Goal: Task Accomplishment & Management: Use online tool/utility

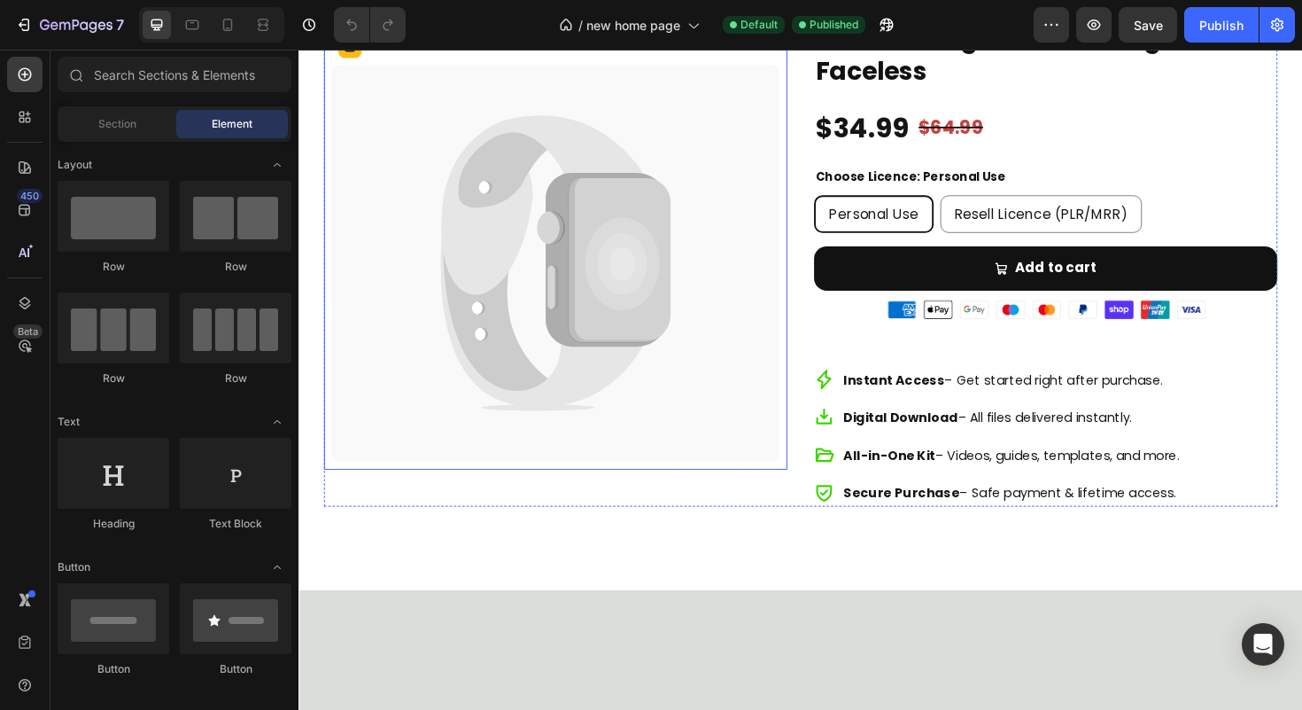
scroll to position [5004, 0]
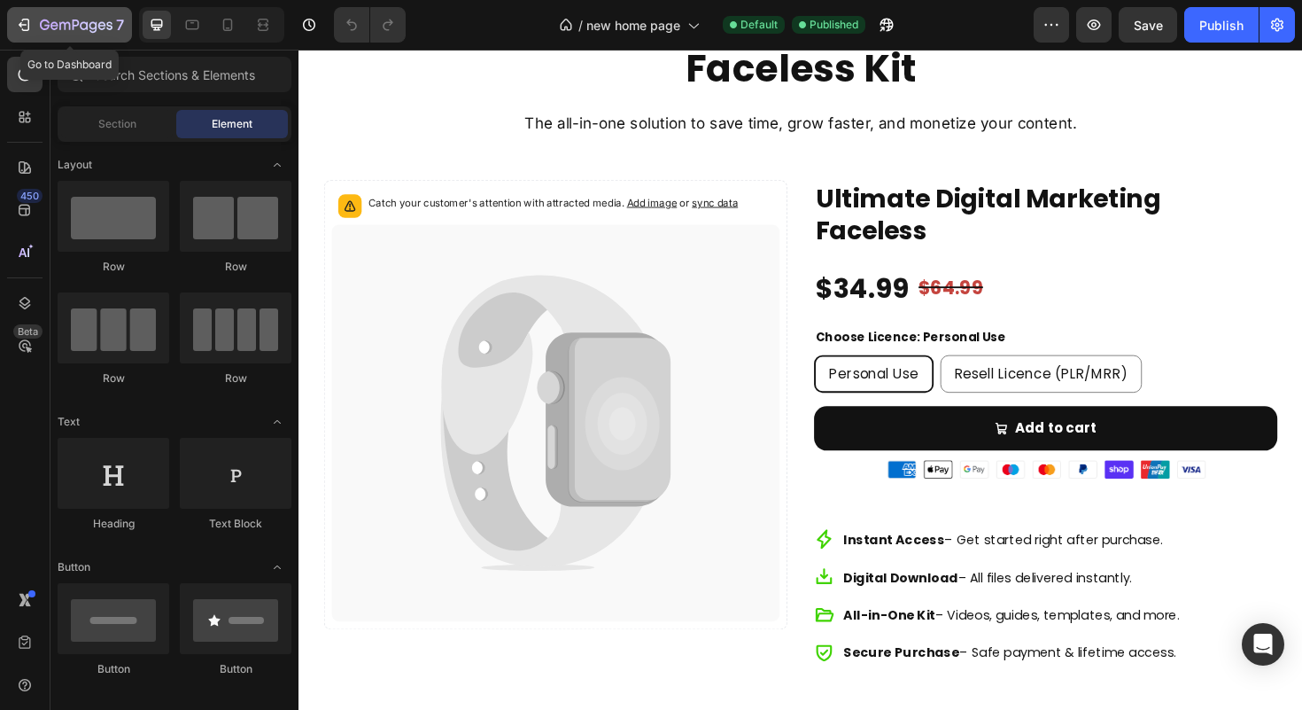
click at [27, 22] on icon "button" at bounding box center [24, 25] width 18 height 18
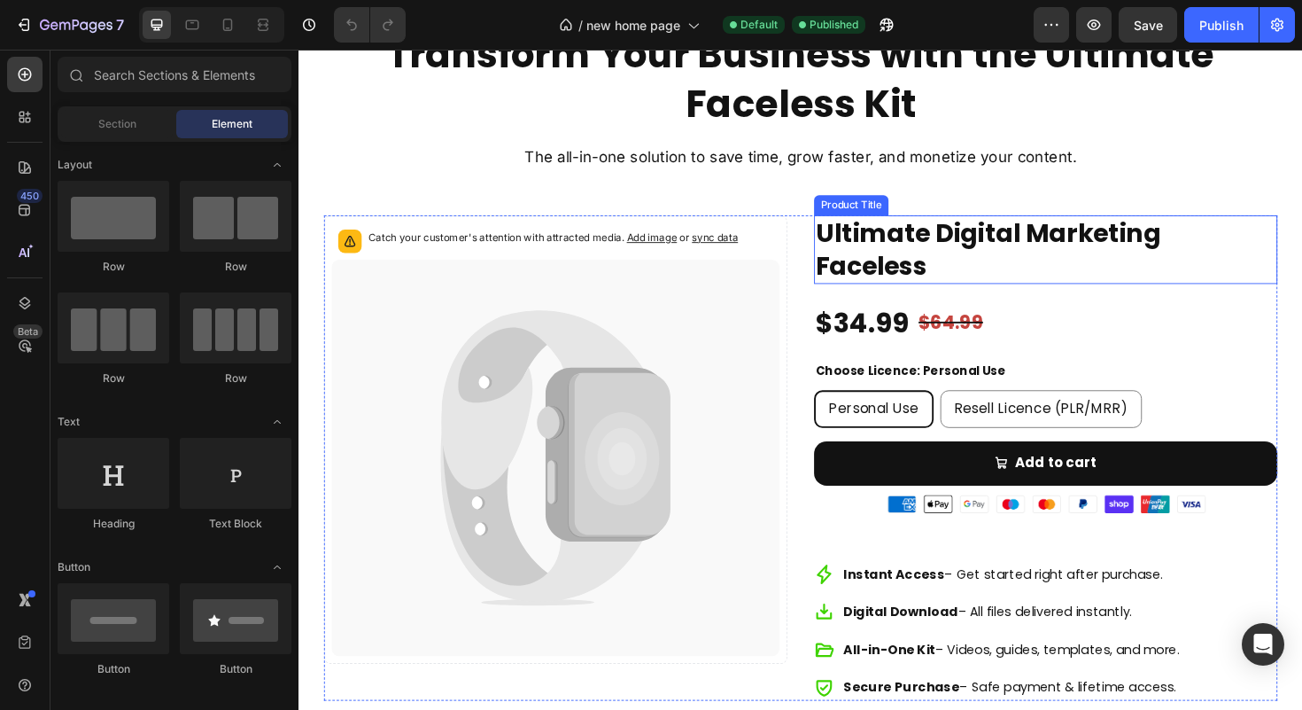
scroll to position [5094, 0]
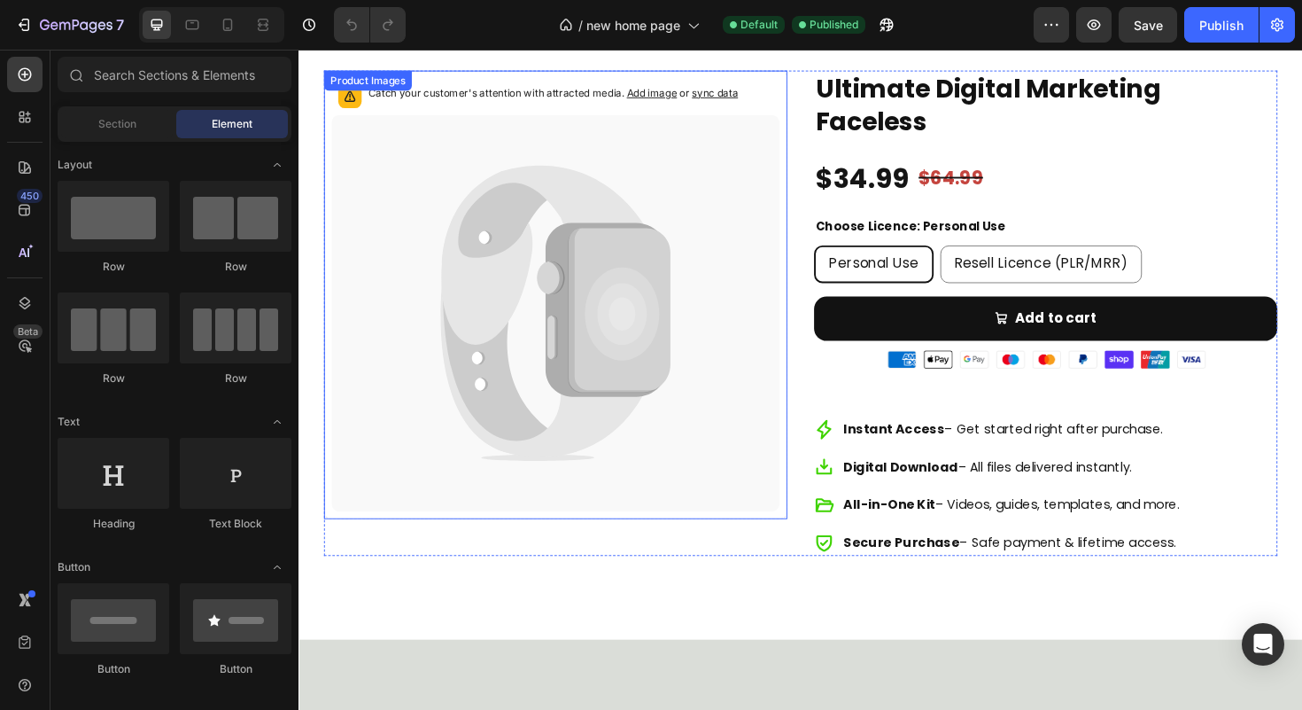
click at [605, 276] on icon at bounding box center [639, 325] width 108 height 174
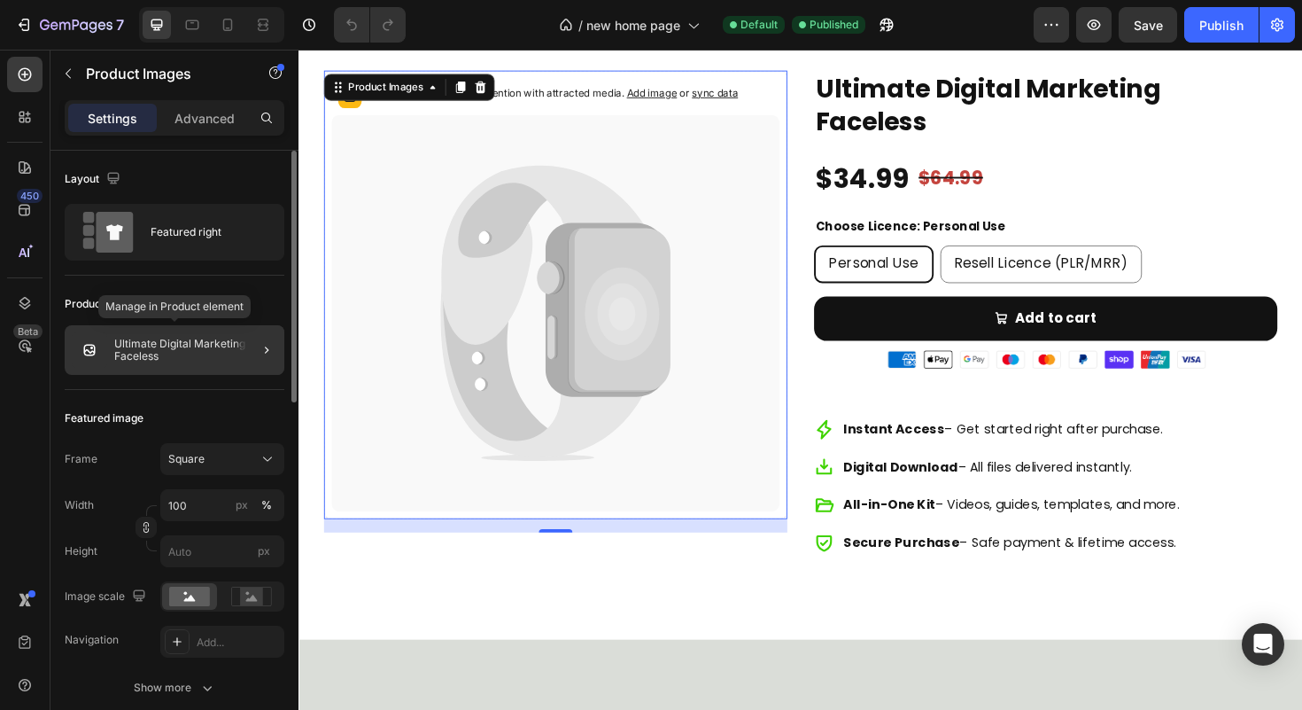
click at [189, 341] on p "Ultimate Digital Marketing Faceless" at bounding box center [195, 350] width 163 height 25
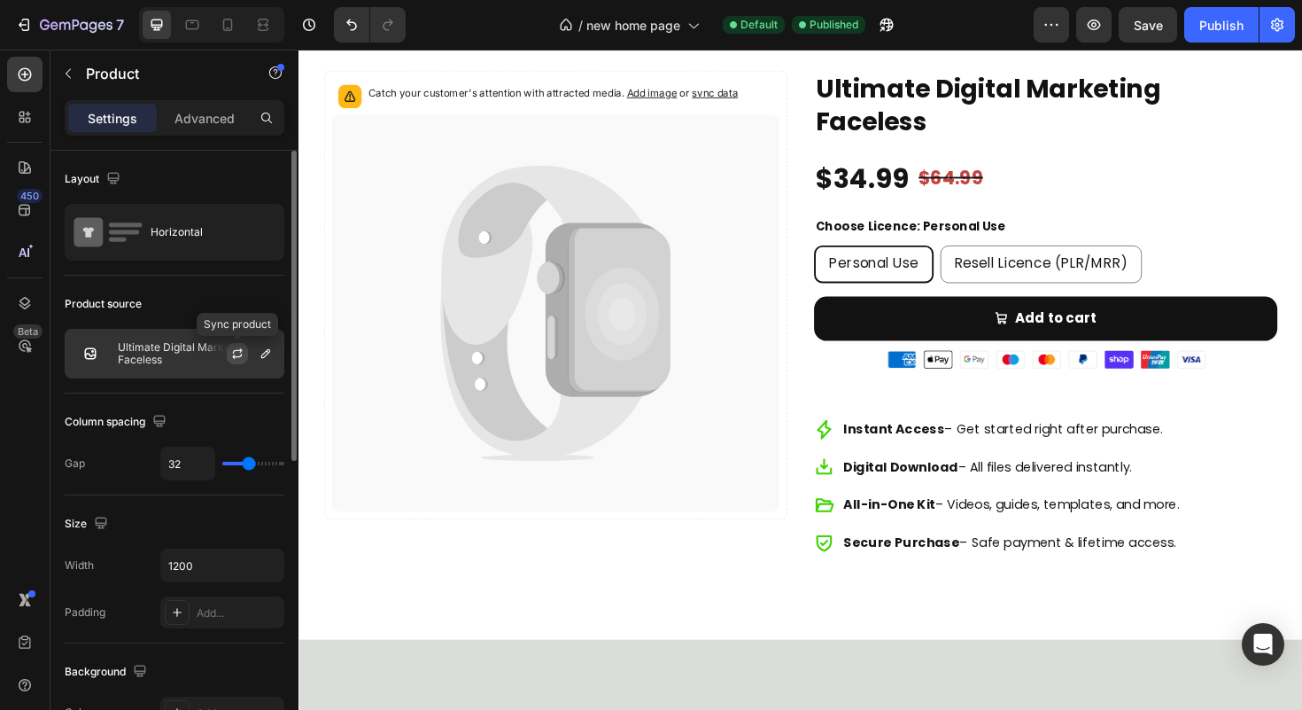
click at [240, 349] on icon "button" at bounding box center [238, 350] width 10 height 5
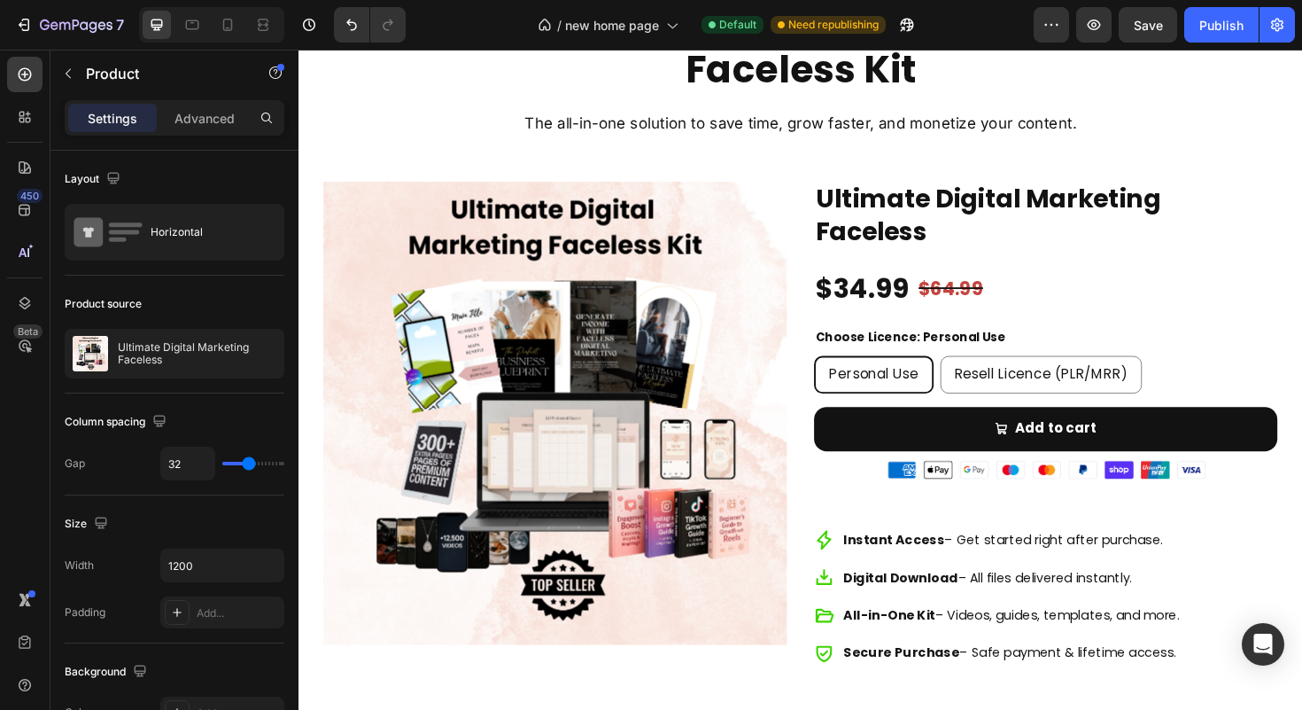
scroll to position [4981, 0]
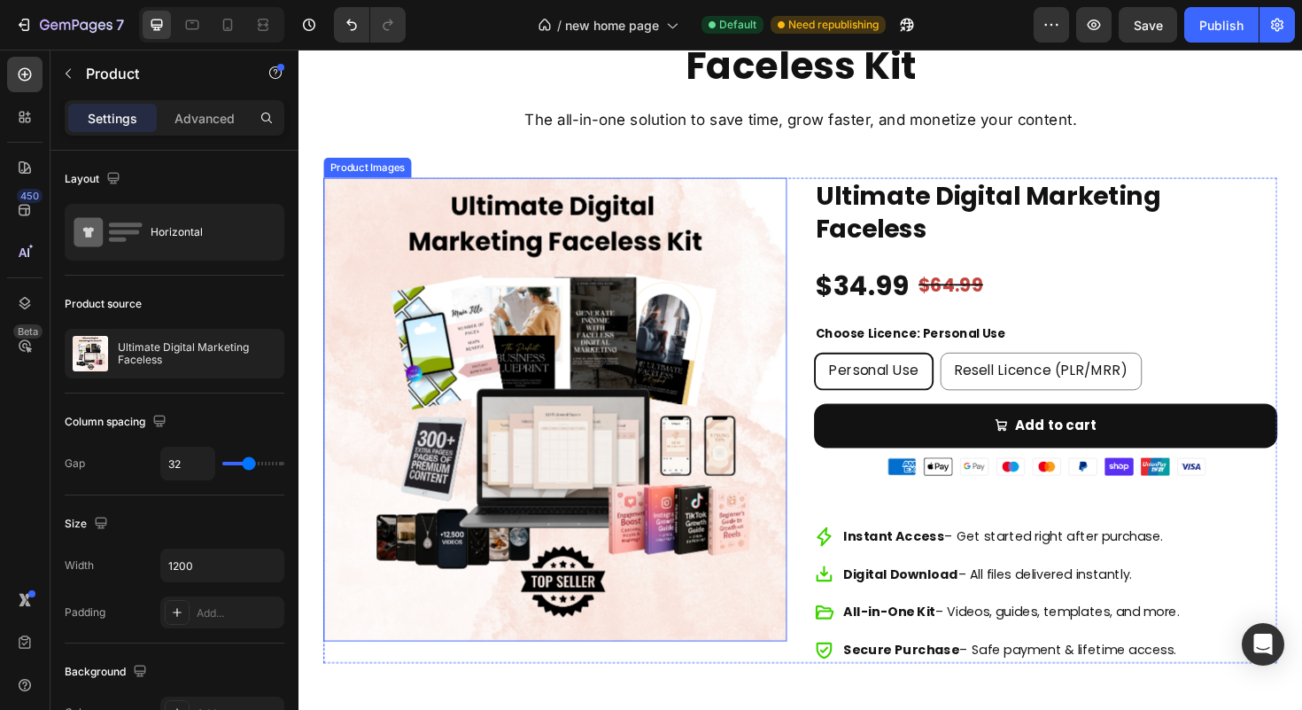
click at [773, 213] on img at bounding box center [570, 430] width 491 height 491
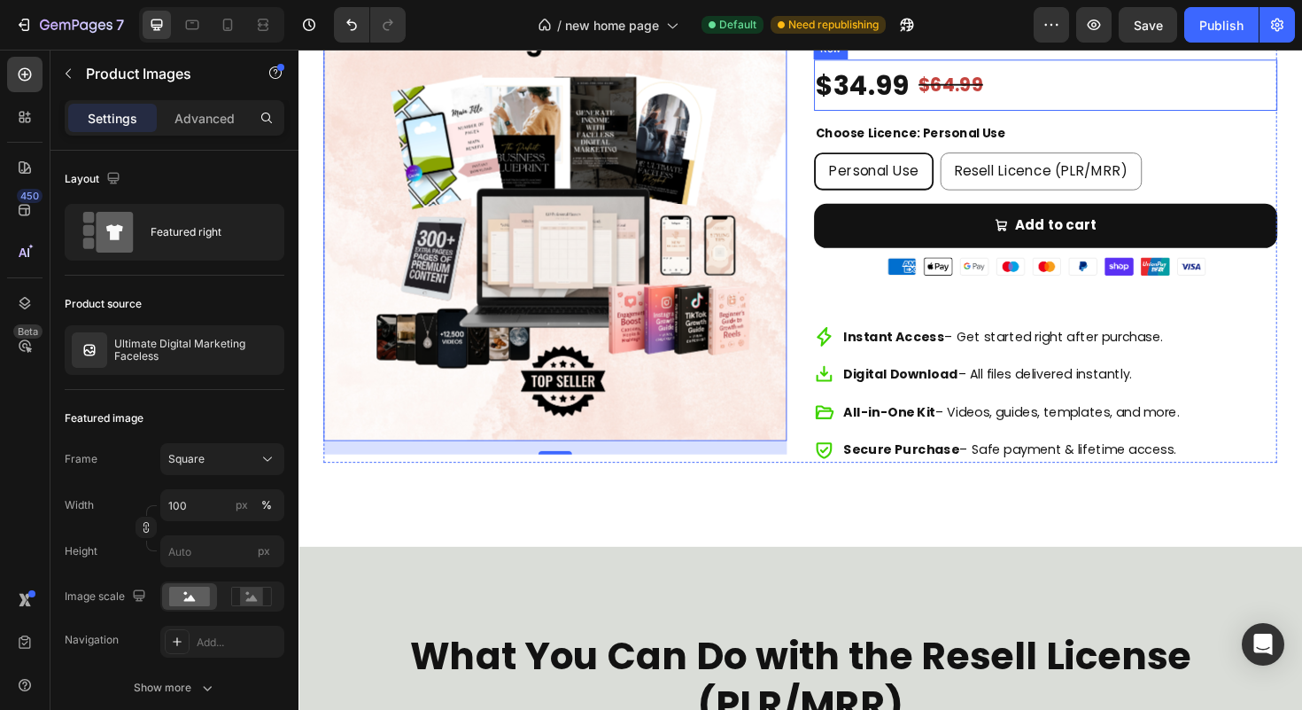
scroll to position [5025, 0]
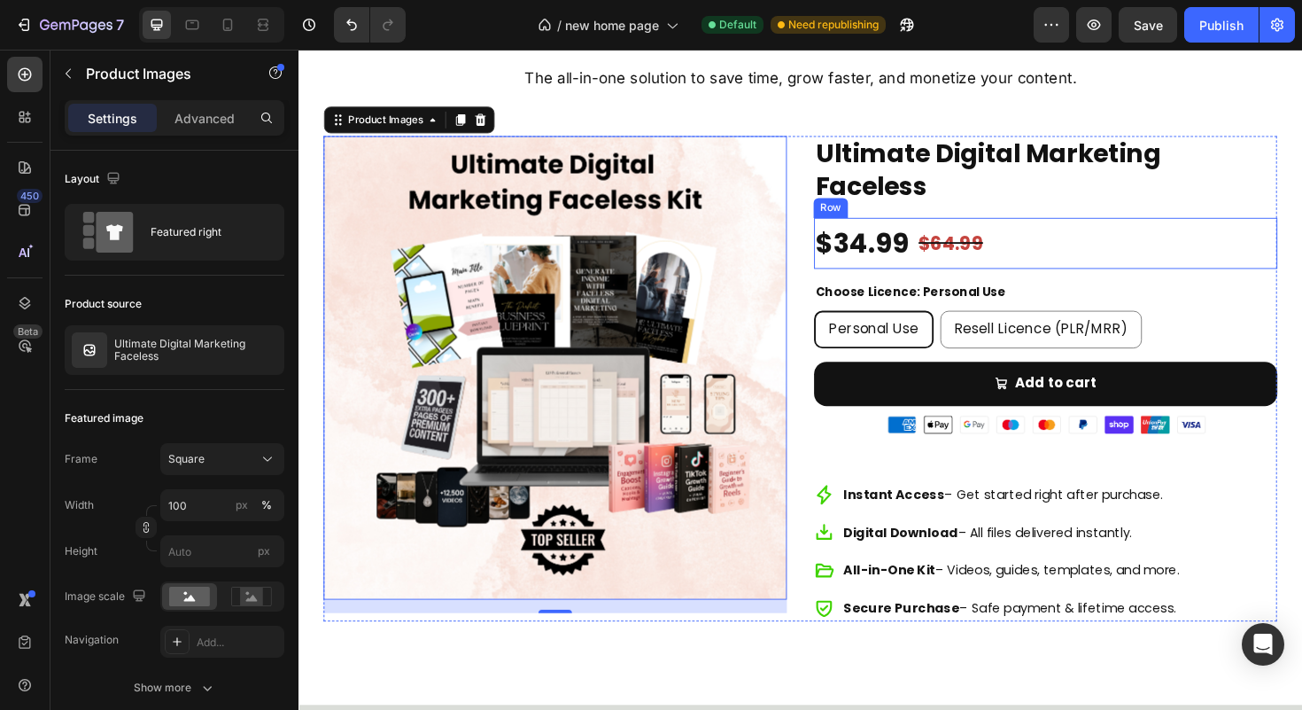
click at [1301, 232] on div "$34.99 Product Price Product Price $64.99 Product Price Product Price Row" at bounding box center [1089, 255] width 491 height 55
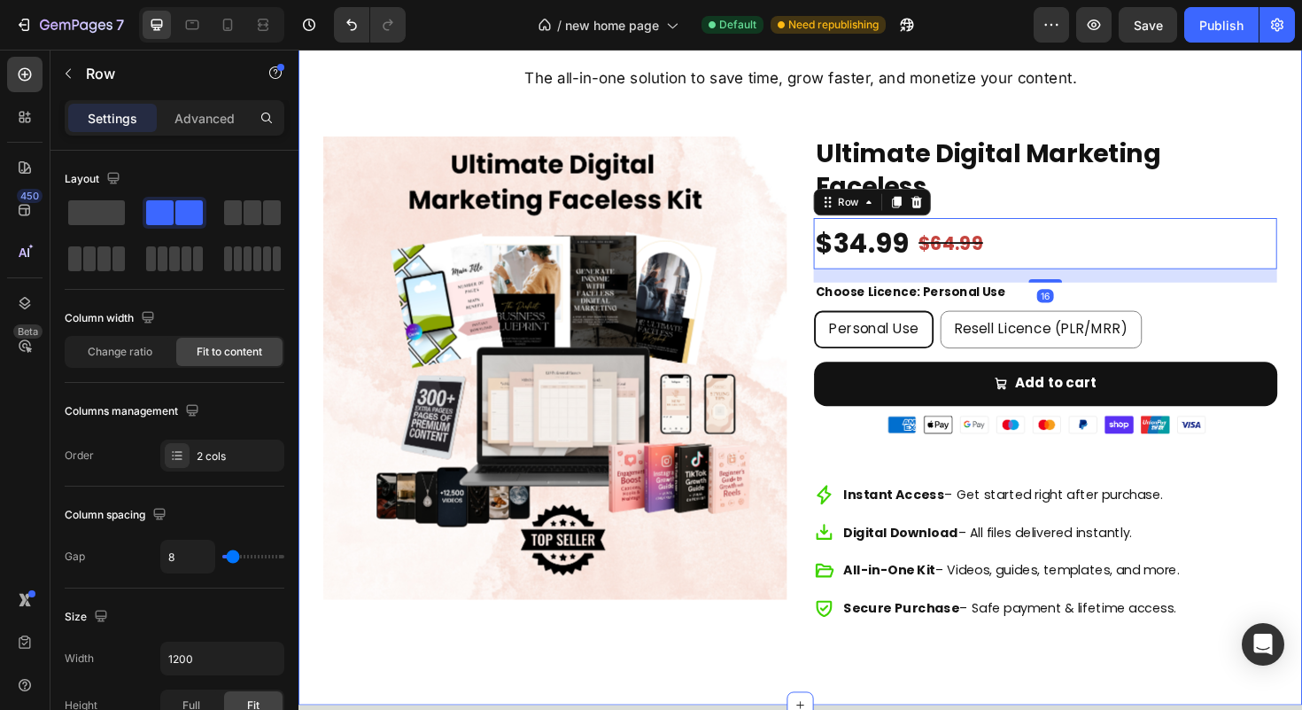
click at [1301, 229] on div "Transform Your Business with the Ultimate Faceless Kit Heading The all-in-one s…" at bounding box center [830, 299] width 1063 height 888
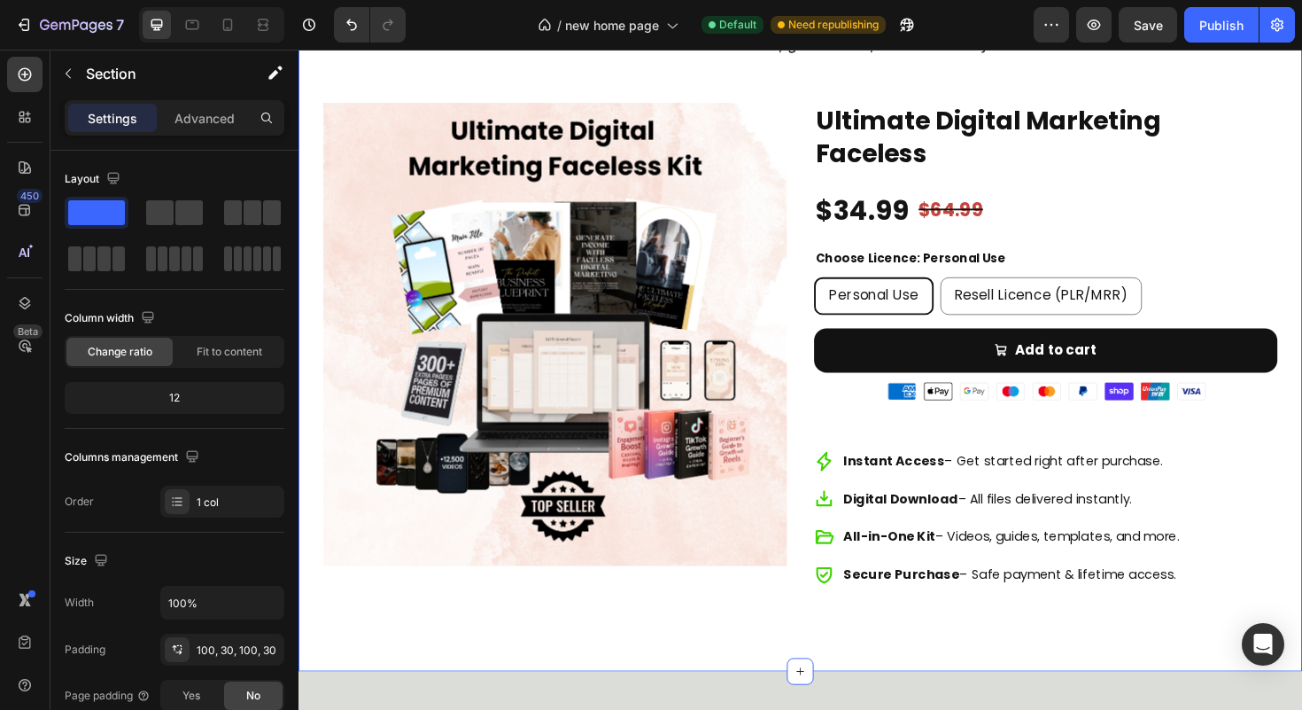
scroll to position [5064, 0]
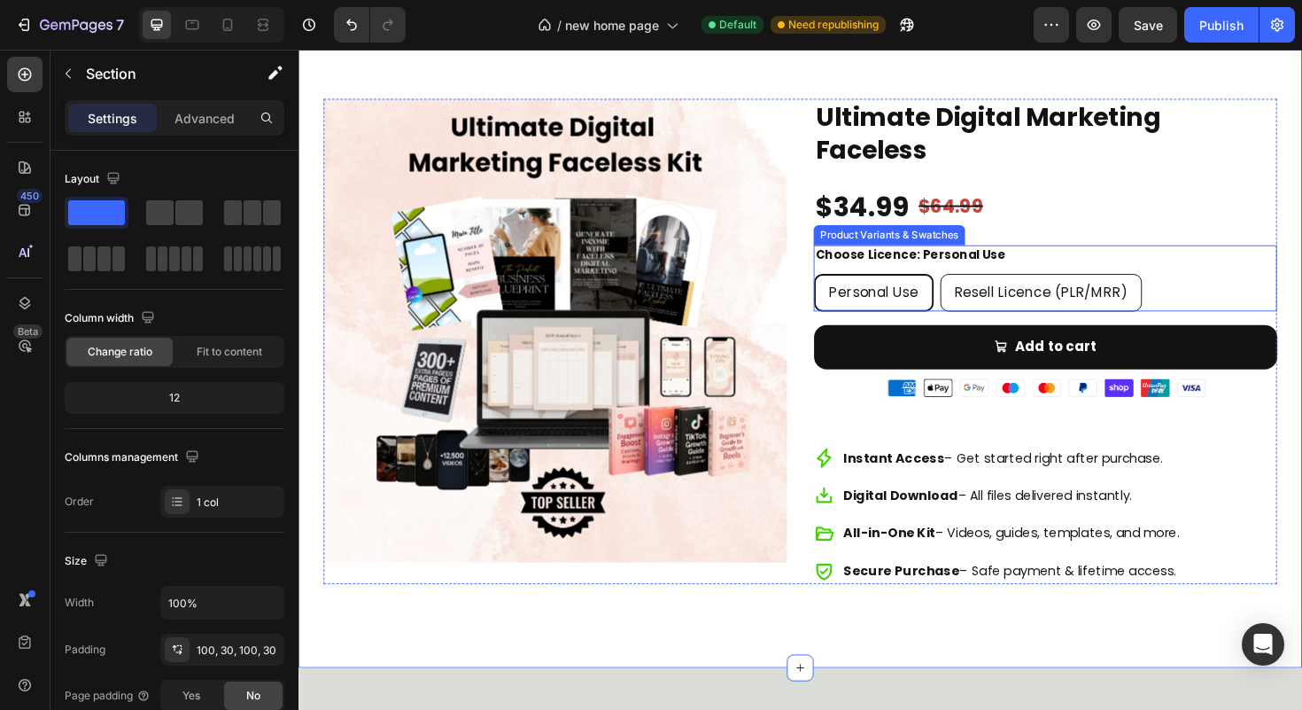
click at [1038, 298] on span "Resell Licence (PLR/MRR)" at bounding box center [1085, 306] width 184 height 20
click at [978, 287] on input "Resell Licence (PLR/MRR) Resell Licence (PLR/MRR) Resell Licence (PLR/MRR)" at bounding box center [977, 286] width 1 height 1
radio input "true"
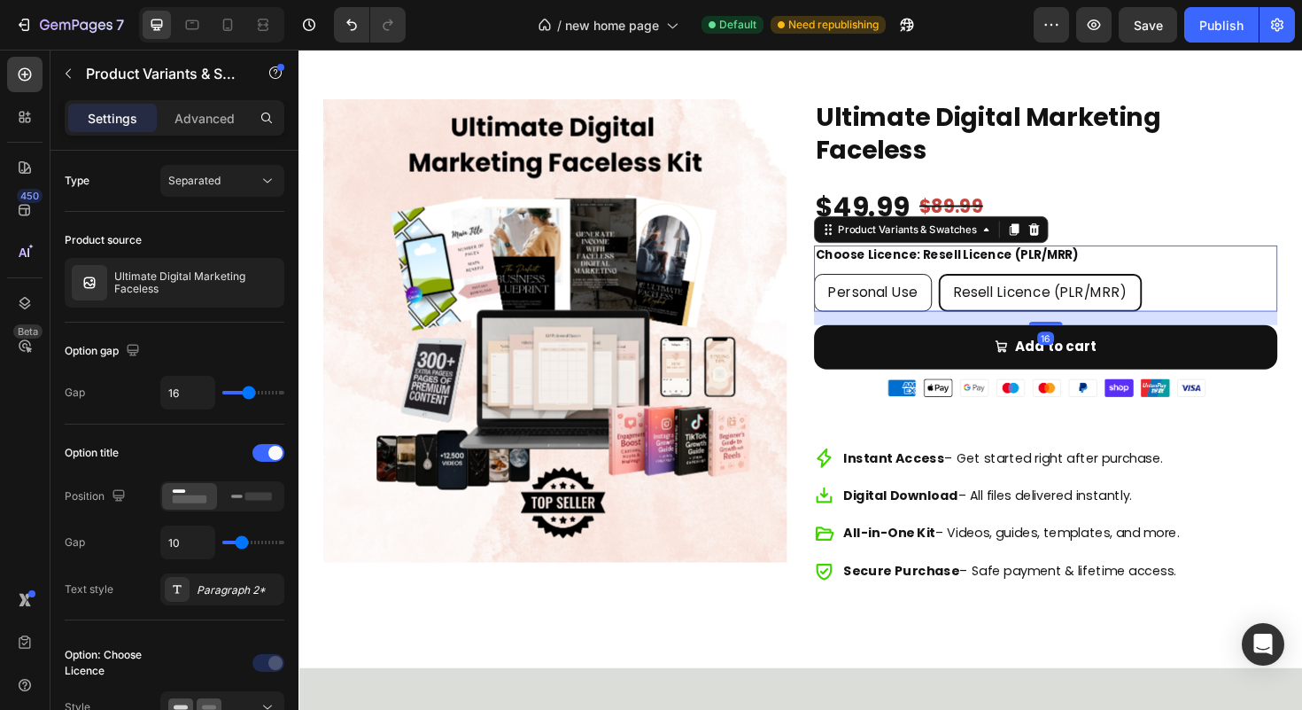
click at [925, 298] on span "Personal Use" at bounding box center [906, 306] width 95 height 20
click at [844, 287] on input "Personal Use Personal Use Personal Use" at bounding box center [843, 286] width 1 height 1
radio input "true"
click at [1016, 298] on span "Resell Licence (PLR/MRR)" at bounding box center [1085, 306] width 184 height 20
click at [978, 287] on input "Resell Licence (PLR/MRR) Resell Licence (PLR/MRR) Resell Licence (PLR/MRR)" at bounding box center [977, 286] width 1 height 1
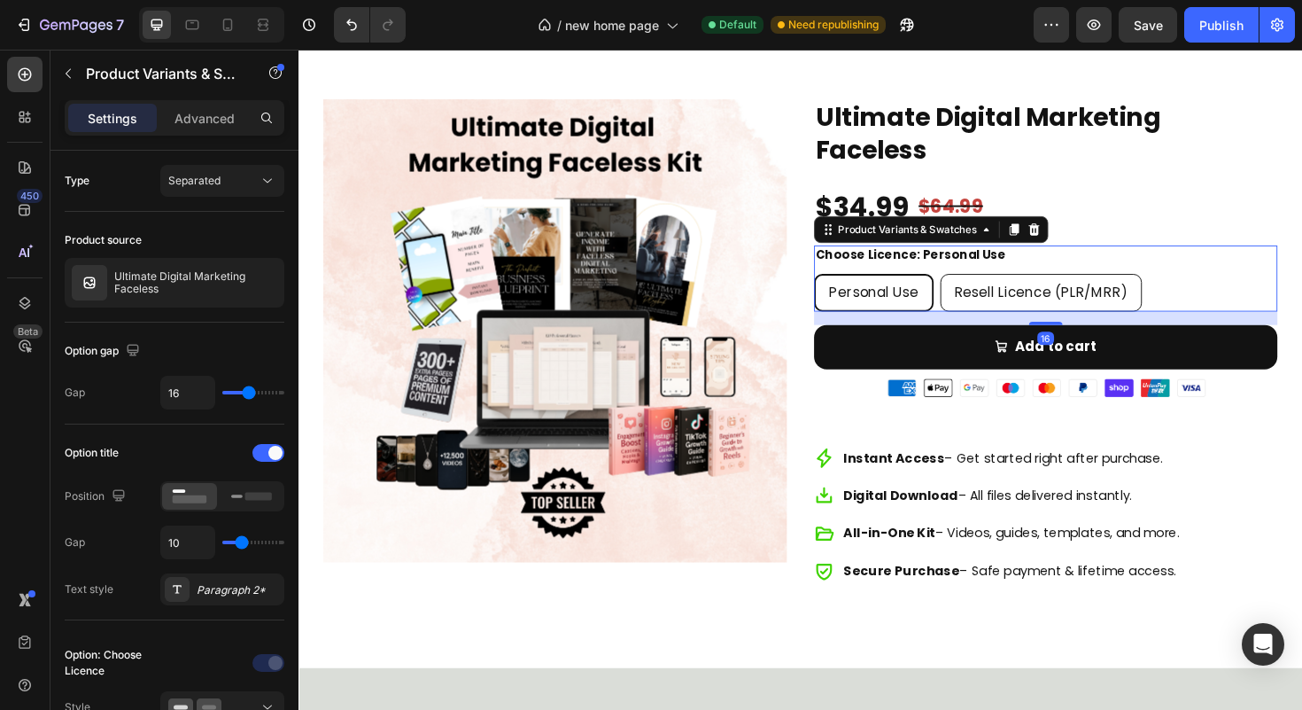
radio input "true"
click at [932, 299] on span "Personal Use" at bounding box center [906, 306] width 95 height 20
click at [844, 287] on input "Personal Use Personal Use Personal Use" at bounding box center [843, 286] width 1 height 1
radio input "true"
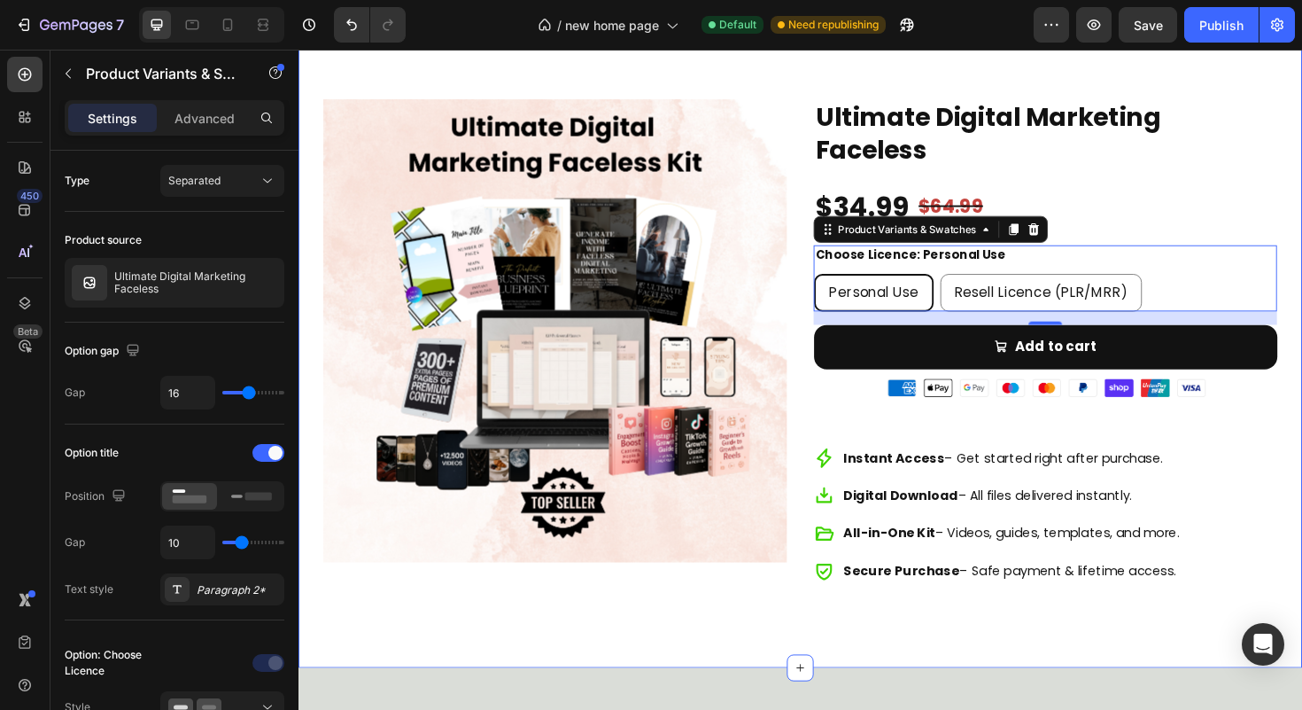
click at [1301, 466] on div "Transform Your Business with the Ultimate Faceless Kit Heading The all-in-one s…" at bounding box center [830, 260] width 1063 height 888
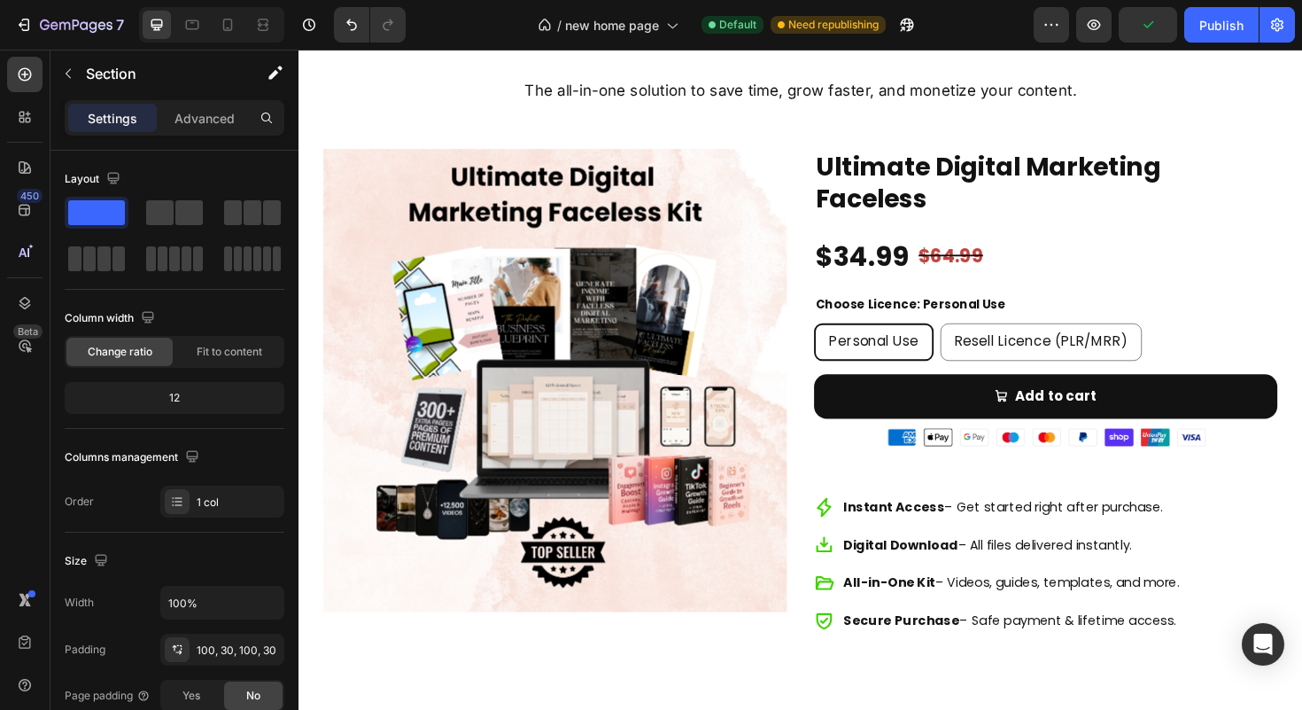
scroll to position [5007, 0]
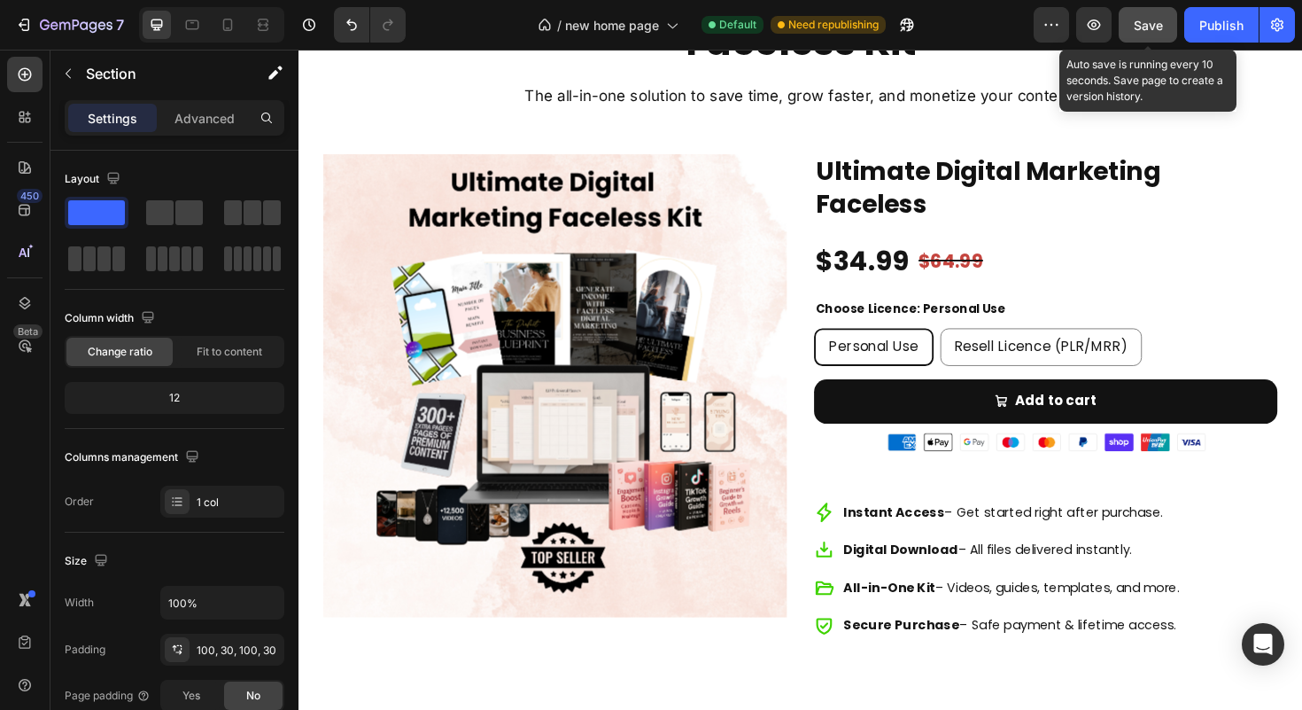
click at [1144, 31] on span "Save" at bounding box center [1148, 25] width 29 height 15
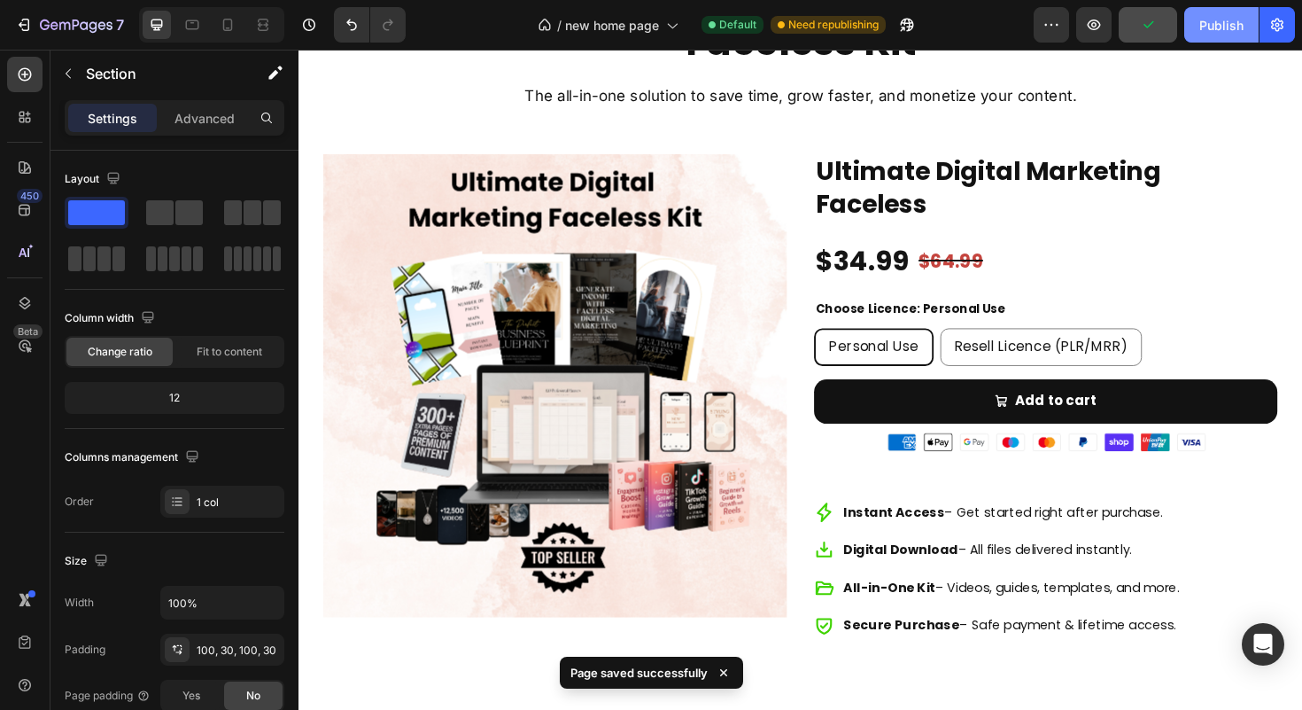
click at [1185, 26] on button "Publish" at bounding box center [1221, 24] width 74 height 35
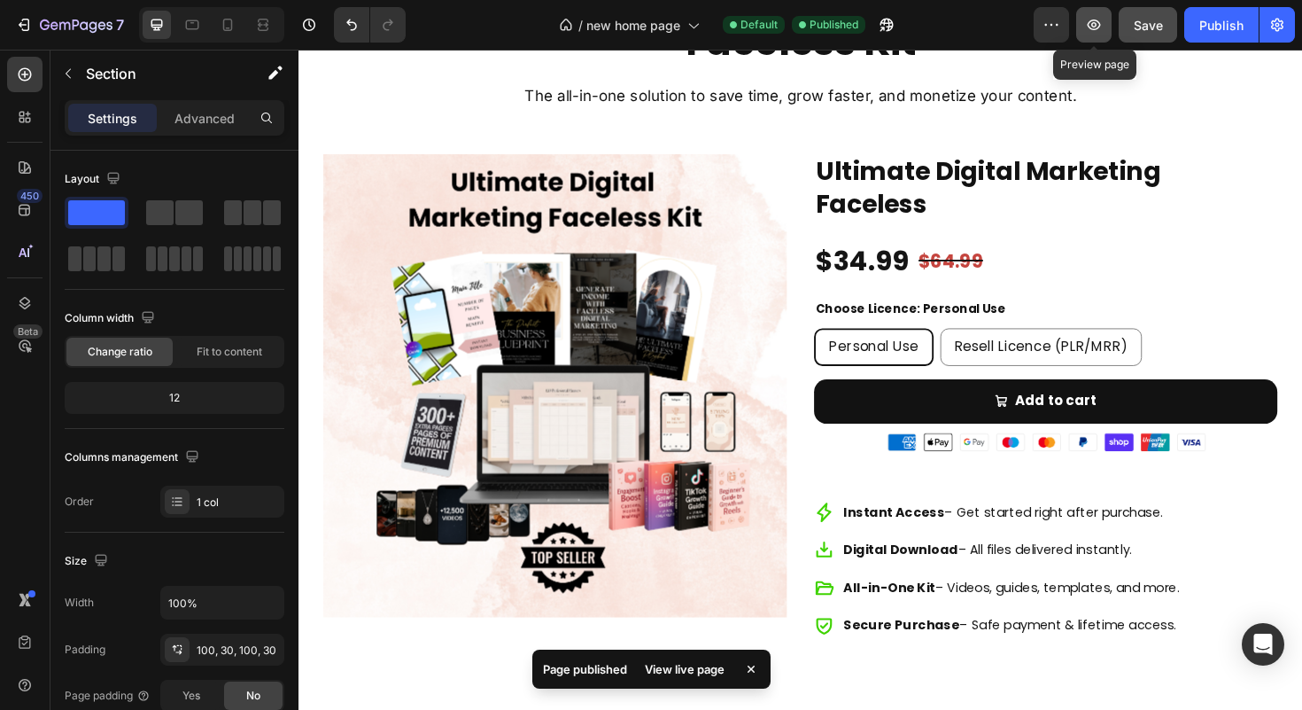
click at [1094, 29] on icon "button" at bounding box center [1094, 24] width 13 height 11
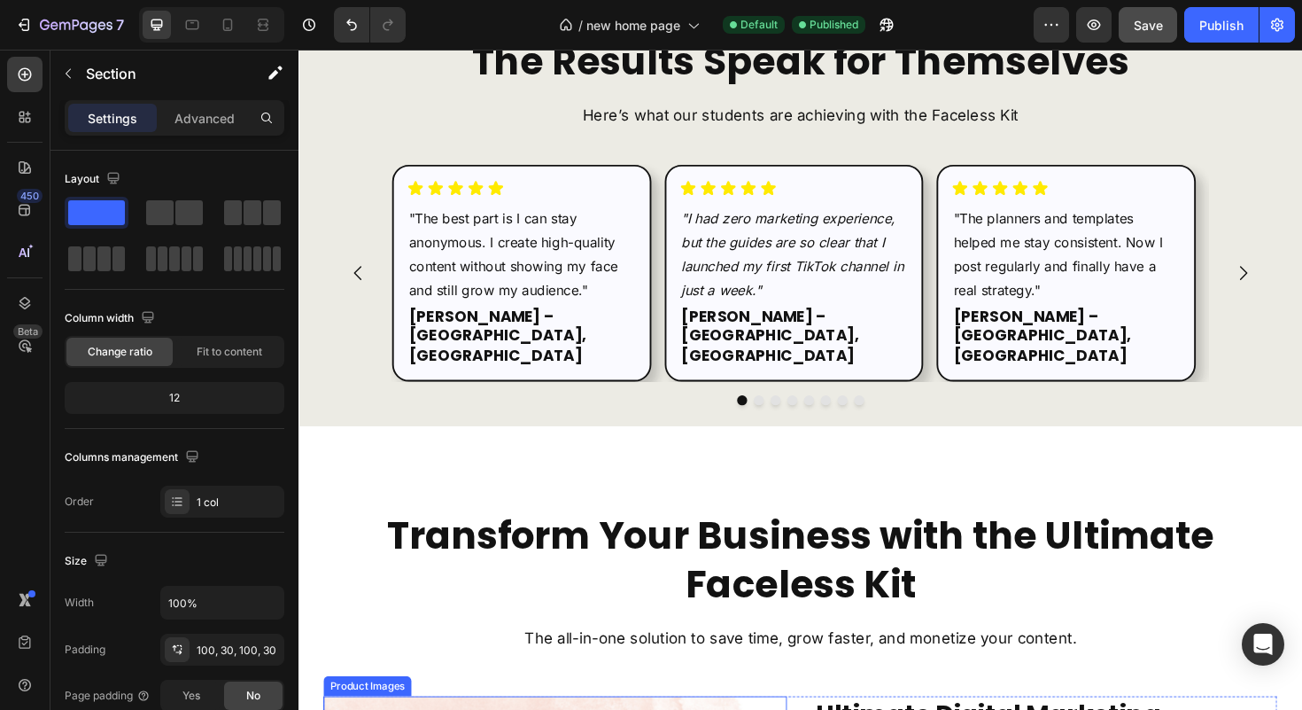
scroll to position [4369, 0]
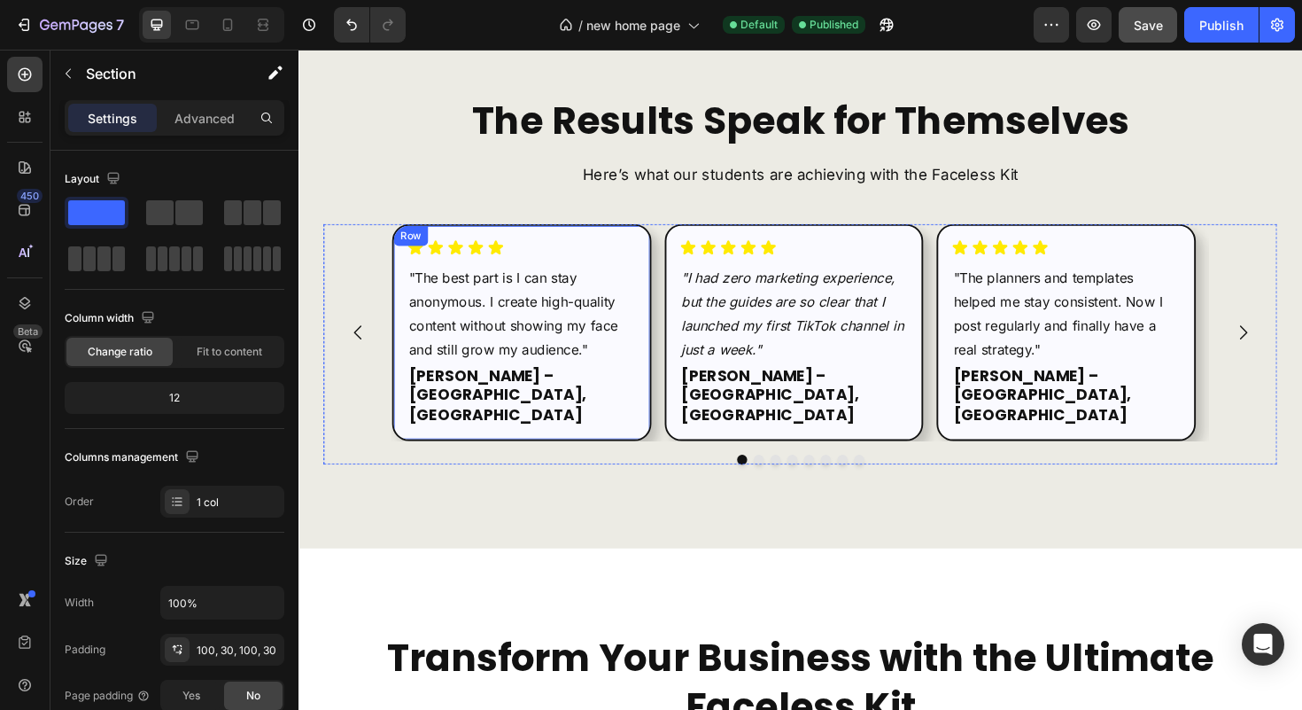
click at [404, 287] on div "Icon Icon Icon Icon Icon Icon List "The best part is I can stay anonymous. I cr…" at bounding box center [535, 349] width 275 height 229
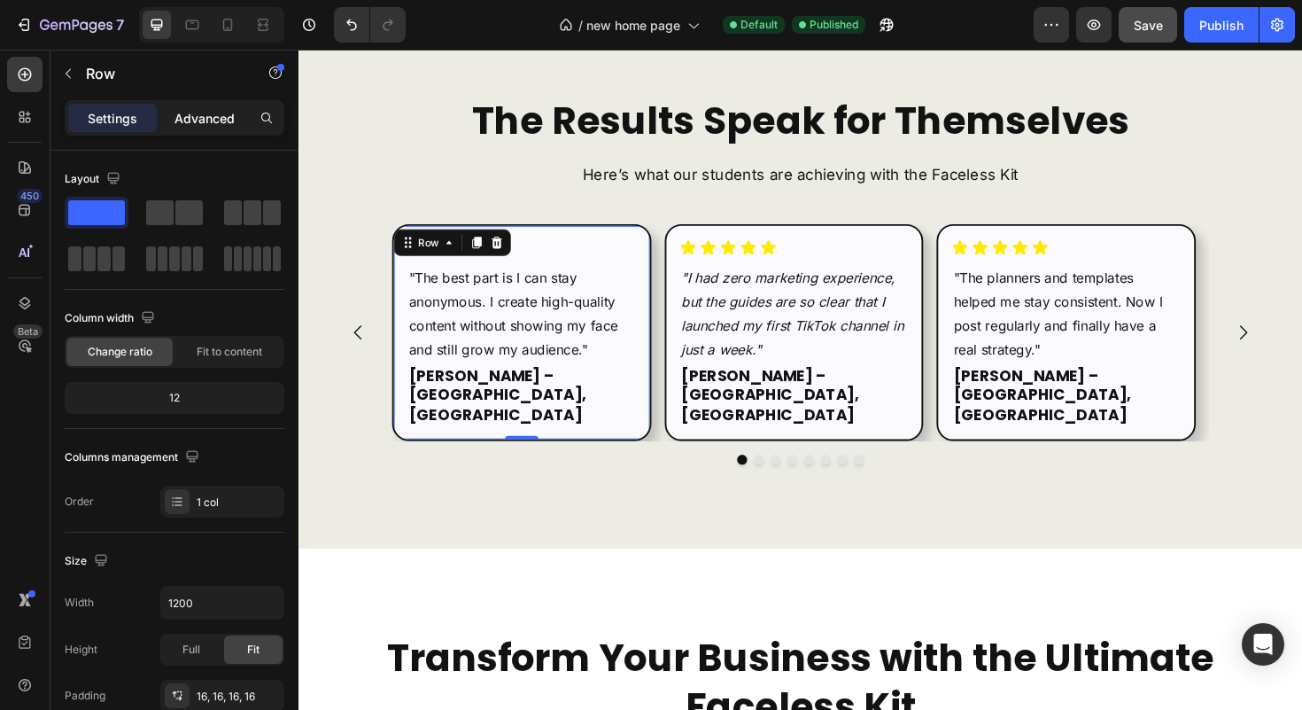
click at [187, 118] on p "Advanced" at bounding box center [205, 118] width 60 height 19
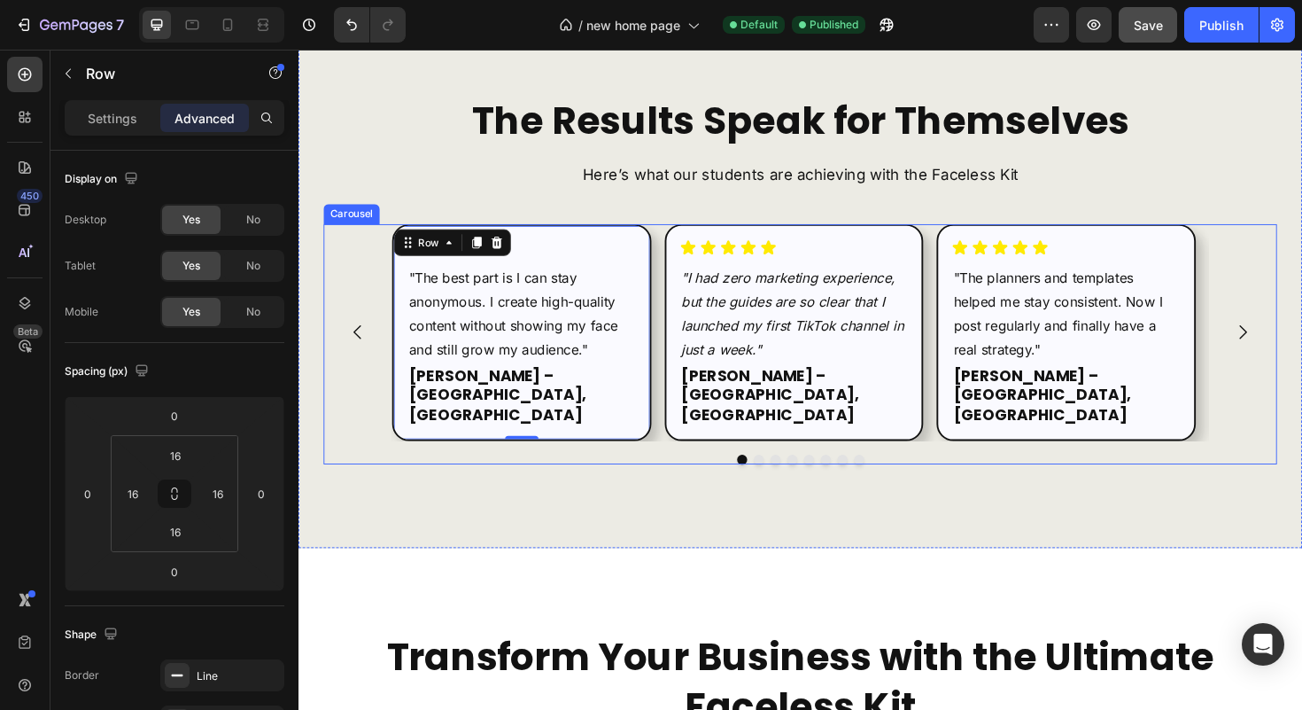
click at [676, 244] on div "Icon Icon Icon Icon Icon Icon List "The best part is I can stay anonymous. I cr…" at bounding box center [830, 349] width 865 height 229
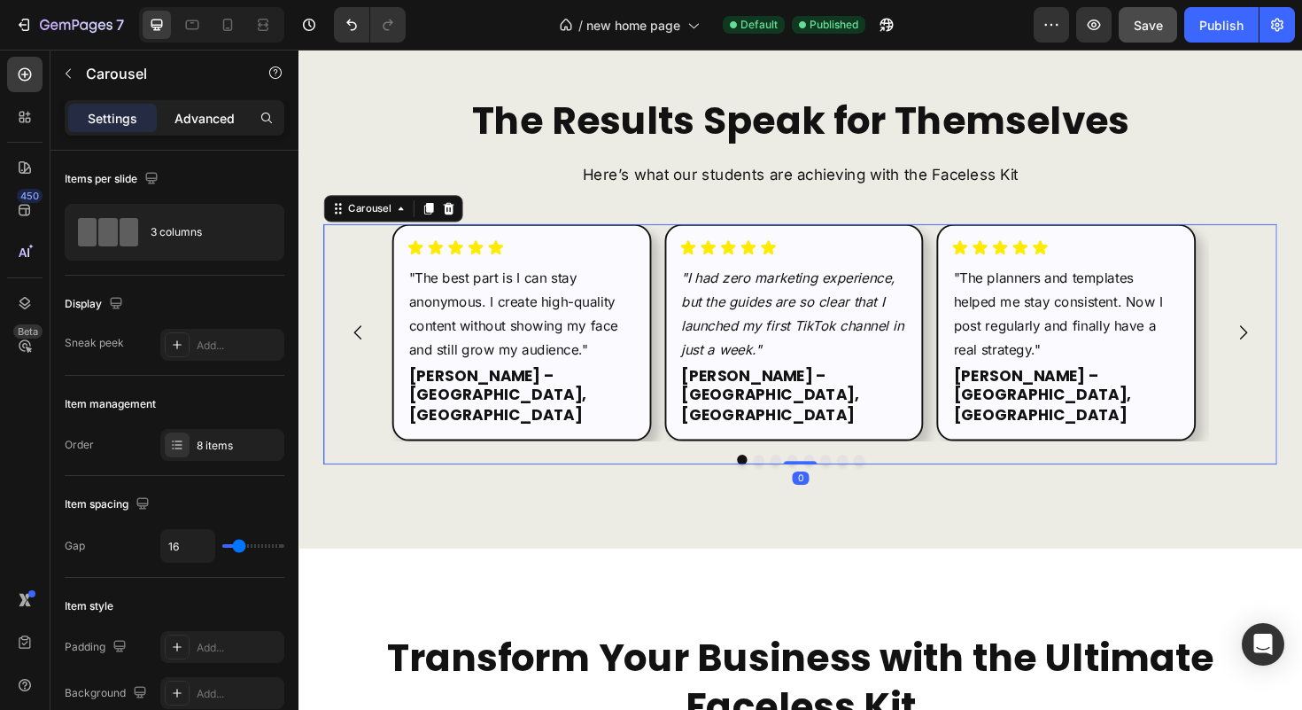
click at [218, 128] on div "Advanced" at bounding box center [204, 118] width 89 height 28
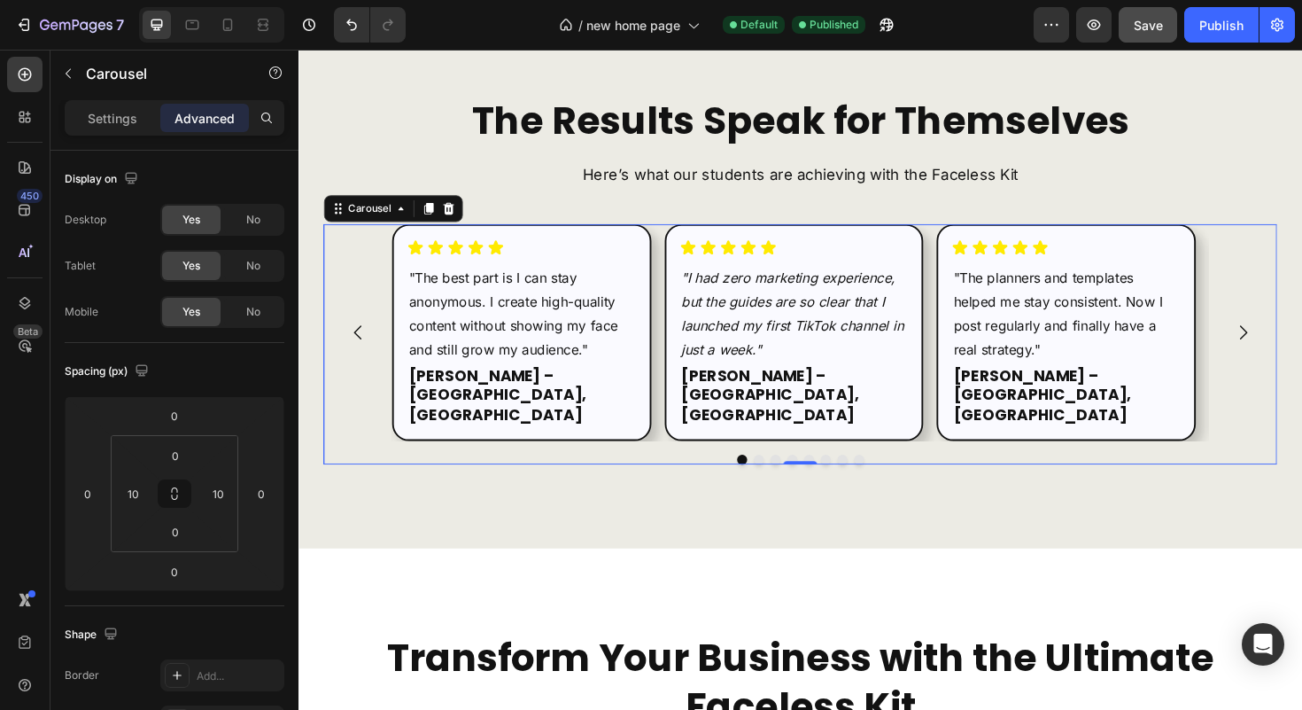
click at [1291, 338] on icon "Carousel Next Arrow" at bounding box center [1298, 348] width 21 height 21
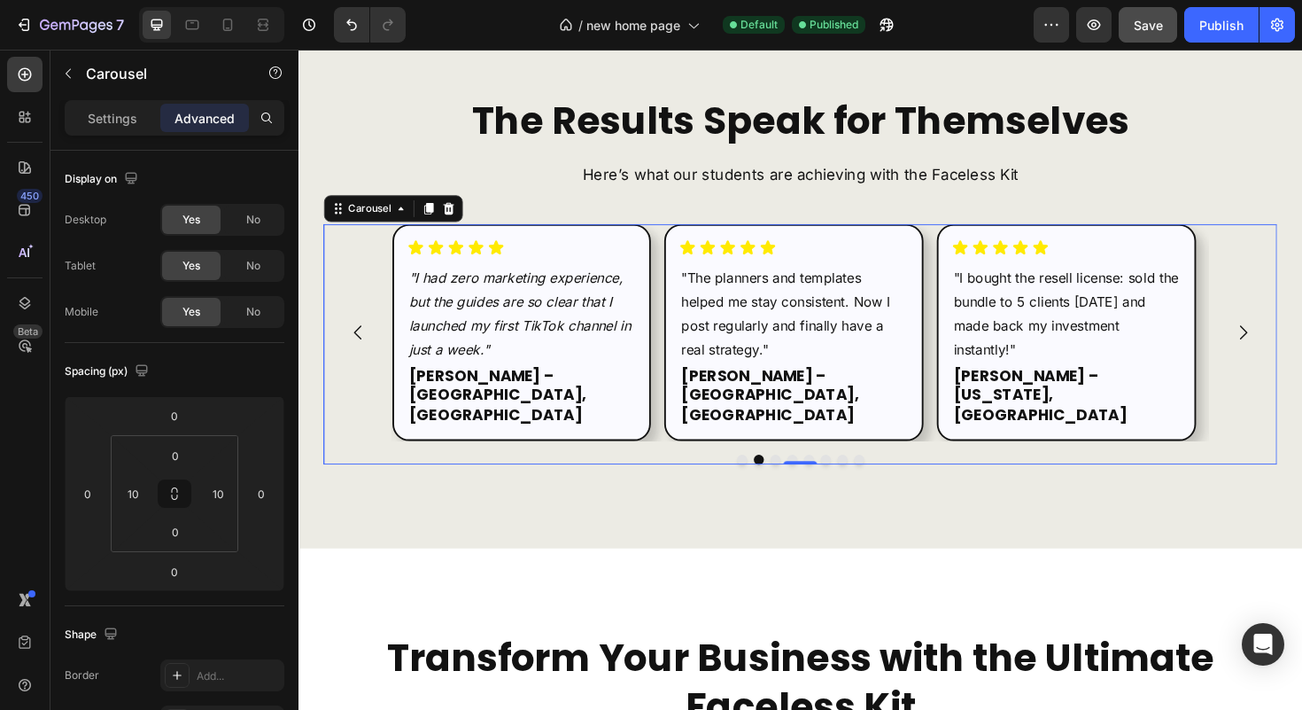
click at [364, 338] on icon "Carousel Back Arrow" at bounding box center [361, 348] width 21 height 21
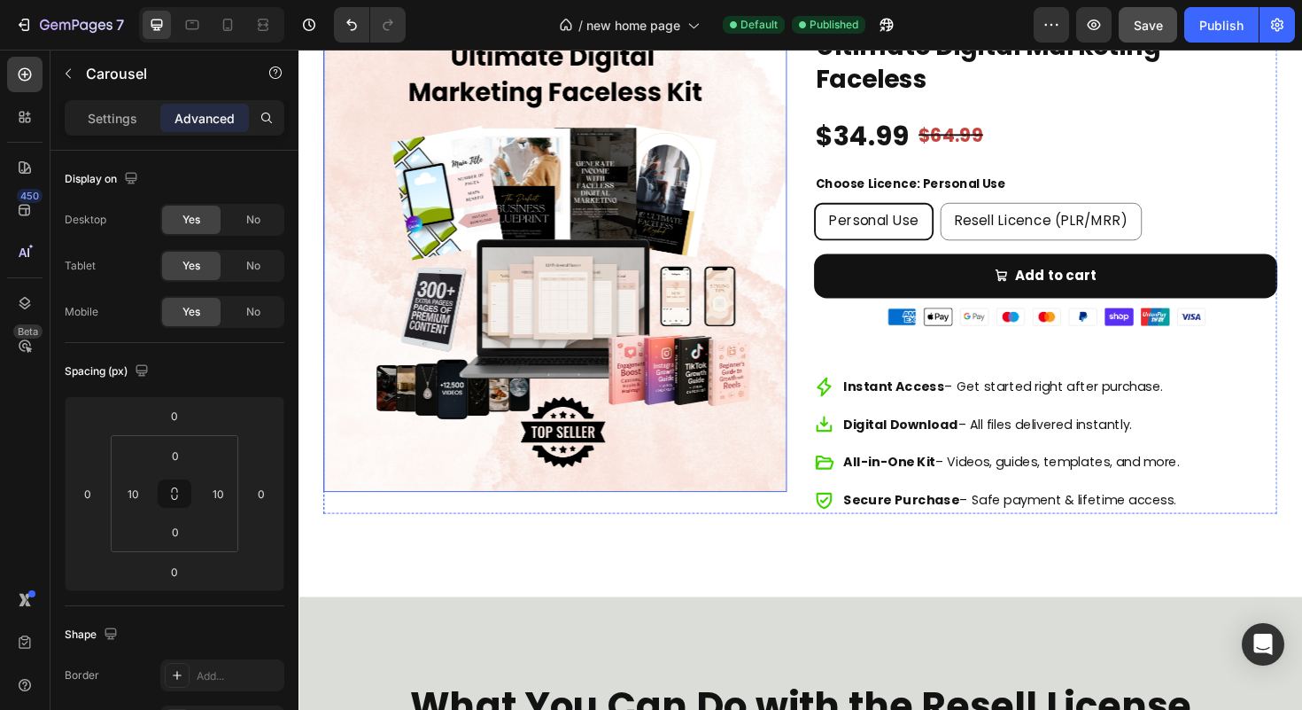
scroll to position [5182, 0]
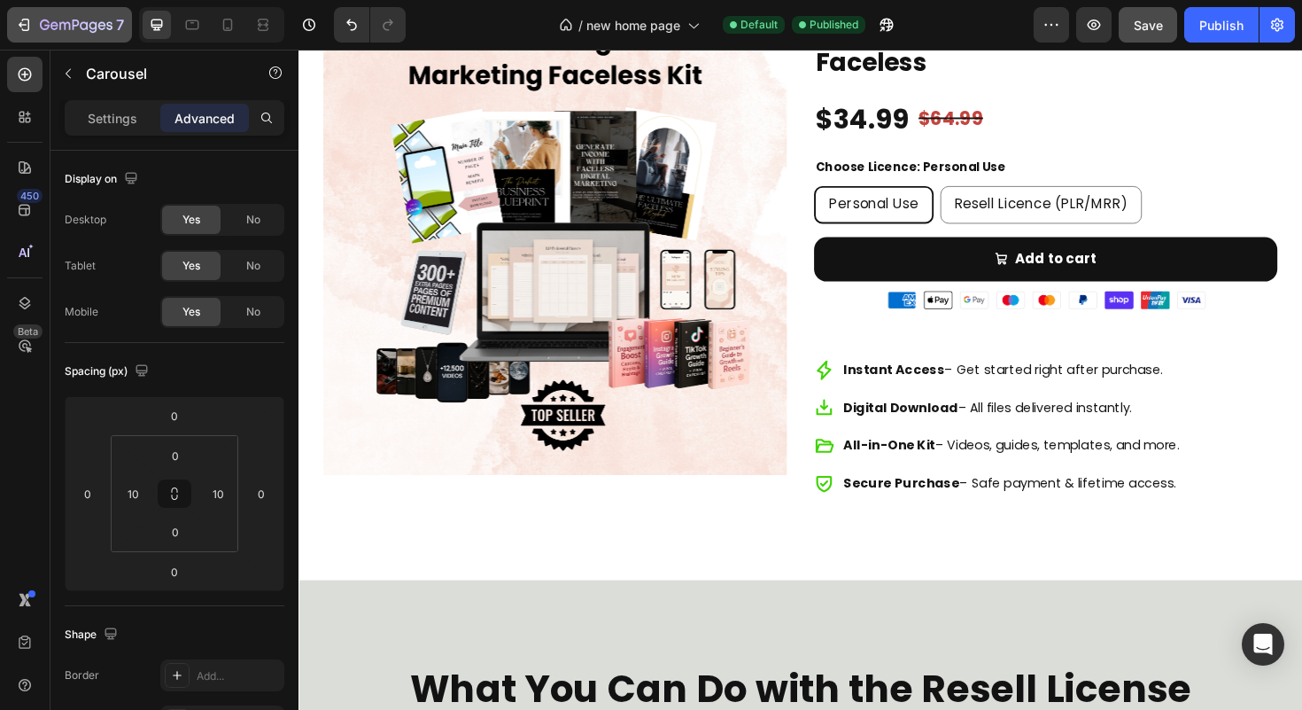
click at [53, 12] on button "7" at bounding box center [69, 24] width 125 height 35
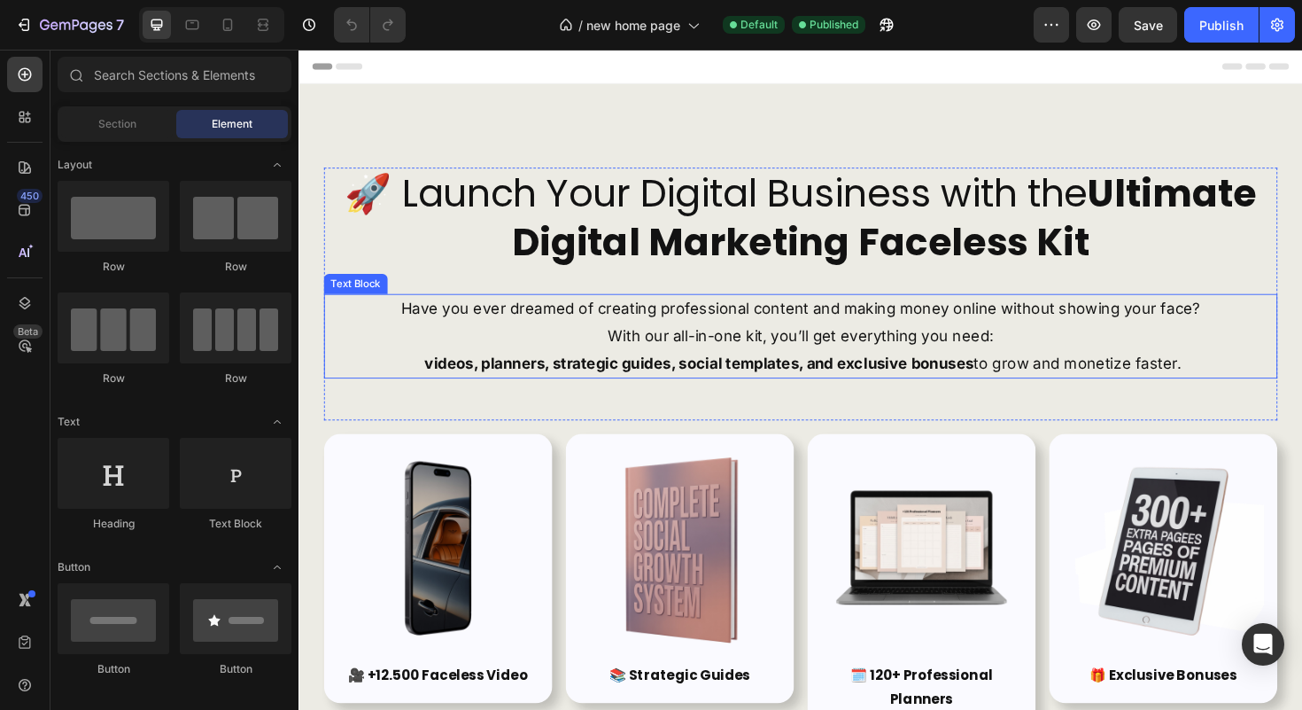
scroll to position [145, 0]
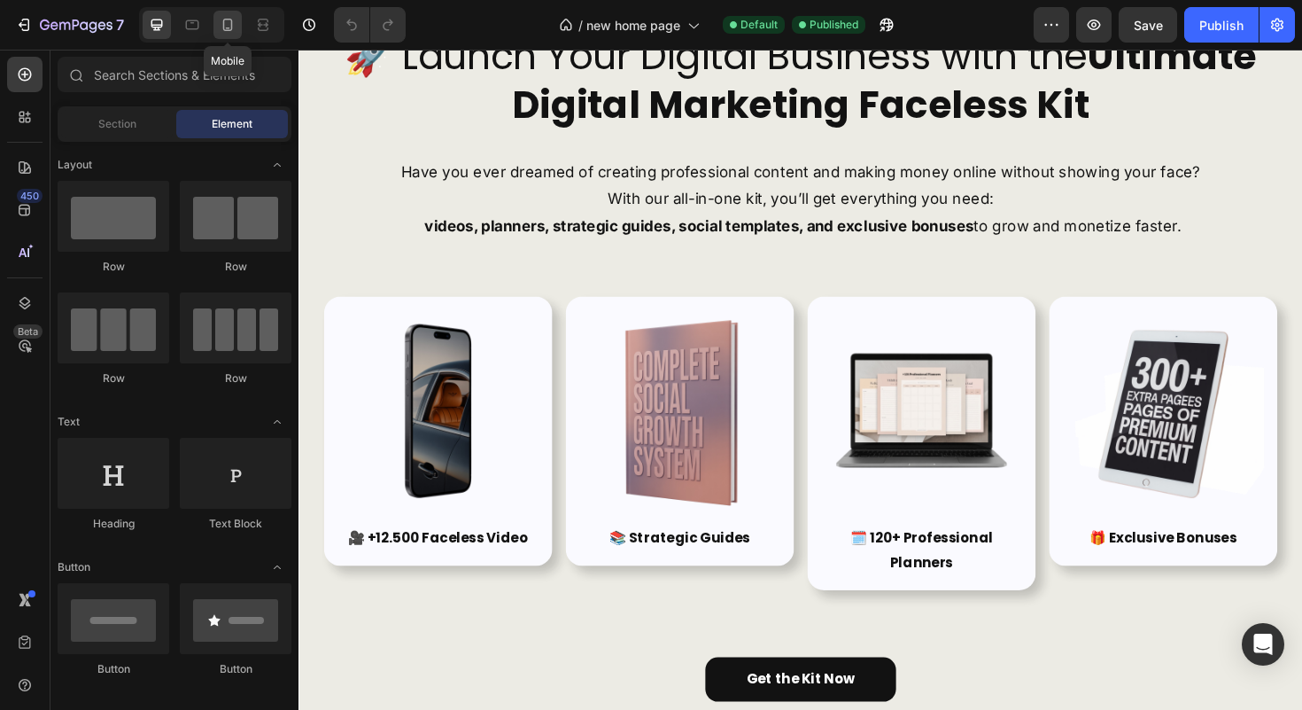
click at [223, 25] on icon at bounding box center [228, 25] width 10 height 12
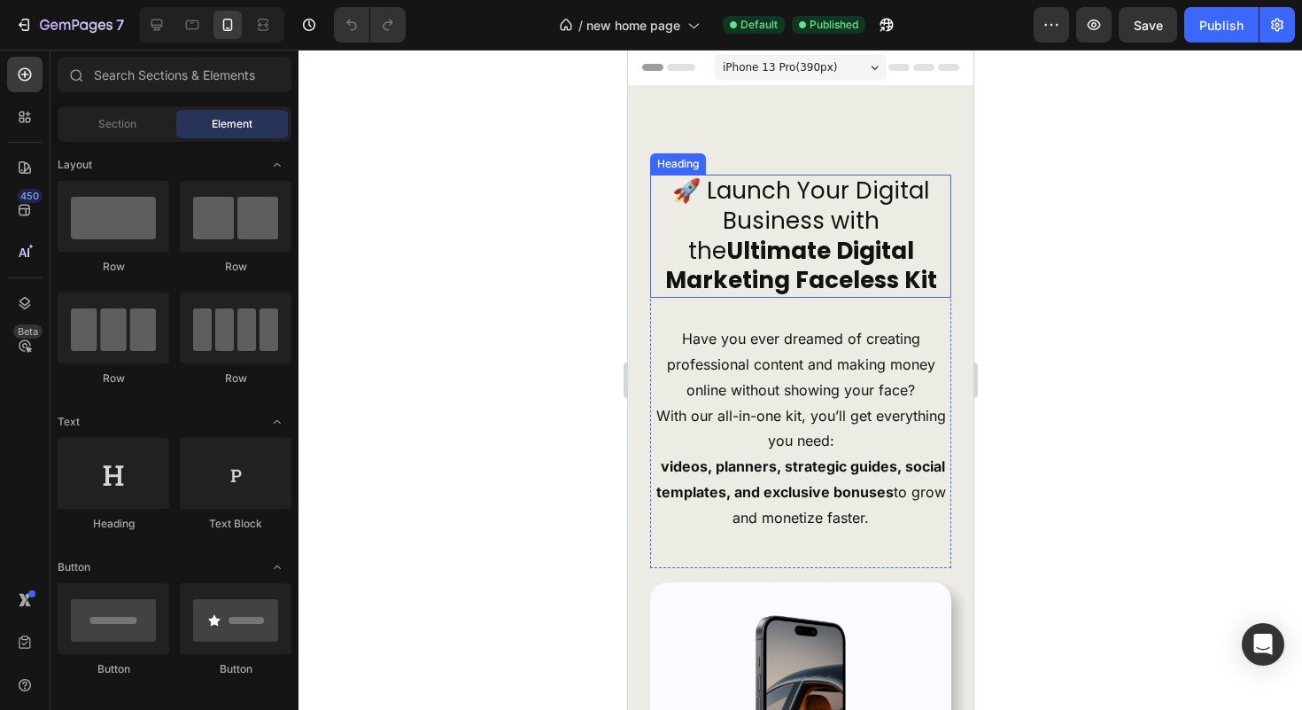
click at [814, 193] on h2 "🚀 Launch Your Digital Business with the Ultimate Digital Marketing Faceless Kit" at bounding box center [799, 236] width 301 height 123
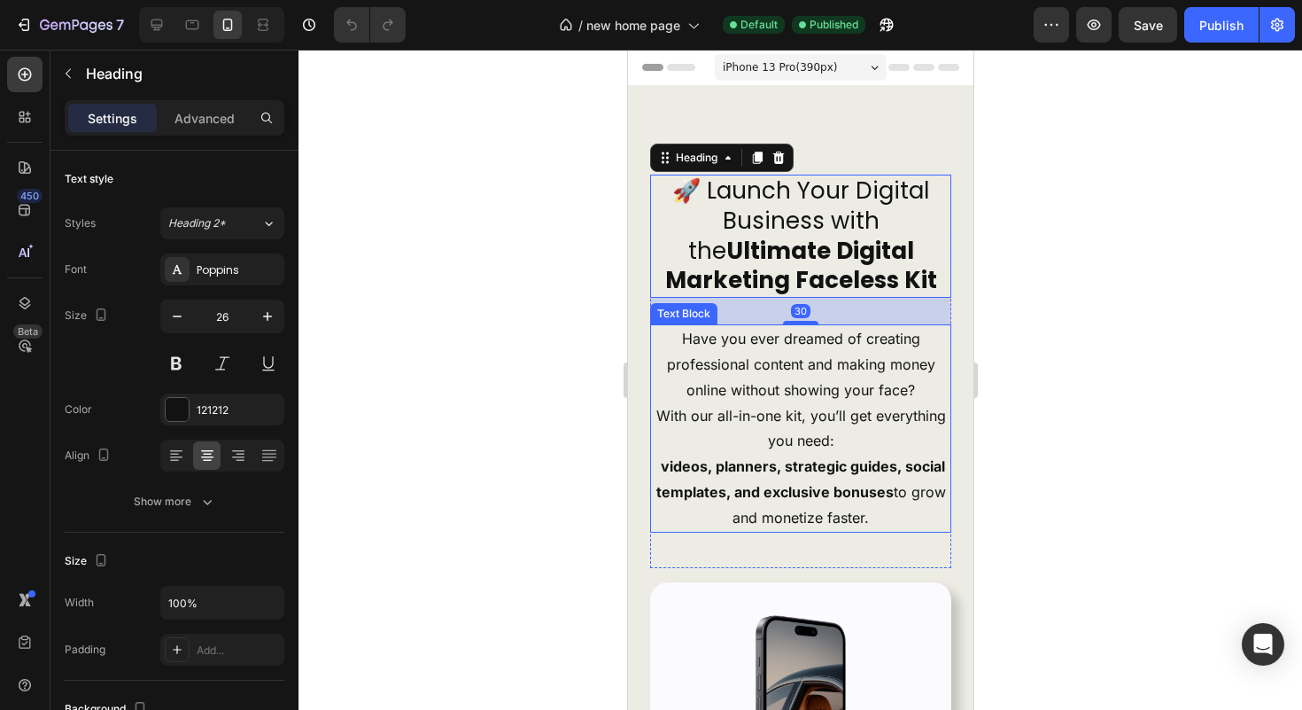
click at [828, 426] on p "Have you ever dreamed of creating professional content and making money online …" at bounding box center [800, 390] width 298 height 128
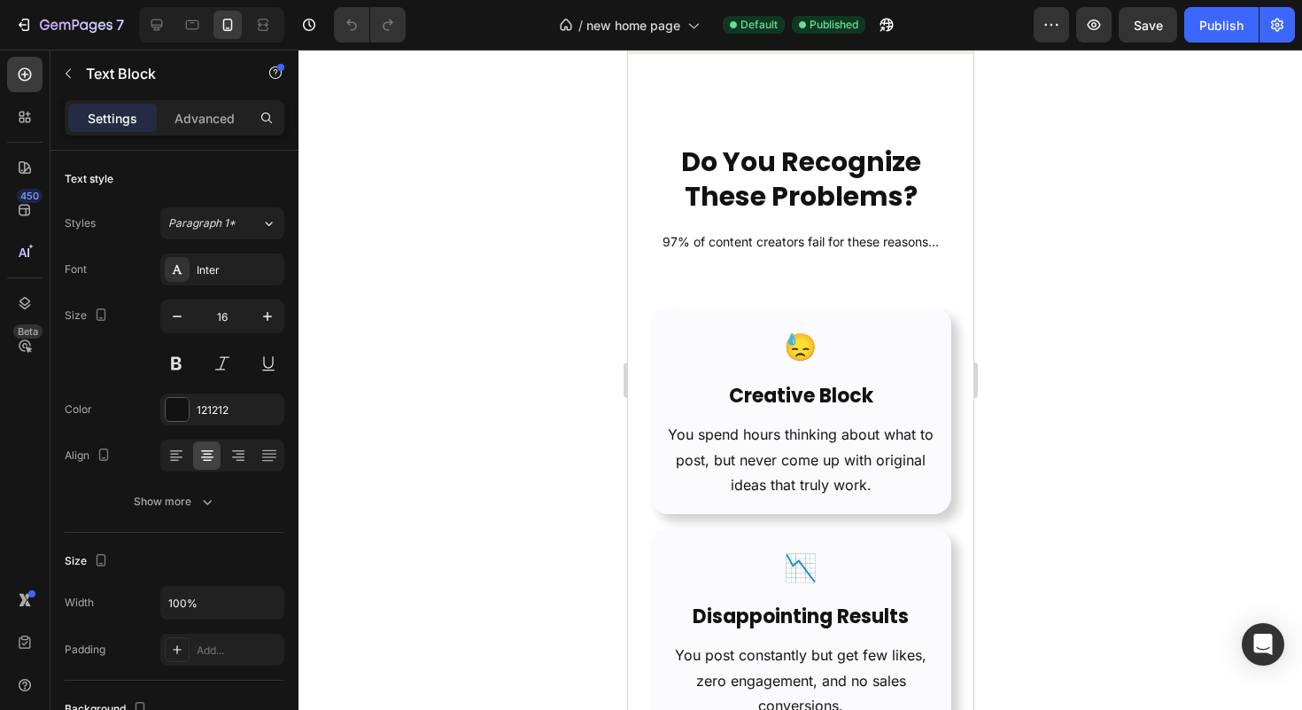
scroll to position [2079, 0]
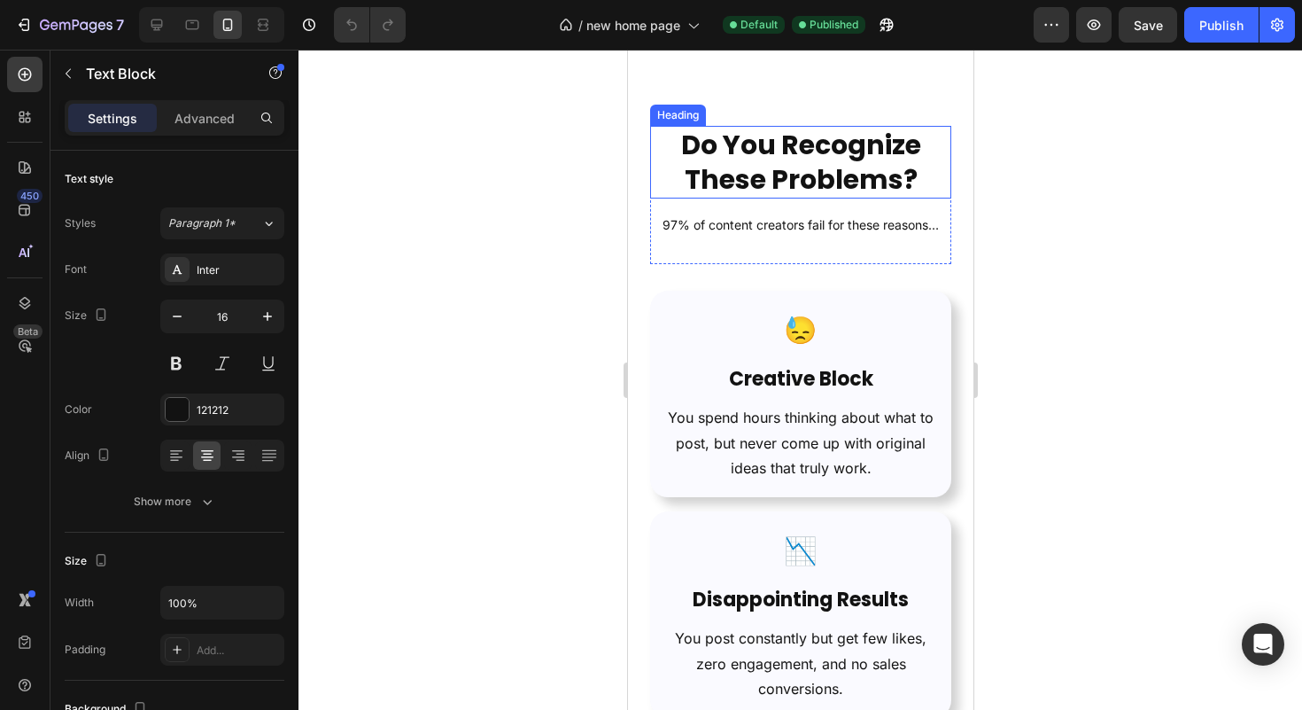
click at [788, 163] on h2 "Do You Recognize These Problems?" at bounding box center [799, 162] width 301 height 73
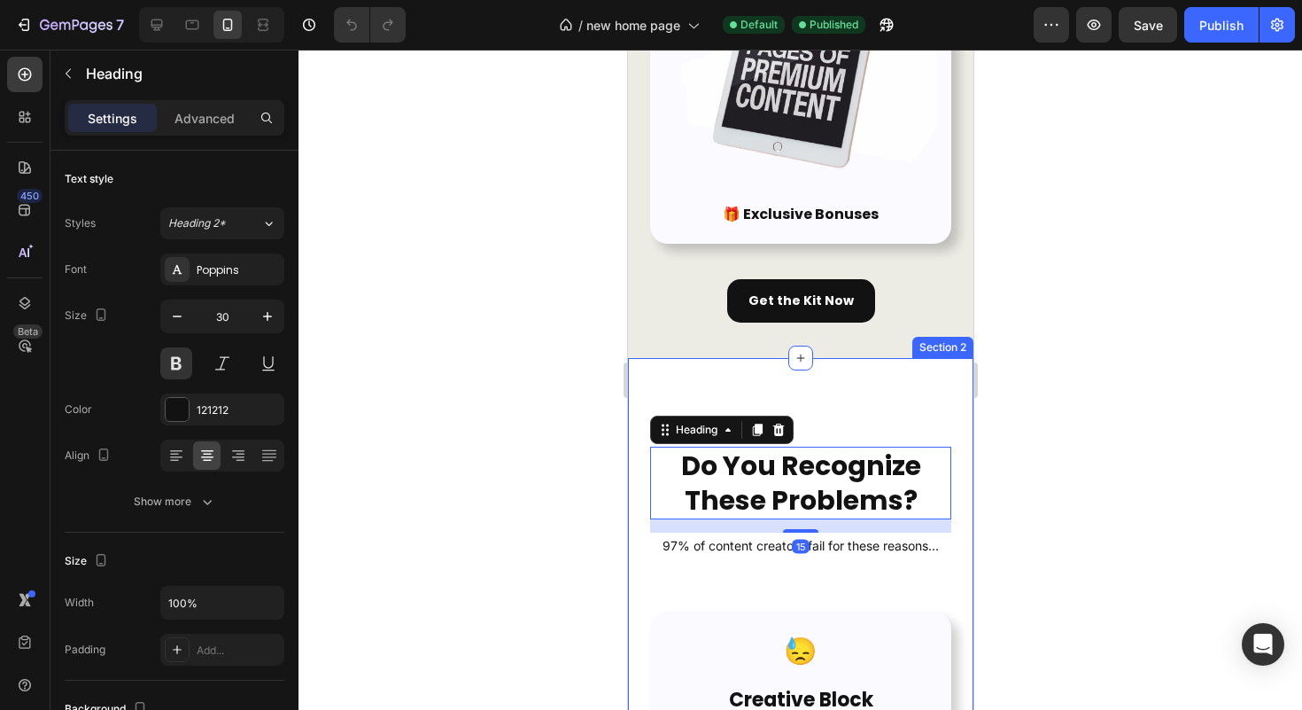
scroll to position [1760, 0]
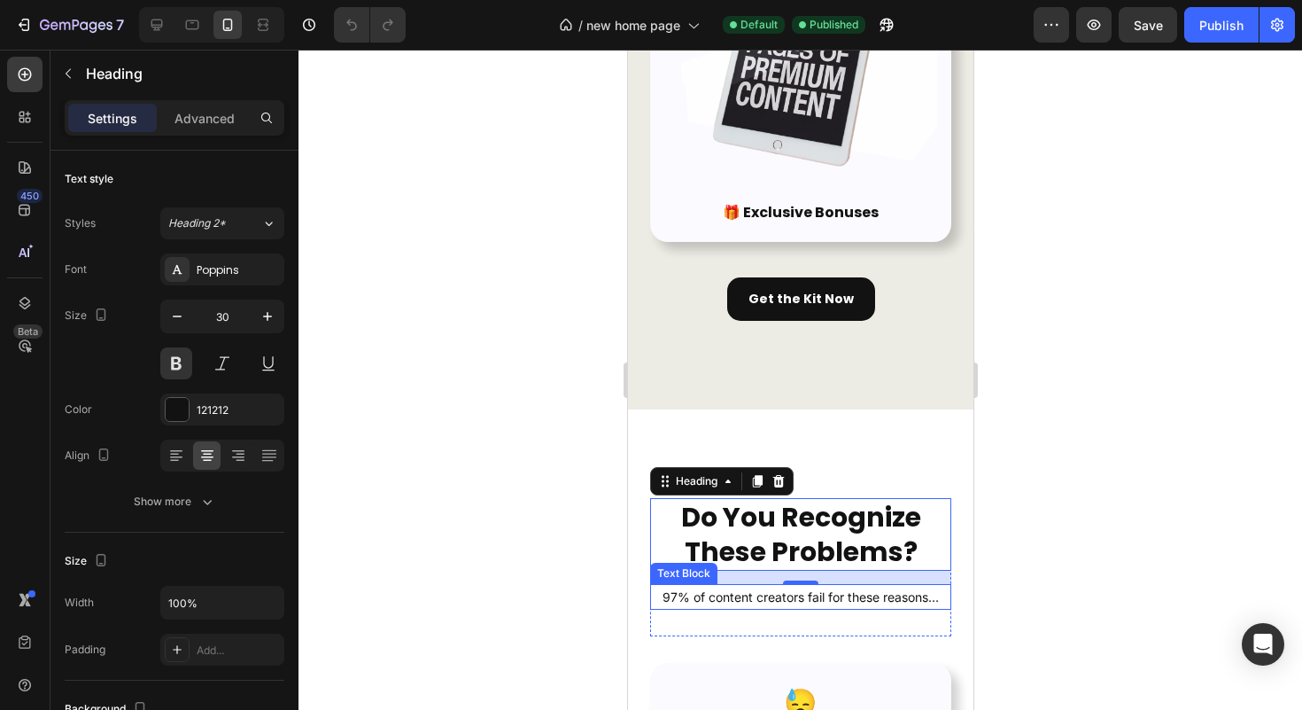
click at [871, 586] on p "97% of content creators fail for these reasons…" at bounding box center [800, 597] width 298 height 22
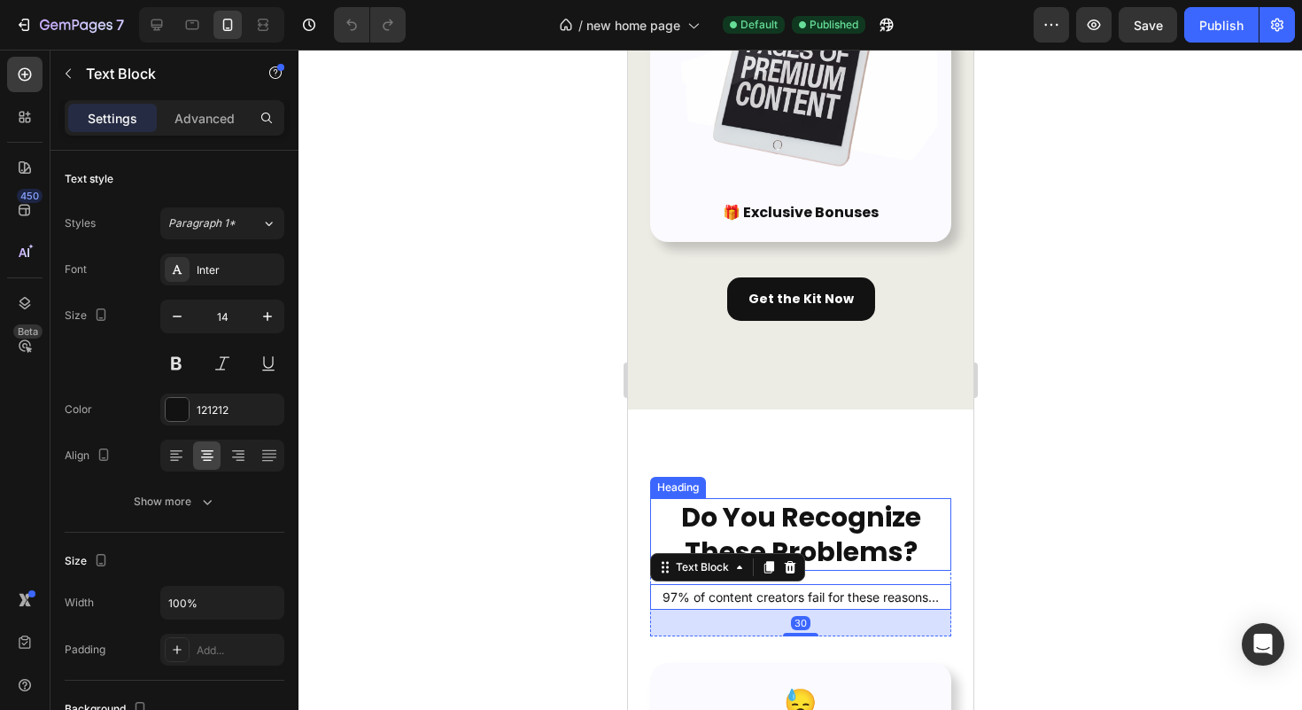
click at [853, 498] on h2 "Do You Recognize These Problems?" at bounding box center [799, 534] width 301 height 73
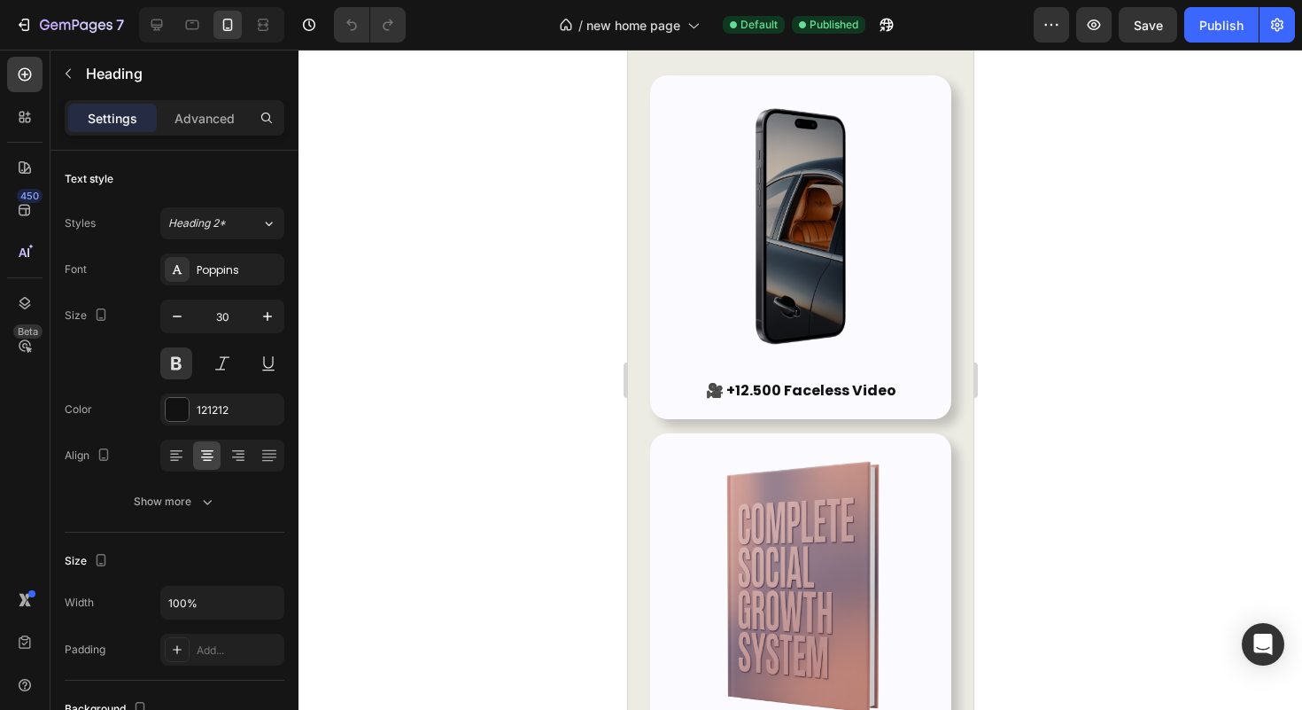
scroll to position [0, 0]
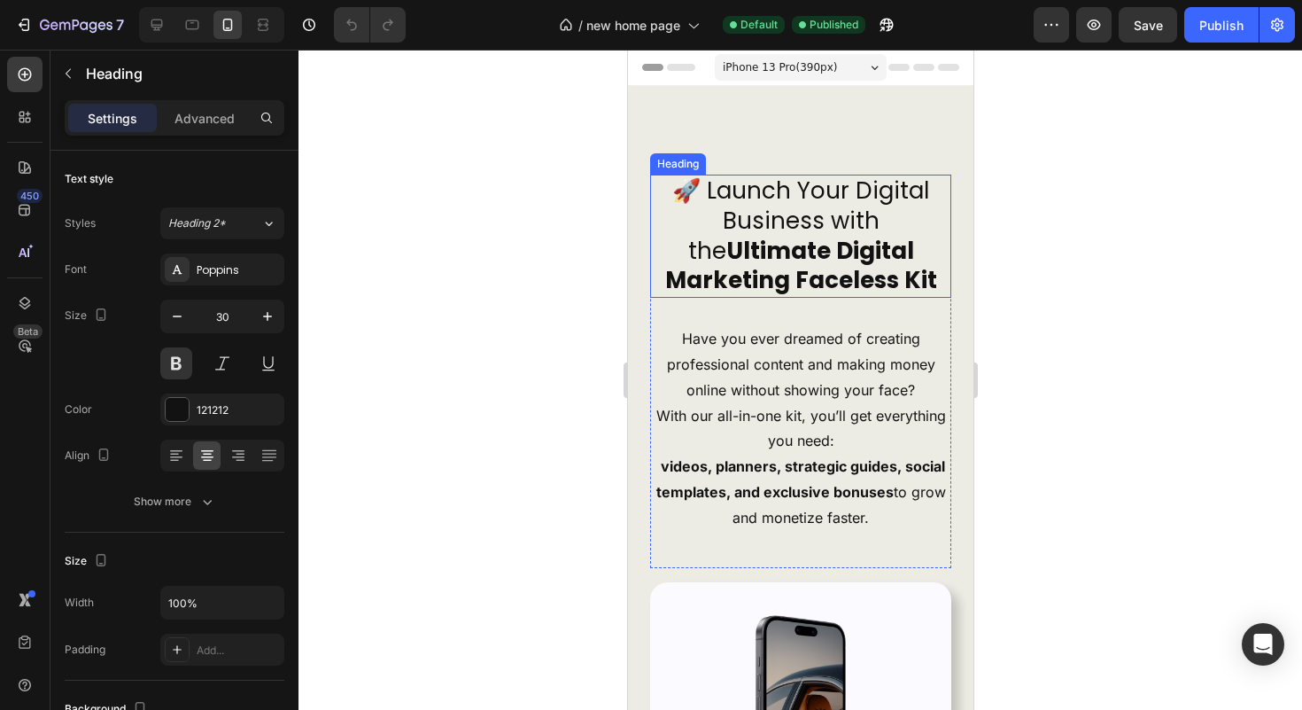
click at [811, 251] on strong "Ultimate Digital Marketing Faceless Kit" at bounding box center [800, 266] width 272 height 62
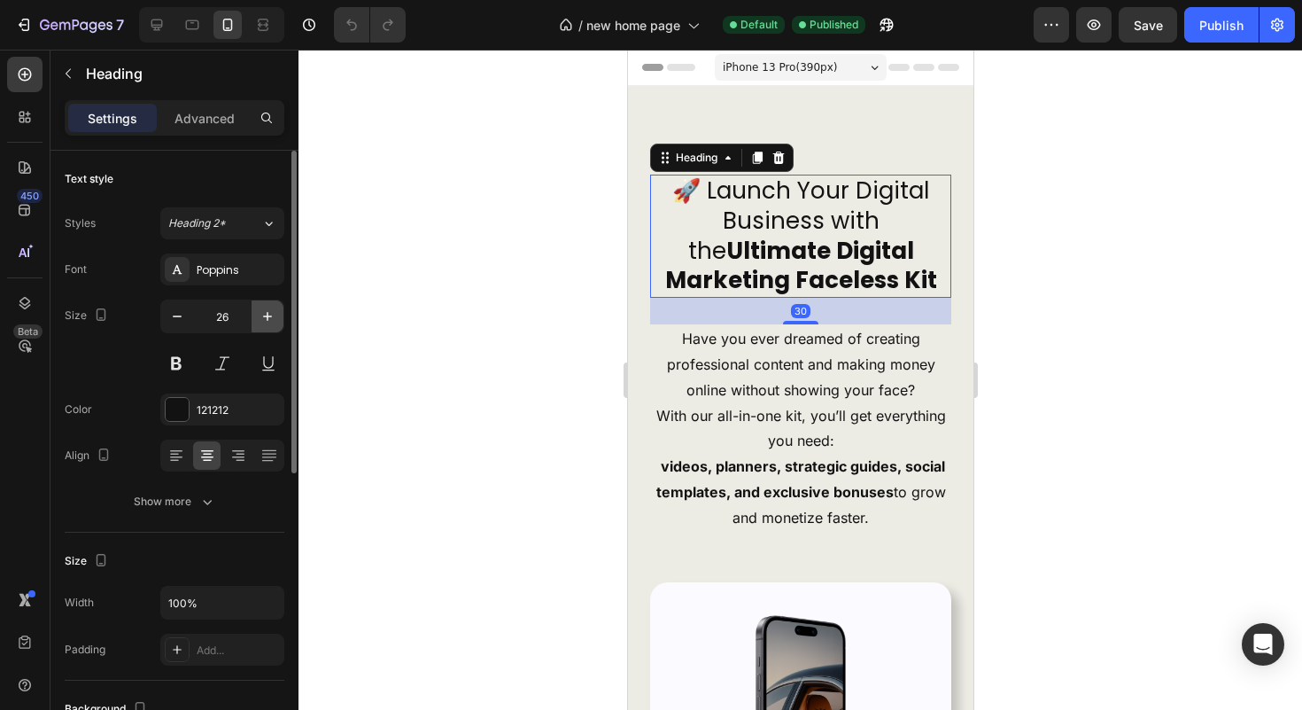
click at [268, 320] on icon "button" at bounding box center [267, 316] width 9 height 9
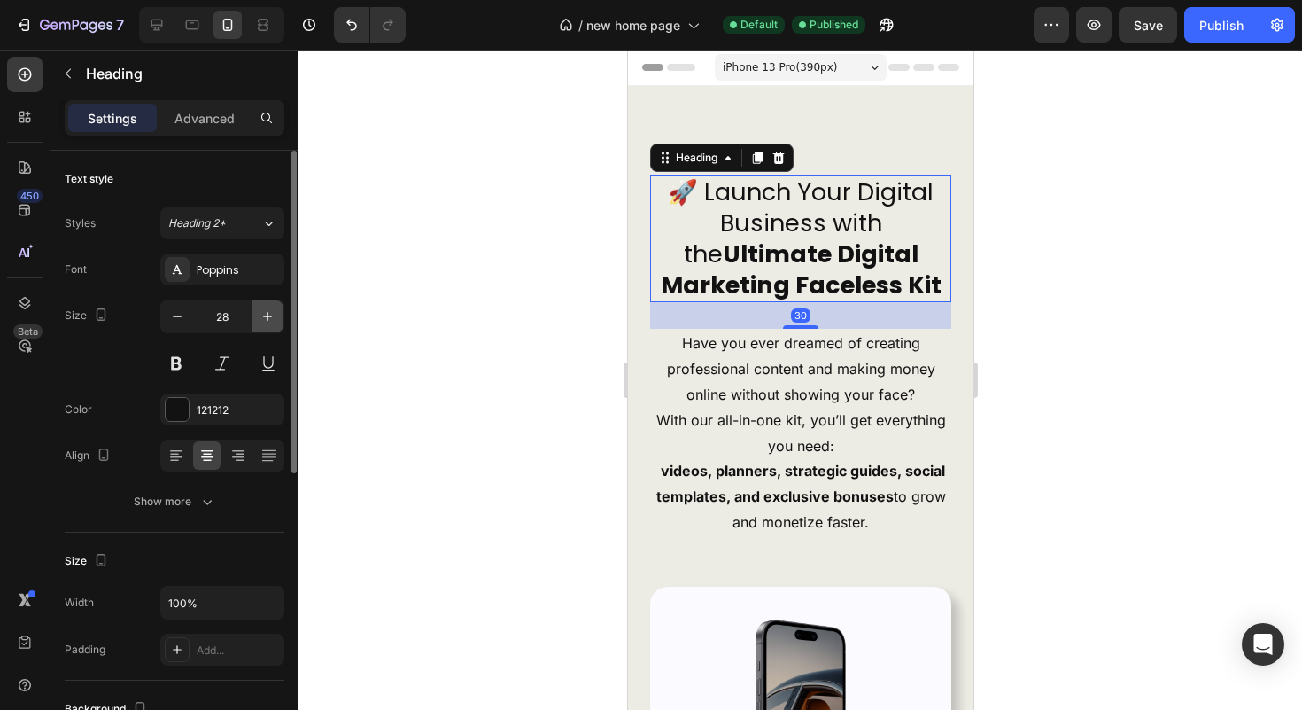
click at [268, 320] on icon "button" at bounding box center [267, 316] width 9 height 9
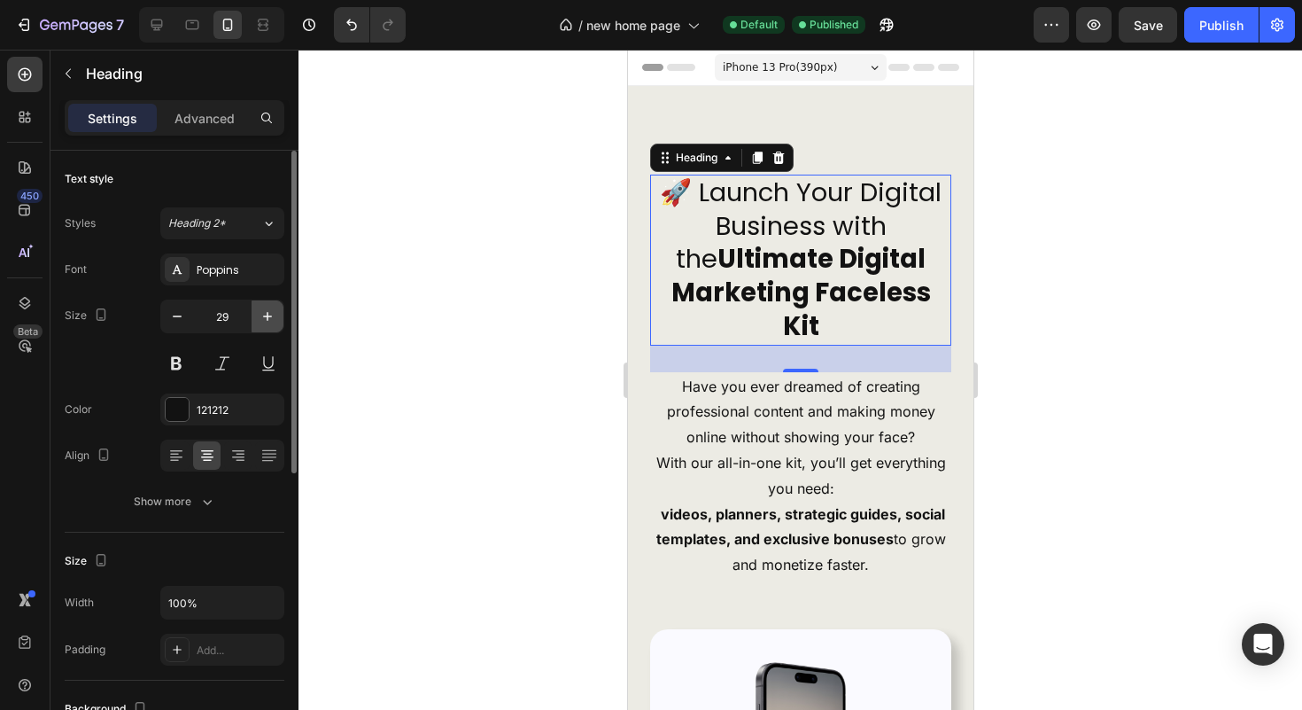
click at [268, 320] on icon "button" at bounding box center [267, 316] width 9 height 9
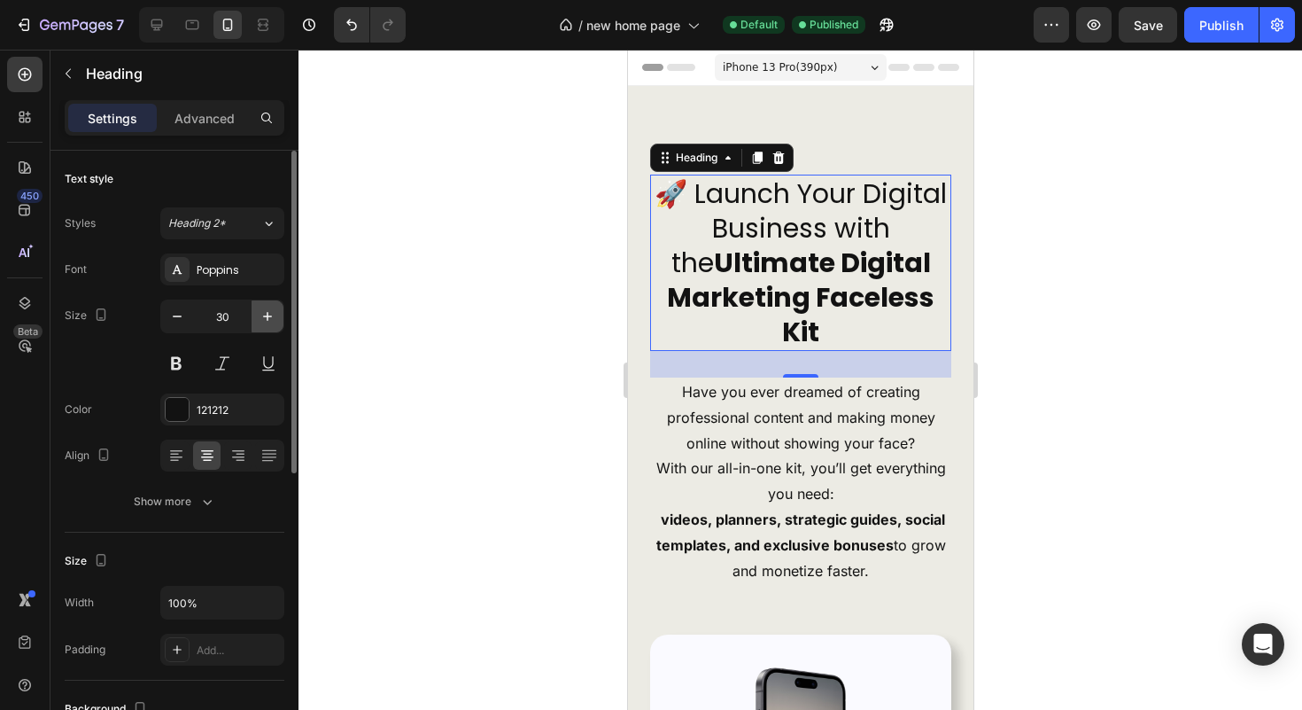
click at [263, 318] on icon "button" at bounding box center [268, 316] width 18 height 18
type input "32"
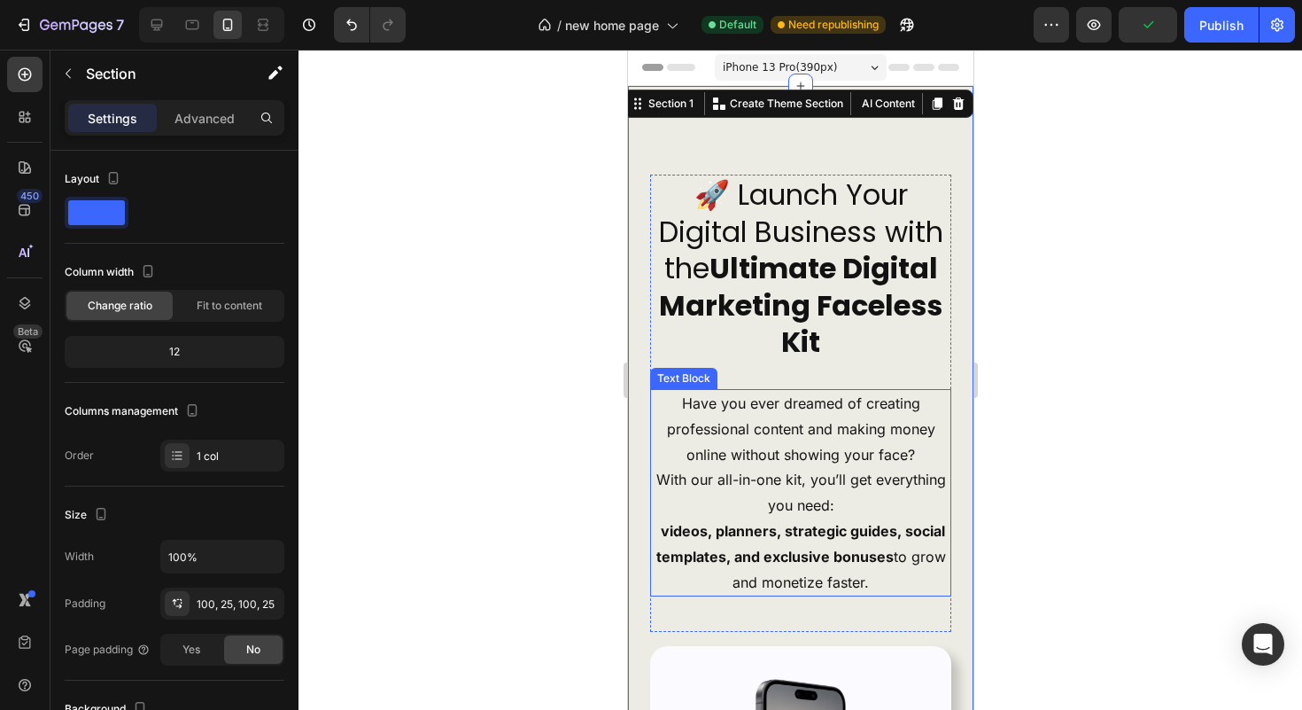
click at [844, 437] on p "Have you ever dreamed of creating professional content and making money online …" at bounding box center [800, 455] width 298 height 128
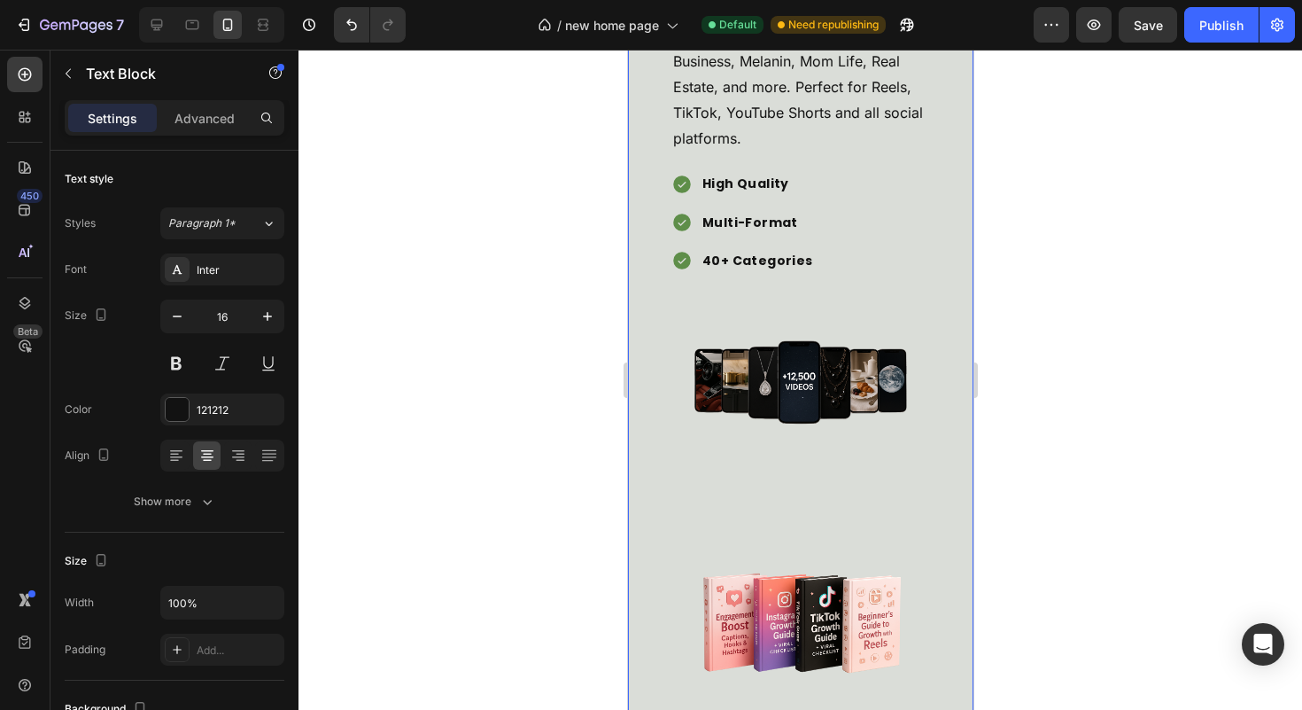
scroll to position [3761, 0]
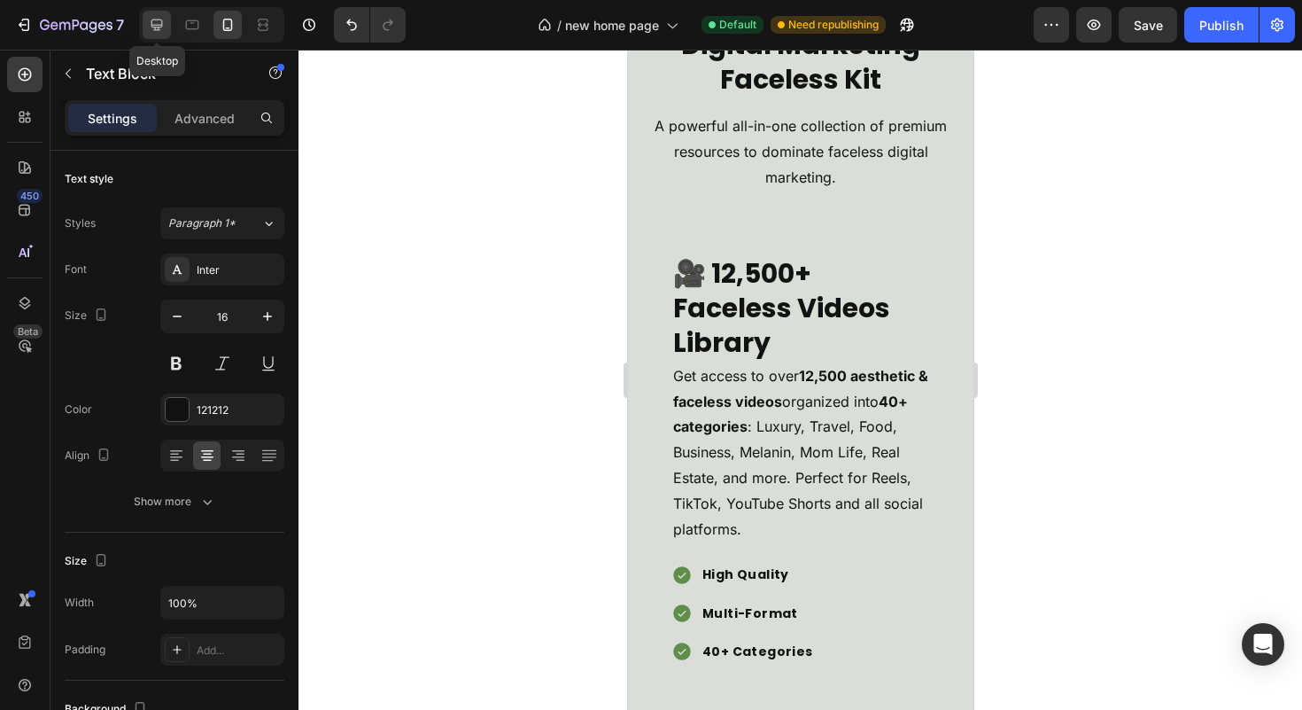
click at [169, 28] on div at bounding box center [157, 25] width 28 height 28
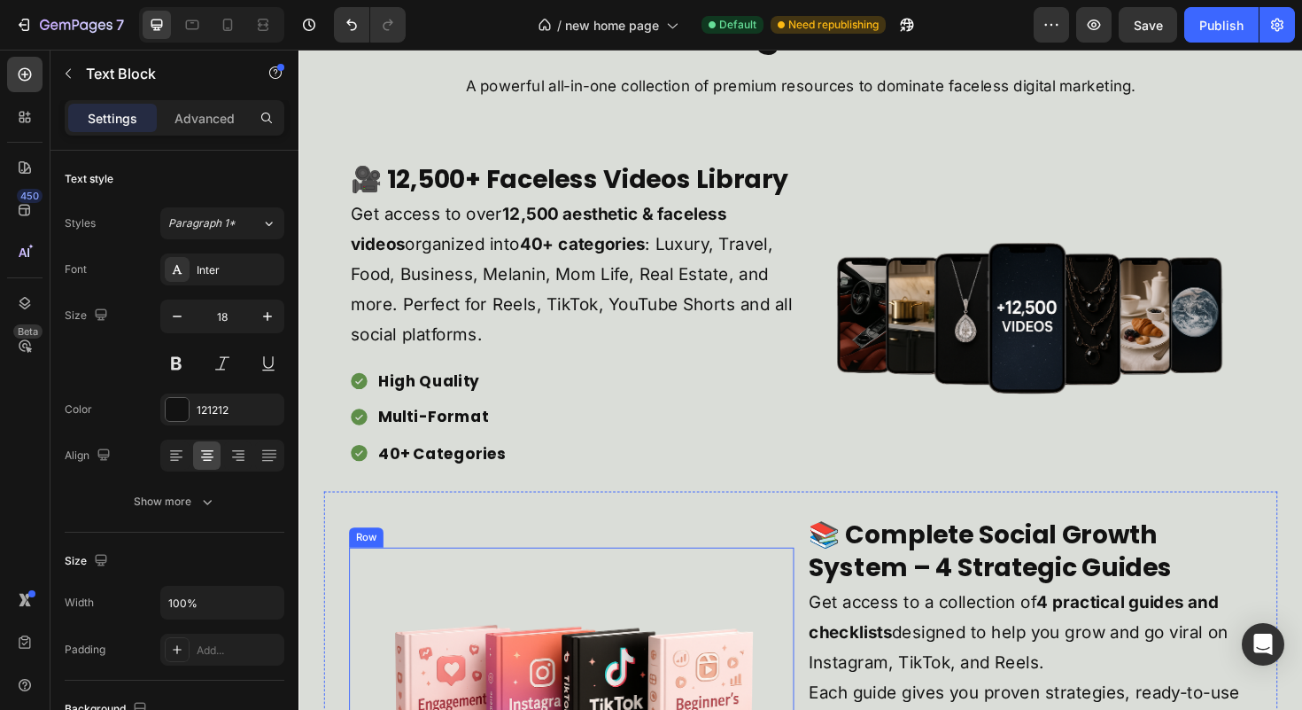
scroll to position [3762, 0]
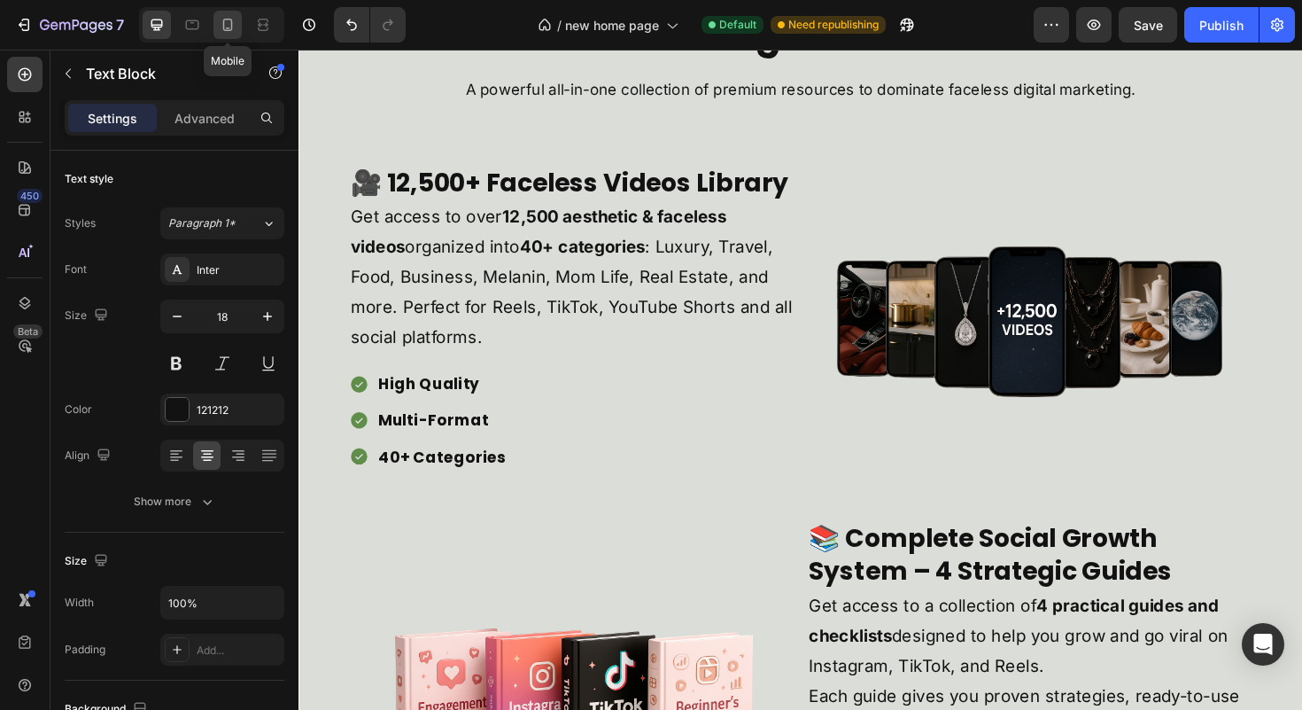
click at [221, 16] on icon at bounding box center [228, 25] width 18 height 18
type input "16"
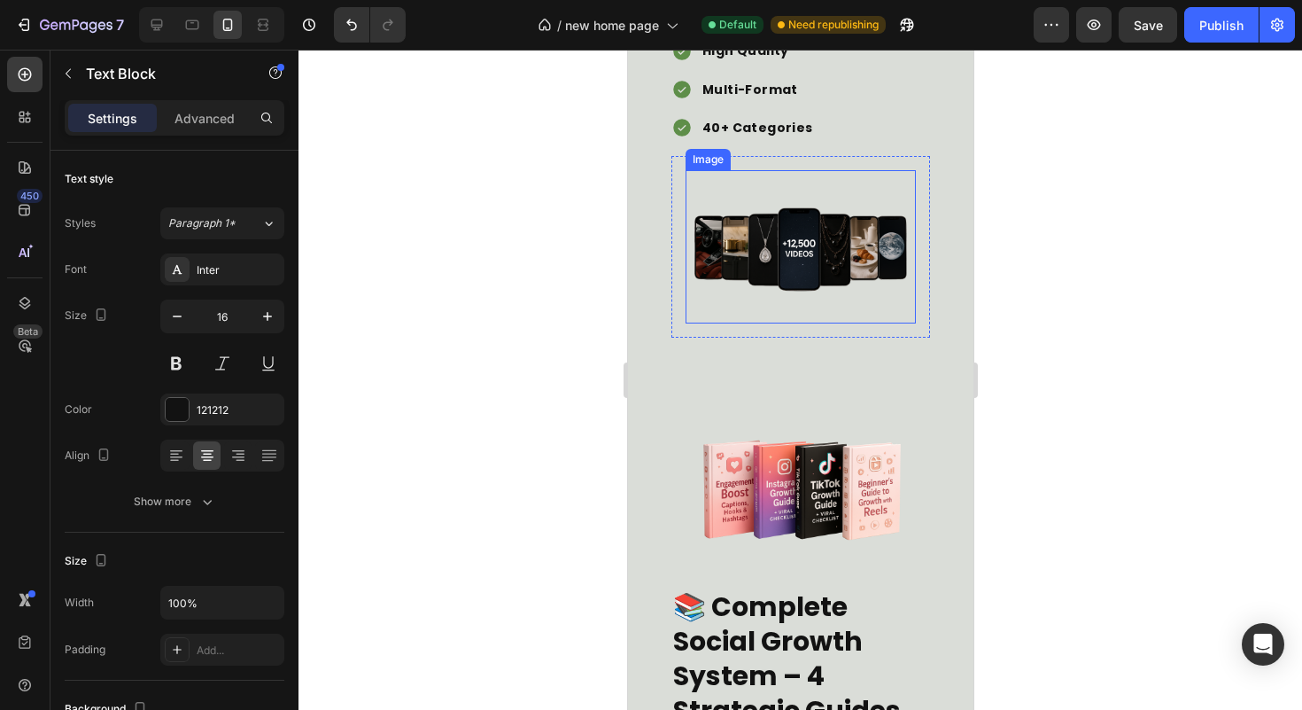
scroll to position [4292, 0]
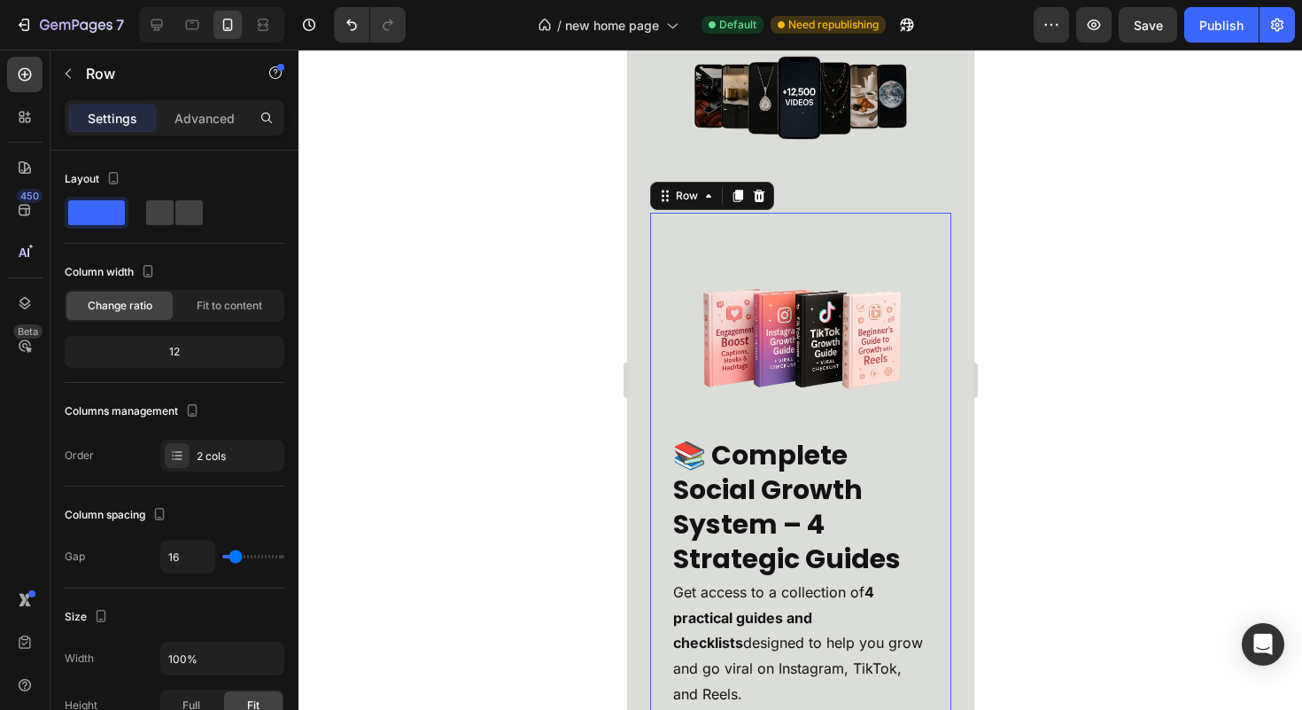
scroll to position [4433, 0]
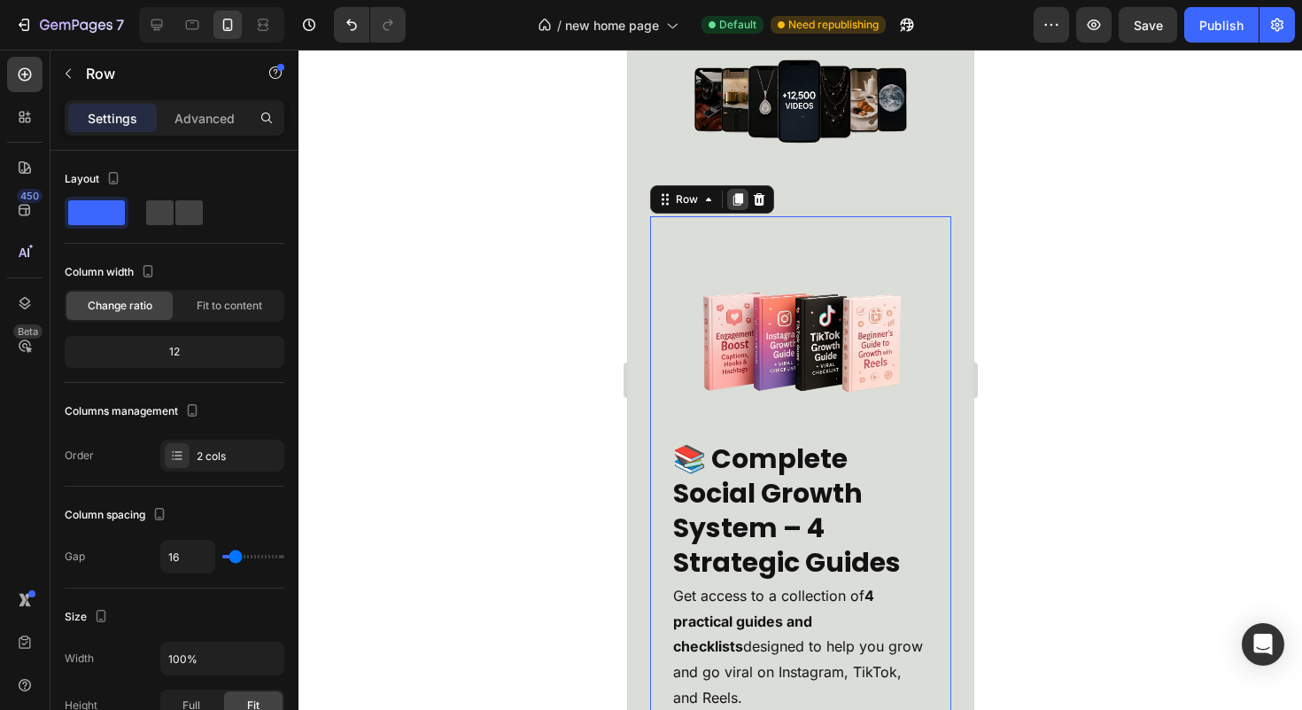
click at [730, 206] on icon at bounding box center [737, 199] width 14 height 14
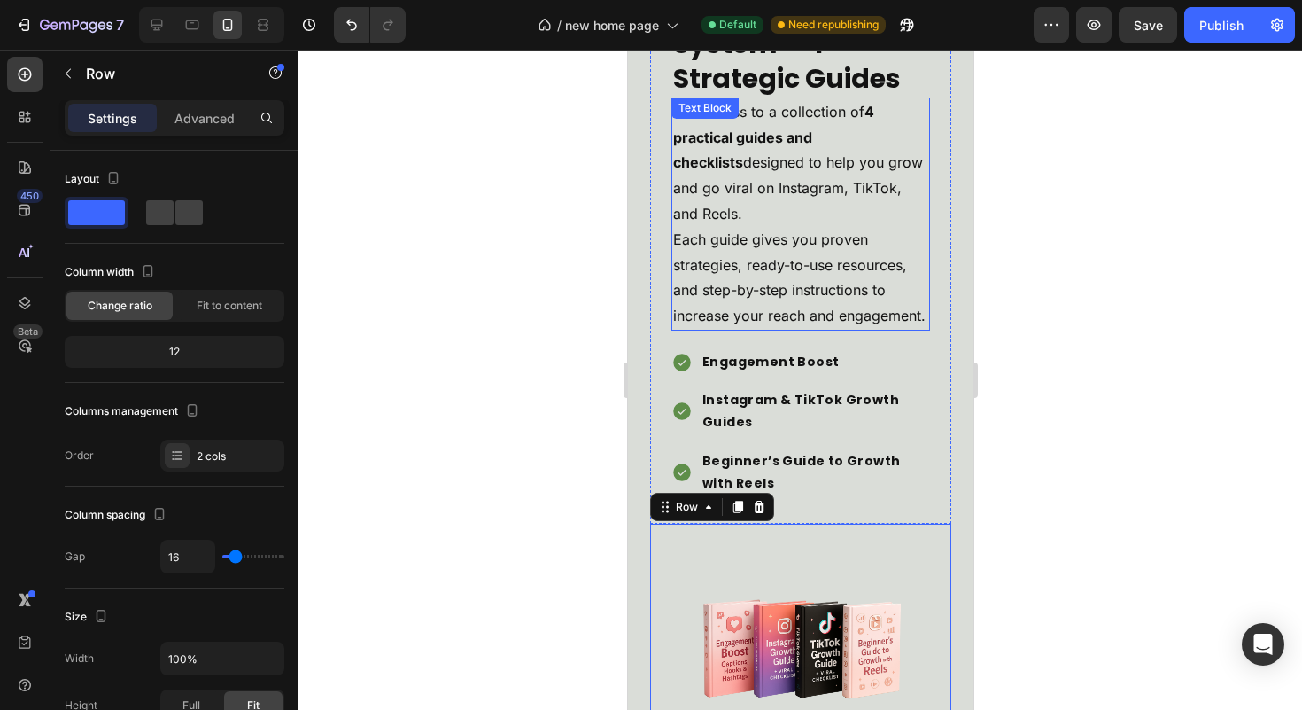
scroll to position [4912, 0]
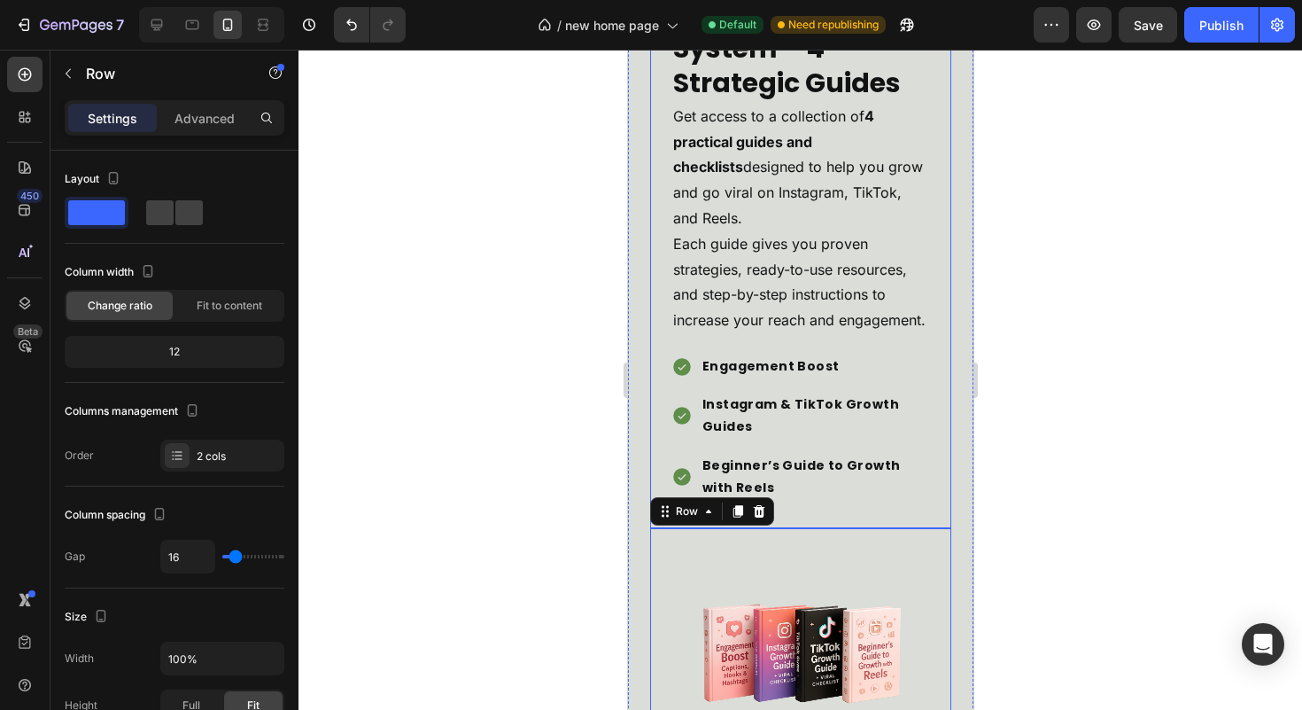
click at [920, 516] on div "📚 Complete Social Growth System – 4 Strategic Guides Heading Get access to a co…" at bounding box center [799, 132] width 301 height 791
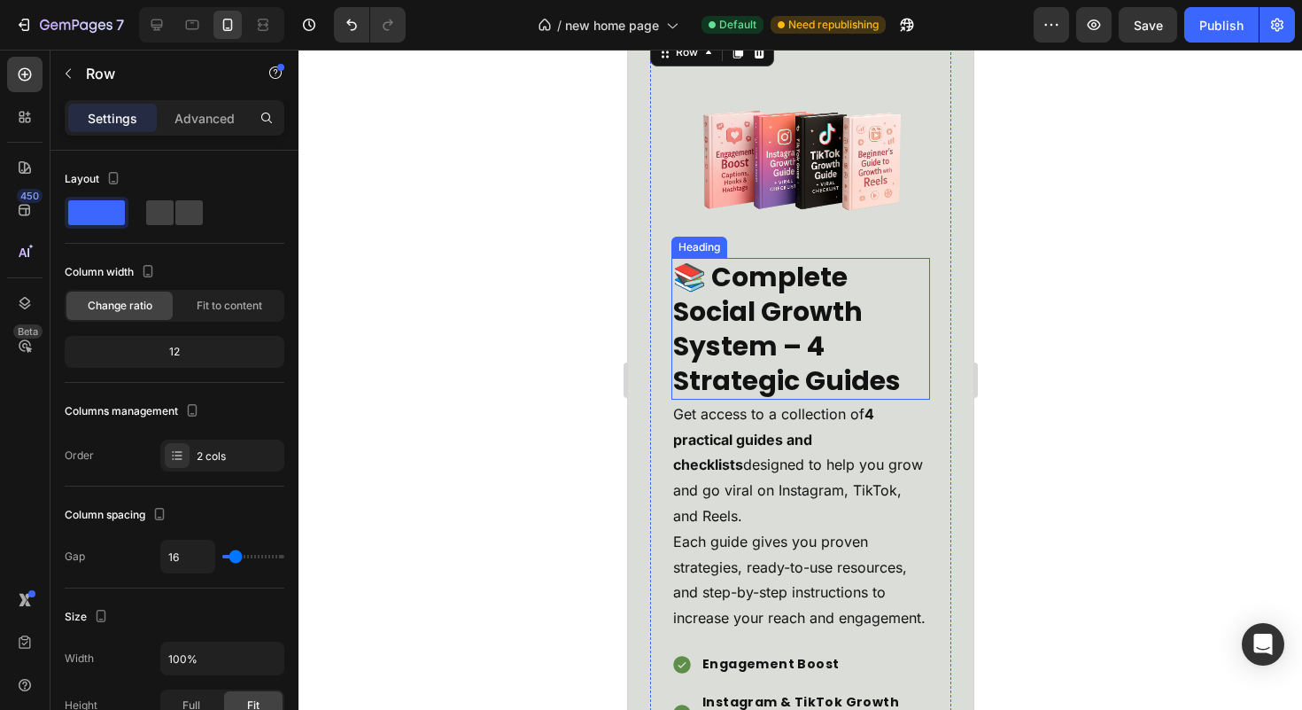
scroll to position [4582, 0]
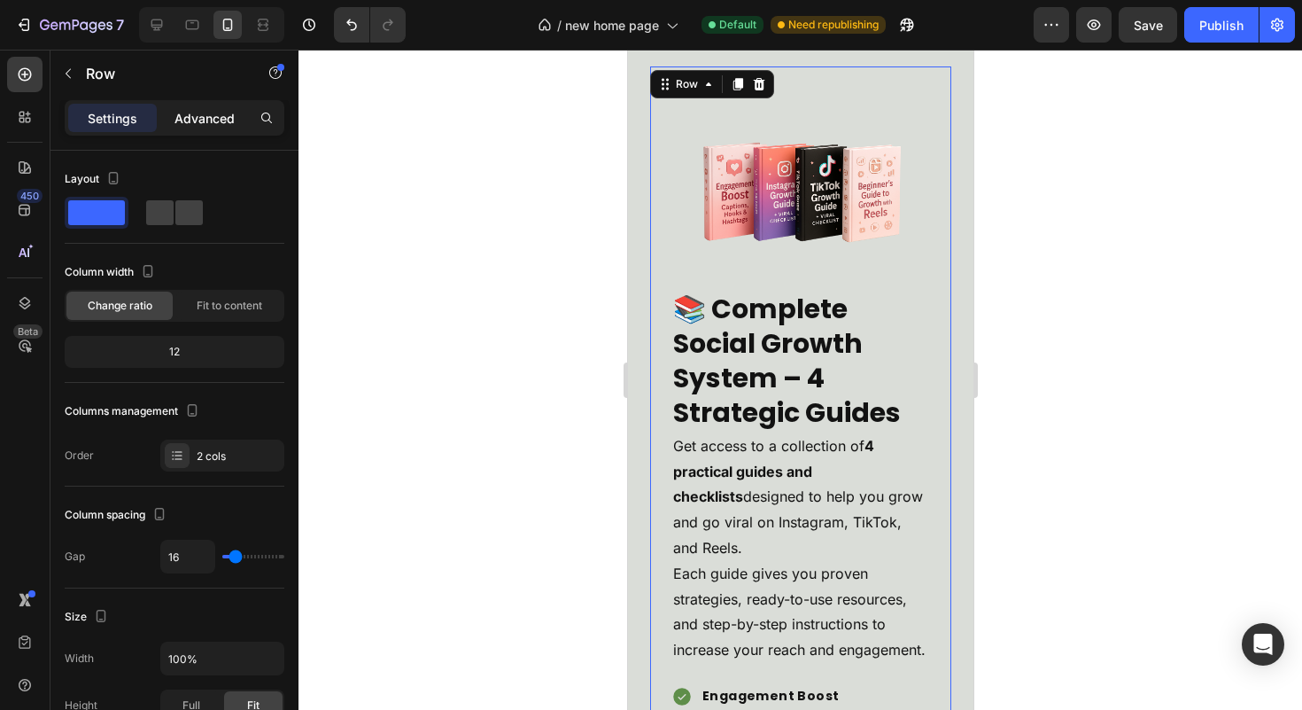
click at [182, 105] on div "Advanced" at bounding box center [204, 118] width 89 height 28
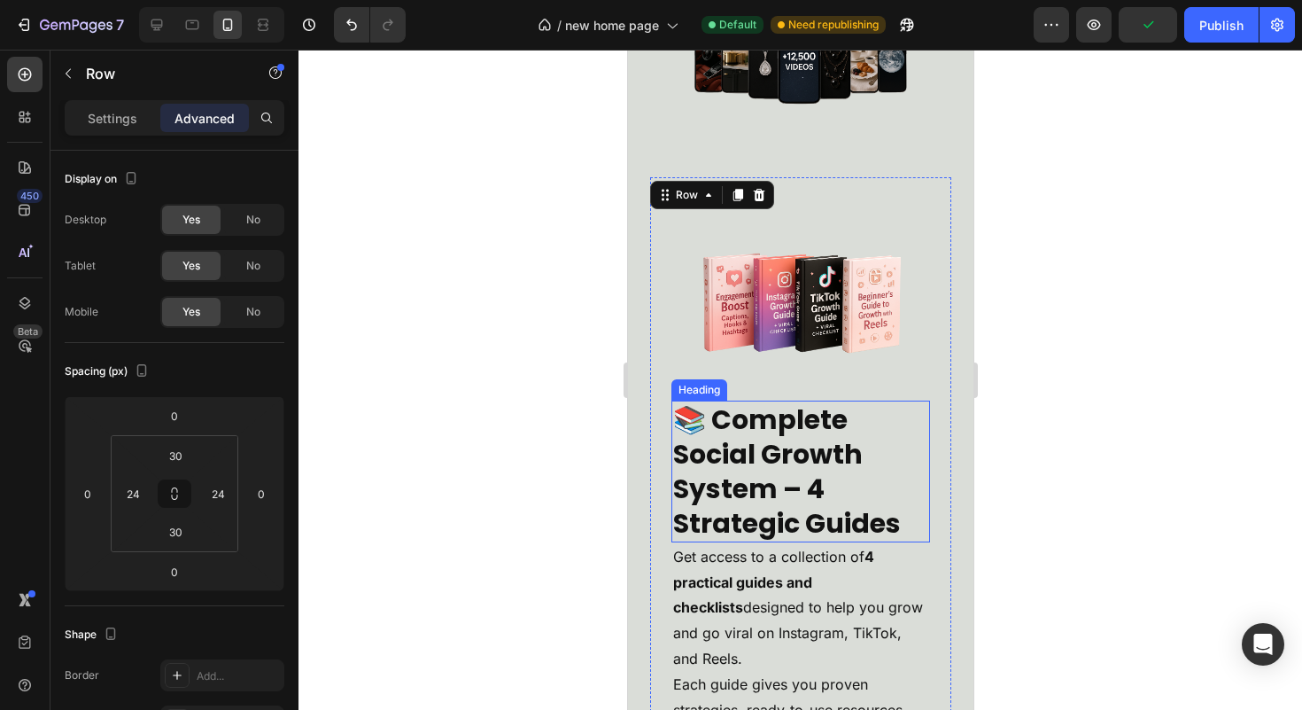
scroll to position [4442, 0]
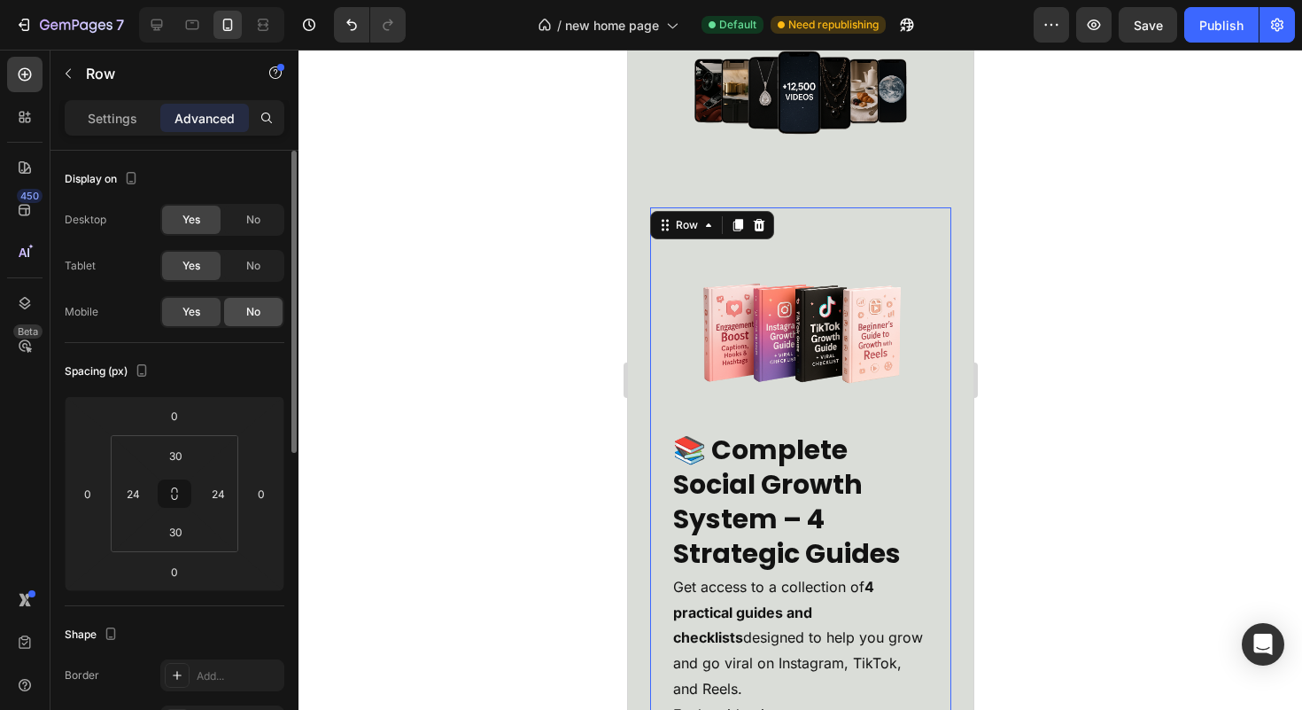
click at [255, 322] on div "No" at bounding box center [253, 312] width 58 height 28
click at [665, 278] on div "📚 Complete Social Growth System – 4 Strategic Guides Heading Get access to a co…" at bounding box center [799, 602] width 301 height 791
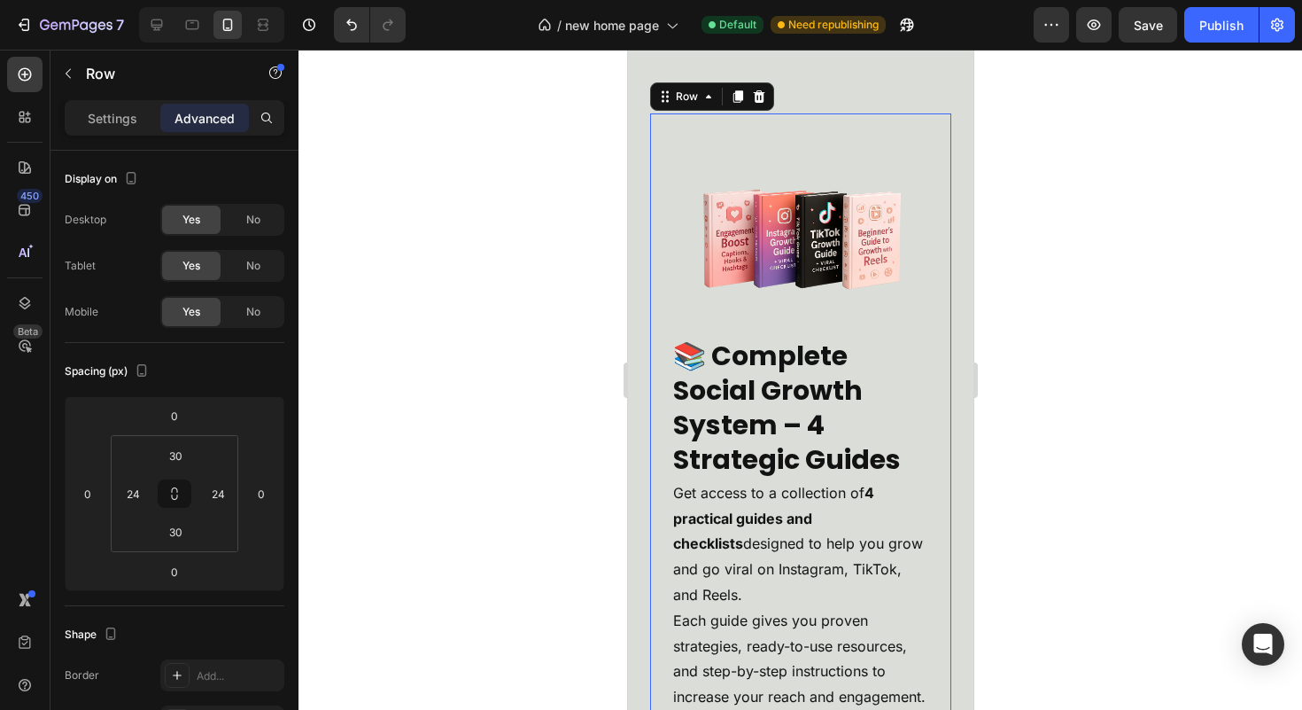
scroll to position [4495, 0]
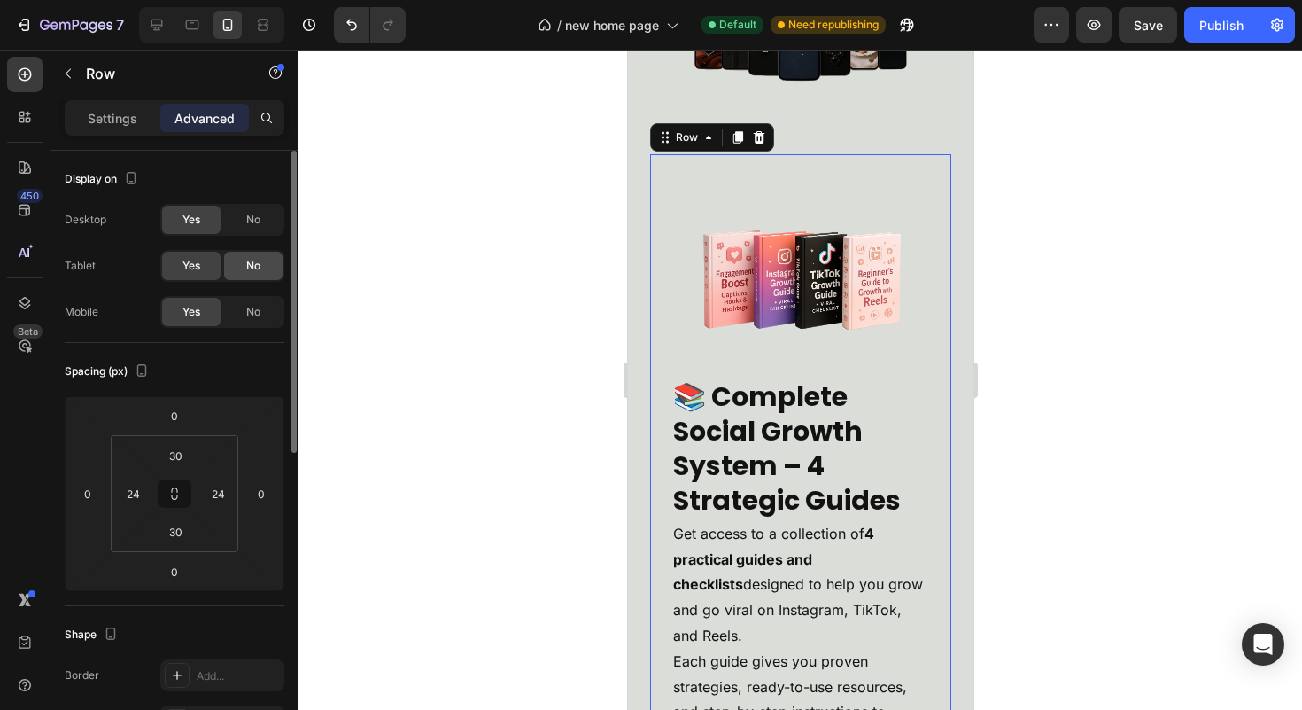
click at [257, 270] on span "No" at bounding box center [253, 266] width 14 height 16
click at [255, 230] on div "No" at bounding box center [253, 220] width 58 height 28
click at [109, 116] on p "Settings" at bounding box center [113, 118] width 50 height 19
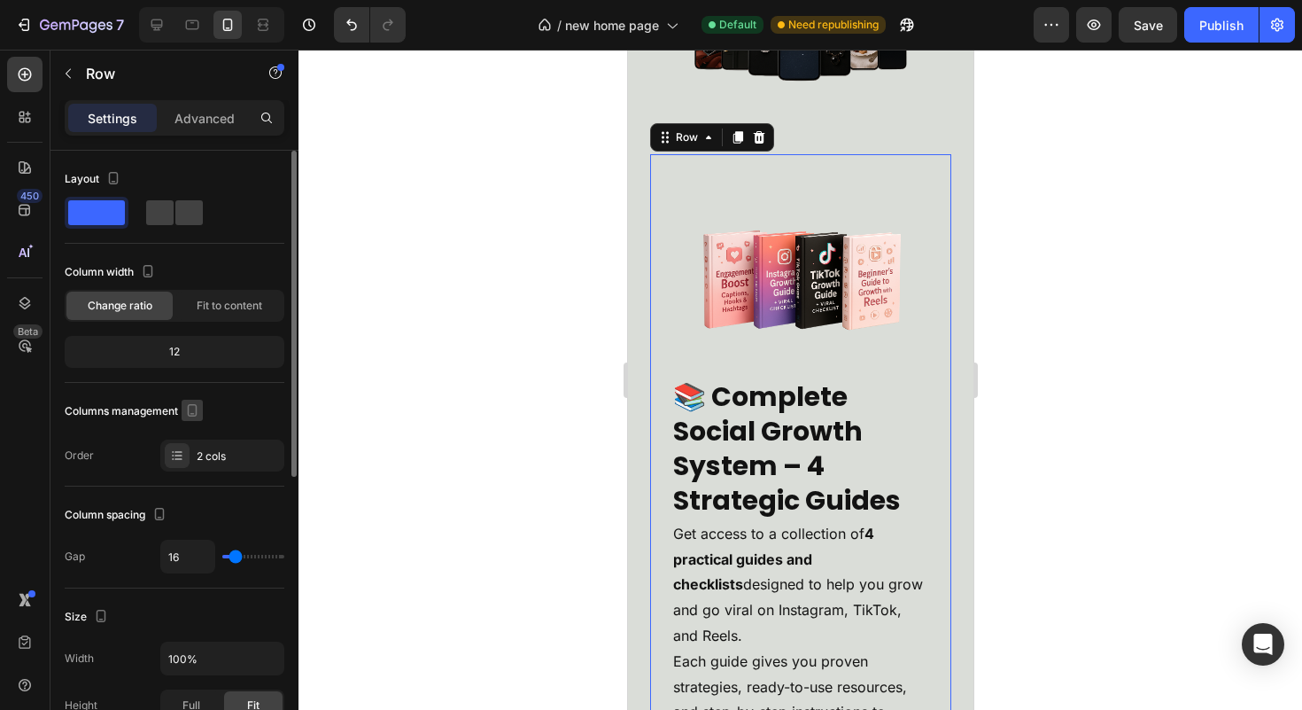
scroll to position [4, 0]
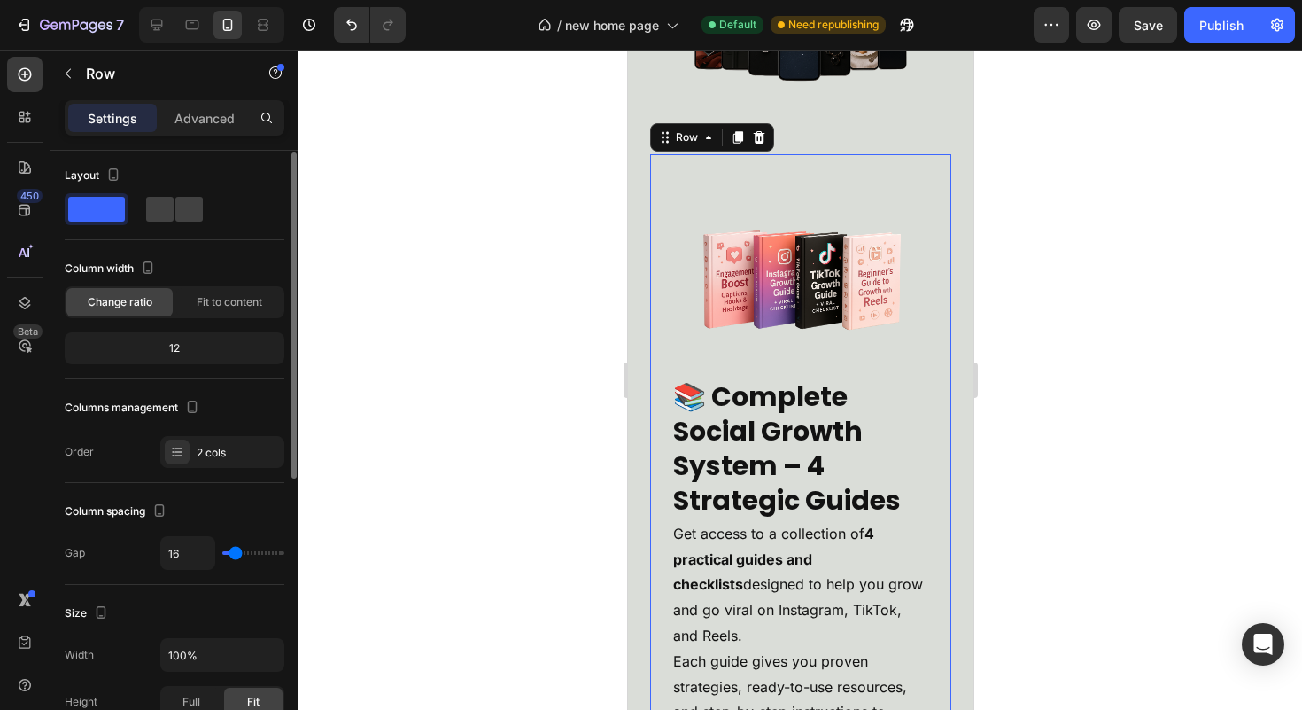
click at [212, 432] on div "Columns management Order 2 cols" at bounding box center [175, 430] width 220 height 74
click at [213, 442] on div "2 cols" at bounding box center [222, 452] width 124 height 32
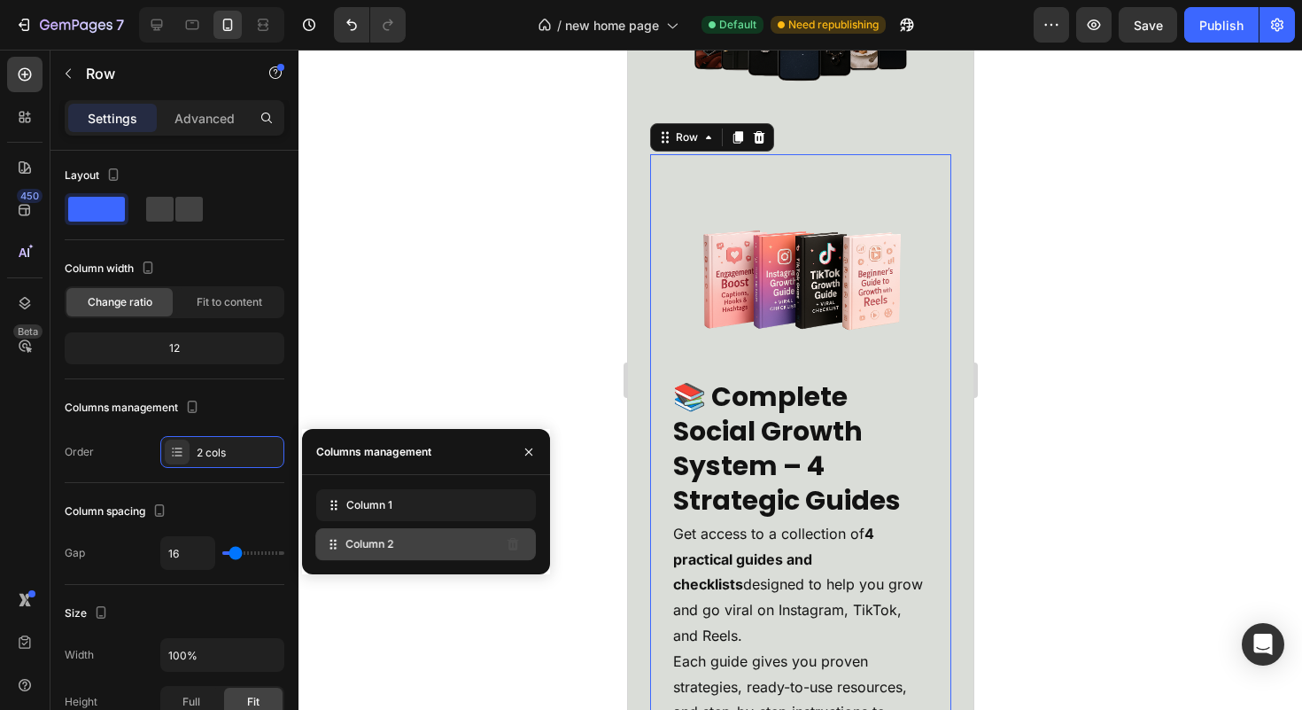
drag, startPoint x: 338, startPoint y: 508, endPoint x: 338, endPoint y: 547, distance: 39.9
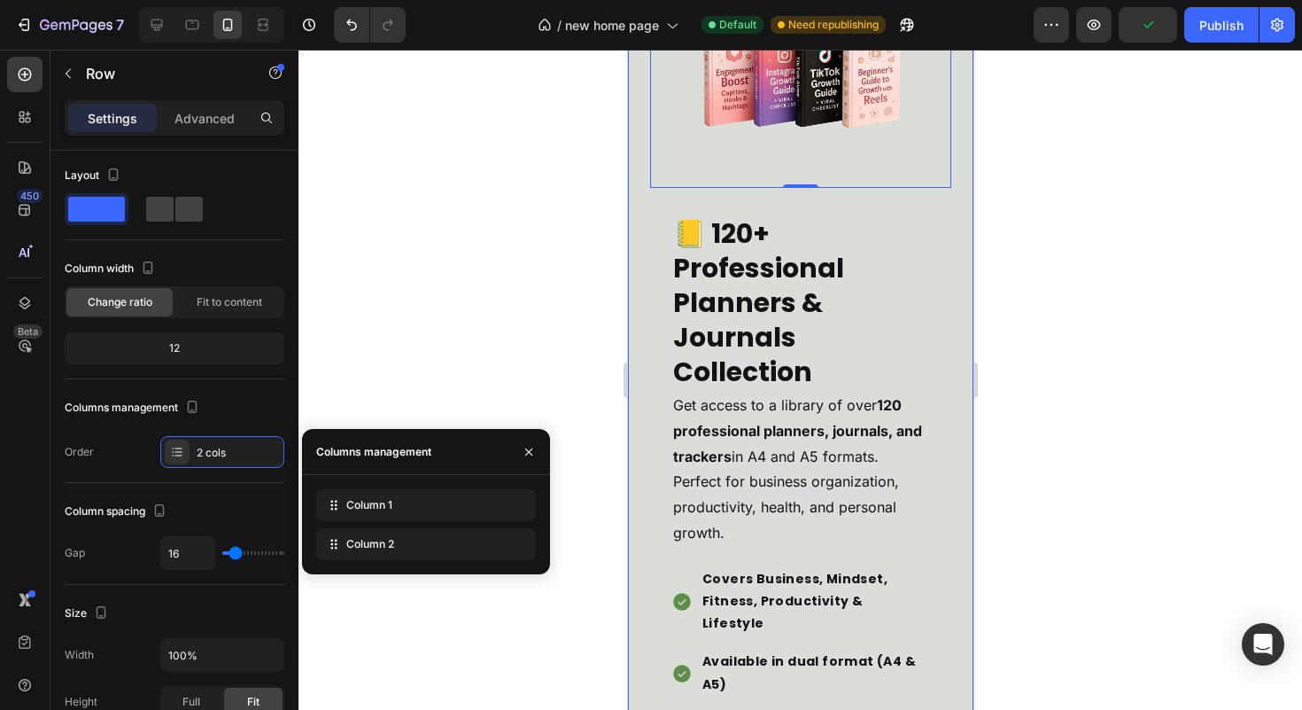
scroll to position [5417, 0]
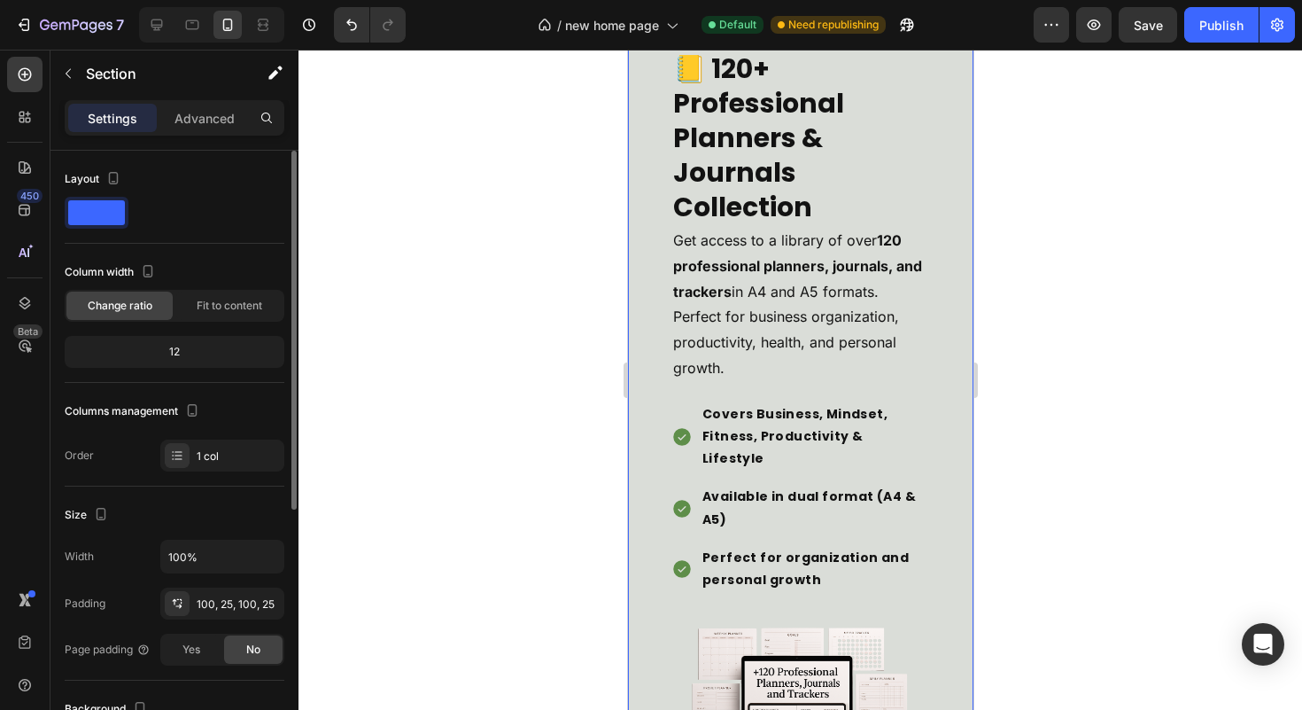
scroll to position [5451, 0]
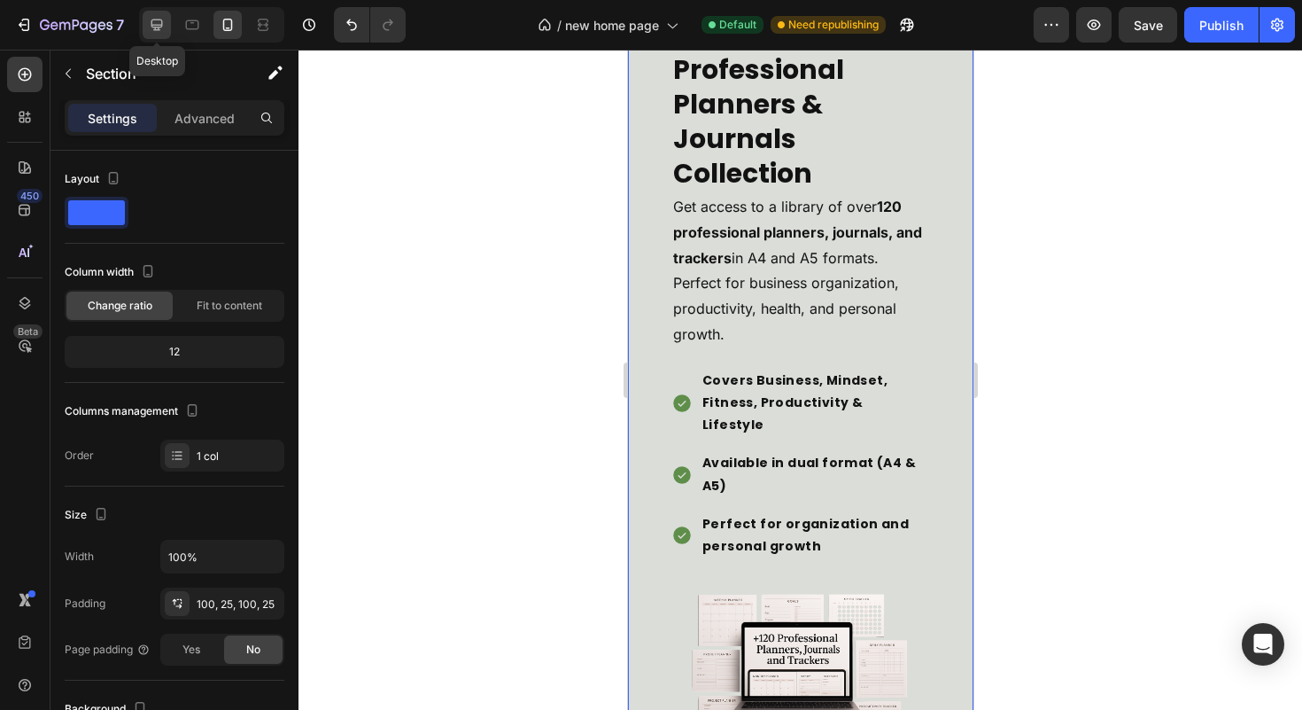
click at [159, 30] on icon at bounding box center [157, 25] width 18 height 18
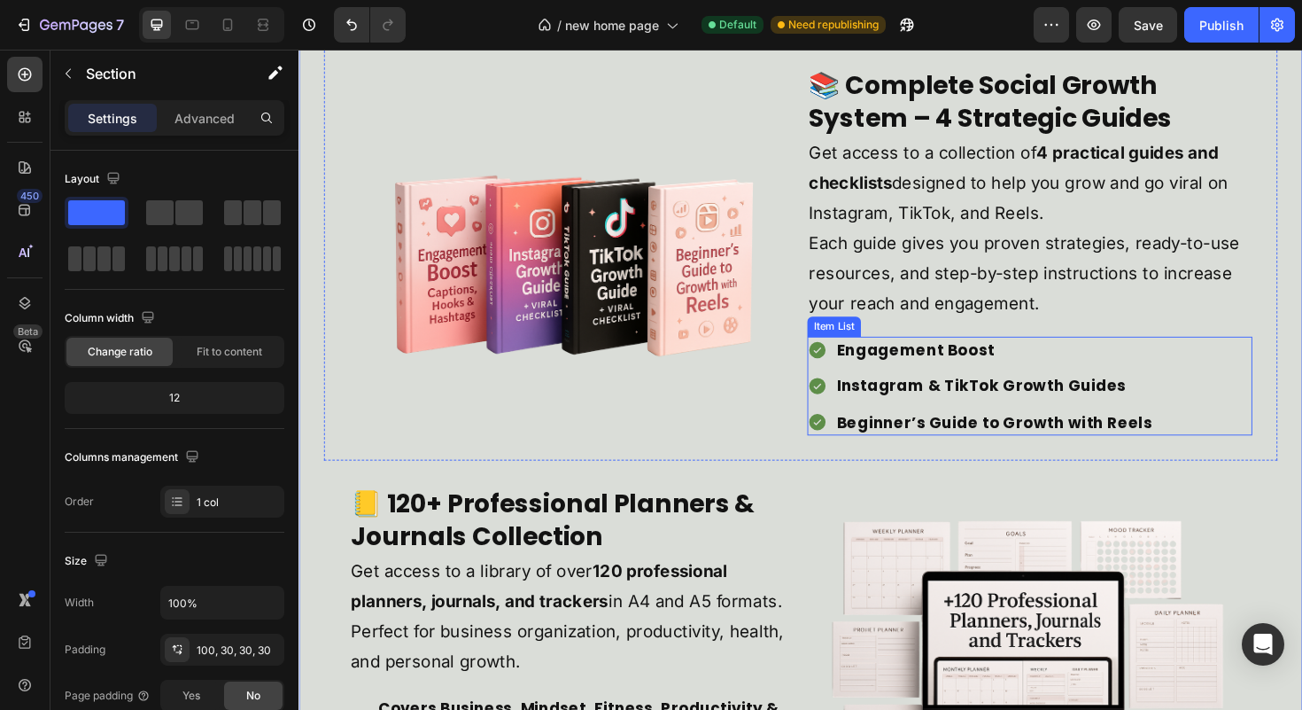
scroll to position [4229, 0]
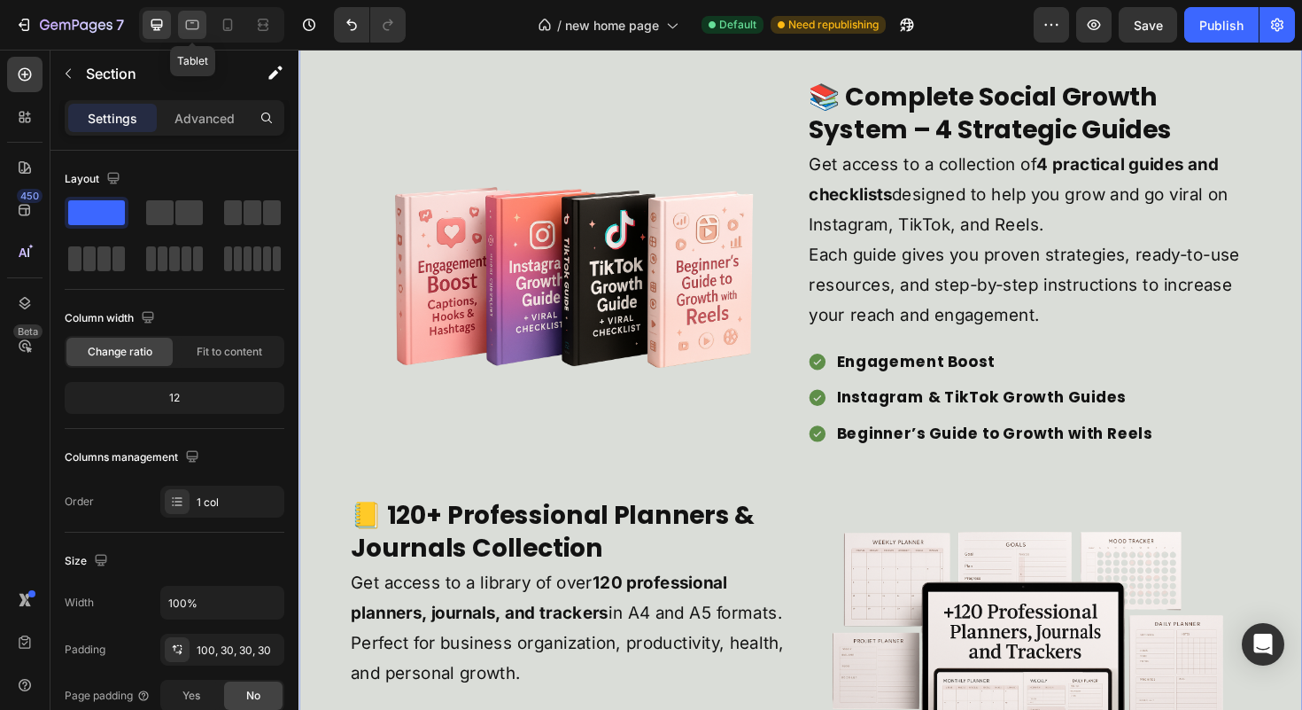
click at [182, 18] on div at bounding box center [192, 25] width 28 height 28
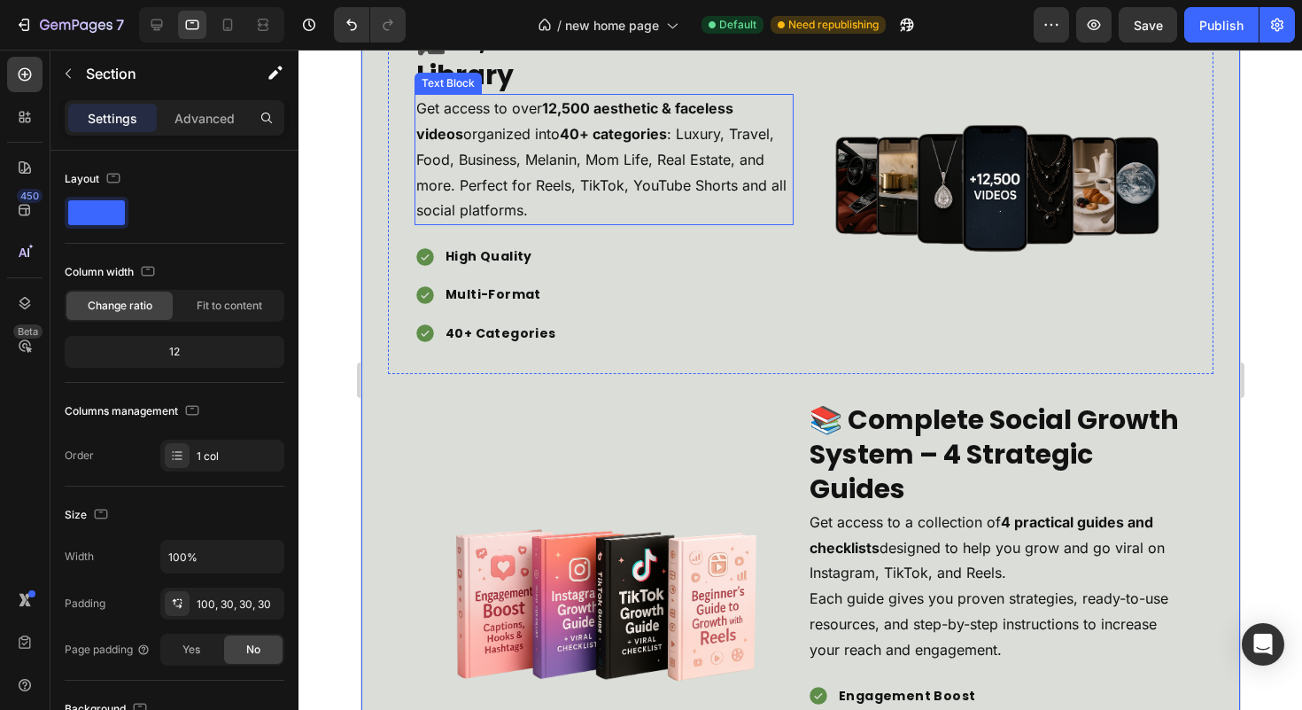
scroll to position [4070, 0]
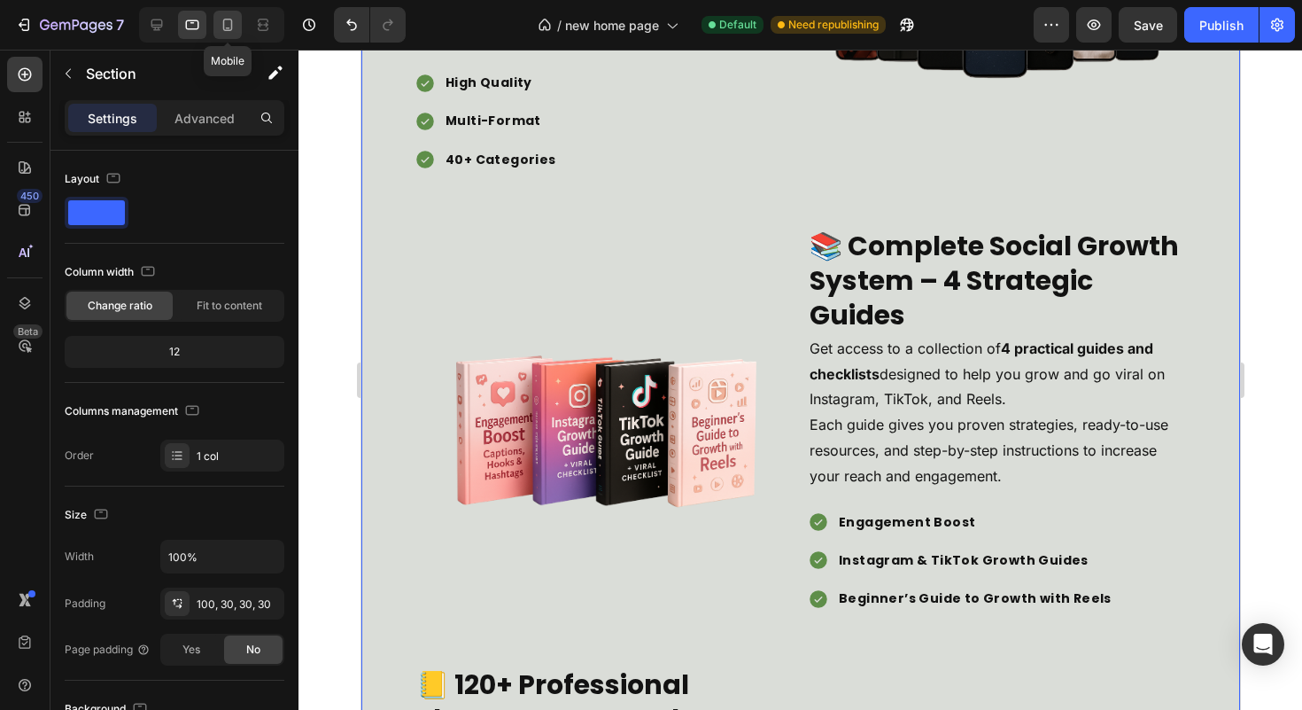
click at [218, 25] on div at bounding box center [227, 25] width 28 height 28
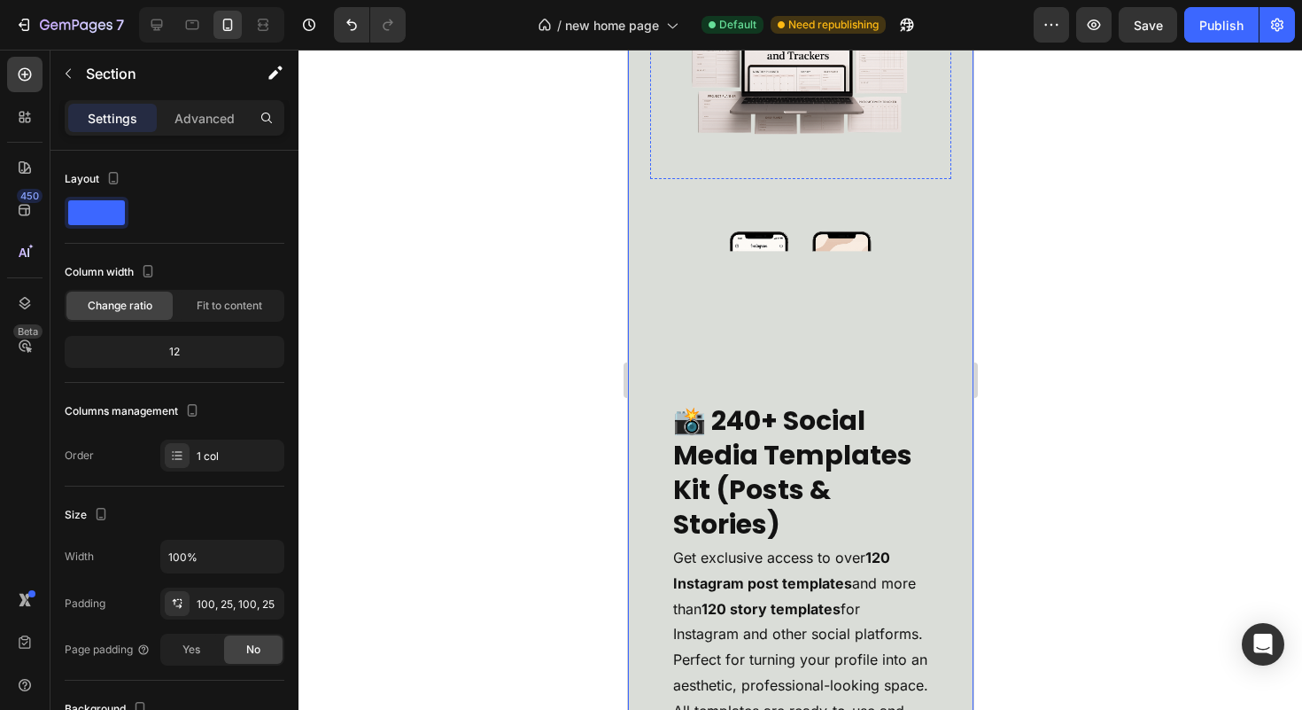
scroll to position [6192, 0]
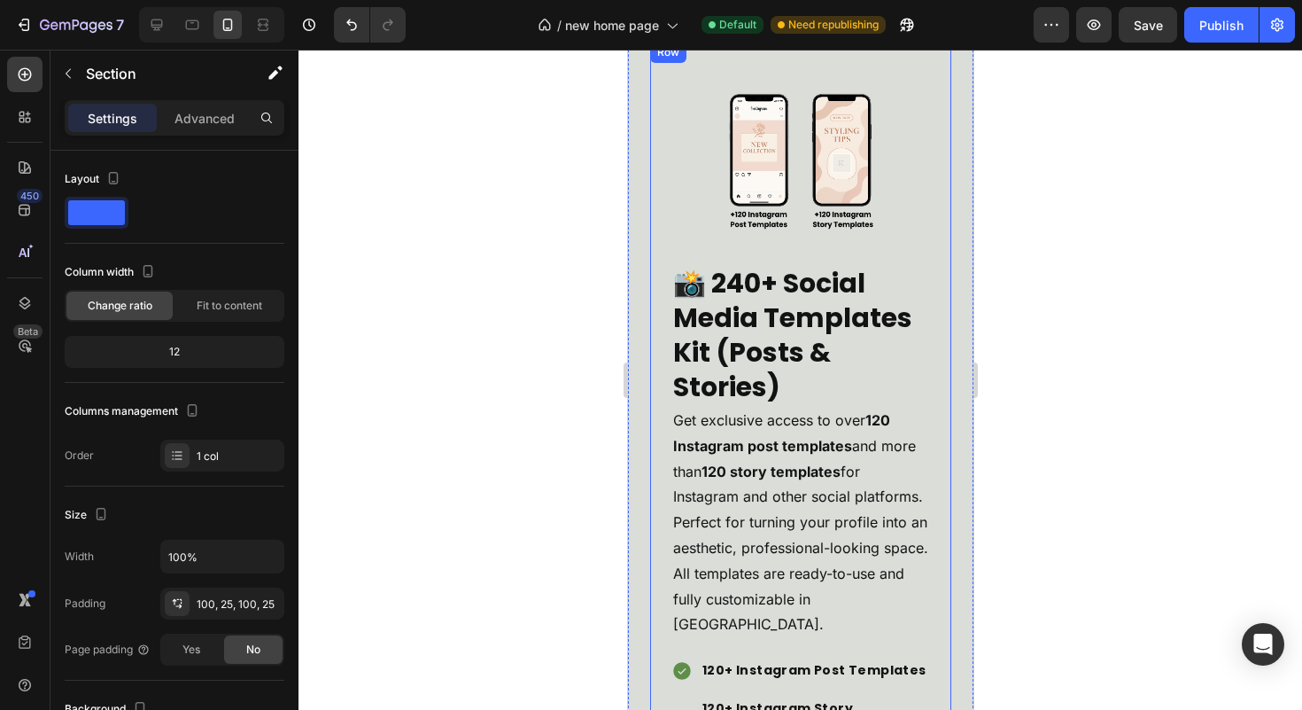
click at [919, 228] on div "📸 240+ Social Media Templates Kit (Posts & Stories) Heading Get exclusive acces…" at bounding box center [799, 437] width 301 height 791
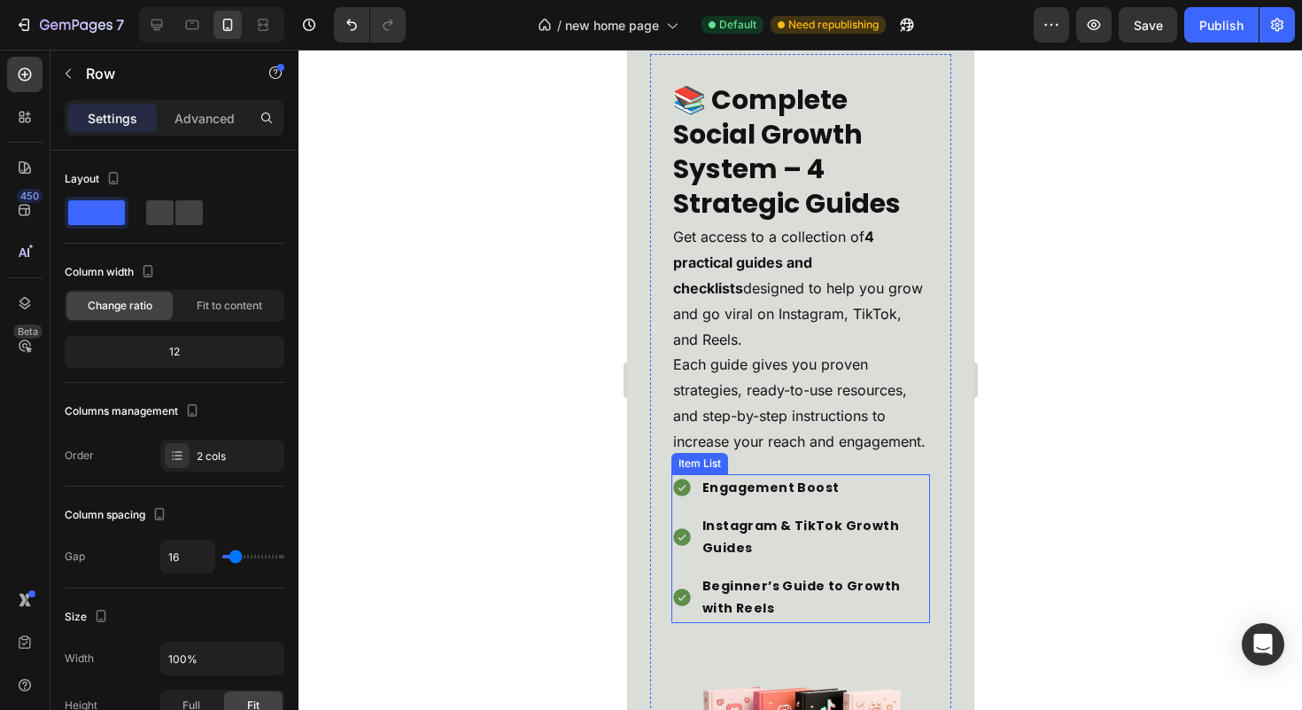
scroll to position [4769, 0]
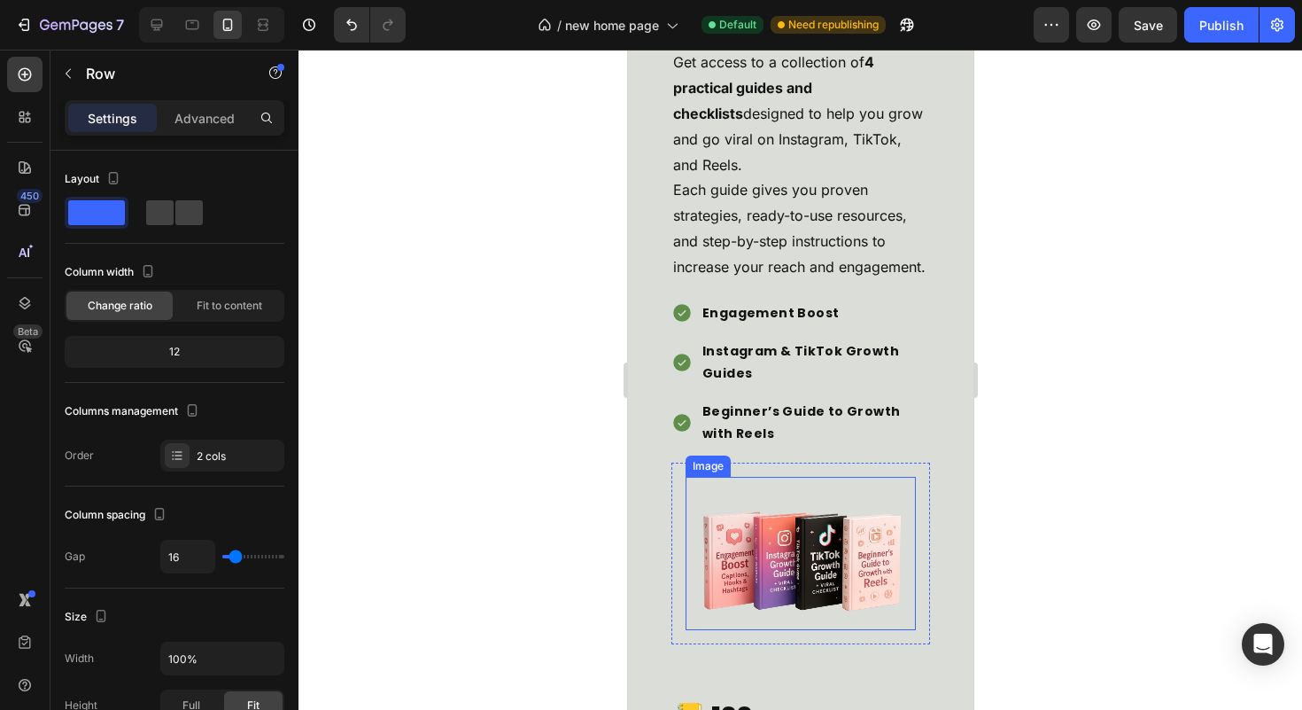
click at [826, 573] on img at bounding box center [800, 553] width 230 height 153
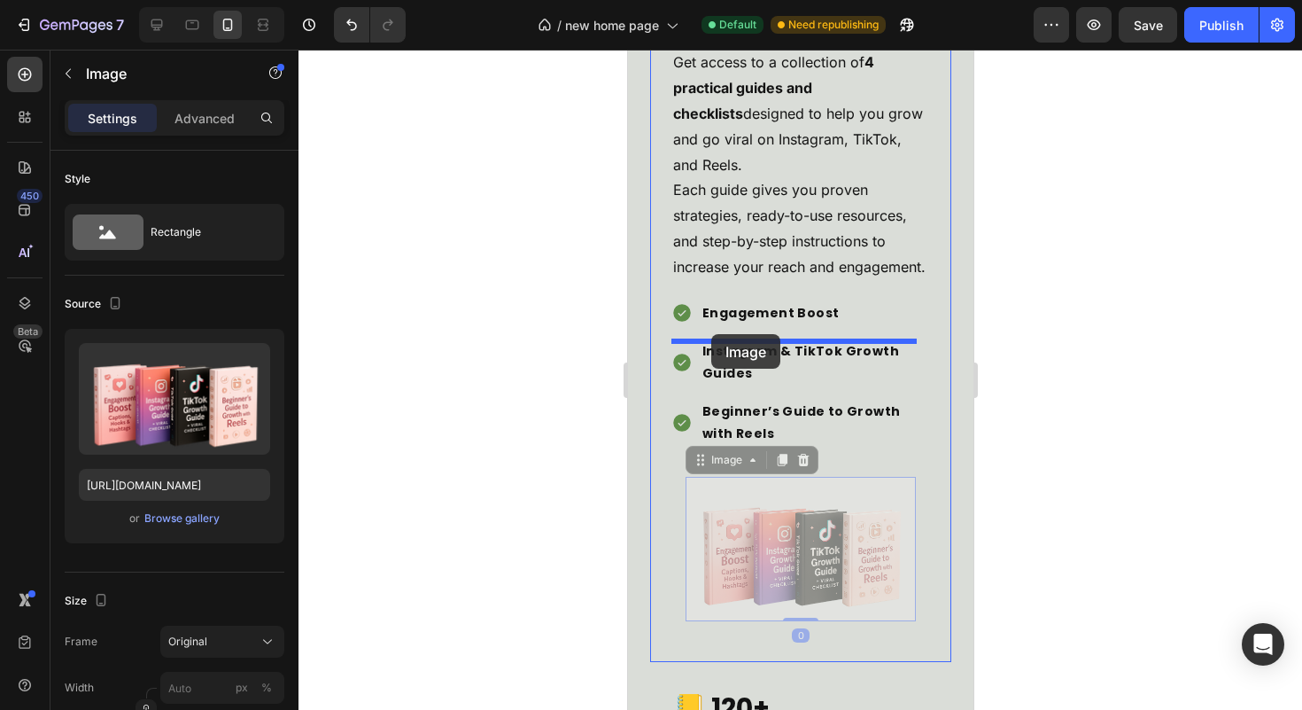
drag, startPoint x: 706, startPoint y: 505, endPoint x: 710, endPoint y: 334, distance: 171.0
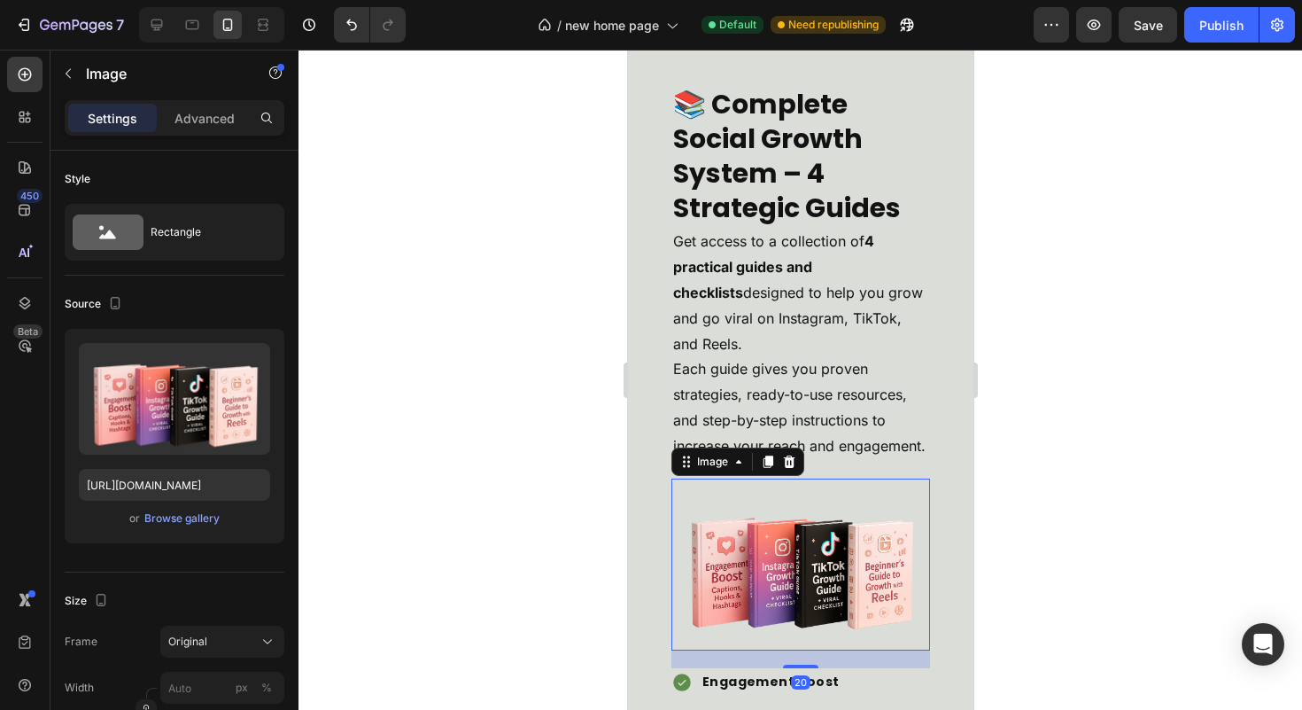
scroll to position [4588, 0]
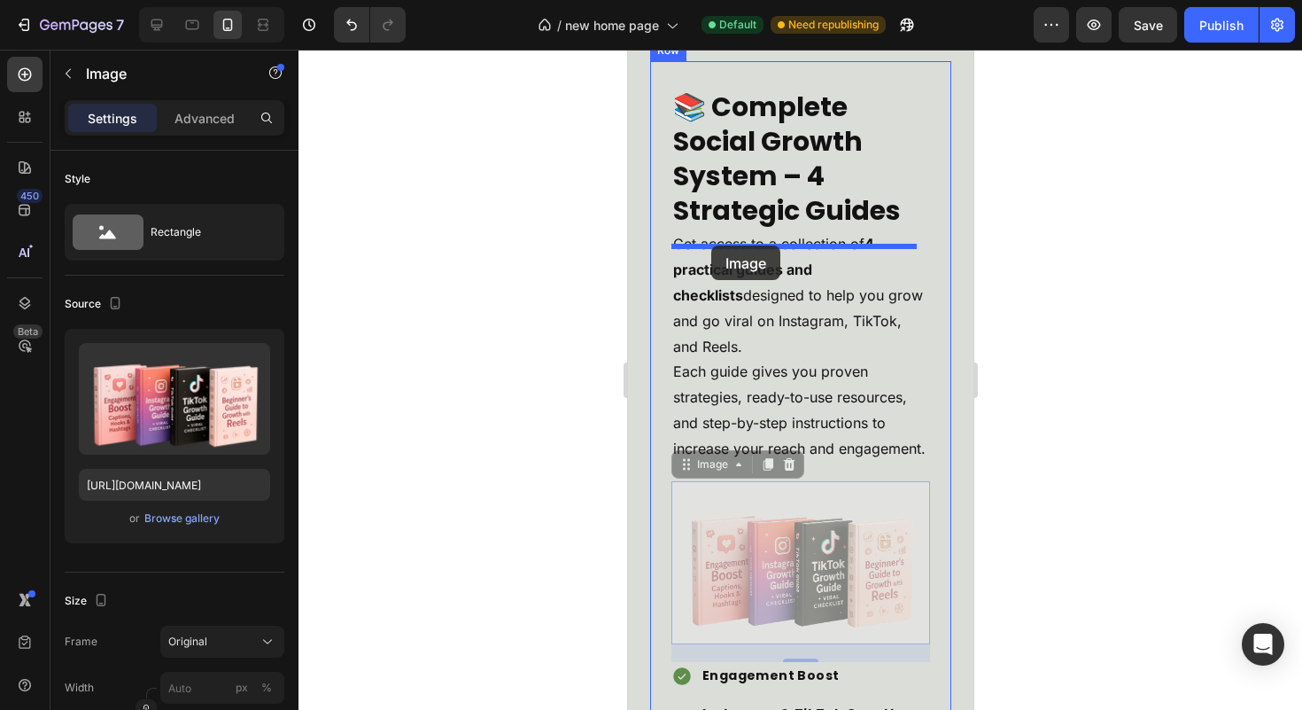
drag, startPoint x: 712, startPoint y: 508, endPoint x: 731, endPoint y: 245, distance: 263.8
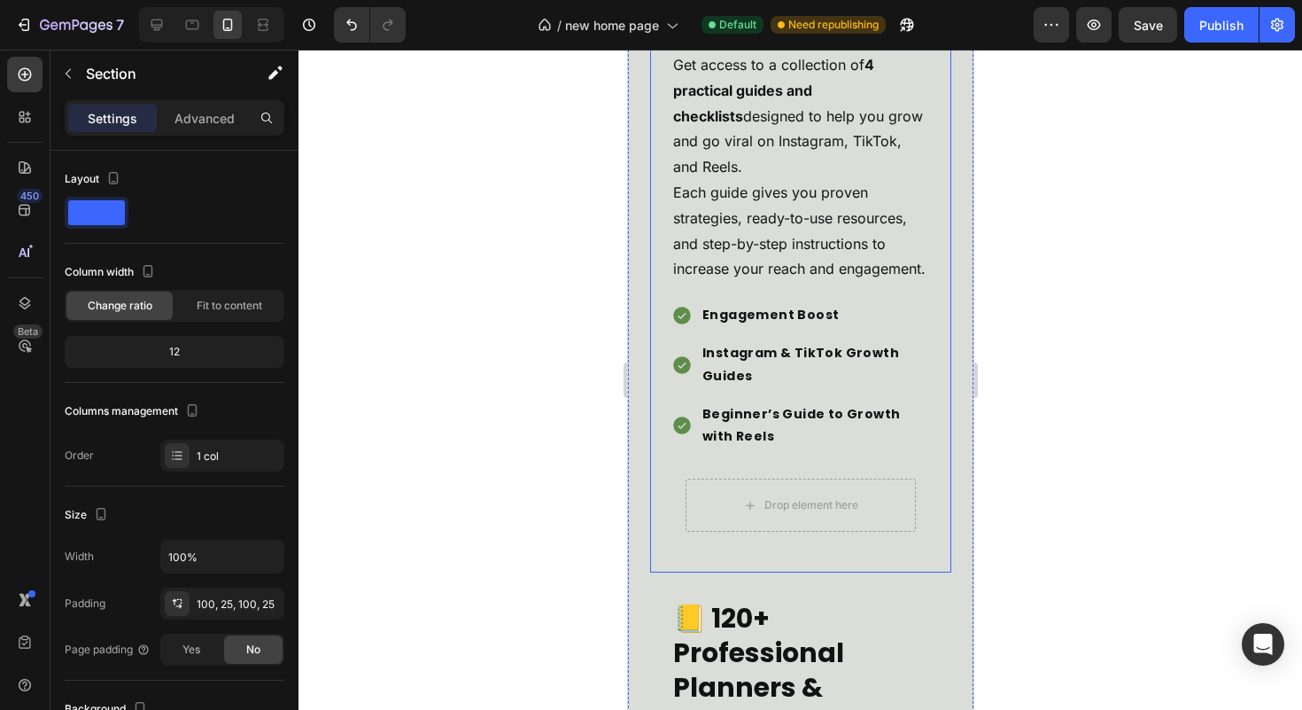
scroll to position [4631, 0]
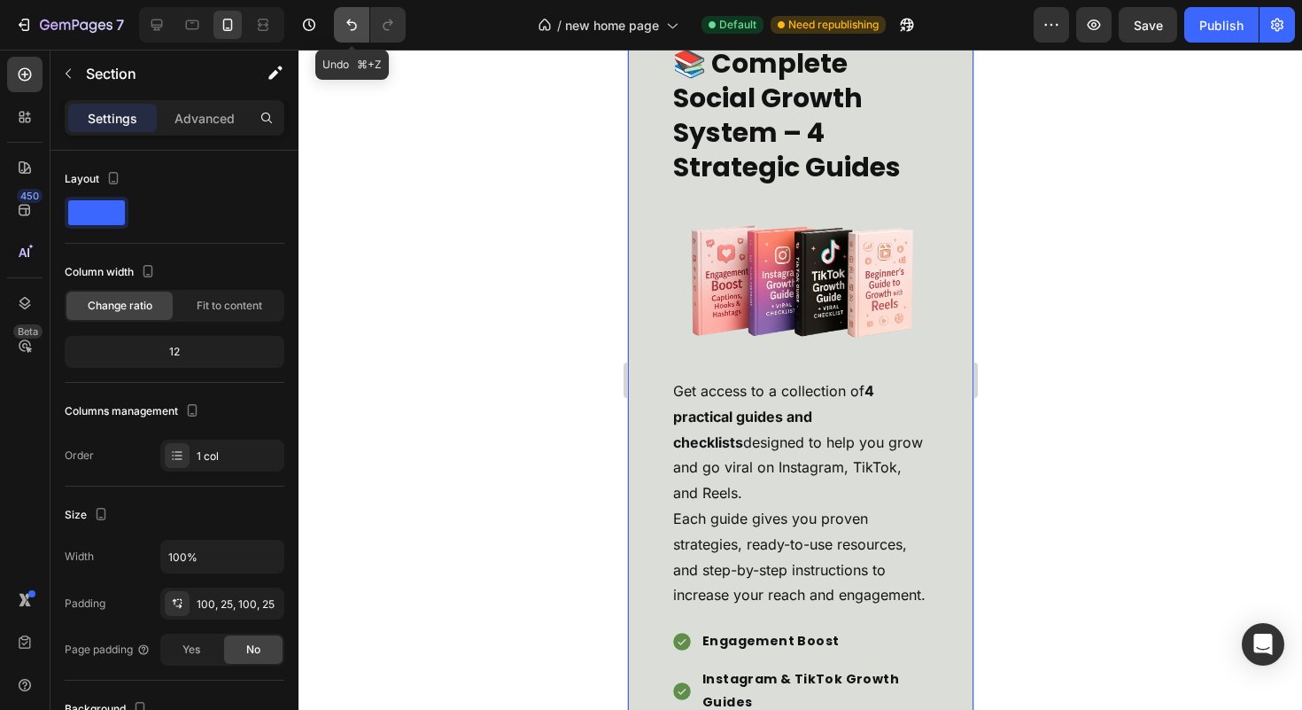
click at [353, 25] on icon "Undo/Redo" at bounding box center [352, 25] width 18 height 18
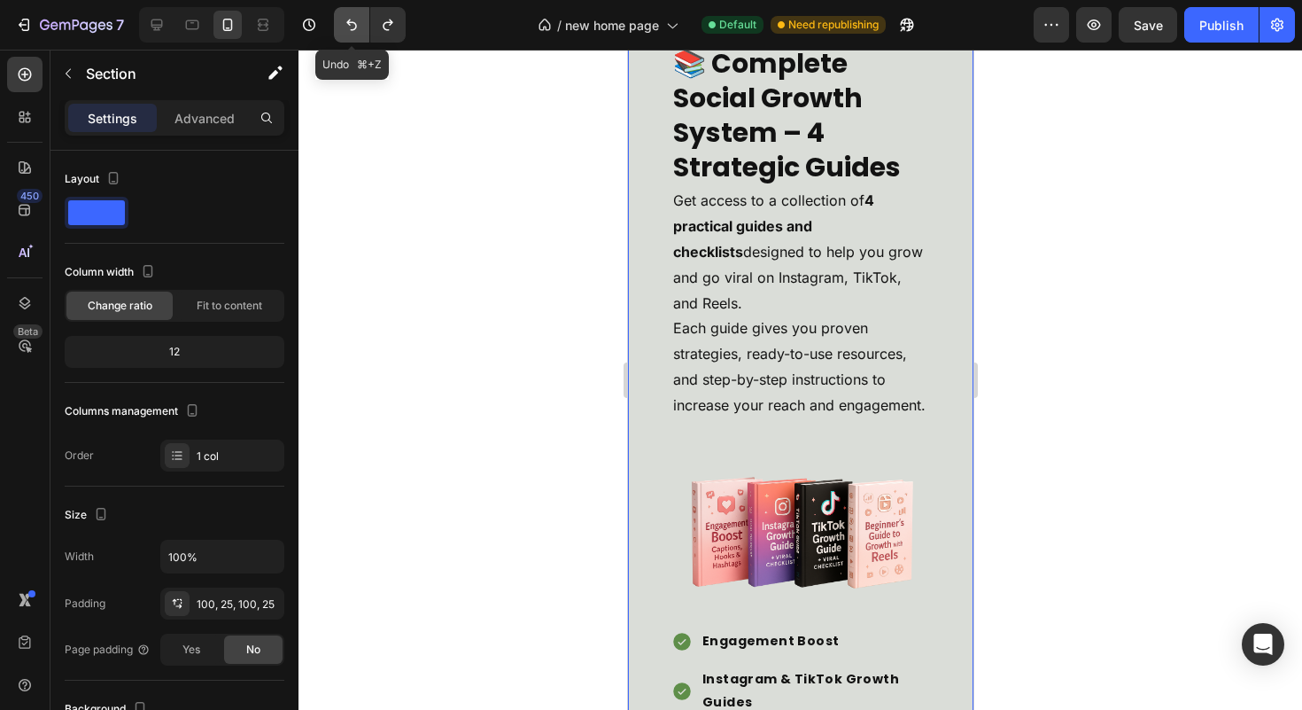
click at [353, 25] on icon "Undo/Redo" at bounding box center [352, 25] width 18 height 18
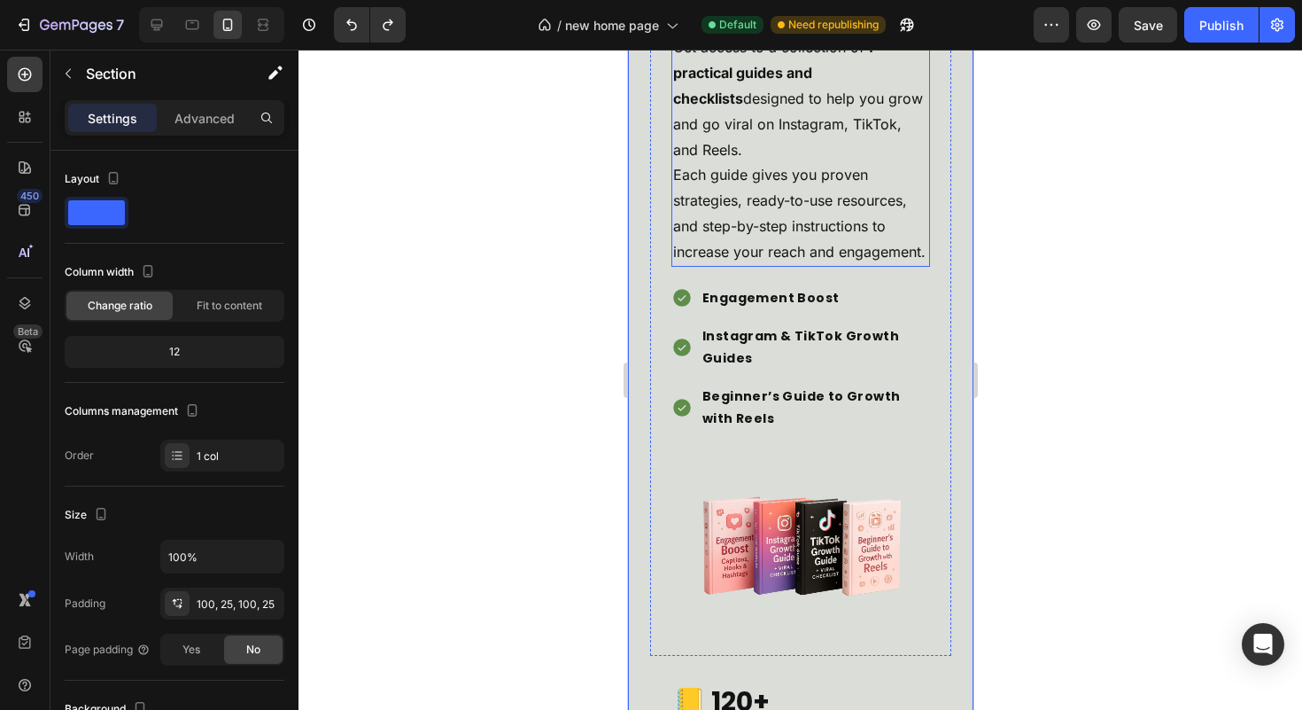
scroll to position [4955, 0]
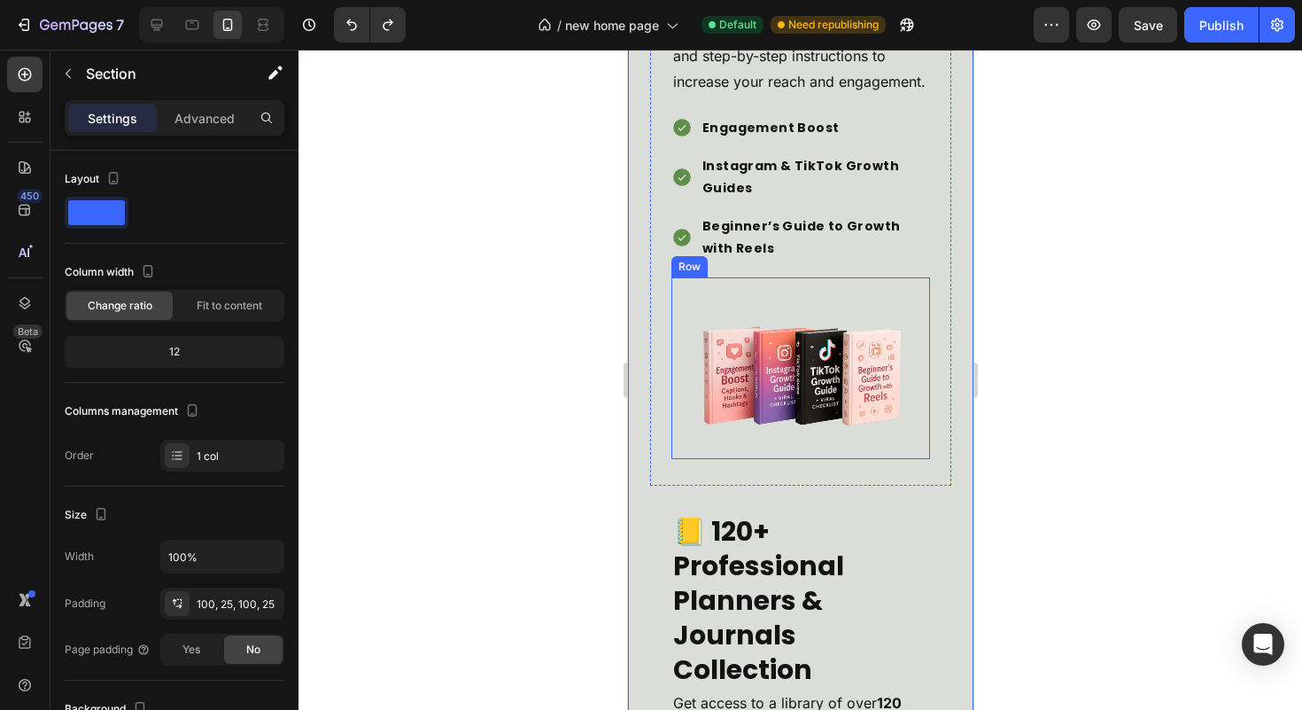
click at [679, 448] on div "Image Row" at bounding box center [800, 368] width 259 height 182
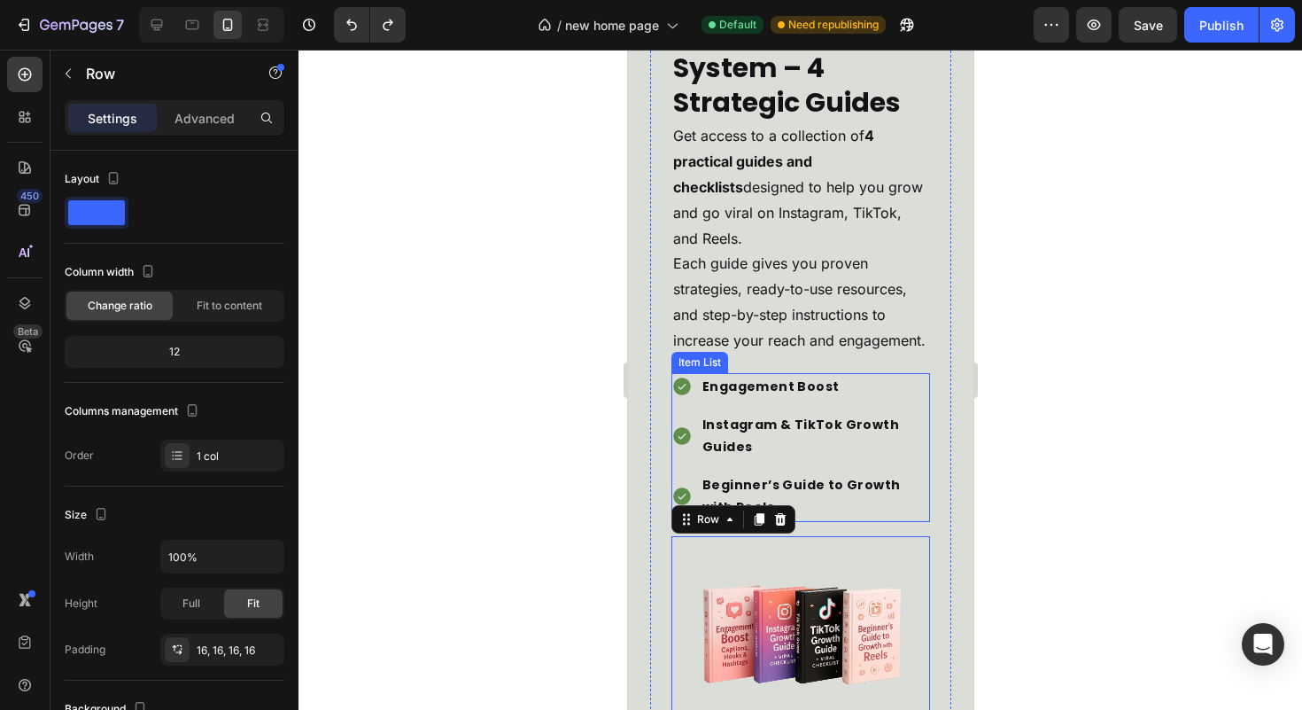
scroll to position [4693, 0]
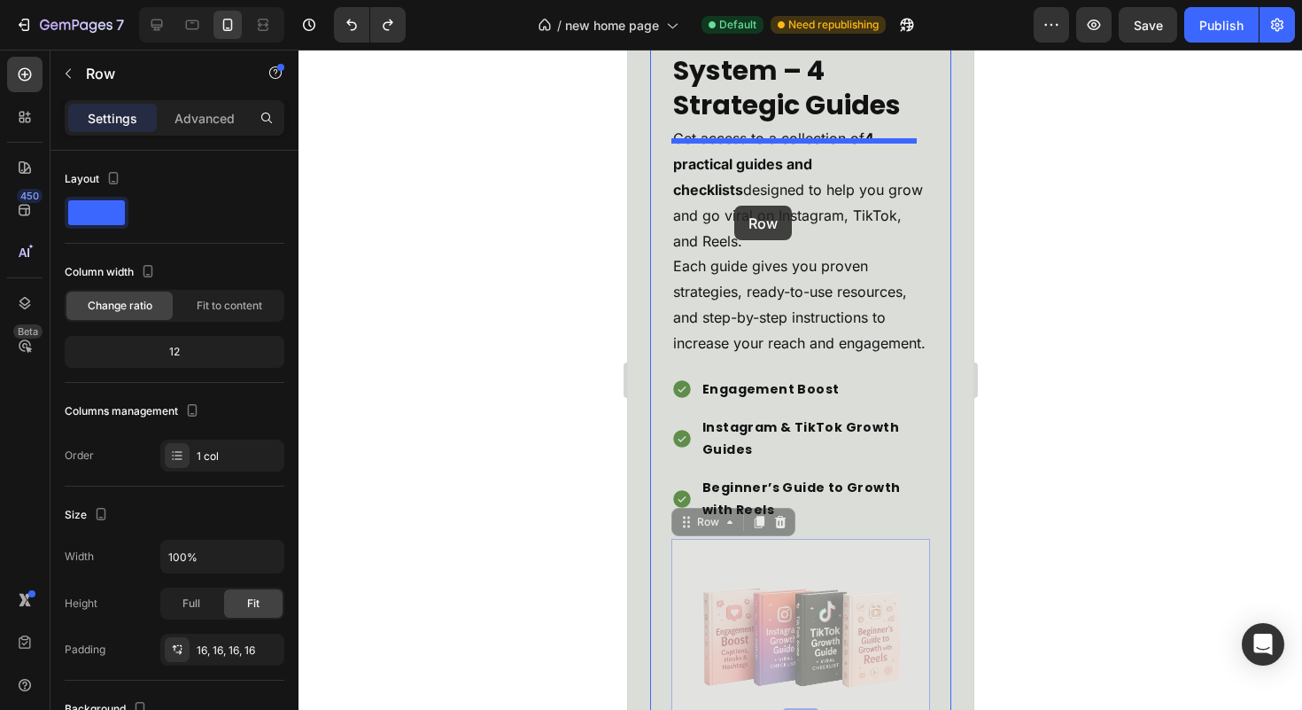
drag, startPoint x: 691, startPoint y: 563, endPoint x: 733, endPoint y: 206, distance: 359.5
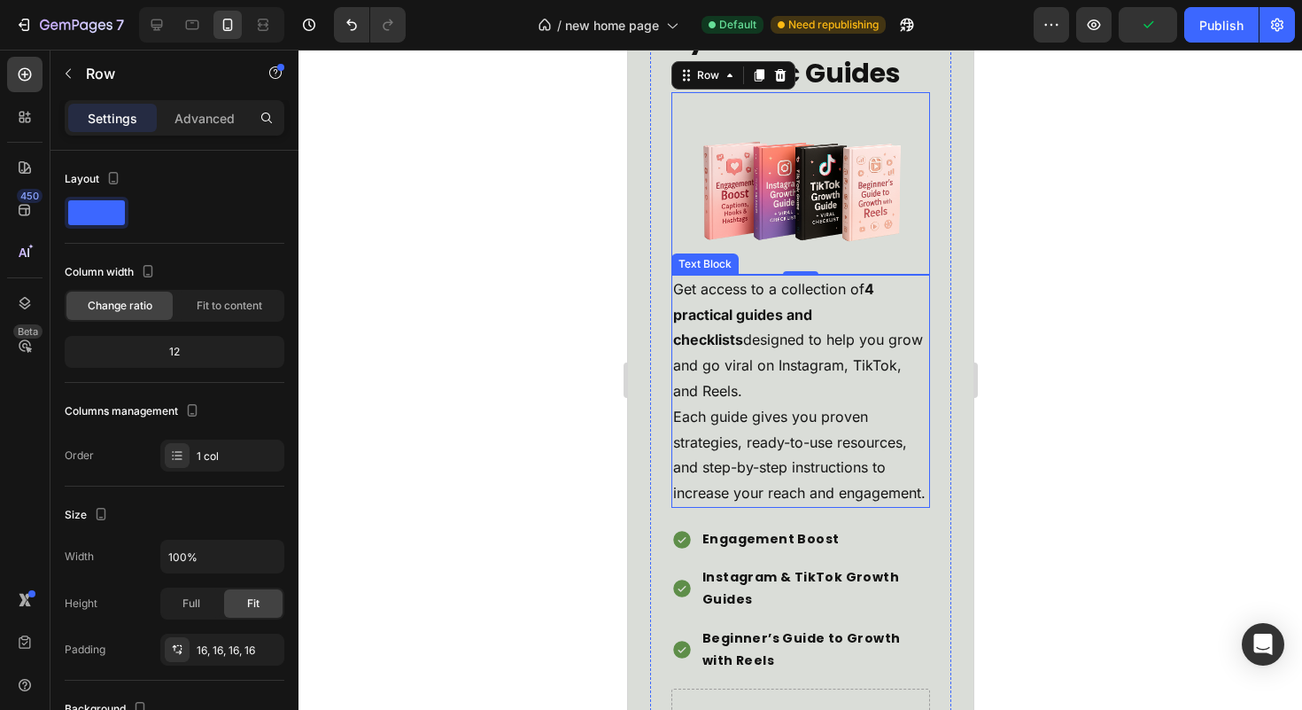
scroll to position [4722, 0]
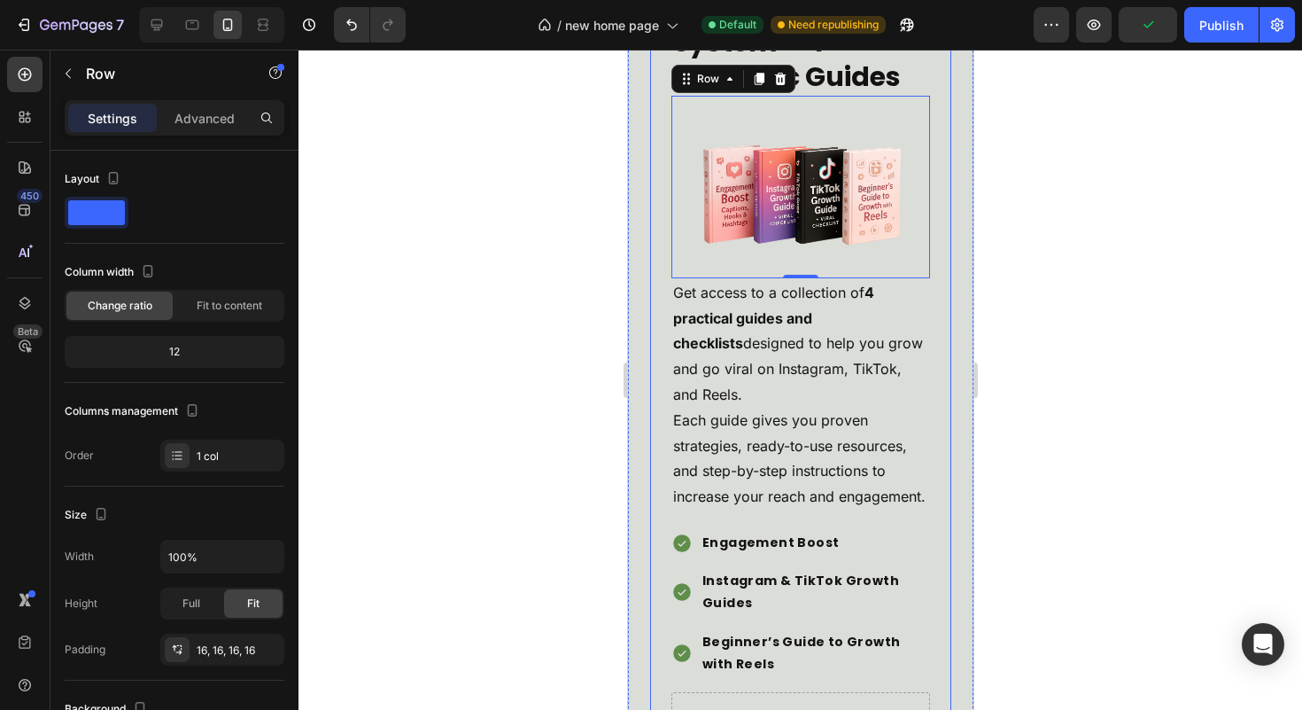
click at [935, 411] on div "📚 Complete Social Growth System – 4 Strategic Guides Heading Image Row 0 Get ac…" at bounding box center [799, 349] width 301 height 844
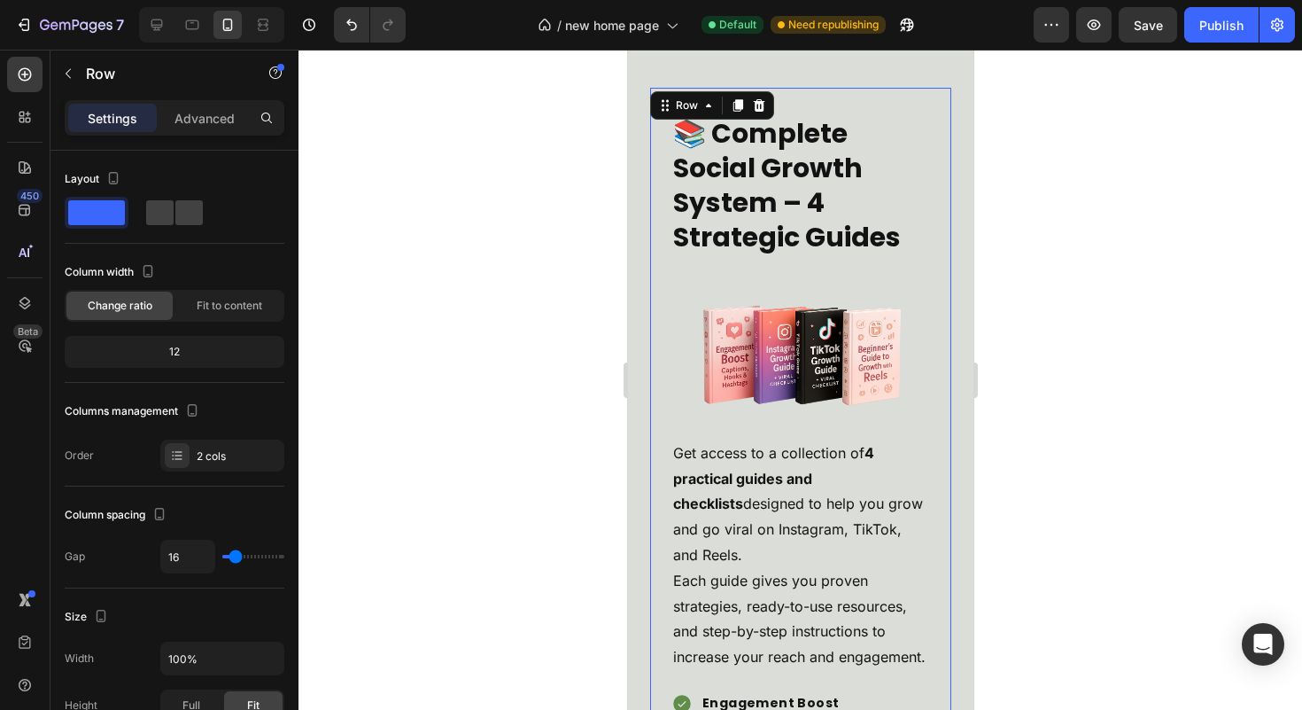
scroll to position [4403, 0]
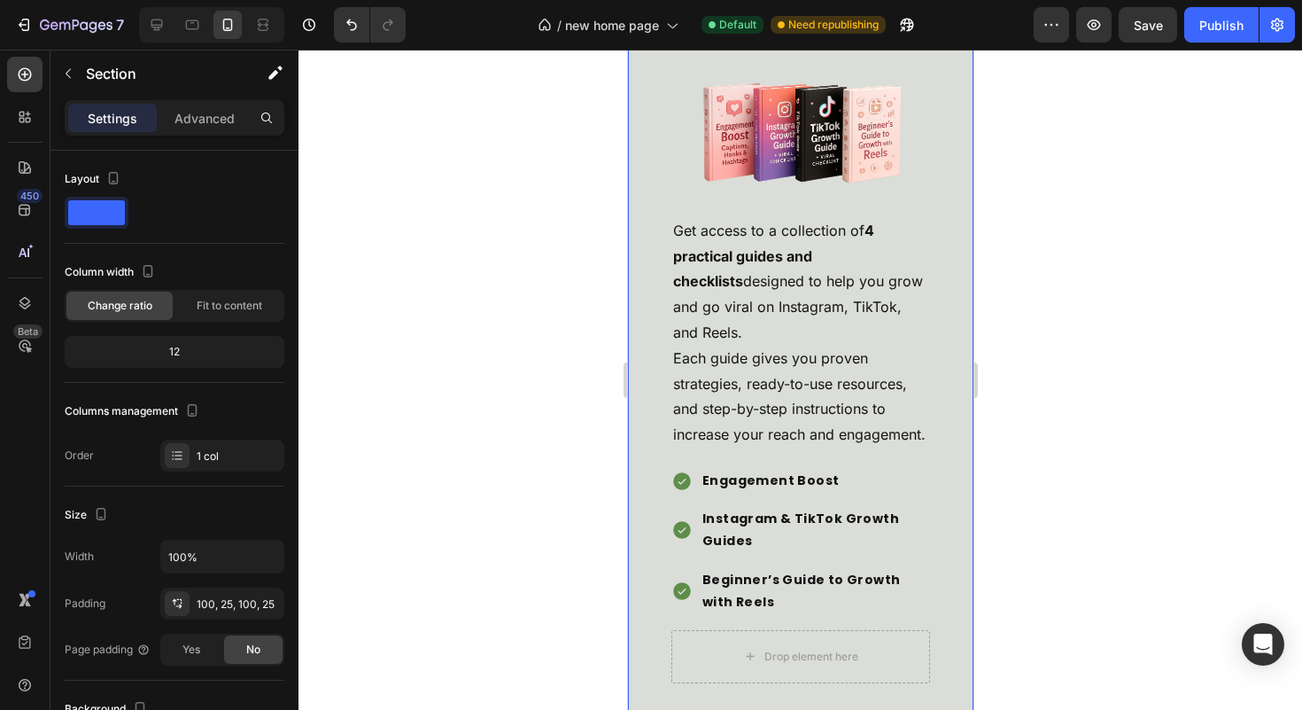
scroll to position [4663, 0]
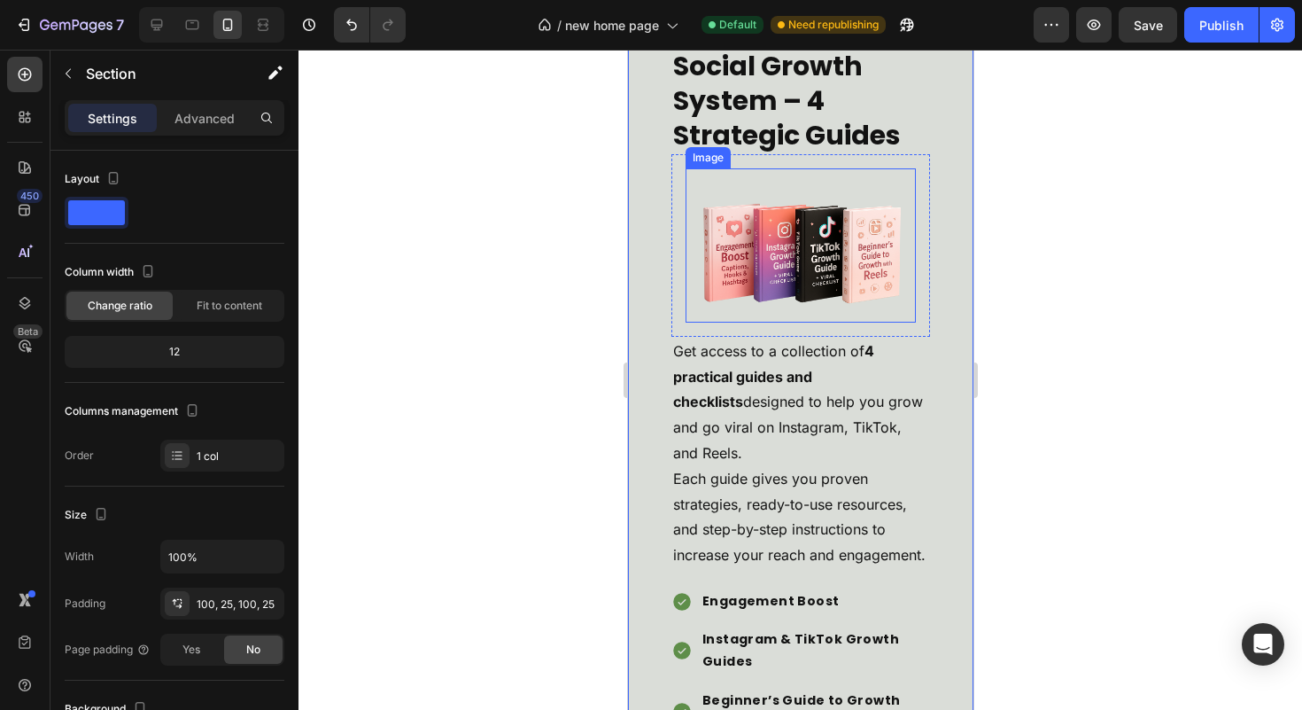
click at [809, 260] on img at bounding box center [800, 244] width 230 height 153
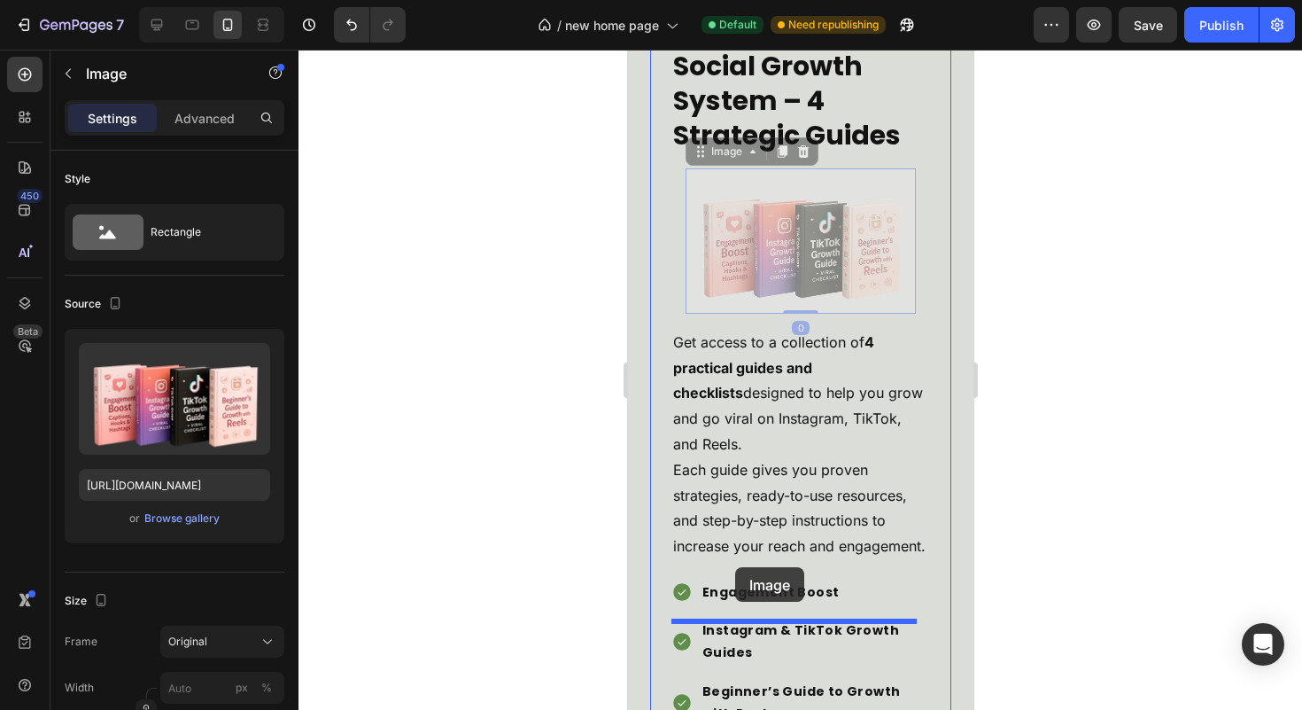
drag, startPoint x: 696, startPoint y: 171, endPoint x: 726, endPoint y: 596, distance: 426.3
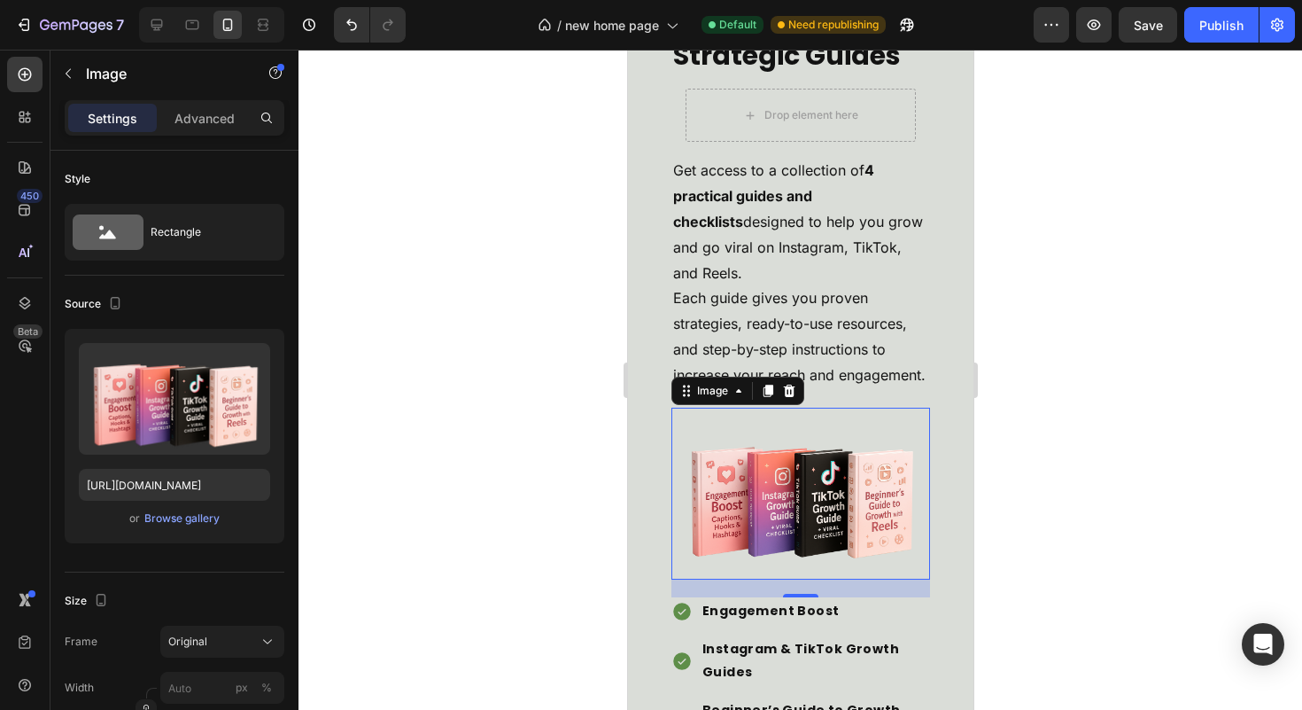
scroll to position [4577, 0]
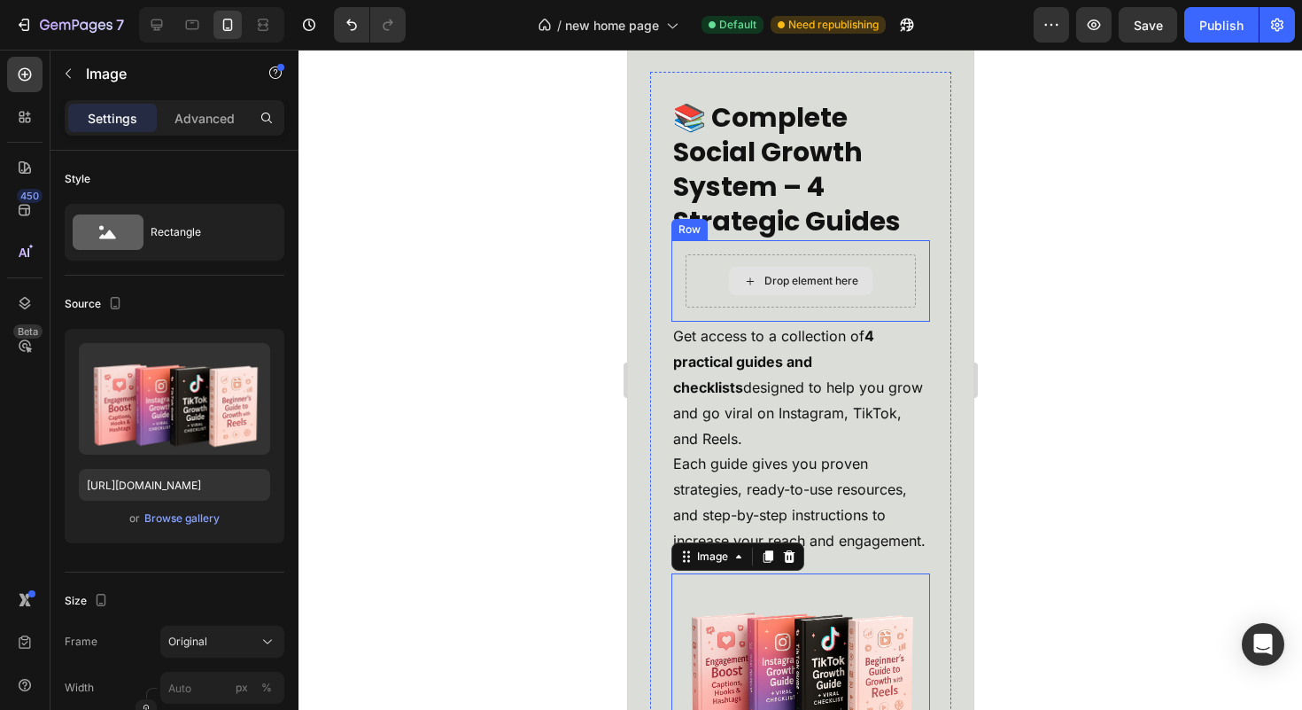
click at [856, 295] on div "Drop element here" at bounding box center [800, 281] width 144 height 28
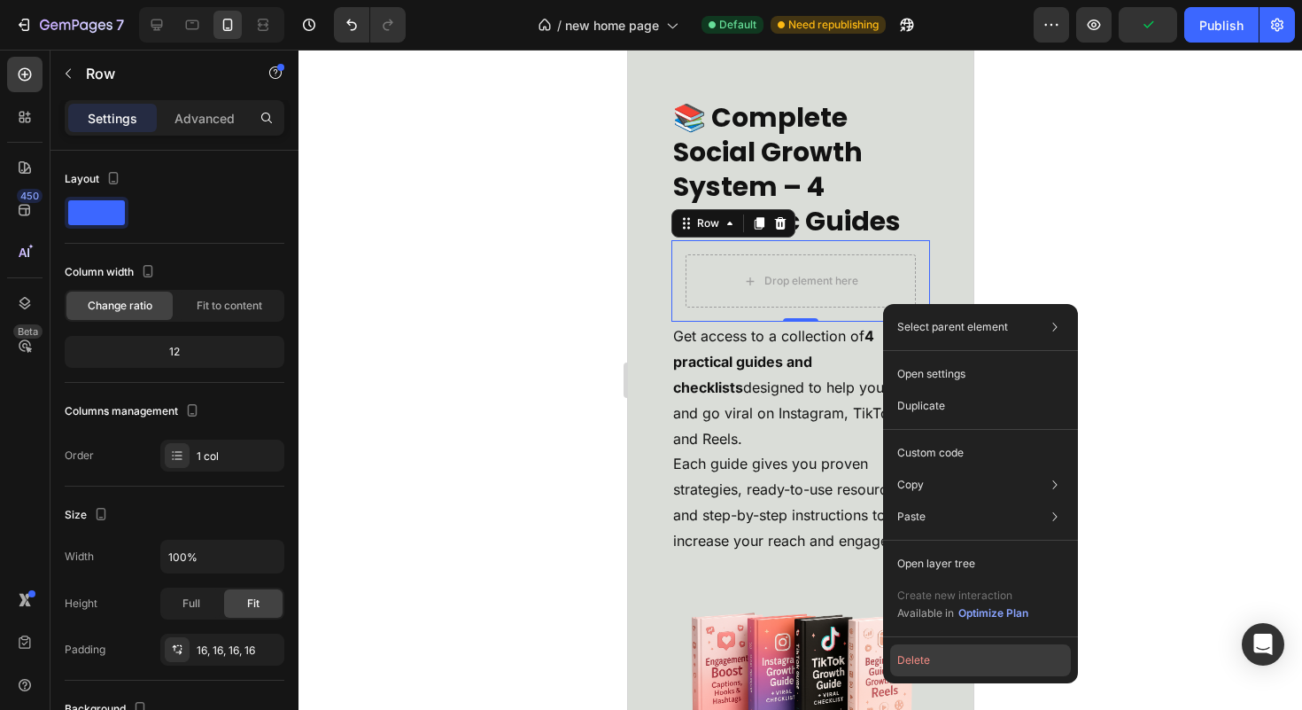
click at [937, 664] on button "Delete" at bounding box center [980, 660] width 181 height 32
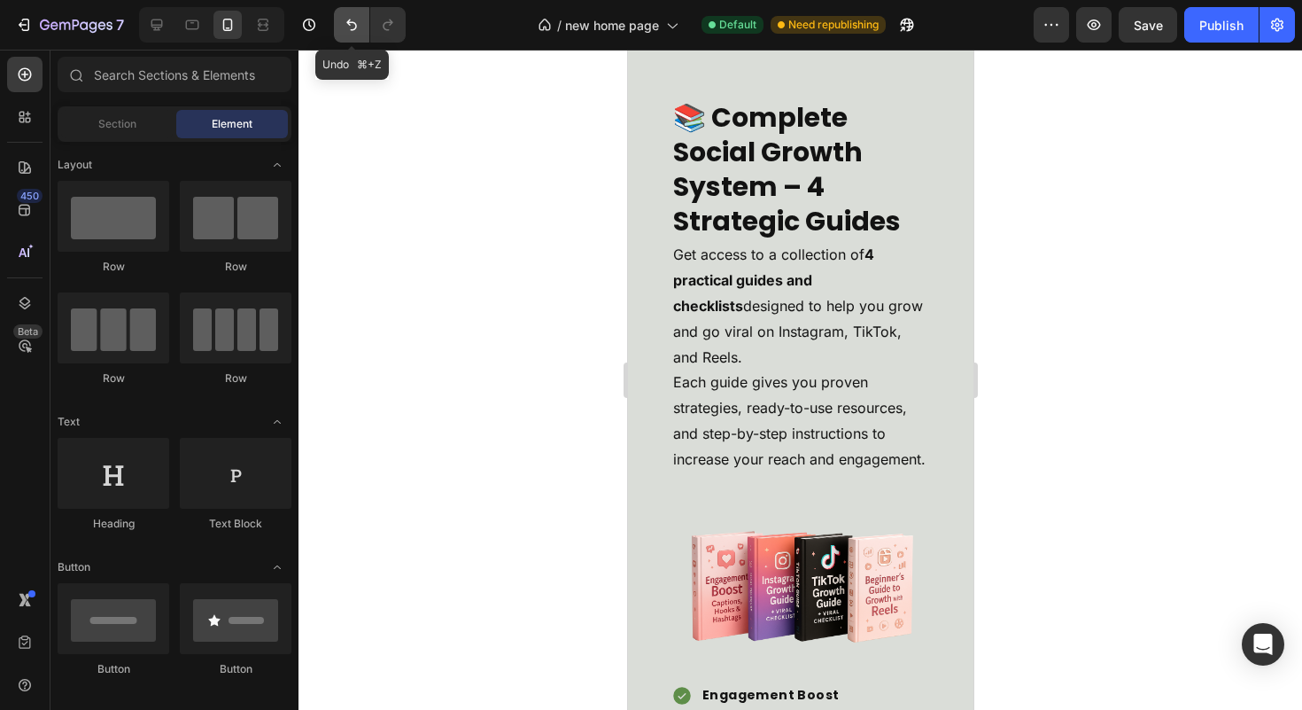
click at [337, 18] on button "Undo/Redo" at bounding box center [351, 24] width 35 height 35
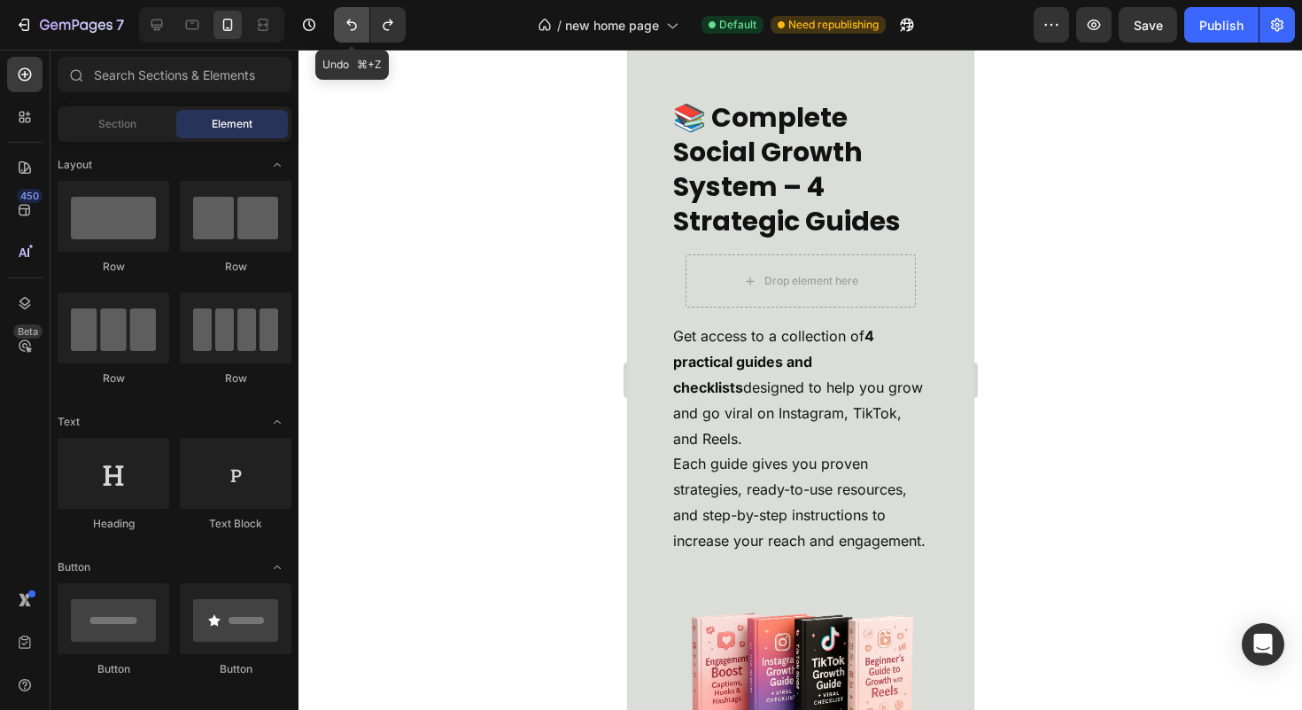
click at [337, 18] on button "Undo/Redo" at bounding box center [351, 24] width 35 height 35
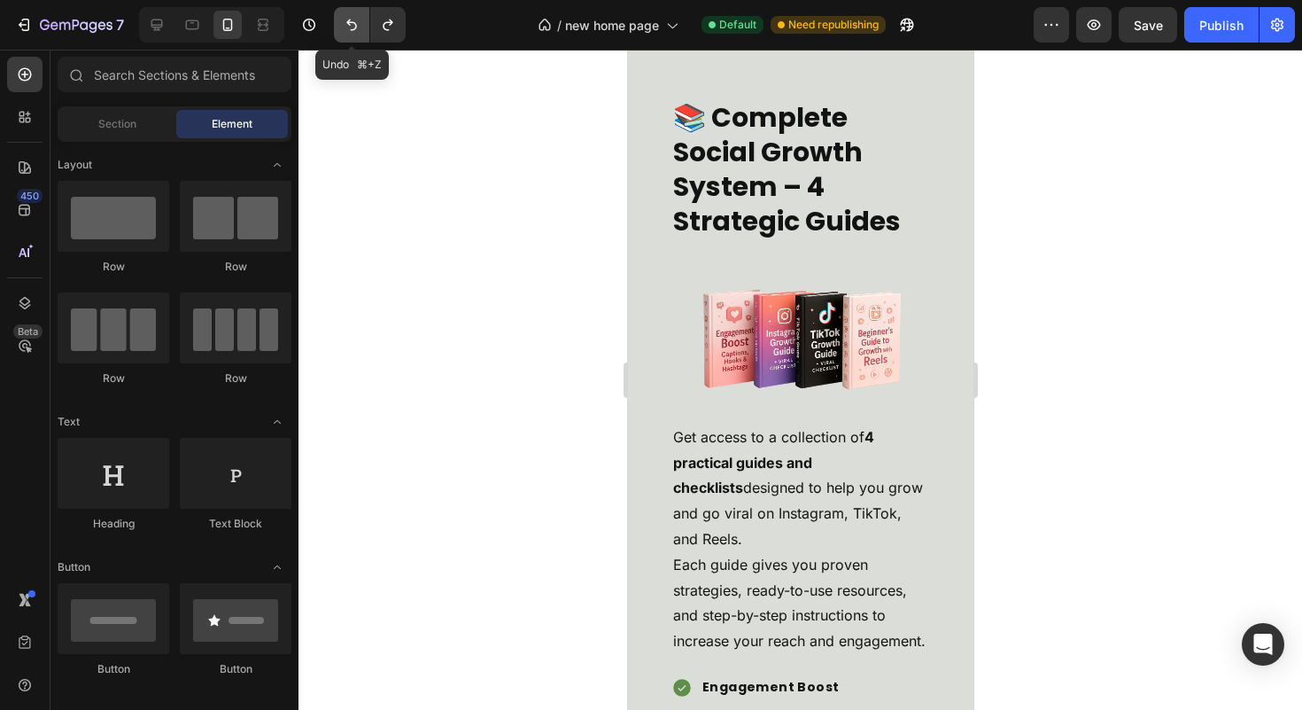
click at [337, 18] on button "Undo/Redo" at bounding box center [351, 24] width 35 height 35
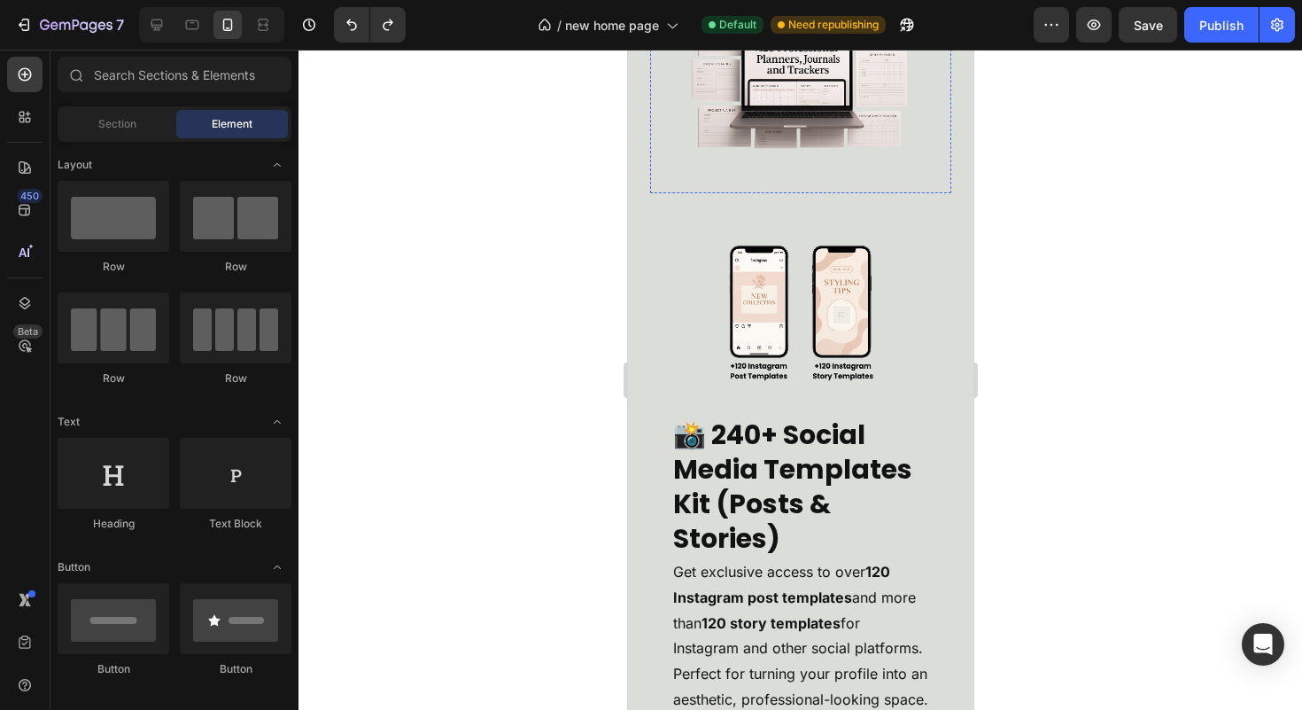
scroll to position [6051, 0]
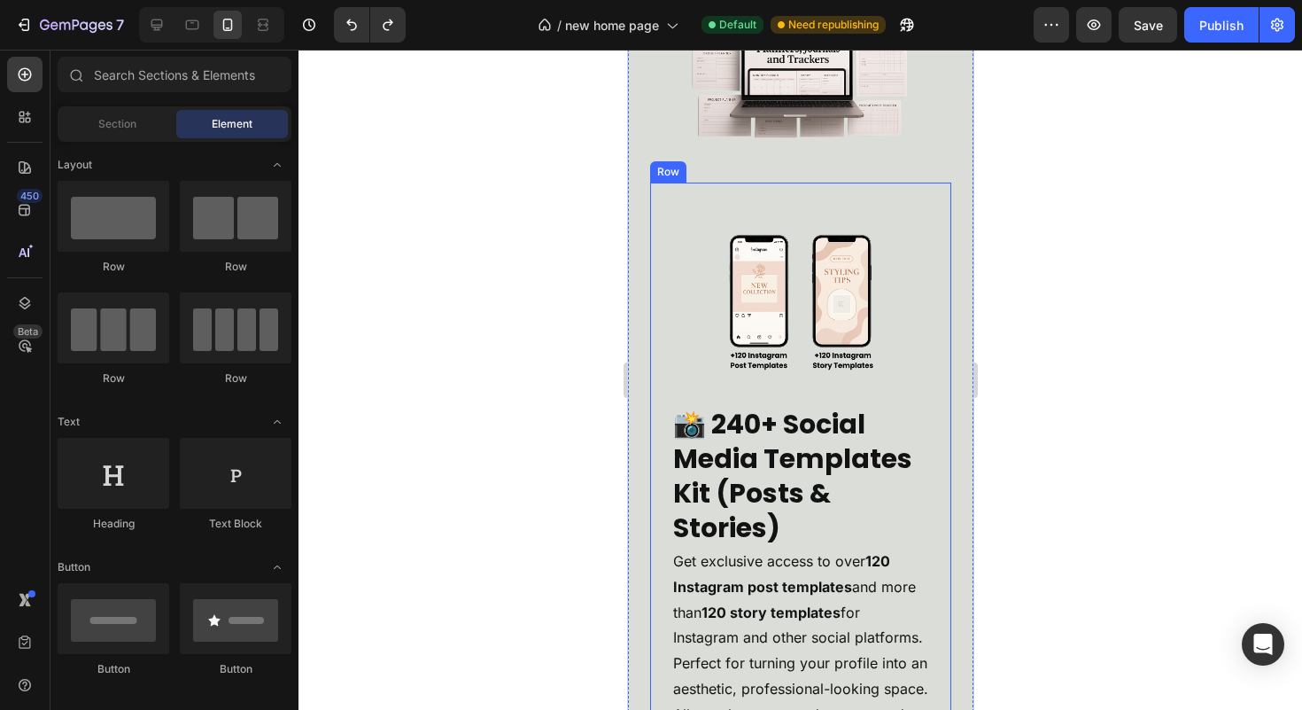
click at [920, 289] on div "📸 240+ Social Media Templates Kit (Posts & Stories) Heading Get exclusive acces…" at bounding box center [799, 577] width 301 height 791
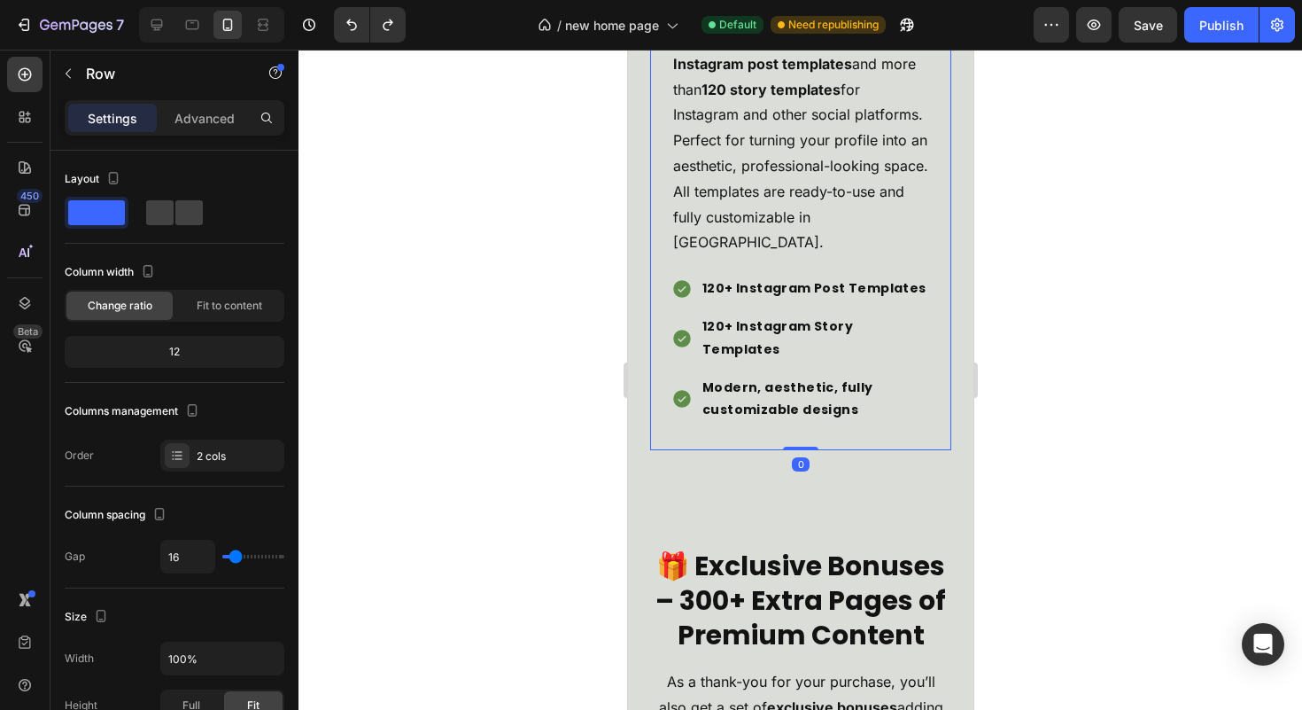
scroll to position [6574, 0]
click at [161, 29] on icon at bounding box center [157, 25] width 18 height 18
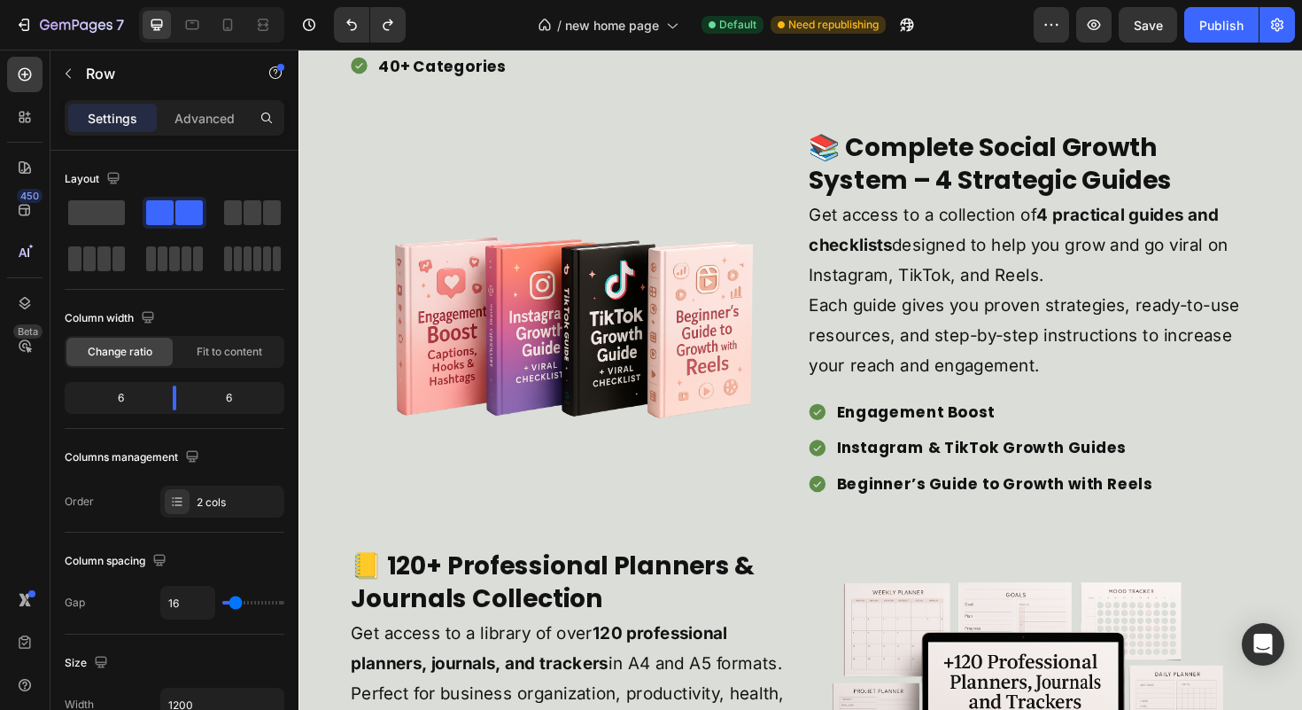
scroll to position [4176, 0]
click at [215, 21] on div at bounding box center [227, 25] width 28 height 28
type input "100%"
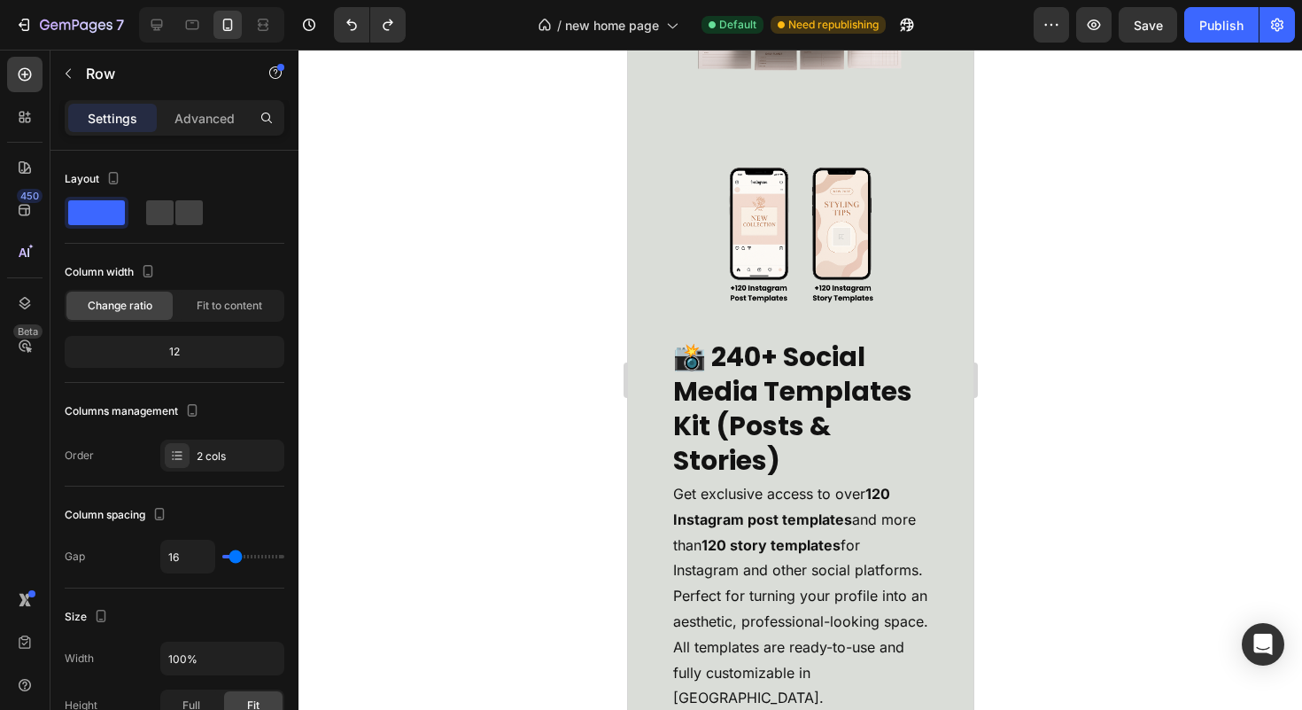
scroll to position [6124, 0]
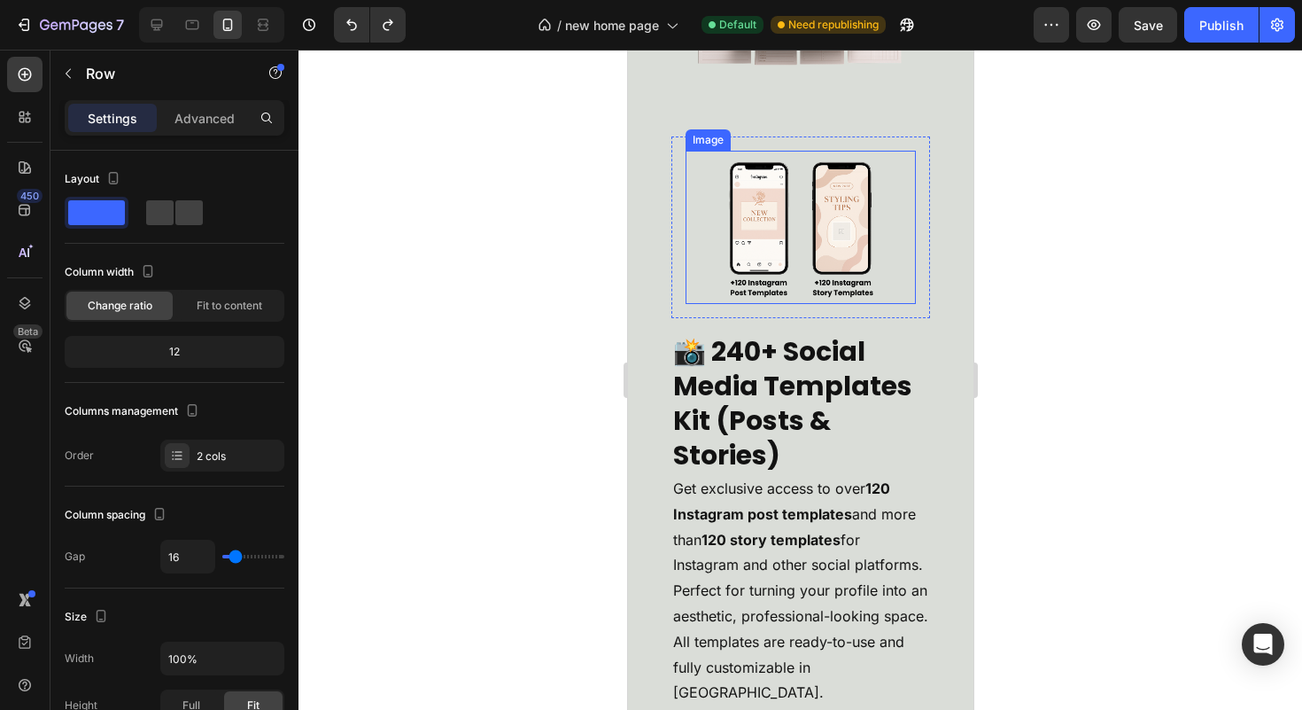
click at [865, 251] on img at bounding box center [800, 227] width 230 height 153
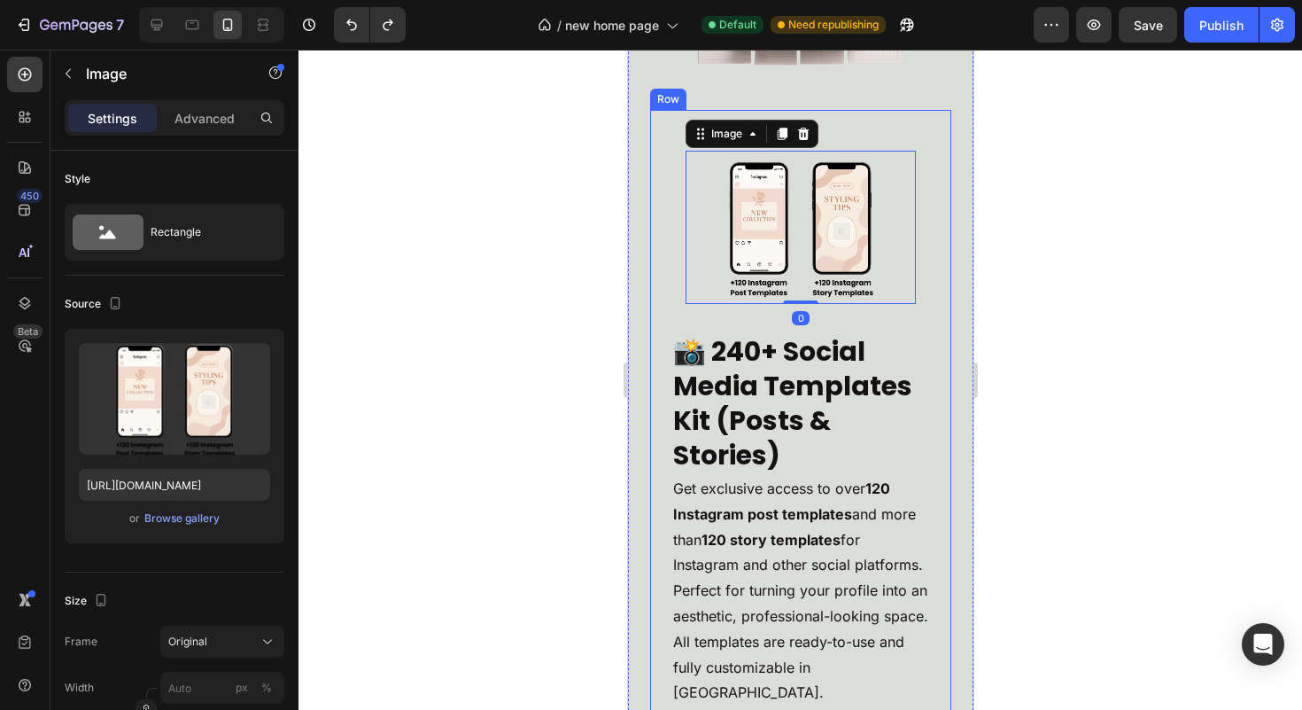
click at [924, 252] on div "📸 240+ Social Media Templates Kit (Posts & Stories) Heading Get exclusive acces…" at bounding box center [799, 505] width 301 height 791
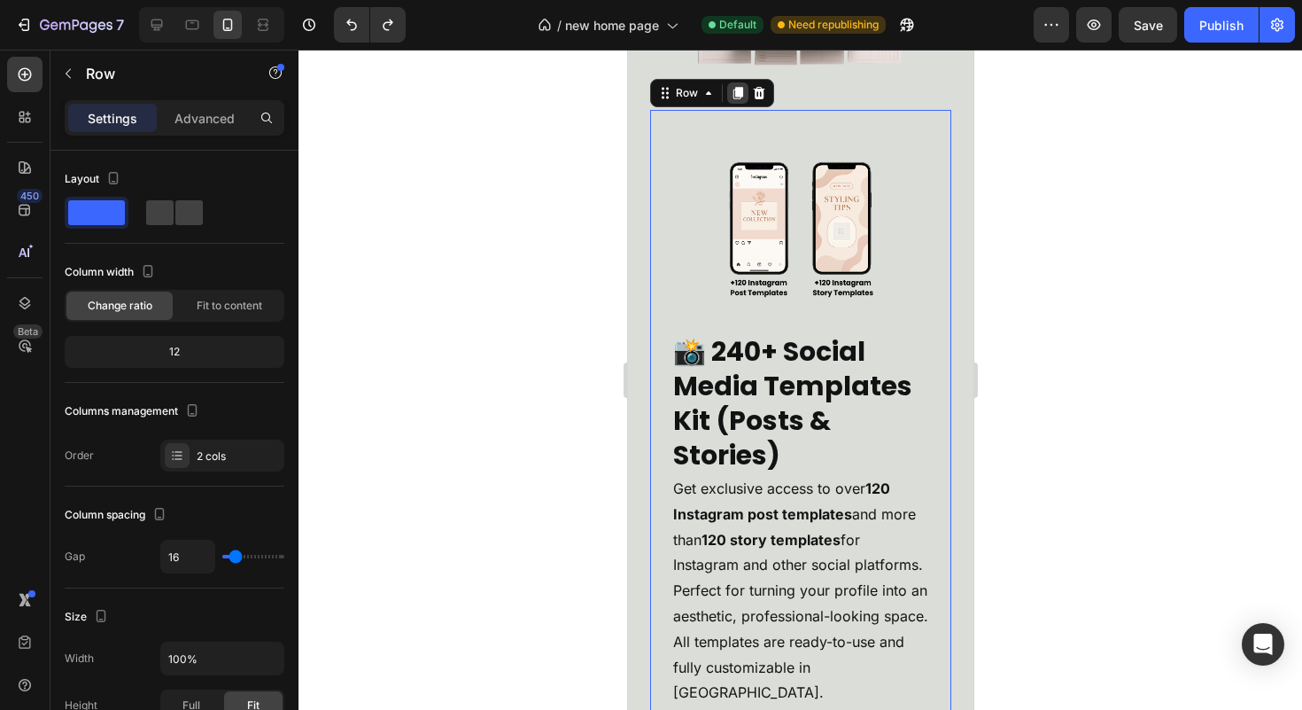
click at [735, 99] on icon at bounding box center [738, 93] width 10 height 12
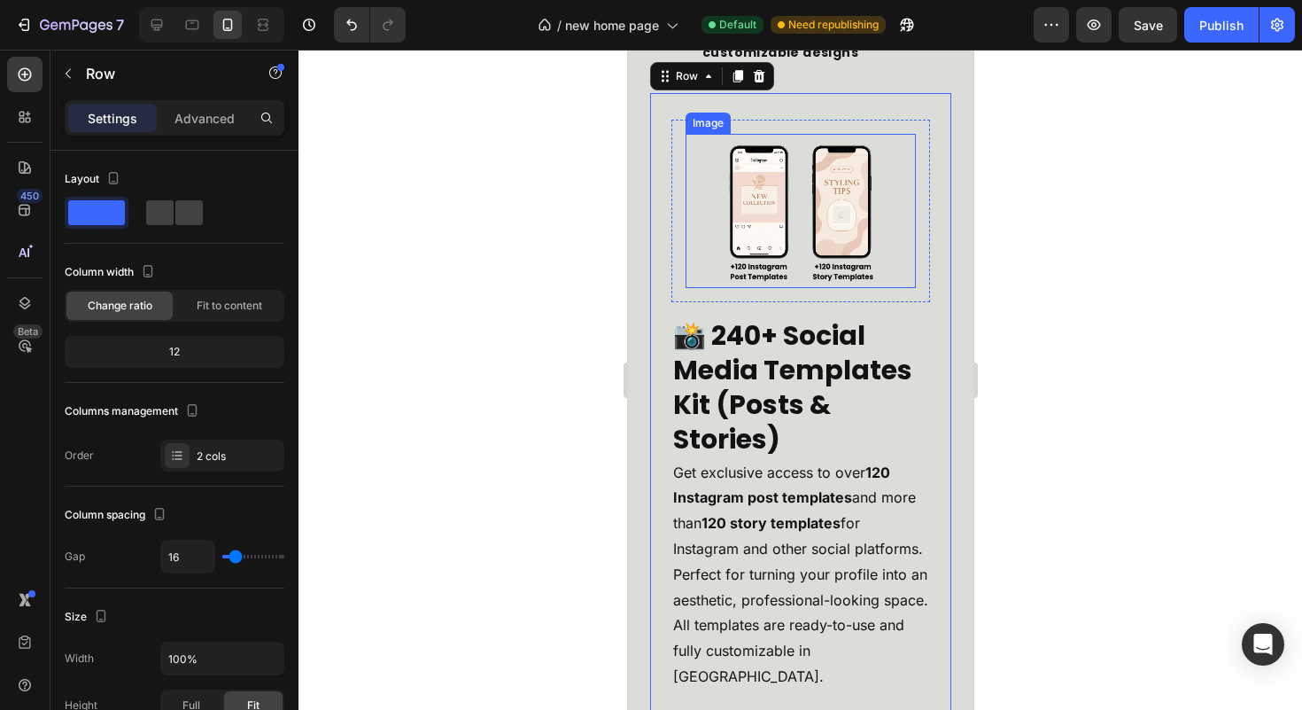
scroll to position [6615, 0]
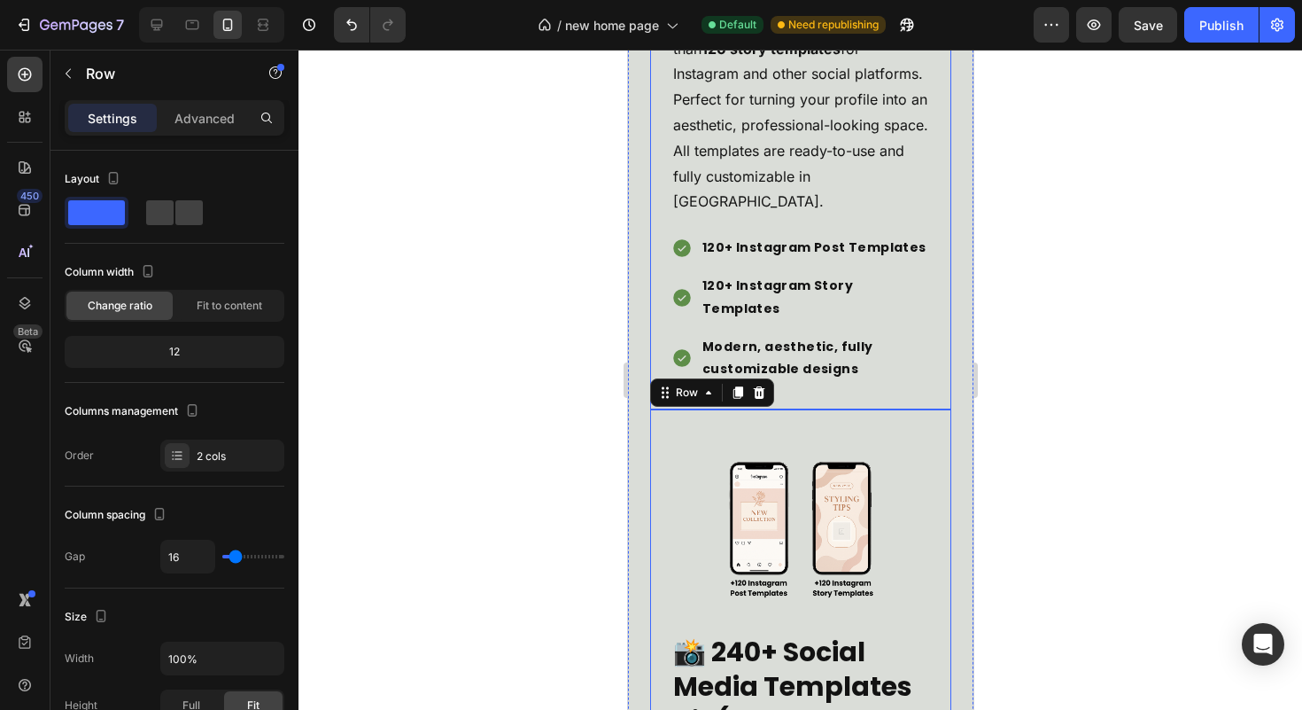
click at [927, 378] on div "📸 240+ Social Media Templates Kit (Posts & Stories) Heading Get exclusive acces…" at bounding box center [799, 14] width 301 height 791
click at [227, 121] on p "Advanced" at bounding box center [205, 118] width 60 height 19
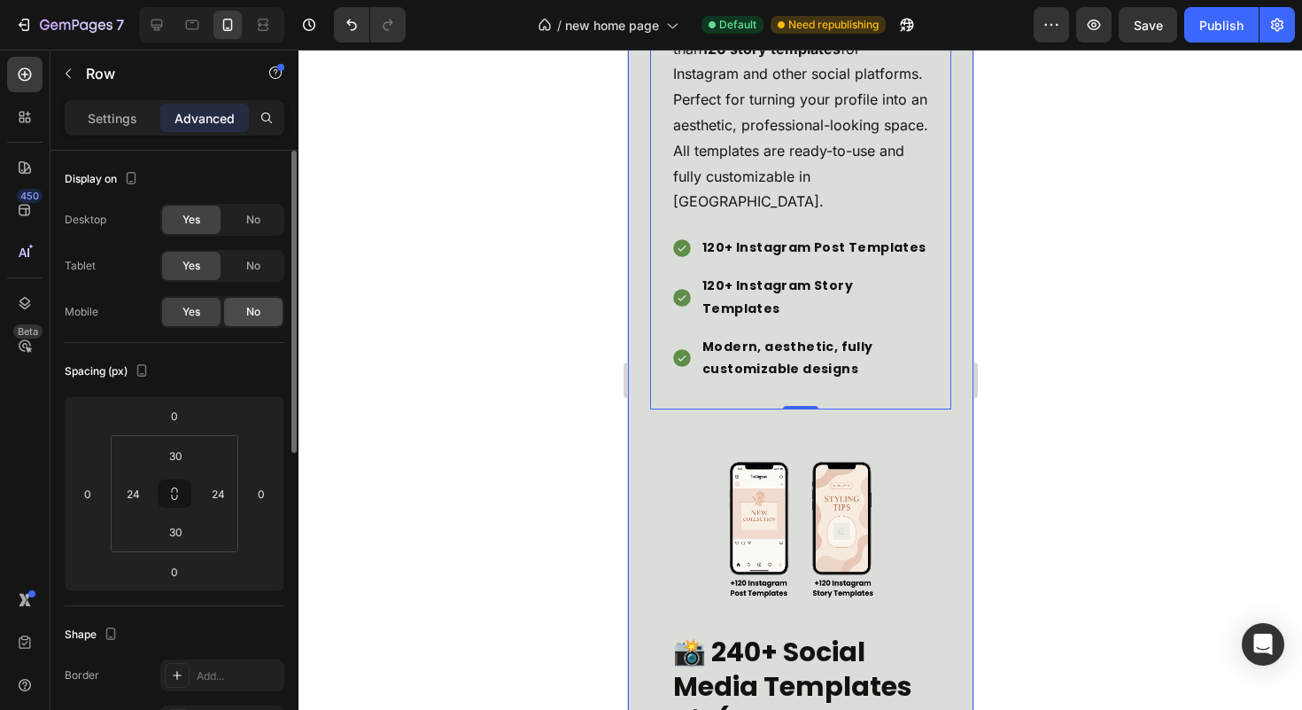
click at [246, 314] on span "No" at bounding box center [253, 312] width 14 height 16
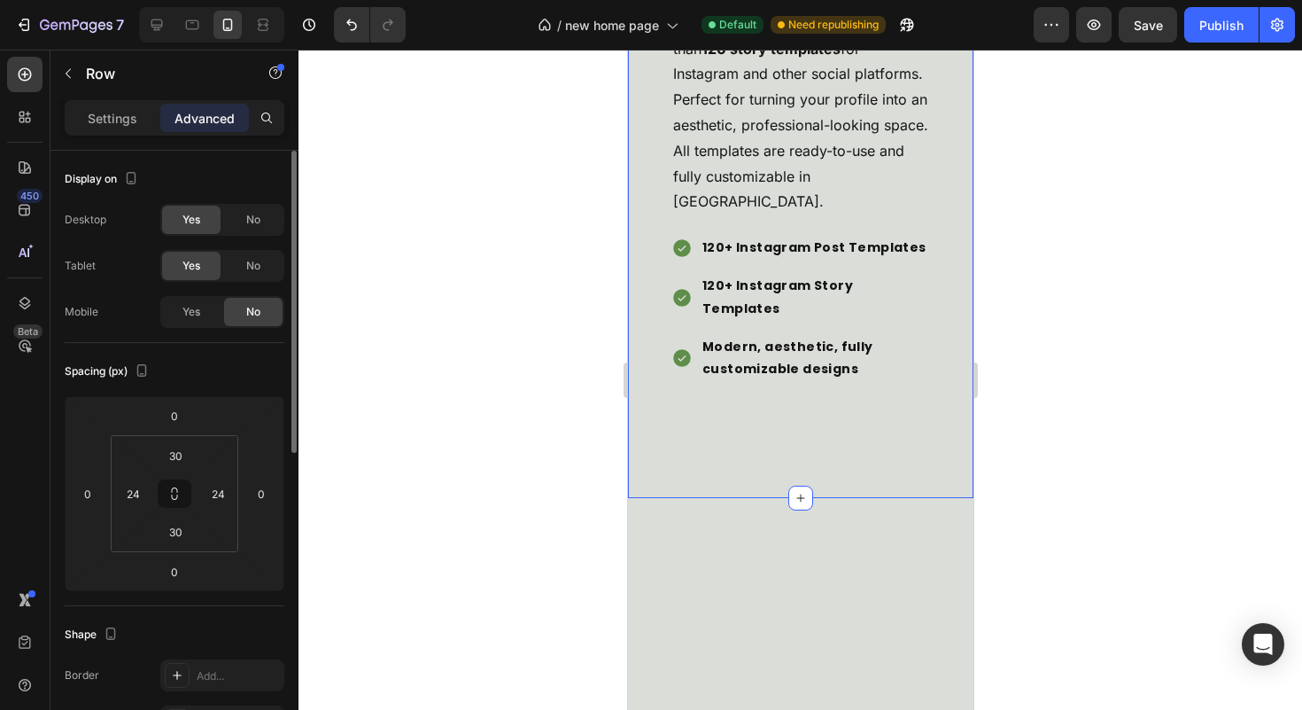
scroll to position [5808, 0]
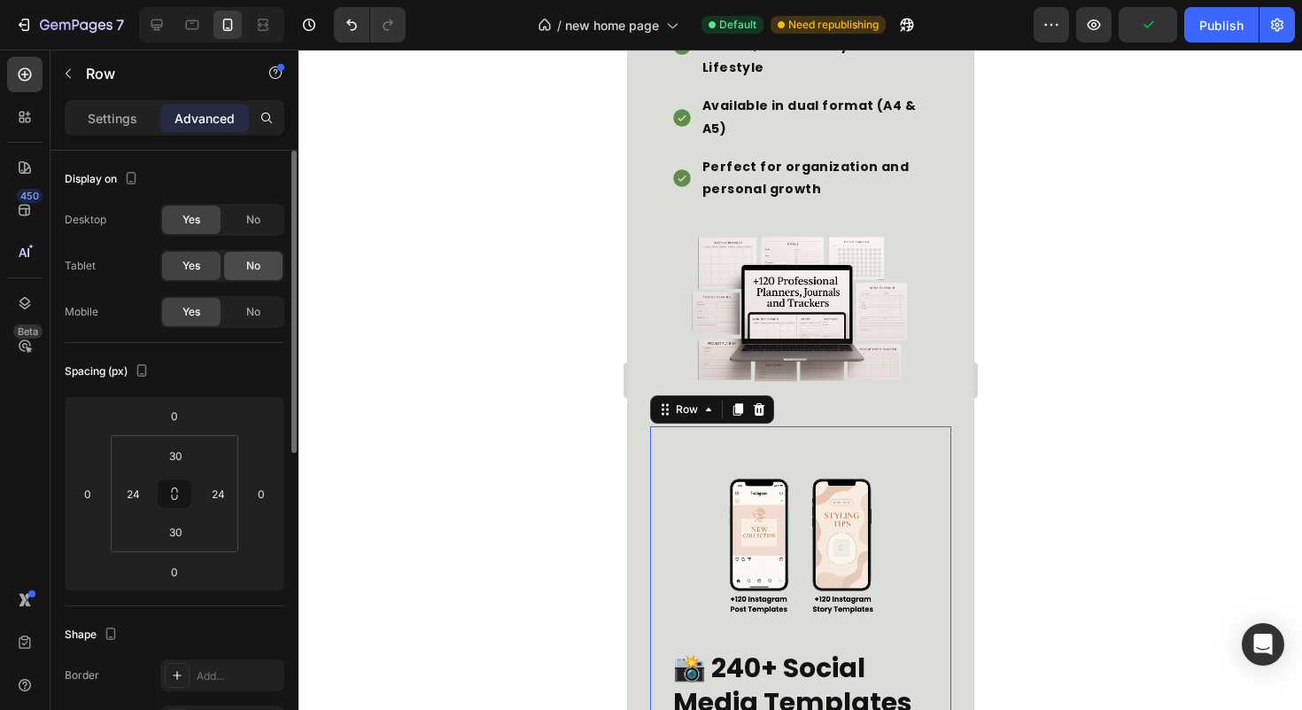
click at [236, 276] on div "No" at bounding box center [253, 266] width 58 height 28
click at [237, 233] on div "No" at bounding box center [253, 220] width 58 height 28
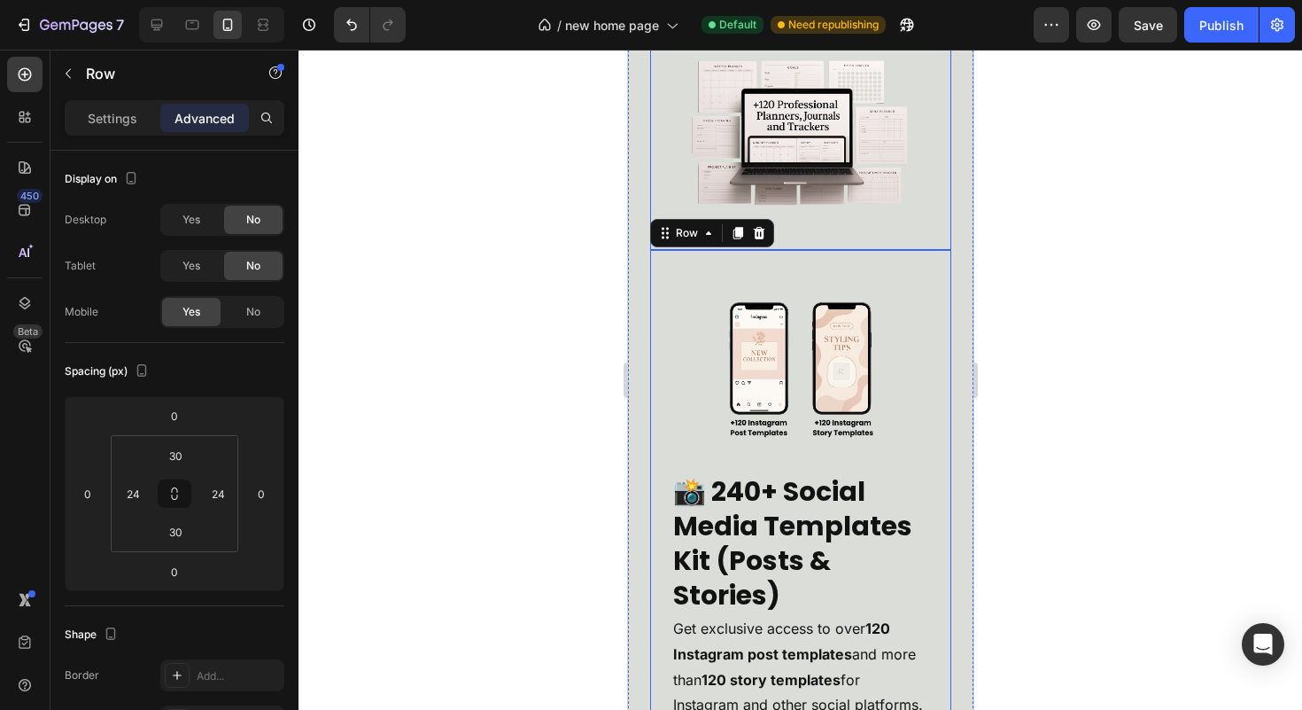
scroll to position [5993, 0]
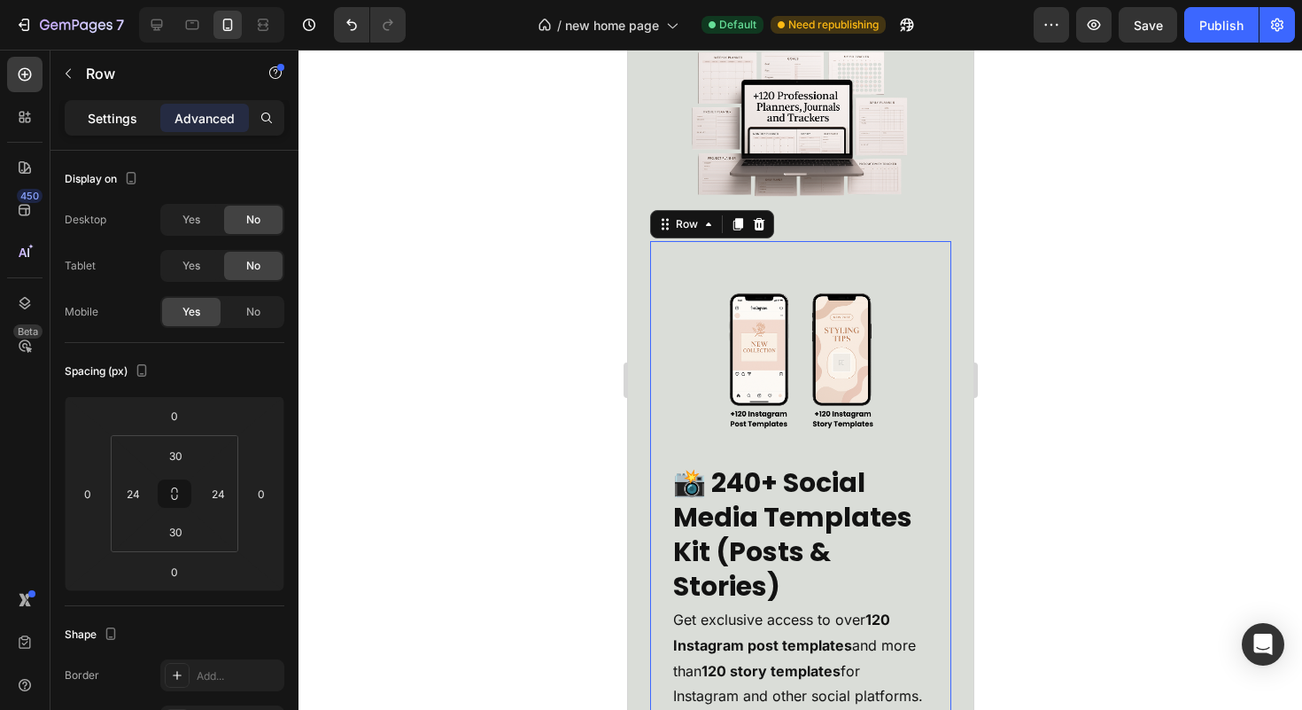
click at [116, 111] on p "Settings" at bounding box center [113, 118] width 50 height 19
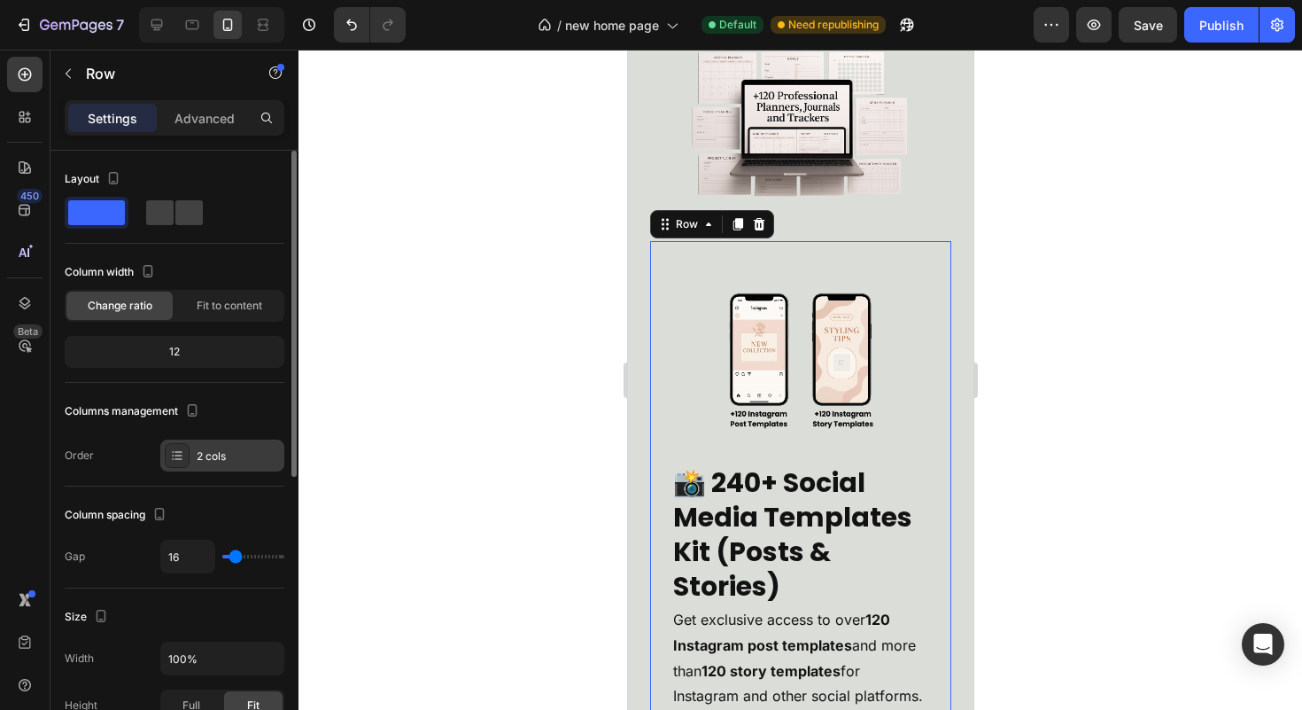
click at [216, 442] on div "2 cols" at bounding box center [222, 455] width 124 height 32
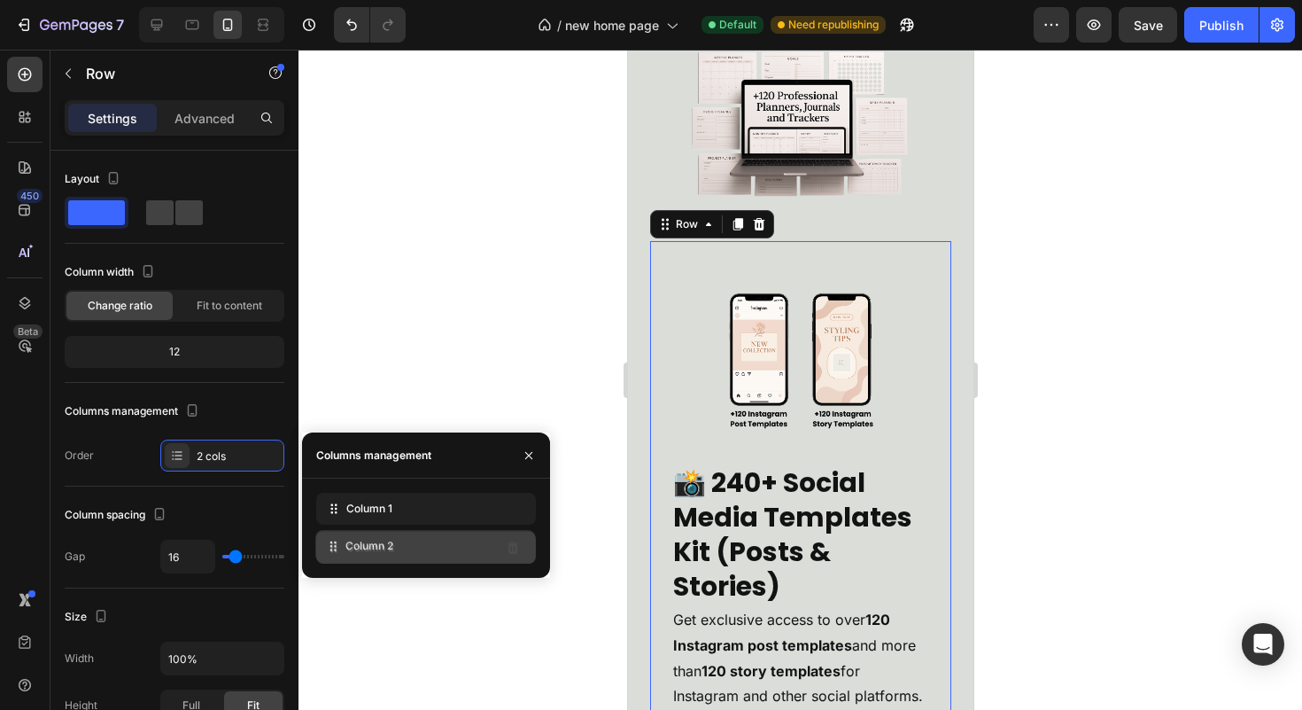
drag, startPoint x: 336, startPoint y: 512, endPoint x: 335, endPoint y: 549, distance: 37.2
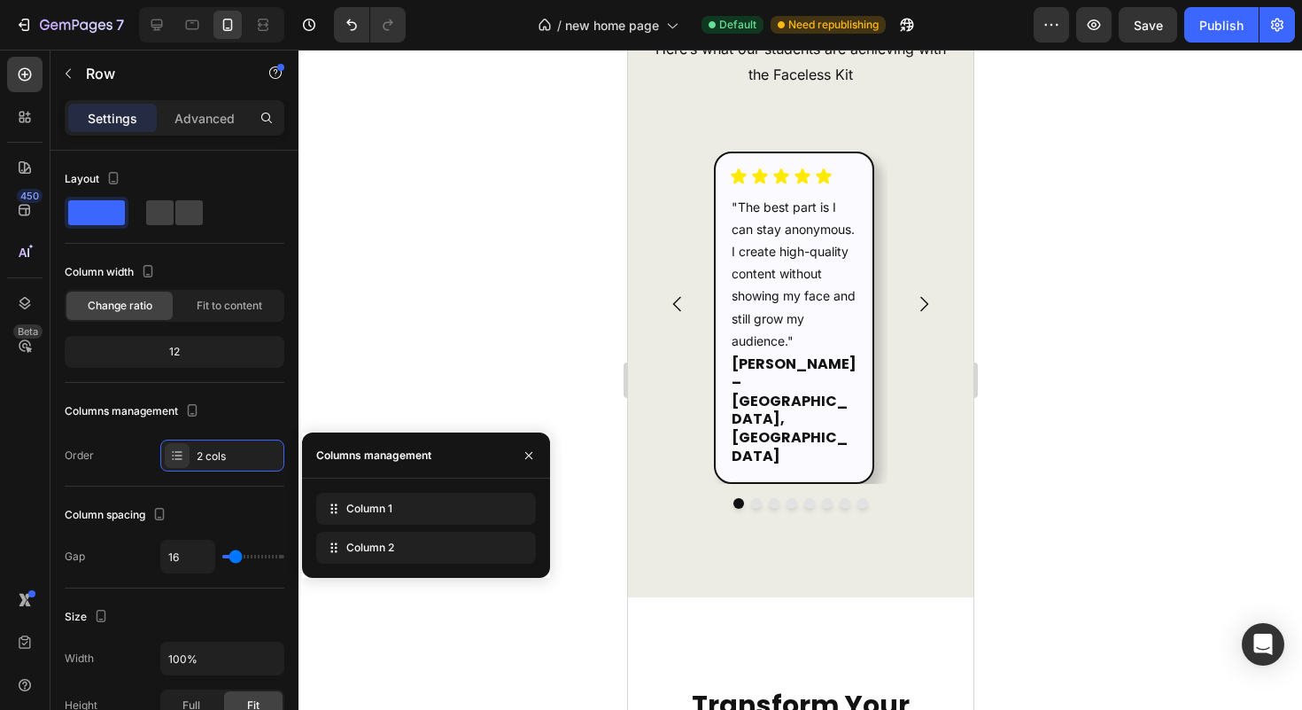
scroll to position [9606, 0]
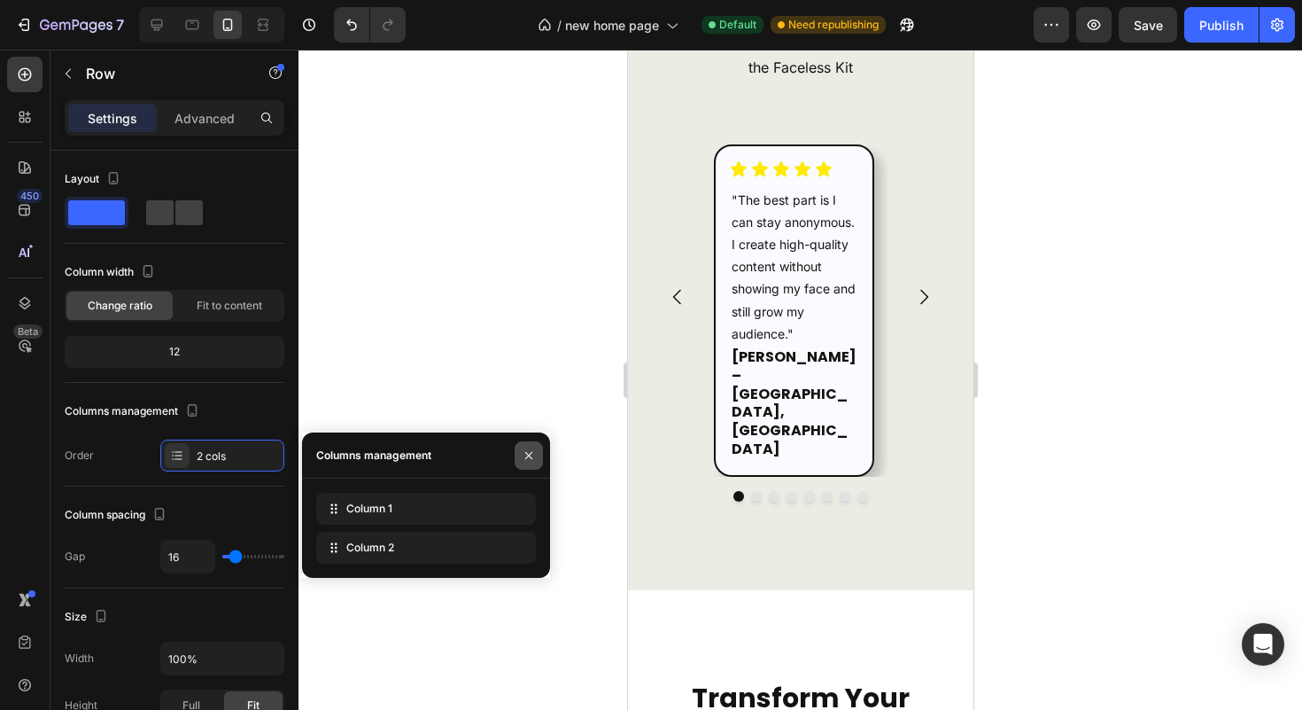
click at [535, 449] on icon "button" at bounding box center [529, 455] width 14 height 14
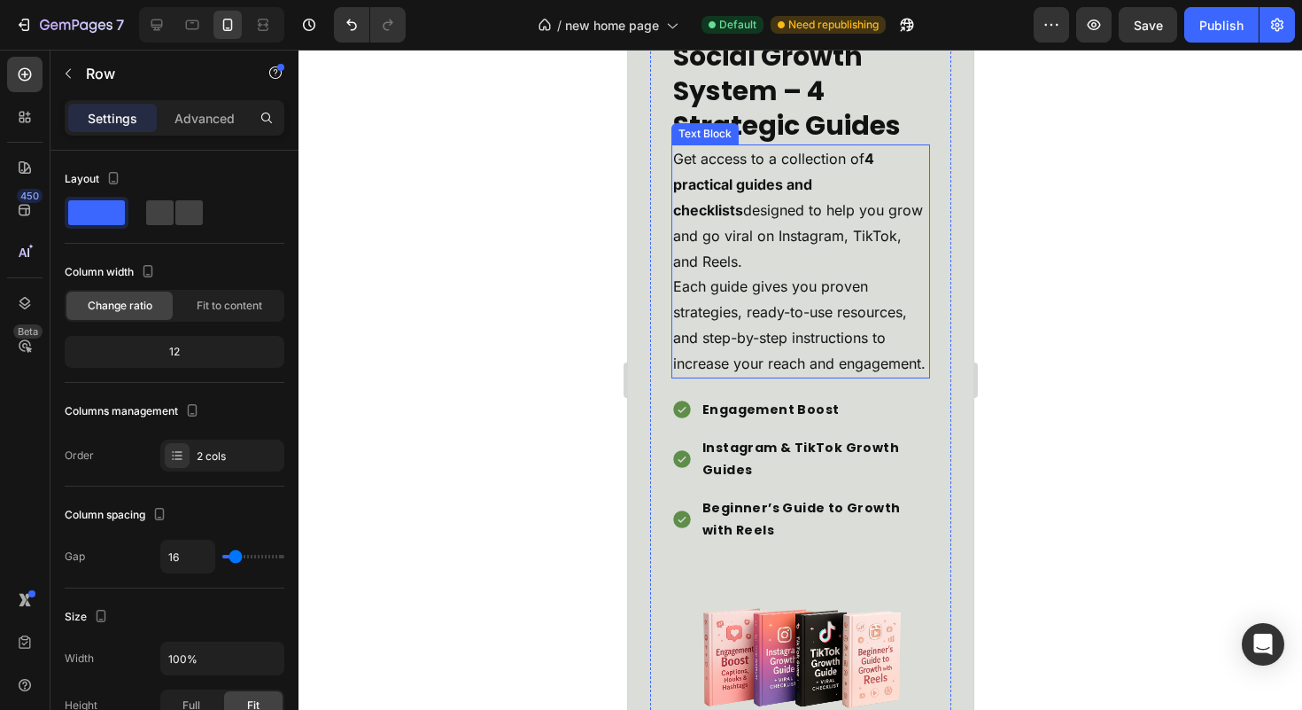
scroll to position [4532, 0]
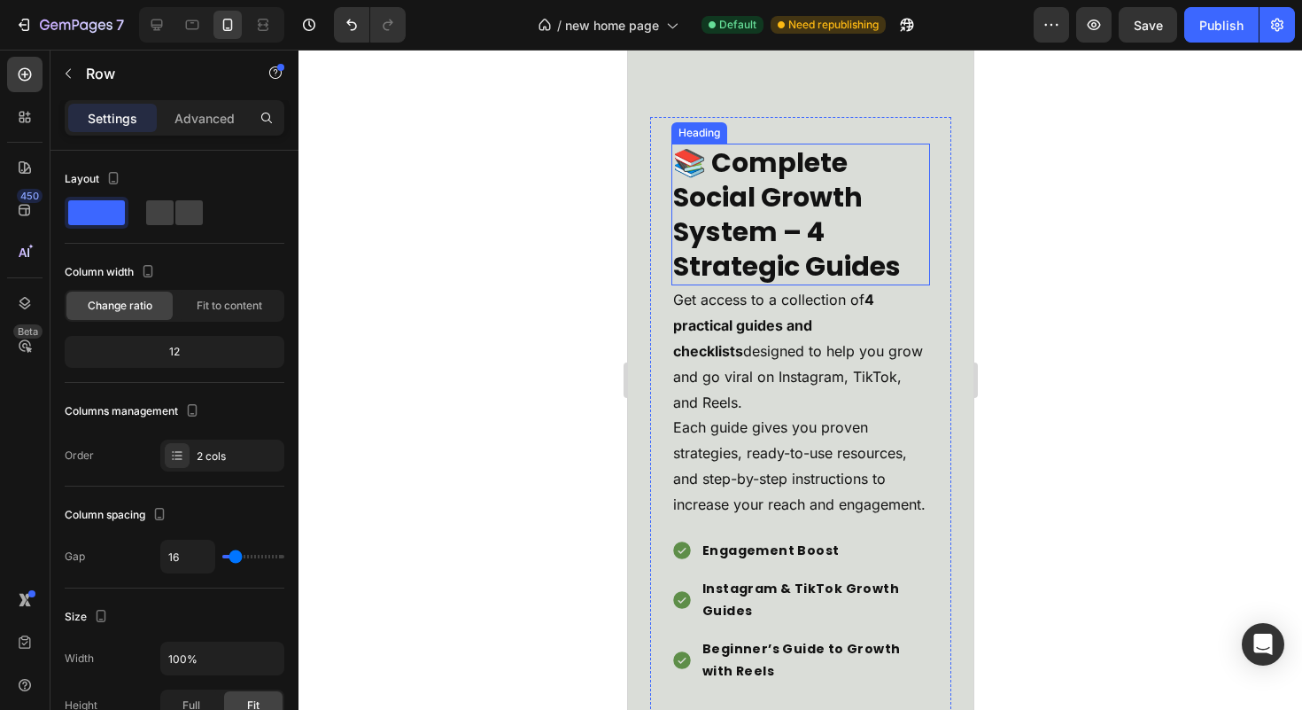
click at [824, 250] on h2 "📚 Complete Social Growth System – 4 Strategic Guides" at bounding box center [800, 215] width 259 height 142
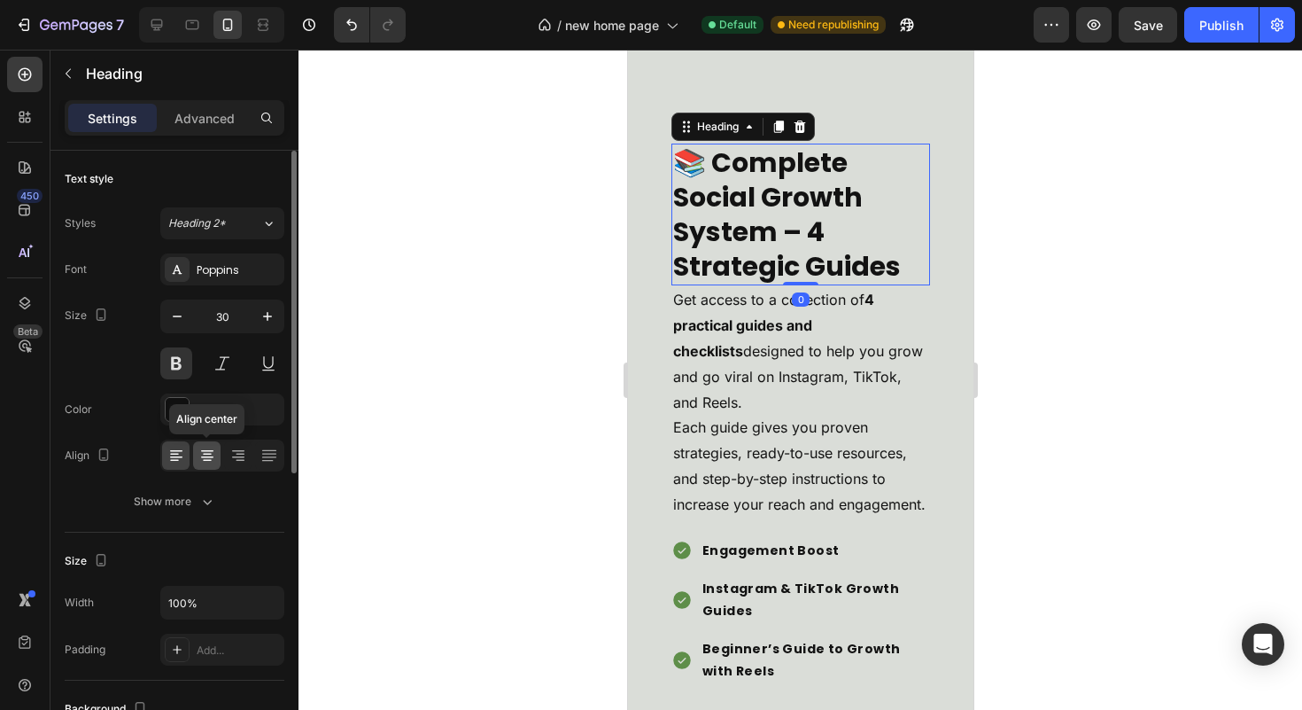
click at [198, 460] on icon at bounding box center [207, 455] width 18 height 18
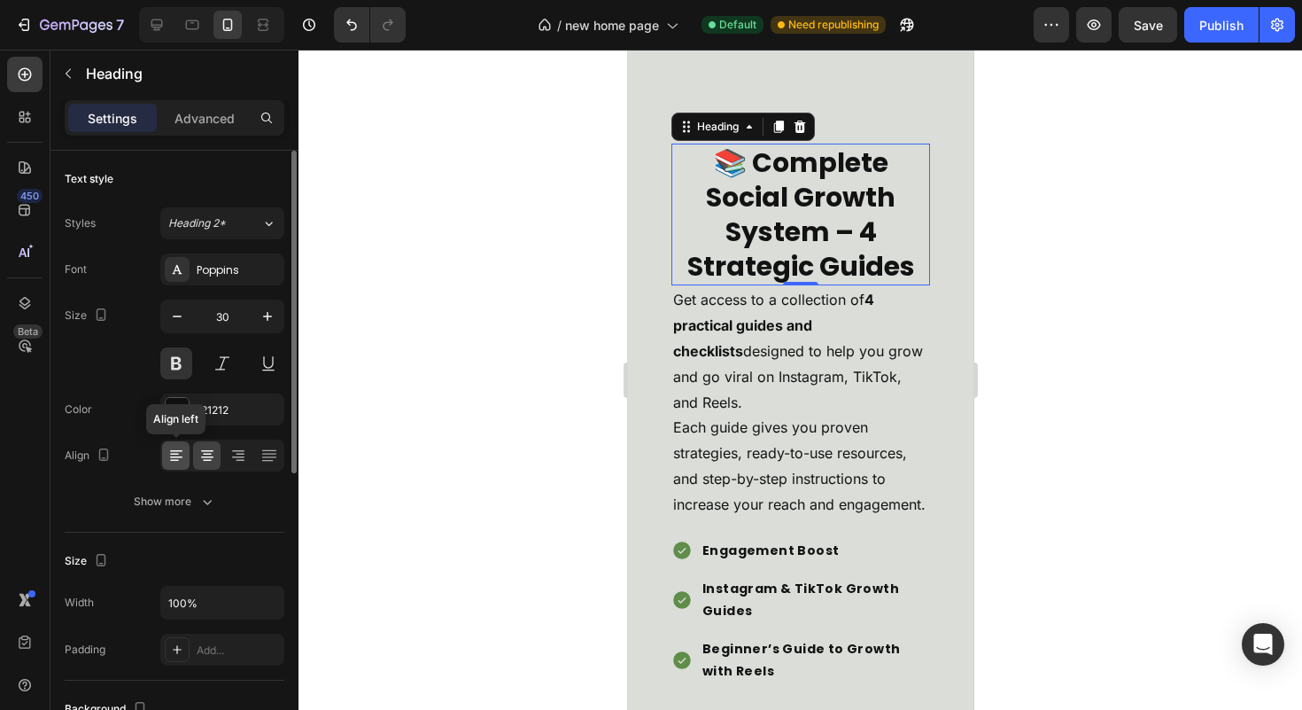
click at [182, 460] on icon at bounding box center [176, 455] width 18 height 18
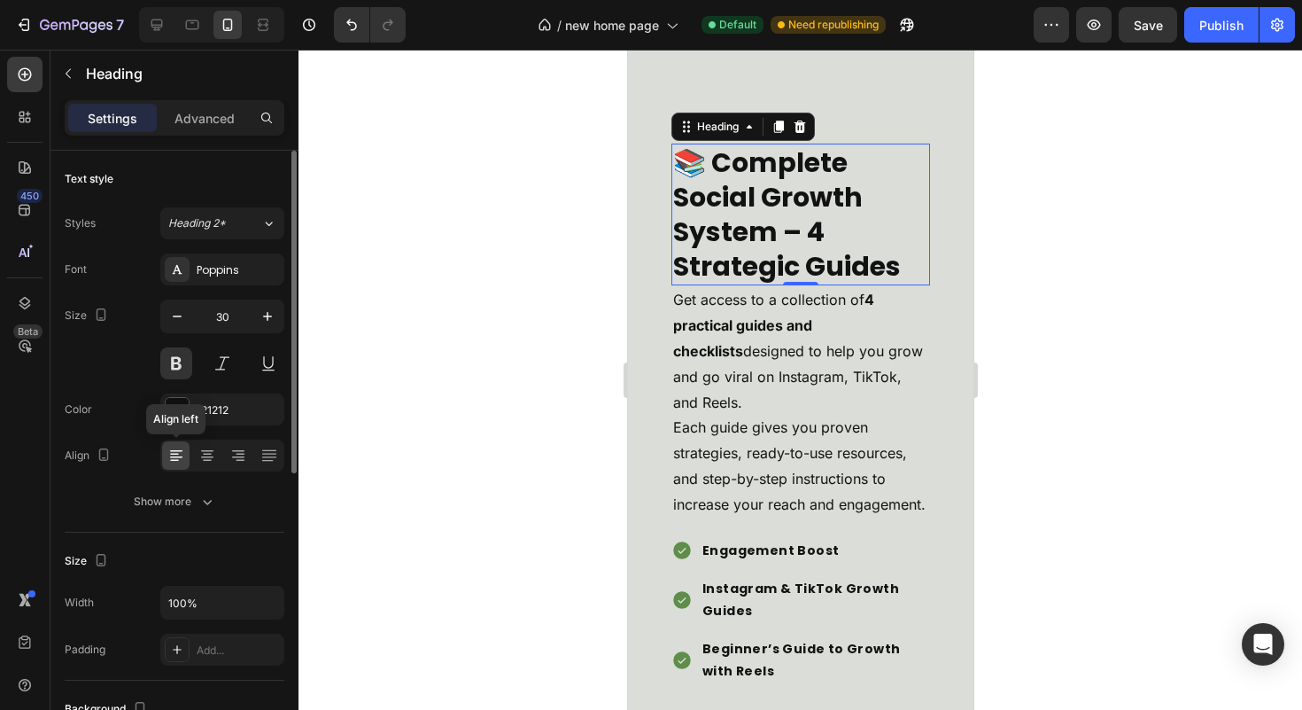
click at [187, 459] on div at bounding box center [175, 455] width 27 height 28
click at [196, 457] on div at bounding box center [206, 455] width 27 height 28
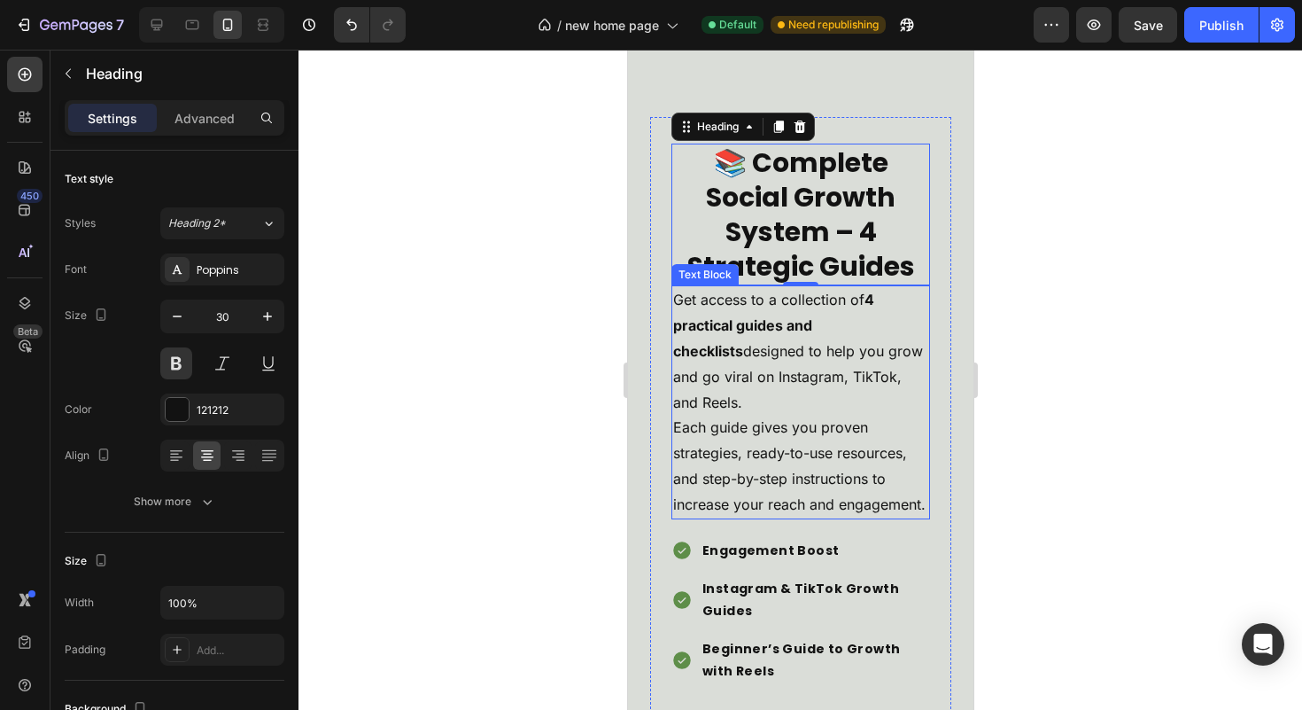
click at [808, 448] on p "Get access to a collection of 4 practical guides and checklists designed to hel…" at bounding box center [799, 401] width 255 height 229
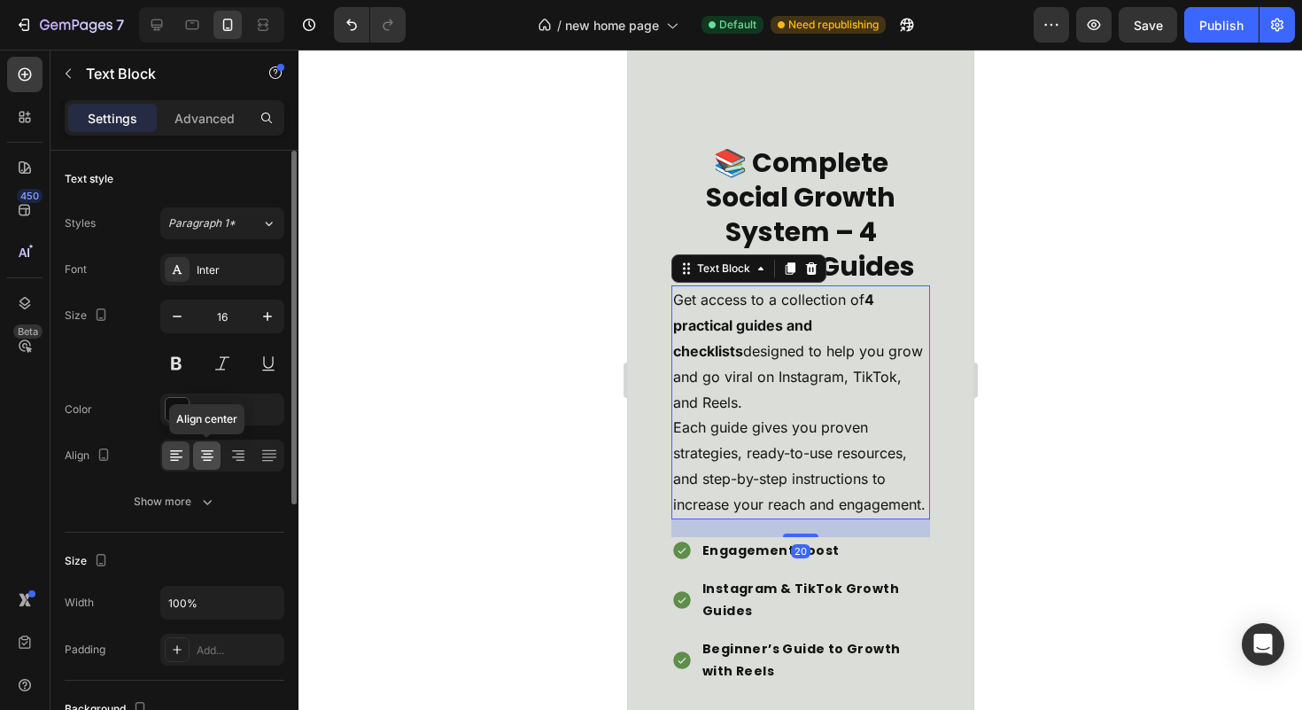
click at [209, 464] on div at bounding box center [206, 455] width 27 height 28
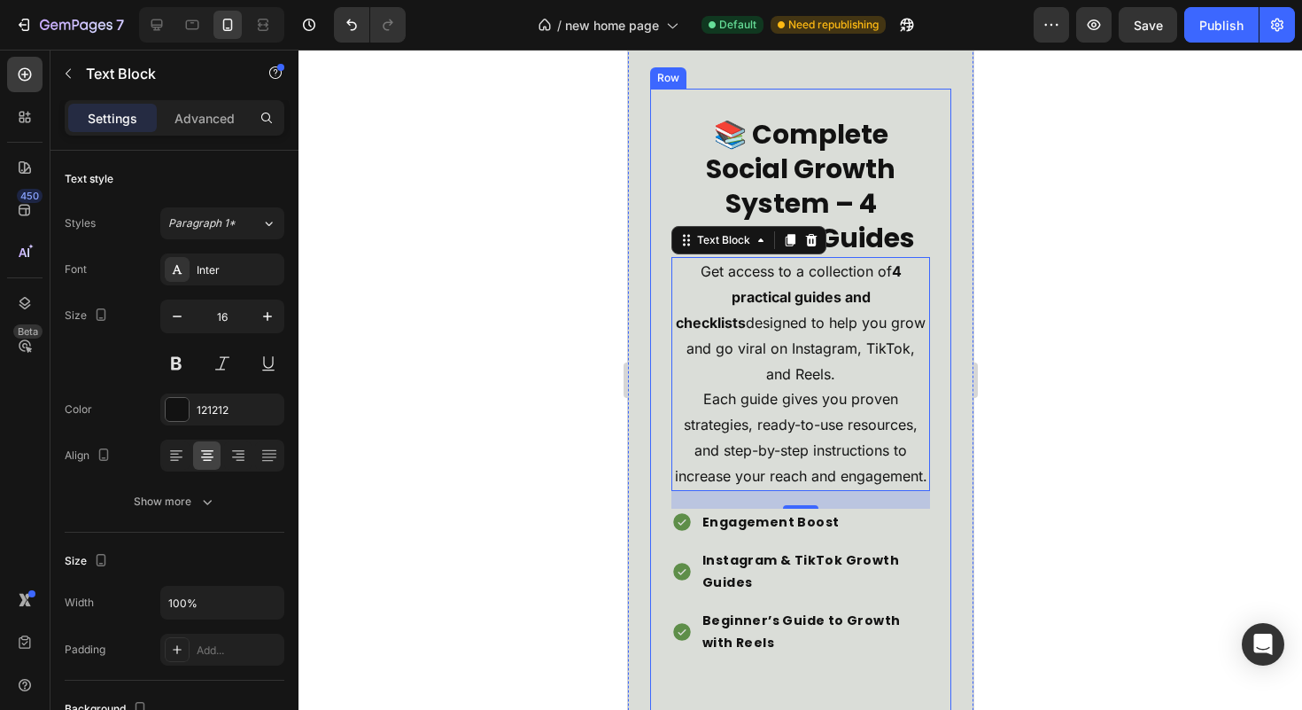
scroll to position [4718, 0]
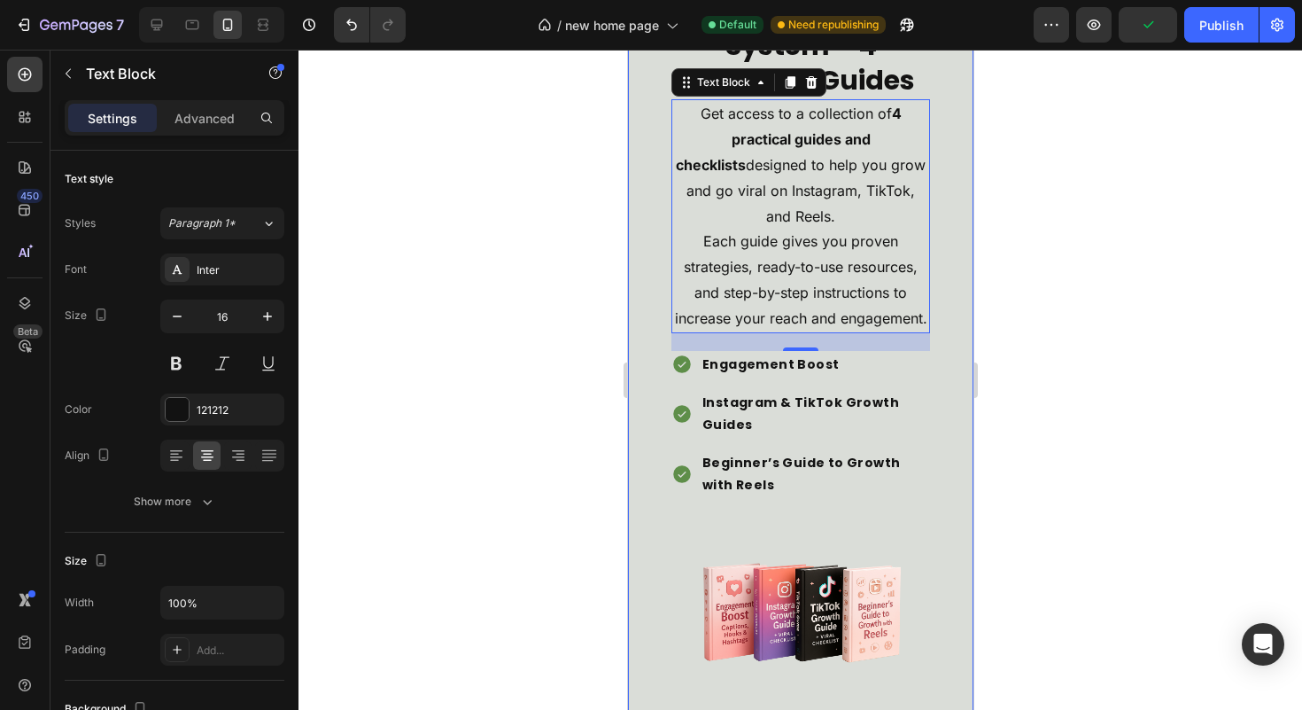
click at [941, 529] on div "Here’s What You Get with the Ultimate Digital Marketing Faceless Kit Heading A …" at bounding box center [799, 652] width 345 height 3483
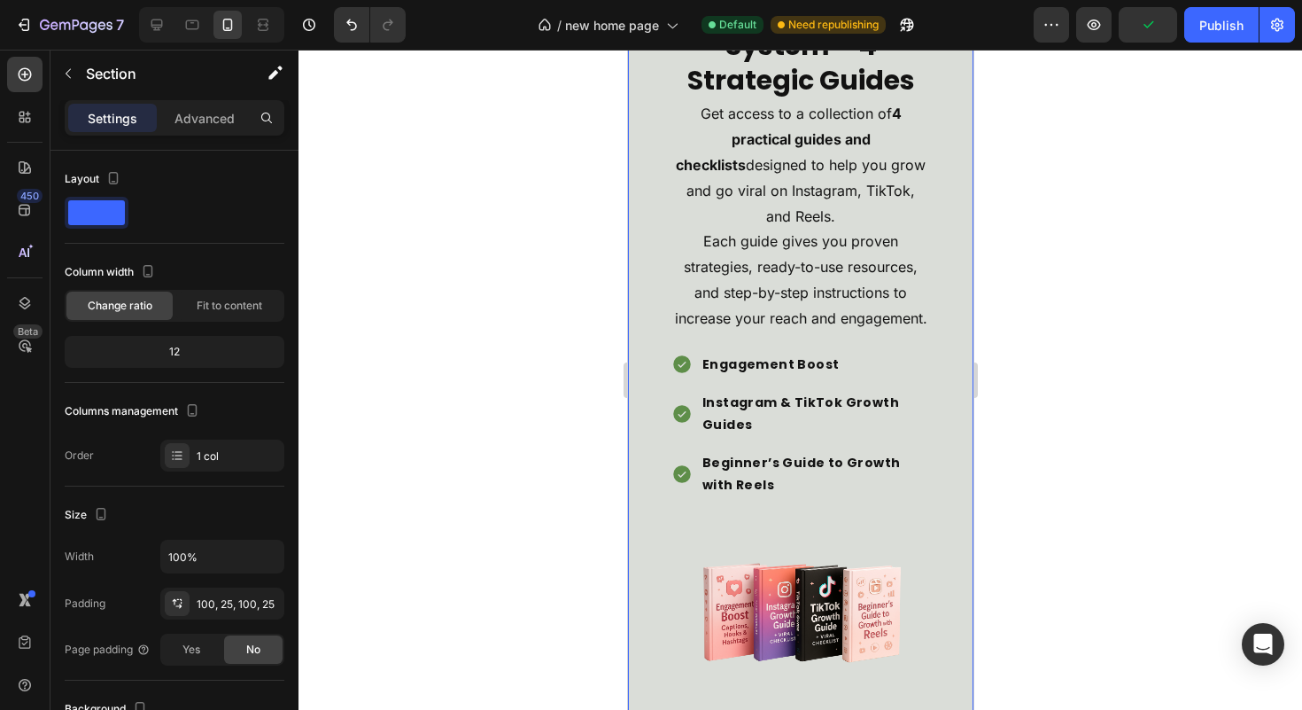
scroll to position [4687, 0]
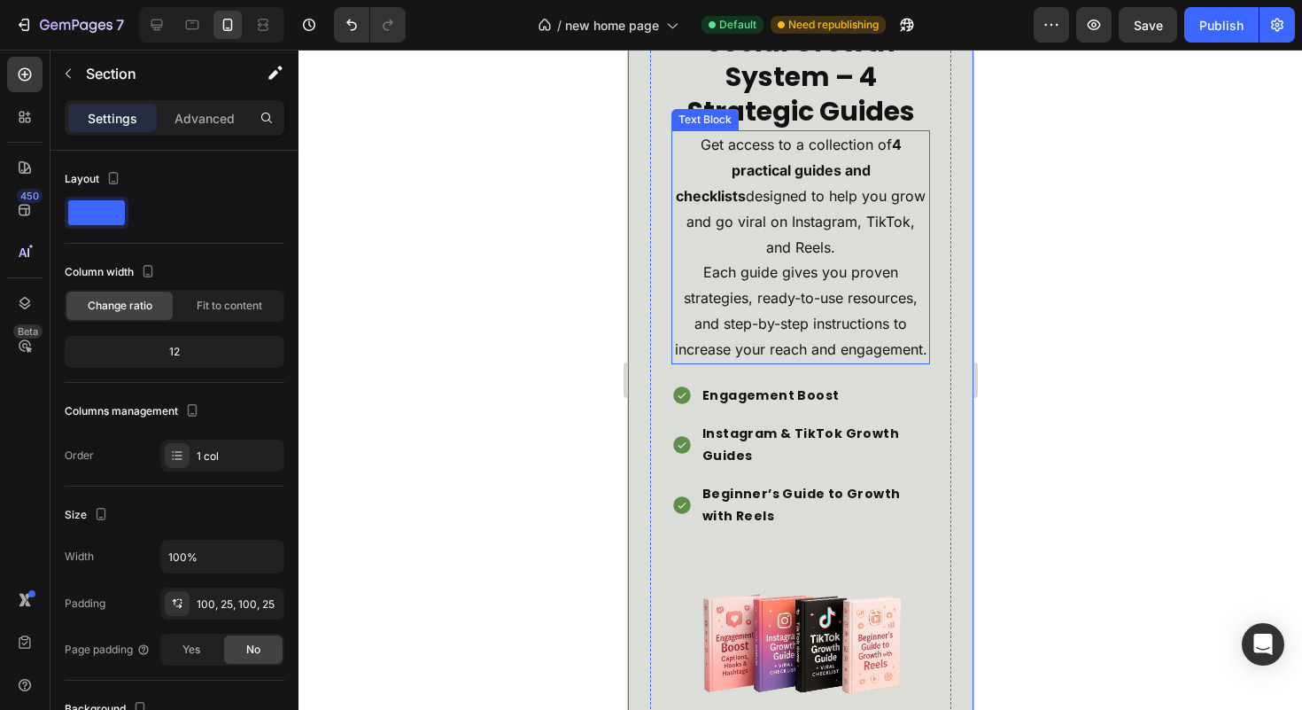
click at [803, 352] on p "Get access to a collection of 4 practical guides and checklists designed to hel…" at bounding box center [799, 246] width 255 height 229
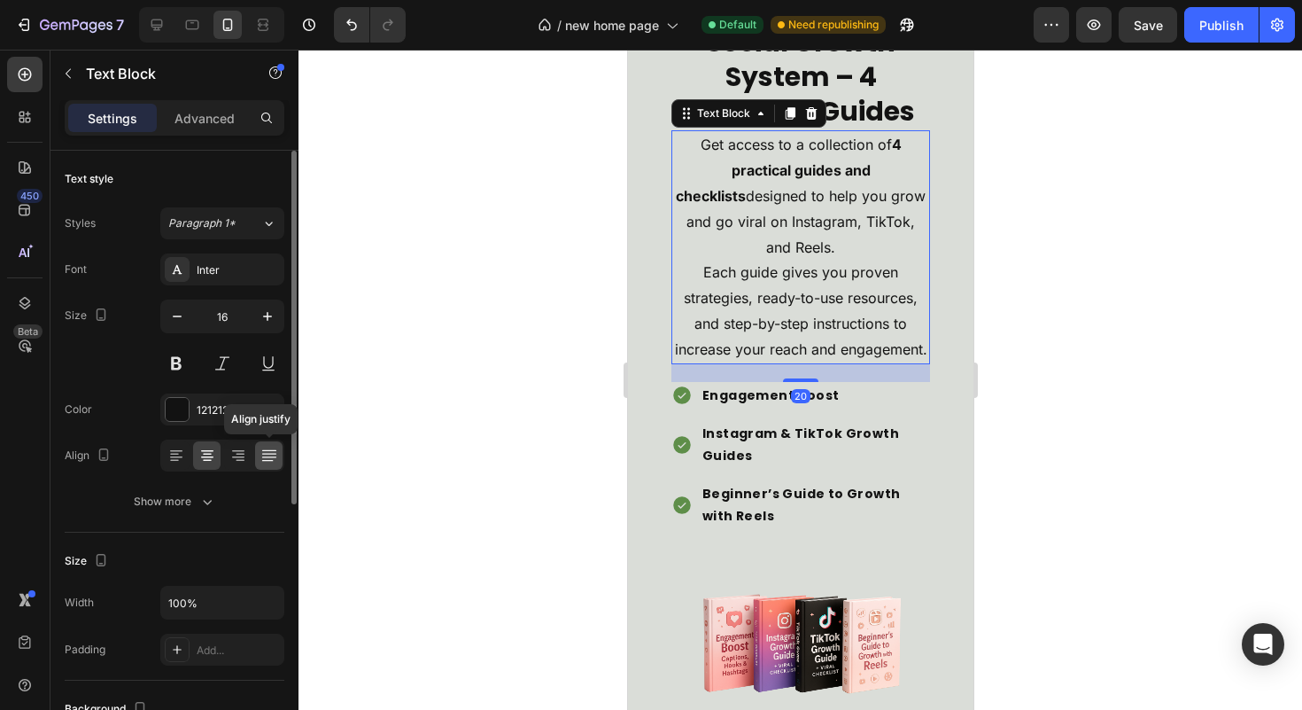
click at [262, 451] on icon at bounding box center [269, 455] width 18 height 18
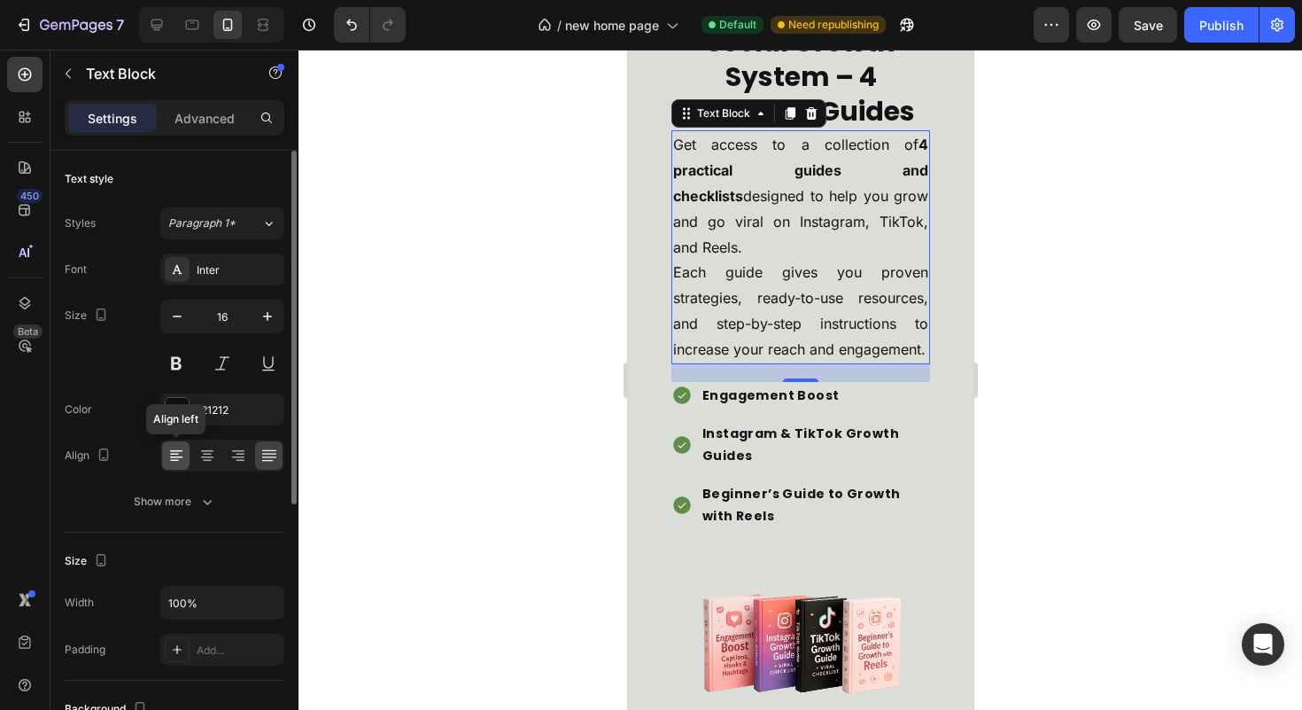
click at [185, 461] on div at bounding box center [175, 455] width 27 height 28
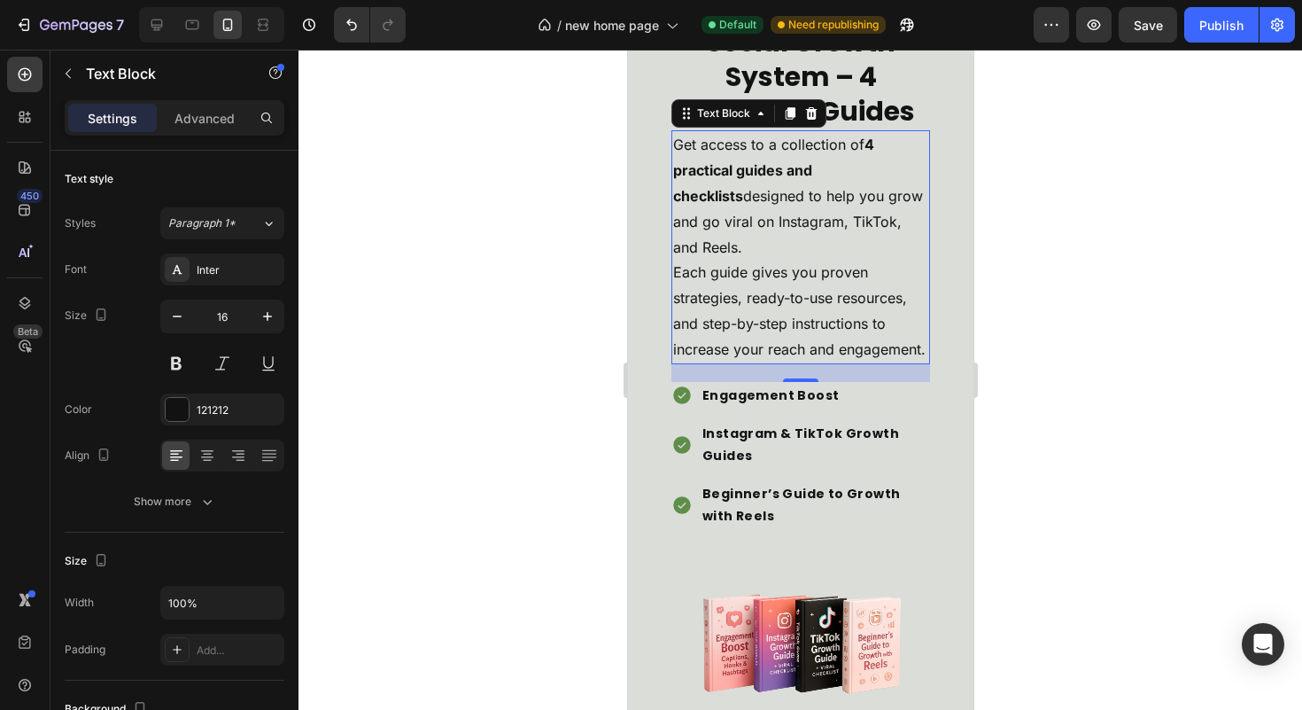
scroll to position [4353, 0]
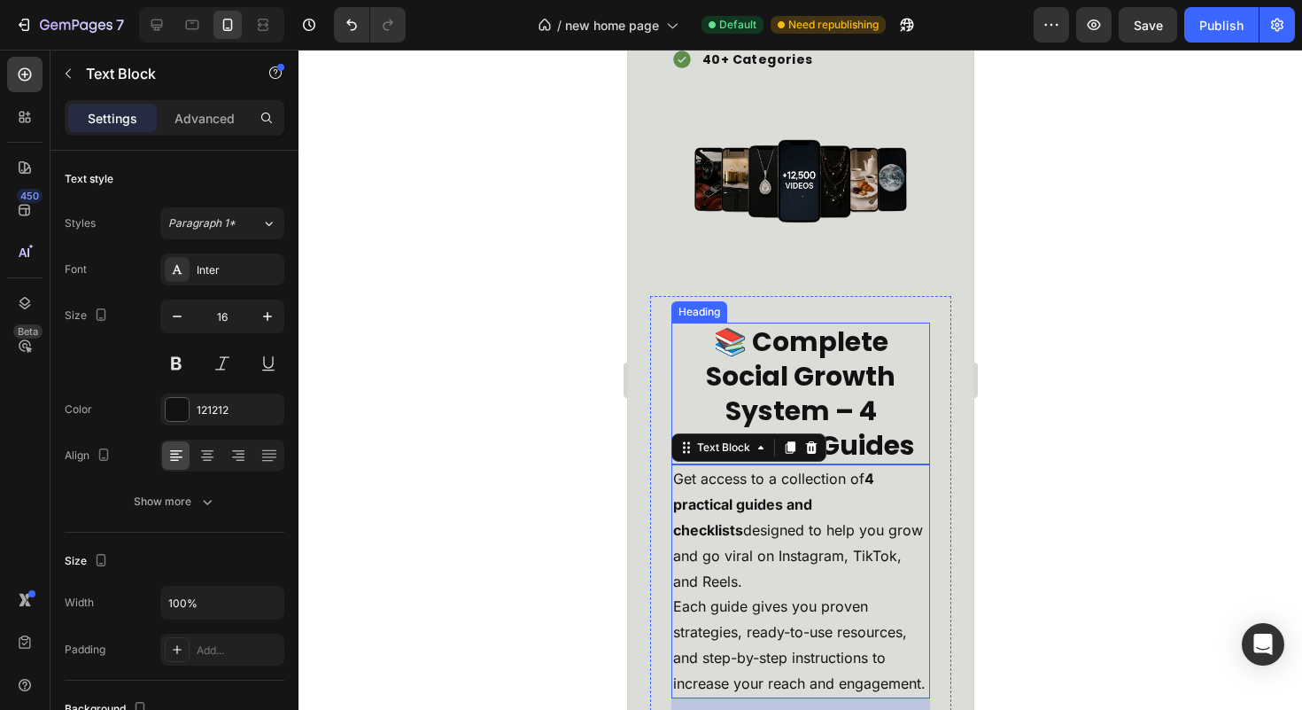
click at [807, 369] on h2 "📚 Complete Social Growth System – 4 Strategic Guides" at bounding box center [800, 393] width 259 height 142
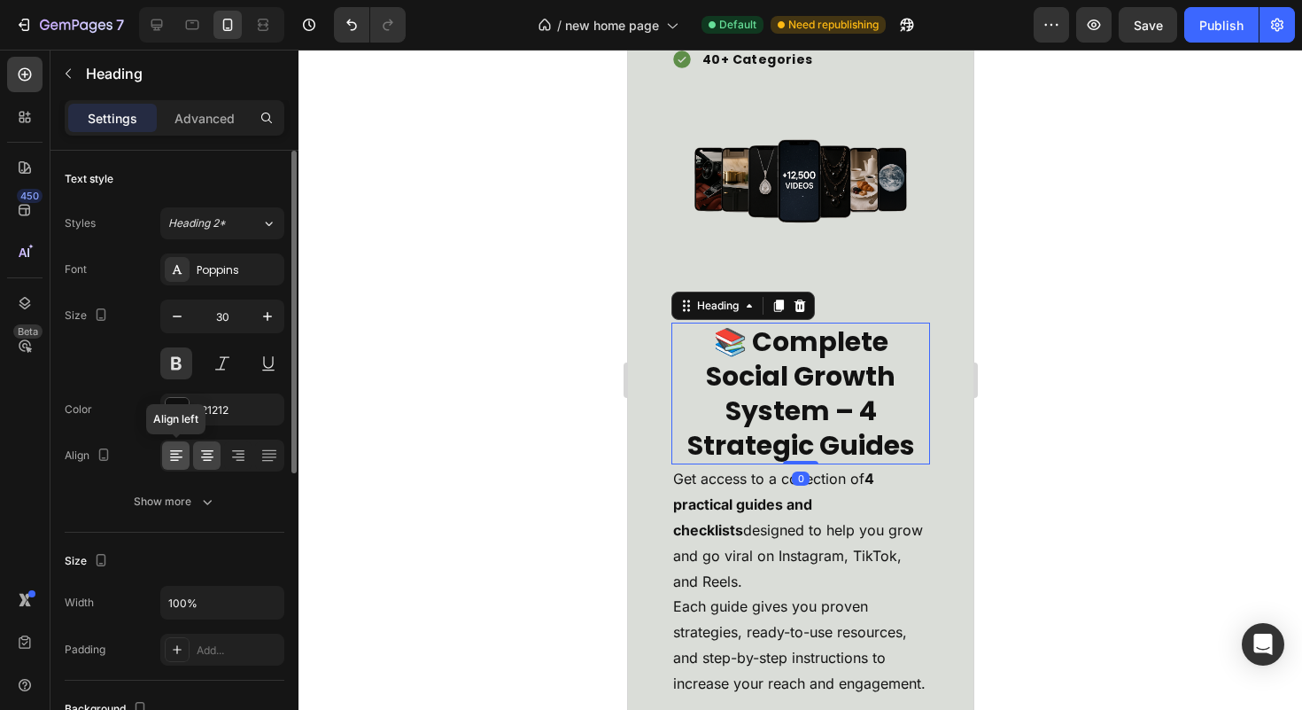
click at [180, 450] on icon at bounding box center [176, 451] width 12 height 2
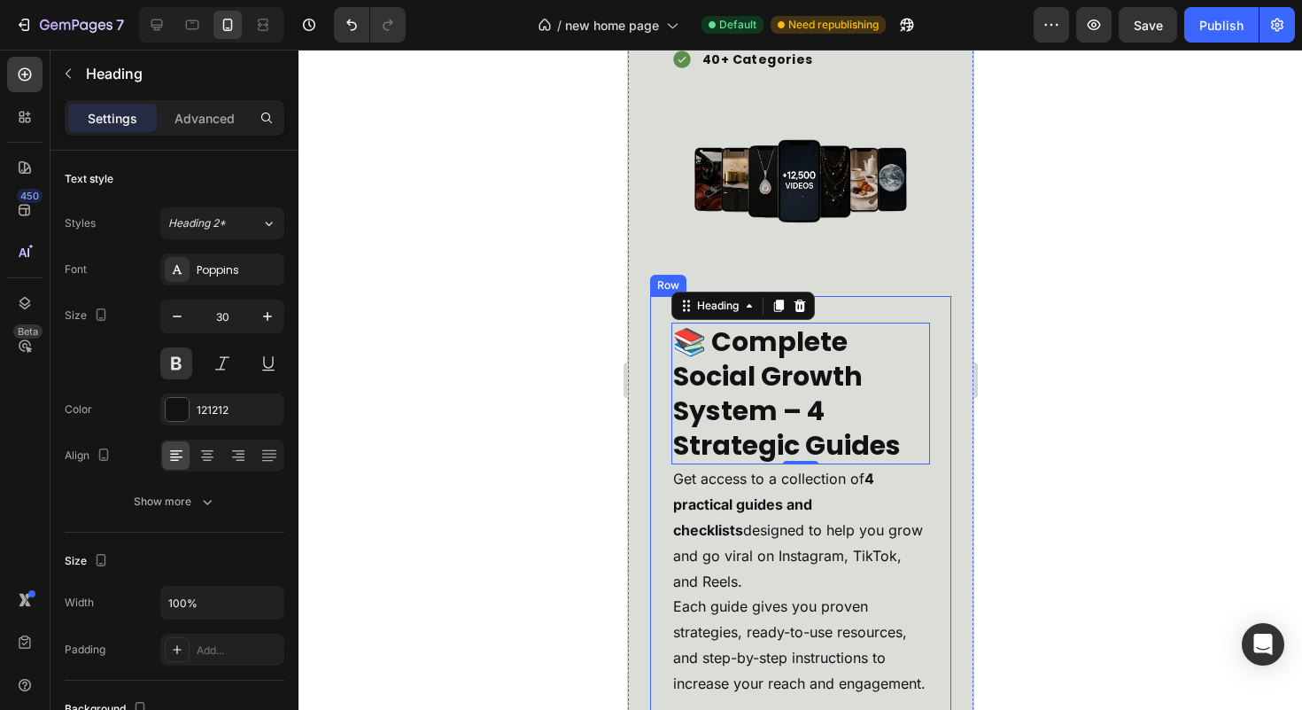
click at [935, 483] on div "📚 Complete Social Growth System – 4 Strategic Guides Heading 0 Get access to a …" at bounding box center [799, 691] width 301 height 791
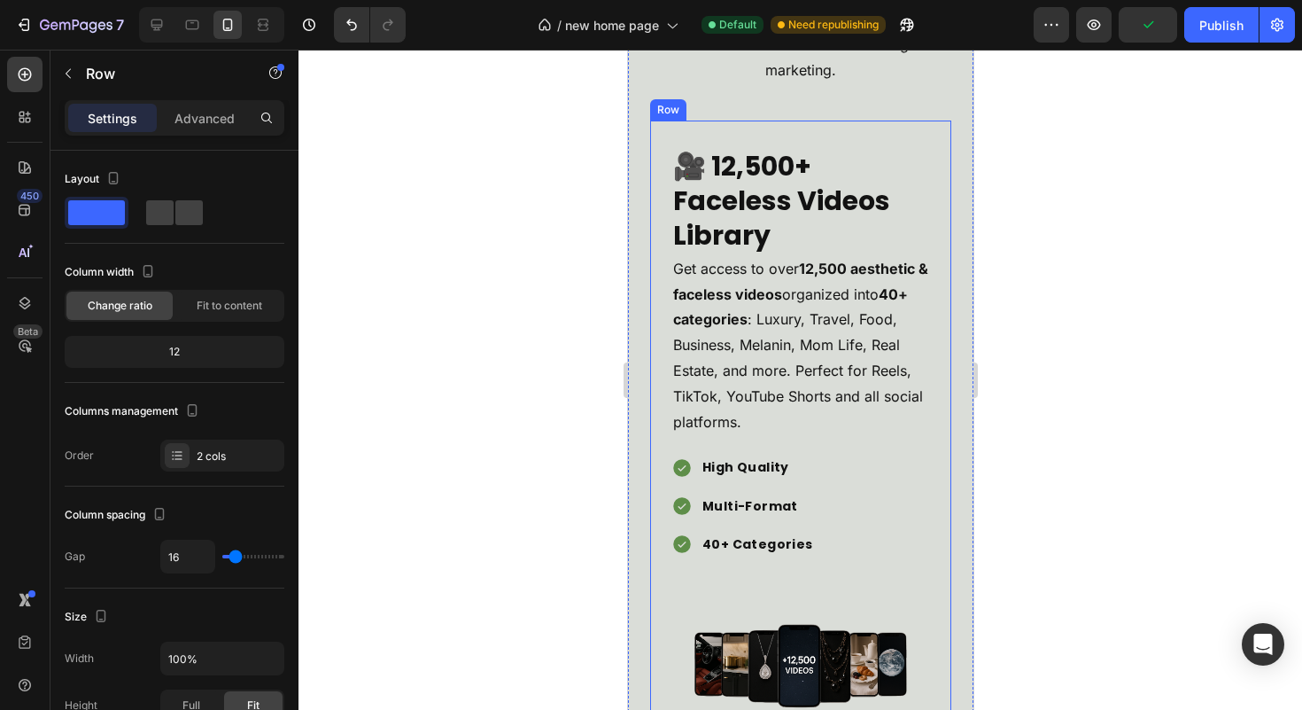
scroll to position [3709, 0]
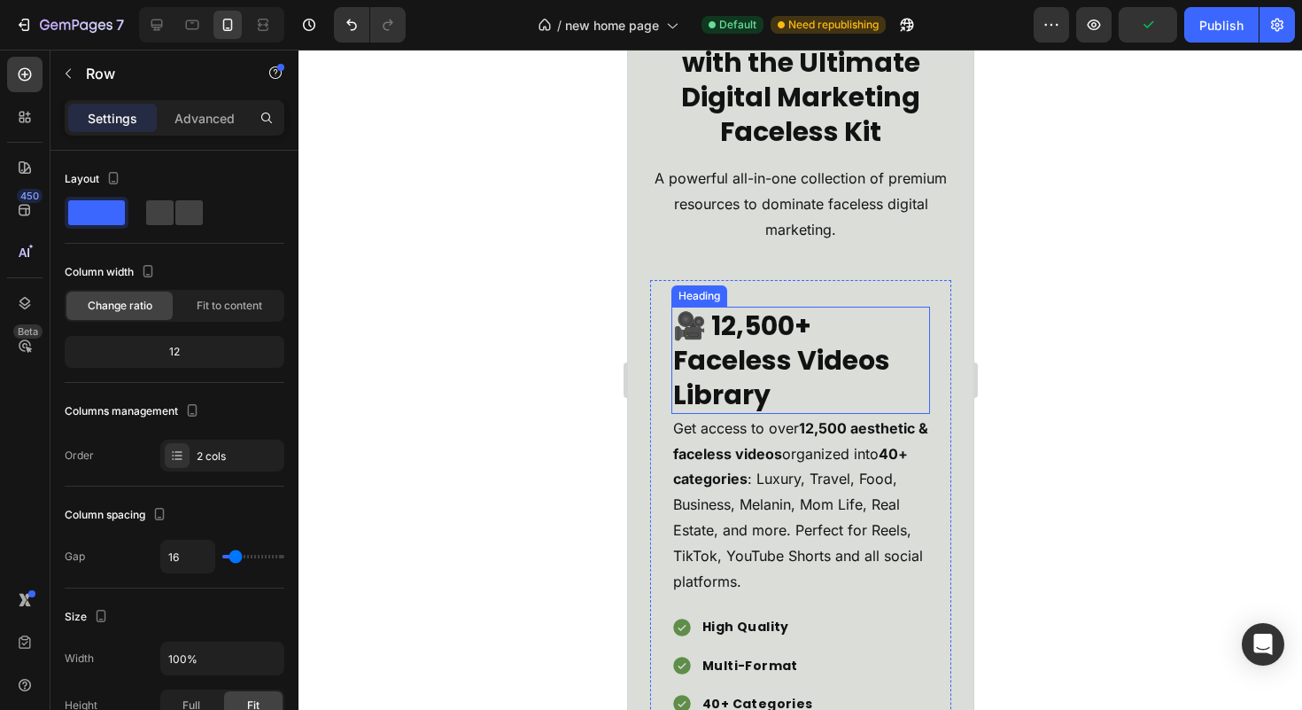
click at [851, 362] on h2 "🎥 12,500+ Faceless Videos Library" at bounding box center [800, 360] width 259 height 107
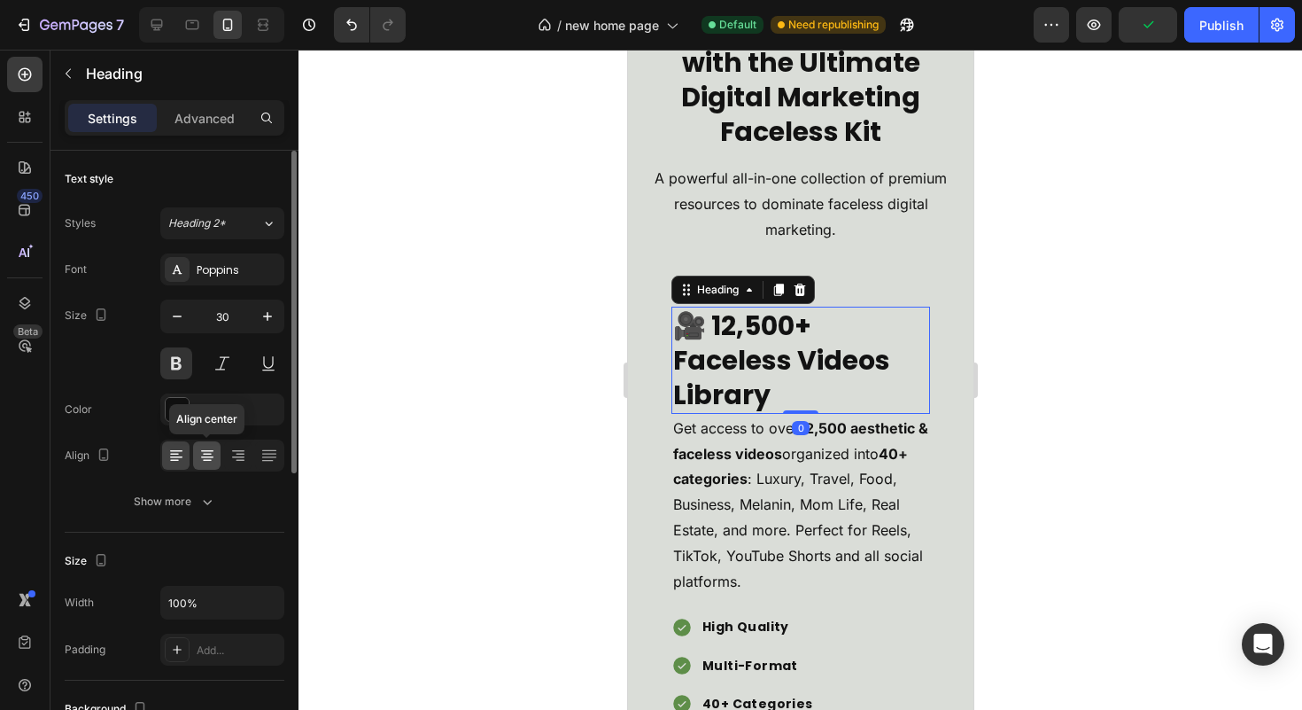
click at [200, 457] on icon at bounding box center [207, 455] width 18 height 18
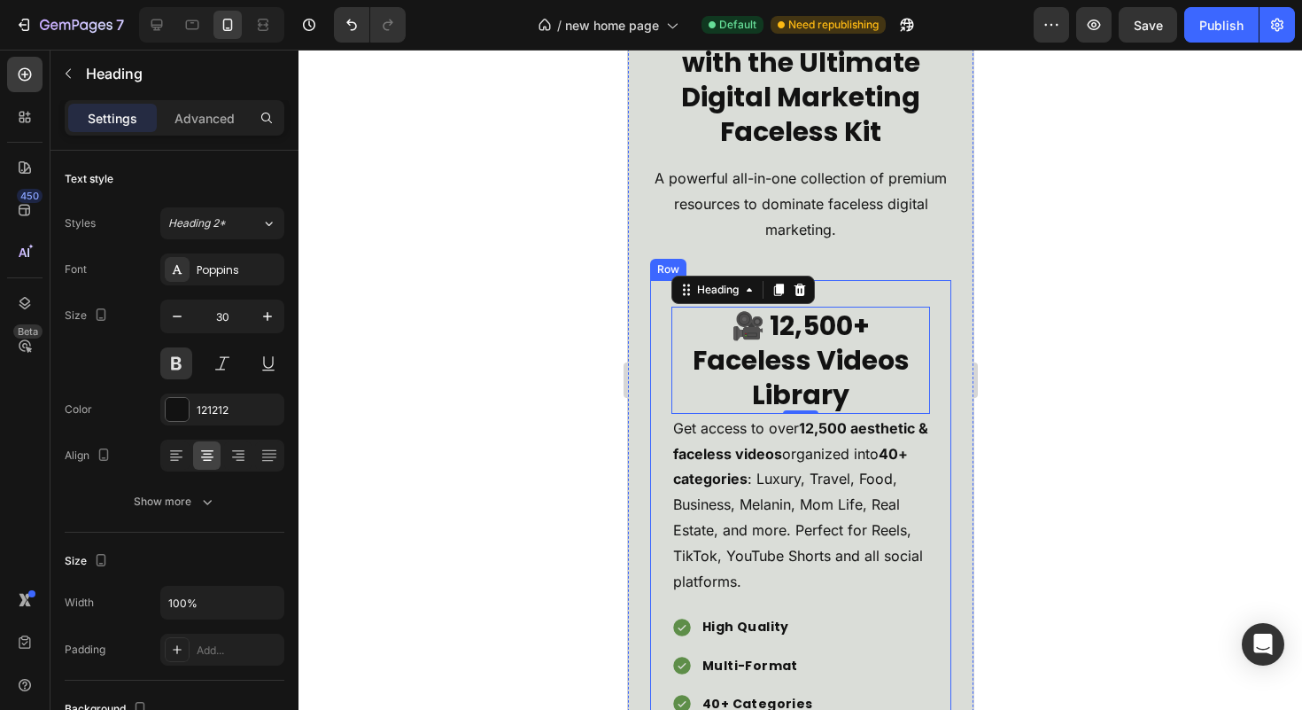
click at [926, 475] on div "🎥 12,500+ Faceless Videos Library Heading 0 Get access to over 12,500 aesthetic…" at bounding box center [799, 610] width 301 height 661
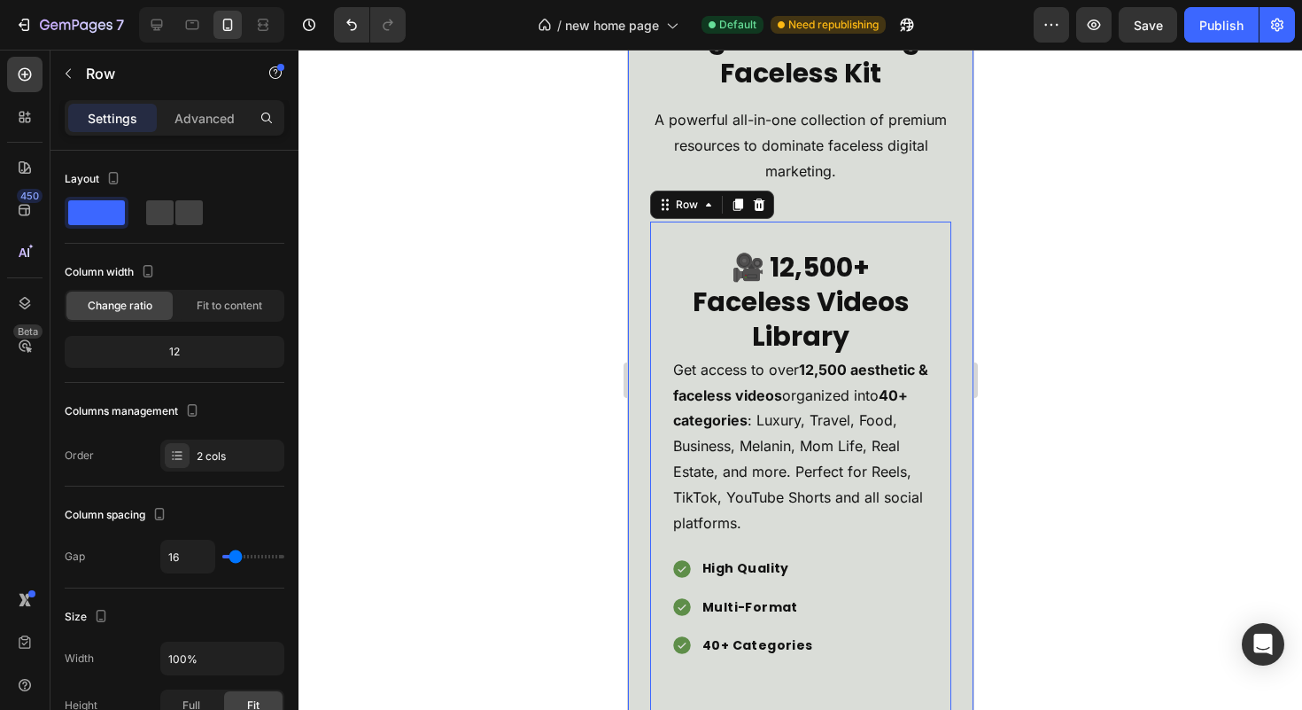
scroll to position [3771, 0]
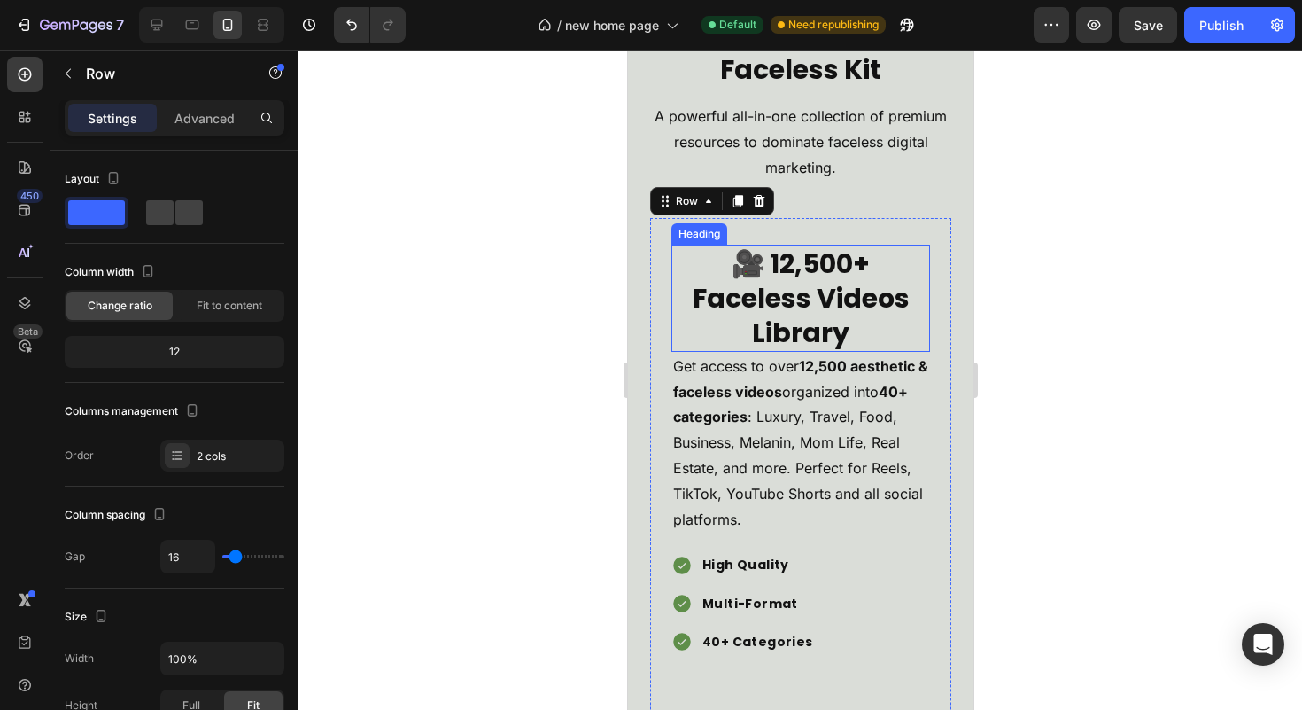
click at [856, 334] on h2 "🎥 12,500+ Faceless Videos Library" at bounding box center [800, 297] width 259 height 107
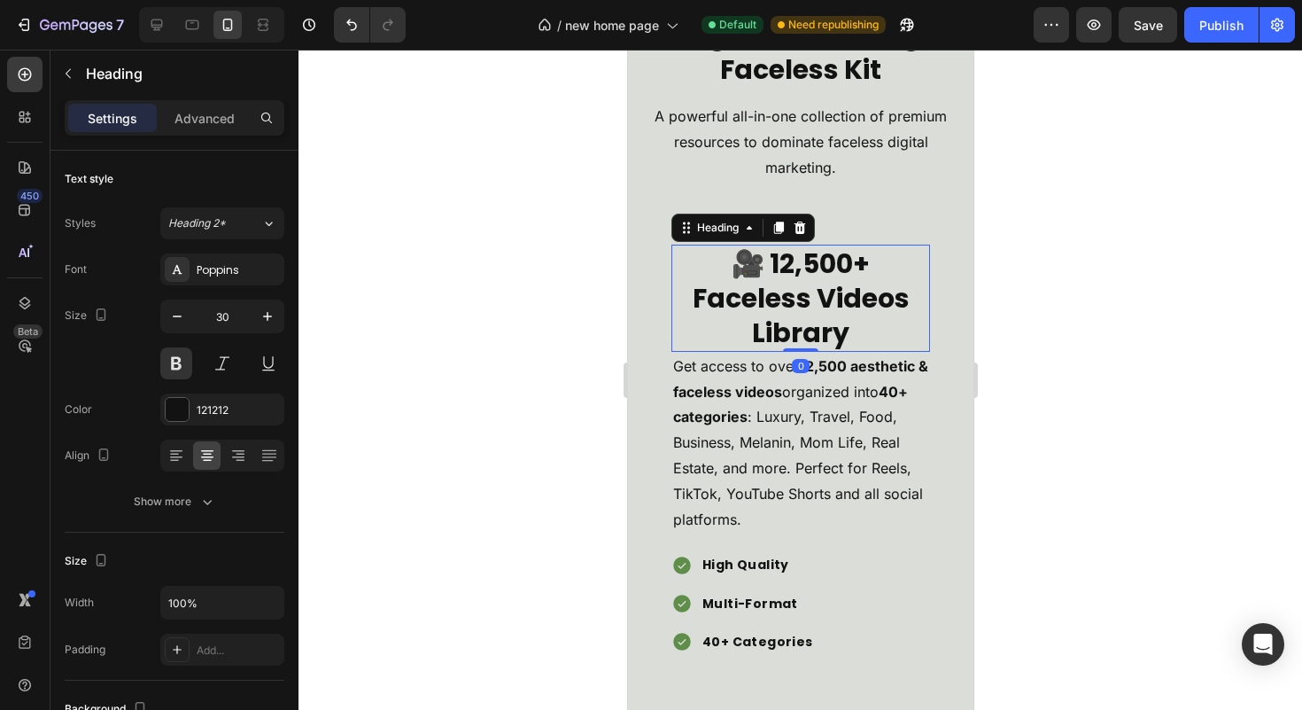
drag, startPoint x: 805, startPoint y: 349, endPoint x: 804, endPoint y: 326, distance: 23.0
click at [804, 326] on div "🎥 12,500+ Faceless Videos Library Heading 0" at bounding box center [800, 297] width 259 height 107
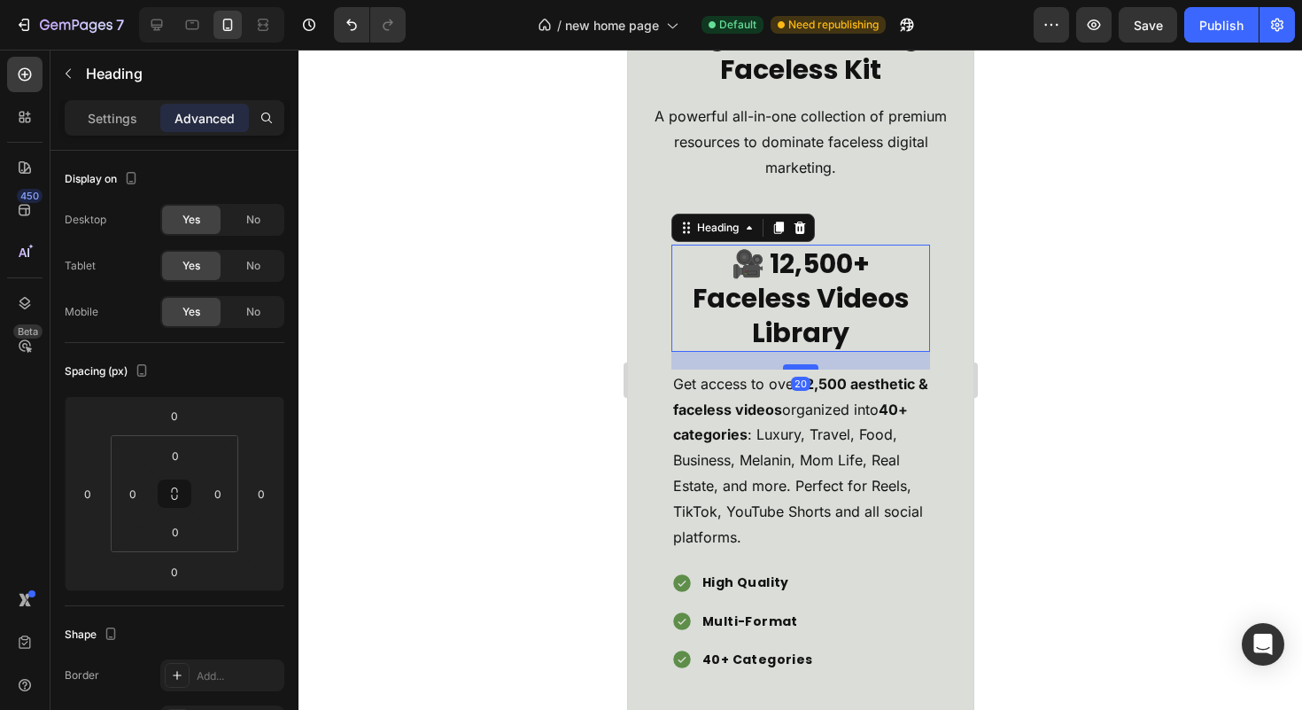
drag, startPoint x: 803, startPoint y: 348, endPoint x: 799, endPoint y: 366, distance: 18.1
click at [799, 366] on div at bounding box center [799, 366] width 35 height 5
type input "20"
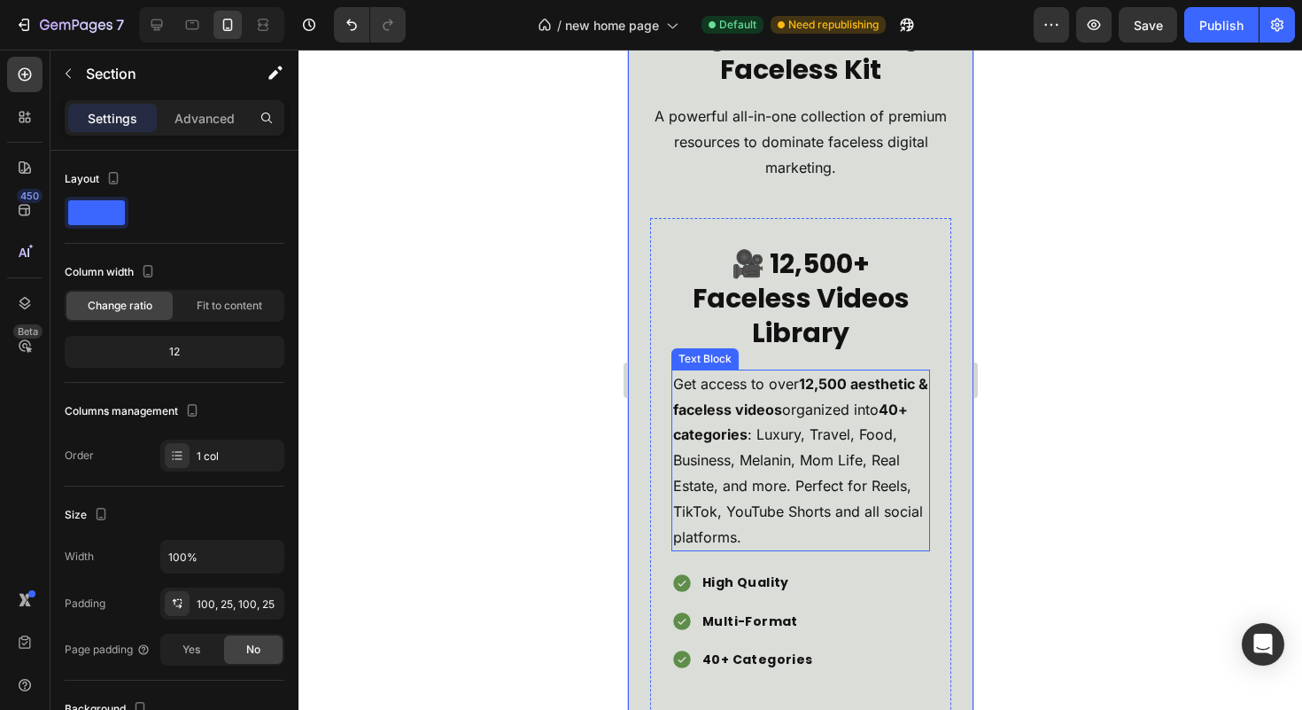
click at [749, 499] on p "Get access to over 12,500 aesthetic & faceless videos organized into 40+ catego…" at bounding box center [799, 460] width 255 height 179
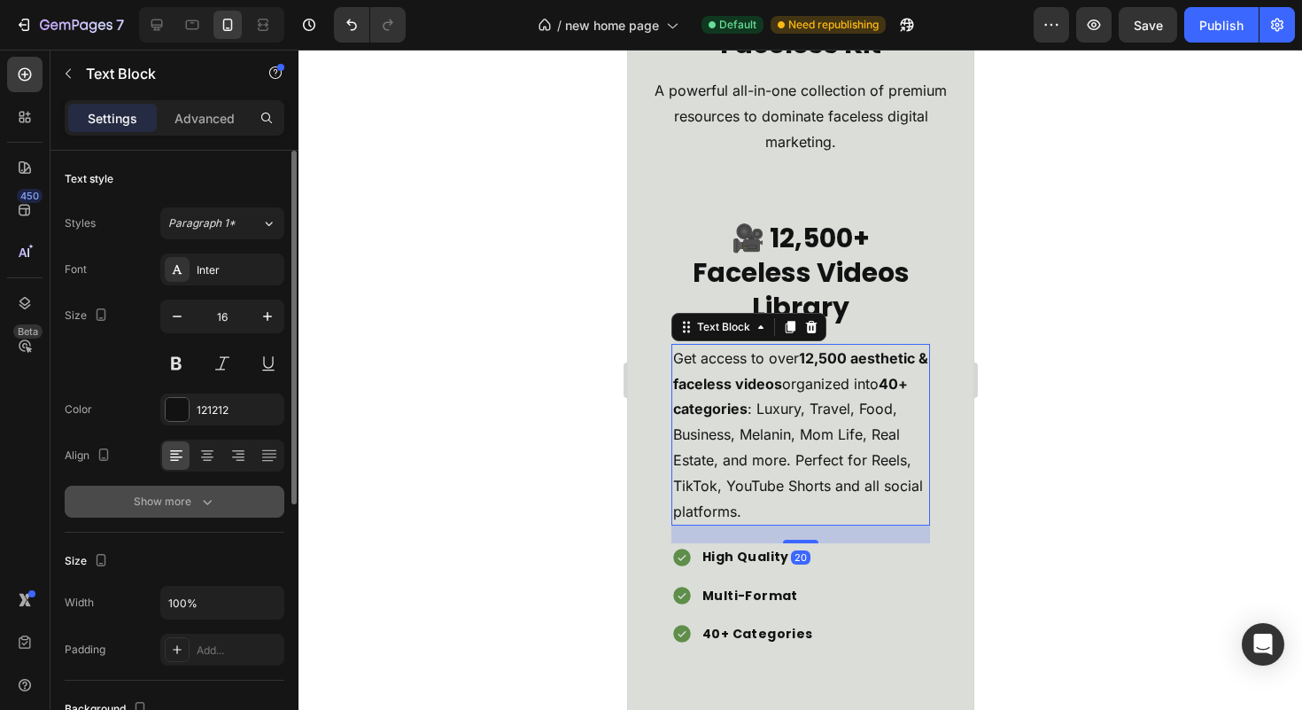
scroll to position [3803, 0]
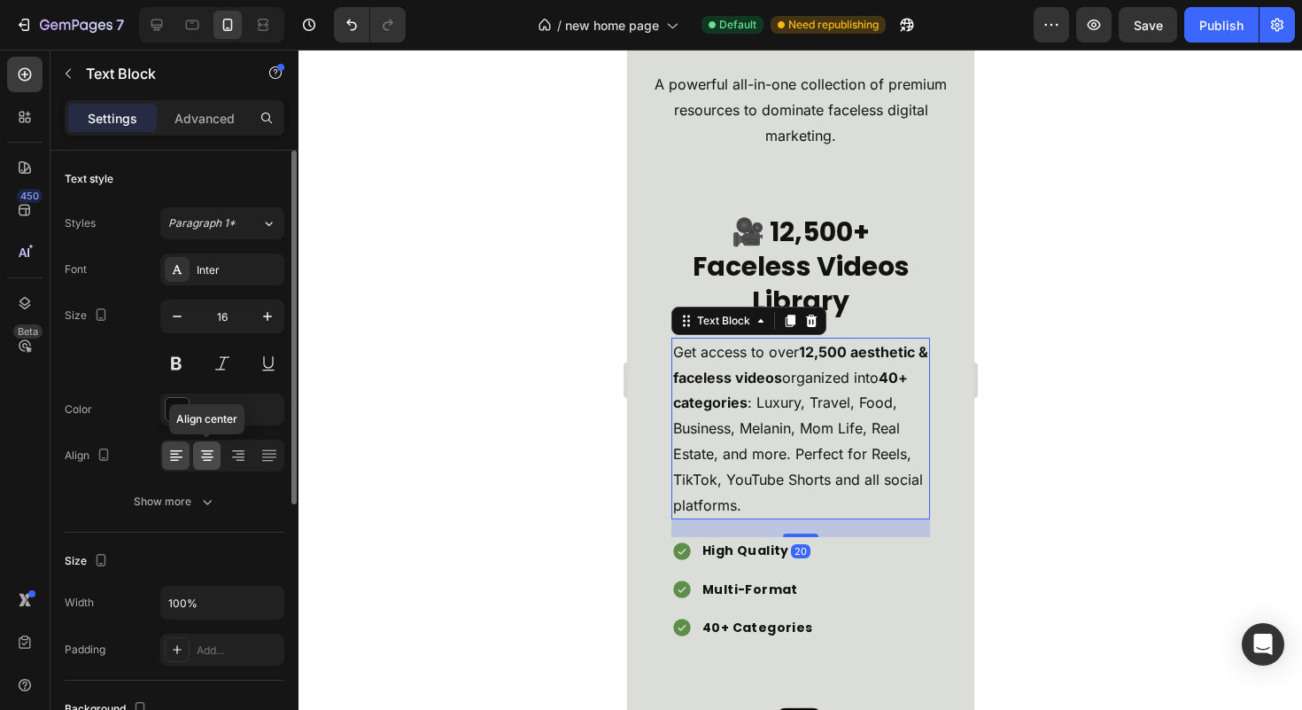
click at [206, 457] on icon at bounding box center [207, 457] width 12 height 2
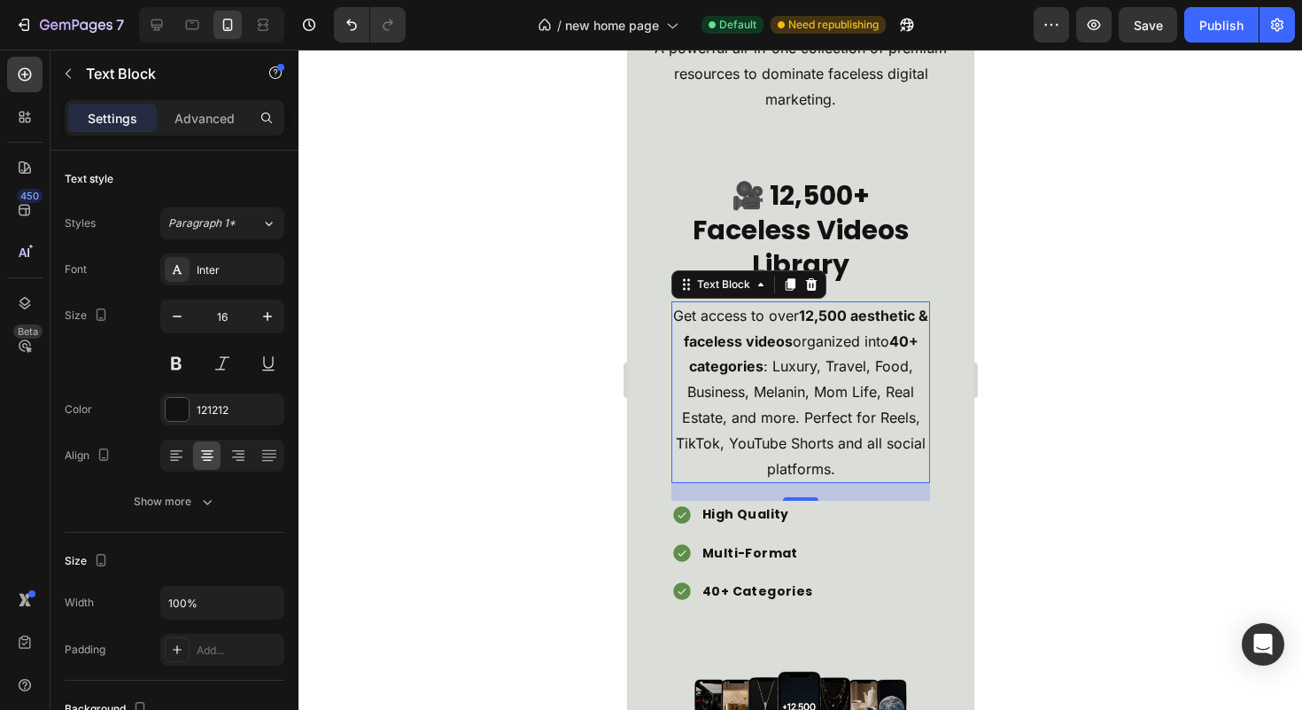
scroll to position [3871, 0]
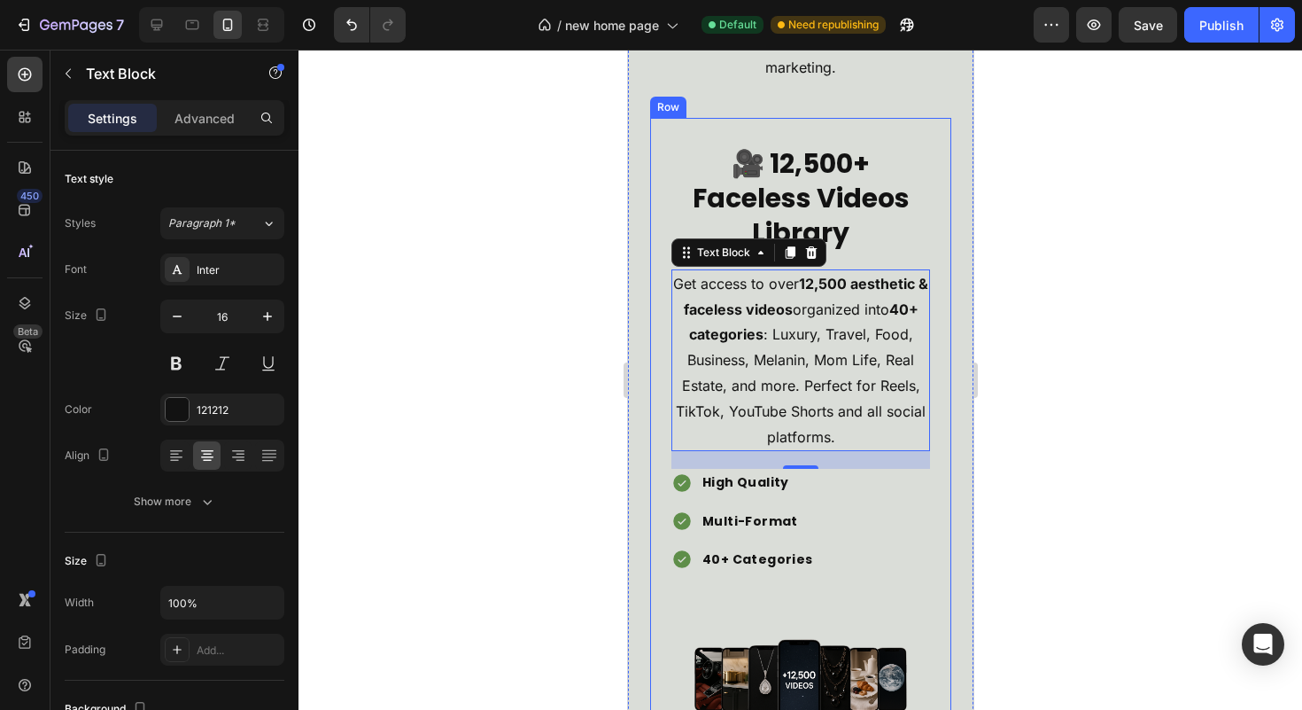
click at [926, 512] on div "🎥 12,500+ Faceless Videos Library Heading Get access to over 12,500 aesthetic &…" at bounding box center [799, 457] width 301 height 679
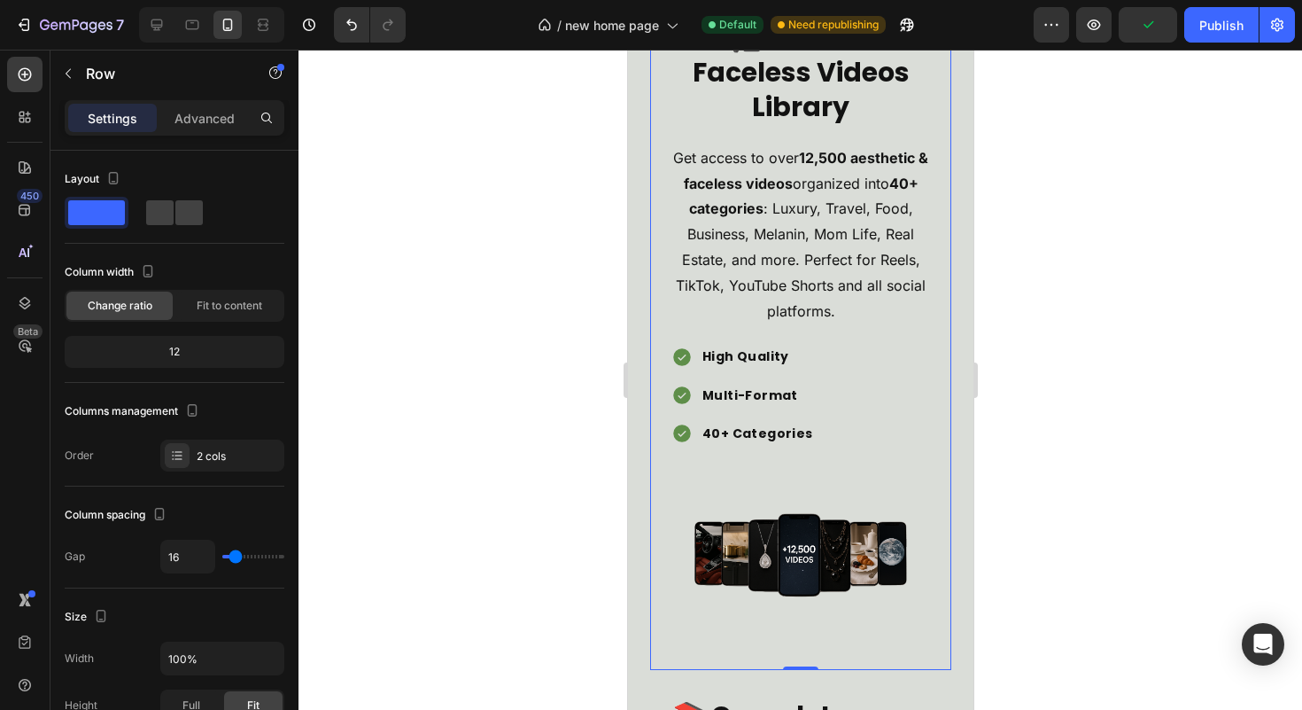
scroll to position [3993, 0]
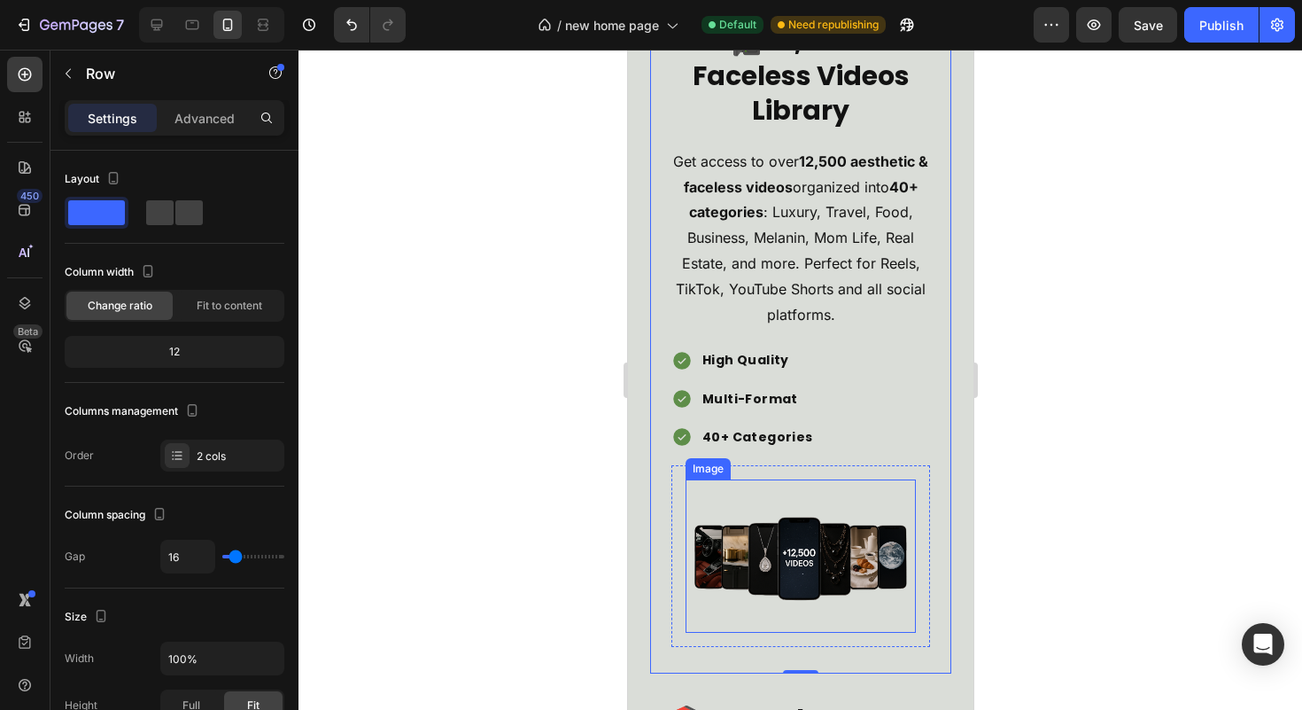
click at [860, 565] on img at bounding box center [800, 555] width 230 height 153
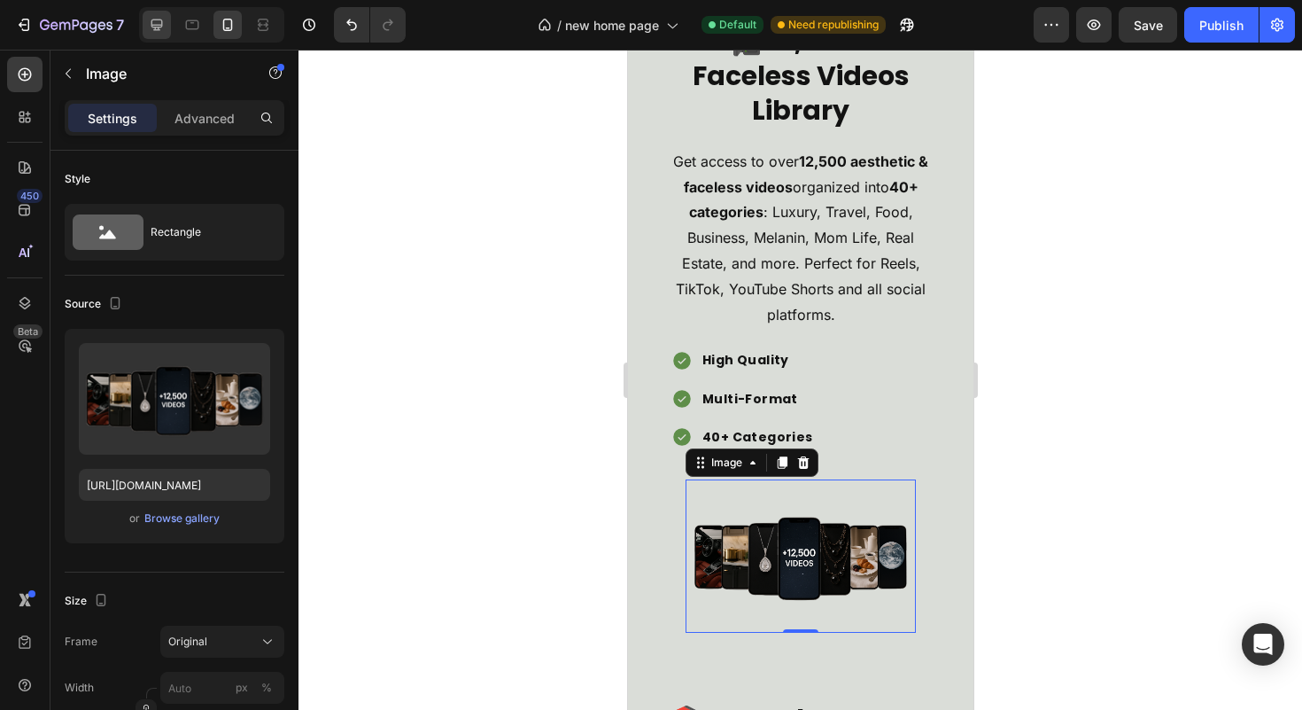
click at [143, 27] on div at bounding box center [157, 25] width 28 height 28
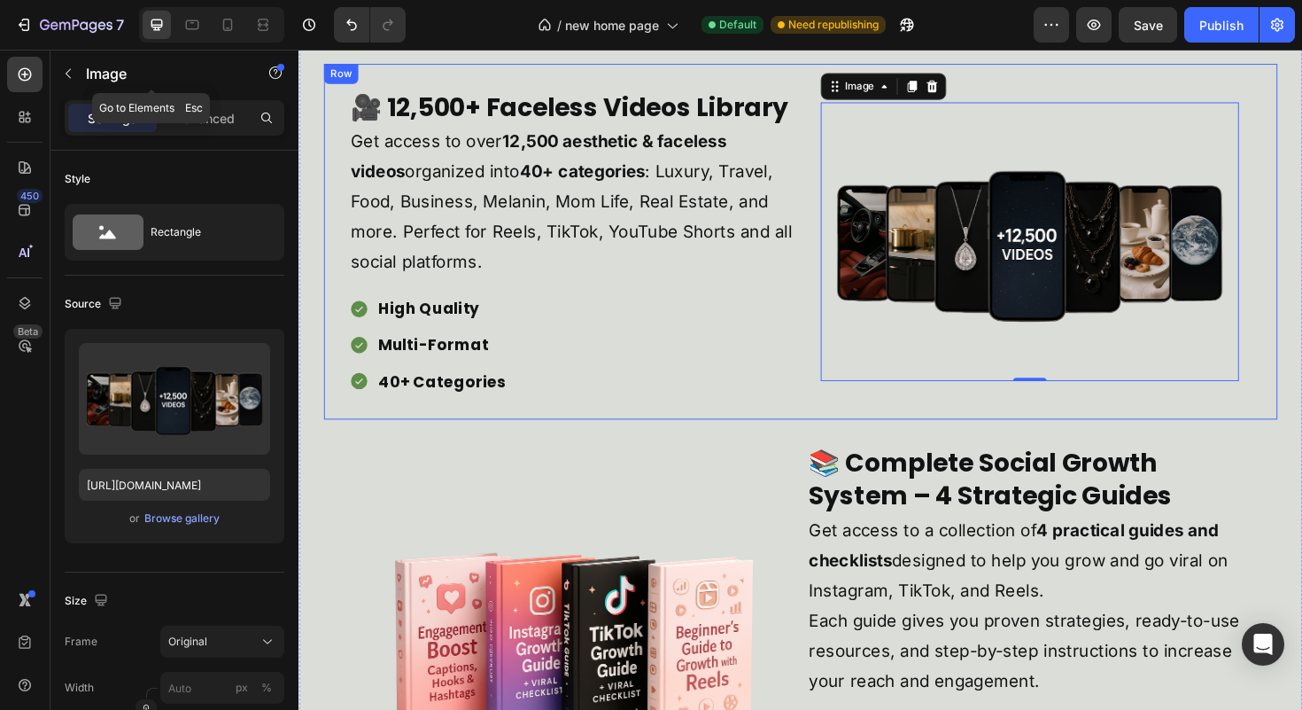
scroll to position [3837, 0]
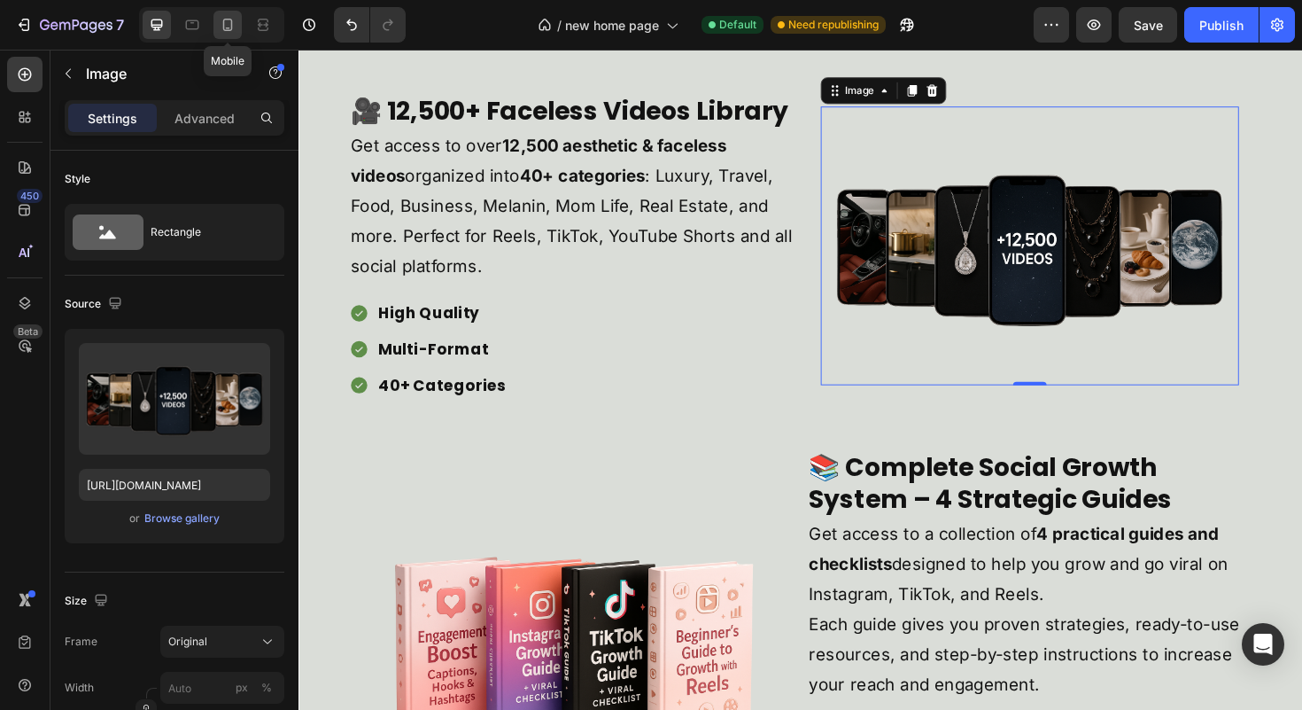
click at [234, 30] on icon at bounding box center [228, 25] width 18 height 18
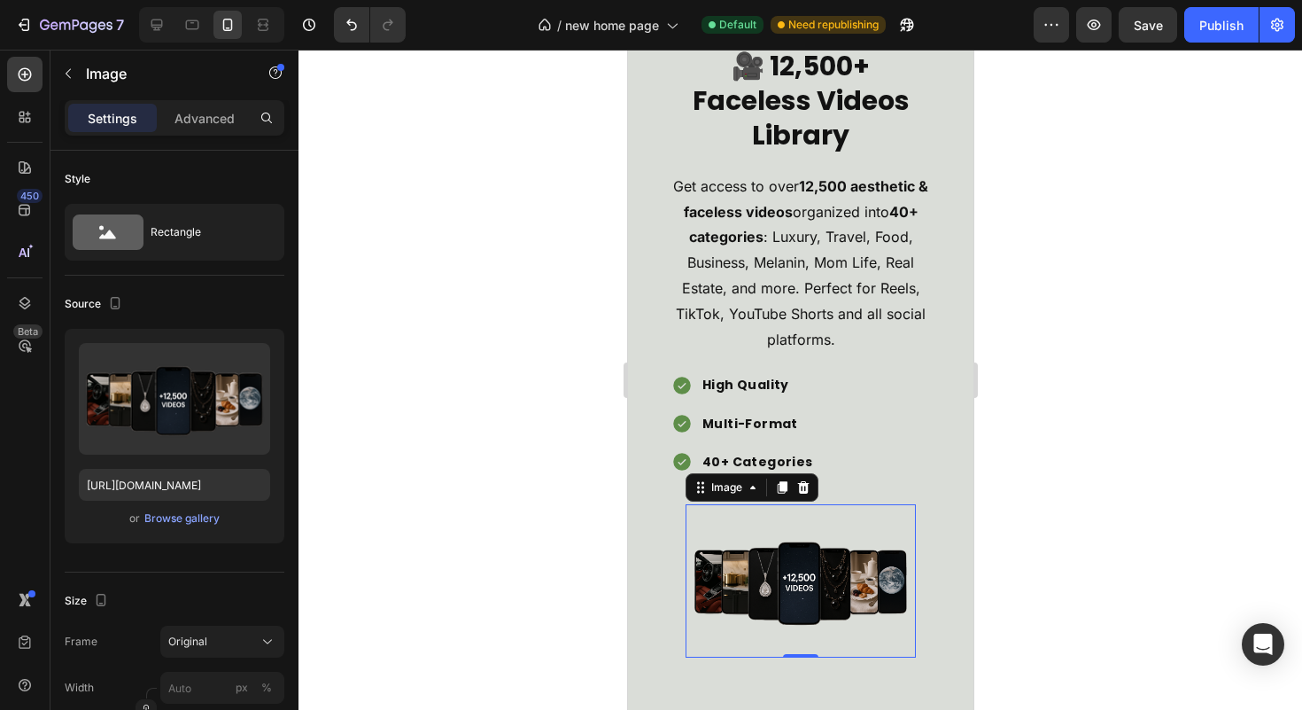
scroll to position [3965, 0]
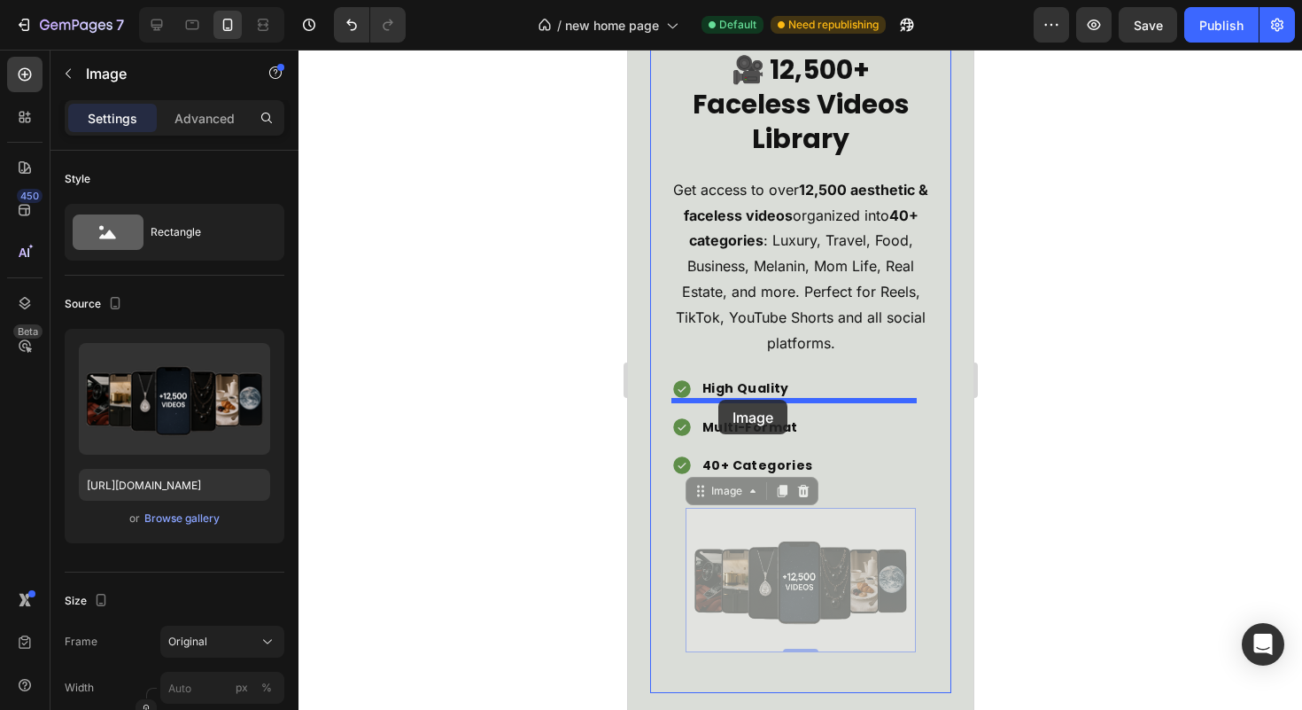
drag, startPoint x: 703, startPoint y: 519, endPoint x: 718, endPoint y: 400, distance: 120.4
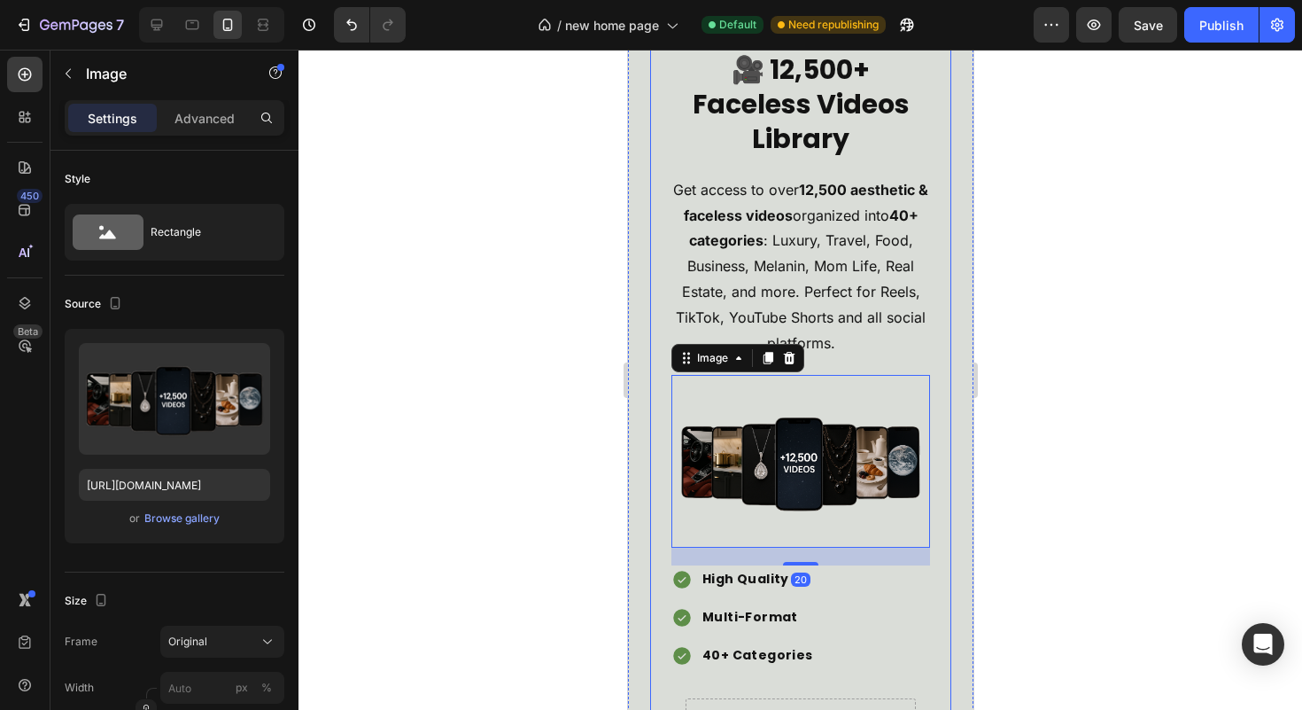
click at [936, 431] on div "🎥 12,500+ Faceless Videos Library Heading Get access to over 12,500 aesthetic &…" at bounding box center [799, 408] width 301 height 768
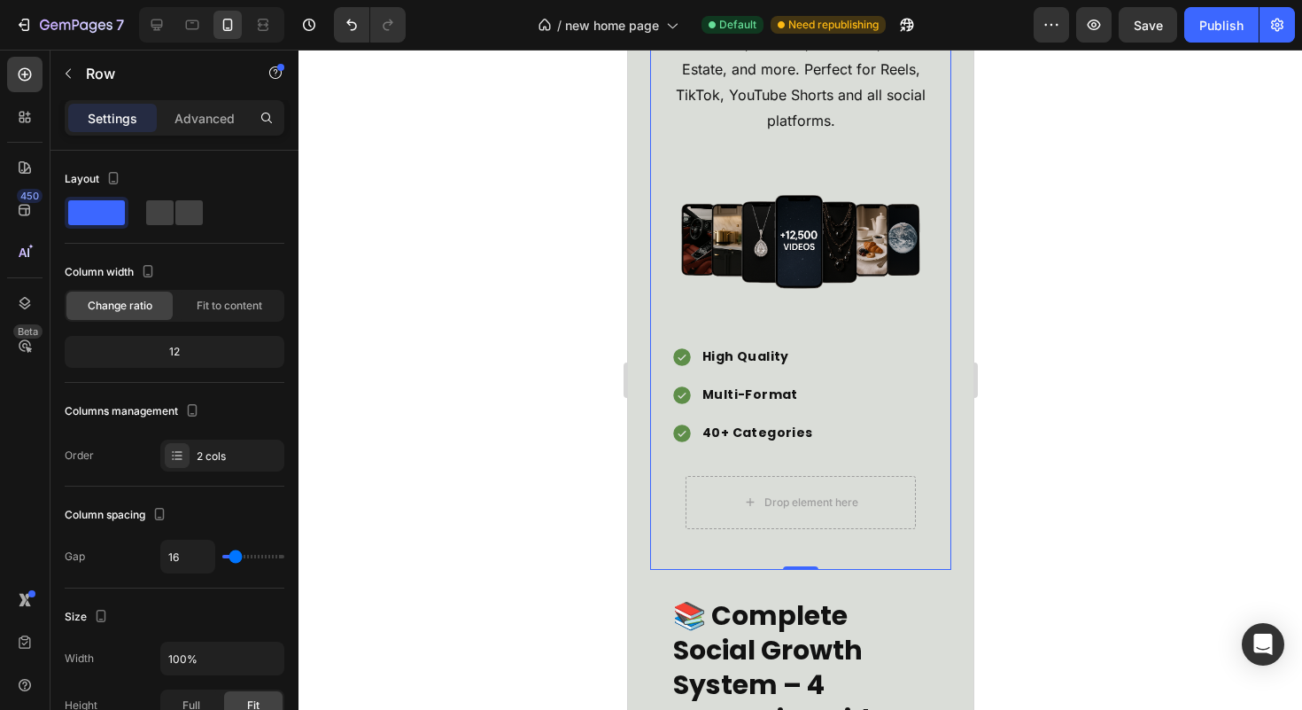
scroll to position [4264, 0]
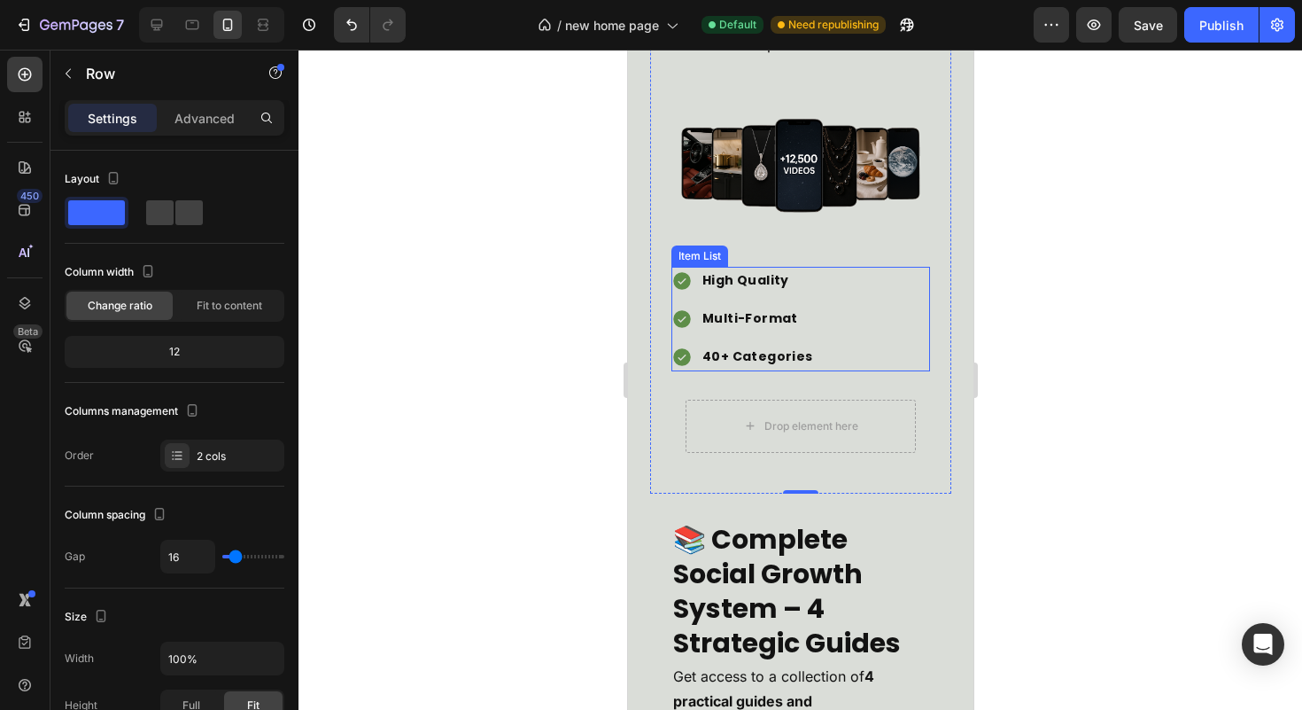
click at [861, 359] on div "High Quality Multi-Format 40+ Categories" at bounding box center [800, 319] width 259 height 105
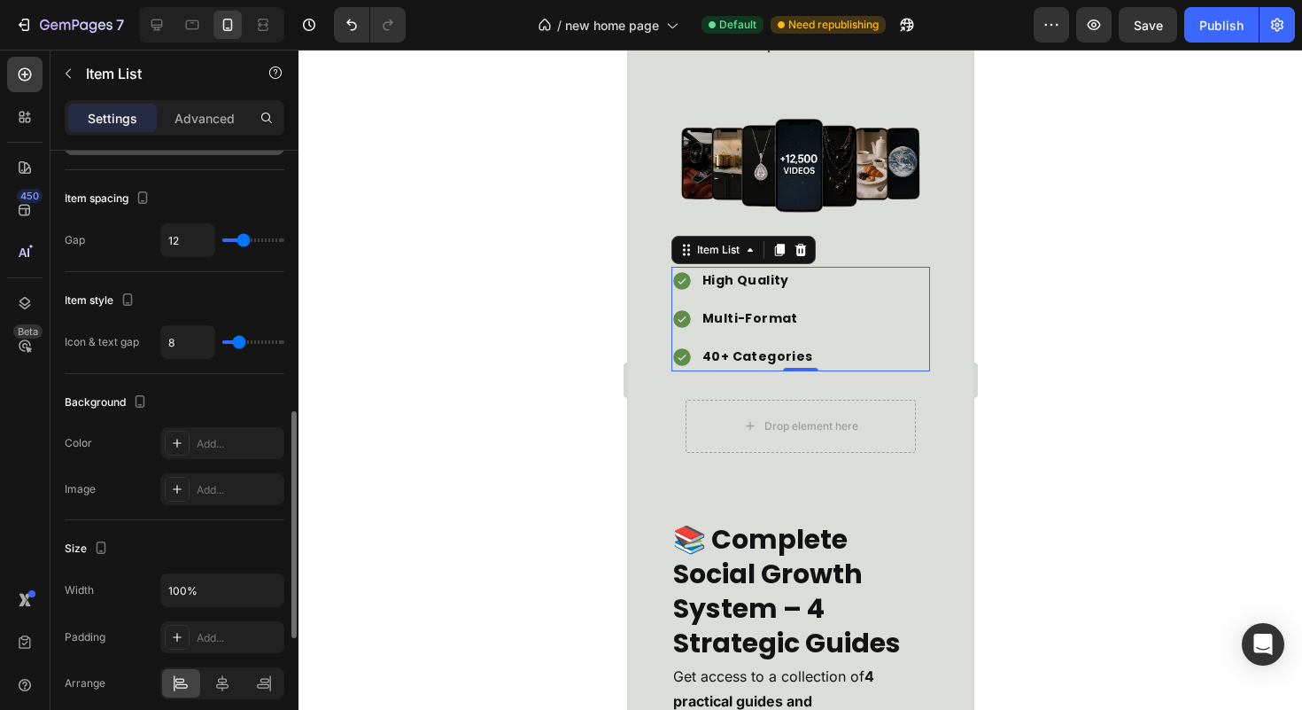
scroll to position [1027, 0]
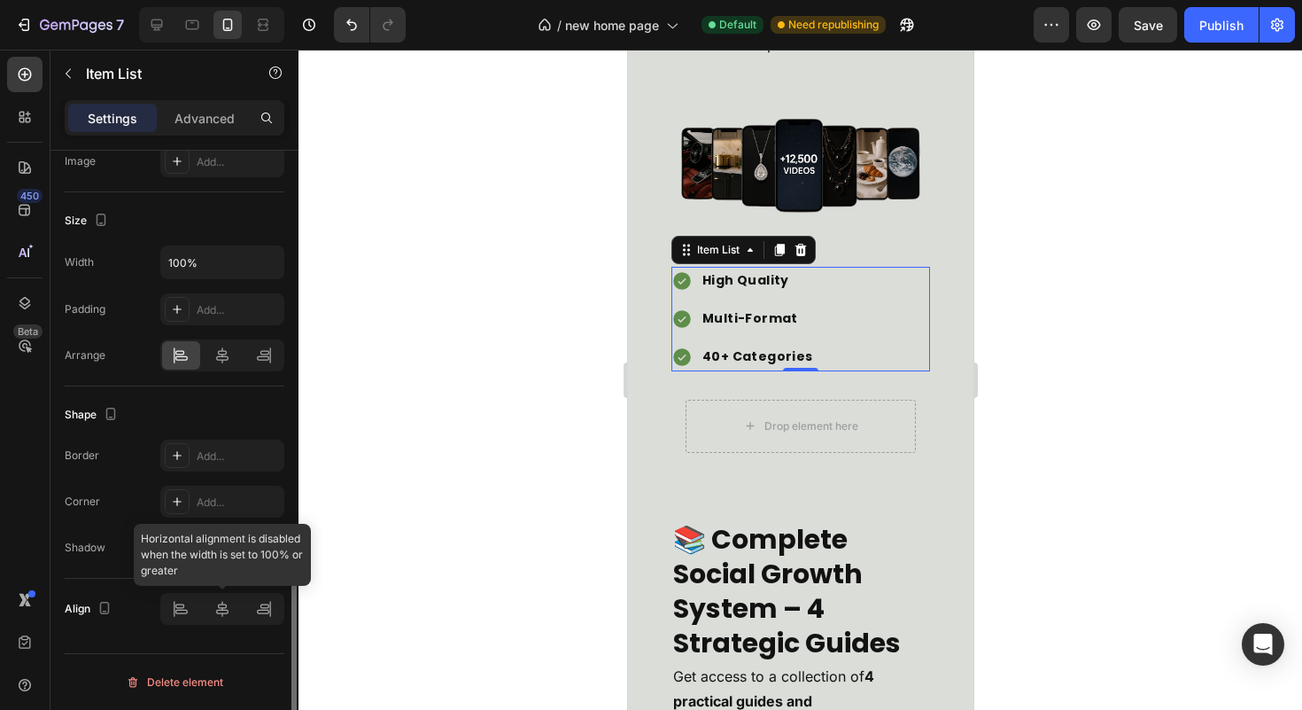
click at [221, 617] on div at bounding box center [222, 609] width 124 height 32
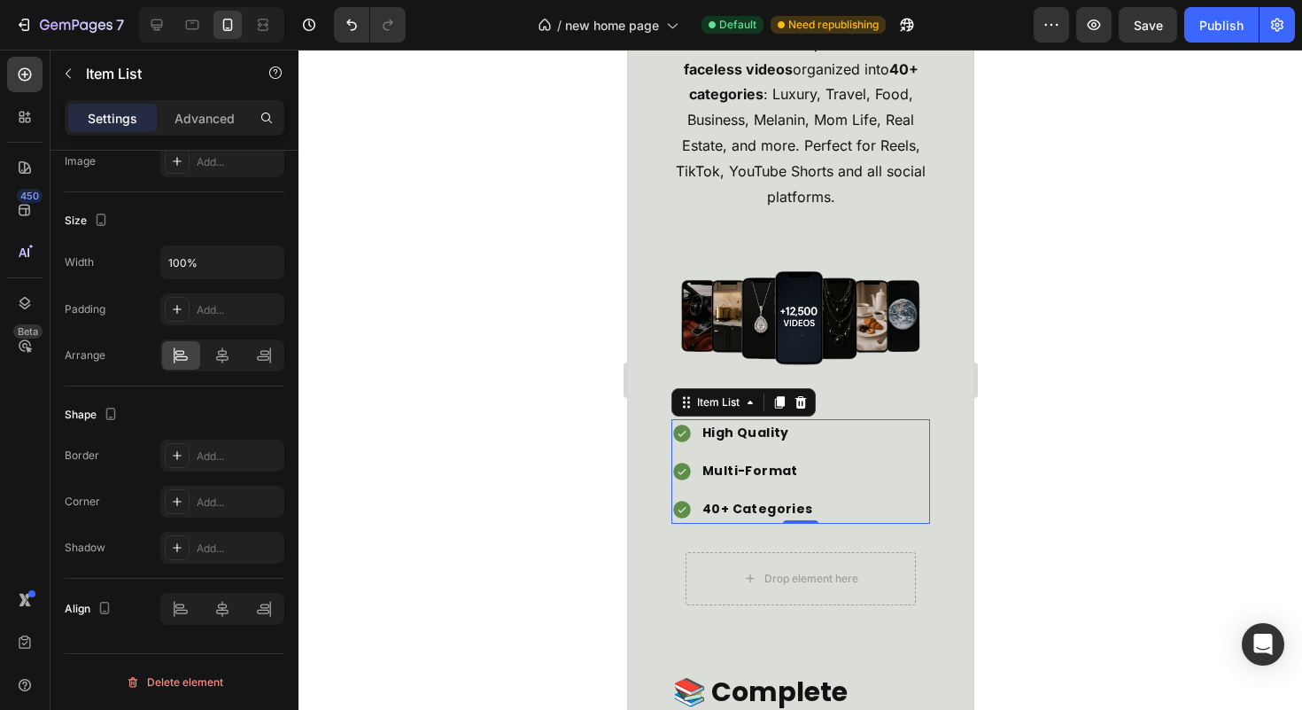
scroll to position [3942, 0]
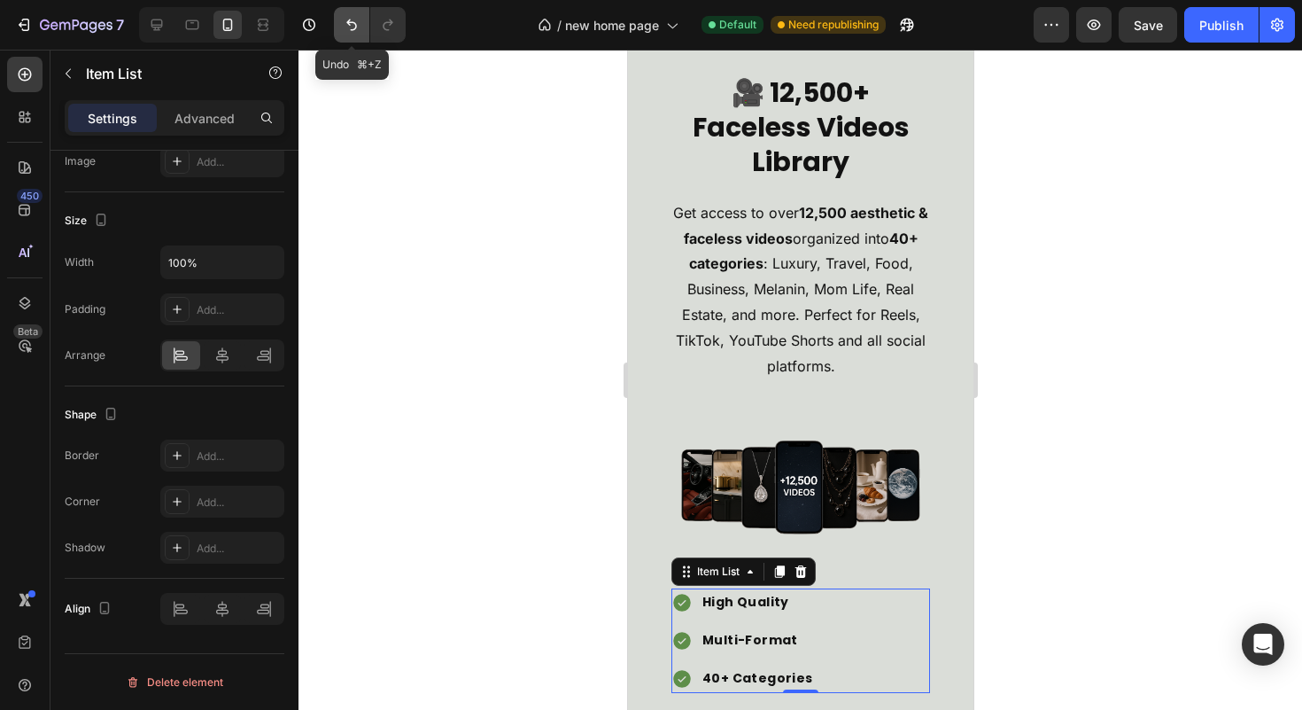
click at [345, 18] on icon "Undo/Redo" at bounding box center [352, 25] width 18 height 18
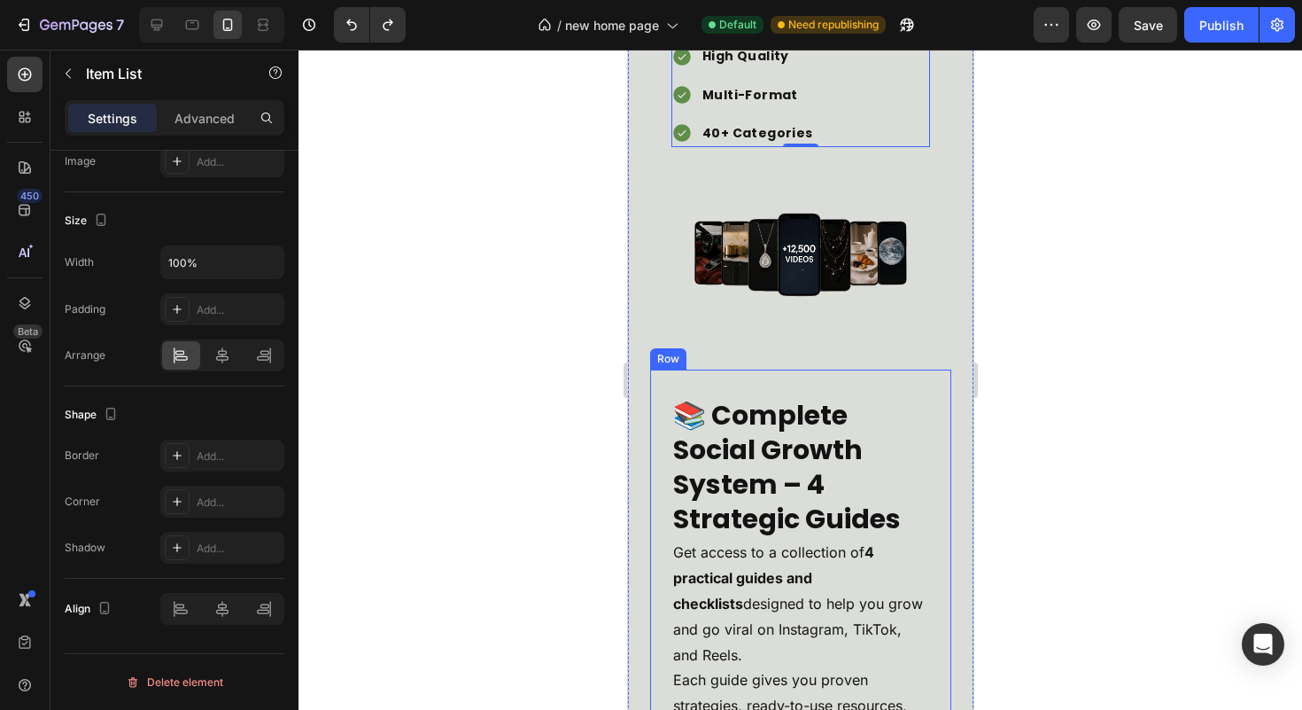
scroll to position [4301, 0]
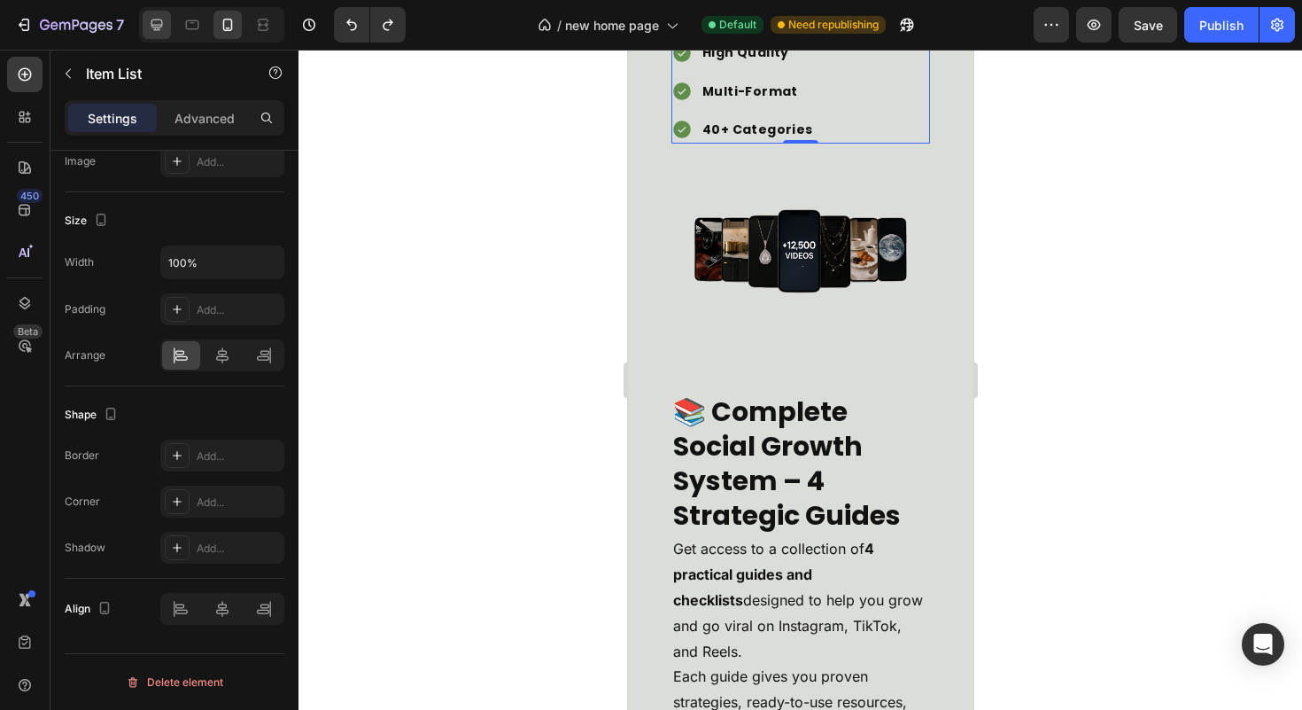
click at [161, 31] on icon at bounding box center [157, 25] width 18 height 18
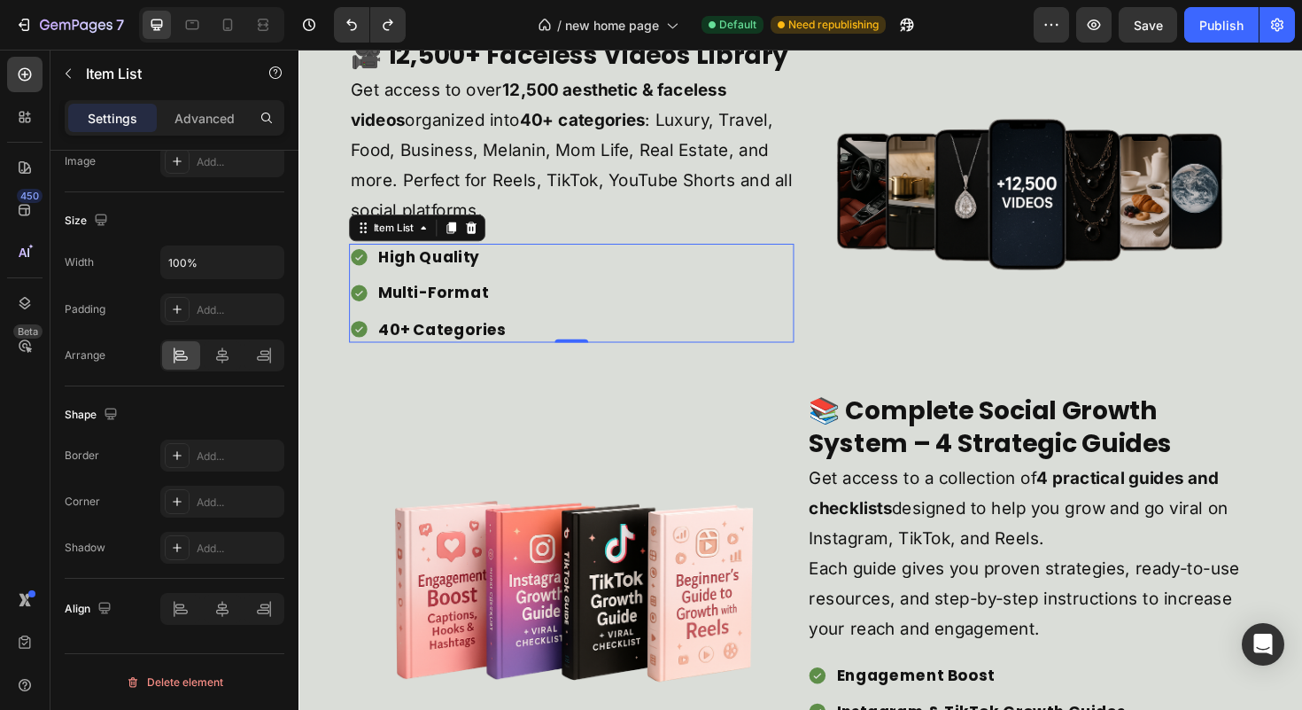
scroll to position [3893, 0]
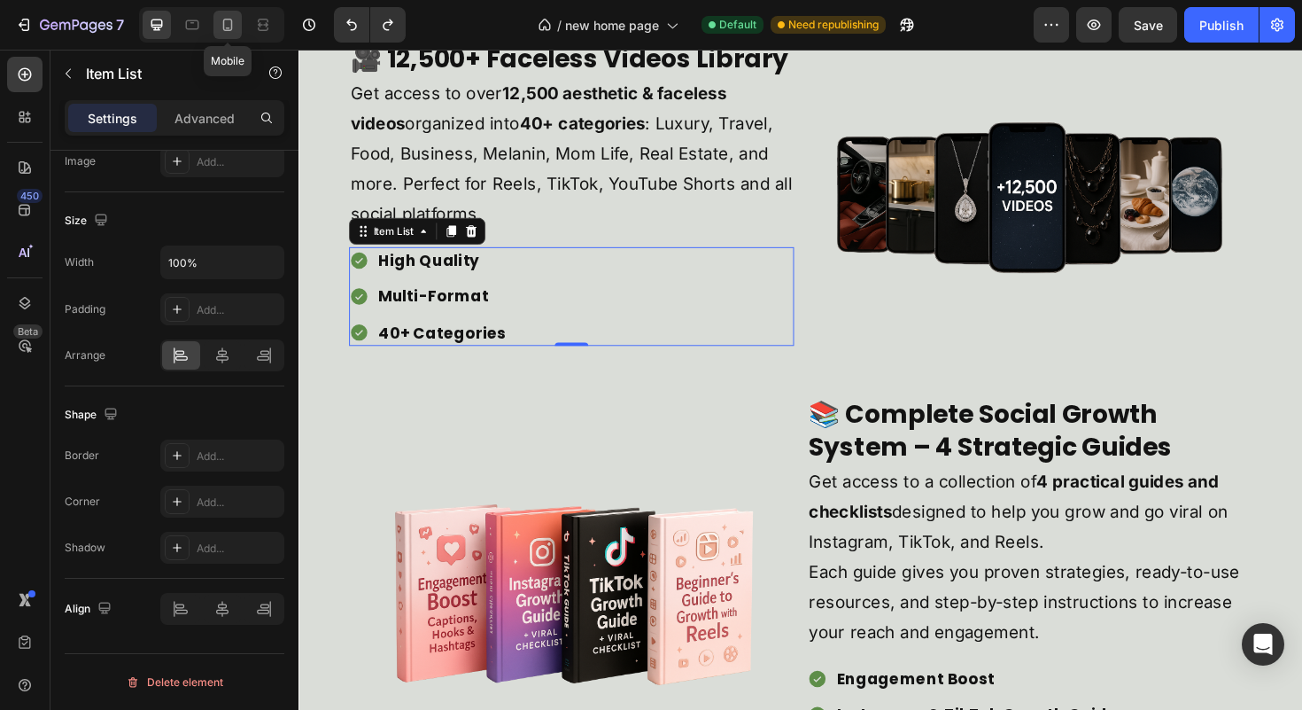
click at [236, 23] on icon at bounding box center [228, 25] width 18 height 18
type input "14"
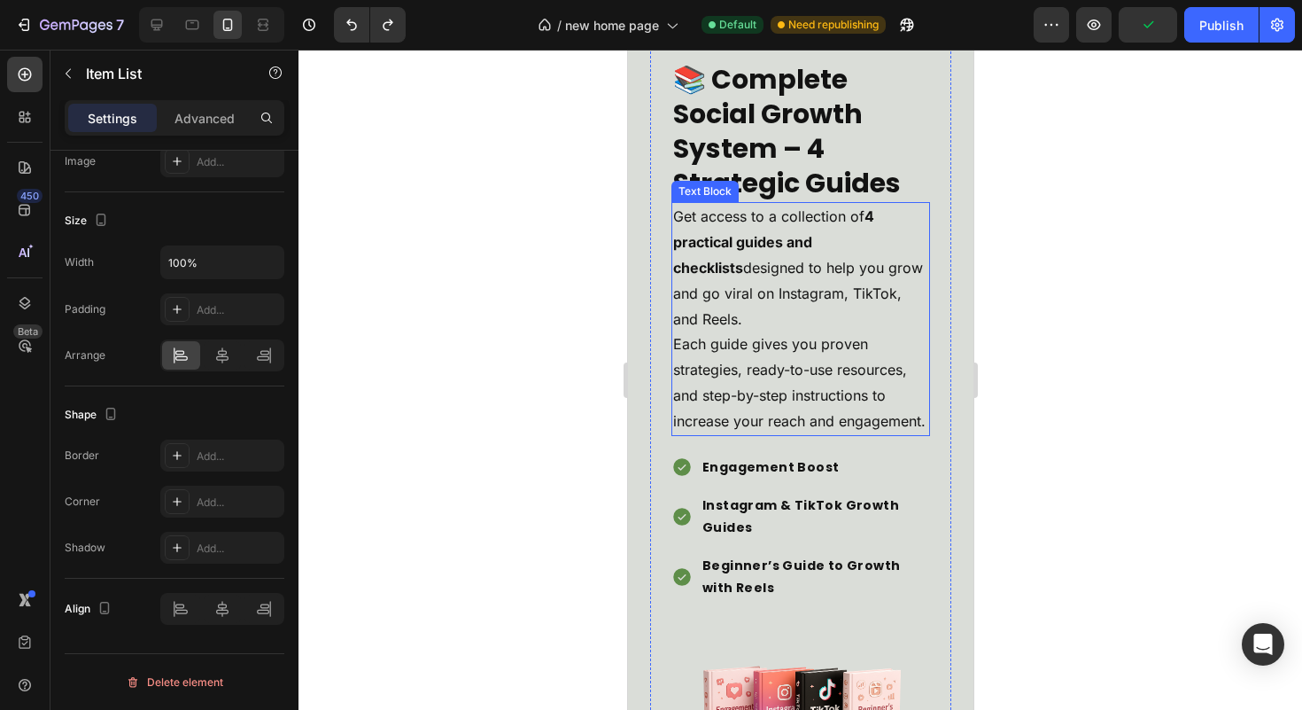
scroll to position [4786, 0]
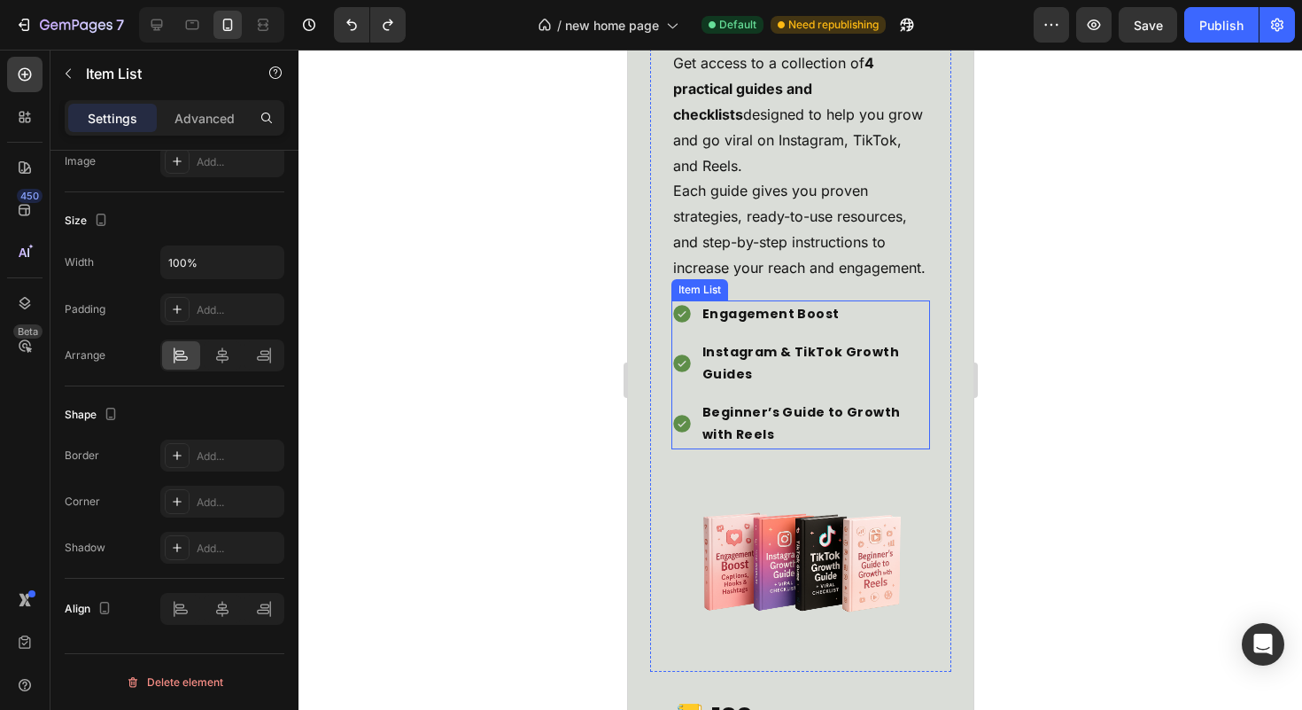
click at [911, 437] on div "Engagement Boost Instagram & TikTok Growth Guides Beginner’s Guide to Growth wi…" at bounding box center [800, 374] width 259 height 149
click at [687, 280] on icon at bounding box center [688, 278] width 3 height 3
click at [927, 373] on div "📚 Complete Social Growth System – 4 Strategic Guides Heading Get access to a co…" at bounding box center [799, 275] width 301 height 791
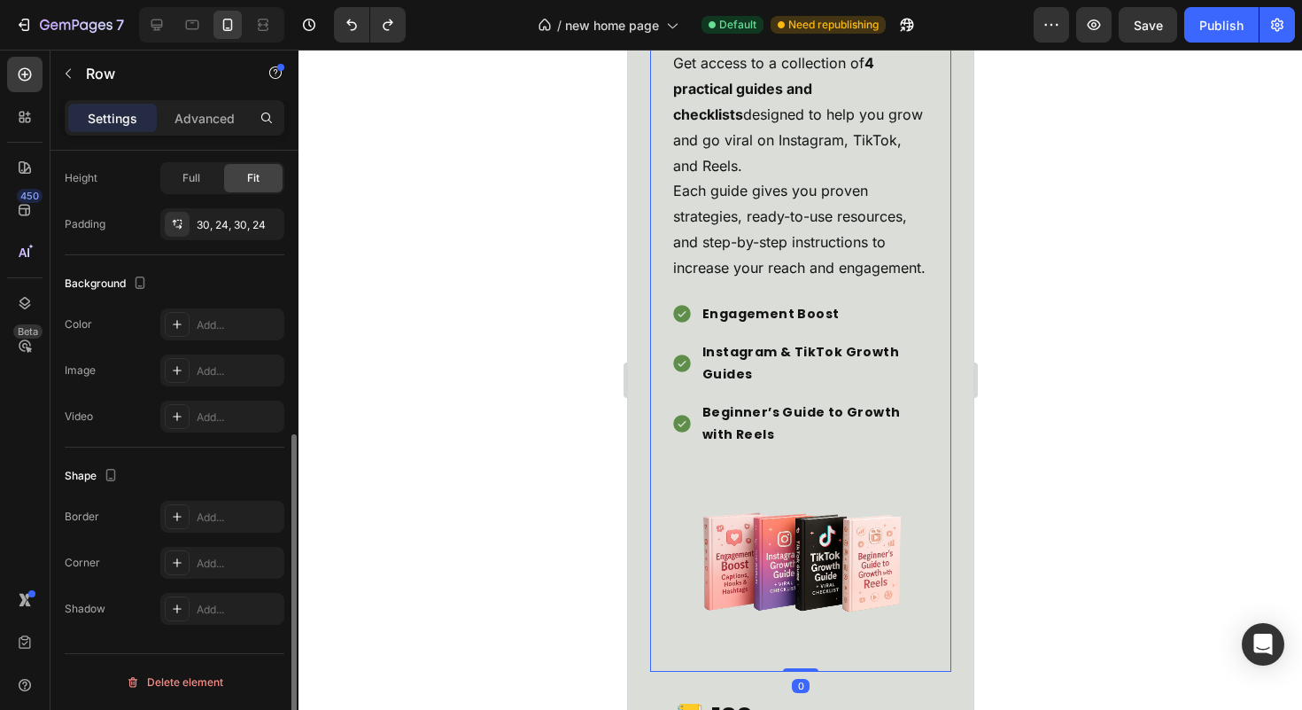
scroll to position [0, 0]
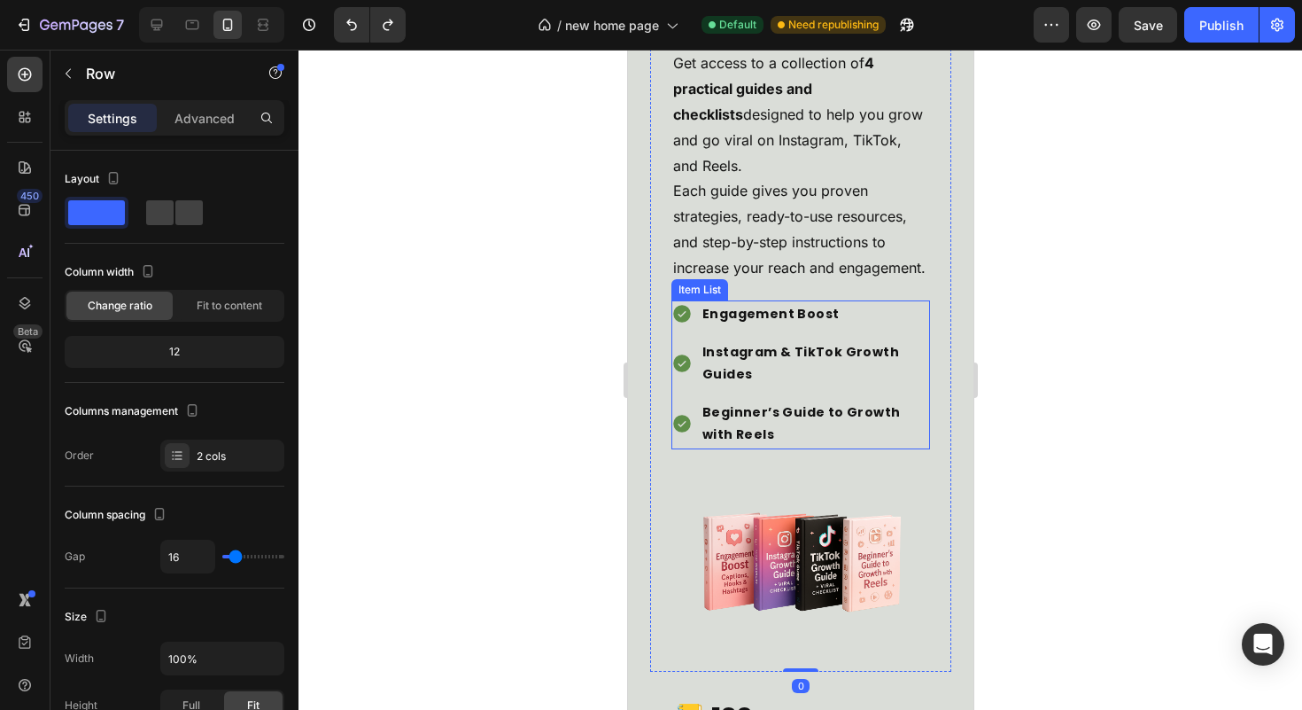
click at [910, 430] on div "Engagement Boost Instagram & TikTok Growth Guides Beginner’s Guide to Growth wi…" at bounding box center [800, 374] width 259 height 149
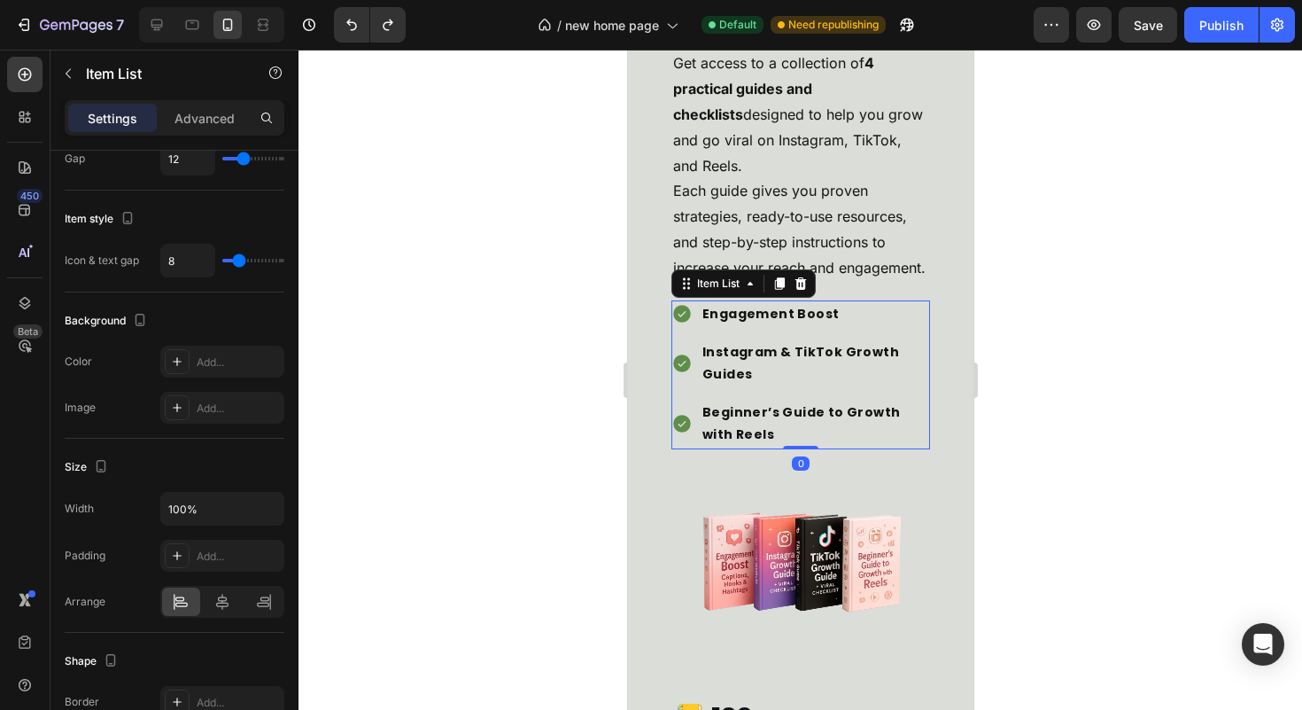
scroll to position [1027, 0]
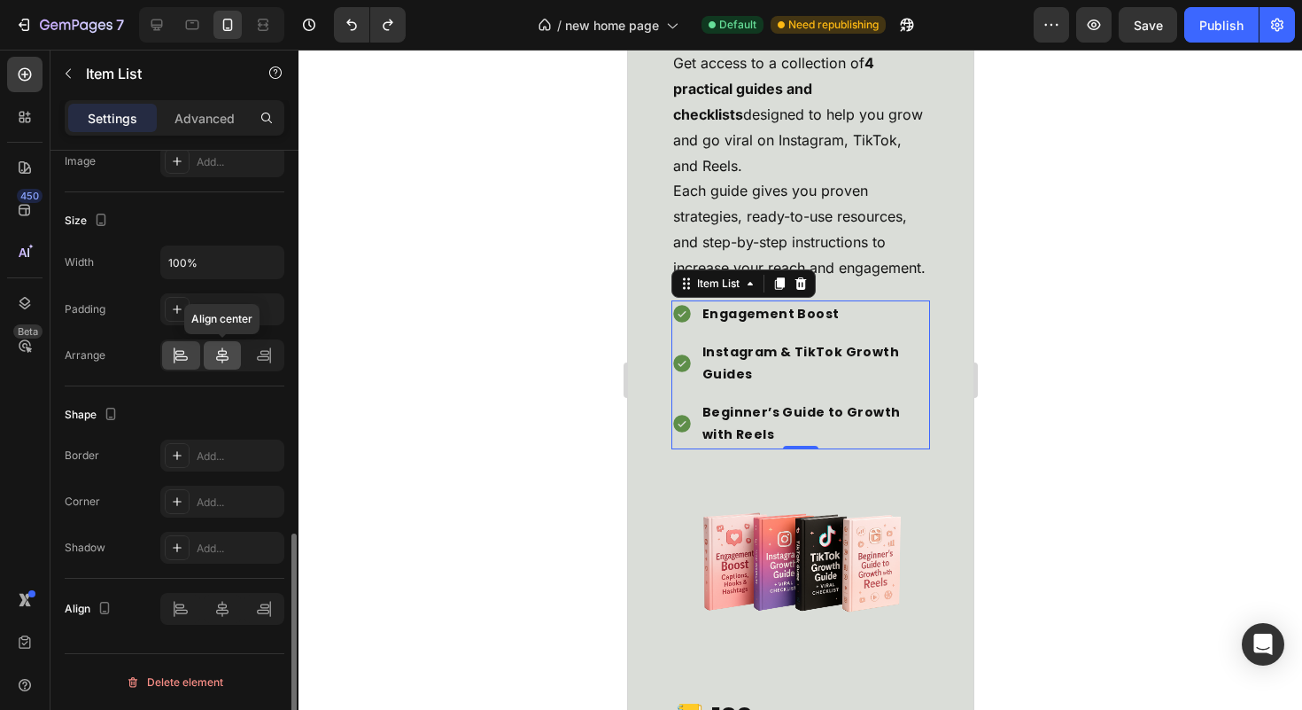
click at [220, 361] on icon at bounding box center [222, 355] width 18 height 18
click at [182, 361] on icon at bounding box center [181, 355] width 18 height 18
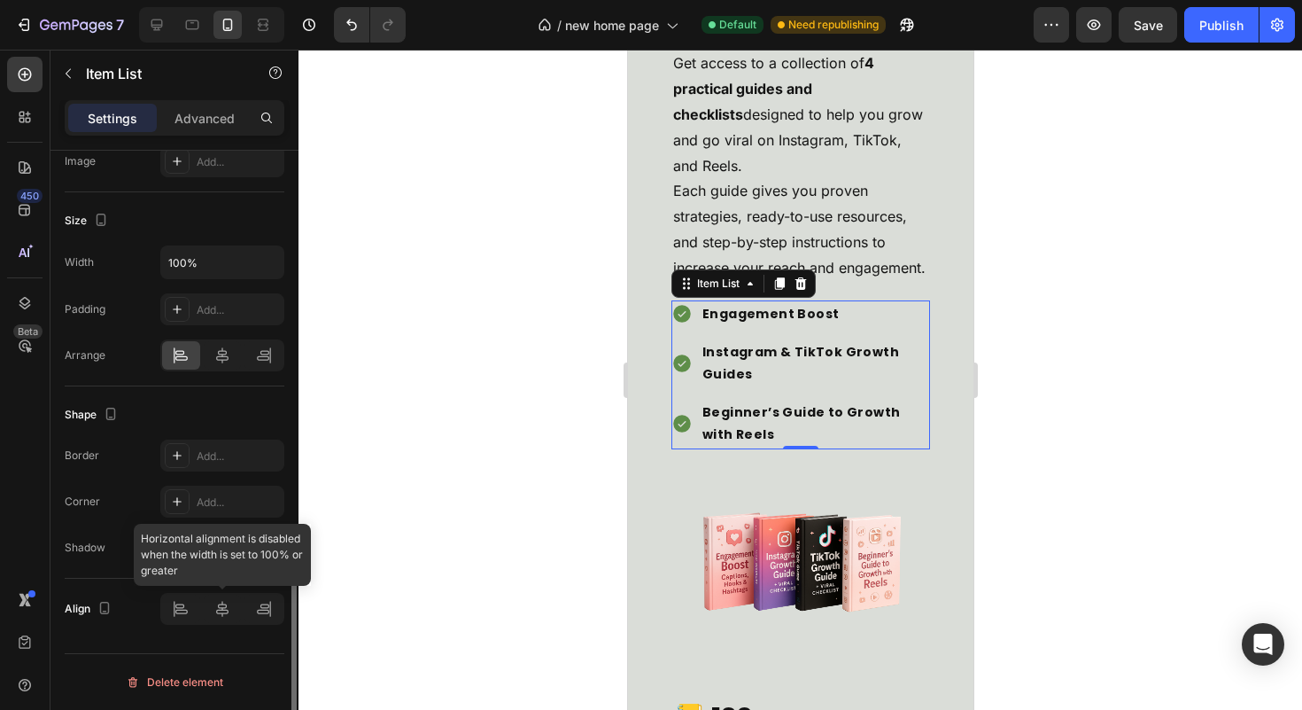
click at [224, 609] on div at bounding box center [222, 609] width 124 height 32
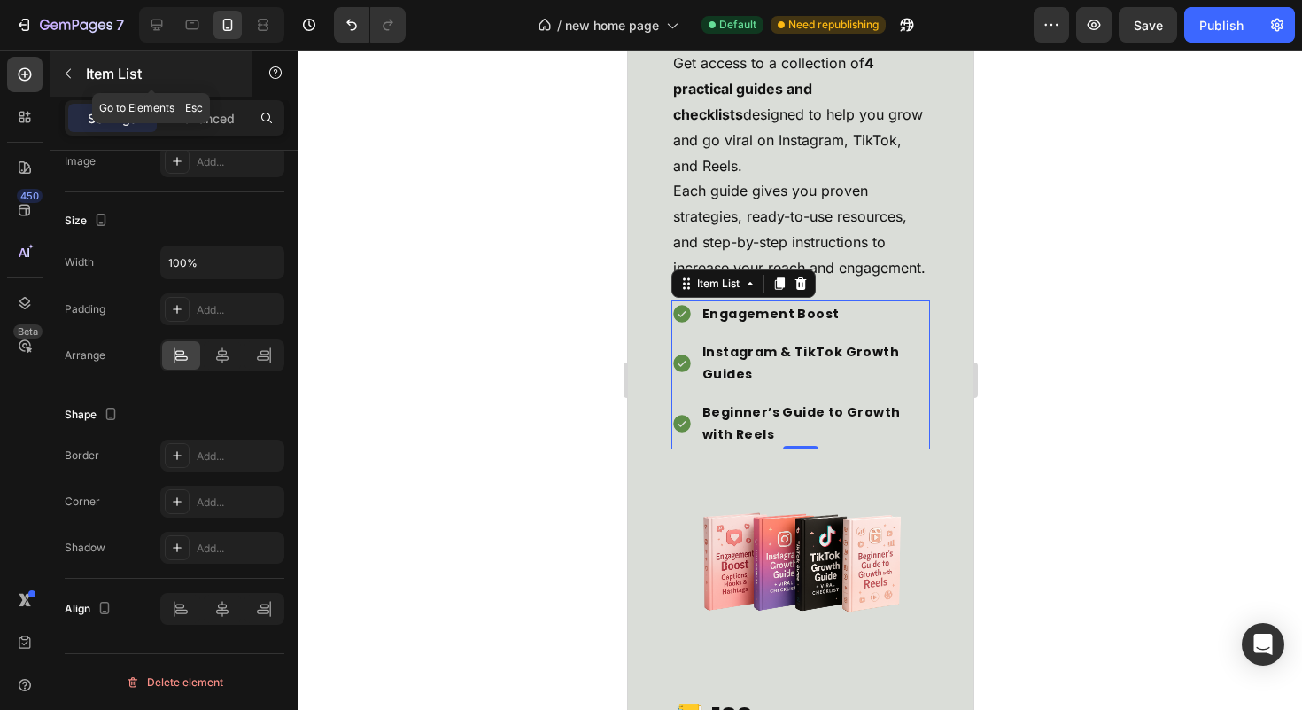
click at [104, 96] on div "Item List" at bounding box center [151, 73] width 202 height 46
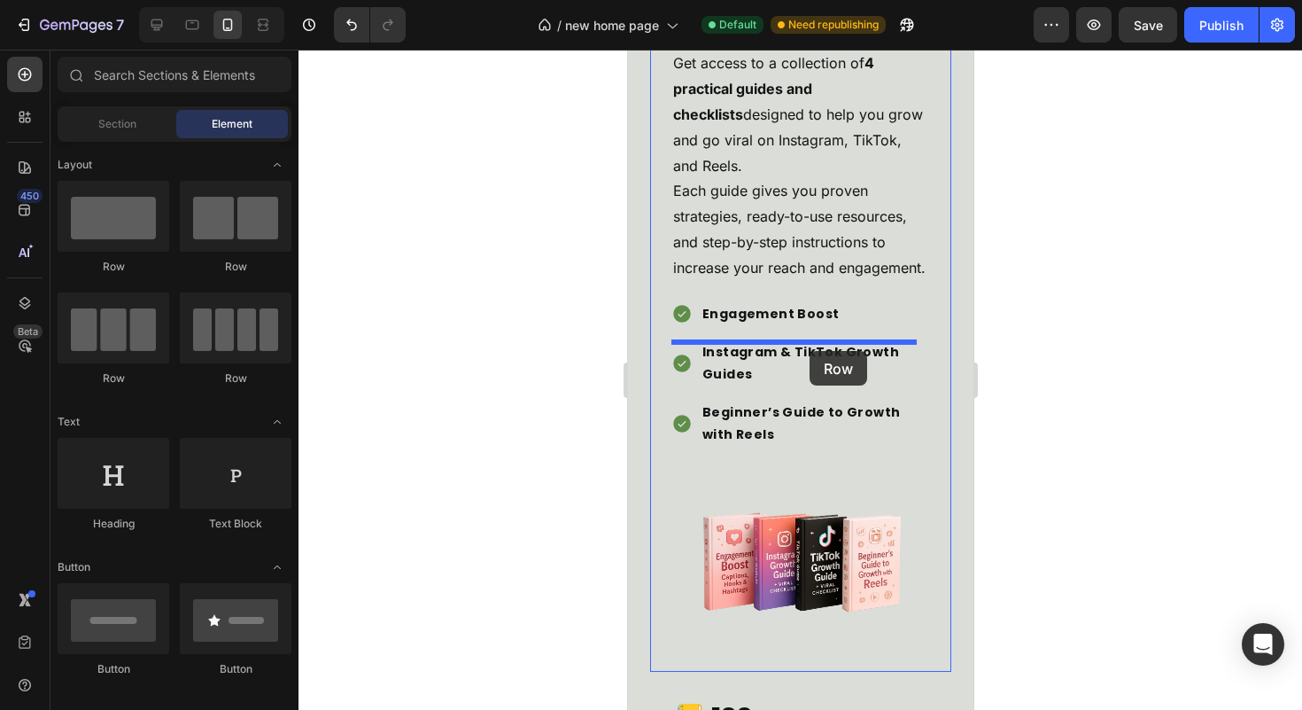
drag, startPoint x: 763, startPoint y: 279, endPoint x: 809, endPoint y: 351, distance: 85.3
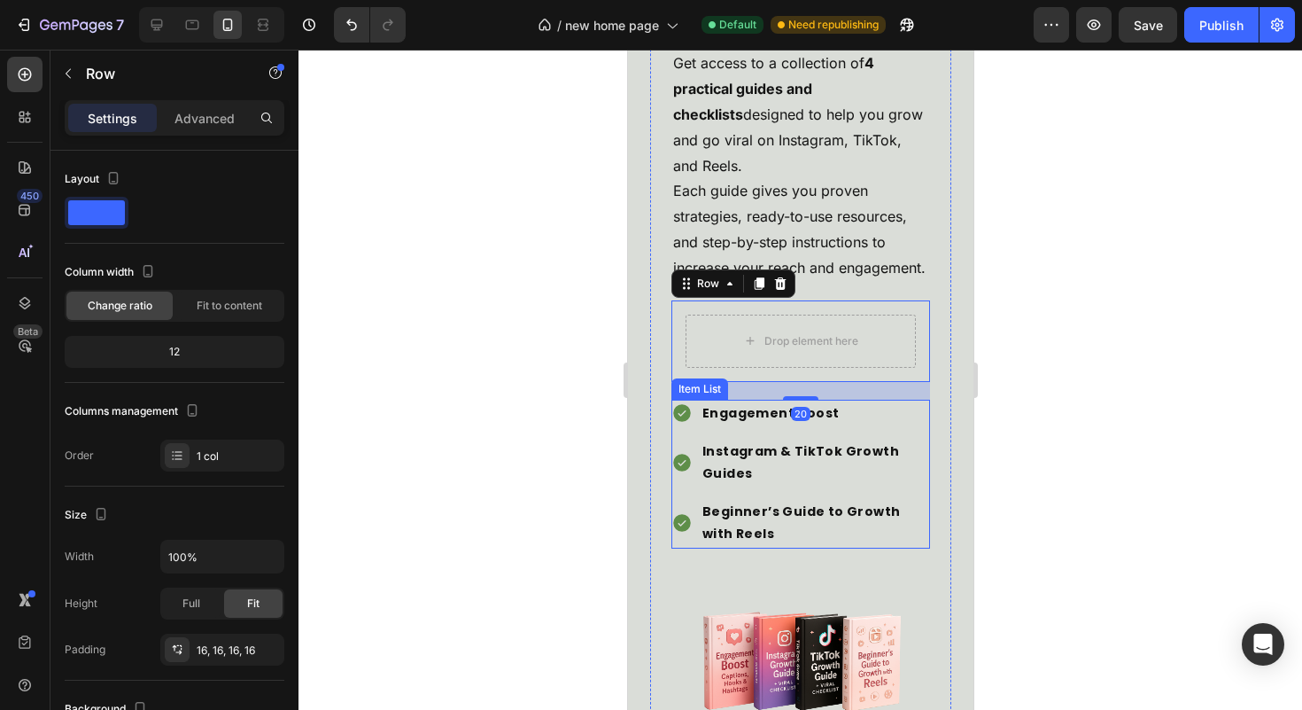
click at [692, 427] on div "Engagement Boost" at bounding box center [800, 413] width 259 height 27
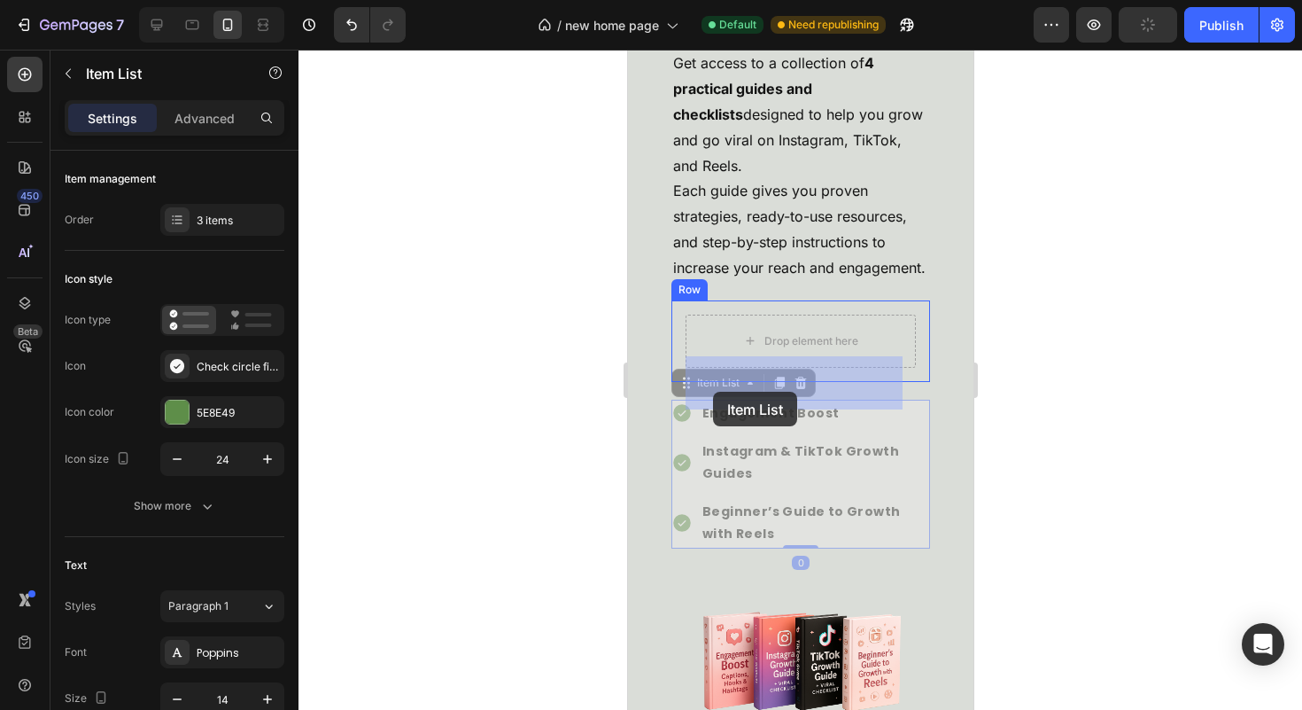
drag, startPoint x: 678, startPoint y: 427, endPoint x: 712, endPoint y: 391, distance: 50.1
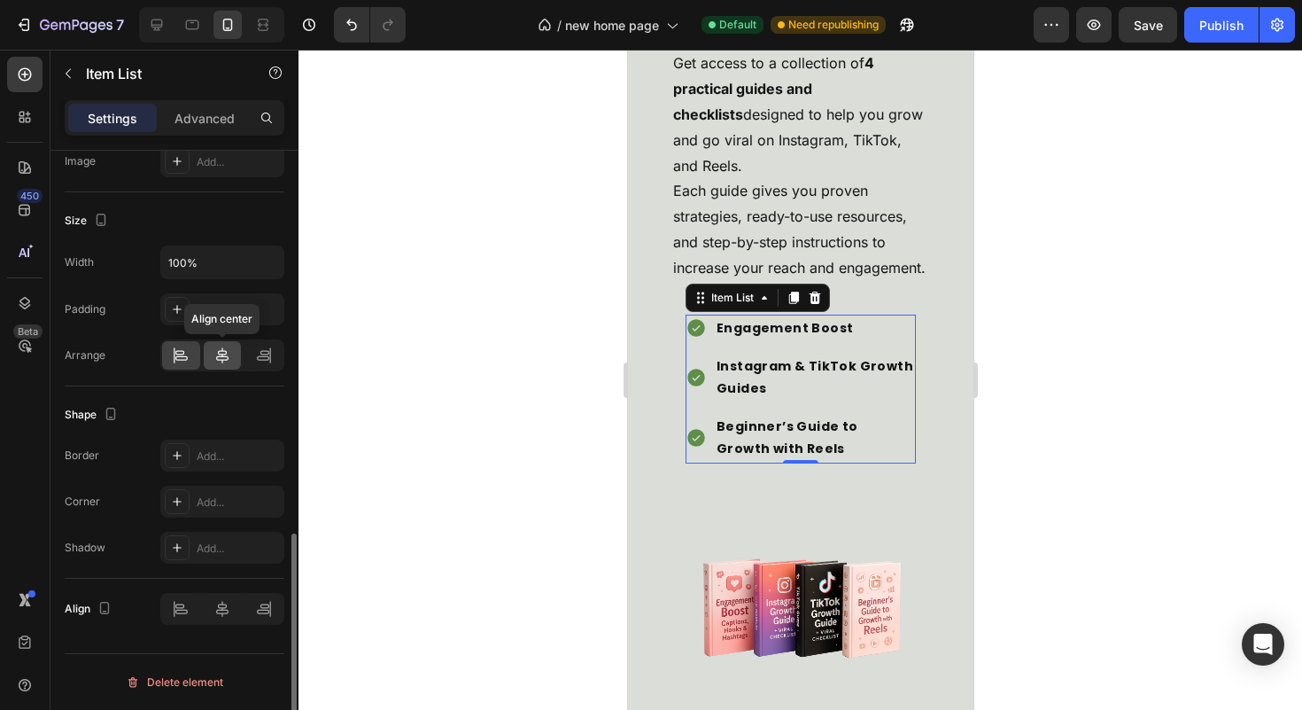
click at [226, 363] on icon at bounding box center [222, 355] width 18 height 18
click at [193, 363] on div at bounding box center [181, 355] width 38 height 28
click at [713, 306] on div "Item List" at bounding box center [732, 298] width 50 height 16
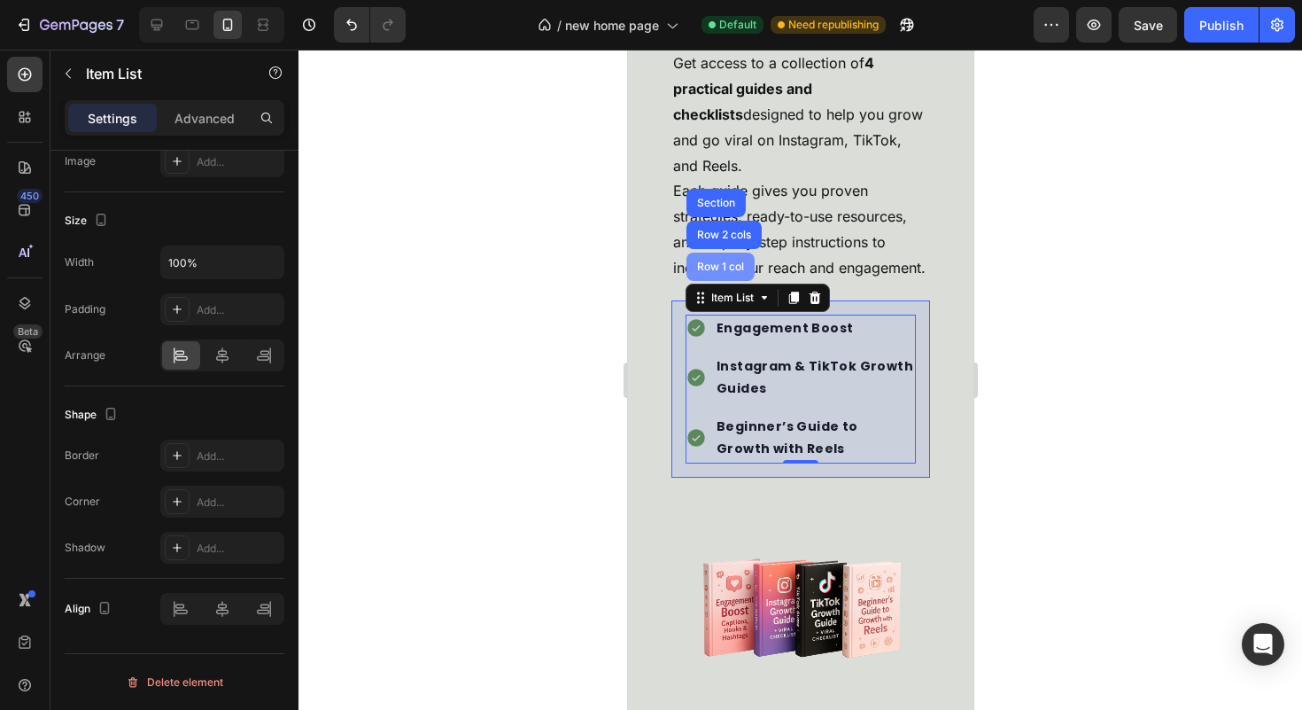
click at [711, 281] on div "Row 1 col" at bounding box center [720, 266] width 68 height 28
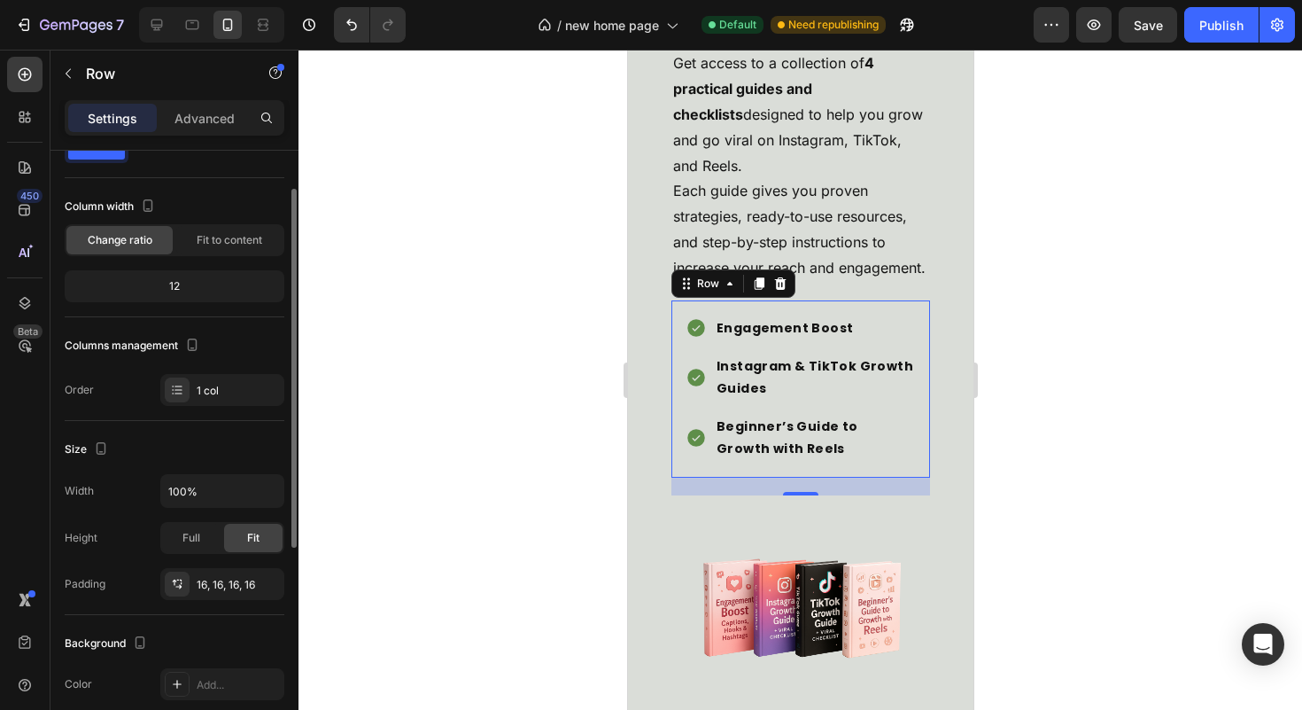
scroll to position [0, 0]
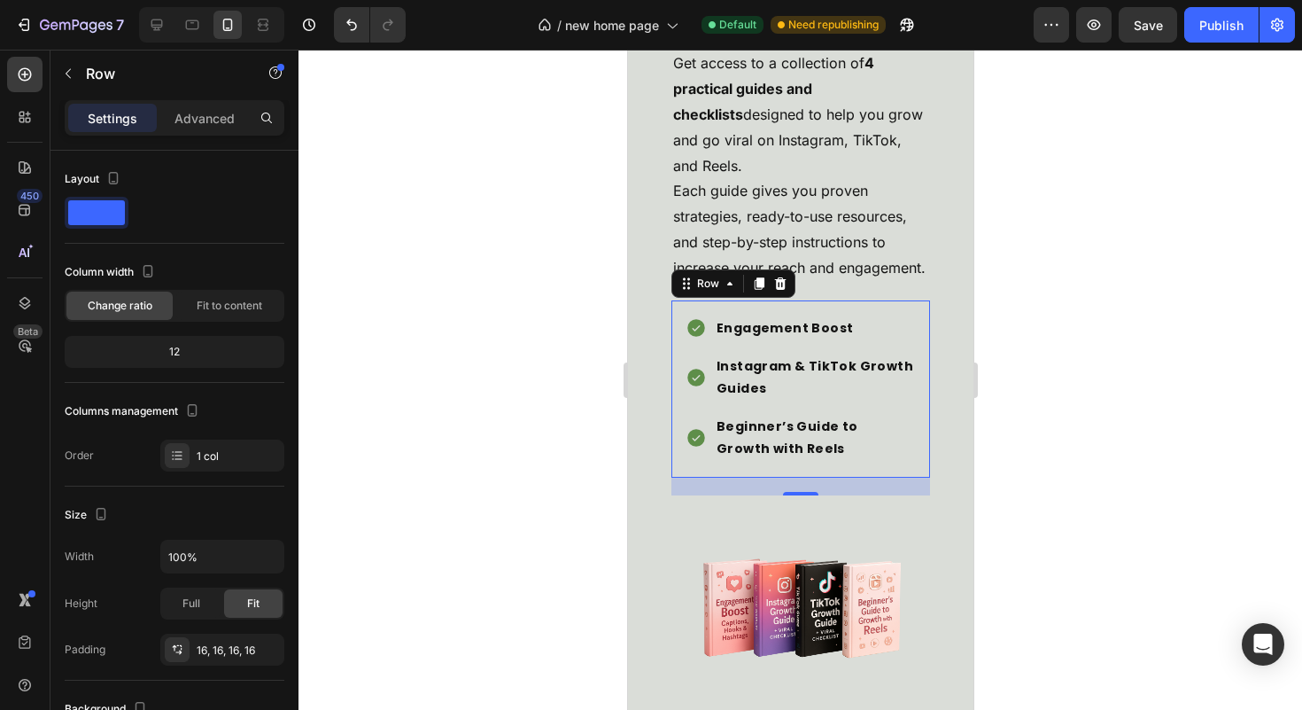
click at [1072, 431] on div at bounding box center [801, 380] width 1004 height 660
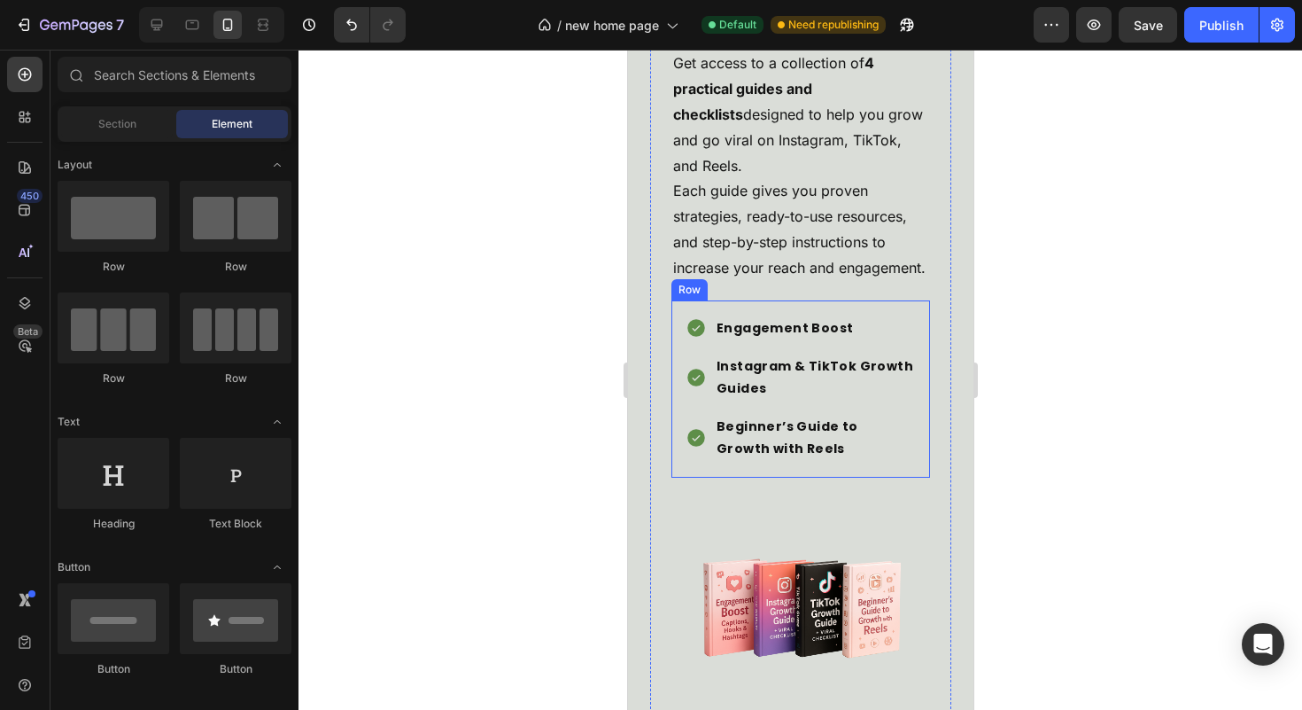
click at [911, 453] on div "Engagement Boost Instagram & TikTok Growth Guides Beginner’s Guide to Growth wi…" at bounding box center [800, 388] width 259 height 177
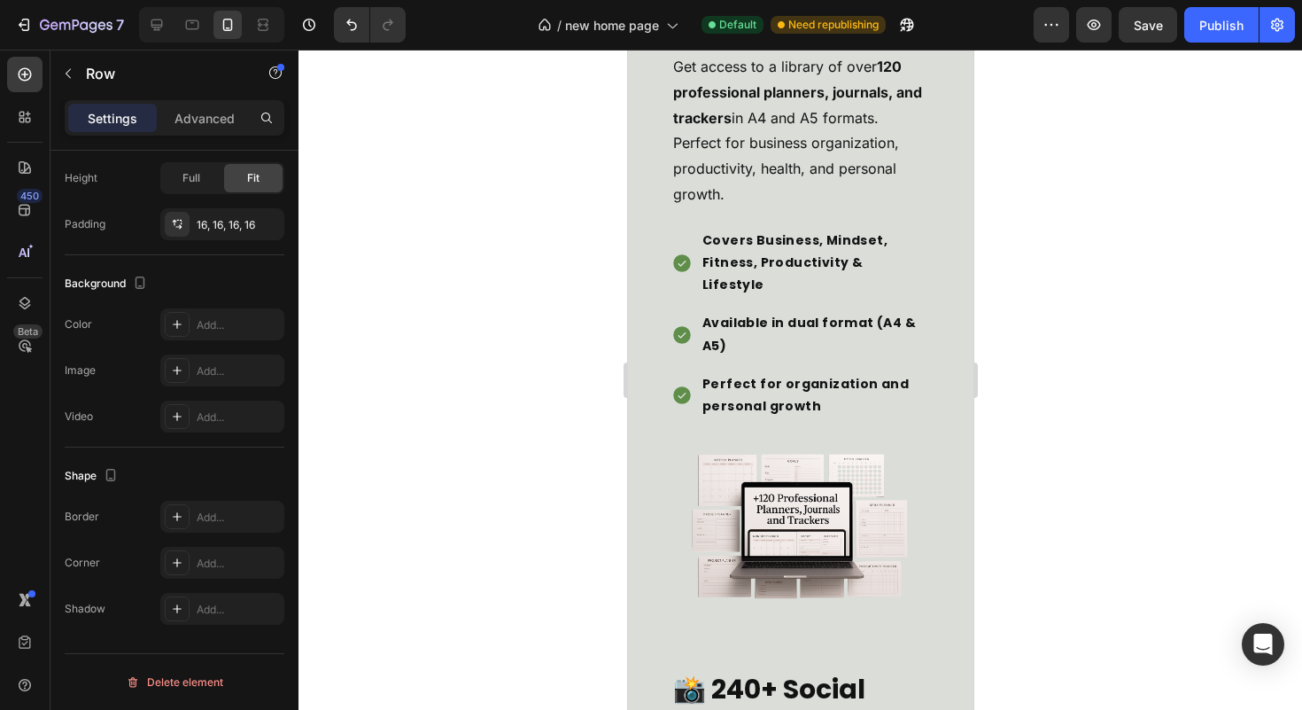
scroll to position [5661, 0]
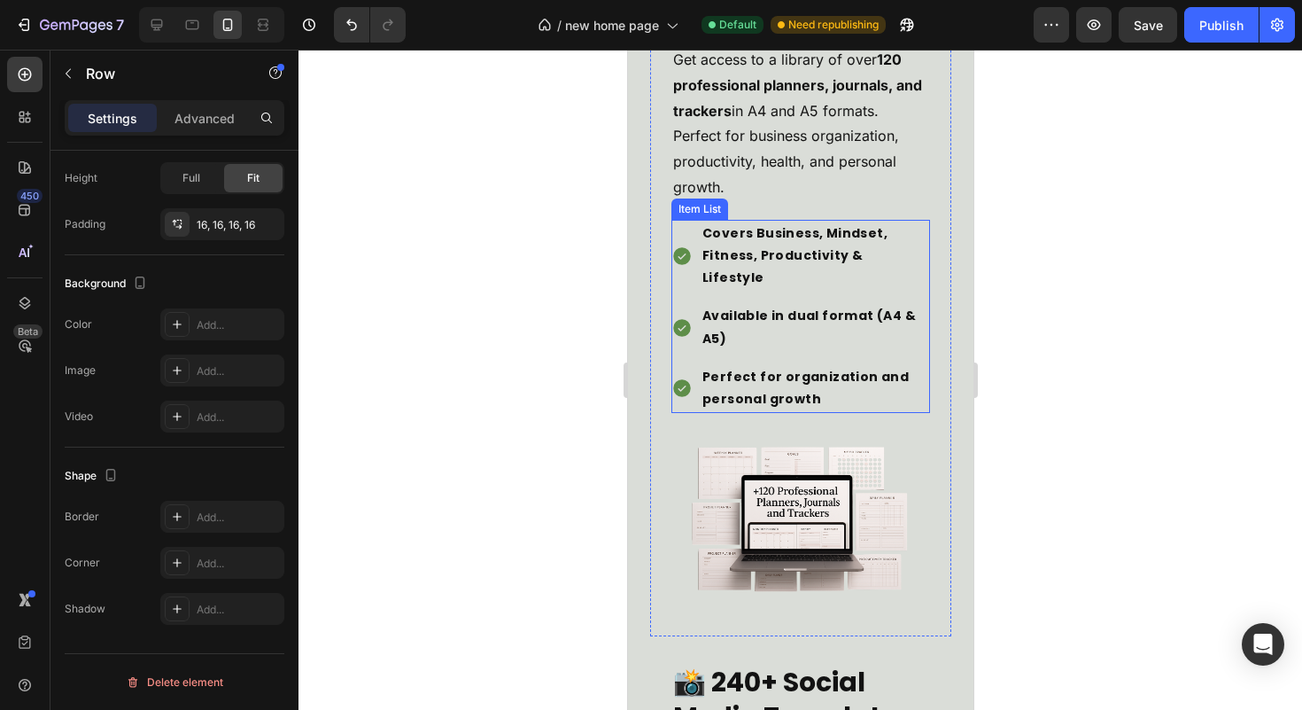
click at [873, 364] on div "Covers Business, Mindset, Fitness, Productivity & Lifestyle Available in dual f…" at bounding box center [800, 316] width 259 height 193
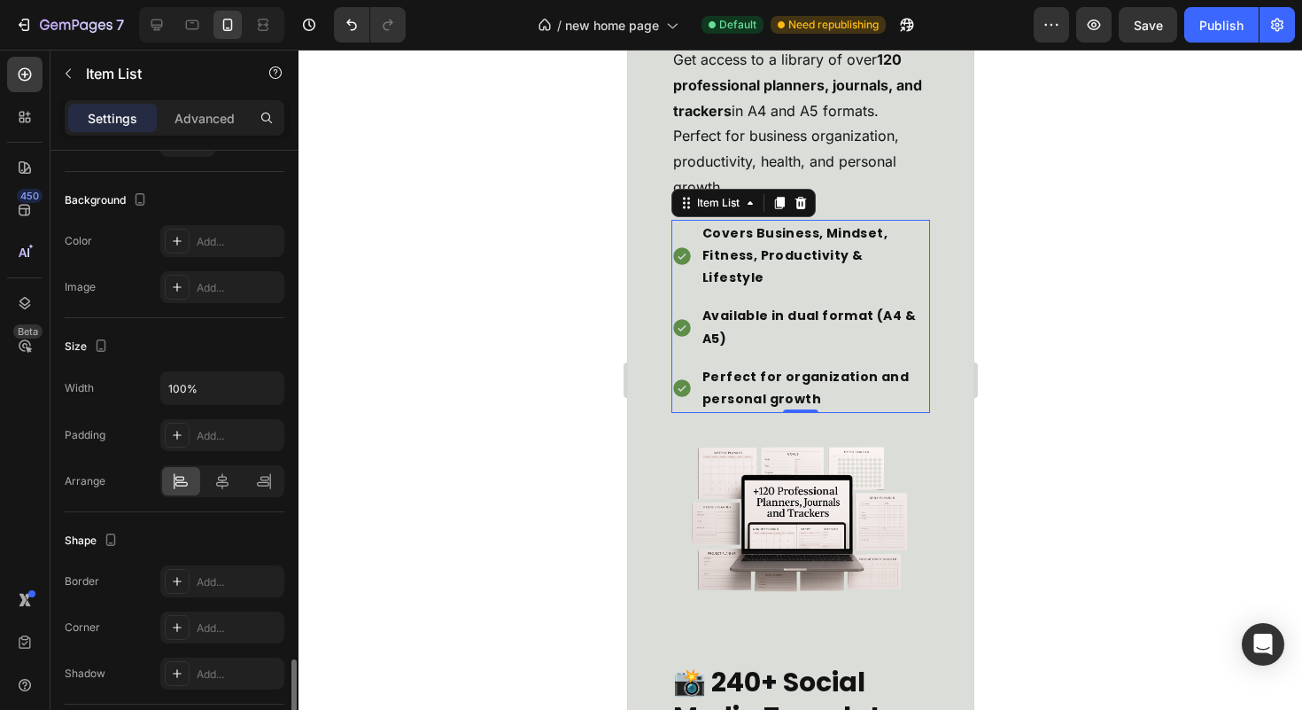
scroll to position [1027, 0]
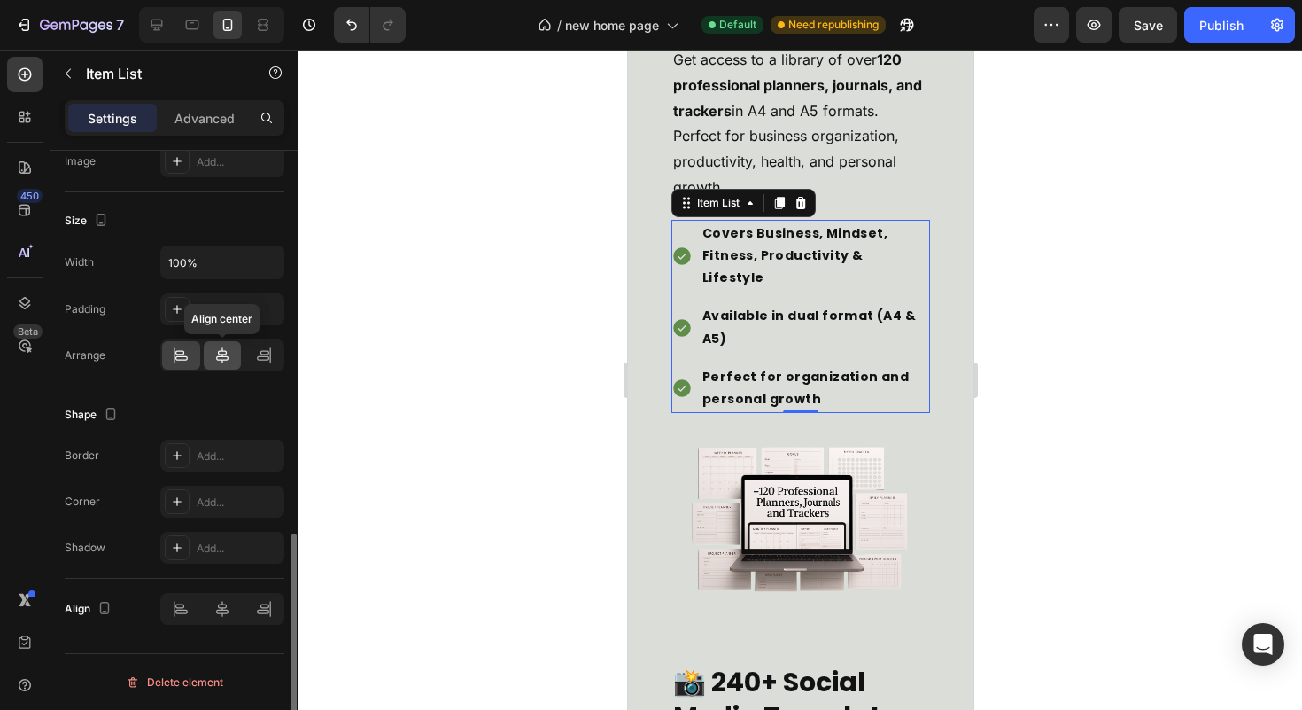
click at [221, 360] on icon at bounding box center [222, 355] width 18 height 18
click at [174, 365] on div at bounding box center [181, 355] width 38 height 28
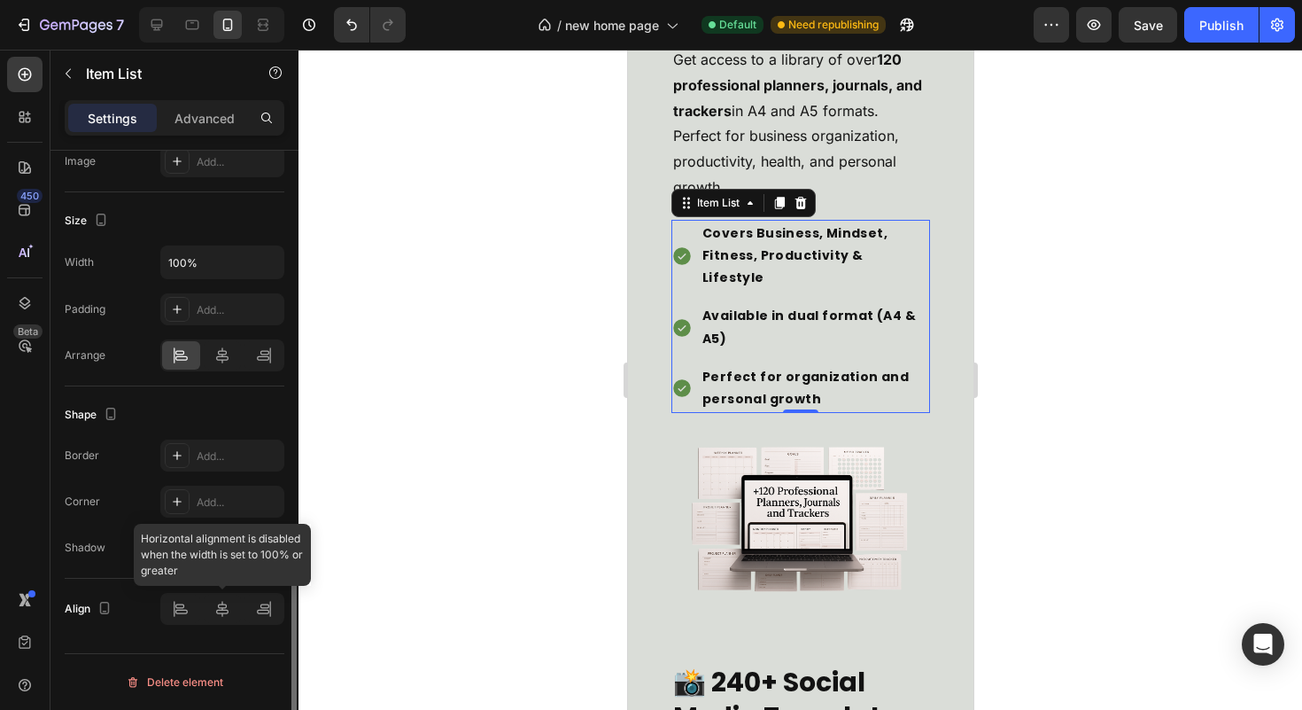
click at [214, 607] on div at bounding box center [222, 609] width 124 height 32
click at [191, 608] on div at bounding box center [222, 609] width 124 height 32
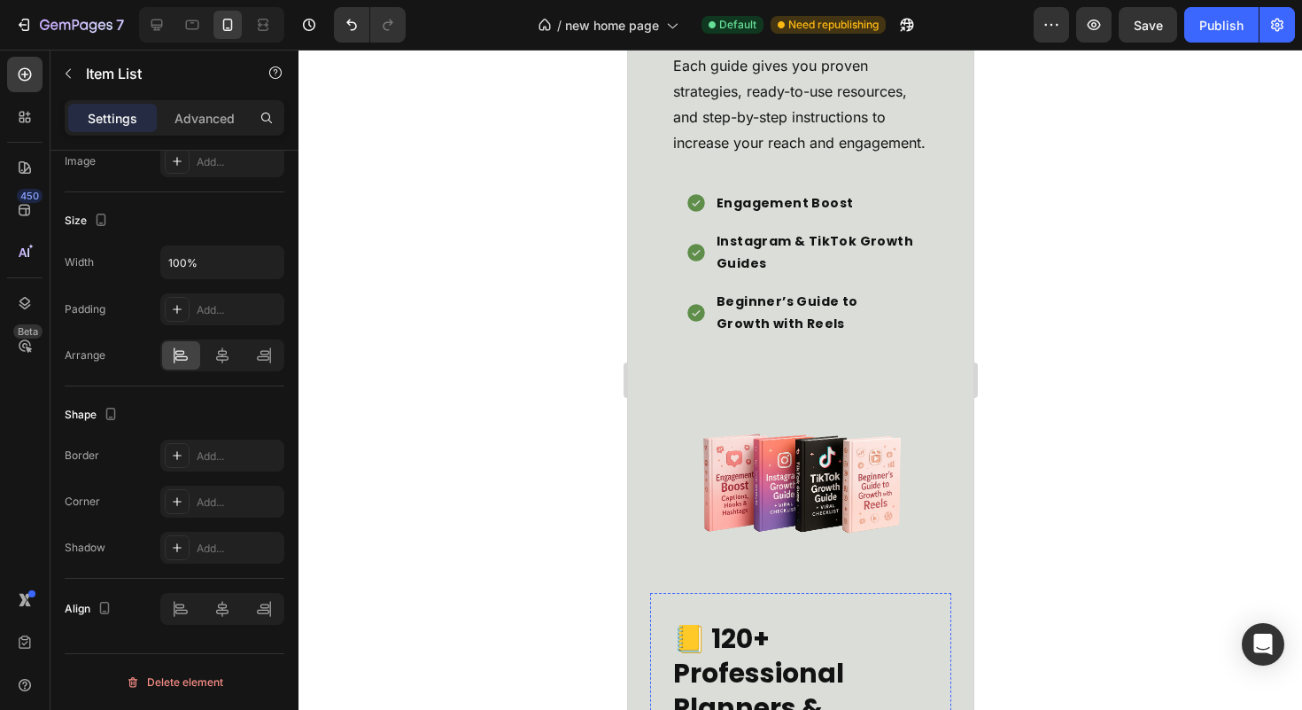
scroll to position [5008, 0]
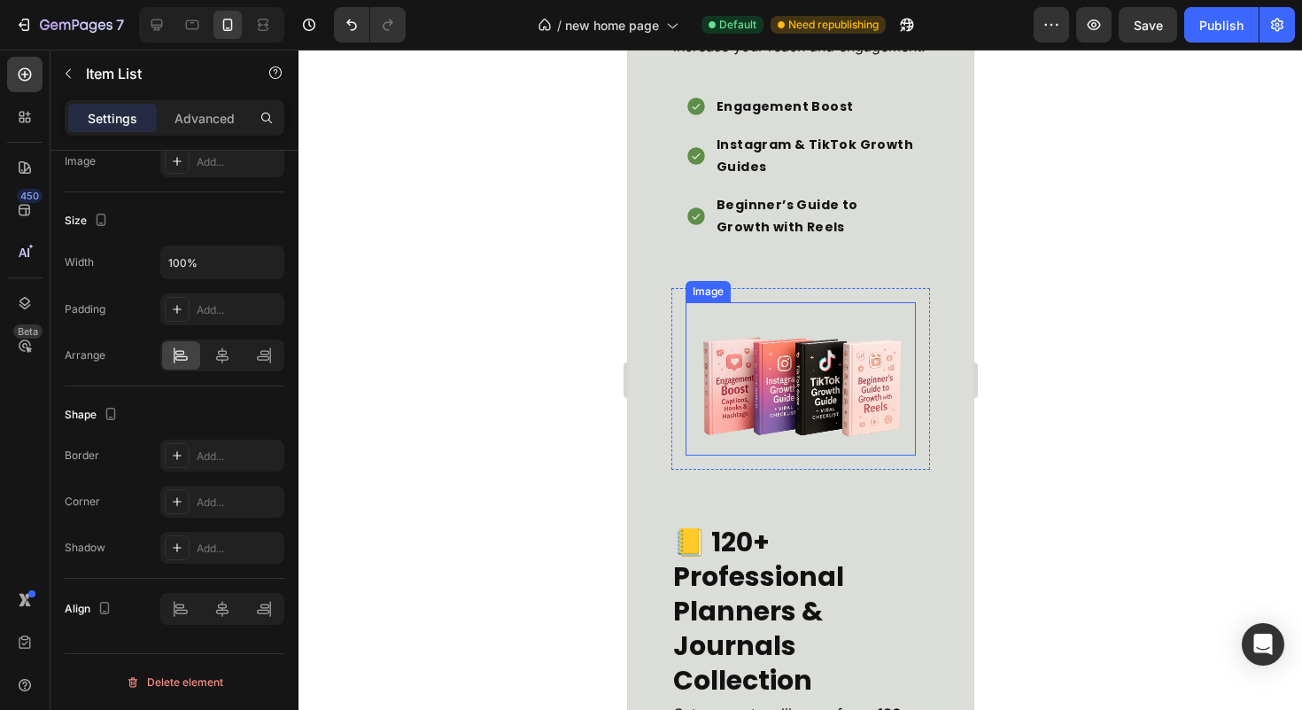
click at [781, 438] on img at bounding box center [800, 378] width 230 height 153
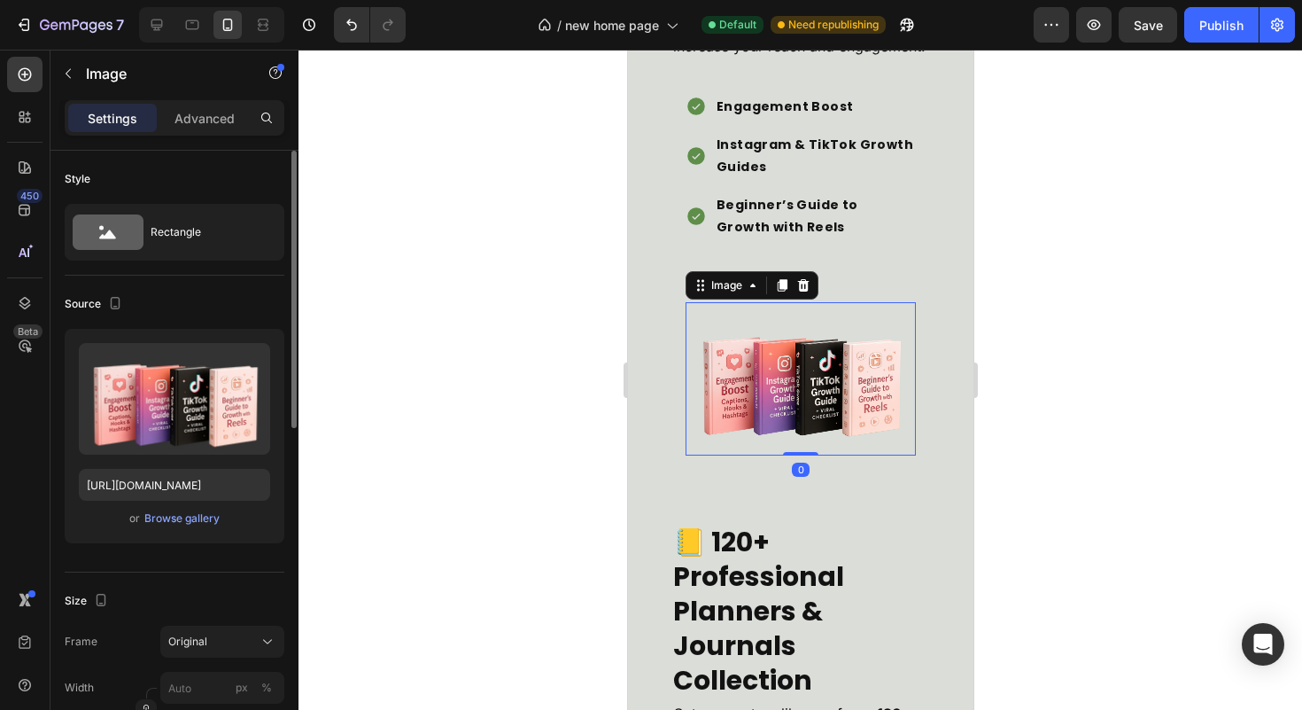
scroll to position [4978, 0]
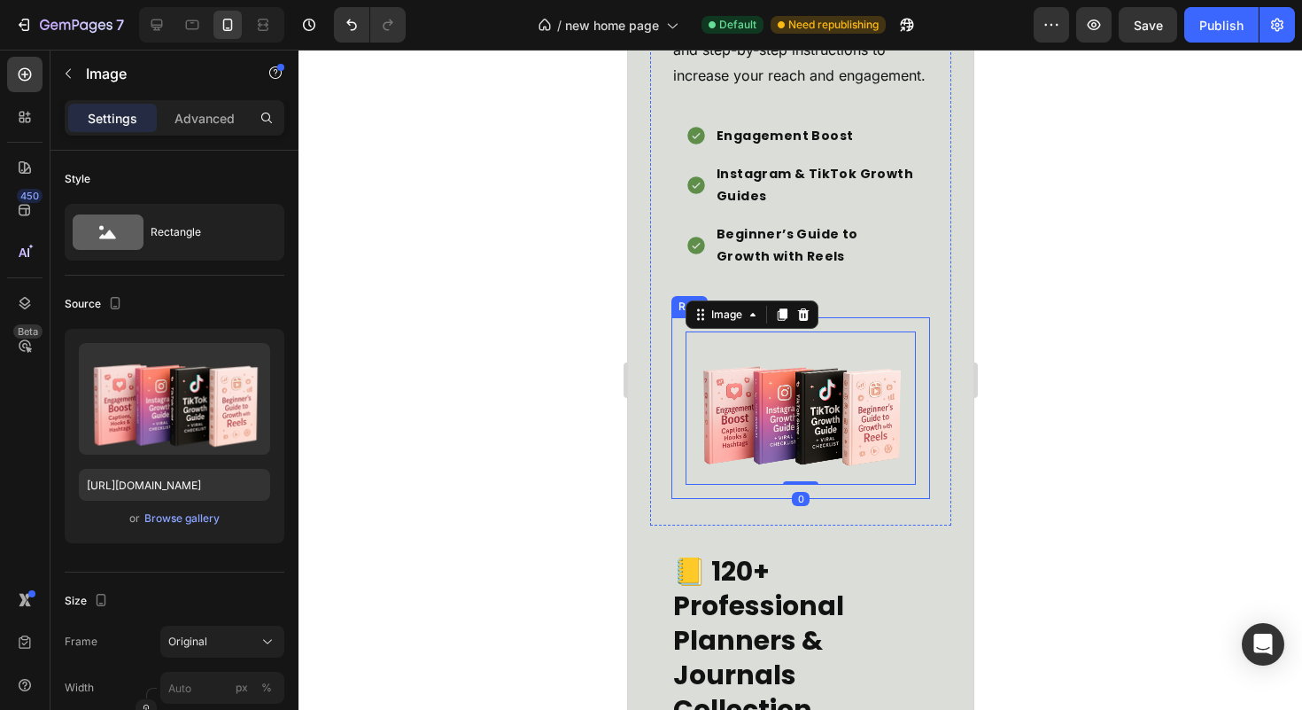
click at [679, 396] on div "Image 0 Row" at bounding box center [800, 408] width 259 height 182
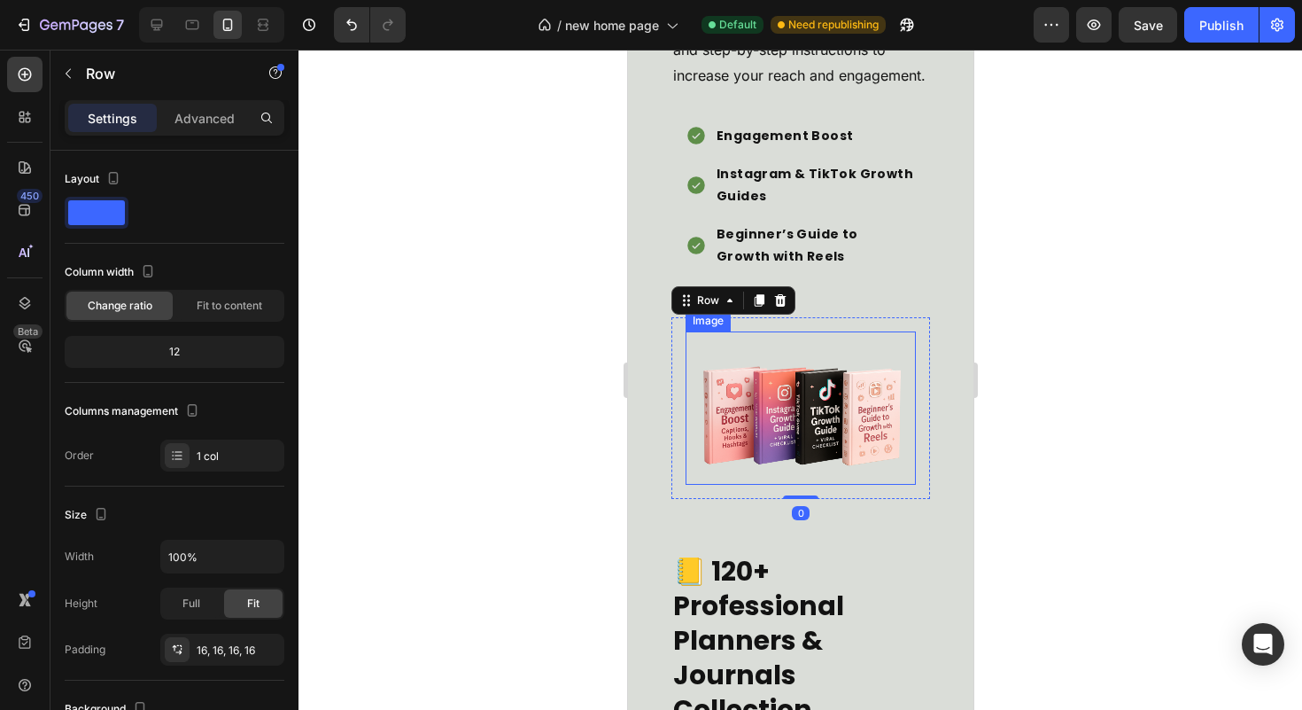
scroll to position [4829, 0]
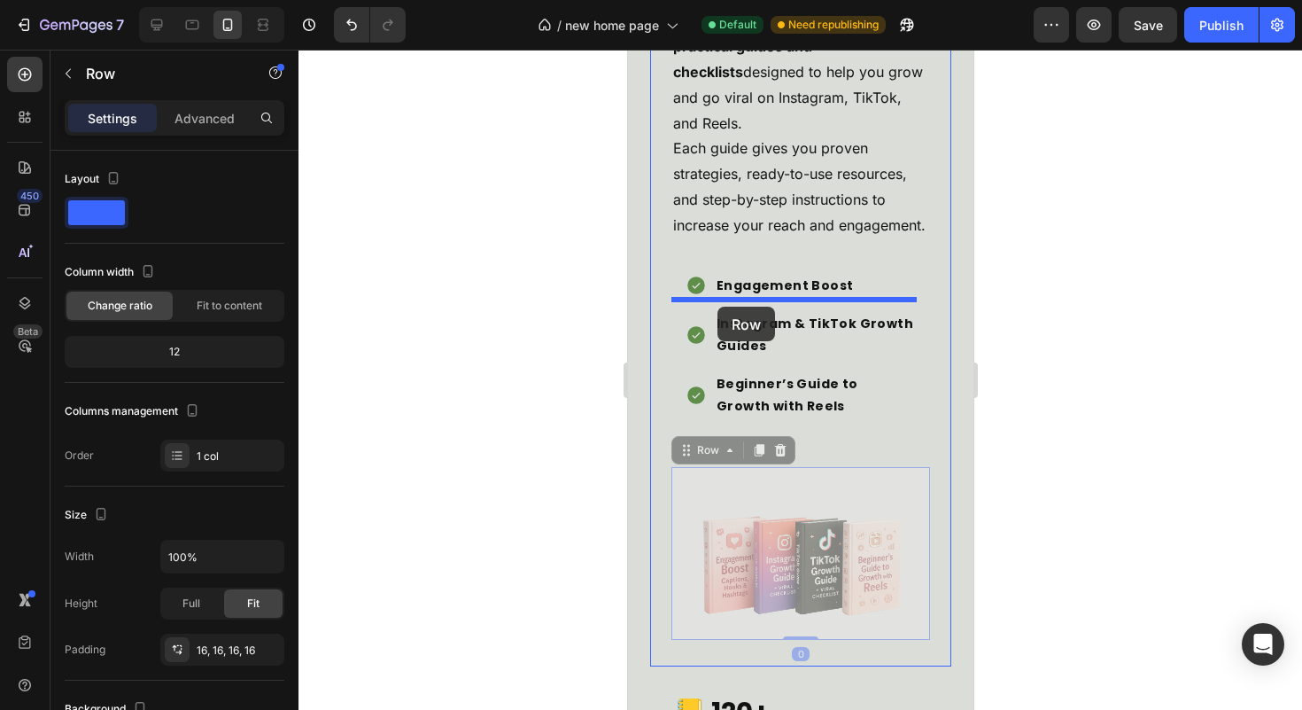
drag, startPoint x: 704, startPoint y: 485, endPoint x: 717, endPoint y: 307, distance: 179.4
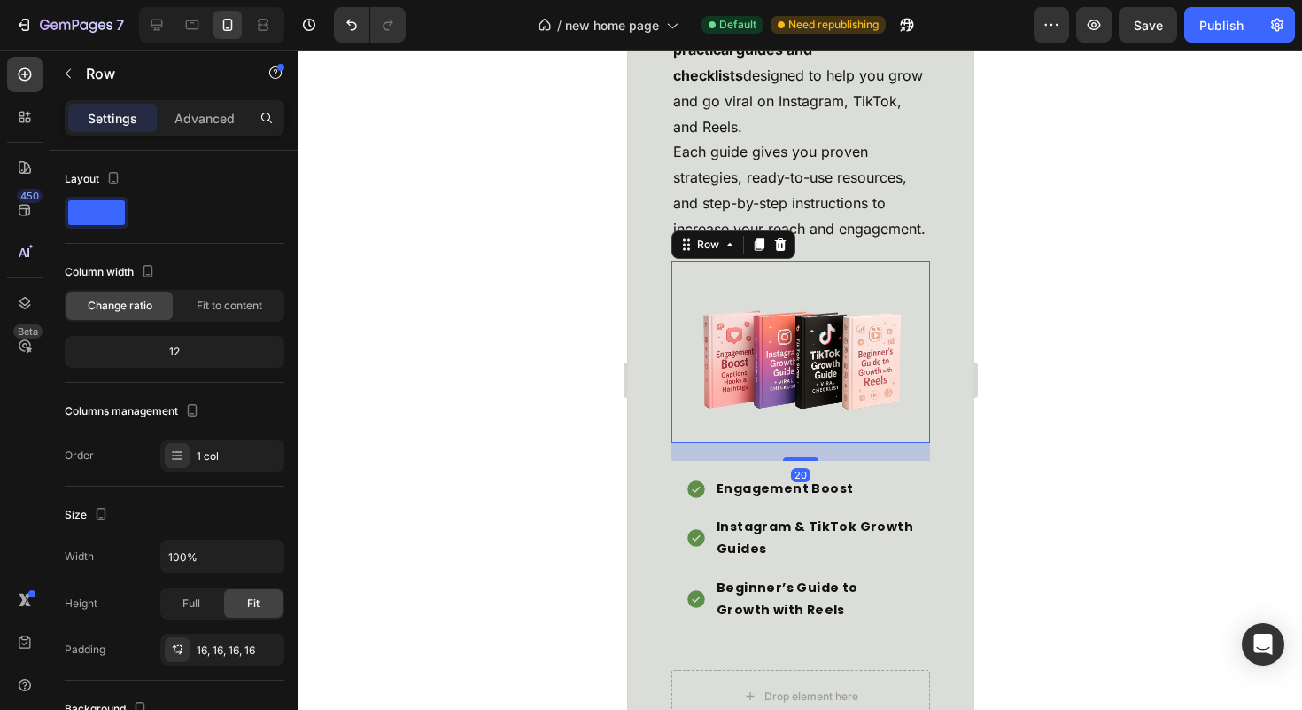
scroll to position [4825, 0]
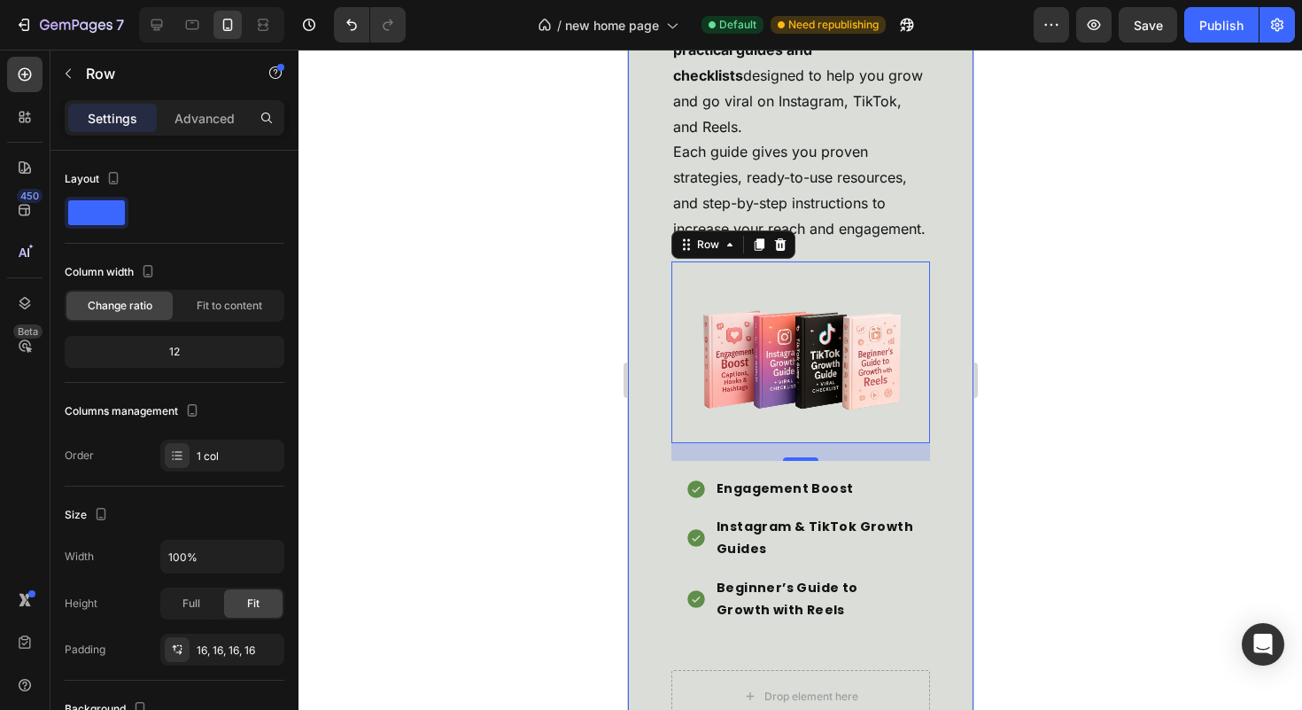
click at [941, 562] on div "Here’s What You Get with the Ultimate Digital Marketing Faceless Kit Heading A …" at bounding box center [799, 613] width 345 height 3618
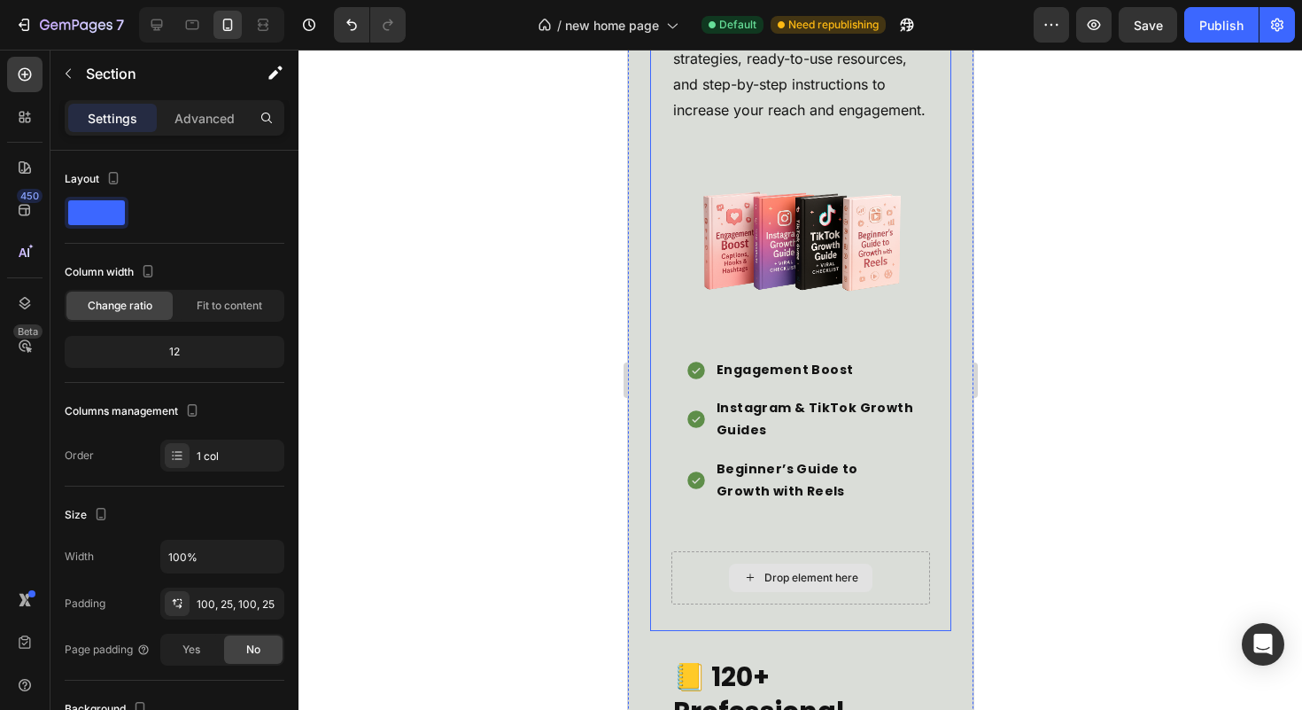
scroll to position [4909, 0]
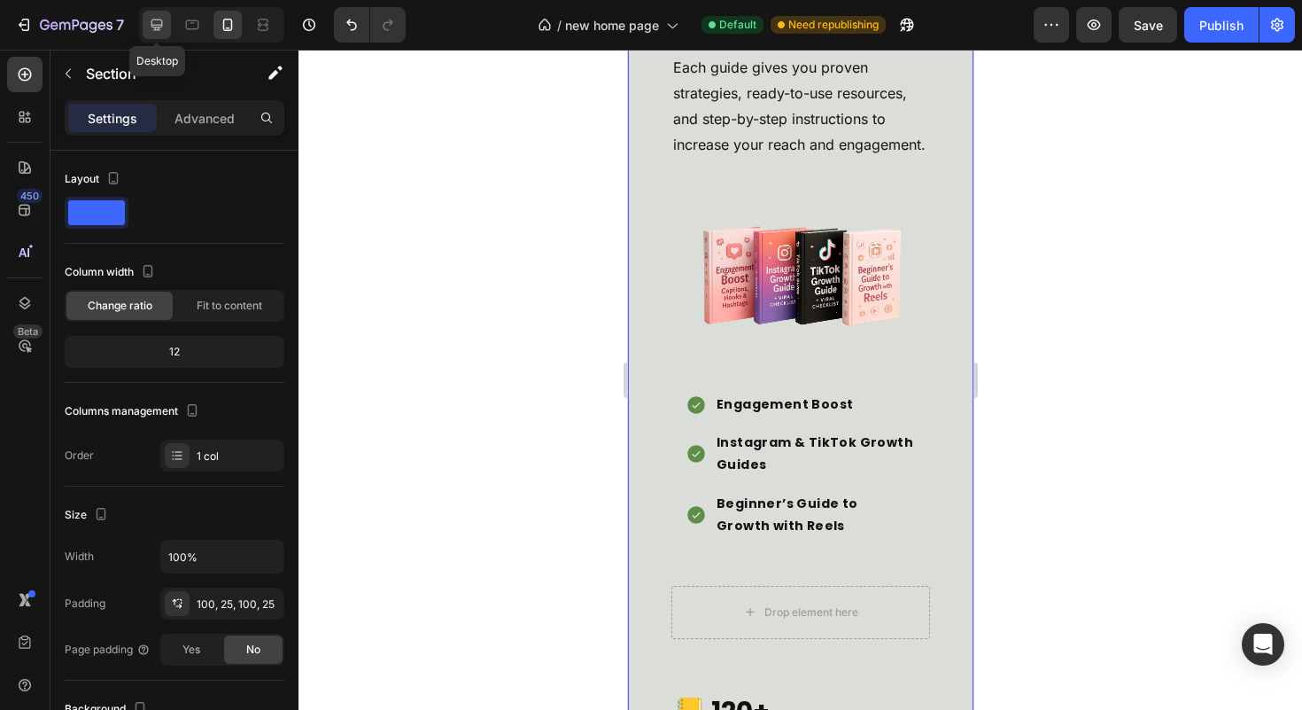
click at [152, 18] on icon at bounding box center [157, 25] width 18 height 18
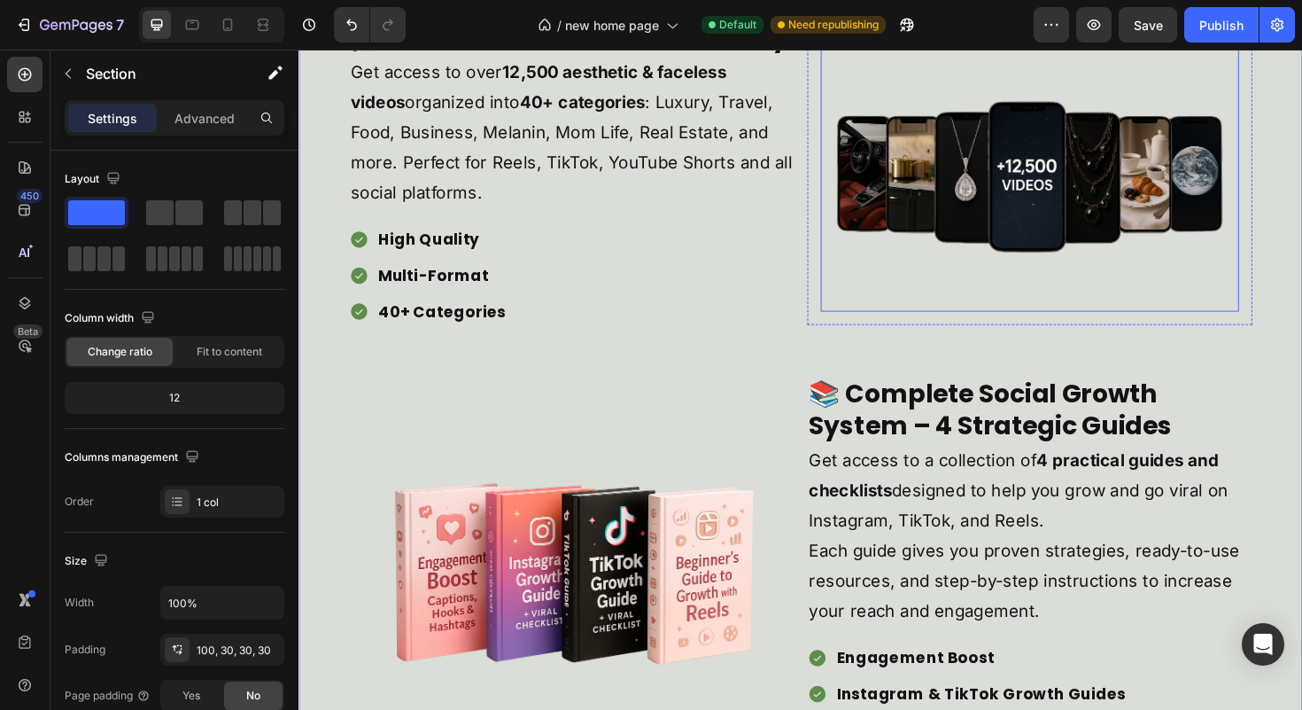
scroll to position [4098, 0]
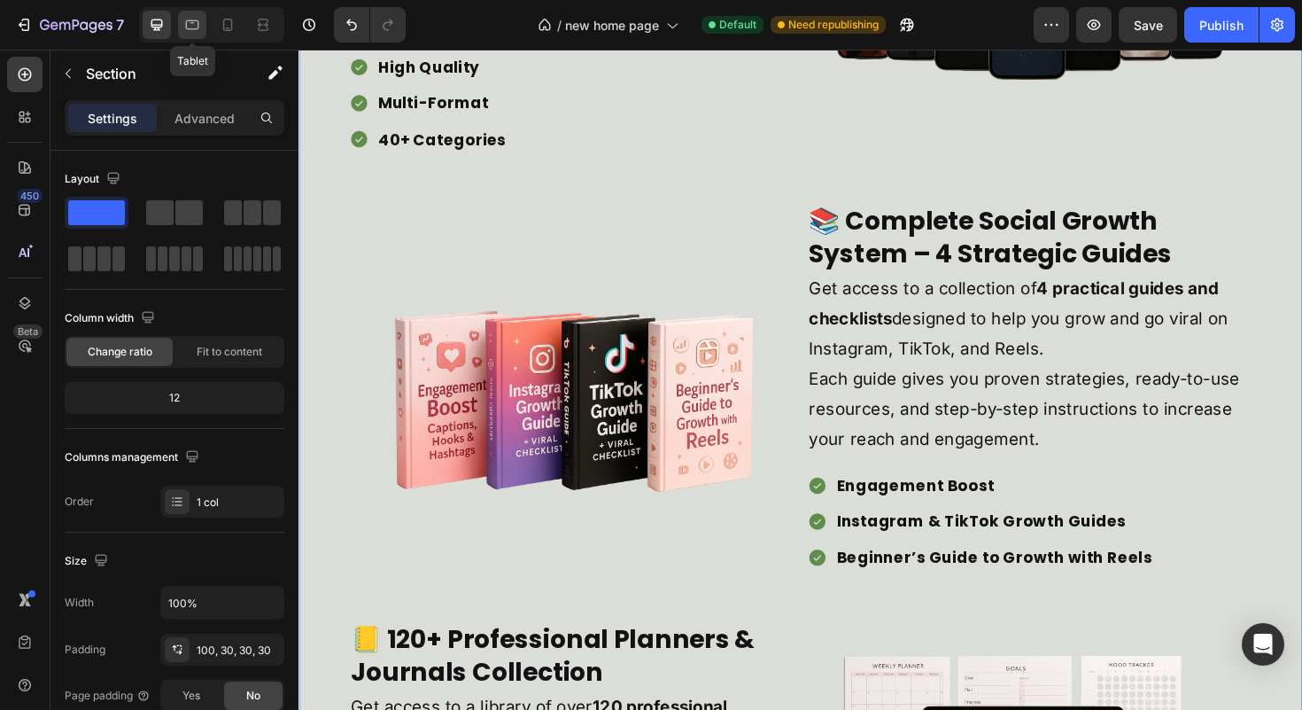
click at [199, 31] on icon at bounding box center [192, 25] width 18 height 18
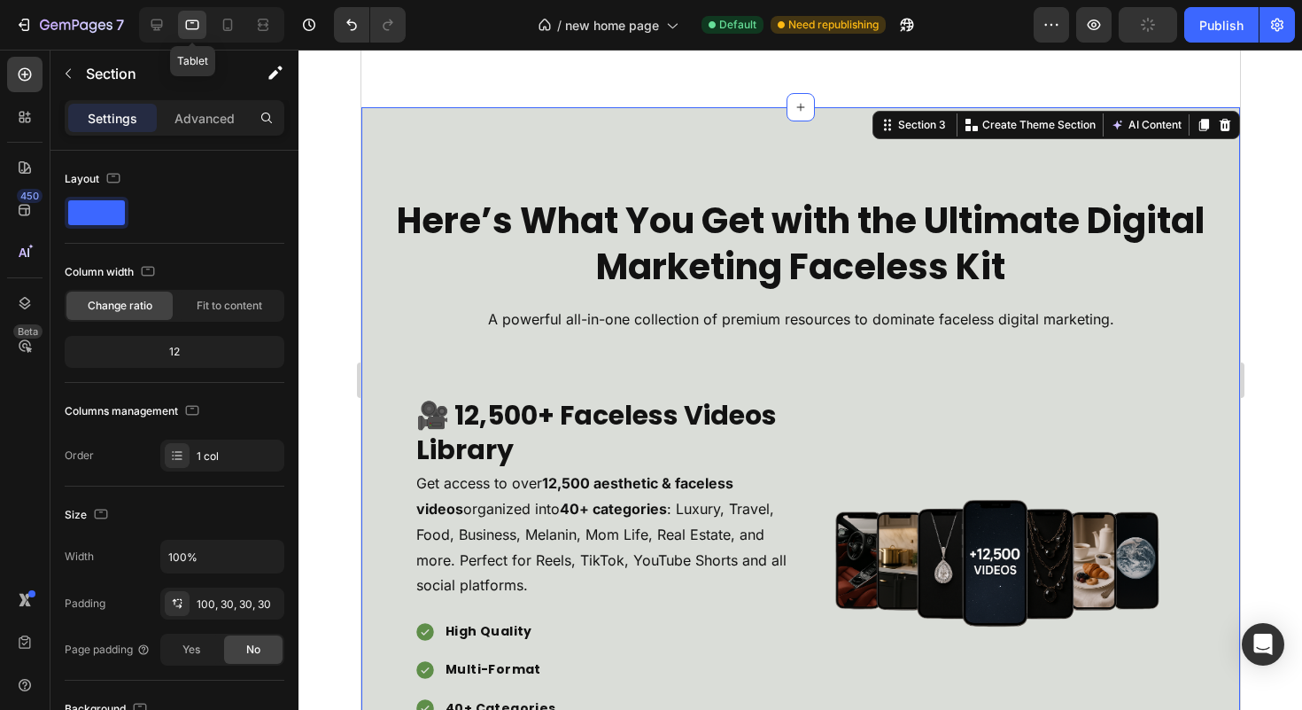
scroll to position [3518, 0]
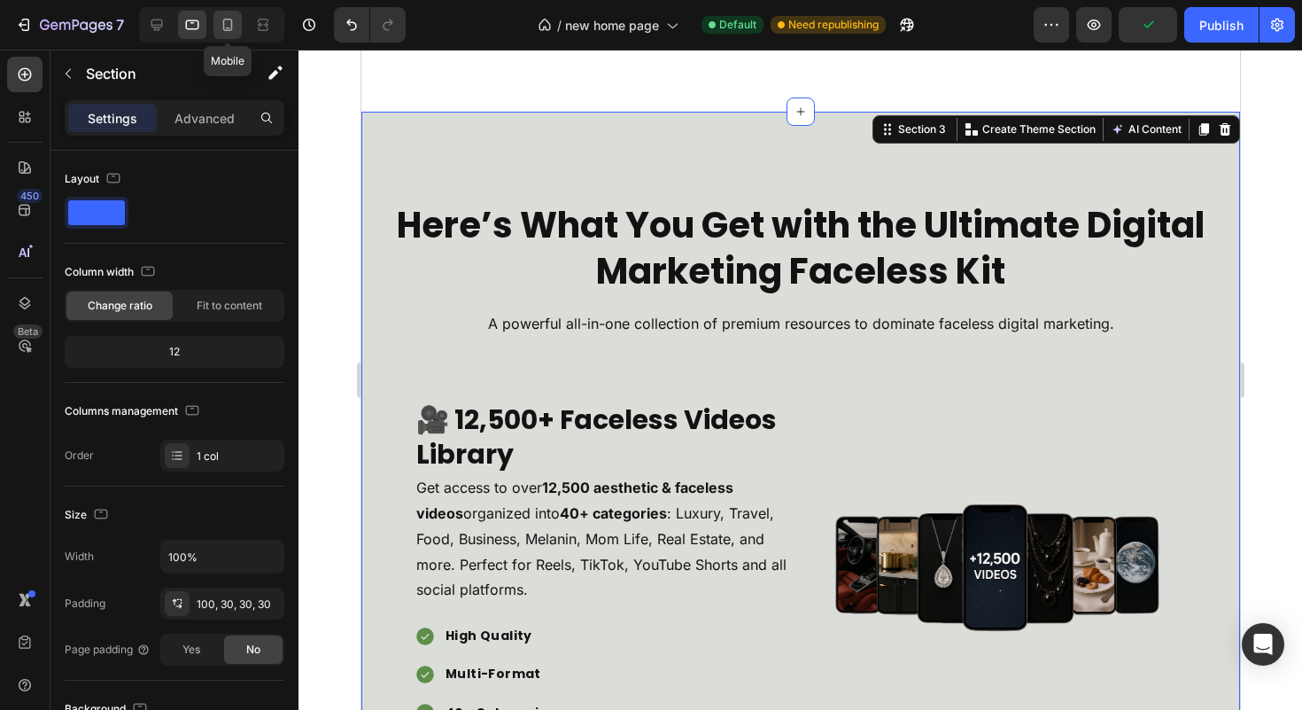
click at [216, 29] on div at bounding box center [227, 25] width 28 height 28
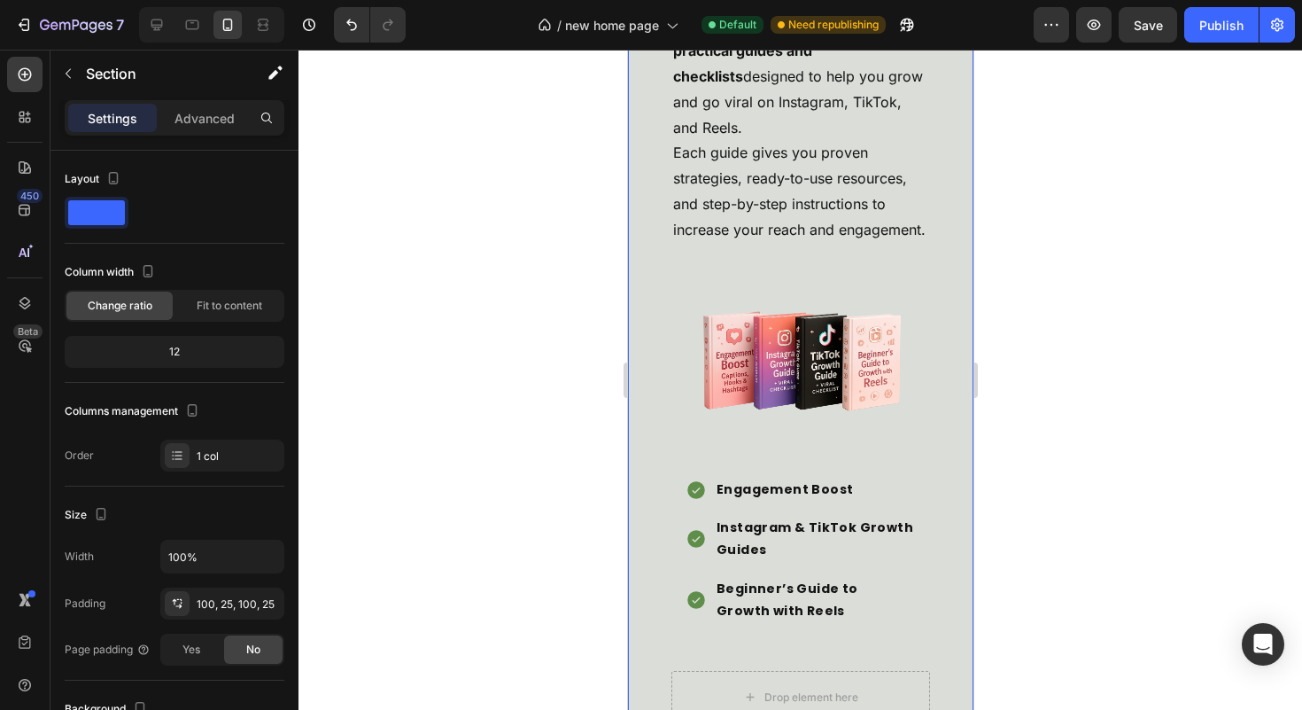
scroll to position [4827, 0]
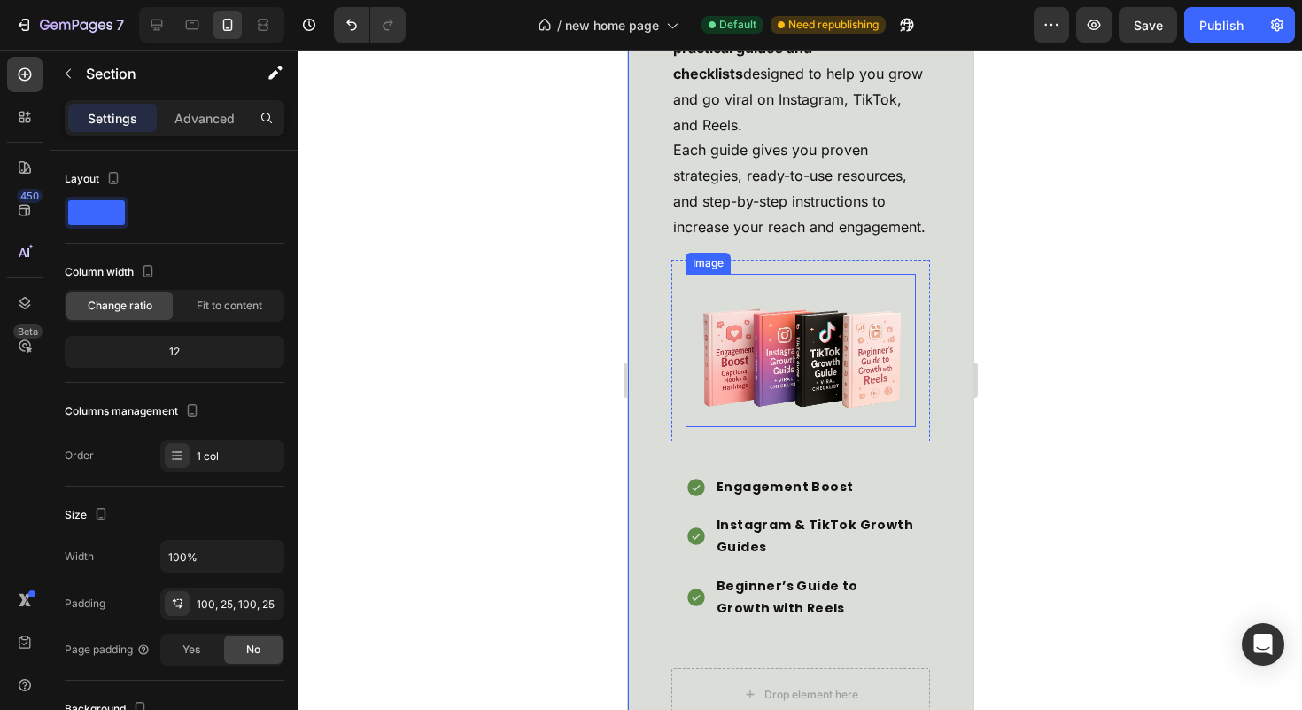
click at [841, 332] on img at bounding box center [800, 350] width 230 height 153
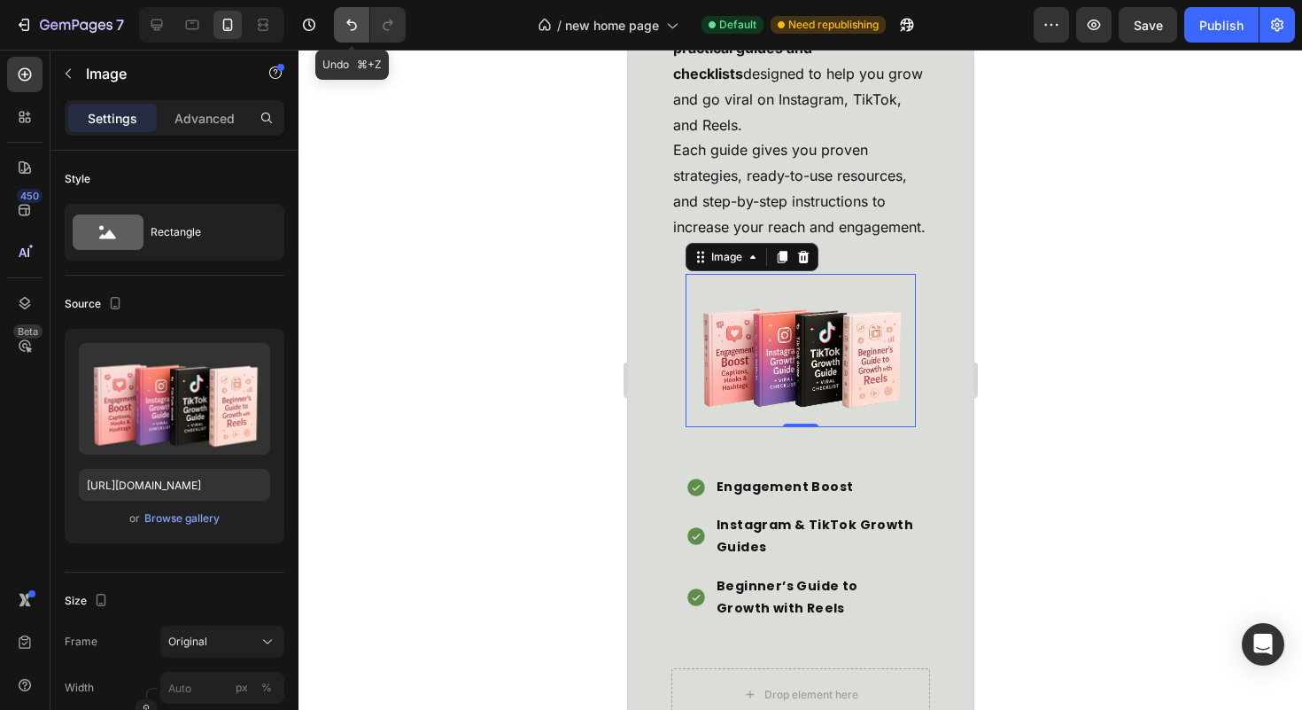
click at [341, 35] on button "Undo/Redo" at bounding box center [351, 24] width 35 height 35
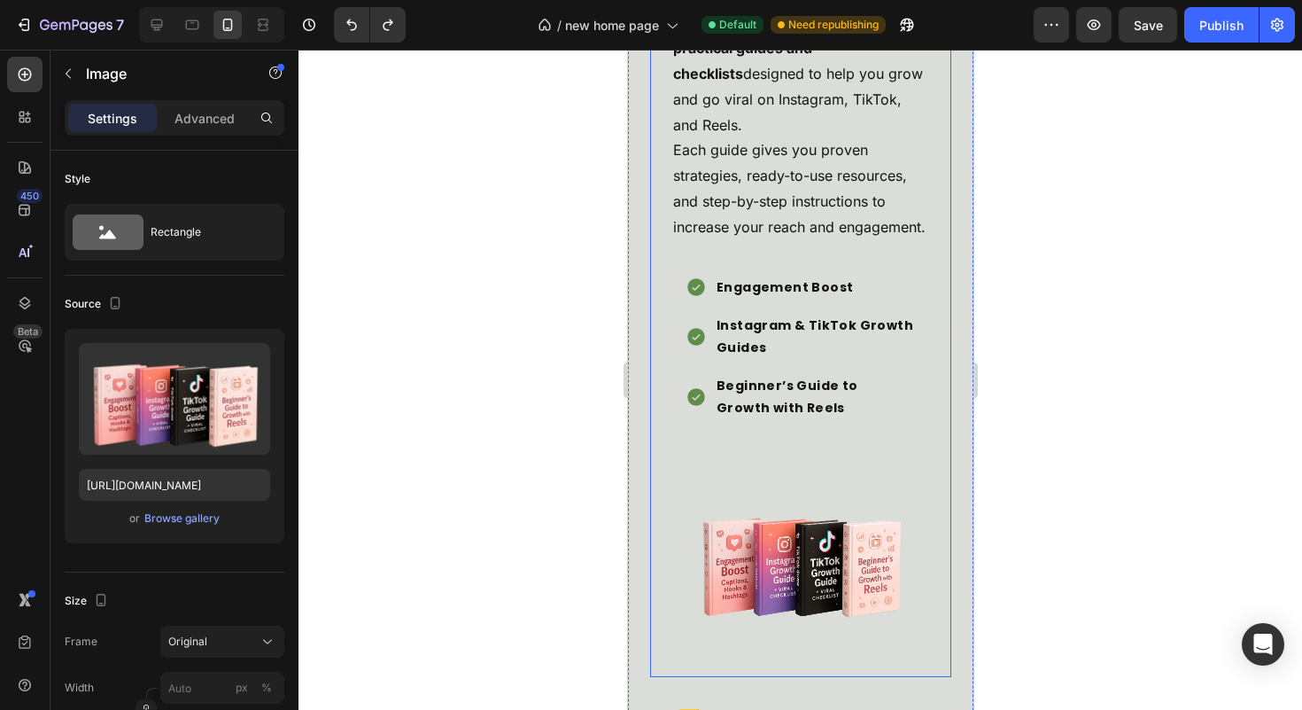
click at [749, 437] on div "Engagement Boost Instagram & TikTok Growth Guides Beginner’s Guide to Growth wi…" at bounding box center [800, 348] width 259 height 177
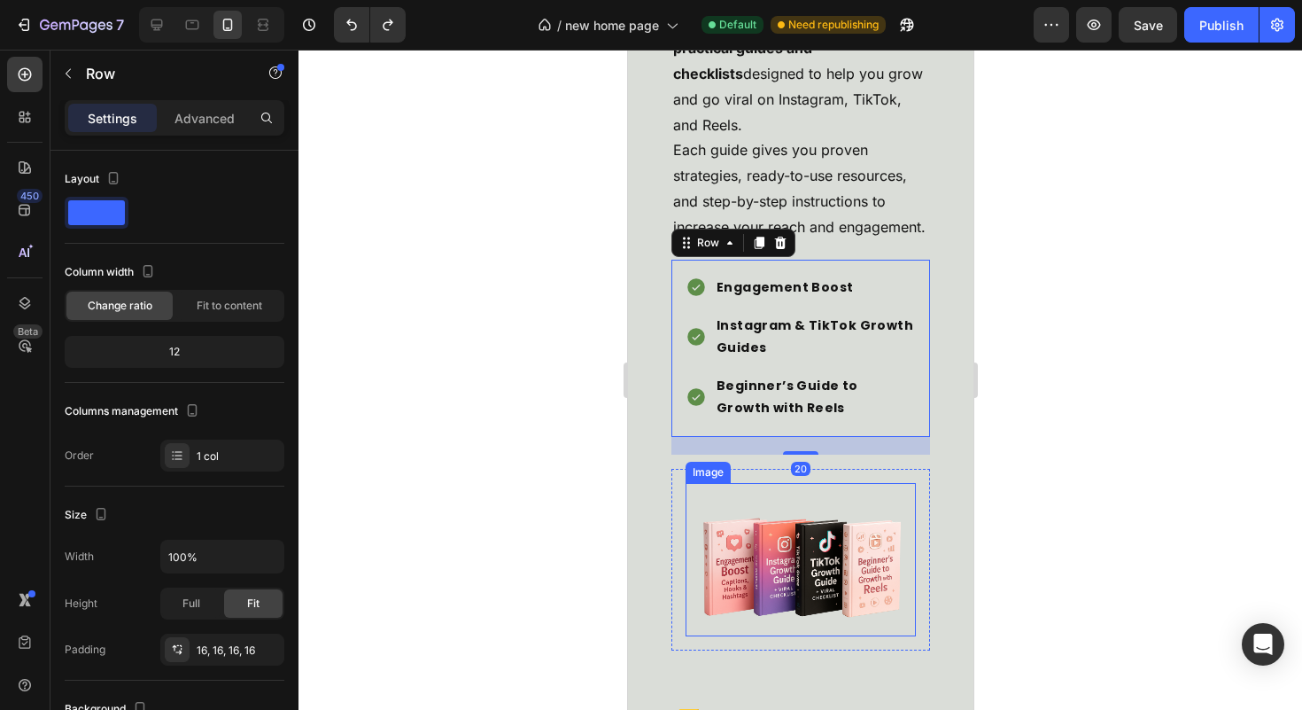
click at [801, 597] on img at bounding box center [800, 559] width 230 height 153
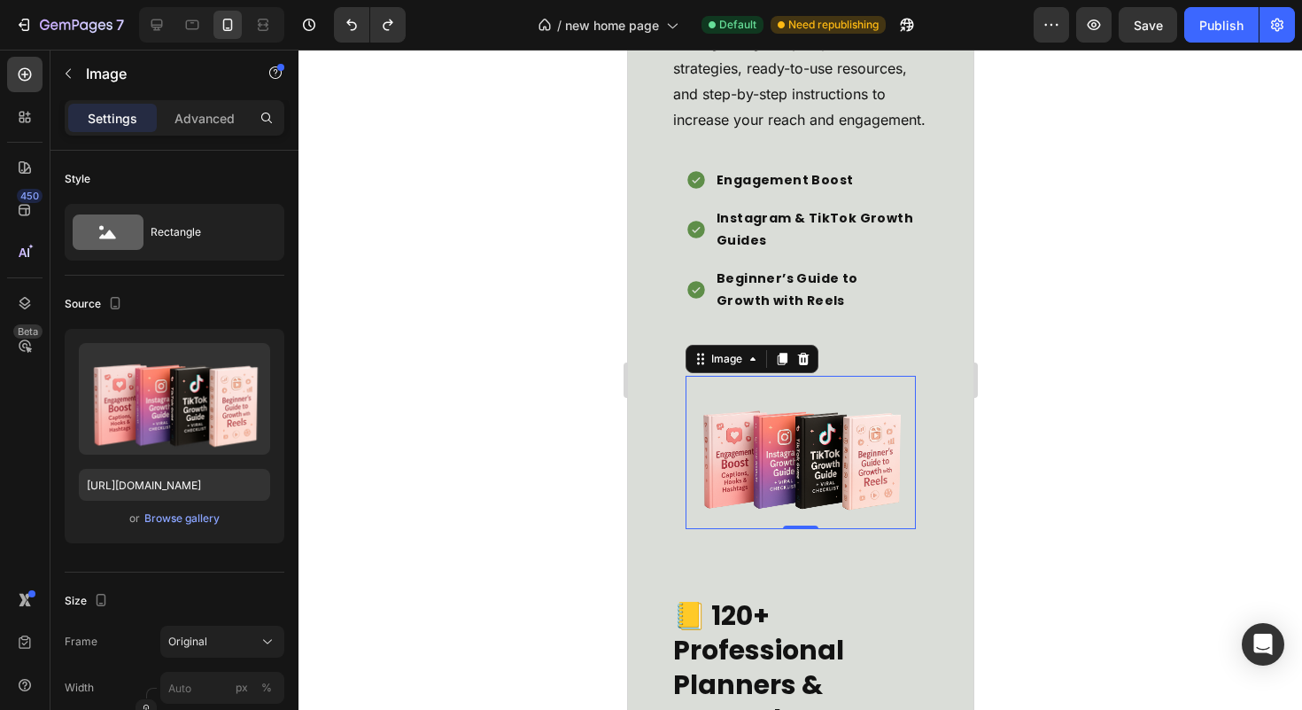
scroll to position [4932, 0]
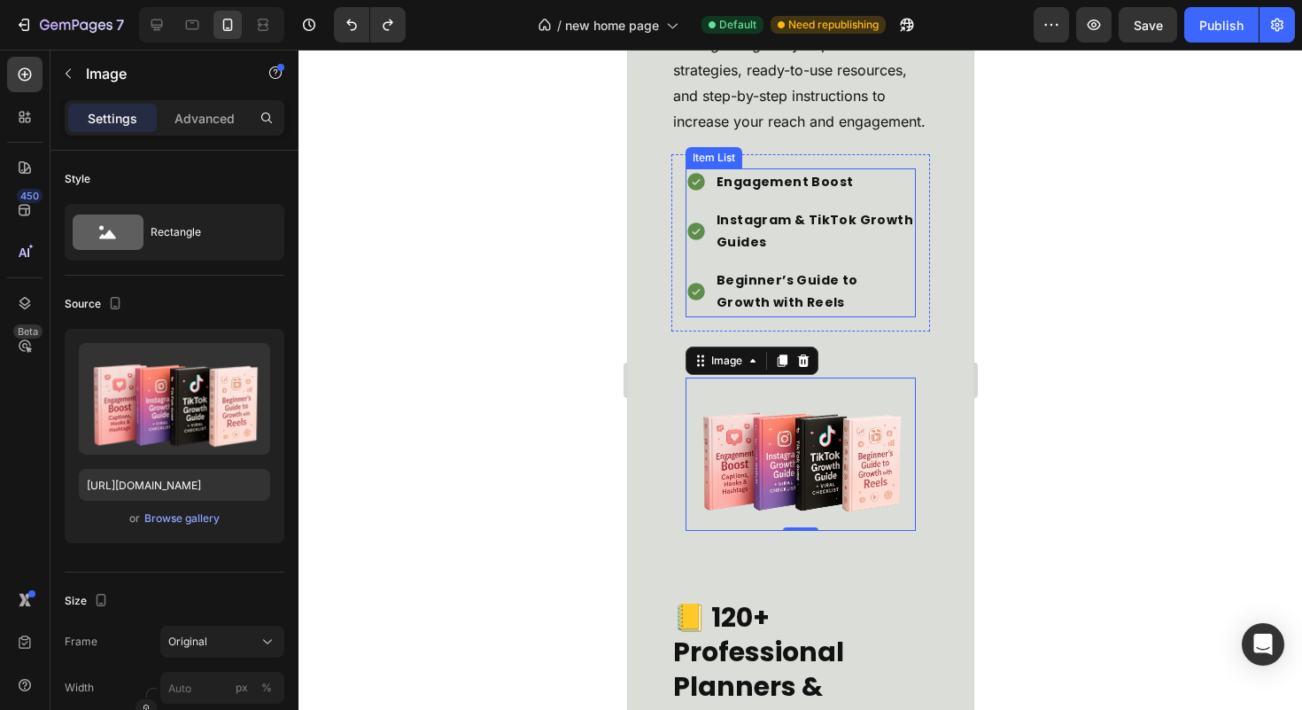
click at [857, 314] on p "Beginner’s Guide to Growth with Reels" at bounding box center [814, 291] width 197 height 44
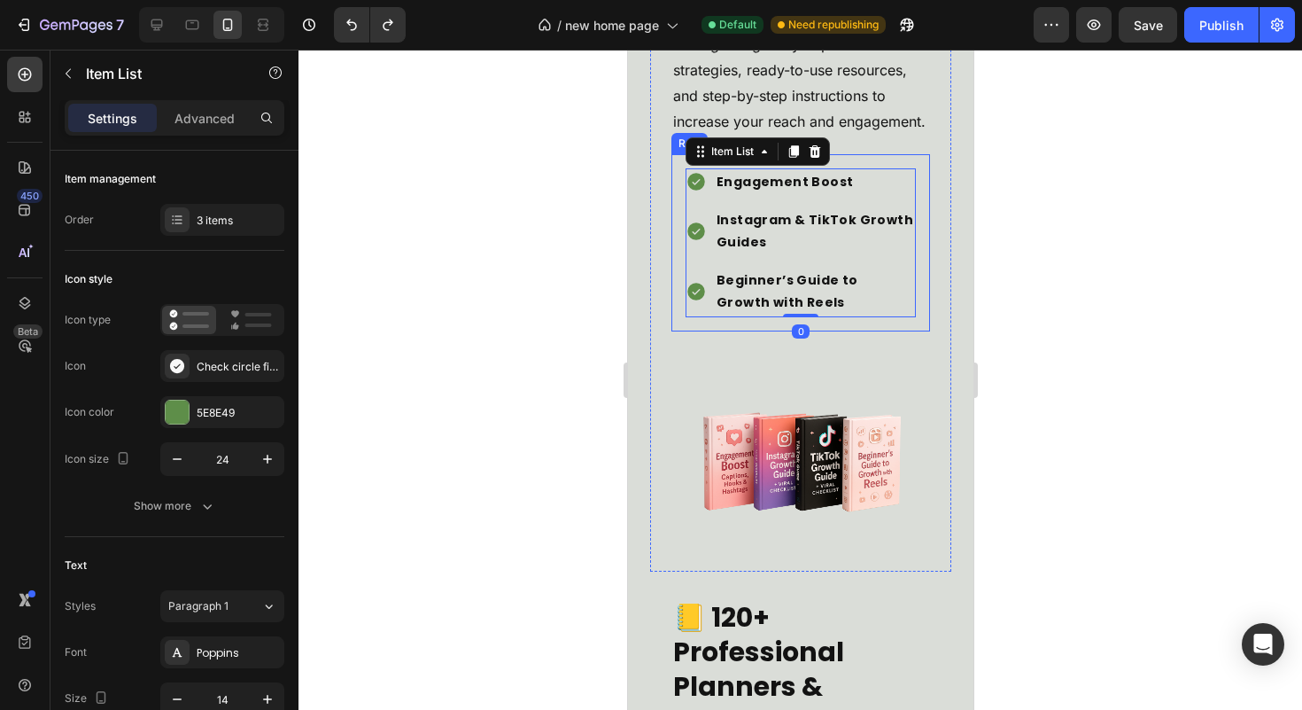
click at [876, 331] on div "Engagement Boost Instagram & TikTok Growth Guides Beginner’s Guide to Growth wi…" at bounding box center [800, 242] width 259 height 177
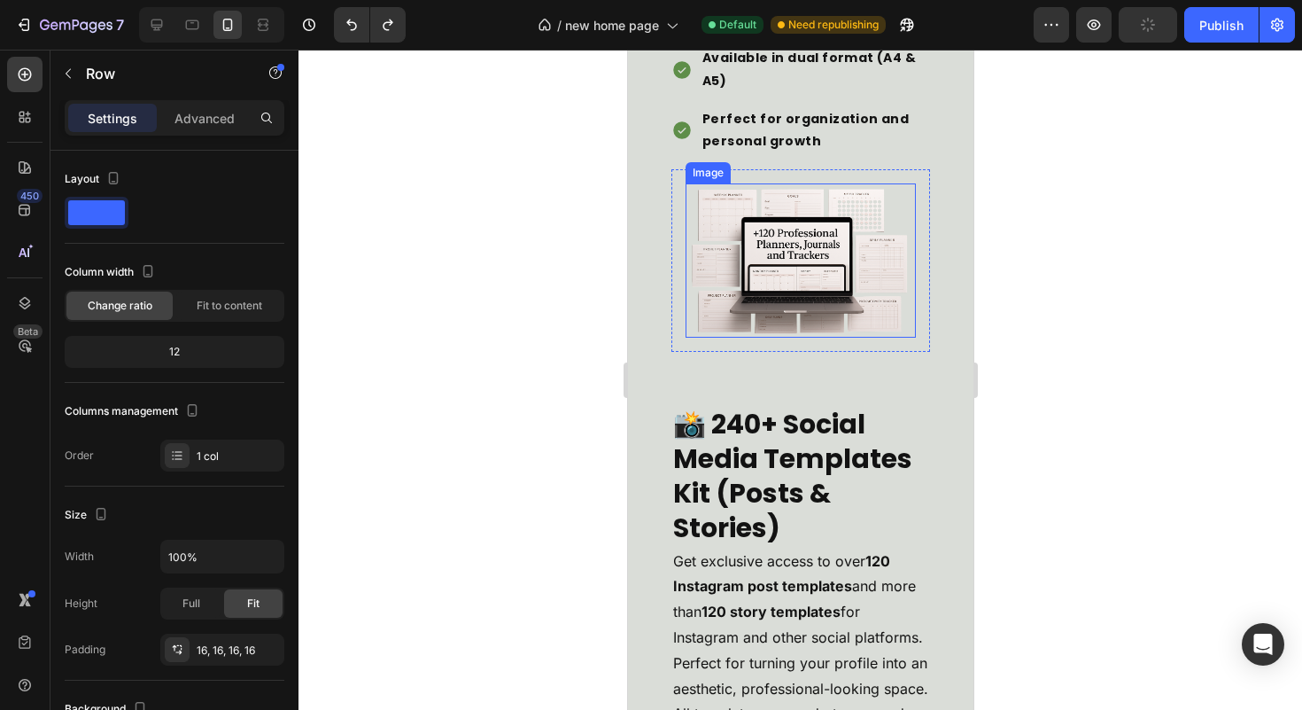
scroll to position [5886, 0]
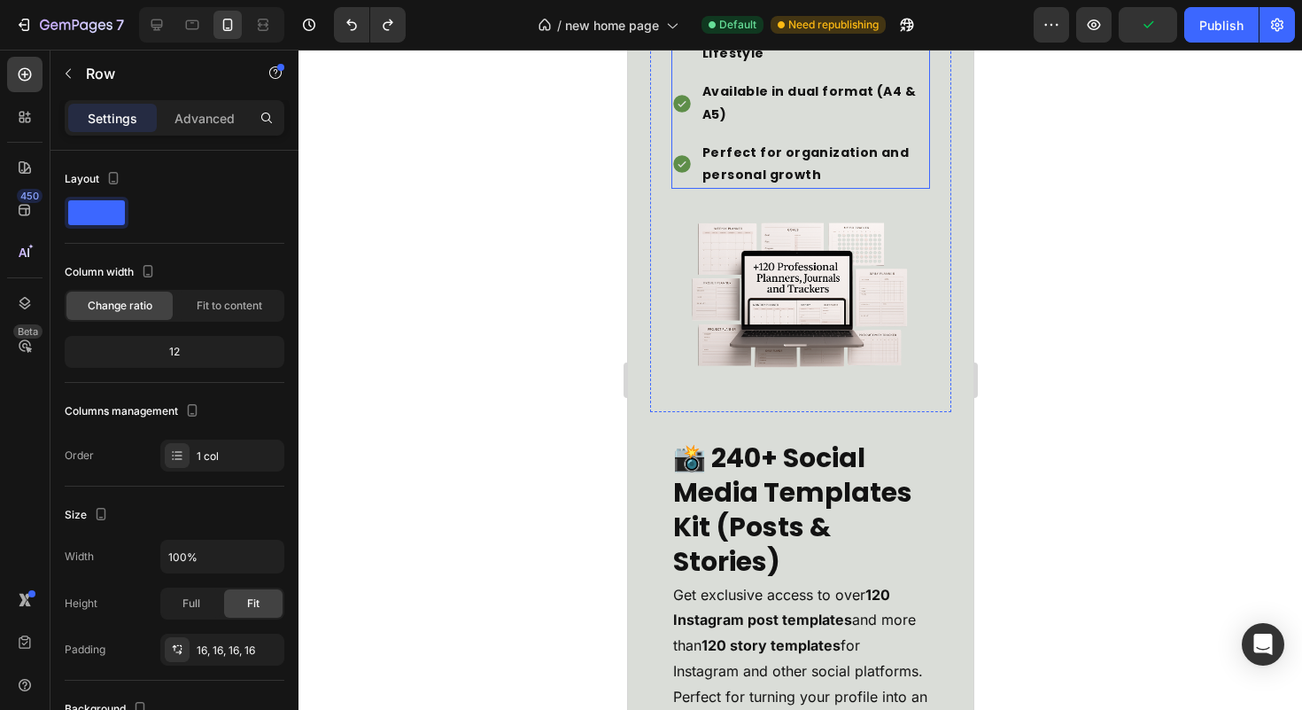
click at [886, 184] on p "Perfect for organization and personal growth" at bounding box center [814, 164] width 225 height 44
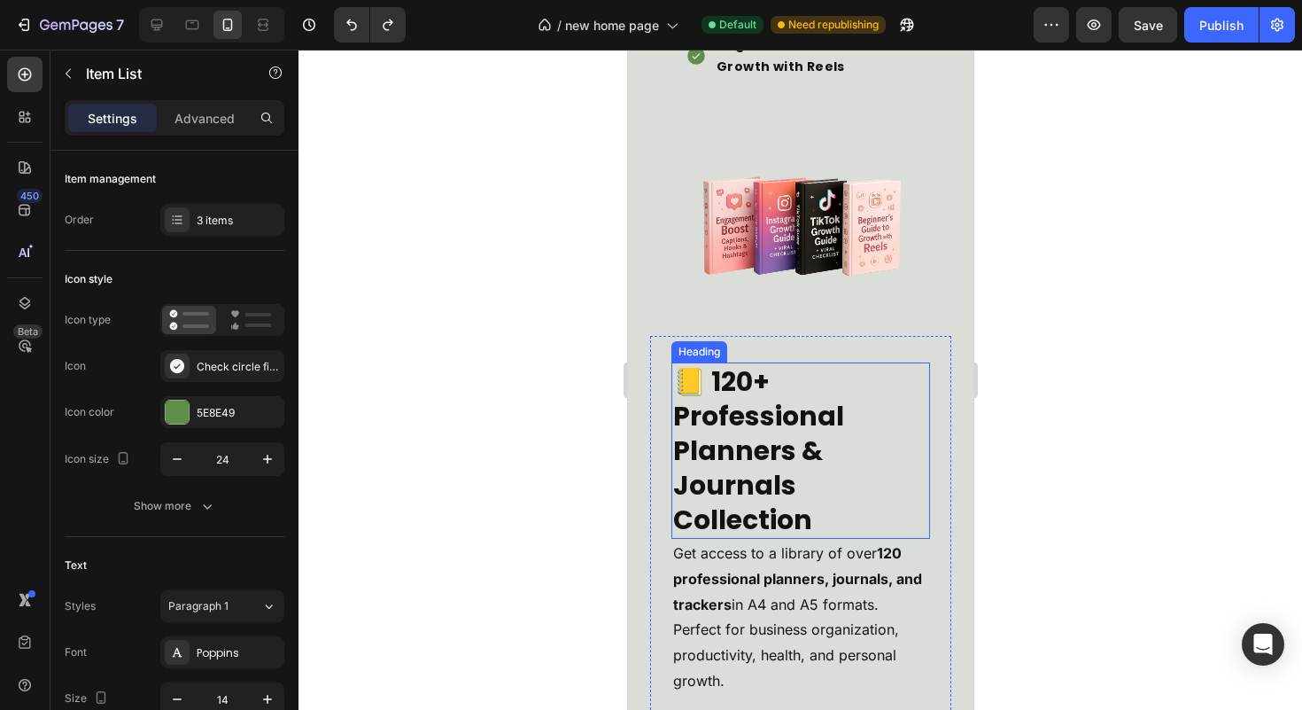
scroll to position [4828, 0]
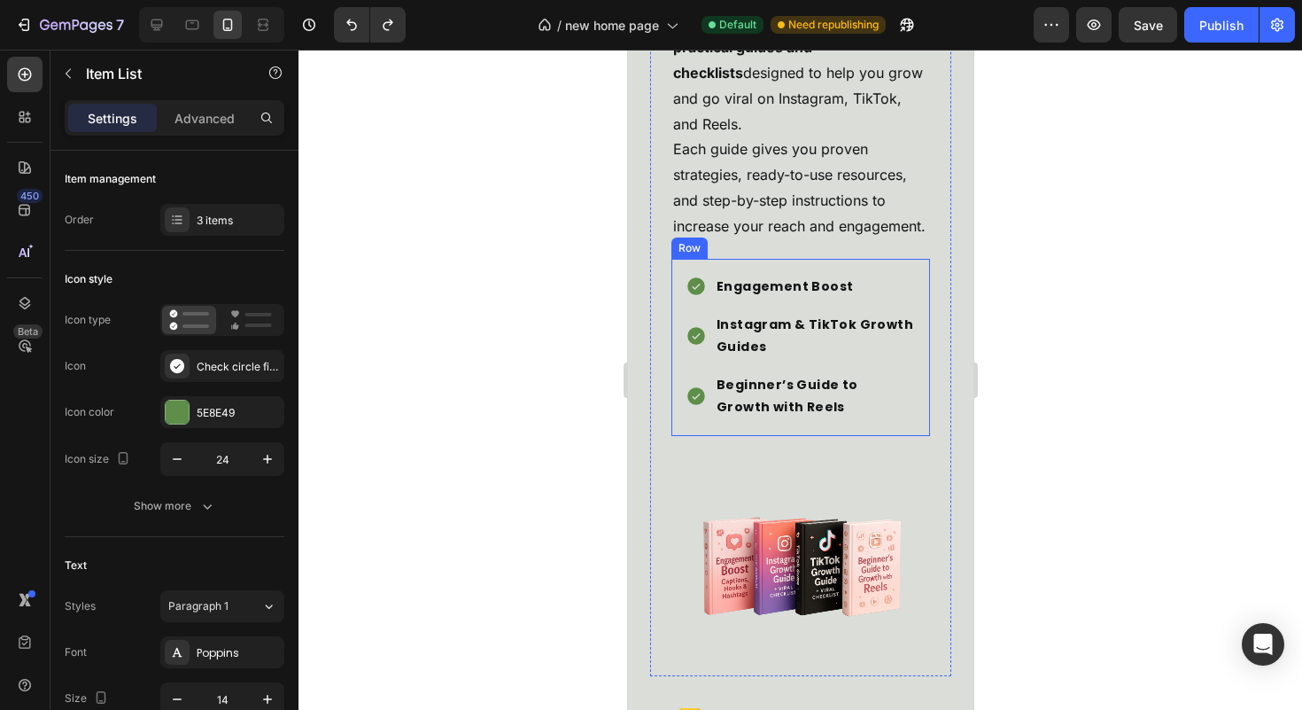
click at [880, 436] on div "Engagement Boost Instagram & TikTok Growth Guides Beginner’s Guide to Growth wi…" at bounding box center [800, 347] width 259 height 177
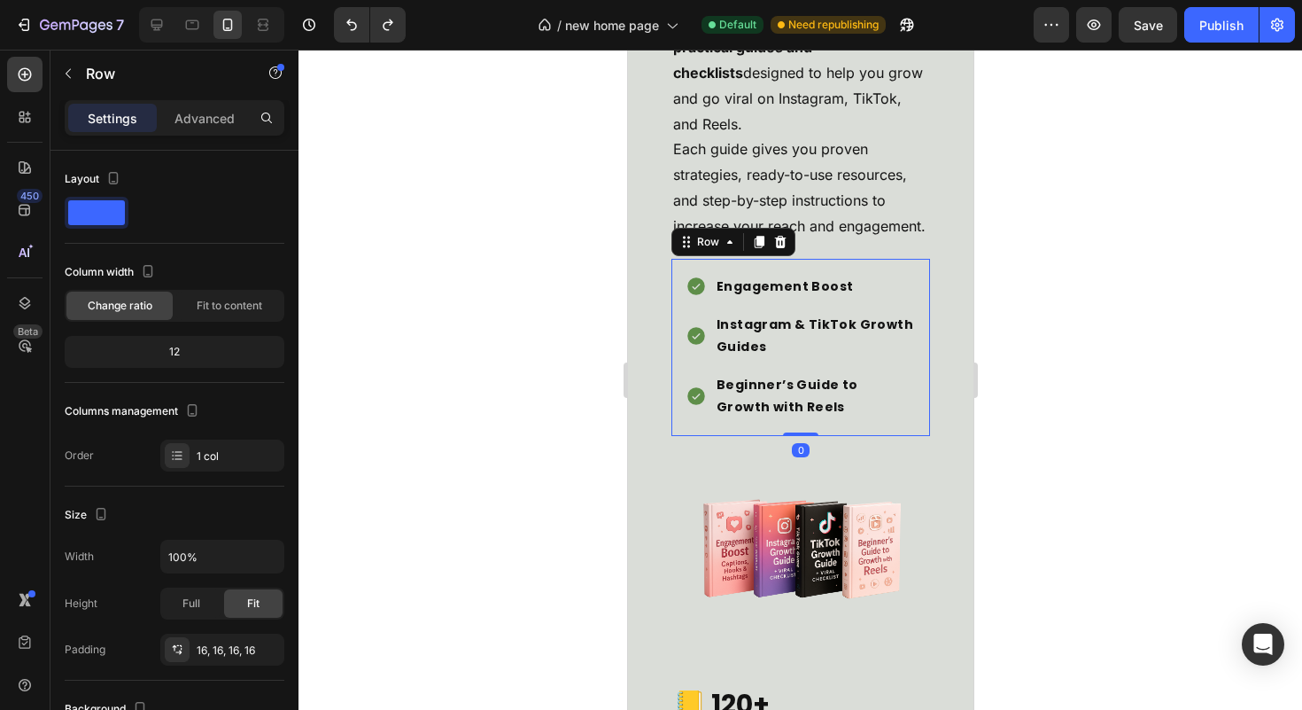
drag, startPoint x: 800, startPoint y: 490, endPoint x: 824, endPoint y: 463, distance: 35.8
click at [800, 436] on div "Engagement Boost Instagram & TikTok Growth Guides Beginner’s Guide to Growth wi…" at bounding box center [800, 347] width 259 height 177
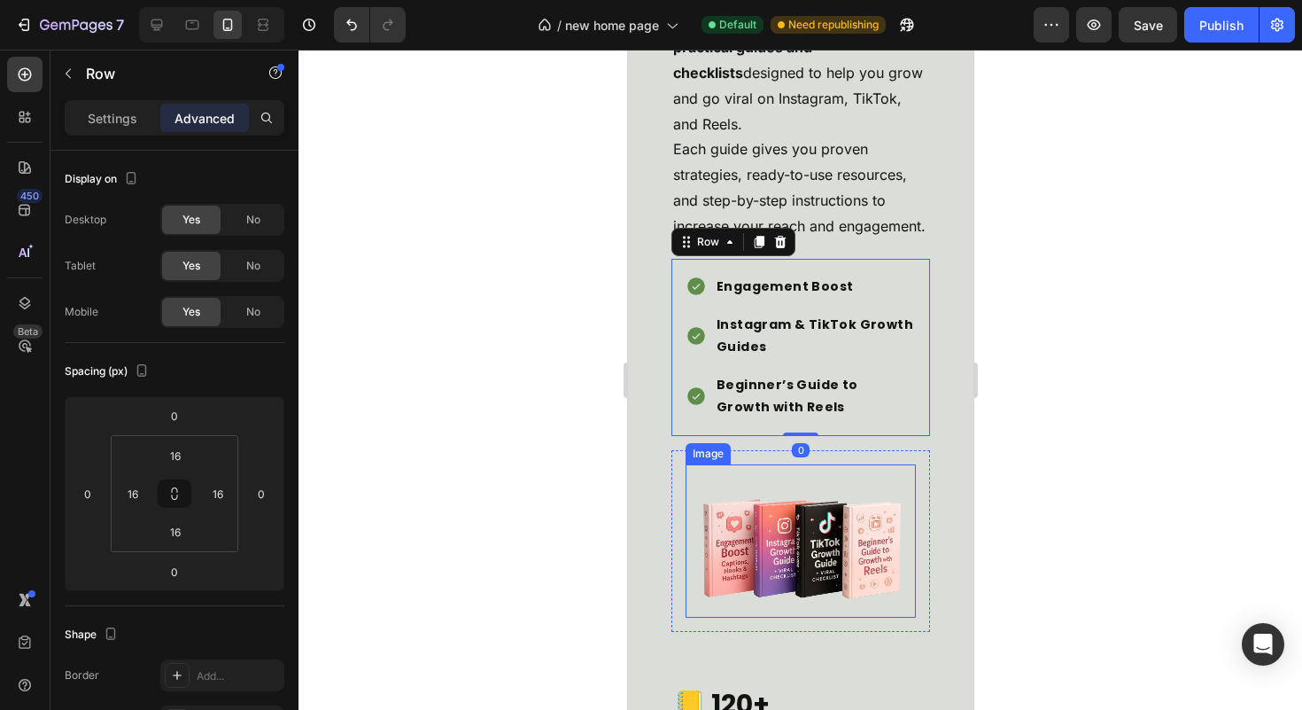
click at [862, 518] on img at bounding box center [800, 540] width 230 height 153
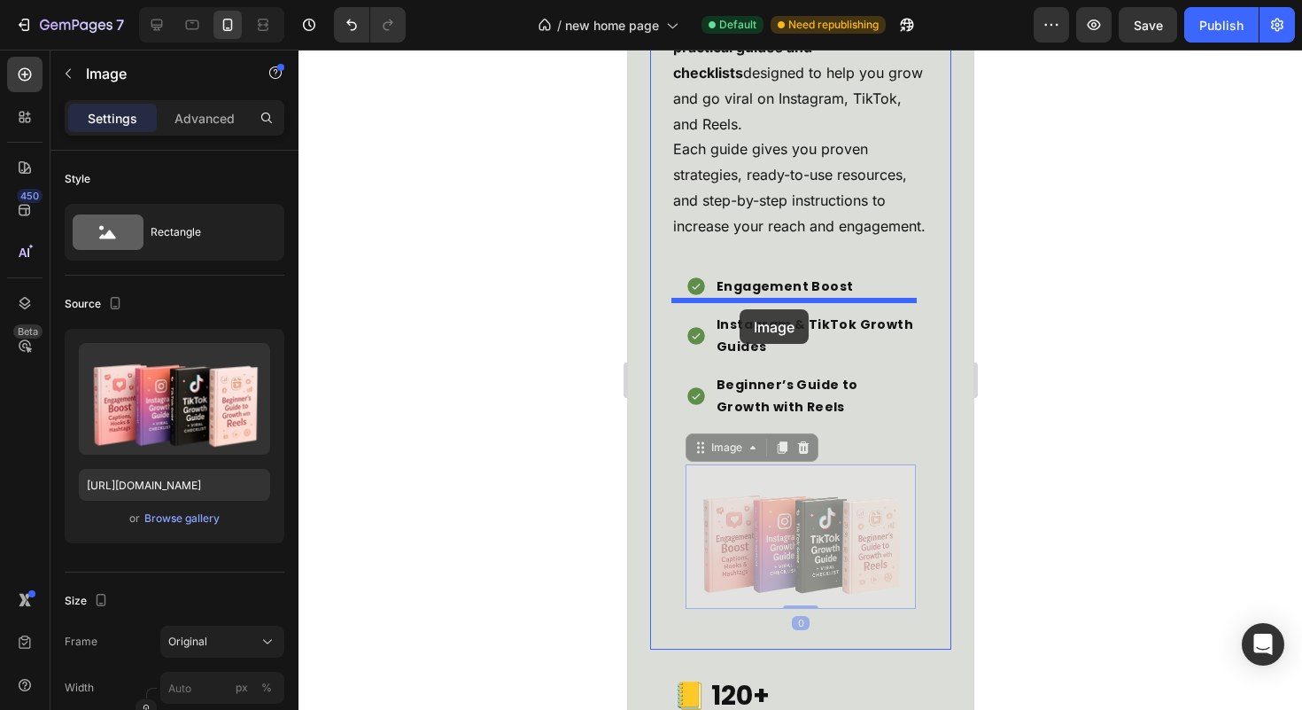
drag, startPoint x: 710, startPoint y: 485, endPoint x: 739, endPoint y: 309, distance: 178.5
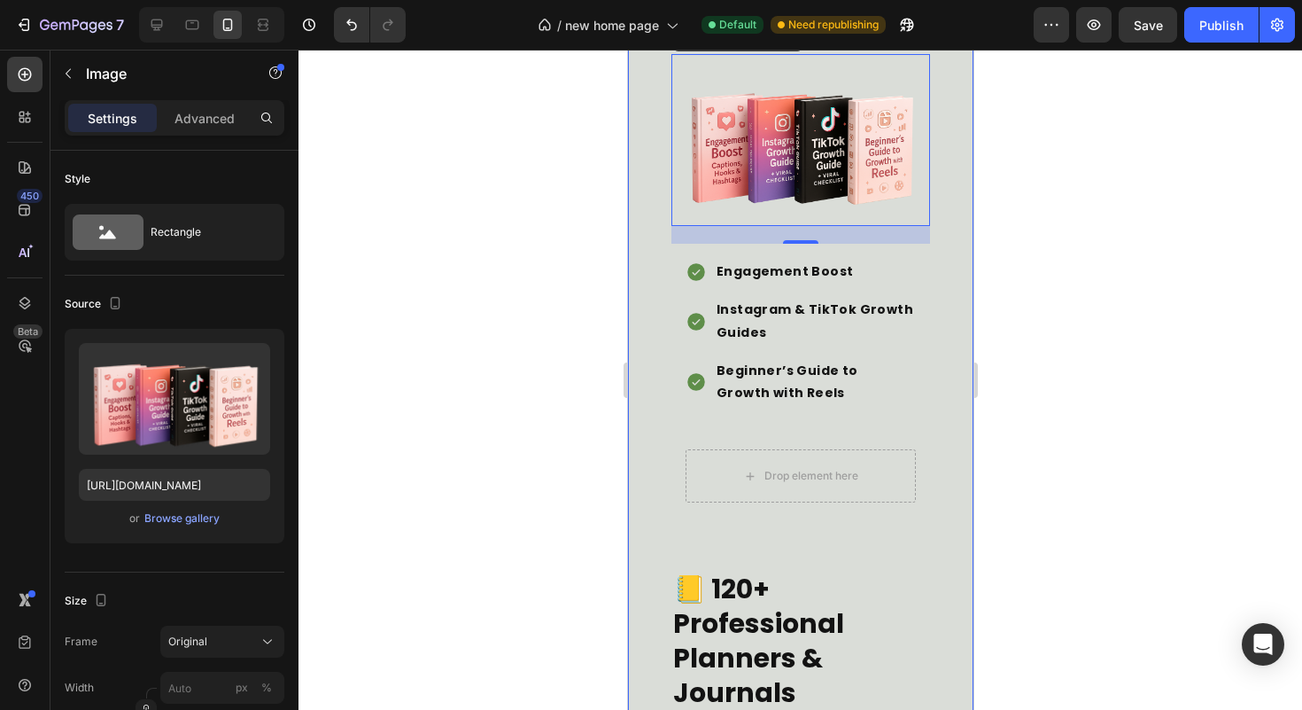
click at [943, 446] on div "Here’s What You Get with the Ultimate Digital Marketing Faceless Kit Heading A …" at bounding box center [799, 406] width 345 height 3619
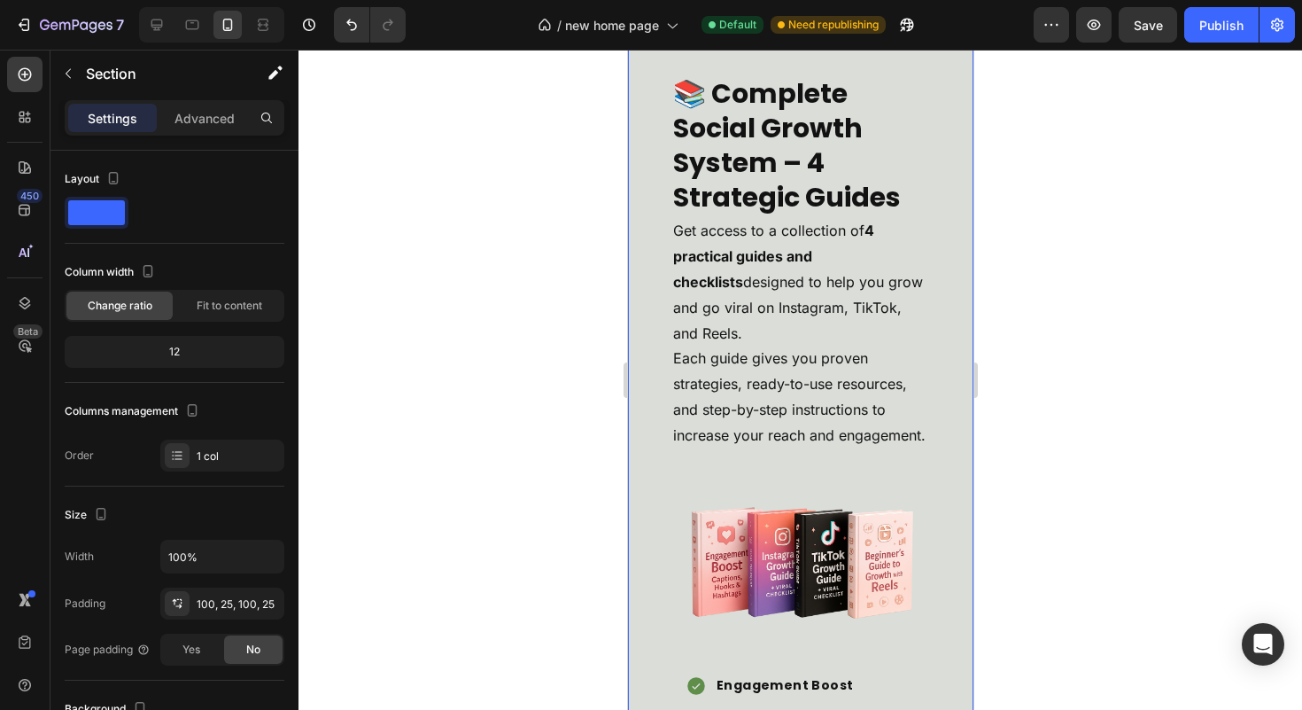
scroll to position [4621, 0]
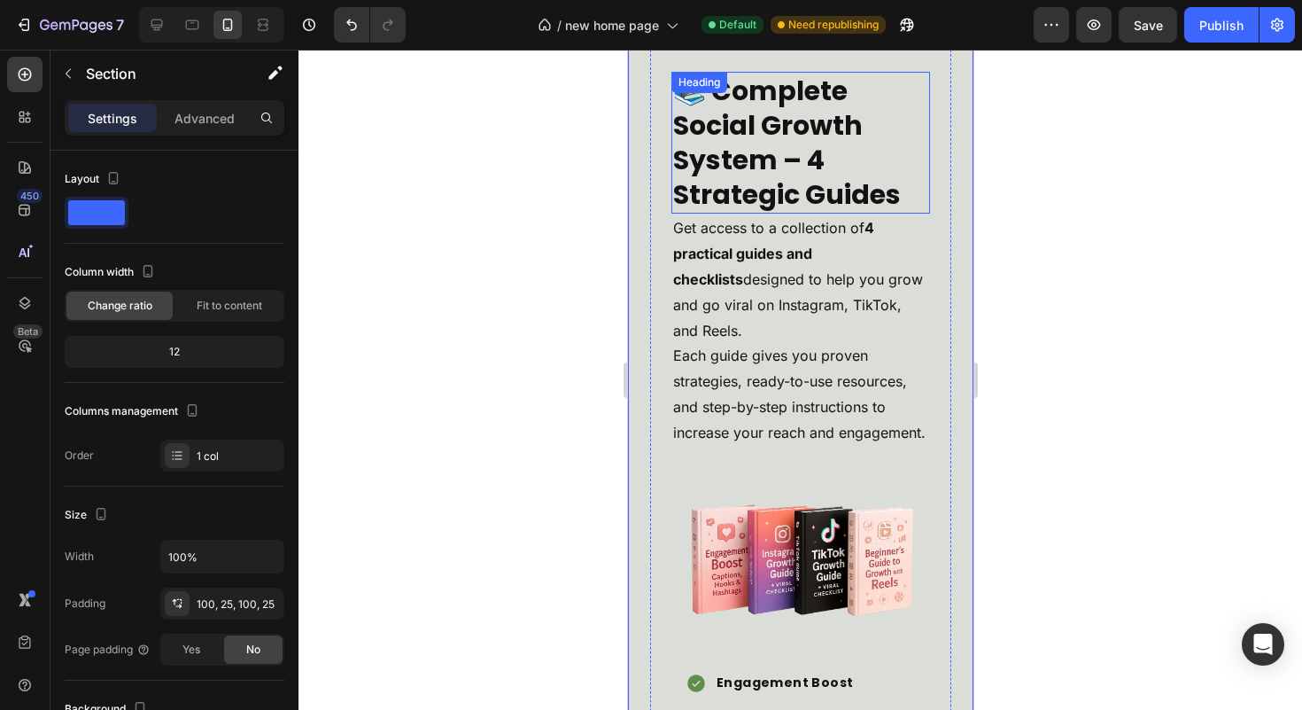
click at [819, 180] on h2 "📚 Complete Social Growth System – 4 Strategic Guides" at bounding box center [800, 143] width 259 height 142
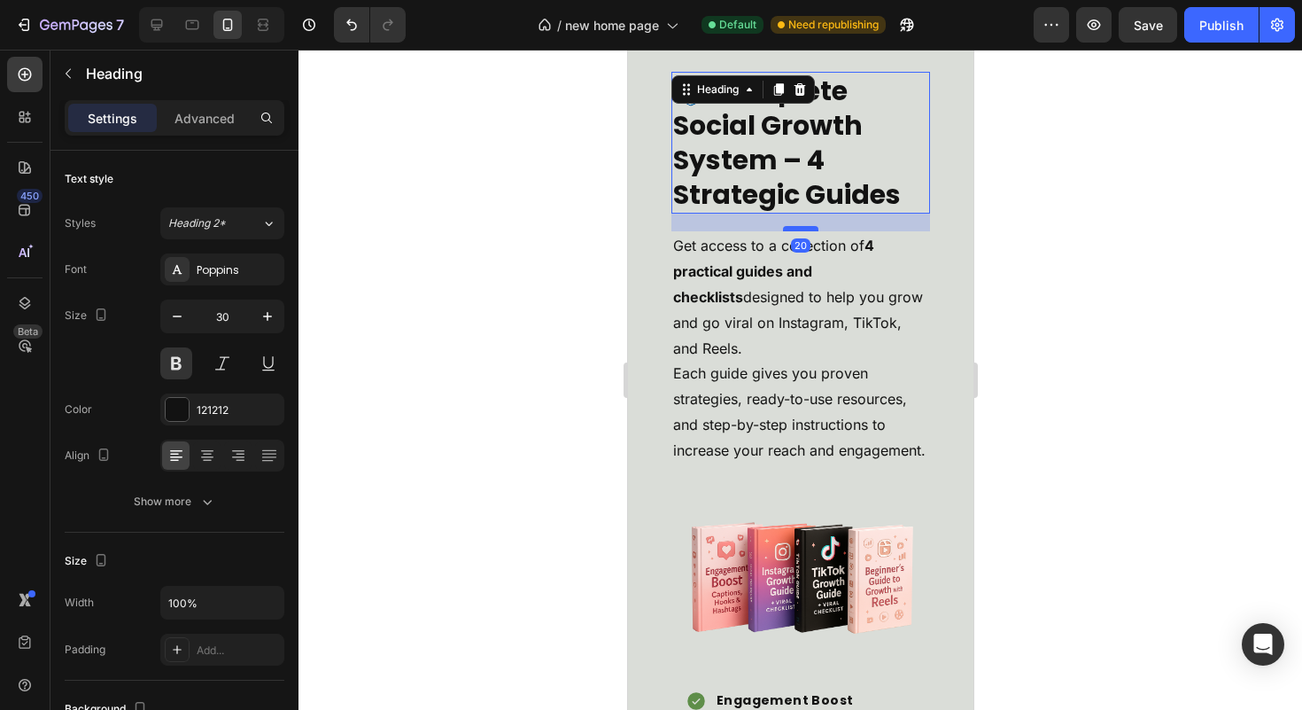
drag, startPoint x: 803, startPoint y: 229, endPoint x: 802, endPoint y: 246, distance: 17.8
click at [802, 231] on div at bounding box center [799, 228] width 35 height 5
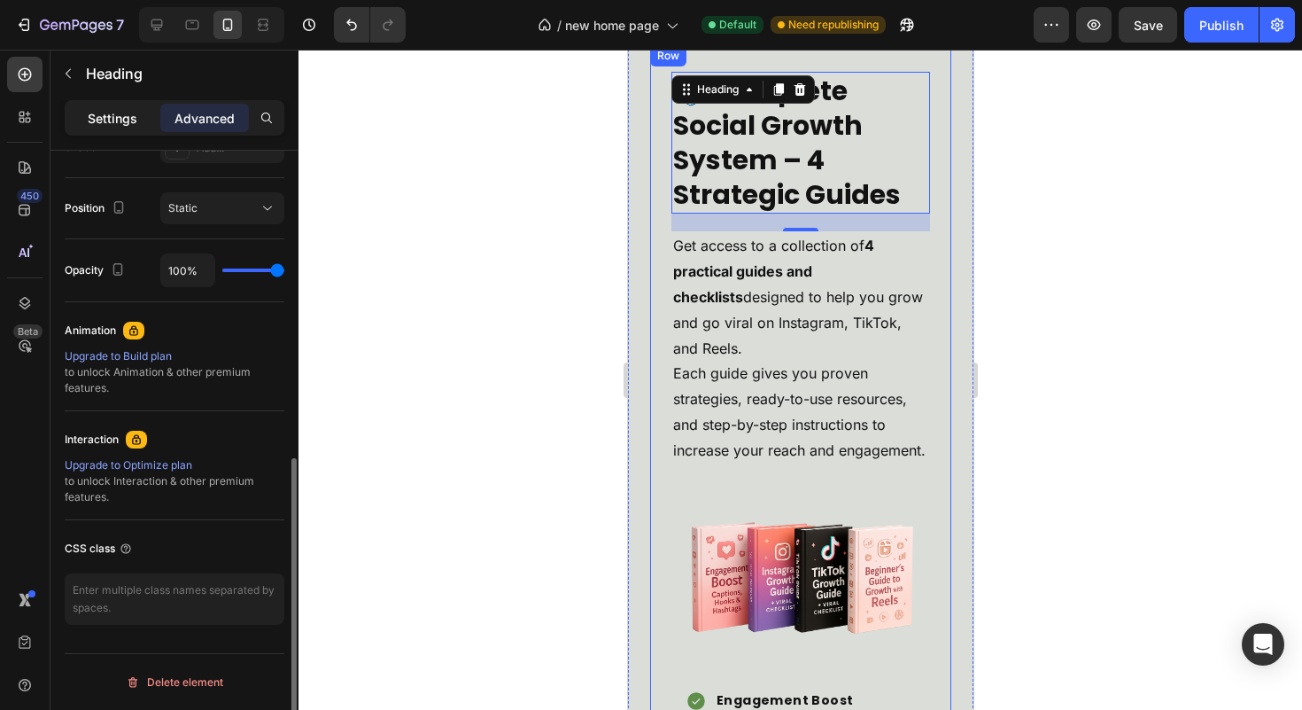
click at [97, 129] on div "Settings" at bounding box center [112, 118] width 89 height 28
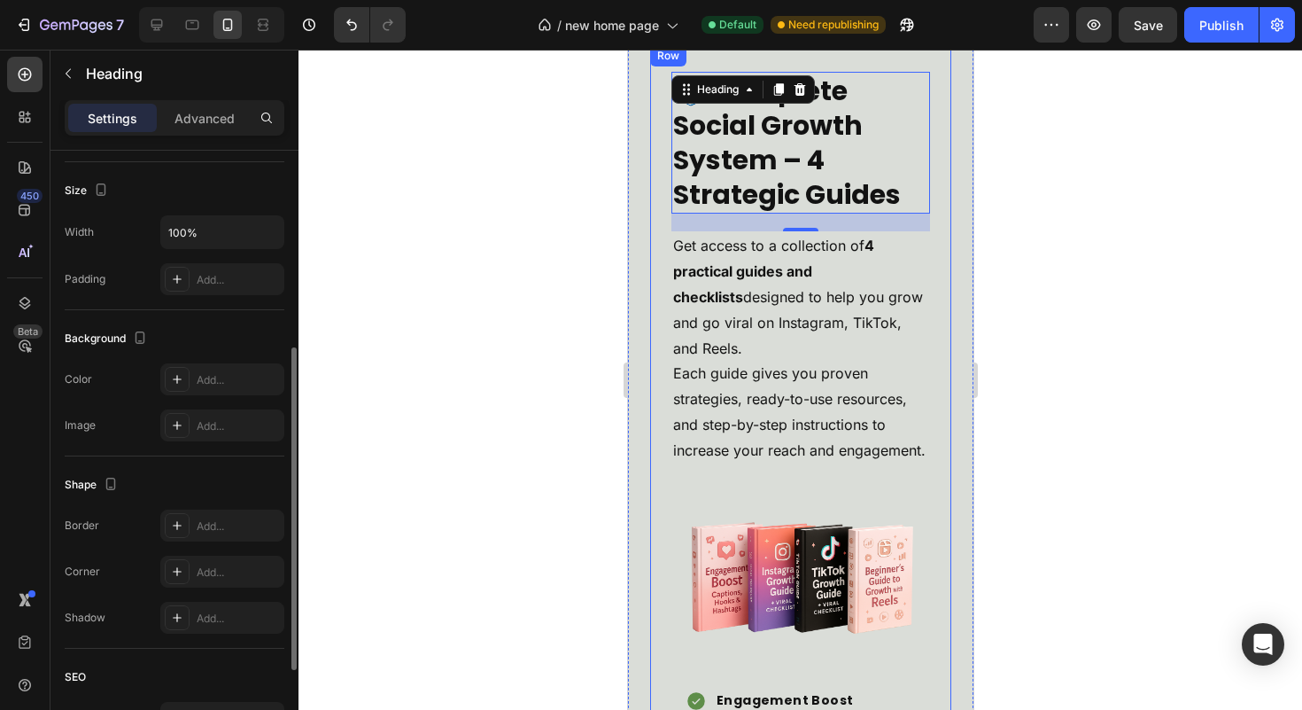
scroll to position [0, 0]
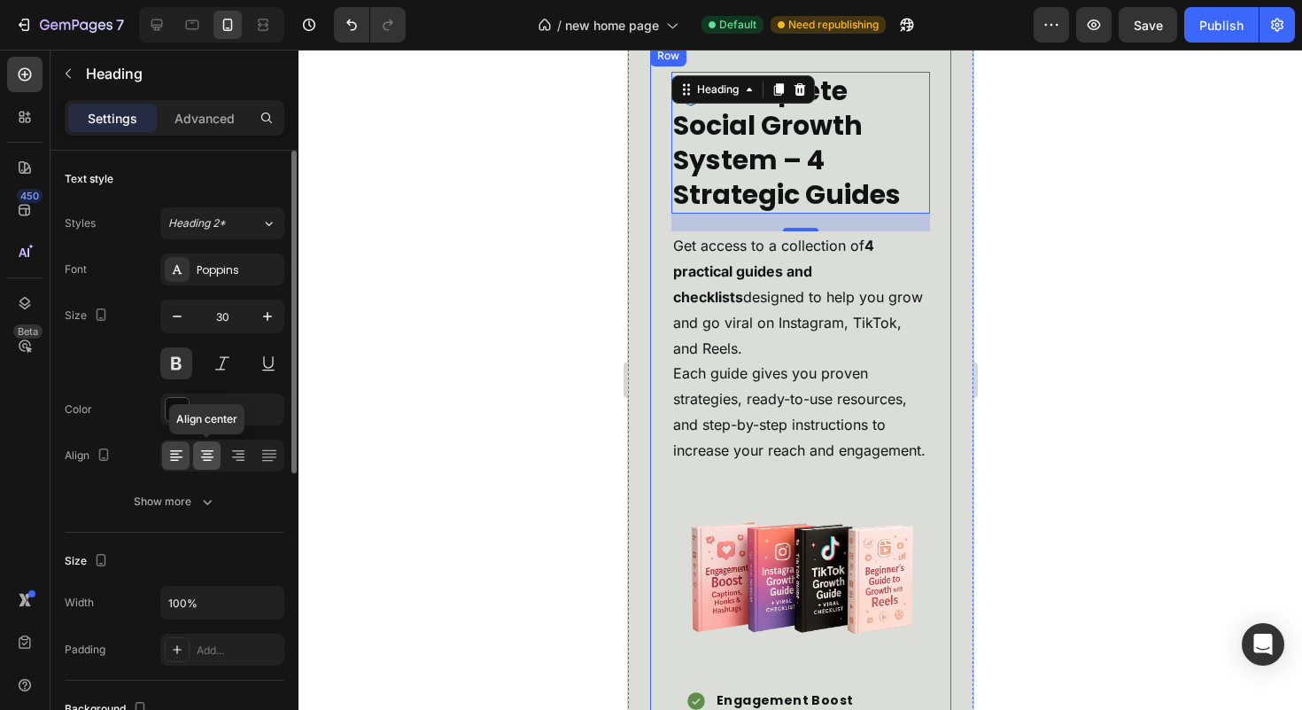
click at [214, 453] on icon at bounding box center [207, 455] width 18 height 18
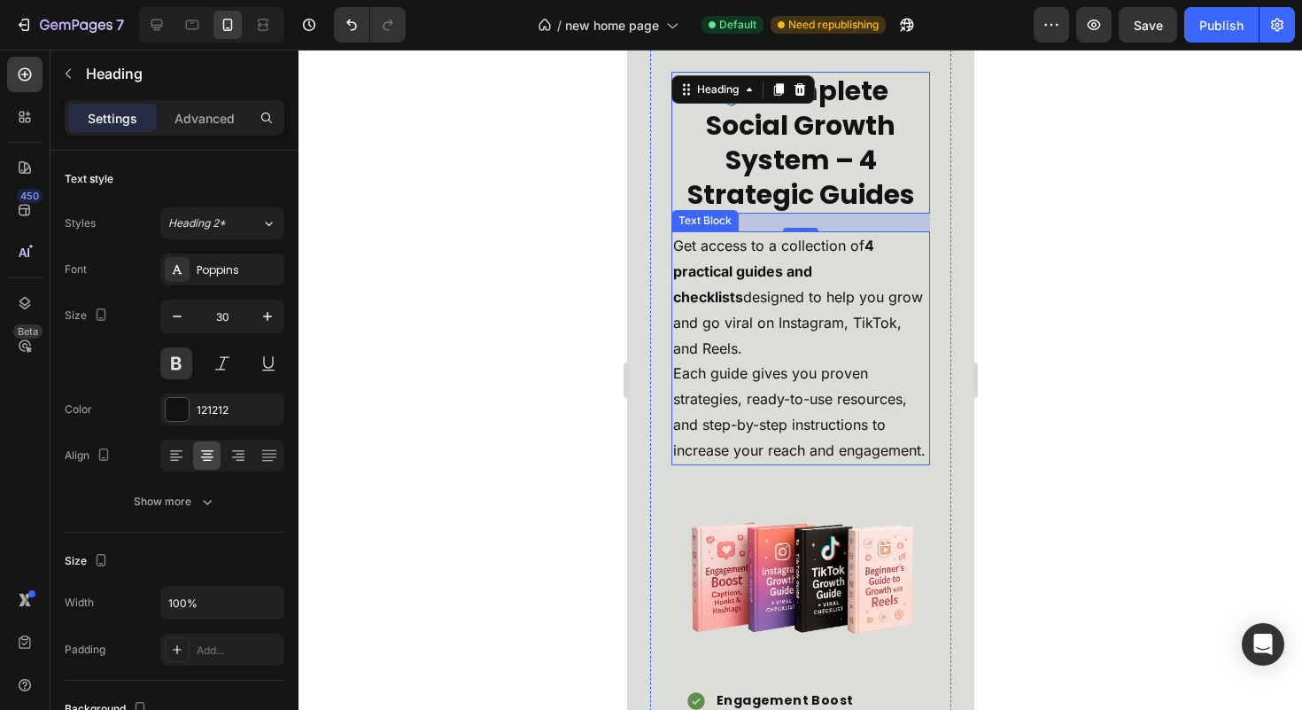
click at [720, 385] on p "Get access to a collection of 4 practical guides and checklists designed to hel…" at bounding box center [799, 347] width 255 height 229
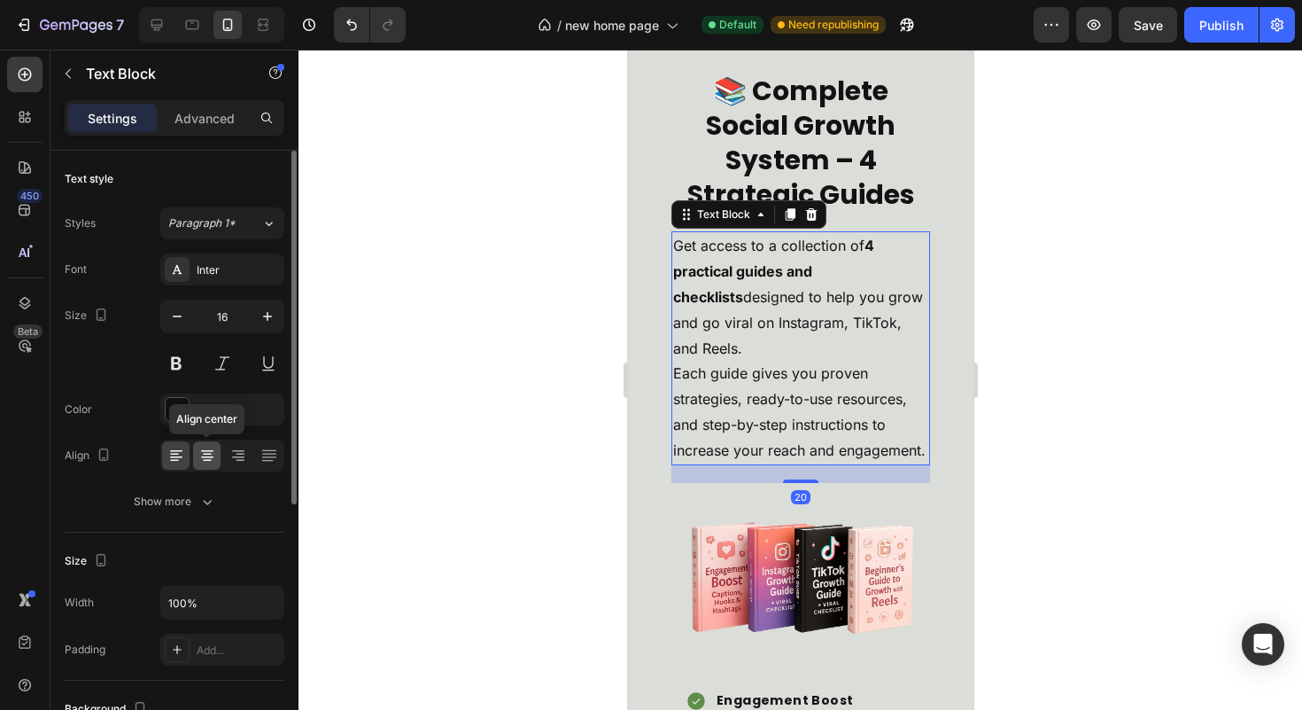
click at [209, 461] on icon at bounding box center [207, 455] width 18 height 18
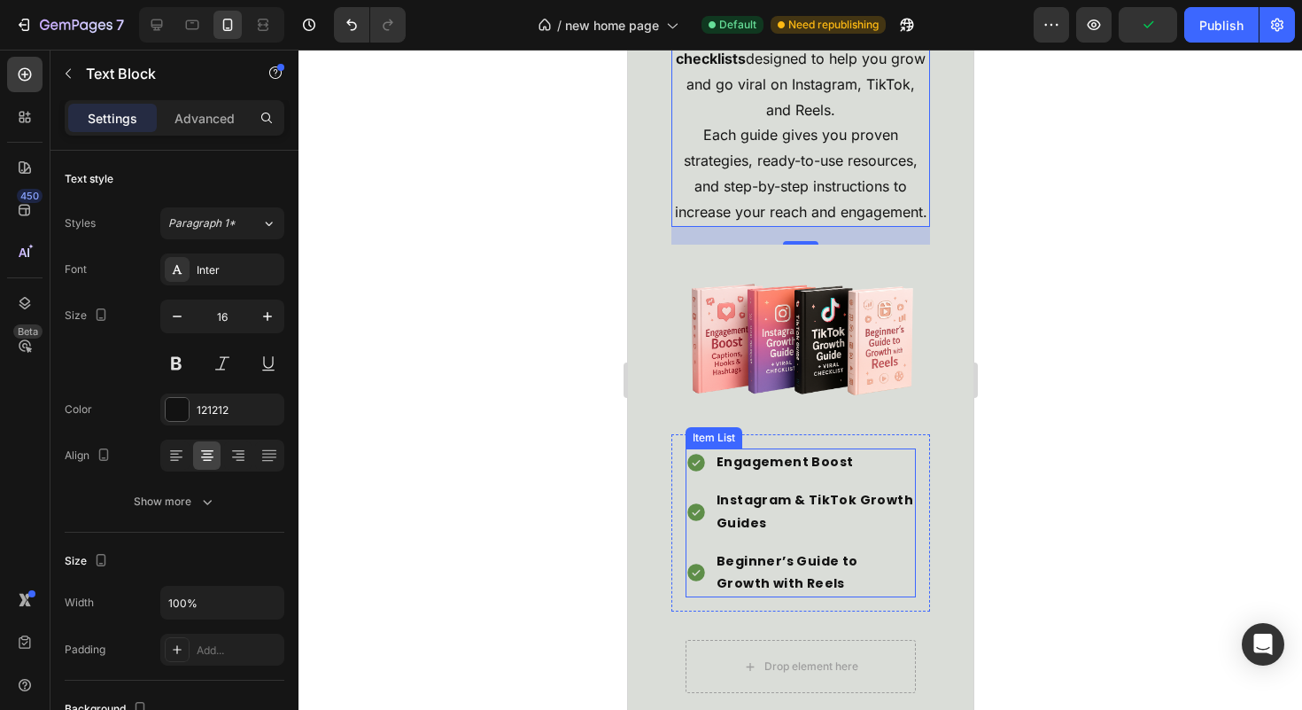
scroll to position [4863, 0]
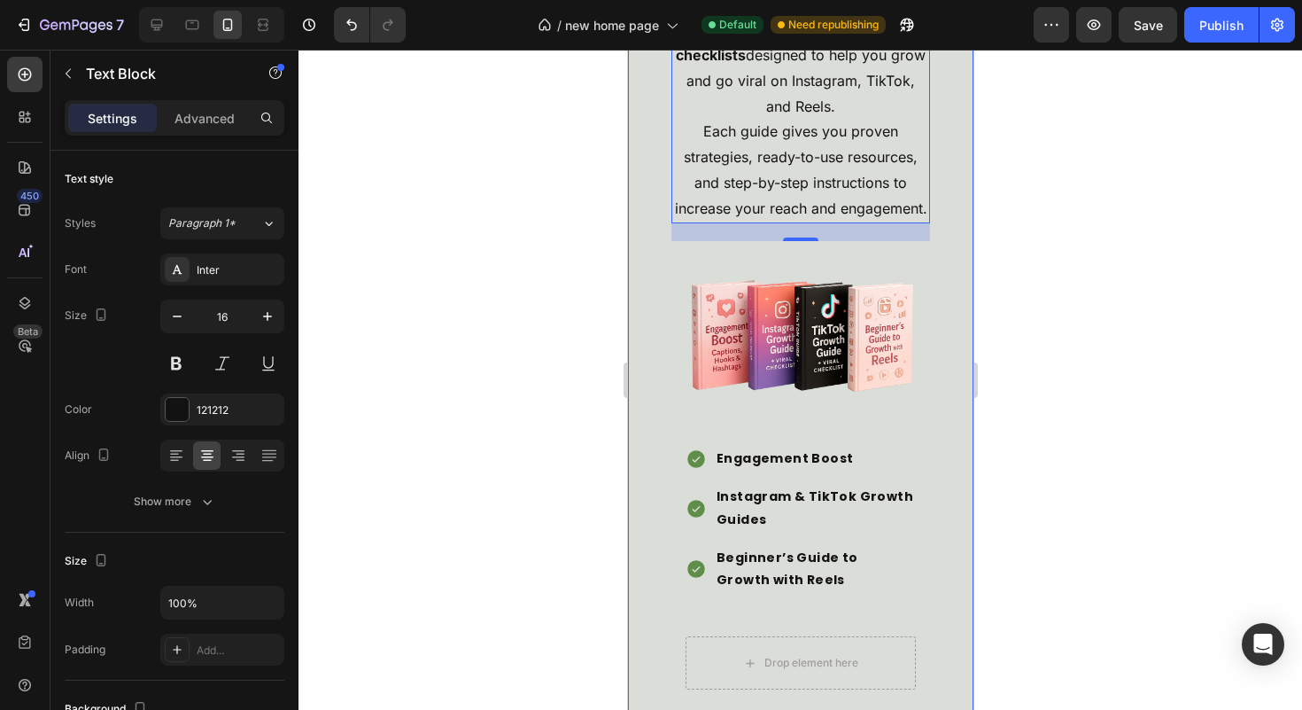
click at [940, 562] on div "Here’s What You Get with the Ultimate Digital Marketing Faceless Kit Heading A …" at bounding box center [799, 584] width 345 height 3636
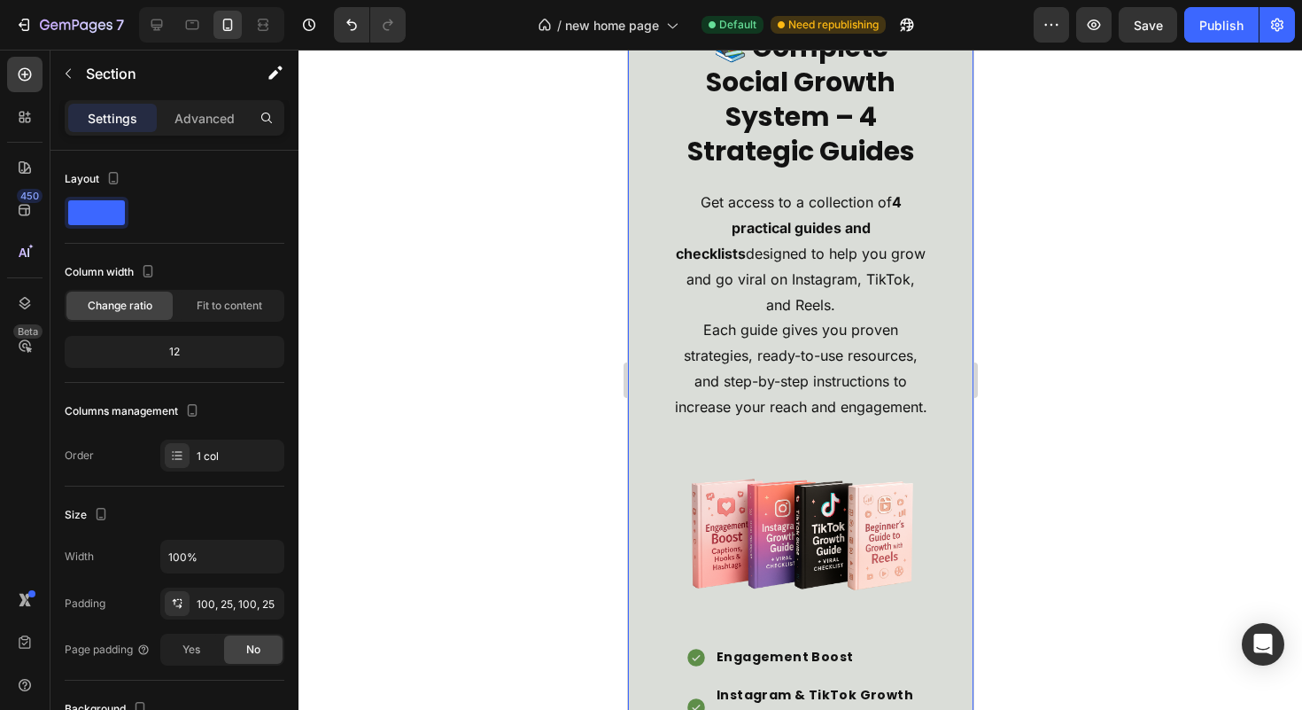
scroll to position [4664, 0]
click at [753, 375] on p "Get access to a collection of 4 practical guides and checklists designed to hel…" at bounding box center [799, 304] width 255 height 229
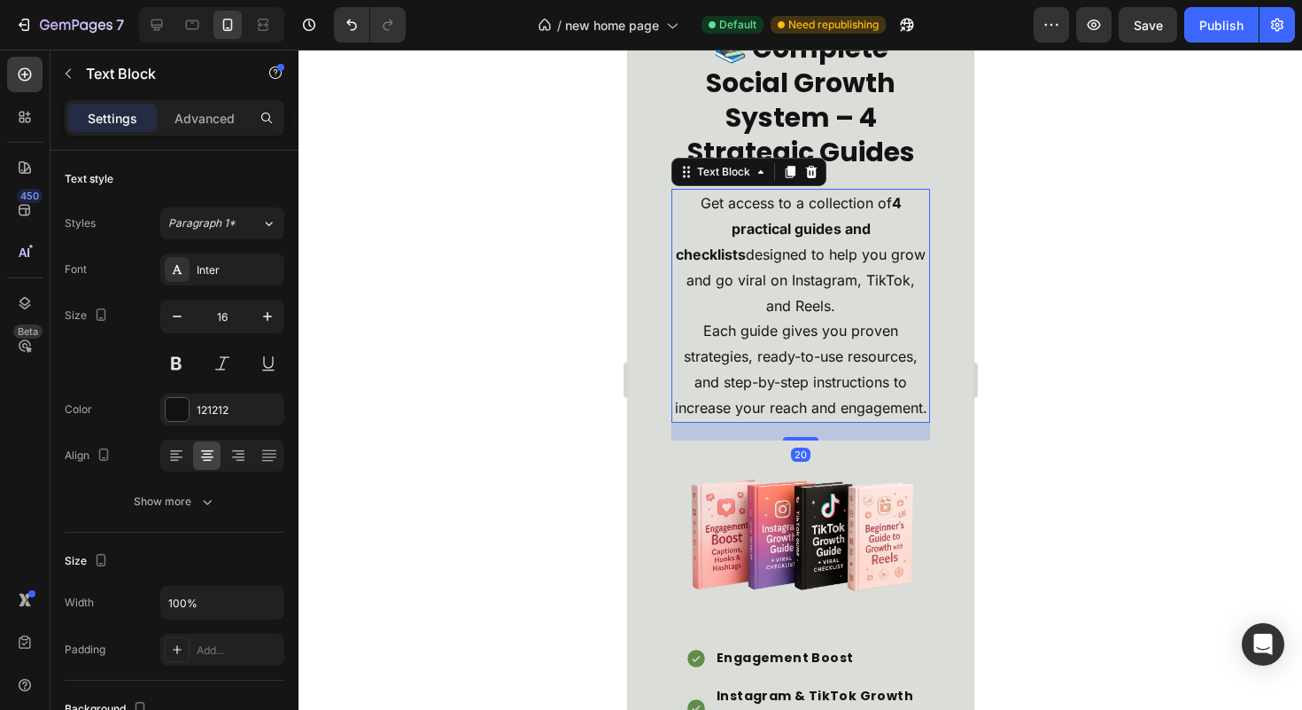
click at [697, 344] on p "Get access to a collection of 4 practical guides and checklists designed to hel…" at bounding box center [799, 304] width 255 height 229
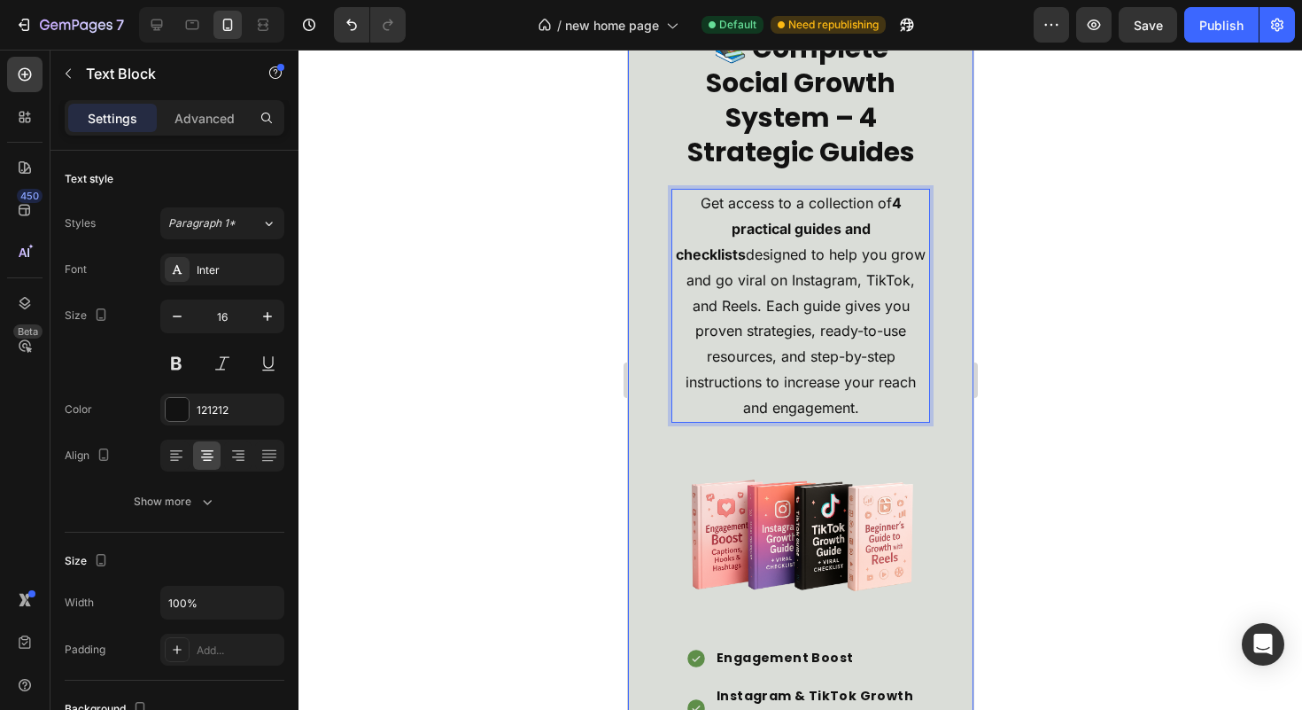
click at [931, 374] on div "📚 Complete Social Growth System – 4 Strategic Guides Heading Get access to a co…" at bounding box center [799, 466] width 301 height 927
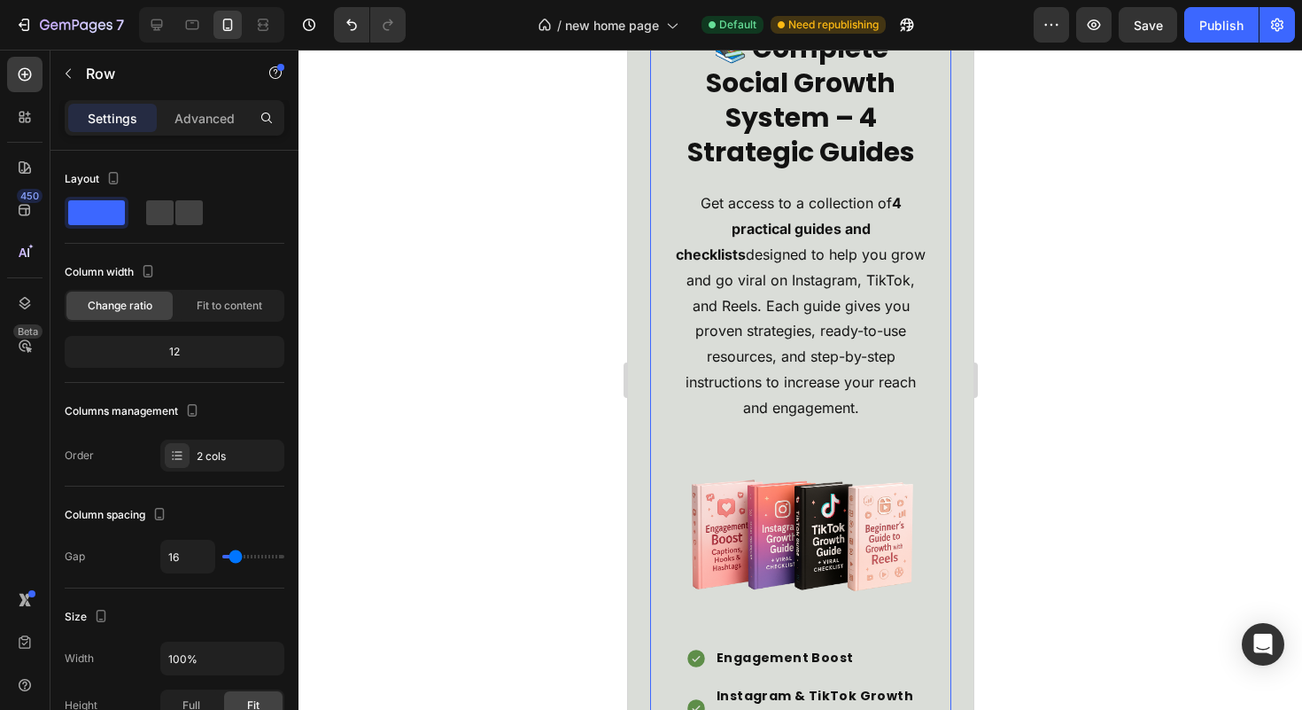
scroll to position [4691, 0]
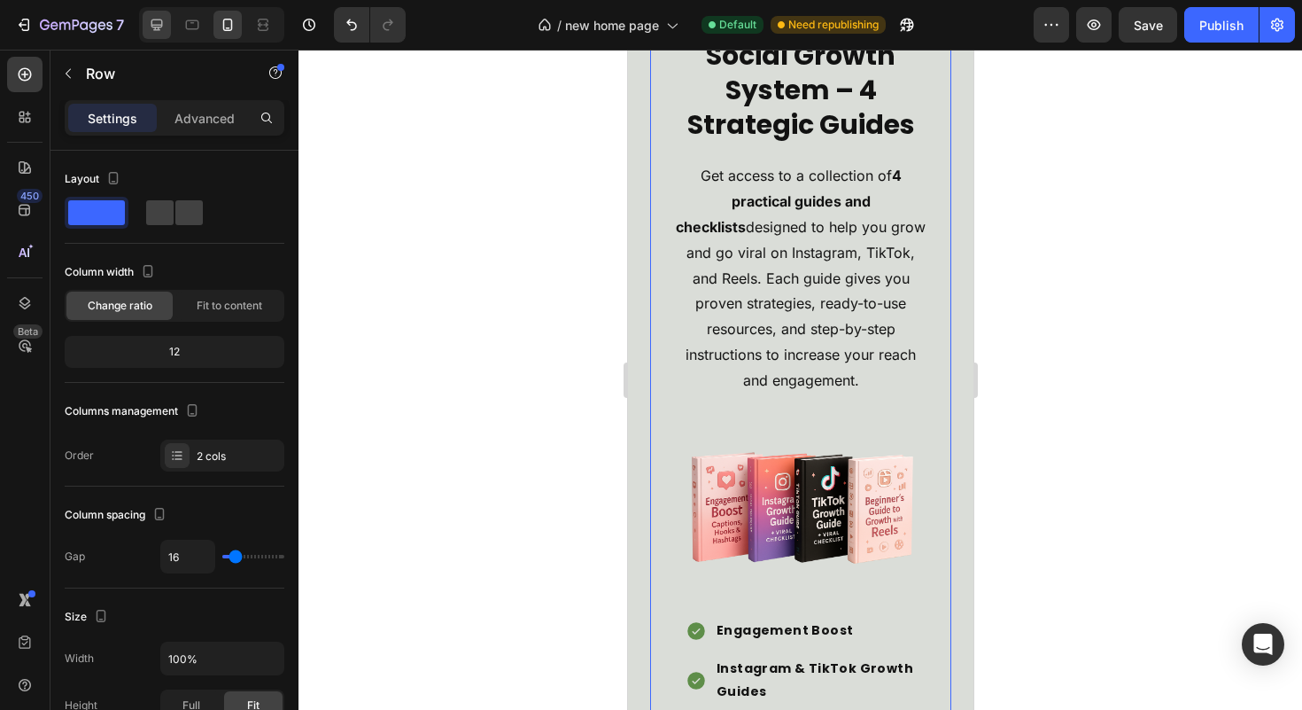
click at [144, 22] on div at bounding box center [157, 25] width 28 height 28
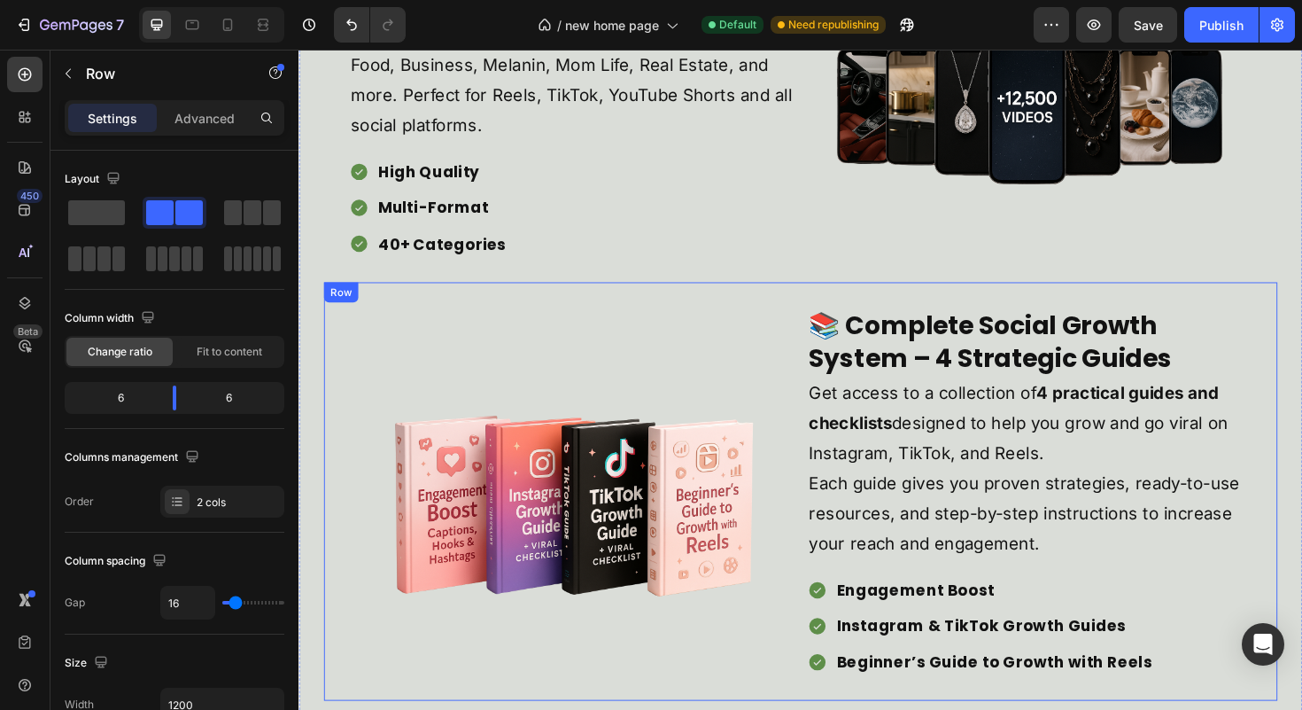
scroll to position [3969, 0]
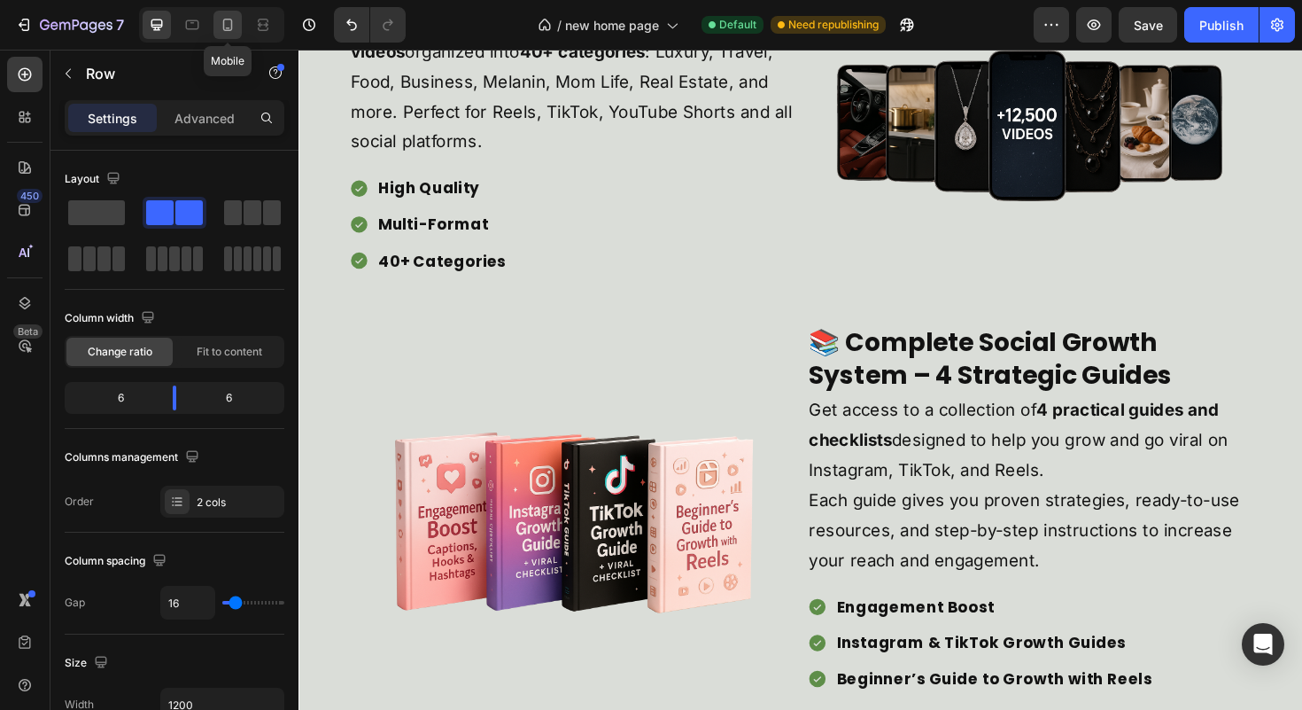
click at [220, 28] on div at bounding box center [227, 25] width 28 height 28
type input "100%"
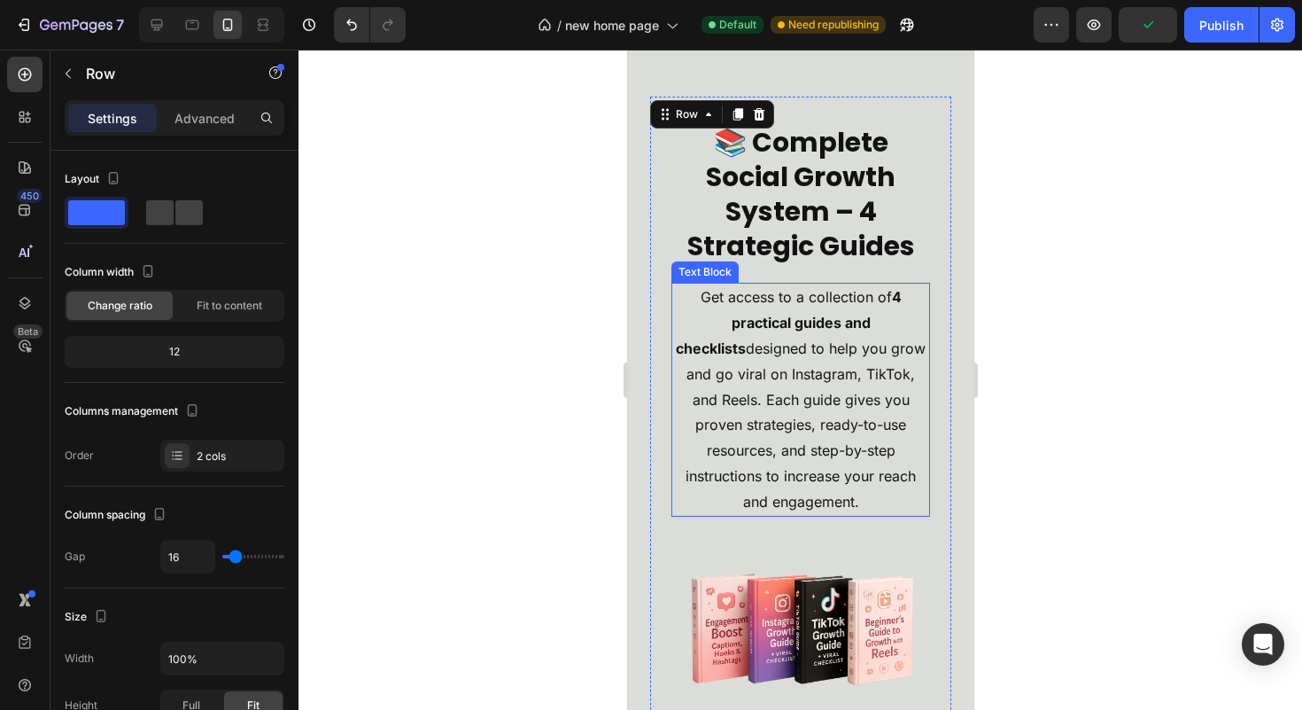
scroll to position [4572, 0]
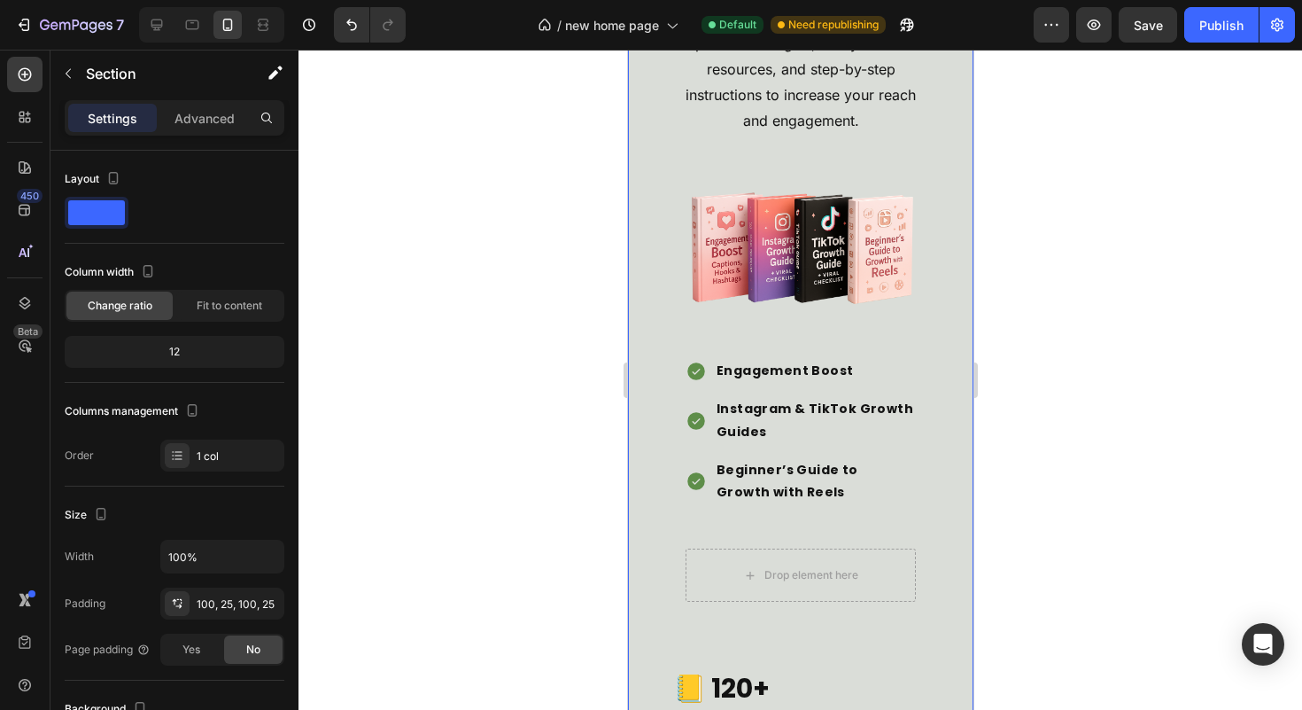
scroll to position [4955, 0]
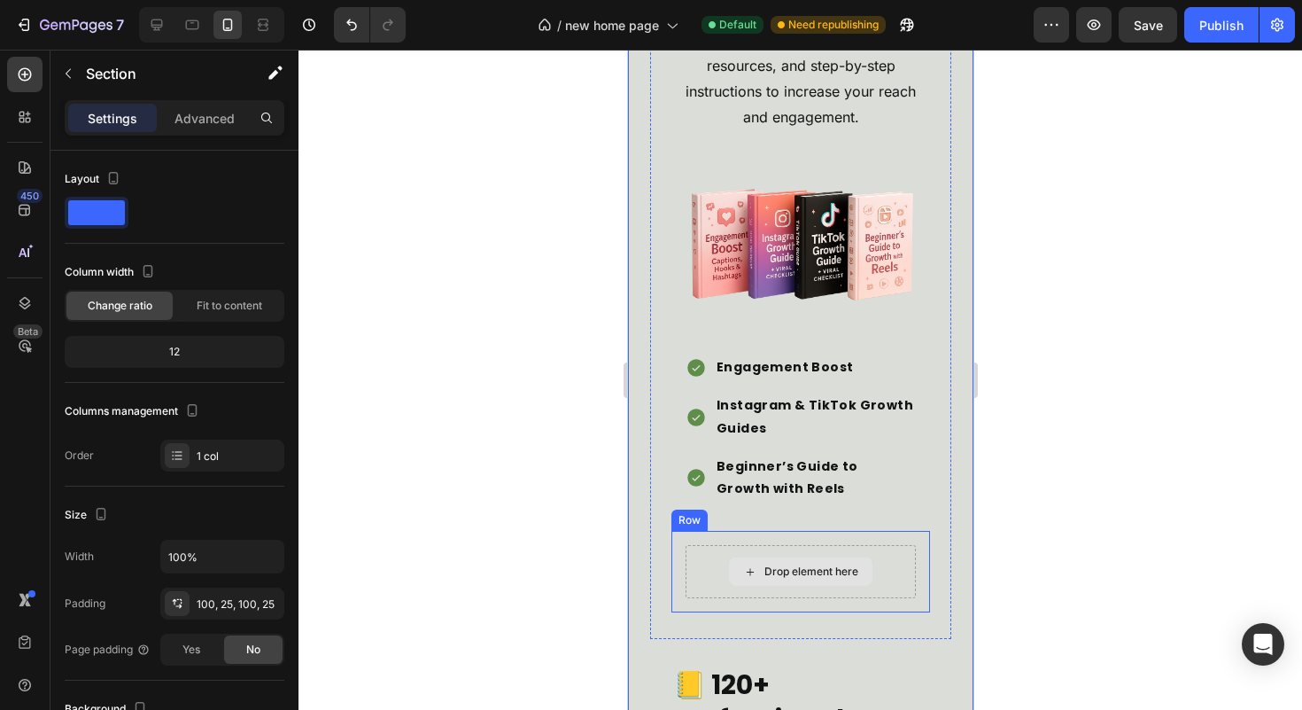
click at [864, 570] on div "Drop element here" at bounding box center [800, 571] width 144 height 28
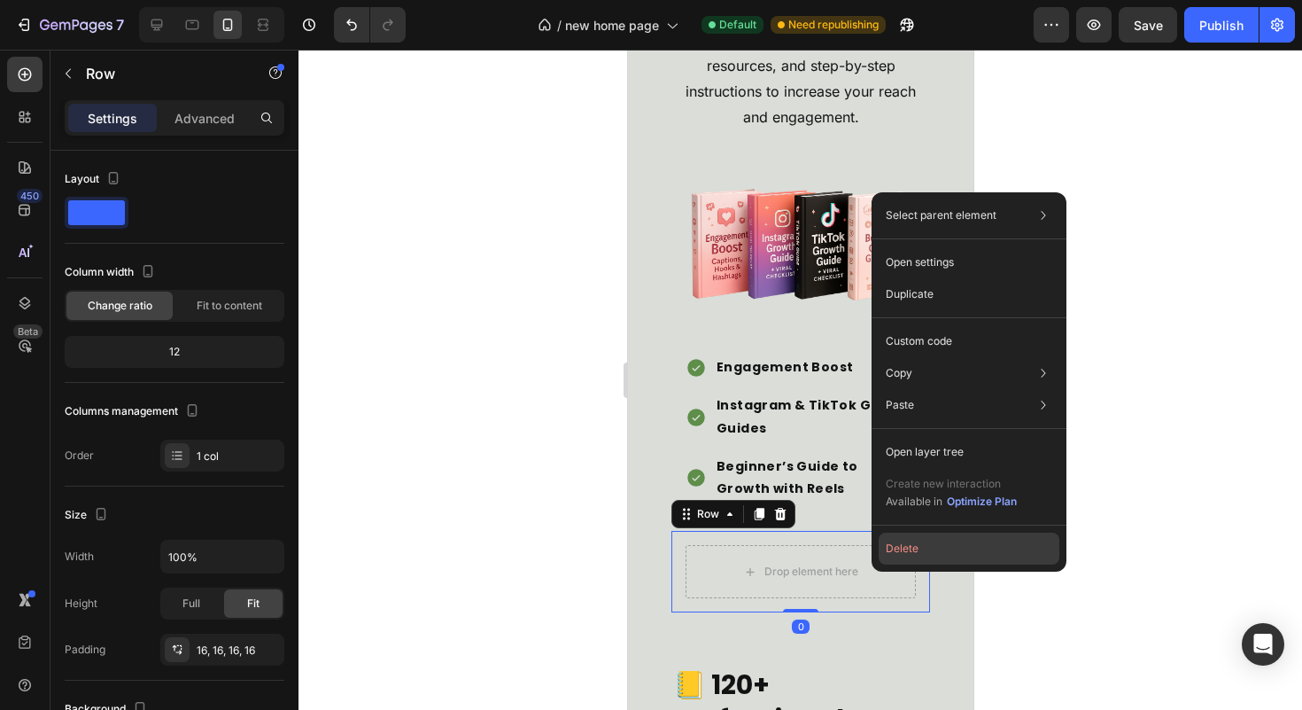
click at [888, 540] on button "Delete" at bounding box center [969, 548] width 181 height 32
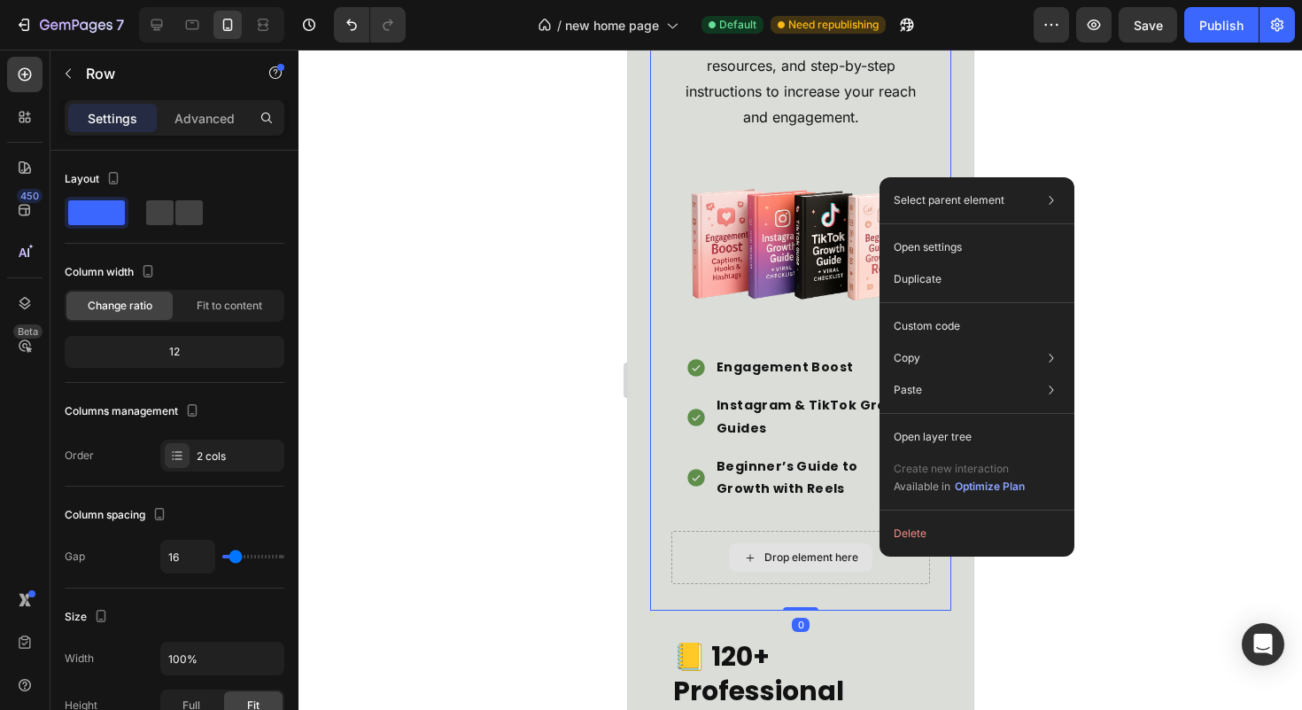
click at [881, 558] on div "Drop element here" at bounding box center [800, 557] width 259 height 53
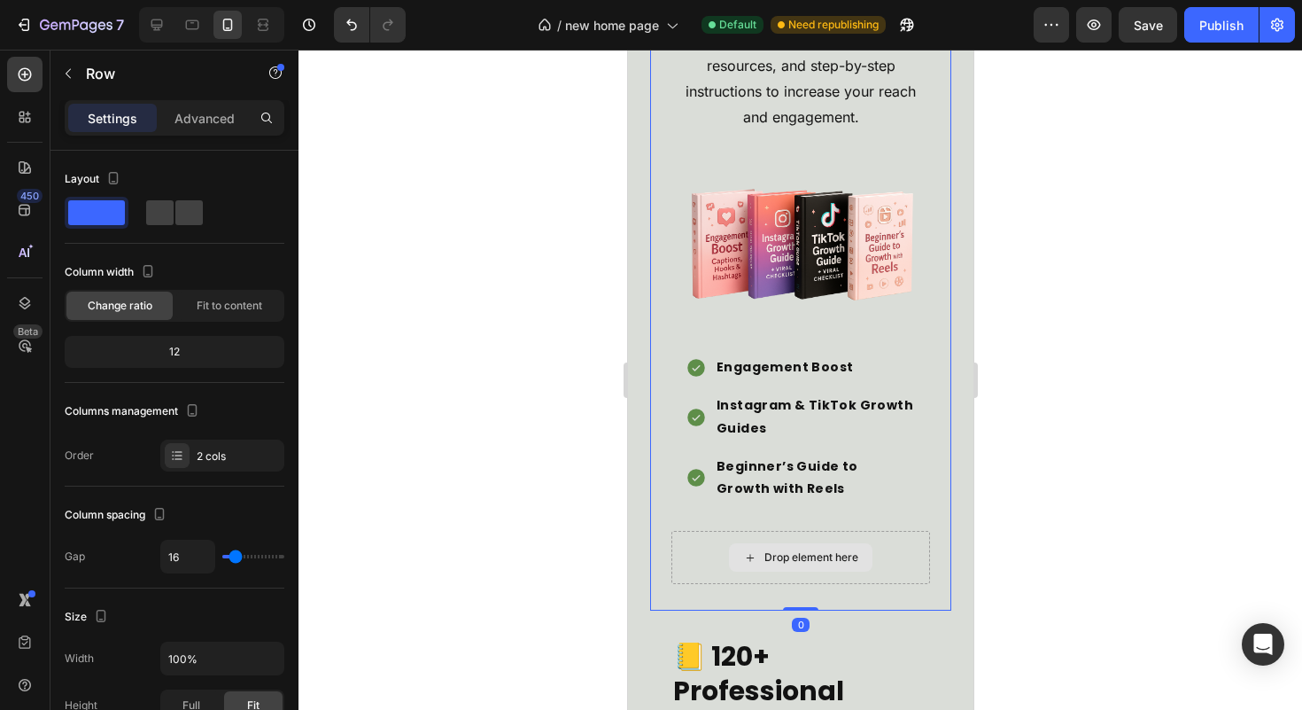
click at [863, 559] on div "Drop element here" at bounding box center [800, 557] width 144 height 28
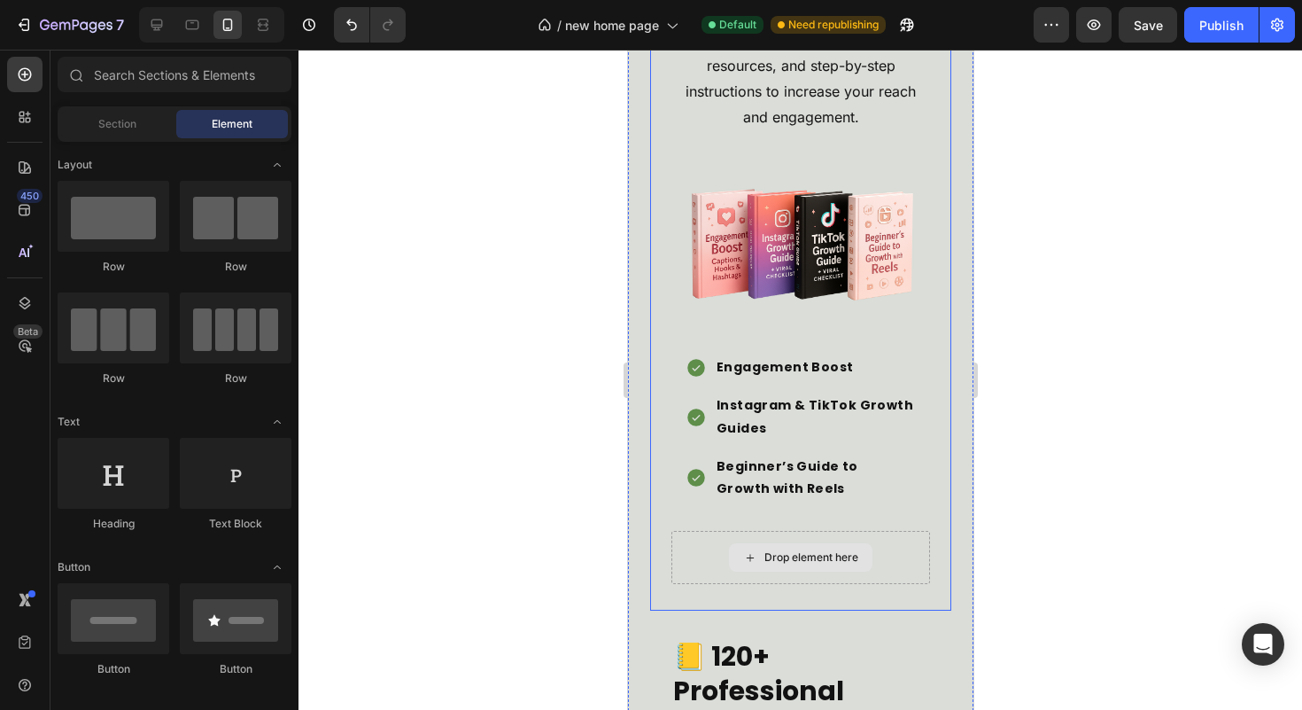
click at [692, 553] on div "Drop element here" at bounding box center [800, 557] width 259 height 53
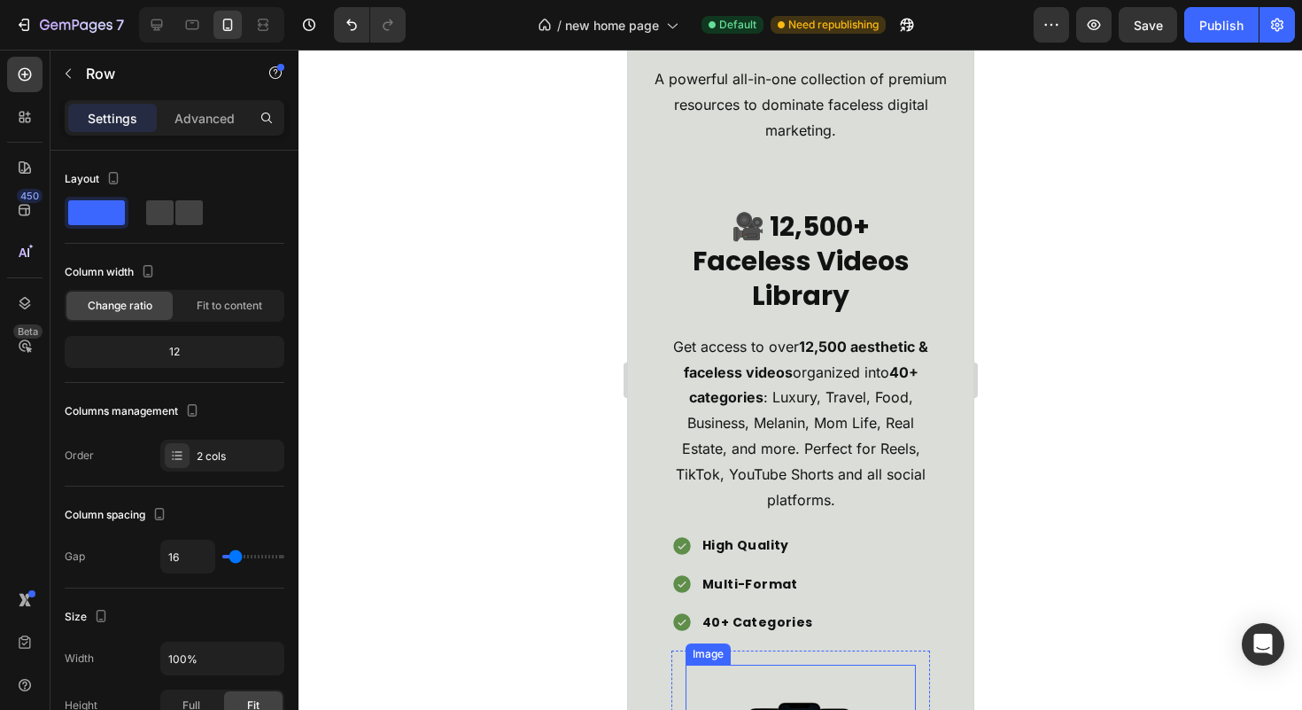
scroll to position [3809, 0]
click at [920, 203] on div "🎥 12,500+ Faceless Videos Library Heading Get access to over 12,500 aesthetic &…" at bounding box center [799, 519] width 301 height 679
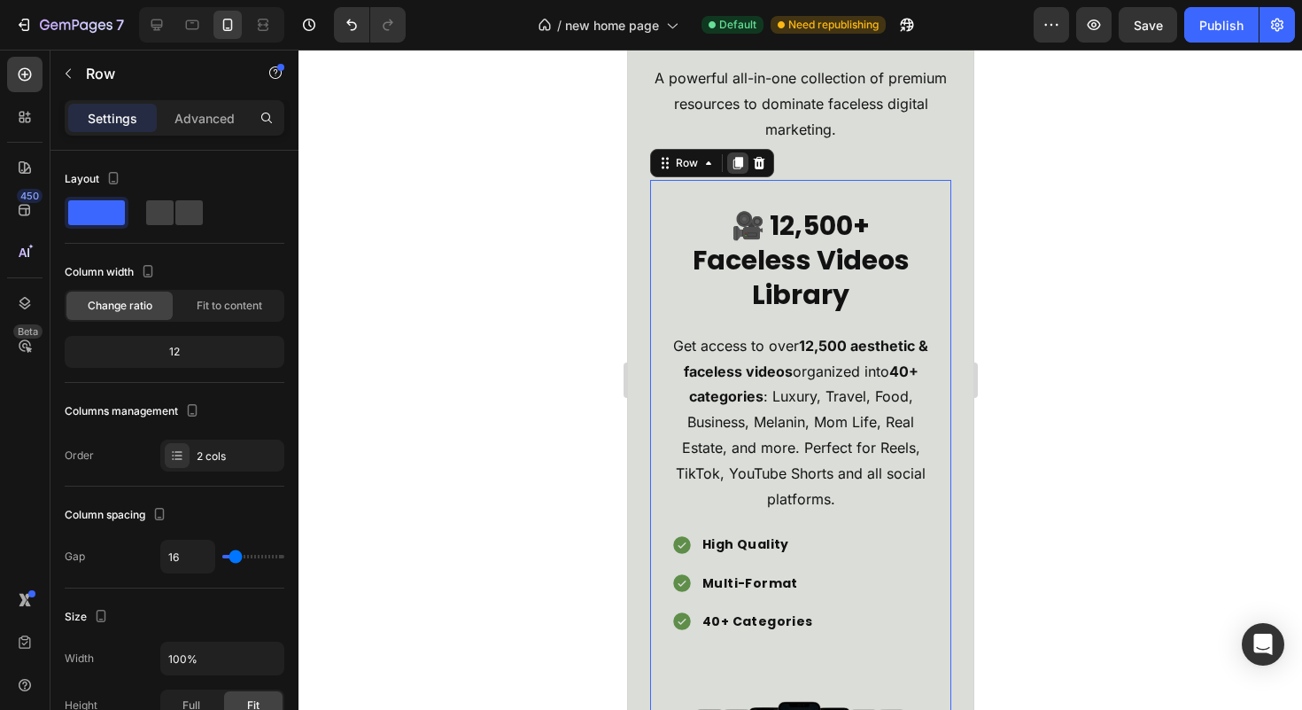
click at [740, 161] on icon at bounding box center [738, 163] width 10 height 12
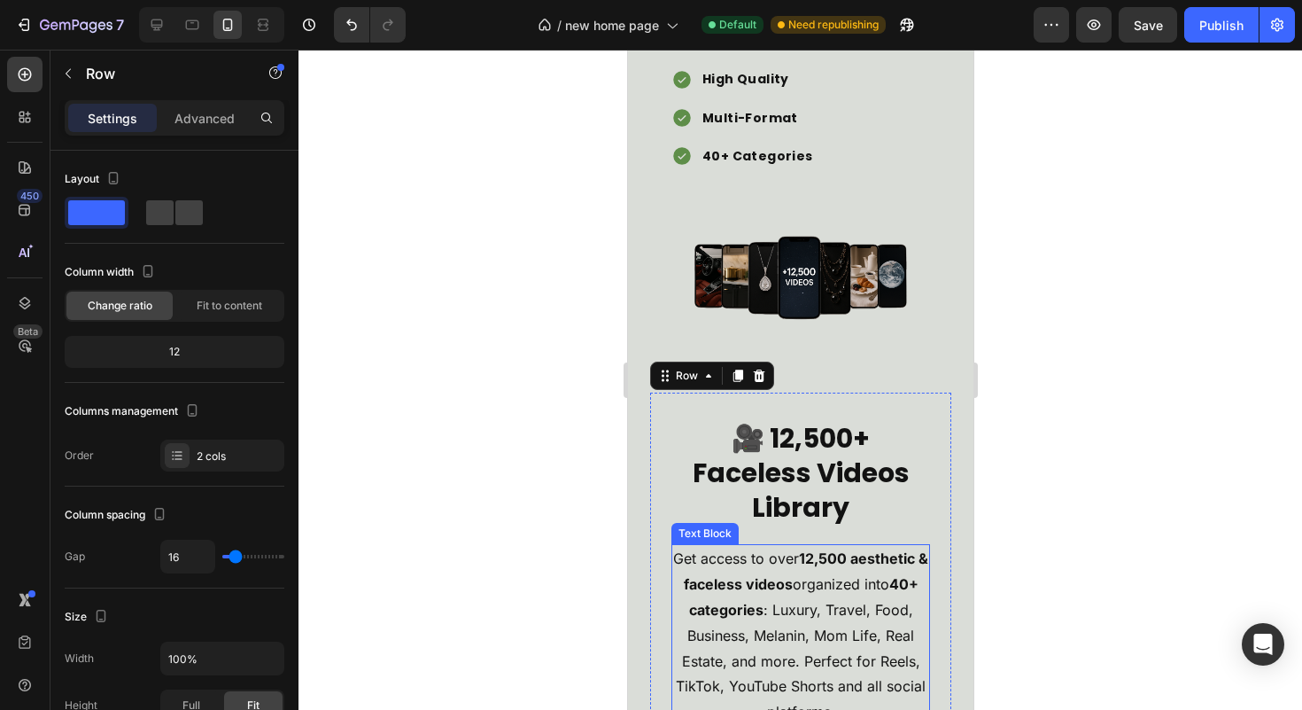
scroll to position [4226, 0]
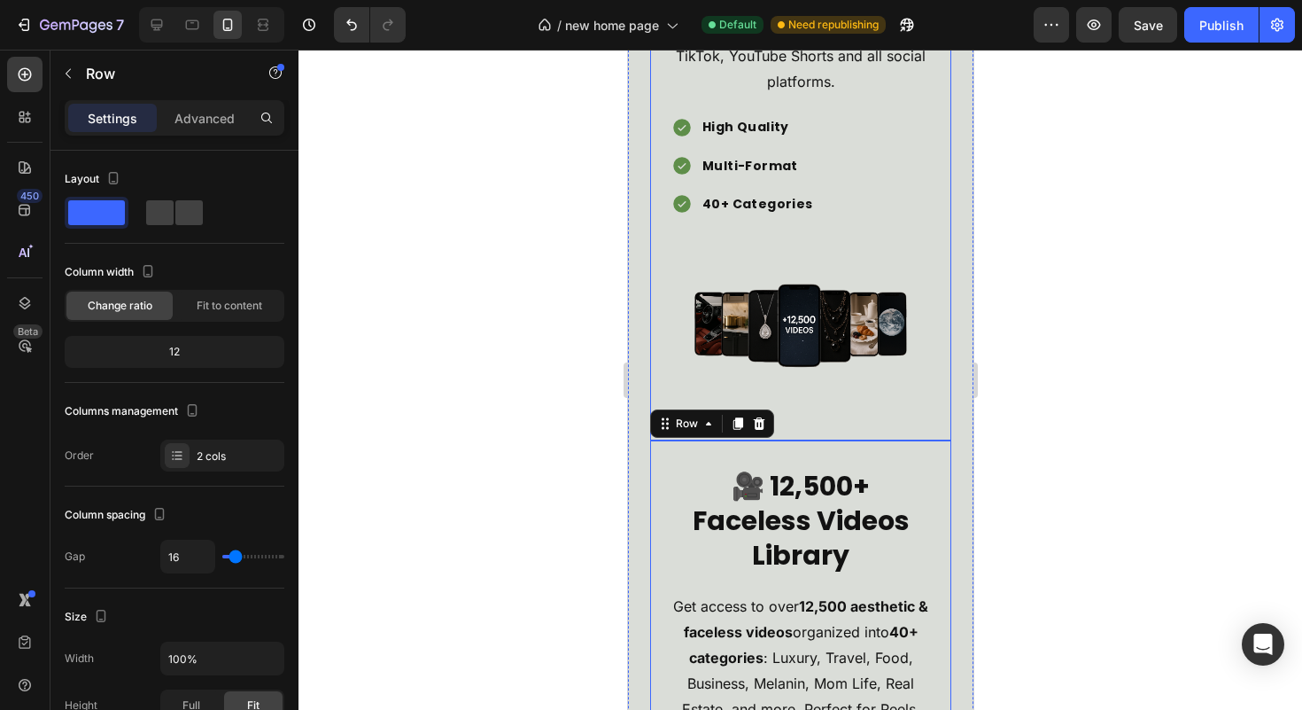
click at [927, 434] on div "🎥 12,500+ Faceless Videos Library Heading Get access to over 12,500 aesthetic &…" at bounding box center [799, 102] width 301 height 679
click at [216, 121] on p "Advanced" at bounding box center [205, 118] width 60 height 19
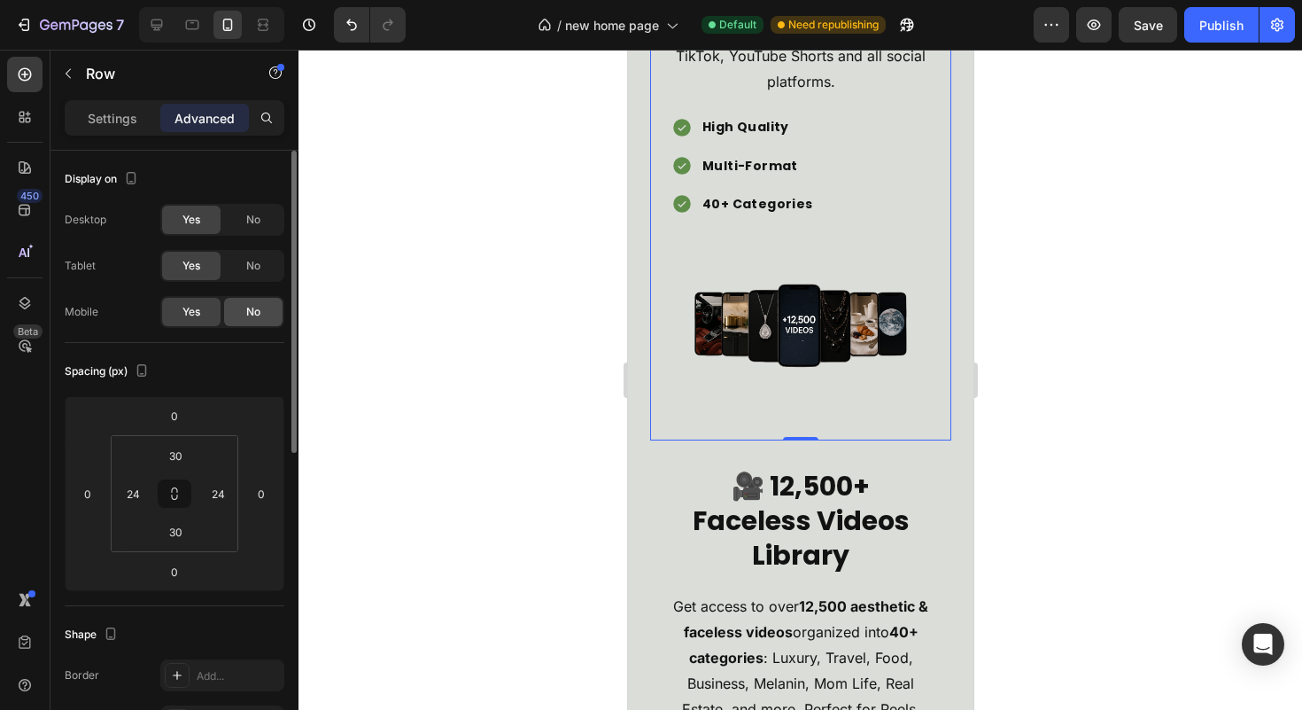
click at [252, 309] on span "No" at bounding box center [253, 312] width 14 height 16
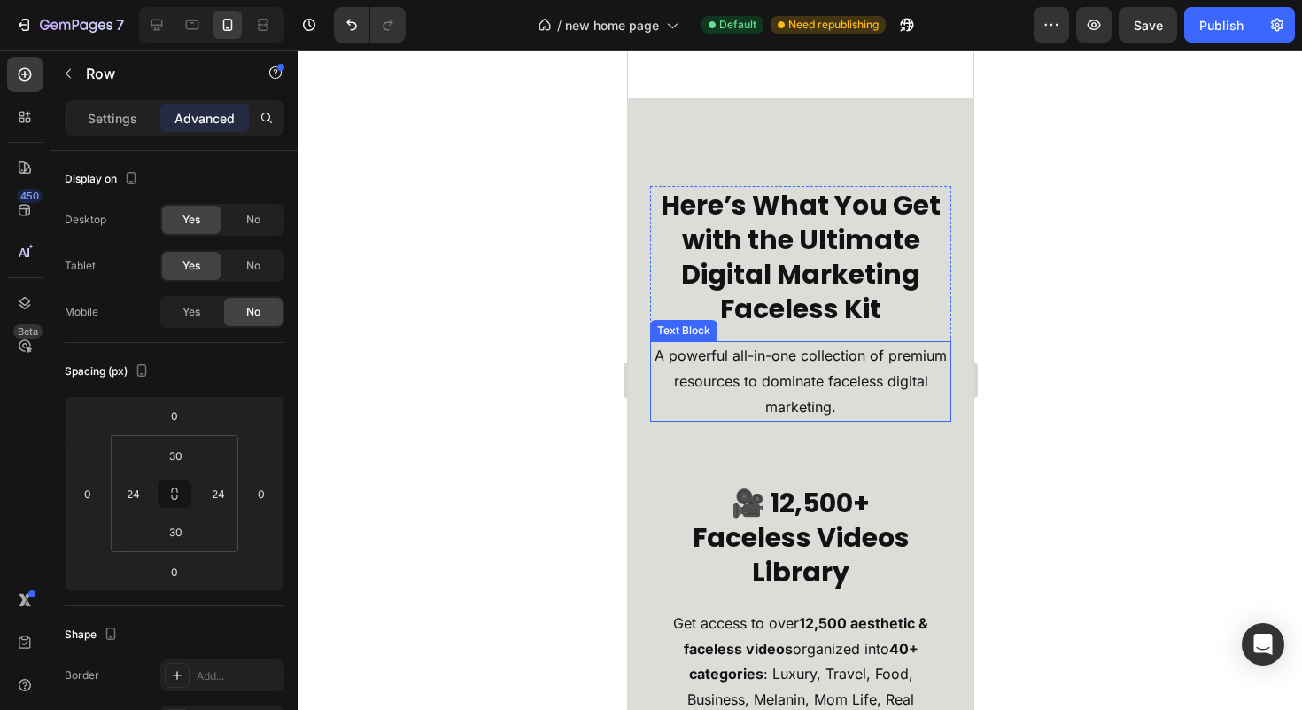
scroll to position [3566, 0]
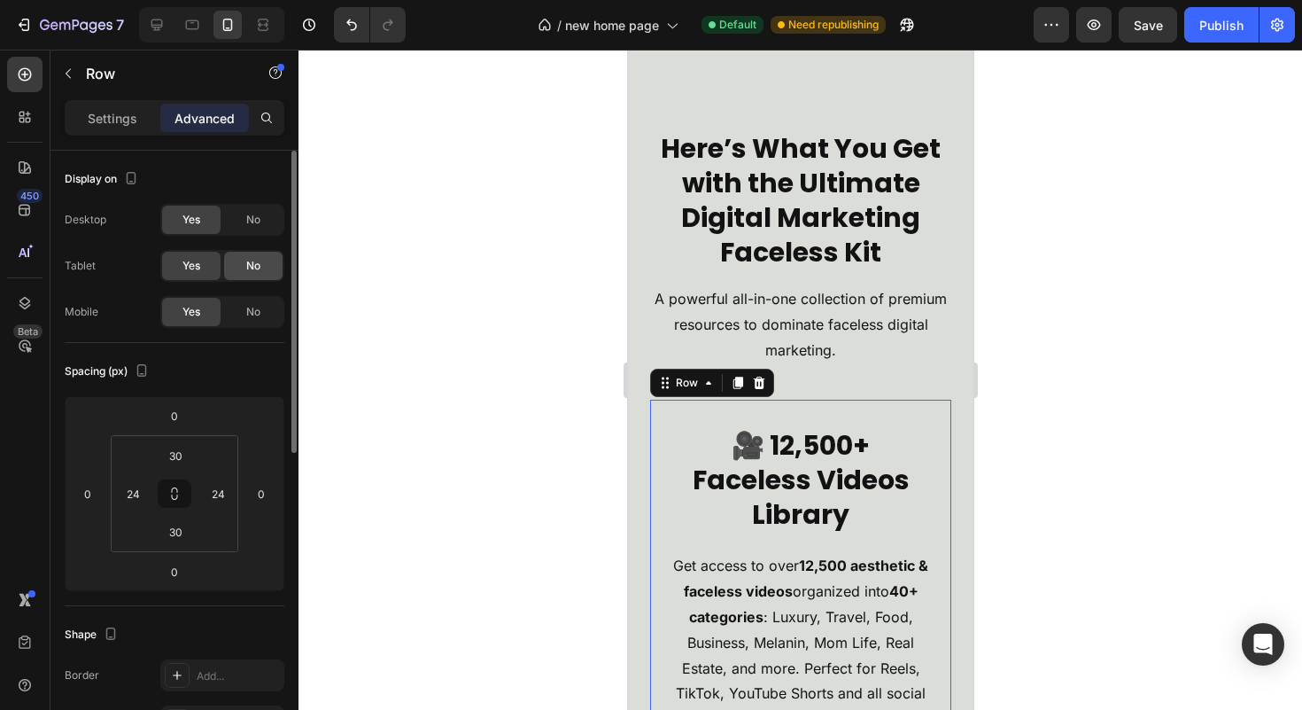
click at [237, 268] on div "No" at bounding box center [253, 266] width 58 height 28
click at [244, 217] on div "No" at bounding box center [253, 220] width 58 height 28
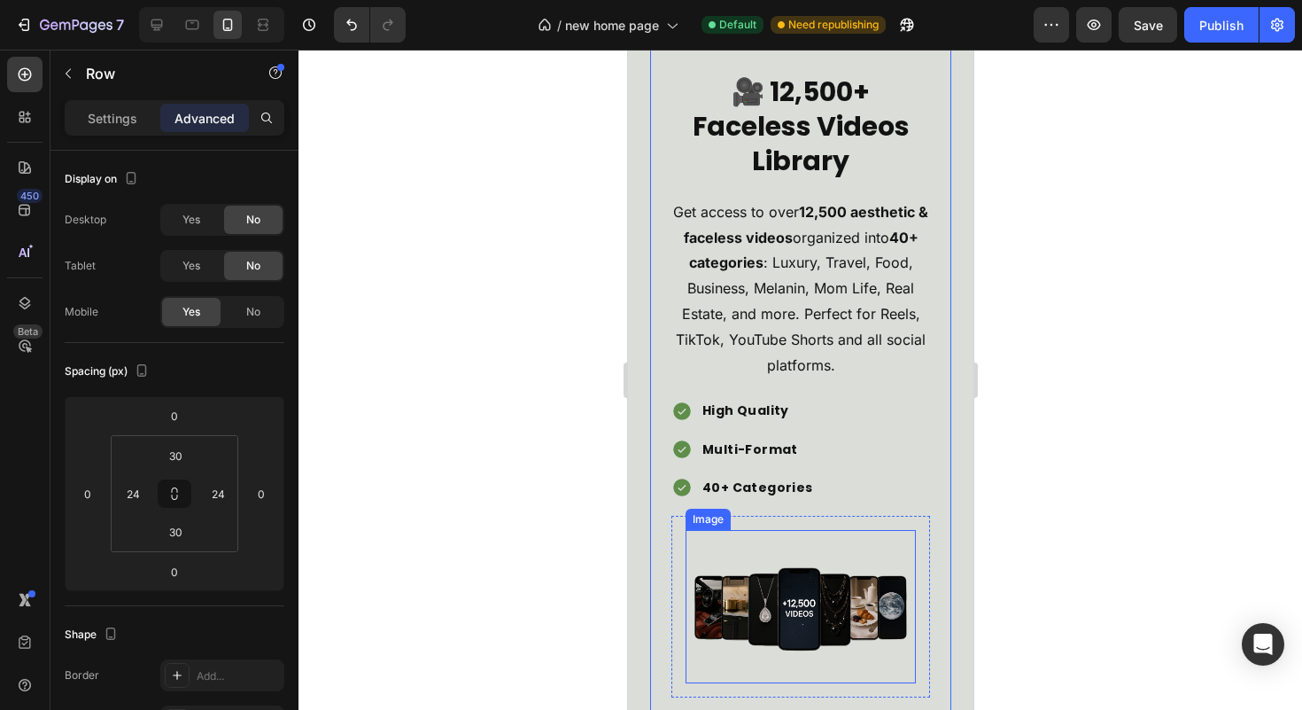
scroll to position [4094, 0]
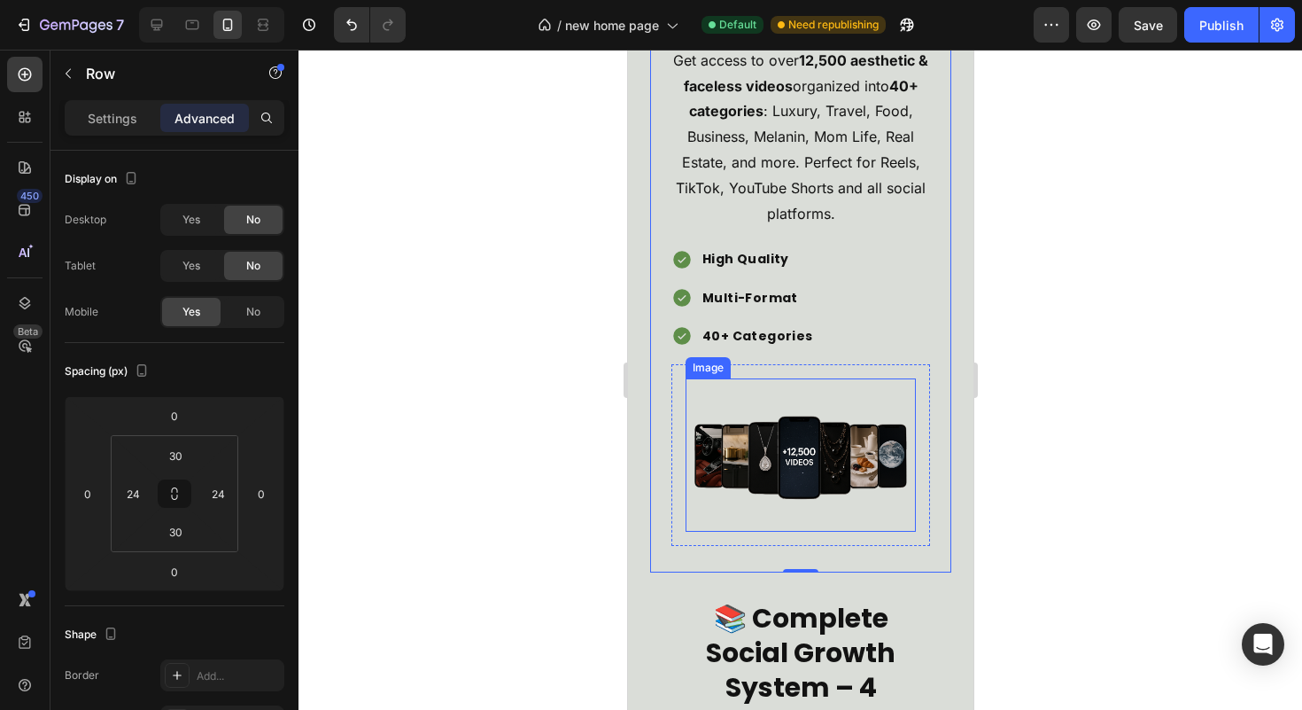
click at [778, 504] on img at bounding box center [800, 454] width 230 height 153
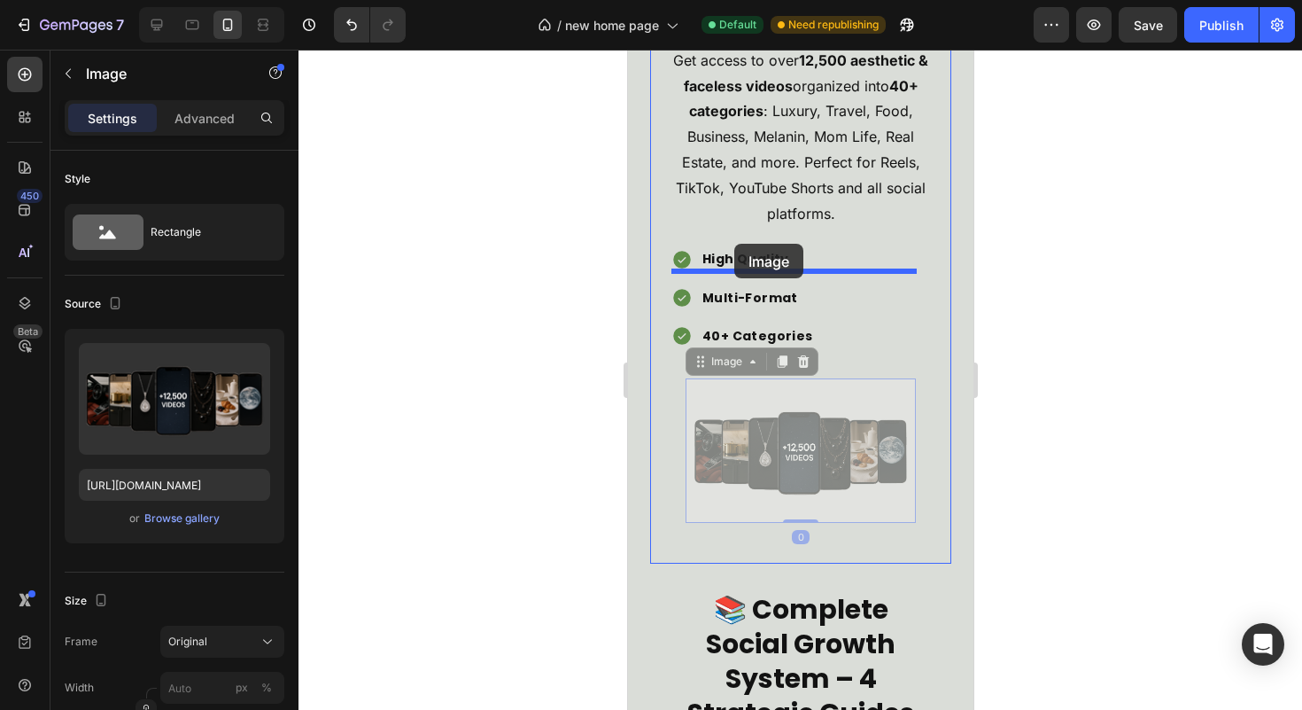
drag, startPoint x: 708, startPoint y: 383, endPoint x: 733, endPoint y: 244, distance: 141.4
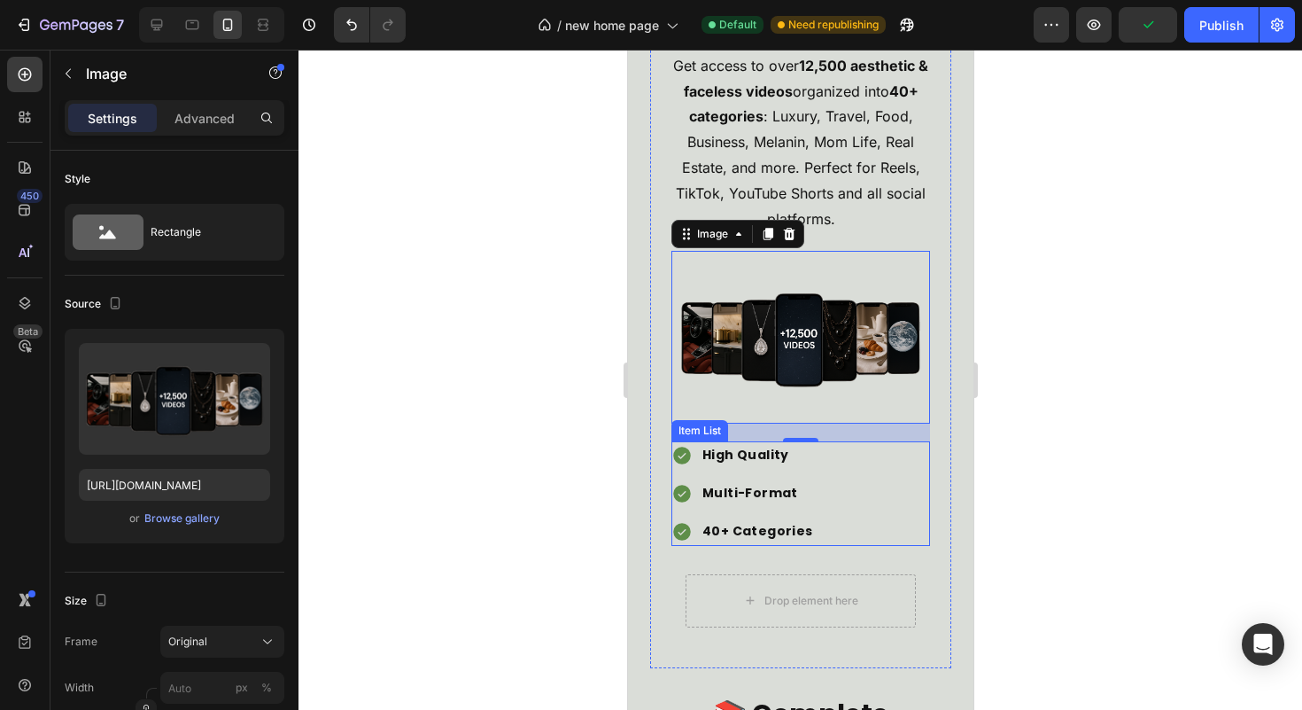
scroll to position [4236, 0]
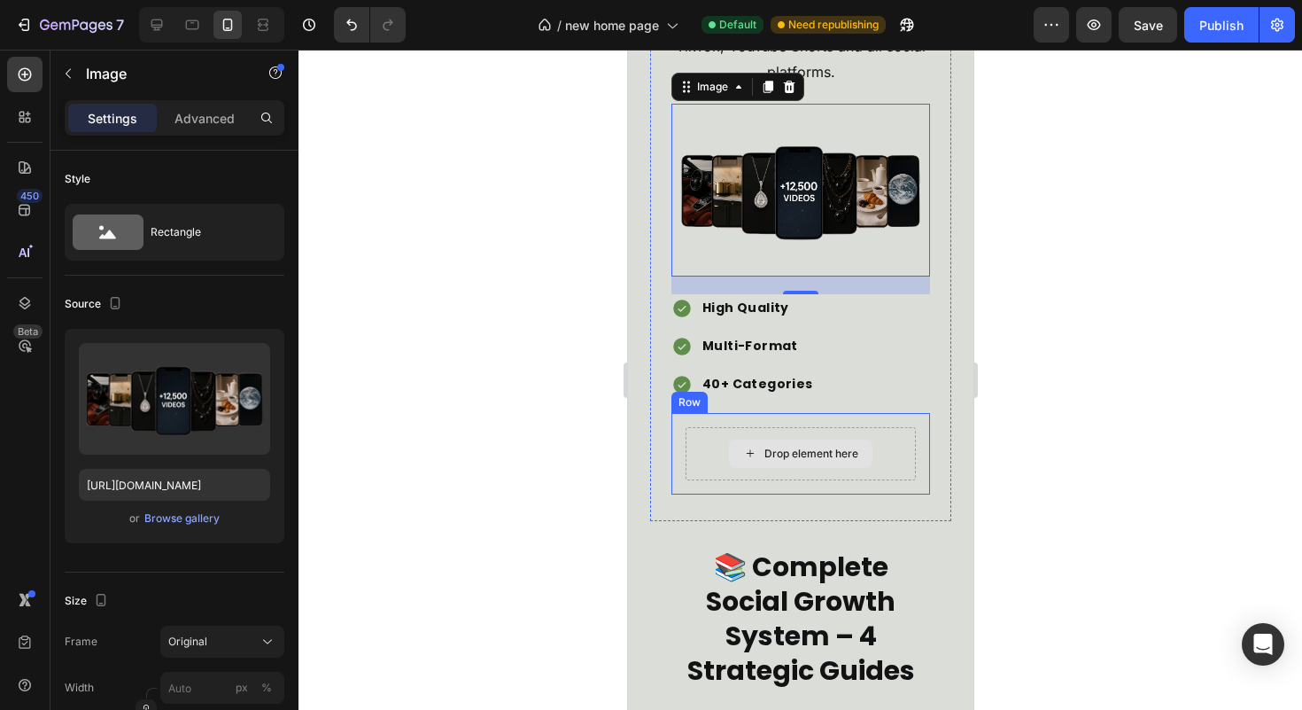
click at [868, 463] on div "Drop element here" at bounding box center [800, 453] width 230 height 53
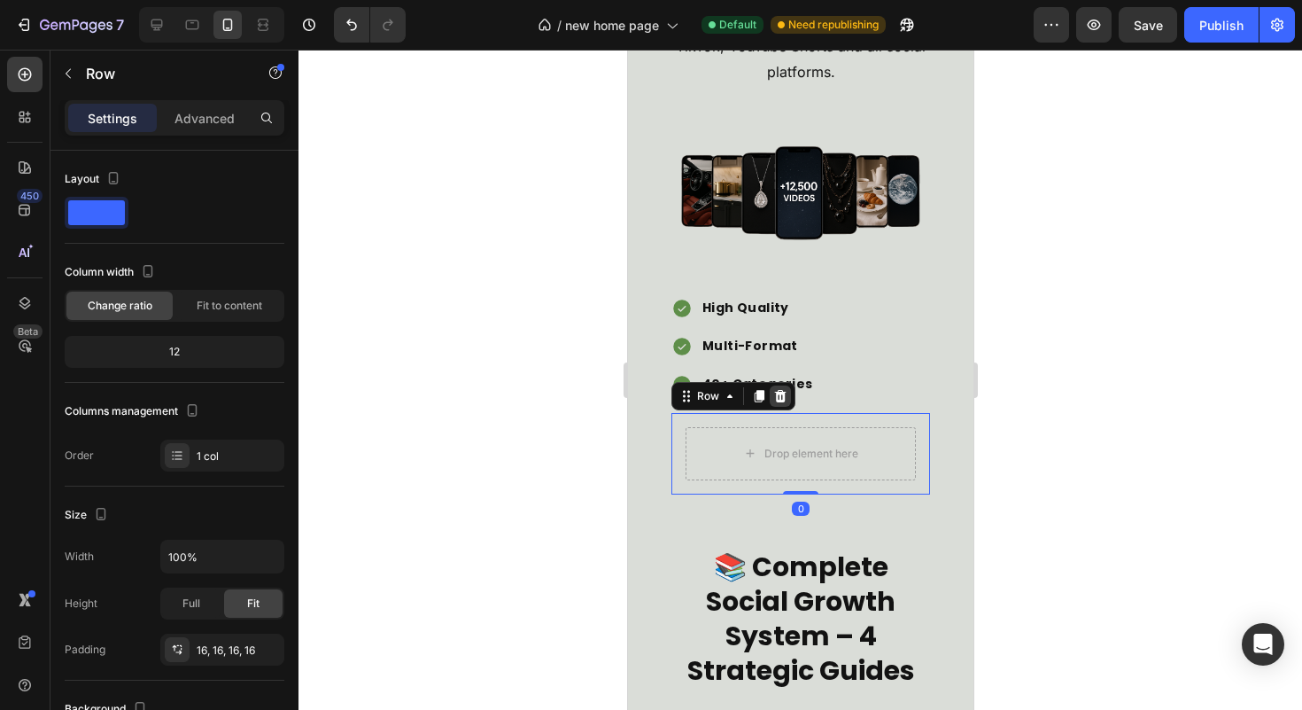
click at [783, 407] on div at bounding box center [779, 395] width 21 height 21
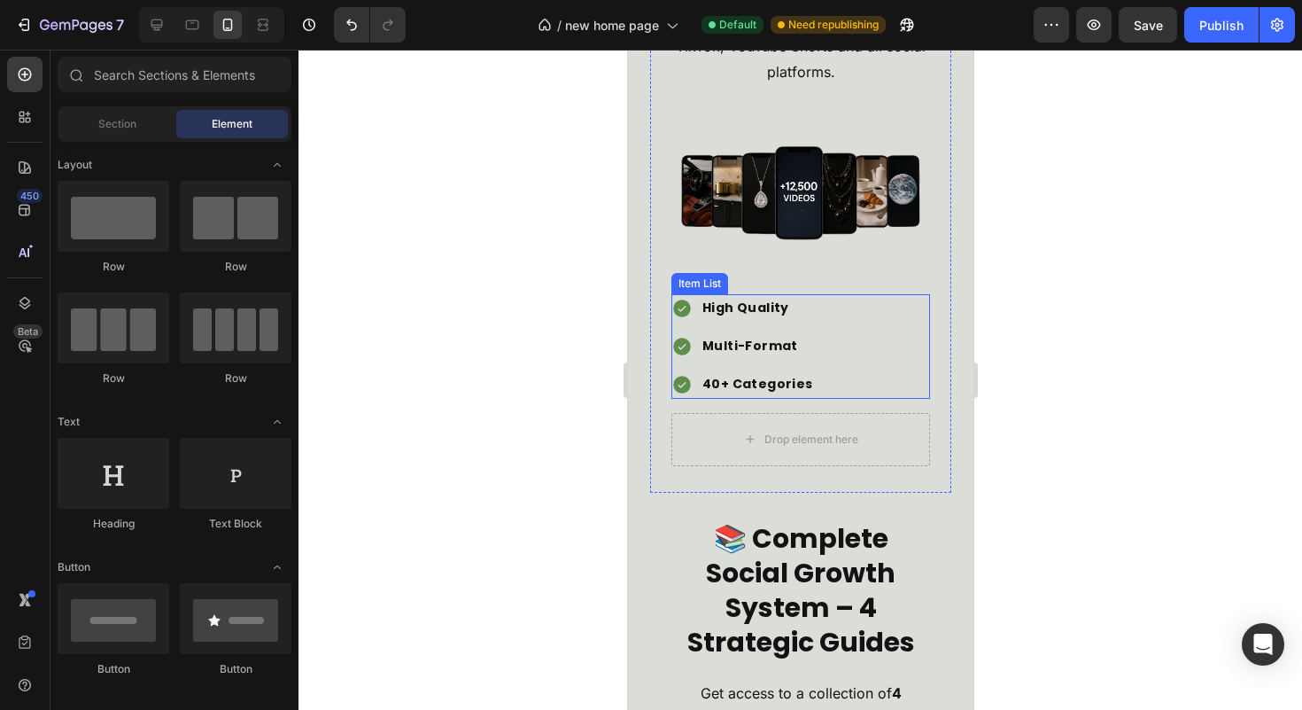
click at [871, 369] on div "High Quality Multi-Format 40+ Categories" at bounding box center [800, 346] width 259 height 105
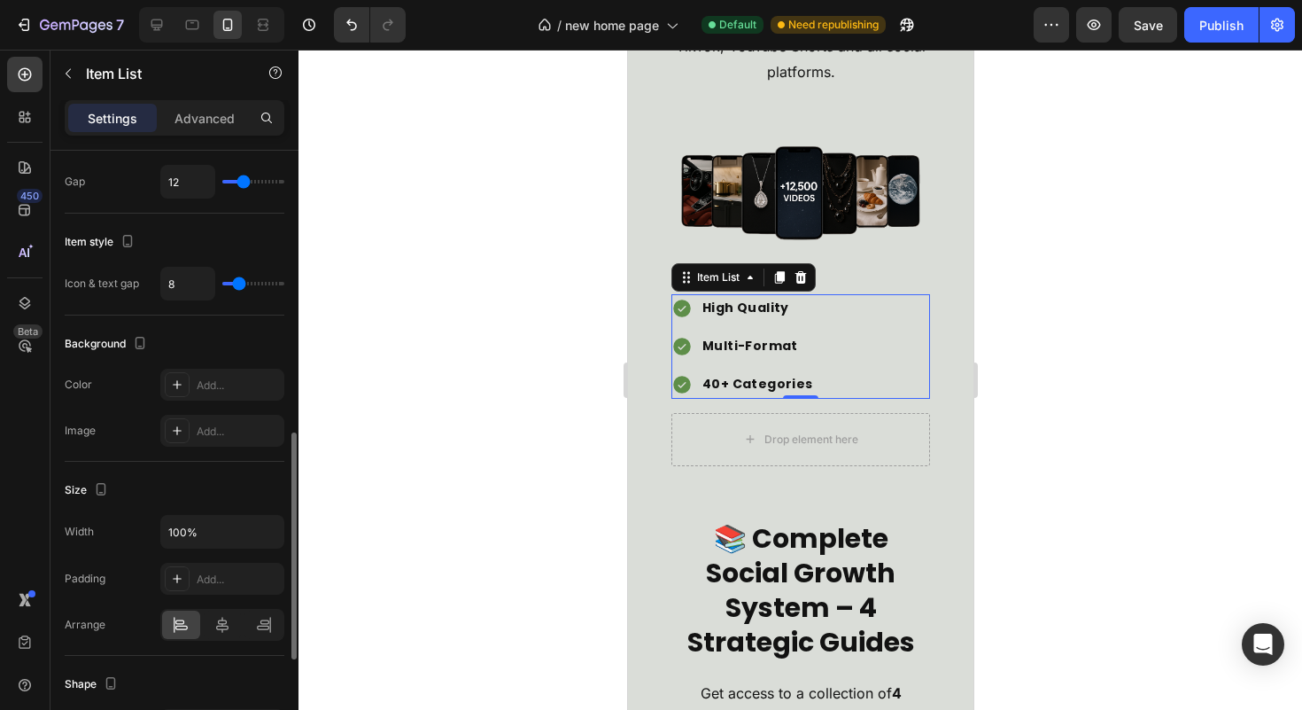
scroll to position [1027, 0]
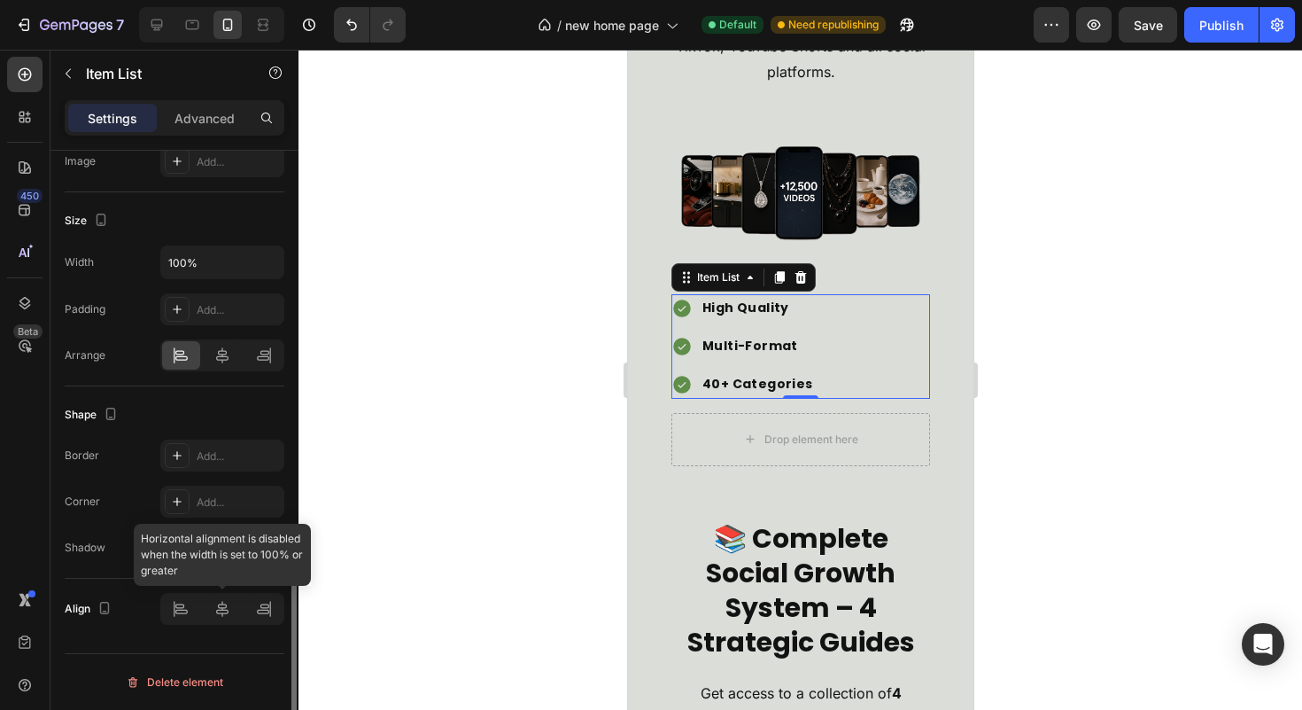
click at [229, 611] on div at bounding box center [222, 609] width 124 height 32
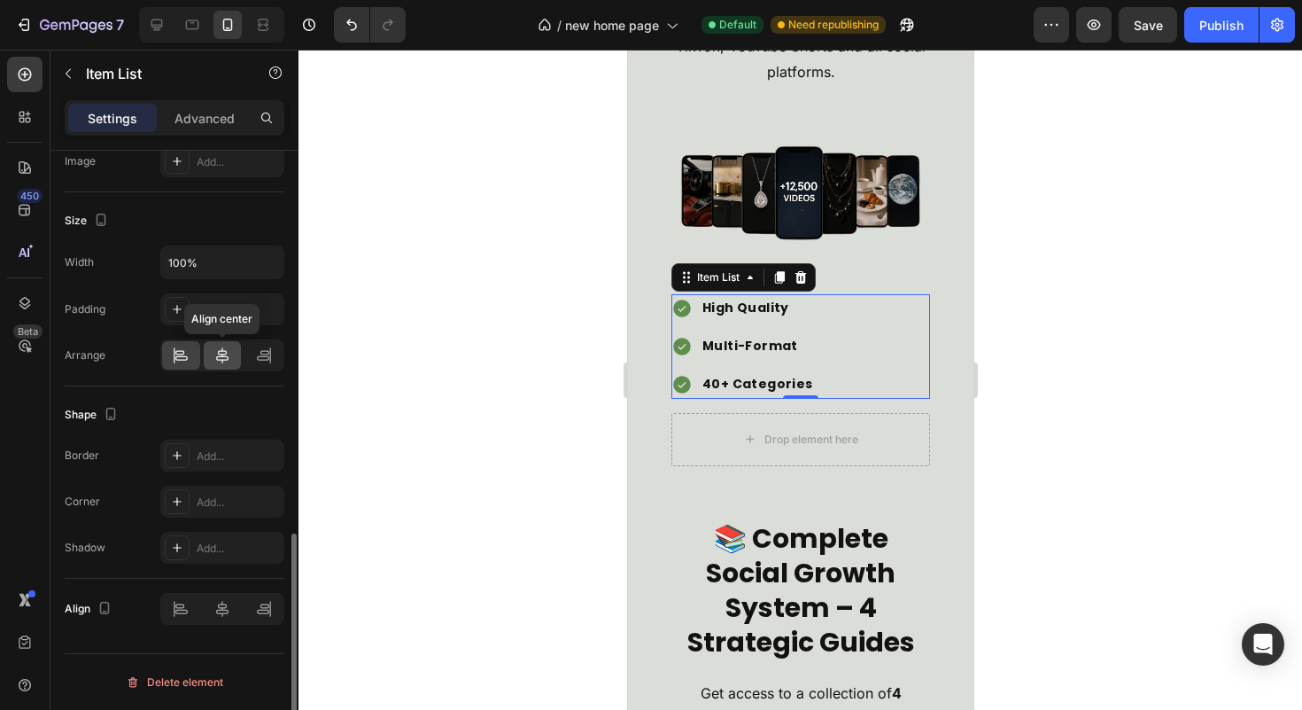
click at [229, 360] on icon at bounding box center [222, 355] width 18 height 18
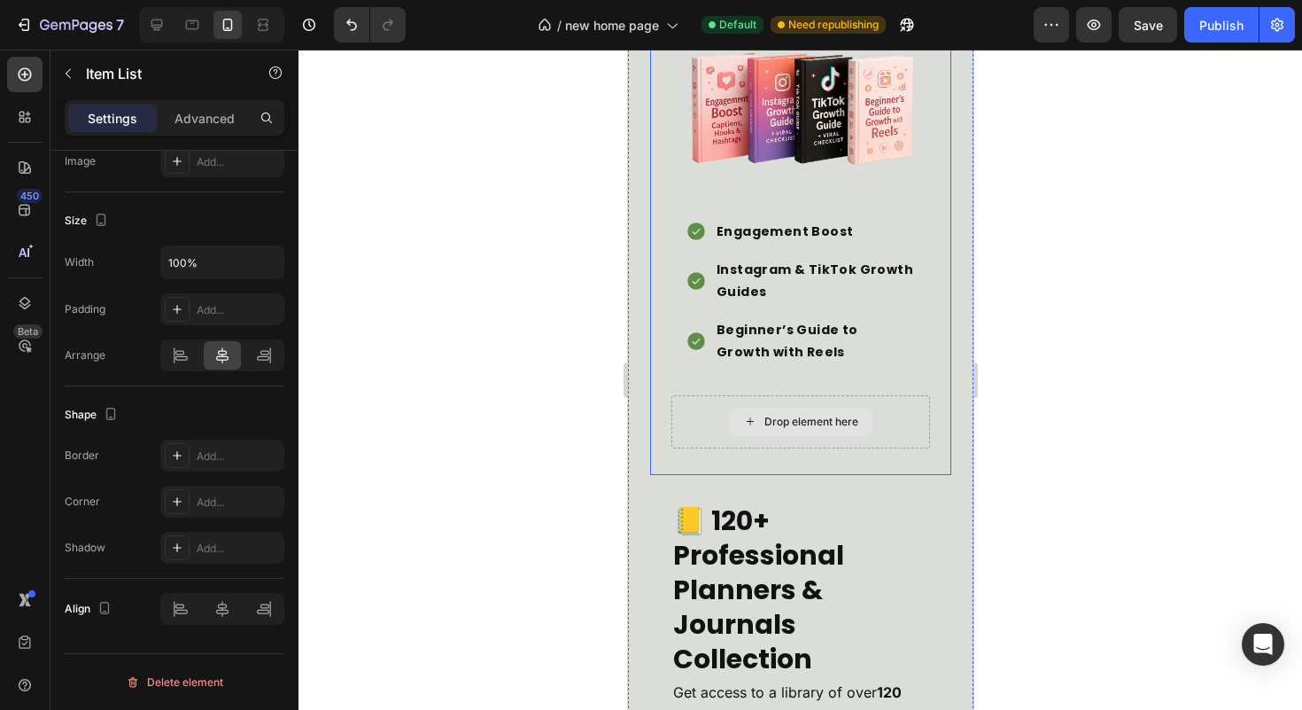
scroll to position [5536, 0]
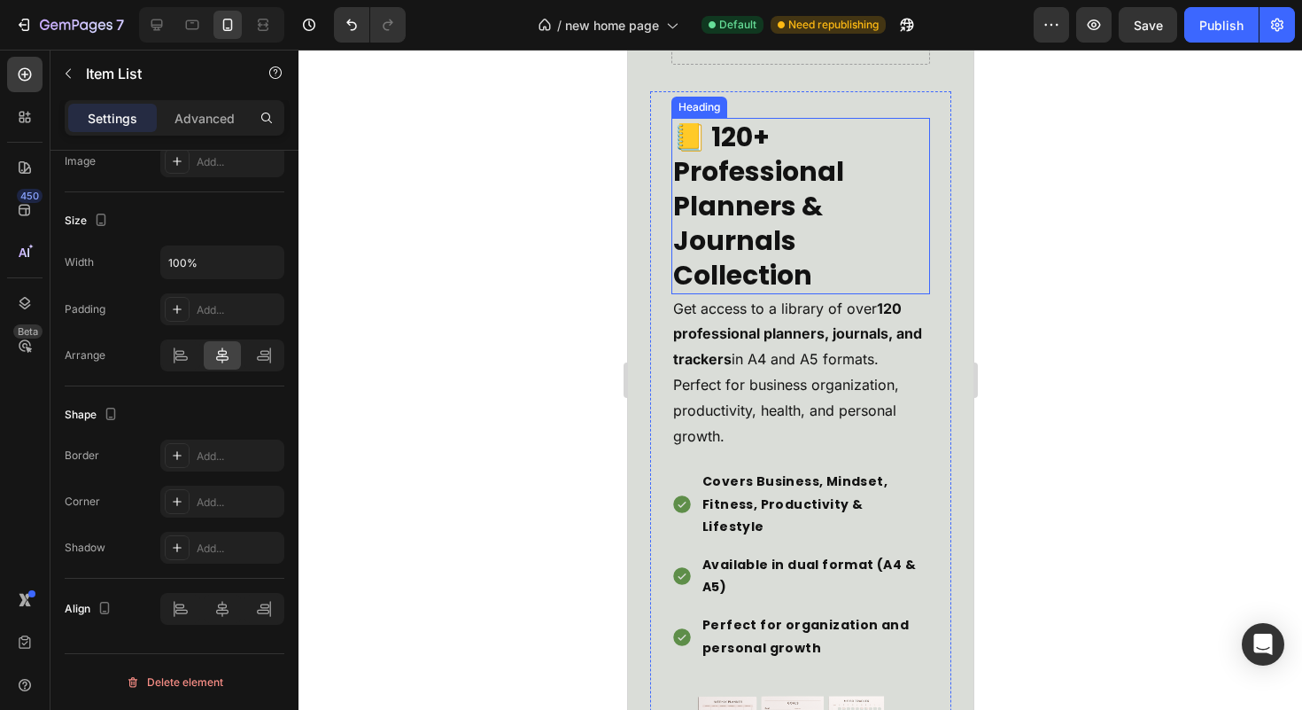
click at [856, 232] on h2 "📒 120+ Professional Planners & Journals Collection" at bounding box center [800, 206] width 259 height 176
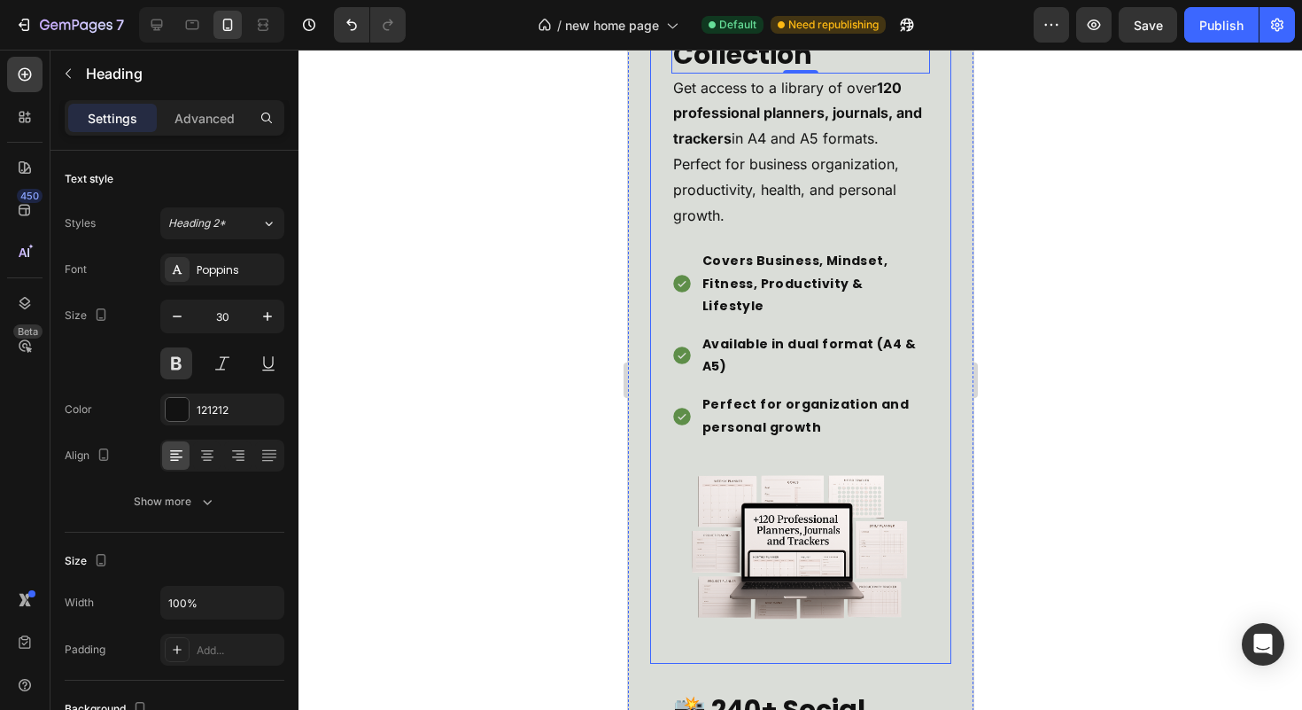
scroll to position [5722, 0]
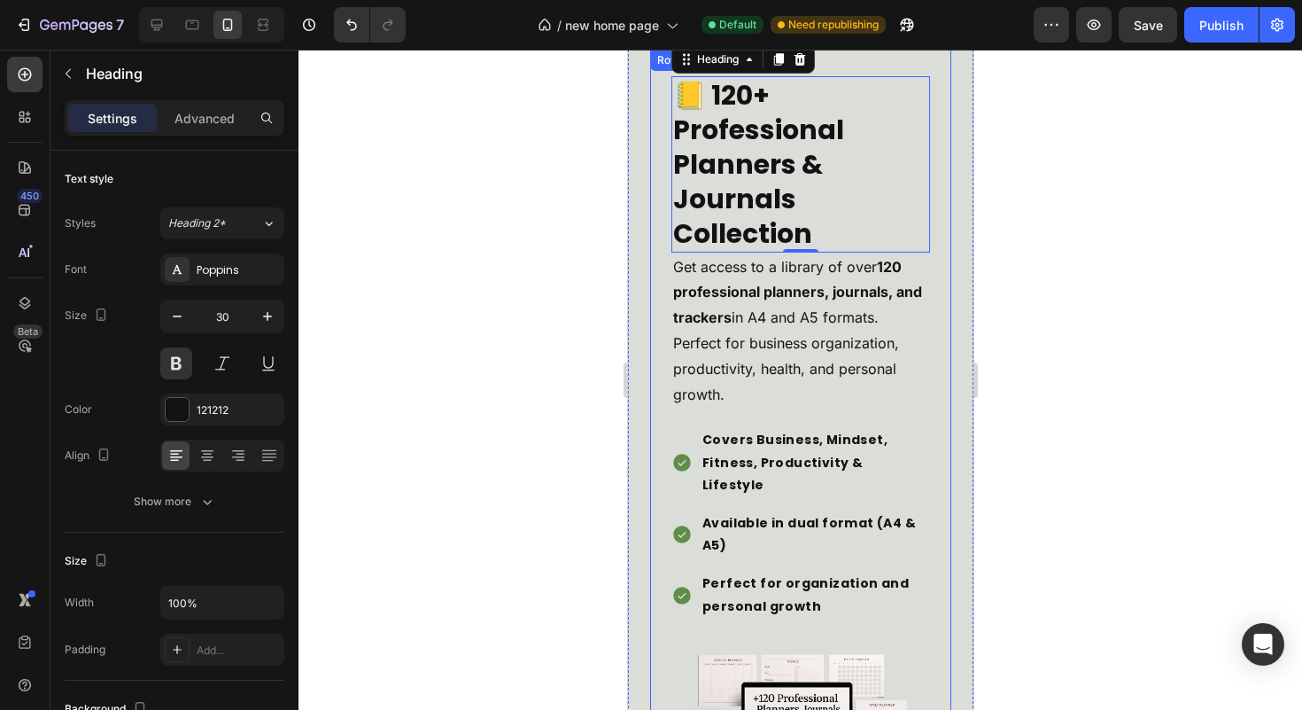
click at [919, 294] on div "📒 120+ Professional Planners & Journals Collection Heading 0 Get access to a li…" at bounding box center [799, 447] width 301 height 794
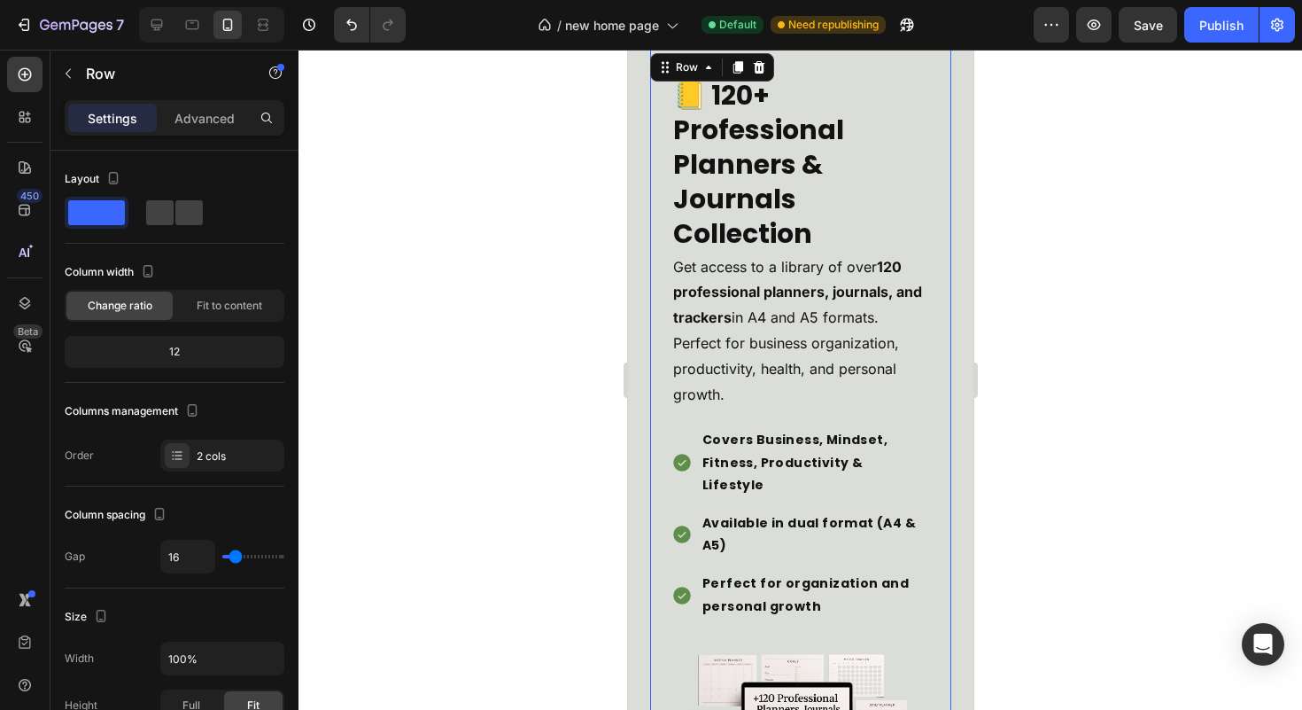
scroll to position [5450, 0]
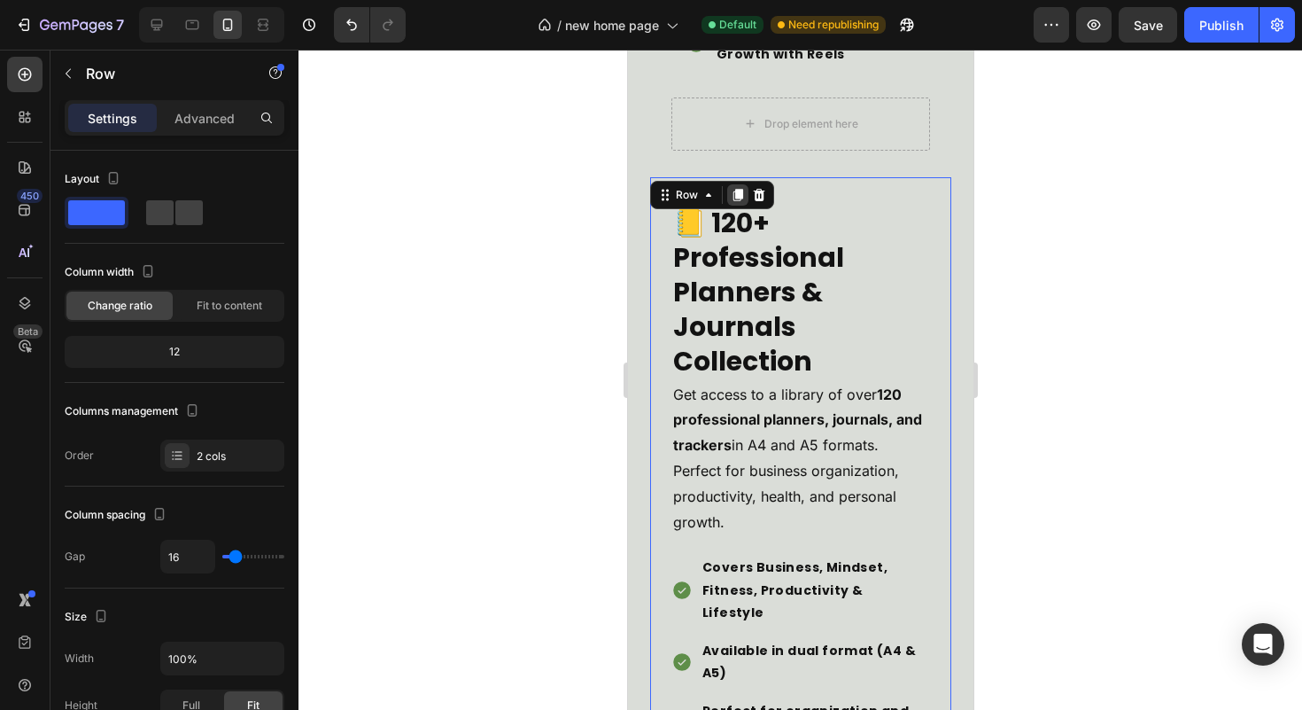
click at [739, 201] on icon at bounding box center [738, 195] width 10 height 12
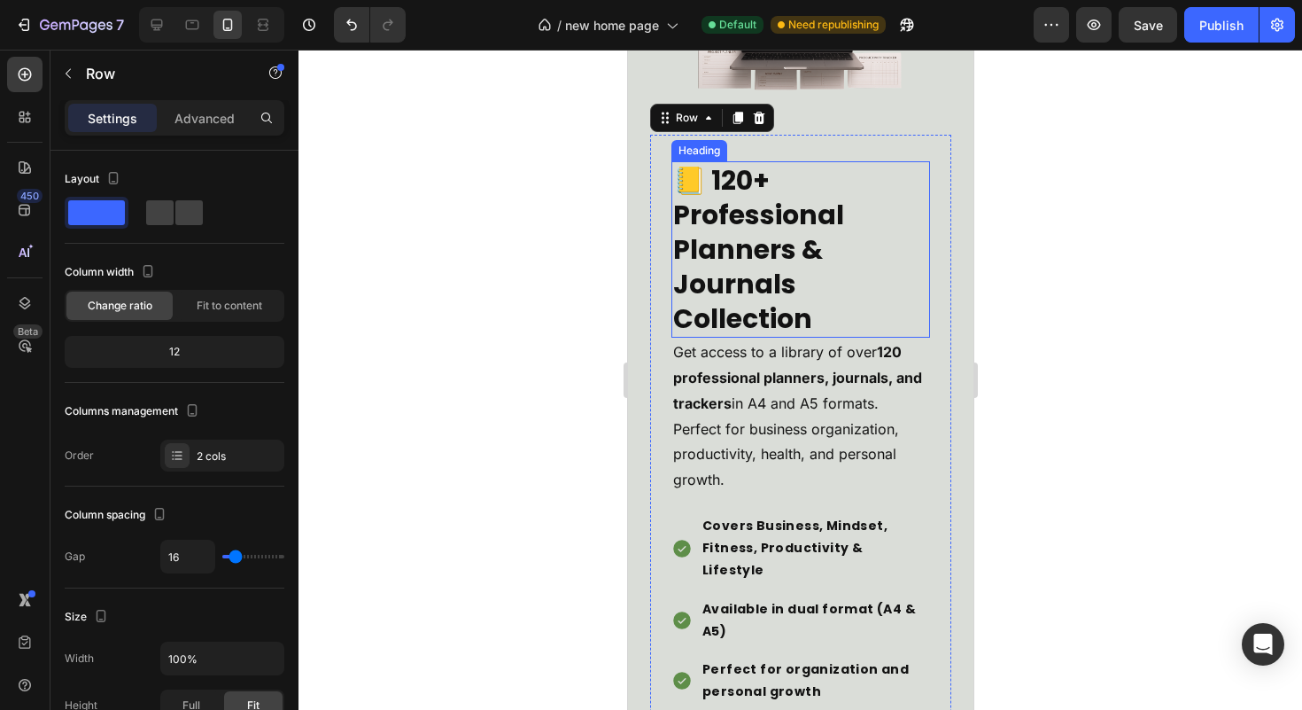
scroll to position [6135, 0]
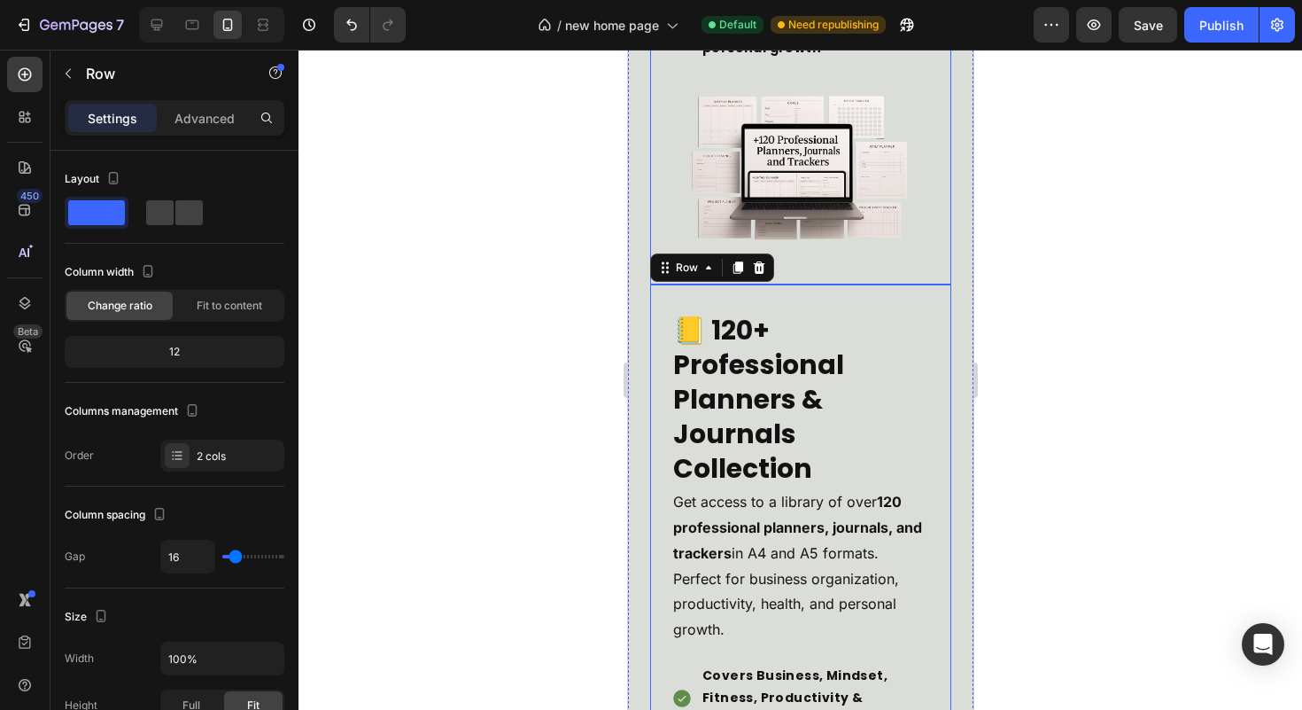
click at [213, 129] on div "Advanced" at bounding box center [204, 118] width 89 height 28
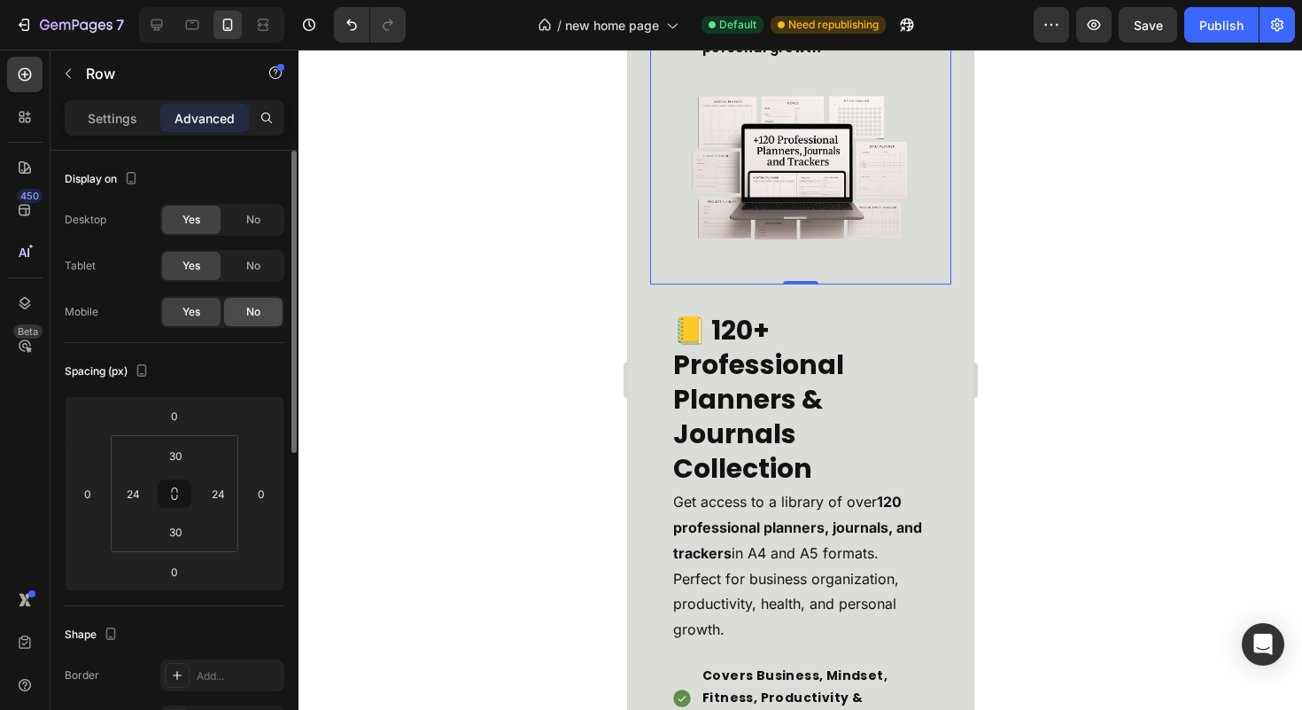
click at [231, 313] on div "No" at bounding box center [253, 312] width 58 height 28
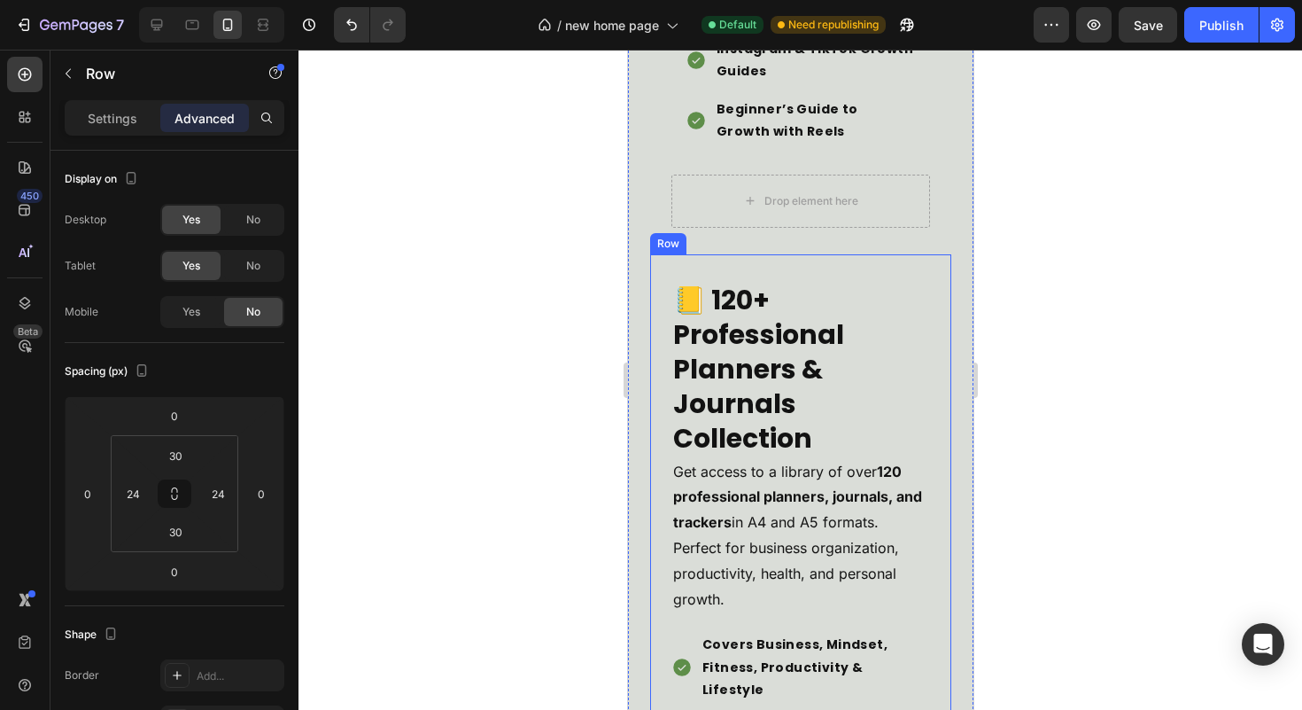
click at [922, 297] on div "📒 120+ Professional Planners & Journals Collection Heading Get access to a libr…" at bounding box center [799, 651] width 301 height 794
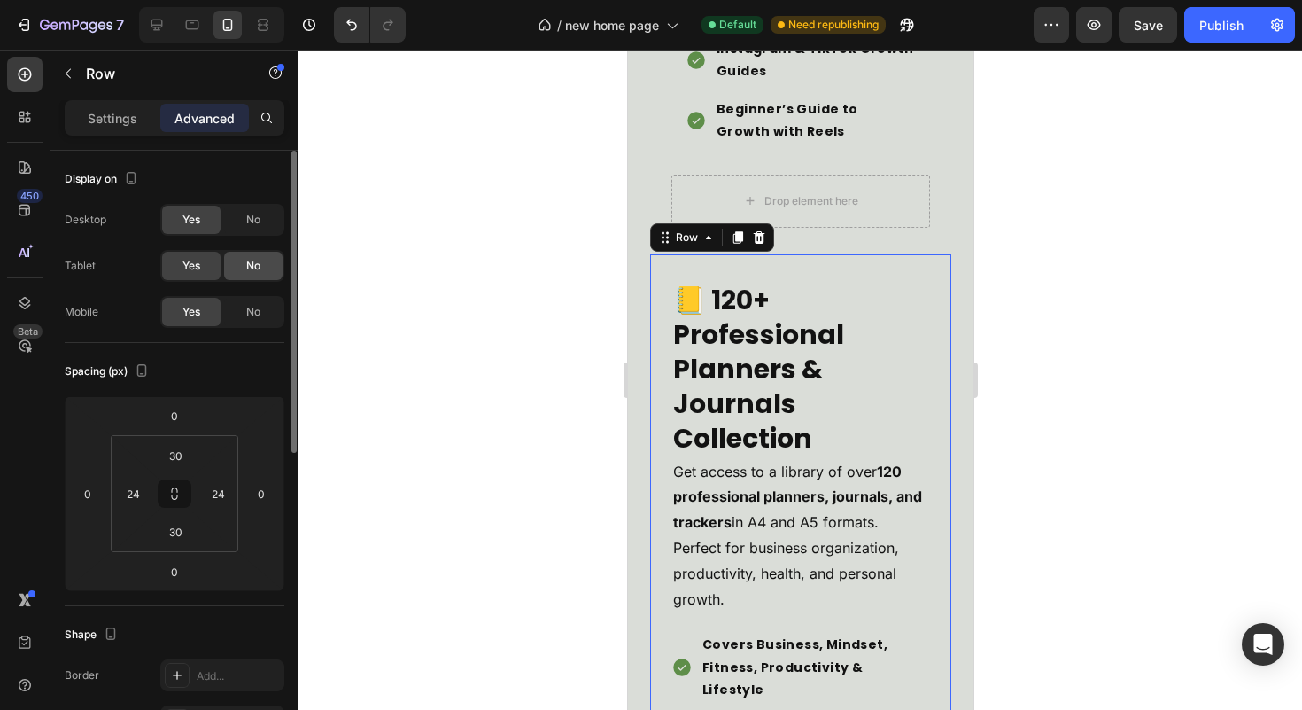
click at [269, 269] on div "No" at bounding box center [253, 266] width 58 height 28
click at [256, 229] on div "No" at bounding box center [253, 220] width 58 height 28
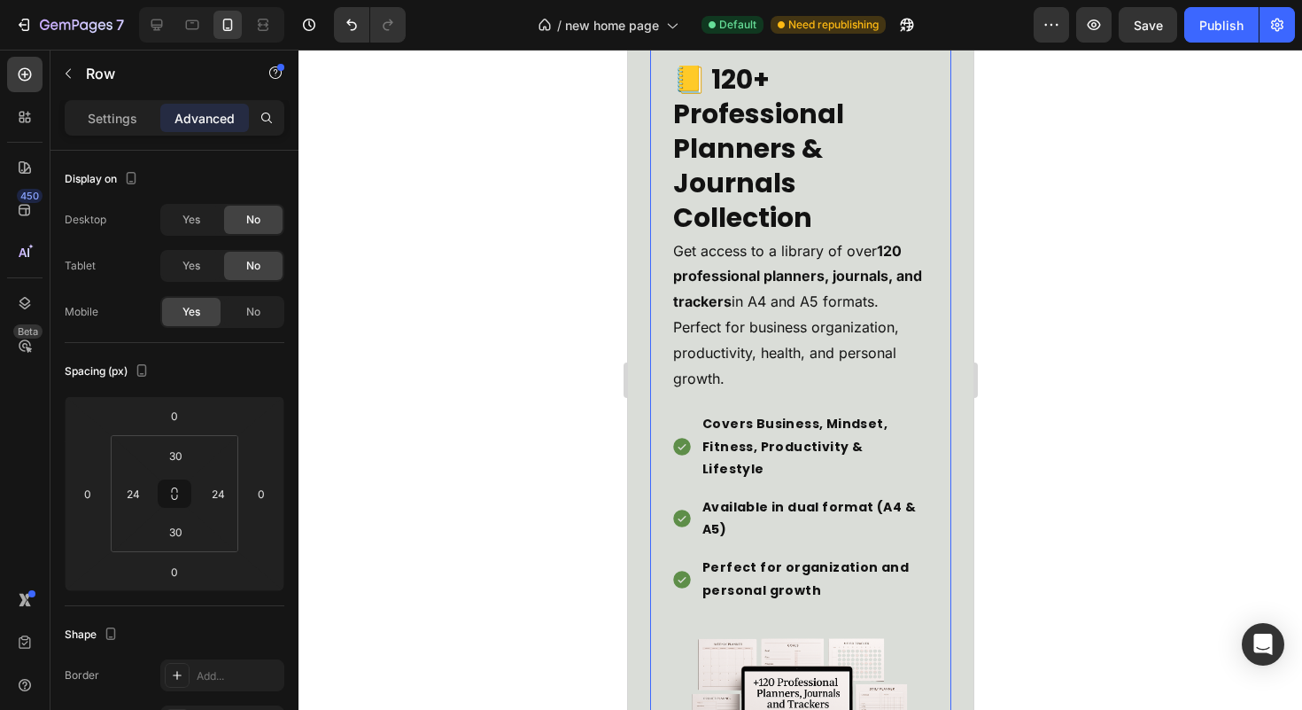
scroll to position [5765, 0]
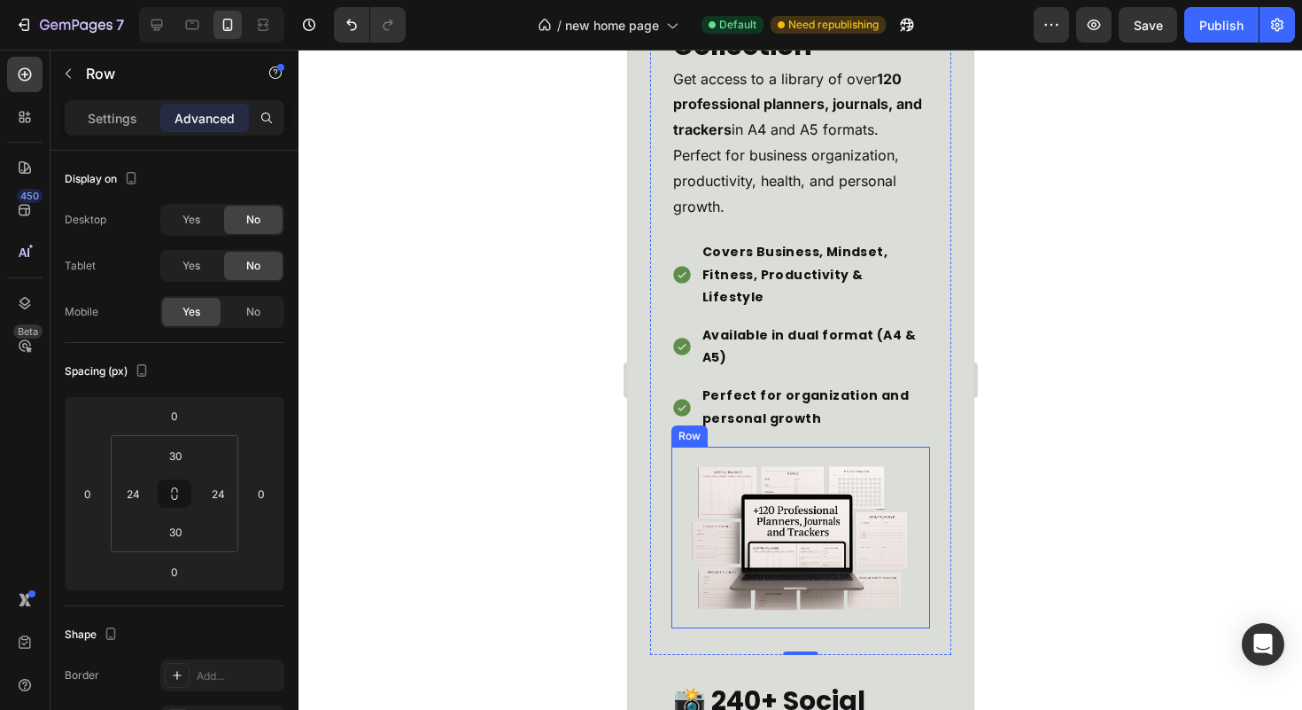
click at [770, 461] on img at bounding box center [800, 537] width 230 height 153
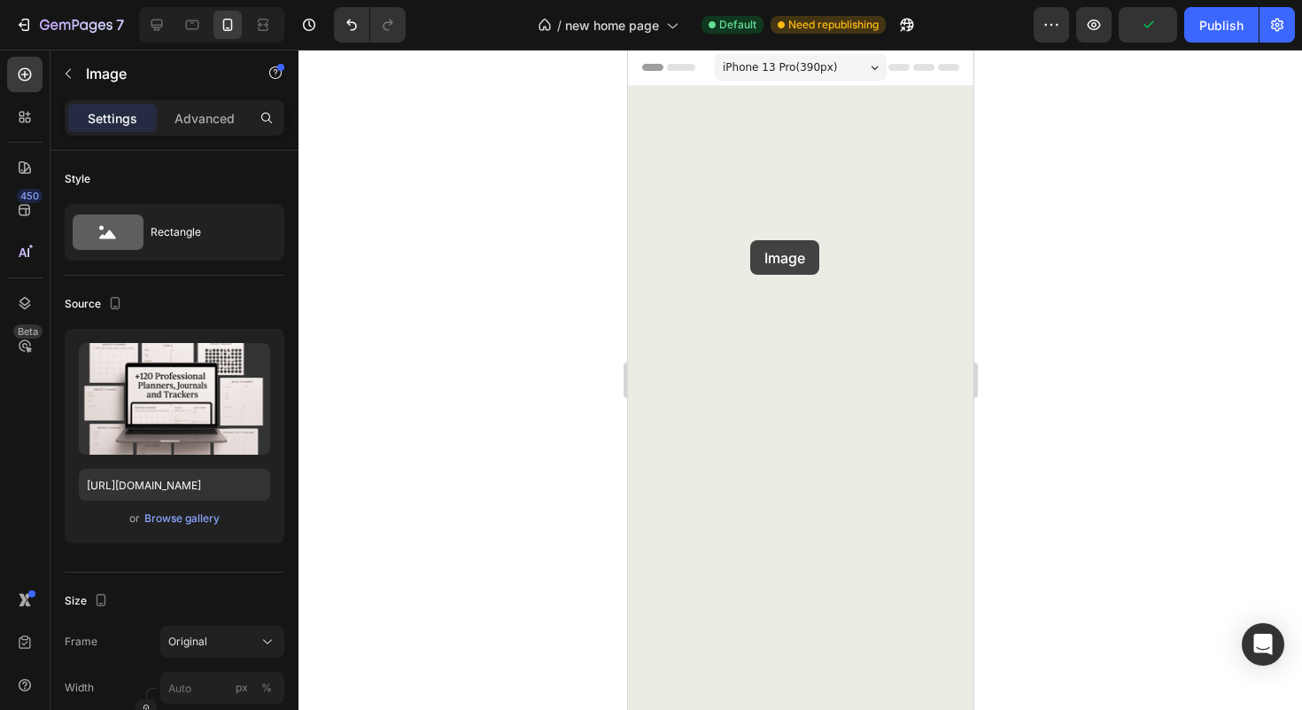
scroll to position [5765, 0]
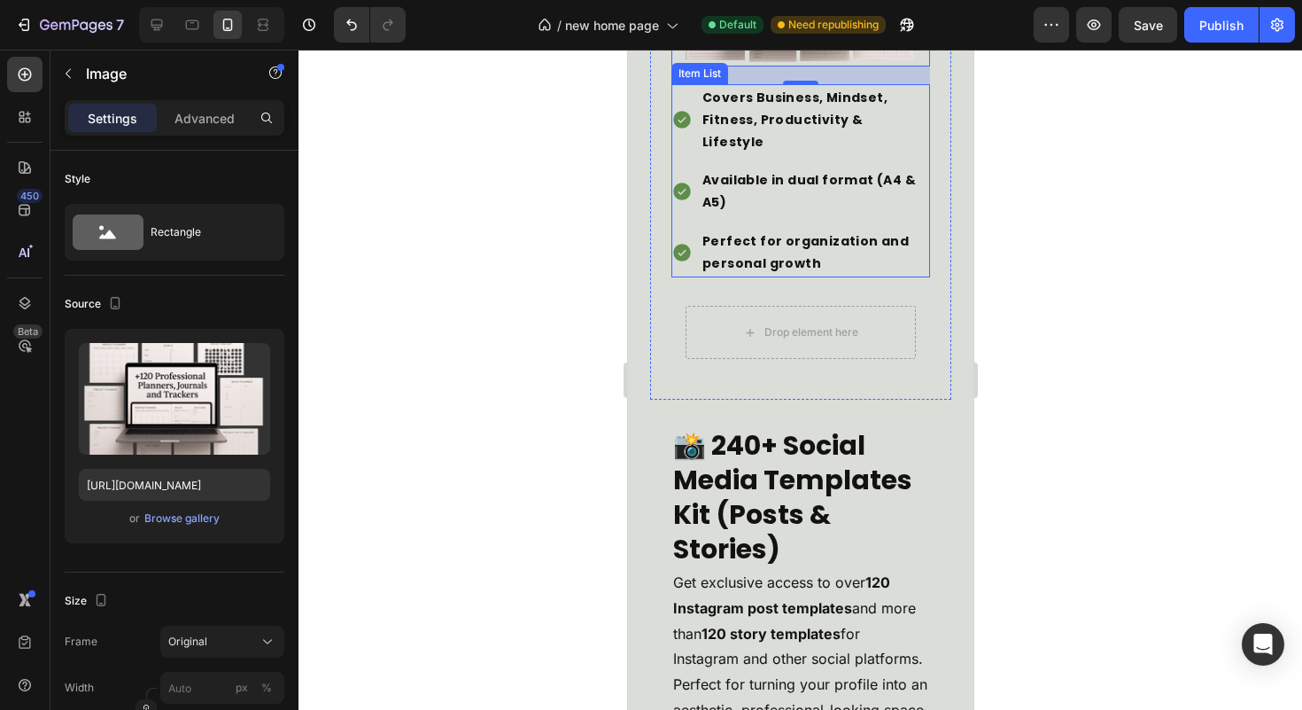
click at [899, 277] on div "Covers Business, Mindset, Fitness, Productivity & Lifestyle Available in dual f…" at bounding box center [800, 180] width 259 height 193
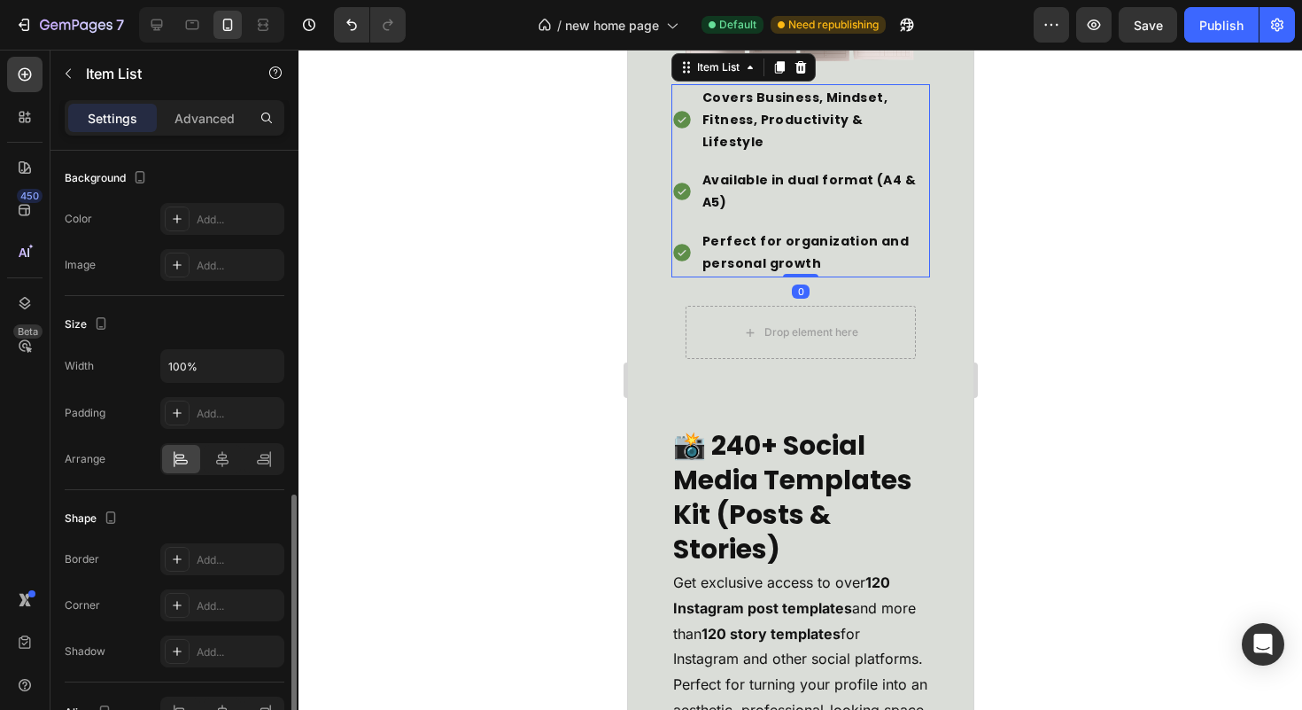
scroll to position [1027, 0]
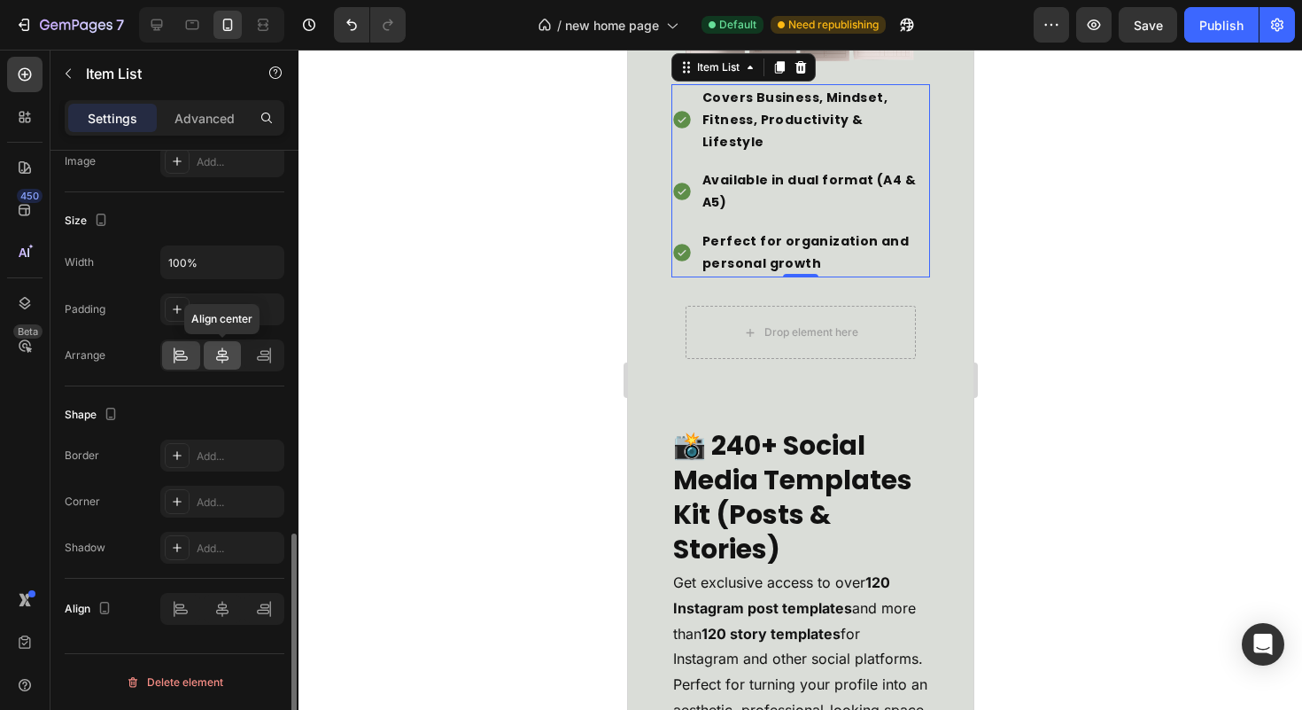
click at [213, 353] on icon at bounding box center [222, 355] width 18 height 18
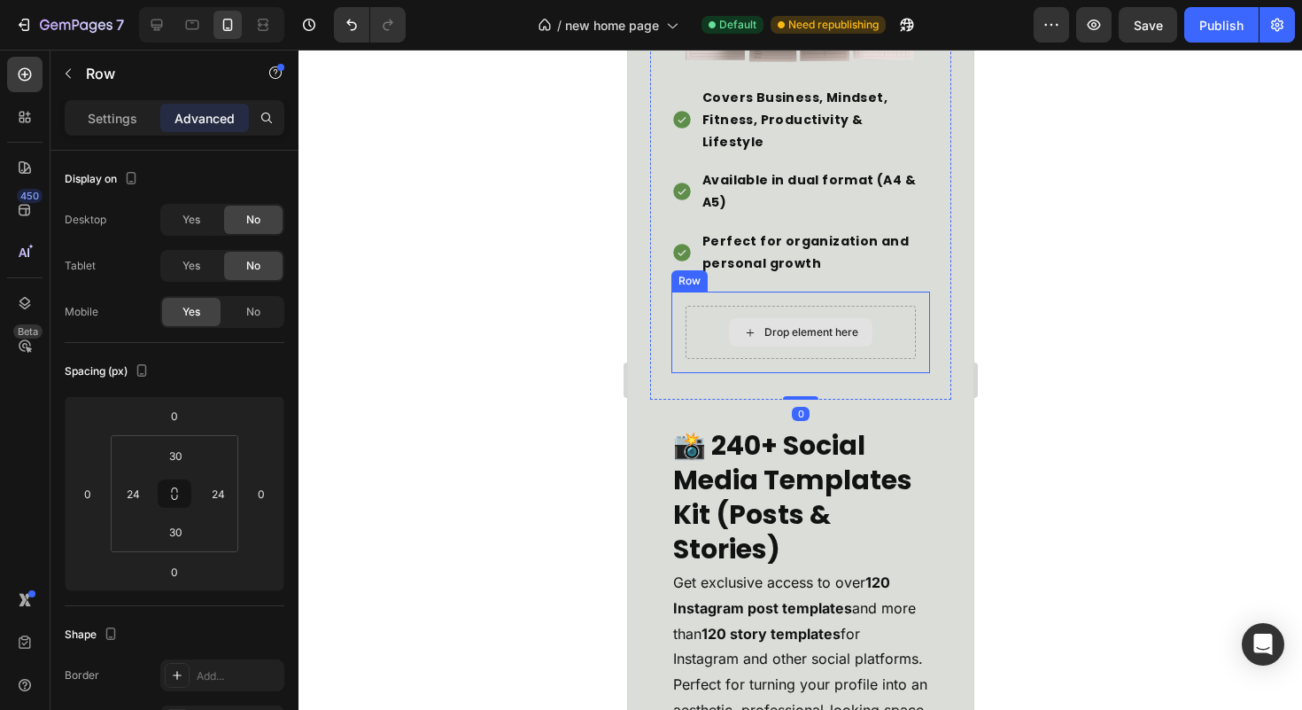
click at [880, 359] on div "Drop element here" at bounding box center [800, 332] width 230 height 53
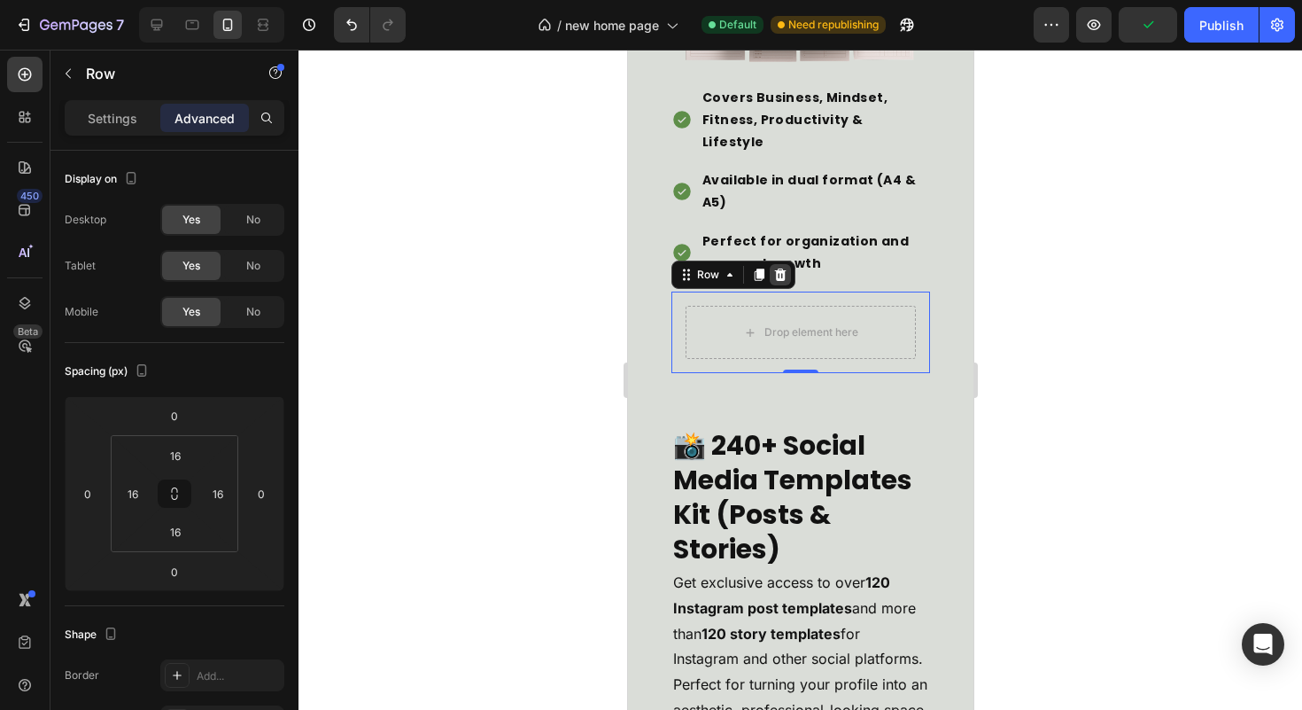
click at [771, 285] on div at bounding box center [779, 274] width 21 height 21
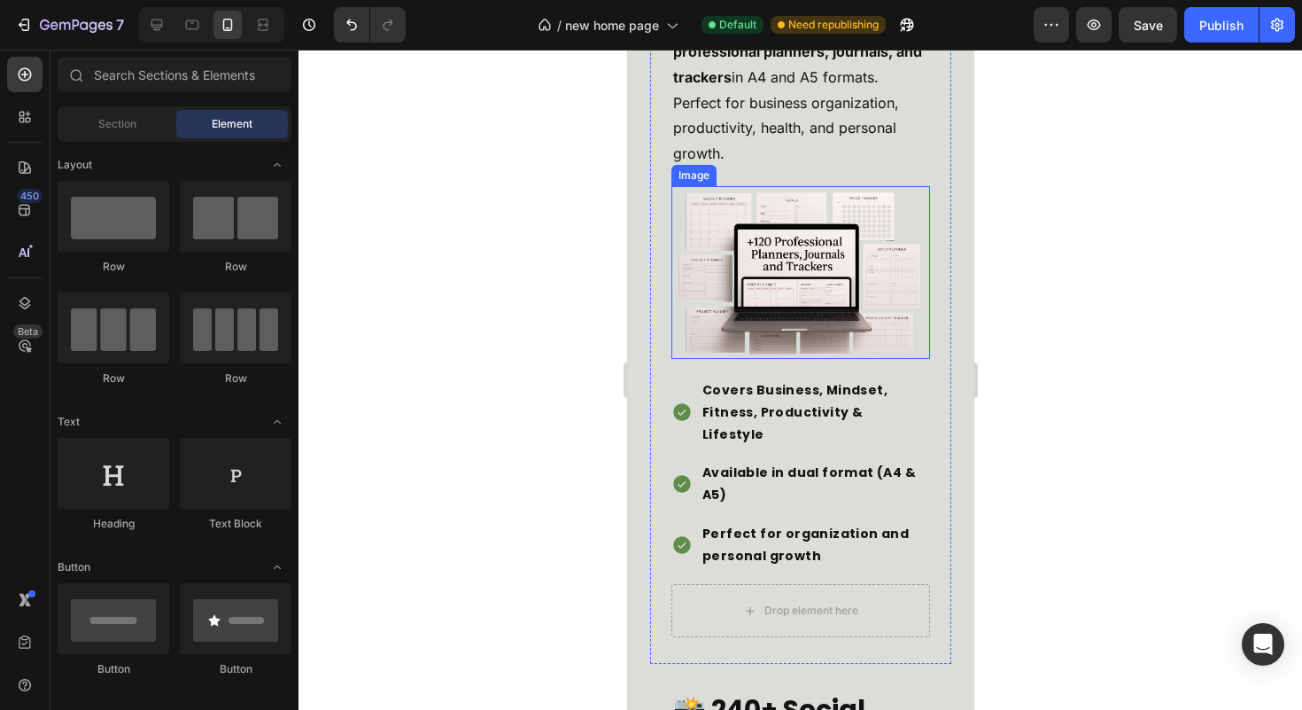
scroll to position [5440, 0]
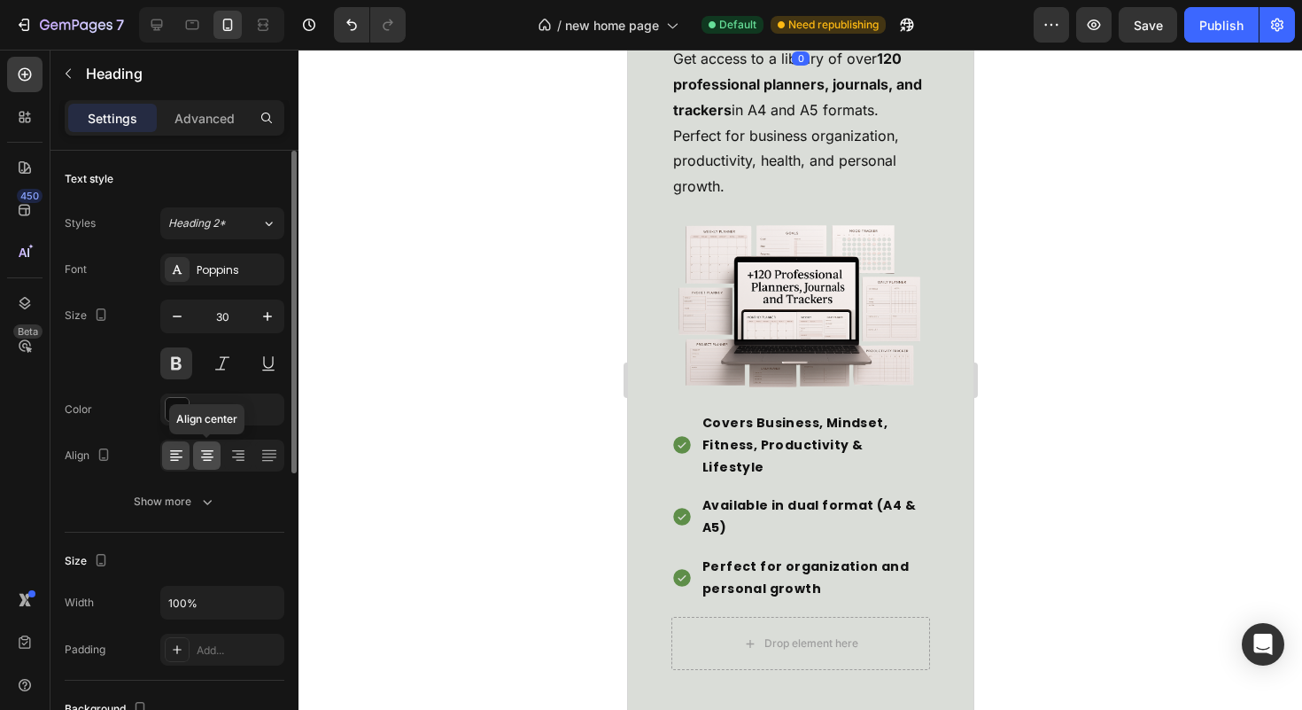
click at [216, 454] on div at bounding box center [206, 455] width 27 height 28
click at [792, 199] on p "Get access to a library of over 120 professional planners, journals, and tracke…" at bounding box center [799, 122] width 255 height 153
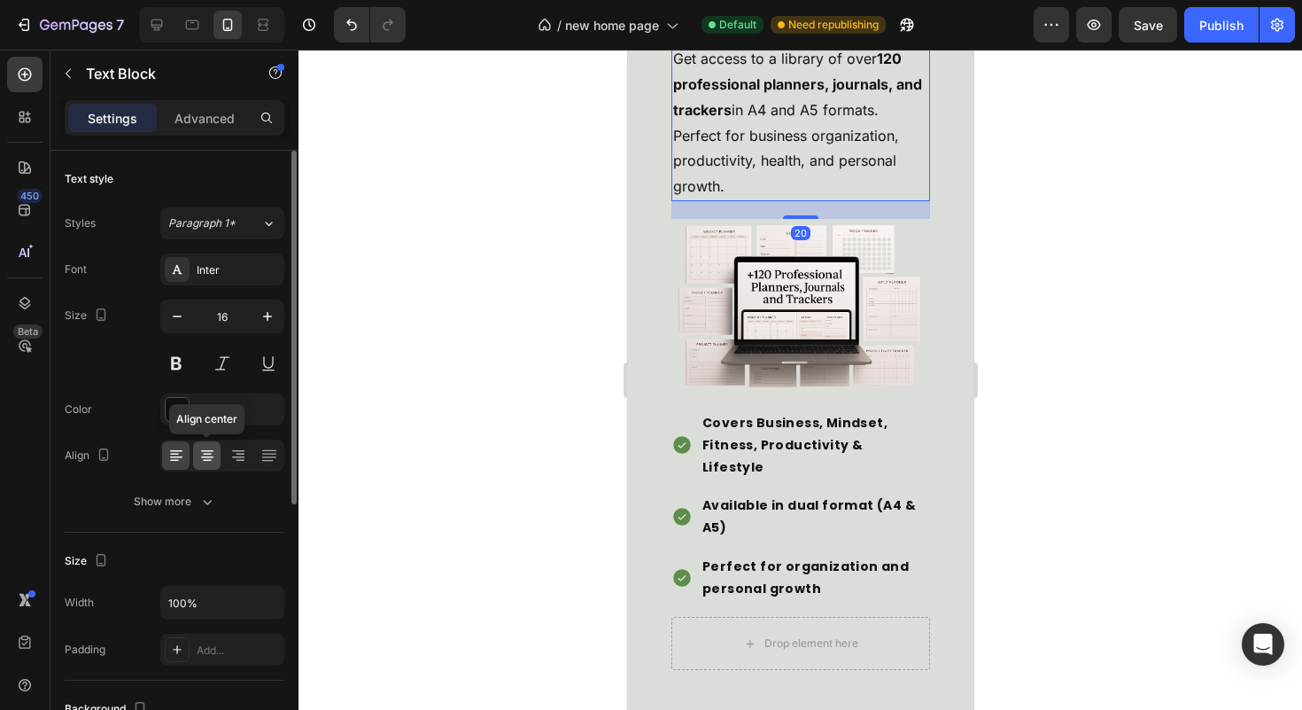
click at [201, 462] on icon at bounding box center [207, 455] width 18 height 18
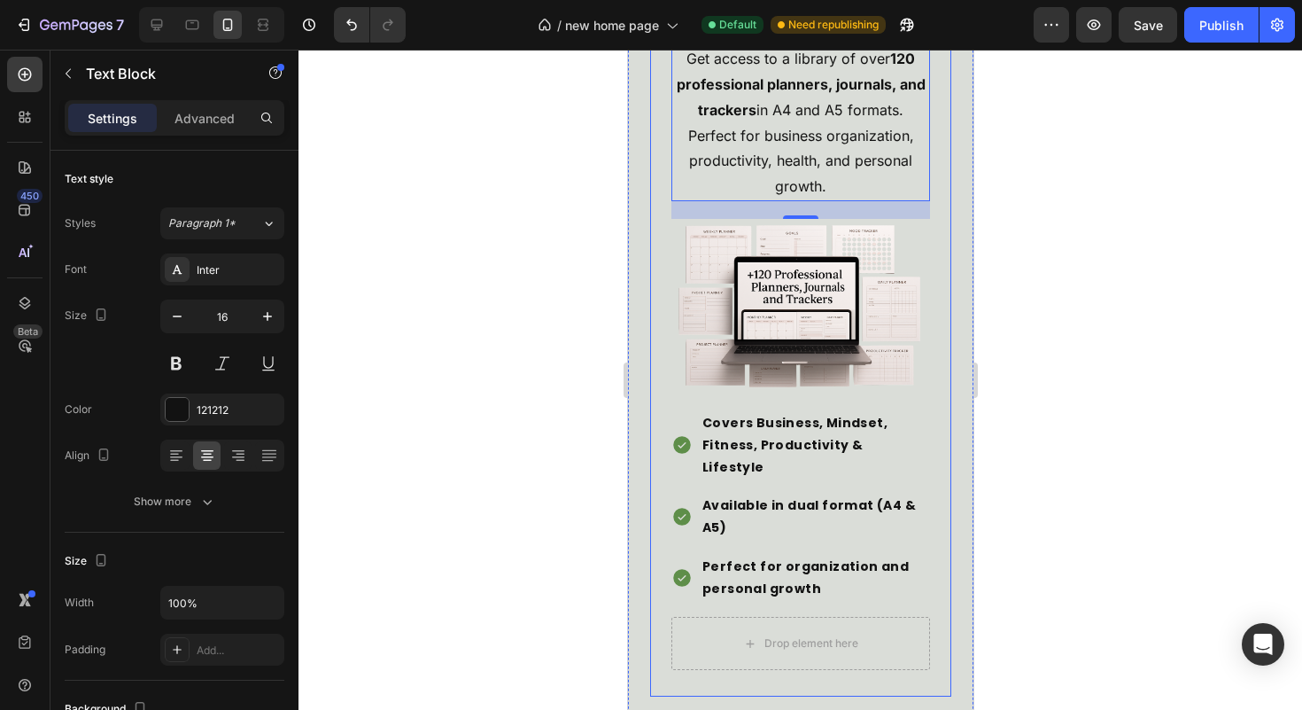
click at [924, 419] on div "📒 120+ Professional Planners & Journals Collection Heading Get access to a libr…" at bounding box center [799, 268] width 301 height 855
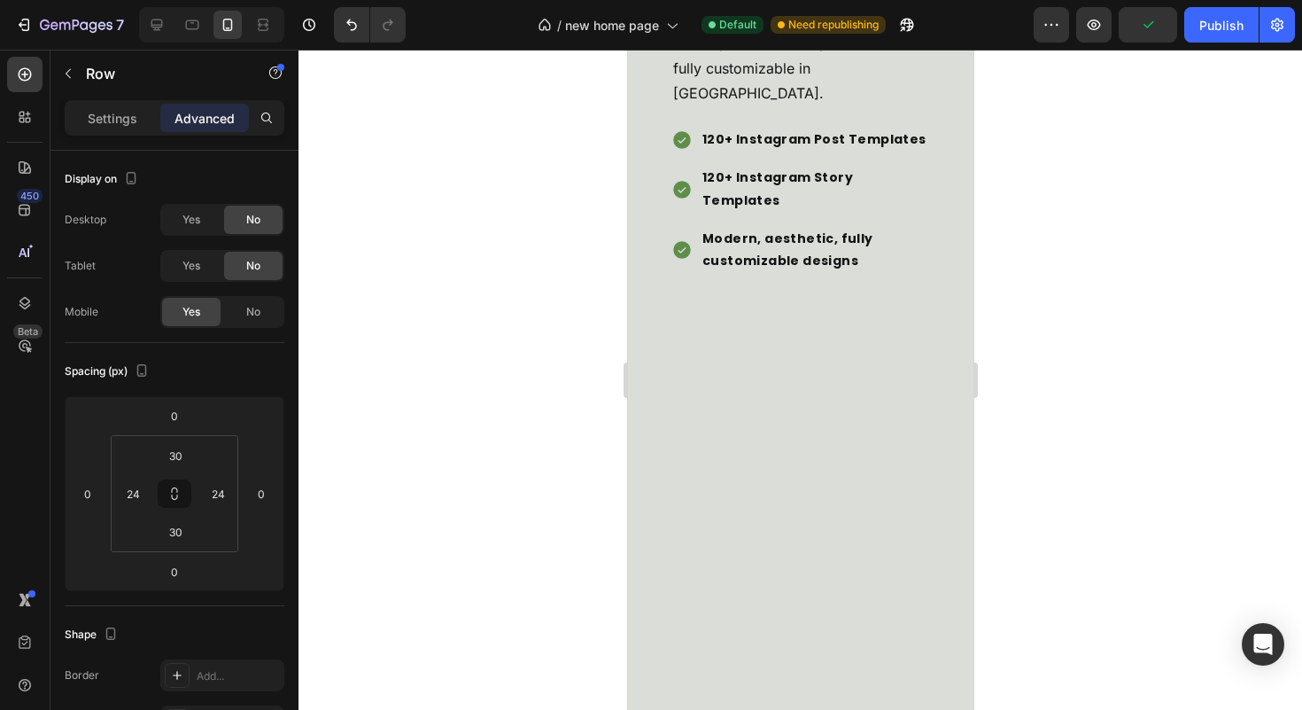
scroll to position [6598, 0]
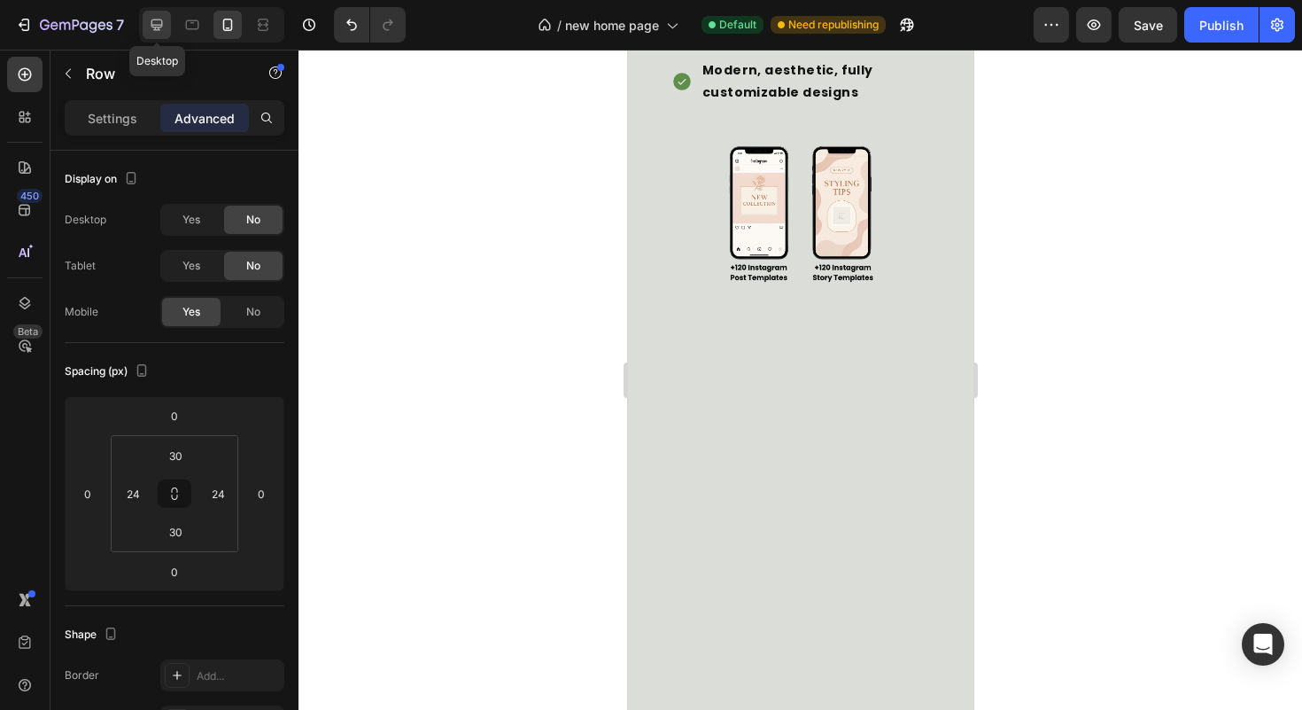
click at [160, 27] on icon at bounding box center [157, 25] width 18 height 18
type input "30"
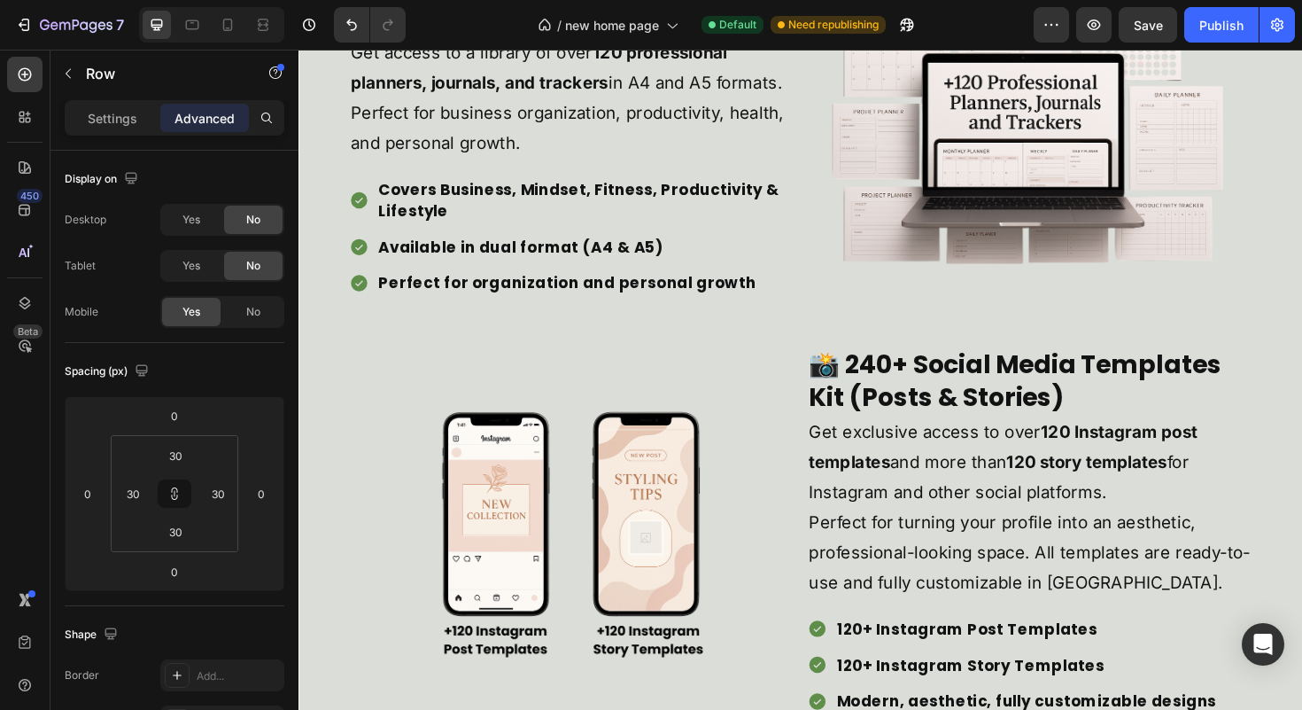
scroll to position [4799, 0]
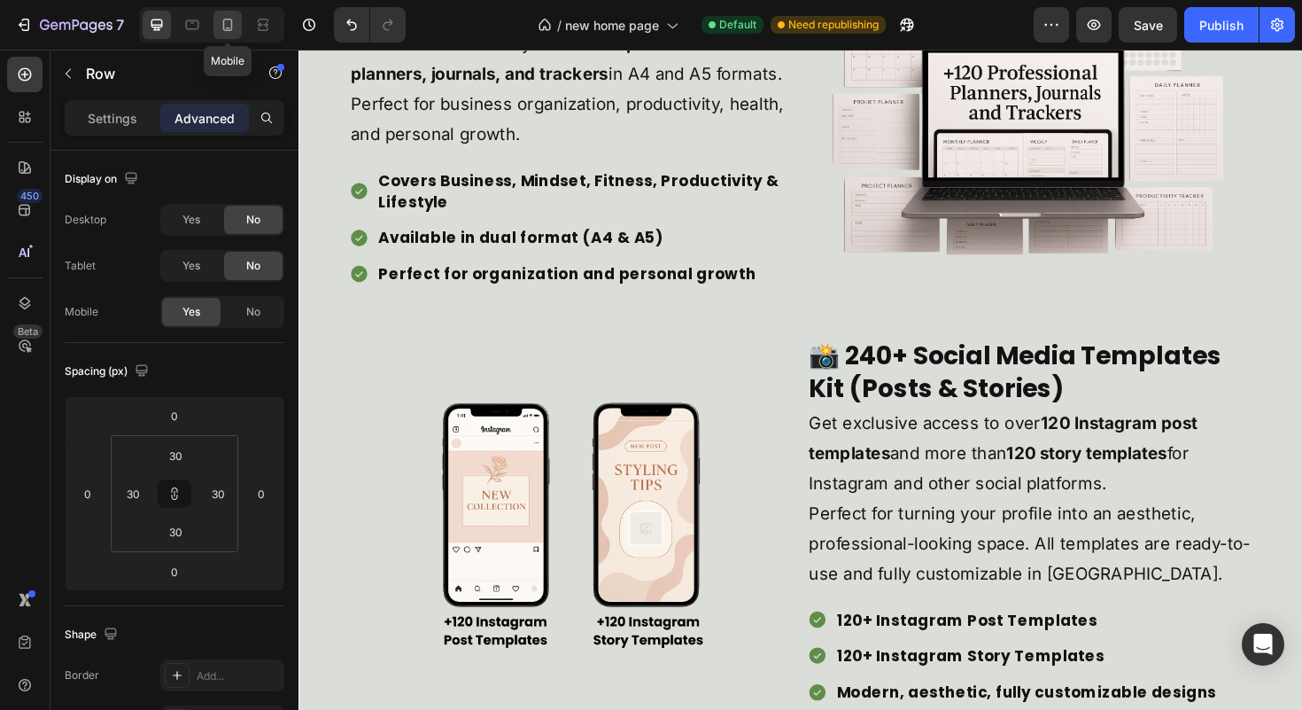
click at [215, 32] on div at bounding box center [227, 25] width 28 height 28
type input "24"
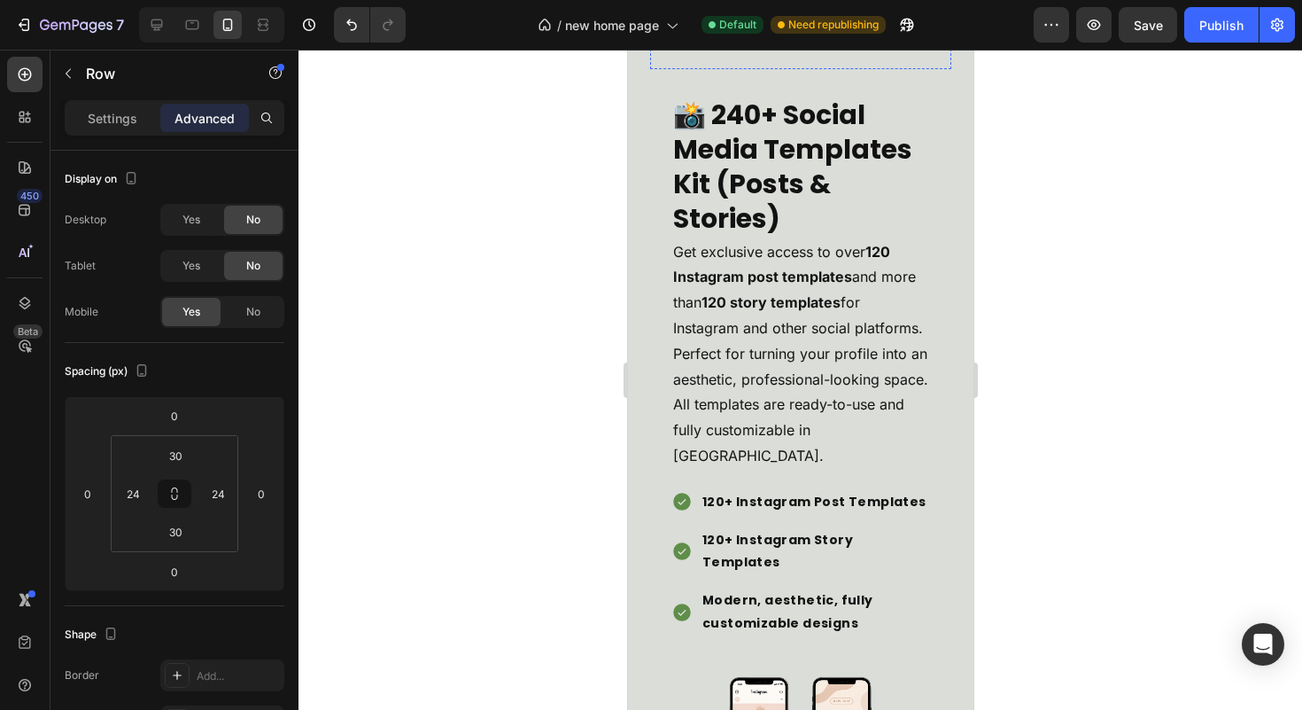
scroll to position [6248, 0]
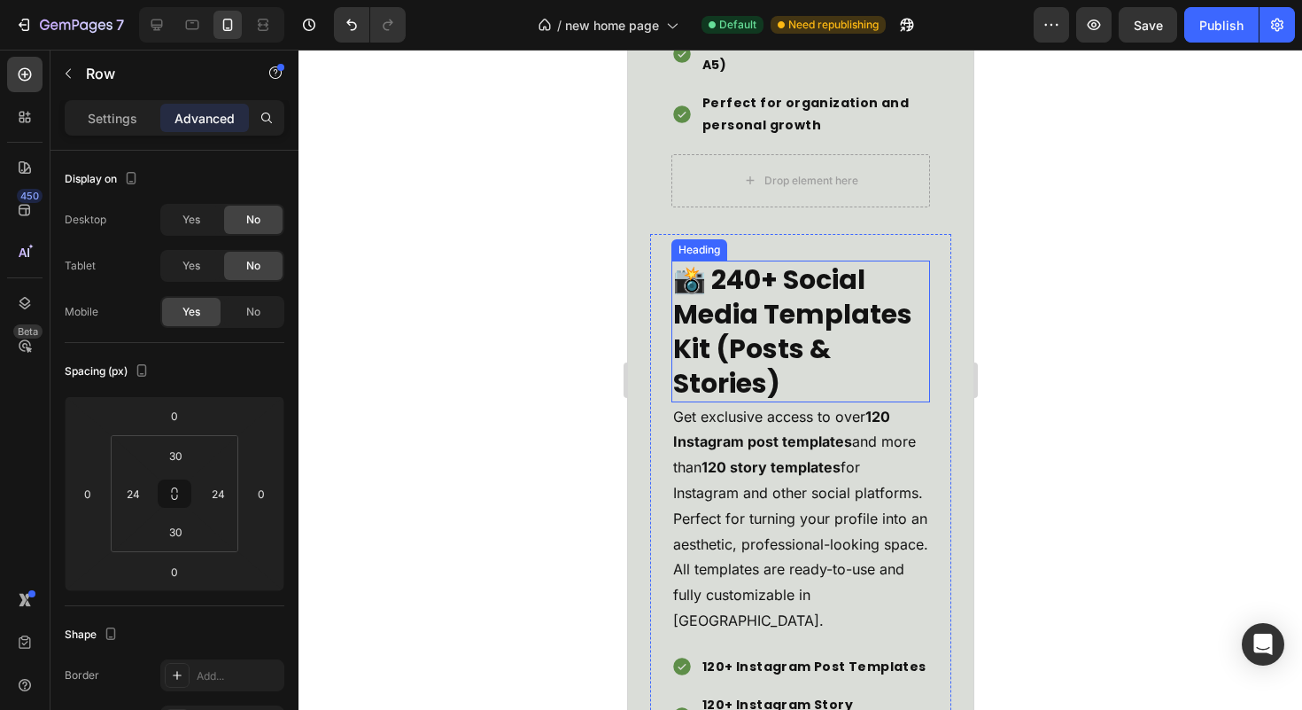
click at [841, 297] on h2 "📸 240+ Social Media Templates Kit (Posts & Stories)" at bounding box center [800, 331] width 259 height 142
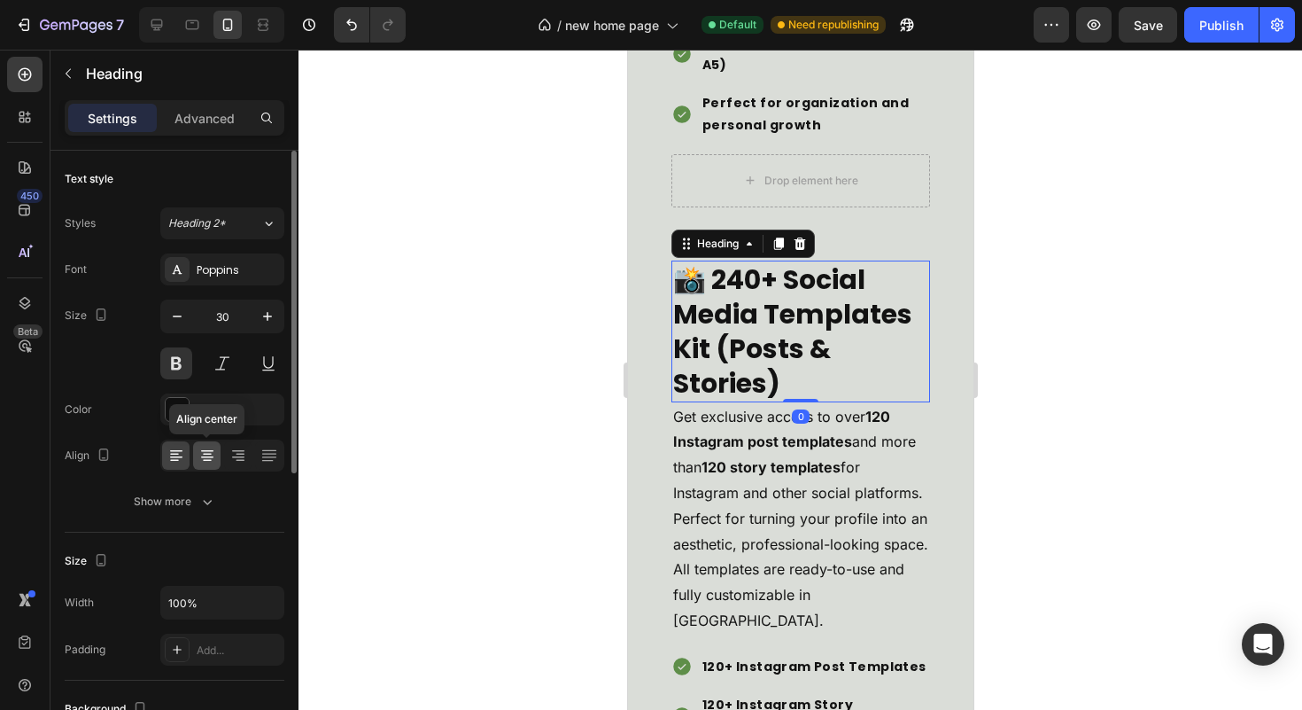
click at [217, 447] on div at bounding box center [206, 455] width 27 height 28
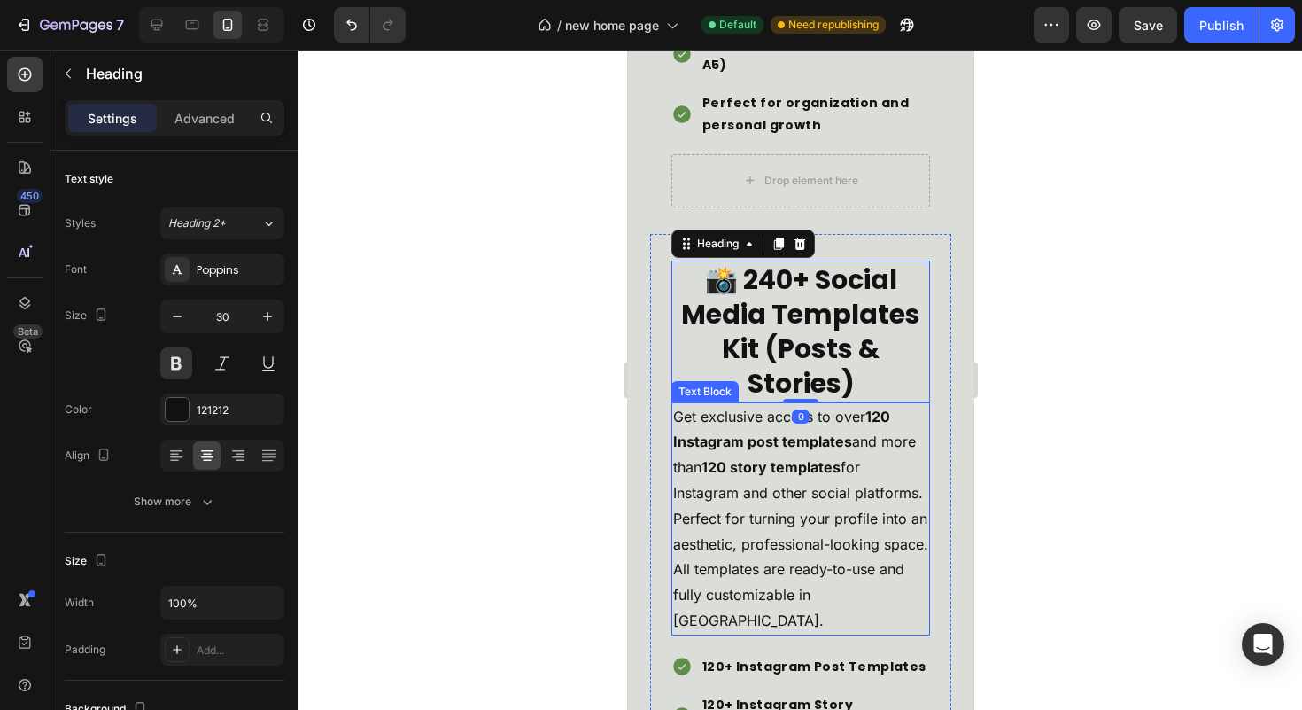
click at [799, 480] on p "Get exclusive access to over 120 Instagram post templates and more than 120 sto…" at bounding box center [799, 518] width 255 height 229
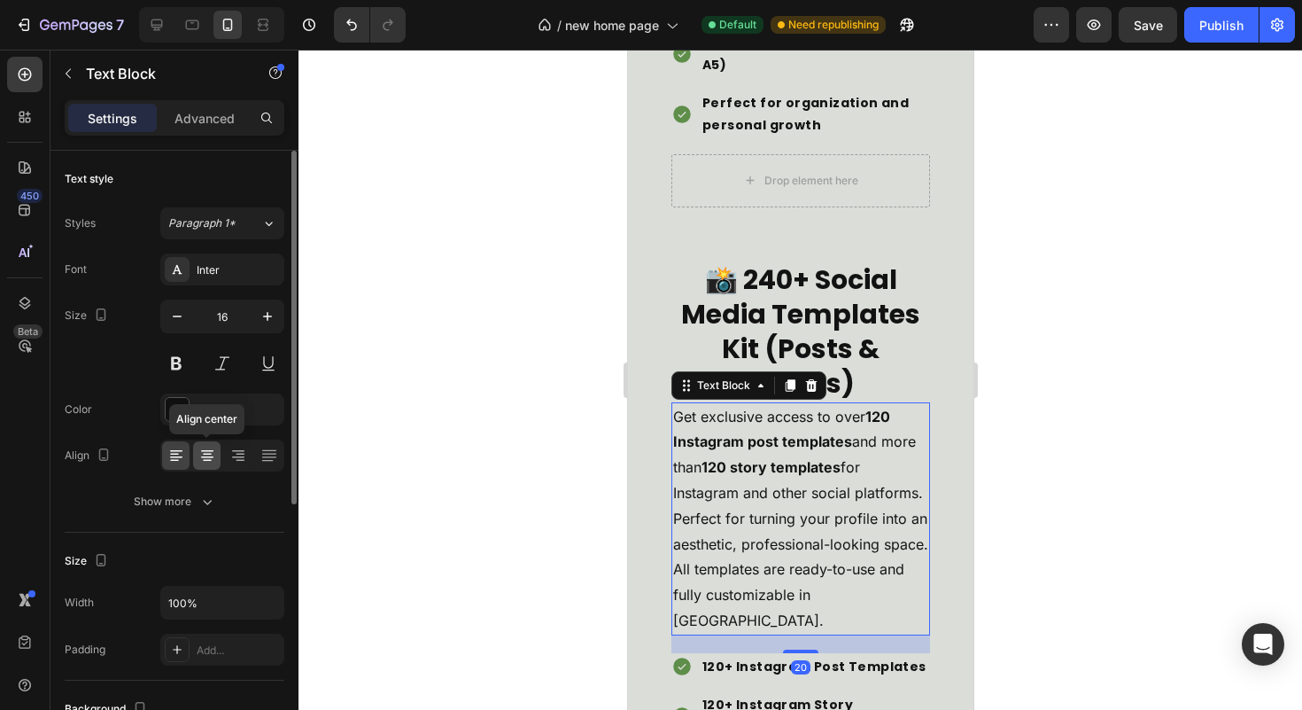
click at [197, 450] on div at bounding box center [206, 455] width 27 height 28
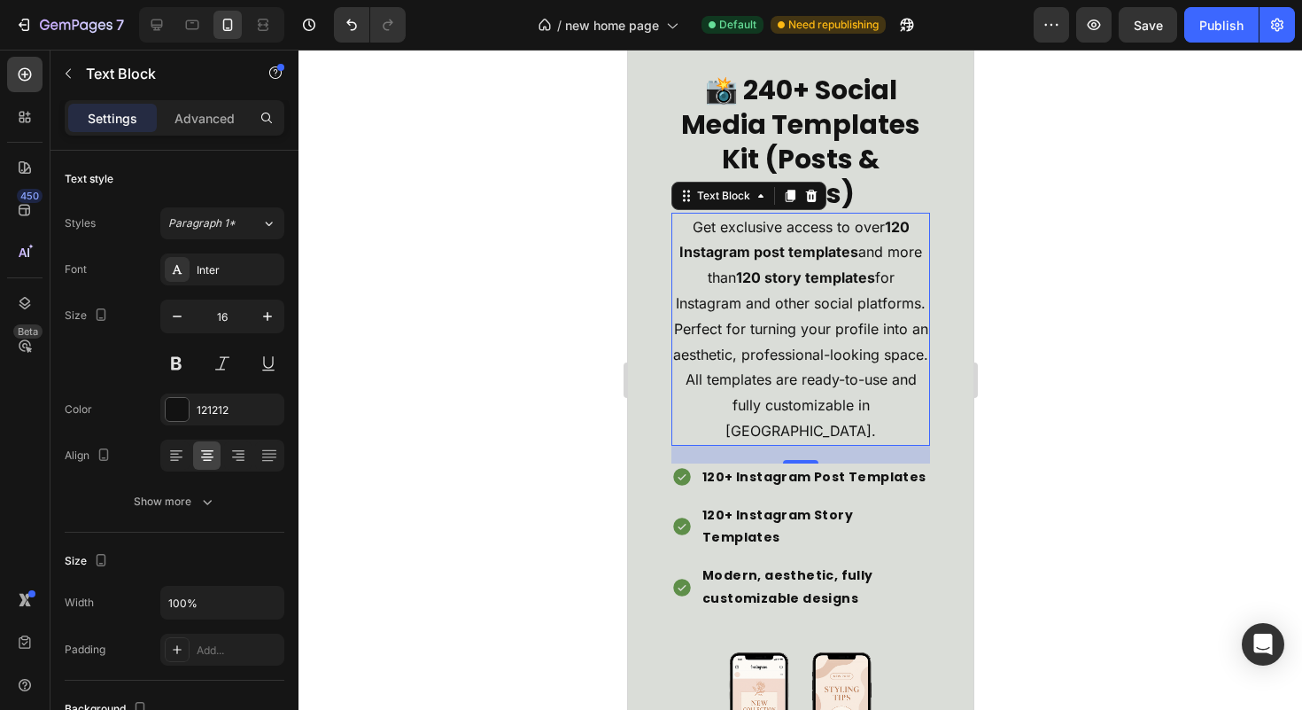
scroll to position [6612, 0]
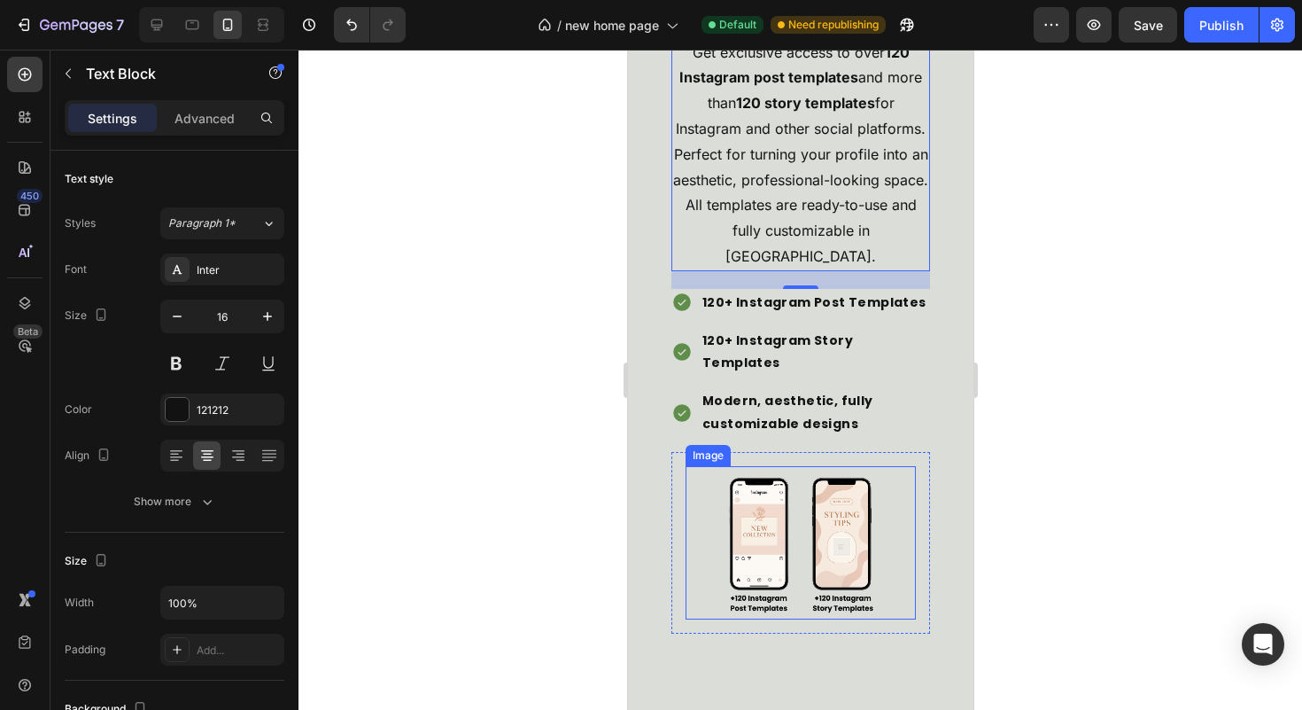
click at [758, 572] on img at bounding box center [800, 542] width 230 height 153
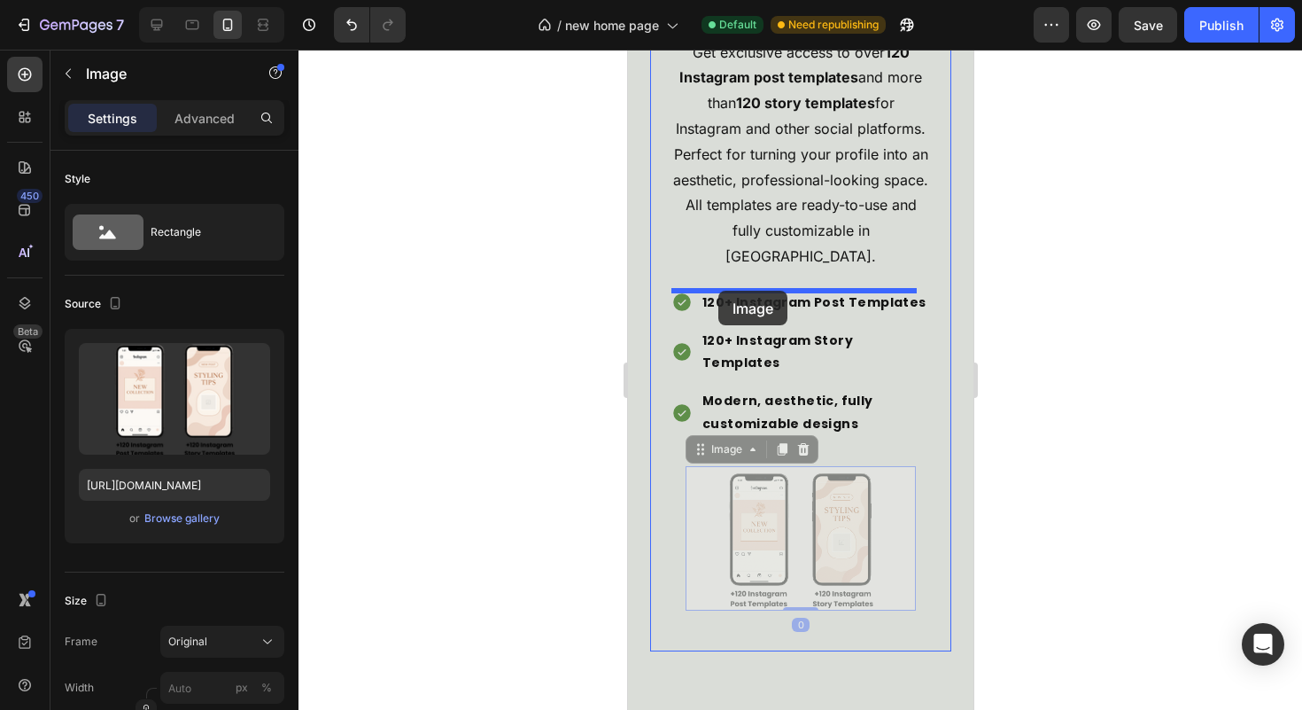
drag, startPoint x: 694, startPoint y: 453, endPoint x: 718, endPoint y: 290, distance: 164.6
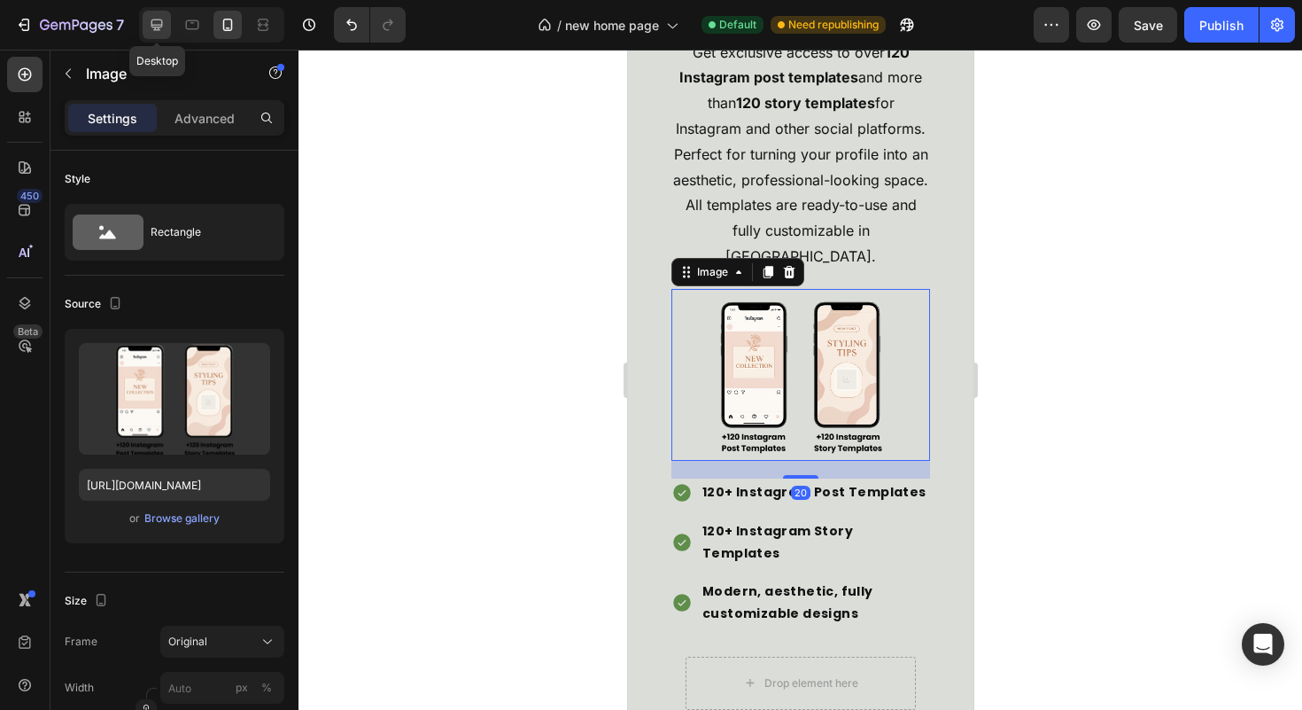
click at [159, 19] on icon at bounding box center [157, 25] width 18 height 18
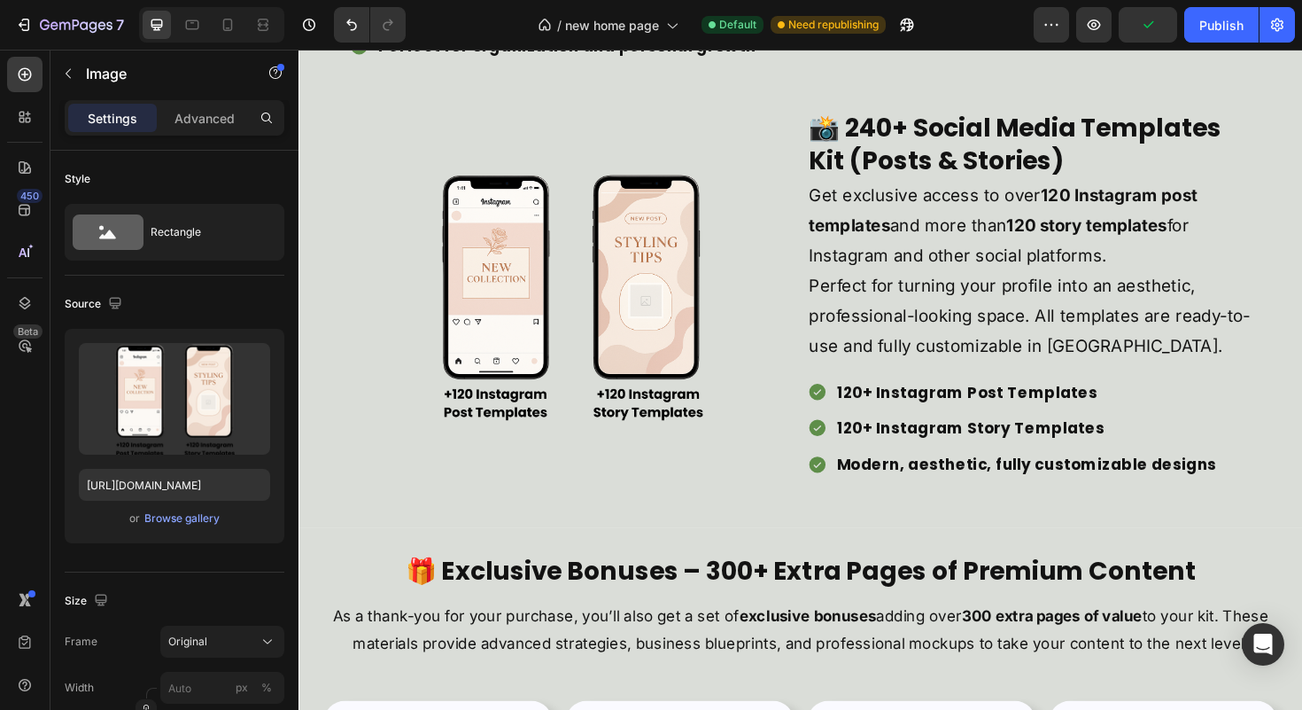
scroll to position [5038, 0]
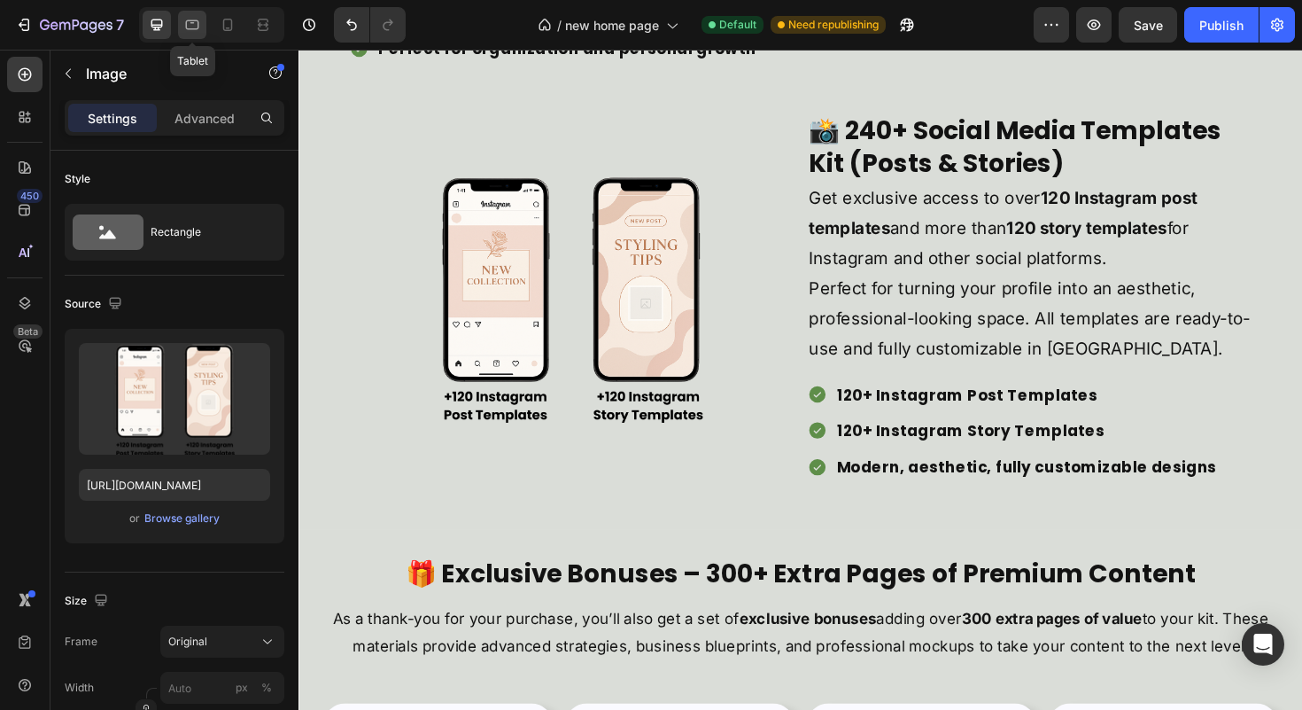
click at [187, 30] on icon at bounding box center [192, 25] width 18 height 18
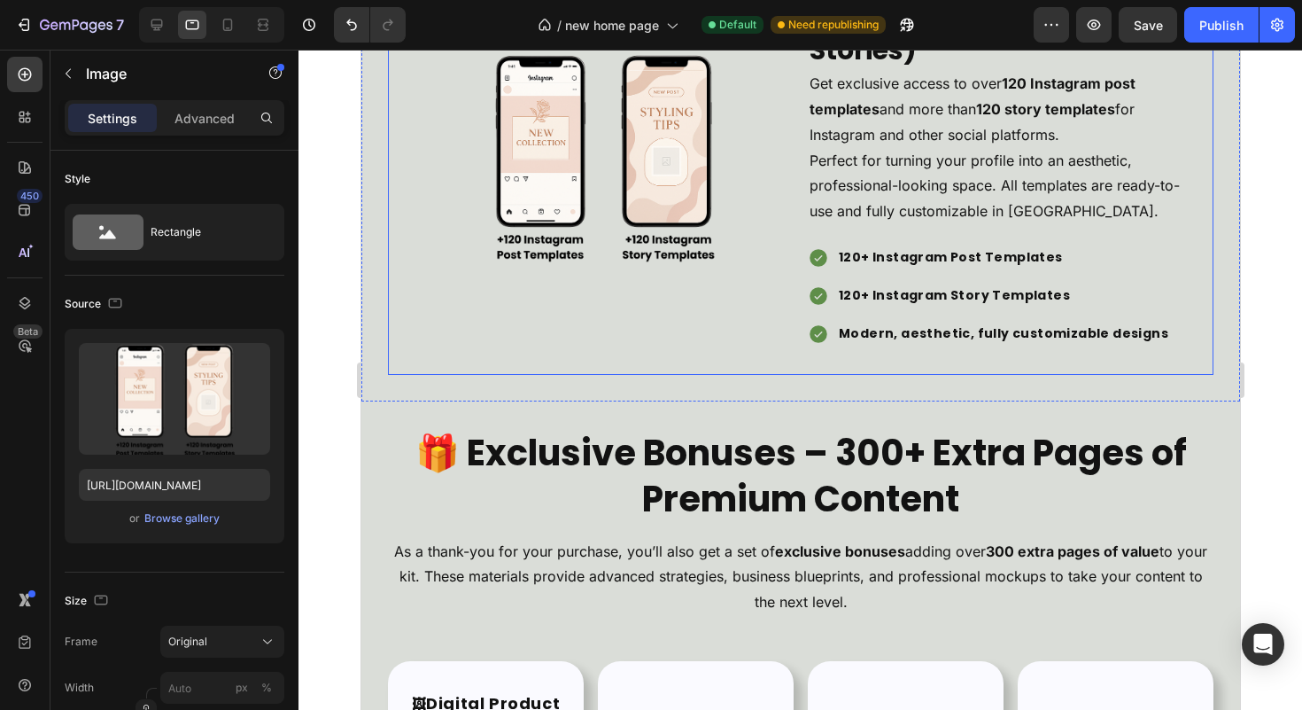
scroll to position [4937, 0]
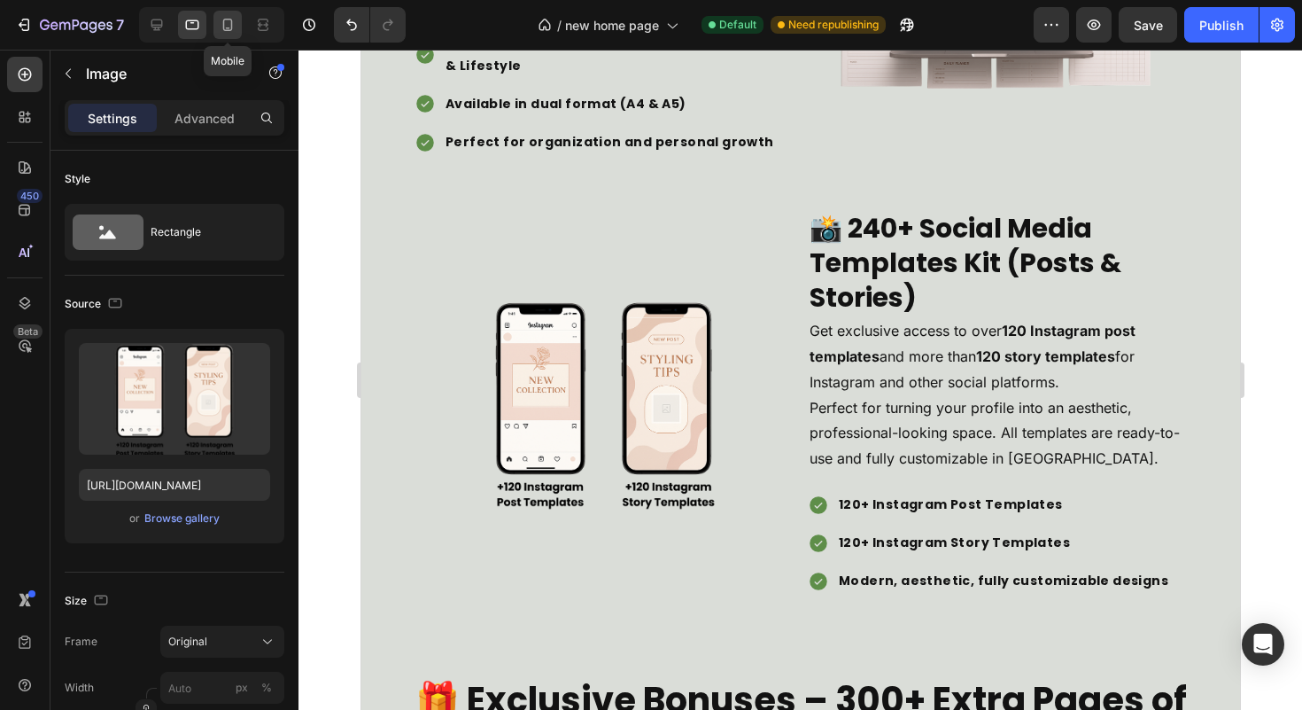
click at [223, 19] on icon at bounding box center [228, 25] width 10 height 12
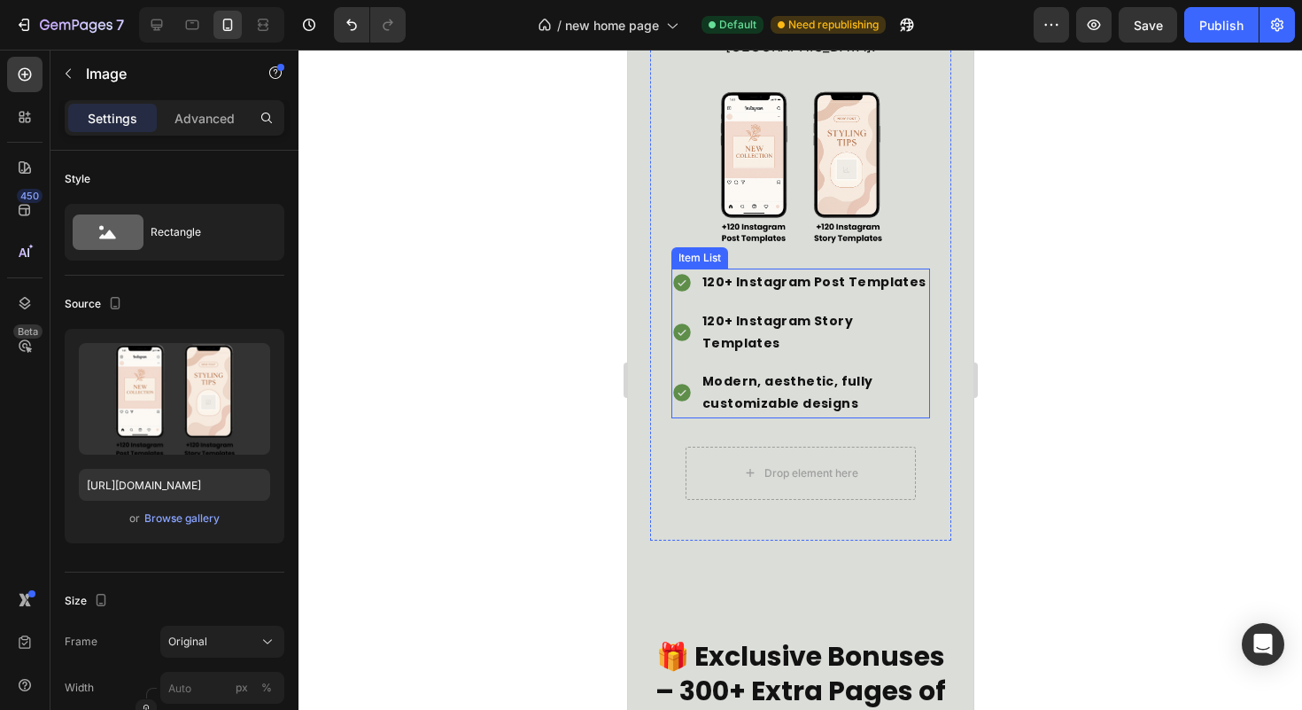
scroll to position [6695, 0]
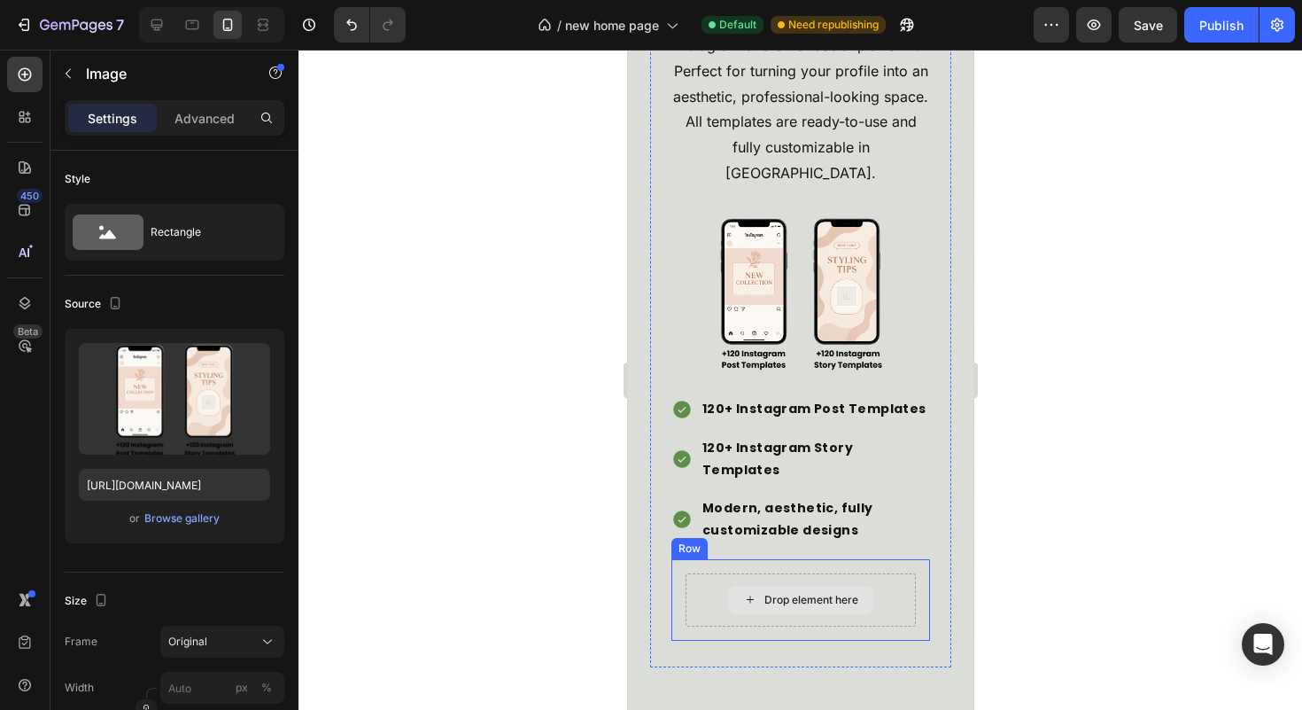
click at [898, 582] on div "Drop element here" at bounding box center [800, 599] width 230 height 53
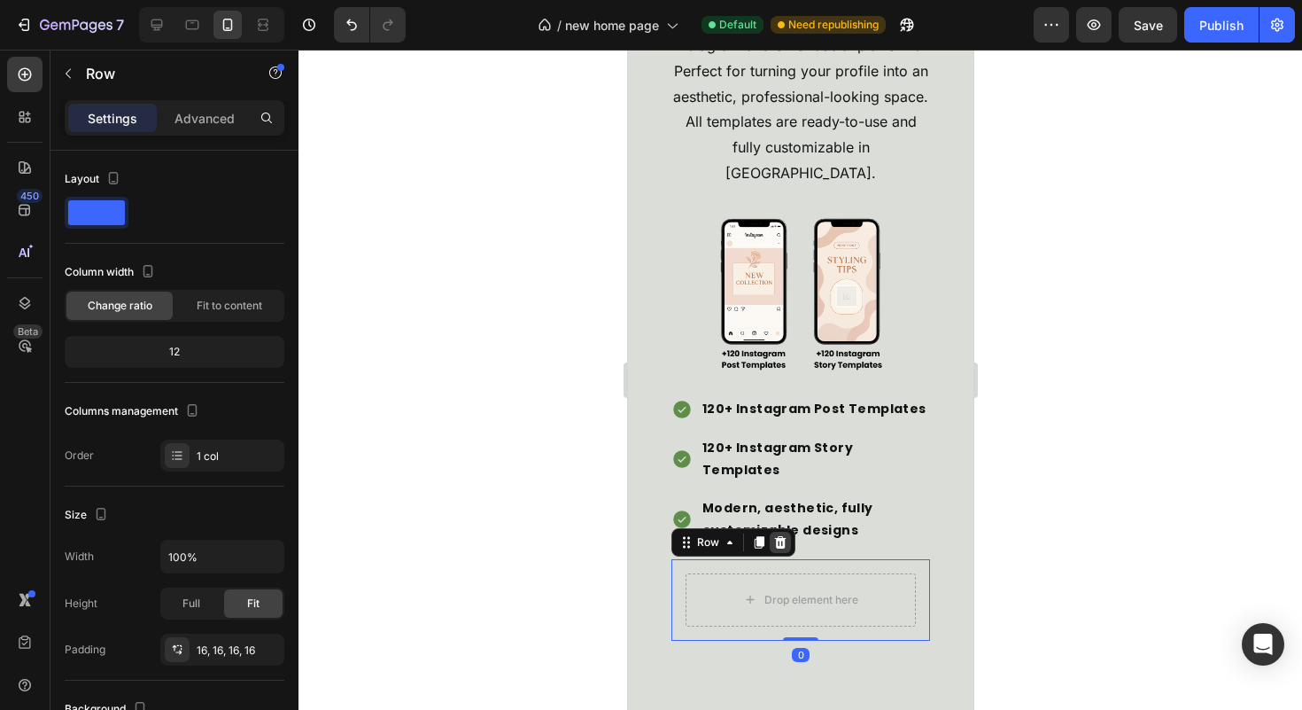
click at [780, 544] on div at bounding box center [779, 542] width 21 height 21
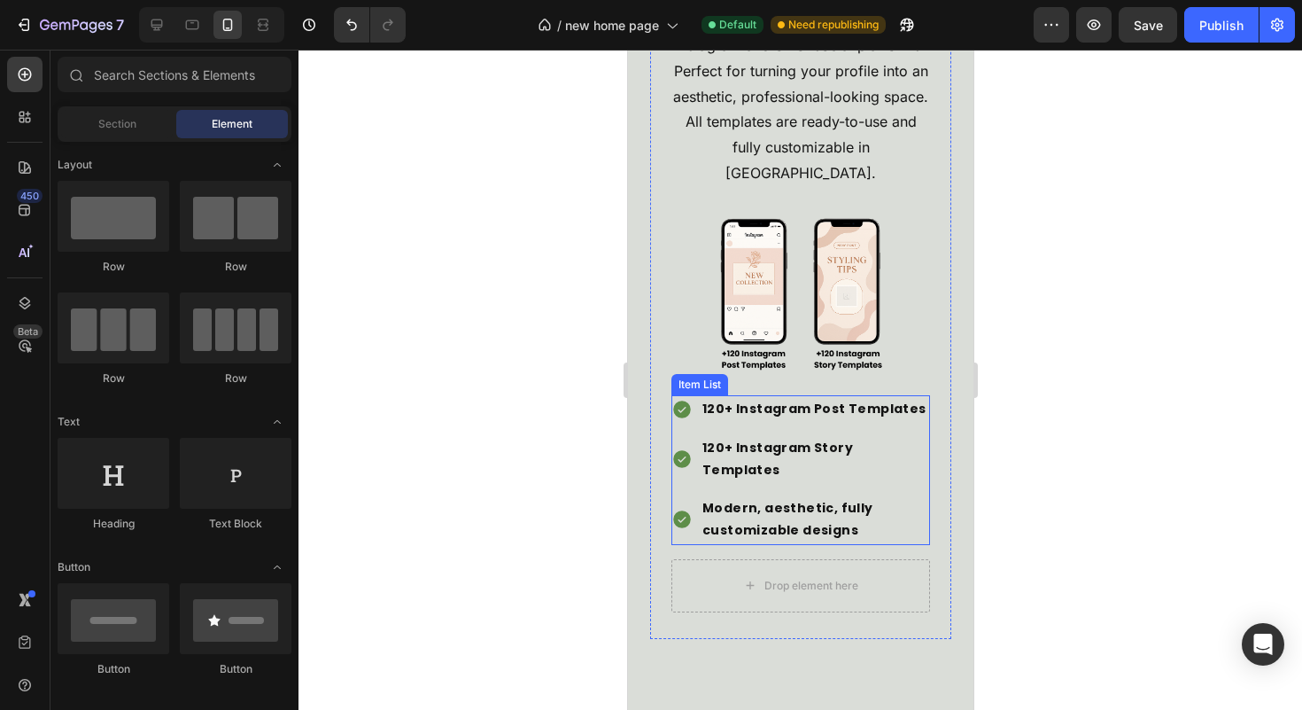
click at [904, 478] on div "120+ Instagram Post Templates 120+ Instagram Story Templates Modern, aesthetic,…" at bounding box center [800, 469] width 259 height 149
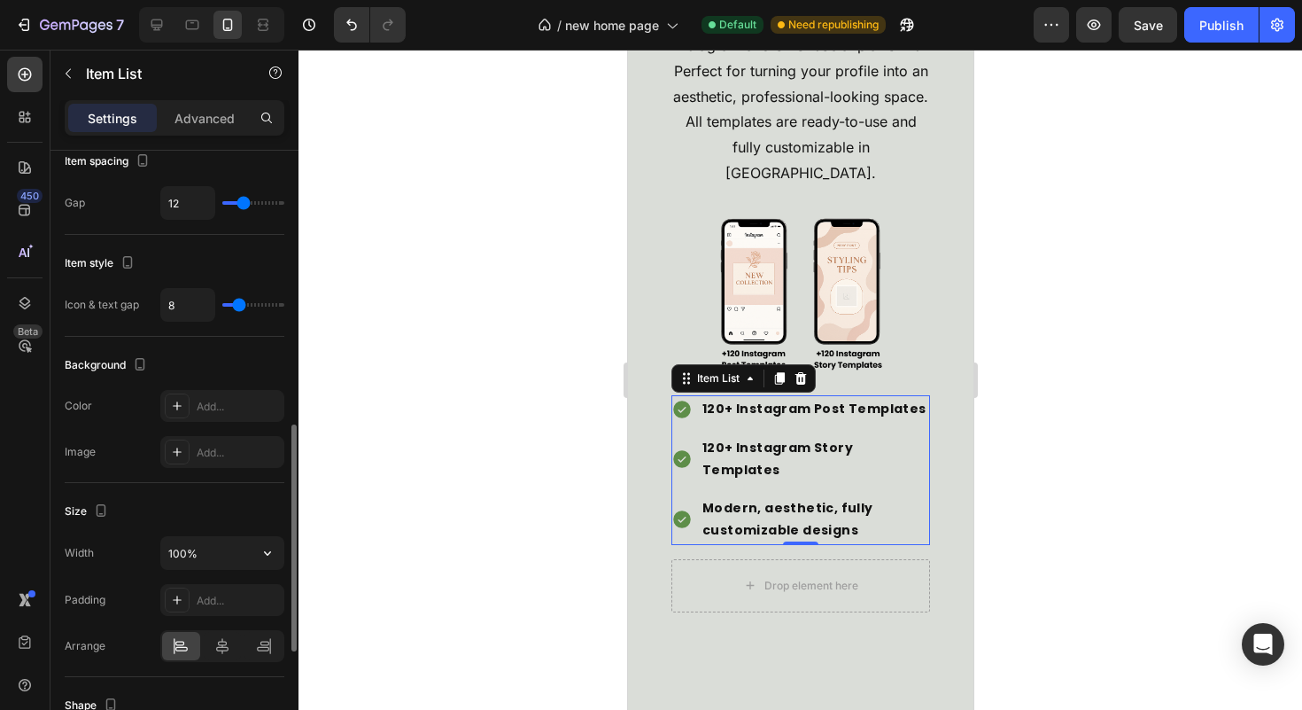
scroll to position [1027, 0]
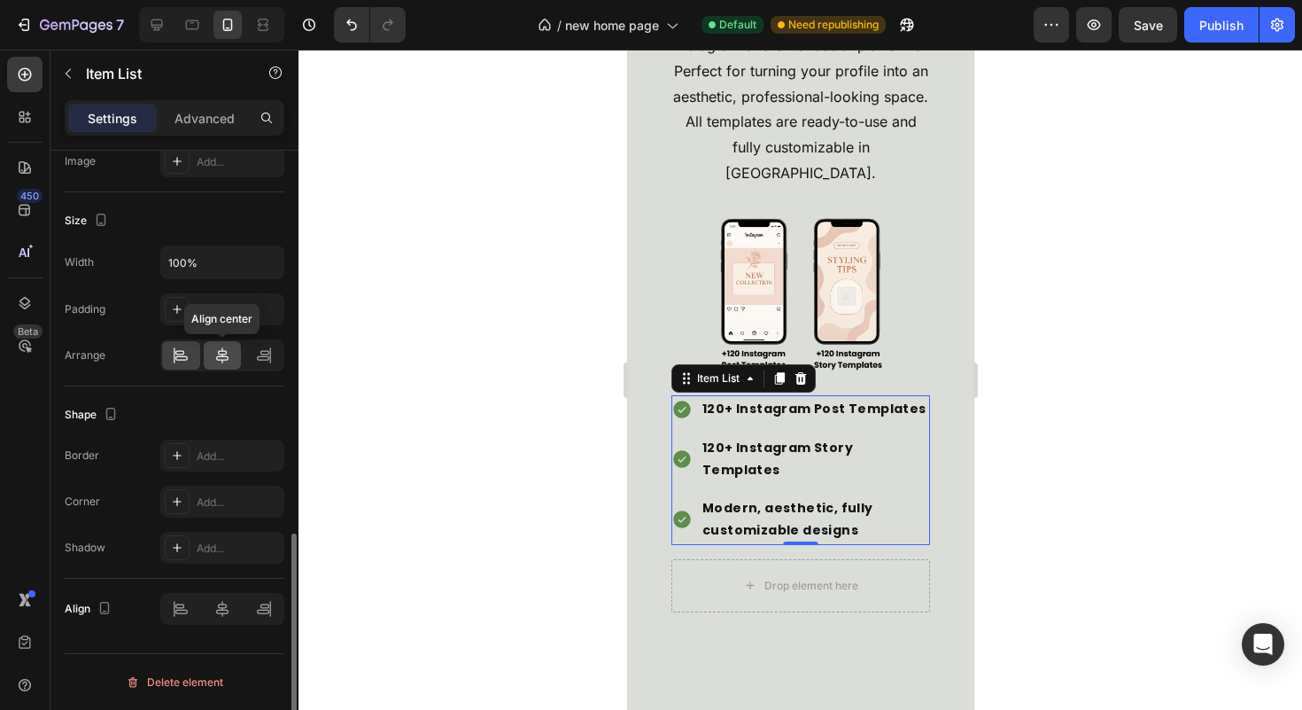
click at [221, 362] on icon at bounding box center [222, 355] width 18 height 18
click at [922, 470] on div "📸 240+ Social Media Templates Kit (Posts & Stories) Heading Get exclusive acces…" at bounding box center [799, 213] width 301 height 852
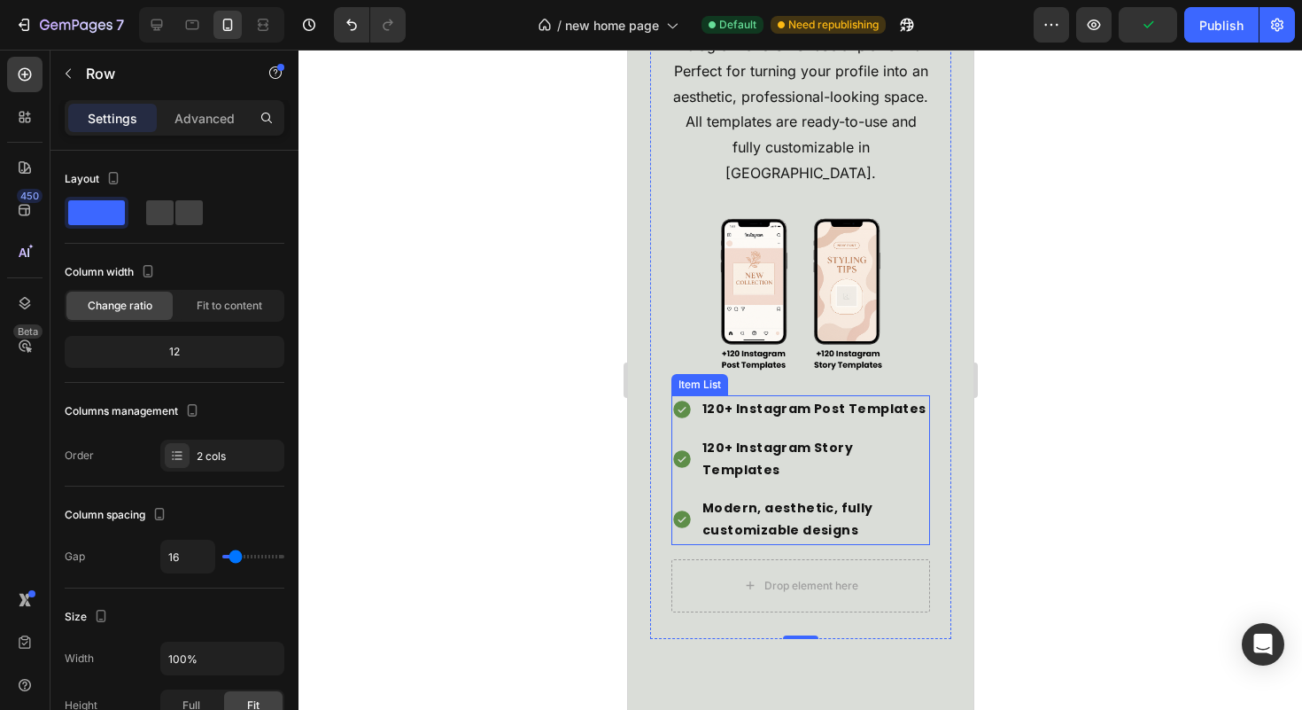
click at [908, 477] on div "120+ Instagram Post Templates 120+ Instagram Story Templates Modern, aesthetic,…" at bounding box center [800, 469] width 259 height 149
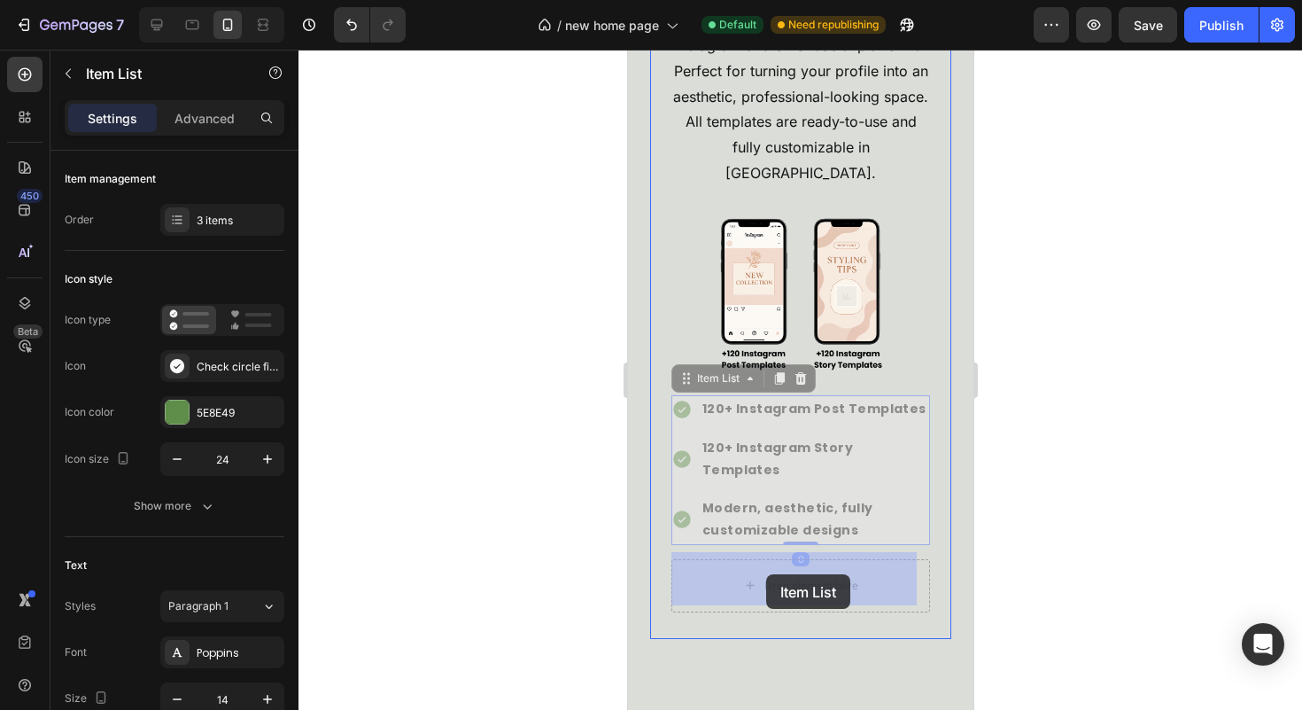
drag, startPoint x: 684, startPoint y: 376, endPoint x: 765, endPoint y: 574, distance: 214.5
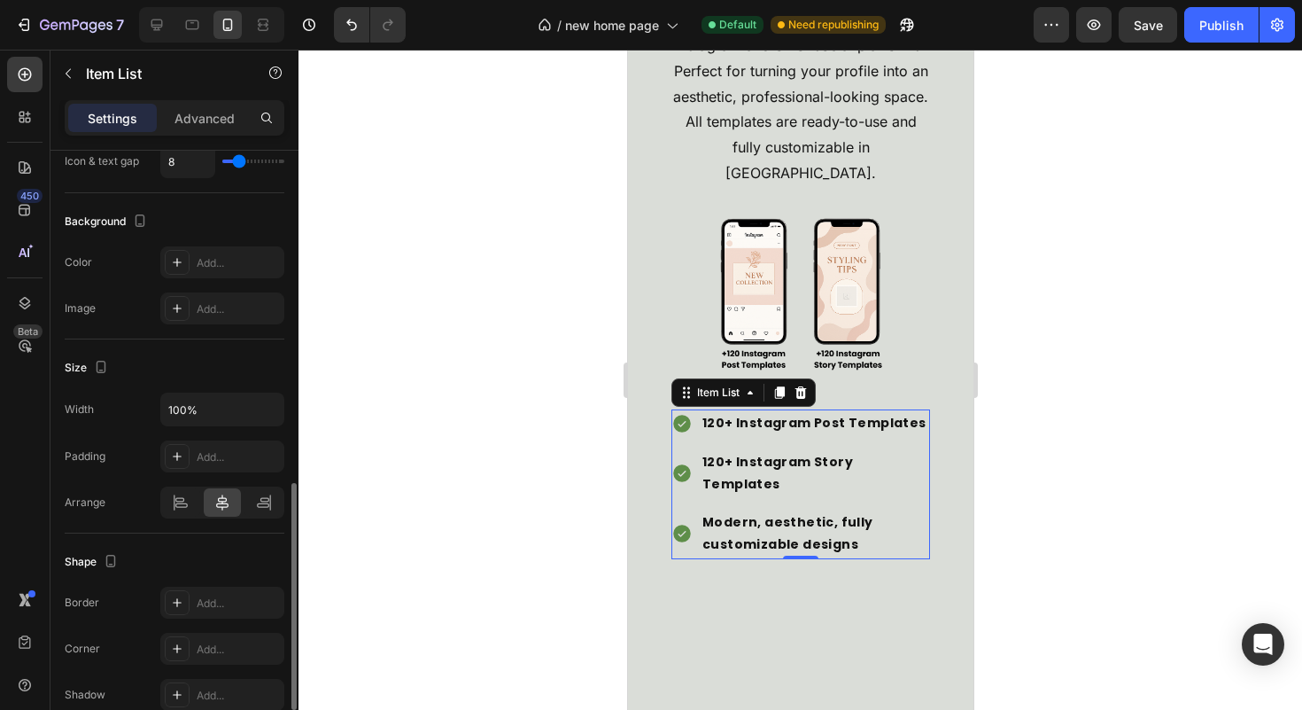
scroll to position [1027, 0]
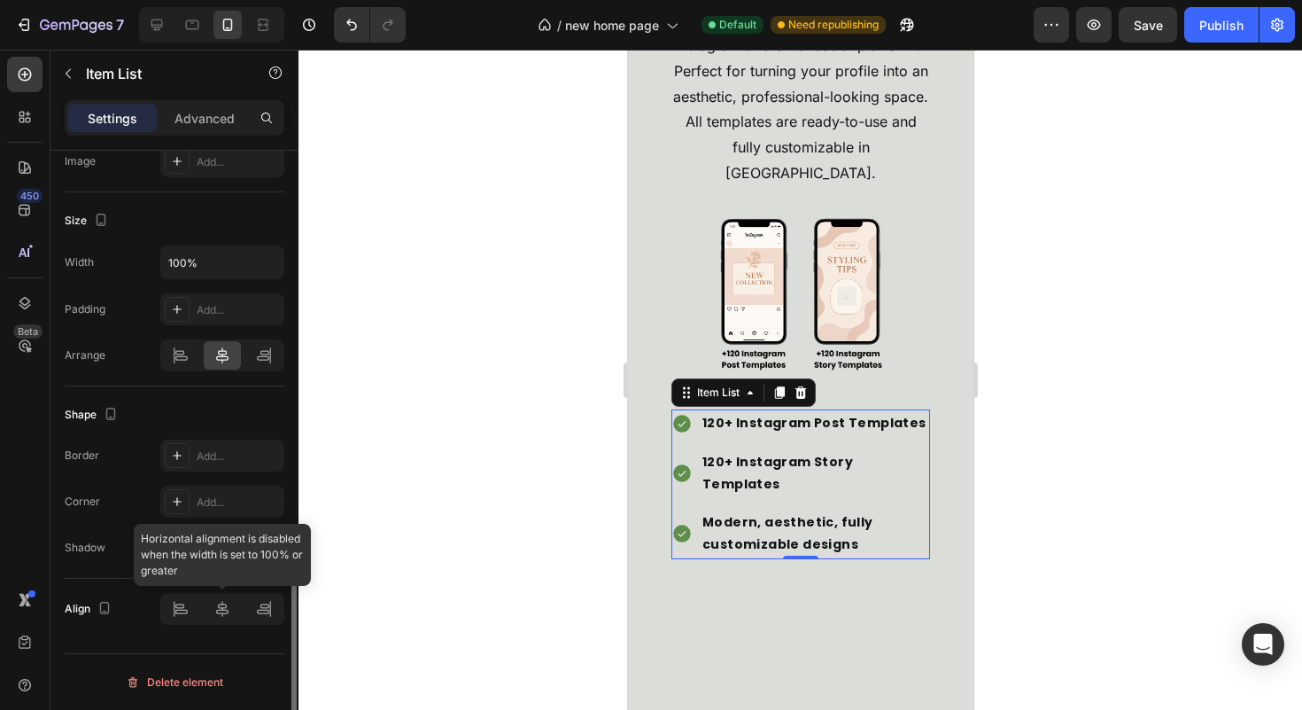
click at [229, 622] on div at bounding box center [222, 609] width 124 height 32
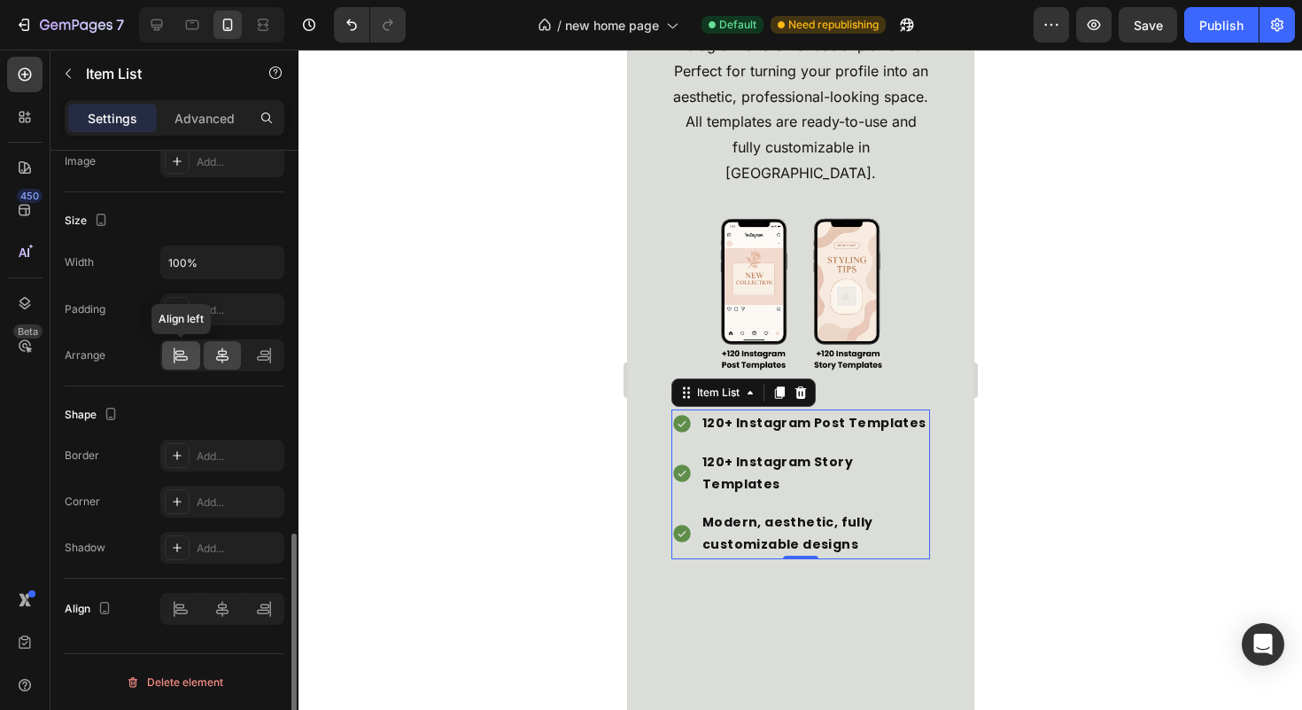
click at [177, 342] on div at bounding box center [181, 355] width 38 height 28
click at [210, 358] on div at bounding box center [223, 355] width 38 height 28
click at [360, 32] on icon "Undo/Redo" at bounding box center [352, 25] width 18 height 18
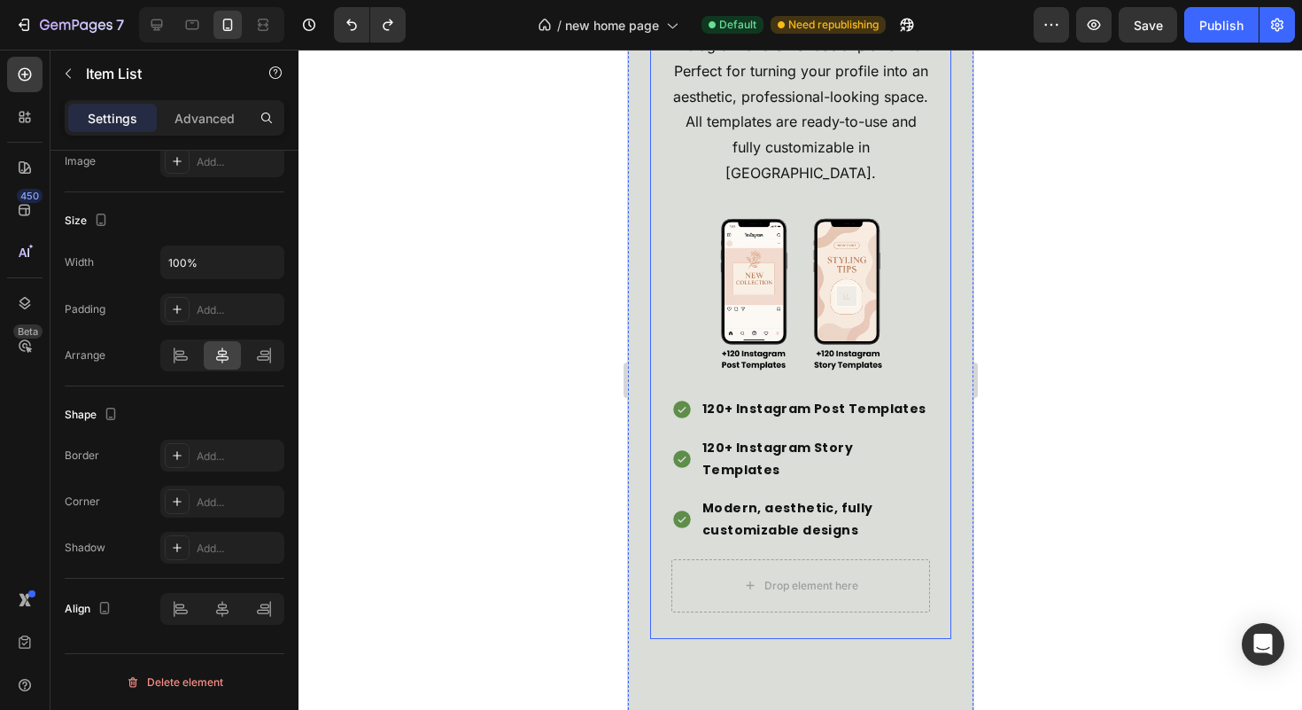
click at [922, 490] on div "📸 240+ Social Media Templates Kit (Posts & Stories) Heading Get exclusive acces…" at bounding box center [799, 213] width 301 height 852
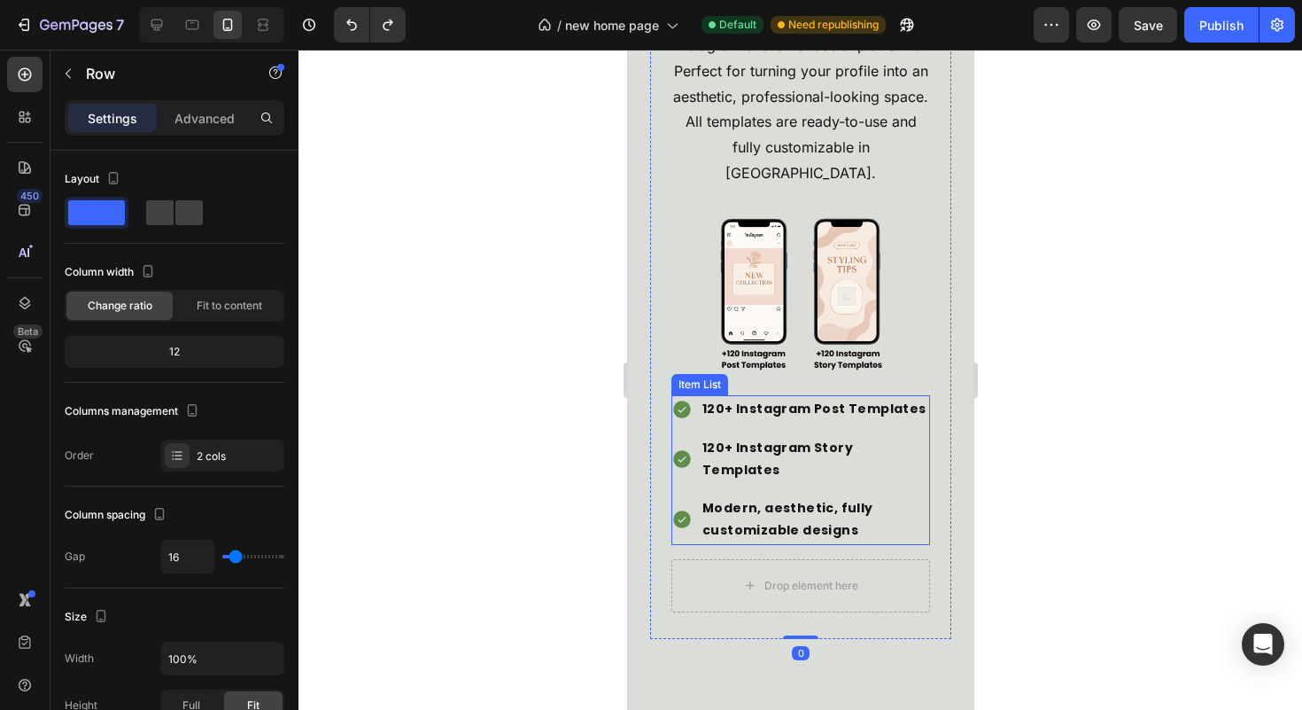
click at [898, 481] on div "120+ Instagram Post Templates 120+ Instagram Story Templates Modern, aesthetic,…" at bounding box center [800, 469] width 259 height 149
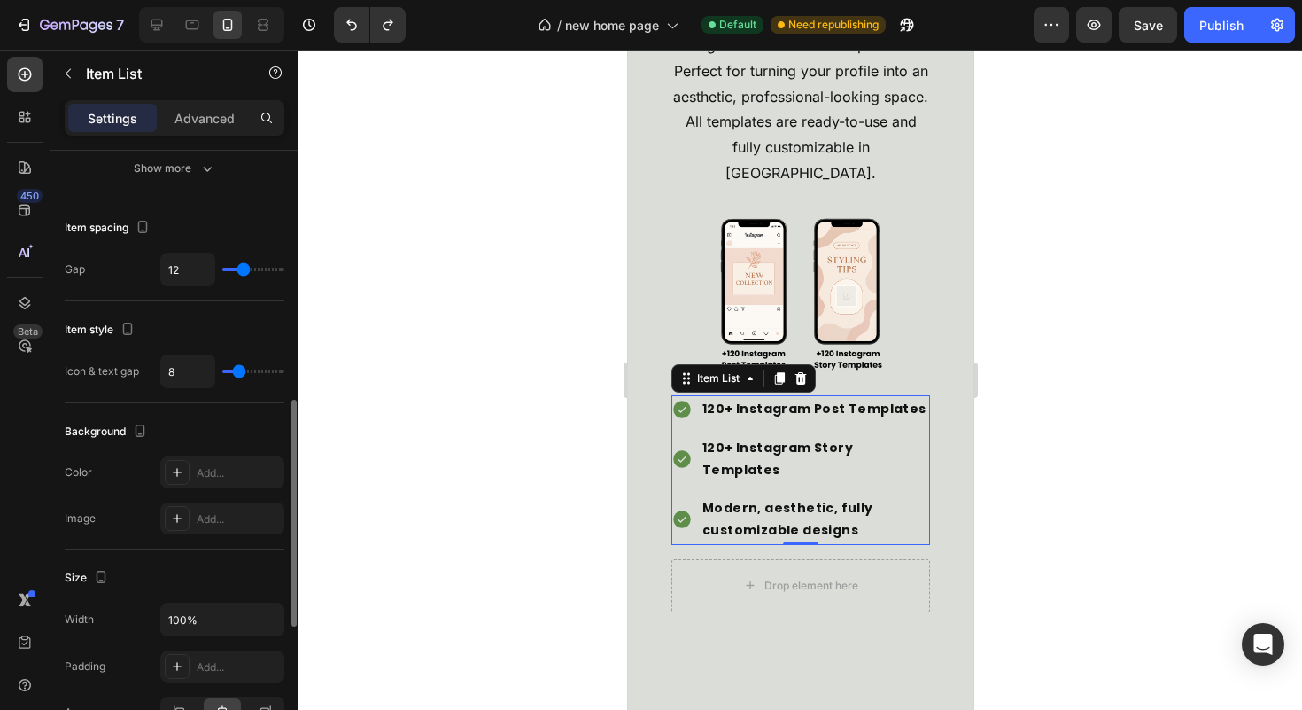
scroll to position [827, 0]
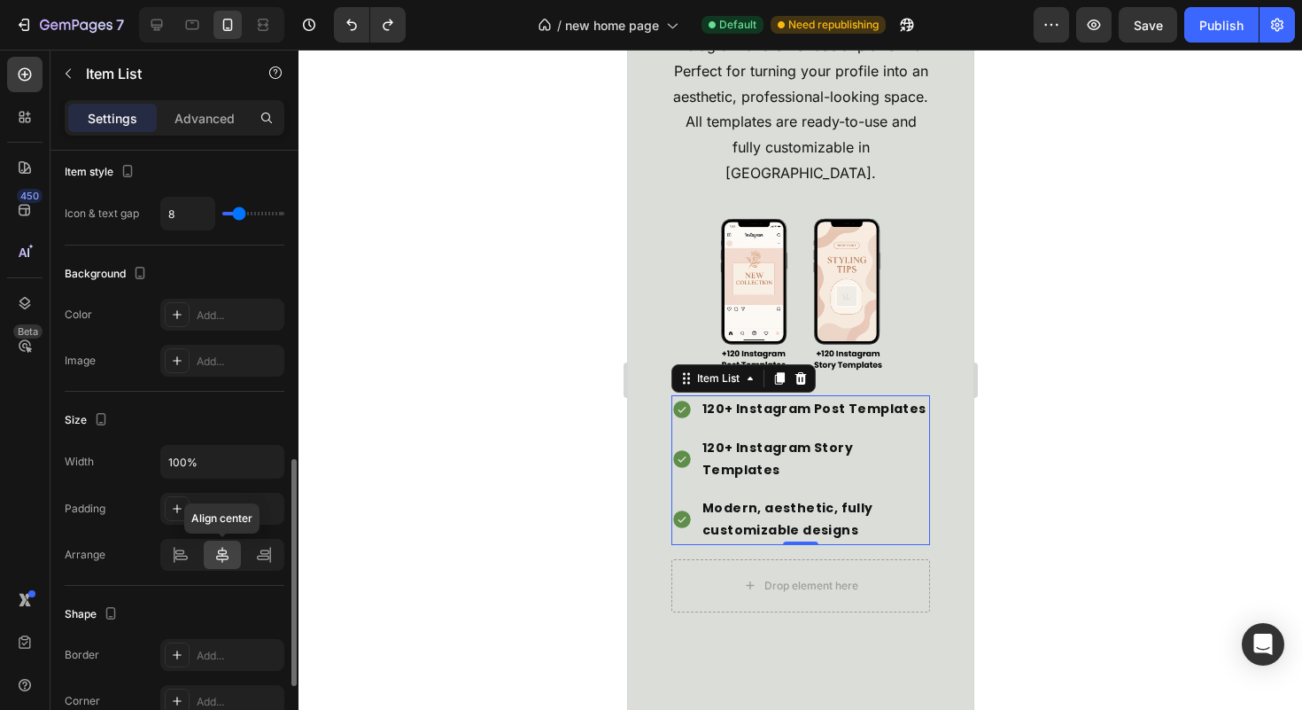
click at [227, 551] on icon at bounding box center [222, 555] width 18 height 18
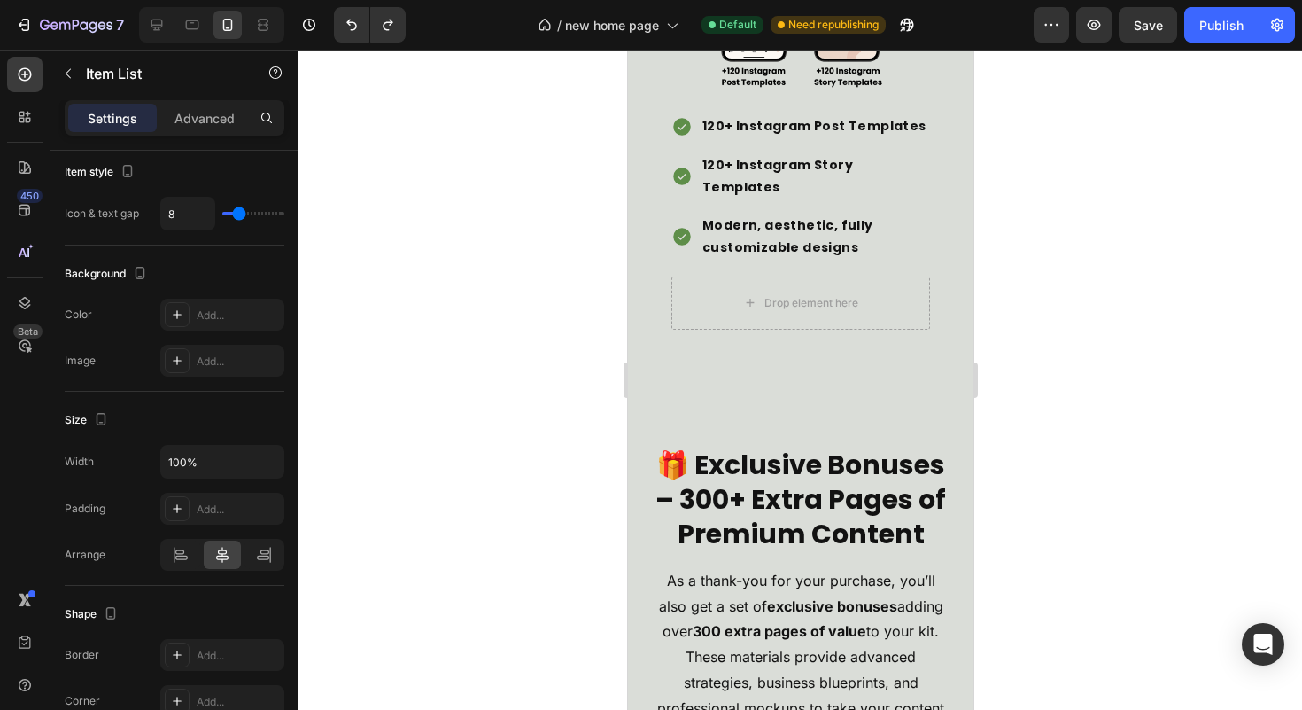
scroll to position [7010, 0]
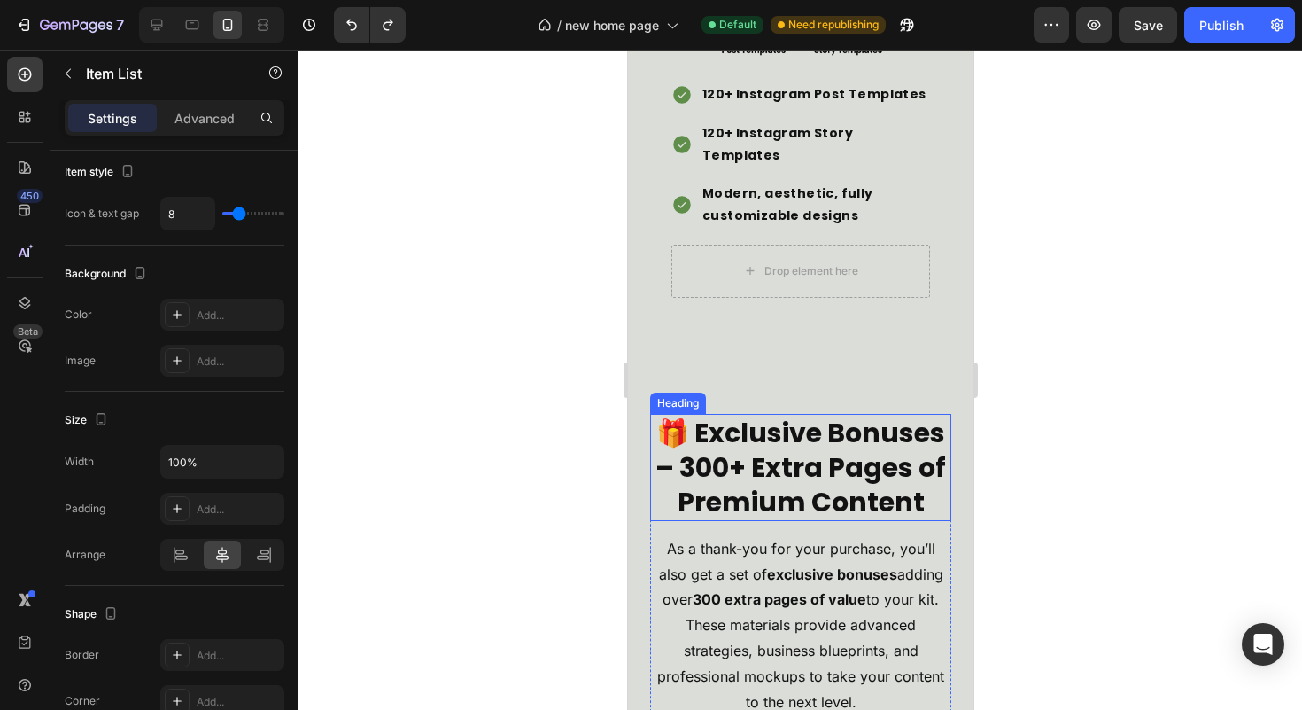
click at [864, 503] on h2 "🎁 Exclusive Bonuses – 300+ Extra Pages of Premium Content" at bounding box center [799, 467] width 301 height 107
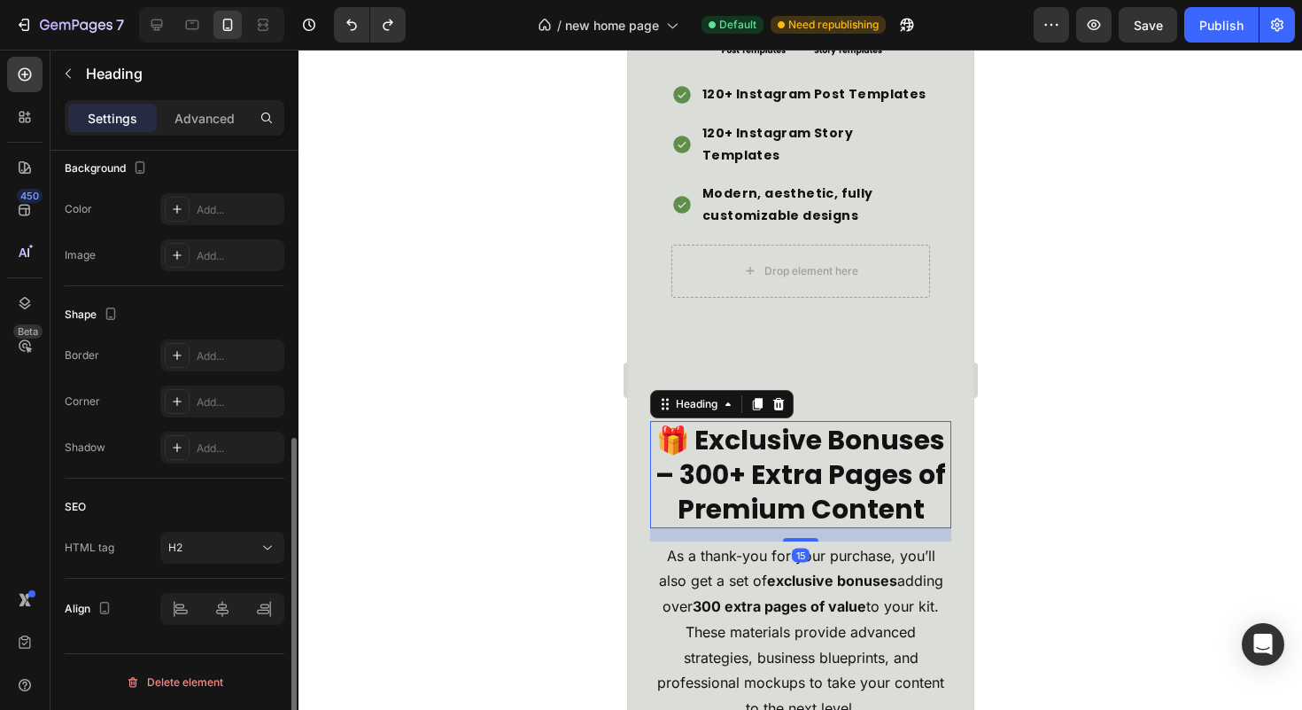
scroll to position [0, 0]
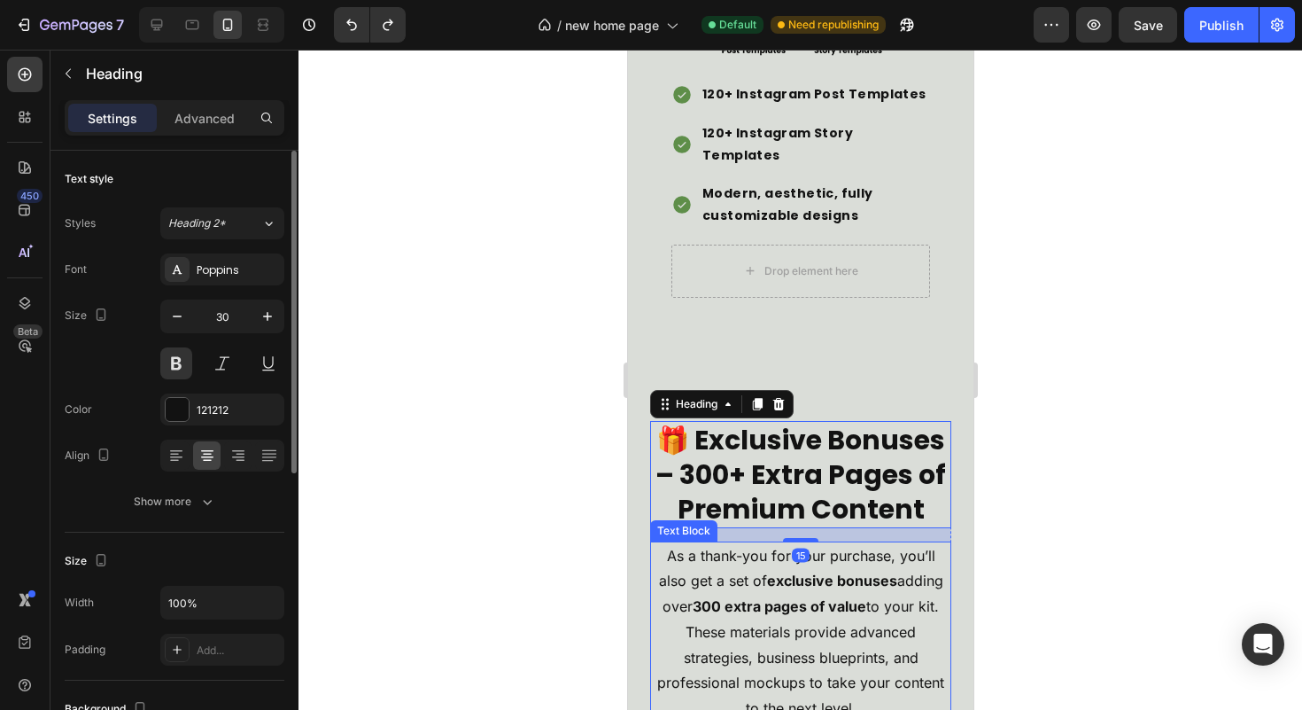
click at [837, 597] on strong "300 extra pages of value" at bounding box center [779, 606] width 174 height 18
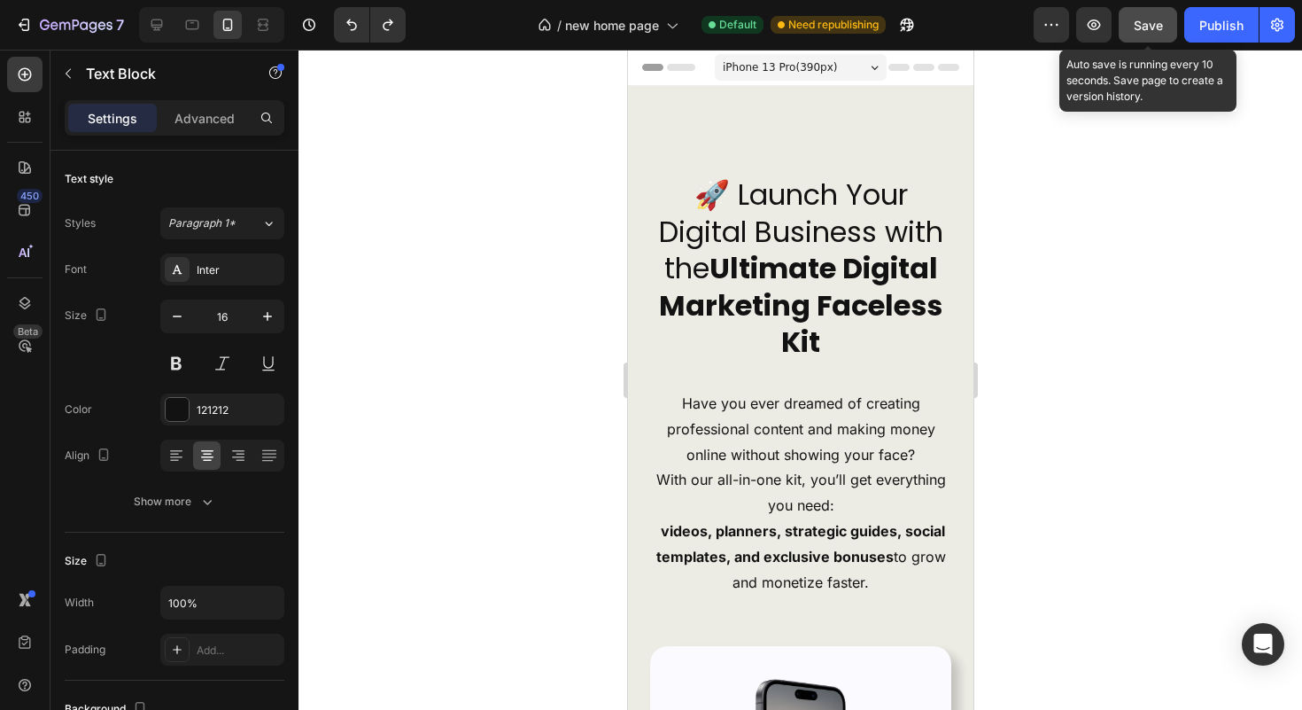
click at [1128, 18] on button "Save" at bounding box center [1148, 24] width 58 height 35
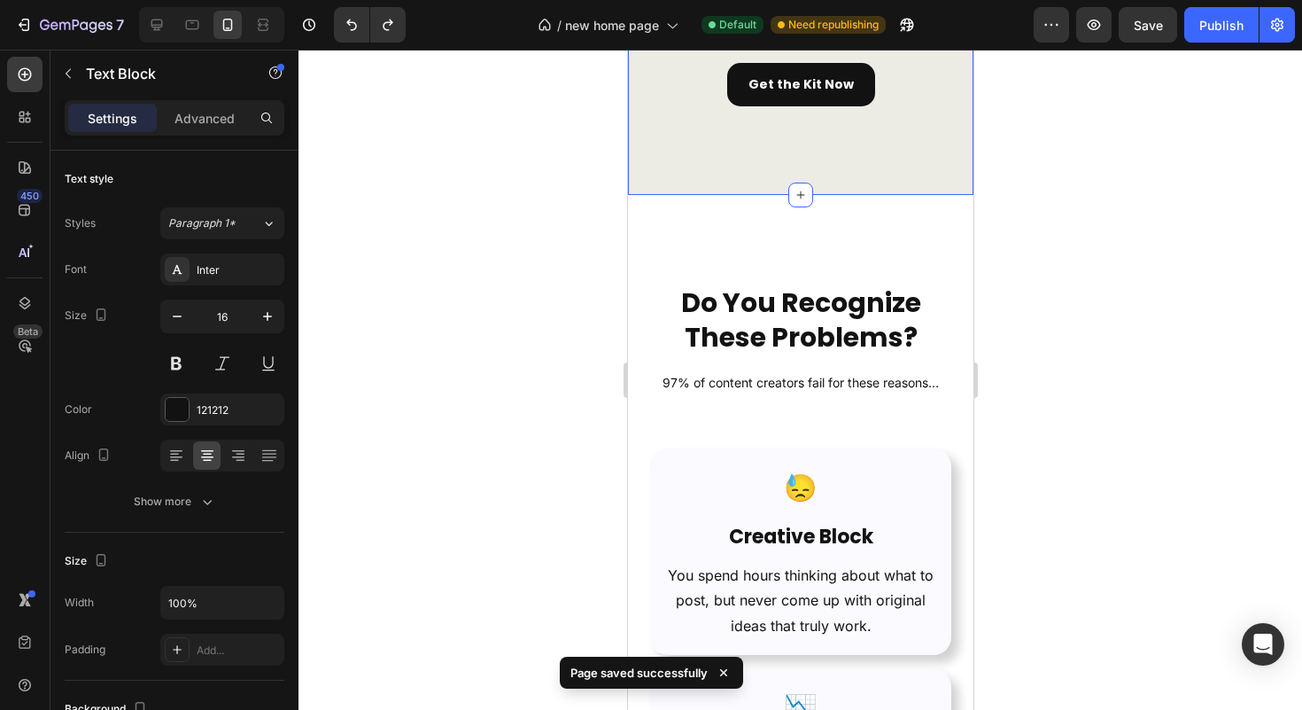
scroll to position [2405, 0]
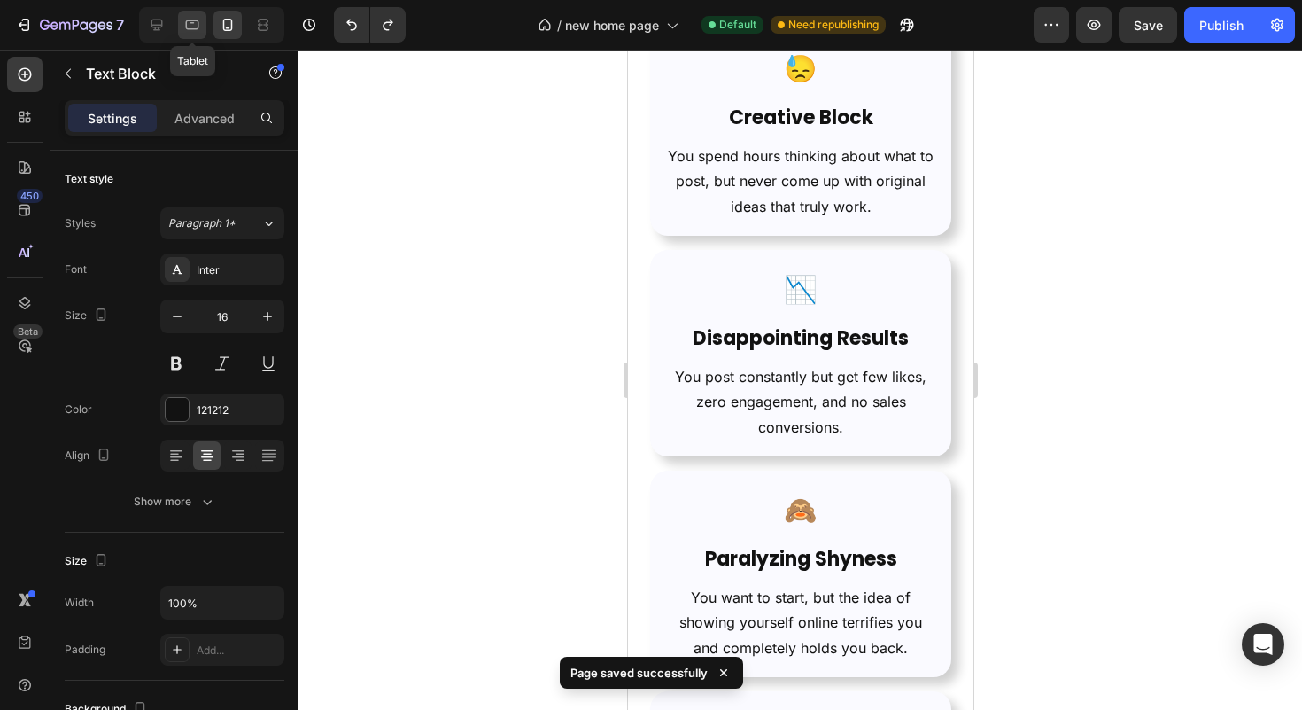
click at [188, 31] on icon at bounding box center [192, 25] width 18 height 18
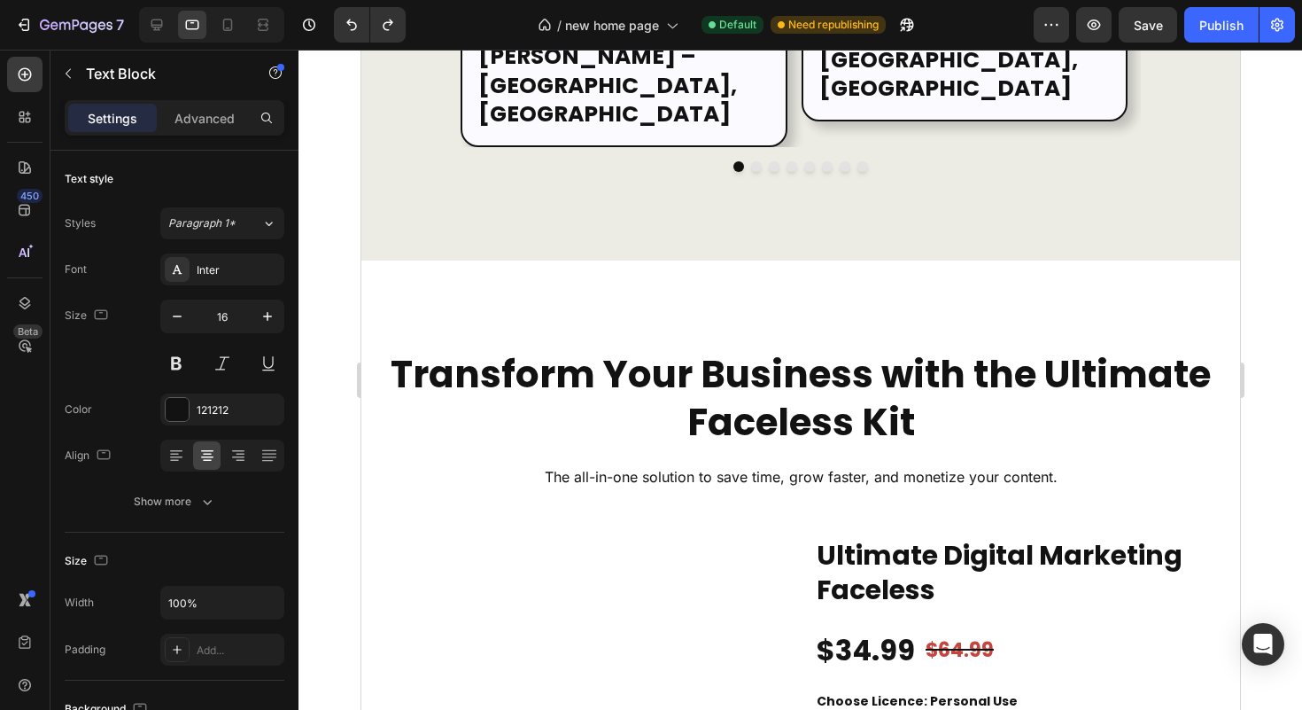
scroll to position [4878, 0]
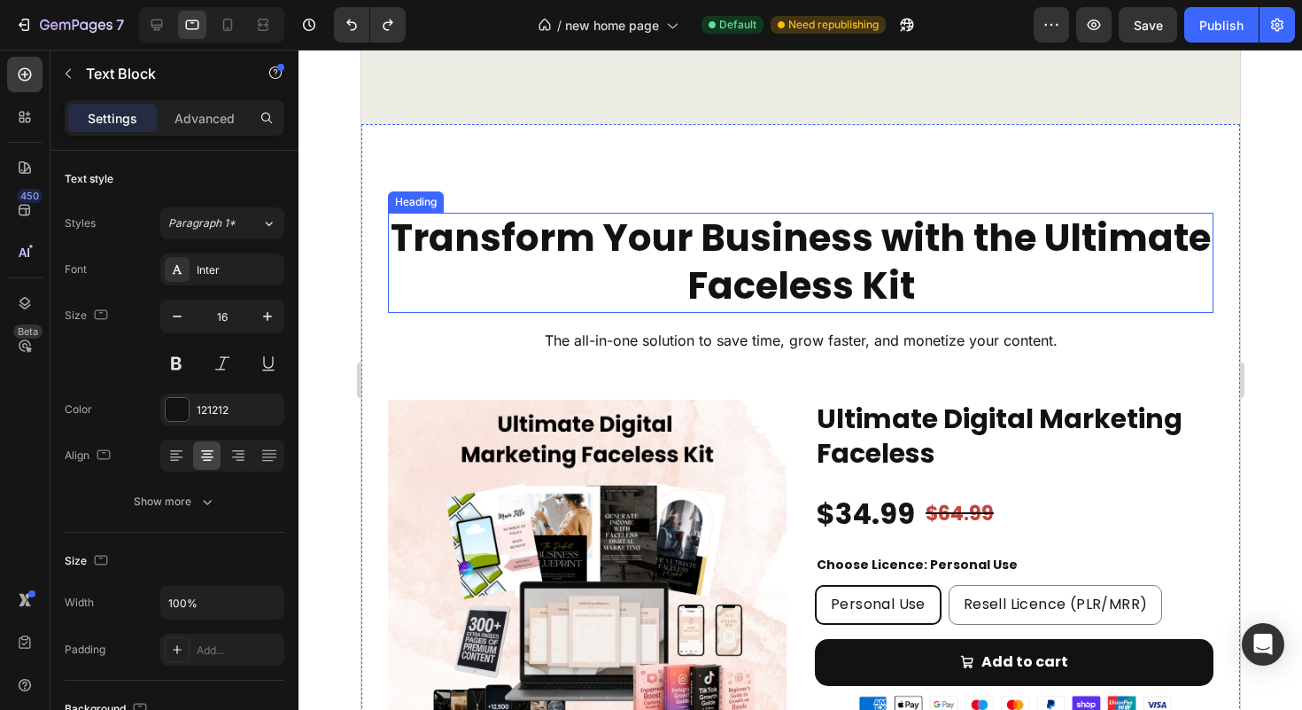
click at [891, 225] on h2 "Transform Your Business with the Ultimate Faceless Kit" at bounding box center [800, 263] width 826 height 100
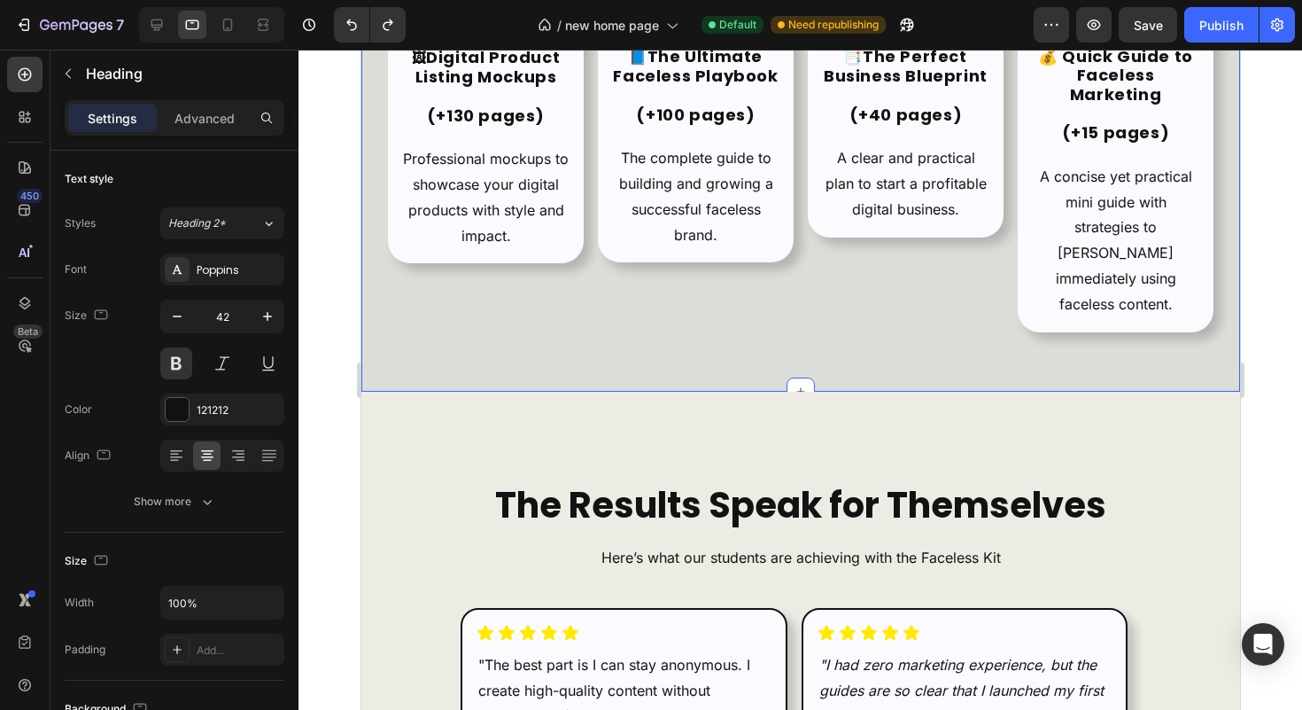
scroll to position [4062, 0]
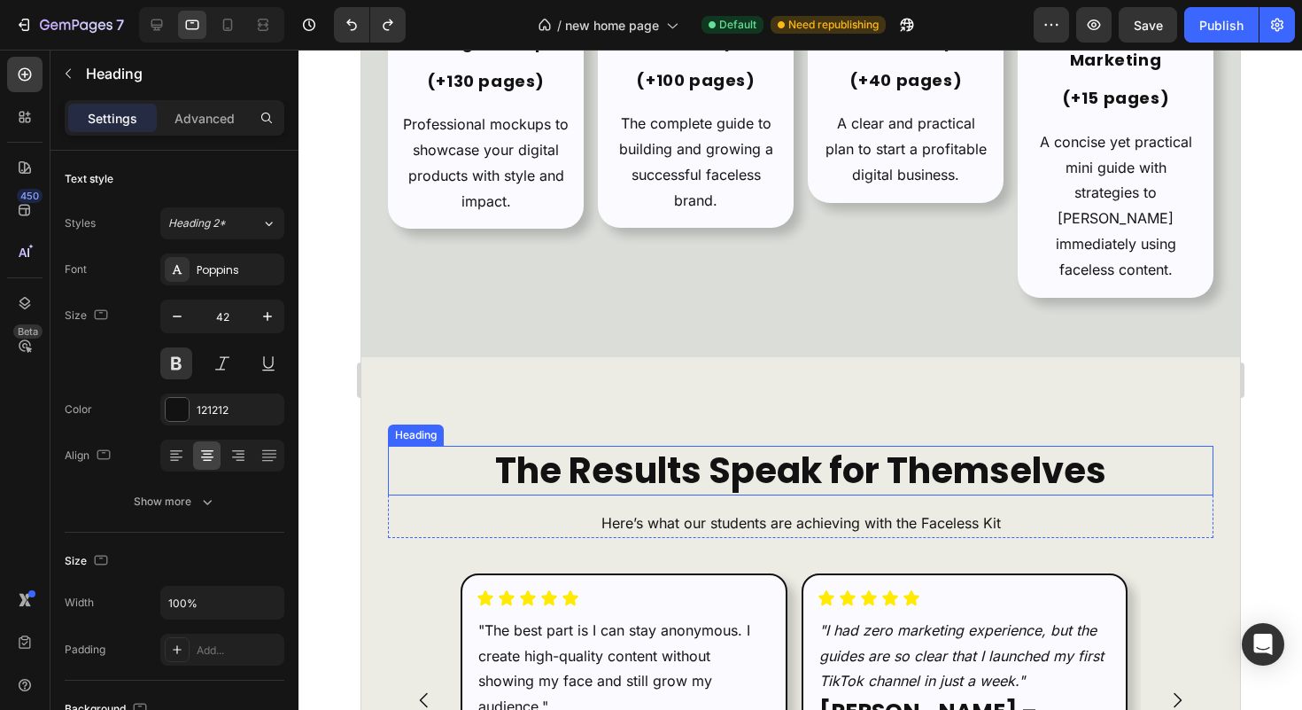
click at [885, 472] on h2 "The Results Speak for Themselves" at bounding box center [800, 471] width 826 height 50
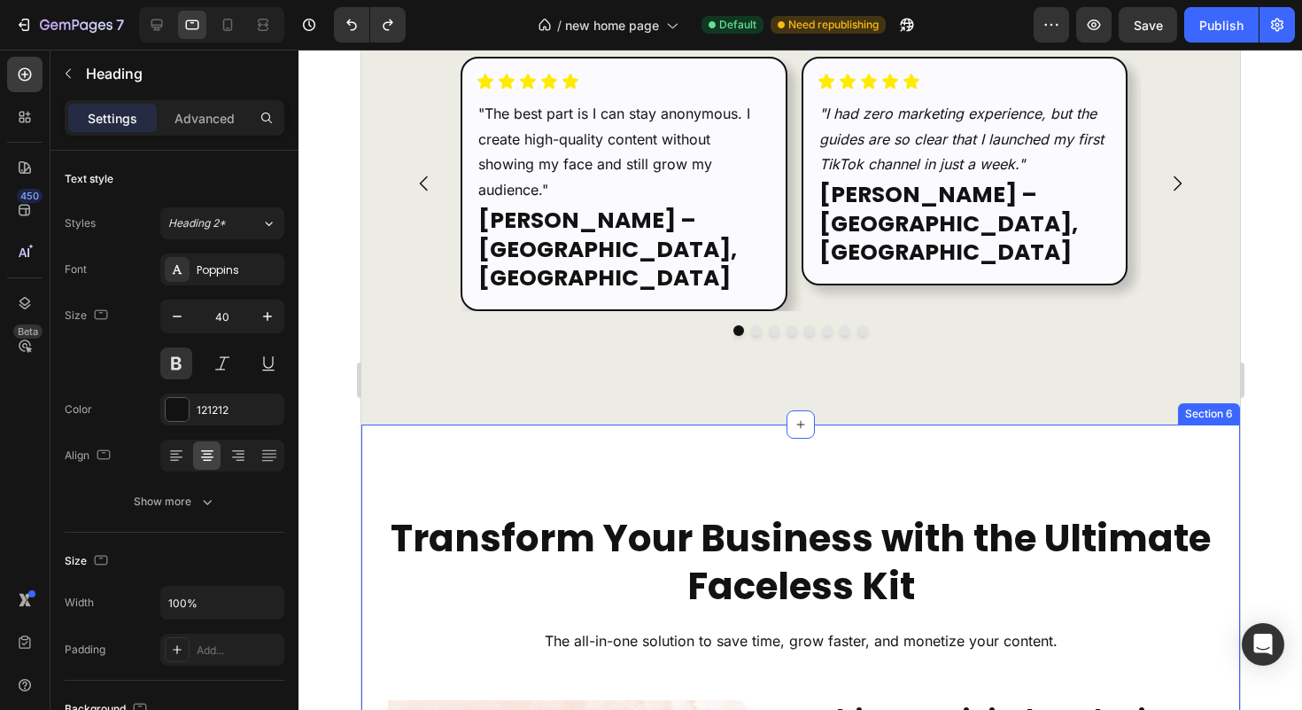
scroll to position [4614, 0]
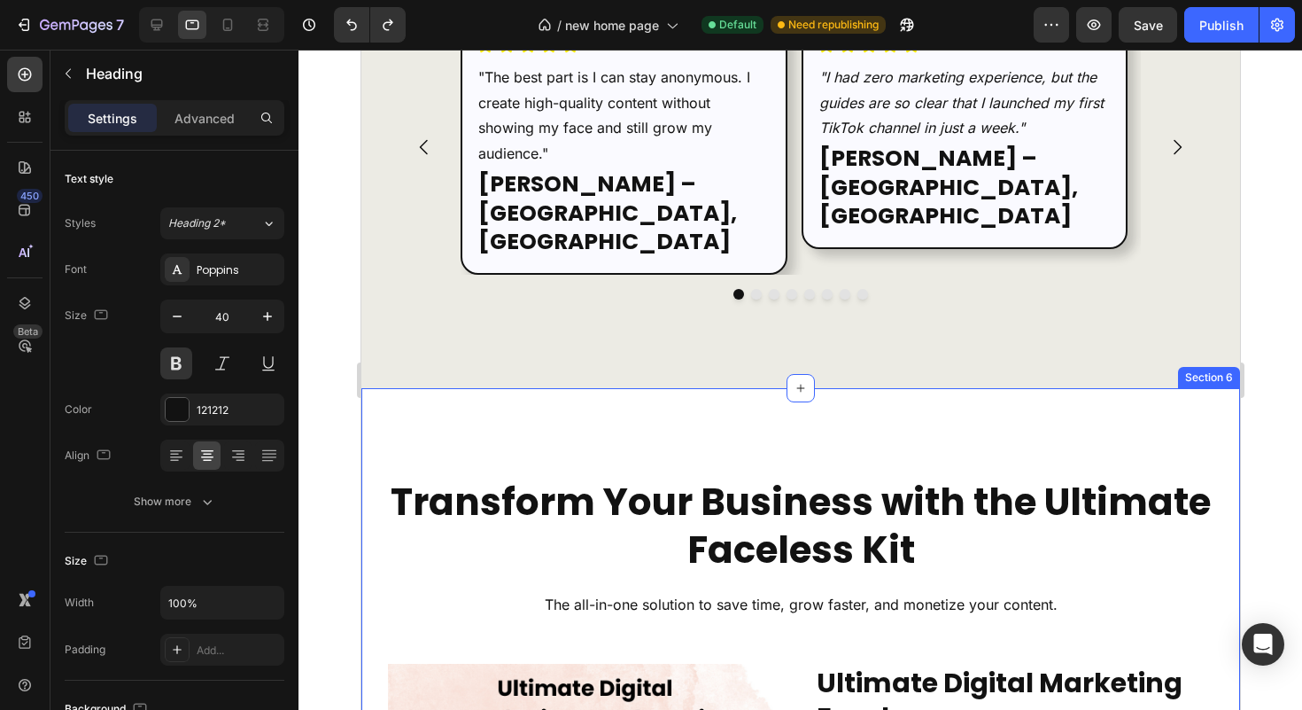
click at [778, 477] on h2 "Transform Your Business with the Ultimate Faceless Kit" at bounding box center [800, 527] width 826 height 100
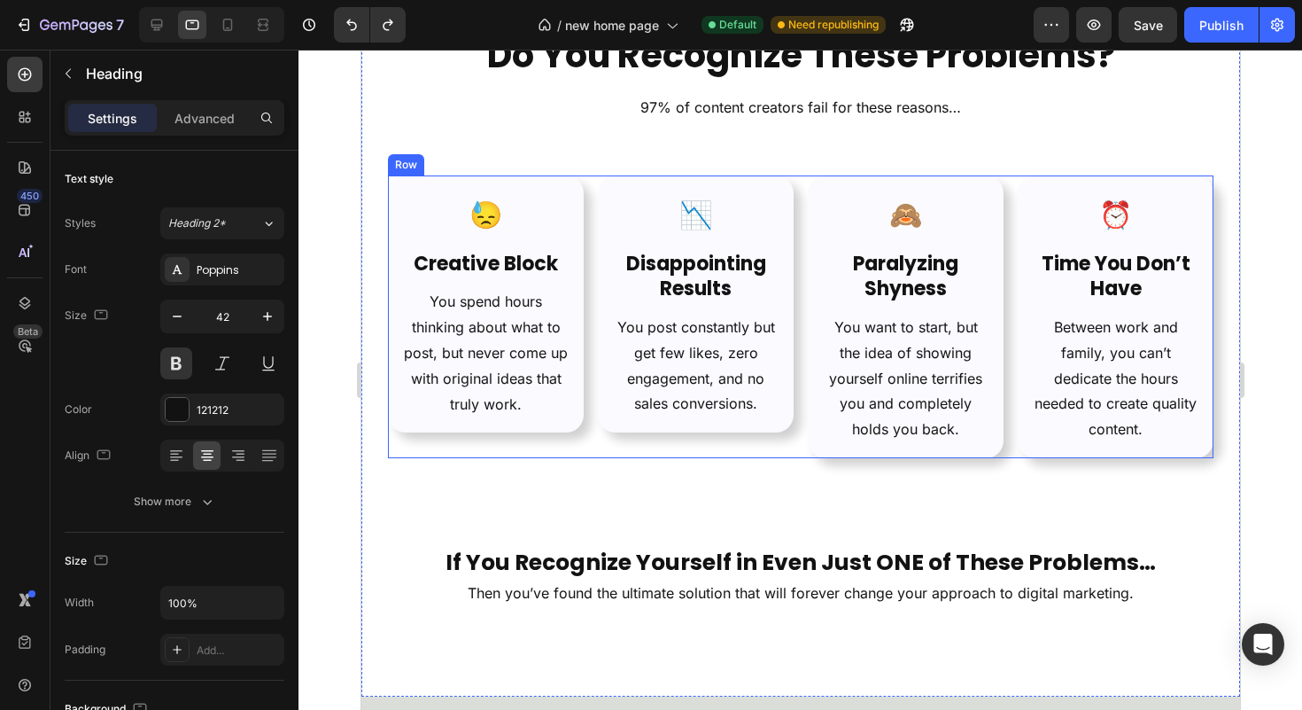
scroll to position [0, 0]
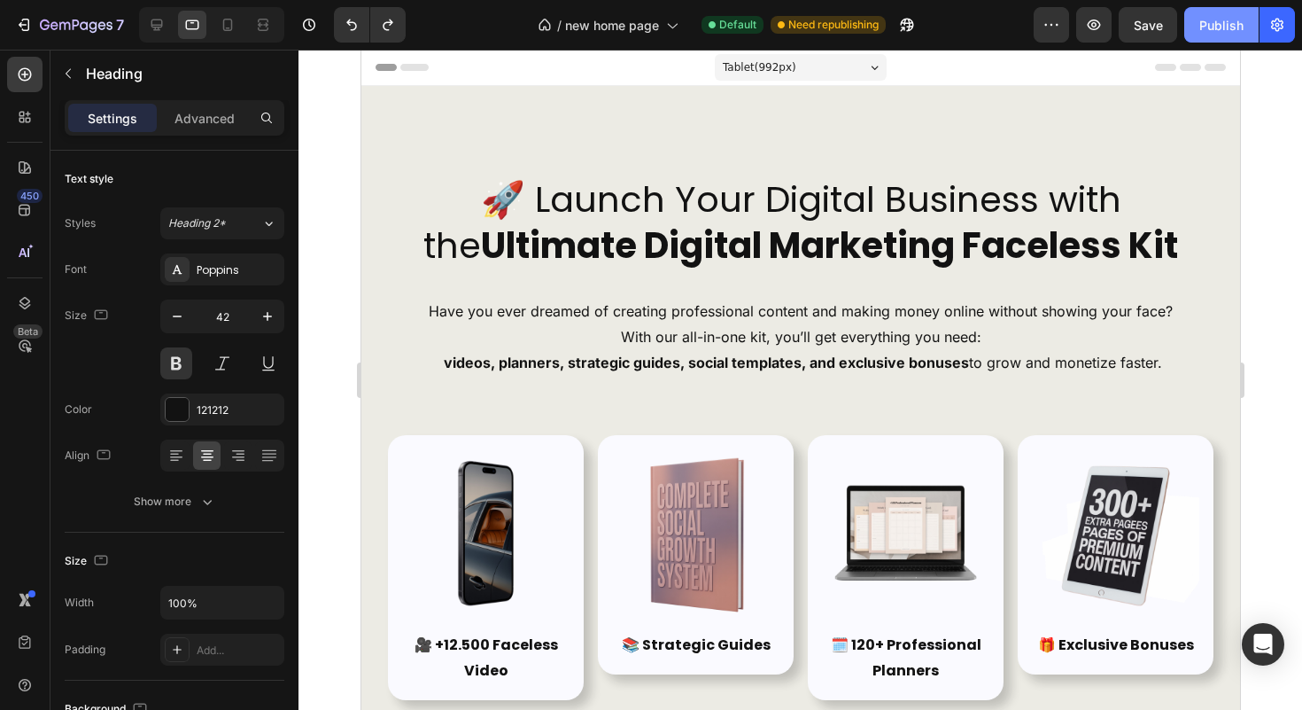
click at [1214, 34] on div "Publish" at bounding box center [1221, 25] width 44 height 19
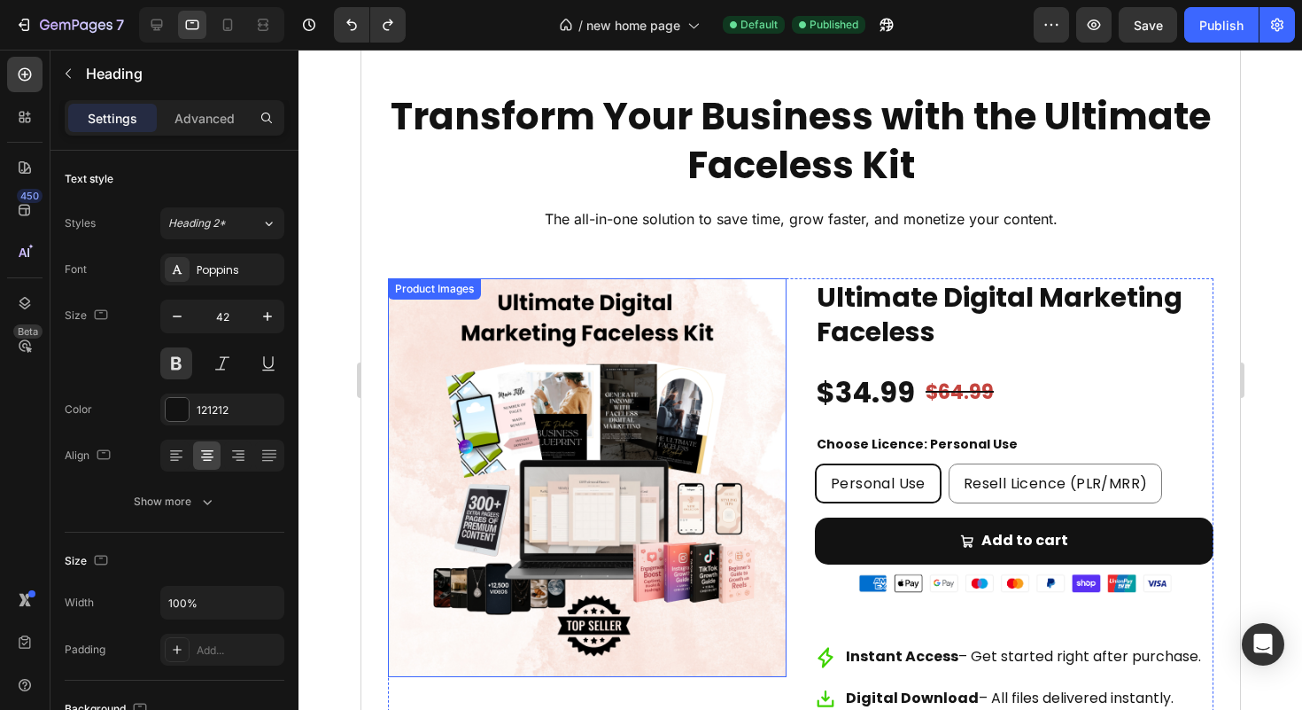
scroll to position [4316, 0]
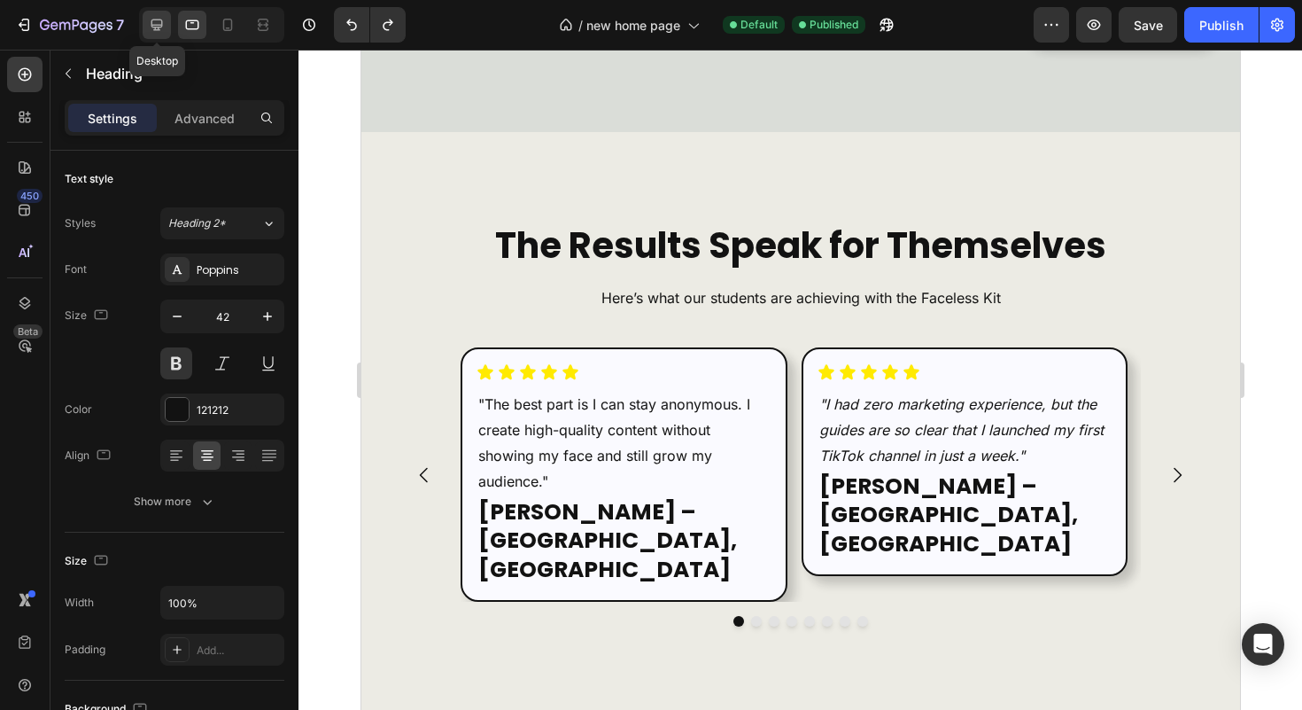
click at [164, 22] on icon at bounding box center [157, 25] width 18 height 18
type input "45"
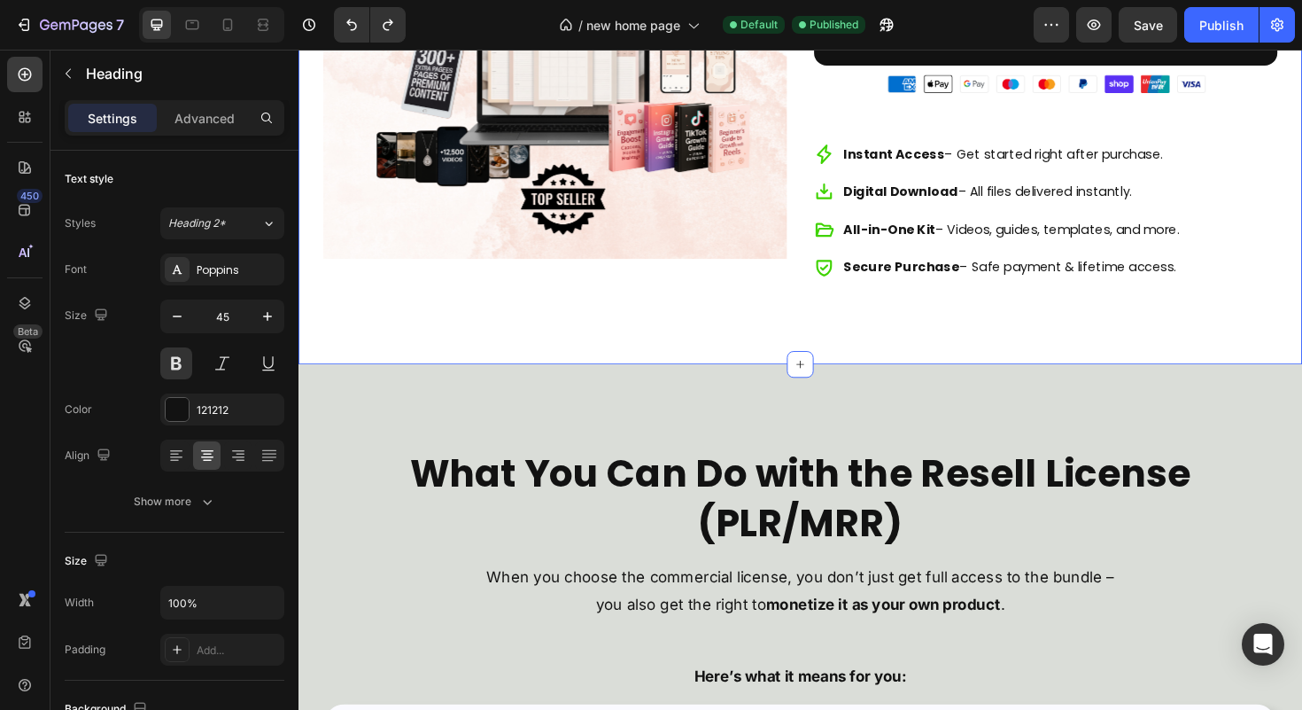
scroll to position [5555, 0]
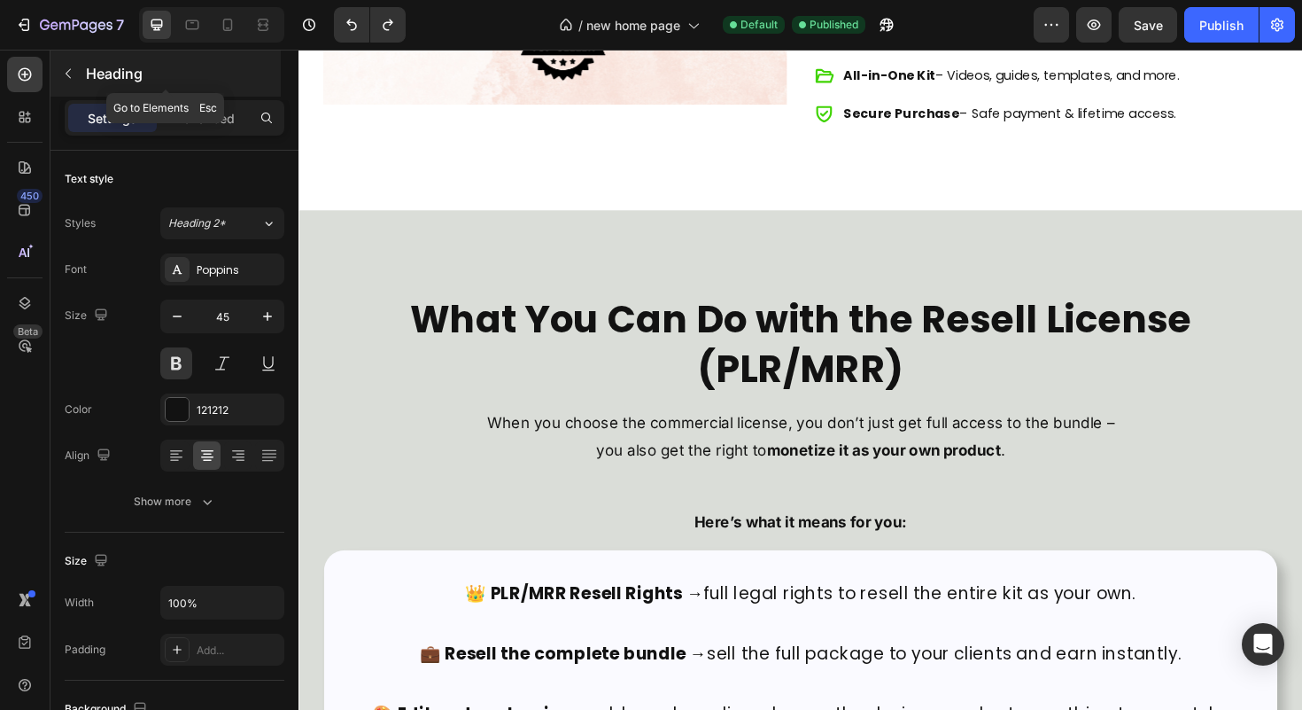
click at [94, 61] on div "Heading" at bounding box center [165, 73] width 230 height 46
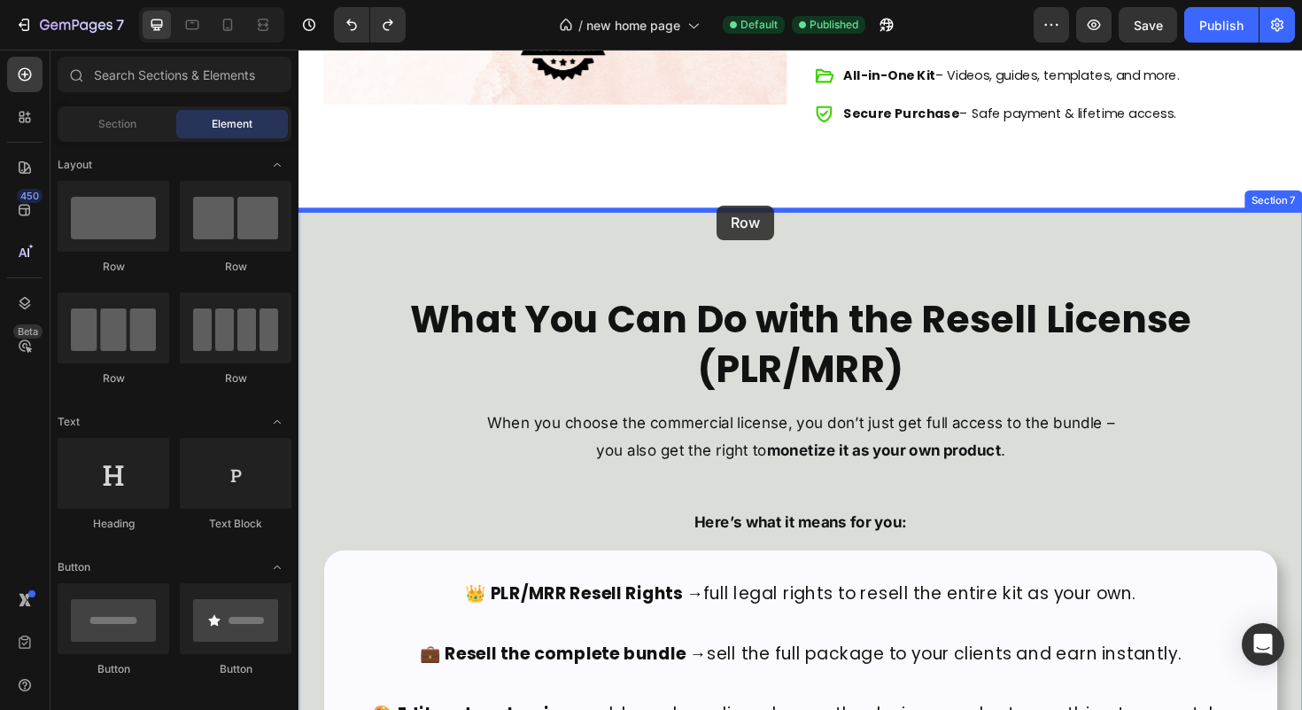
drag, startPoint x: 420, startPoint y: 278, endPoint x: 741, endPoint y: 214, distance: 327.8
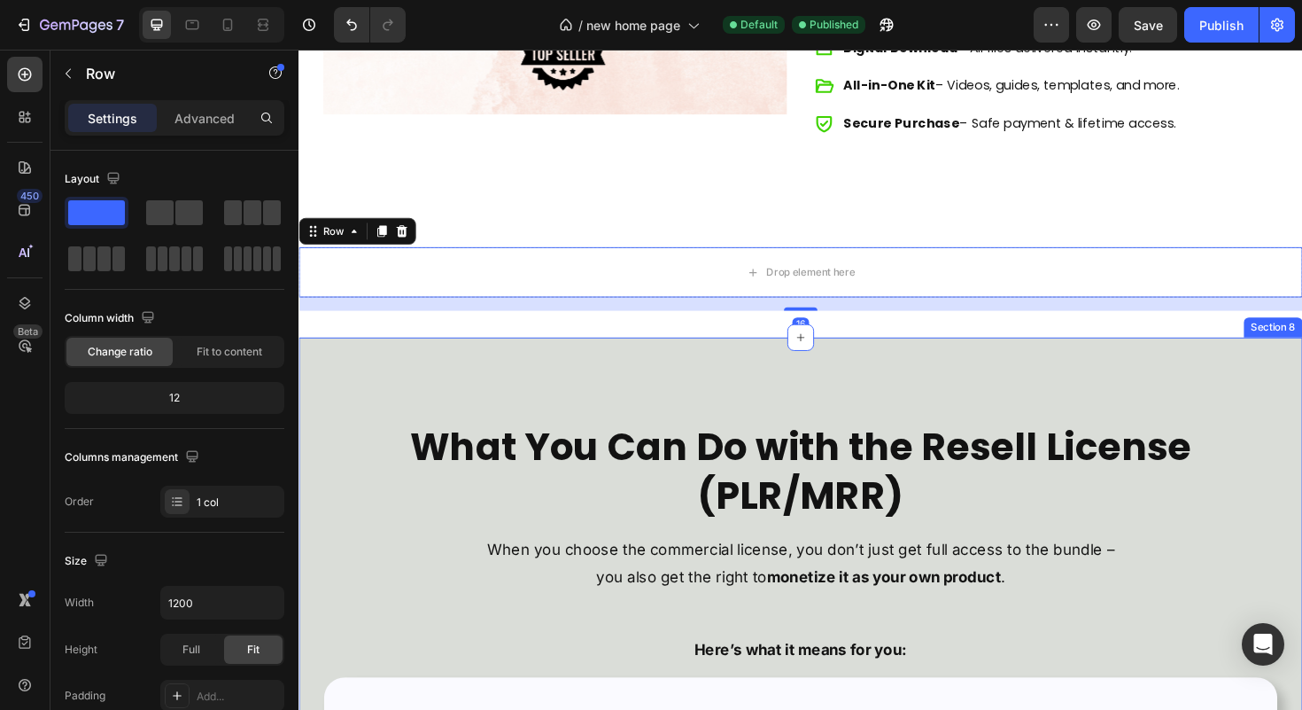
scroll to position [5537, 0]
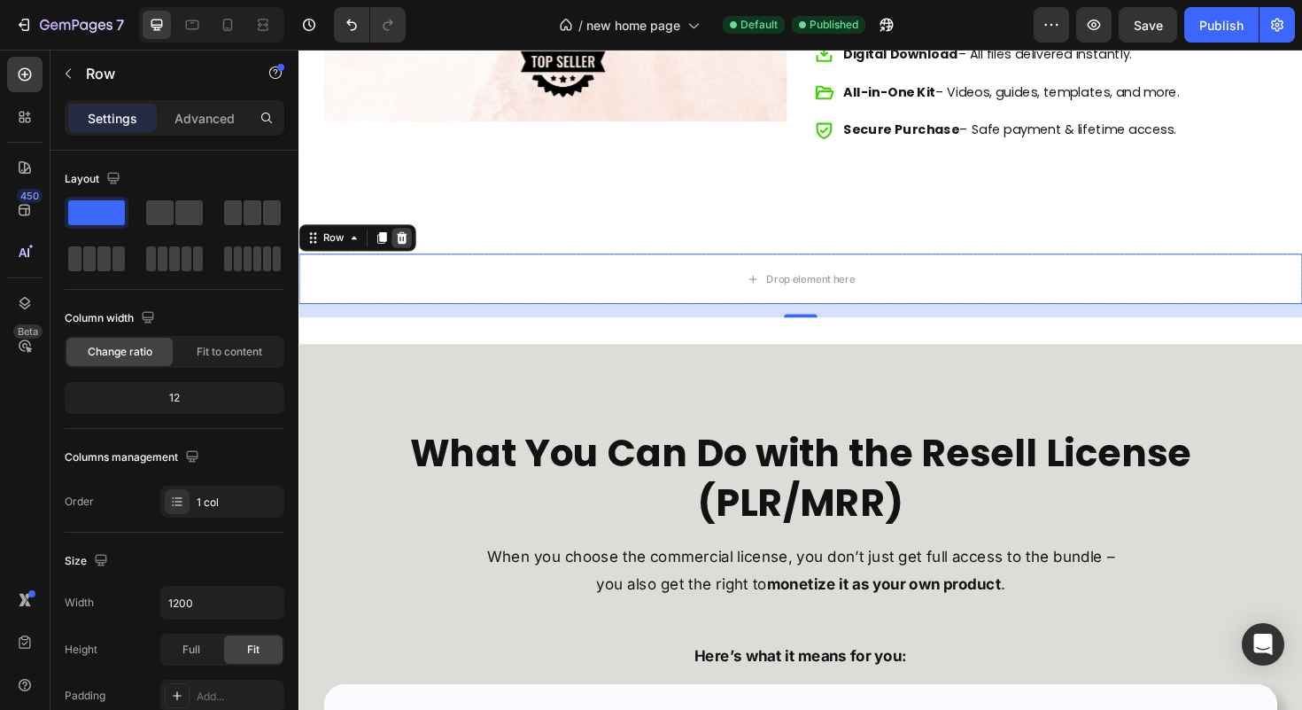
click at [401, 251] on icon at bounding box center [407, 249] width 14 height 14
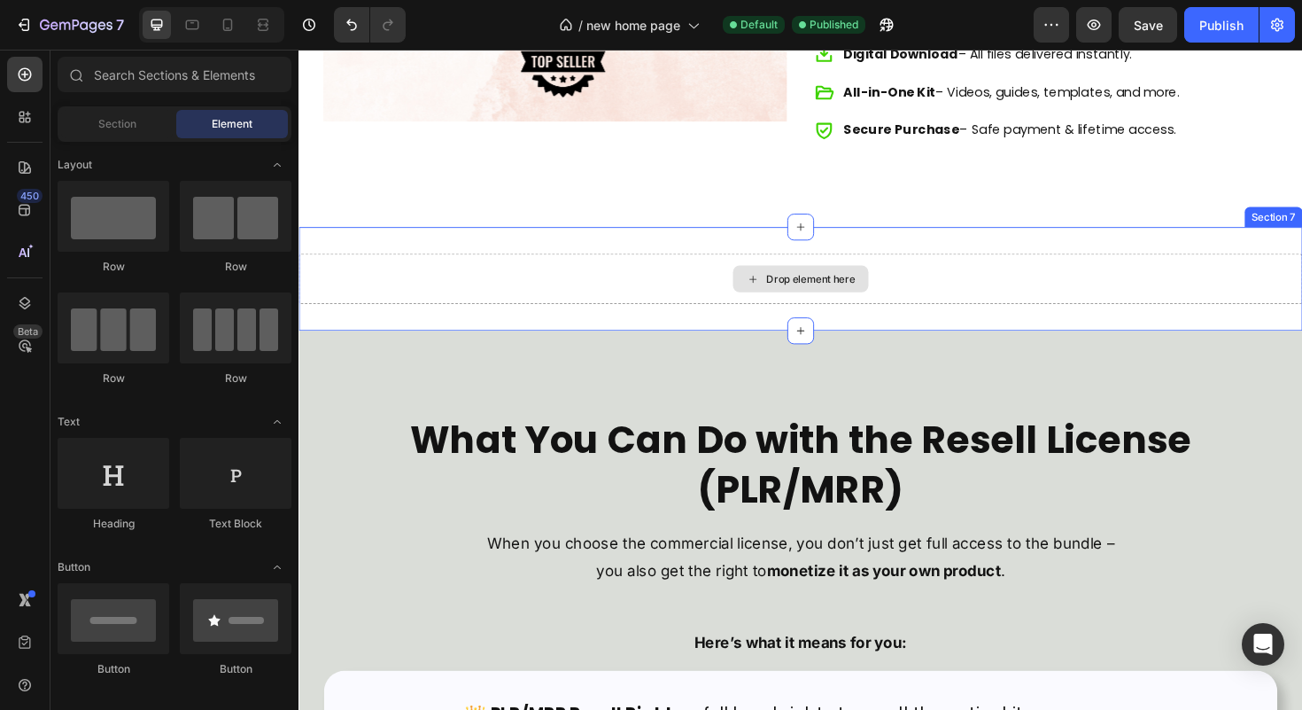
click at [403, 268] on div "Drop element here" at bounding box center [830, 292] width 1063 height 53
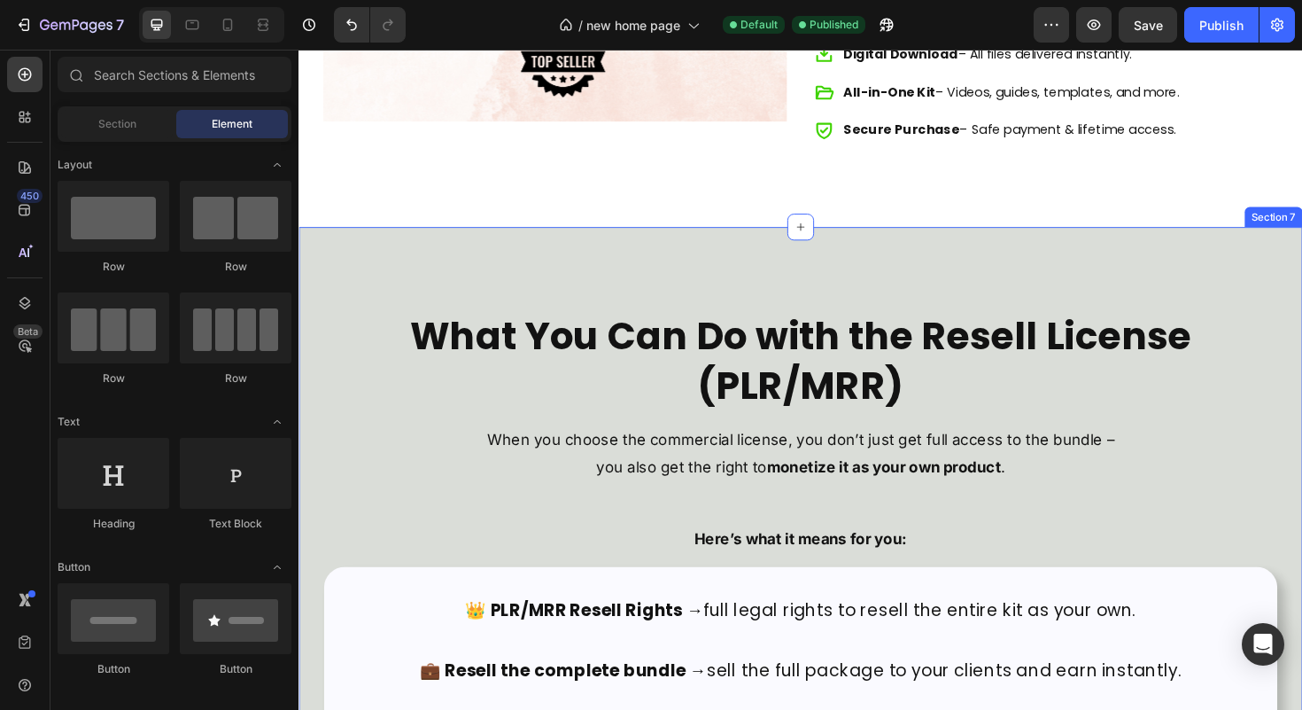
click at [1301, 406] on div "What You Can Do with the Resell License (PLR/MRR) Heading When you choose the c…" at bounding box center [830, 646] width 1063 height 818
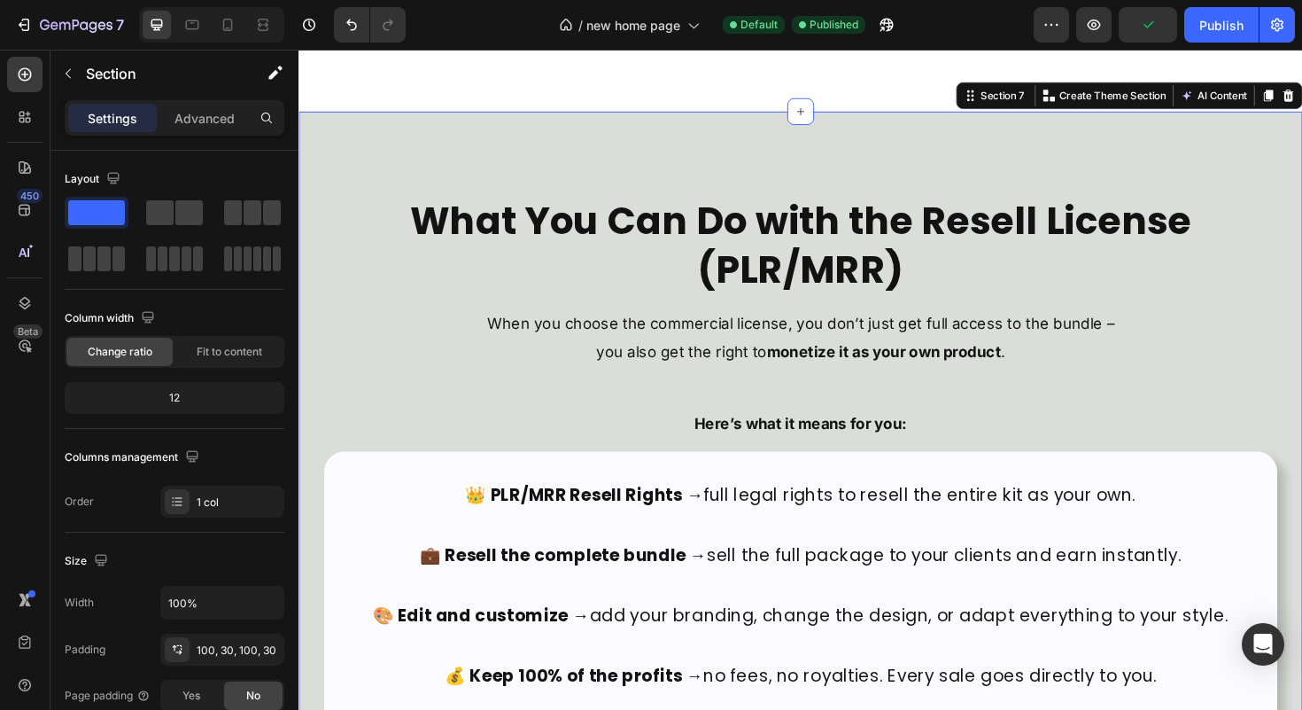
scroll to position [5682, 0]
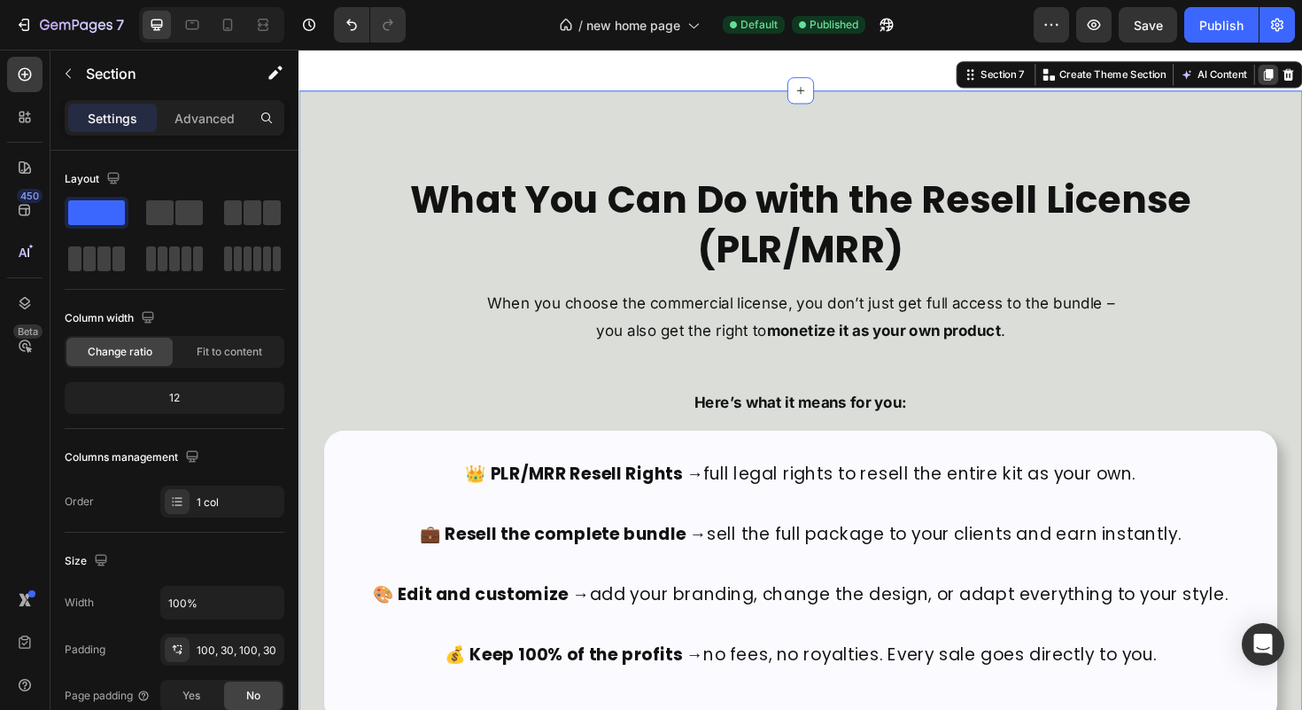
click at [1301, 74] on icon at bounding box center [1326, 76] width 10 height 12
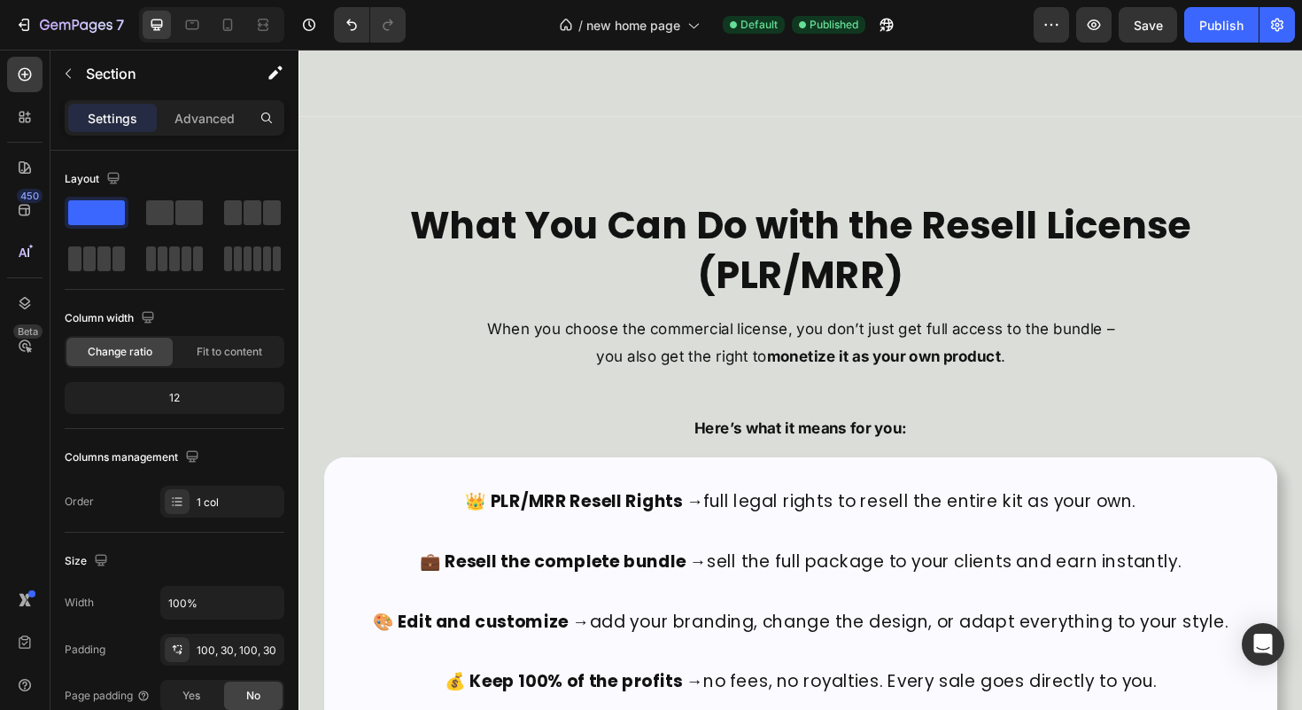
scroll to position [6480, 0]
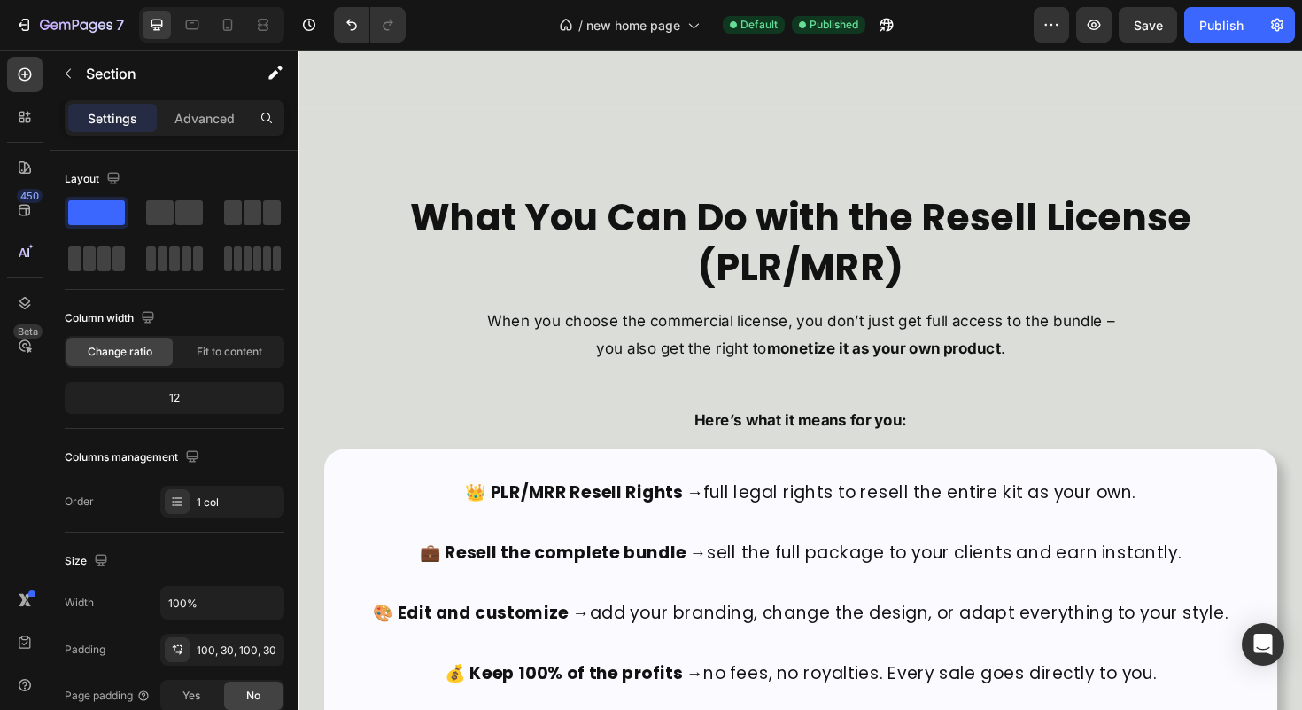
click at [328, 311] on div "What You Can Do with the Resell License (PLR/MRR) Heading When you choose the c…" at bounding box center [830, 520] width 1010 height 640
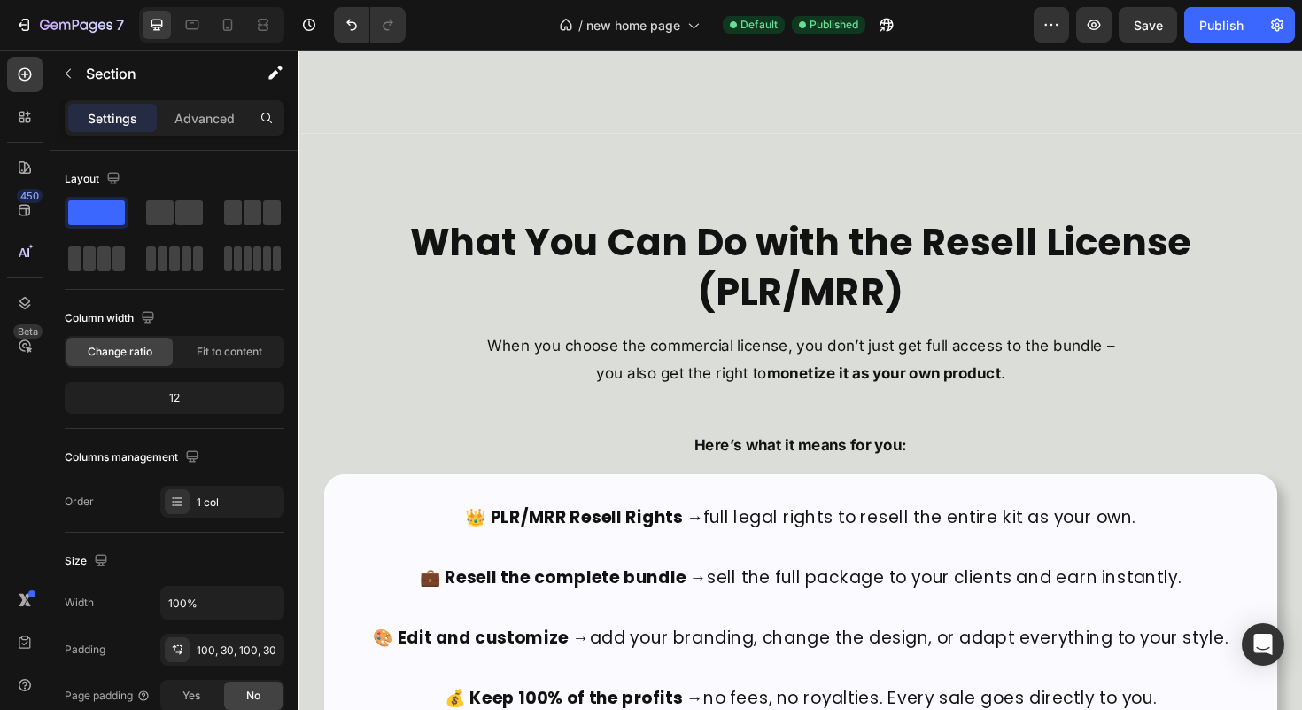
scroll to position [6318, 0]
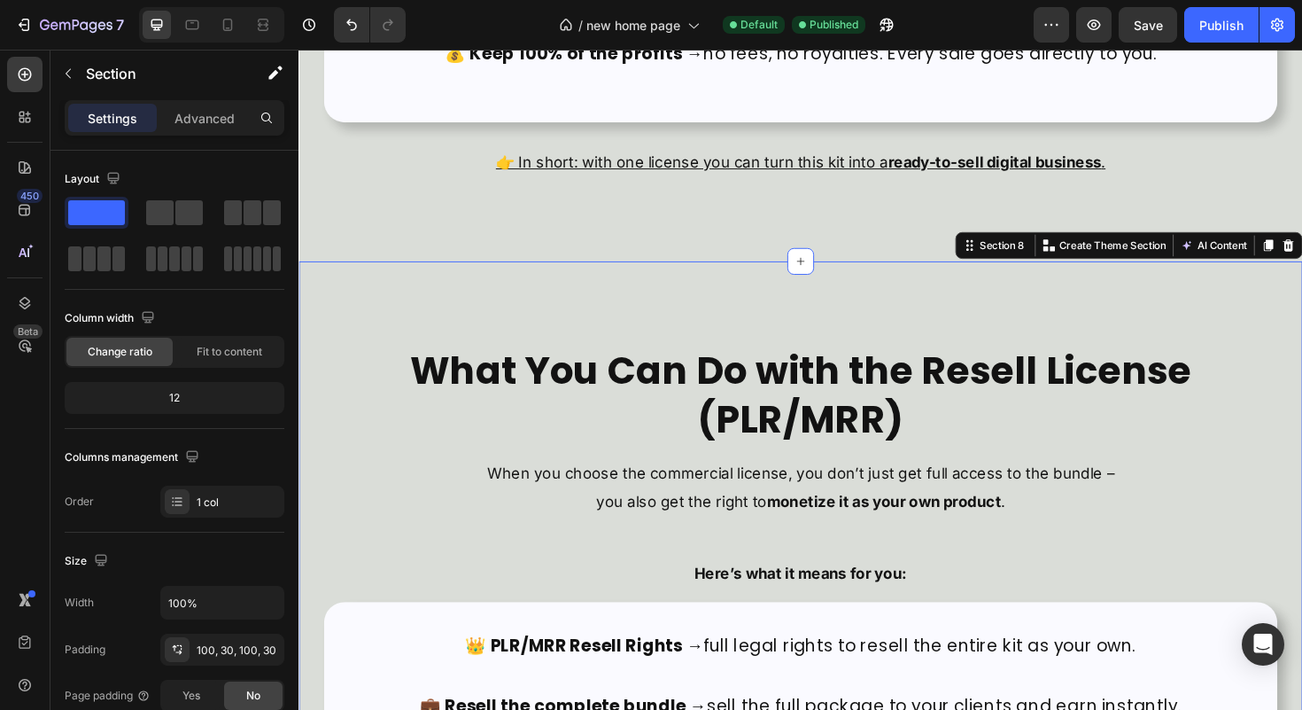
click at [307, 312] on div "What You Can Do with the Resell License (PLR/MRR) Heading When you choose the c…" at bounding box center [830, 683] width 1063 height 818
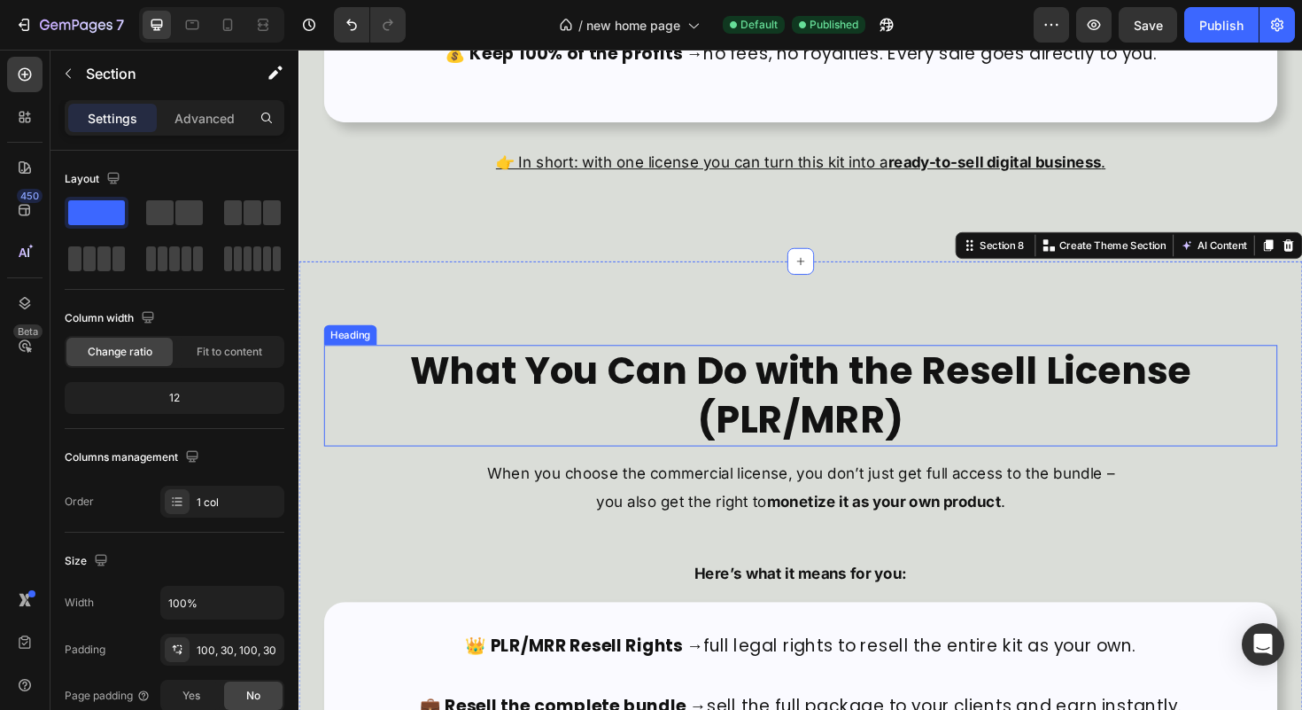
click at [849, 418] on h2 "What You Can Do with the Resell License (PLR/MRR)" at bounding box center [830, 415] width 1010 height 107
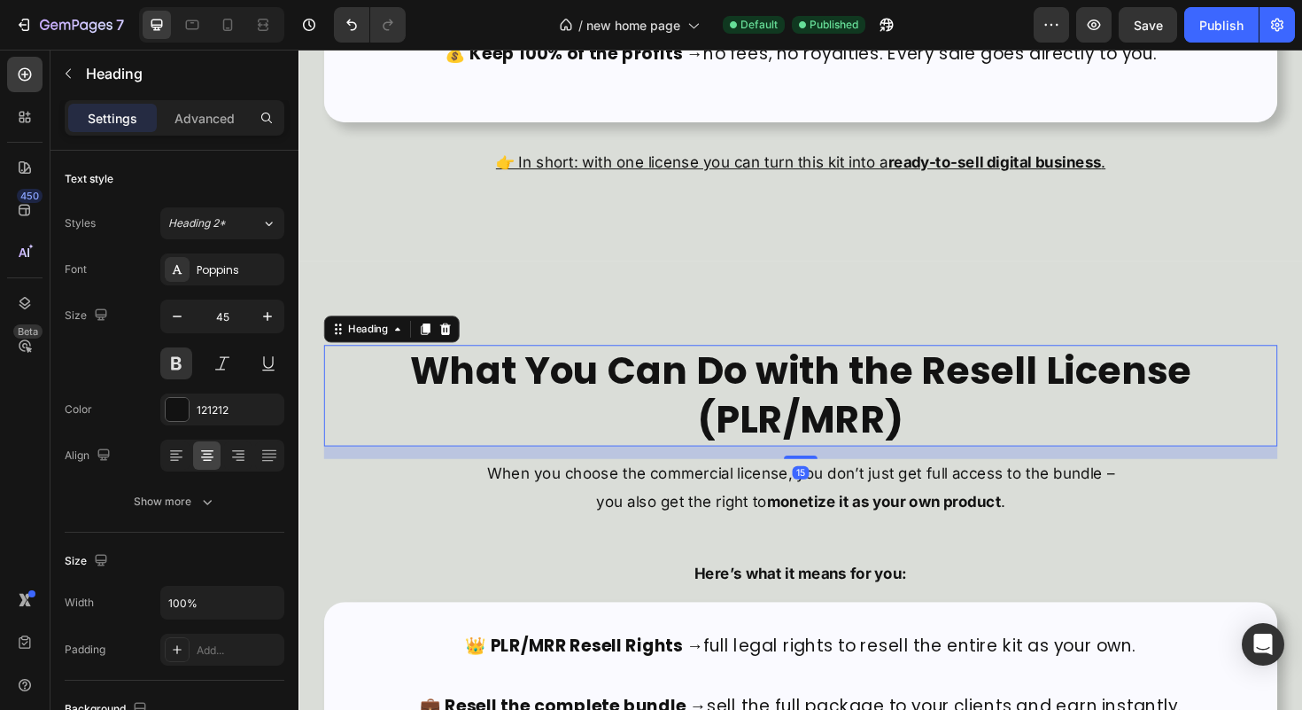
click at [834, 418] on h2 "What You Can Do with the Resell License (PLR/MRR)" at bounding box center [830, 415] width 1010 height 107
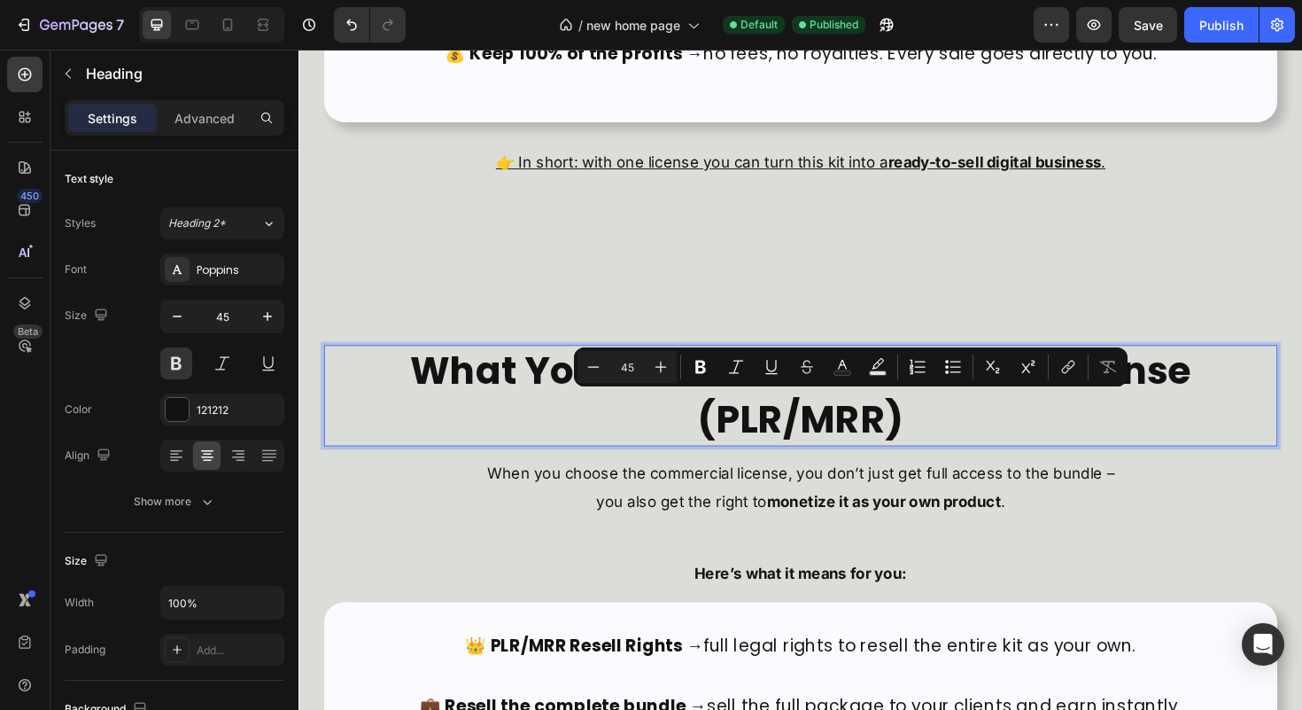
click at [834, 418] on p "What You Can Do with the Resell License (PLR/MRR)" at bounding box center [830, 416] width 1006 height 104
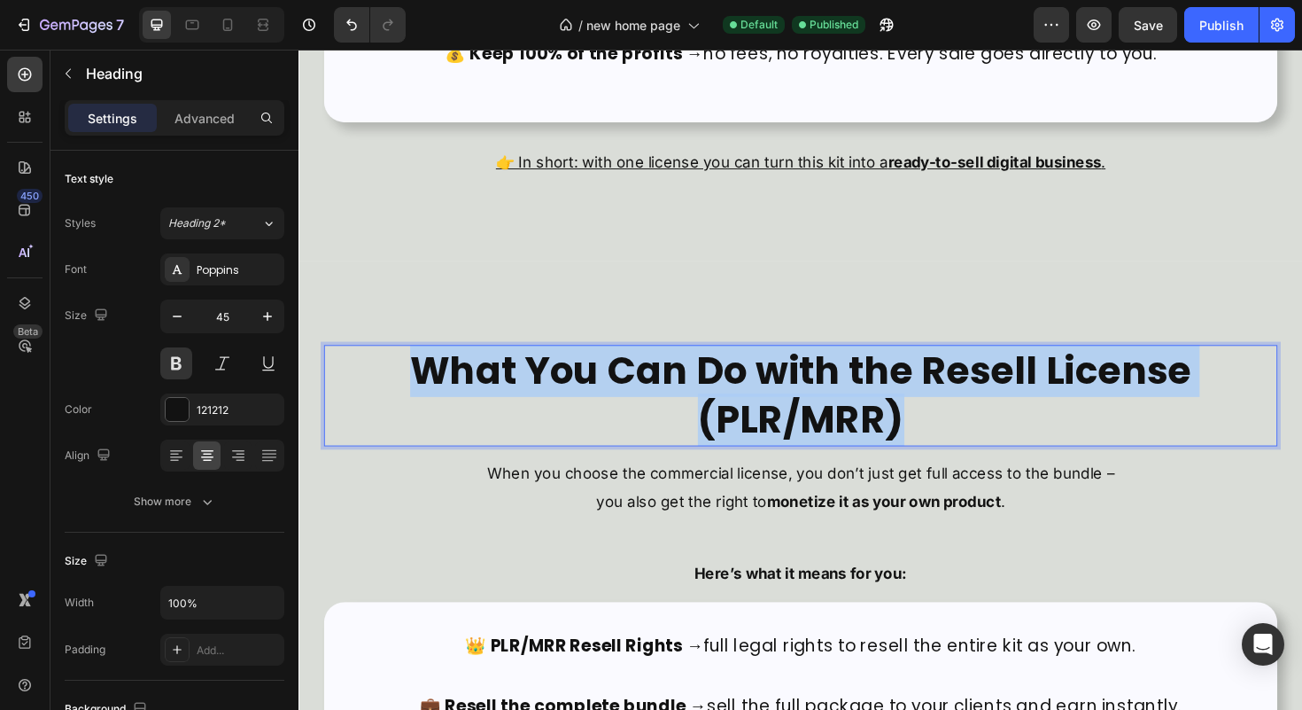
click at [834, 418] on p "What You Can Do with the Resell License (PLR/MRR)" at bounding box center [830, 416] width 1006 height 104
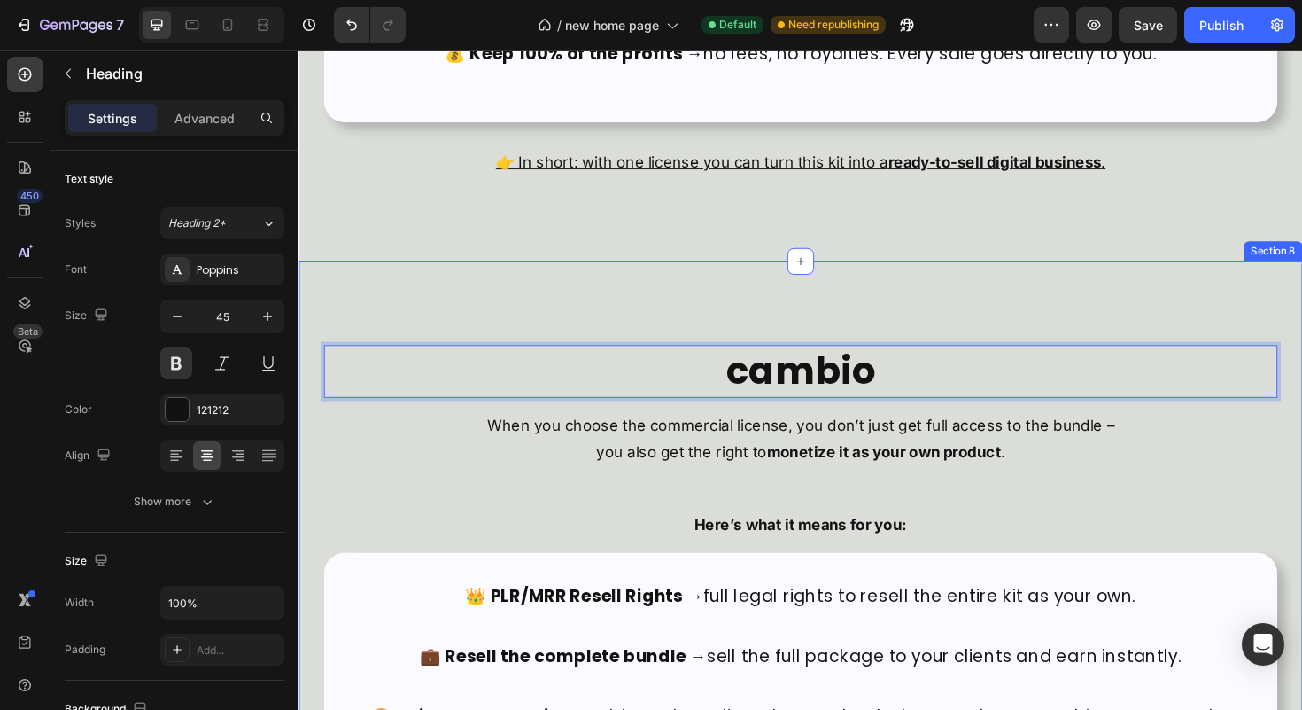
click at [338, 516] on div "cambio Heading 15 When you choose the commercial license, you don’t just get fu…" at bounding box center [830, 656] width 1010 height 588
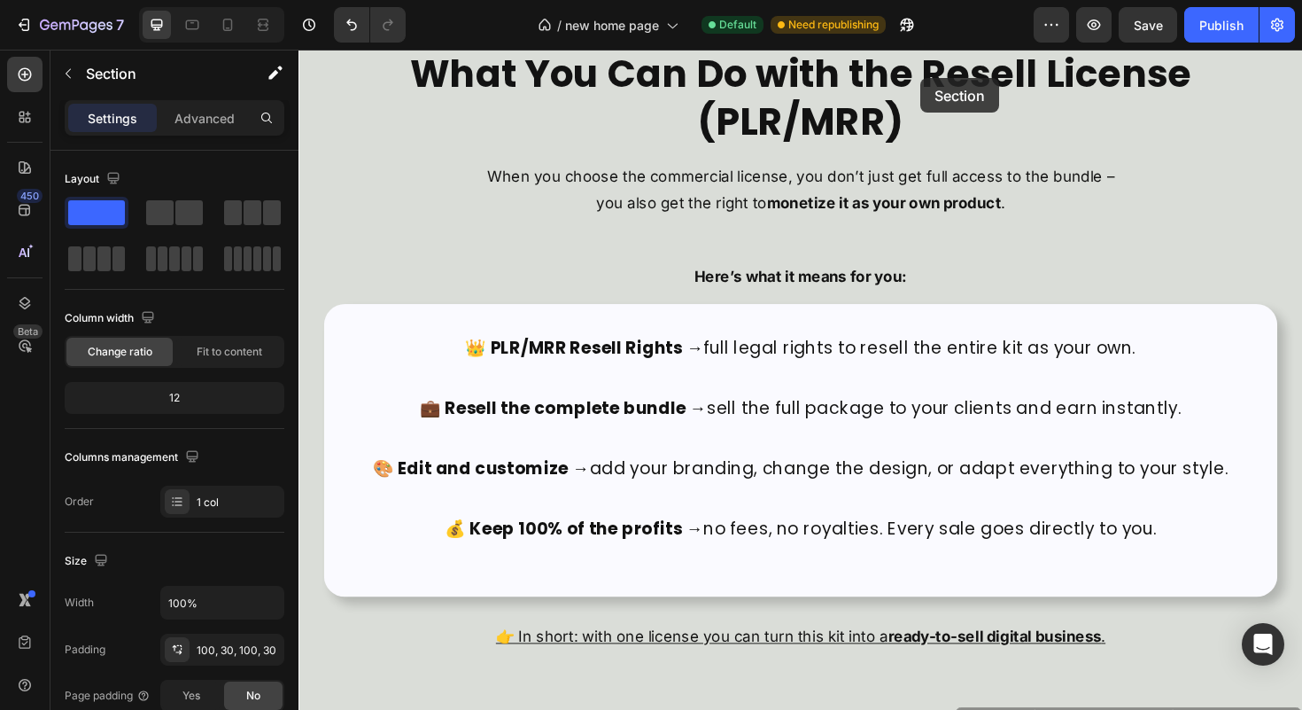
scroll to position [5640, 0]
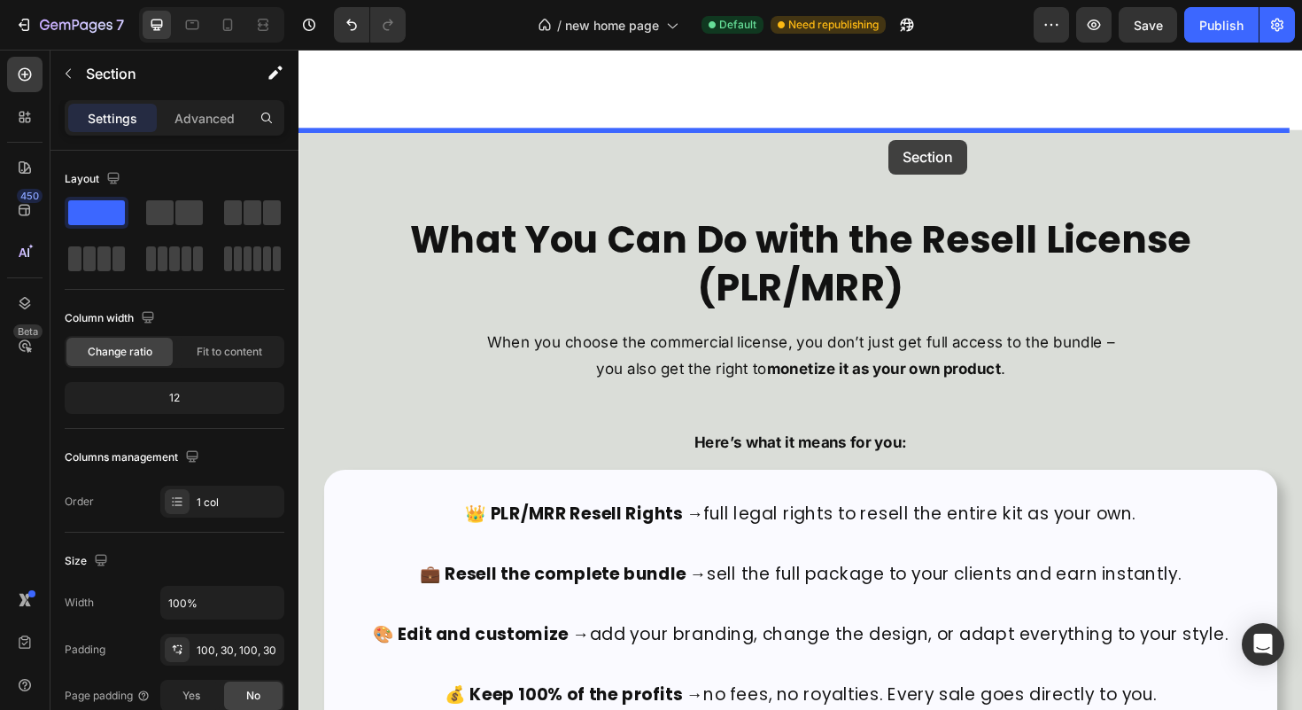
drag, startPoint x: 994, startPoint y: 259, endPoint x: 923, endPoint y: 145, distance: 133.7
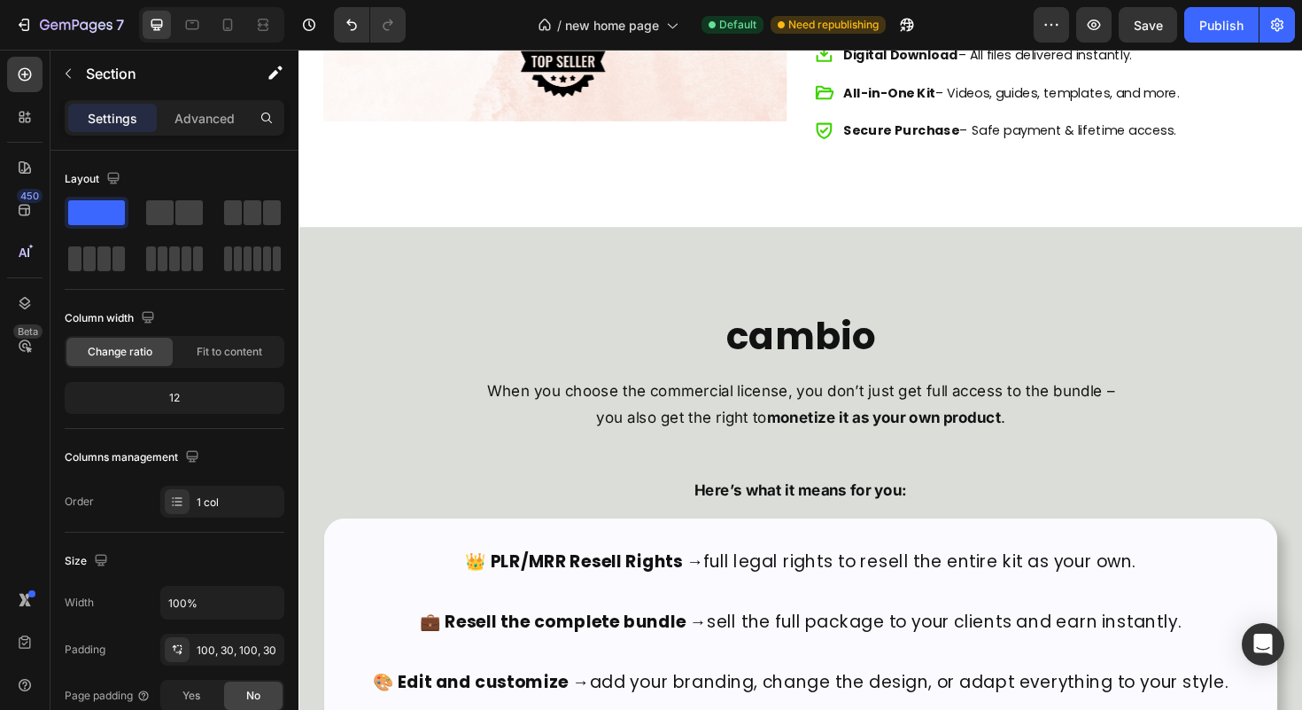
scroll to position [5583, 0]
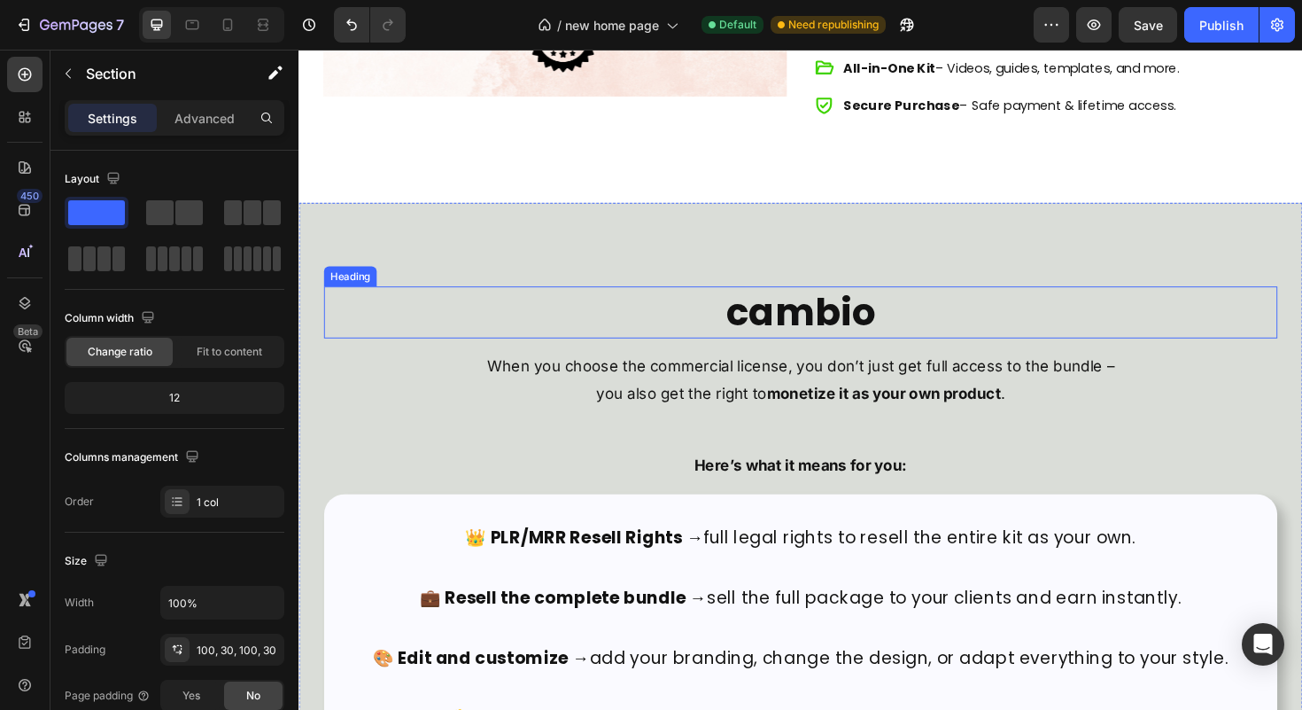
click at [804, 321] on h2 "cambio" at bounding box center [830, 328] width 1010 height 56
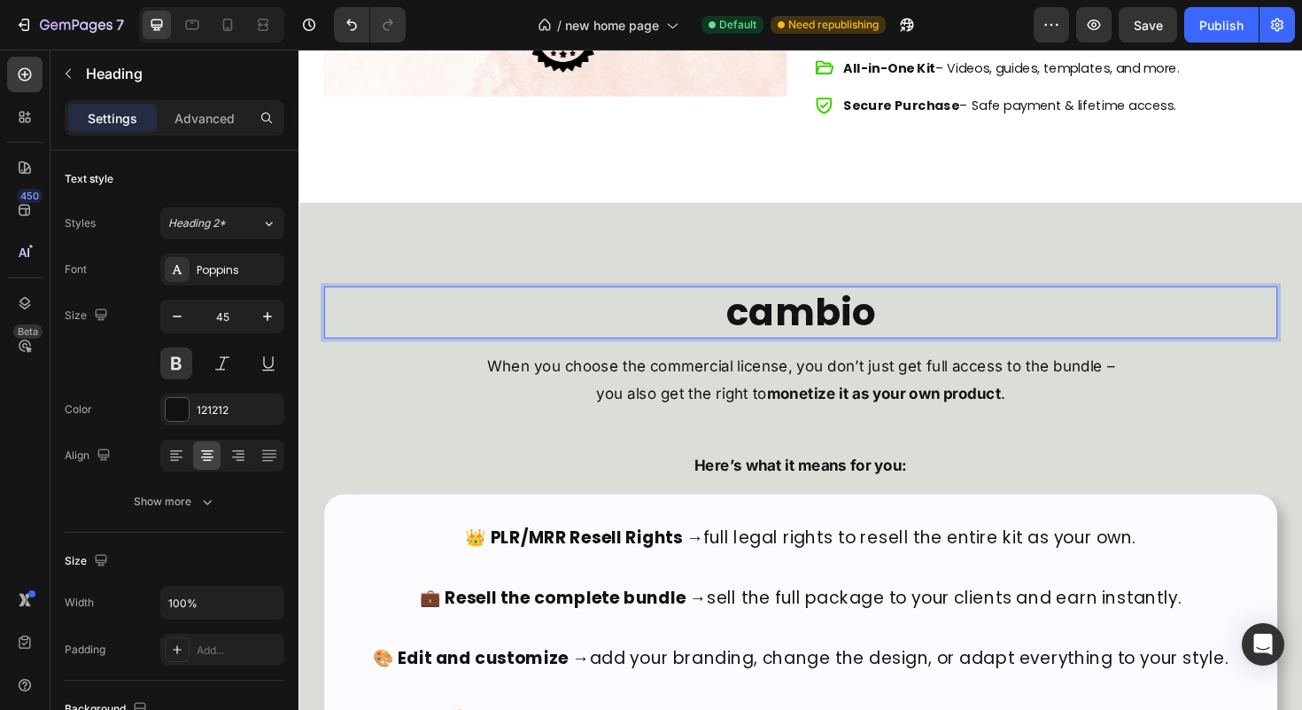
click at [804, 321] on h2 "cambio" at bounding box center [830, 328] width 1010 height 56
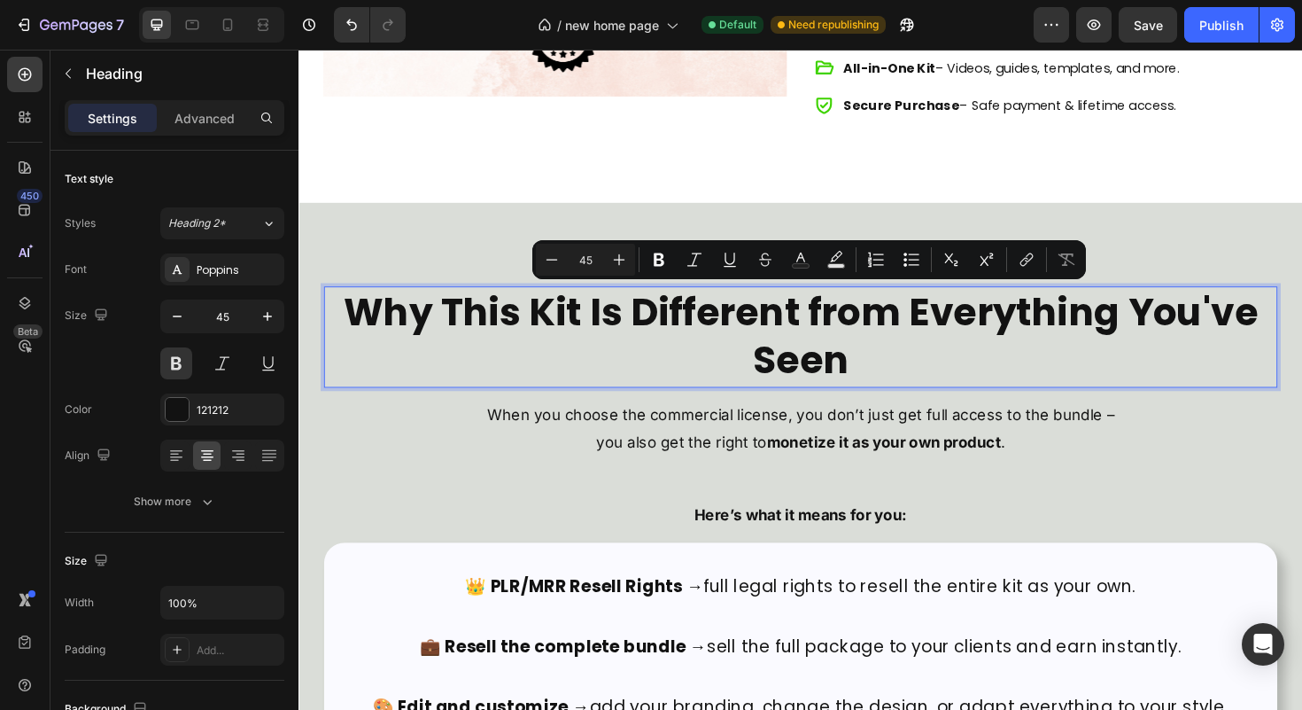
scroll to position [0, 0]
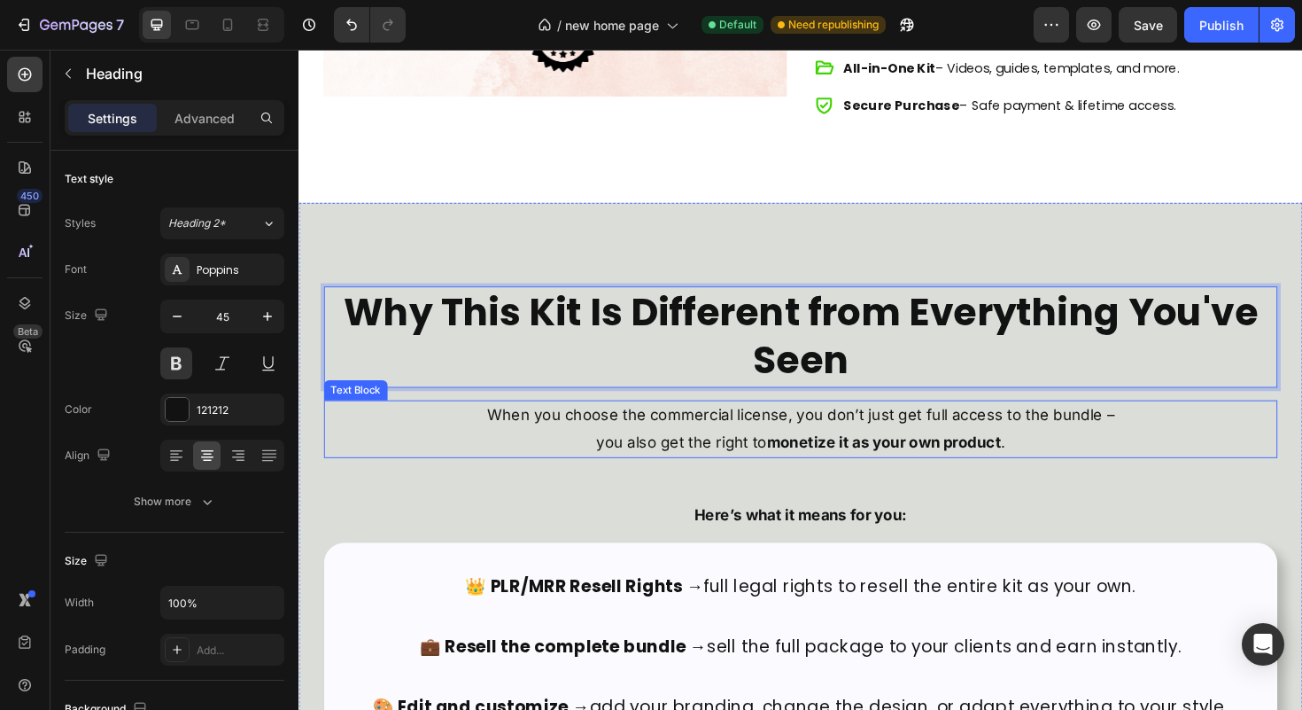
click at [454, 472] on p "you also get the right to monetize it as your own product ." at bounding box center [830, 465] width 1006 height 28
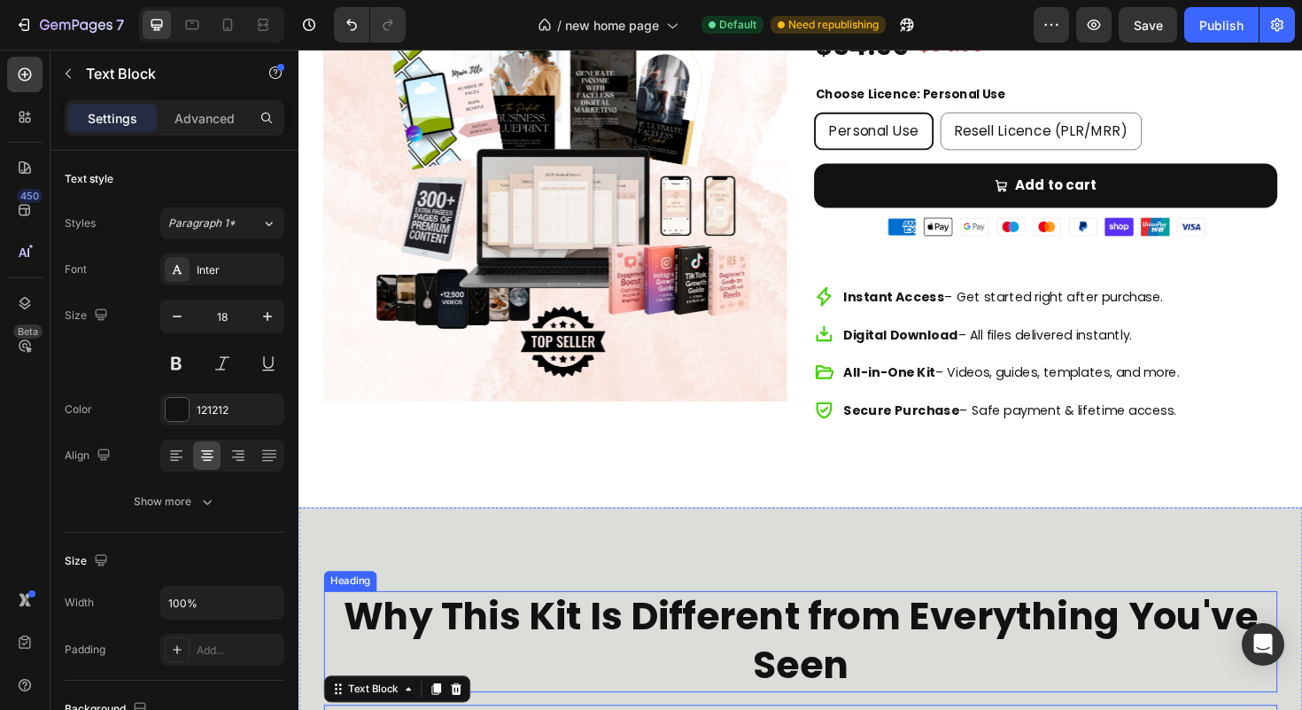
scroll to position [4922, 0]
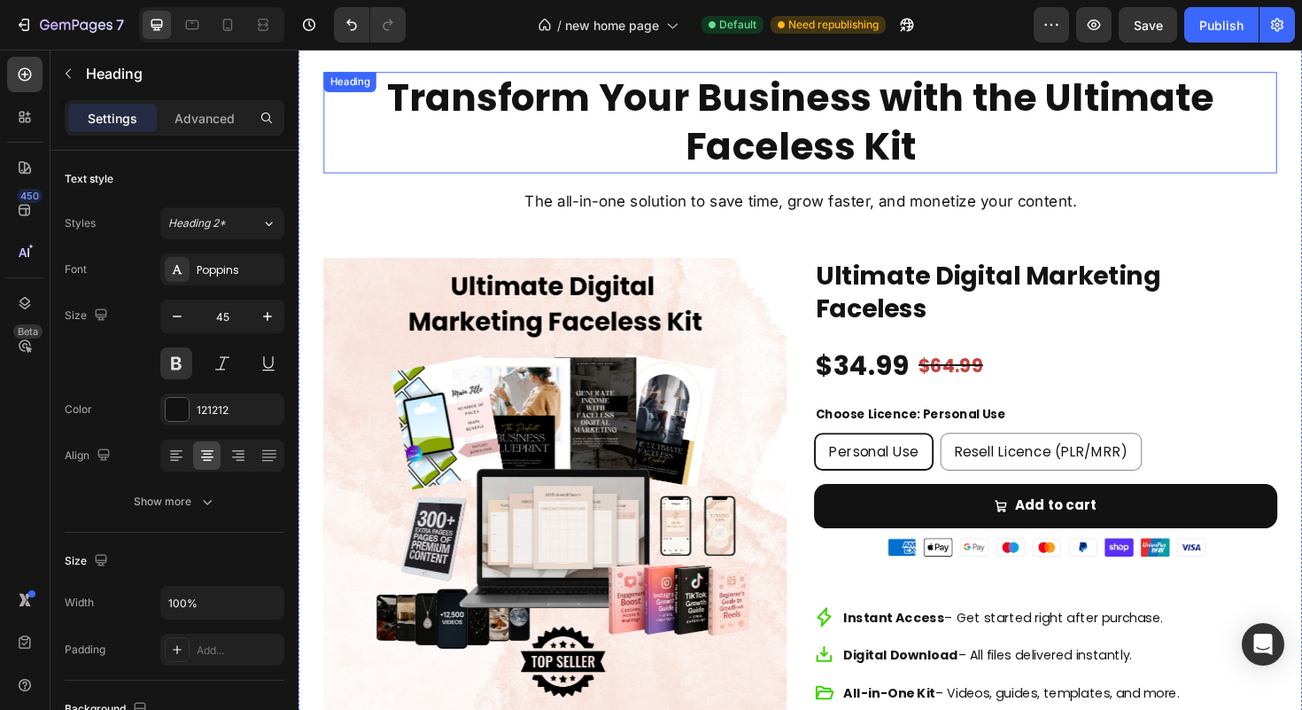
click at [794, 140] on h2 "Transform Your Business with the Ultimate Faceless Kit" at bounding box center [830, 127] width 1010 height 107
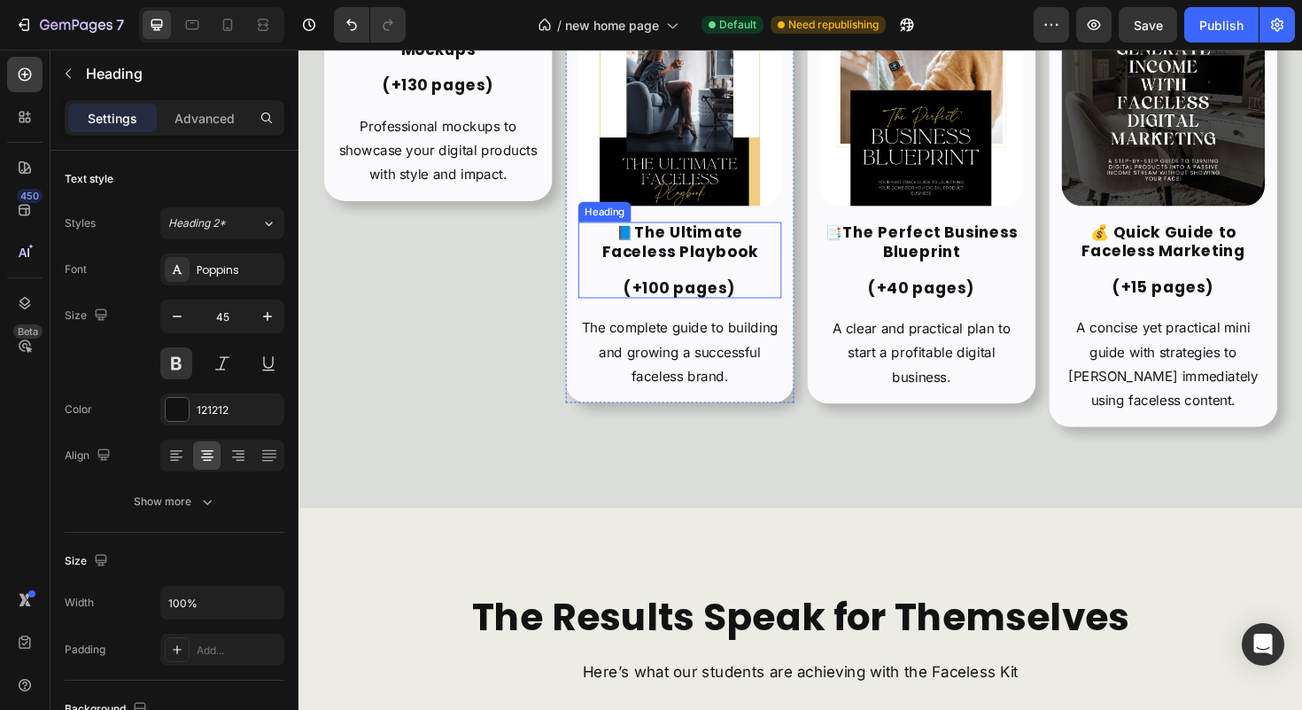
scroll to position [4004, 0]
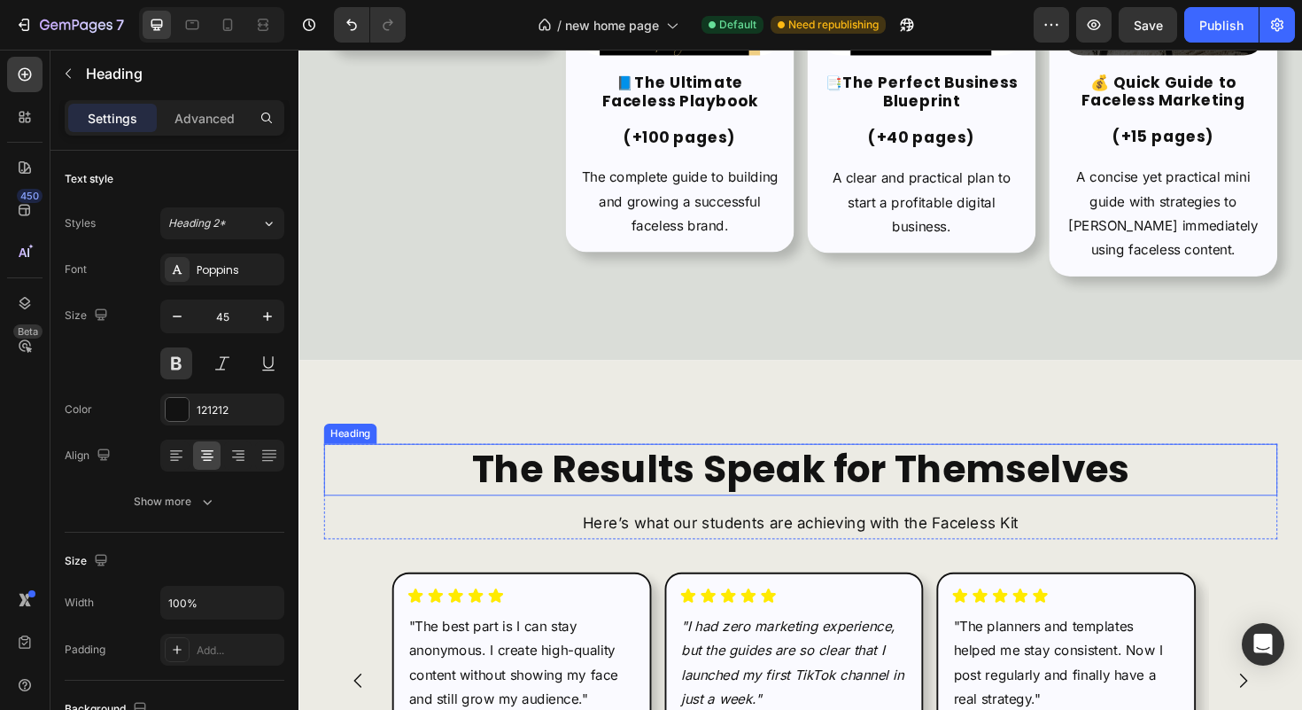
click at [780, 482] on h2 "The Results Speak for Themselves" at bounding box center [830, 495] width 1010 height 56
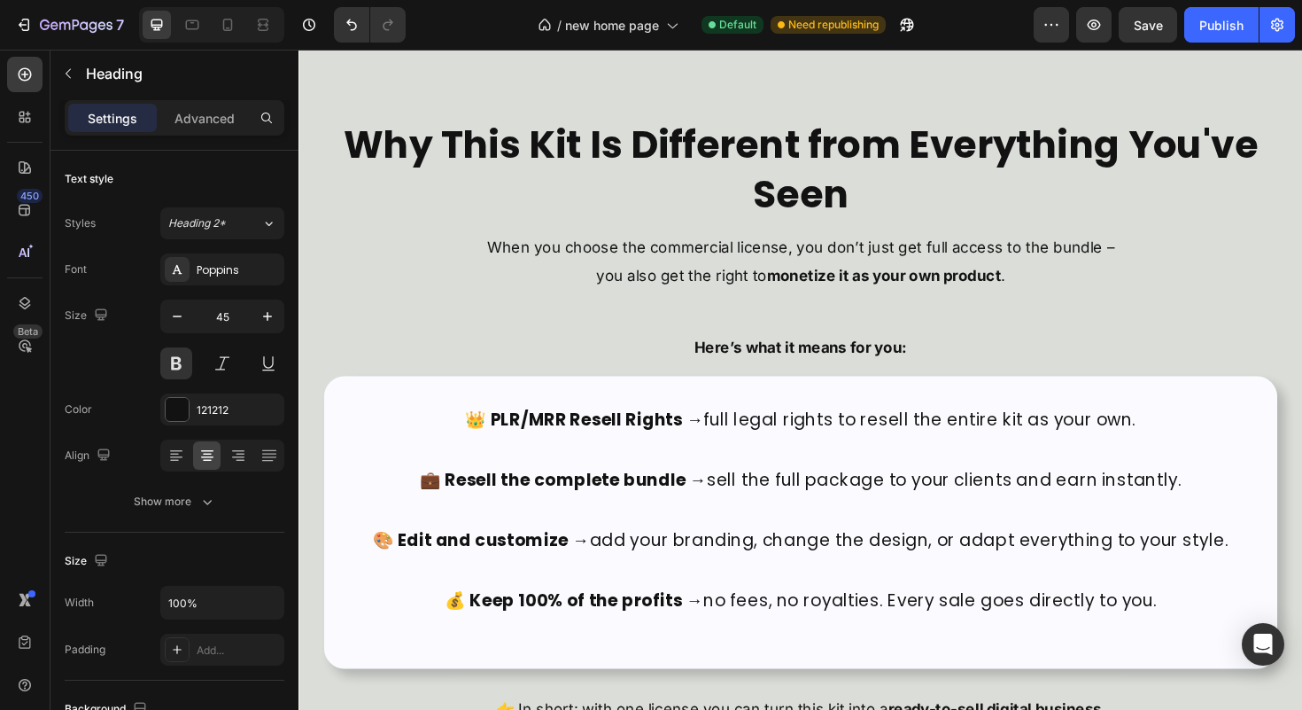
scroll to position [5728, 0]
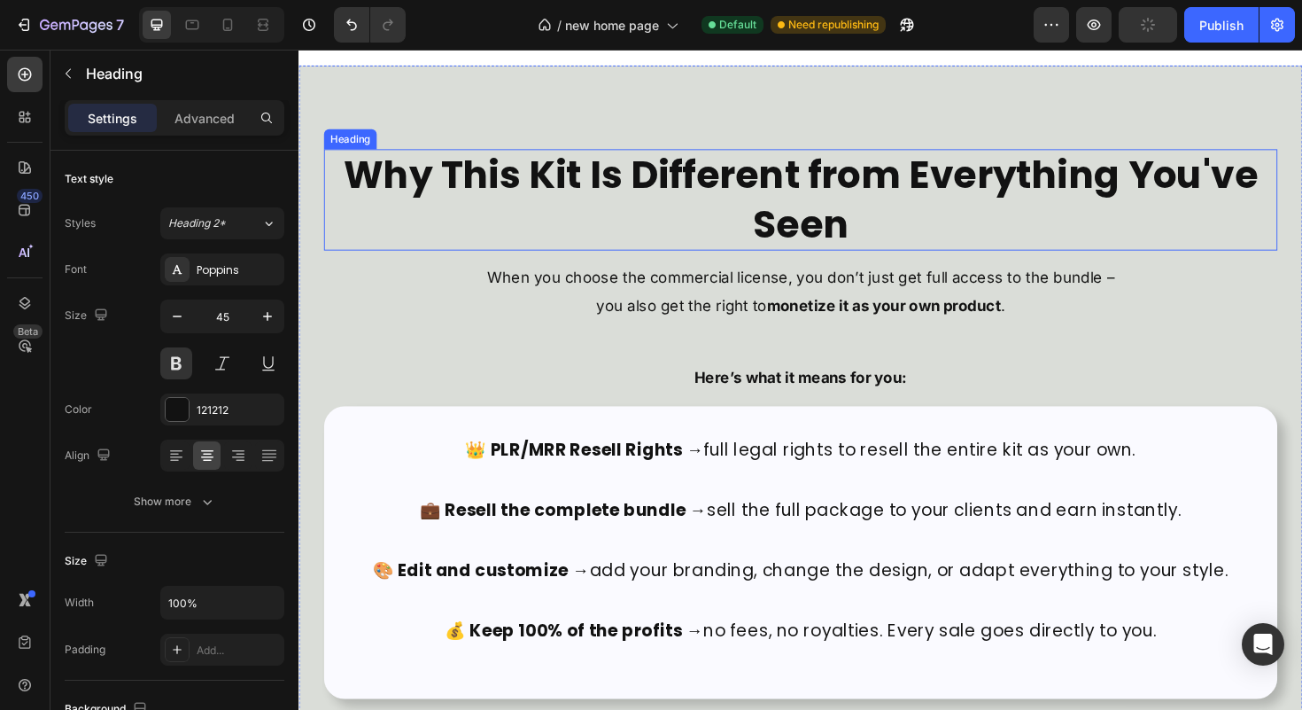
click at [820, 239] on strong "Why This Kit Is Different from Everything You've Seen" at bounding box center [830, 208] width 968 height 108
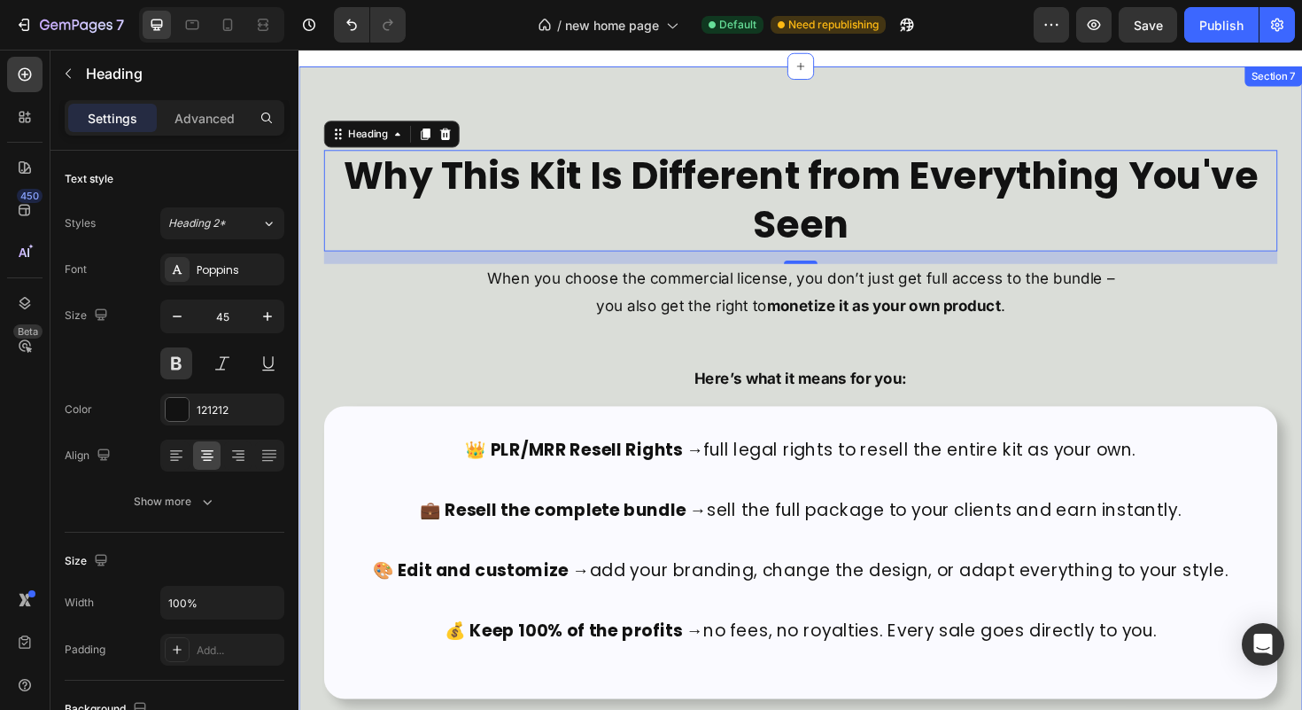
click at [1301, 360] on div "Why This Kit Is Different from Everything You've Seen Heading 15 When you choos…" at bounding box center [830, 476] width 1010 height 640
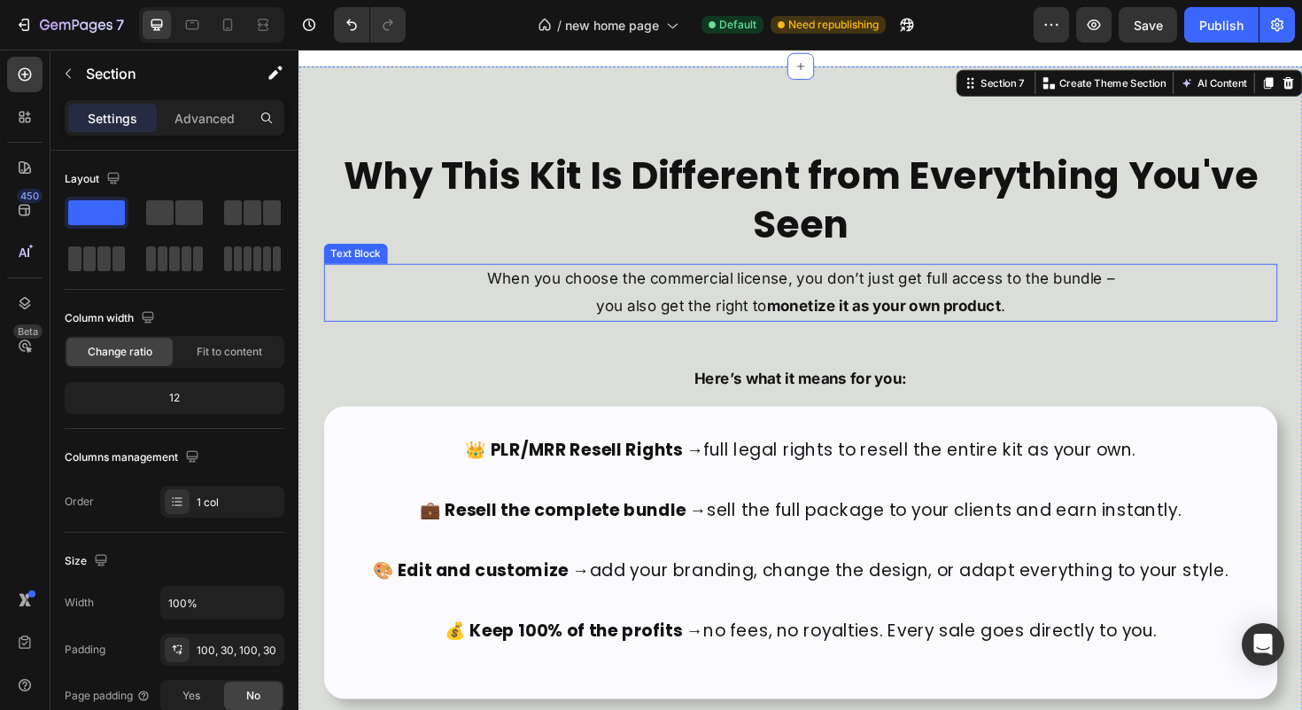
click at [742, 301] on p "When you choose the commercial license, you don’t just get full access to the b…" at bounding box center [830, 292] width 1006 height 28
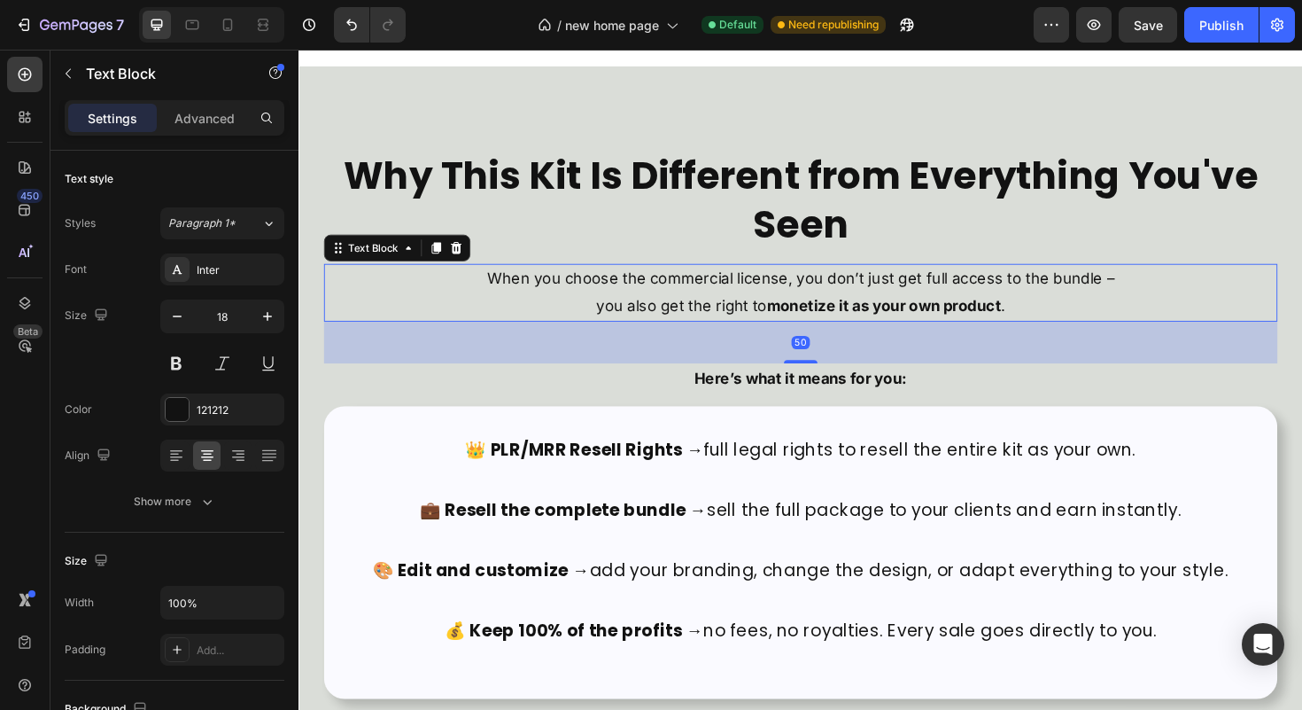
click at [742, 301] on p "When you choose the commercial license, you don’t just get full access to the b…" at bounding box center [830, 292] width 1006 height 28
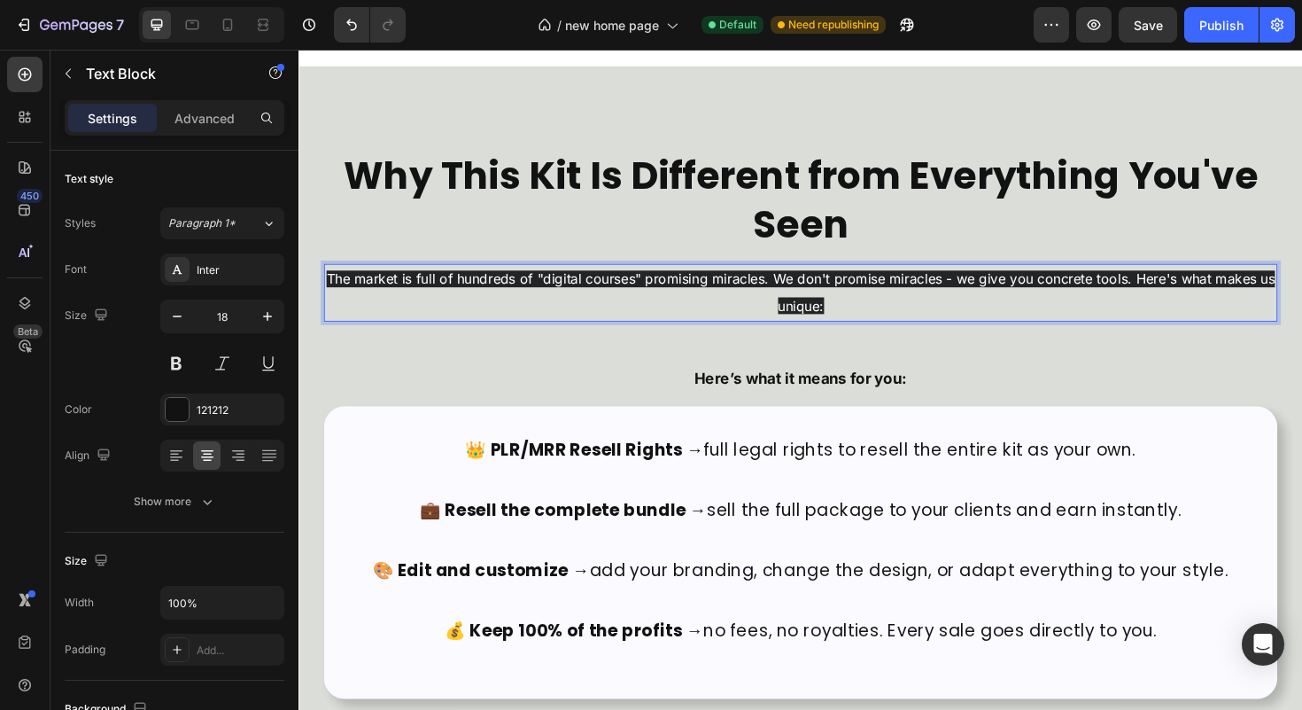
click at [927, 303] on p "The market is full of hundreds of "digital courses" promising miracles. We don'…" at bounding box center [830, 307] width 1006 height 58
click at [869, 319] on p "The market is full of hundreds of "digital courses" promising miracles. We don'…" at bounding box center [830, 307] width 1006 height 58
click at [873, 314] on p "The market is full of hundreds of "digital courses" promising miracles. We don'…" at bounding box center [830, 307] width 1006 height 58
click at [829, 317] on span "The market is full of hundreds of "digital courses" promising miracles. We don'…" at bounding box center [830, 306] width 1005 height 46
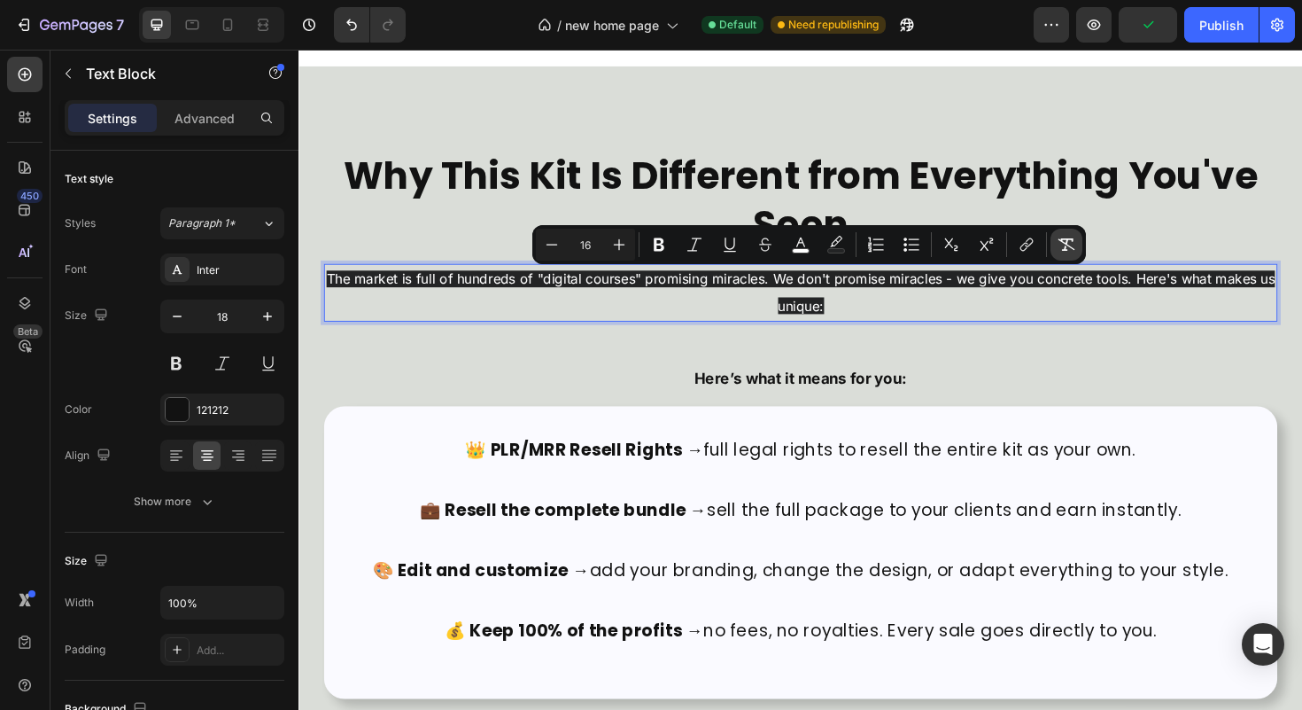
click at [1072, 243] on icon "Editor contextual toolbar" at bounding box center [1067, 245] width 18 height 18
type input "18"
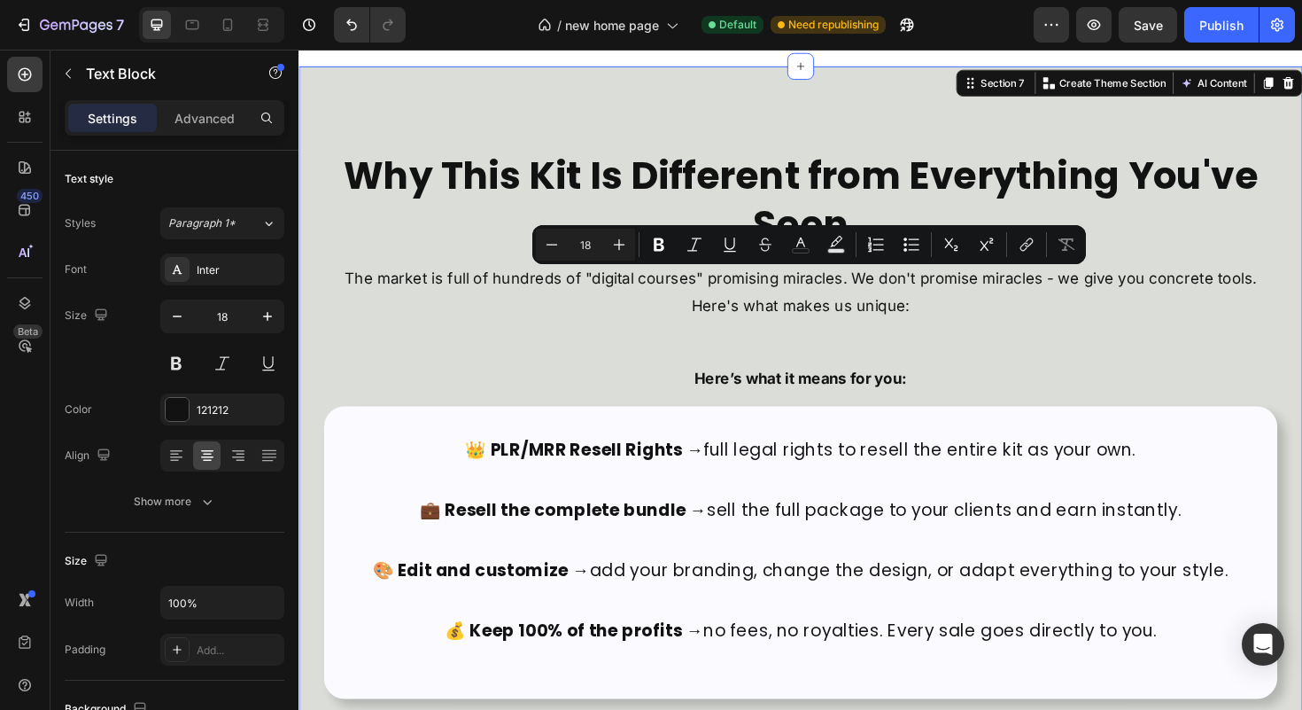
click at [1108, 345] on div "Why This Kit Is Different from Everything You've Seen Heading The market is ful…" at bounding box center [830, 476] width 1010 height 640
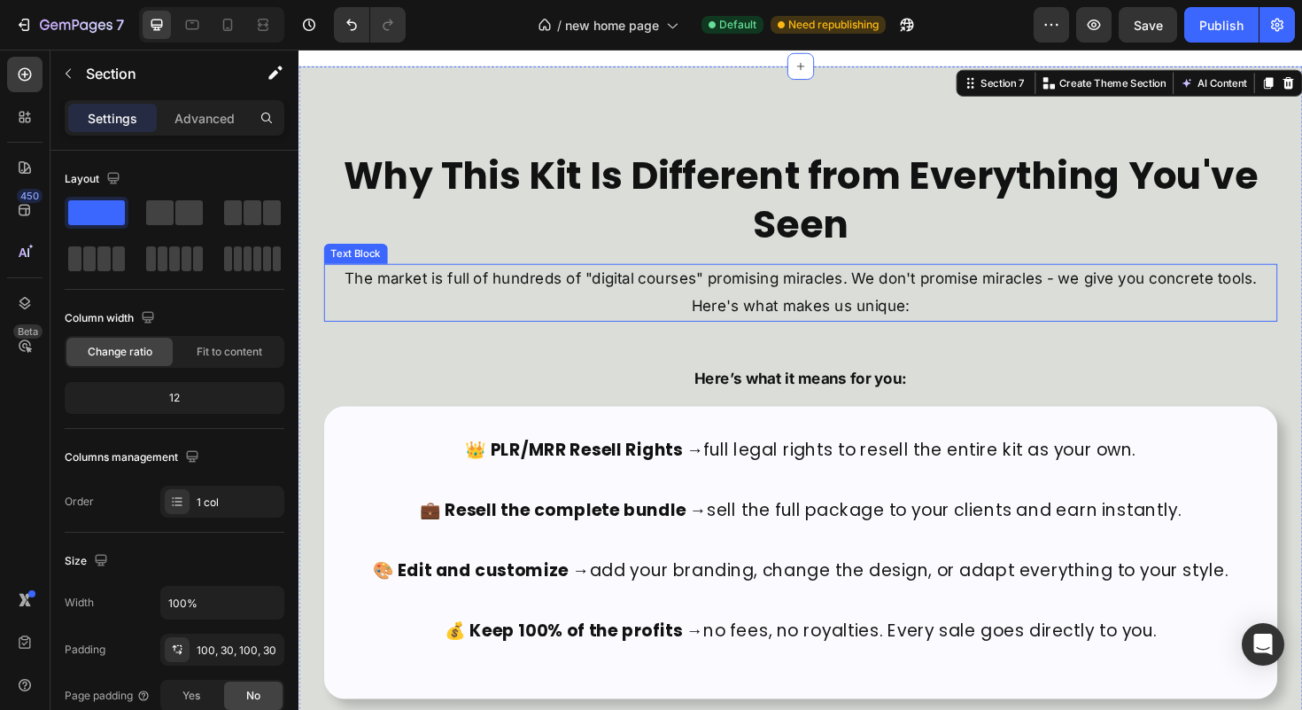
click at [1094, 312] on p "The market is full of hundreds of "digital courses" promising miracles. We don'…" at bounding box center [830, 307] width 1006 height 58
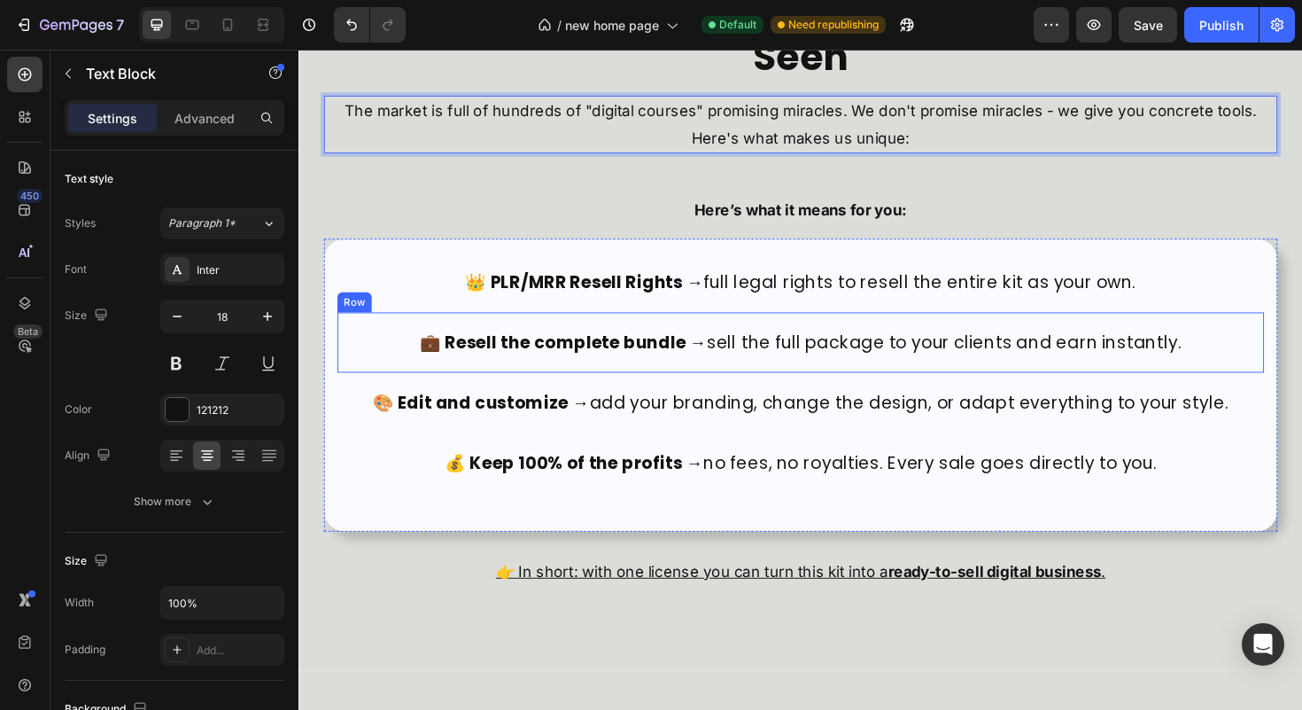
scroll to position [5912, 0]
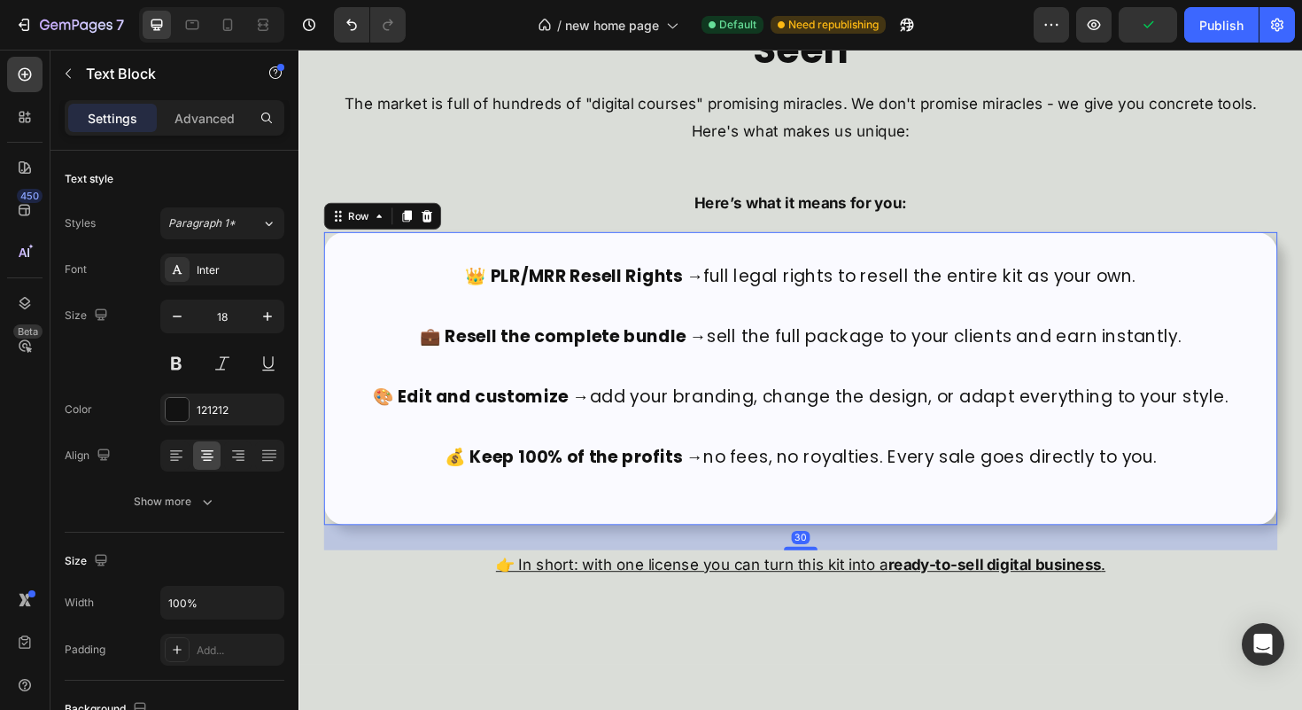
click at [327, 259] on div "👑 PLR/MRR Resell Rights → full legal rights to resell the entire kit as your ow…" at bounding box center [830, 398] width 1010 height 310
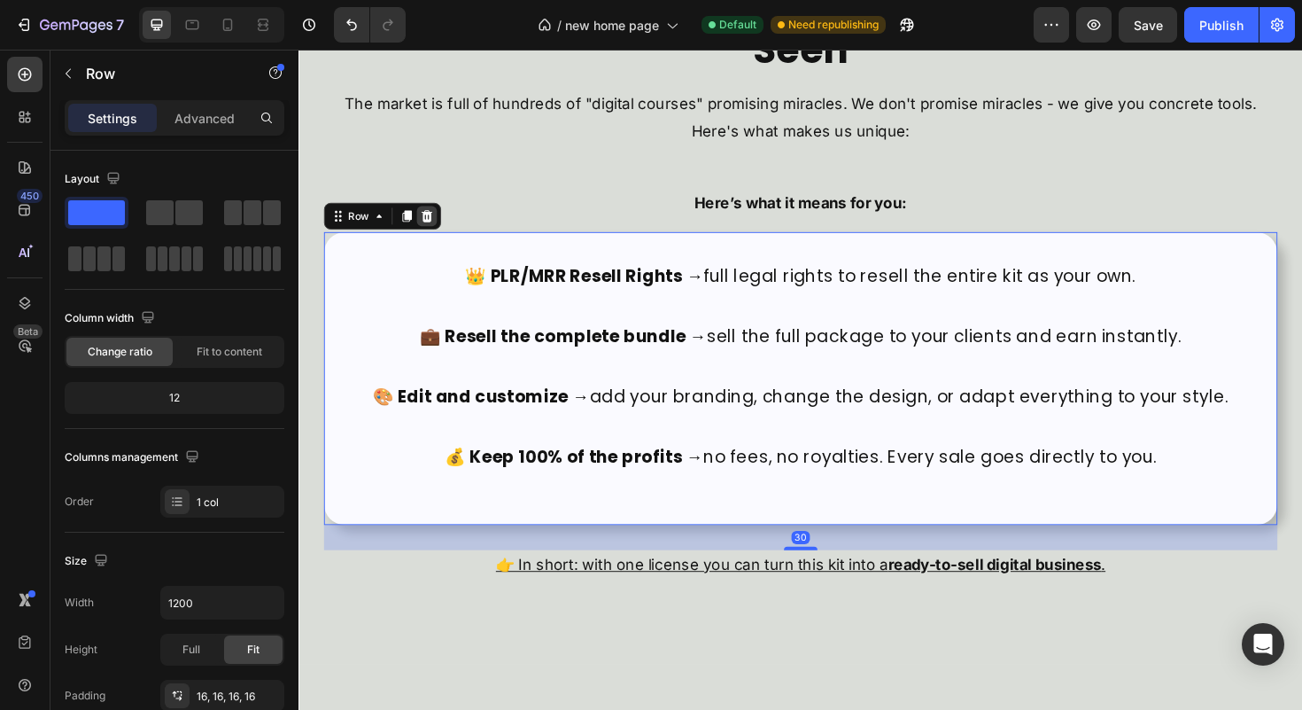
click at [435, 224] on icon at bounding box center [434, 226] width 14 height 14
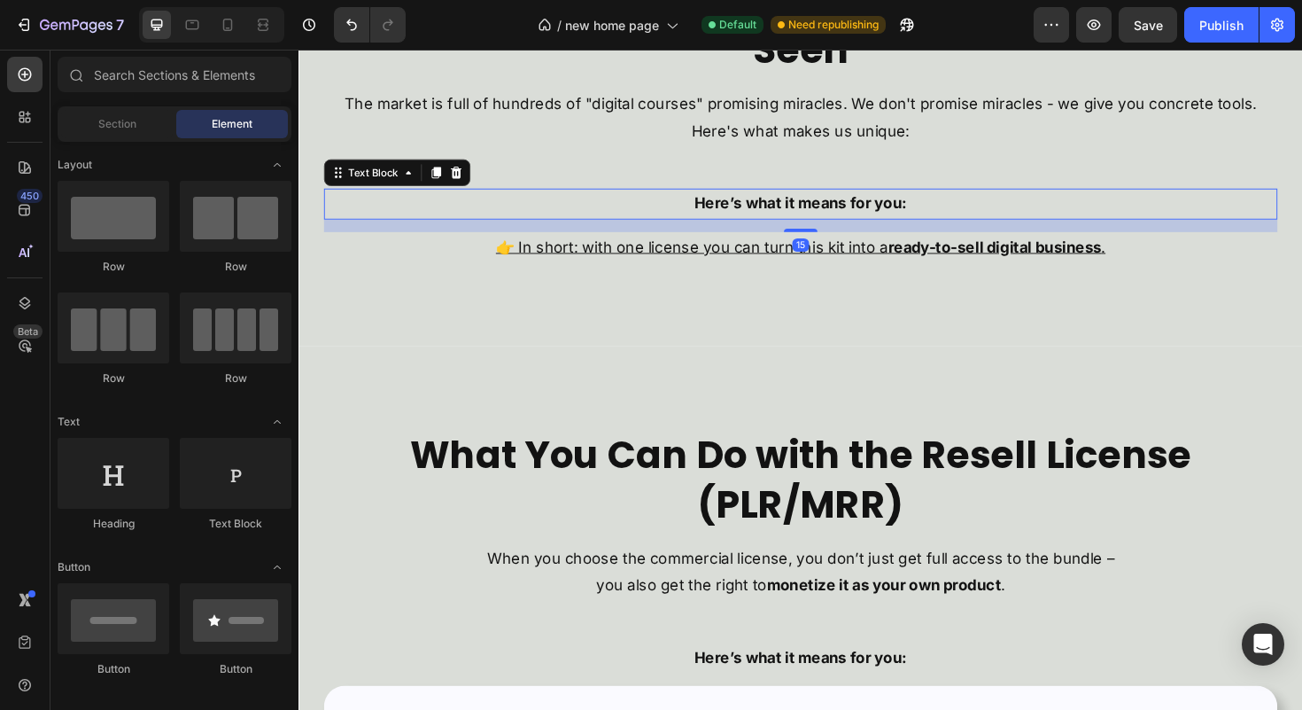
click at [752, 219] on p "Here’s what it means for you:" at bounding box center [830, 212] width 1006 height 28
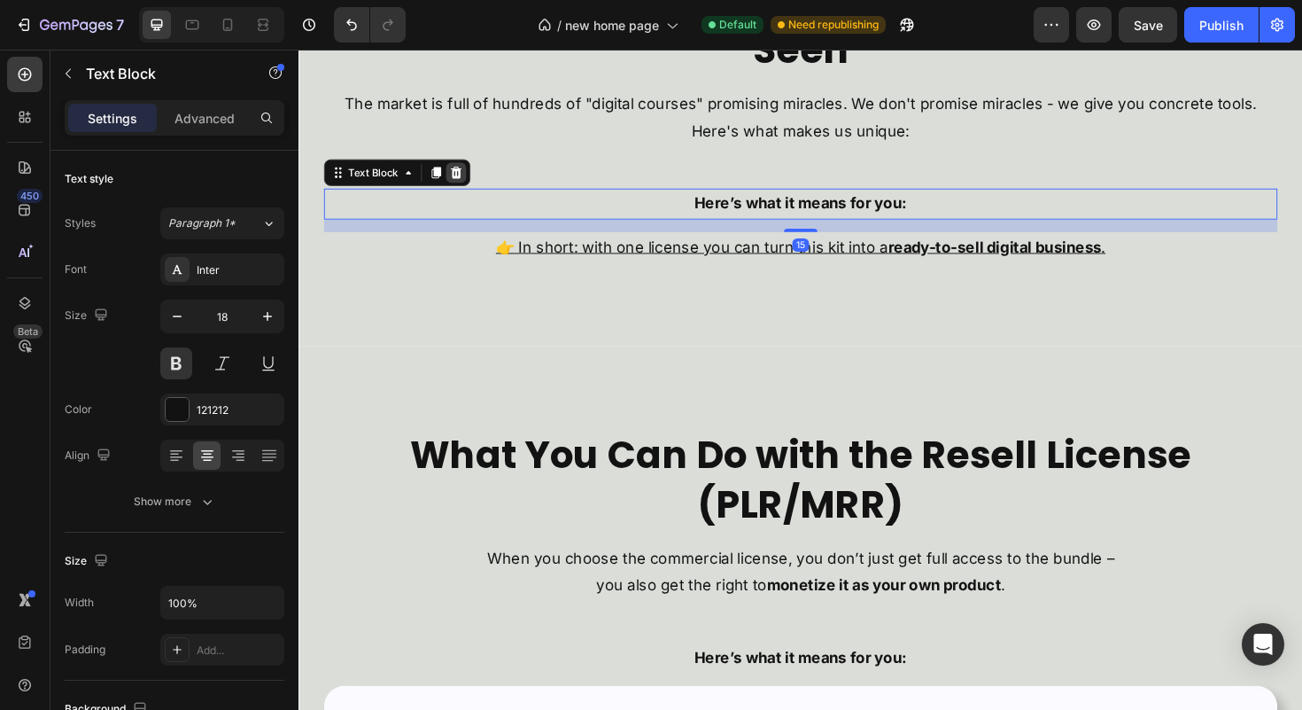
click at [456, 181] on div at bounding box center [464, 179] width 21 height 21
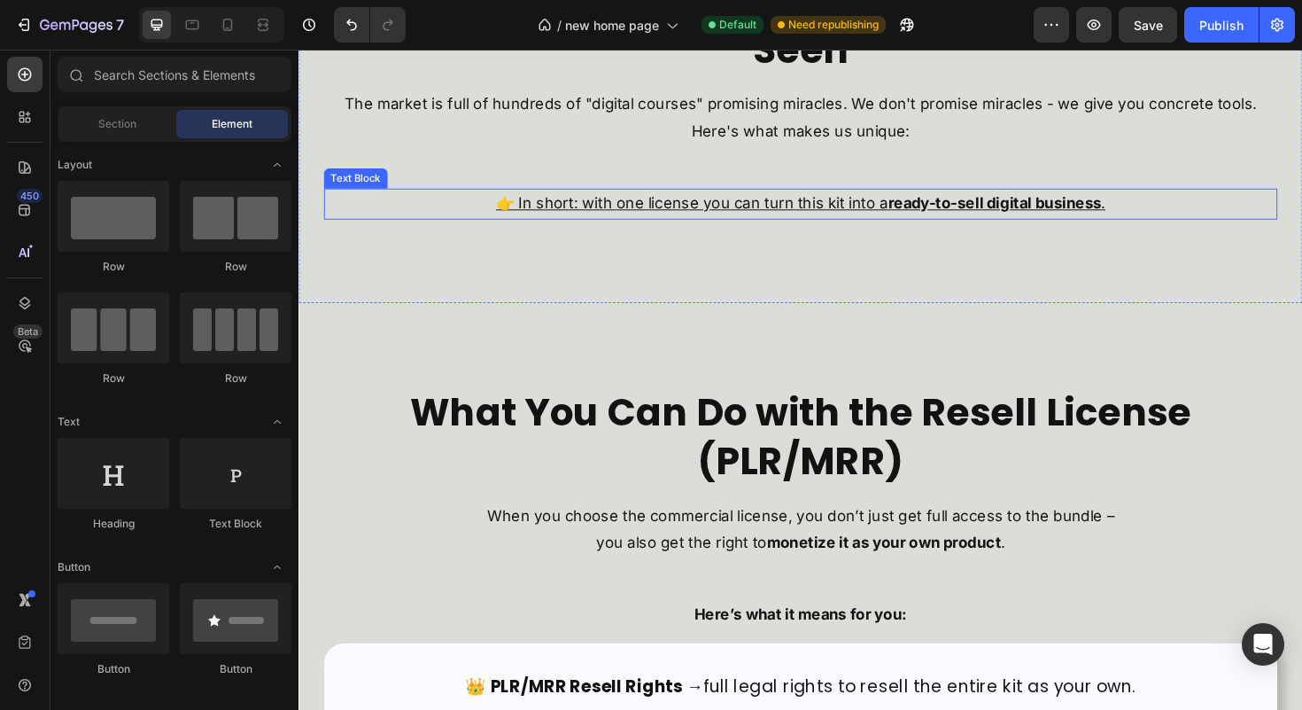
click at [565, 219] on p "👉 In short: with one license you can turn this kit into a ready-to-sell digital…" at bounding box center [830, 212] width 1006 height 28
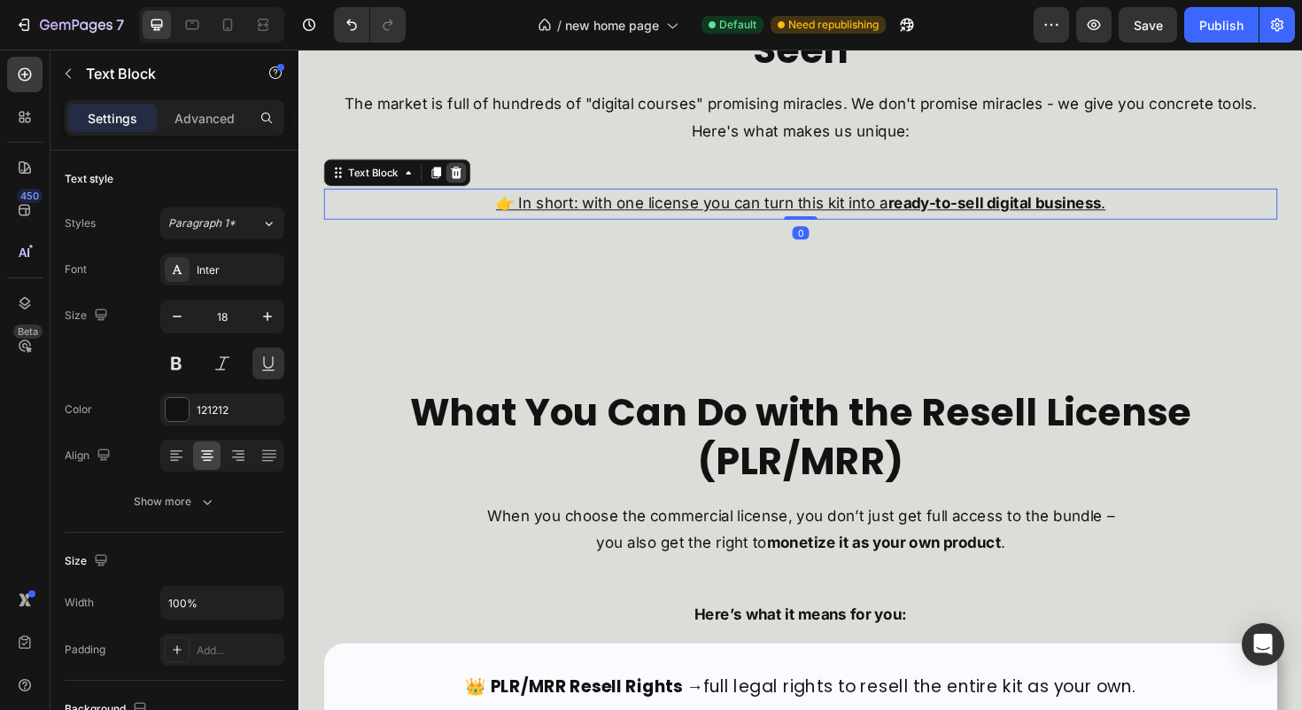
click at [470, 175] on icon at bounding box center [465, 180] width 14 height 14
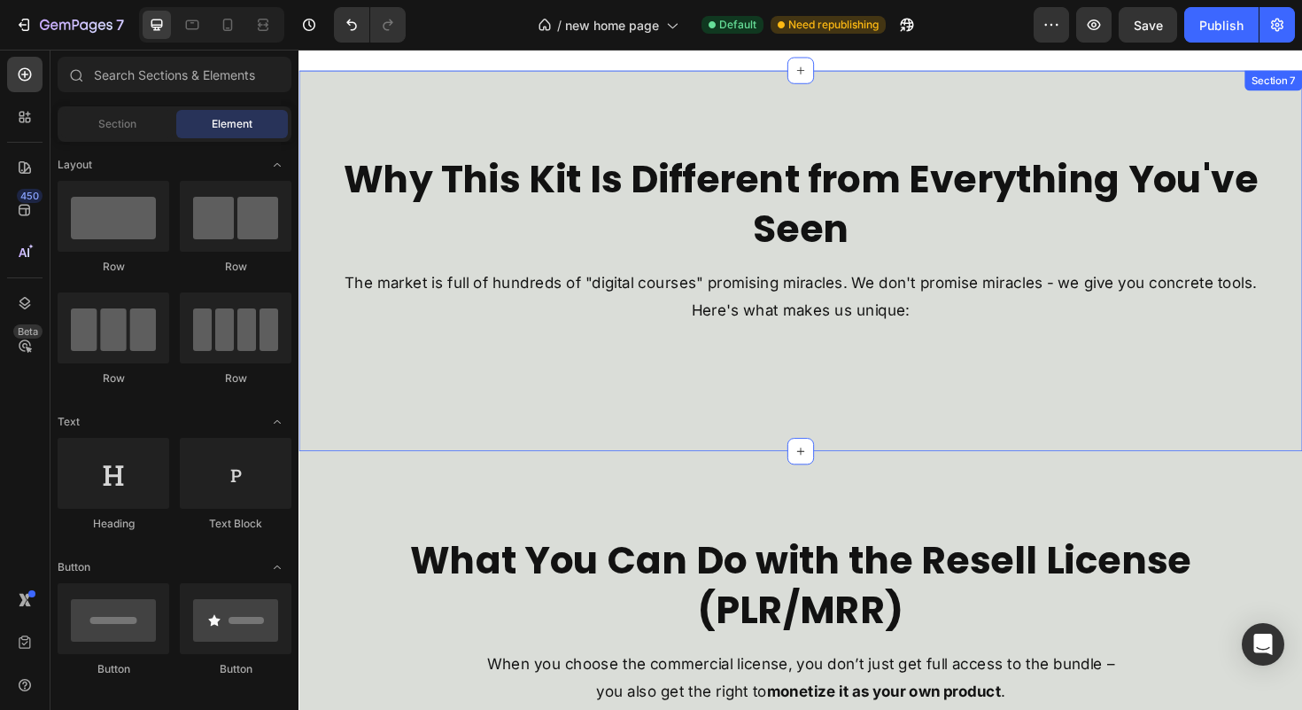
scroll to position [5682, 0]
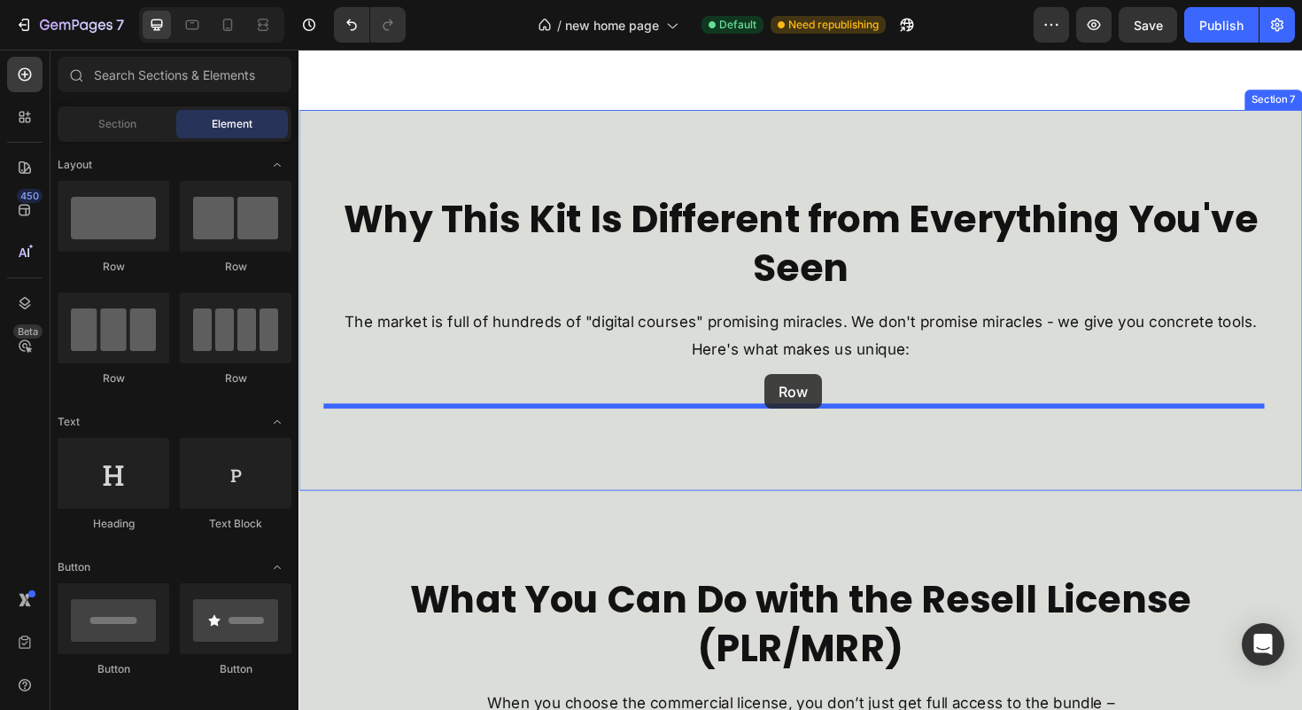
drag, startPoint x: 448, startPoint y: 367, endPoint x: 792, endPoint y: 393, distance: 344.7
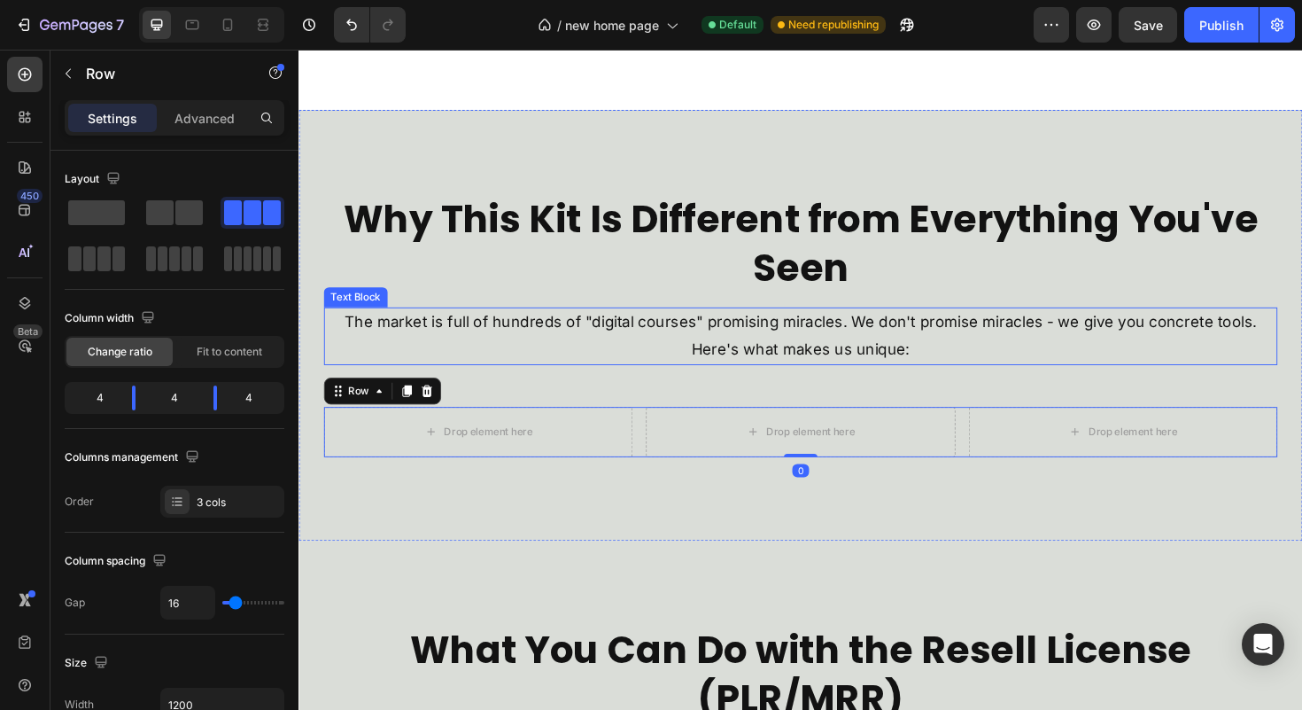
click at [1017, 359] on p "The market is full of hundreds of "digital courses" promising miracles. We don'…" at bounding box center [830, 353] width 1006 height 58
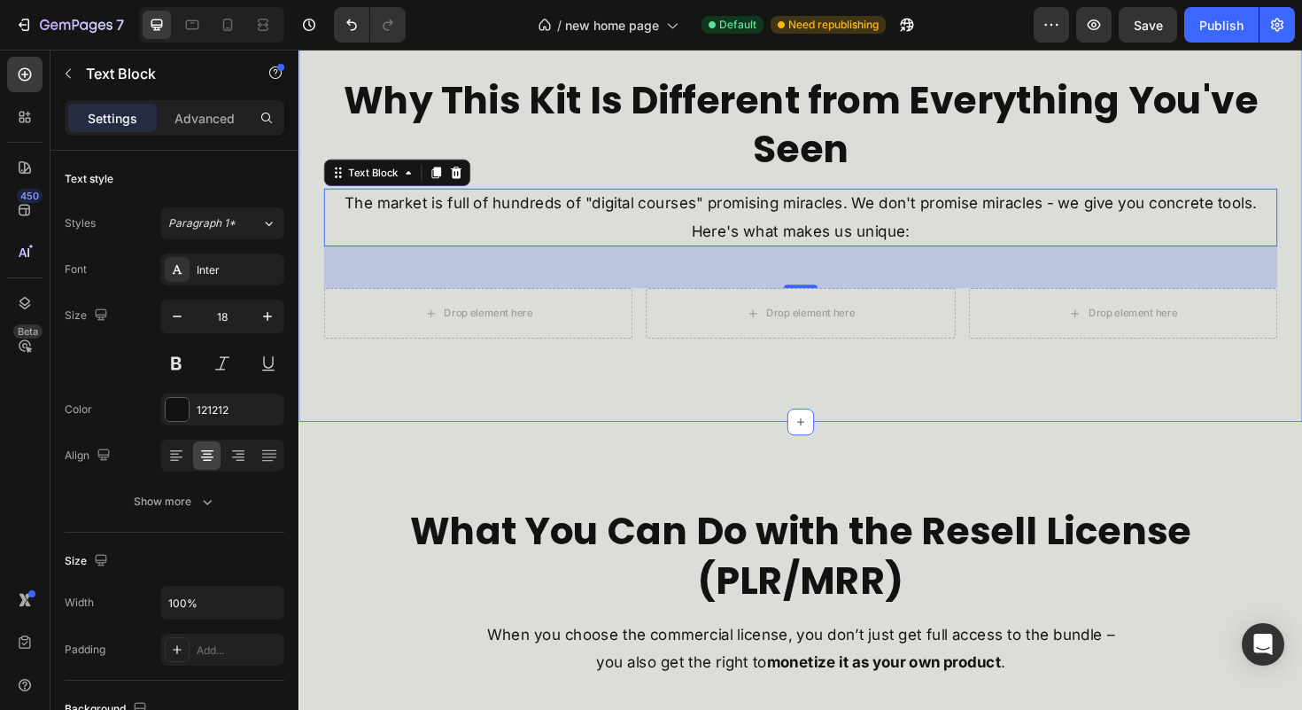
scroll to position [5813, 0]
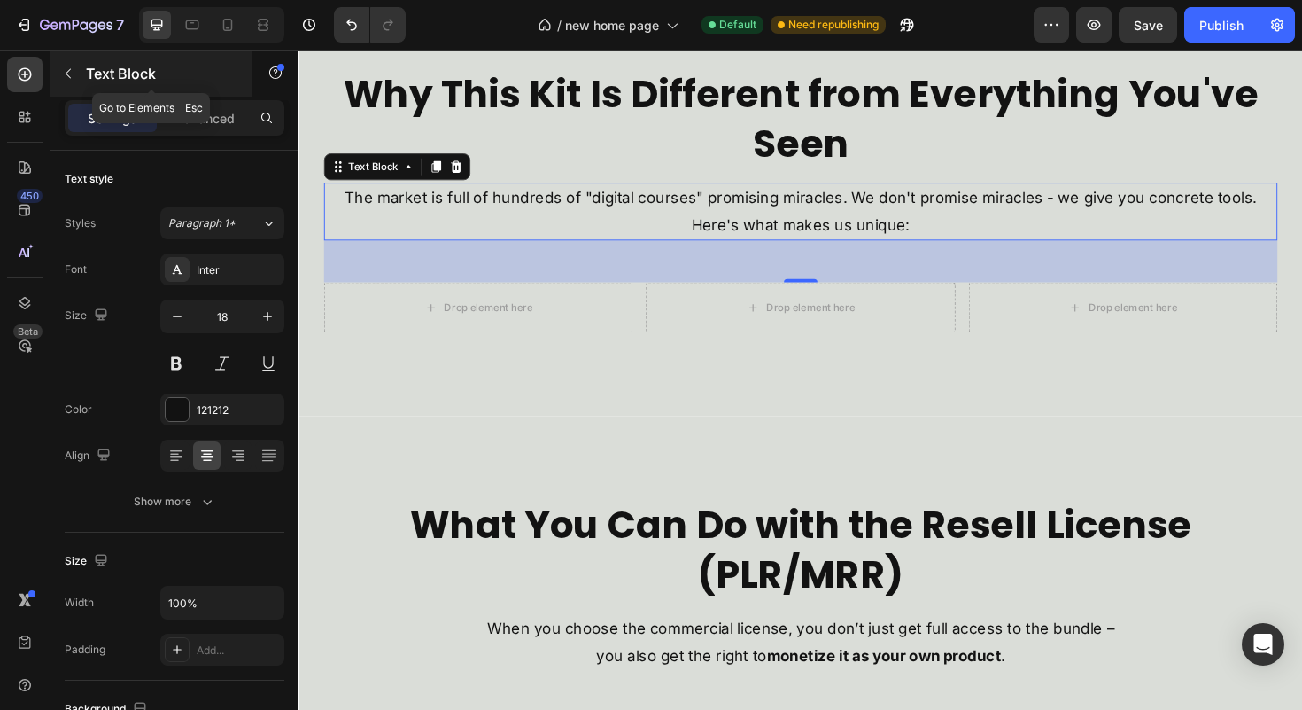
click at [108, 83] on p "Text Block" at bounding box center [161, 73] width 151 height 21
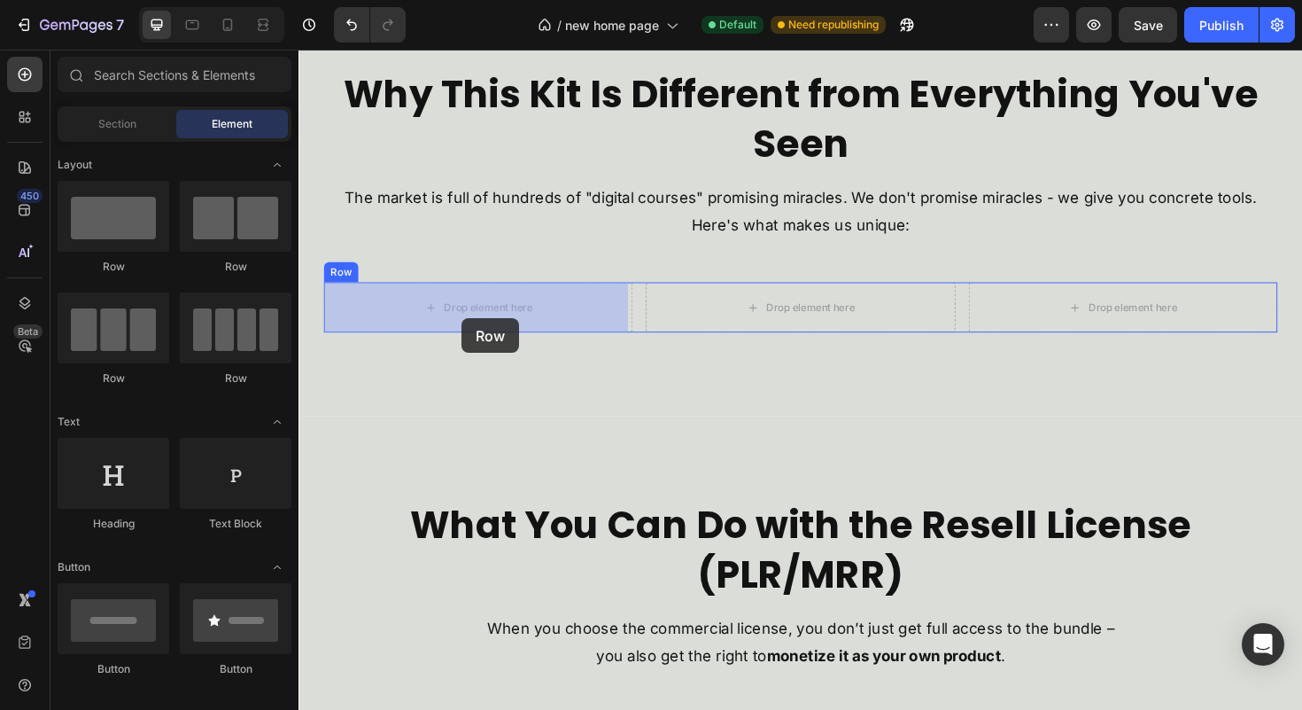
drag, startPoint x: 439, startPoint y: 260, endPoint x: 471, endPoint y: 334, distance: 81.0
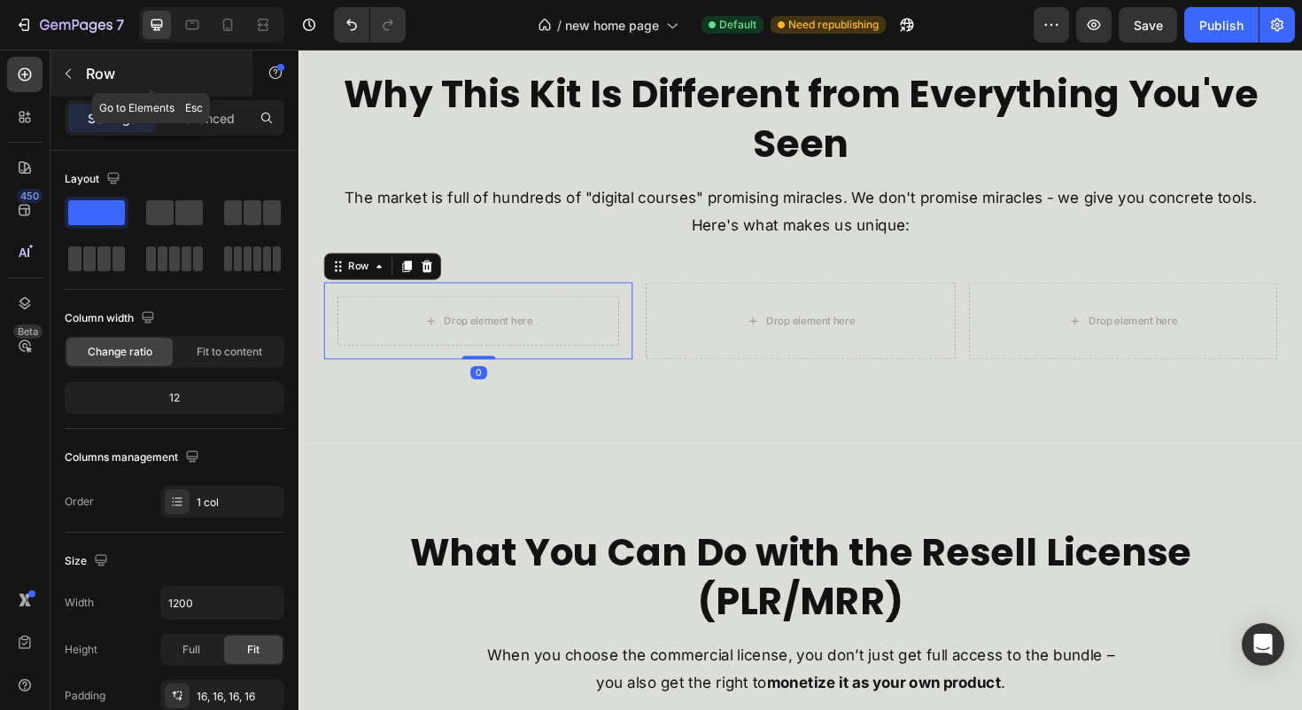
click at [93, 80] on p "Row" at bounding box center [161, 73] width 151 height 21
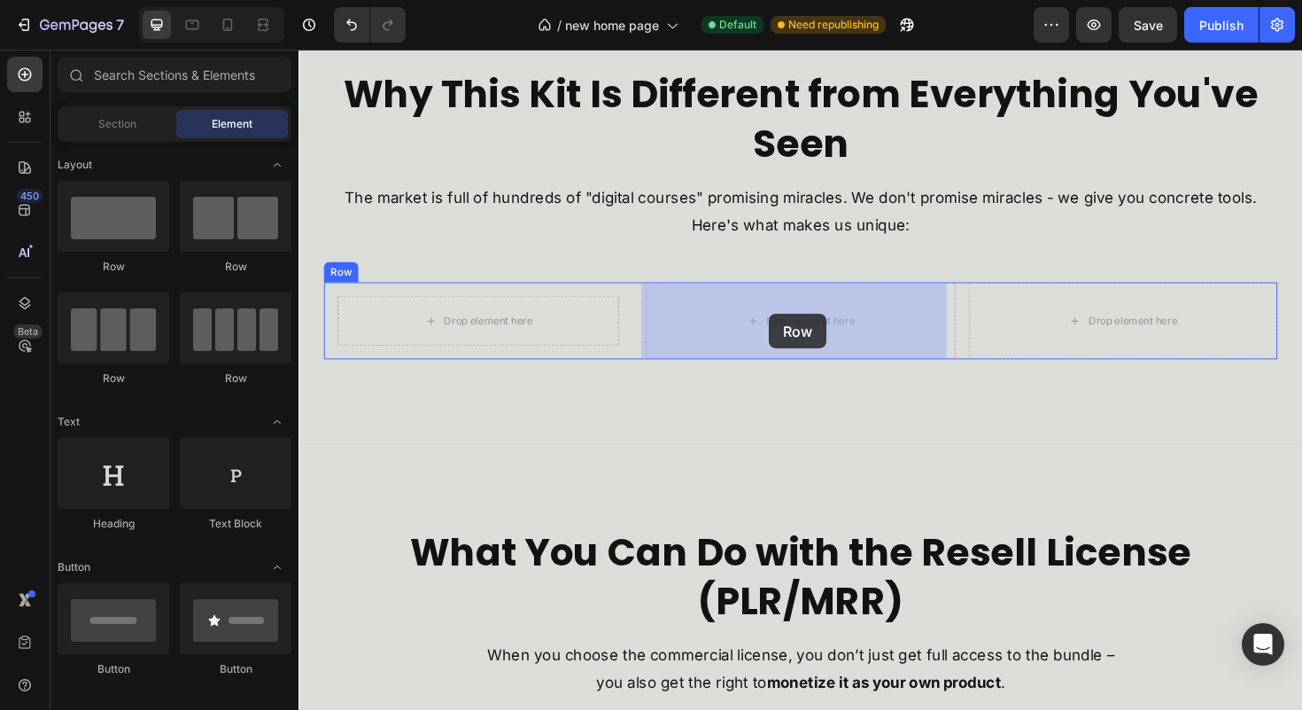
drag, startPoint x: 454, startPoint y: 265, endPoint x: 796, endPoint y: 330, distance: 348.0
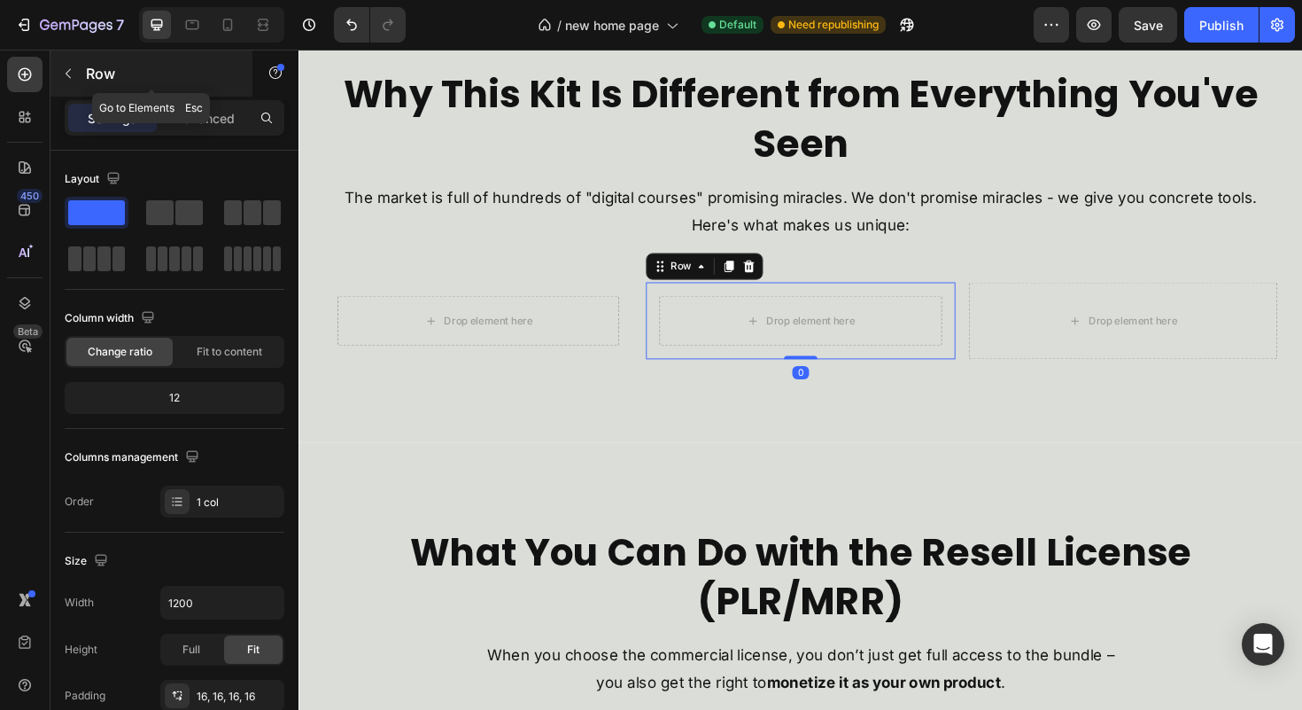
click at [144, 74] on p "Row" at bounding box center [161, 73] width 151 height 21
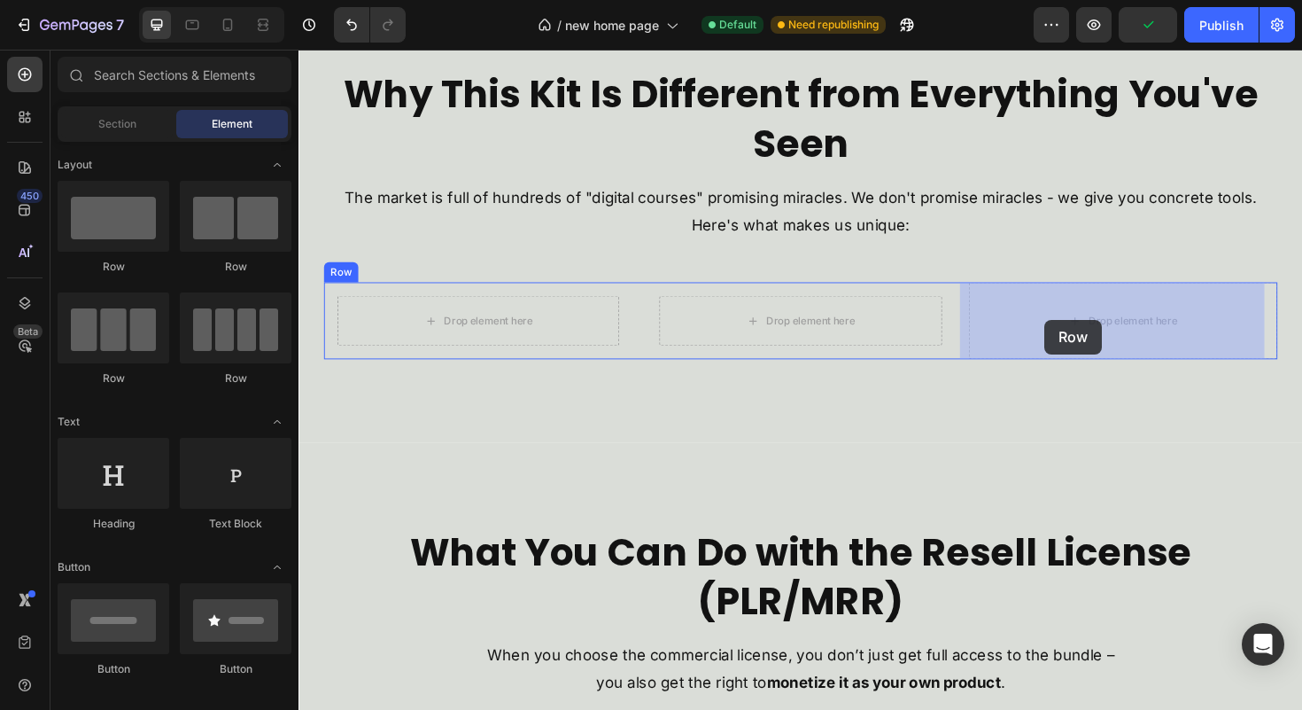
drag, startPoint x: 443, startPoint y: 275, endPoint x: 1101, endPoint y: 337, distance: 661.1
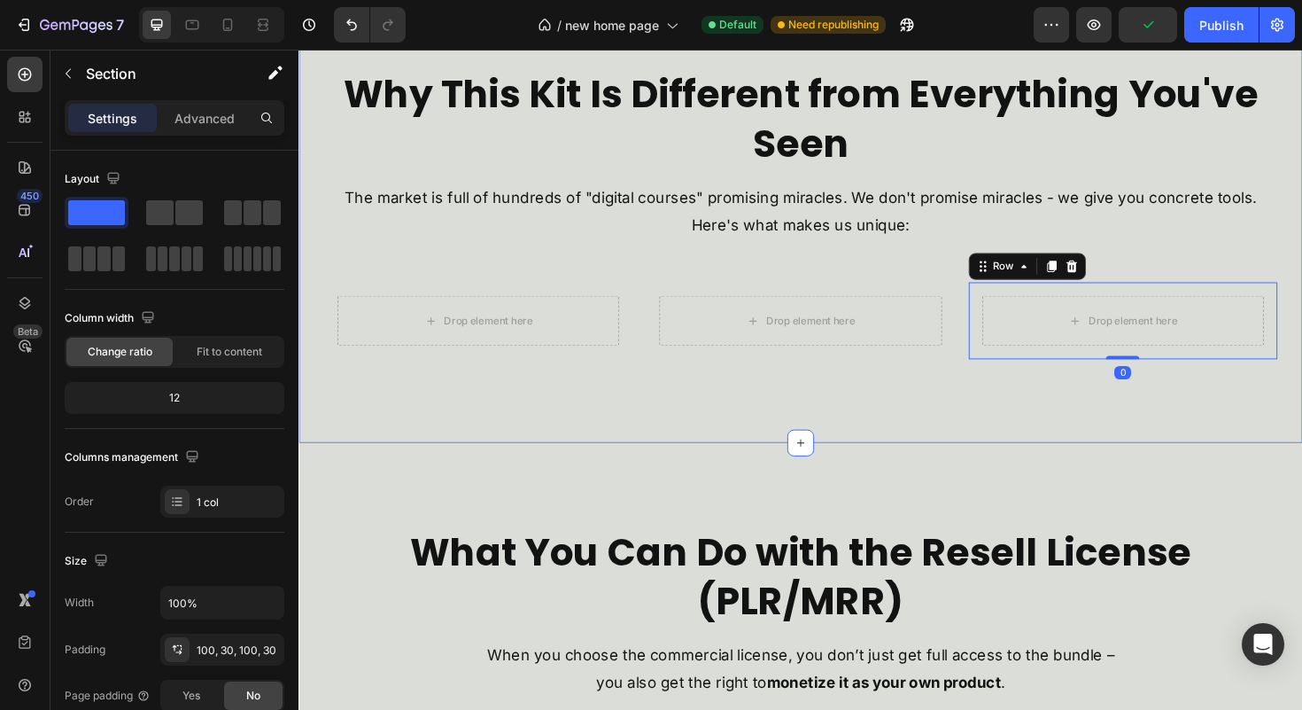
click at [590, 423] on div "Why This Kit Is Different from Everything You've Seen Heading The market is ful…" at bounding box center [830, 223] width 1063 height 485
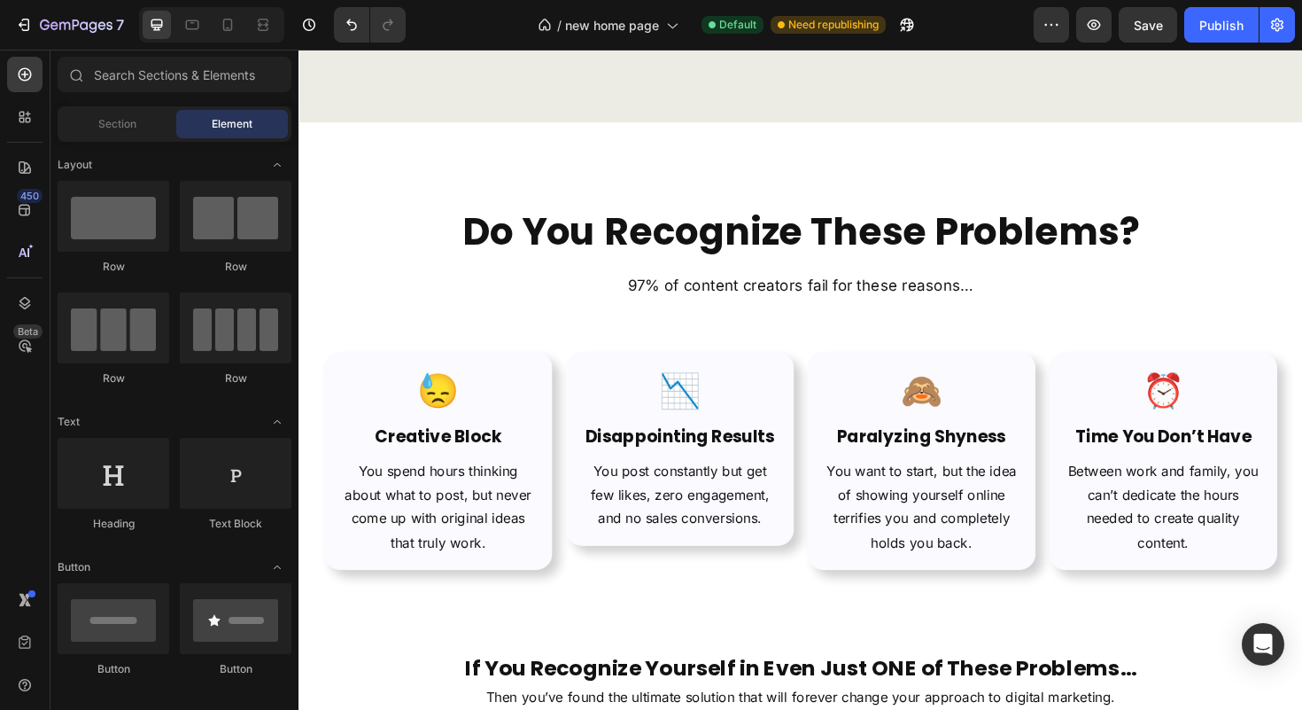
scroll to position [854, 0]
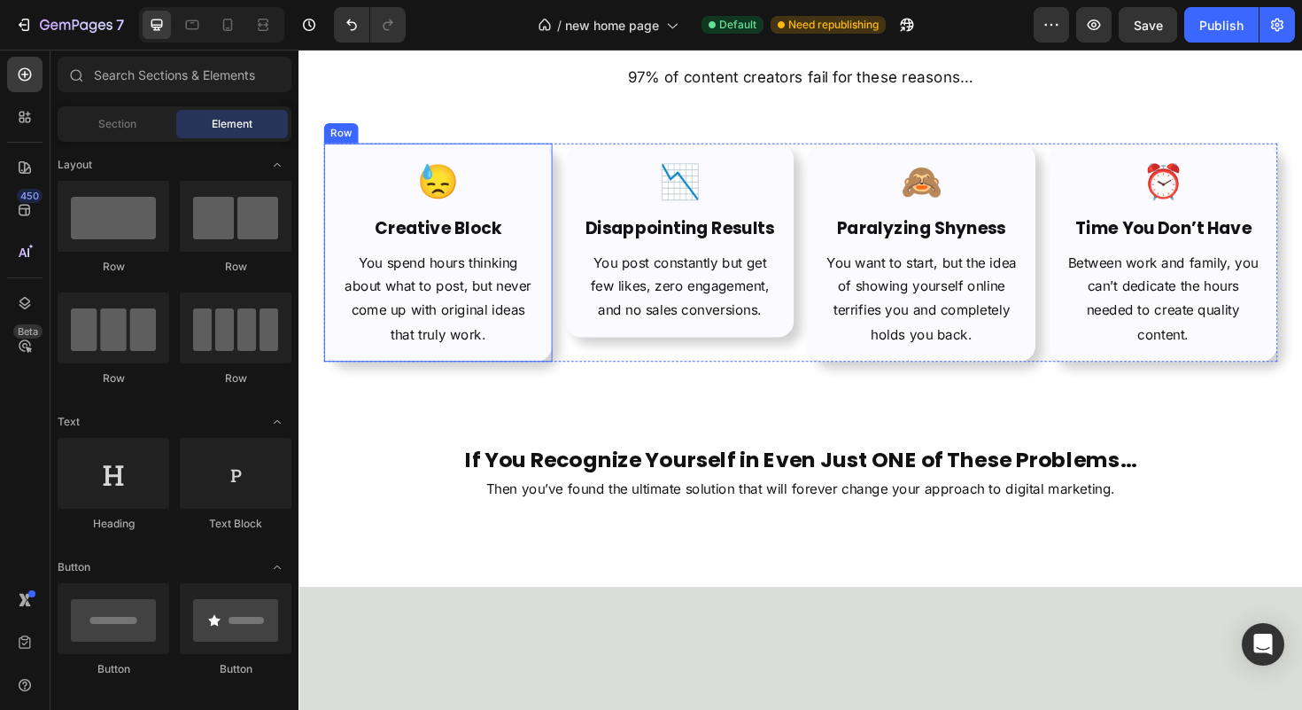
click at [524, 368] on div "😓 Text Block Creative Block Heading You spend hours thinking about what to post…" at bounding box center [446, 264] width 242 height 231
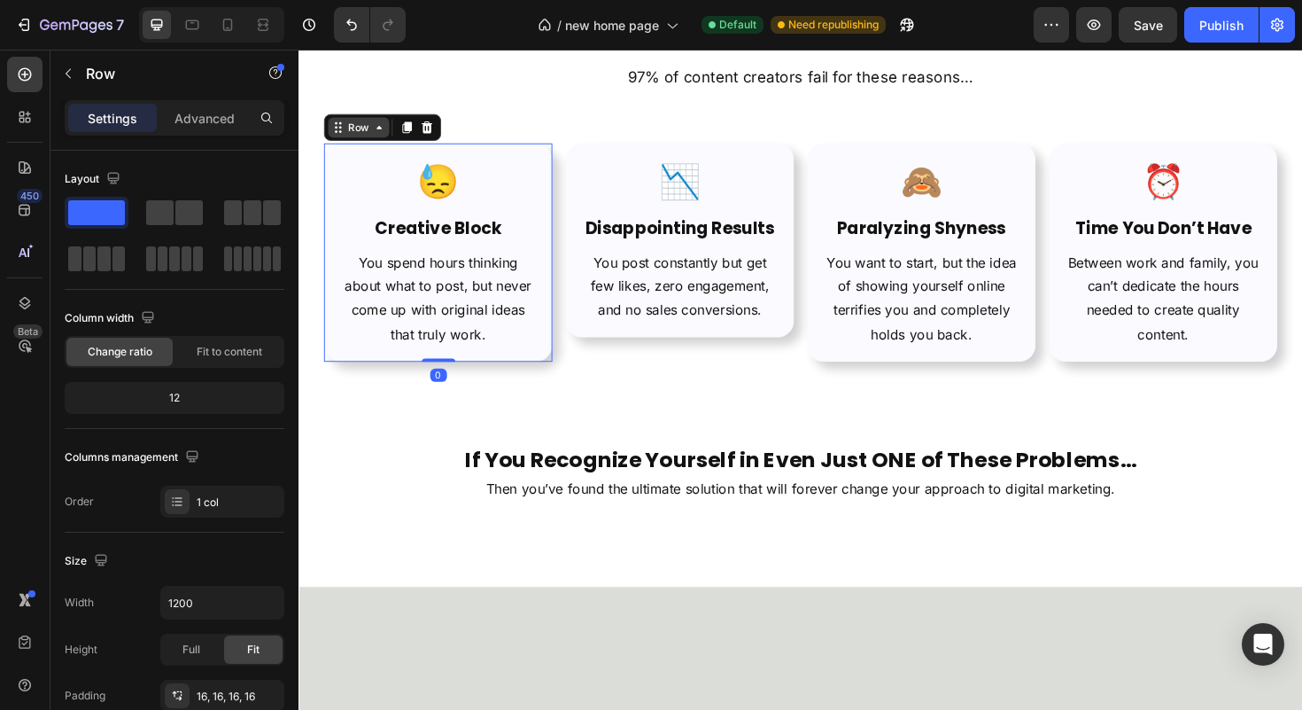
click at [375, 143] on div "Row" at bounding box center [362, 131] width 65 height 21
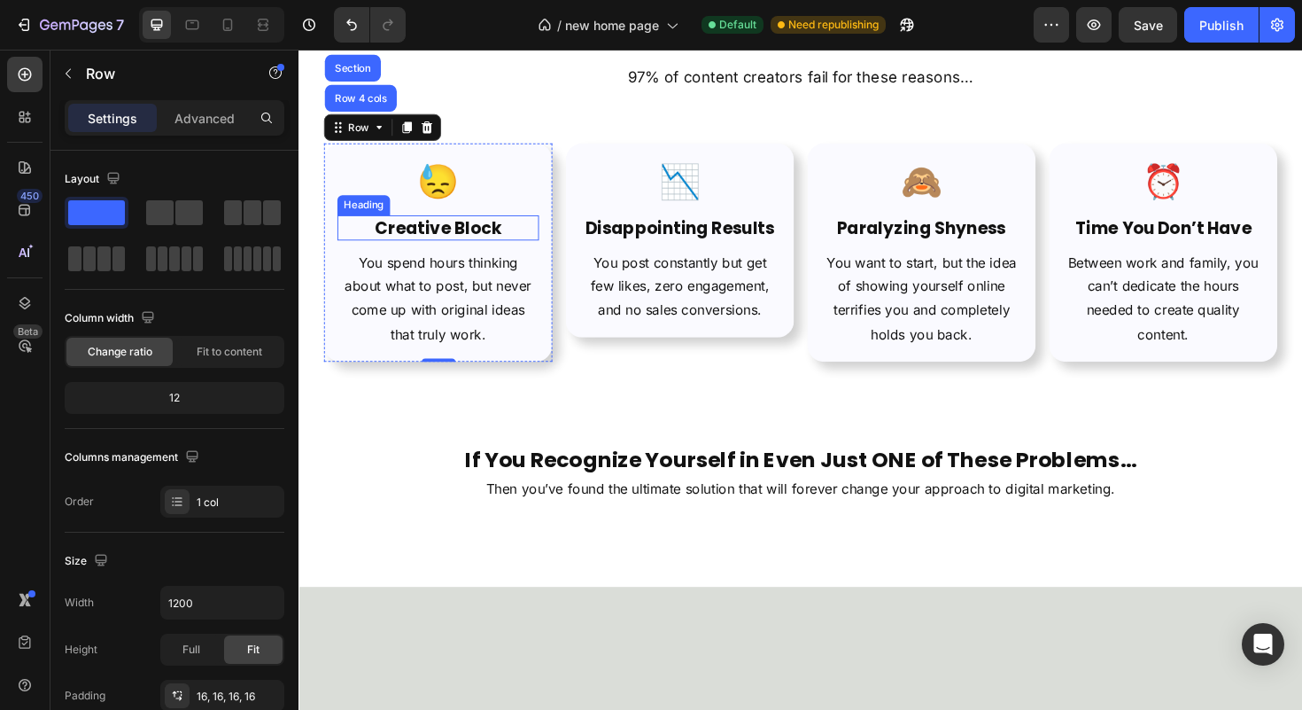
click at [445, 252] on h2 "Creative Block" at bounding box center [445, 238] width 213 height 27
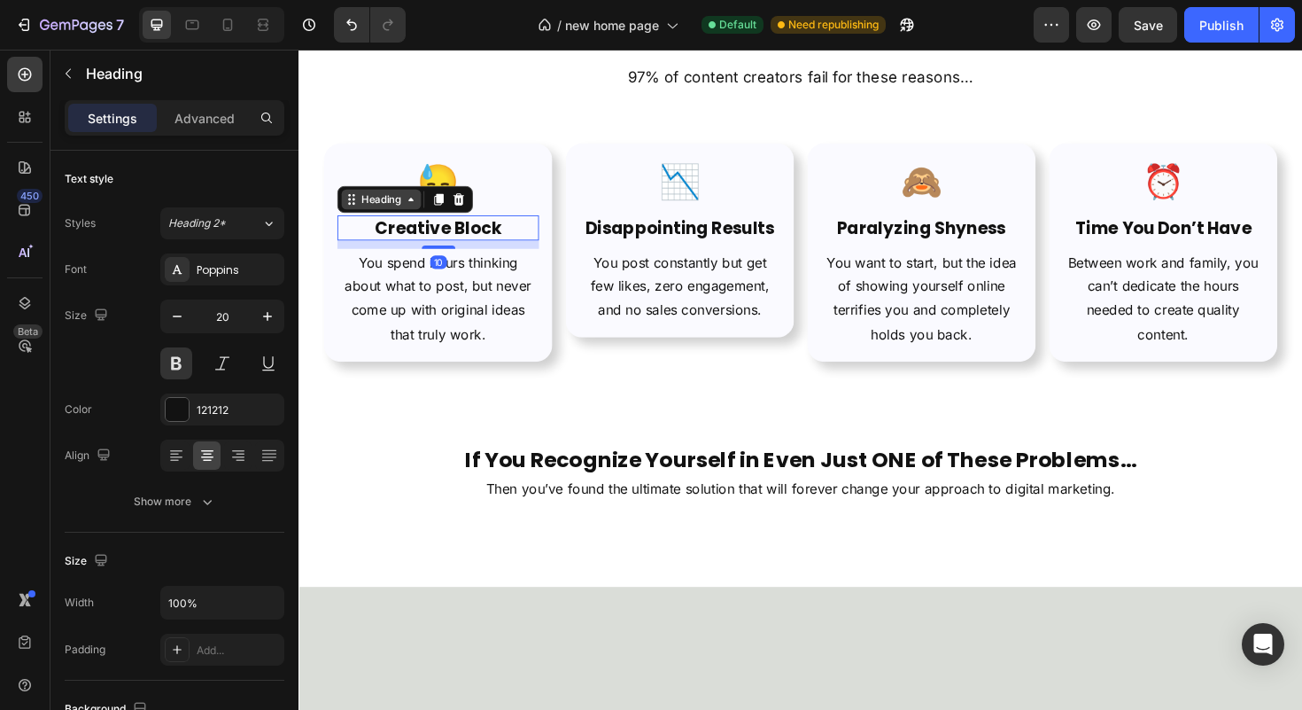
click at [373, 216] on div "Heading" at bounding box center [385, 208] width 49 height 16
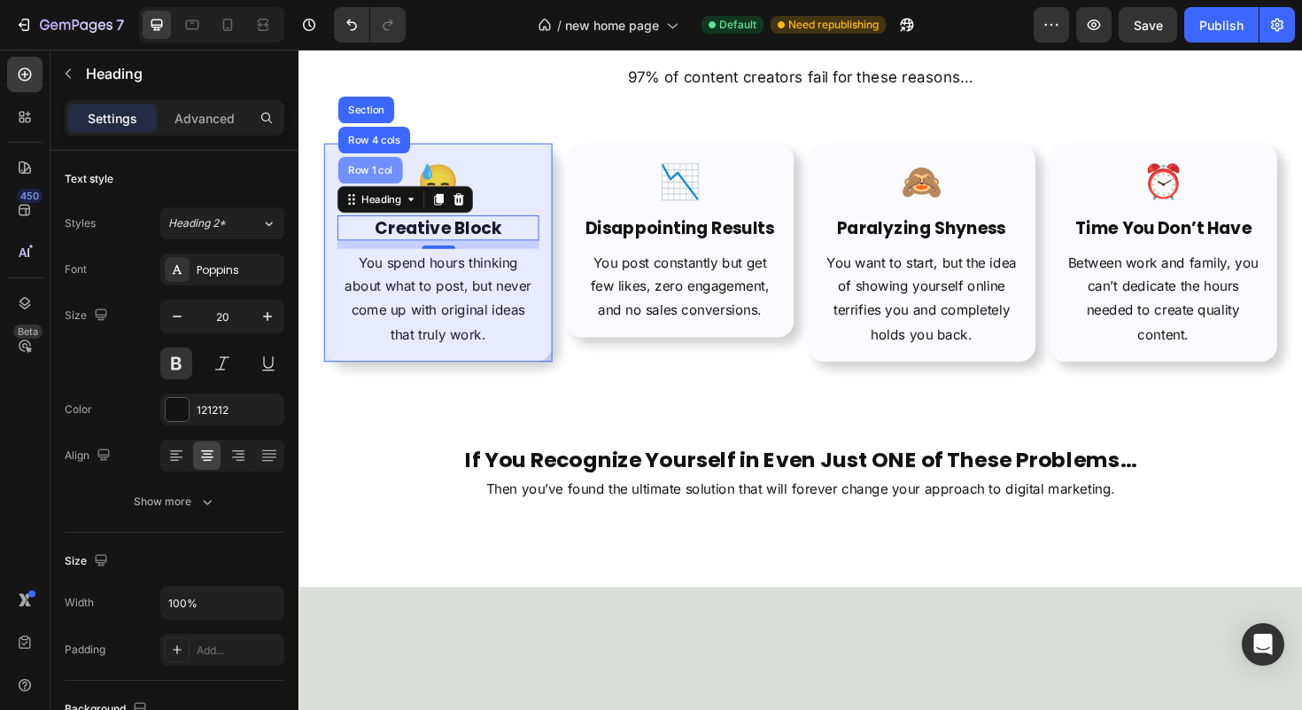
click at [369, 182] on div "Row 1 col" at bounding box center [374, 177] width 54 height 11
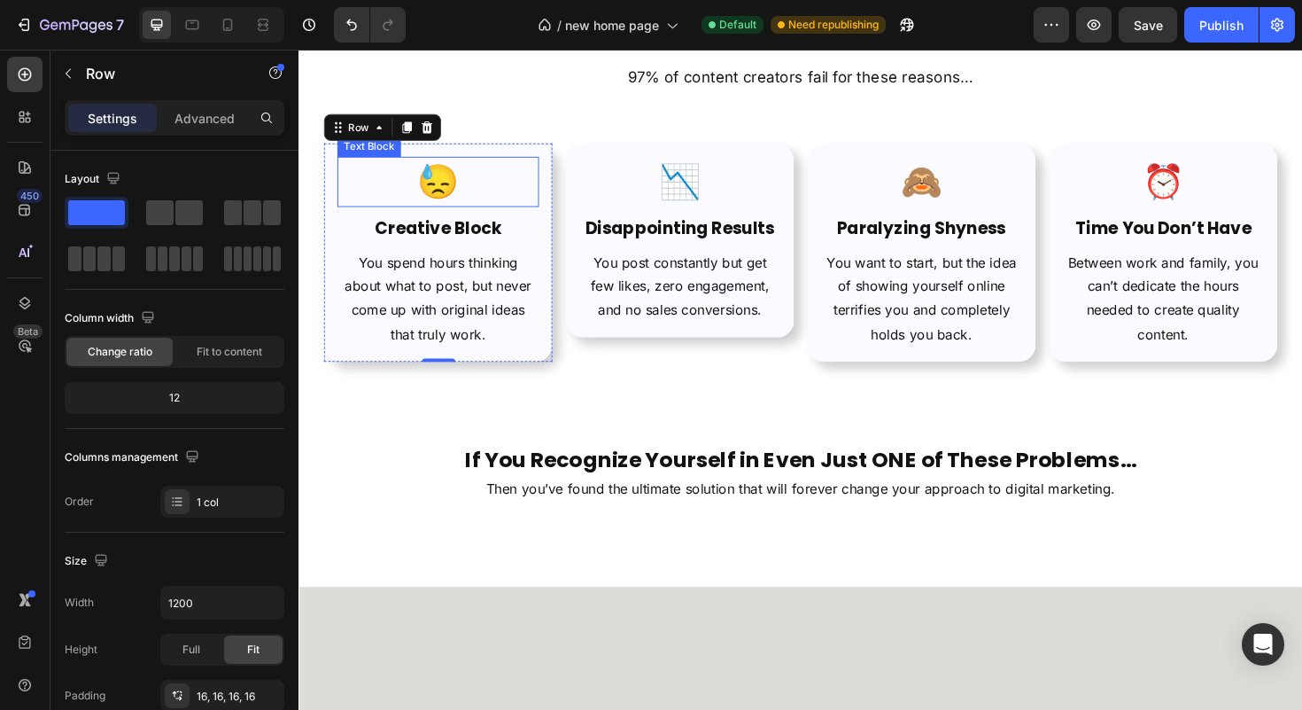
click at [465, 214] on p "😓" at bounding box center [446, 190] width 210 height 50
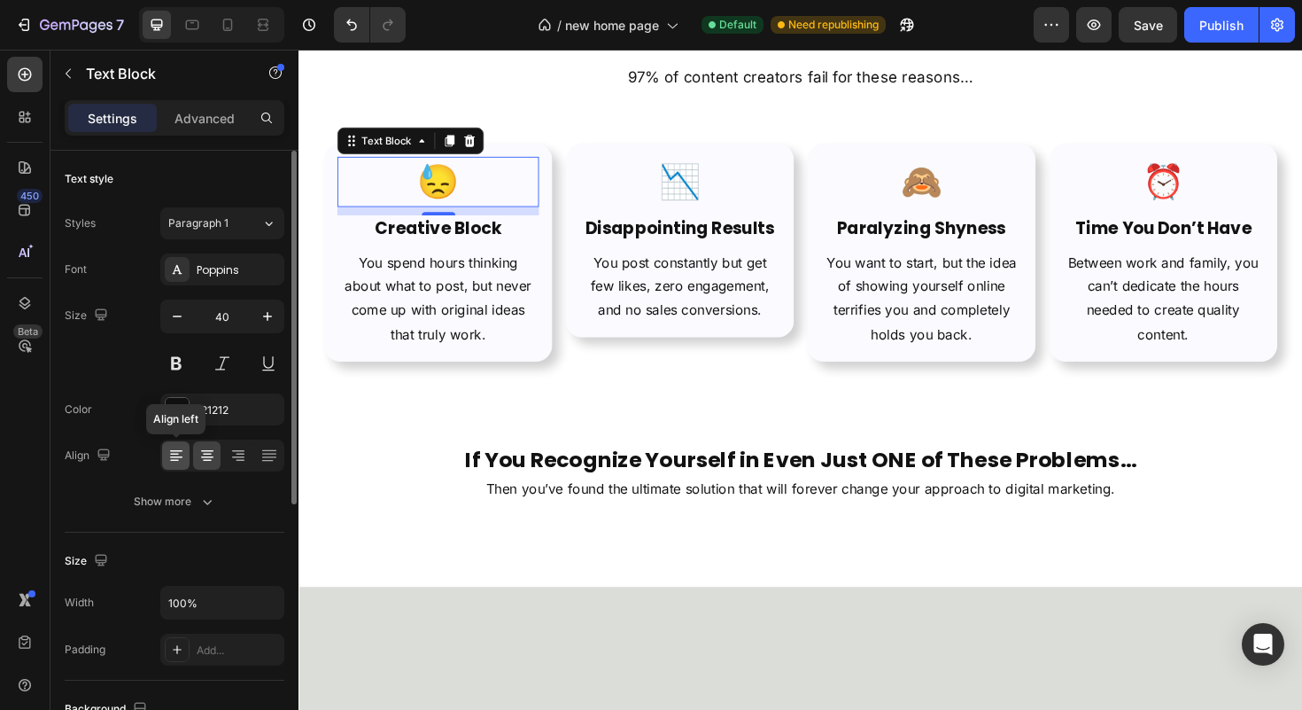
click at [186, 454] on div at bounding box center [175, 455] width 27 height 28
click at [205, 454] on icon at bounding box center [207, 455] width 9 height 2
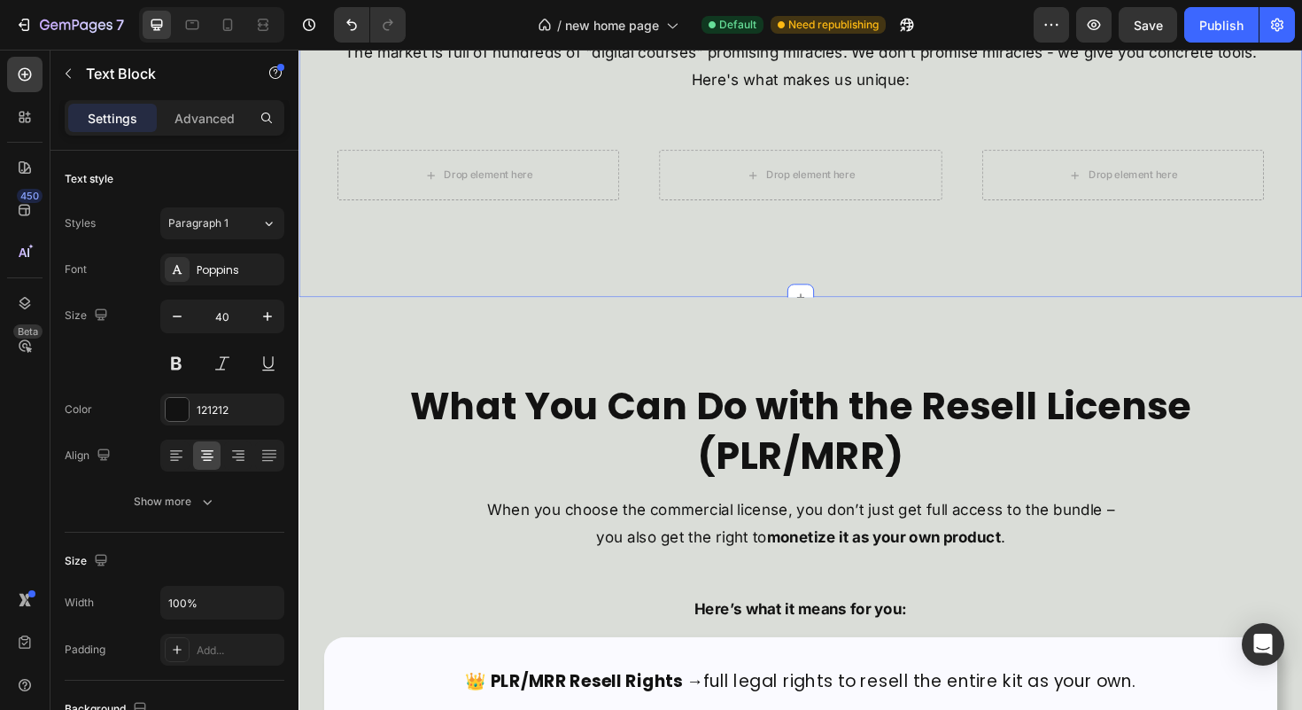
scroll to position [5959, 0]
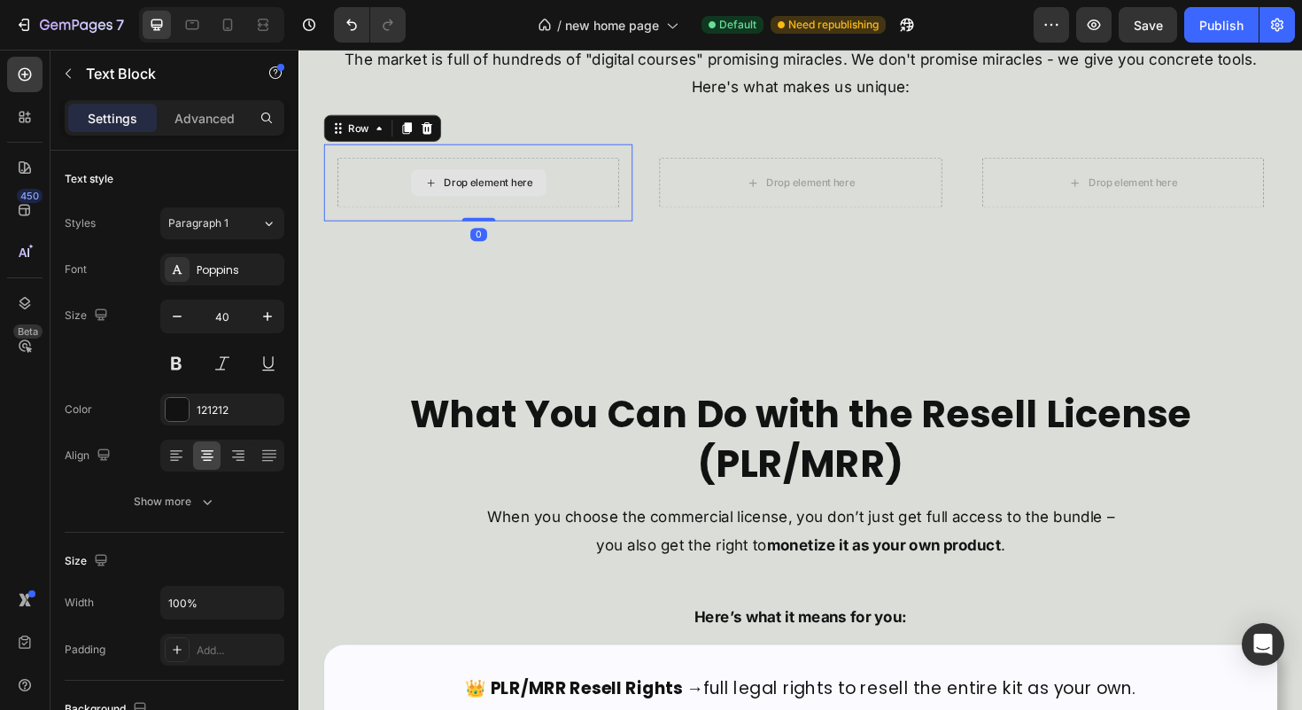
click at [576, 197] on div "Drop element here" at bounding box center [488, 190] width 299 height 53
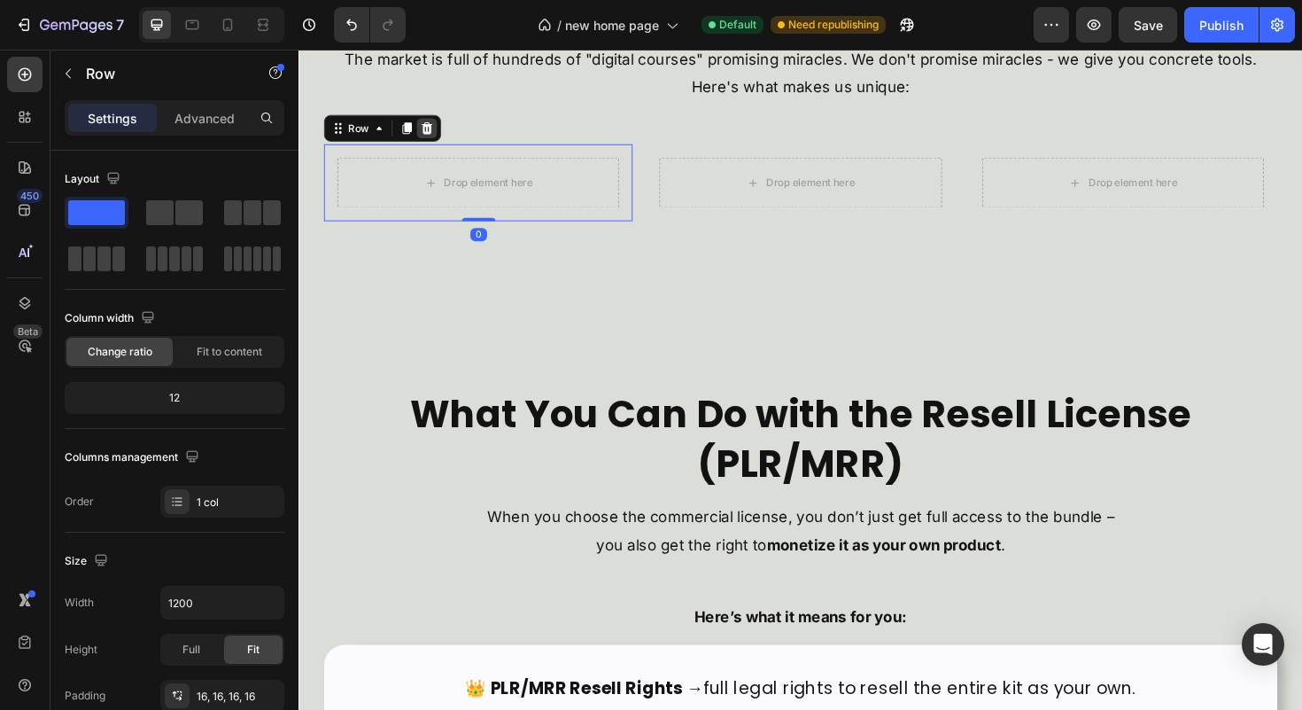
click at [431, 126] on icon at bounding box center [434, 133] width 14 height 14
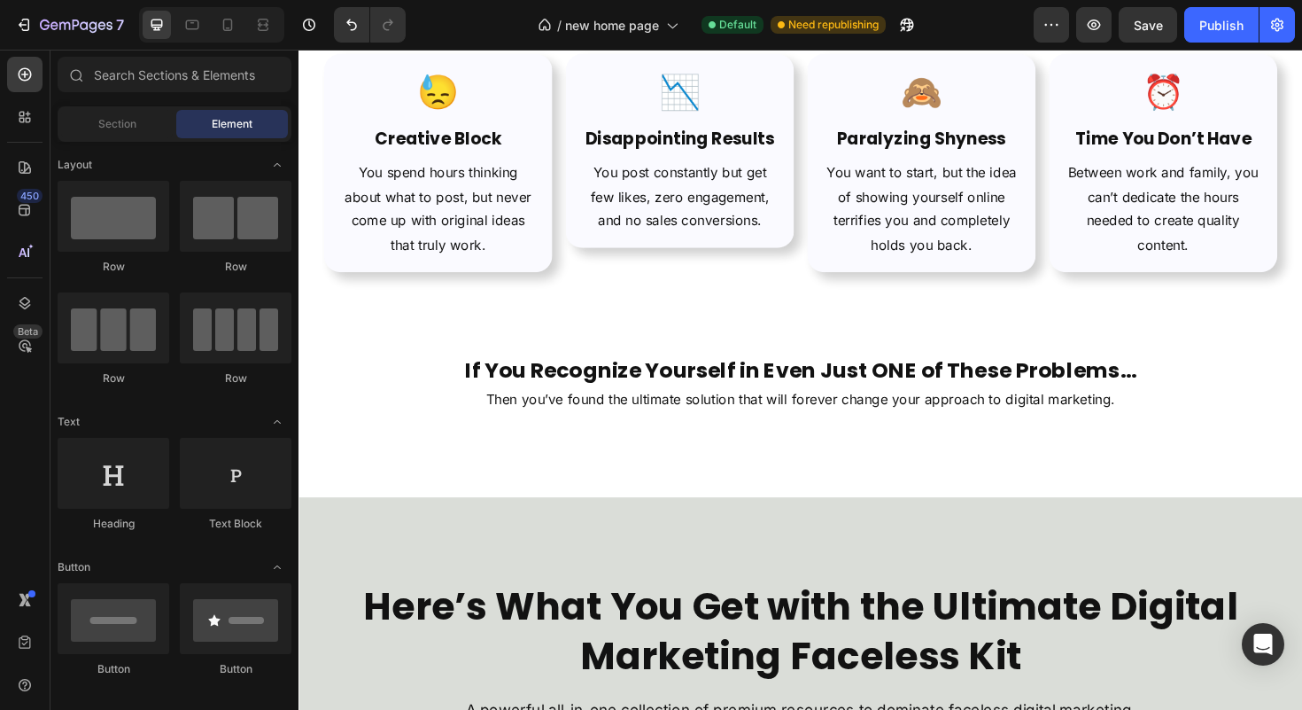
scroll to position [786, 0]
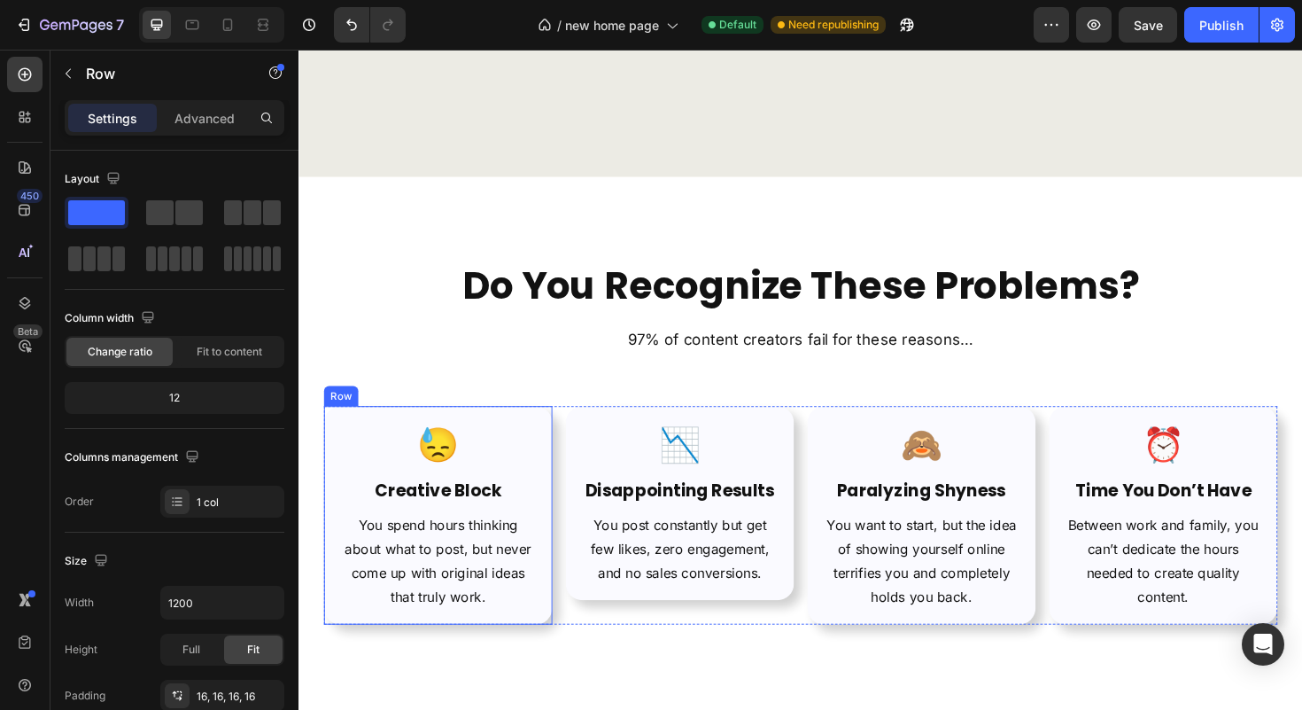
click at [550, 453] on div "😓 Text Block Creative Block Heading You spend hours thinking about what to post…" at bounding box center [446, 542] width 242 height 231
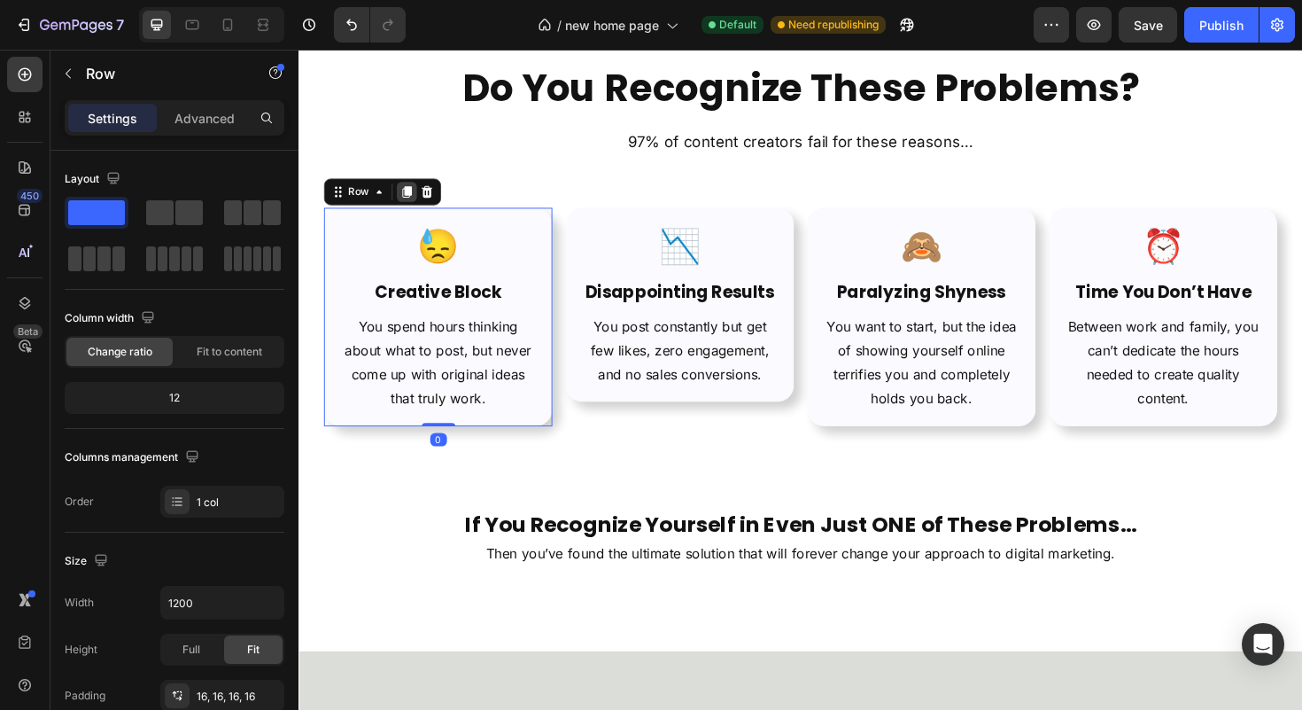
click at [419, 207] on icon at bounding box center [413, 200] width 14 height 14
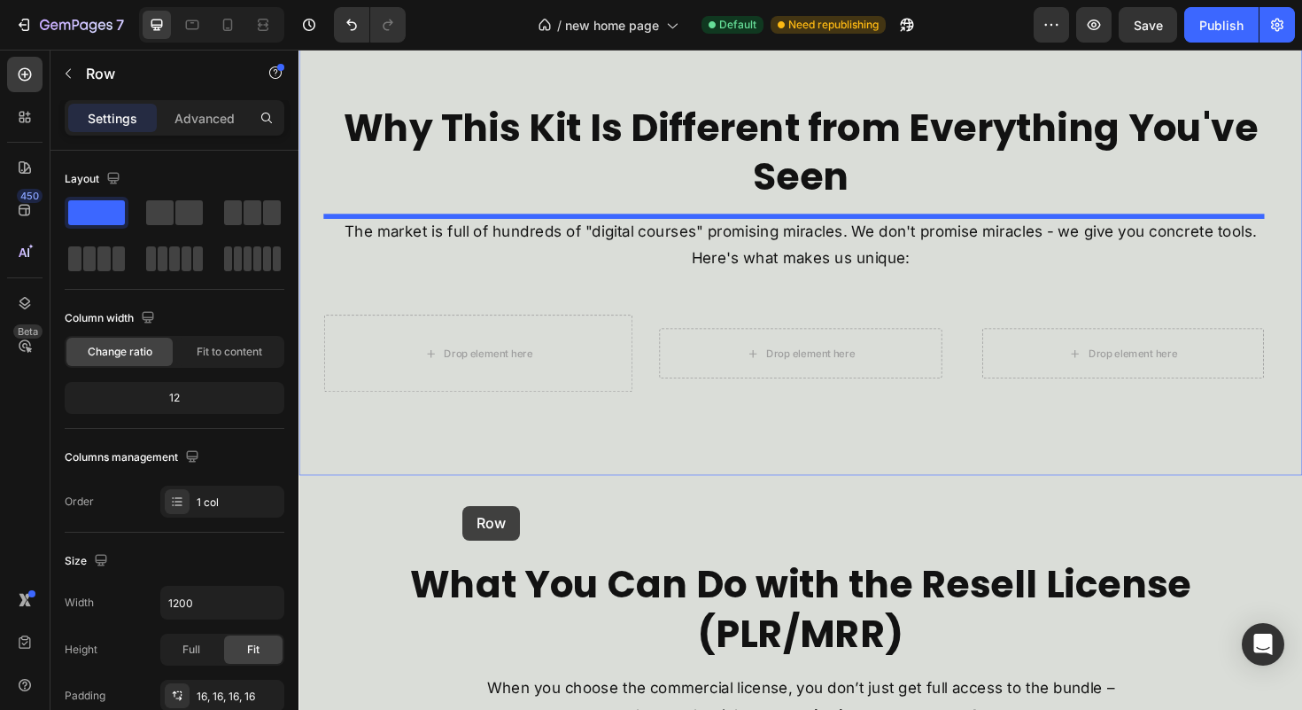
scroll to position [6043, 0]
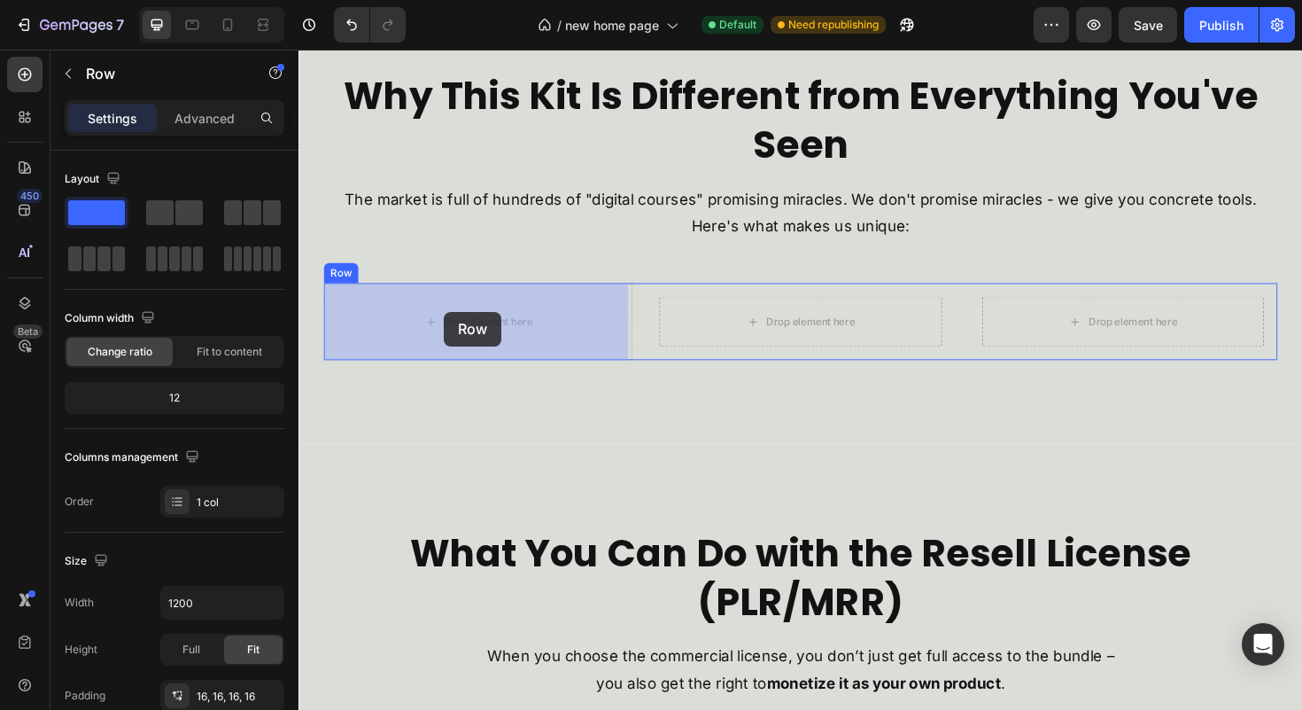
drag, startPoint x: 347, startPoint y: 66, endPoint x: 453, endPoint y: 327, distance: 281.0
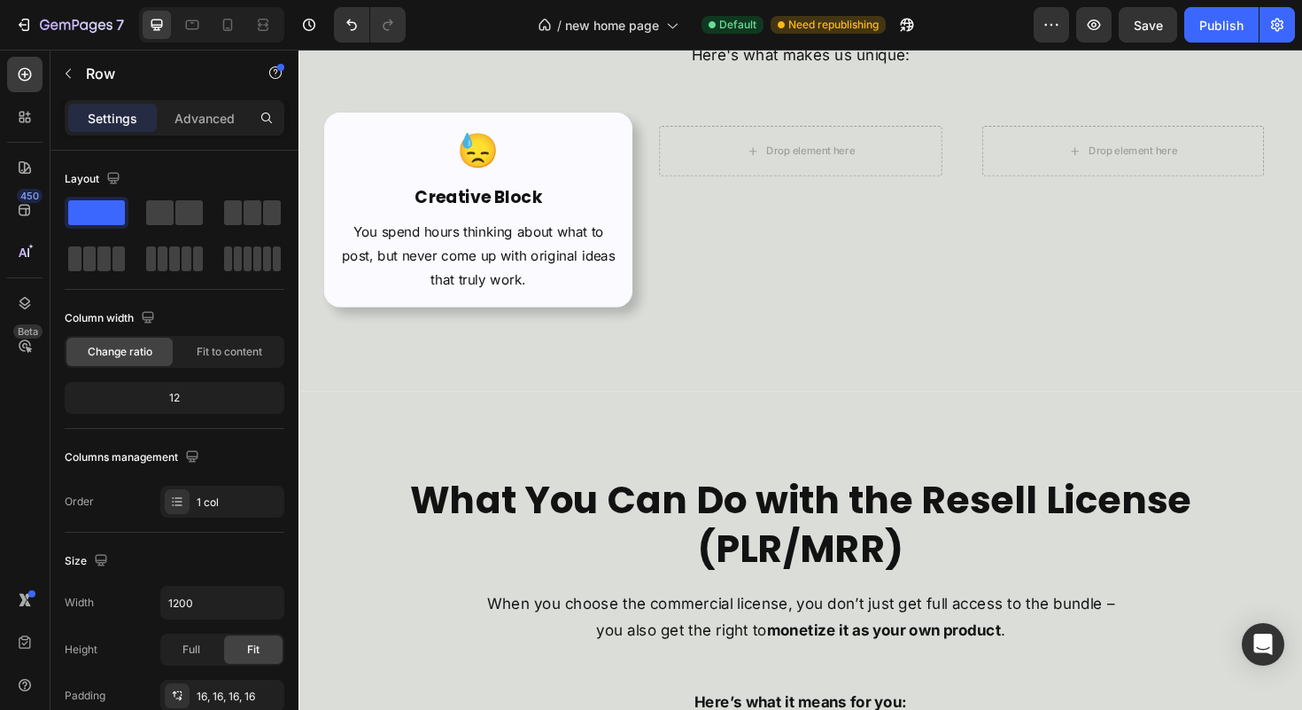
scroll to position [5841, 0]
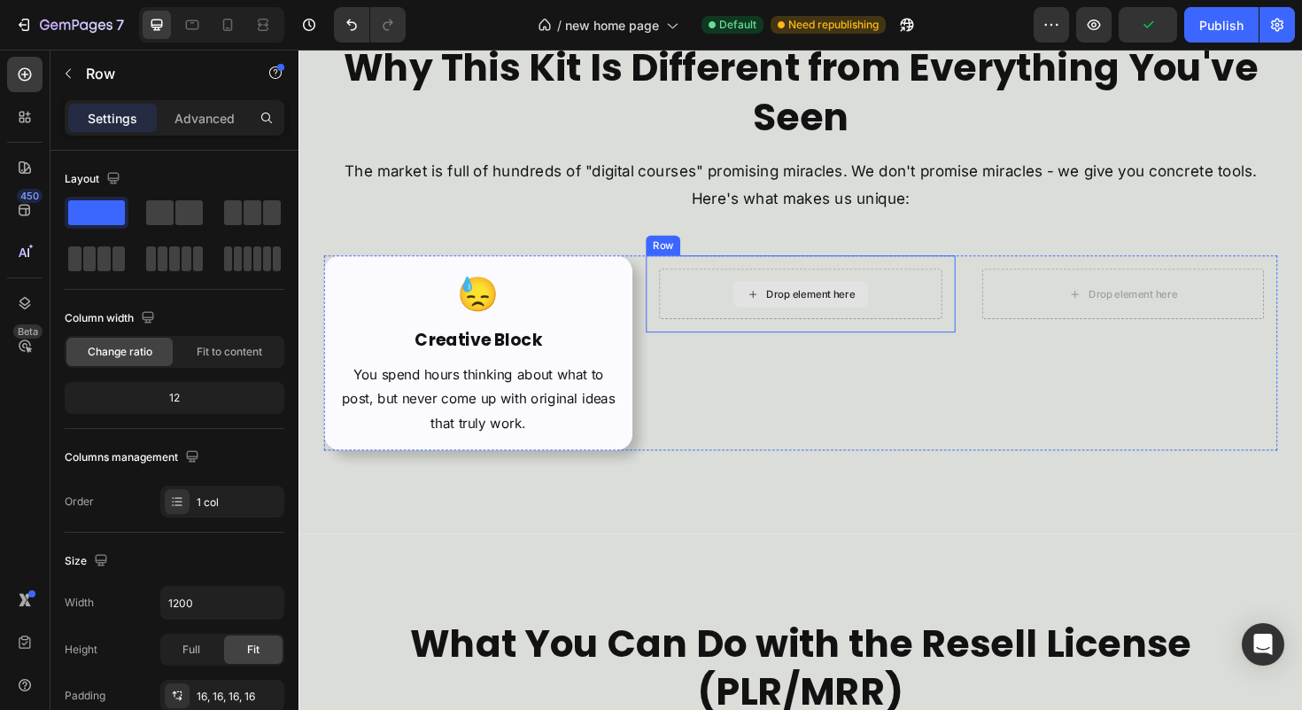
click at [885, 330] on div "Drop element here" at bounding box center [829, 308] width 299 height 53
click at [770, 254] on icon at bounding box center [776, 250] width 12 height 12
click at [1010, 299] on div "Drop element here Row" at bounding box center [1171, 308] width 327 height 81
click at [1111, 252] on icon at bounding box center [1117, 250] width 12 height 12
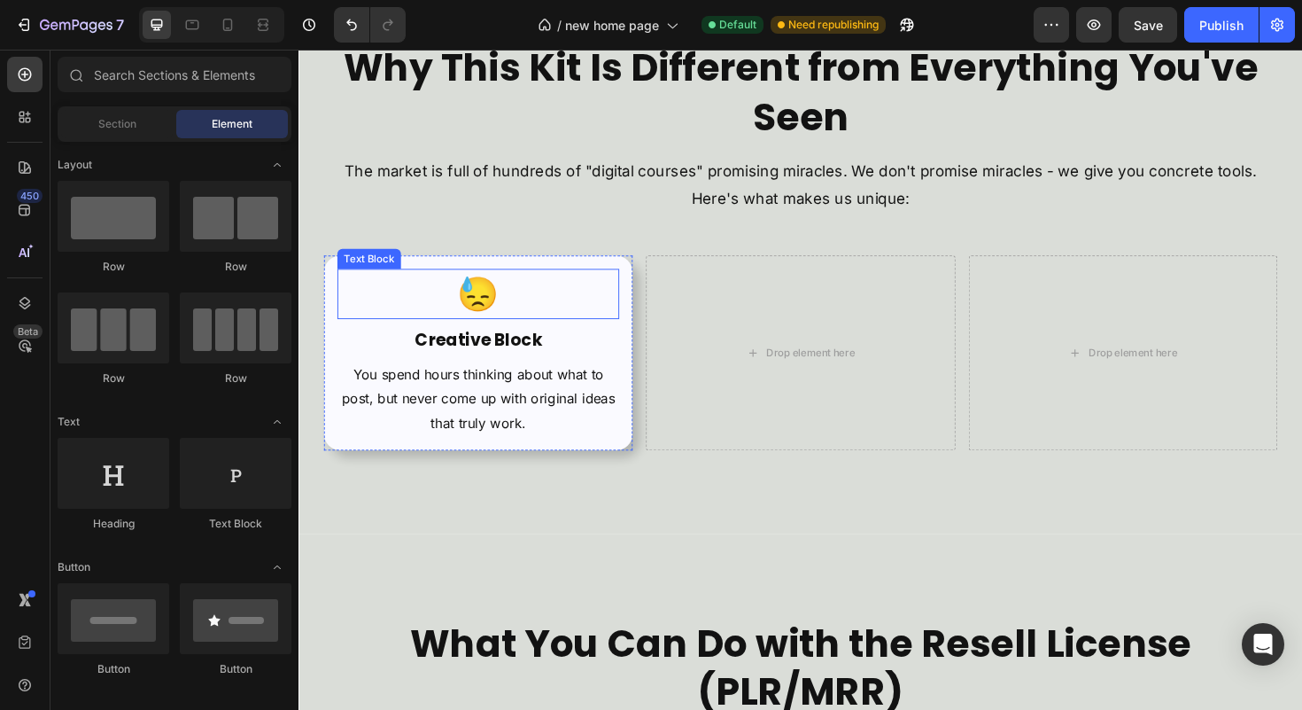
click at [607, 310] on p "😓" at bounding box center [488, 308] width 295 height 50
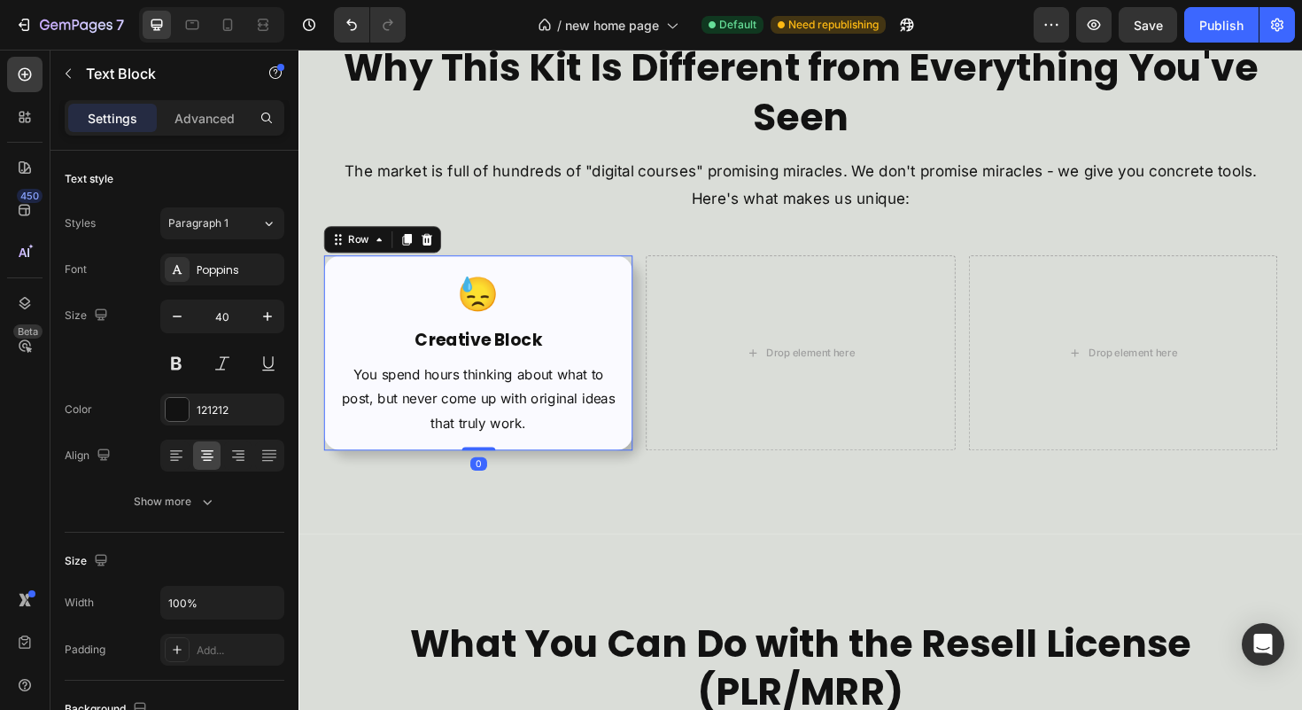
click at [640, 310] on div "😓 Text Block Creative Block Heading You spend hours thinking about what to post…" at bounding box center [488, 371] width 327 height 206
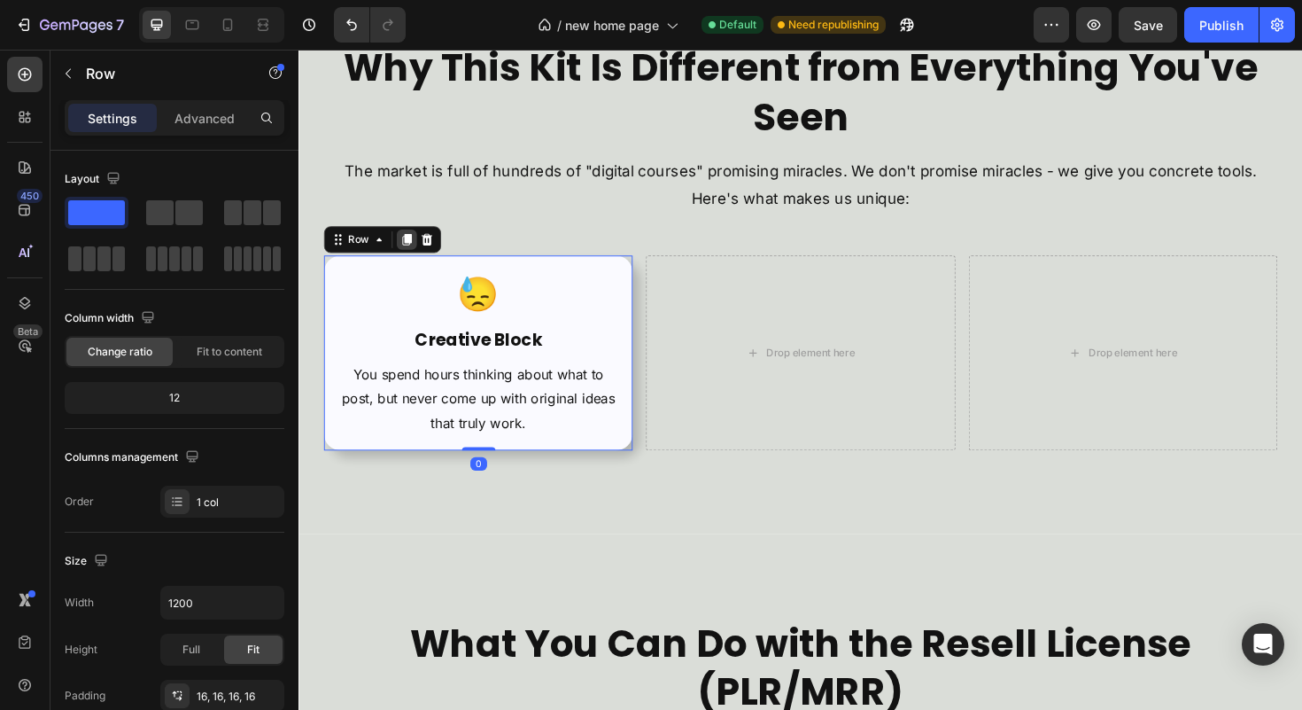
click at [415, 254] on icon at bounding box center [413, 250] width 10 height 12
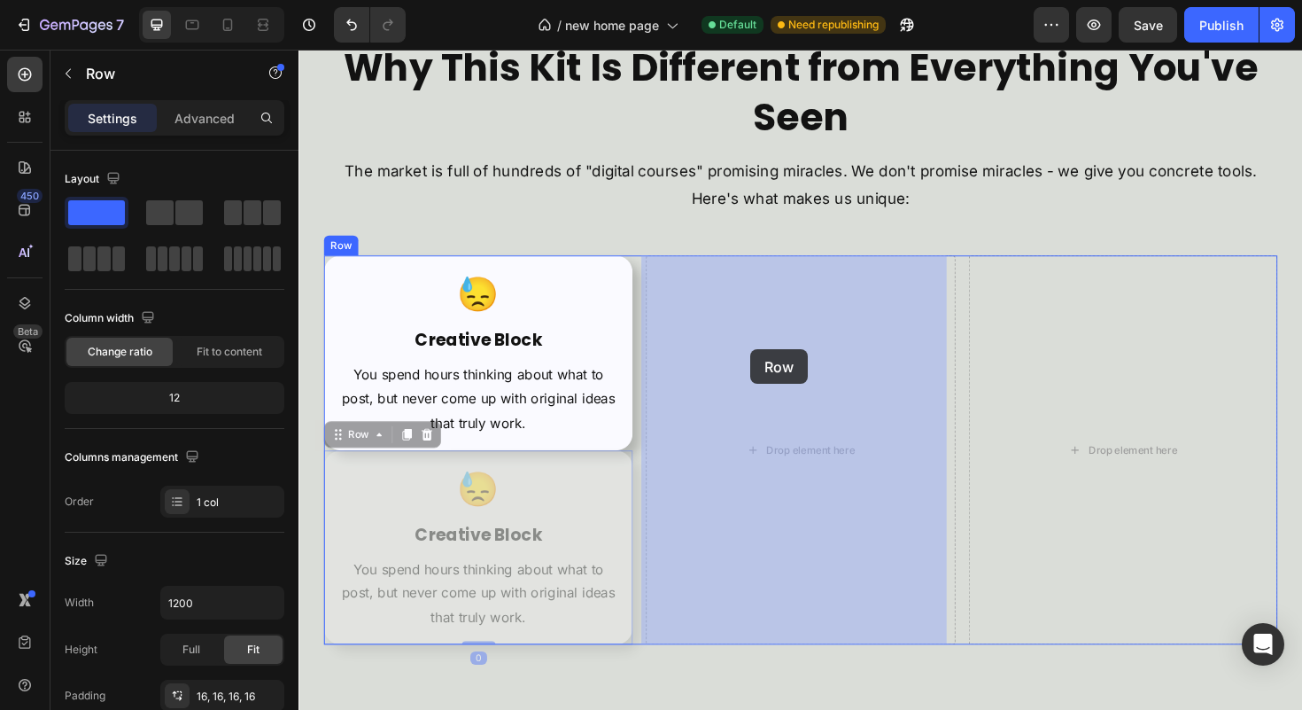
drag, startPoint x: 355, startPoint y: 460, endPoint x: 780, endPoint y: 366, distance: 434.6
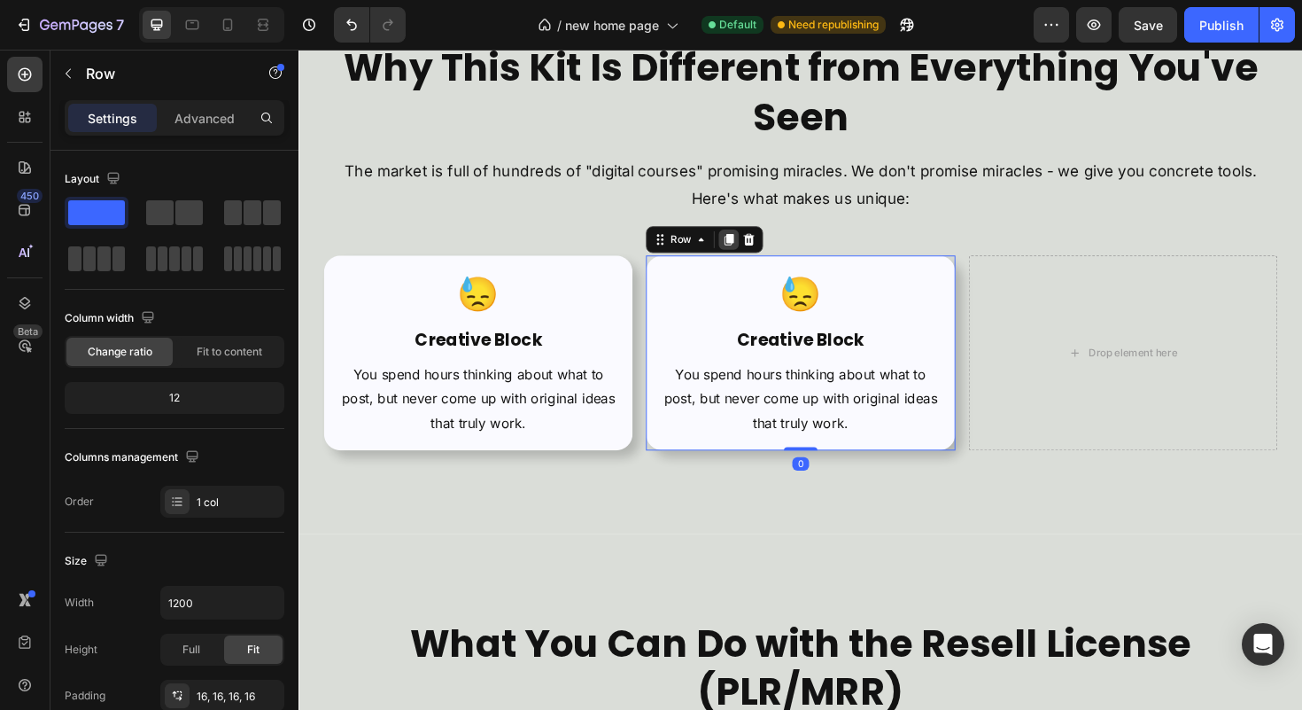
click at [749, 250] on icon at bounding box center [754, 250] width 10 height 12
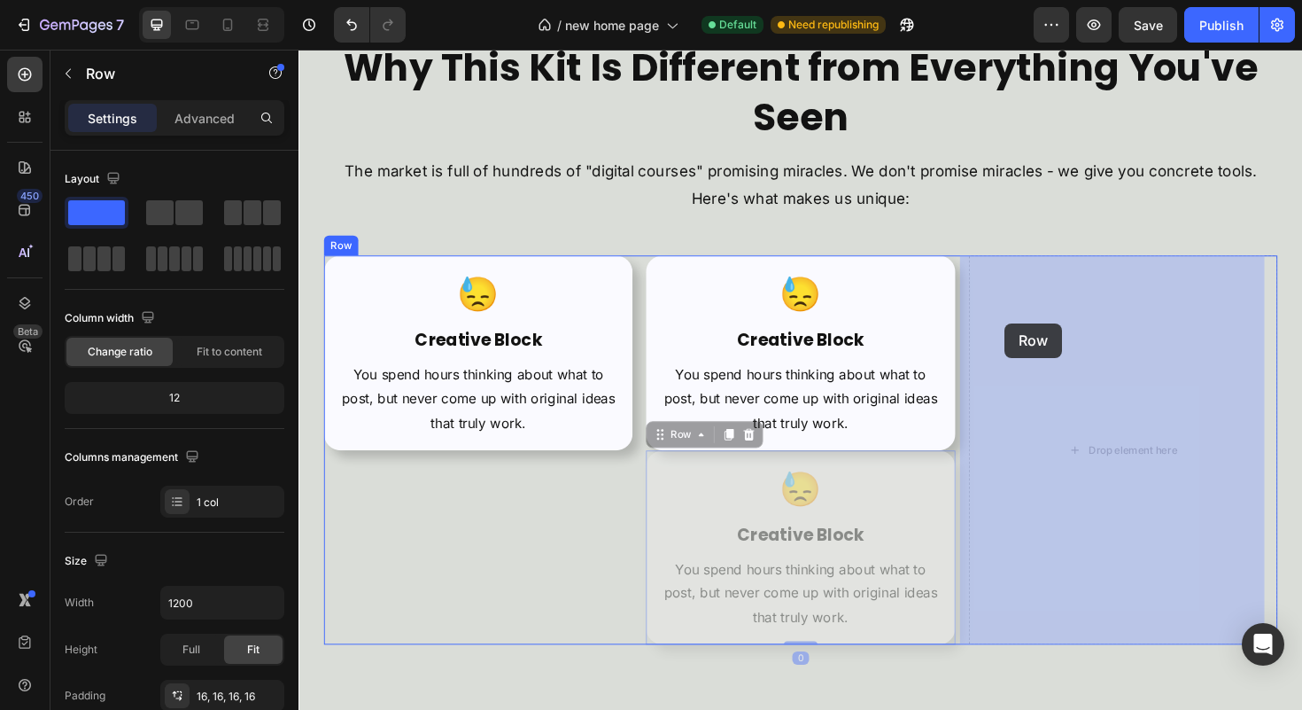
drag, startPoint x: 687, startPoint y: 454, endPoint x: 1091, endPoint y: 334, distance: 422.1
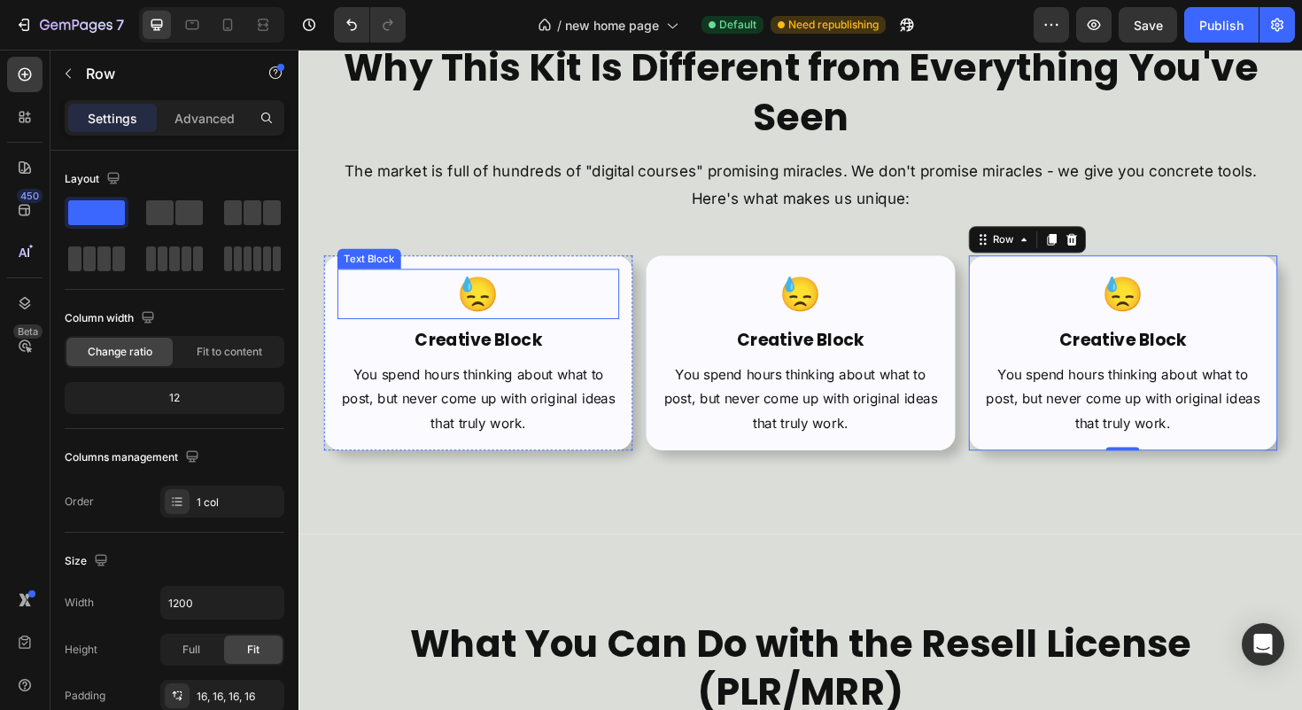
click at [505, 327] on p "😓" at bounding box center [488, 308] width 295 height 50
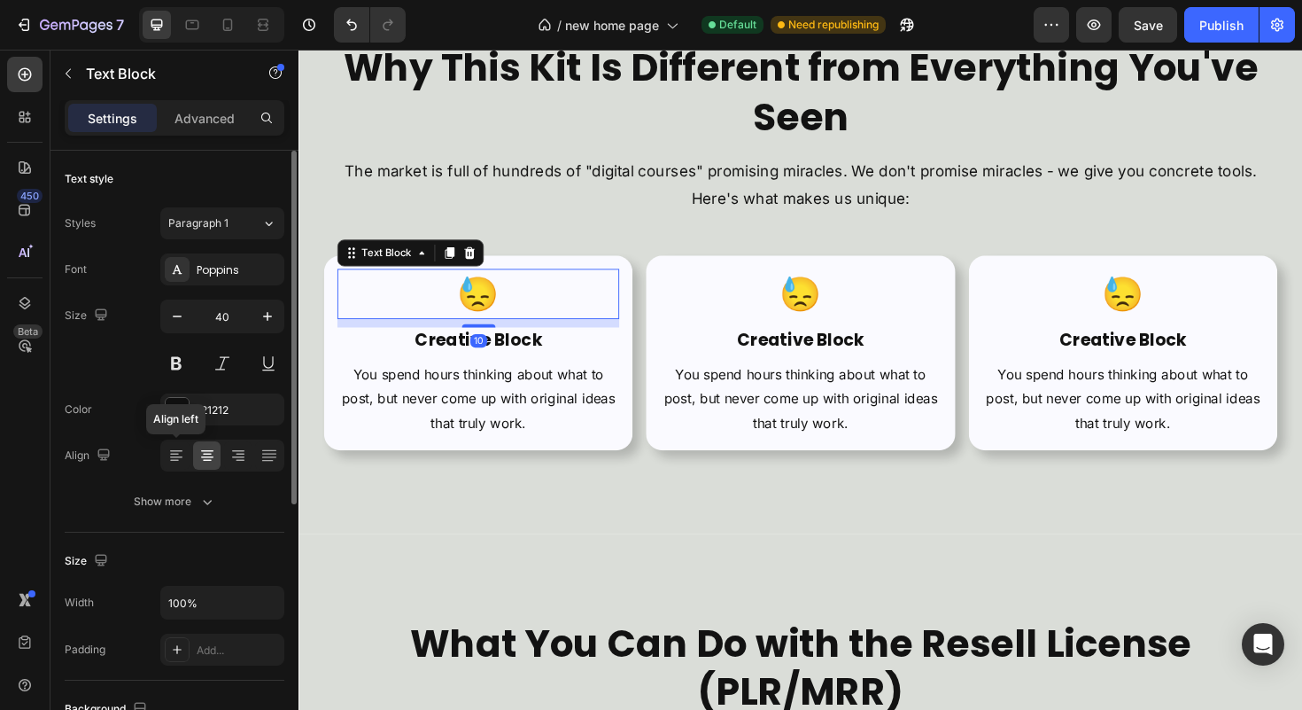
click at [171, 476] on div "Font Poppins Size 40 Color 121212 Align Align left Show more" at bounding box center [175, 385] width 220 height 264
click at [176, 469] on div at bounding box center [175, 455] width 27 height 28
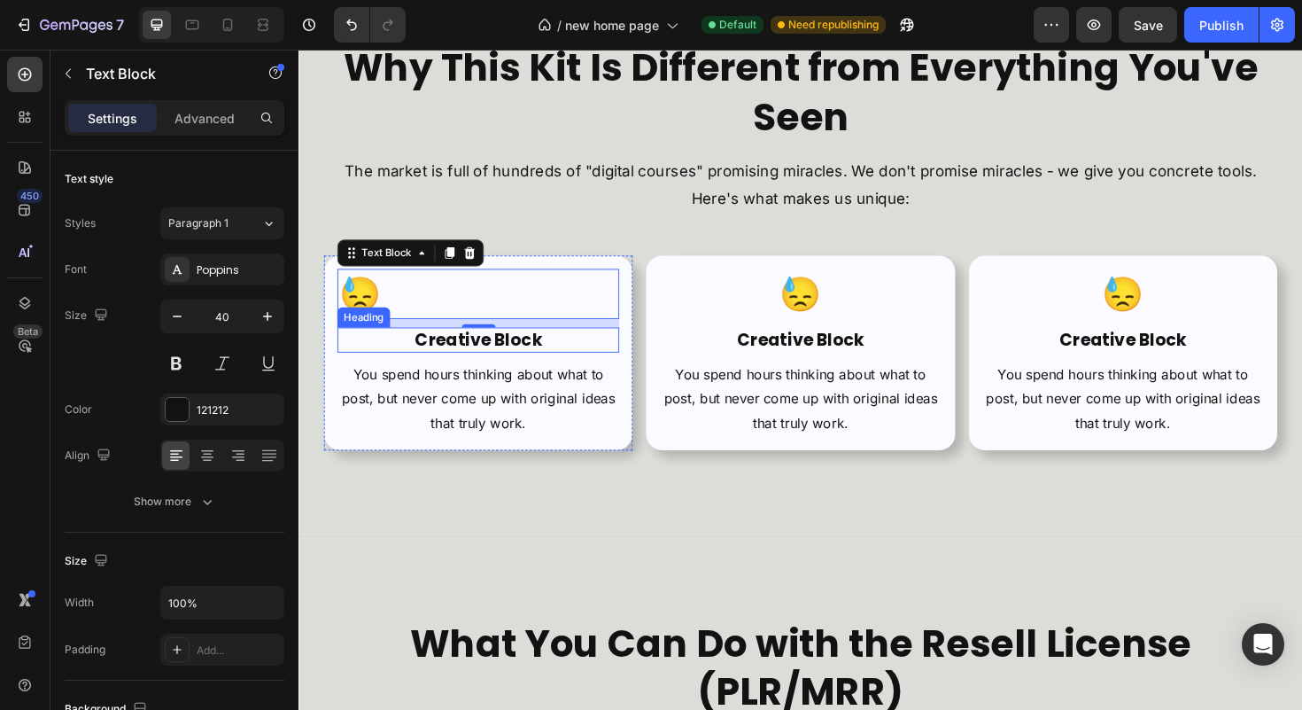
click at [496, 358] on h2 "Creative Block" at bounding box center [488, 357] width 299 height 27
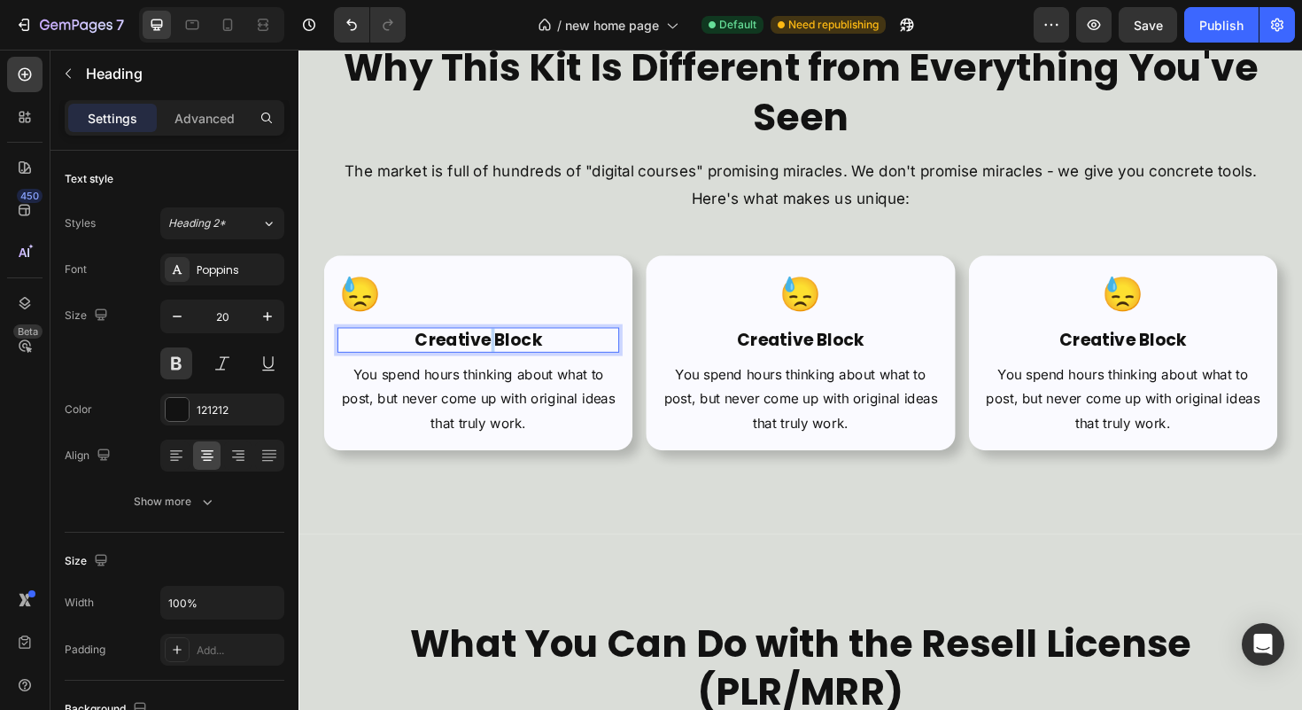
click at [496, 358] on h2 "Creative Block" at bounding box center [488, 357] width 299 height 27
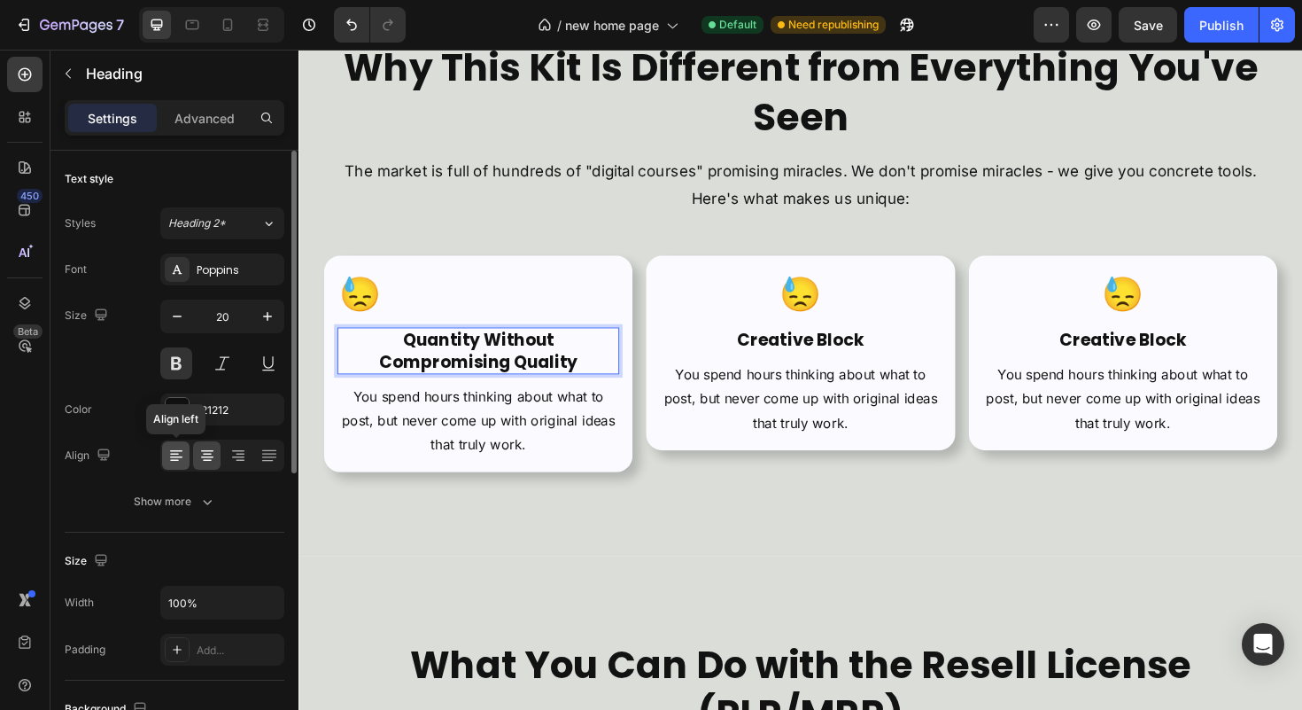
click at [179, 462] on icon at bounding box center [176, 455] width 18 height 18
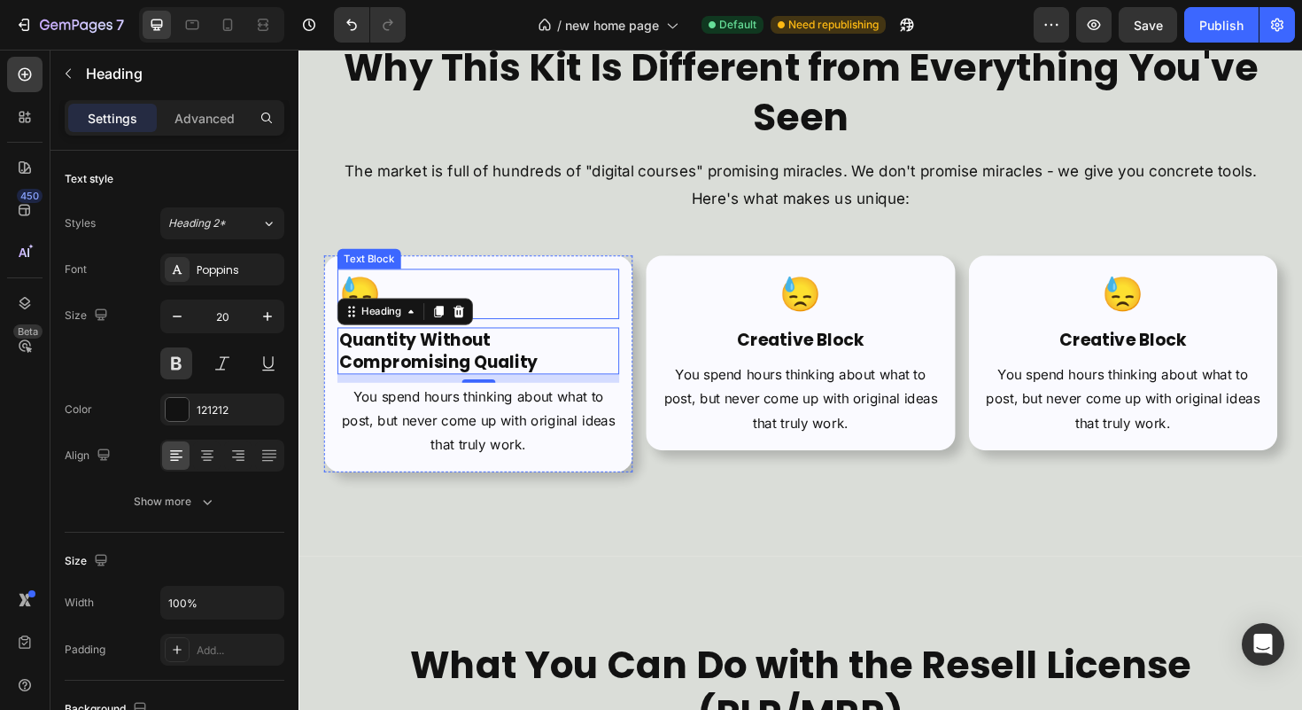
click at [514, 299] on p "😓" at bounding box center [488, 308] width 295 height 50
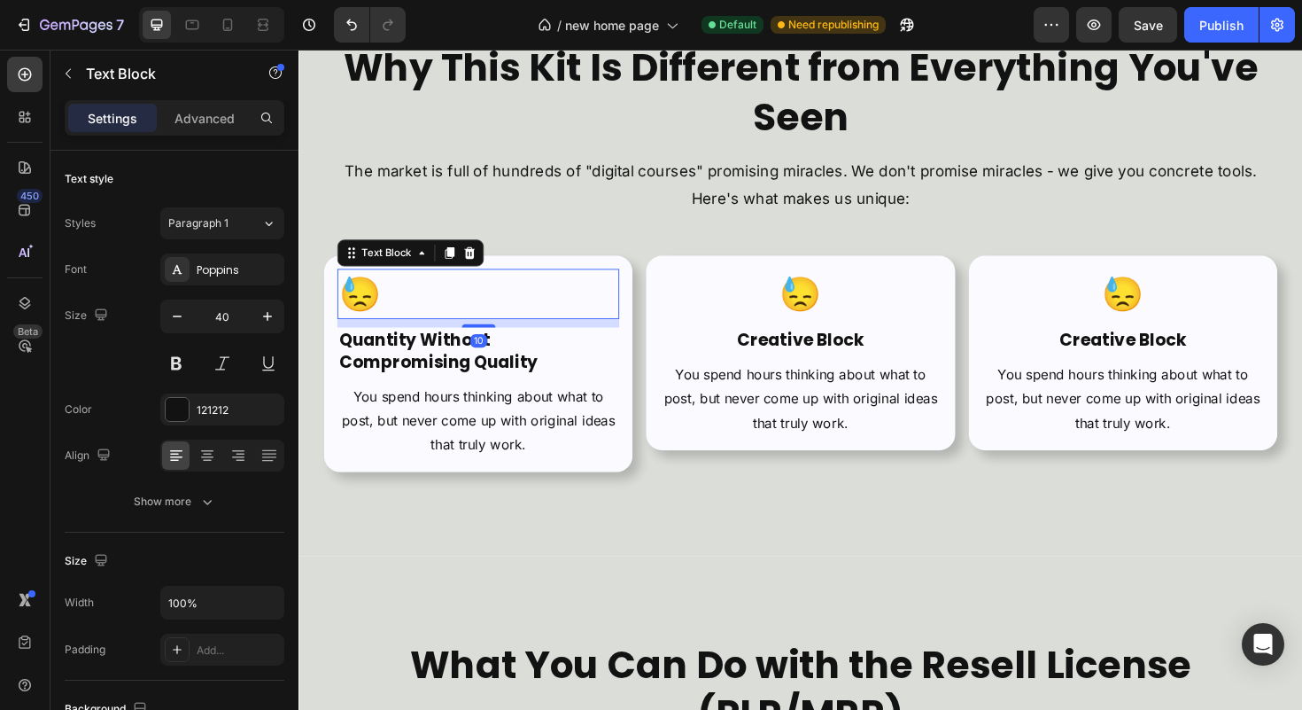
click at [406, 304] on p "😓" at bounding box center [488, 308] width 295 height 50
click at [388, 300] on p "😓" at bounding box center [488, 308] width 295 height 50
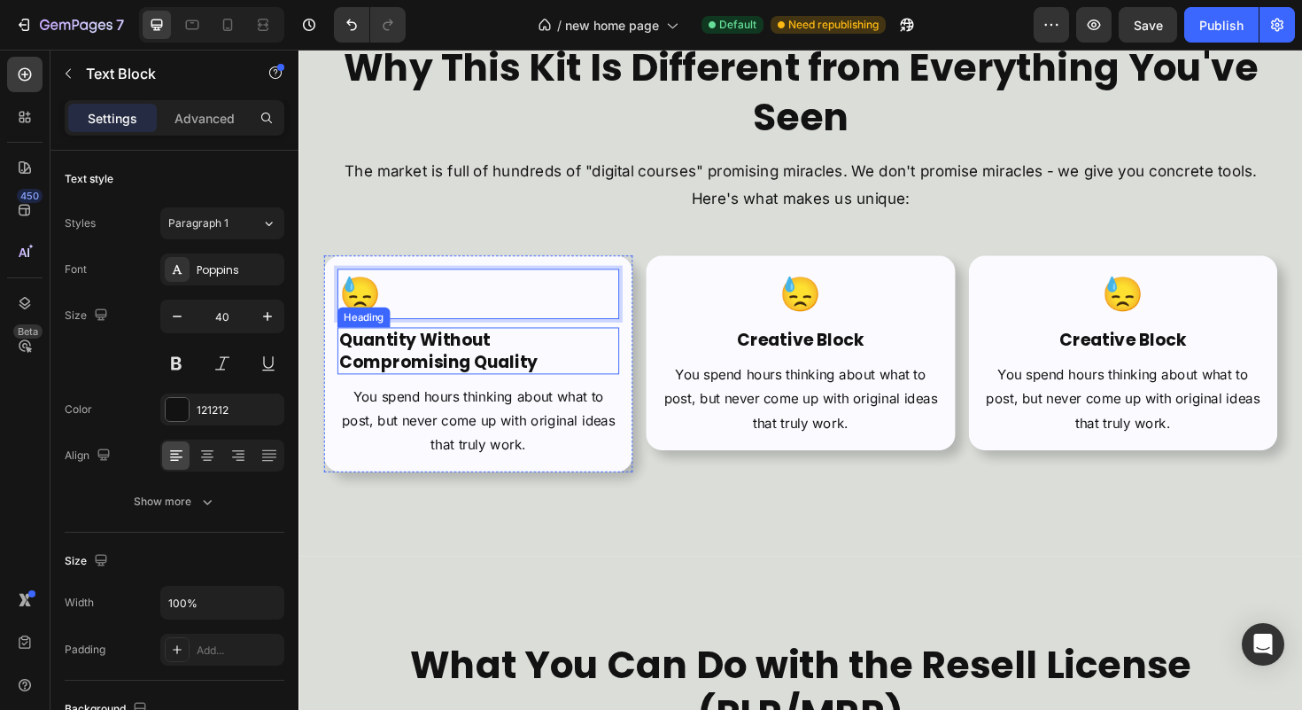
click at [444, 380] on strong "Quantity Without Compromising Quality" at bounding box center [446, 369] width 211 height 48
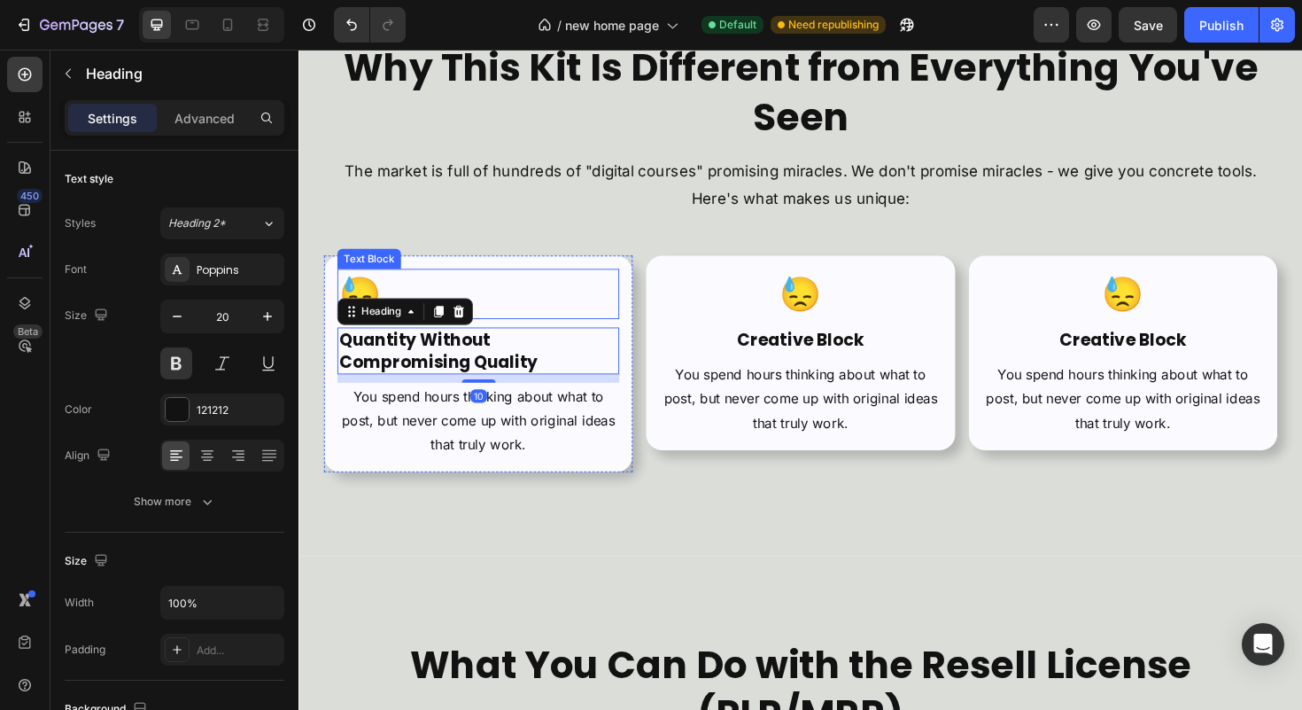
click at [472, 302] on p "😓" at bounding box center [488, 308] width 295 height 50
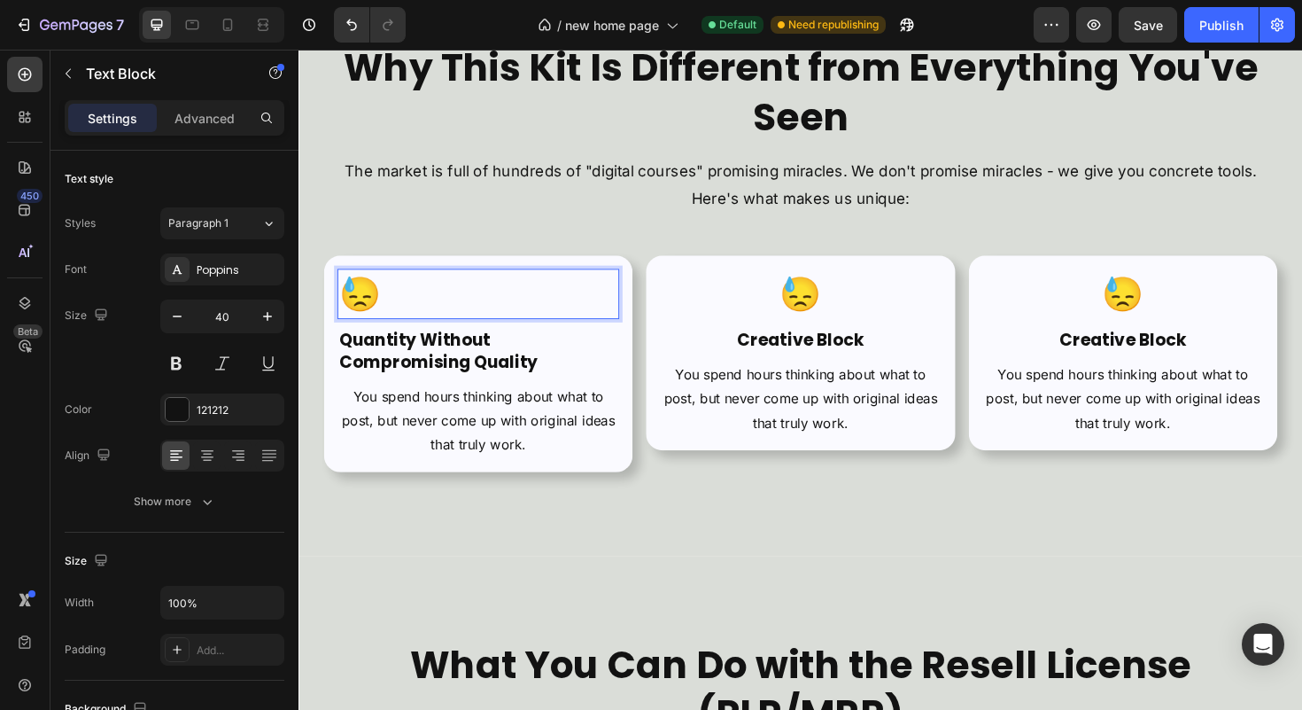
click at [408, 304] on p "😓" at bounding box center [488, 308] width 295 height 50
click at [385, 314] on strong "🔥" at bounding box center [407, 308] width 44 height 50
click at [403, 307] on p "🔥" at bounding box center [488, 308] width 295 height 50
click at [260, 310] on icon "button" at bounding box center [268, 316] width 18 height 18
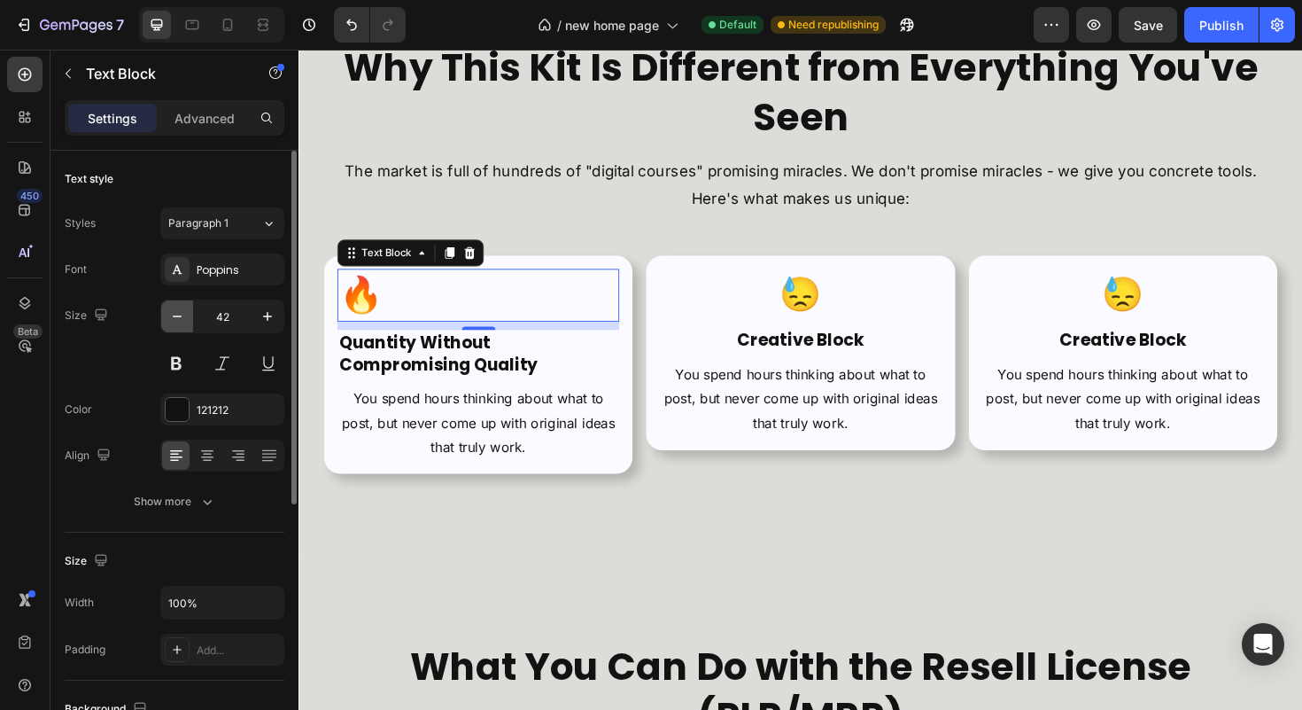
click at [170, 307] on icon "button" at bounding box center [177, 316] width 18 height 18
type input "40"
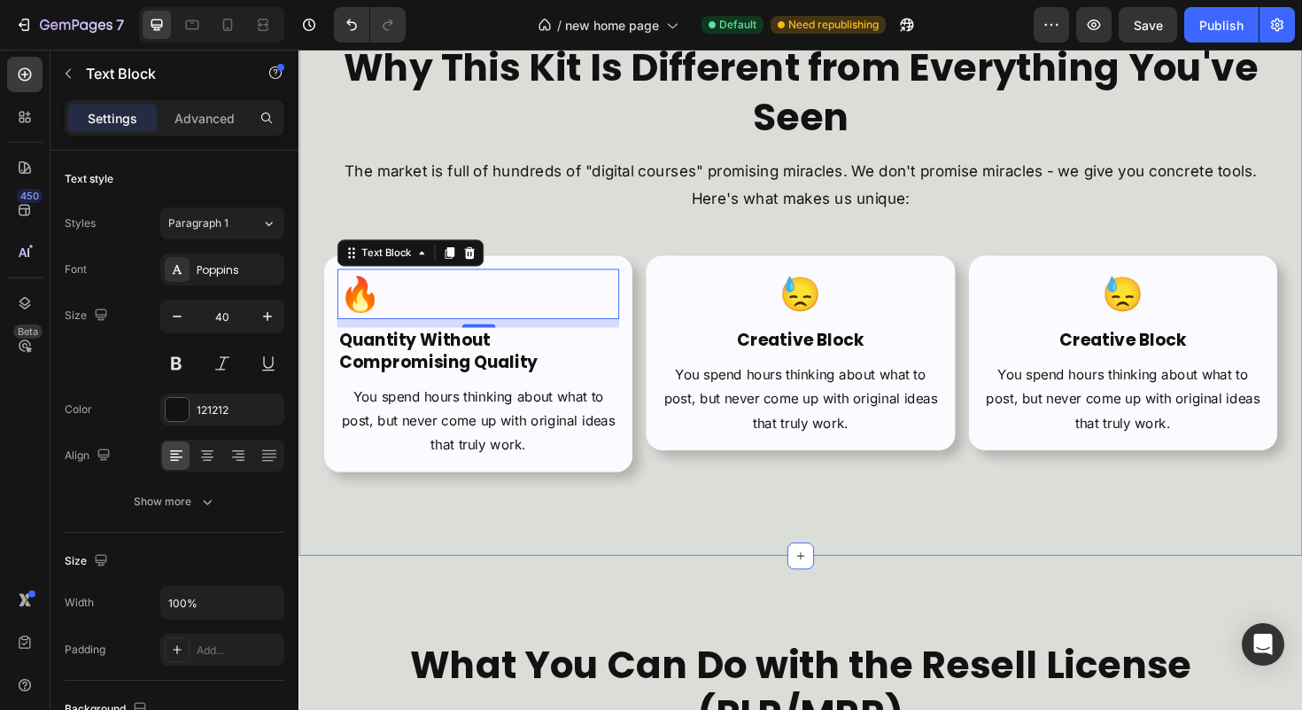
click at [736, 522] on div "Why This Kit Is Different from Everything You've Seen Heading The market is ful…" at bounding box center [830, 269] width 1063 height 632
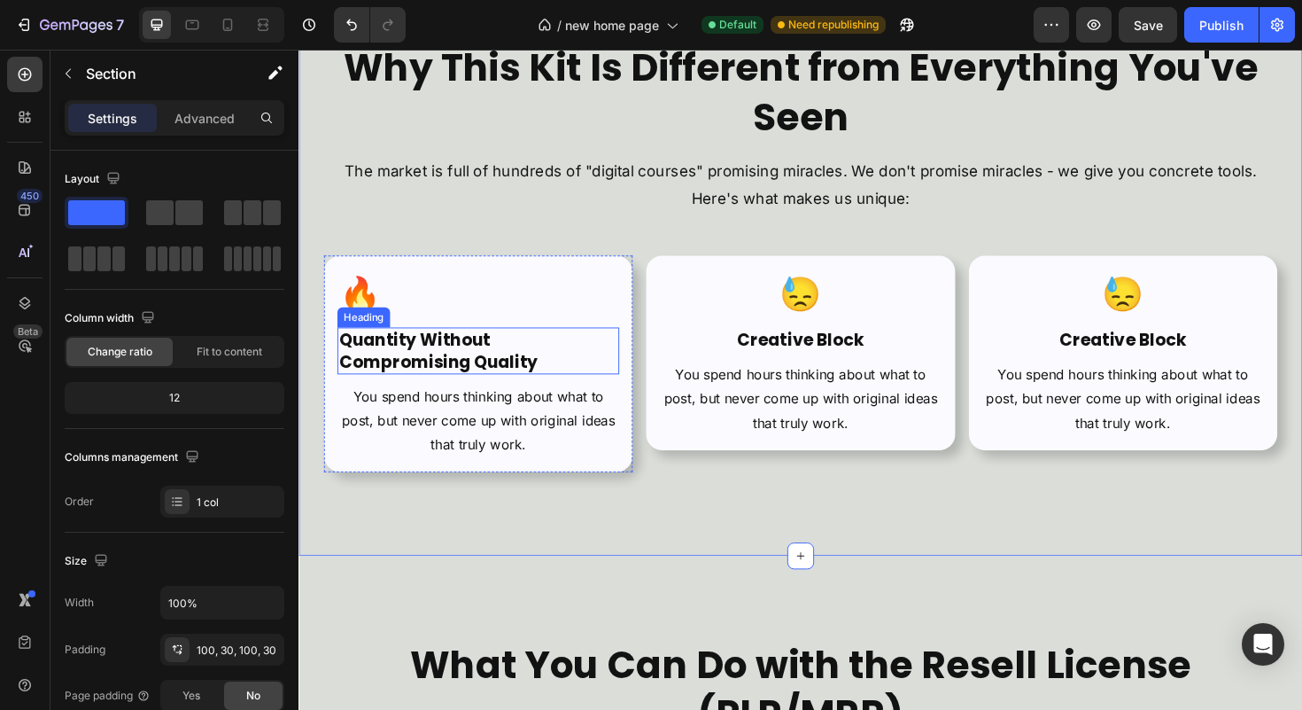
click at [479, 361] on strong "Quantity Without Compromising Quality" at bounding box center [446, 369] width 211 height 48
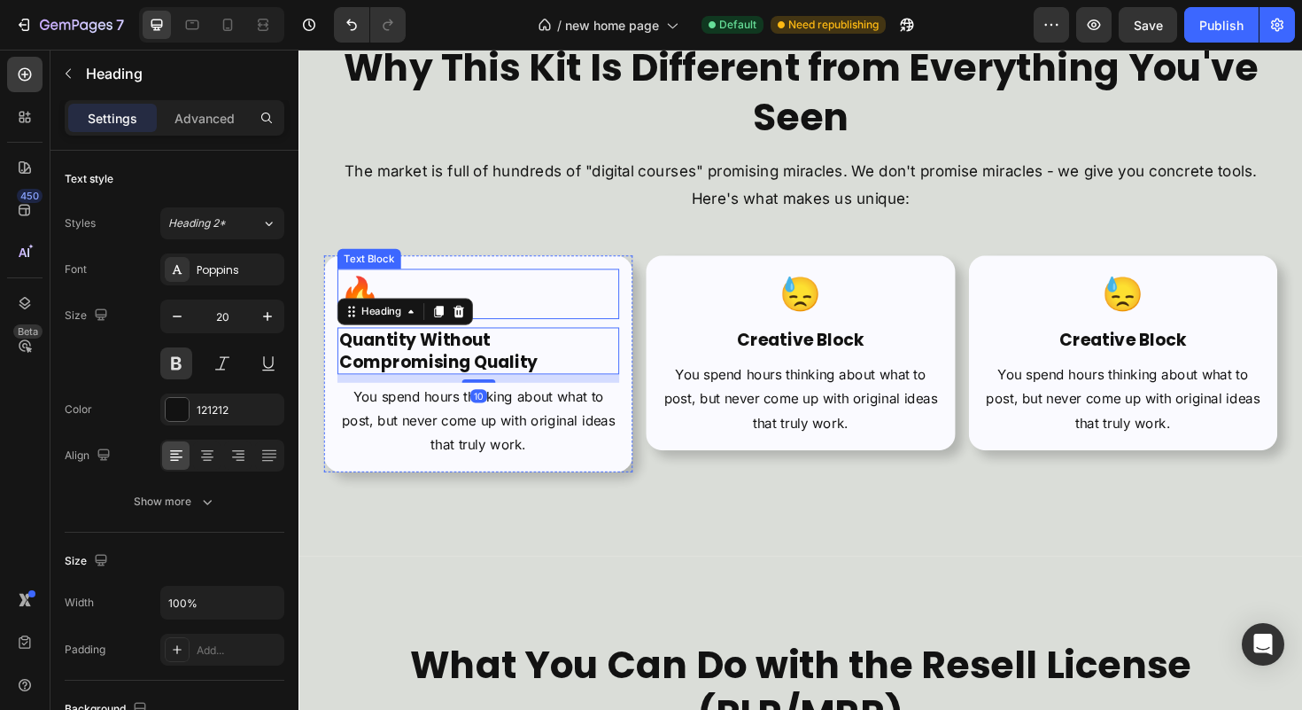
click at [535, 314] on p "🔥" at bounding box center [488, 308] width 295 height 50
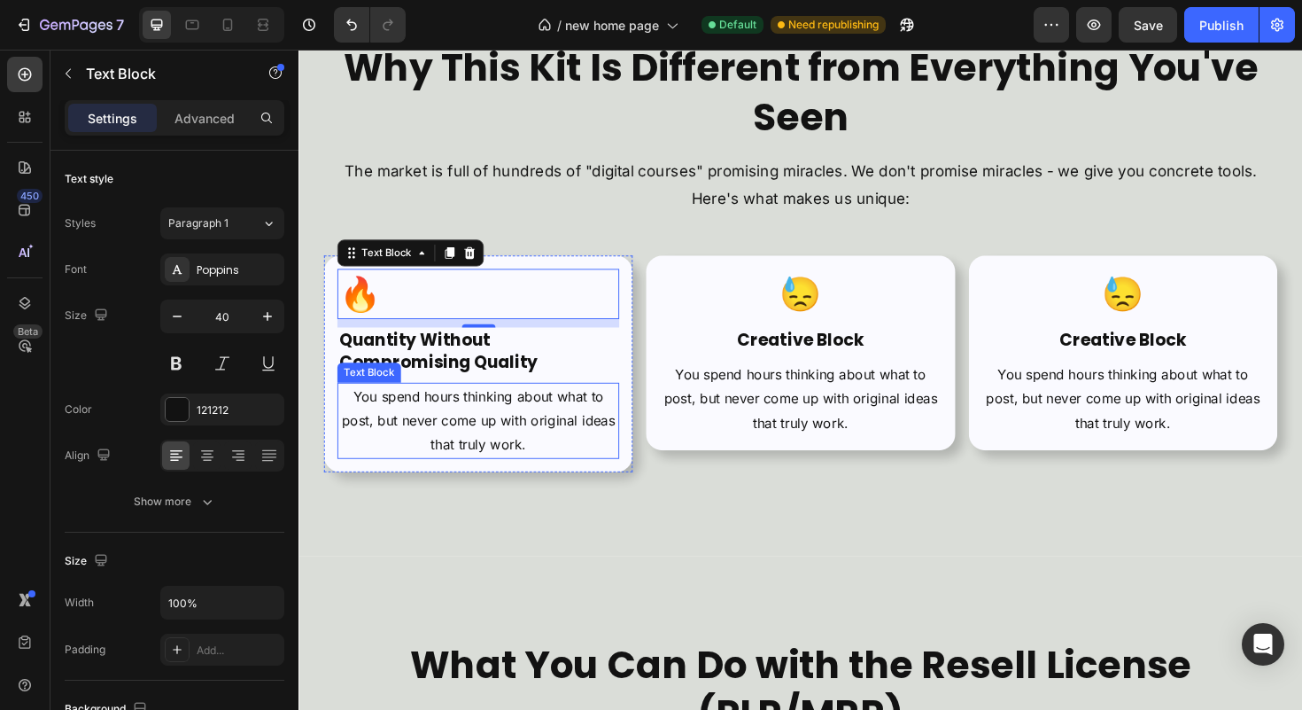
click at [485, 443] on p "You spend hours thinking about what to post, but never come up with original id…" at bounding box center [488, 442] width 295 height 76
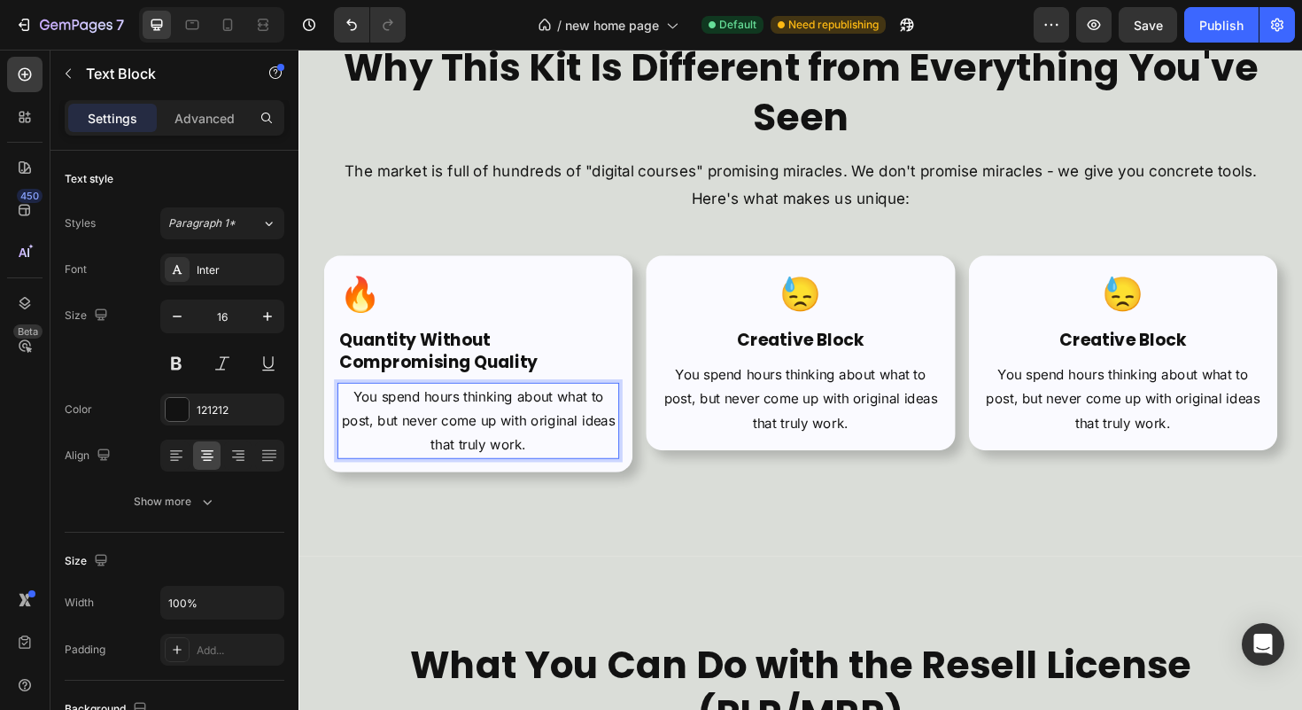
click at [485, 443] on p "You spend hours thinking about what to post, but never come up with original id…" at bounding box center [488, 442] width 295 height 76
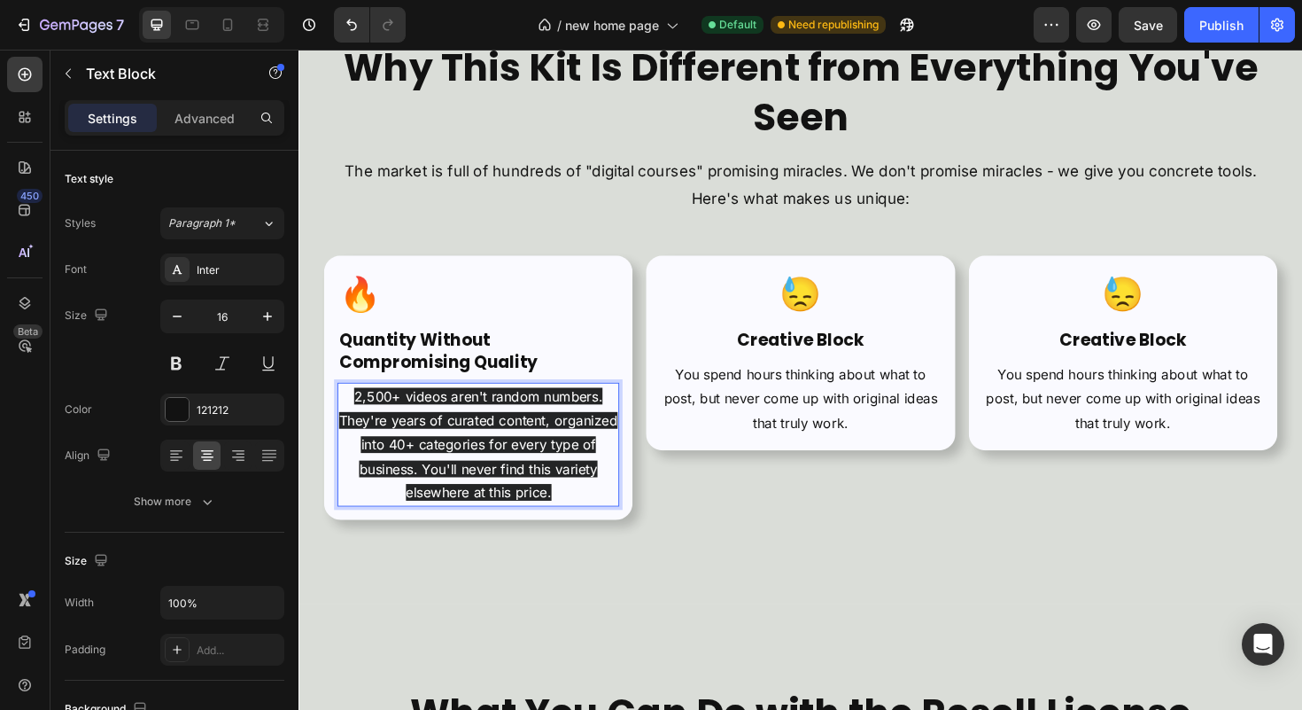
click at [584, 498] on span "2,500+ videos aren't random numbers. They're years of curated content, organize…" at bounding box center [488, 467] width 295 height 120
click at [601, 514] on p "2,500+ videos aren't random numbers. They're years of curated content, organize…" at bounding box center [488, 468] width 295 height 128
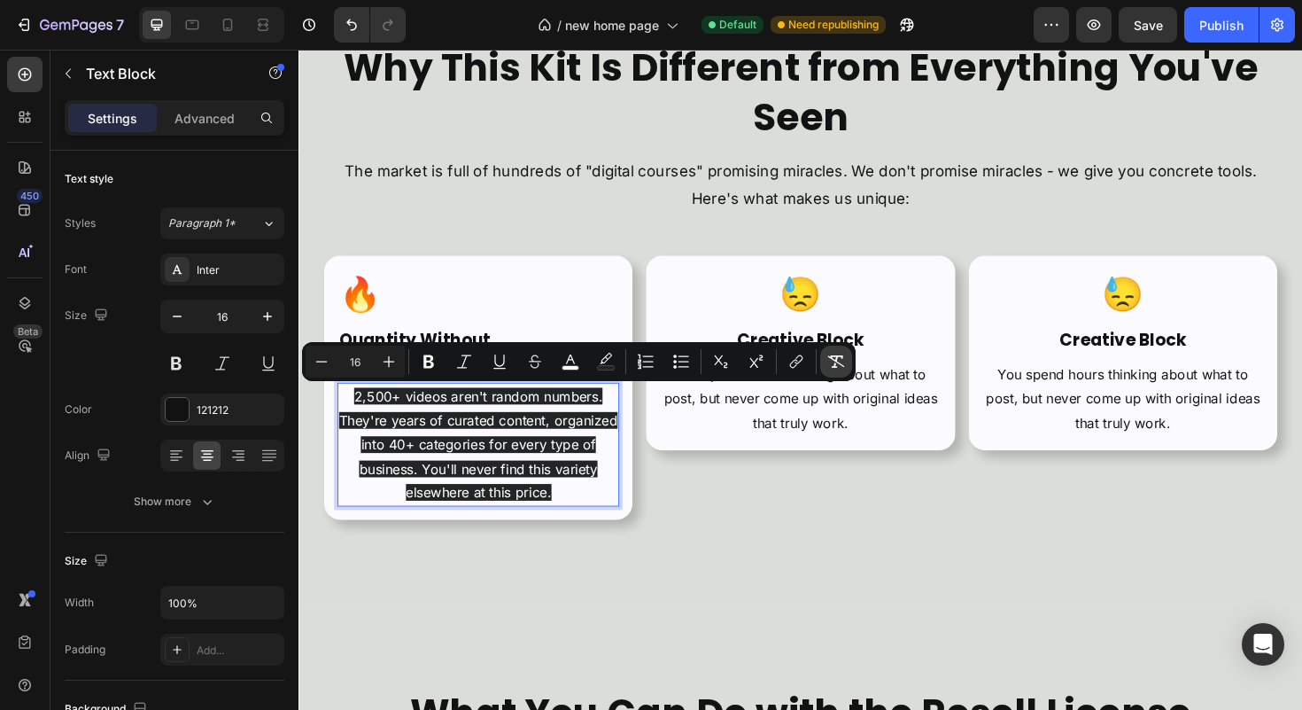
click at [833, 362] on icon "Editor contextual toolbar" at bounding box center [836, 362] width 18 height 18
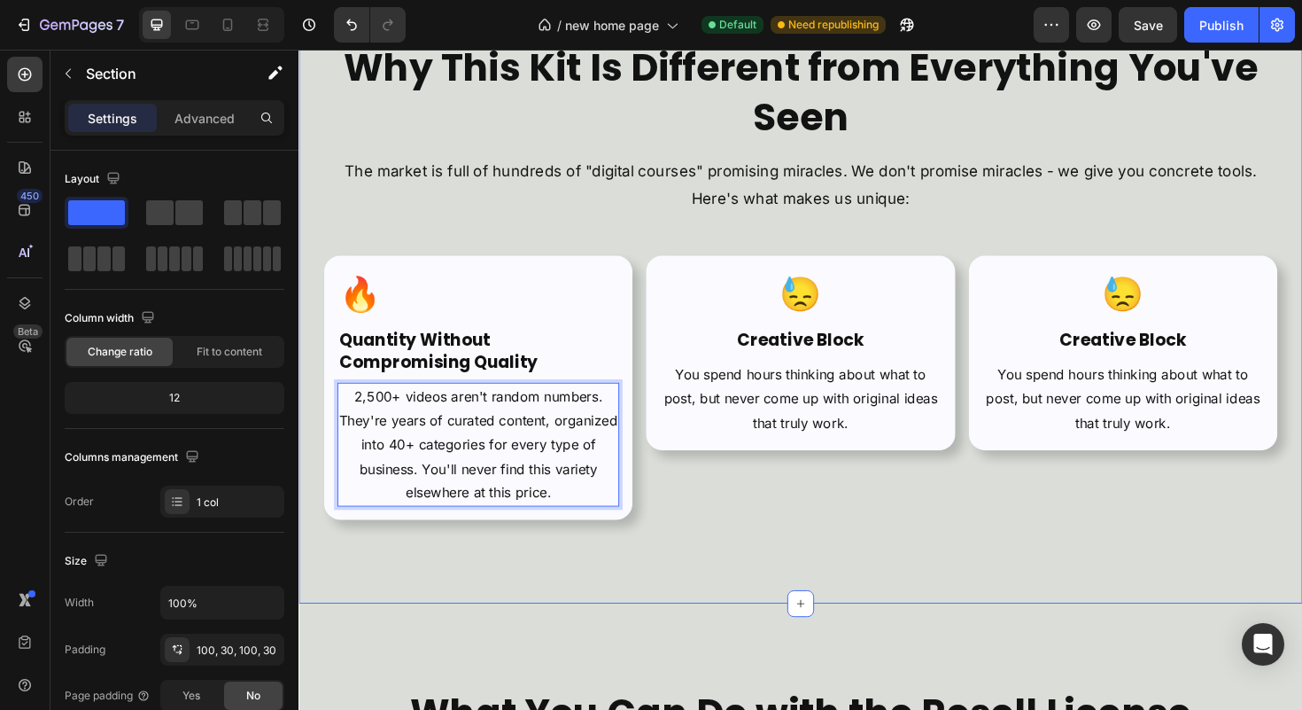
click at [635, 571] on div "Why This Kit Is Different from Everything You've Seen Heading The market is ful…" at bounding box center [830, 294] width 1063 height 683
click at [567, 469] on p "2,500+ videos aren't random numbers. They're years of curated content, organize…" at bounding box center [488, 468] width 295 height 128
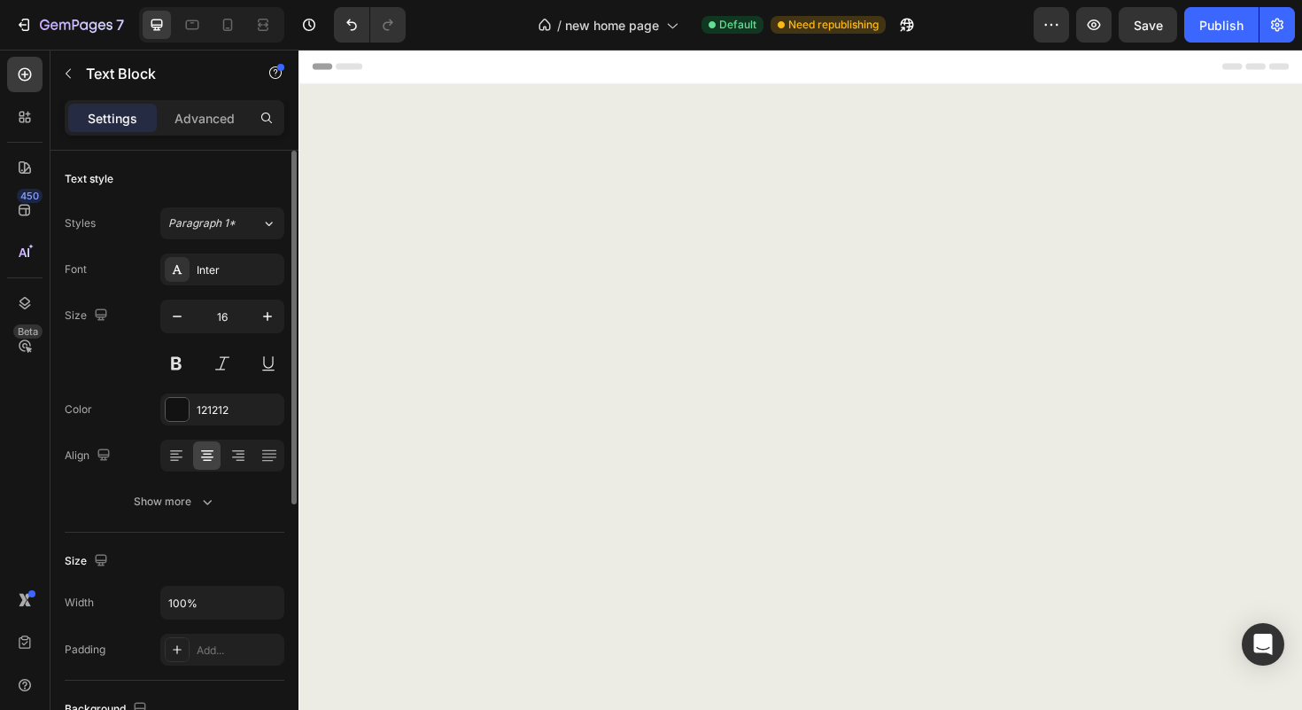
scroll to position [5841, 0]
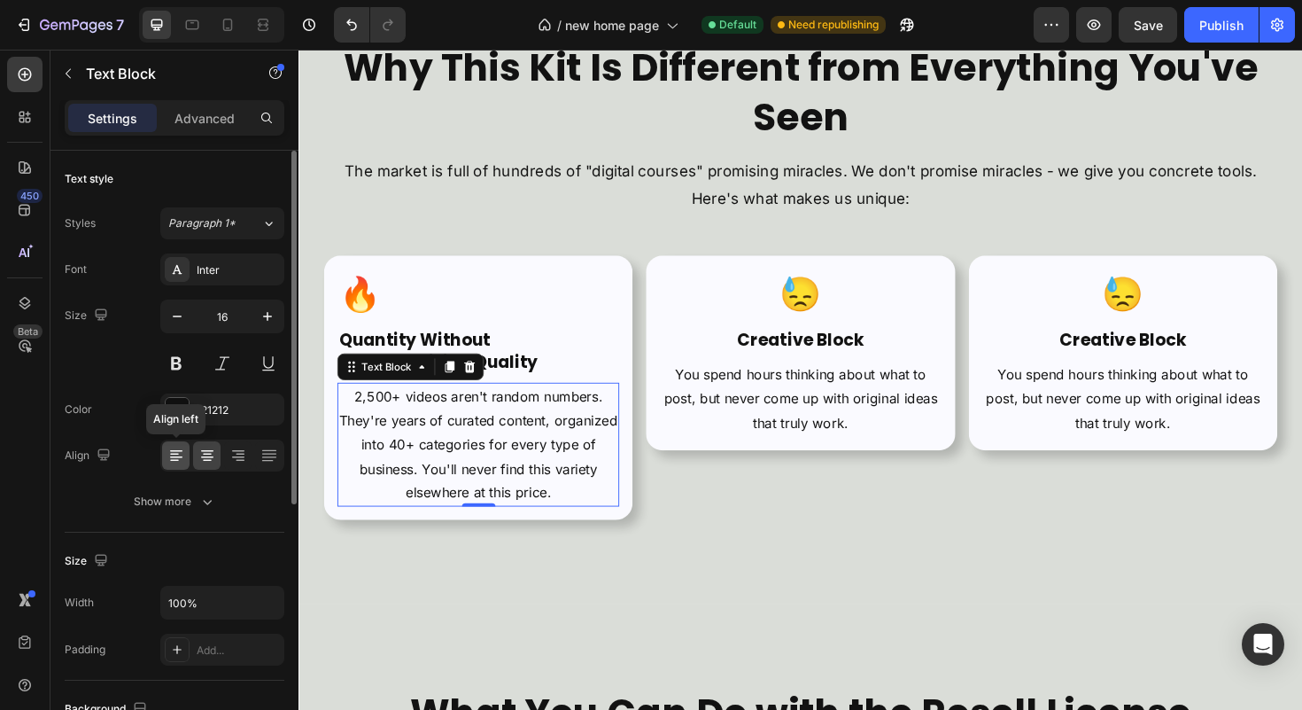
click at [182, 450] on icon at bounding box center [176, 455] width 18 height 18
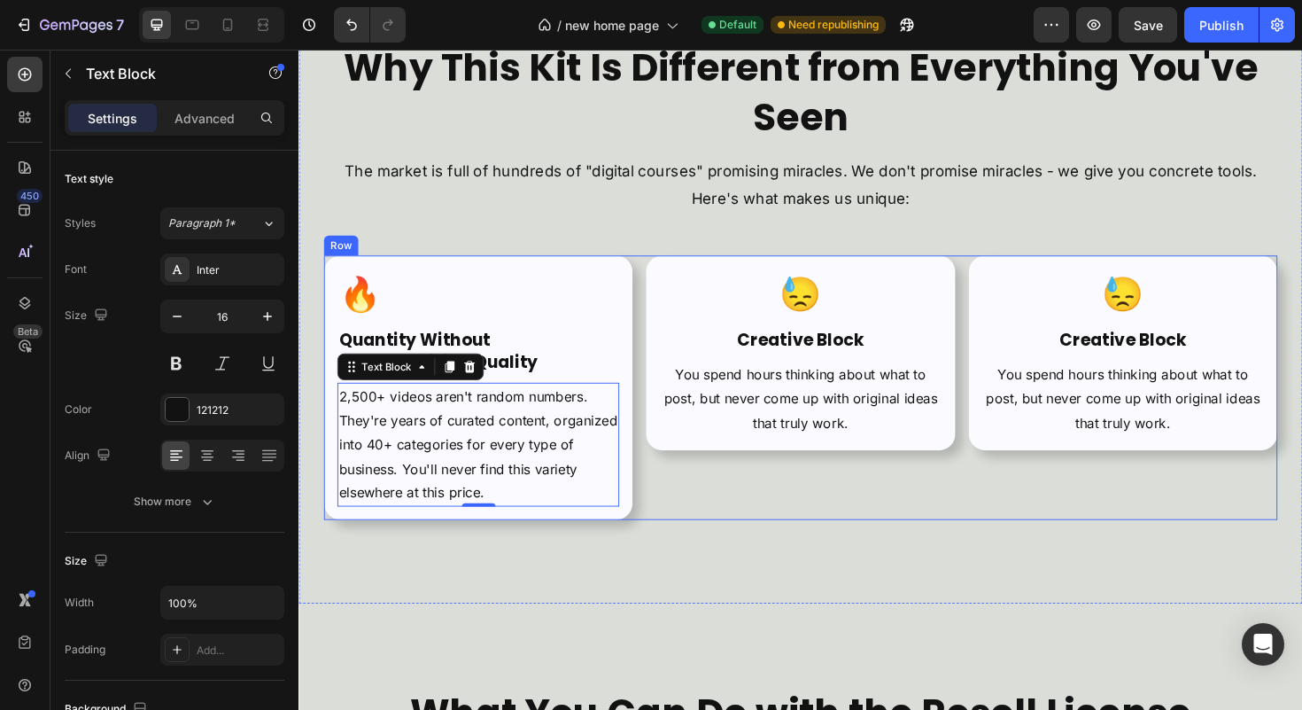
click at [660, 534] on div "🔥 Text Block ⁠⁠⁠⁠⁠⁠⁠ Quantity Without Compromising Quality Heading 2,500+ video…" at bounding box center [830, 408] width 1010 height 280
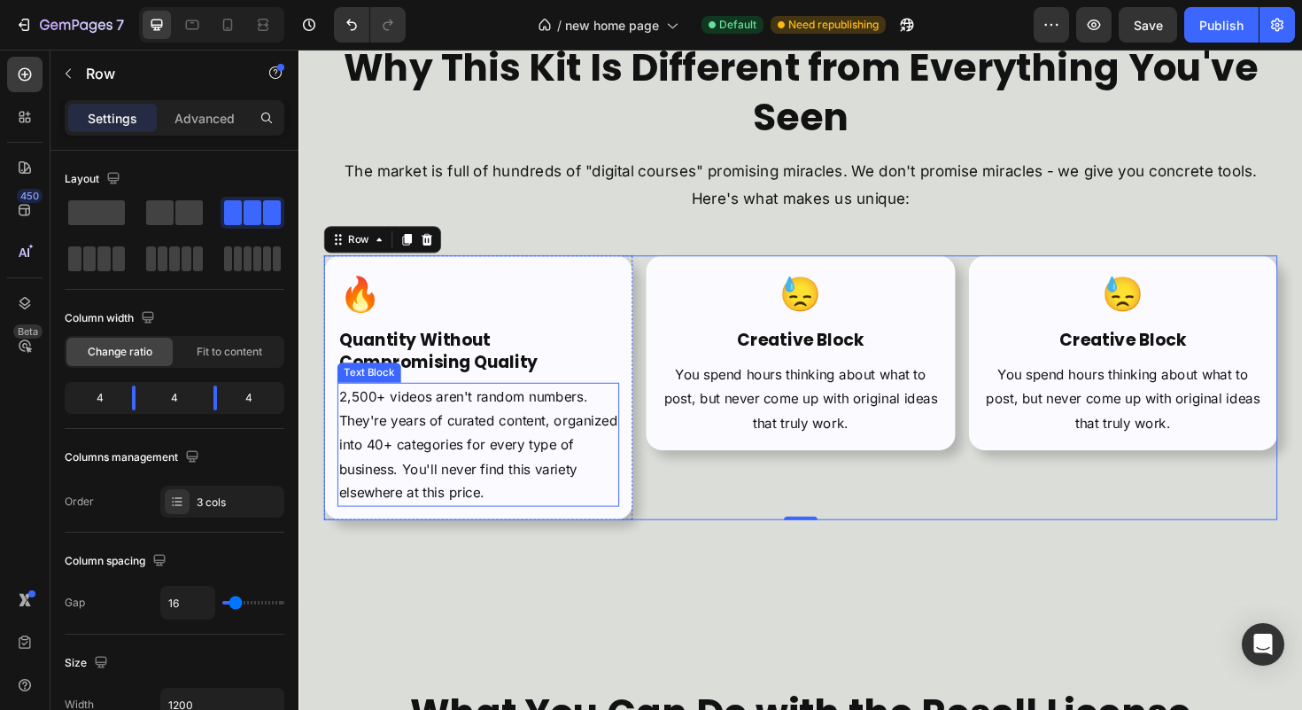
click at [347, 405] on p "2,500+ videos aren't random numbers. They're years of curated content, organize…" at bounding box center [488, 468] width 295 height 128
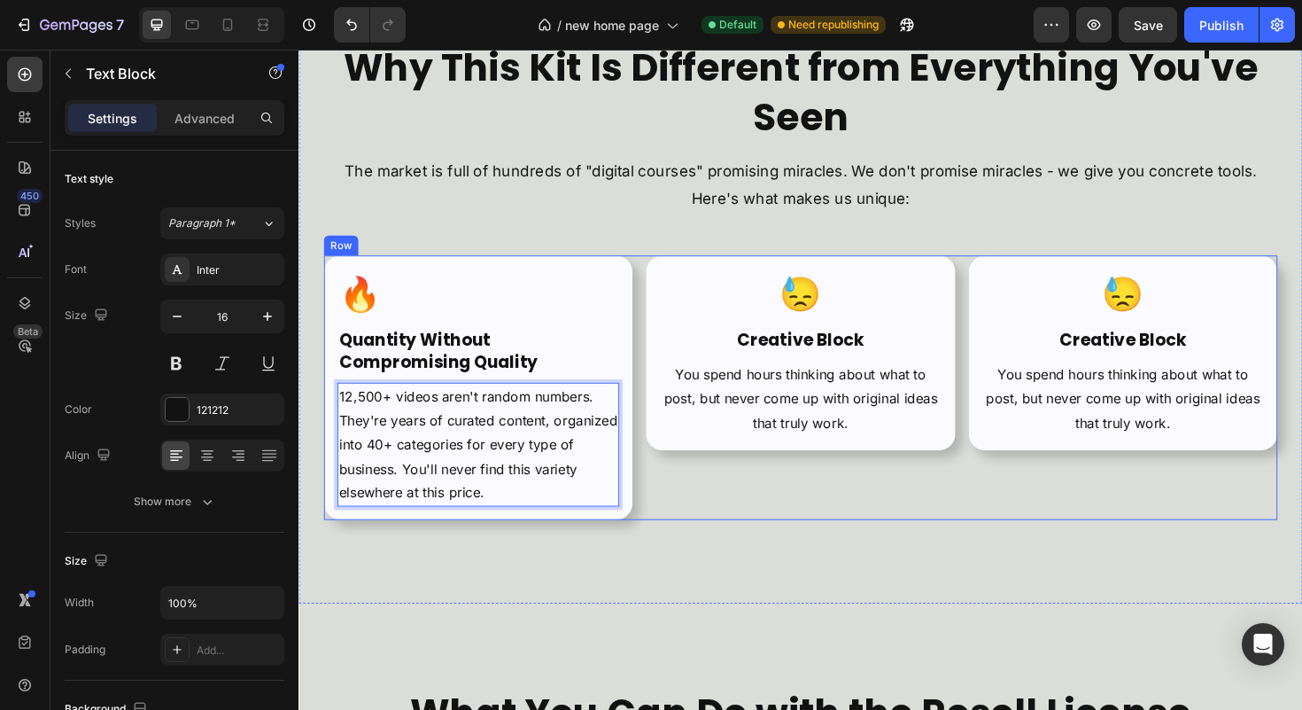
click at [715, 530] on div "😓 Text Block Creative Block Heading You spend hours thinking about what to post…" at bounding box center [829, 408] width 327 height 280
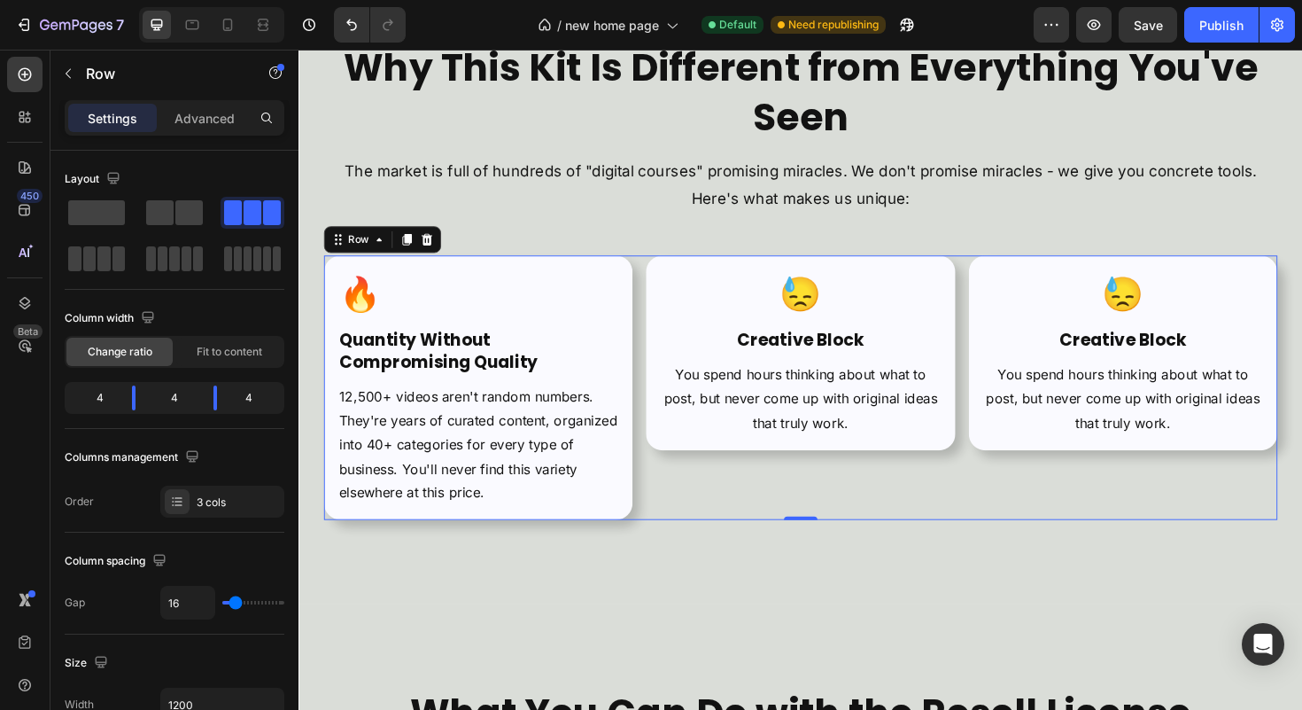
click at [718, 515] on div "😓 Text Block Creative Block Heading You spend hours thinking about what to post…" at bounding box center [829, 408] width 327 height 280
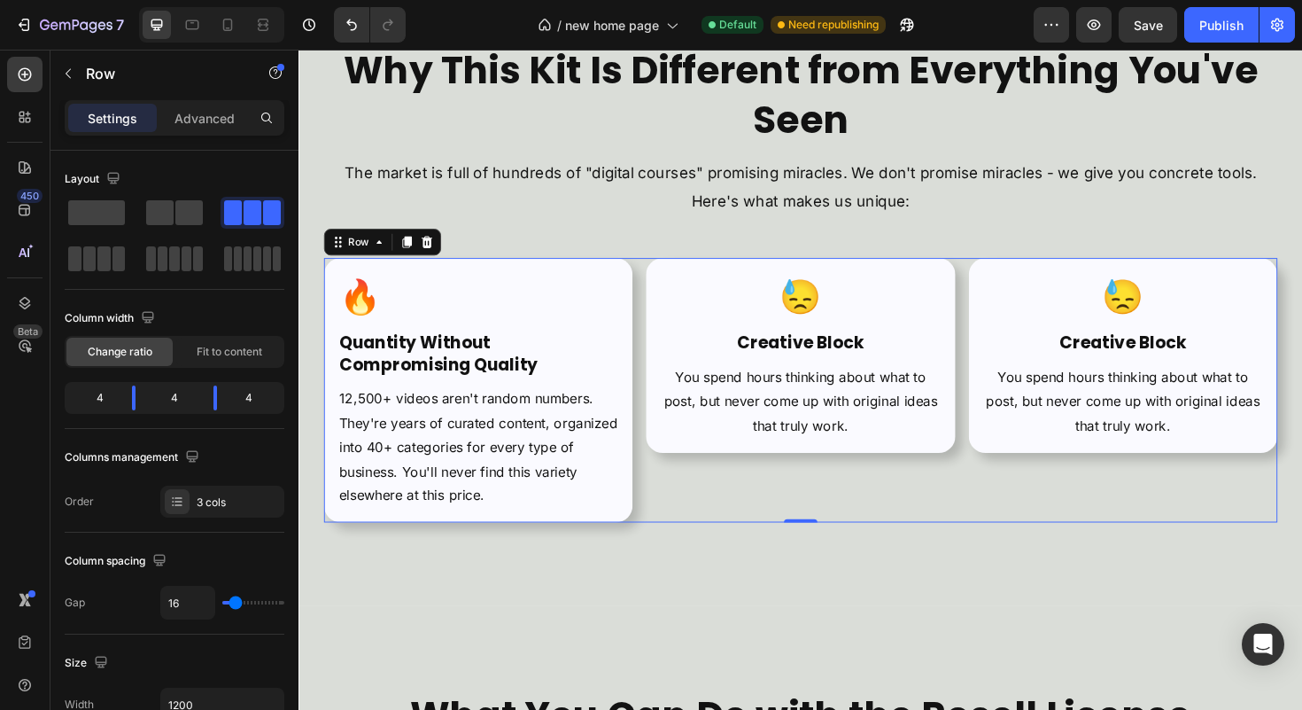
scroll to position [5842, 0]
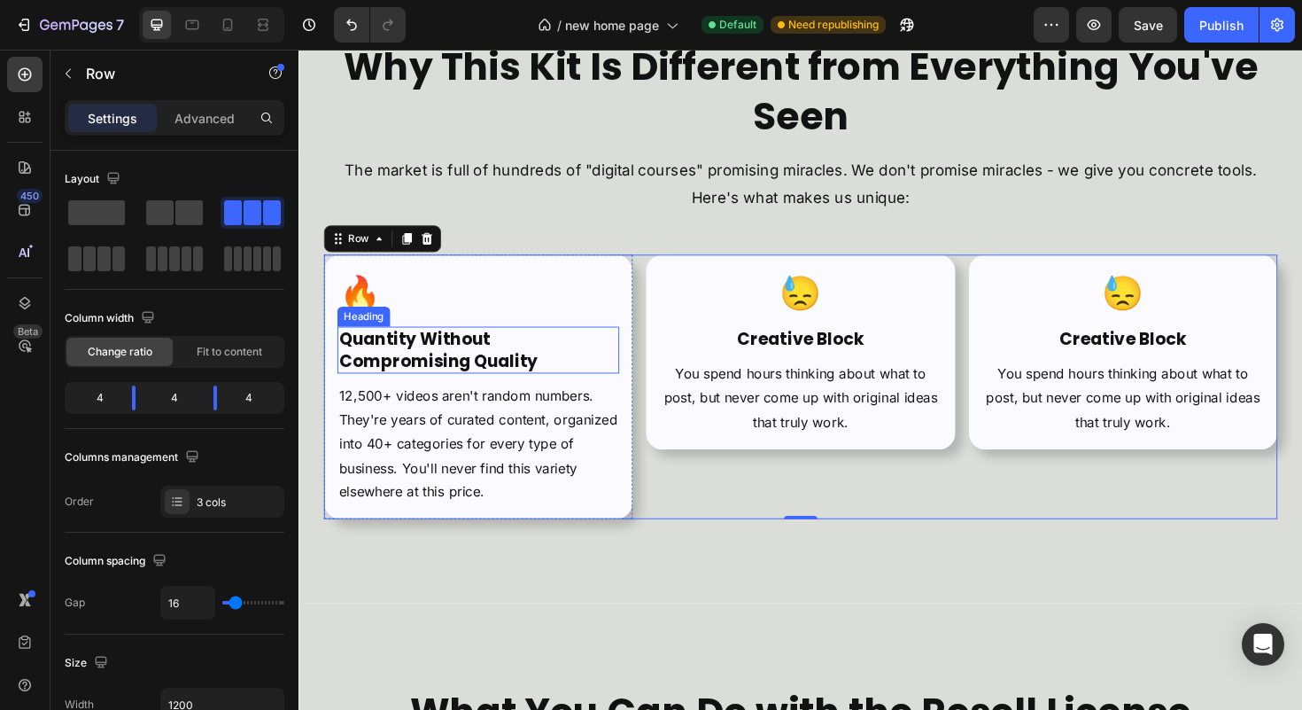
click at [538, 373] on strong "Quantity Without Compromising Quality" at bounding box center [446, 368] width 211 height 48
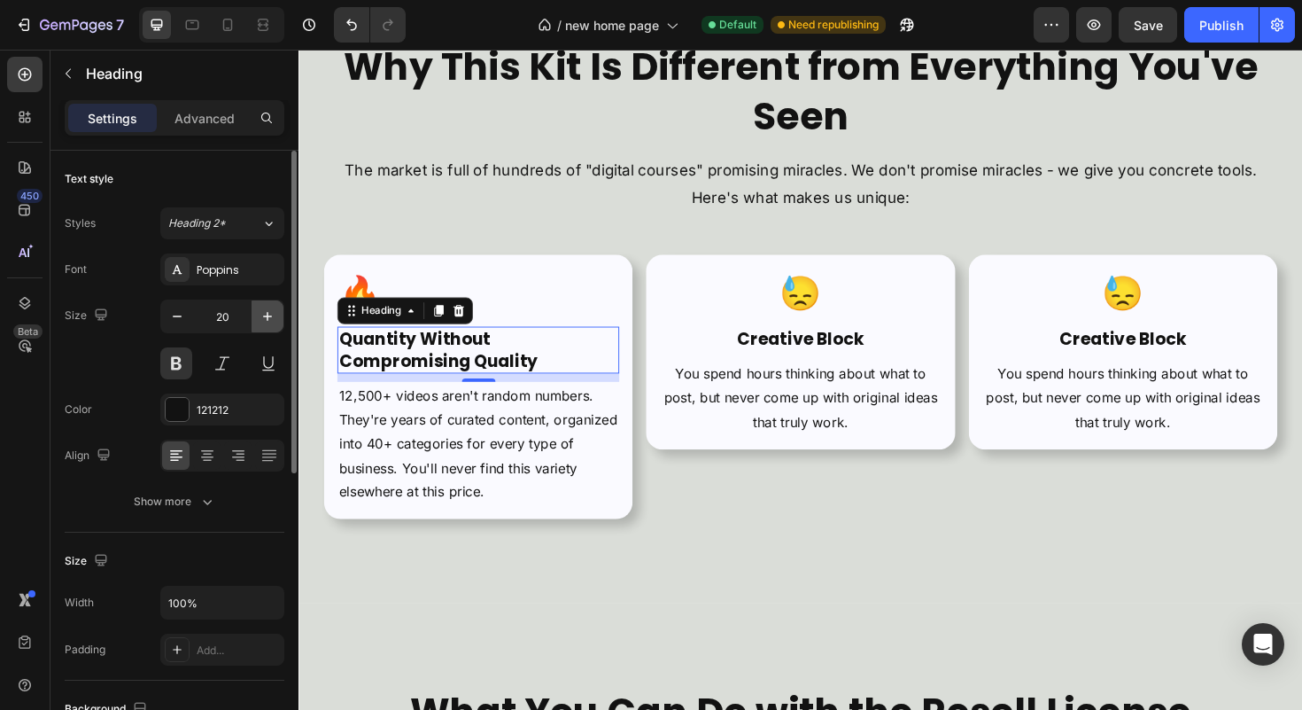
click at [263, 319] on icon "button" at bounding box center [268, 316] width 18 height 18
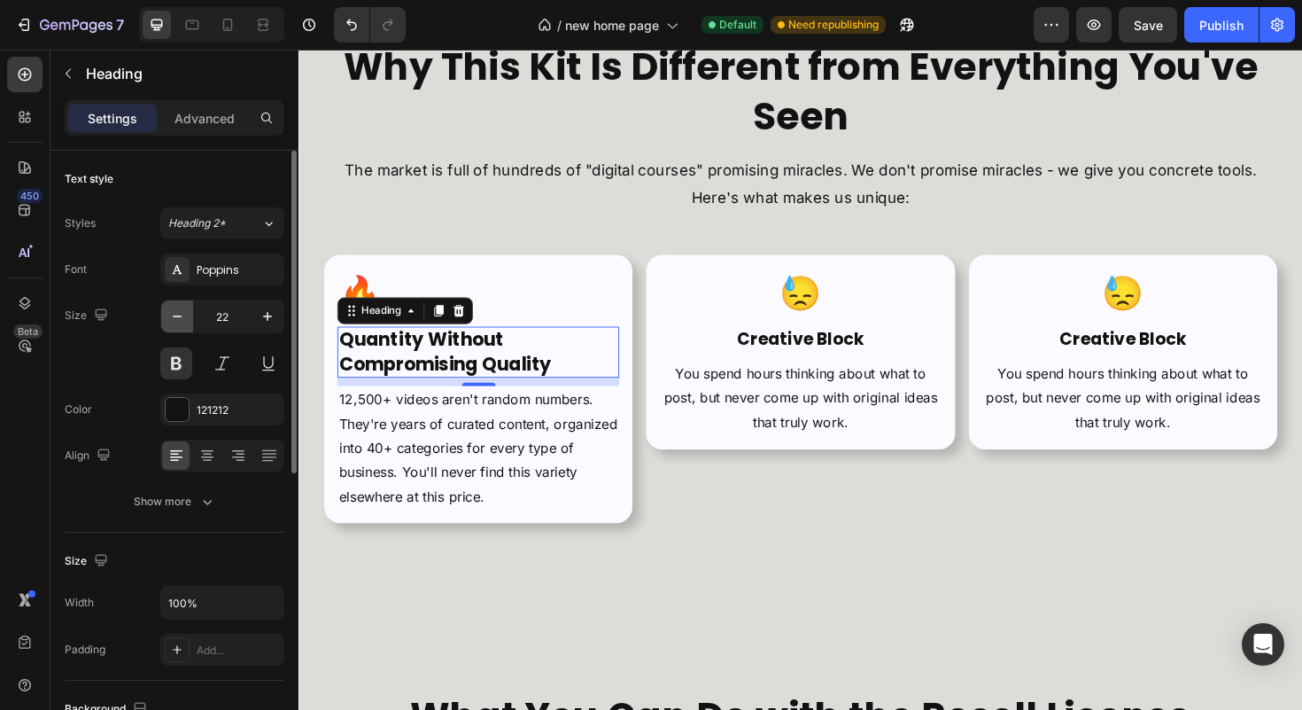
click at [189, 319] on button "button" at bounding box center [177, 316] width 32 height 32
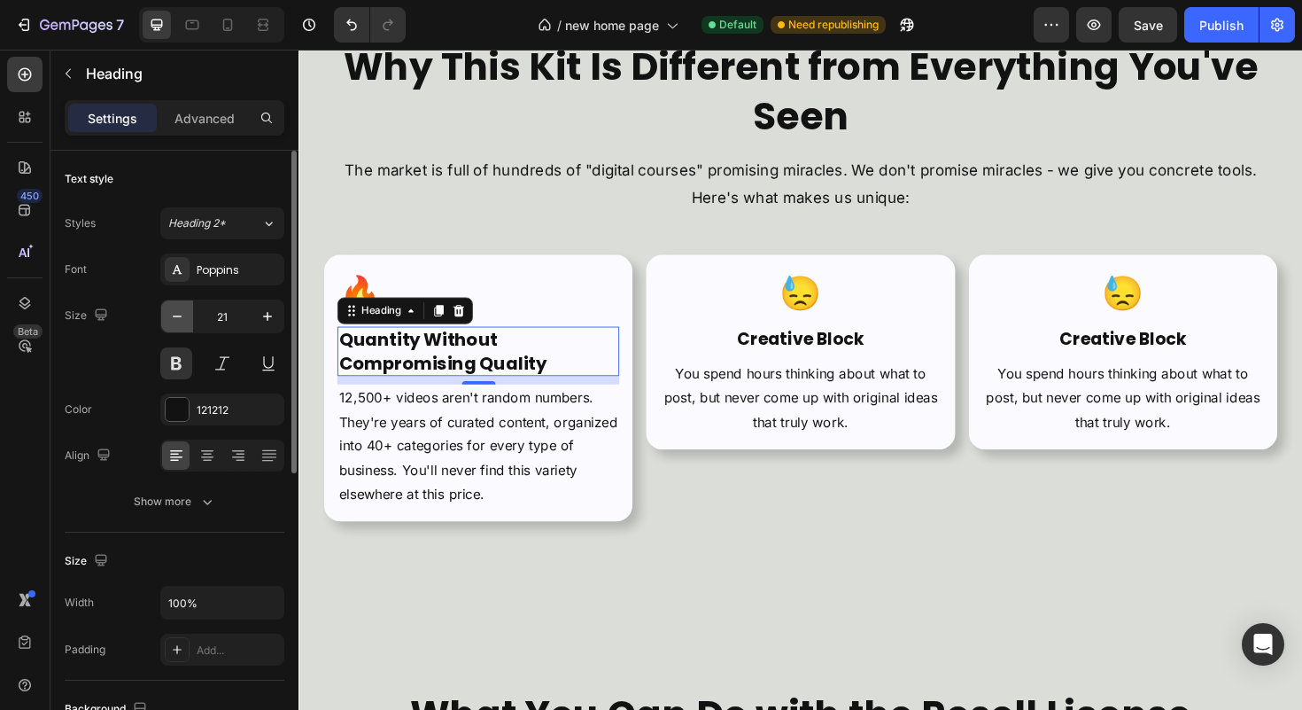
type input "20"
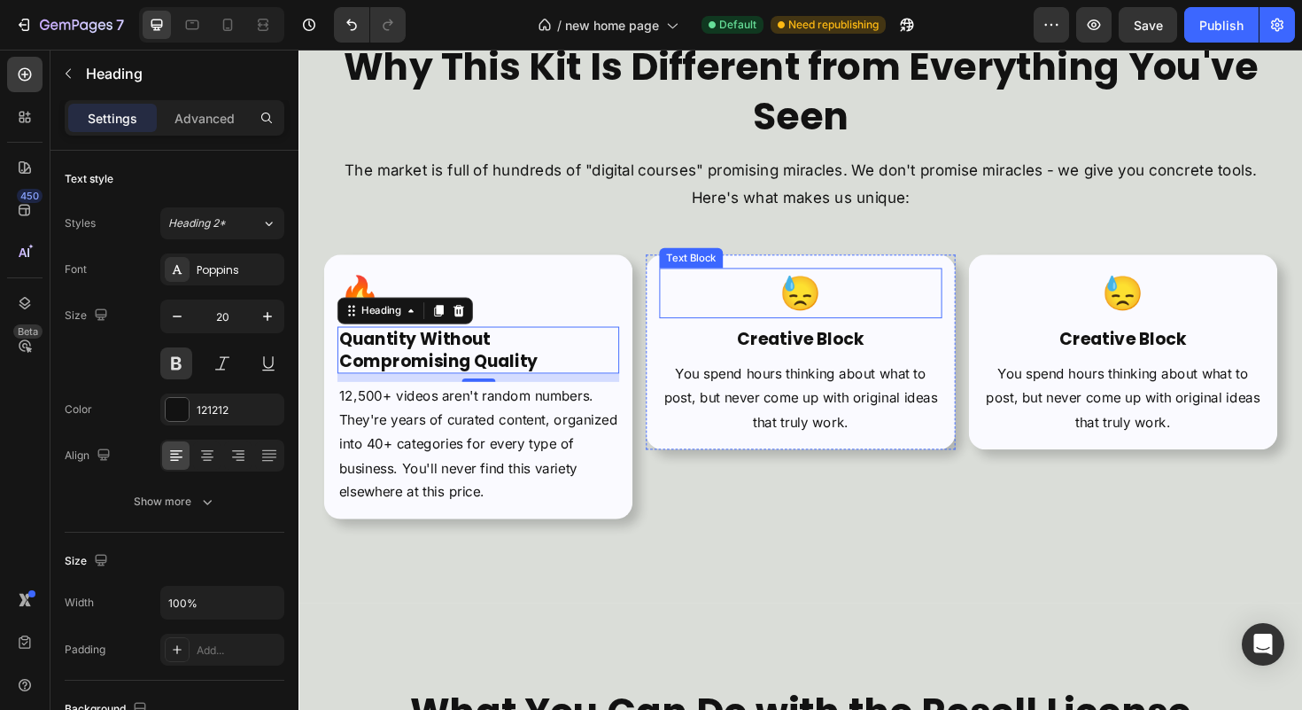
click at [834, 301] on p "😓" at bounding box center [829, 308] width 295 height 50
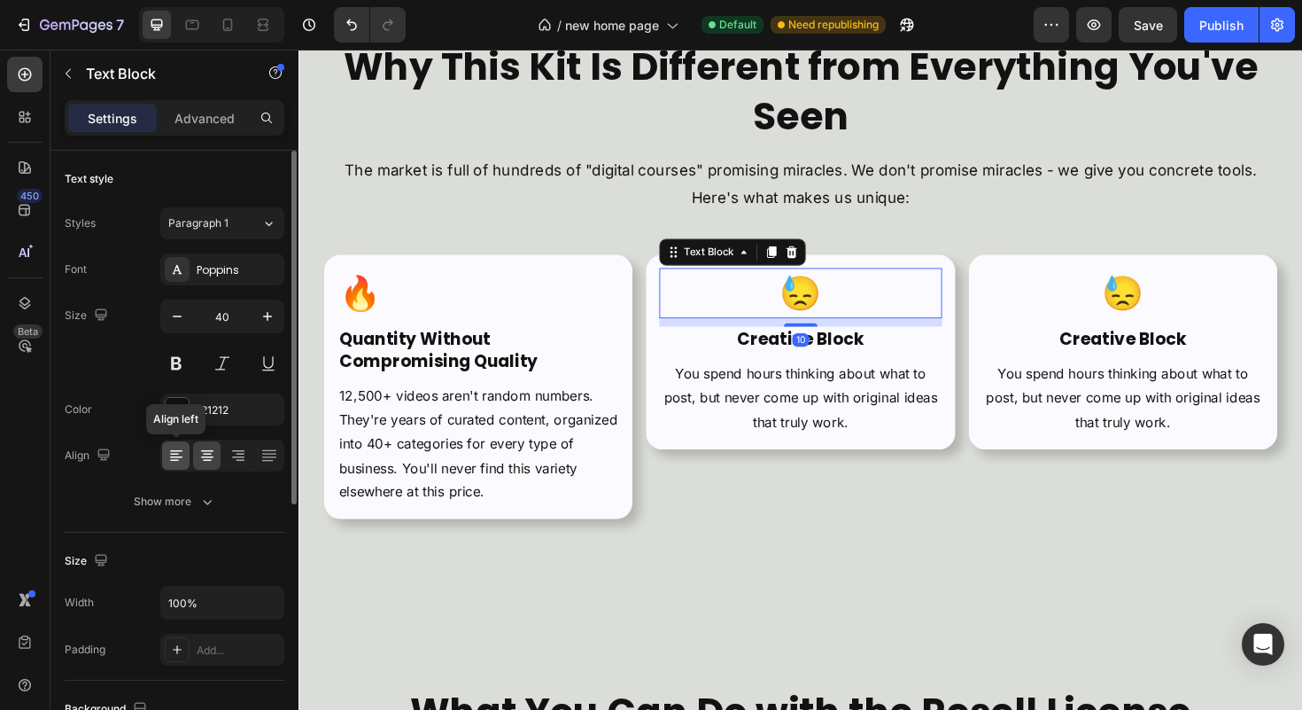
click at [174, 451] on icon at bounding box center [176, 455] width 18 height 18
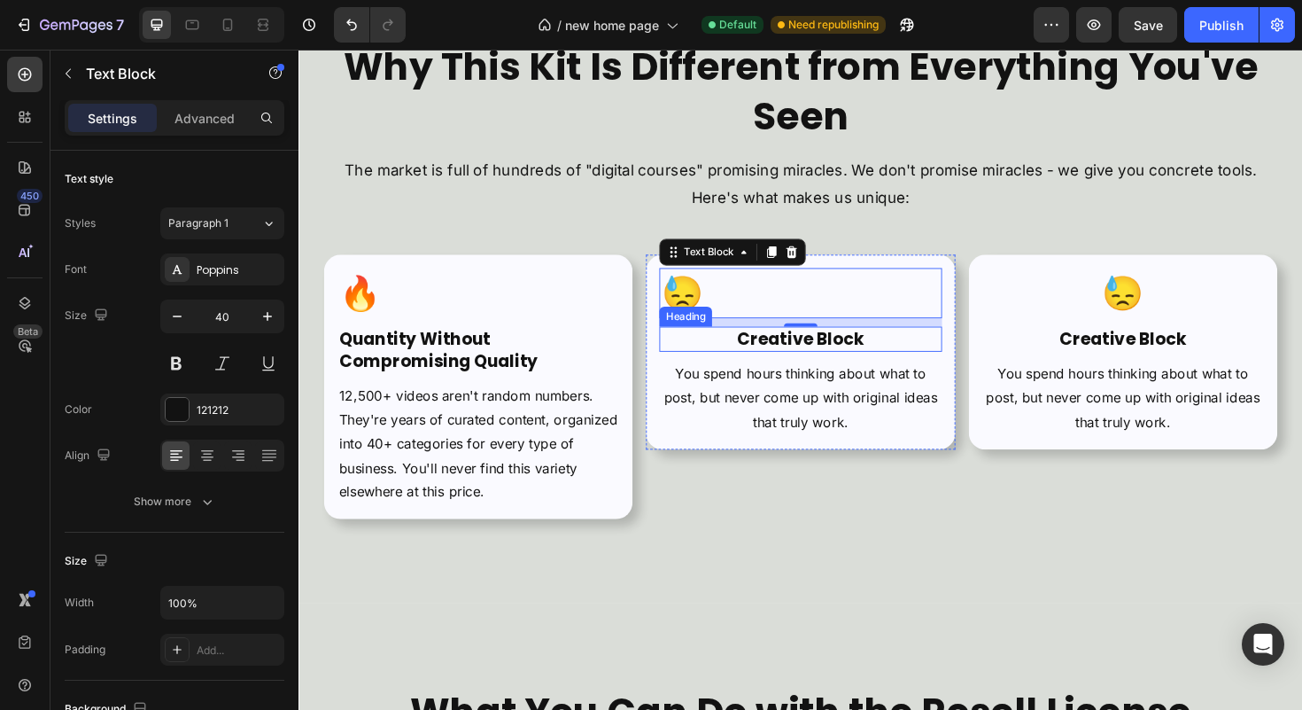
click at [734, 352] on h2 "Creative Block" at bounding box center [829, 356] width 299 height 27
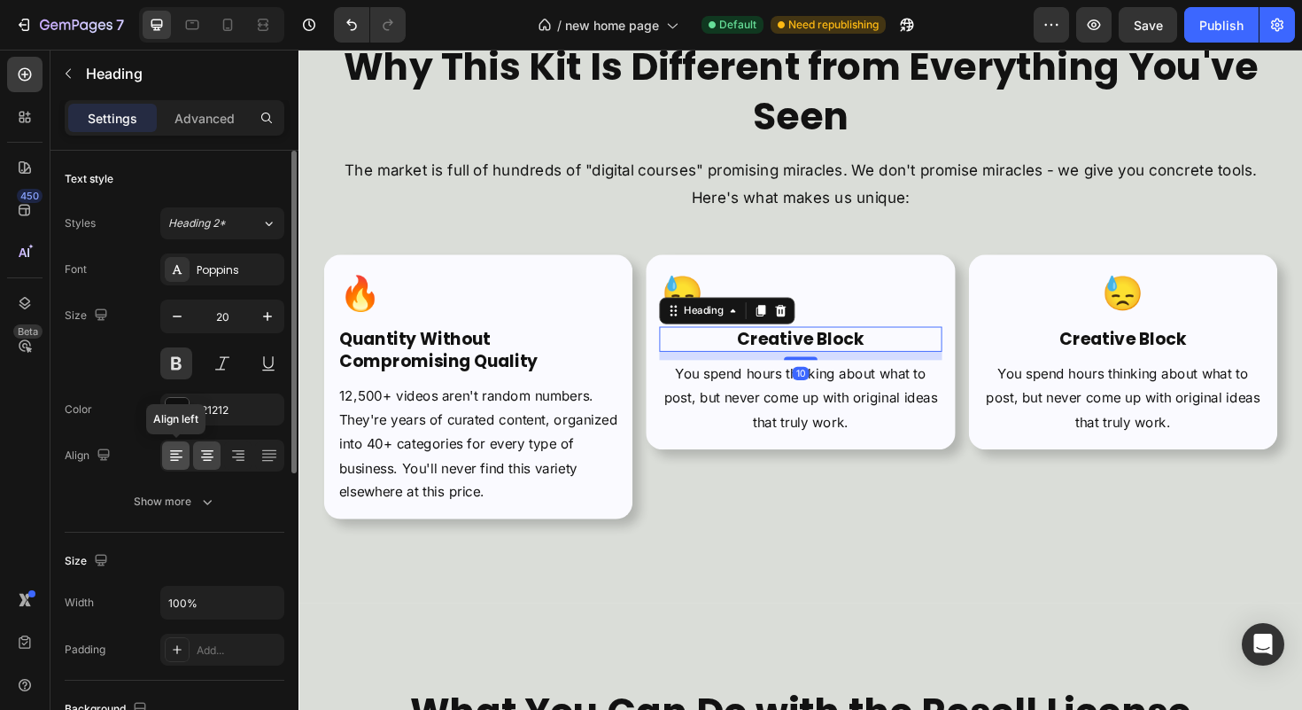
click at [183, 454] on icon at bounding box center [176, 455] width 18 height 18
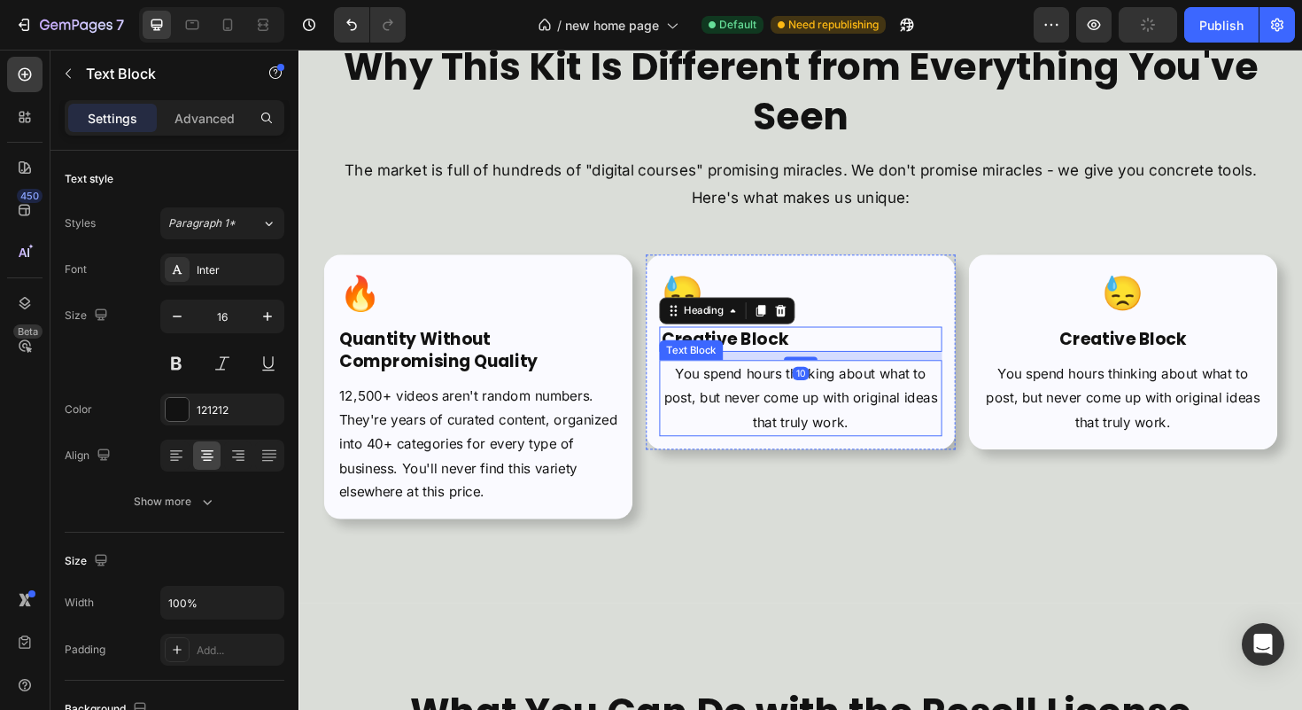
click at [841, 407] on p "You spend hours thinking about what to post, but never come up with original id…" at bounding box center [829, 418] width 295 height 76
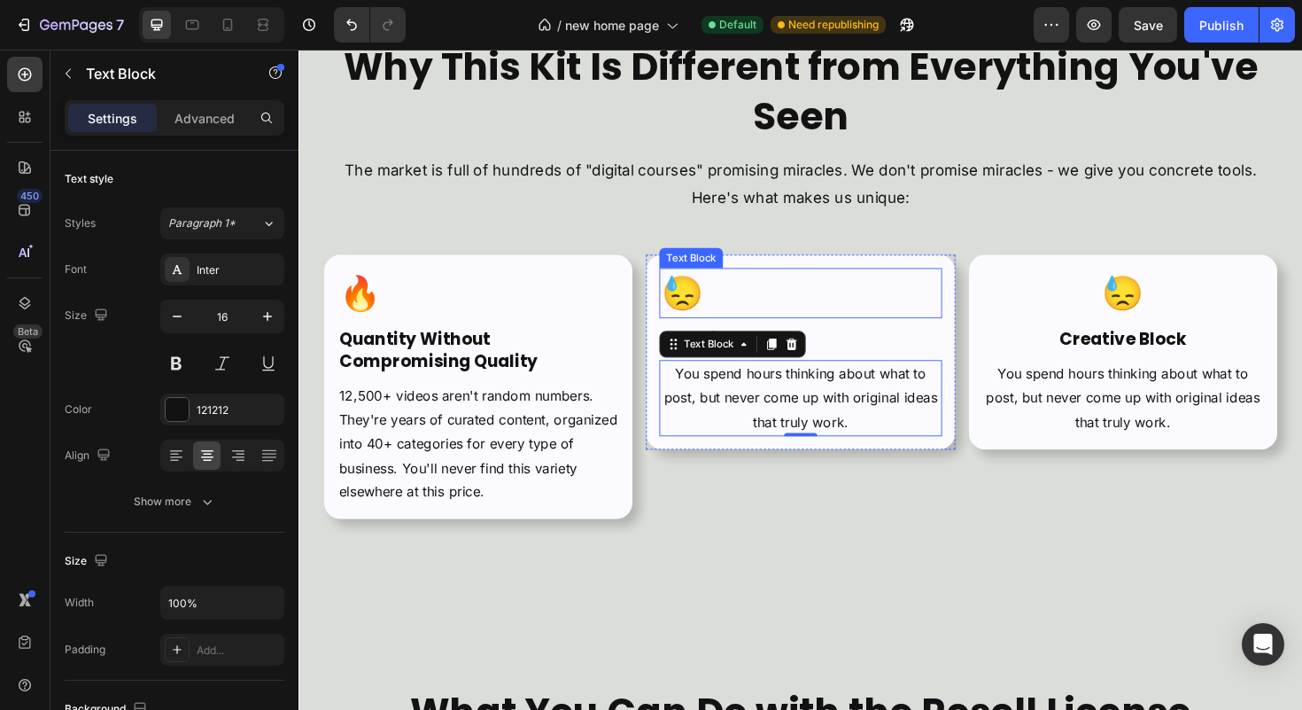
click at [728, 300] on p "😓" at bounding box center [829, 308] width 295 height 50
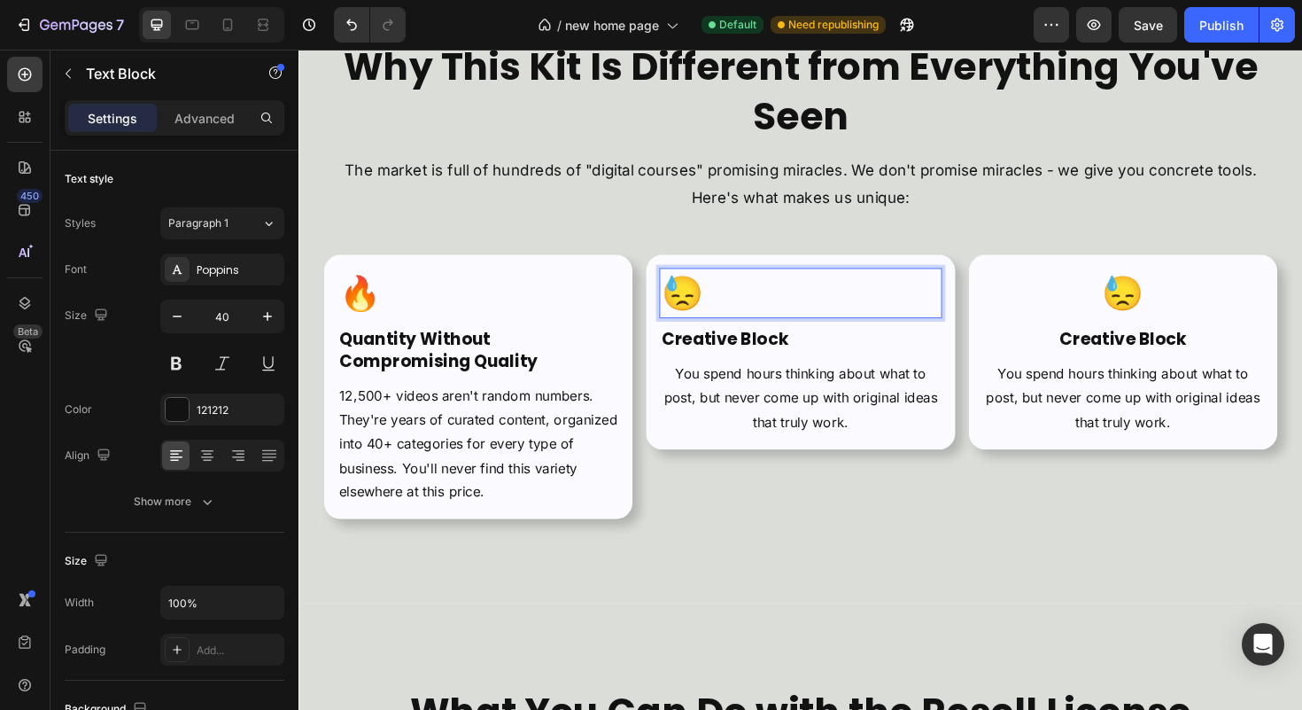
click at [729, 303] on p "😓" at bounding box center [829, 308] width 295 height 50
click at [707, 312] on p "😓 📚" at bounding box center [829, 308] width 295 height 50
click at [735, 350] on h2 "Creative Block" at bounding box center [829, 356] width 299 height 27
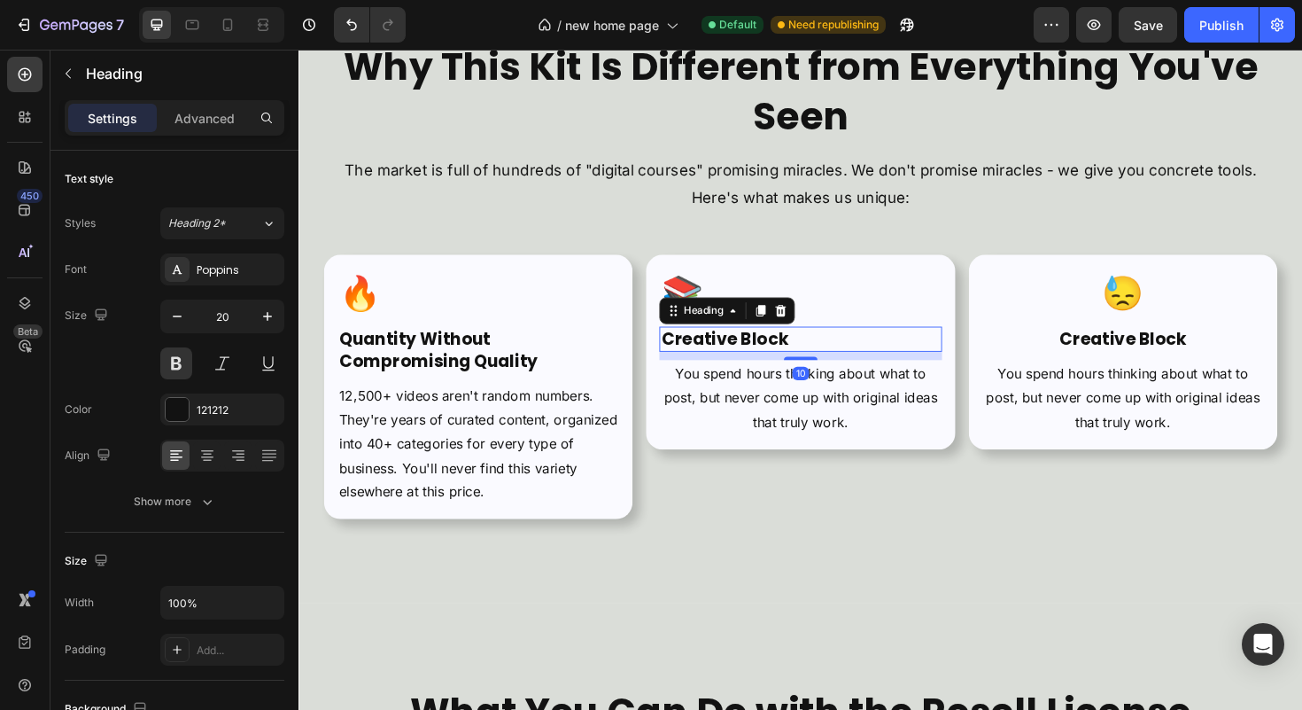
click at [741, 350] on h2 "Creative Block" at bounding box center [829, 356] width 299 height 27
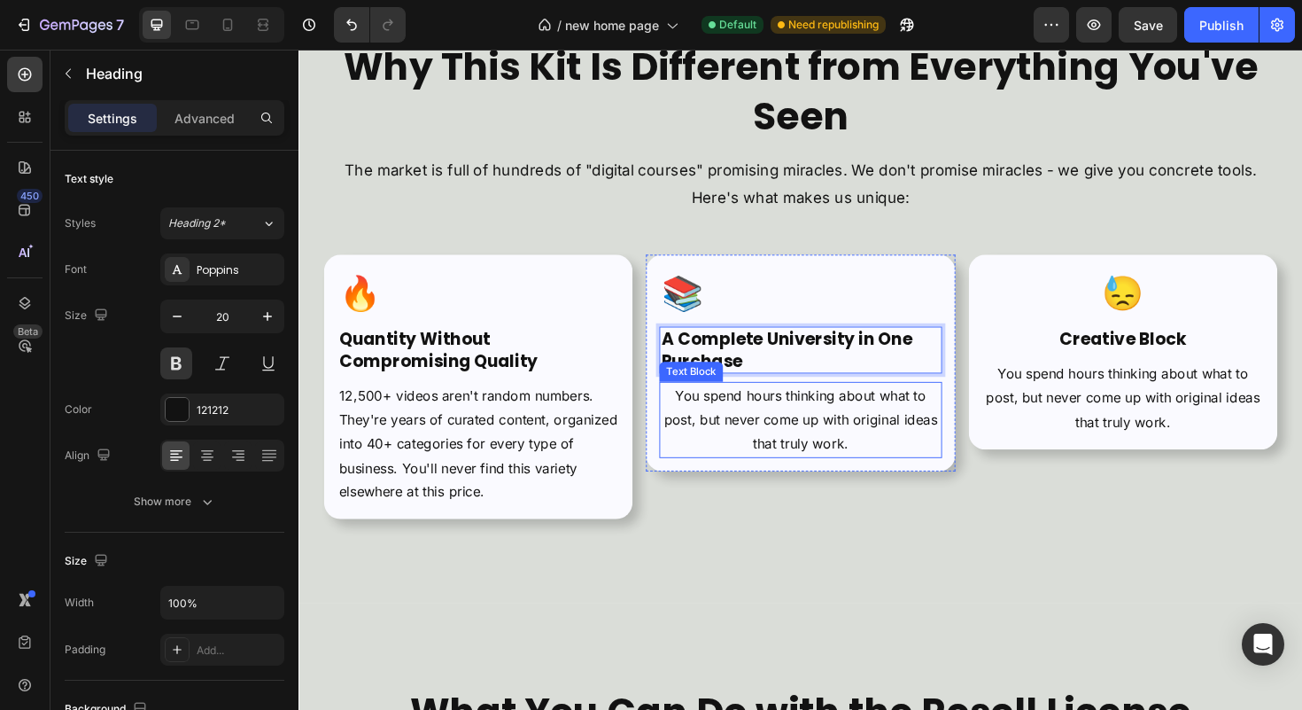
click at [801, 418] on p "You spend hours thinking about what to post, but never come up with original id…" at bounding box center [829, 441] width 295 height 76
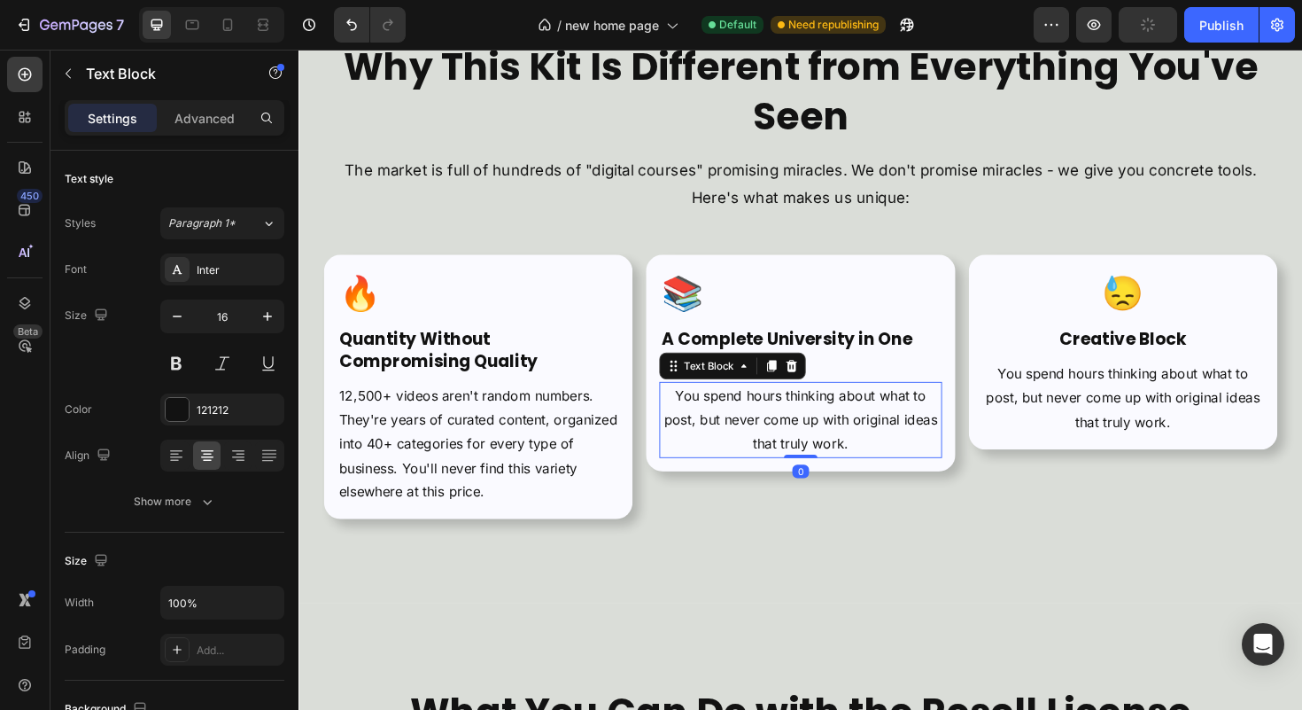
click at [808, 429] on p "You spend hours thinking about what to post, but never come up with original id…" at bounding box center [829, 441] width 295 height 76
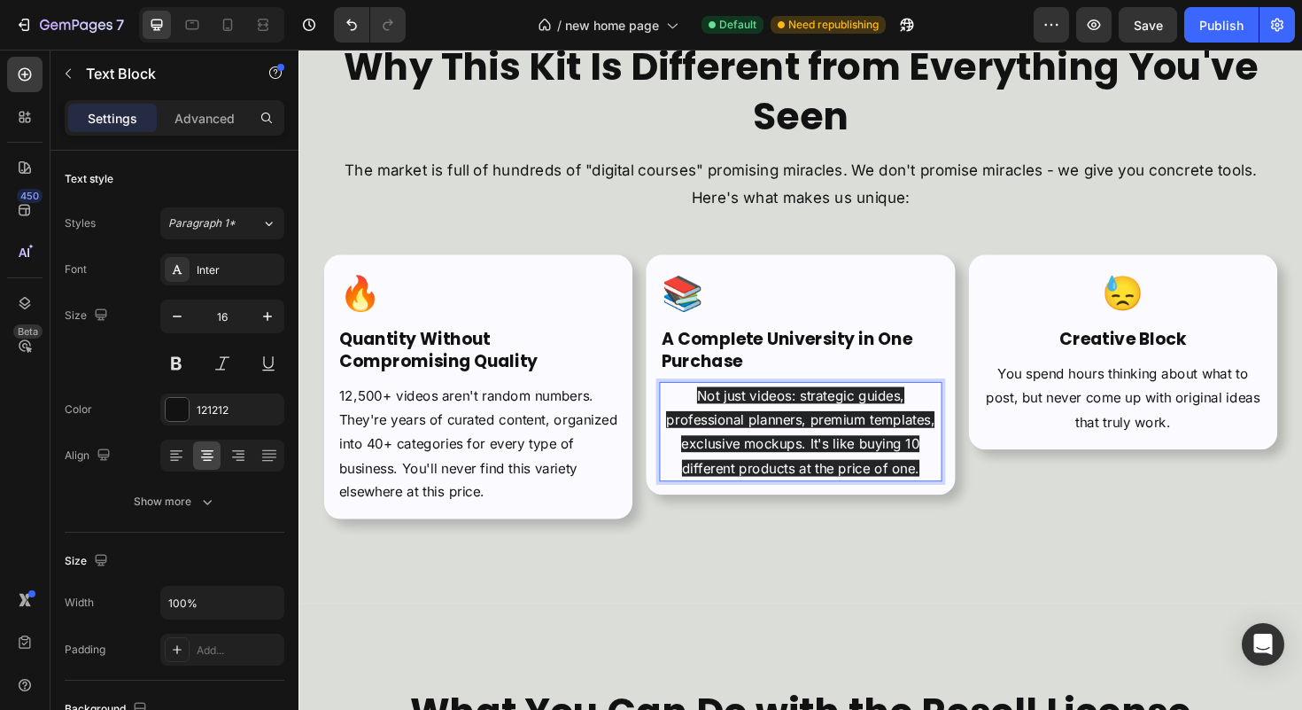
click at [808, 429] on p "Not just videos: strategic guides, professional planners, premium templates, ex…" at bounding box center [829, 454] width 295 height 102
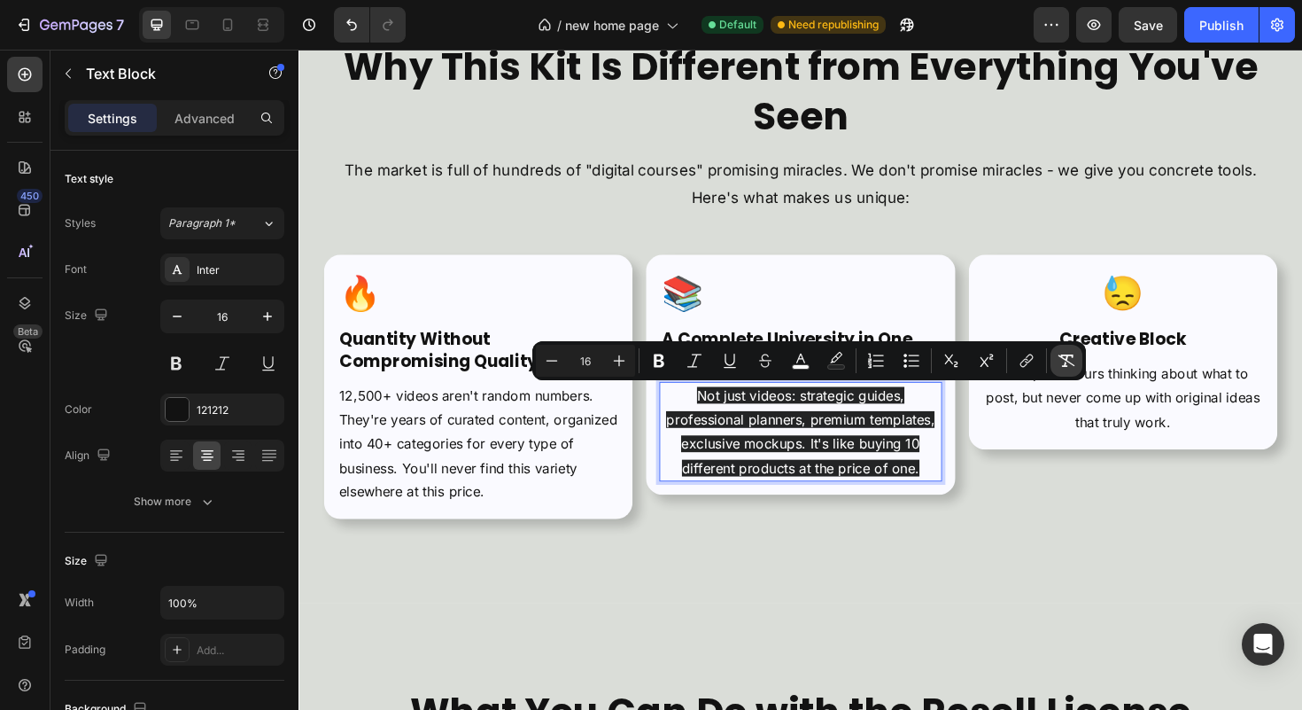
click at [1059, 360] on icon "Editor contextual toolbar" at bounding box center [1067, 361] width 18 height 18
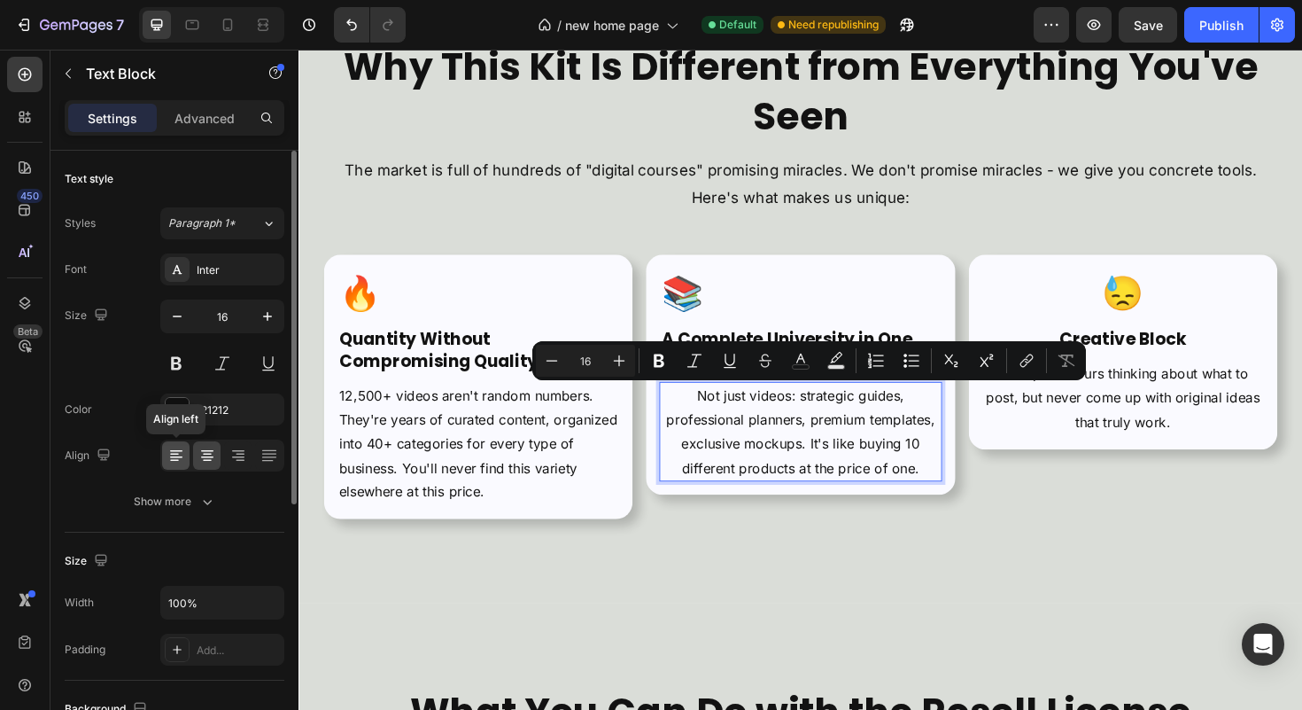
click at [188, 452] on div at bounding box center [175, 455] width 27 height 28
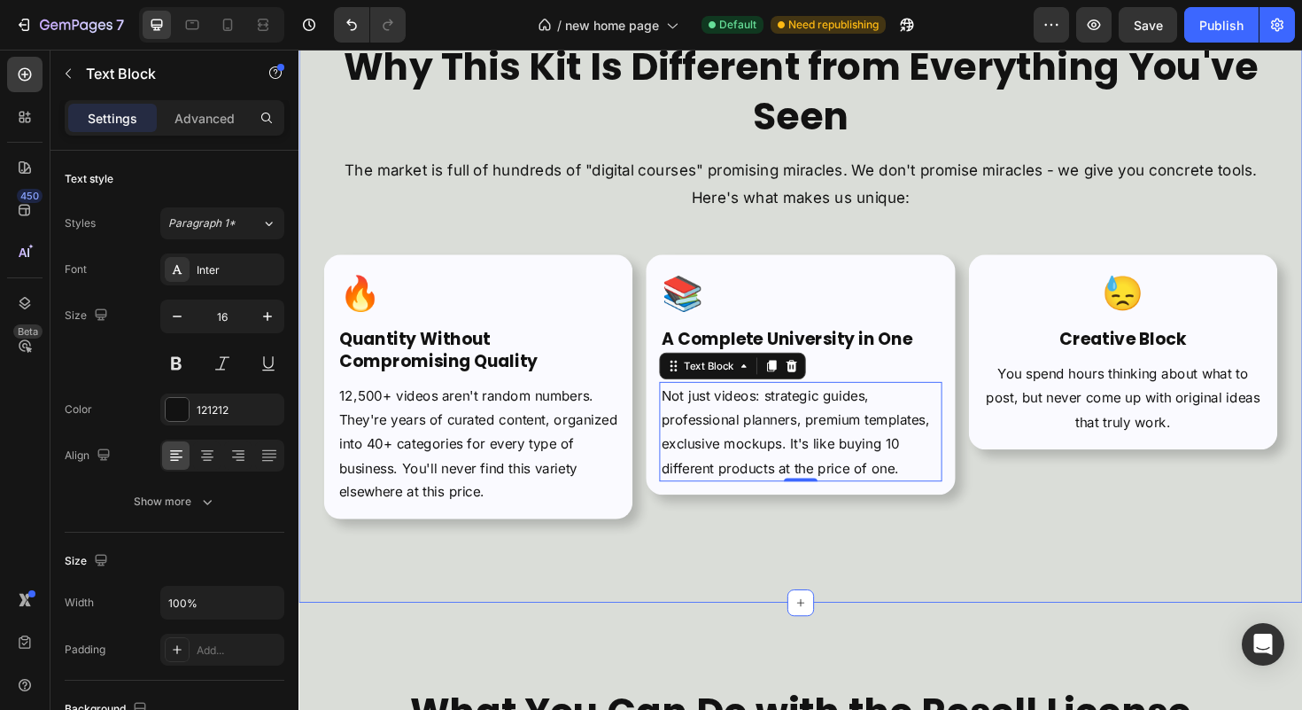
click at [1038, 586] on div "Why This Kit Is Different from Everything You've Seen Heading The market is ful…" at bounding box center [830, 293] width 1063 height 683
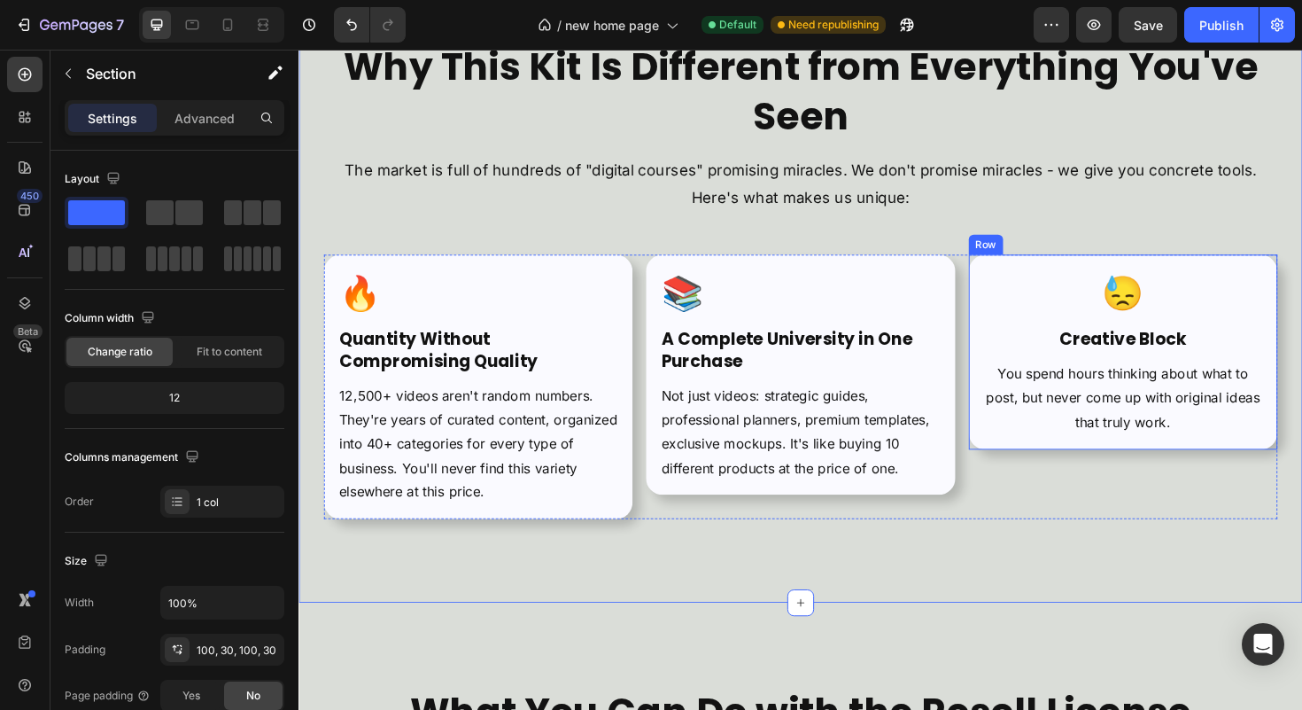
scroll to position [5846, 0]
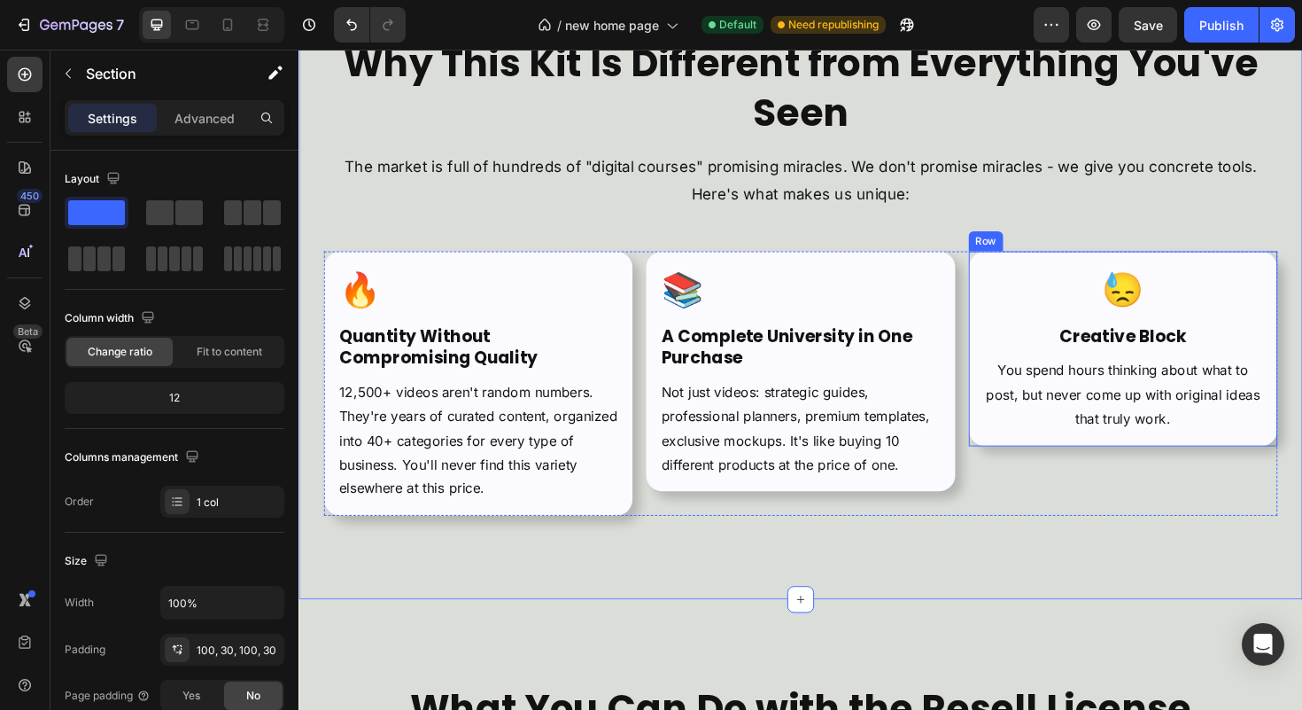
click at [1166, 275] on div "😓 Text Block Creative Block Heading You spend hours thinking about what to post…" at bounding box center [1171, 366] width 327 height 206
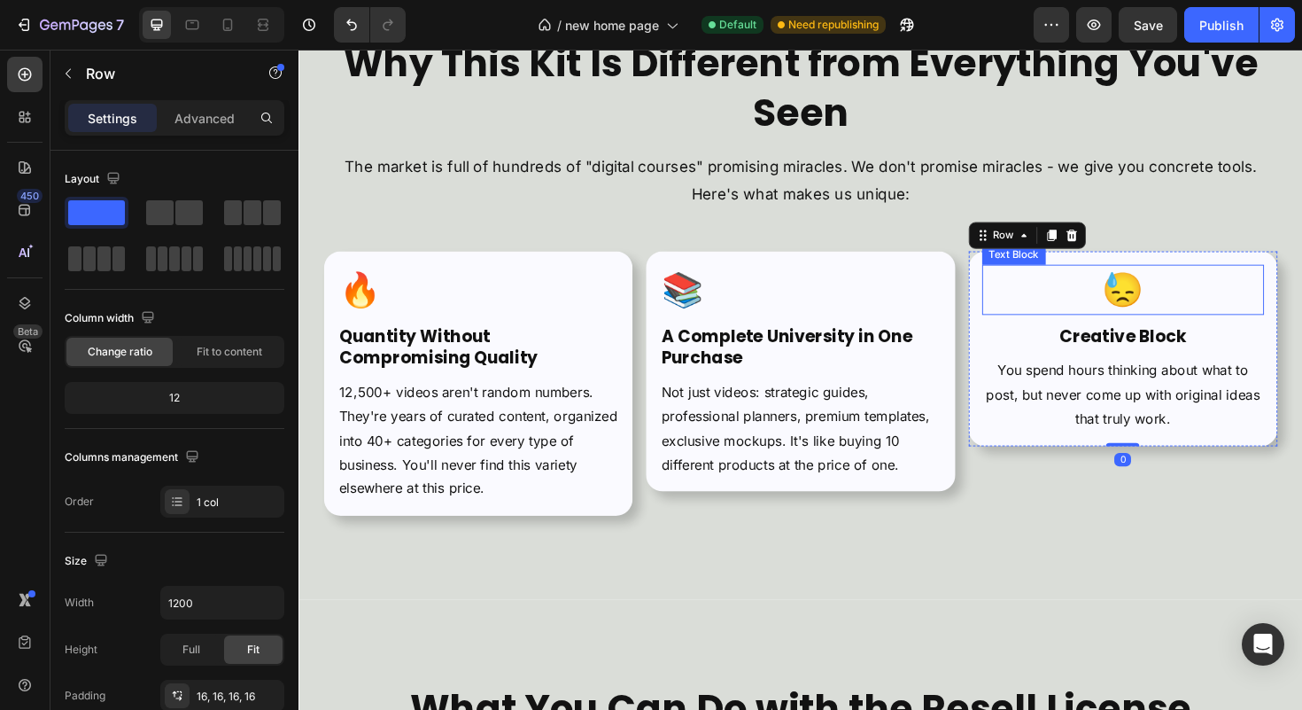
click at [1182, 307] on p "😓" at bounding box center [1171, 304] width 295 height 50
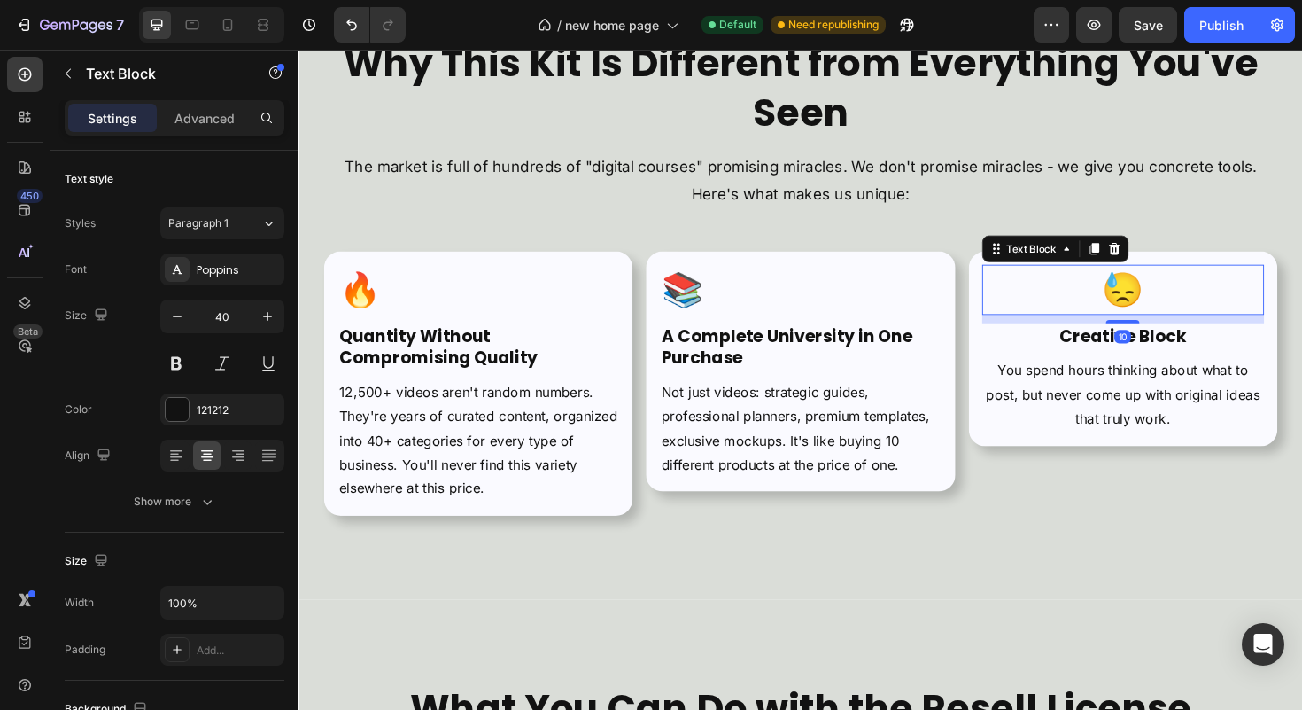
click at [1182, 307] on p "😓" at bounding box center [1171, 304] width 295 height 50
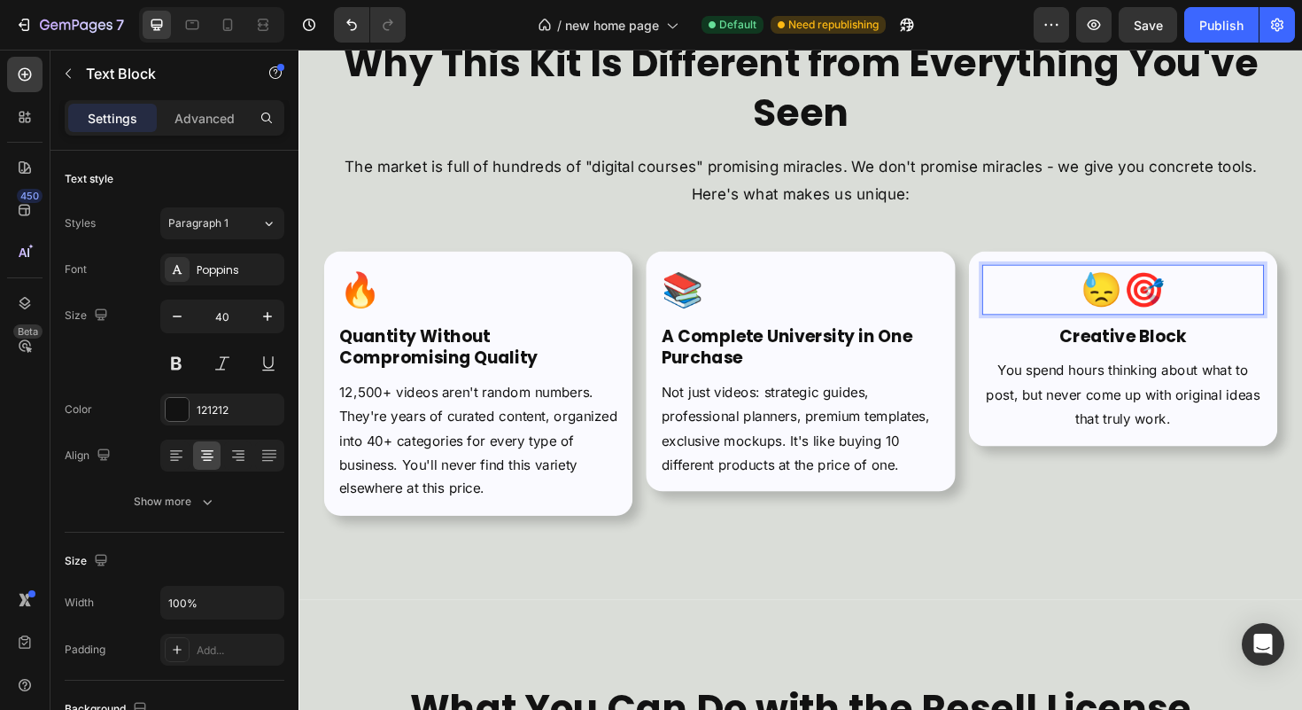
click at [1144, 301] on p "😓 🎯" at bounding box center [1171, 304] width 295 height 50
click at [175, 447] on icon at bounding box center [176, 455] width 18 height 18
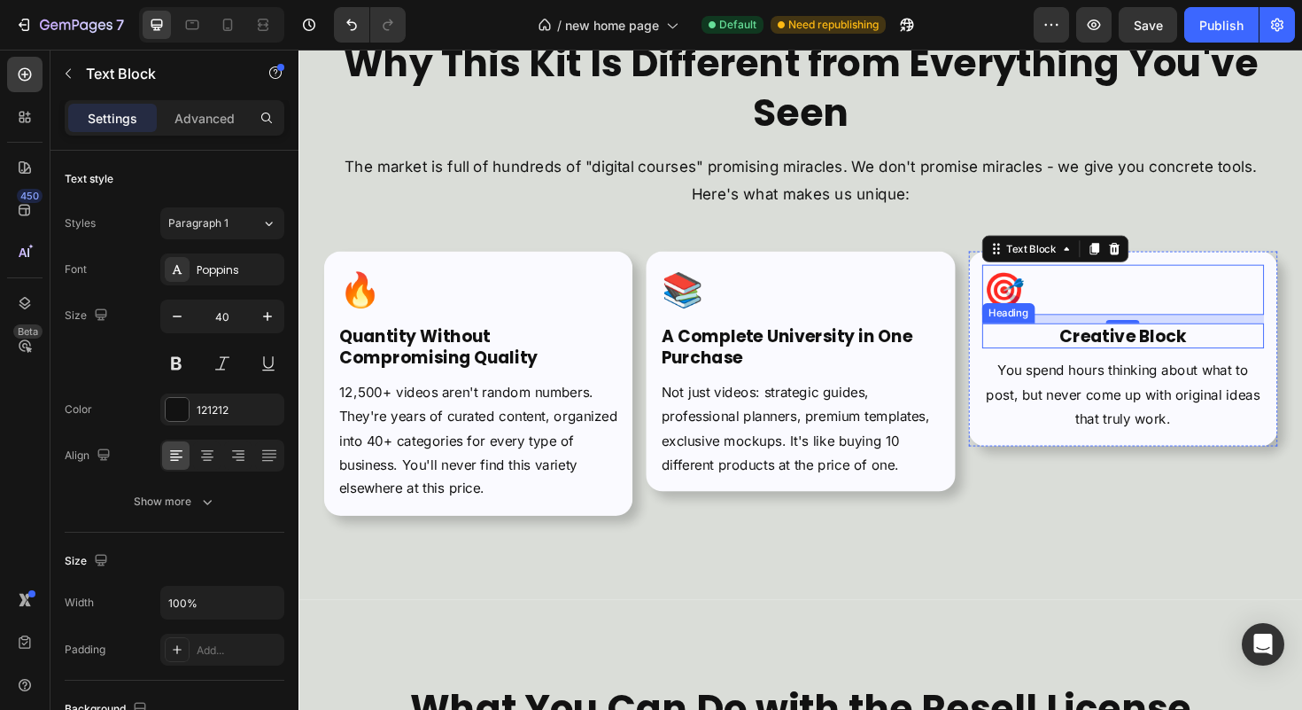
click at [1053, 345] on h2 "Creative Block" at bounding box center [1171, 352] width 299 height 27
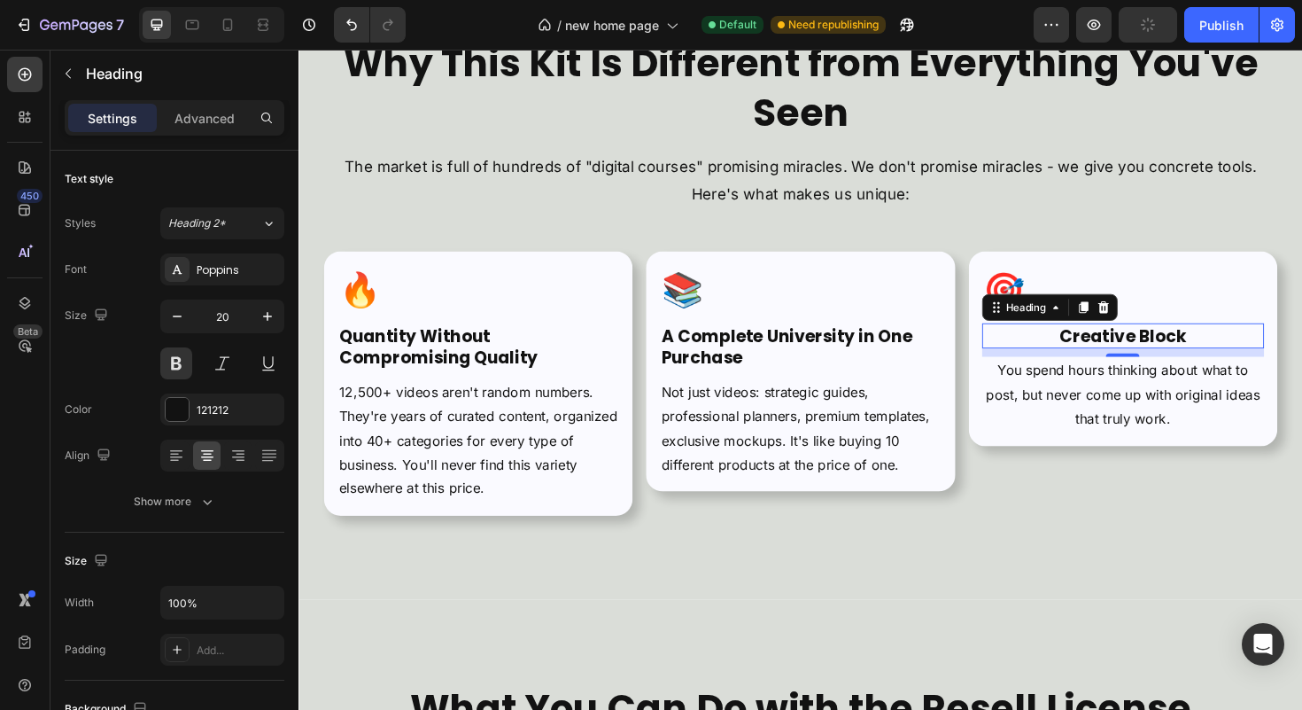
click at [1103, 346] on h2 "Creative Block" at bounding box center [1171, 352] width 299 height 27
click at [1103, 346] on p "Creative Block" at bounding box center [1171, 352] width 295 height 23
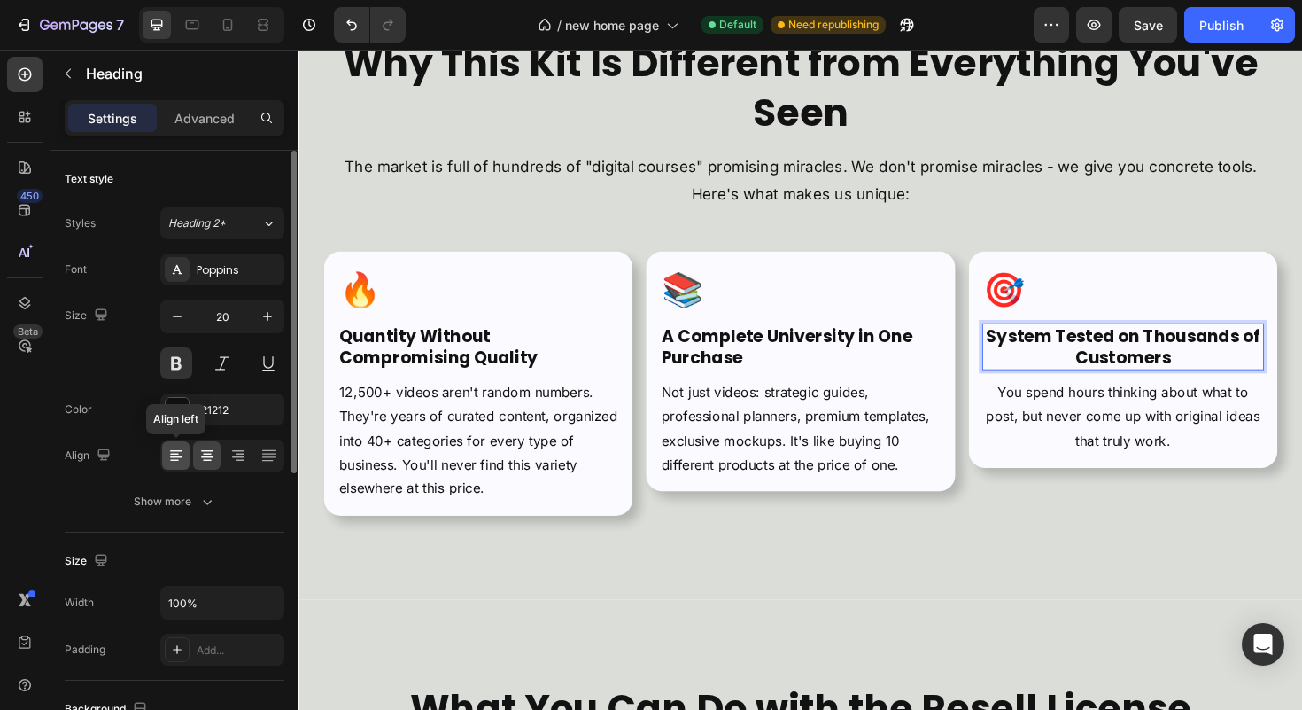
click at [180, 453] on icon at bounding box center [176, 455] width 18 height 18
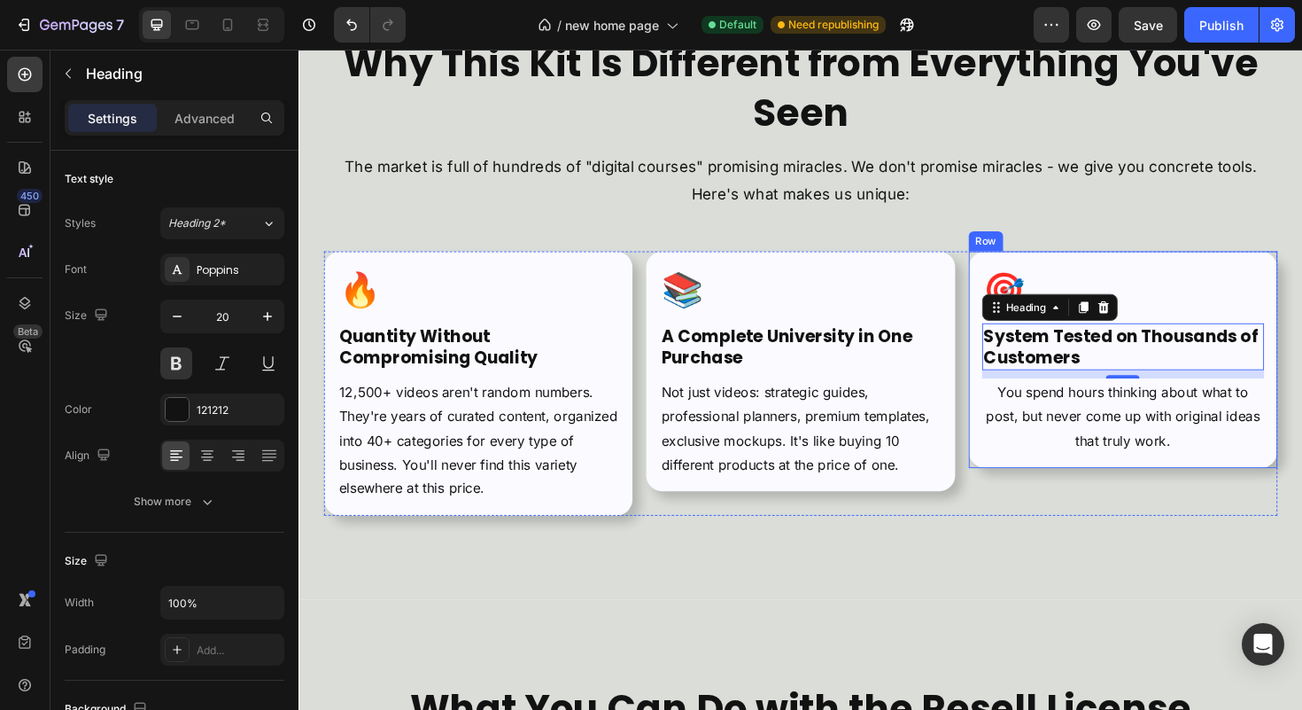
click at [1130, 431] on p "You spend hours thinking about what to post, but never come up with original id…" at bounding box center [1171, 438] width 295 height 76
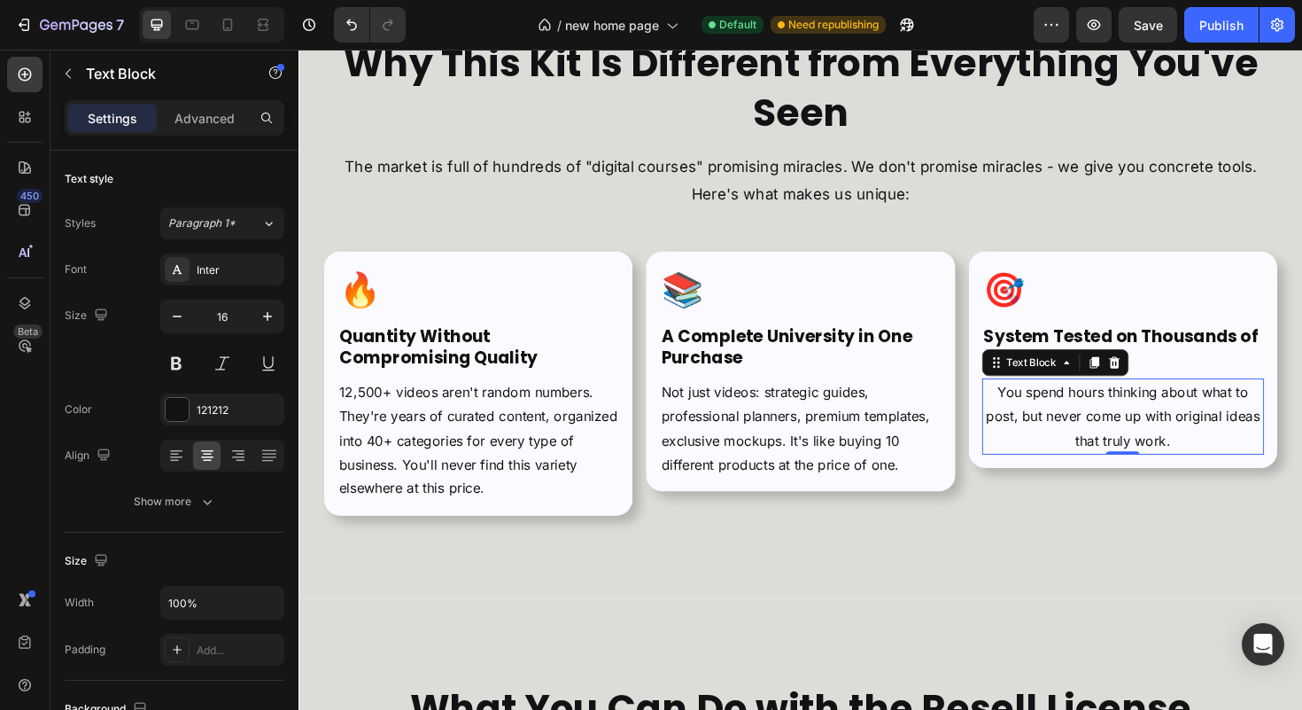
click at [1095, 423] on p "You spend hours thinking about what to post, but never come up with original id…" at bounding box center [1171, 438] width 295 height 76
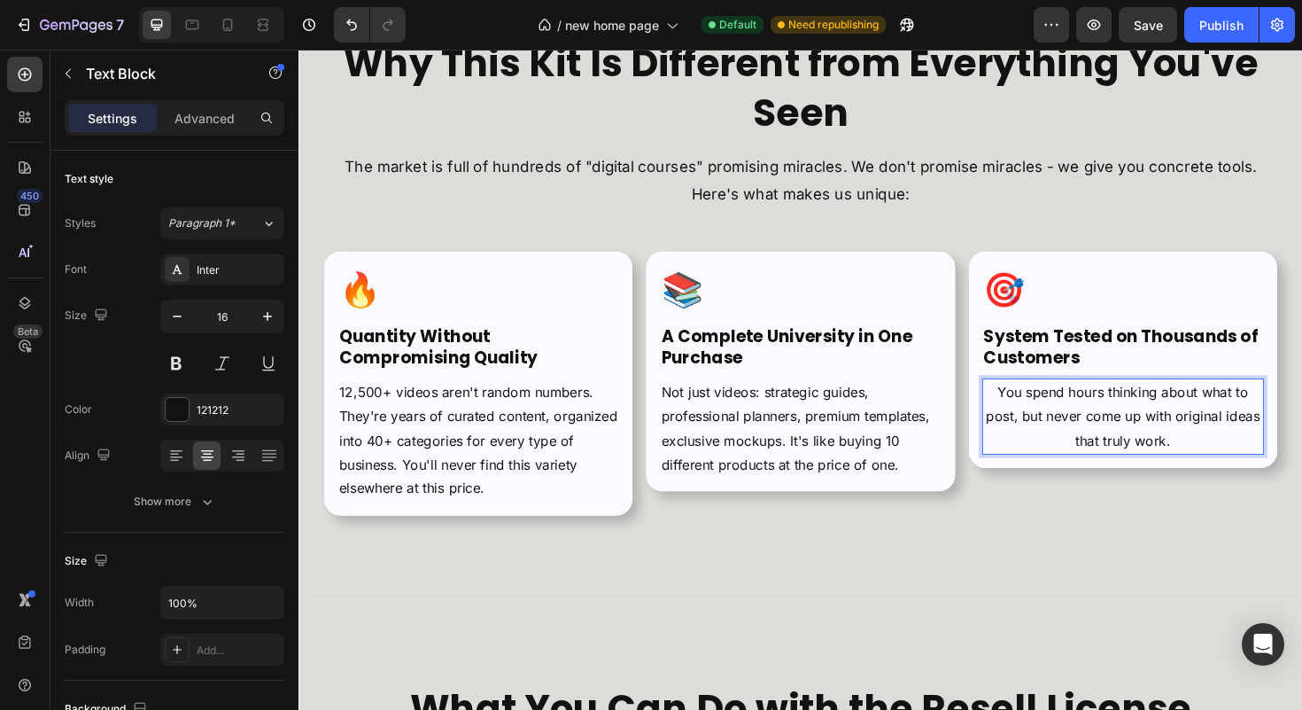
click at [1095, 423] on p "You spend hours thinking about what to post, but never come up with original id…" at bounding box center [1171, 438] width 295 height 76
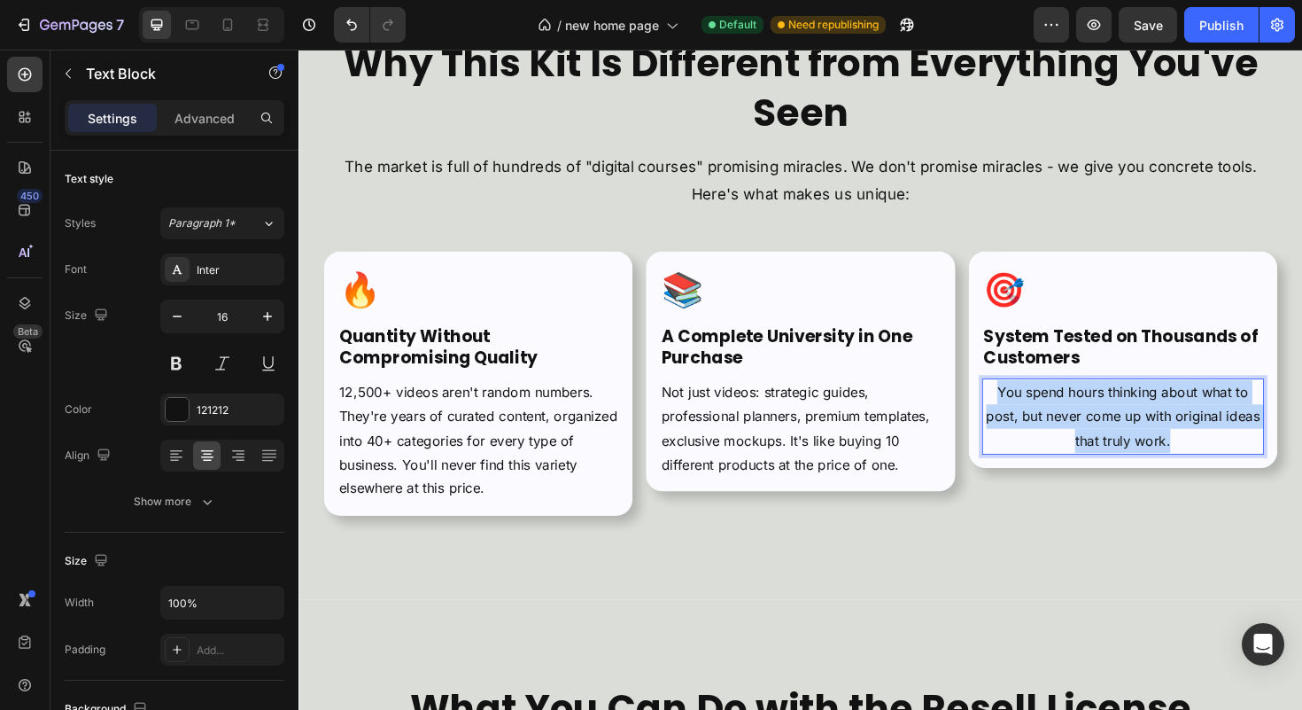
click at [1095, 423] on p "You spend hours thinking about what to post, but never come up with original id…" at bounding box center [1171, 438] width 295 height 76
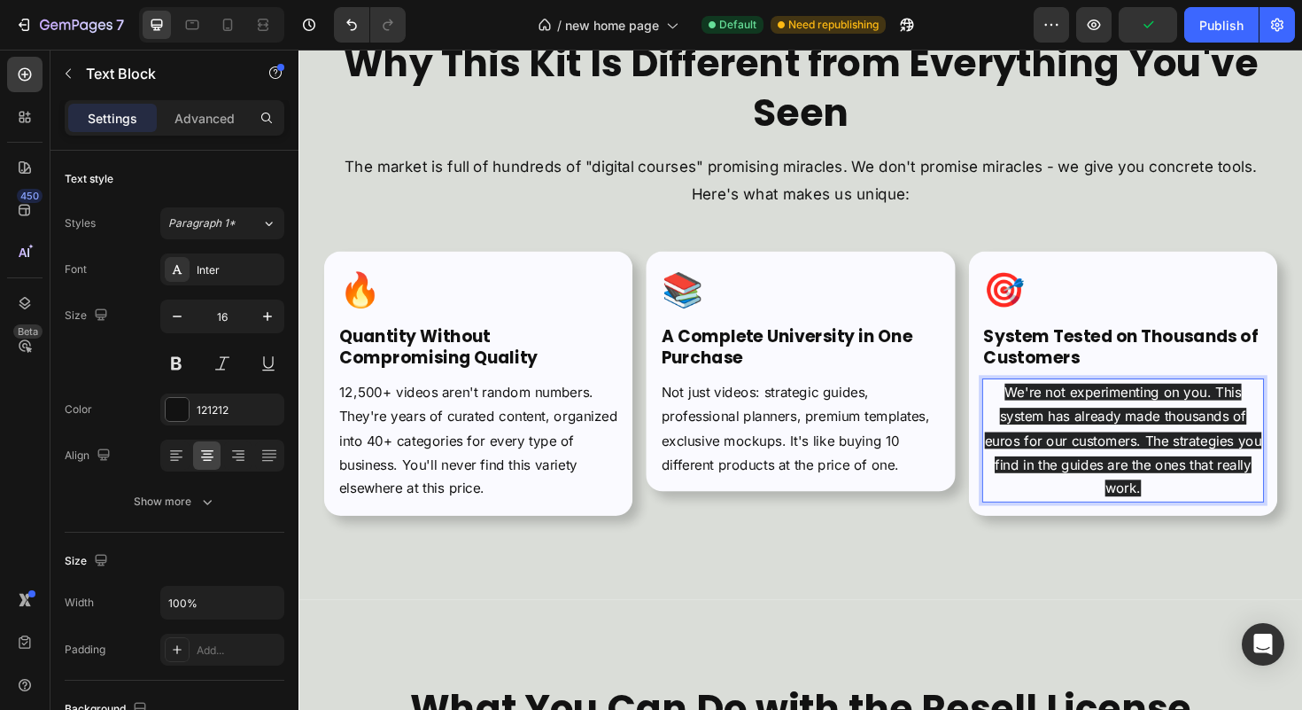
click at [1119, 466] on span "We're not experimenting on you. This system has already made thousands of euros…" at bounding box center [1171, 463] width 293 height 120
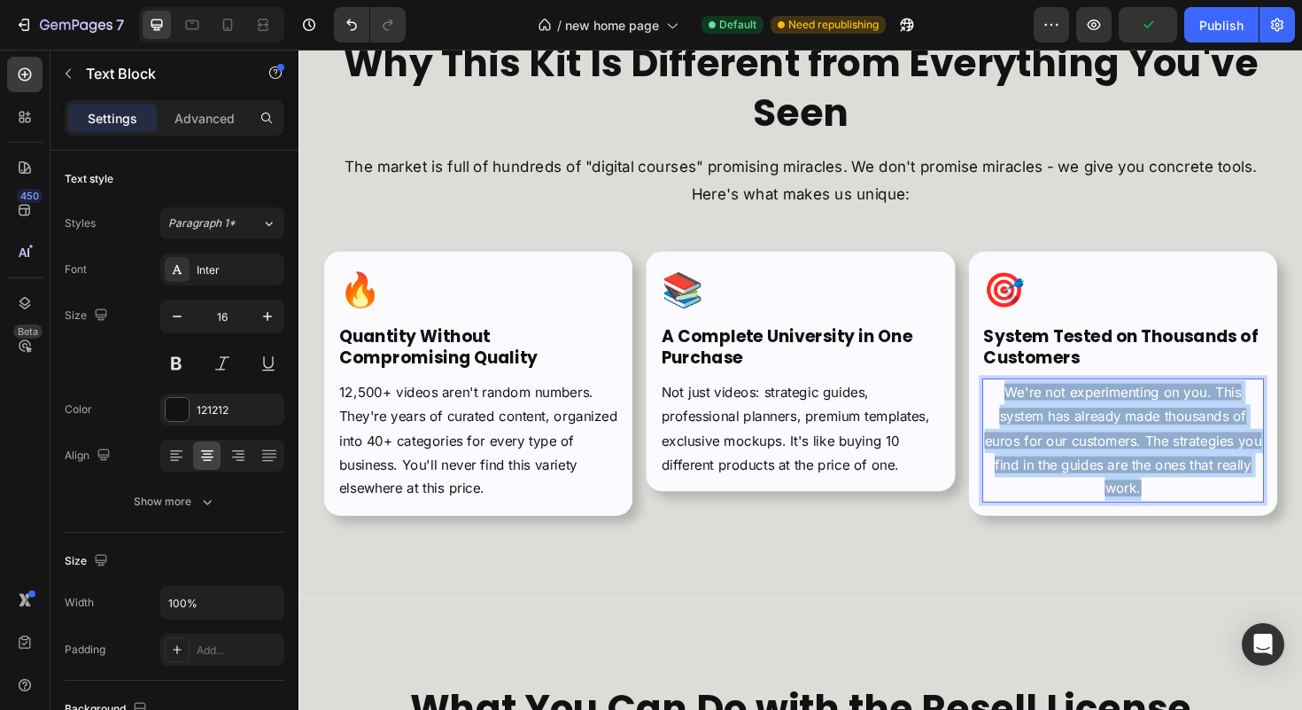
click at [1119, 466] on span "We're not experimenting on you. This system has already made thousands of euros…" at bounding box center [1171, 463] width 293 height 120
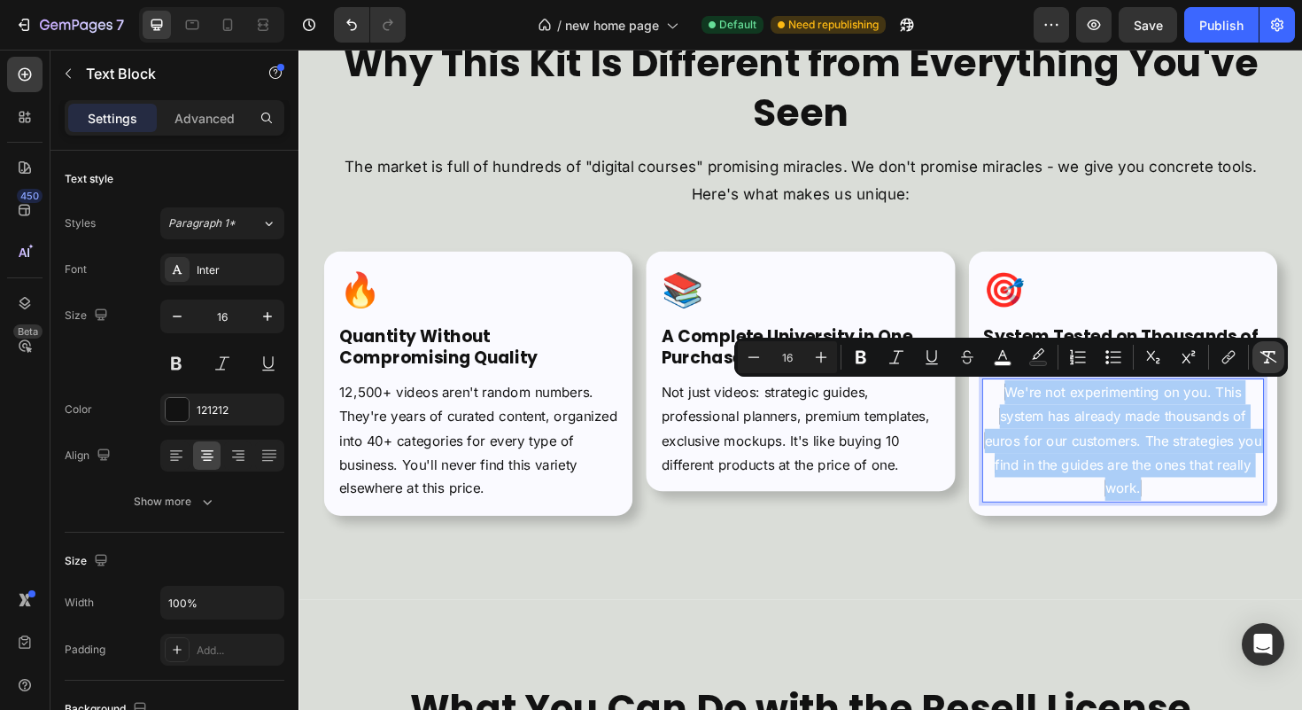
click at [1271, 358] on icon "Editor contextual toolbar" at bounding box center [1269, 357] width 17 height 12
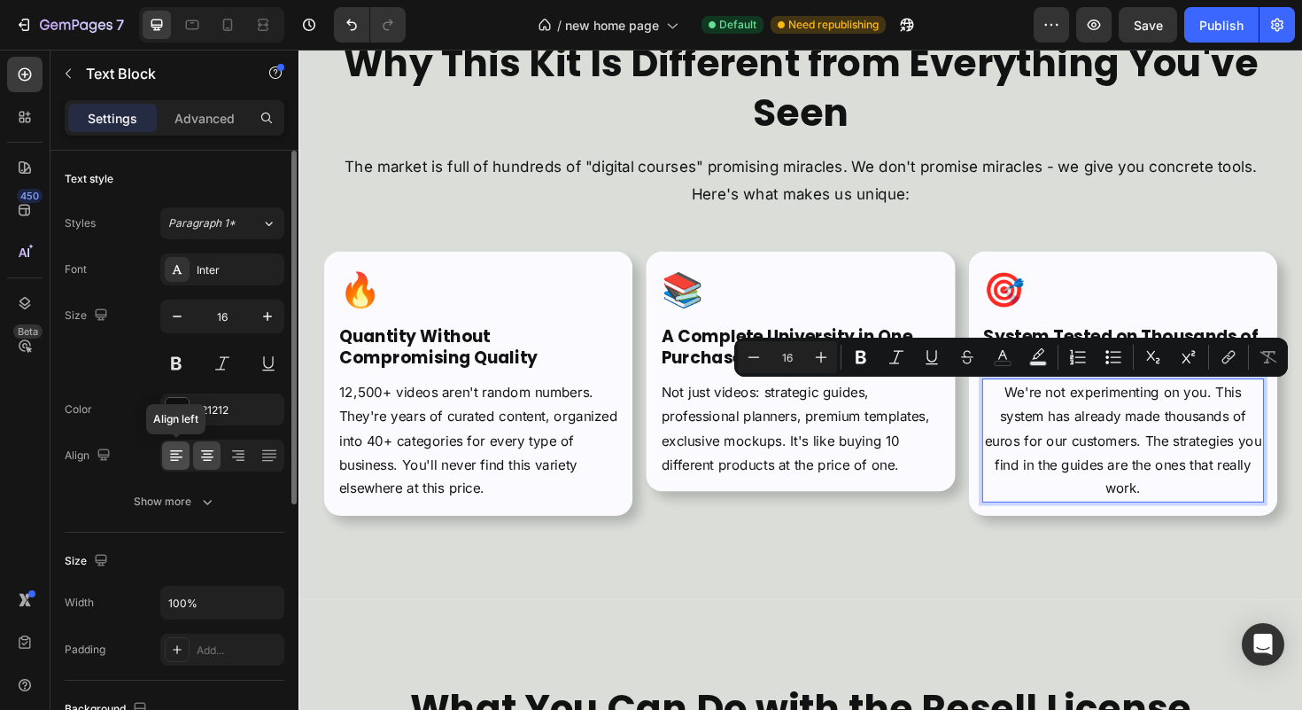
click at [175, 448] on icon at bounding box center [176, 455] width 18 height 18
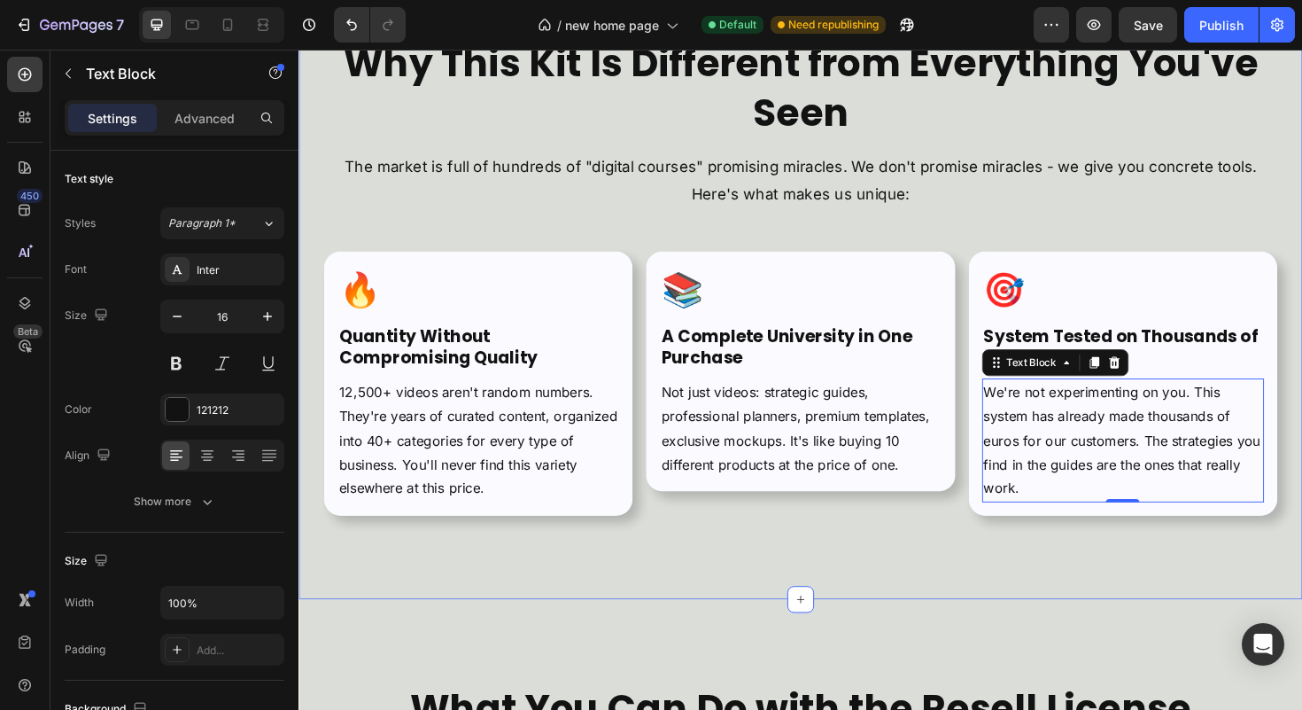
click at [1044, 565] on div "Why This Kit Is Different from Everything You've Seen Heading The market is ful…" at bounding box center [830, 290] width 1063 height 683
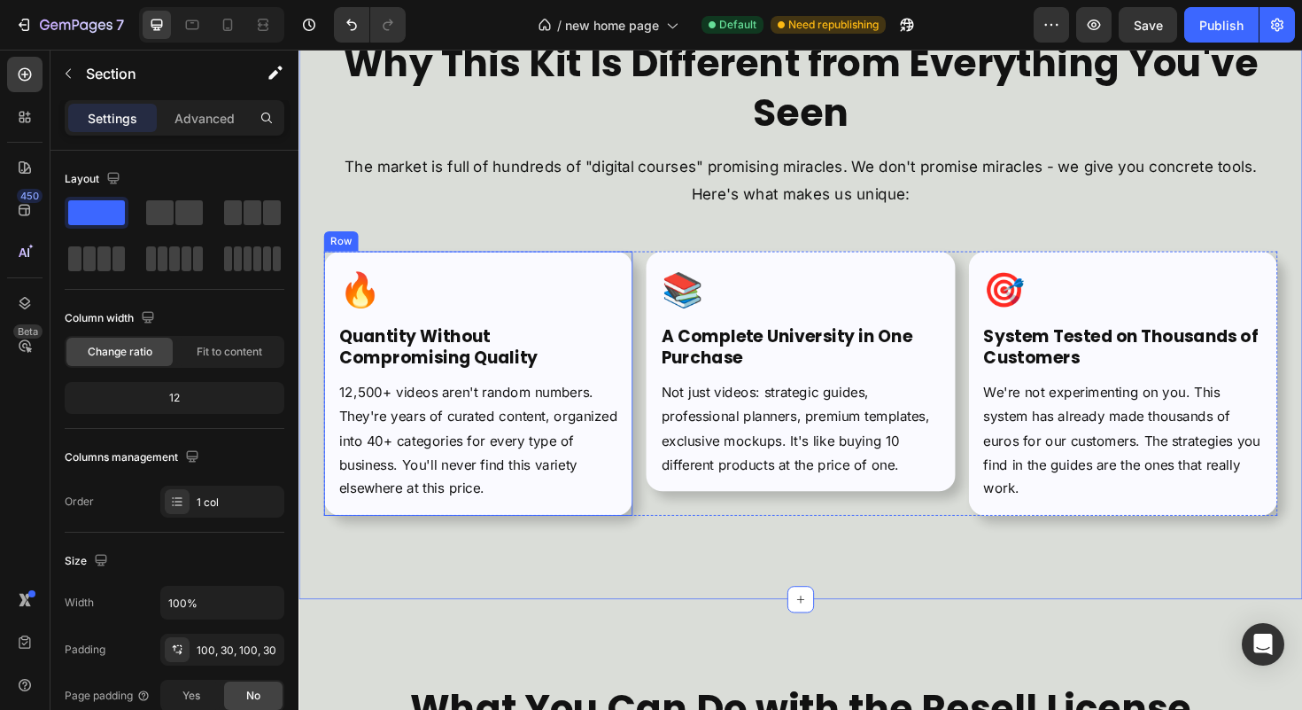
click at [638, 294] on div "🔥 Text Block ⁠⁠⁠⁠⁠⁠⁠ Quantity Without Compromising Quality Heading 12,500+ vide…" at bounding box center [488, 403] width 327 height 280
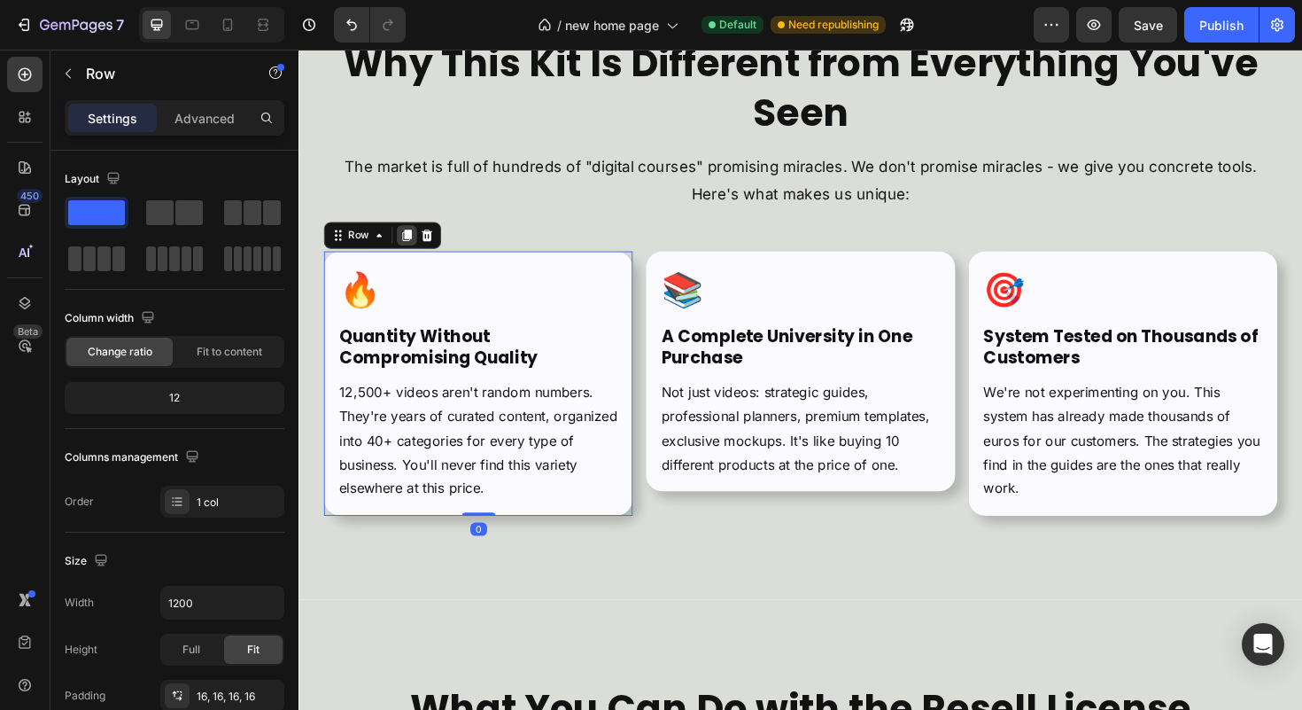
click at [418, 252] on icon at bounding box center [413, 246] width 14 height 14
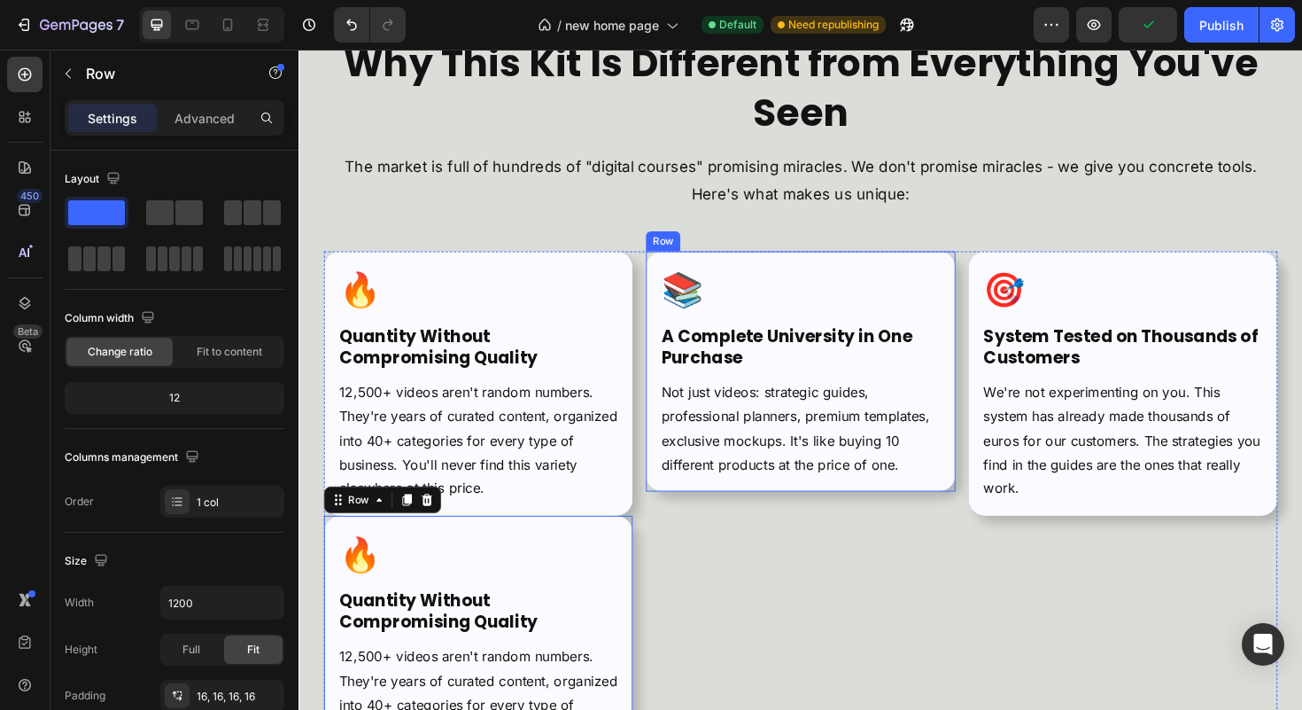
click at [974, 288] on div "📚 Text Block ⁠⁠⁠⁠⁠⁠⁠ A Complete University in One Purchase Heading Not just vid…" at bounding box center [829, 390] width 327 height 254
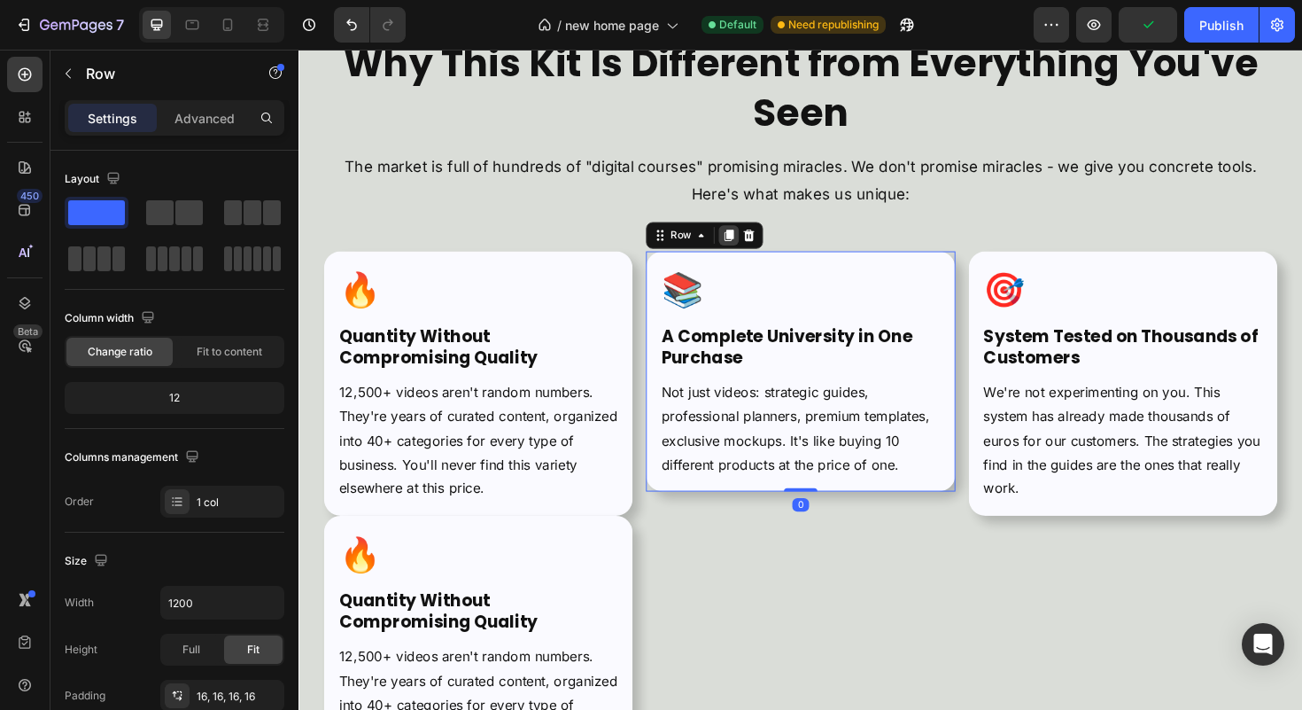
click at [757, 249] on div at bounding box center [753, 246] width 21 height 21
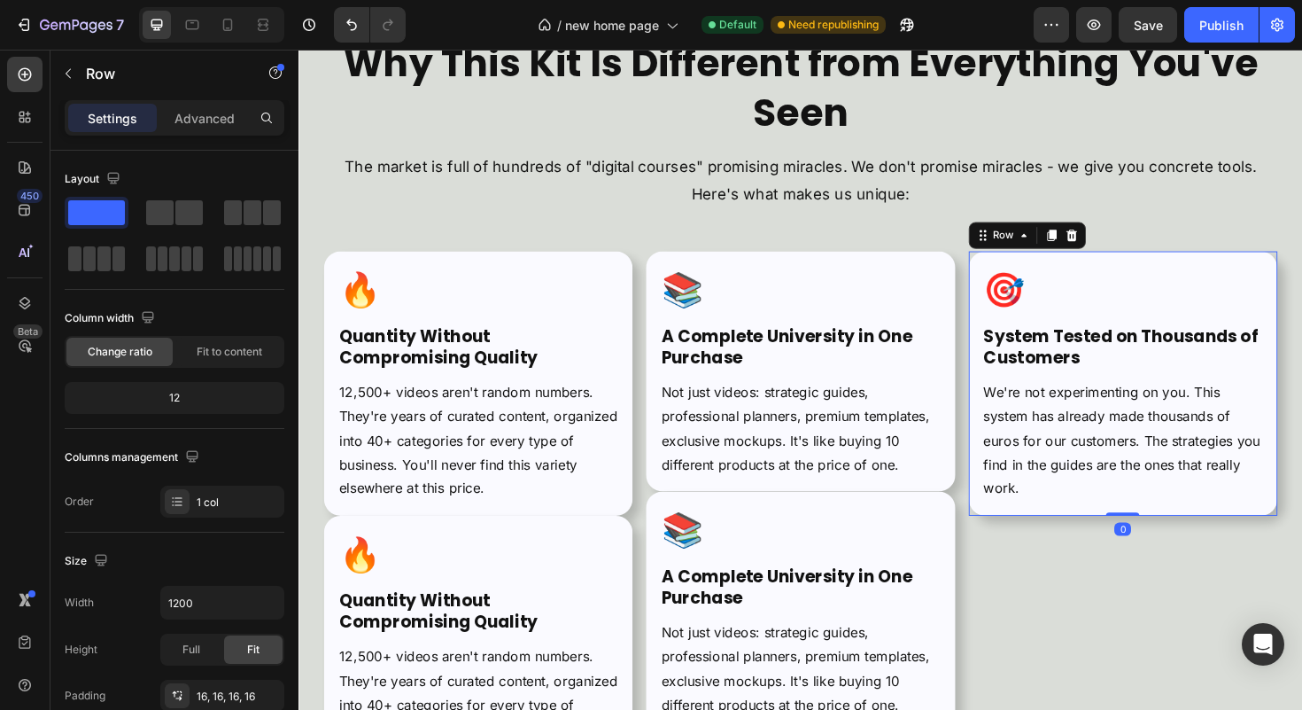
click at [1301, 282] on div "🎯 Text Block ⁠⁠⁠⁠⁠⁠⁠ System Tested on Thousands of Customers Heading We're not …" at bounding box center [1171, 403] width 327 height 280
click at [1089, 252] on icon at bounding box center [1096, 246] width 14 height 14
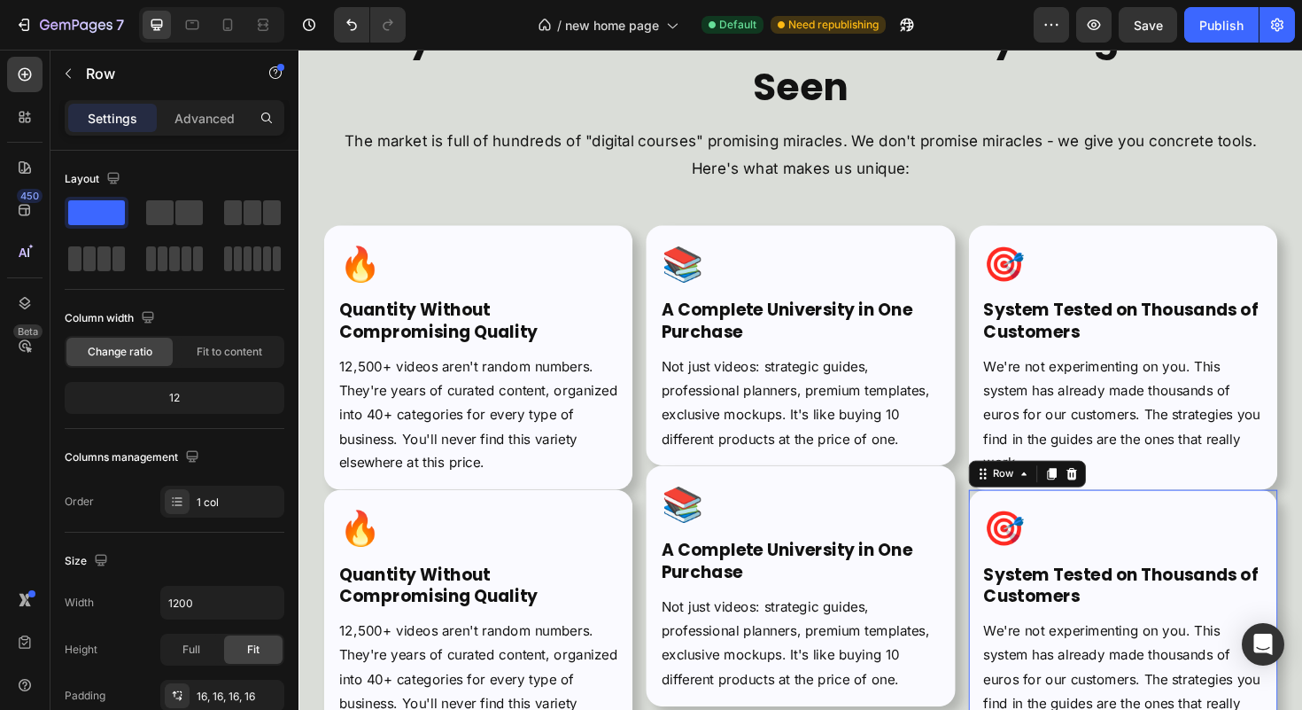
scroll to position [5880, 0]
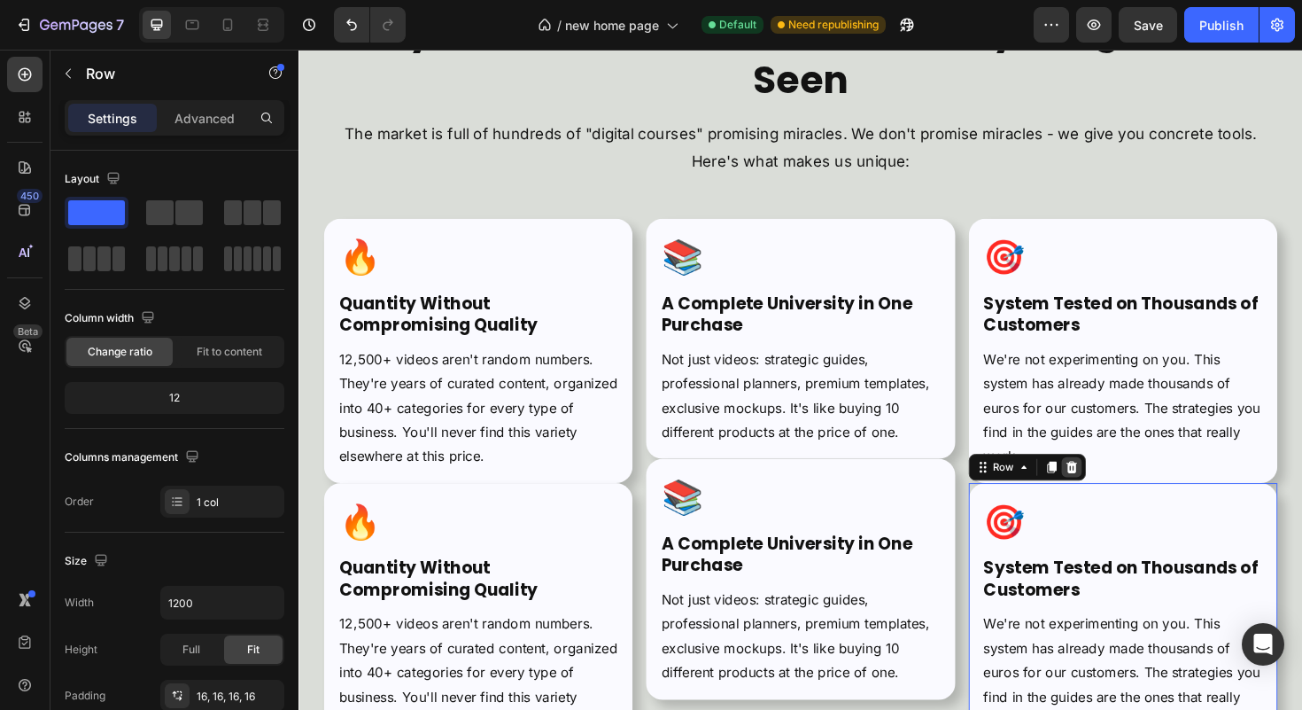
click at [1111, 493] on icon at bounding box center [1117, 491] width 12 height 12
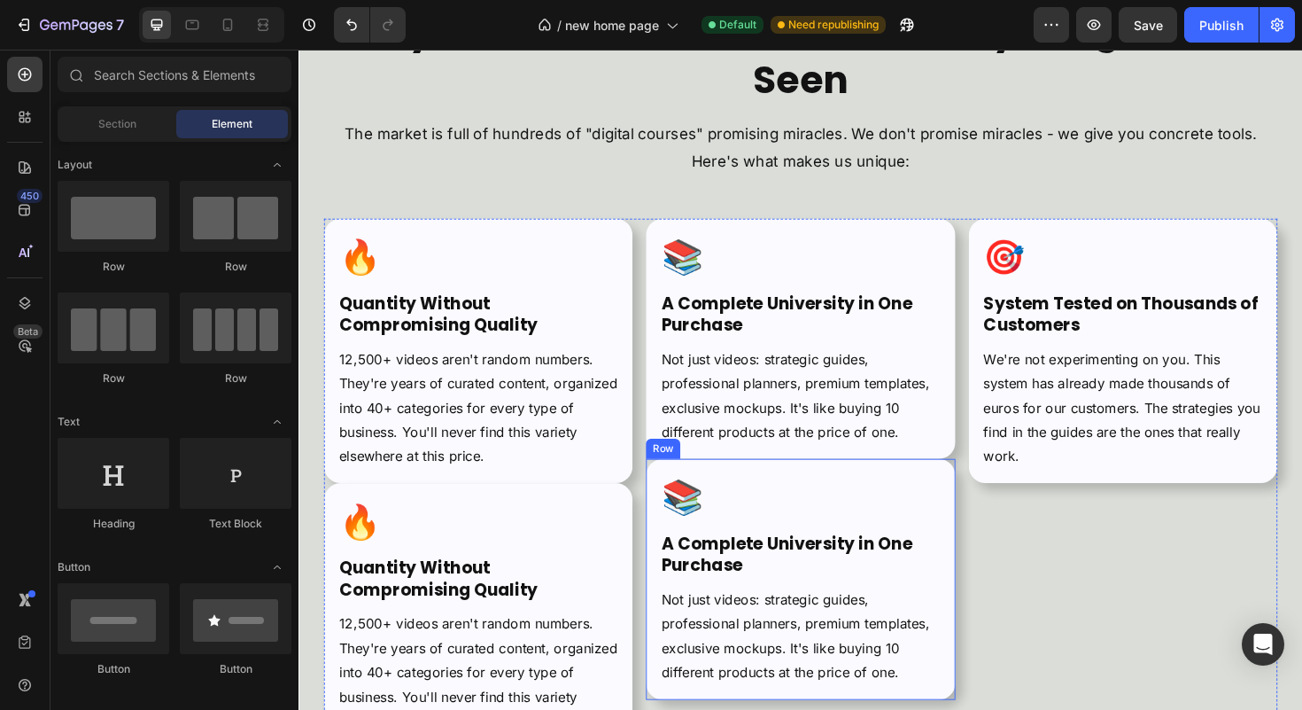
click at [970, 506] on div "📚" at bounding box center [829, 523] width 299 height 53
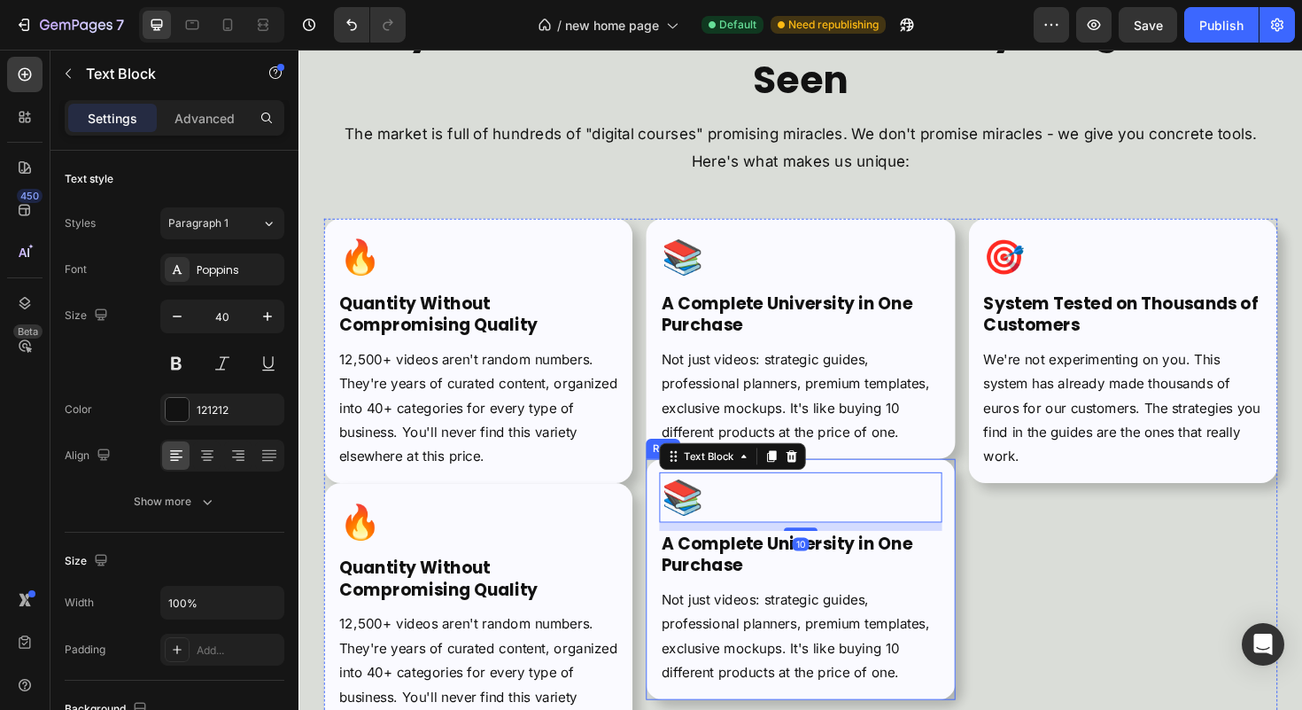
click at [973, 500] on div "📚 Text Block 10 A Complete University in One Purchase Heading Not just videos: …" at bounding box center [829, 610] width 327 height 254
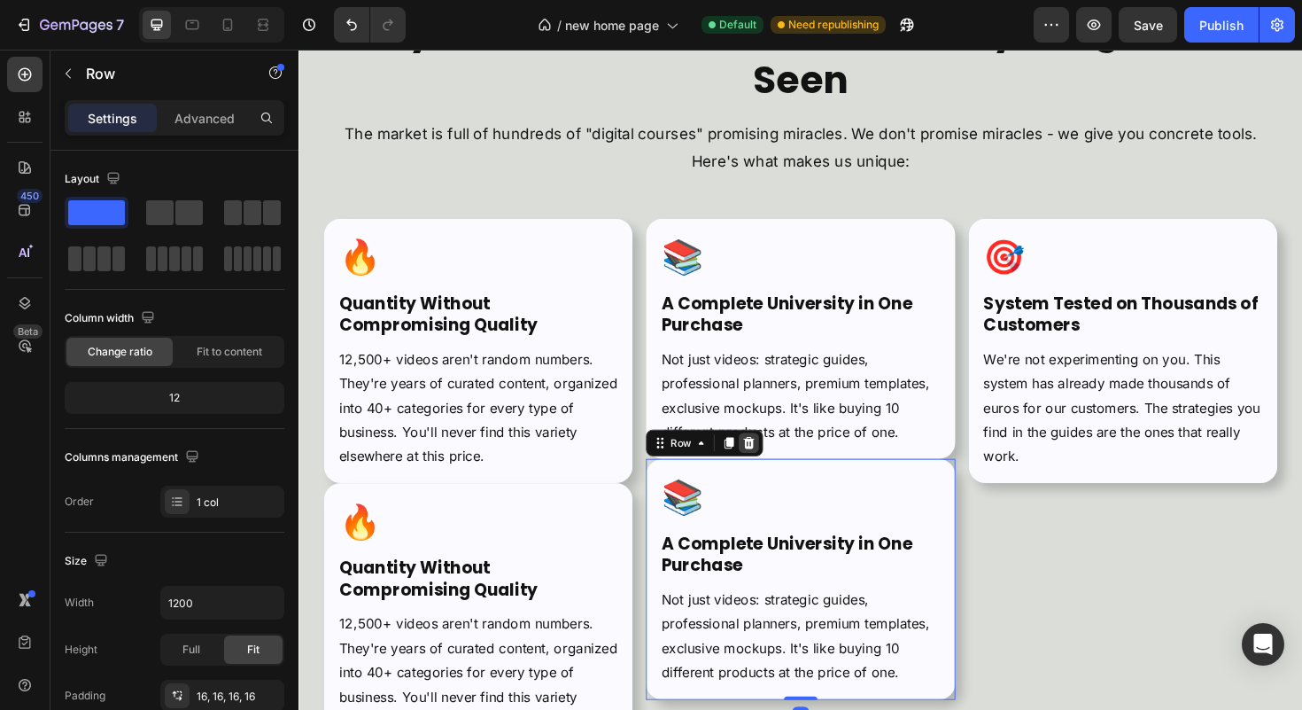
click at [776, 471] on icon at bounding box center [775, 466] width 14 height 14
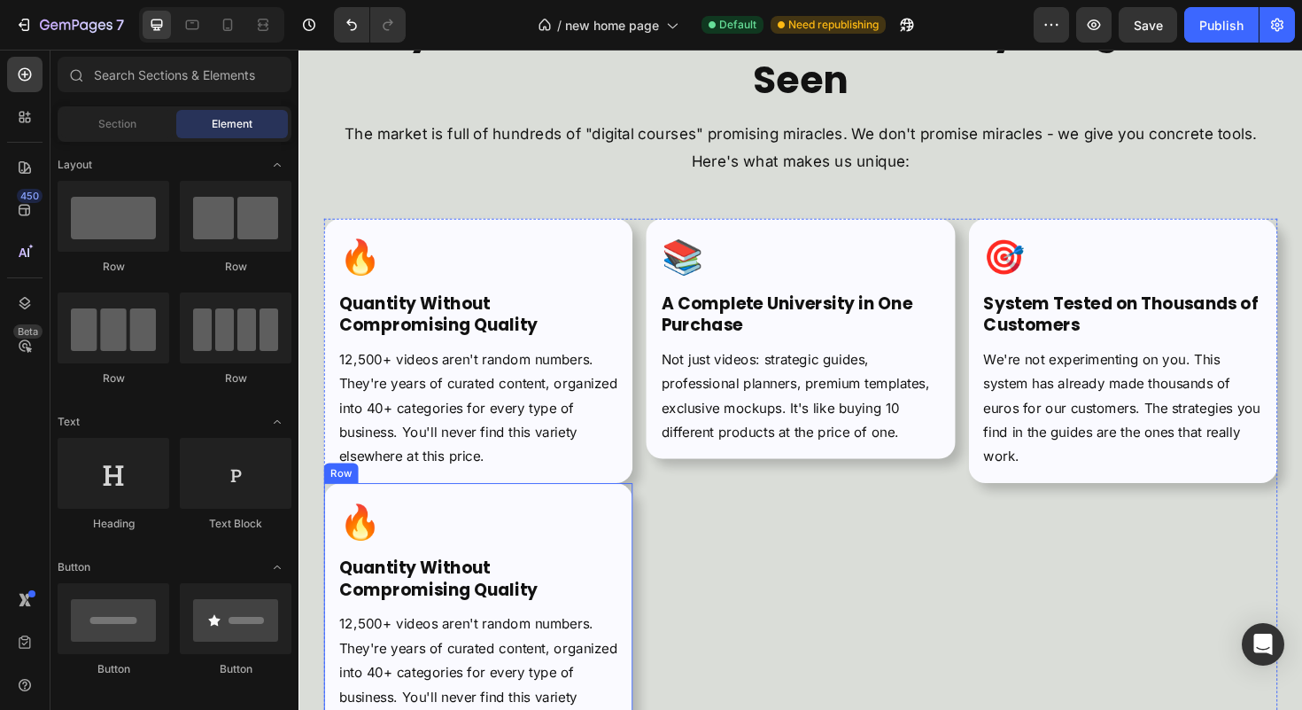
click at [636, 531] on div "🔥 Text Block Quantity Without Compromising Quality Heading 12,500+ videos aren'…" at bounding box center [488, 648] width 327 height 280
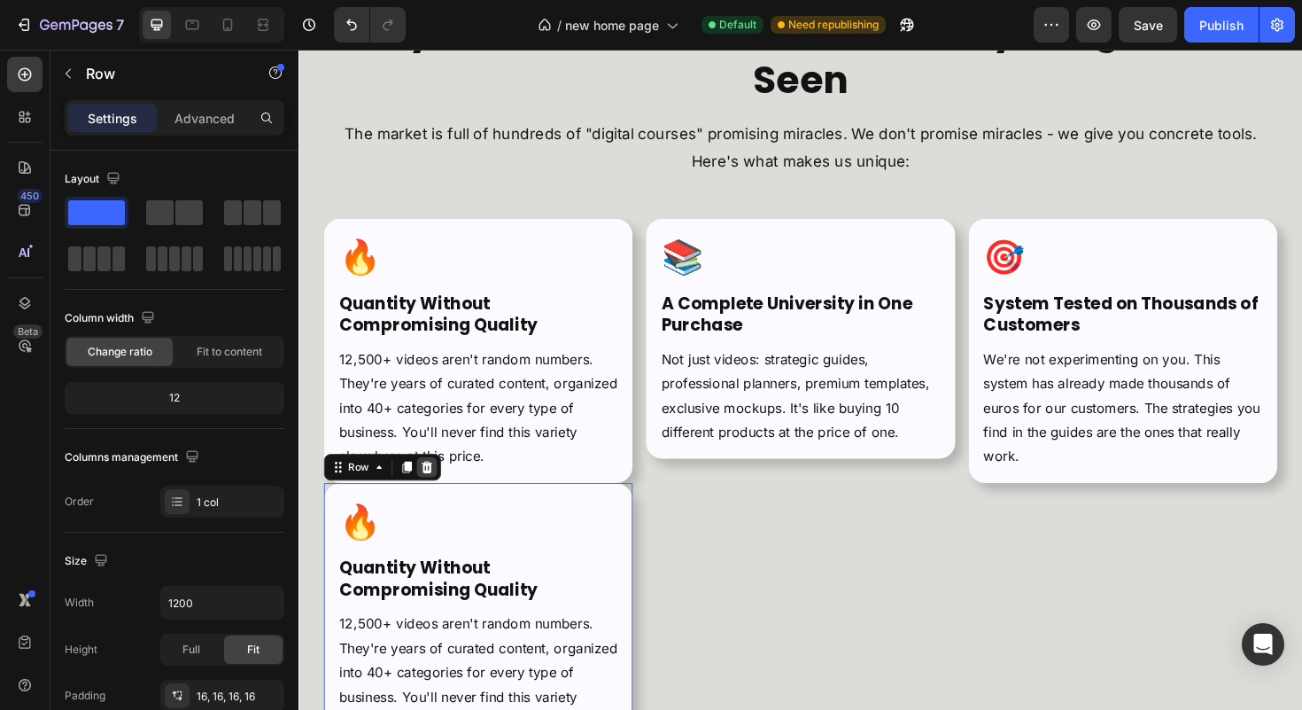
click at [435, 494] on icon at bounding box center [434, 492] width 14 height 14
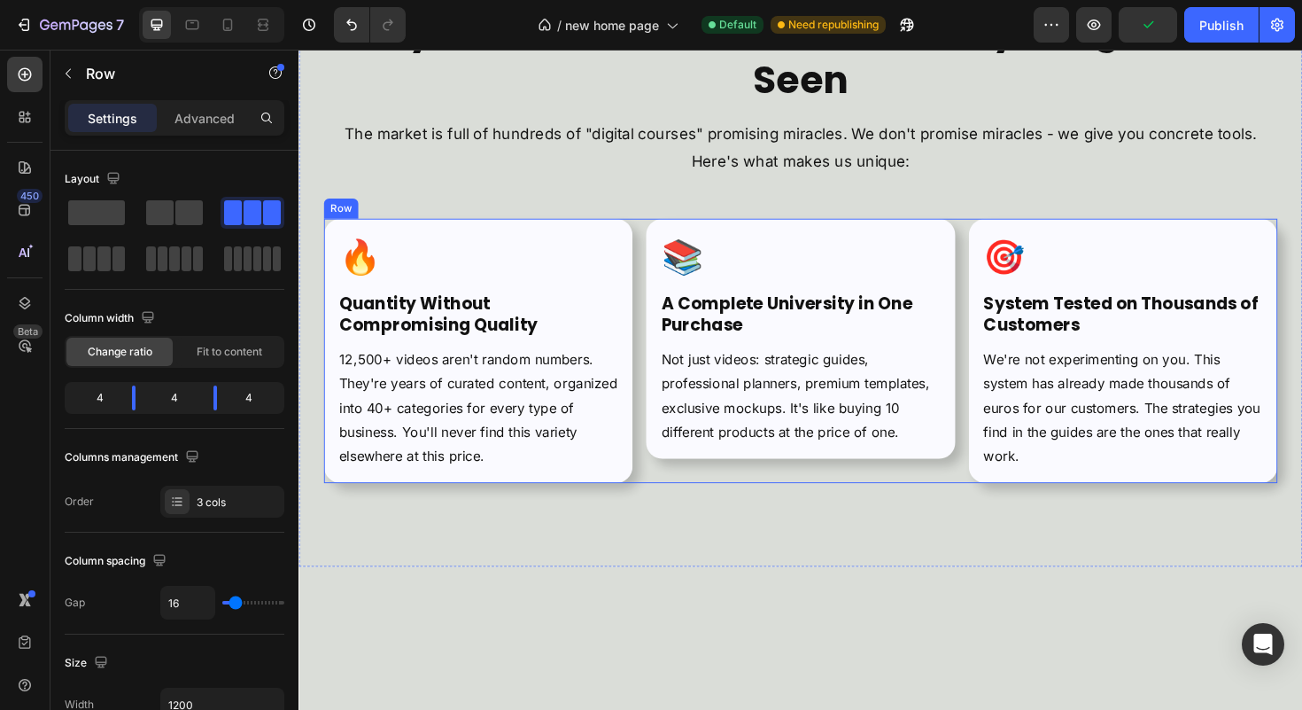
click at [654, 257] on div "🔥 Text Block ⁠⁠⁠⁠⁠⁠⁠ Quantity Without Compromising Quality Heading 12,500+ vide…" at bounding box center [830, 369] width 1010 height 280
click at [410, 214] on icon at bounding box center [413, 212] width 10 height 12
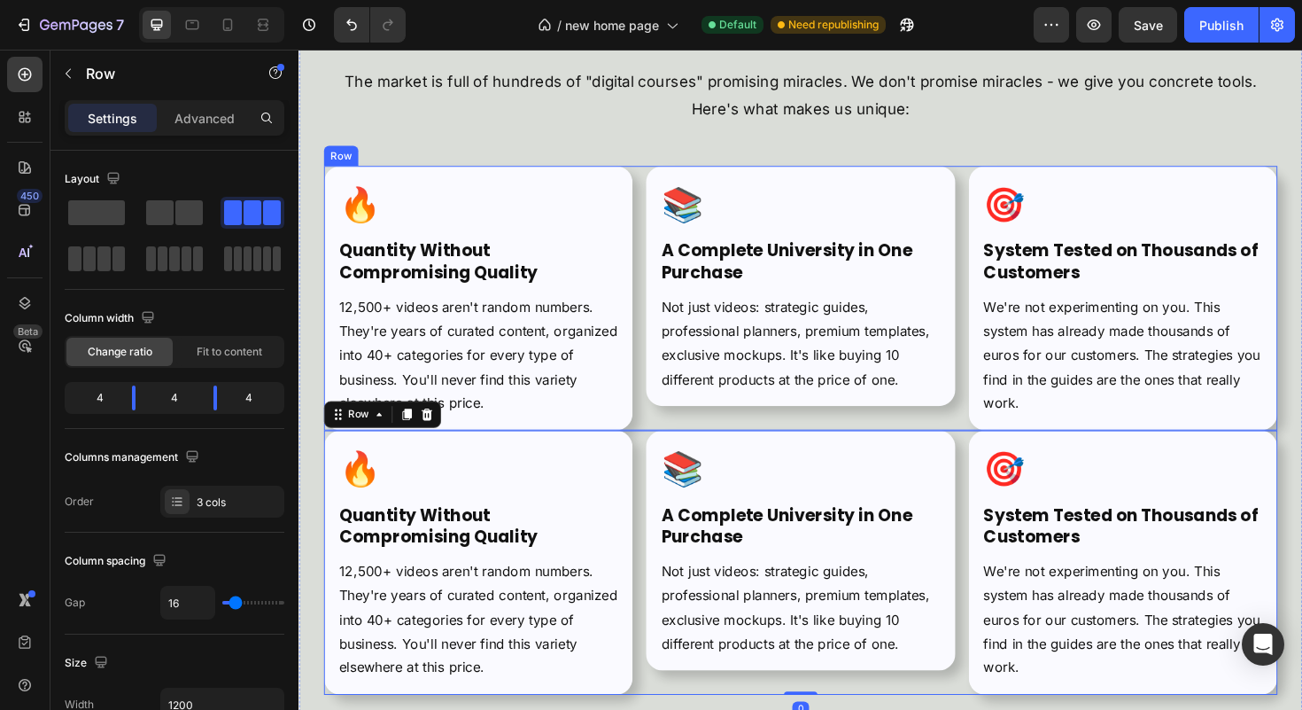
scroll to position [5943, 0]
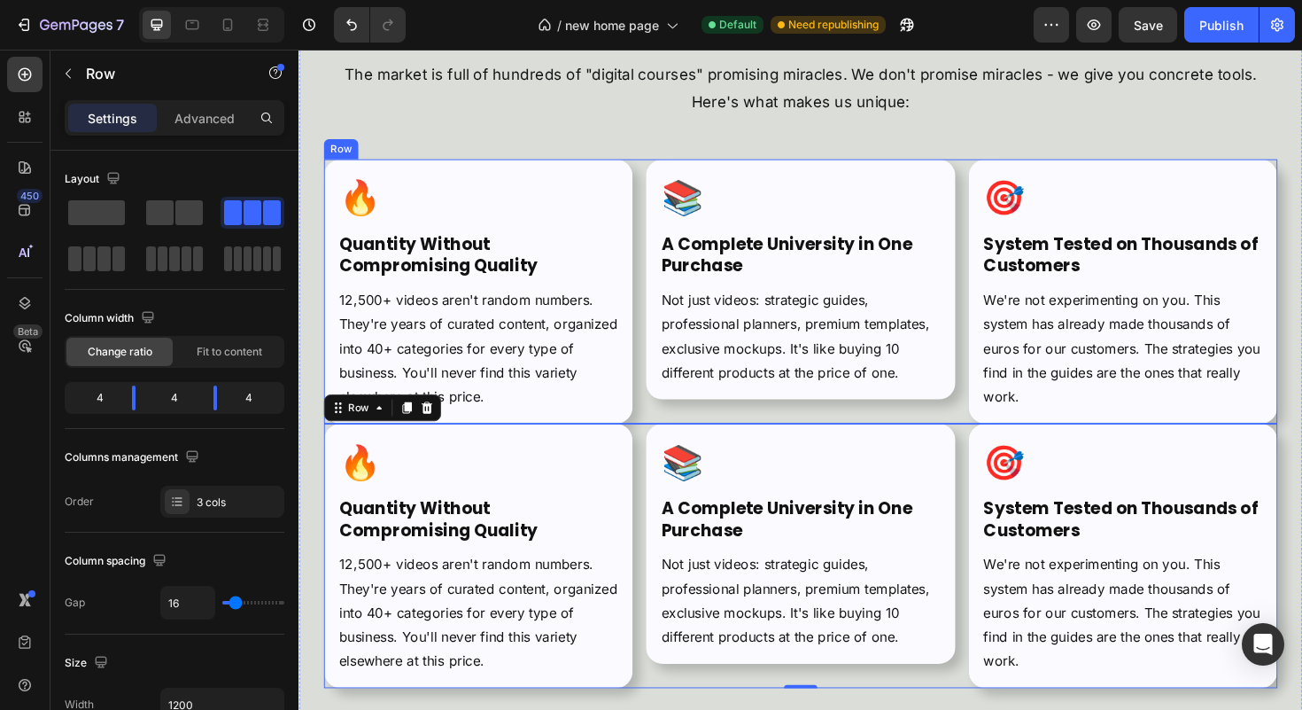
click at [885, 440] on div "📚 Text Block ⁠⁠⁠⁠⁠⁠⁠ A Complete University in One Purchase Heading Not just vid…" at bounding box center [829, 306] width 327 height 280
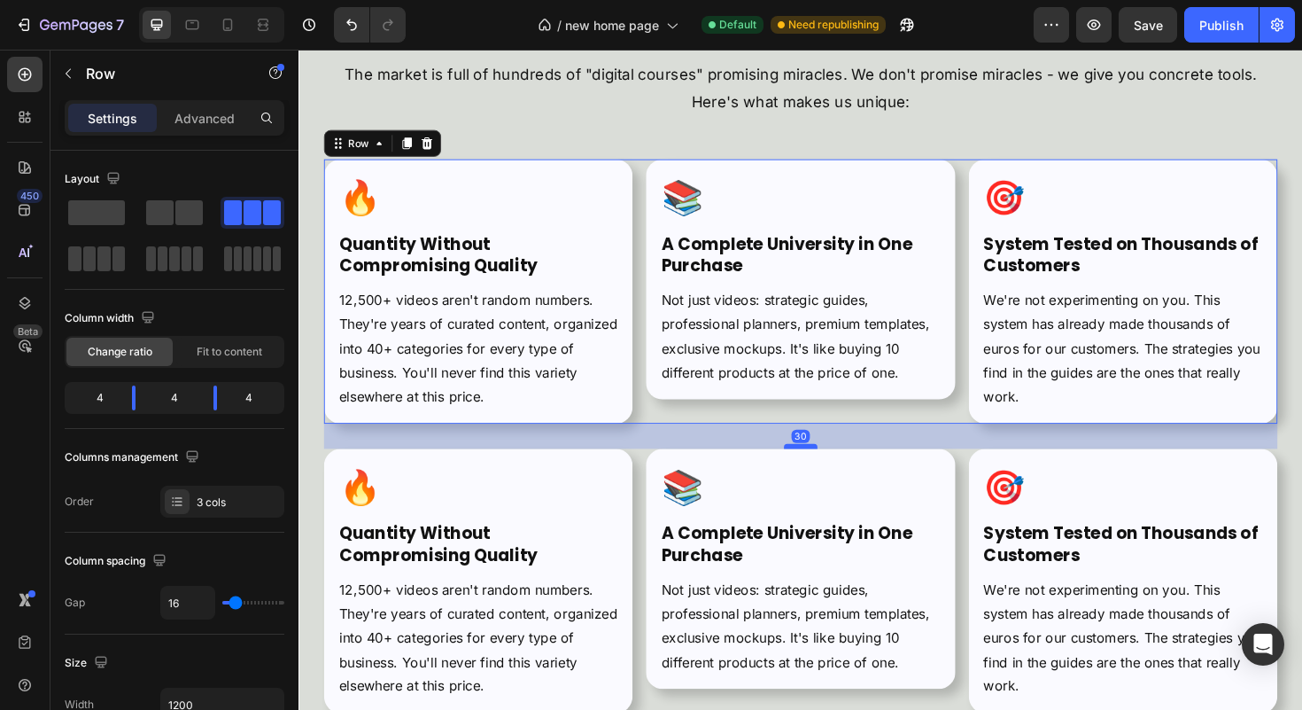
drag, startPoint x: 819, startPoint y: 445, endPoint x: 819, endPoint y: 471, distance: 26.6
click at [819, 471] on div at bounding box center [829, 469] width 35 height 5
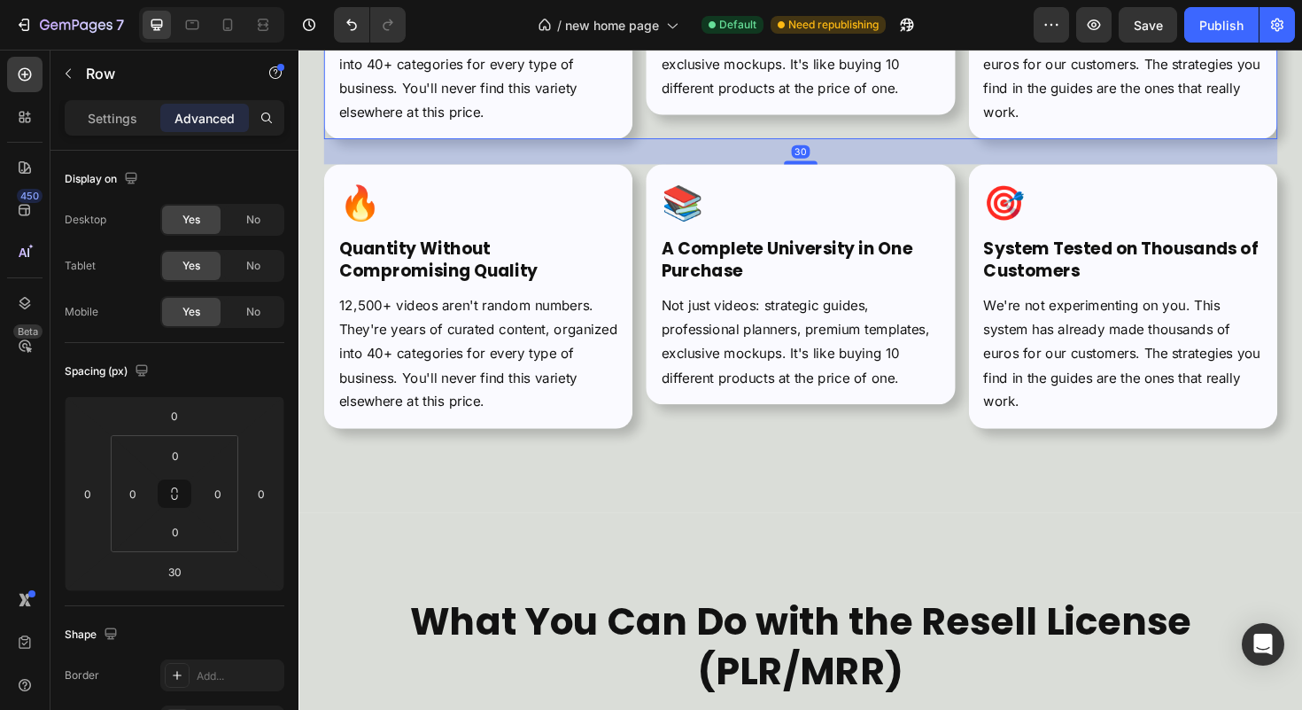
scroll to position [6257, 0]
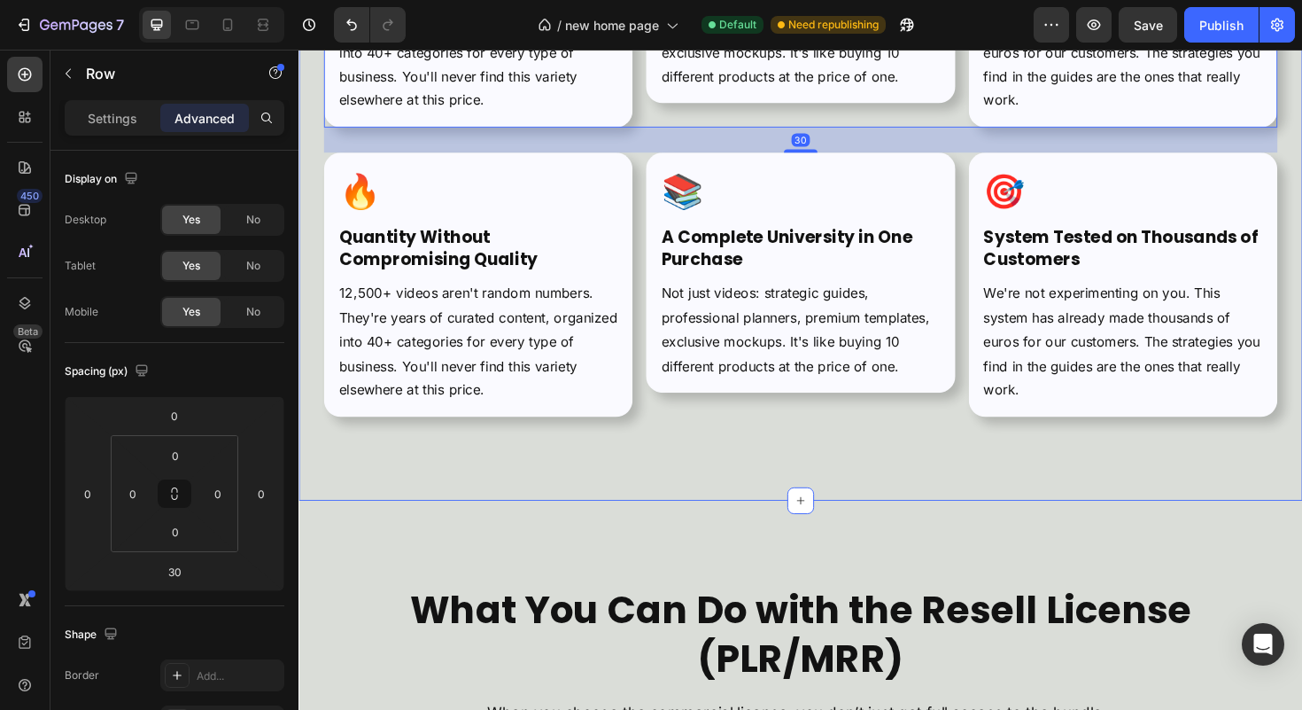
click at [1102, 491] on div "Why This Kit Is Different from Everything You've Seen Heading The market is ful…" at bounding box center [830, 32] width 1063 height 989
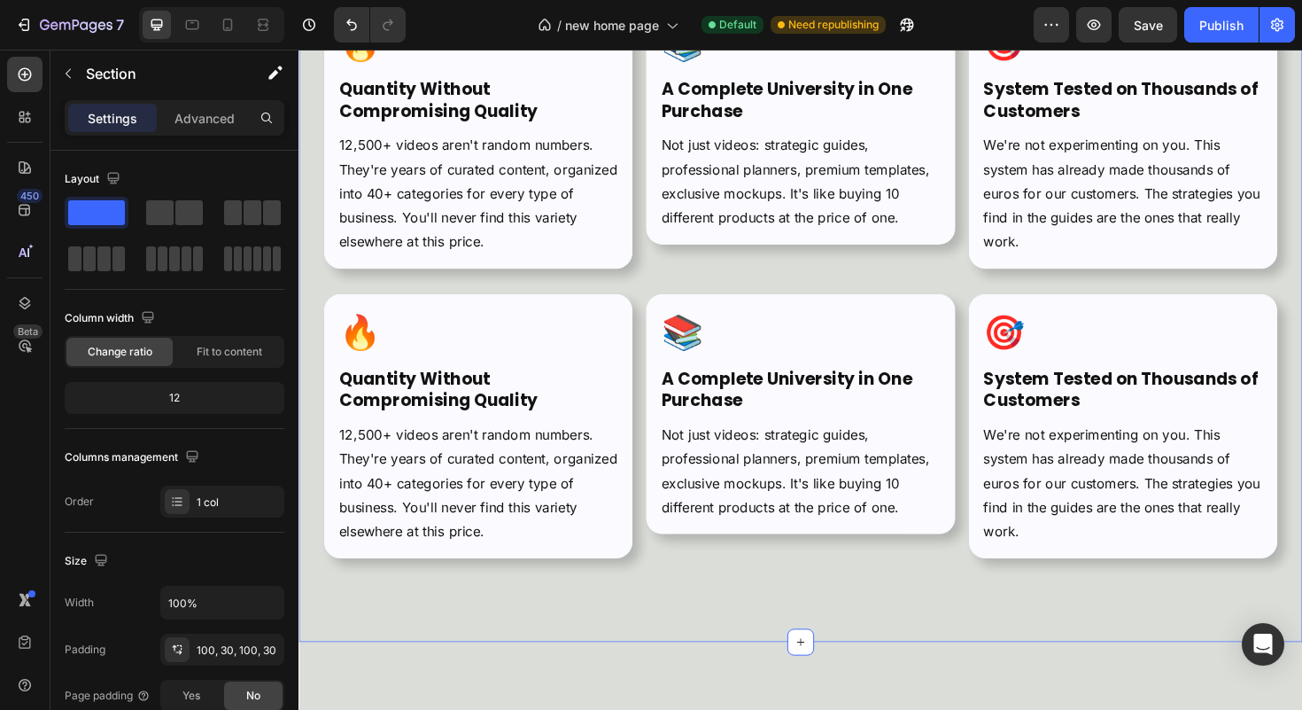
scroll to position [6103, 0]
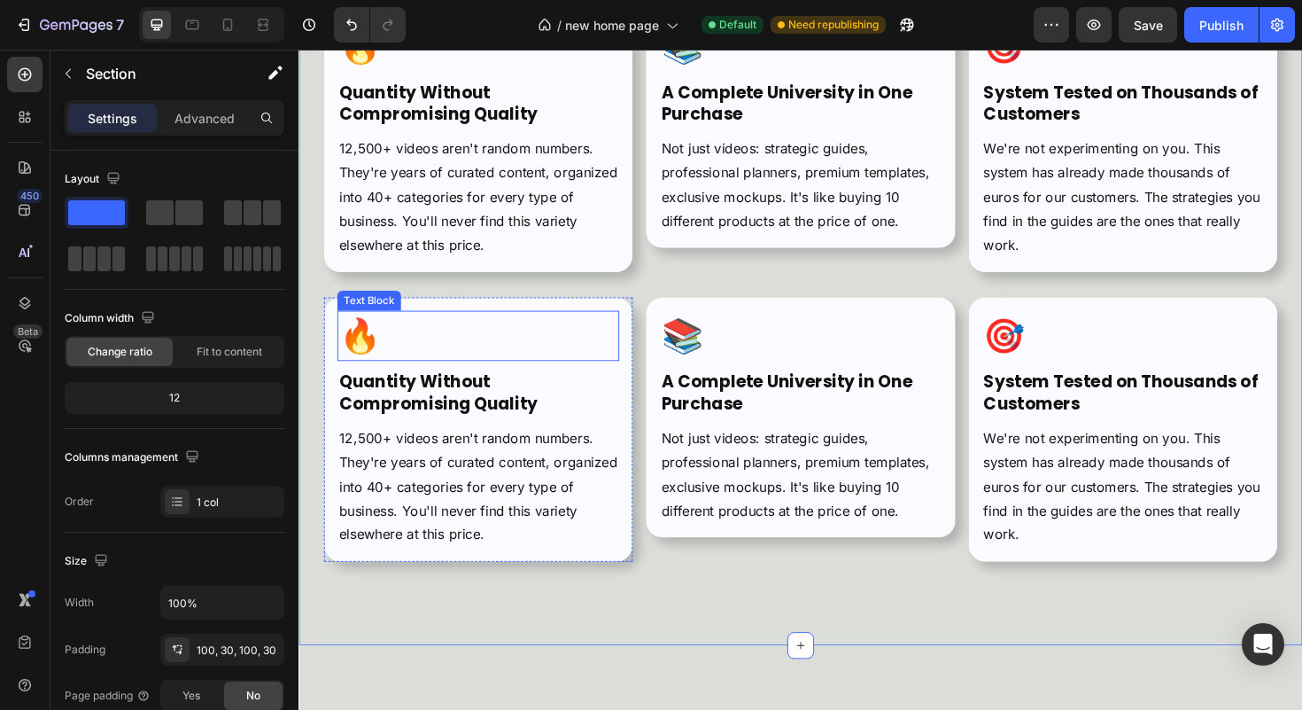
click at [381, 356] on p "🔥" at bounding box center [488, 353] width 295 height 50
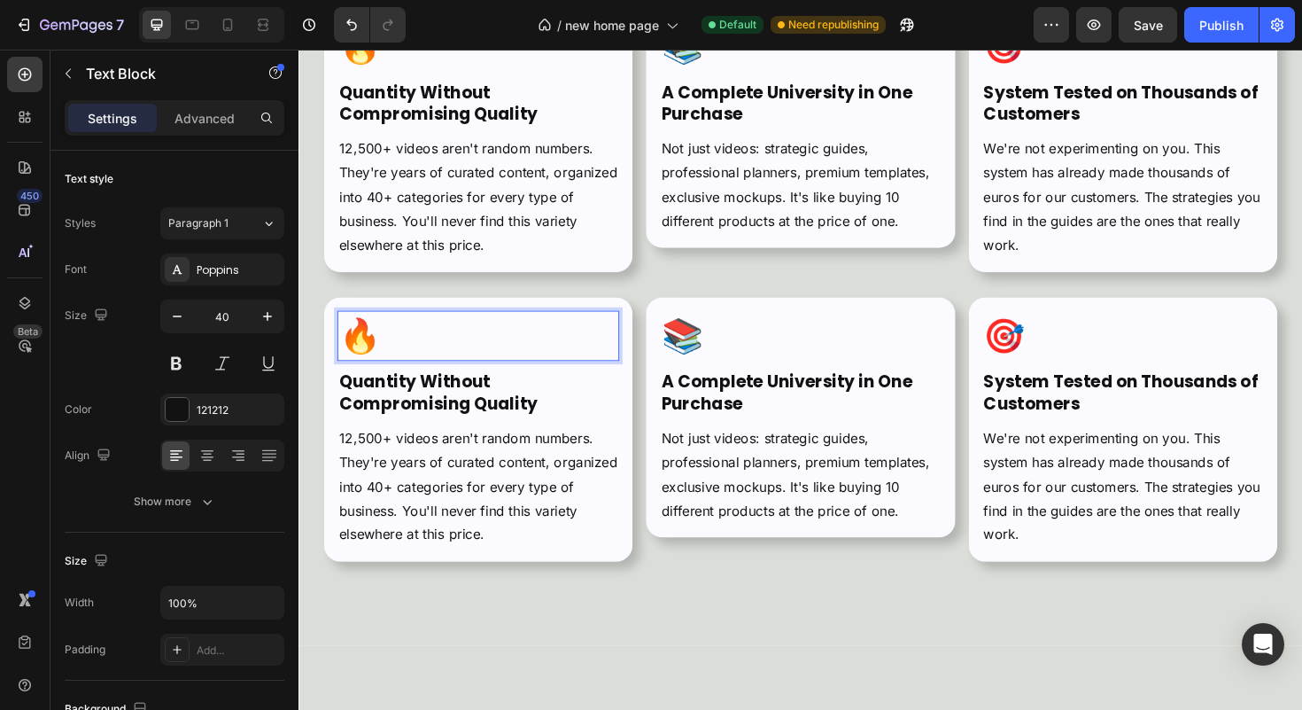
click at [414, 346] on p "🔥" at bounding box center [488, 353] width 295 height 50
click at [387, 355] on strong "🔥⚡" at bounding box center [385, 353] width 89 height 50
click at [510, 410] on h2 "Quantity Without Compromising Quality" at bounding box center [488, 413] width 299 height 50
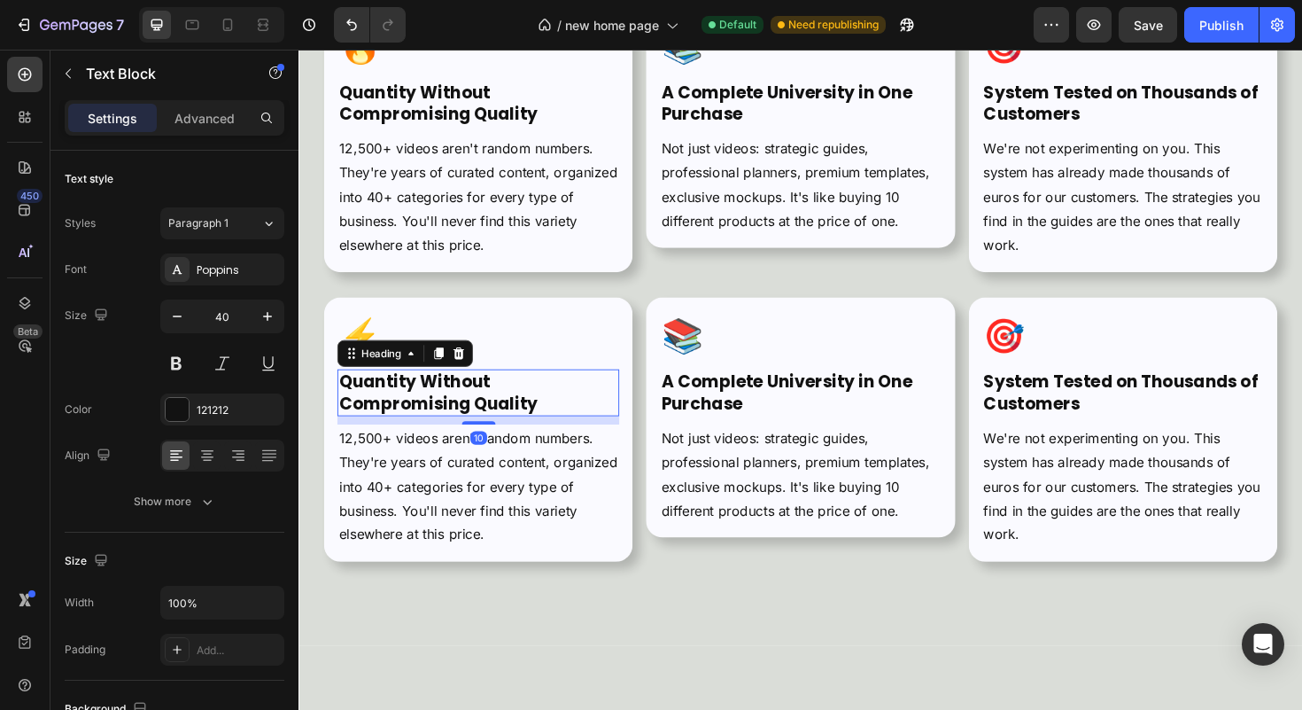
click at [510, 410] on h2 "Quantity Without Compromising Quality" at bounding box center [488, 413] width 299 height 50
click at [510, 410] on p "Quantity Without Compromising Quality" at bounding box center [488, 413] width 295 height 46
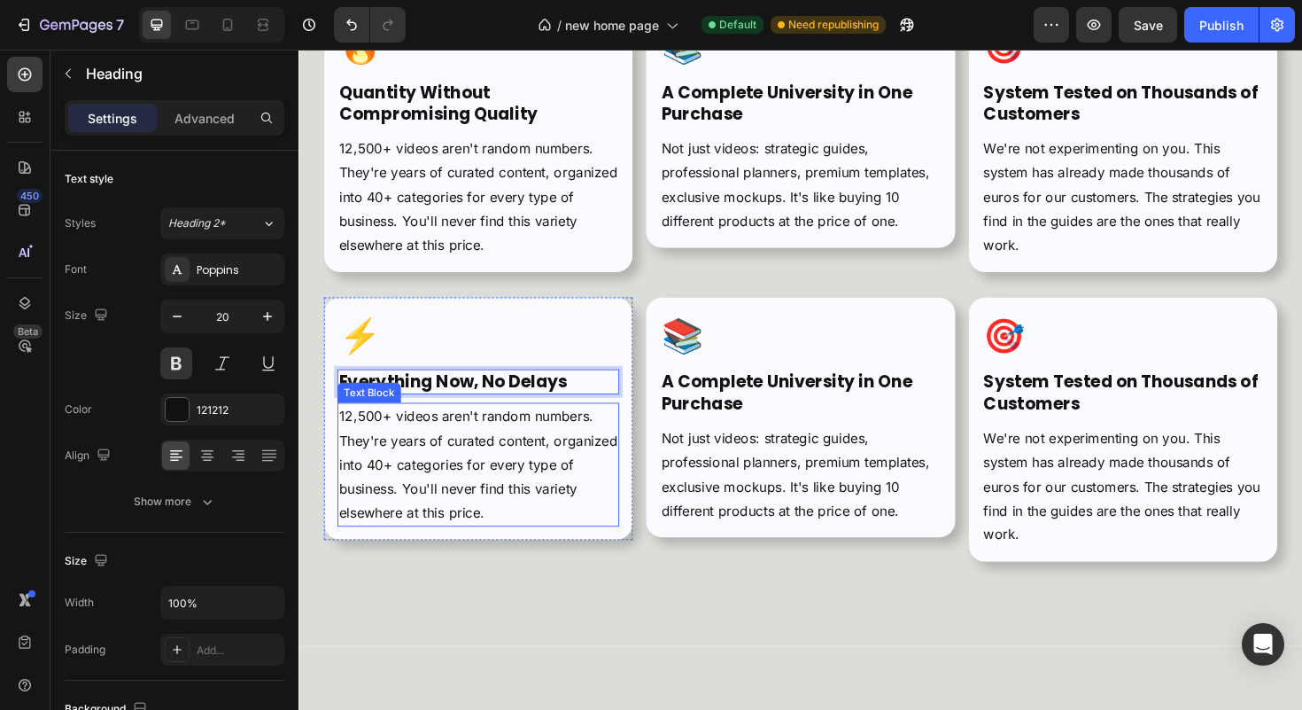
click at [504, 477] on p "12,500+ videos aren't random numbers. They're years of curated content, organiz…" at bounding box center [488, 489] width 295 height 128
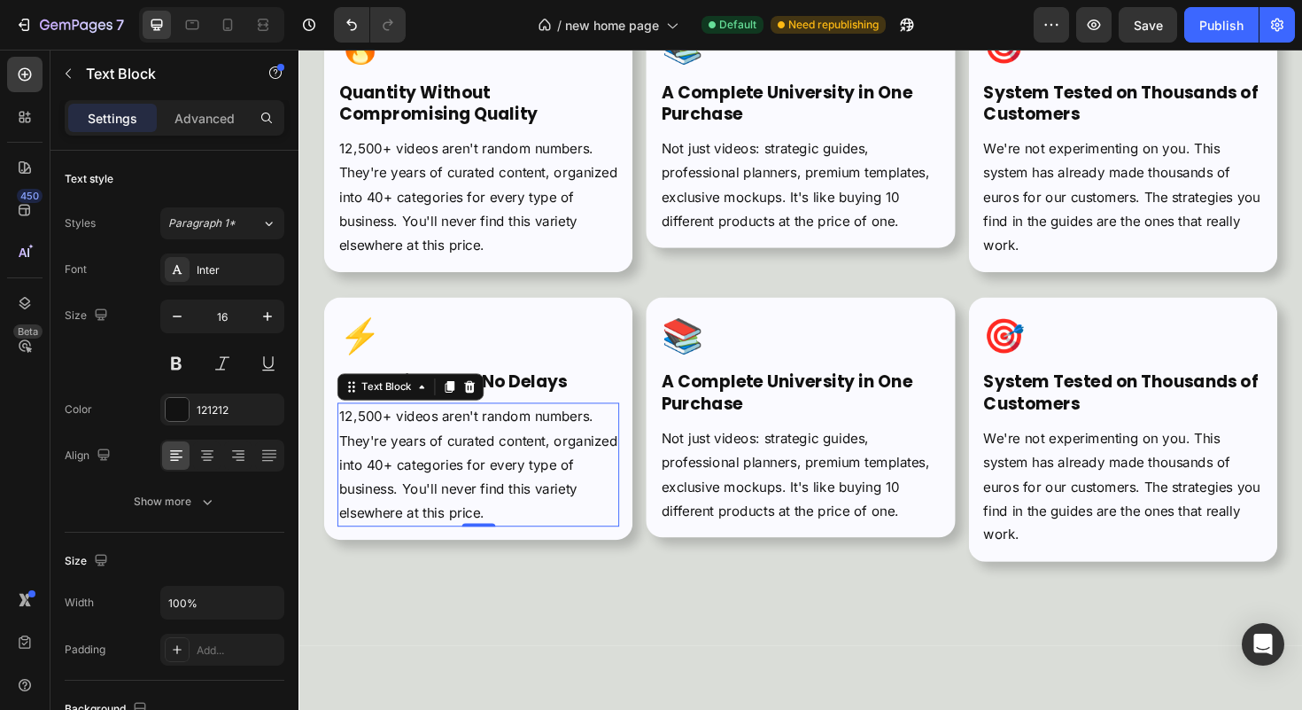
click at [504, 477] on p "12,500+ videos aren't random numbers. They're years of curated content, organiz…" at bounding box center [488, 489] width 295 height 128
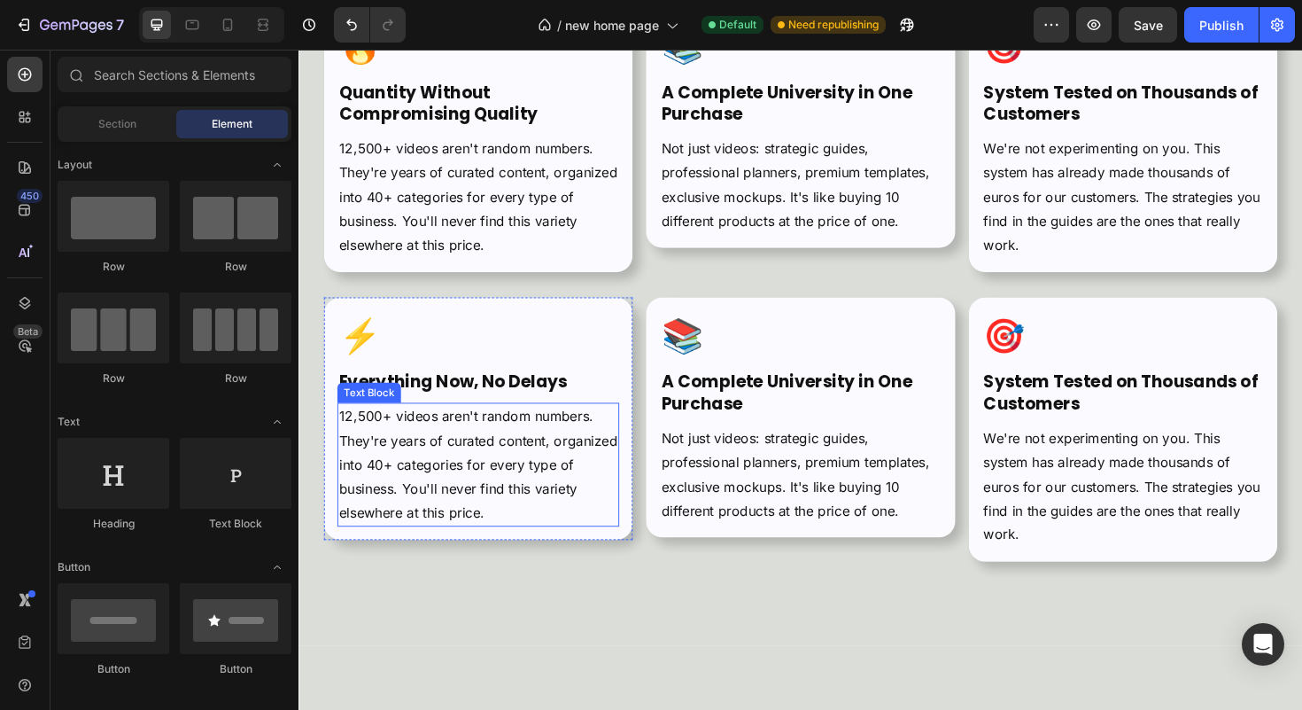
click at [504, 478] on p "12,500+ videos aren't random numbers. They're years of curated content, organiz…" at bounding box center [488, 489] width 295 height 128
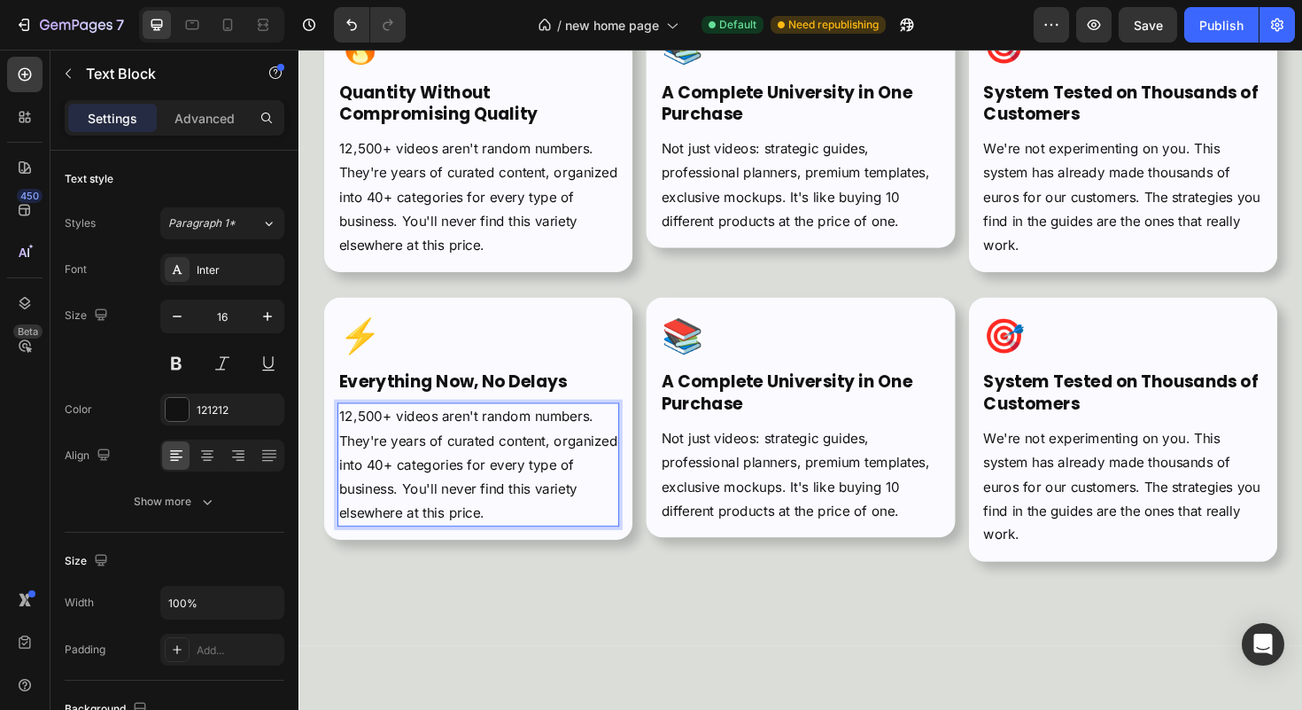
click at [493, 486] on p "12,500+ videos aren't random numbers. They're years of curated content, organiz…" at bounding box center [488, 489] width 295 height 128
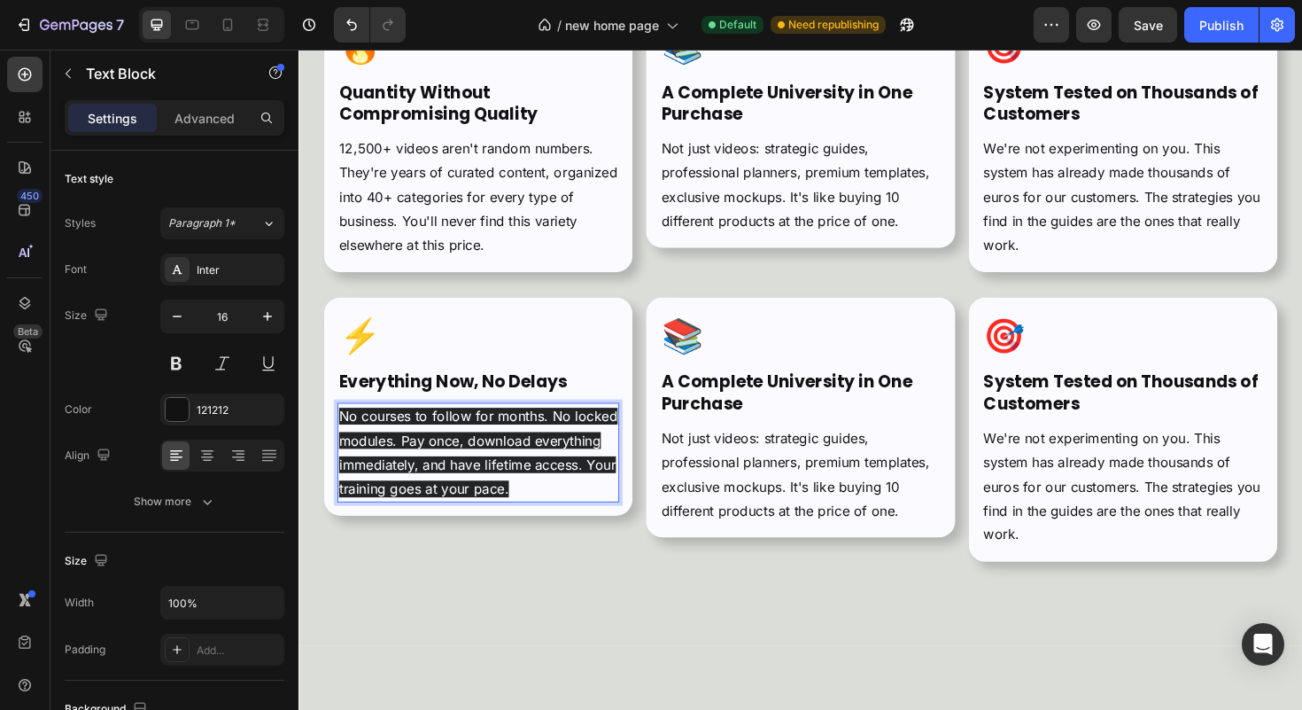
click at [508, 477] on p "No courses to follow for months. No locked modules. Pay once, download everythi…" at bounding box center [488, 476] width 295 height 102
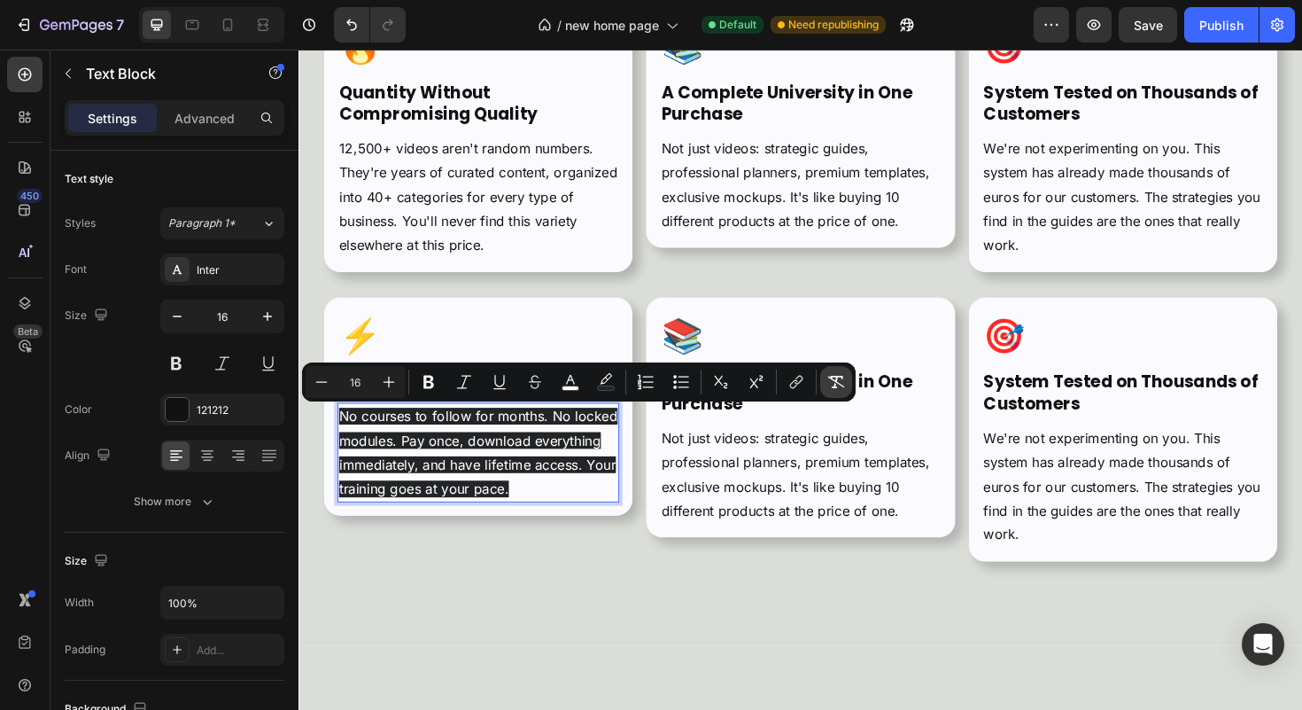
click at [829, 386] on icon "Editor contextual toolbar" at bounding box center [836, 382] width 18 height 18
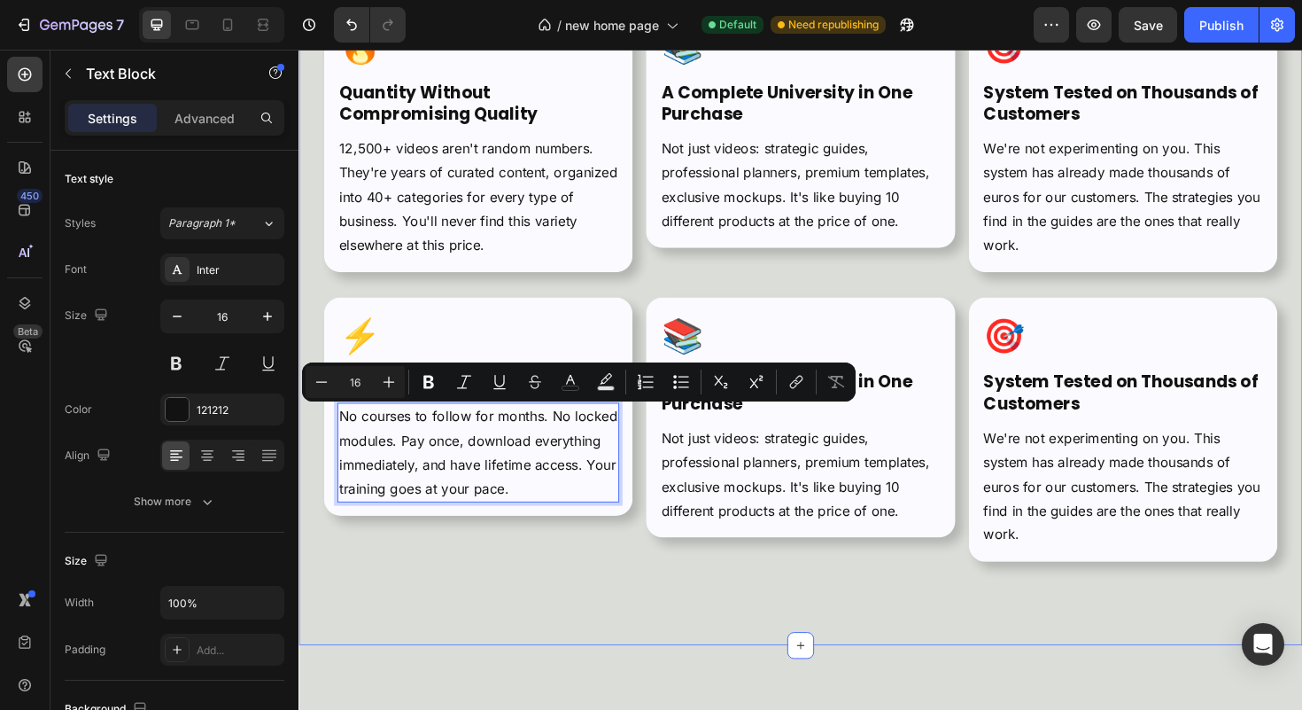
click at [551, 625] on div "Why This Kit Is Different from Everything You've Seen Heading The market is ful…" at bounding box center [830, 185] width 1063 height 989
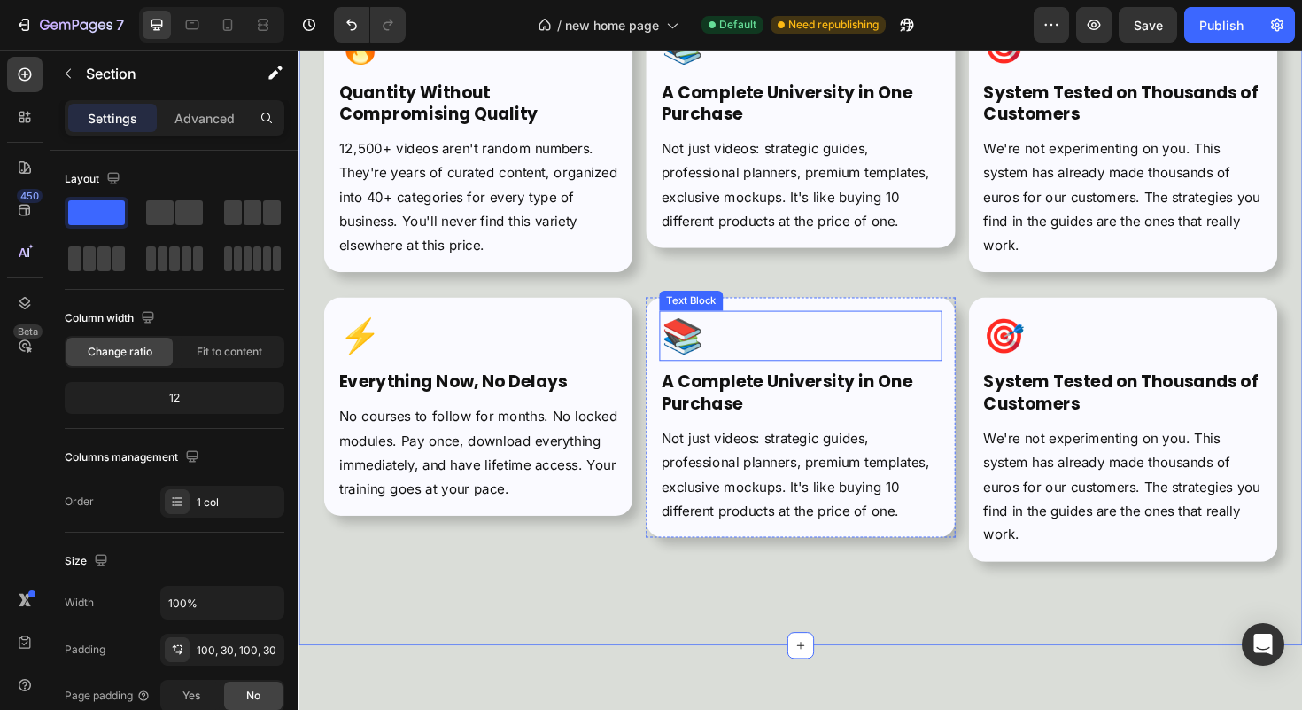
click at [776, 358] on p "📚" at bounding box center [829, 353] width 295 height 50
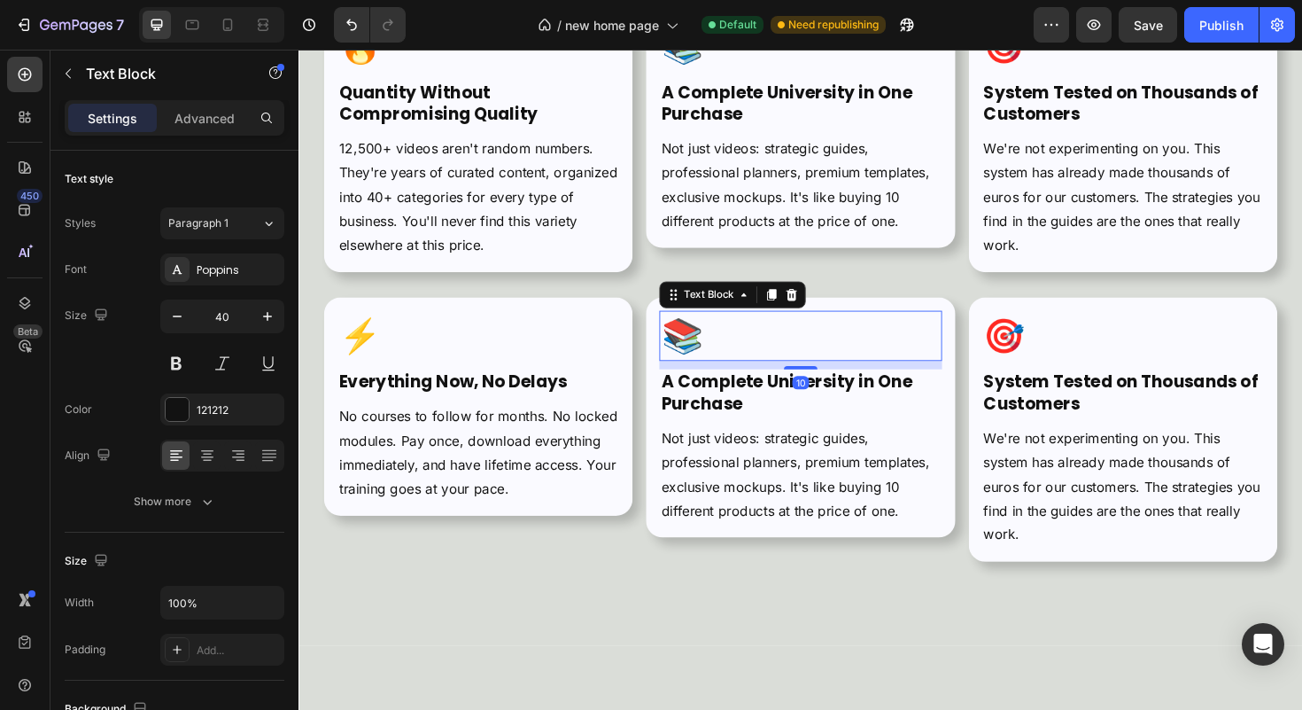
click at [776, 358] on p "📚" at bounding box center [829, 353] width 295 height 50
click at [713, 353] on strong "📚🛠️" at bounding box center [726, 353] width 89 height 50
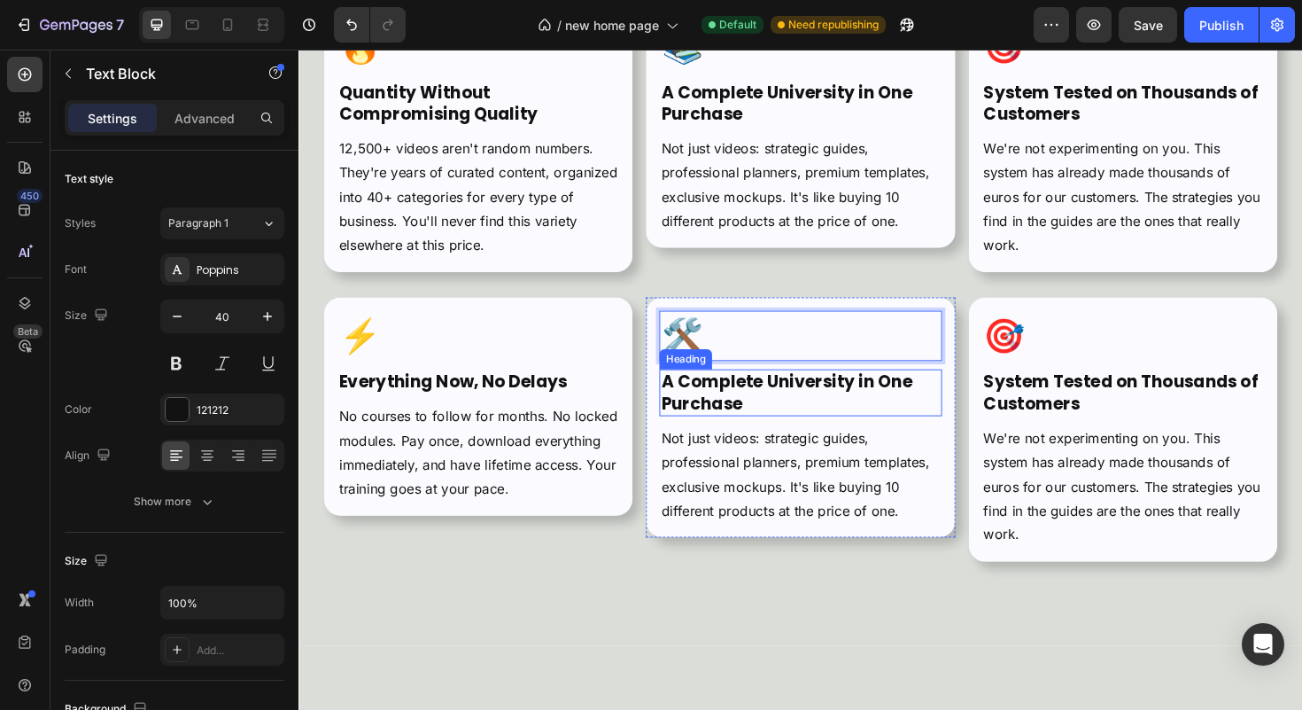
click at [730, 404] on strong "A Complete University in One Purchase" at bounding box center [815, 413] width 266 height 48
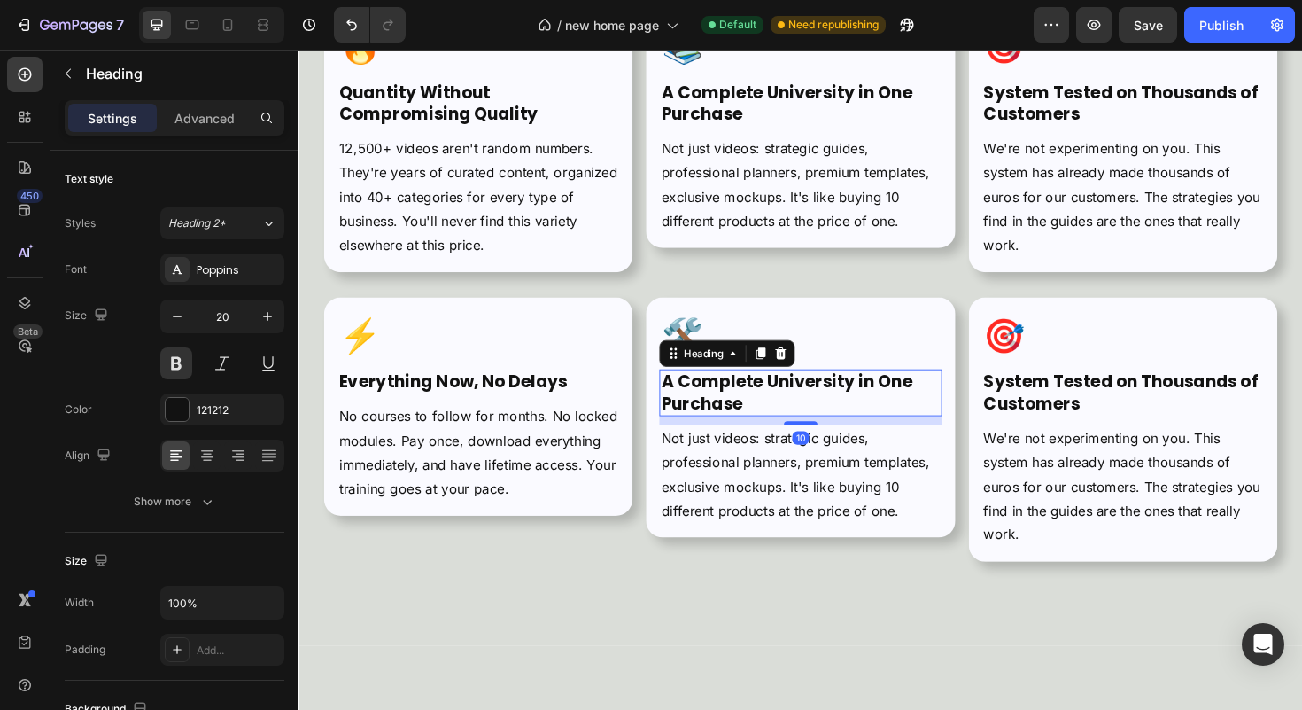
click at [730, 404] on strong "A Complete University in One Purchase" at bounding box center [815, 413] width 266 height 48
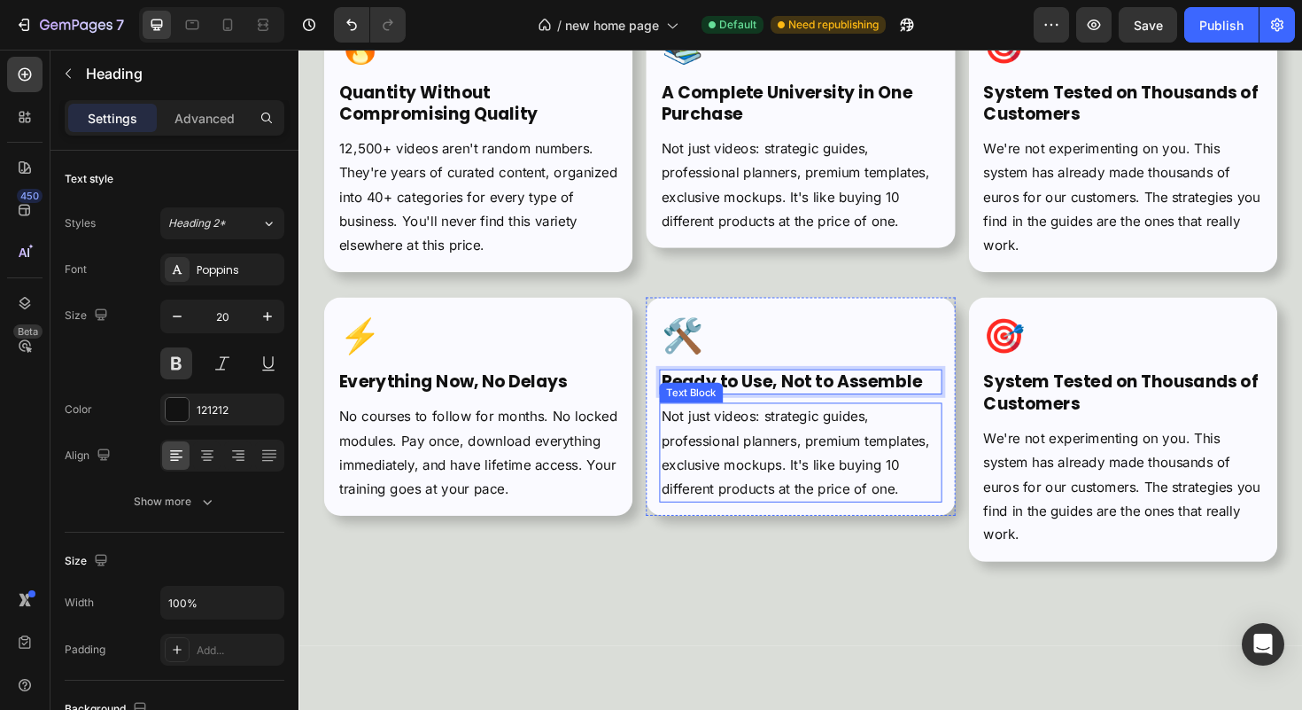
click at [729, 488] on p "Not just videos: strategic guides, professional planners, premium templates, ex…" at bounding box center [829, 476] width 295 height 102
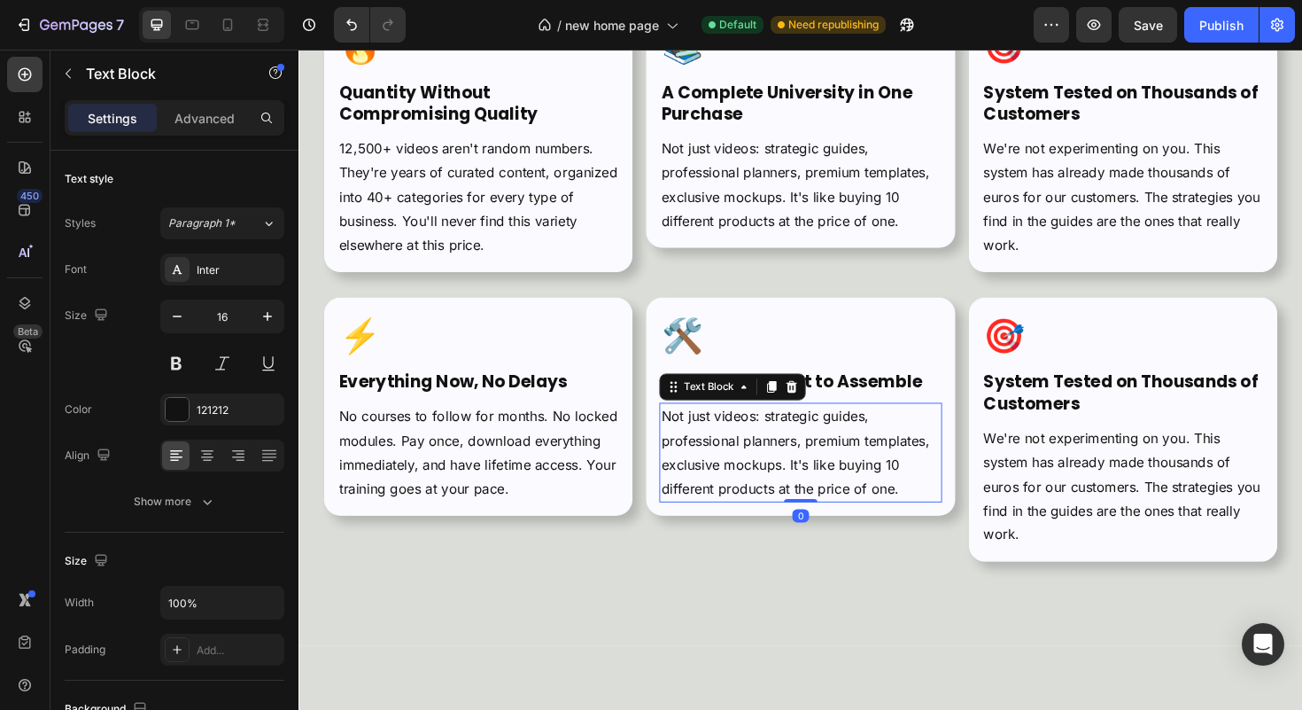
click at [729, 488] on p "Not just videos: strategic guides, professional planners, premium templates, ex…" at bounding box center [829, 476] width 295 height 102
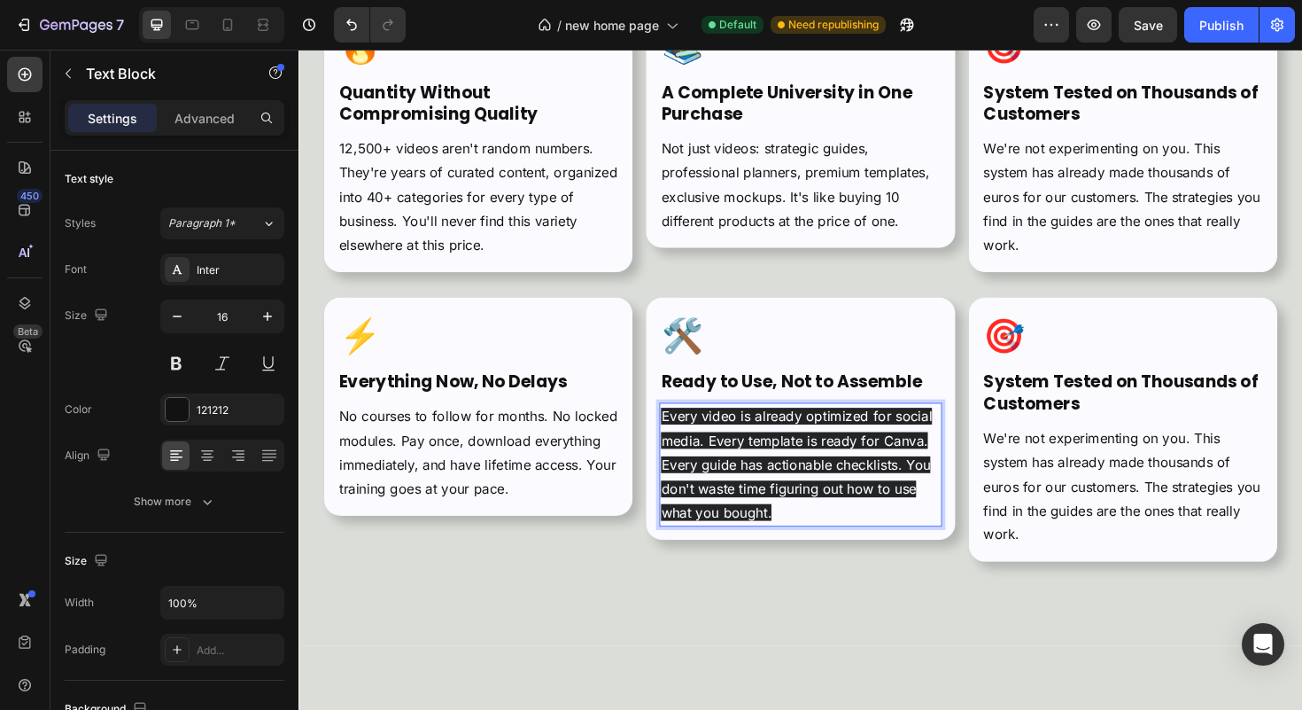
click at [770, 481] on span "Every video is already optimized for social media. Every template is ready for …" at bounding box center [825, 489] width 287 height 120
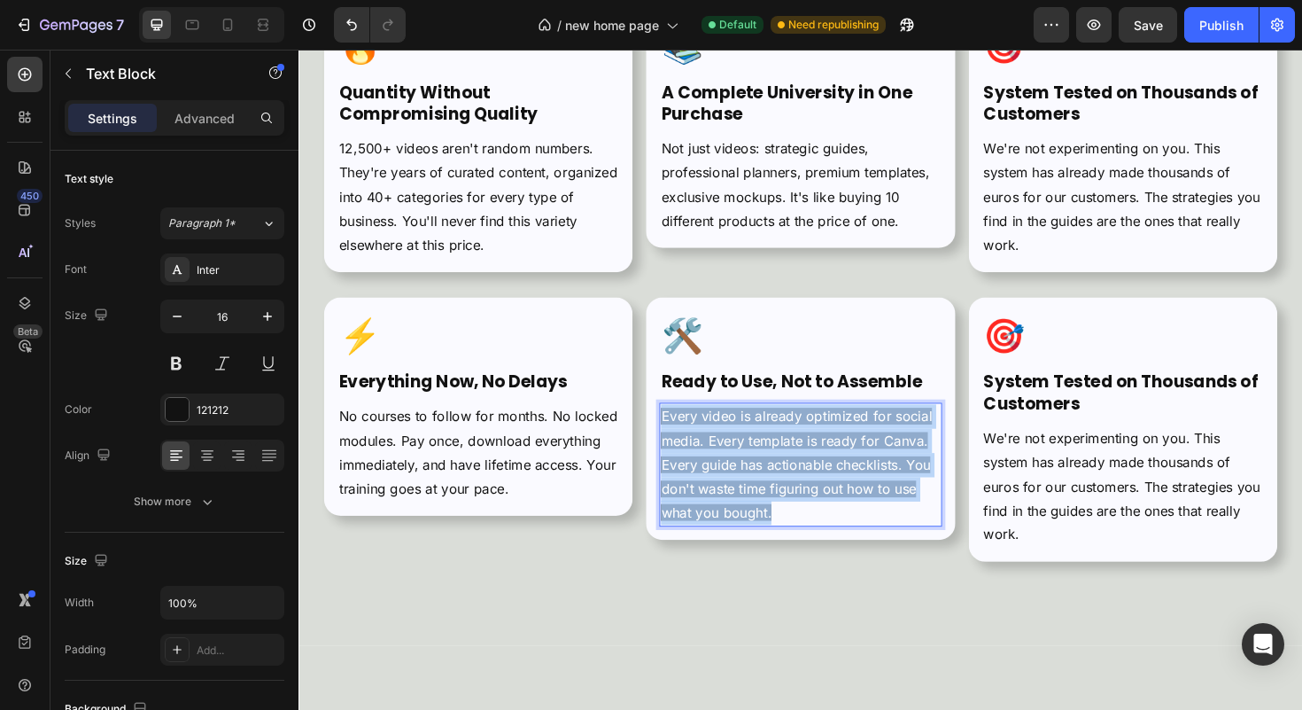
click at [770, 481] on span "Every video is already optimized for social media. Every template is ready for …" at bounding box center [825, 489] width 287 height 120
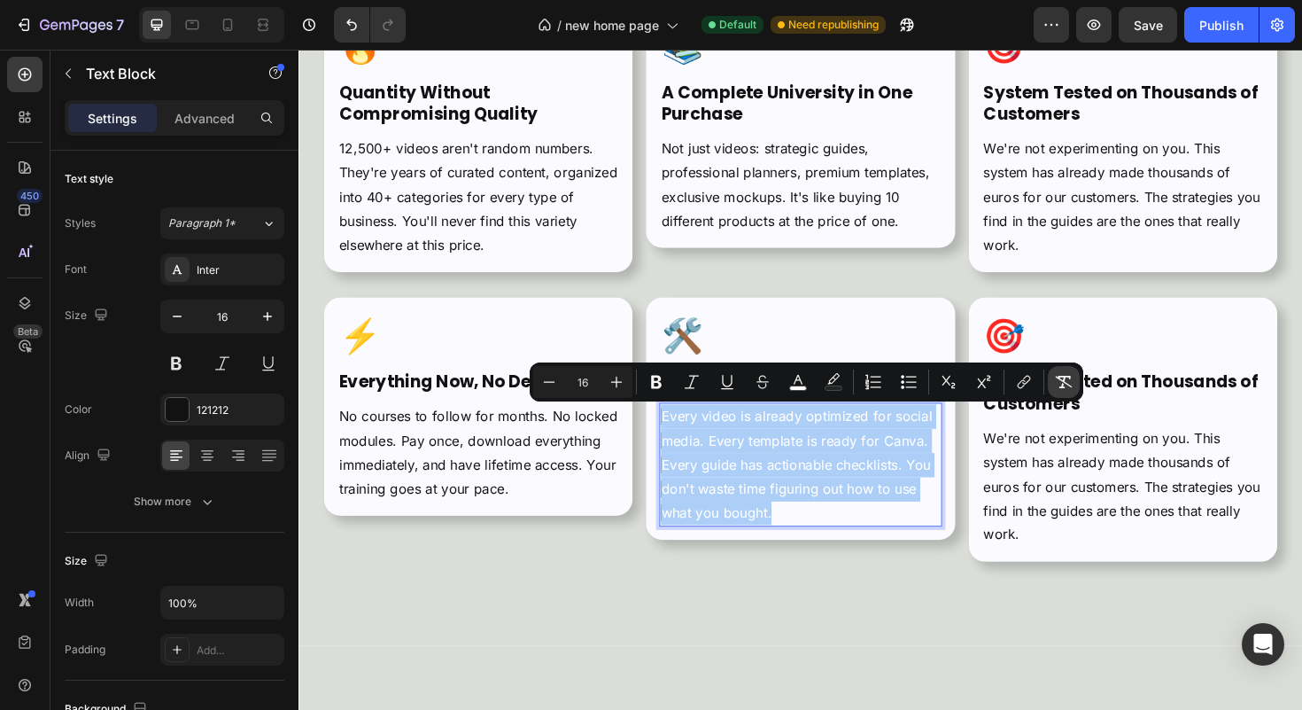
click at [1051, 391] on button "Remove Format" at bounding box center [1064, 382] width 32 height 32
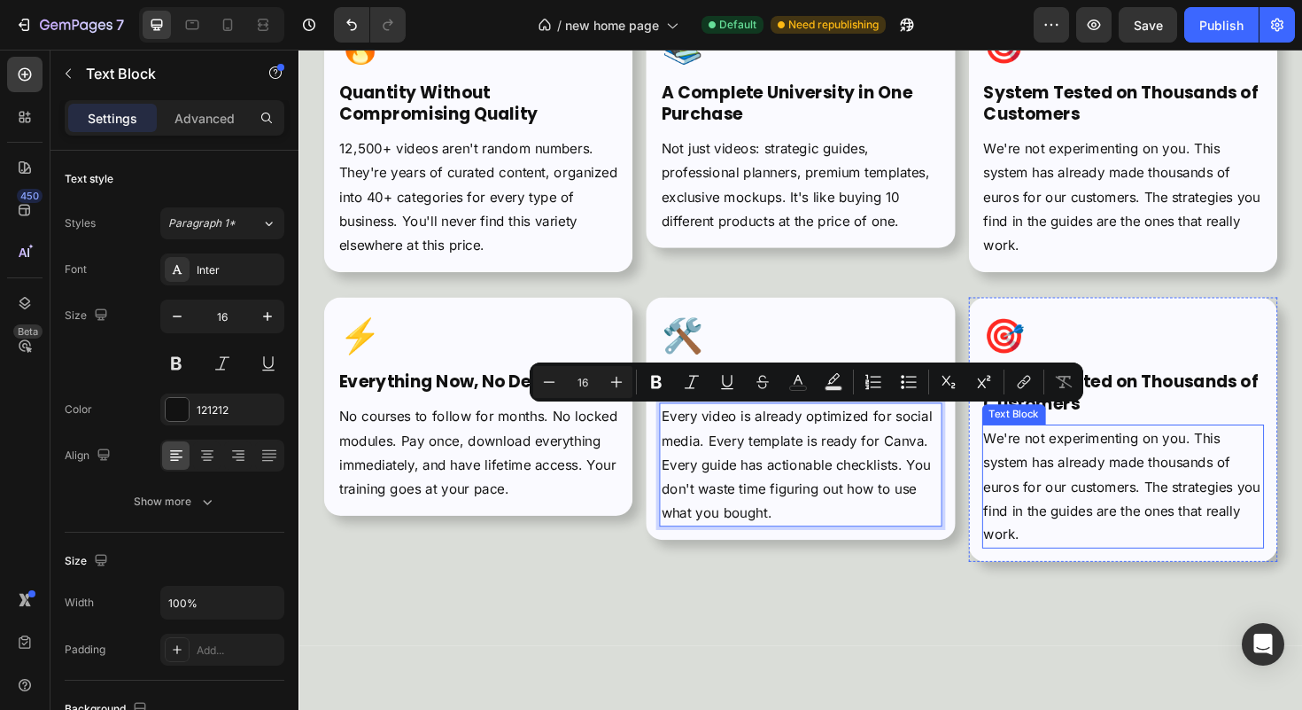
click at [1100, 489] on p "We're not experimenting on you. This system has already made thousands of euros…" at bounding box center [1171, 512] width 295 height 128
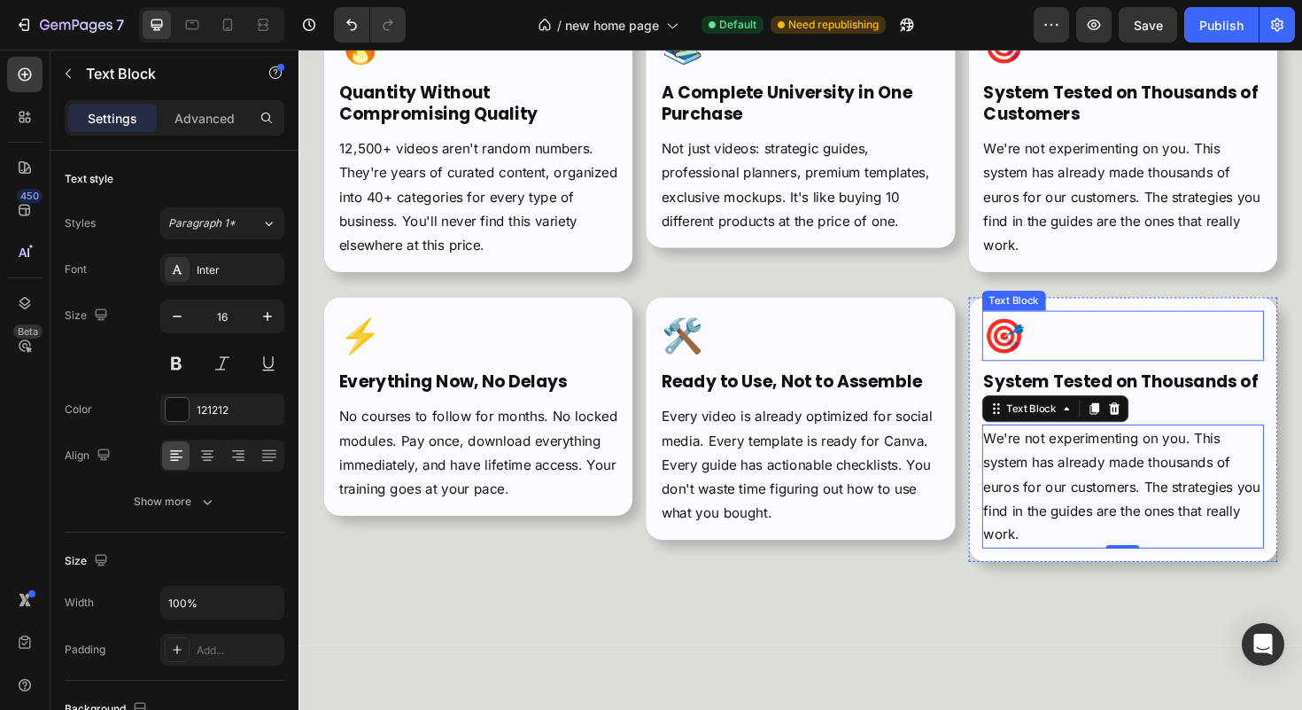
click at [1076, 334] on p "🎯" at bounding box center [1171, 353] width 295 height 50
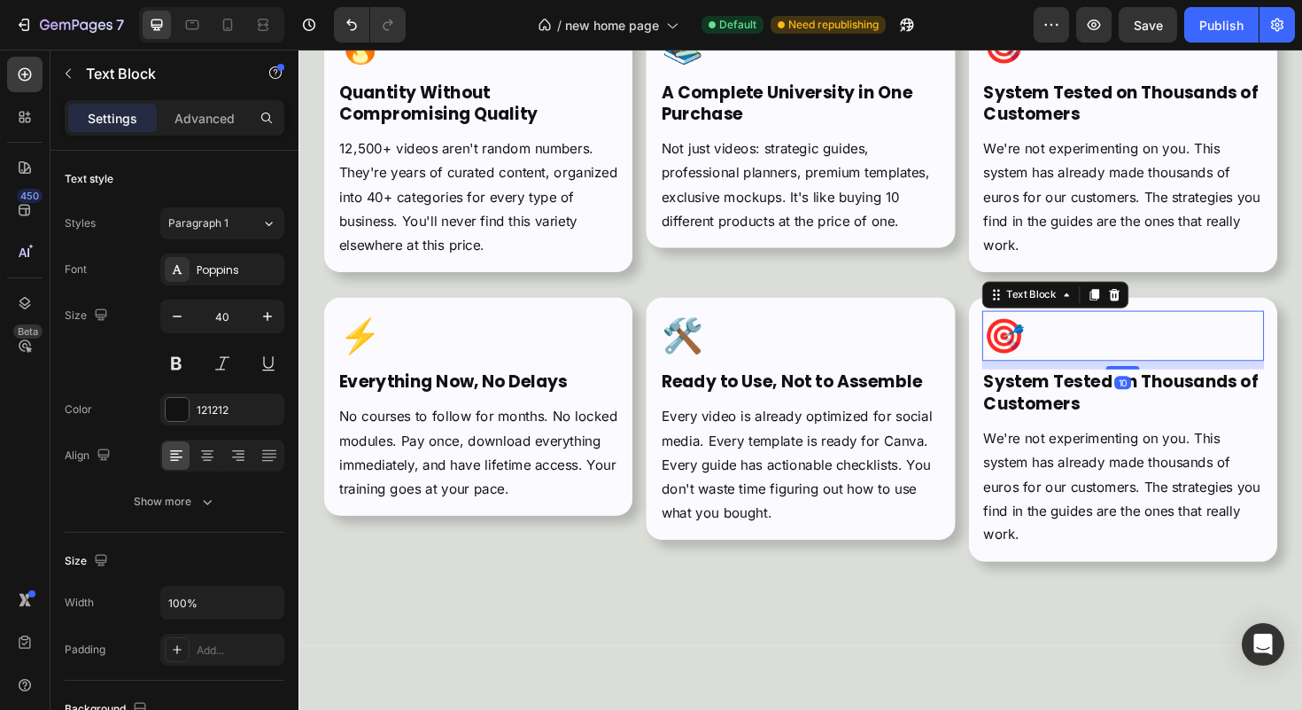
click at [1076, 335] on p "🎯" at bounding box center [1171, 353] width 295 height 50
click at [1043, 348] on strong "🎯💎" at bounding box center [1068, 353] width 89 height 50
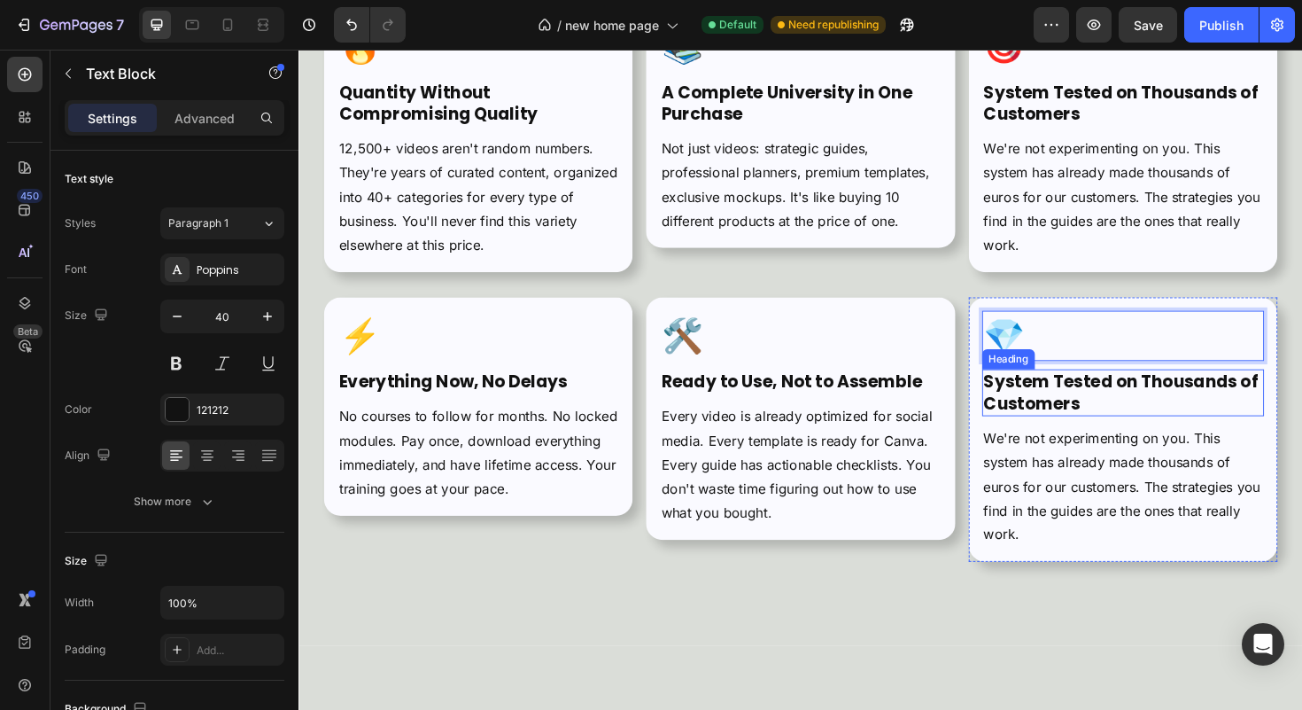
click at [1152, 404] on strong "System Tested on Thousands of Customers" at bounding box center [1169, 413] width 291 height 48
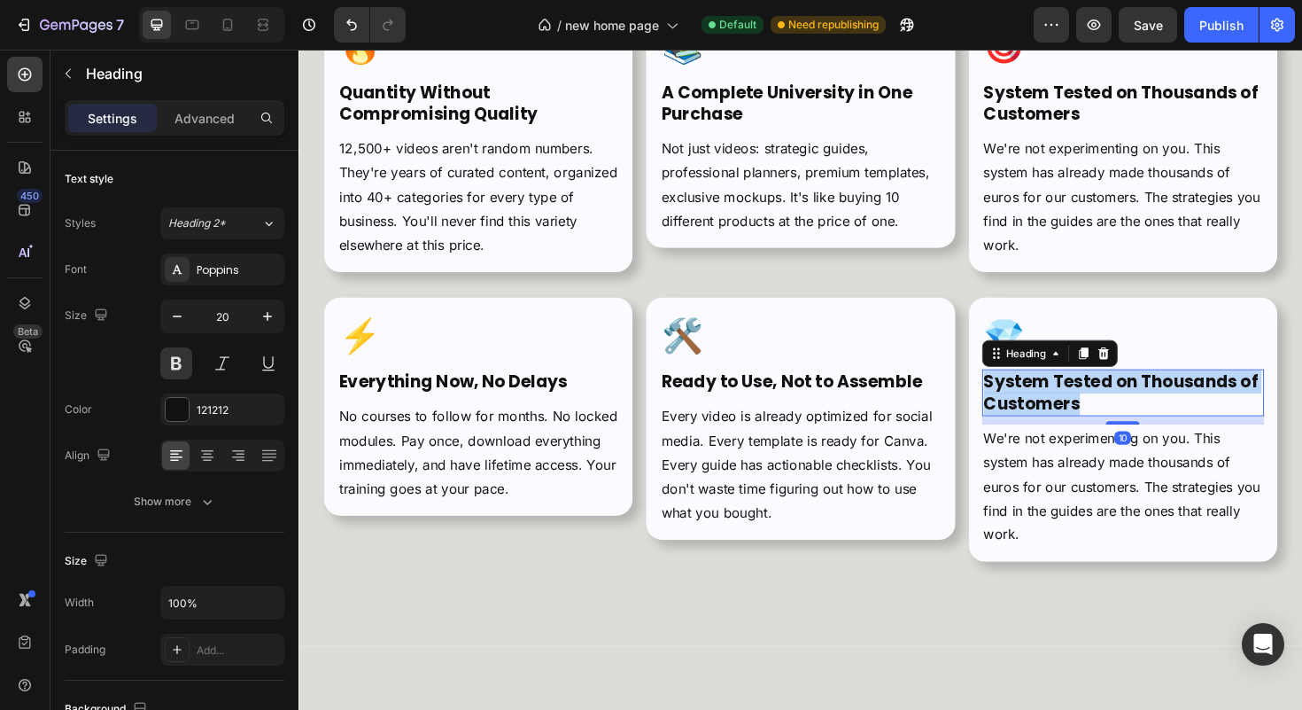
click at [1152, 404] on strong "System Tested on Thousands of Customers" at bounding box center [1169, 413] width 291 height 48
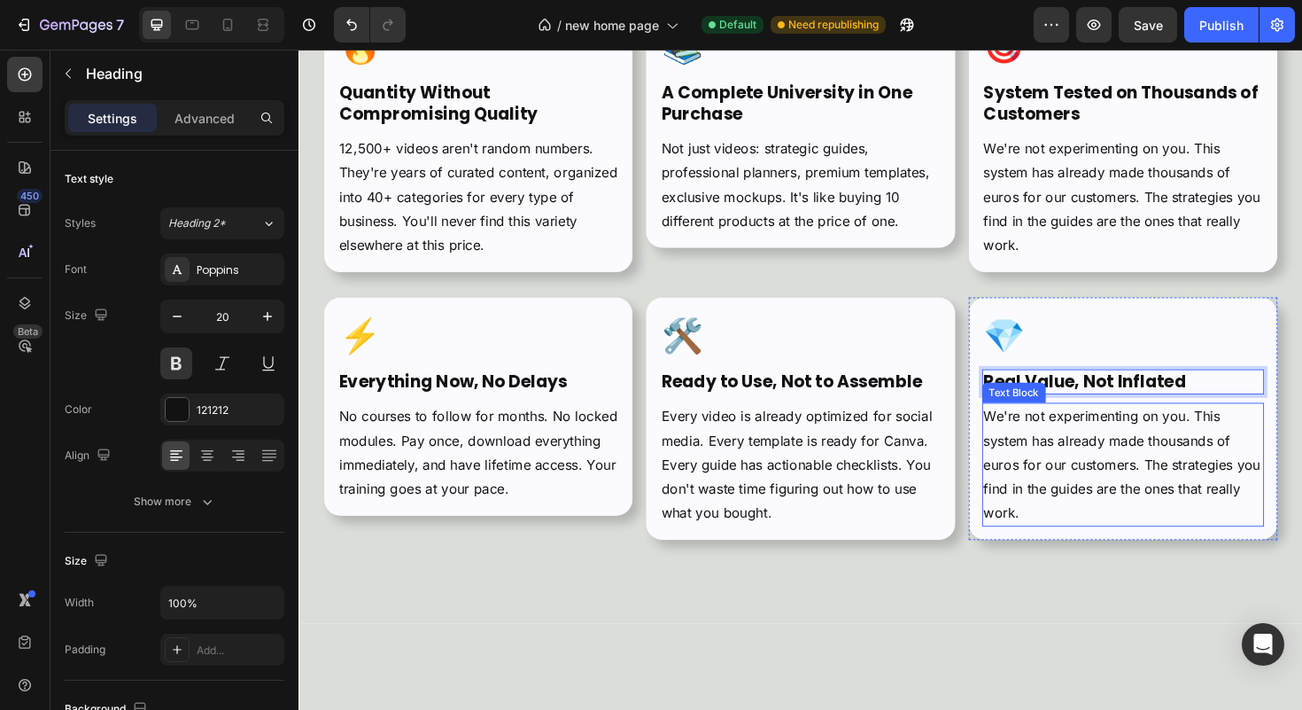
click at [1112, 461] on p "We're not experimenting on you. This system has already made thousands of euros…" at bounding box center [1171, 489] width 295 height 128
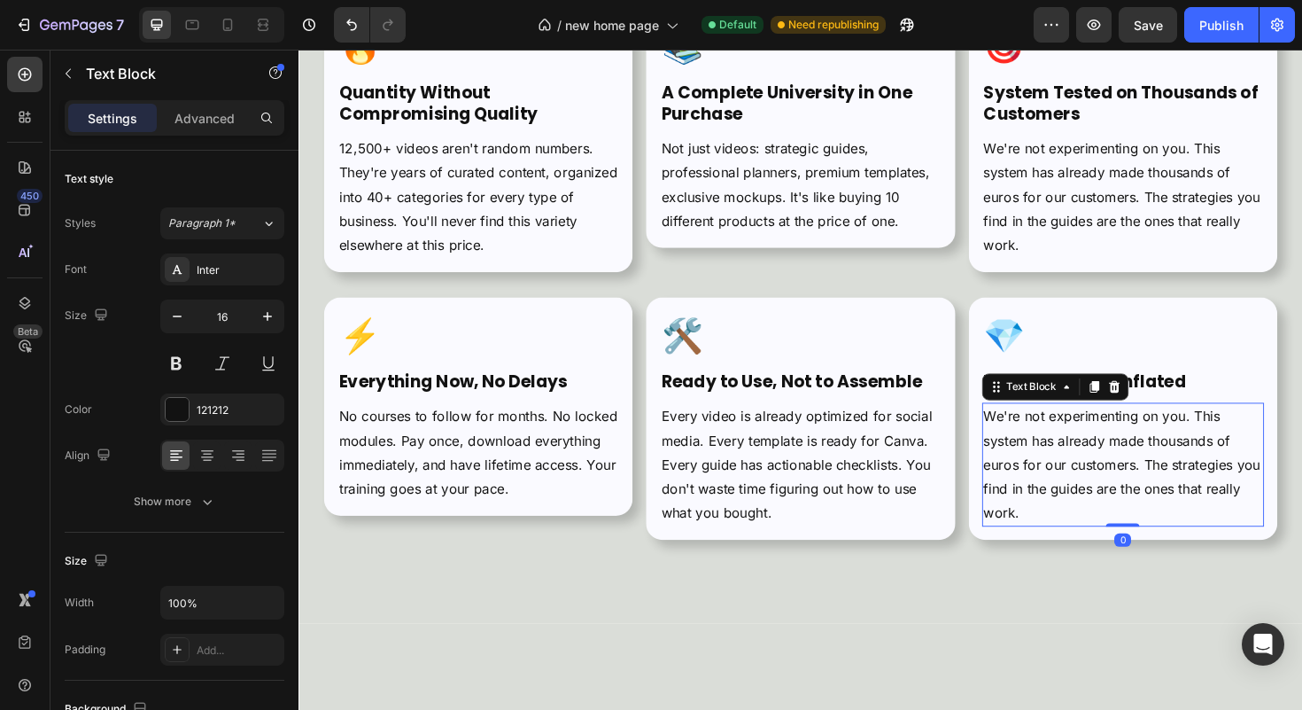
click at [1112, 461] on p "We're not experimenting on you. This system has already made thousands of euros…" at bounding box center [1171, 489] width 295 height 128
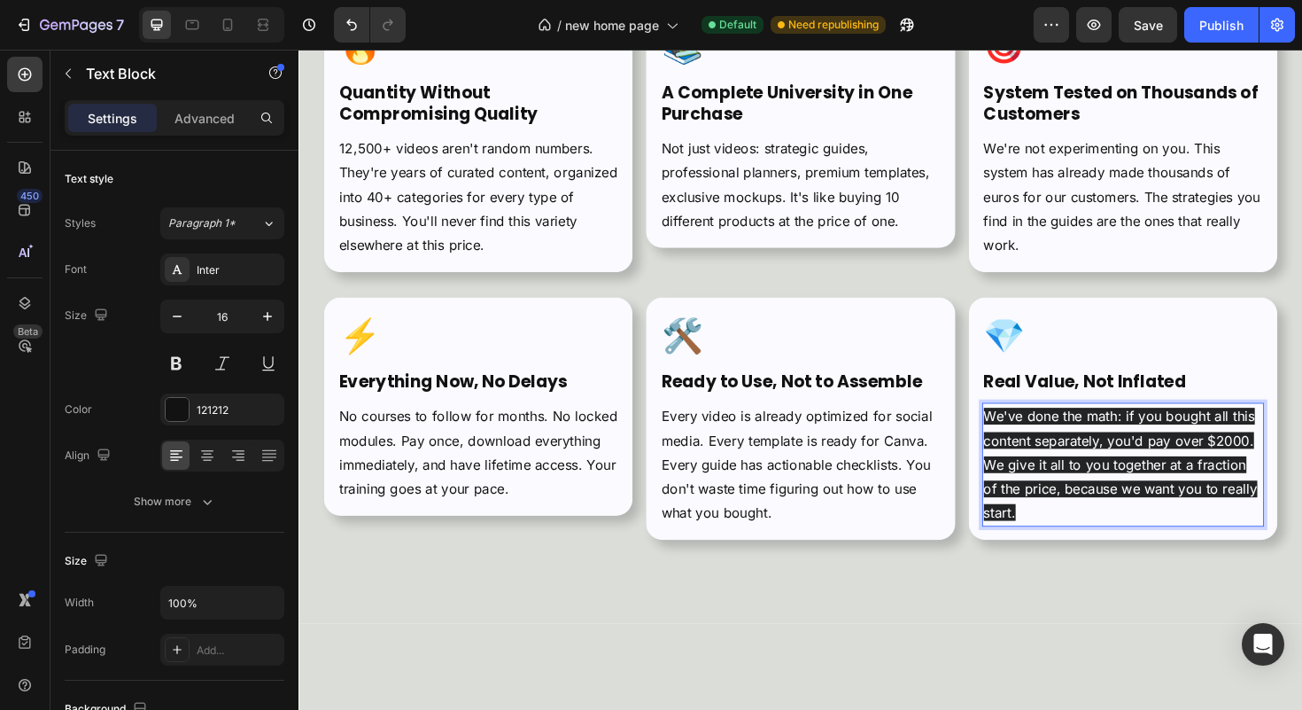
click at [1112, 461] on span "We've done the math: if you bought all this content separately, you'd pay over …" at bounding box center [1169, 489] width 290 height 120
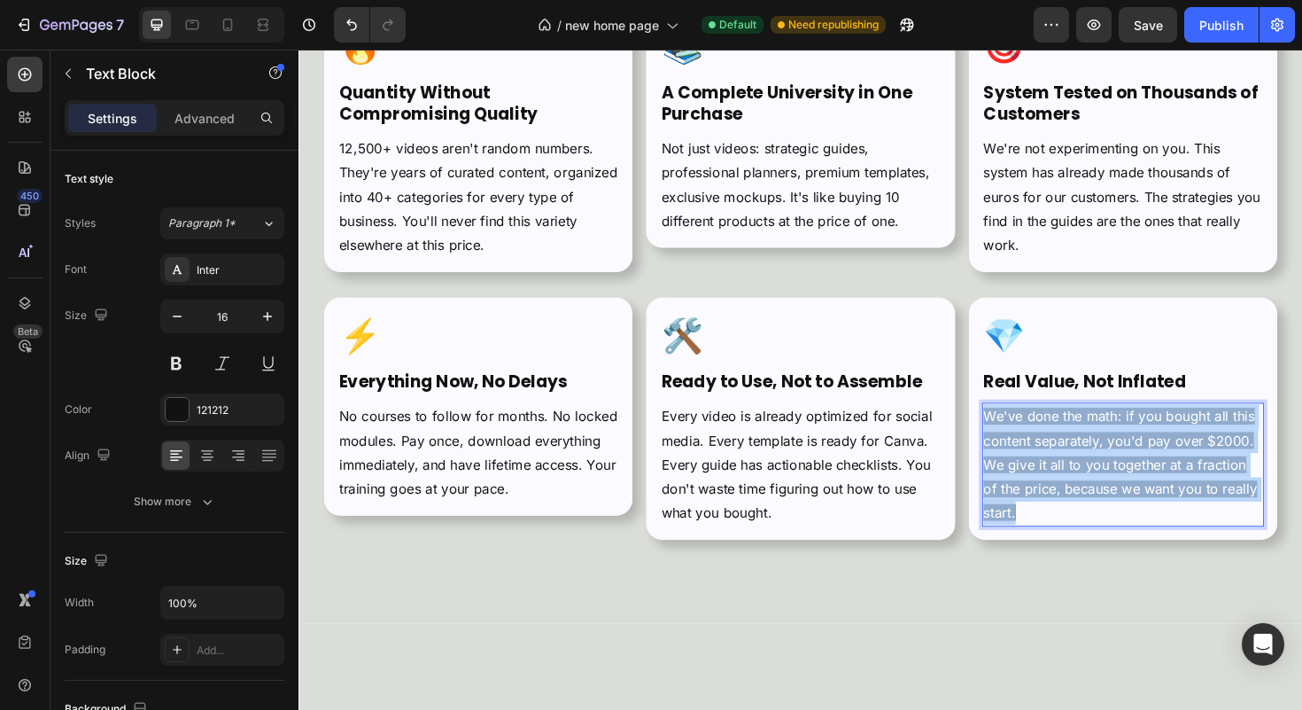
click at [1112, 461] on span "We've done the math: if you bought all this content separately, you'd pay over …" at bounding box center [1169, 489] width 290 height 120
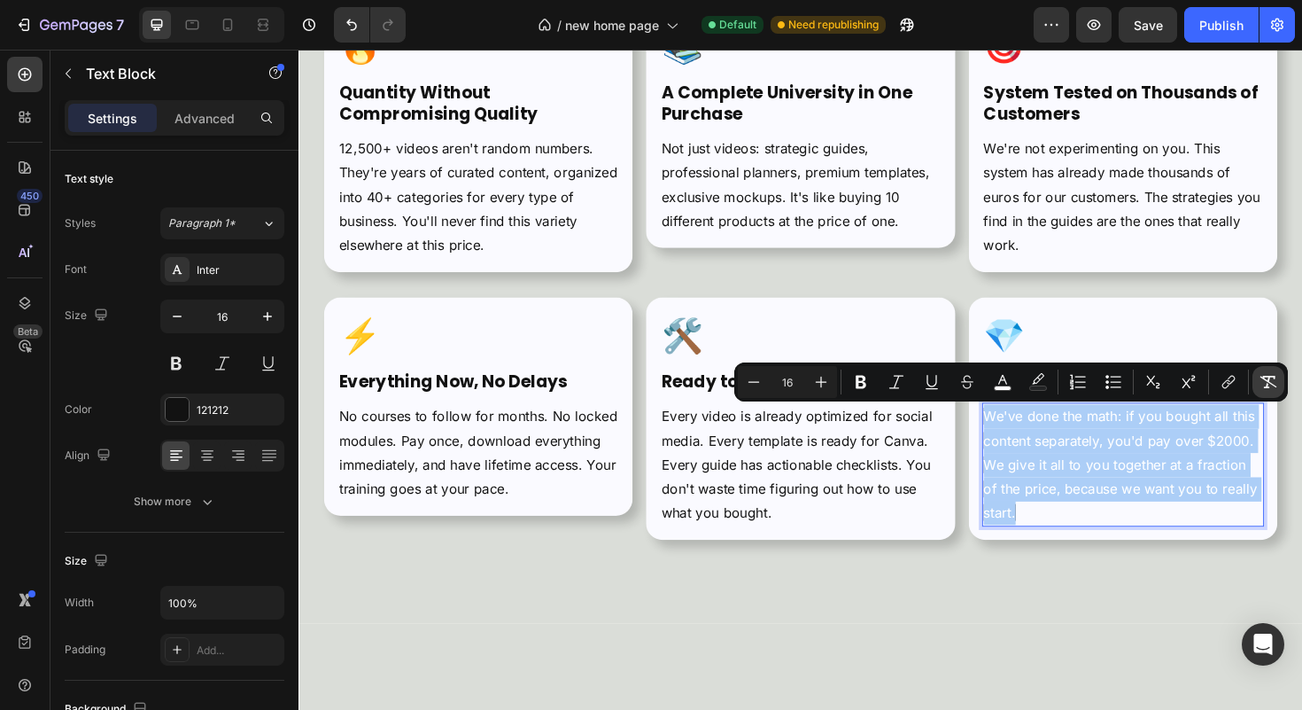
click at [1269, 376] on icon "Editor contextual toolbar" at bounding box center [1269, 382] width 17 height 12
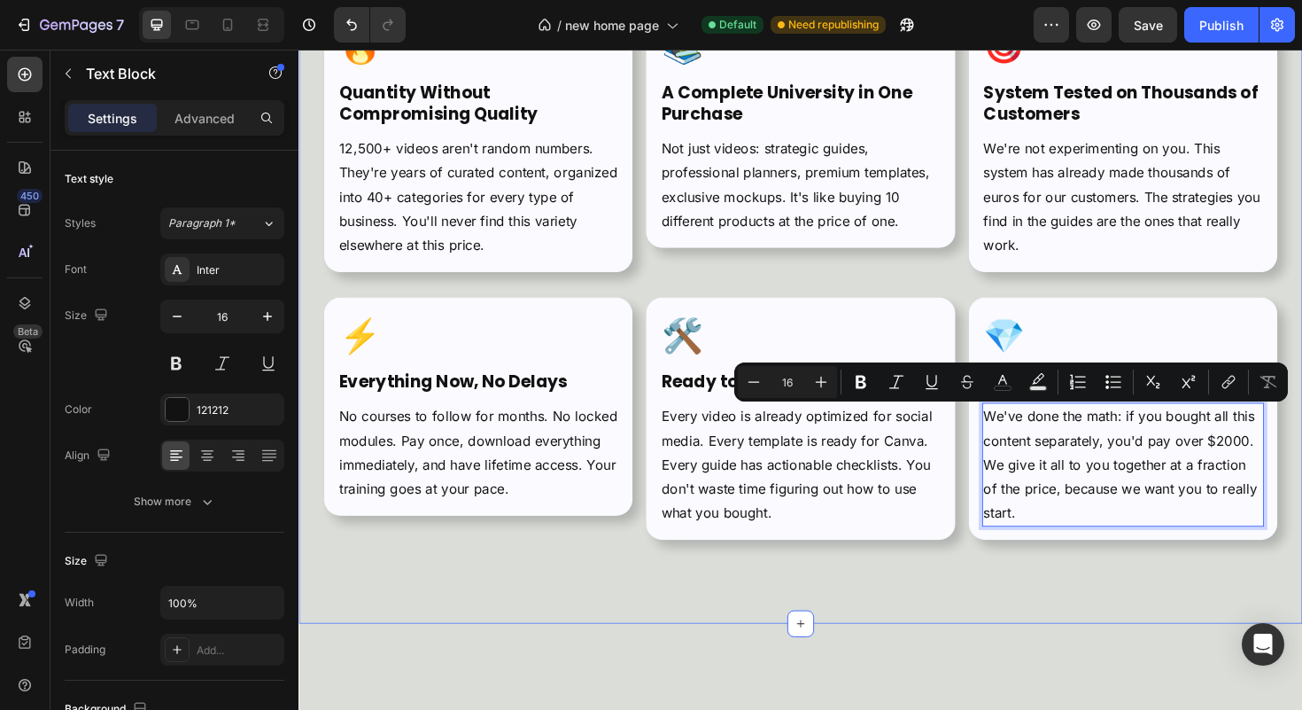
click at [1151, 601] on div "Why This Kit Is Different from Everything You've Seen Heading The market is ful…" at bounding box center [830, 174] width 1063 height 966
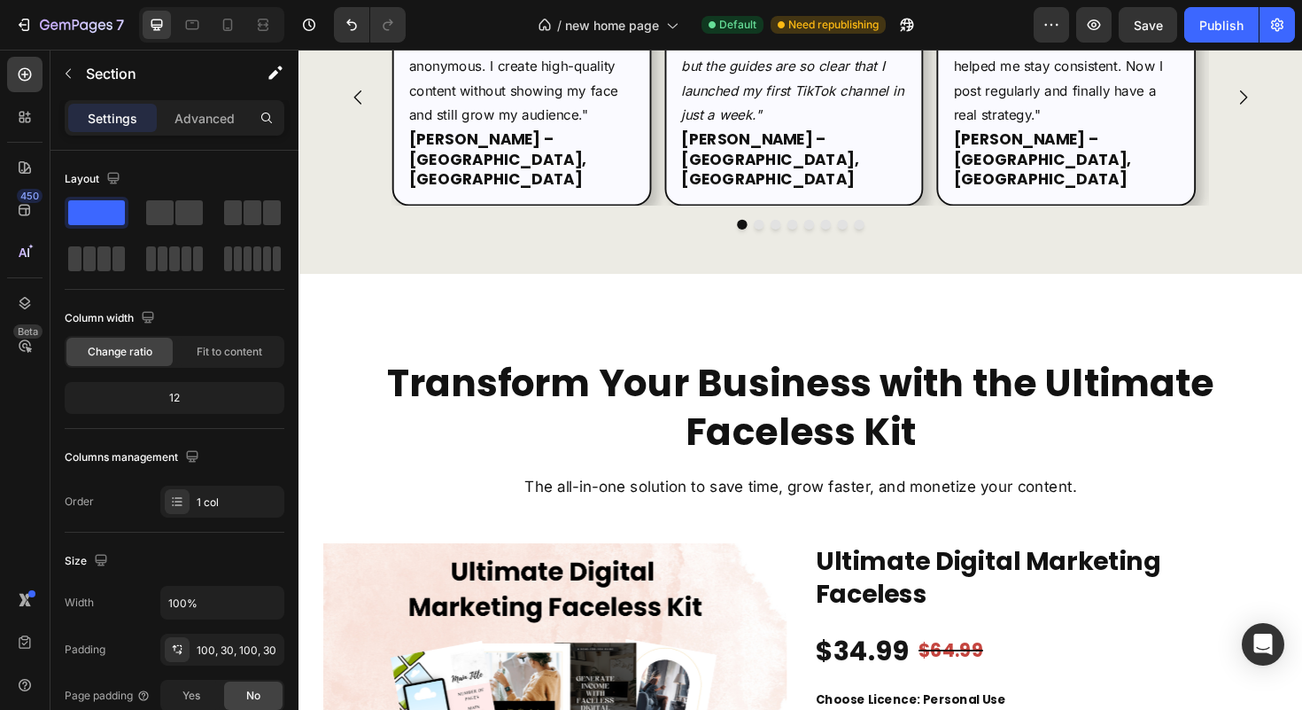
scroll to position [4615, 0]
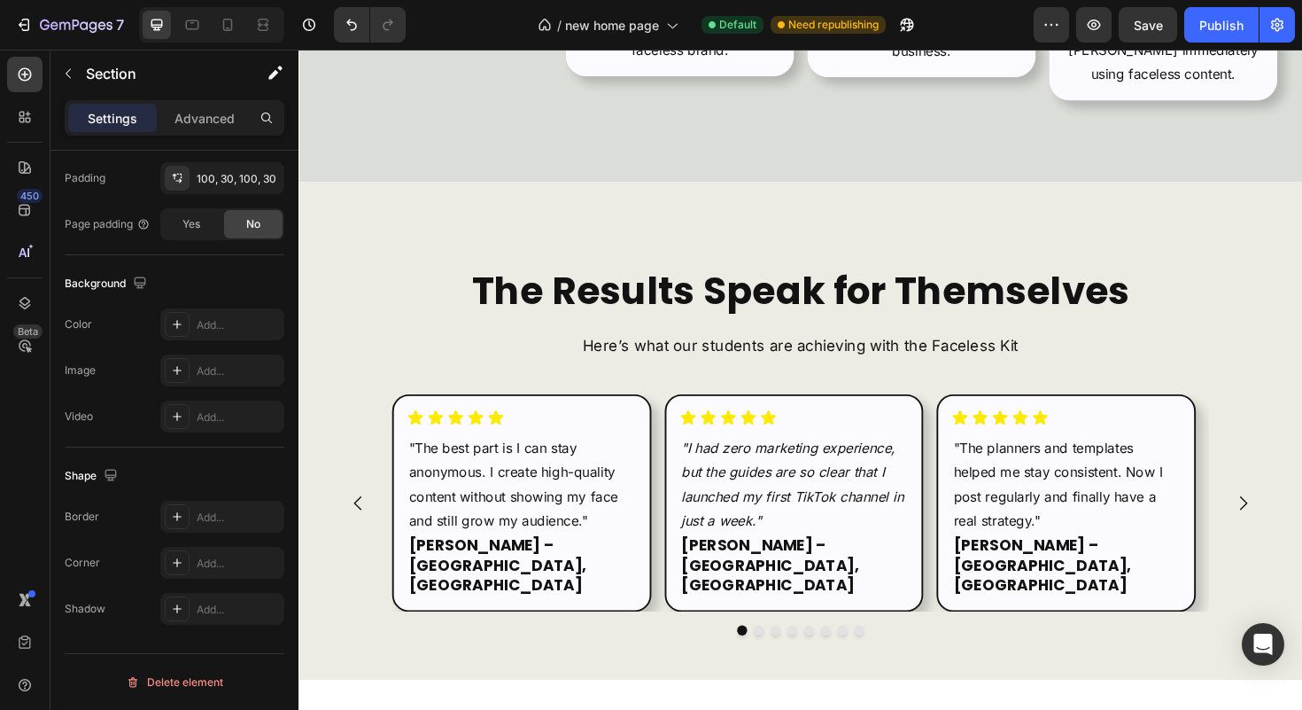
scroll to position [4156, 0]
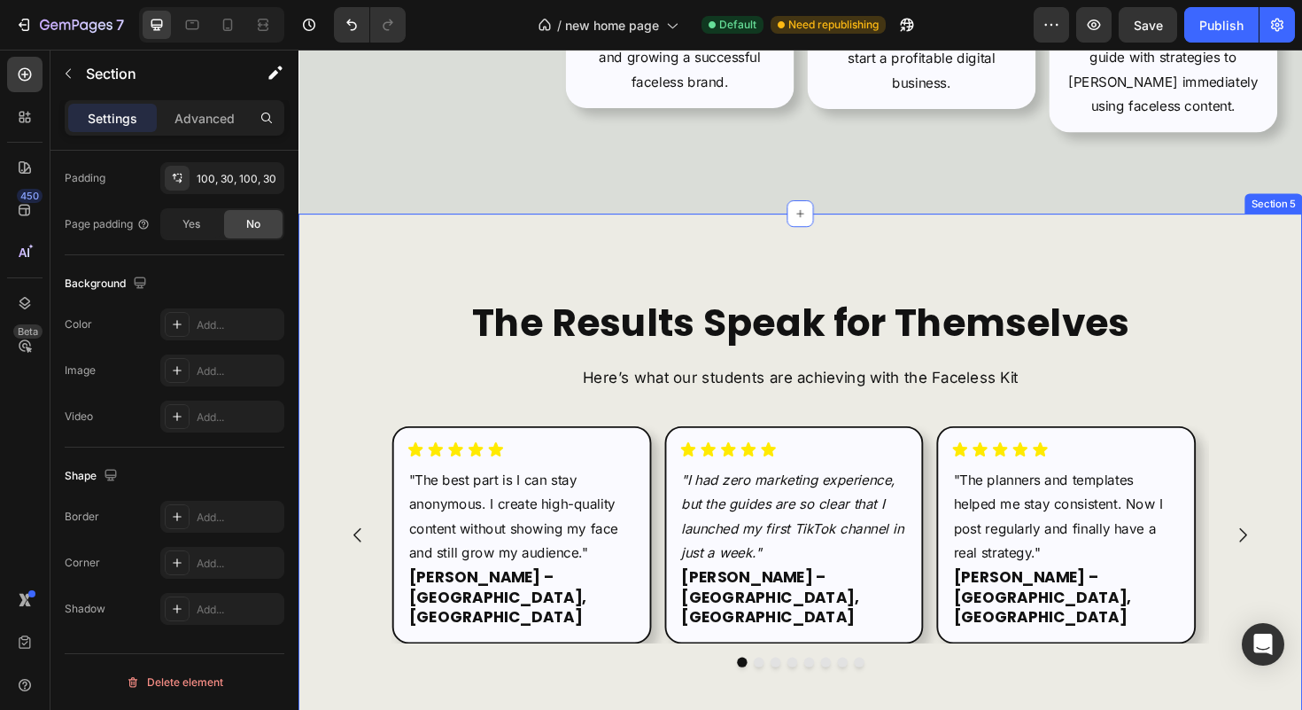
click at [329, 262] on div "The Results Speak for Themselves Heading Here’s what our students are achieving…" at bounding box center [830, 507] width 1063 height 568
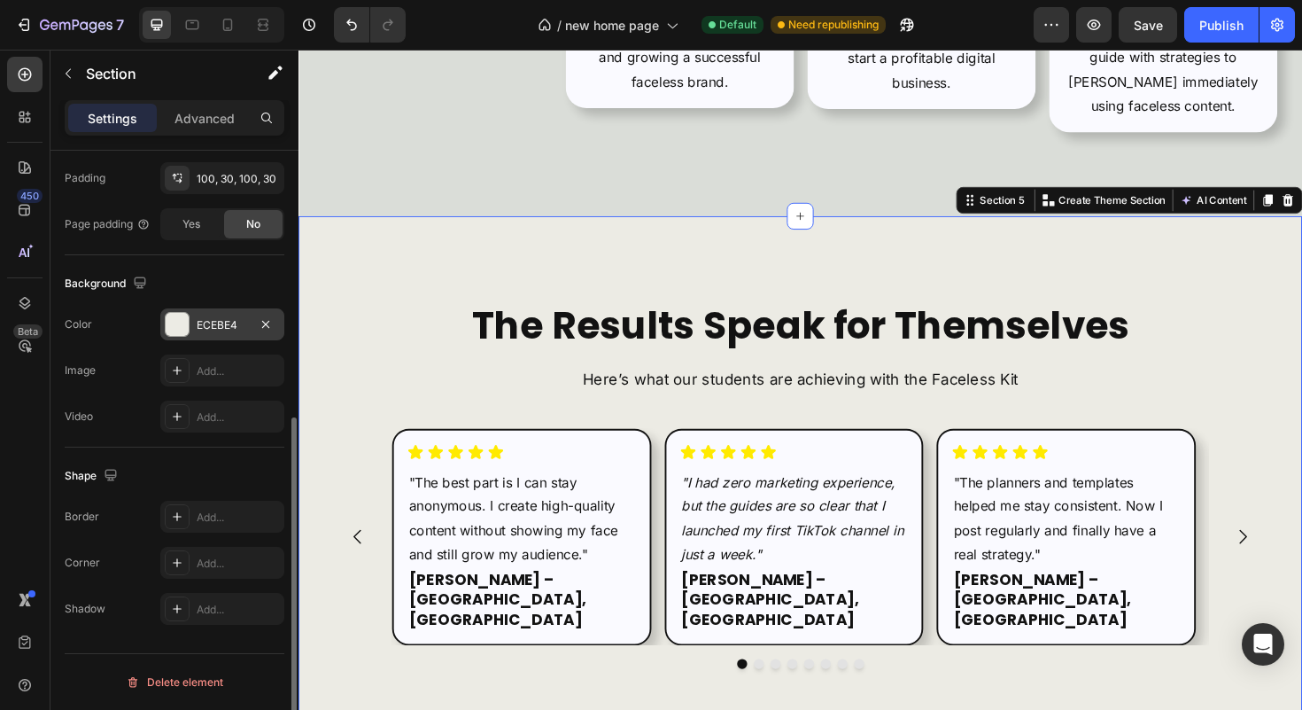
click at [228, 318] on div "ECEBE4" at bounding box center [222, 325] width 51 height 16
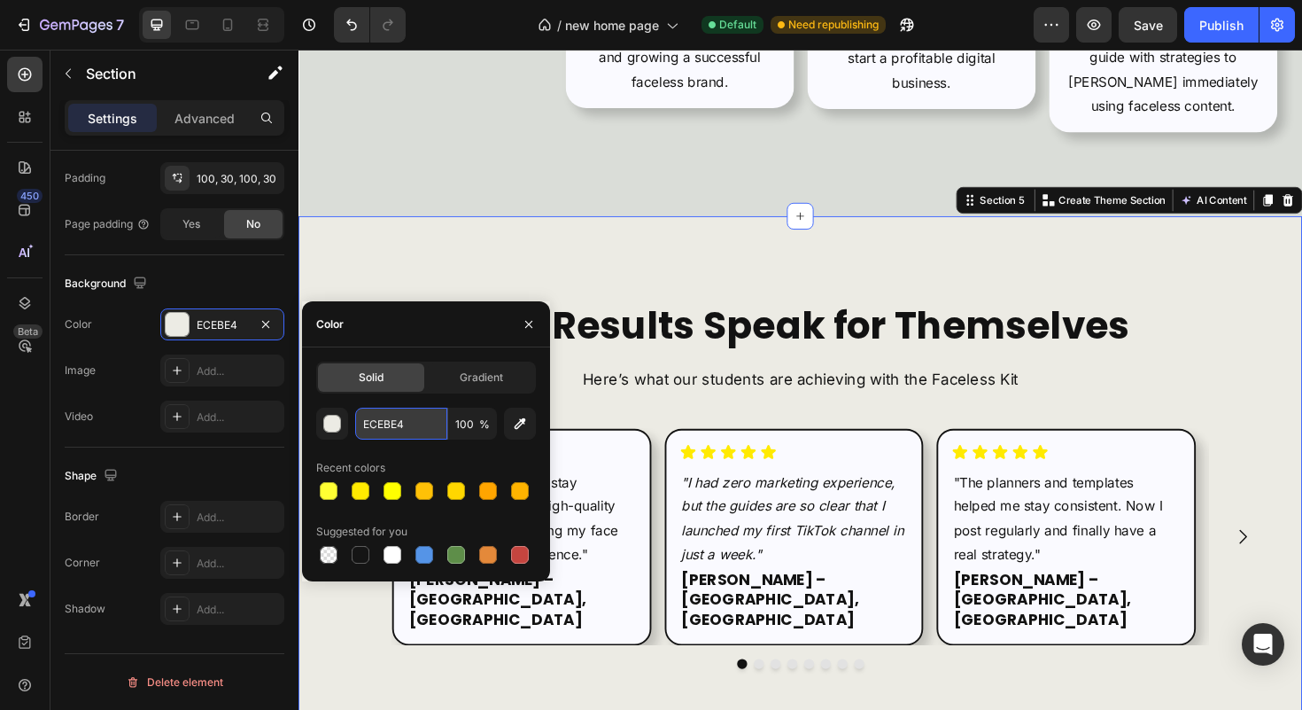
click at [402, 427] on input "ECEBE4" at bounding box center [401, 423] width 92 height 32
click at [519, 328] on button "button" at bounding box center [529, 324] width 28 height 28
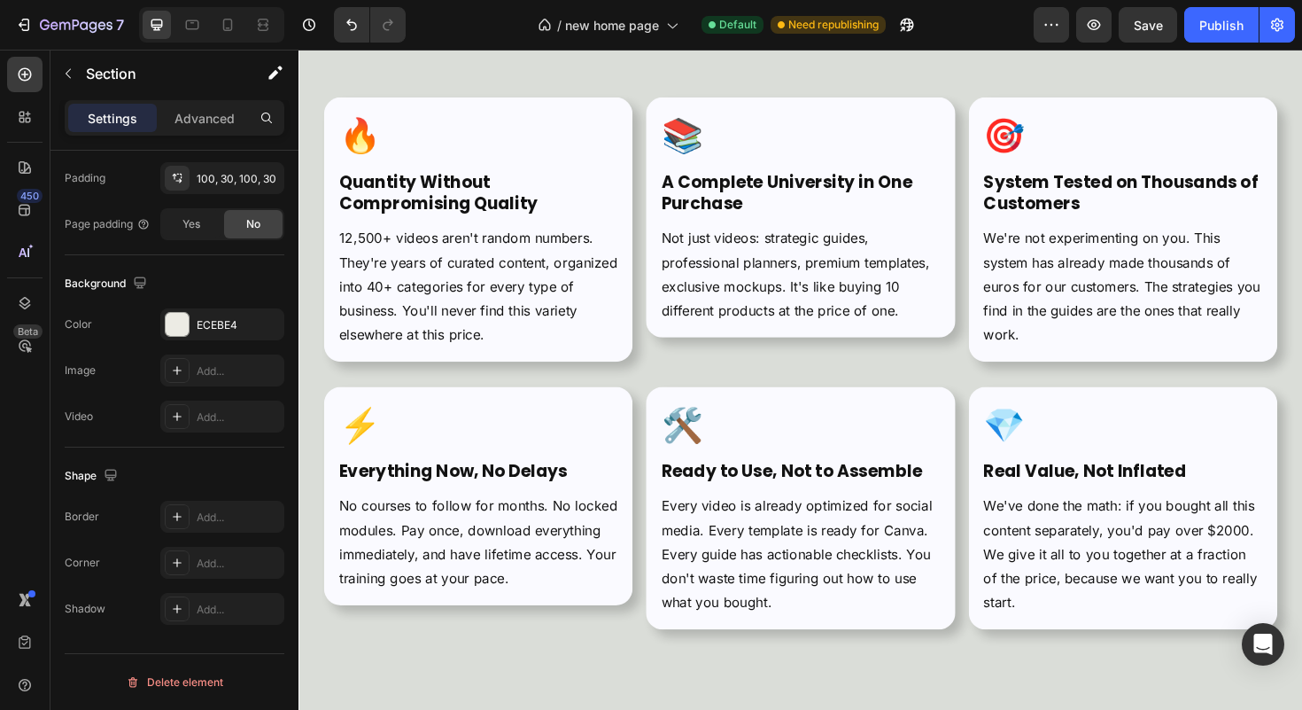
scroll to position [5641, 0]
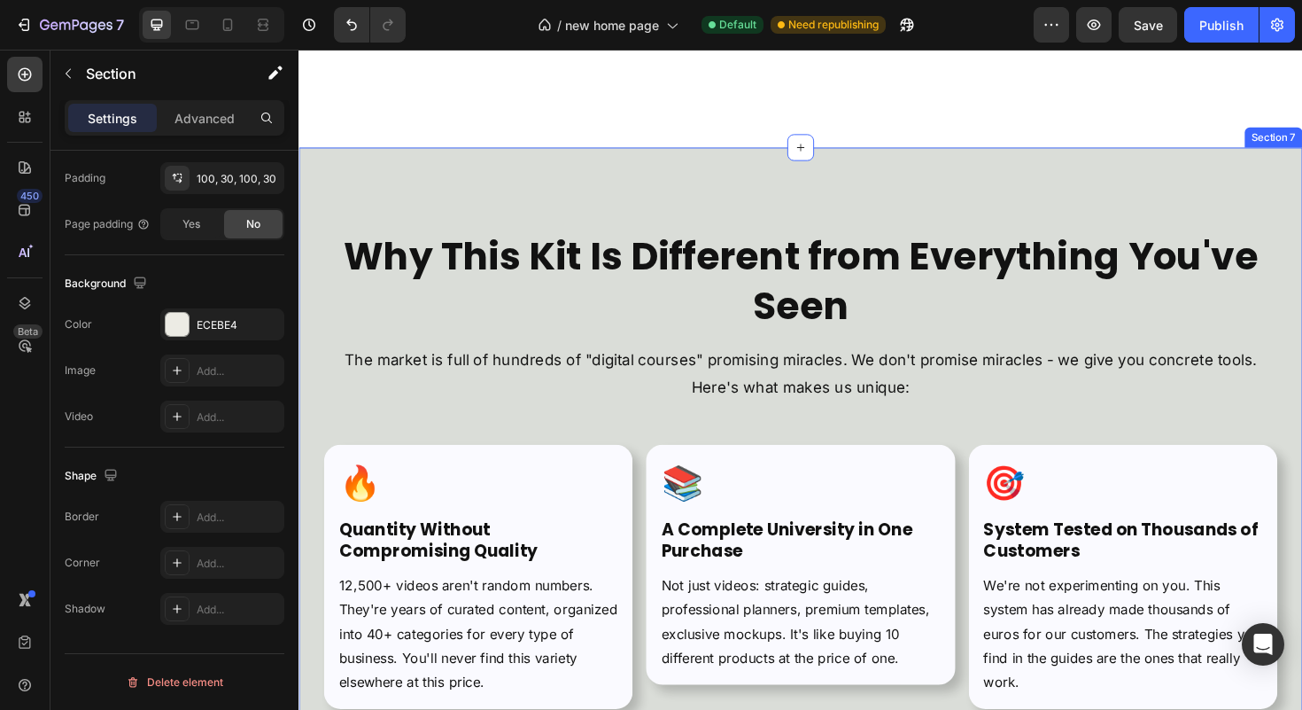
click at [322, 194] on div "Why This Kit Is Different from Everything You've Seen Heading The market is ful…" at bounding box center [830, 636] width 1063 height 966
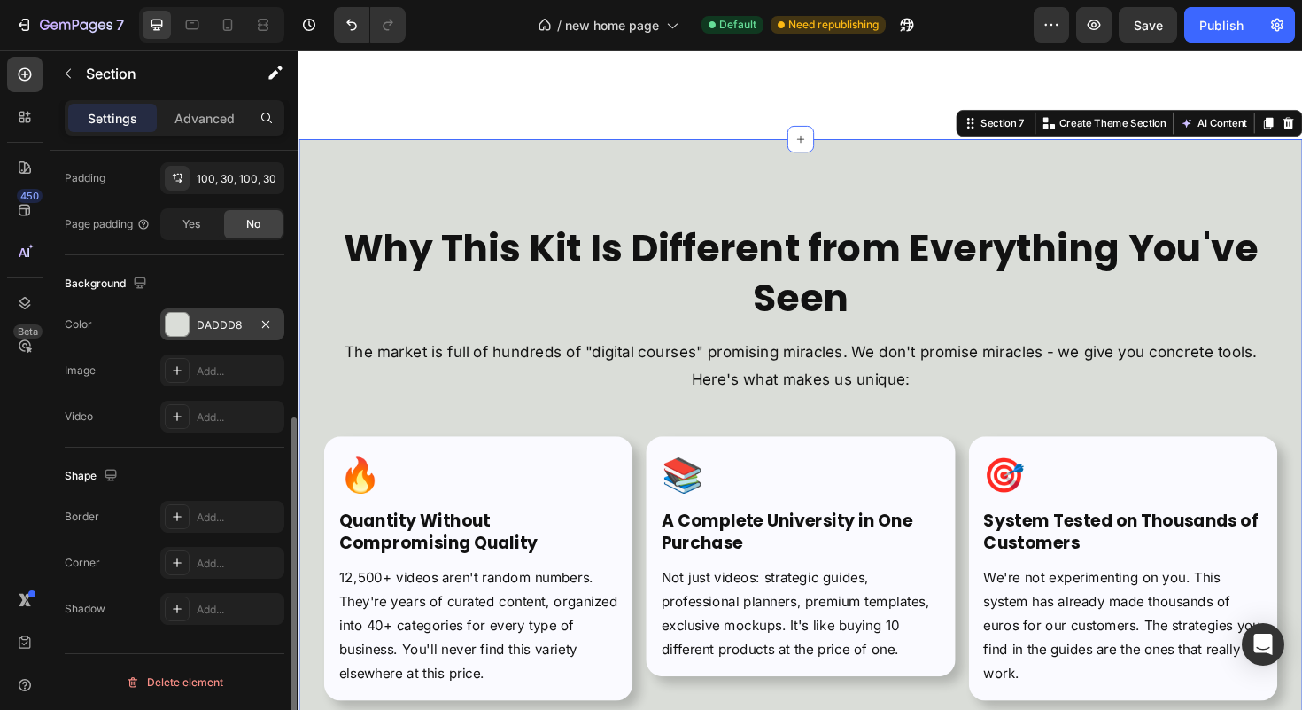
click at [247, 320] on div "DADDD8" at bounding box center [222, 325] width 51 height 16
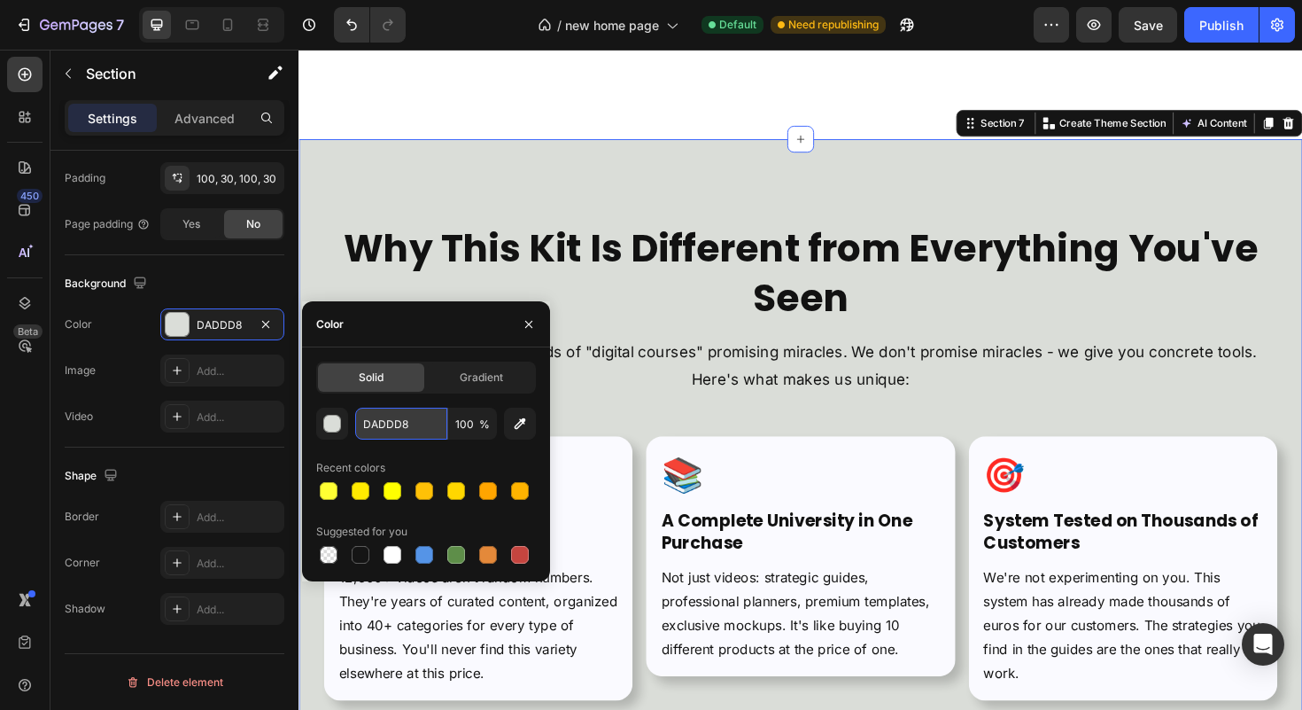
click at [418, 418] on input "DADDD8" at bounding box center [401, 423] width 92 height 32
paste input "ECEBE4"
type input "ECEBE4"
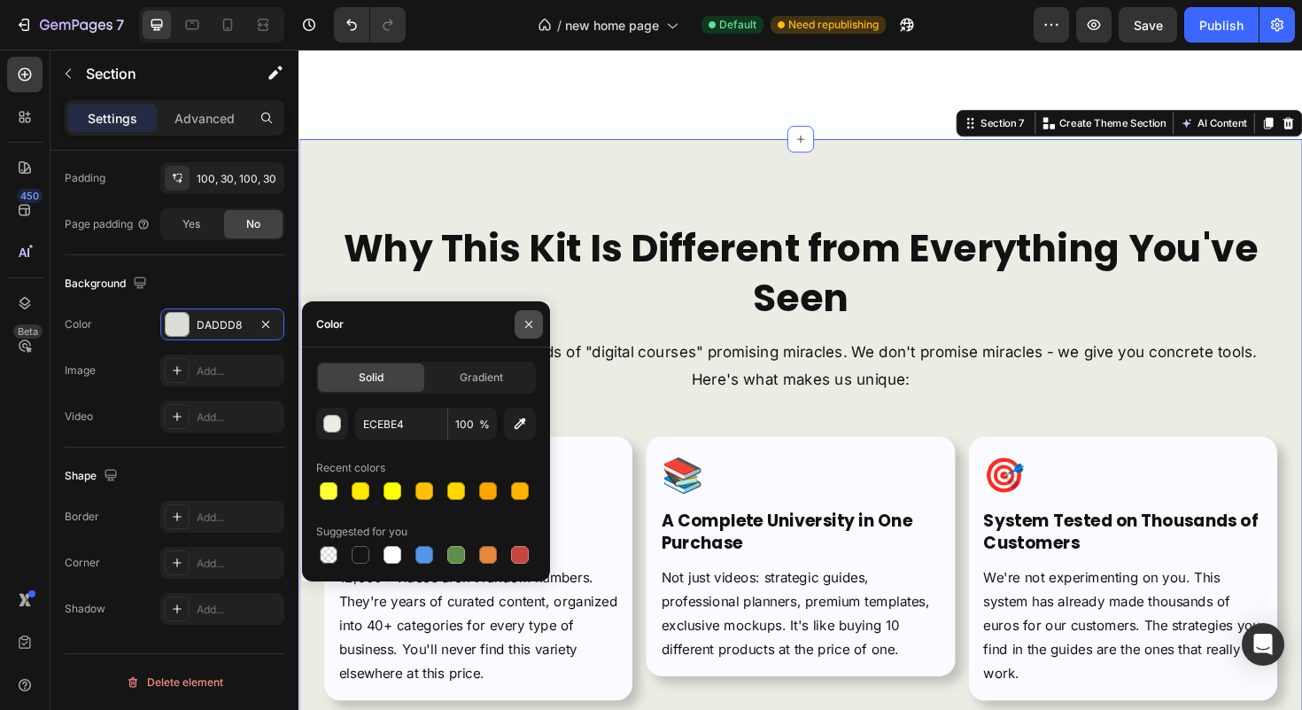
click at [524, 333] on button "button" at bounding box center [529, 324] width 28 height 28
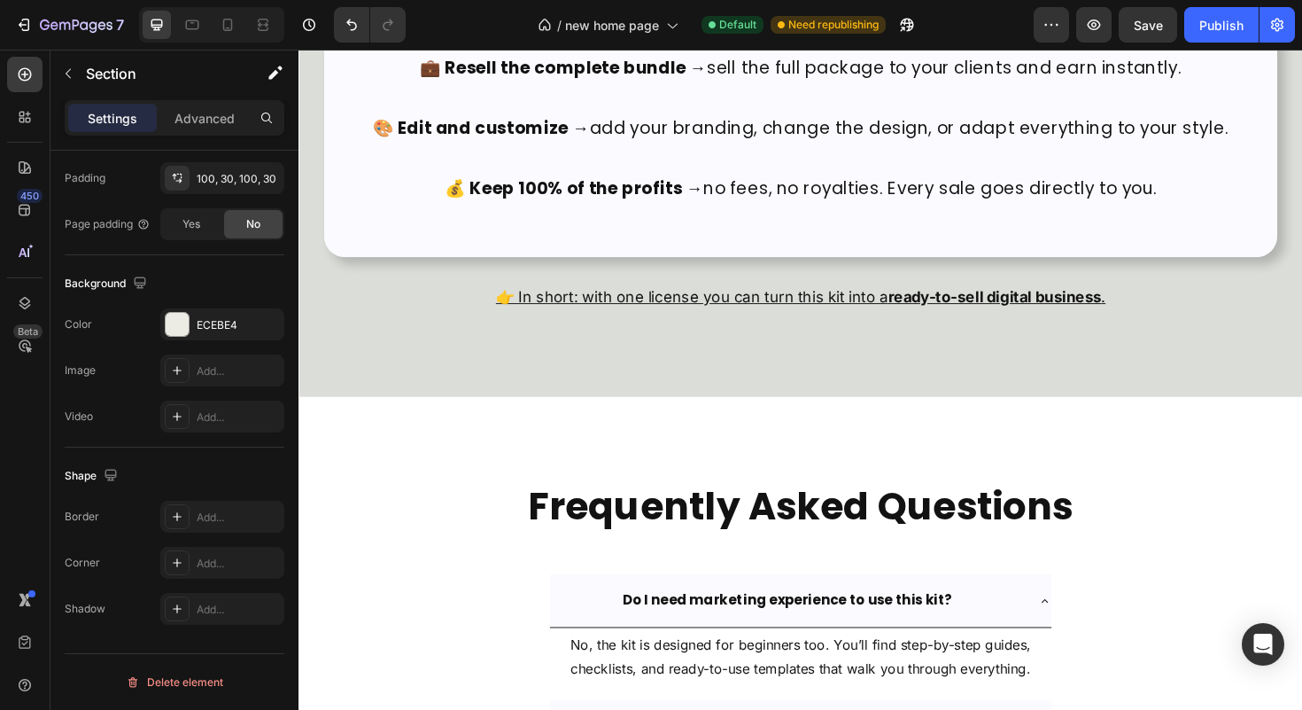
scroll to position [7326, 0]
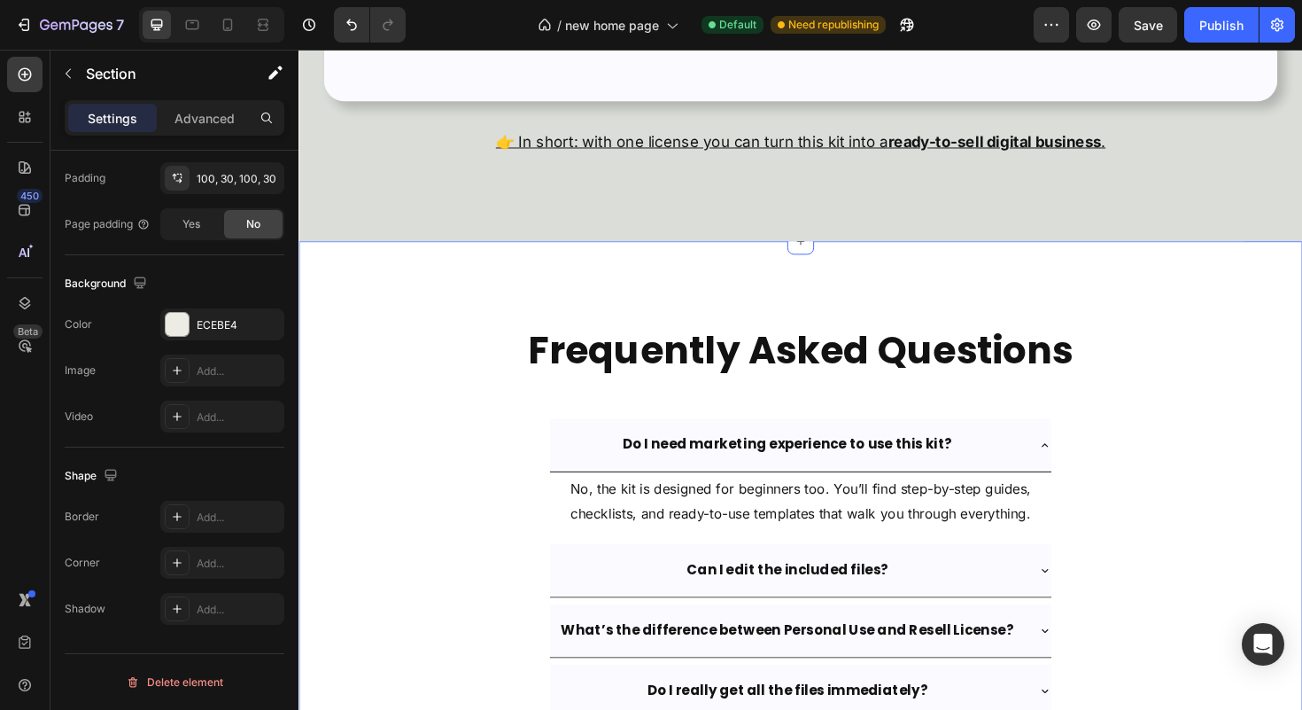
click at [338, 293] on div "Frequently Asked Questions Heading Do I need marketing experience to use this k…" at bounding box center [830, 612] width 1063 height 721
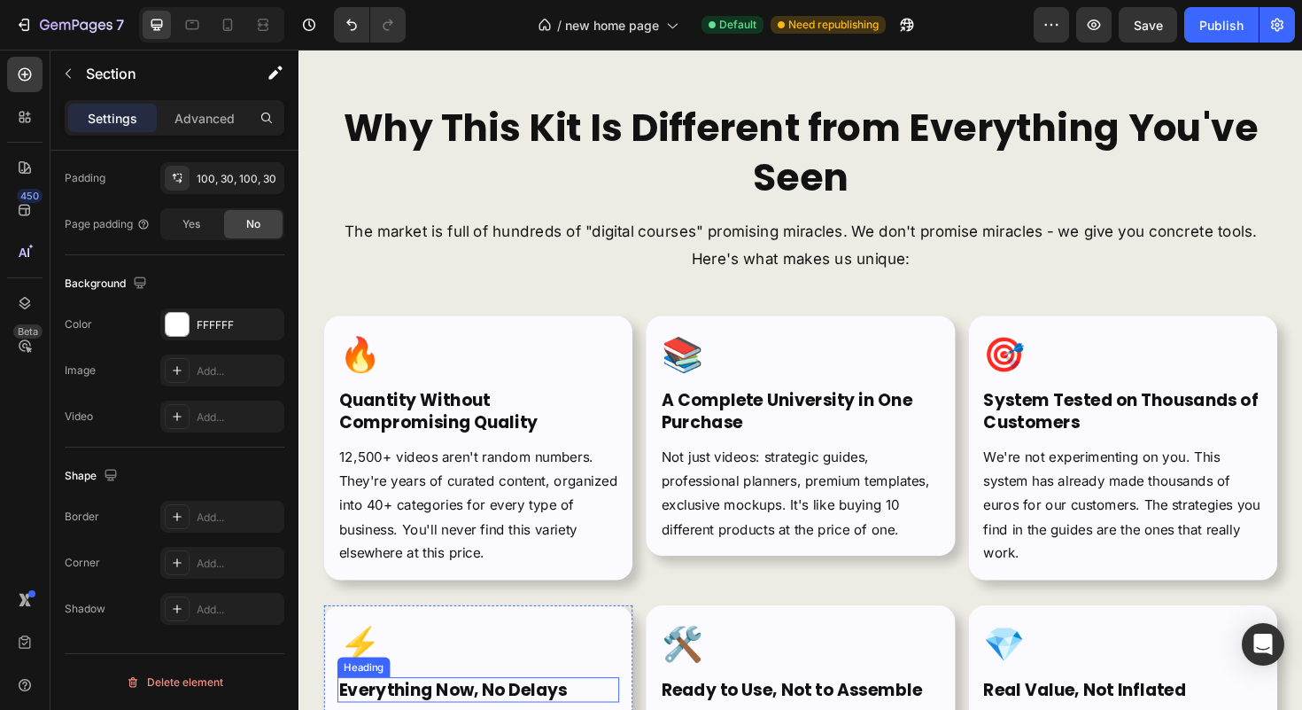
scroll to position [5783, 0]
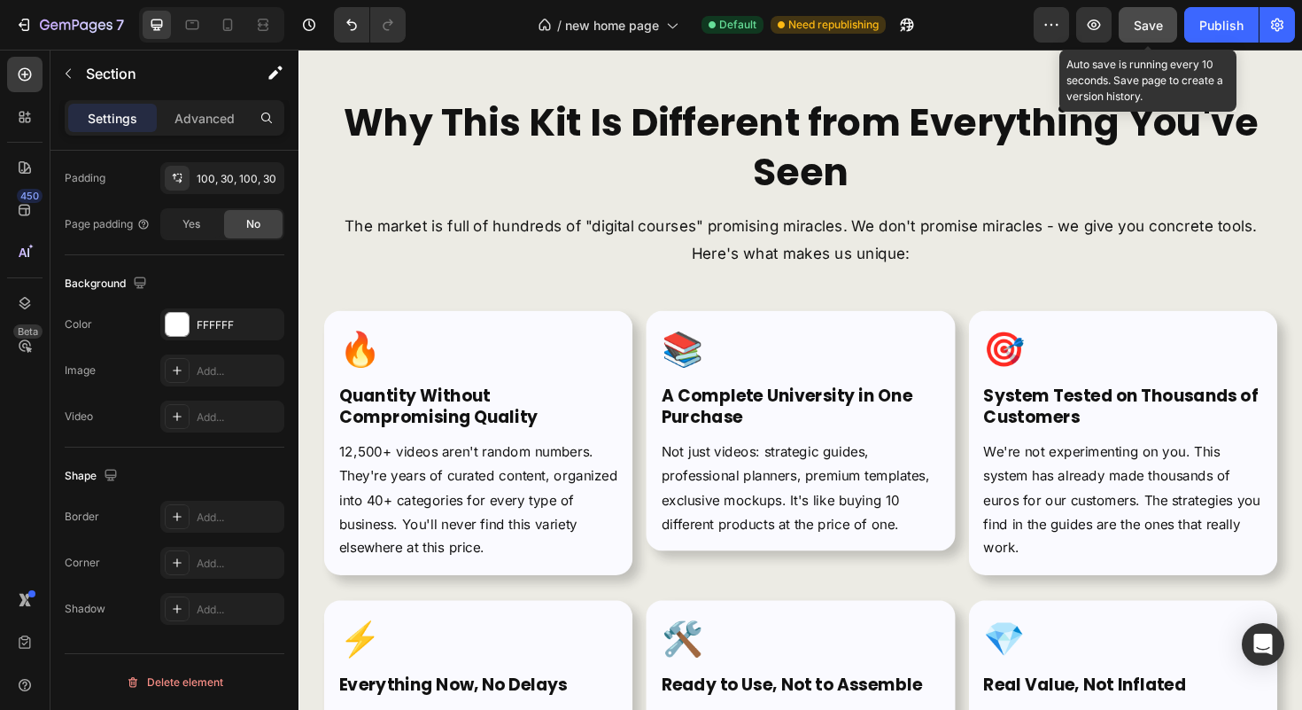
click at [1149, 35] on button "Save" at bounding box center [1148, 24] width 58 height 35
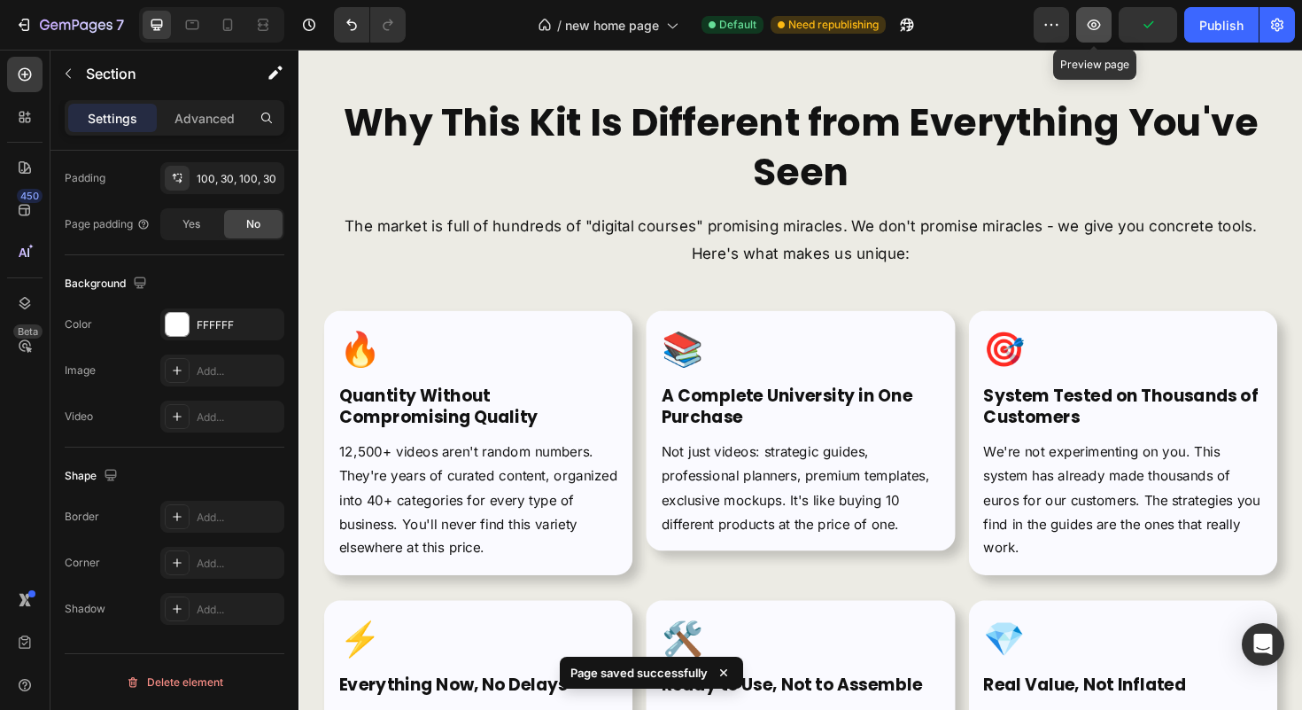
click at [1111, 28] on button "button" at bounding box center [1093, 24] width 35 height 35
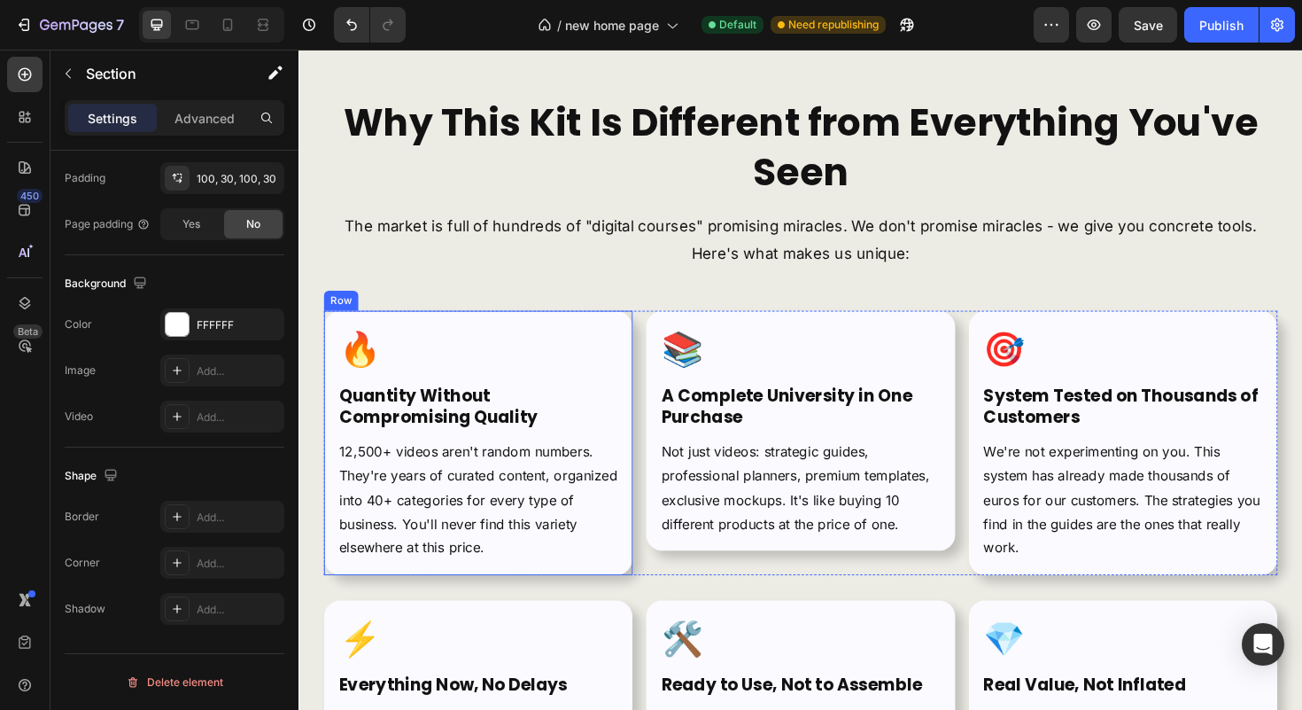
click at [451, 415] on strong "Quantity Without Compromising Quality" at bounding box center [446, 427] width 211 height 48
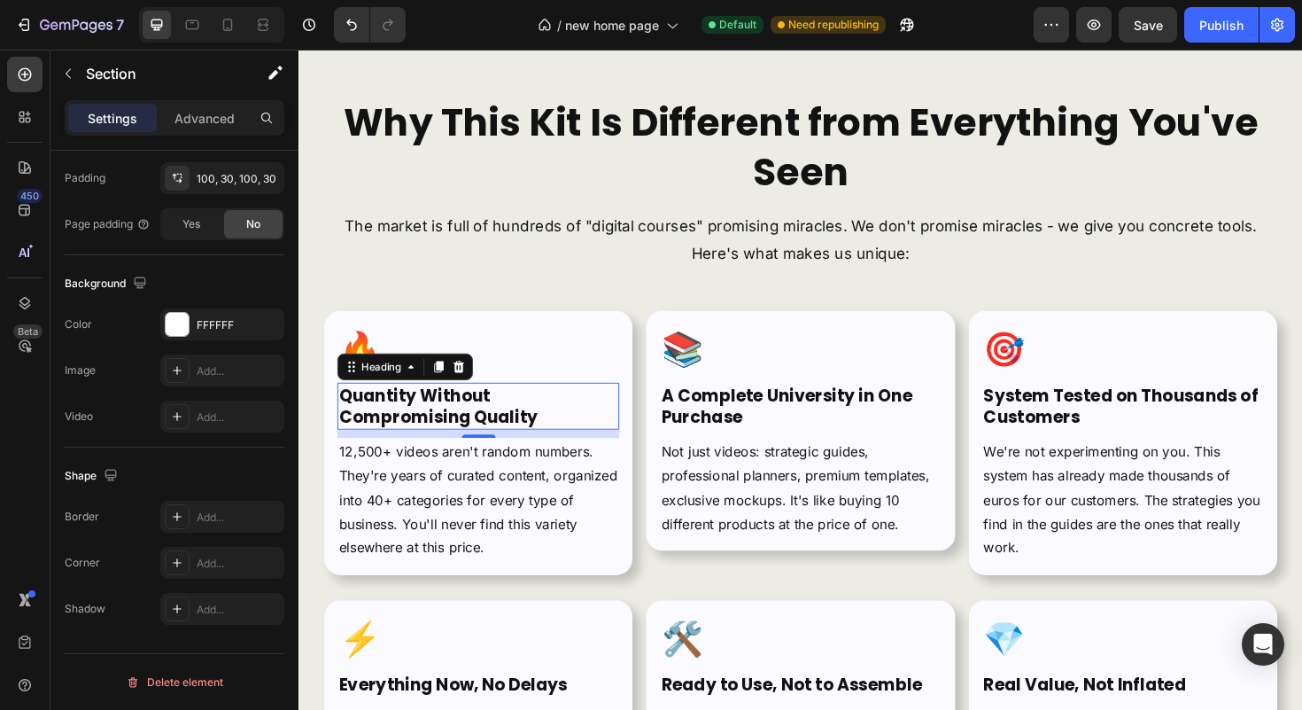
scroll to position [0, 0]
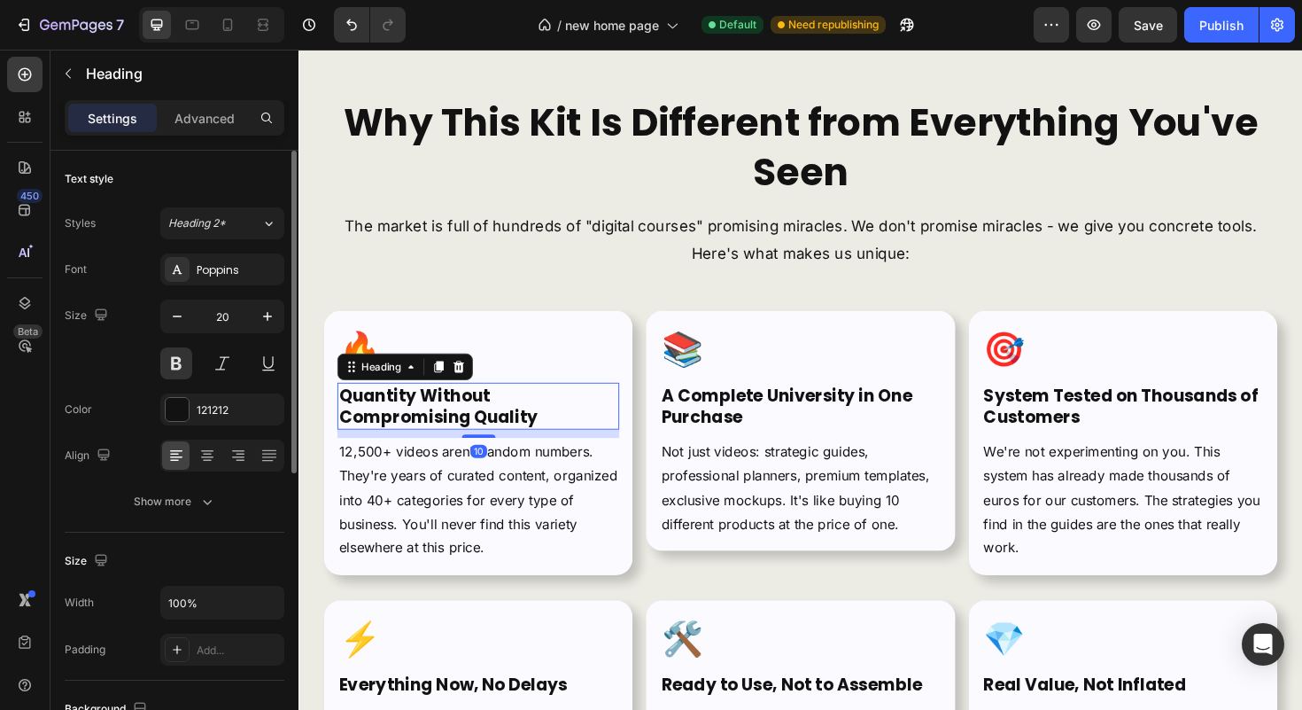
click at [451, 415] on strong "Quantity Without Compromising Quality" at bounding box center [446, 427] width 211 height 48
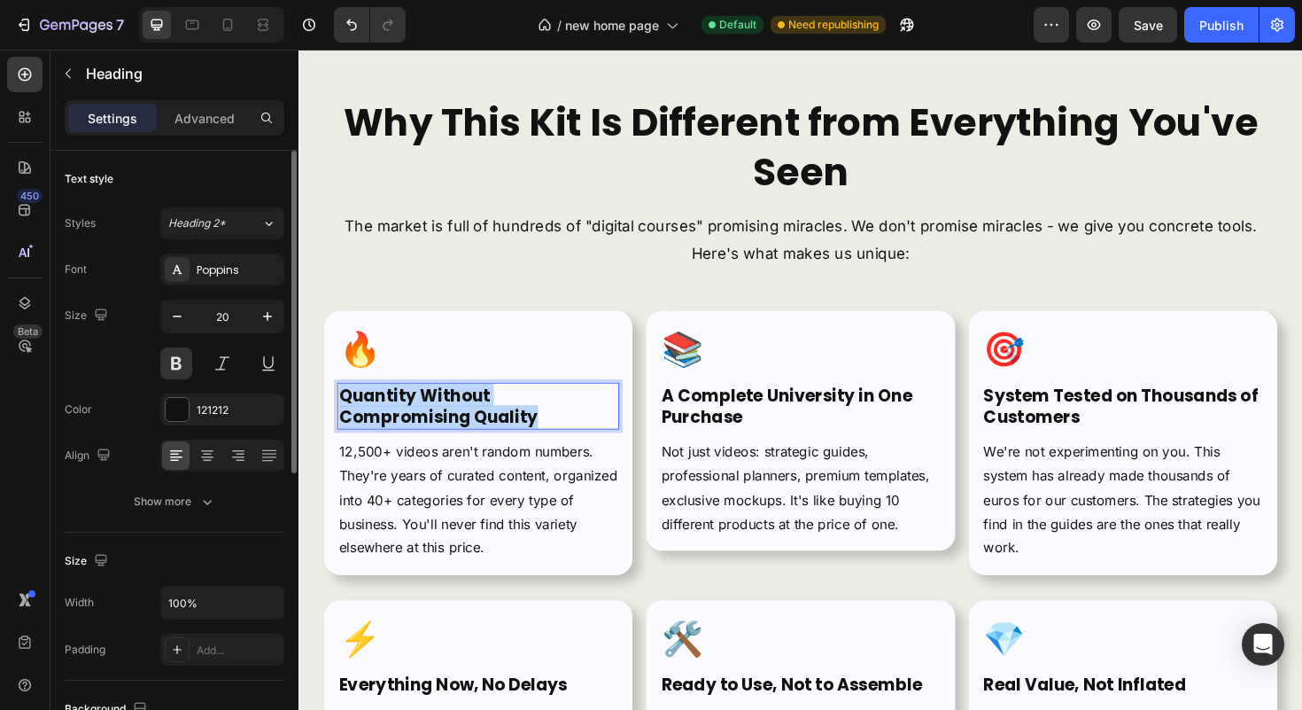
click at [451, 415] on strong "Quantity Without Compromising Quality" at bounding box center [446, 427] width 211 height 48
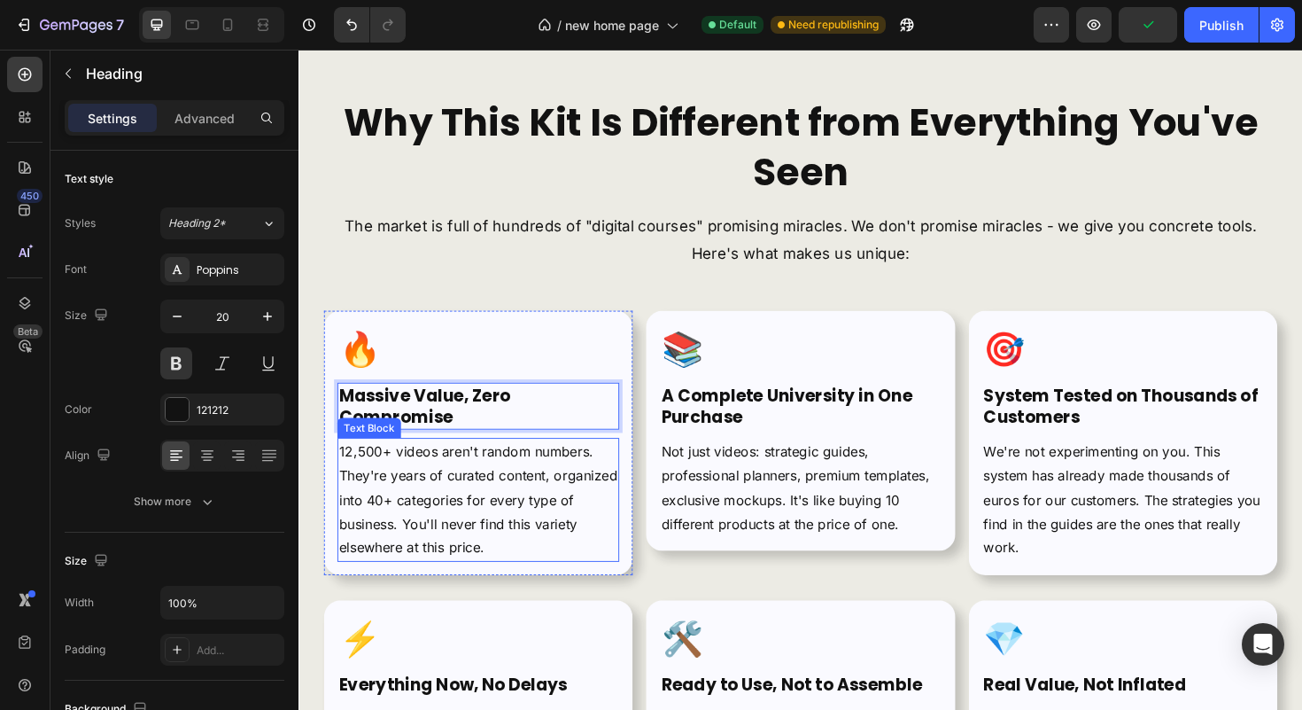
click at [457, 504] on p "12,500+ videos aren't random numbers. They're years of curated content, organiz…" at bounding box center [488, 526] width 295 height 128
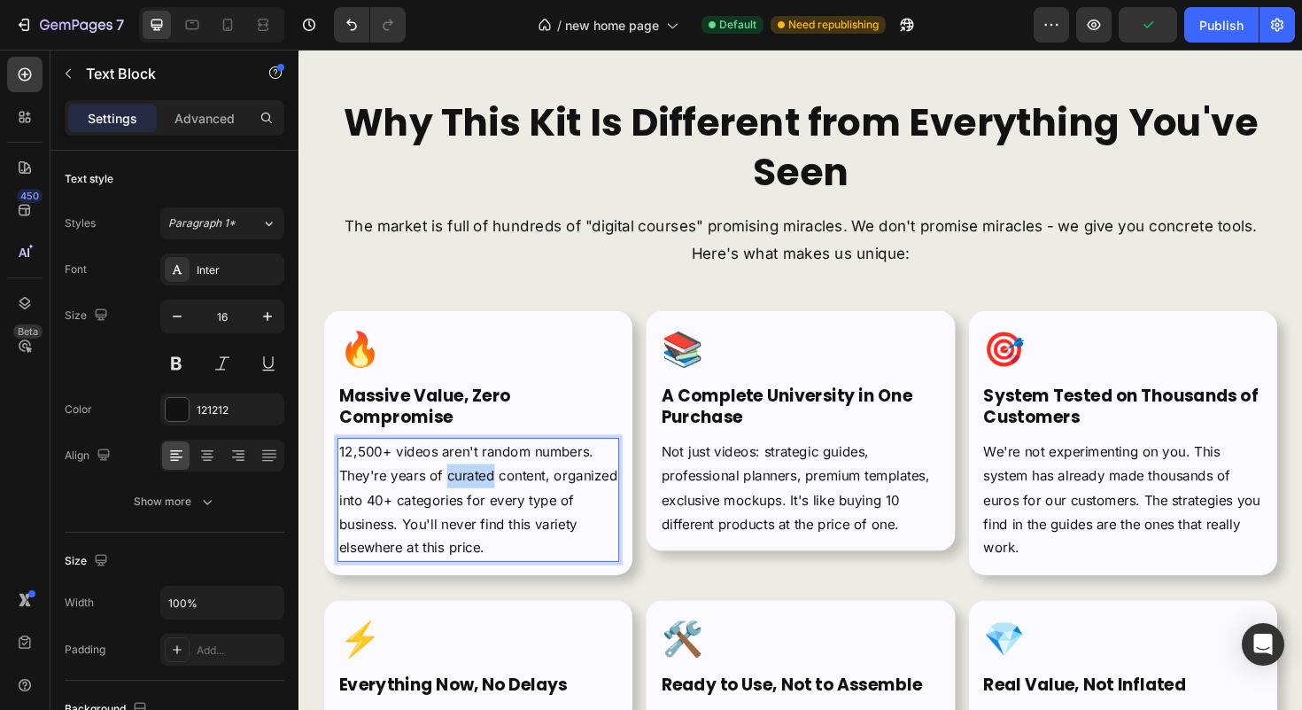
click at [457, 504] on p "12,500+ videos aren't random numbers. They're years of curated content, organiz…" at bounding box center [488, 526] width 295 height 128
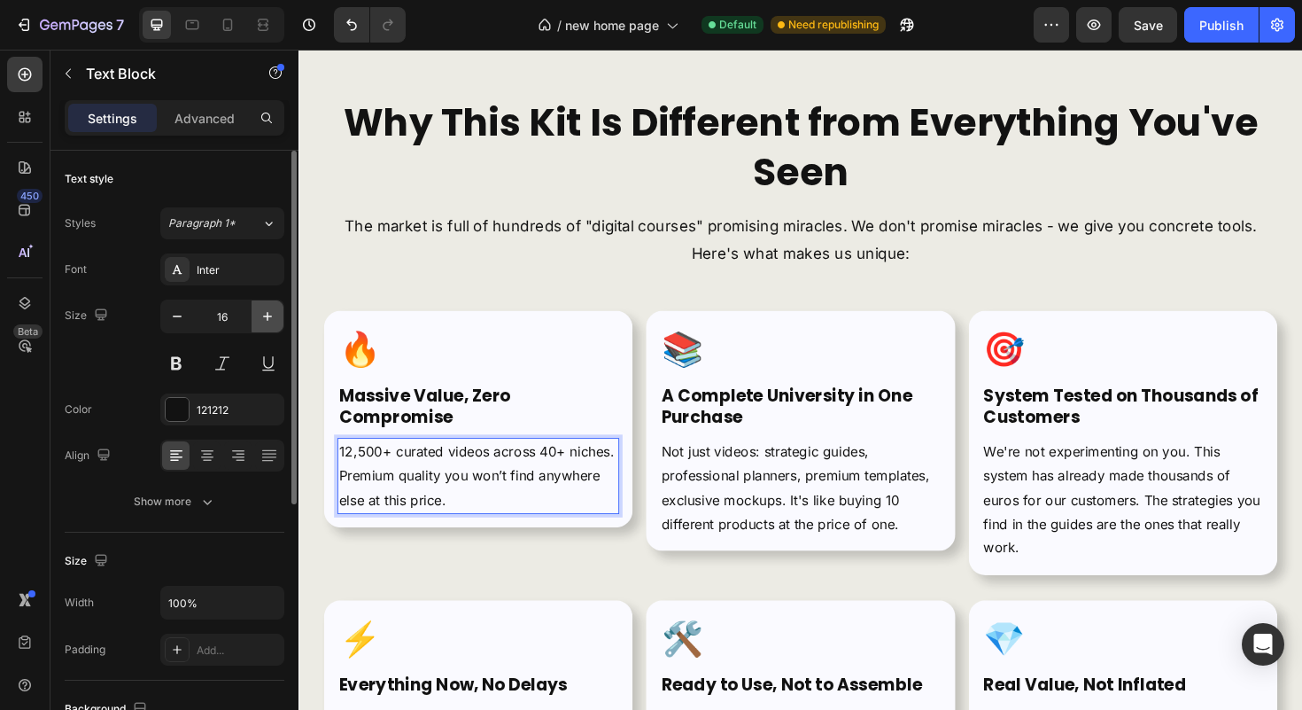
click at [258, 307] on button "button" at bounding box center [268, 316] width 32 height 32
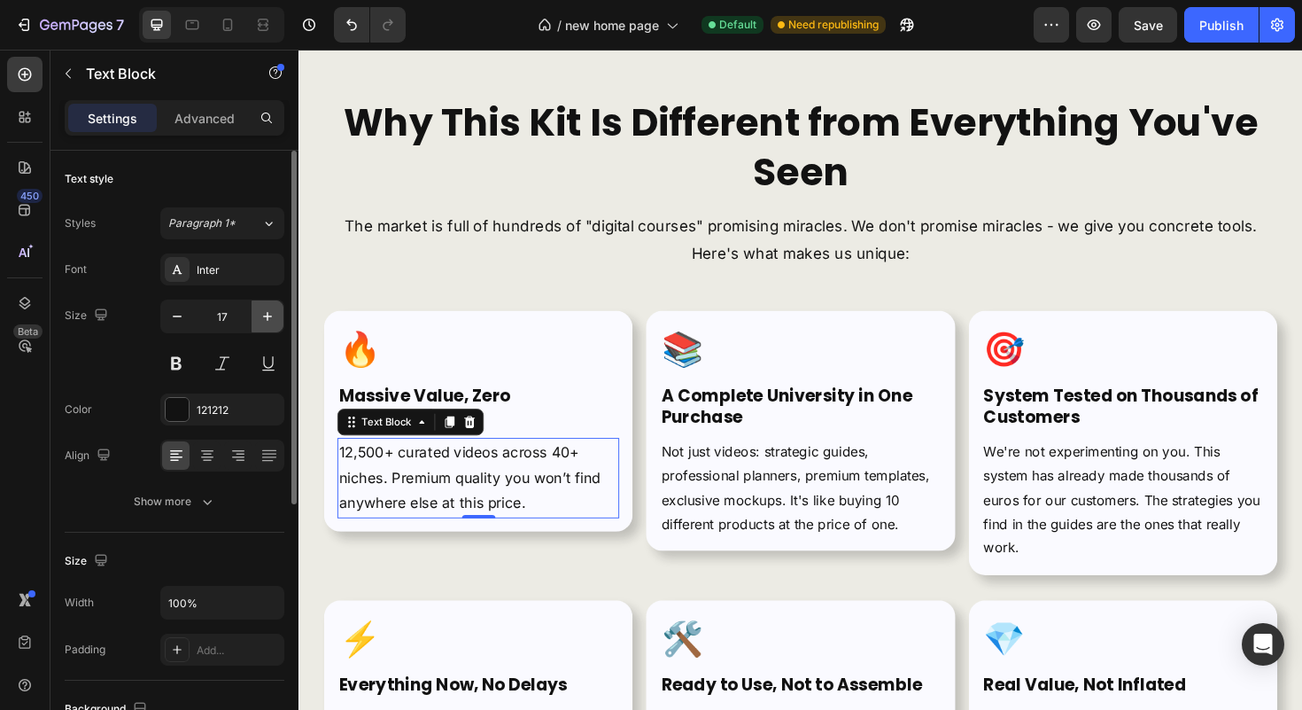
click at [259, 307] on icon "button" at bounding box center [268, 316] width 18 height 18
click at [165, 311] on button "button" at bounding box center [177, 316] width 32 height 32
type input "16"
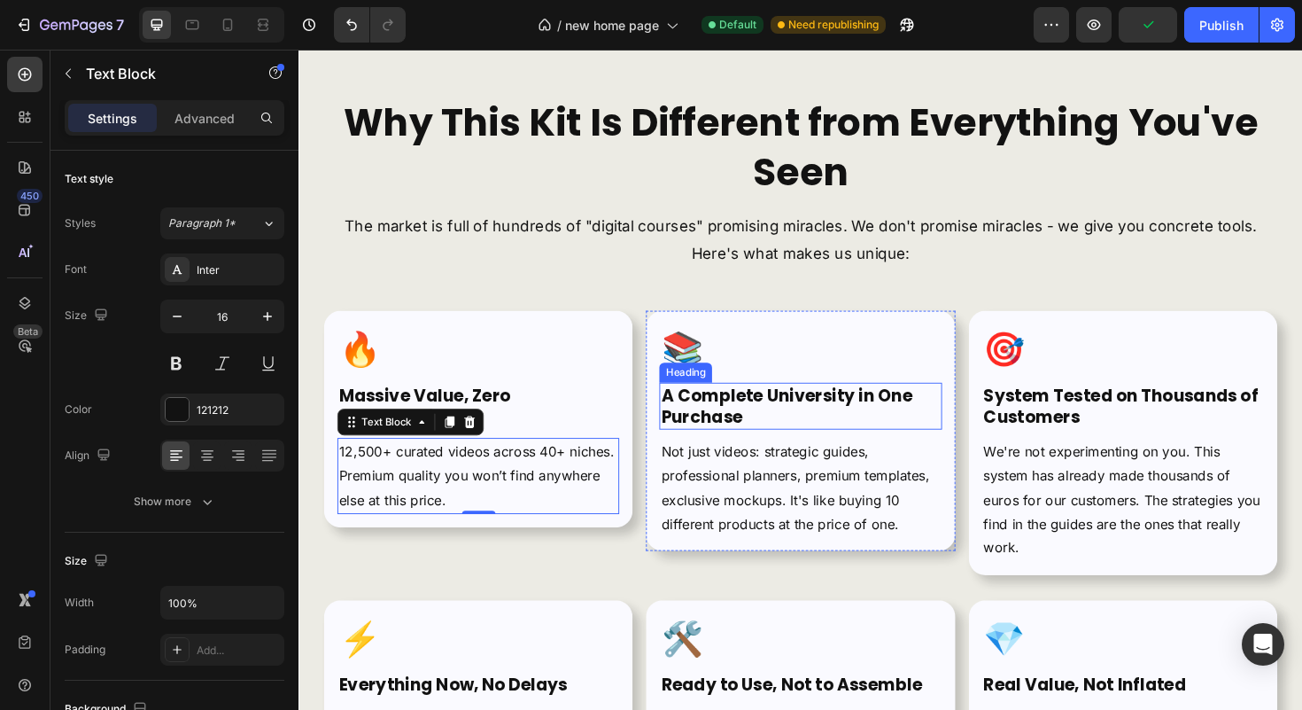
click at [739, 412] on strong "A Complete University in One Purchase" at bounding box center [815, 427] width 266 height 48
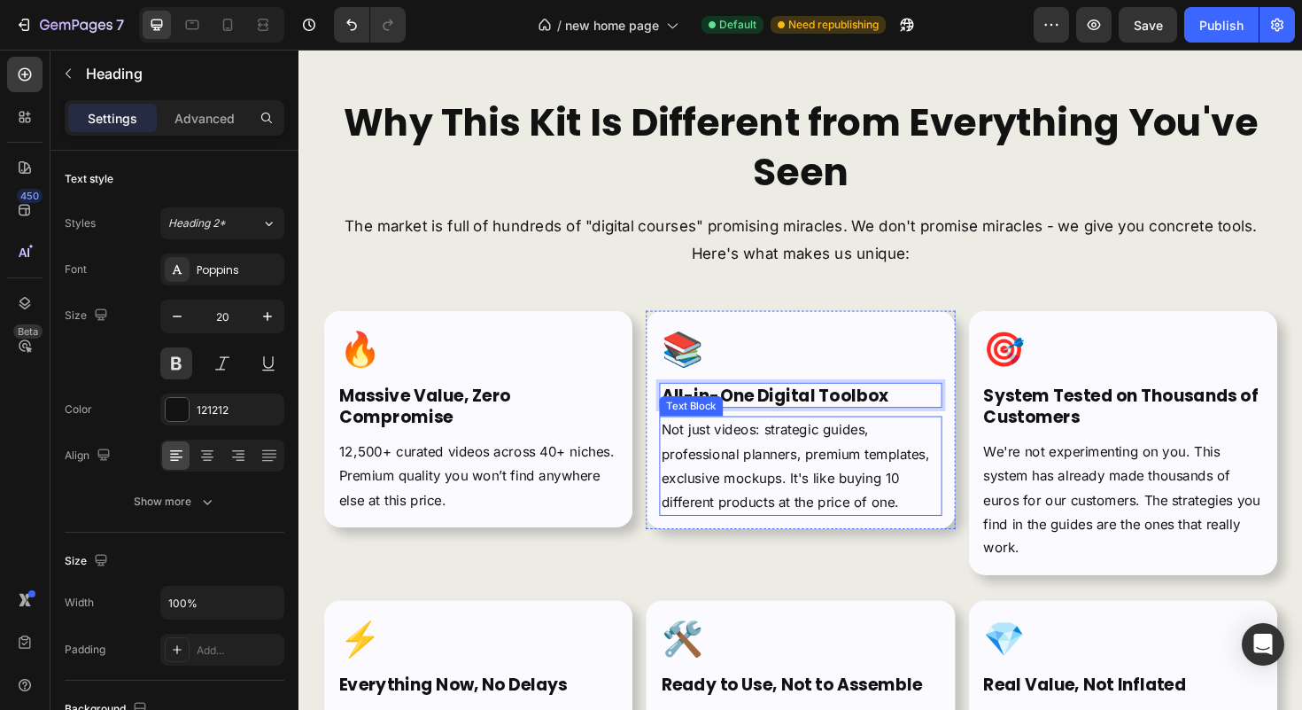
click at [723, 467] on p "Not just videos: strategic guides, professional planners, premium templates, ex…" at bounding box center [829, 490] width 295 height 102
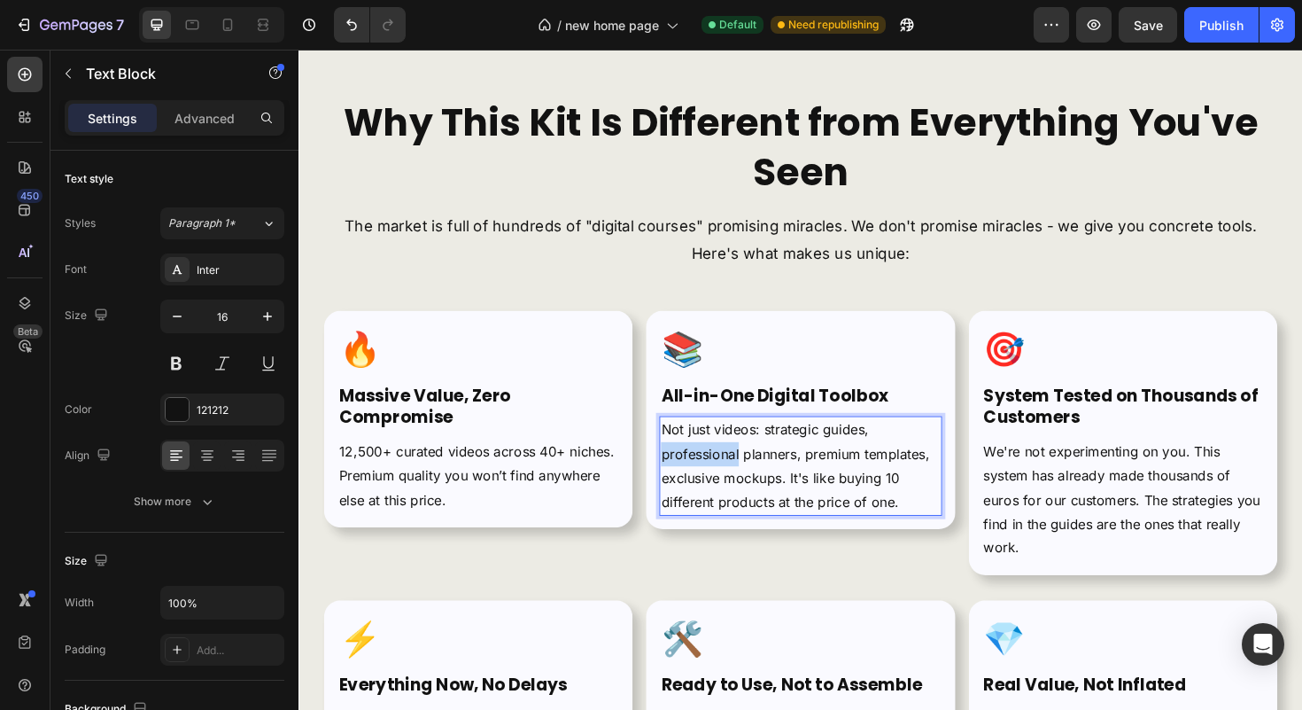
click at [723, 467] on p "Not just videos: strategic guides, professional planners, premium templates, ex…" at bounding box center [829, 490] width 295 height 102
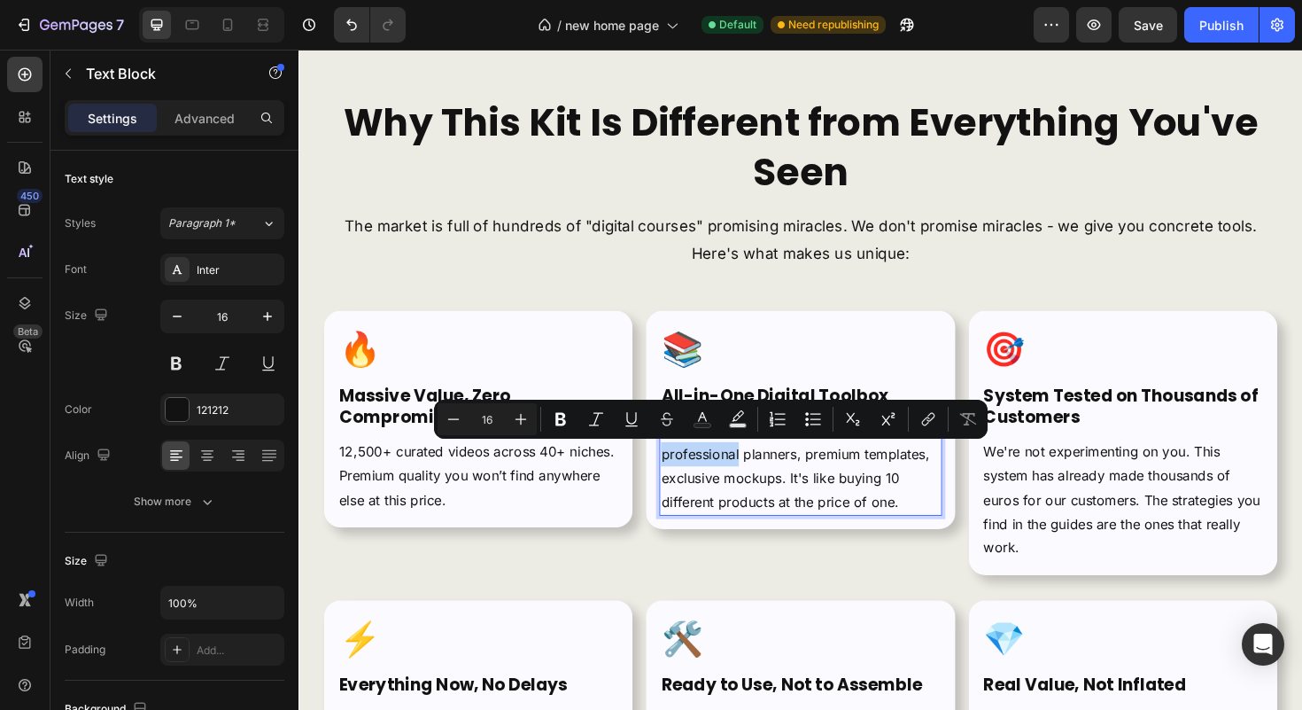
click at [750, 482] on p "Not just videos: strategic guides, professional planners, premium templates, ex…" at bounding box center [829, 490] width 295 height 102
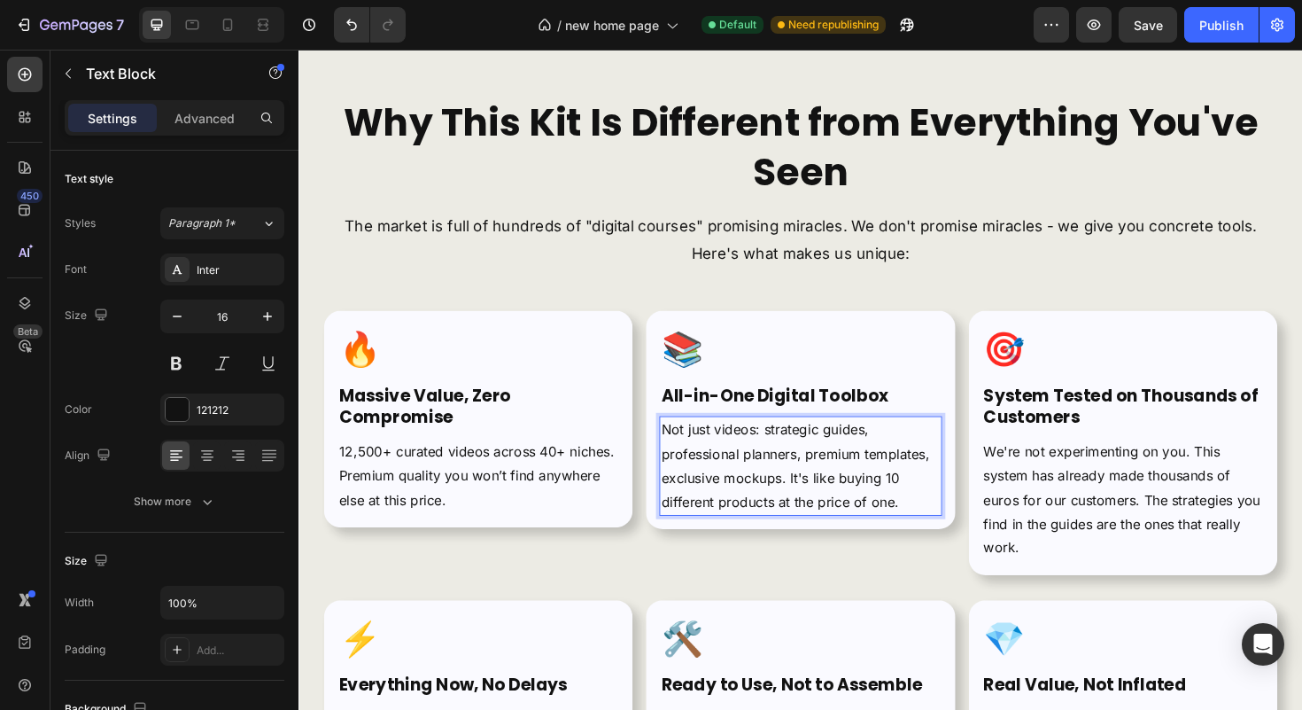
click at [750, 482] on p "Not just videos: strategic guides, professional planners, premium templates, ex…" at bounding box center [829, 490] width 295 height 102
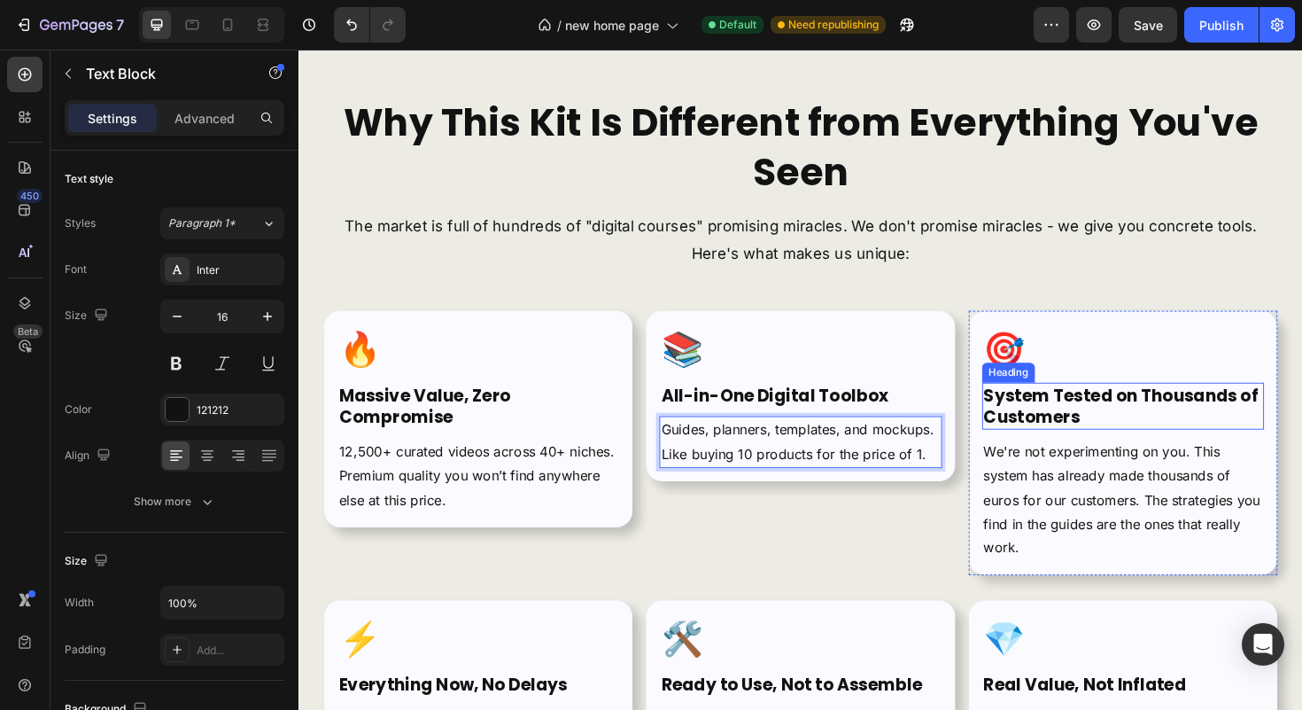
click at [1074, 449] on strong "System Tested on Thousands of Customers" at bounding box center [1169, 427] width 291 height 48
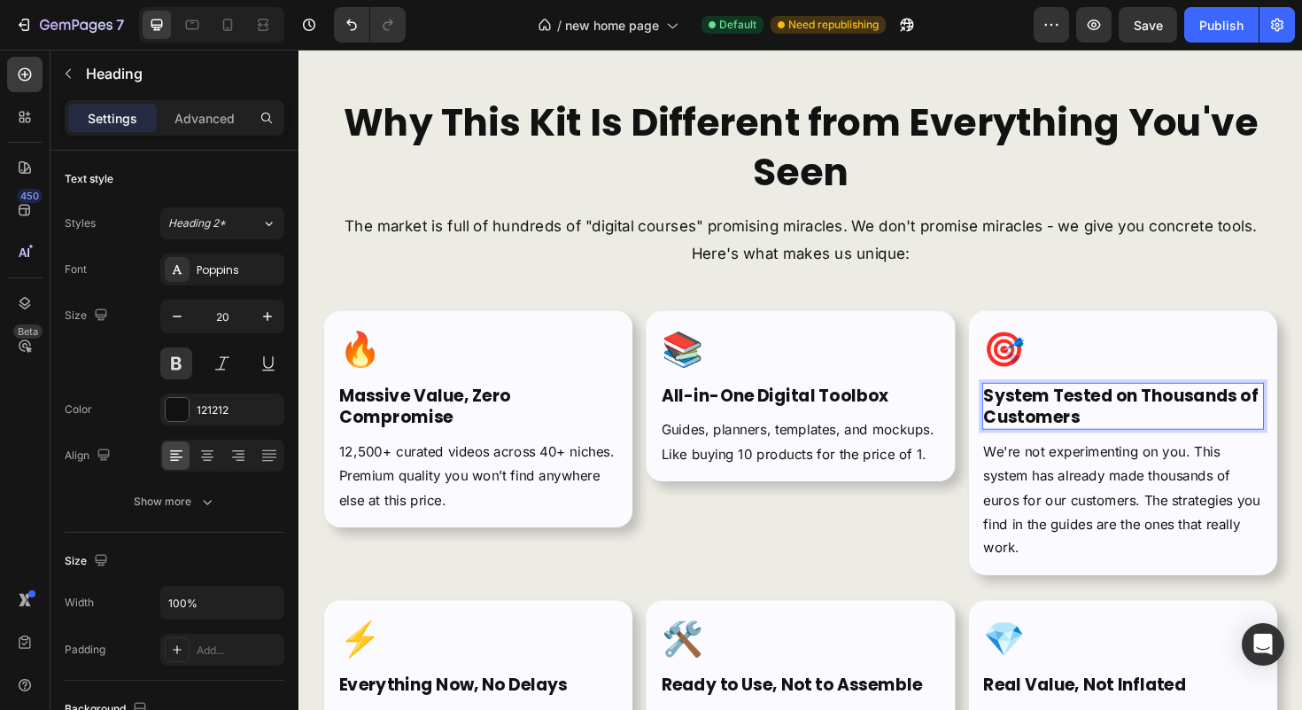
click at [1074, 449] on strong "System Tested on Thousands of Customers" at bounding box center [1169, 427] width 291 height 48
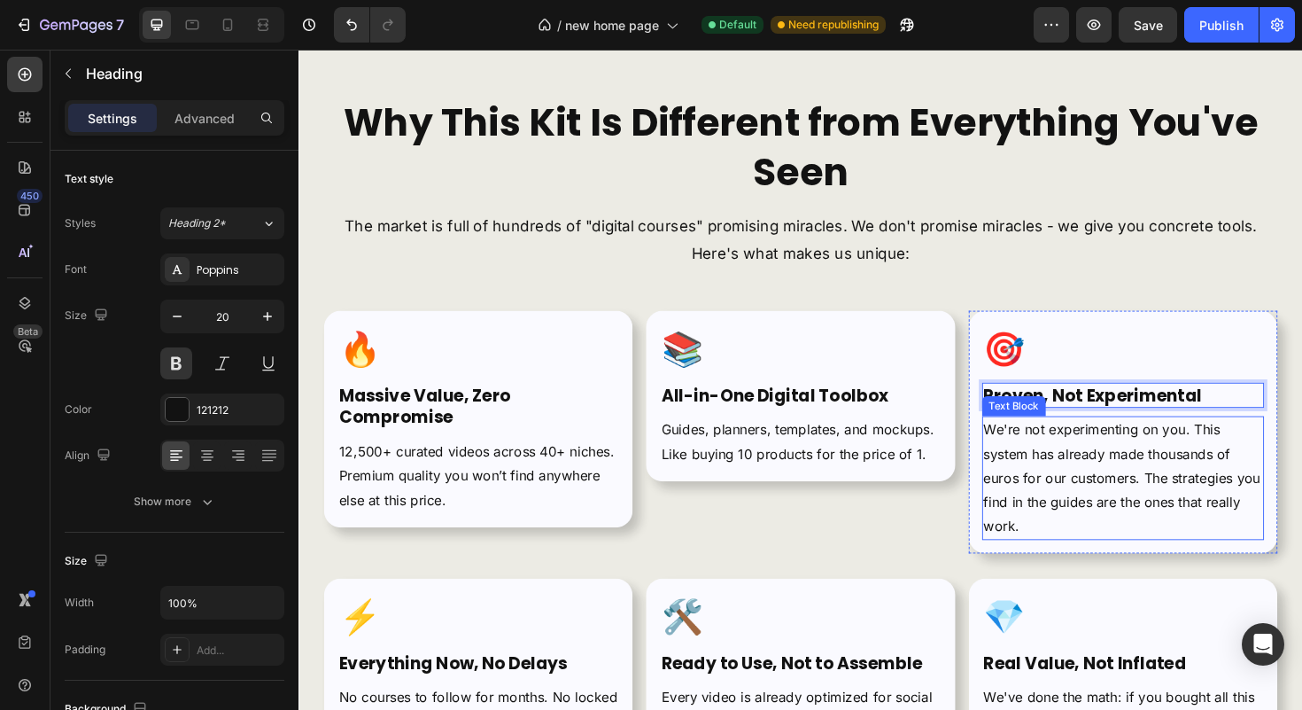
click at [1159, 500] on p "We're not experimenting on you. This system has already made thousands of euros…" at bounding box center [1171, 503] width 295 height 128
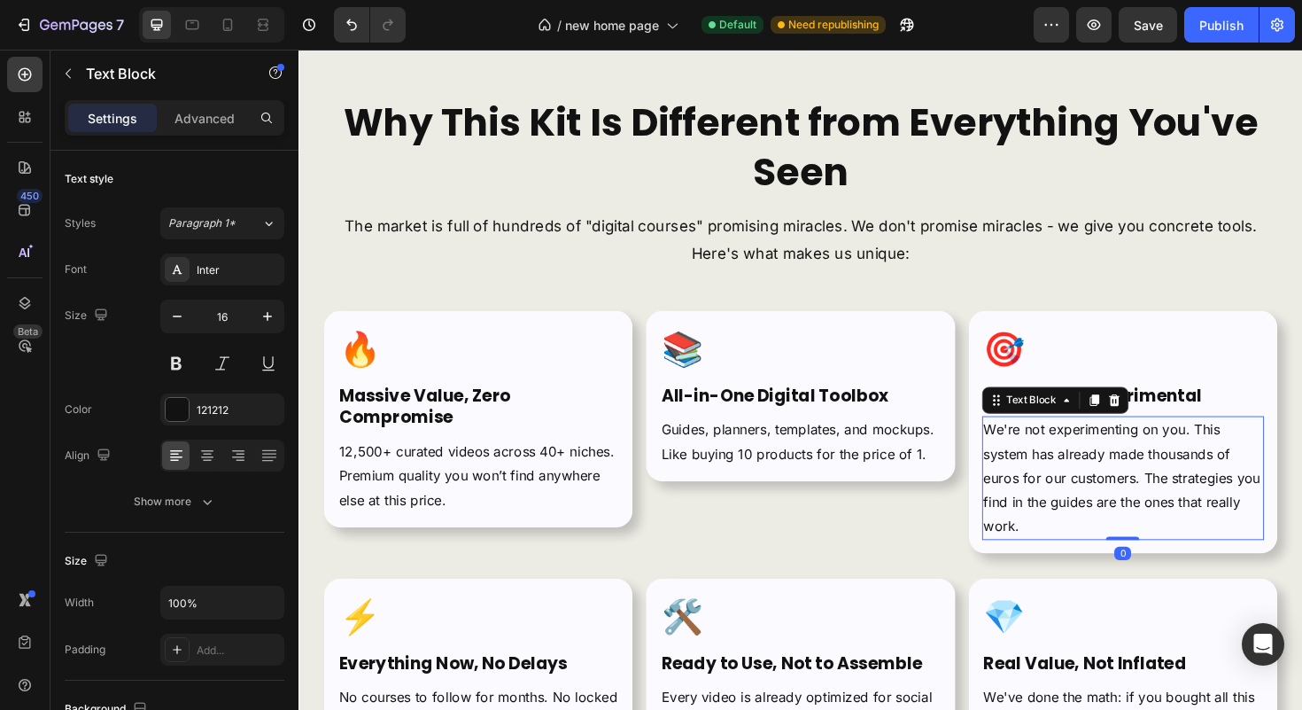
click at [1159, 500] on p "We're not experimenting on you. This system has already made thousands of euros…" at bounding box center [1171, 503] width 295 height 128
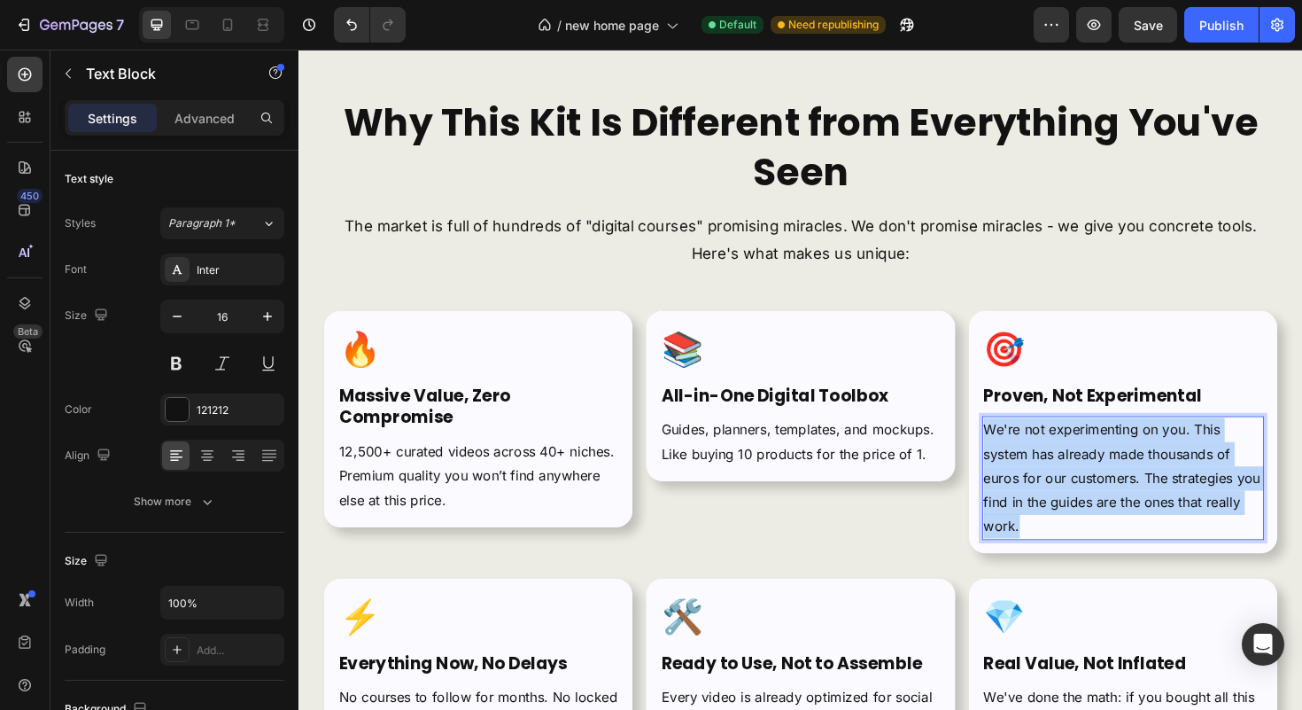
click at [1159, 500] on p "We're not experimenting on you. This system has already made thousands of euros…" at bounding box center [1171, 503] width 295 height 128
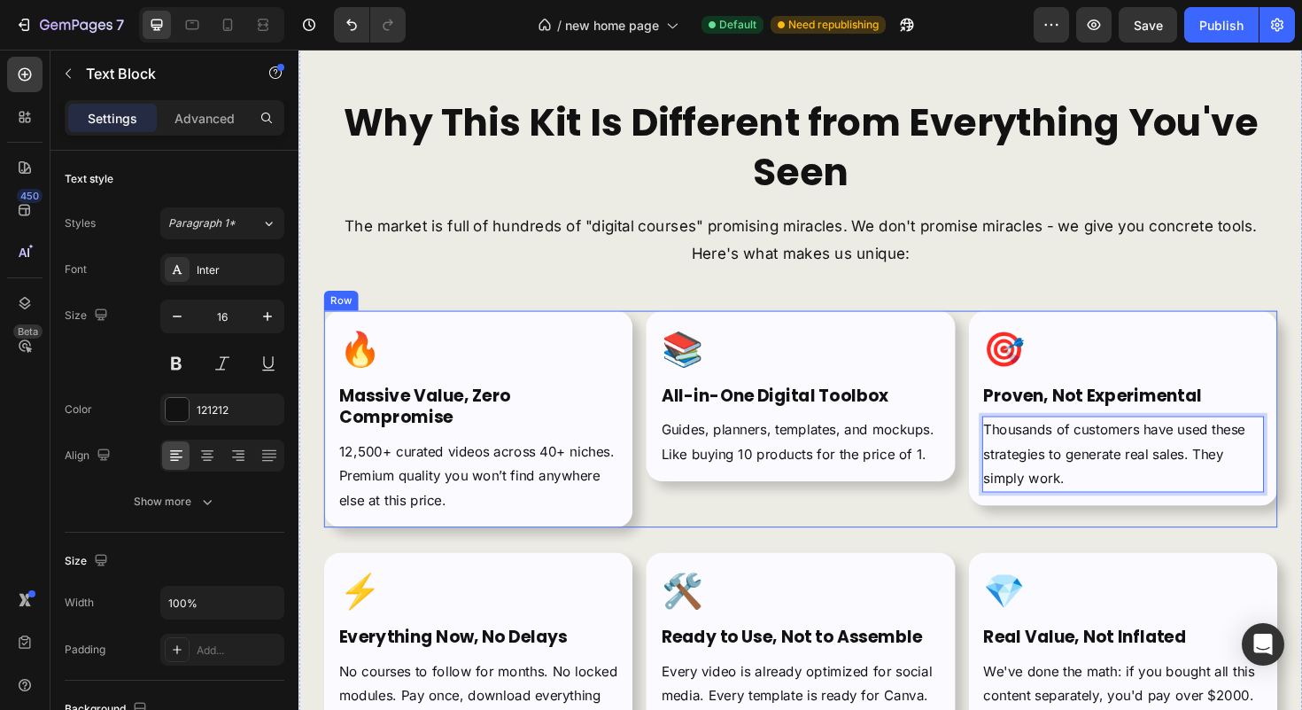
scroll to position [5962, 0]
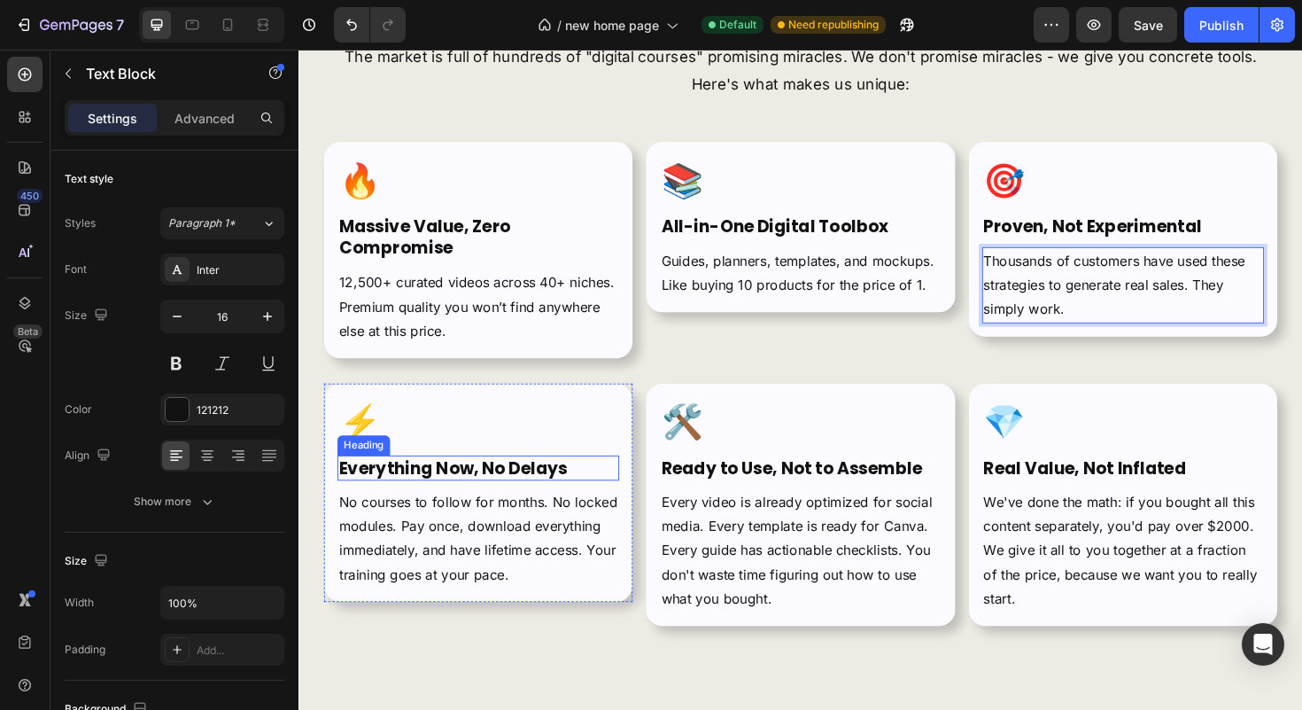
click at [448, 494] on strong "Everything Now, No Delays" at bounding box center [462, 492] width 242 height 25
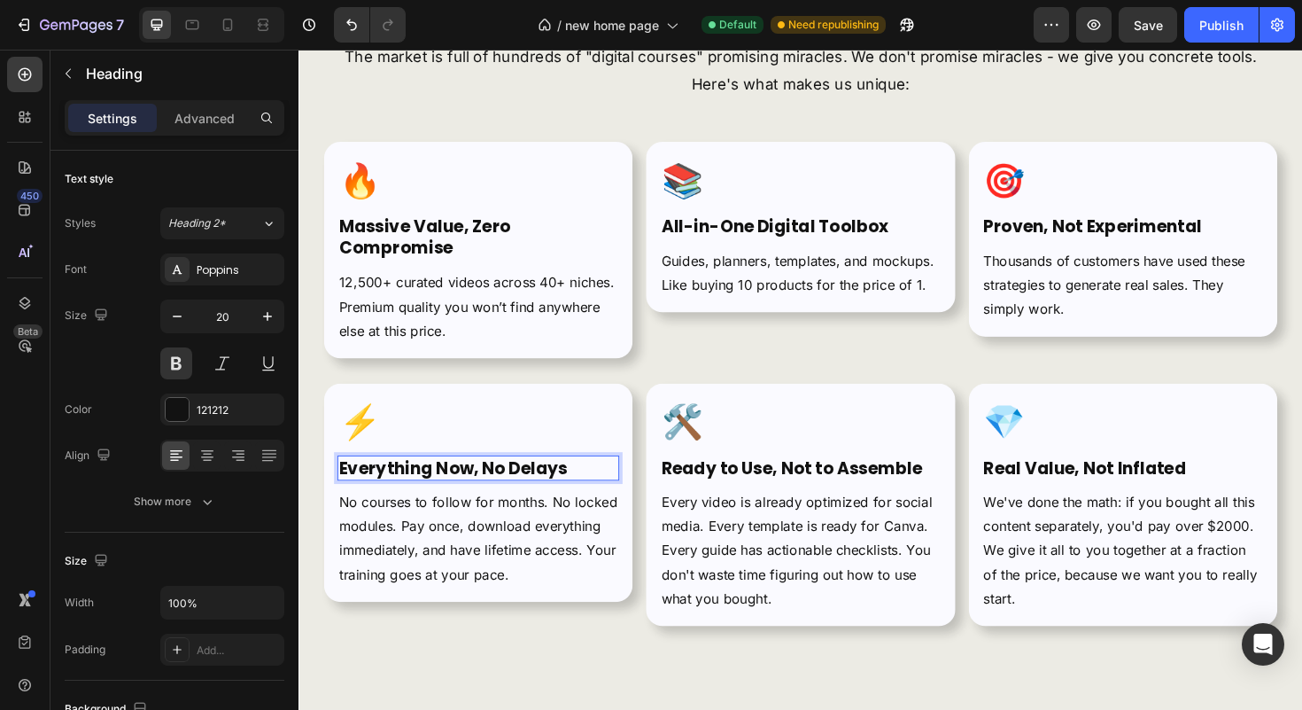
click at [448, 494] on strong "Everything Now, No Delays" at bounding box center [462, 492] width 242 height 25
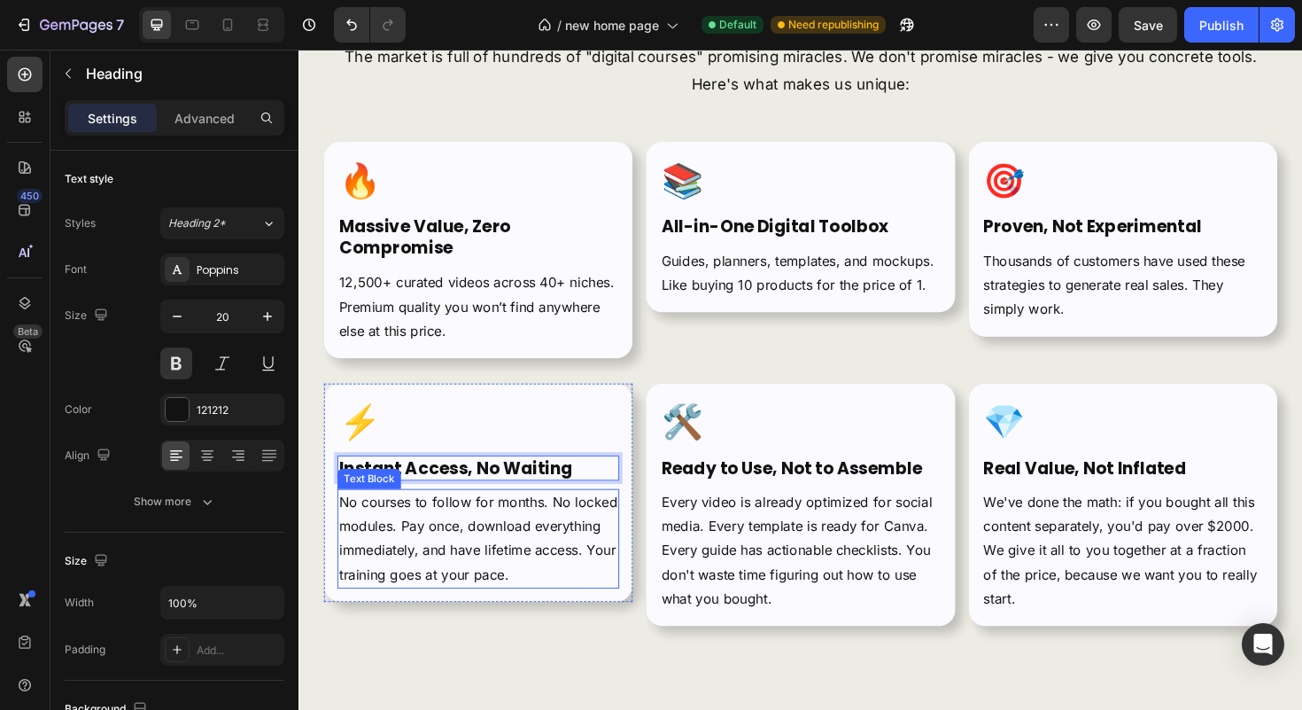
click at [499, 584] on p "No courses to follow for months. No locked modules. Pay once, download everythi…" at bounding box center [488, 567] width 295 height 102
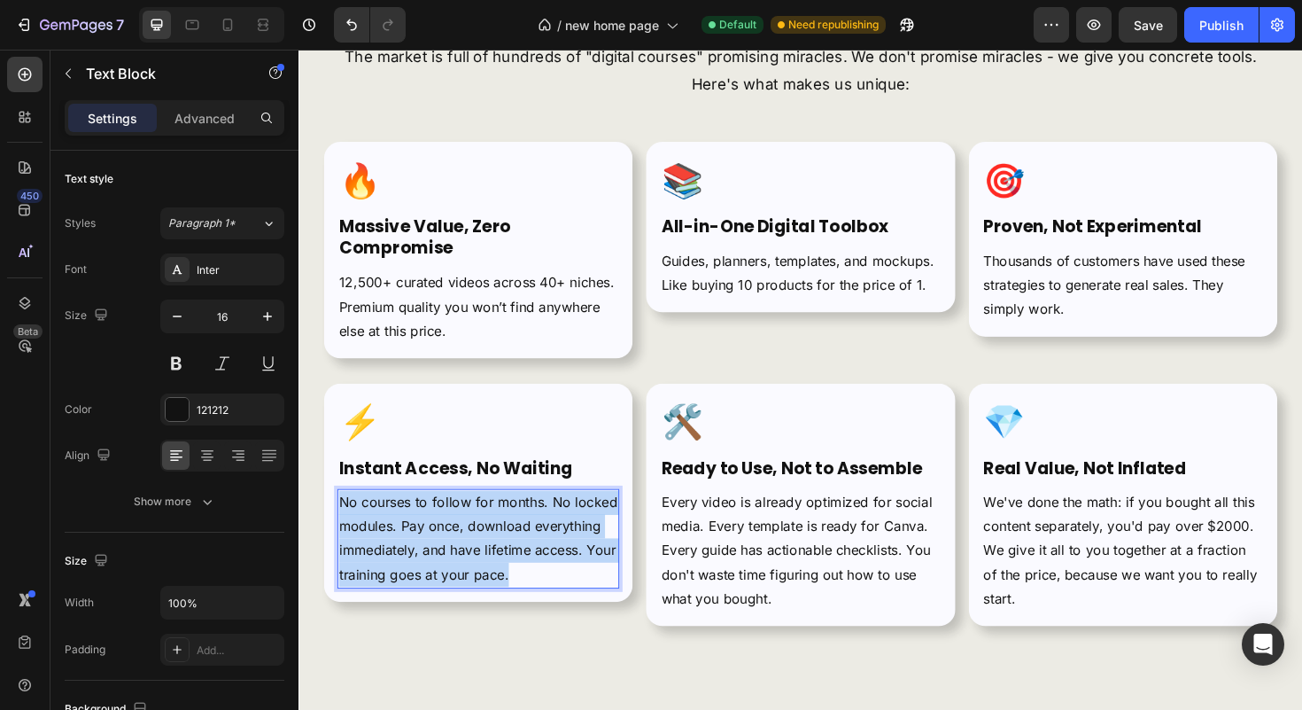
click at [499, 584] on p "No courses to follow for months. No locked modules. Pay once, download everythi…" at bounding box center [488, 567] width 295 height 102
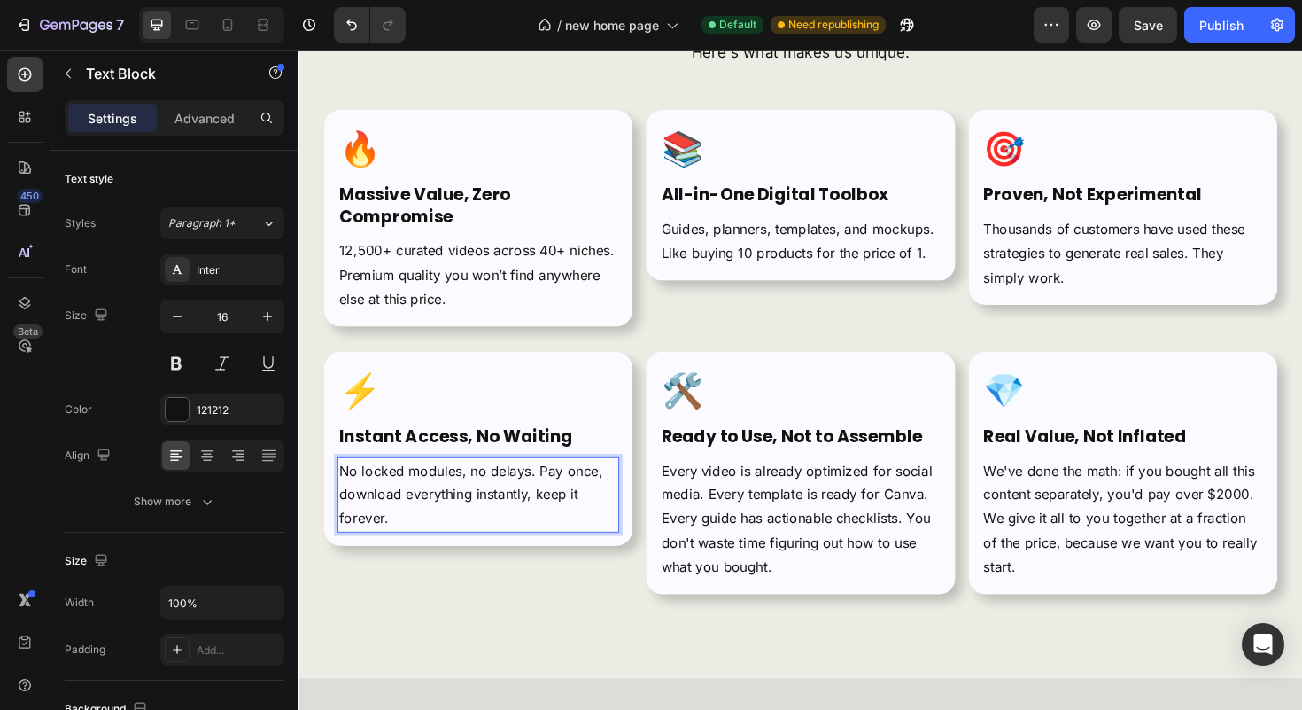
scroll to position [5996, 0]
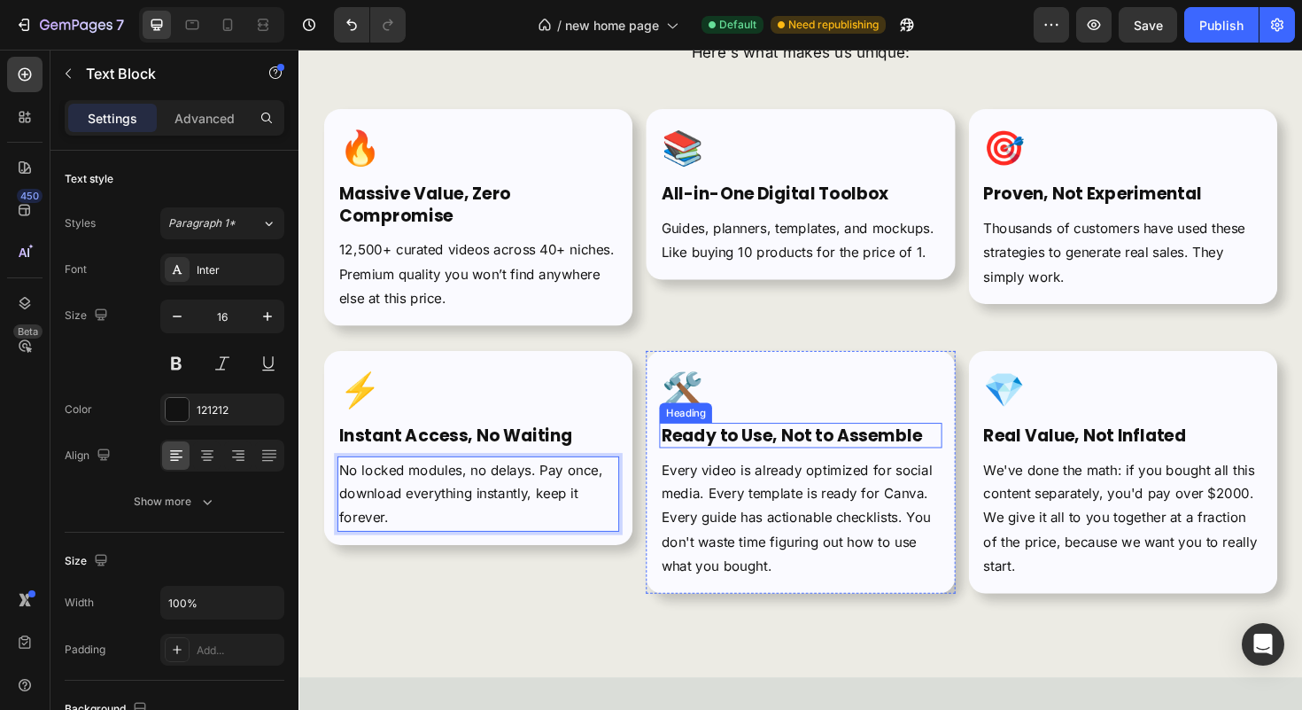
click at [760, 447] on strong "Ready to Use, Not to Assemble" at bounding box center [820, 458] width 276 height 25
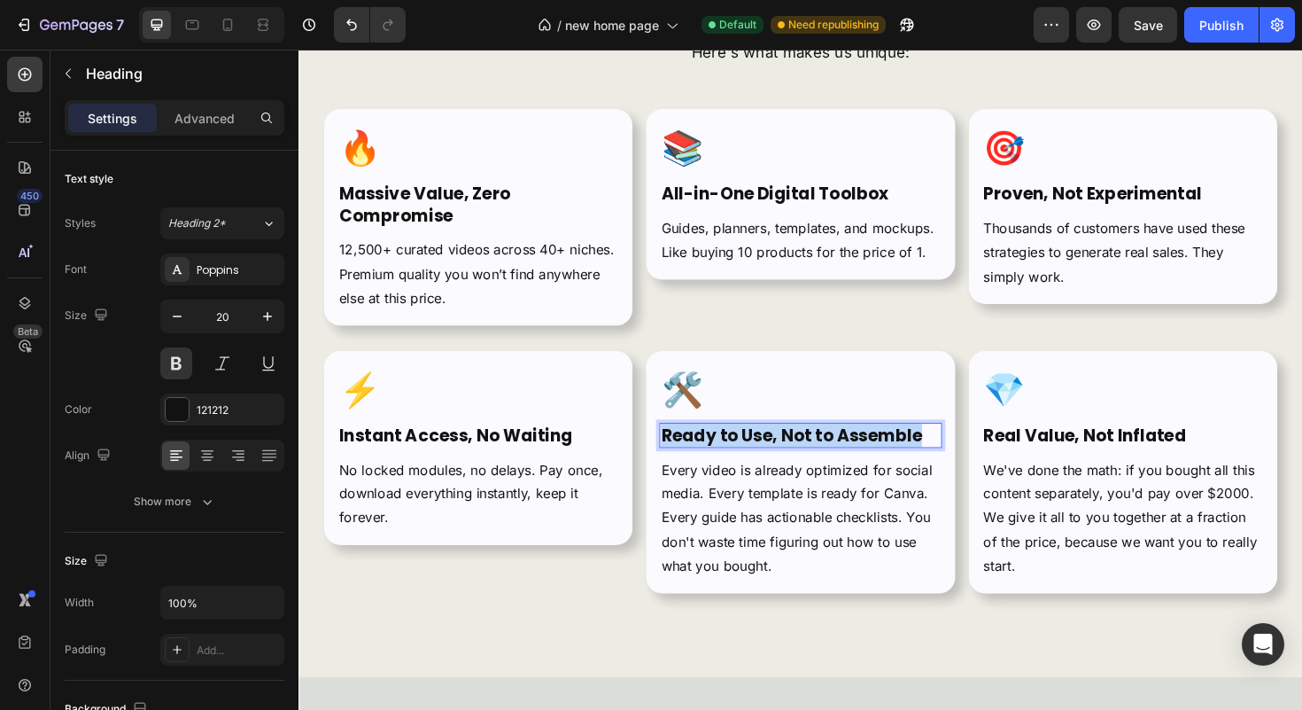
click at [760, 447] on strong "Ready to Use, Not to Assemble" at bounding box center [820, 458] width 276 height 25
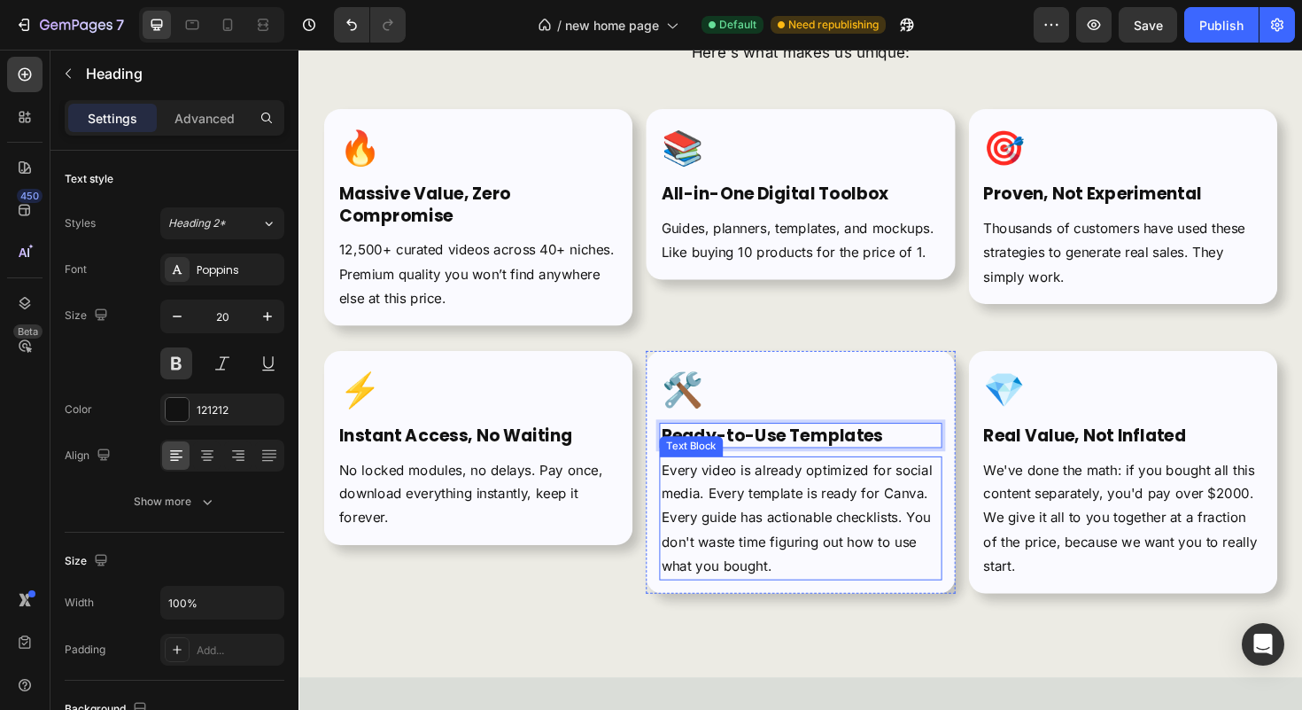
click at [758, 565] on p "Every video is already optimized for social media. Every template is ready for …" at bounding box center [829, 546] width 295 height 128
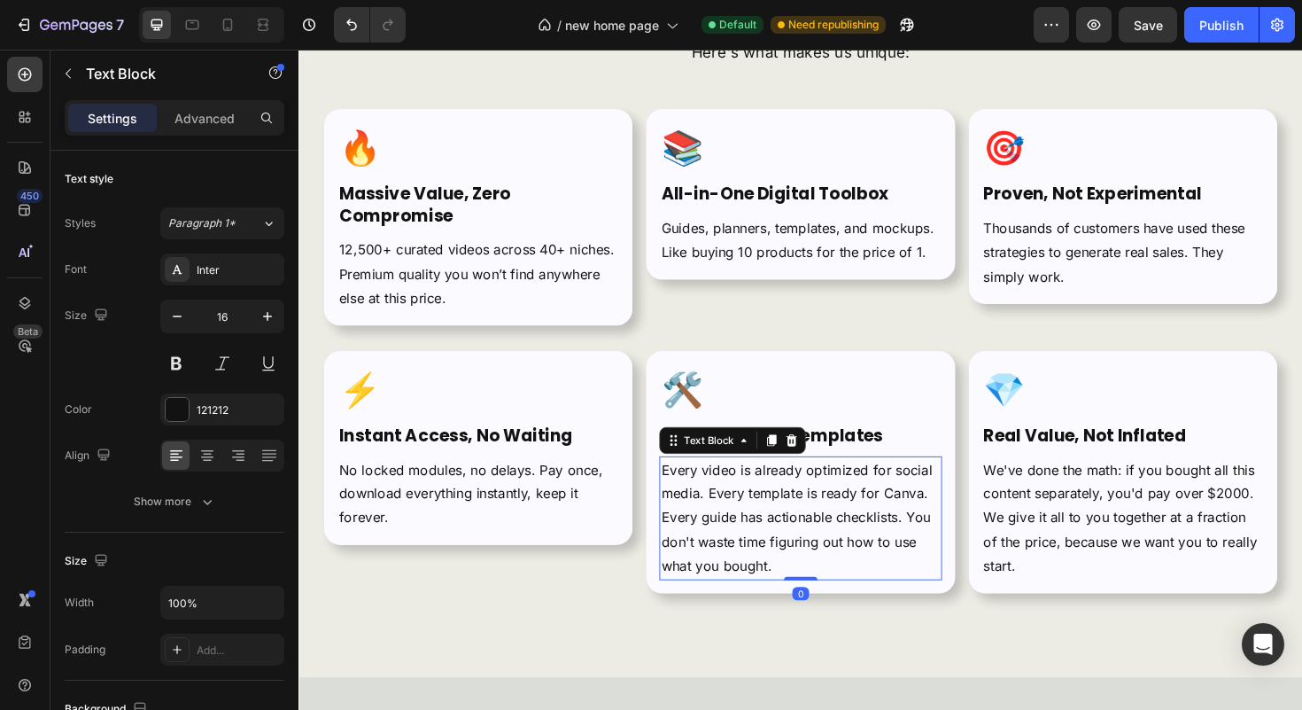
click at [758, 565] on p "Every video is already optimized for social media. Every template is ready for …" at bounding box center [829, 546] width 295 height 128
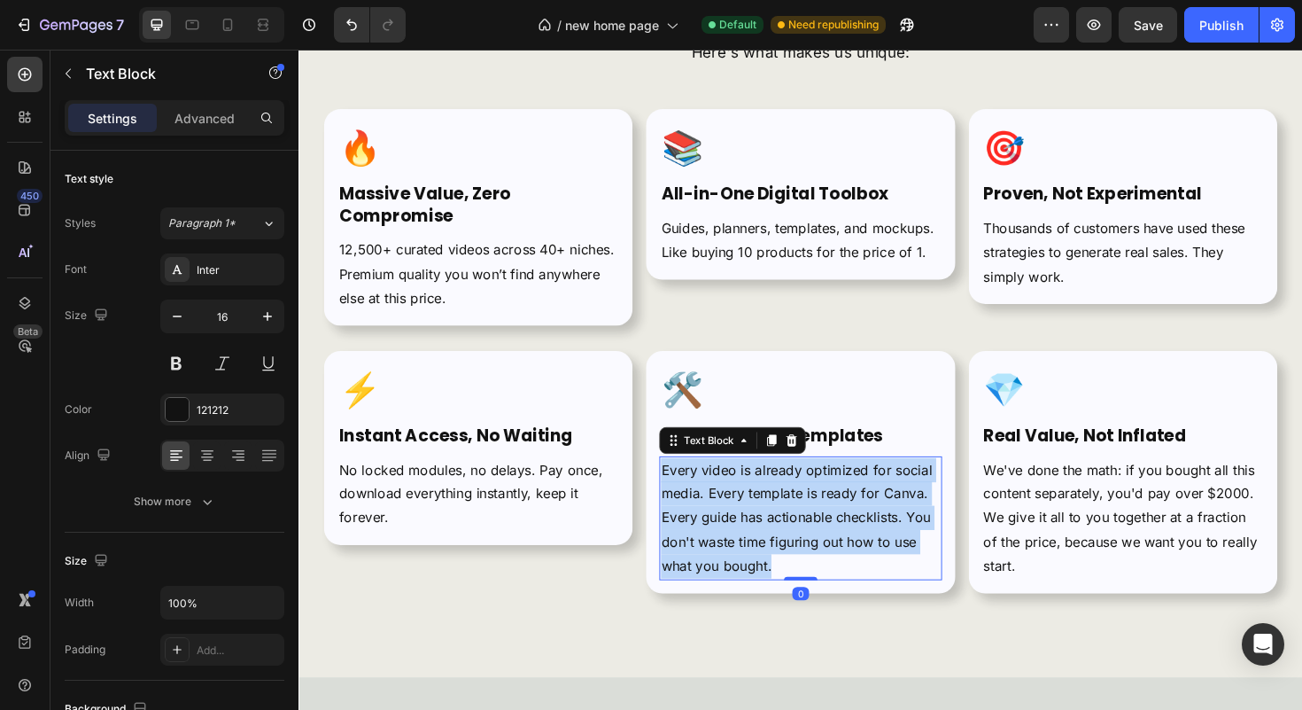
click at [758, 565] on p "Every video is already optimized for social media. Every template is ready for …" at bounding box center [829, 546] width 295 height 128
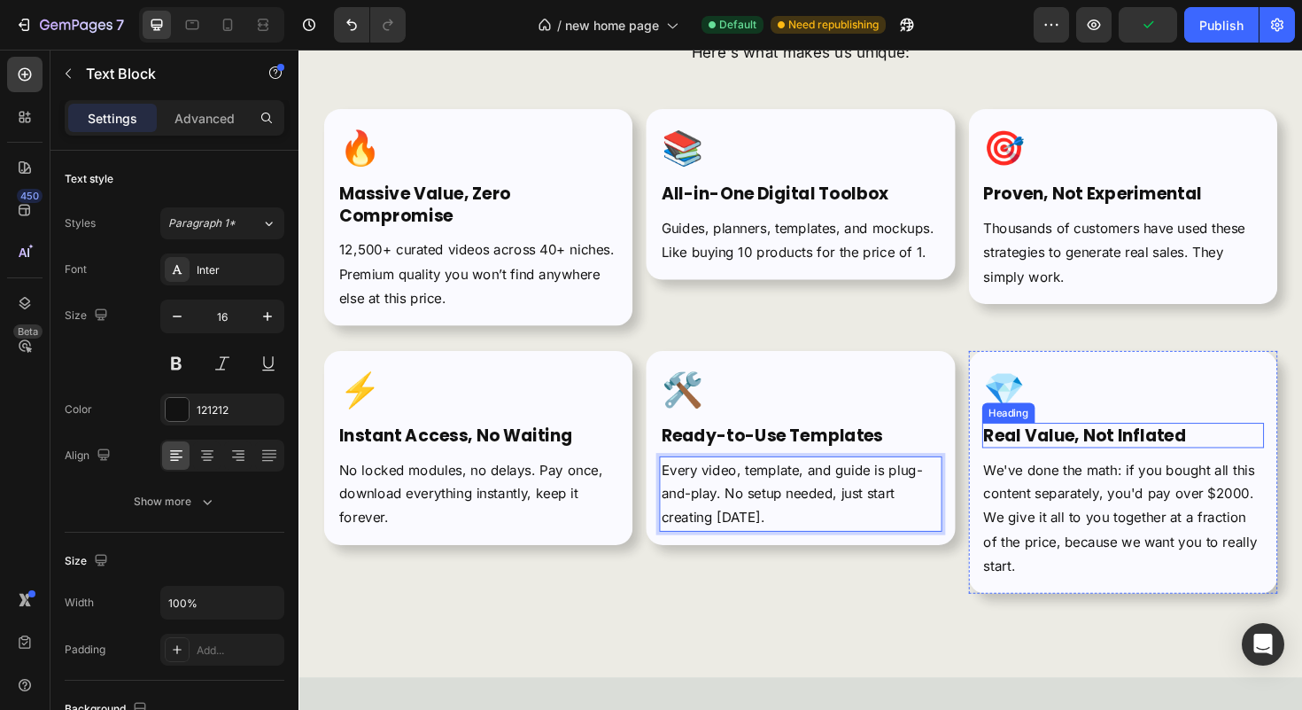
click at [1089, 451] on strong "Real Value, Not Inflated" at bounding box center [1131, 458] width 214 height 25
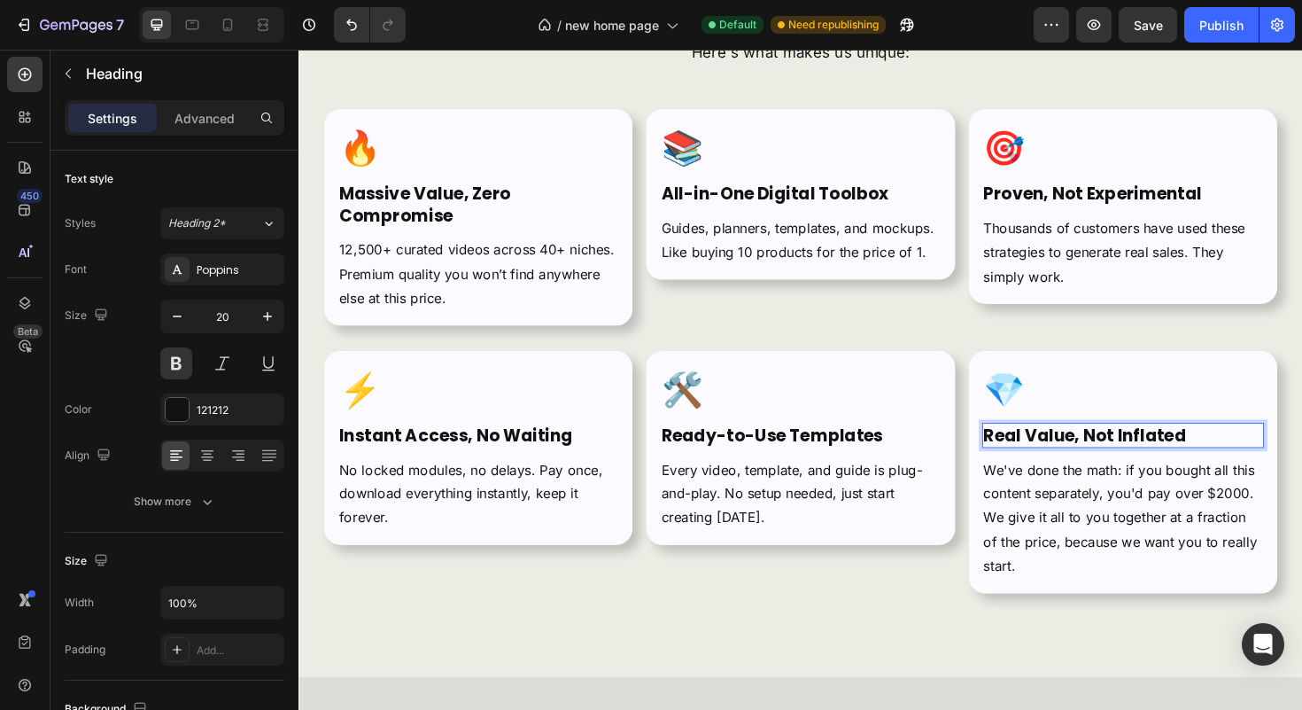
click at [1089, 451] on strong "Real Value, Not Inflated" at bounding box center [1131, 458] width 214 height 25
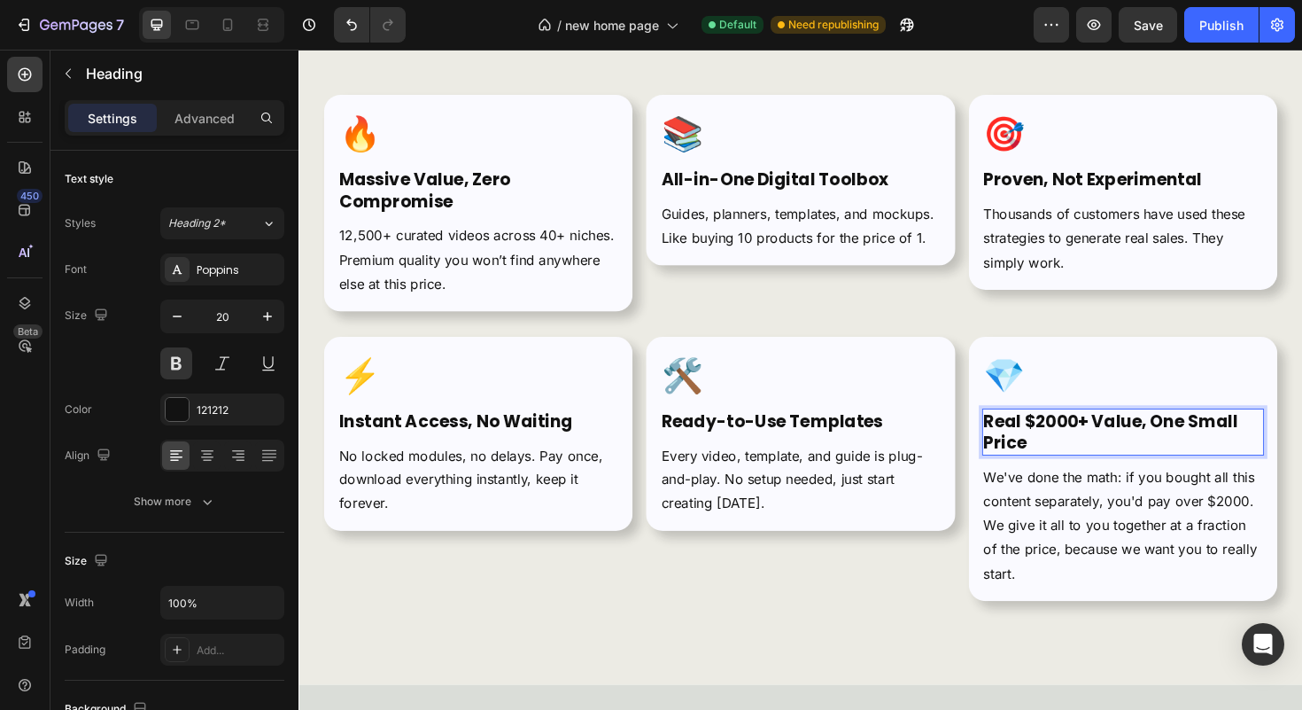
scroll to position [6018, 0]
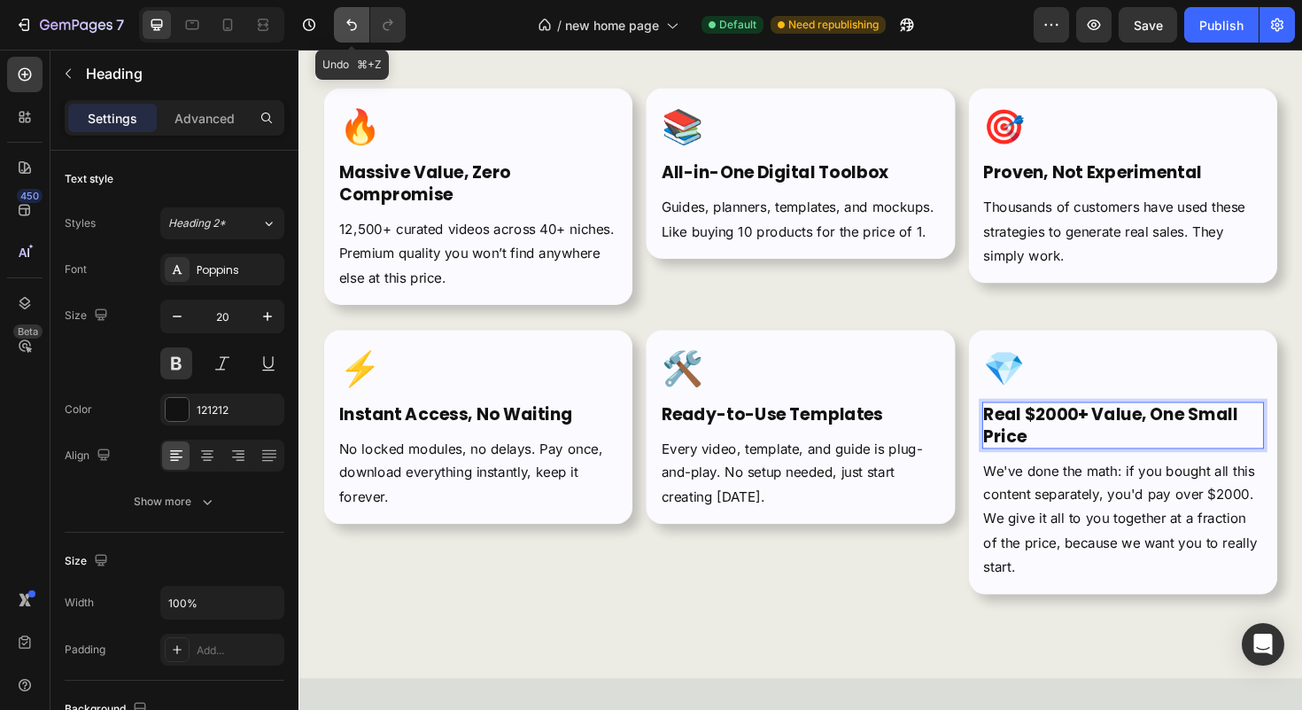
click at [340, 23] on button "Undo/Redo" at bounding box center [351, 24] width 35 height 35
click at [338, 23] on button "Undo/Redo" at bounding box center [351, 24] width 35 height 35
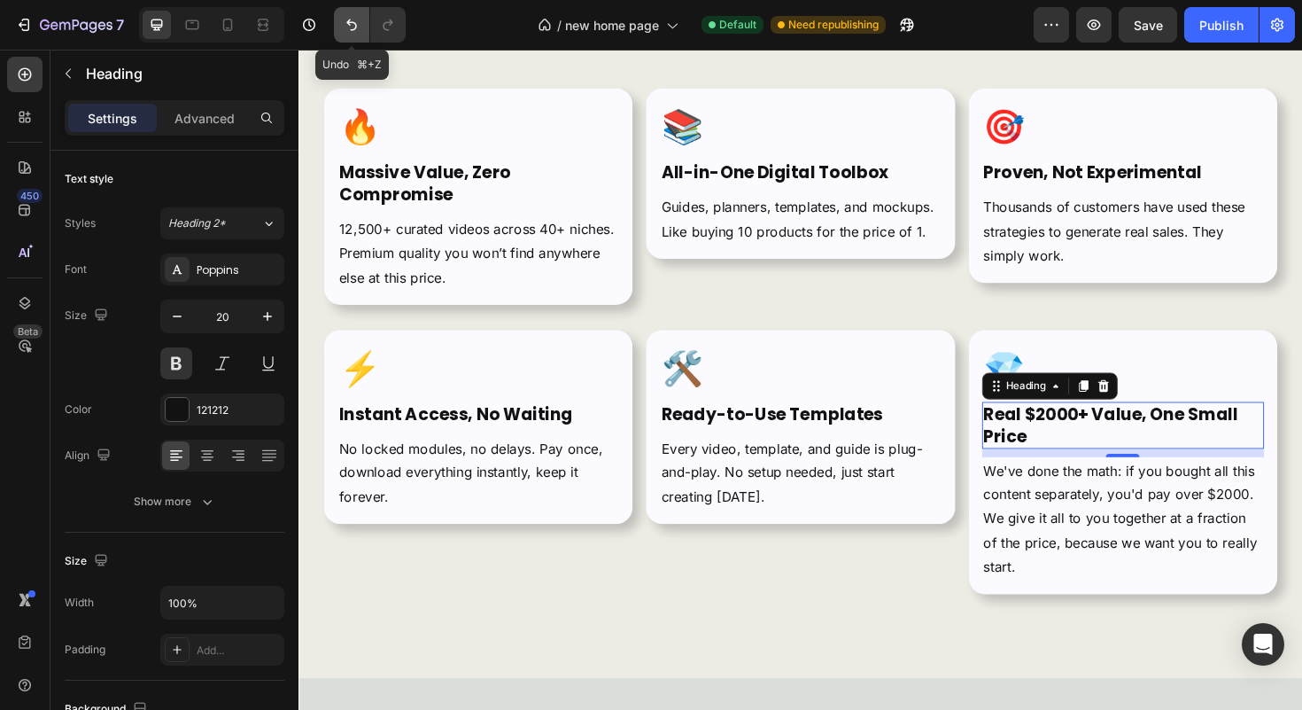
click at [343, 22] on icon "Undo/Redo" at bounding box center [352, 25] width 18 height 18
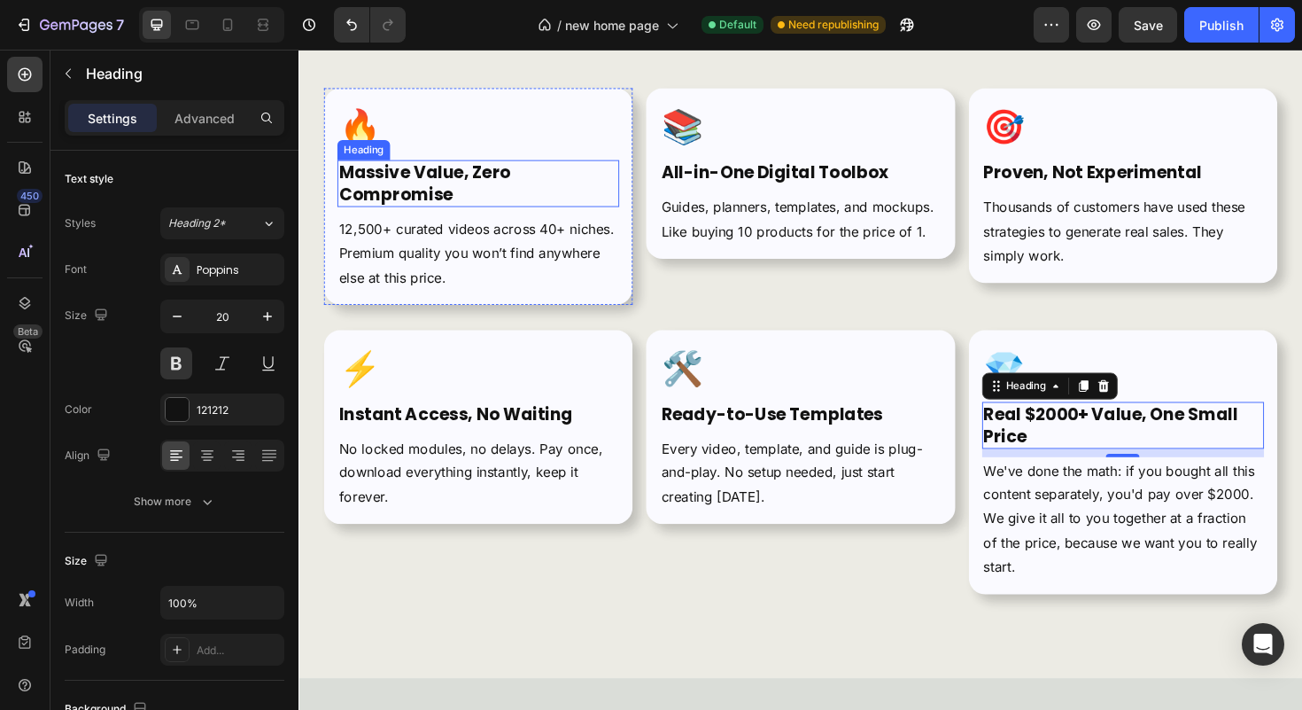
click at [466, 182] on strong "Massive Value, Zero Compromise" at bounding box center [432, 191] width 182 height 48
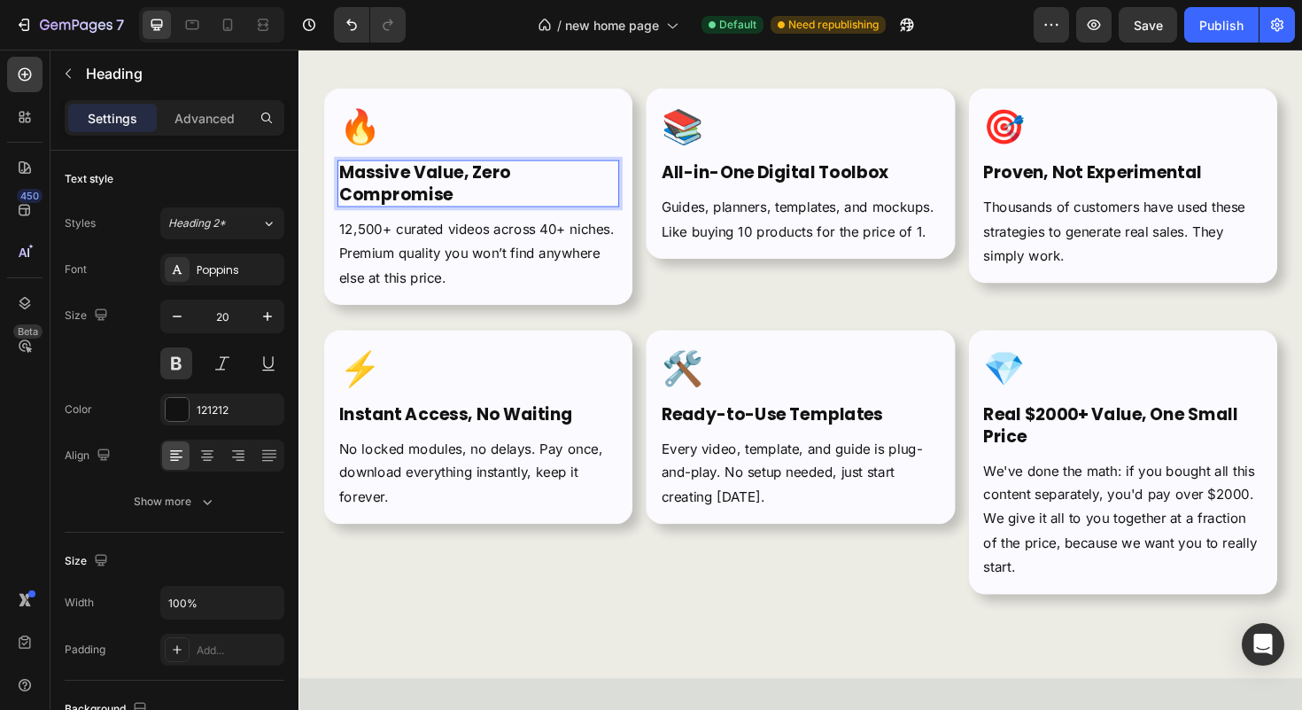
click at [466, 182] on strong "Massive Value, Zero Compromise" at bounding box center [432, 191] width 182 height 48
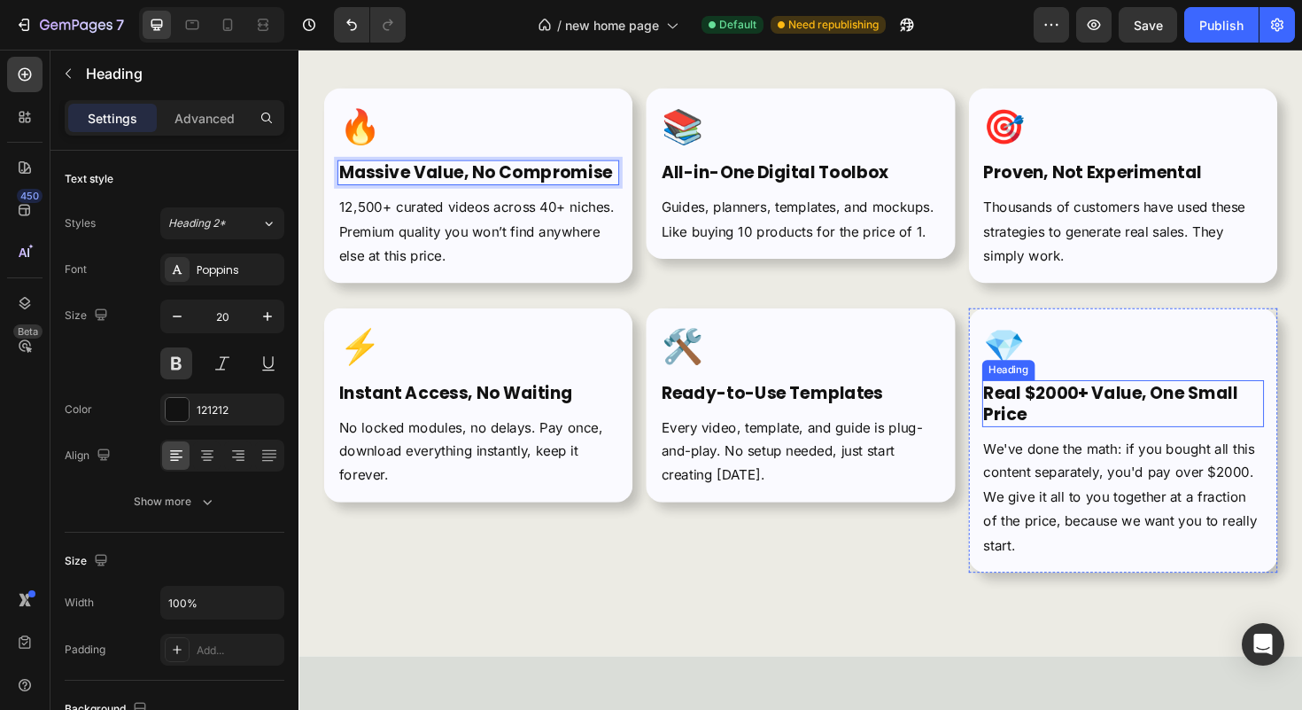
click at [1084, 419] on strong "Real $2000+ Value, One Small Price" at bounding box center [1158, 424] width 269 height 48
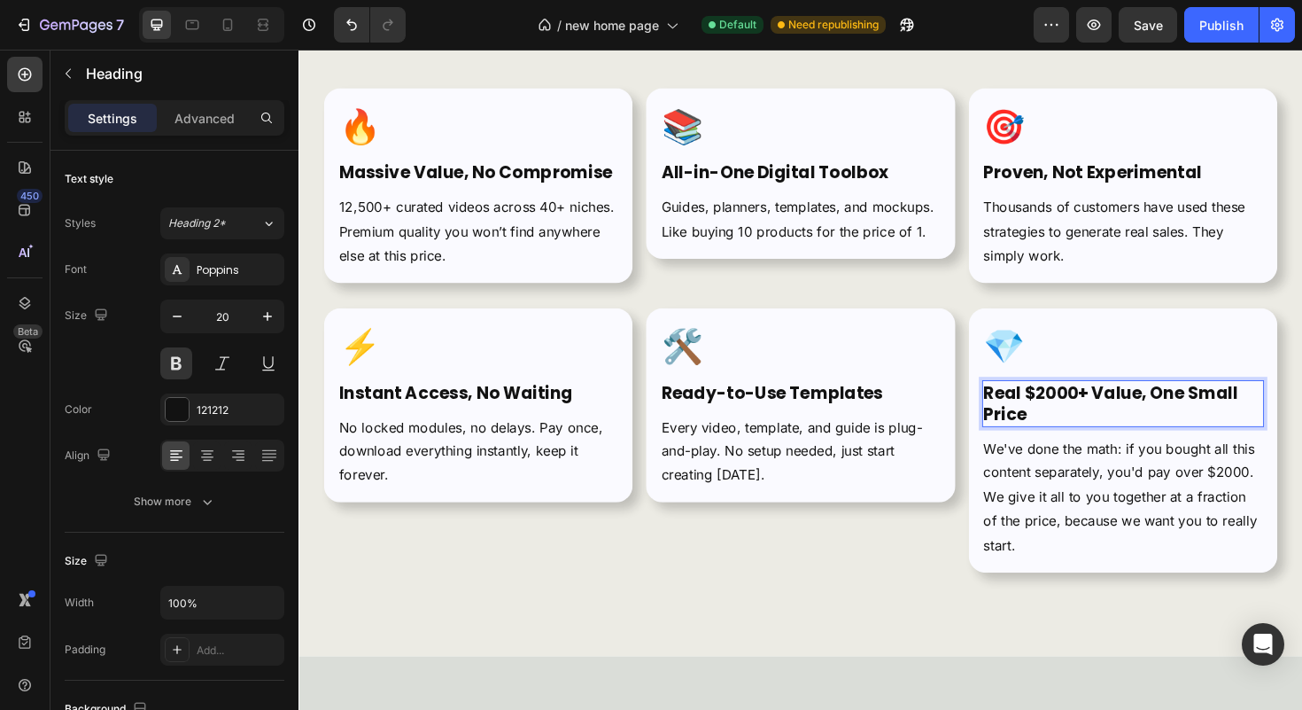
click at [1084, 419] on strong "Real $2000+ Value, One Small Price" at bounding box center [1158, 424] width 269 height 48
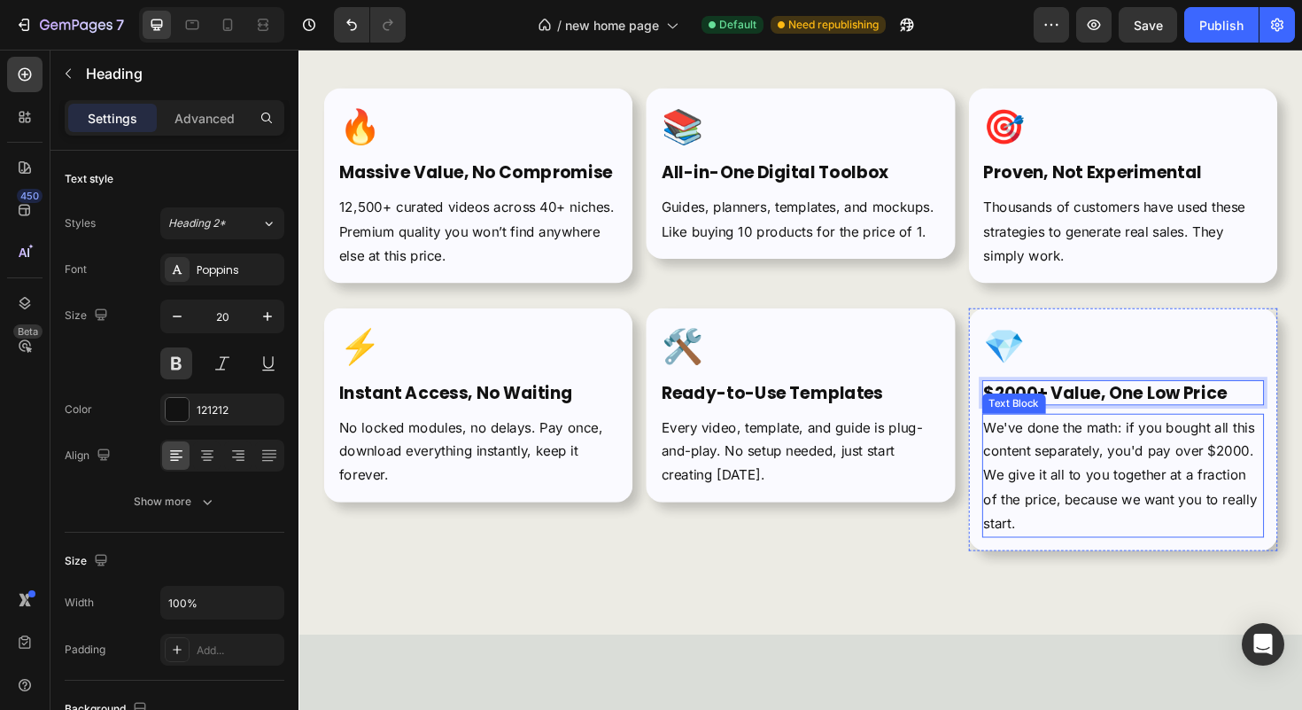
click at [1123, 485] on p "We've done the math: if you bought all this content separately, you'd pay over …" at bounding box center [1171, 501] width 295 height 128
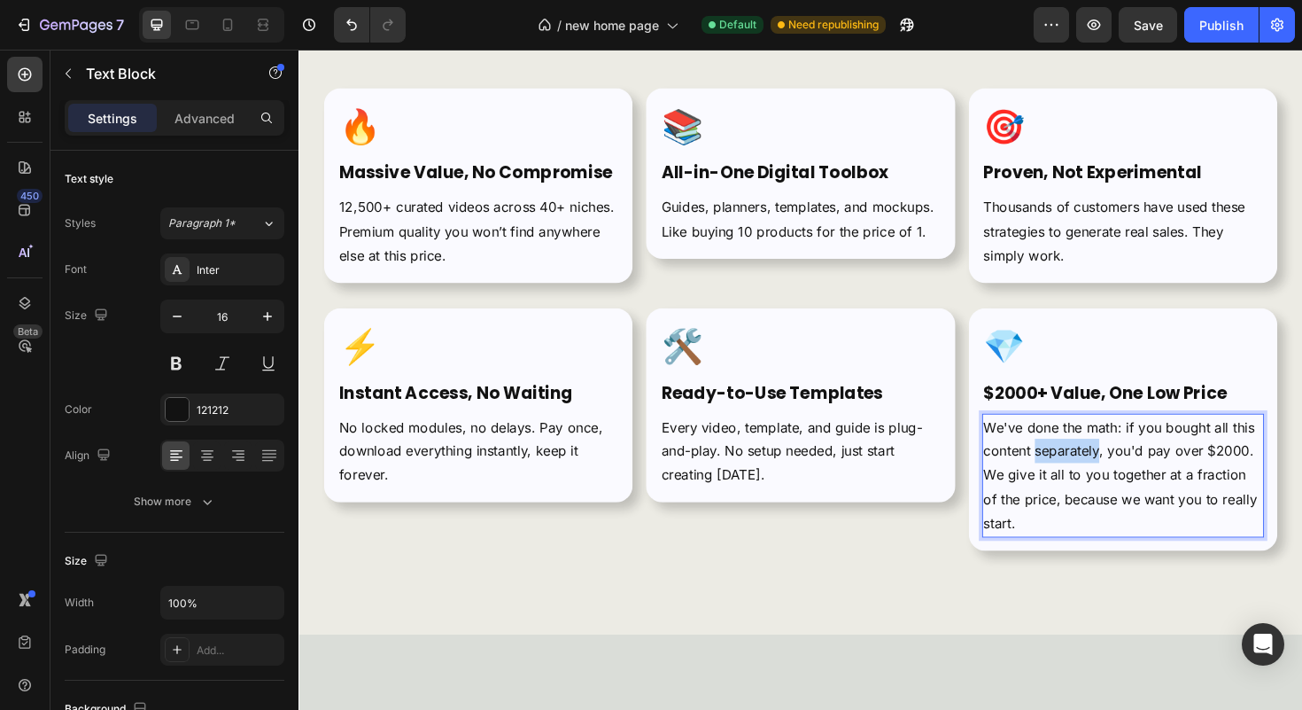
click at [1112, 484] on div at bounding box center [1112, 484] width 0 height 0
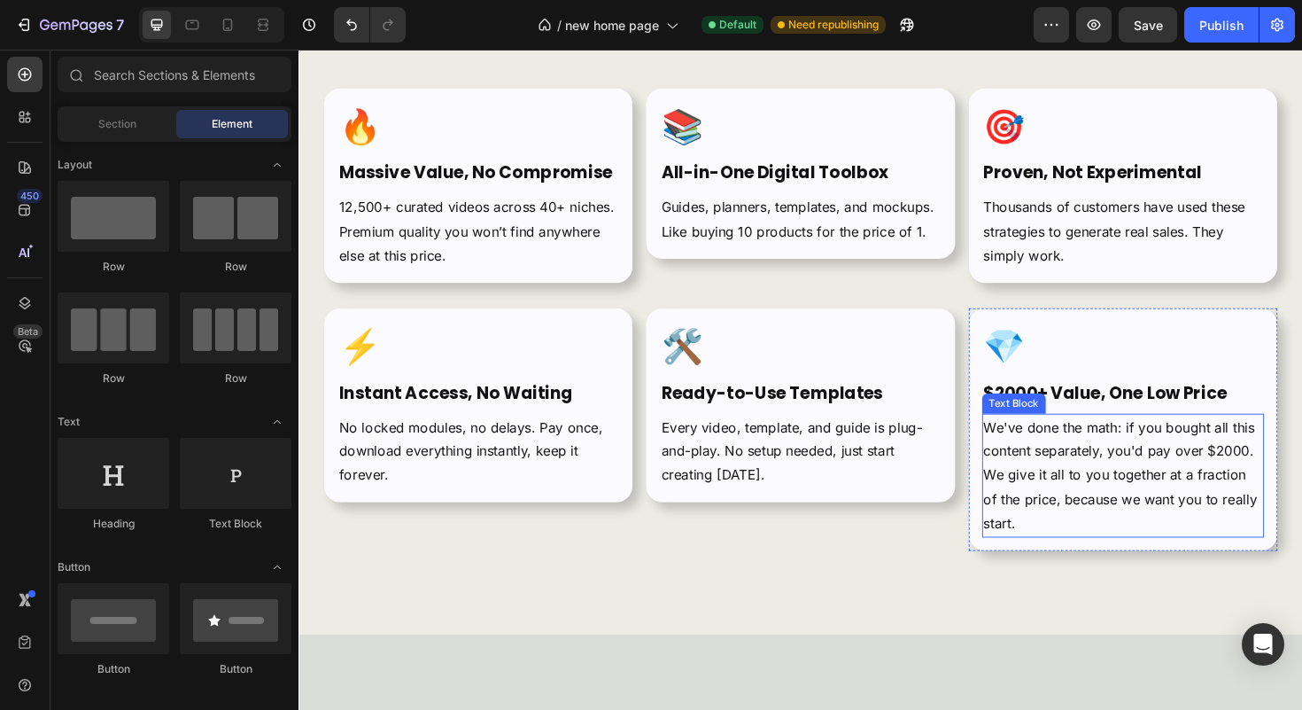
click at [1109, 493] on p "We've done the math: if you bought all this content separately, you'd pay over …" at bounding box center [1171, 501] width 295 height 128
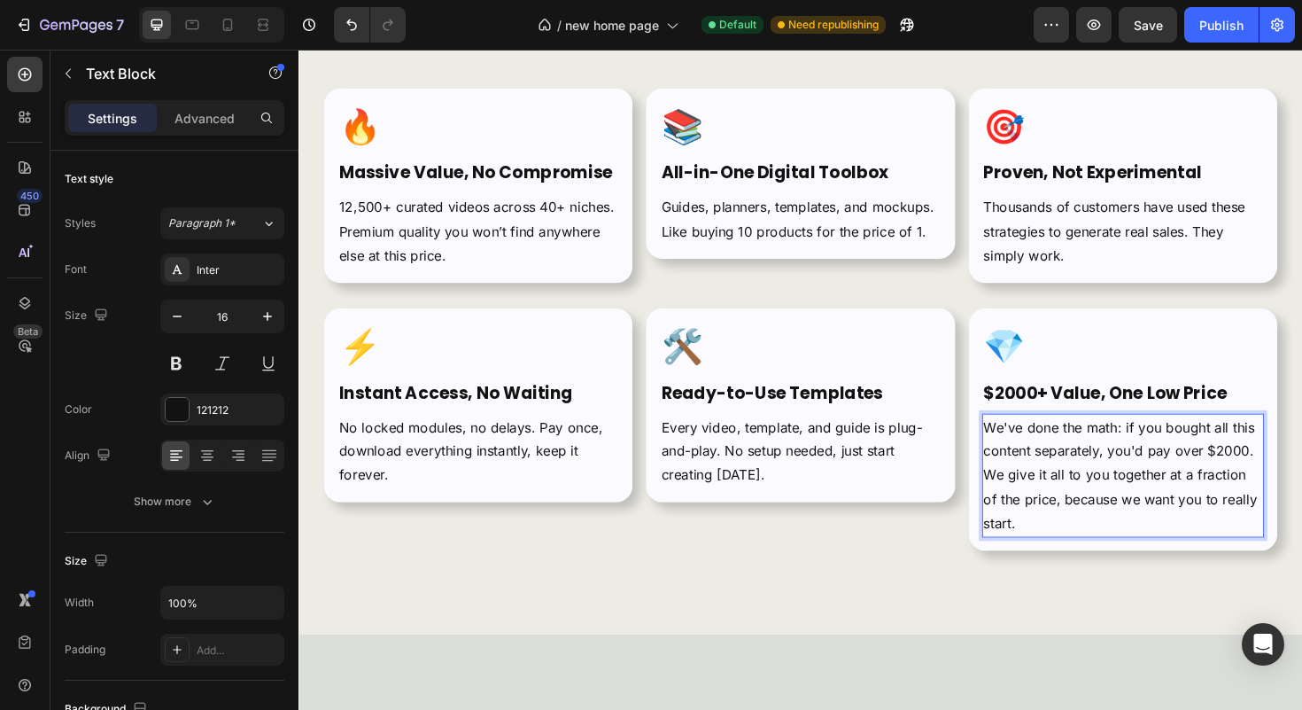
click at [1109, 493] on p "We've done the math: if you bought all this content separately, you'd pay over …" at bounding box center [1171, 501] width 295 height 128
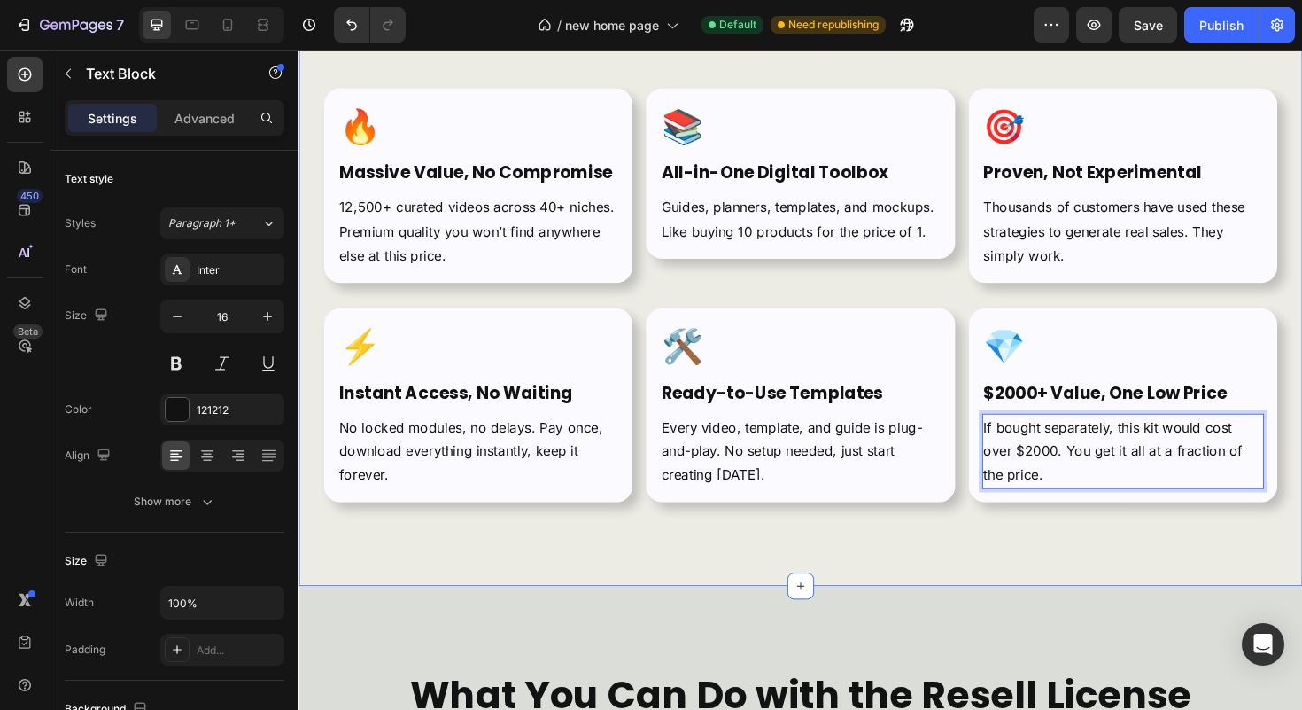
click at [1114, 556] on div "Why This Kit Is Different from Everything You've Seen Heading The market is ful…" at bounding box center [830, 197] width 1063 height 842
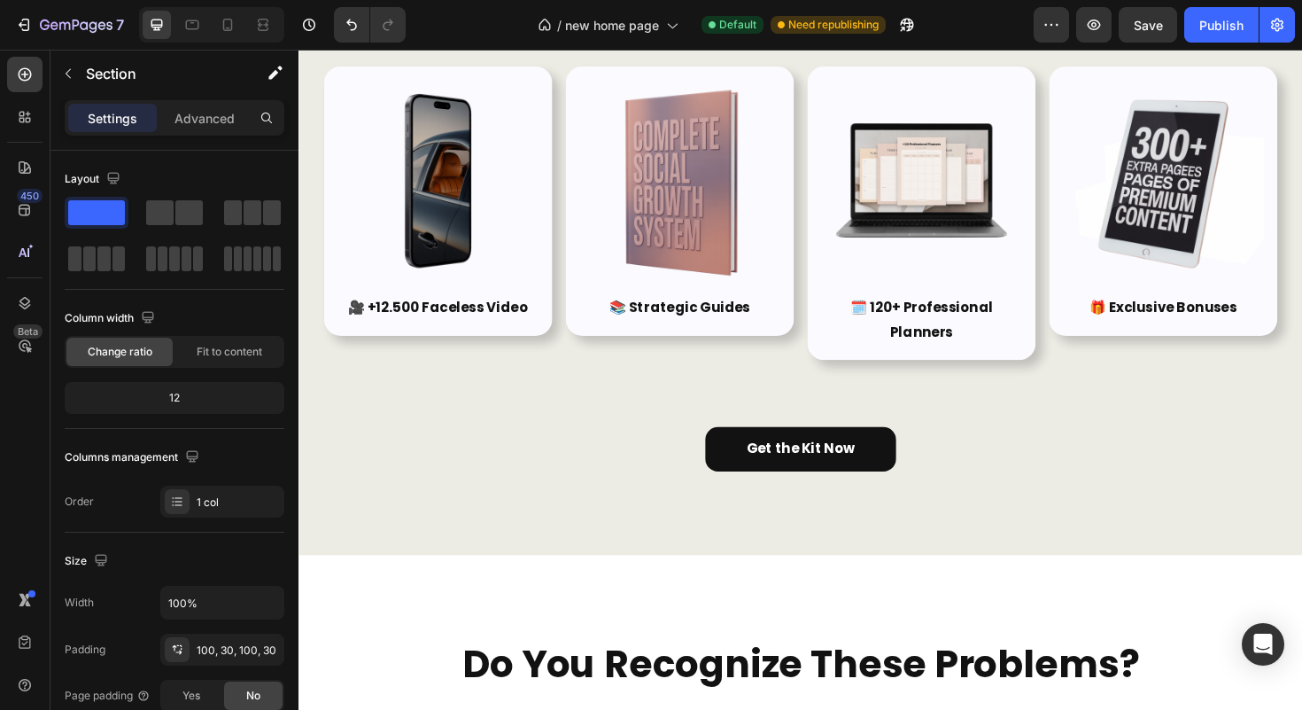
scroll to position [376, 0]
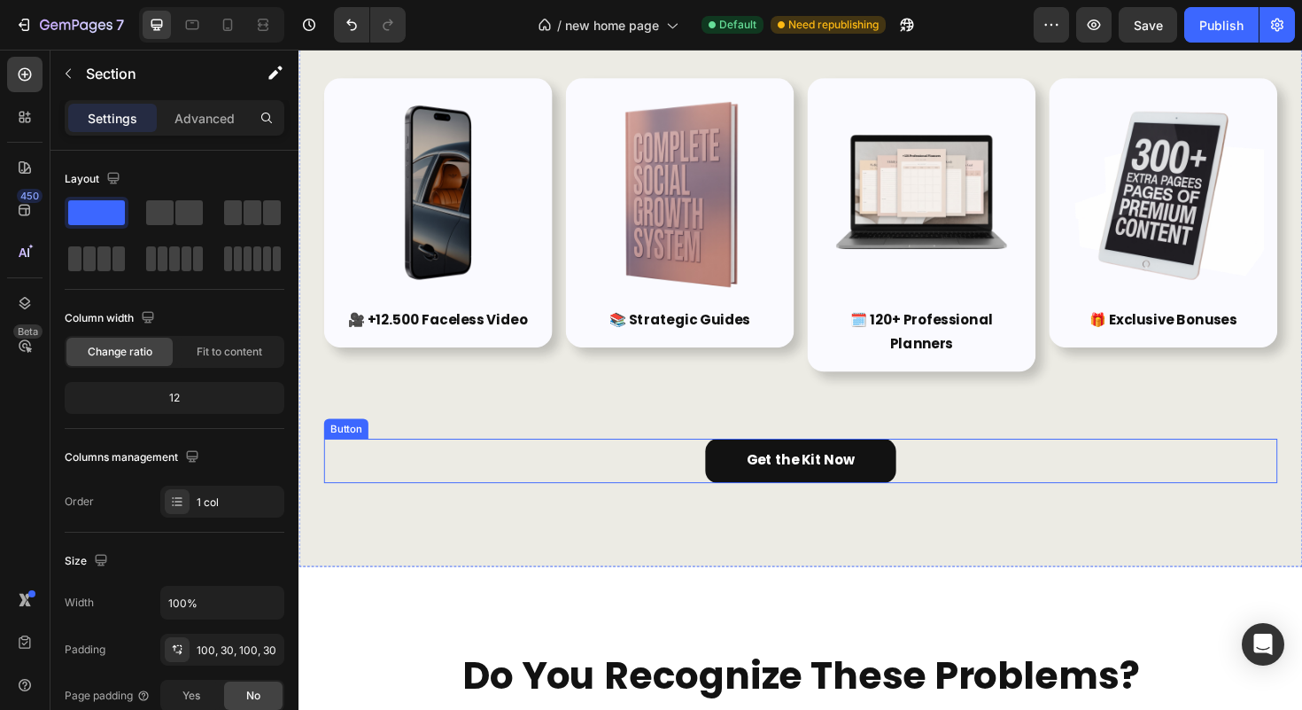
click at [965, 476] on div "Get the Kit Now Button" at bounding box center [830, 485] width 1010 height 47
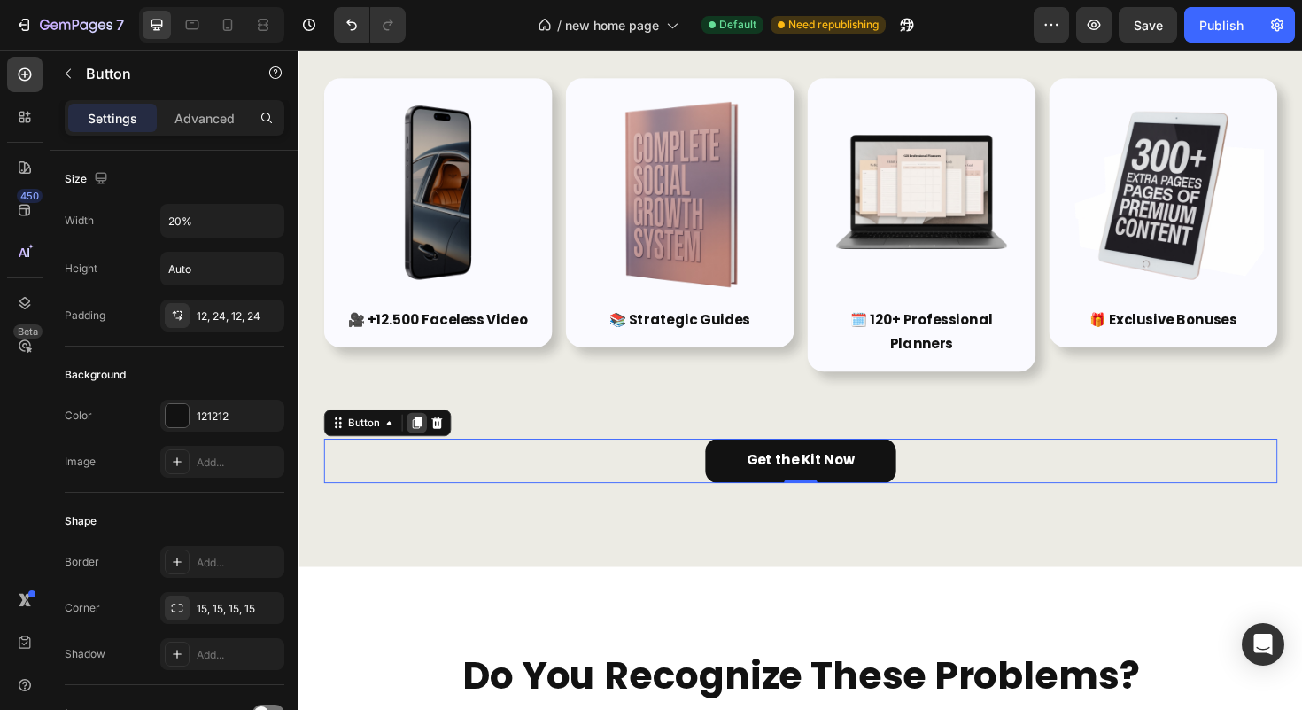
click at [421, 447] on icon at bounding box center [423, 445] width 14 height 14
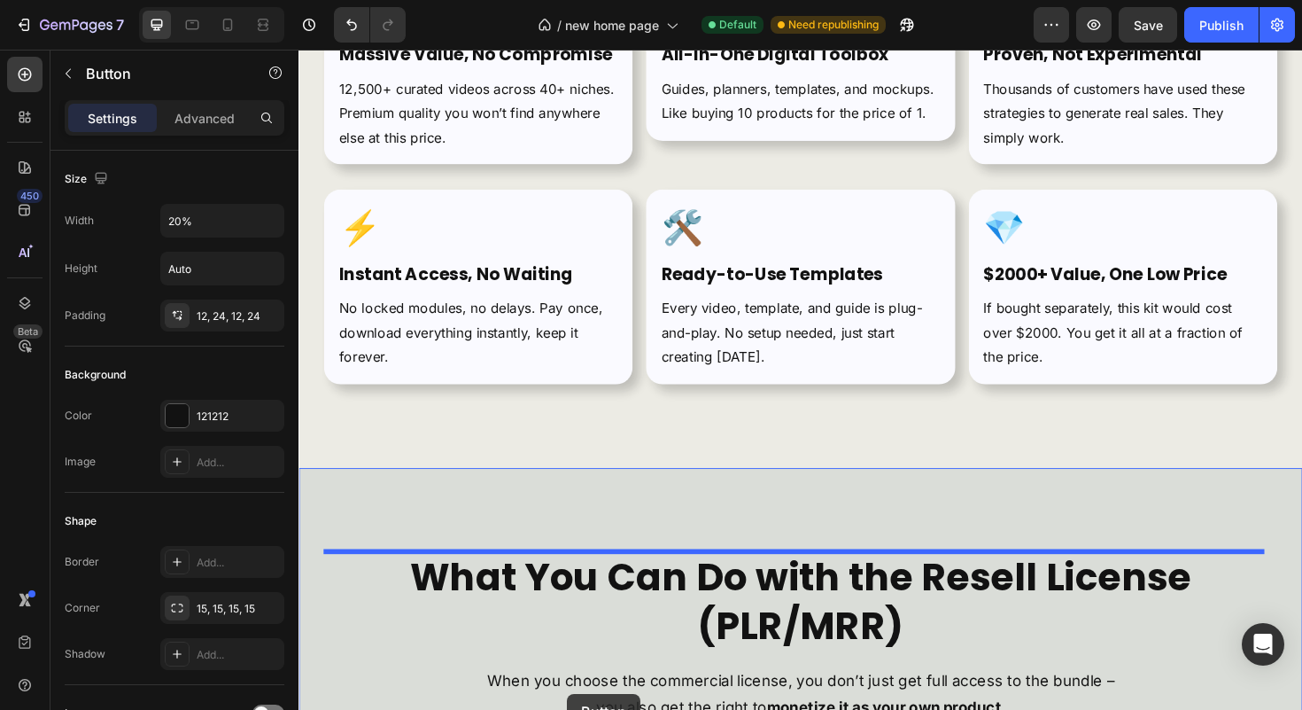
scroll to position [6351, 0]
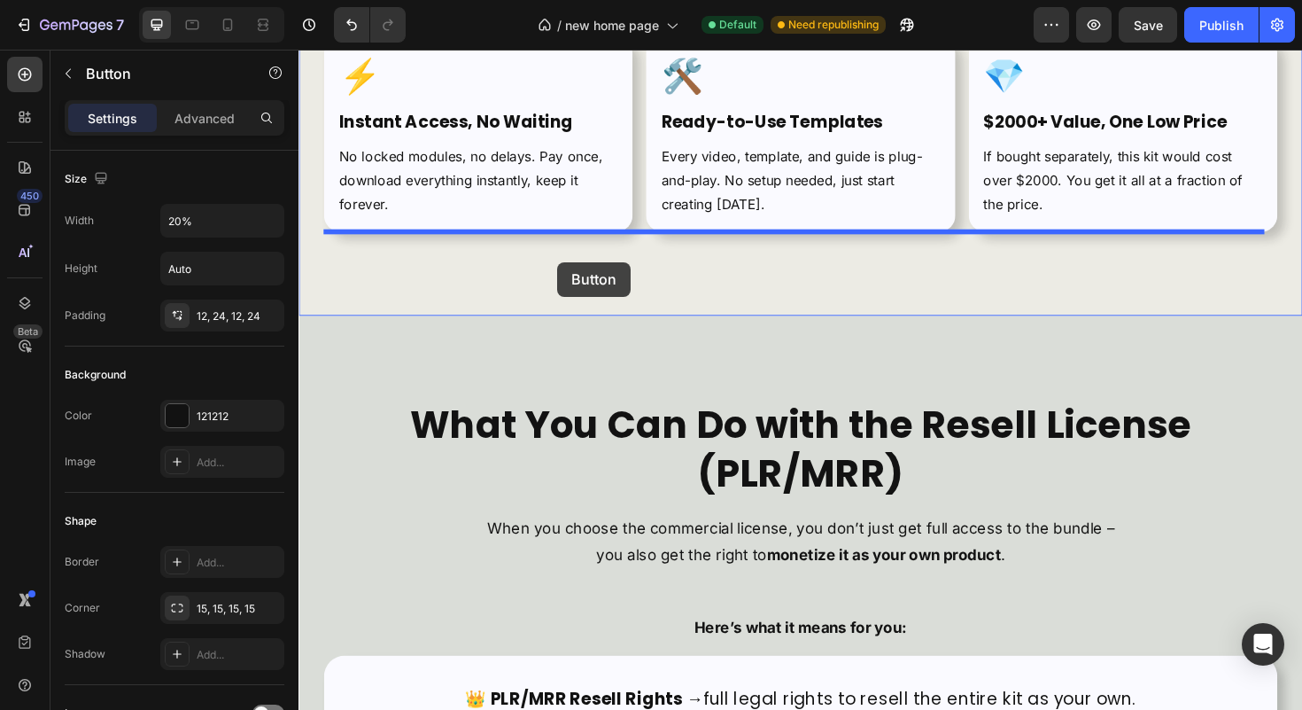
drag, startPoint x: 363, startPoint y: 482, endPoint x: 572, endPoint y: 275, distance: 294.4
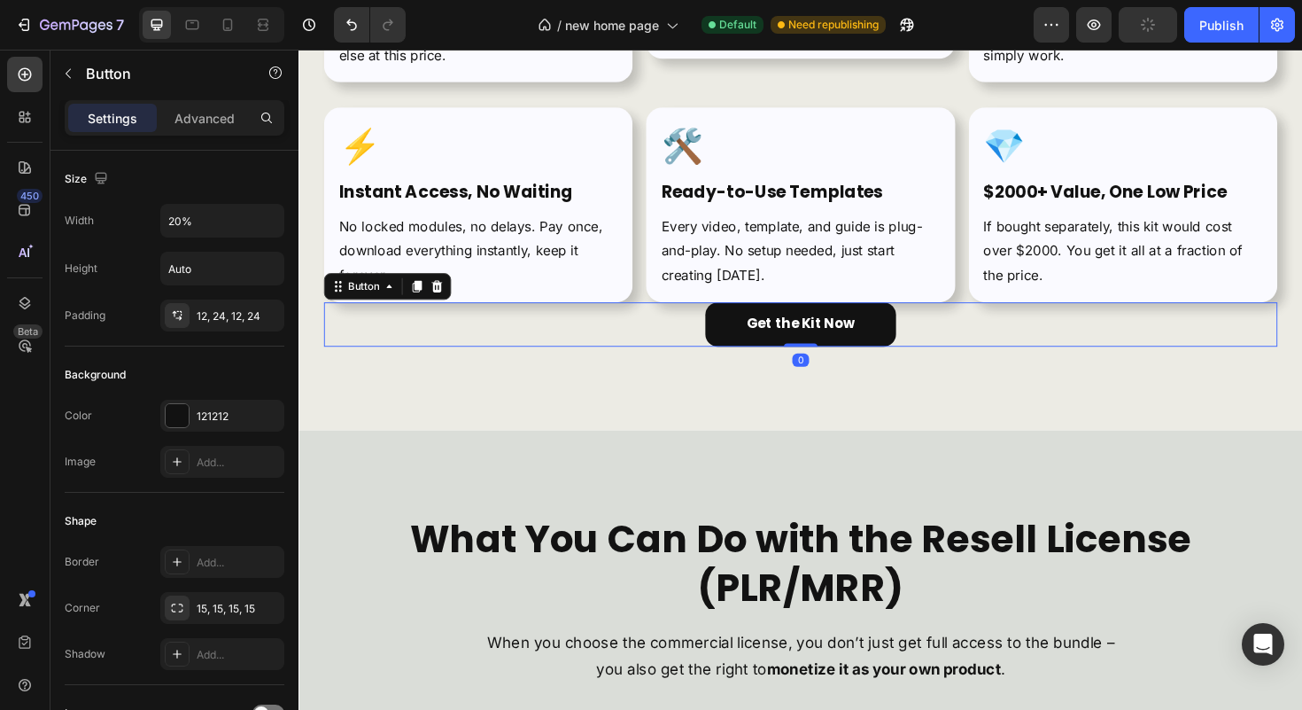
scroll to position [6201, 0]
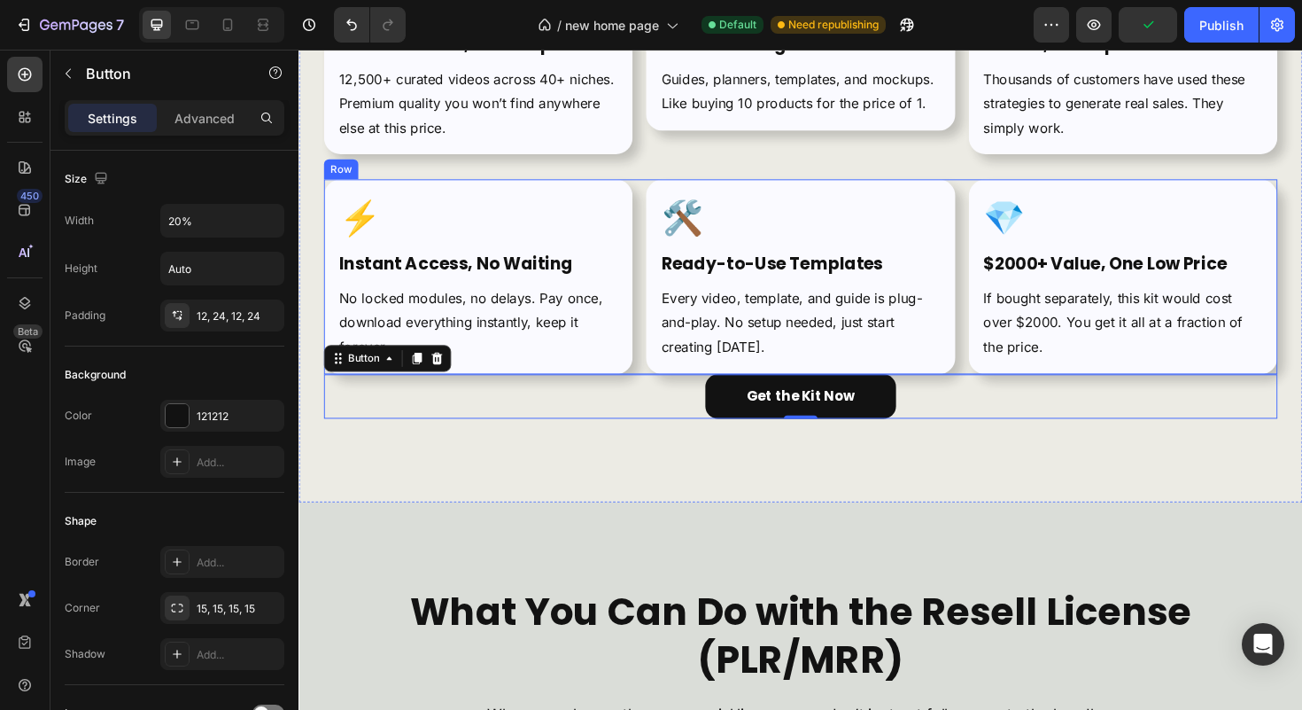
click at [990, 351] on div "⚡ Text Block Instant Access, No Waiting Heading No locked modules, no delays. P…" at bounding box center [830, 290] width 1010 height 206
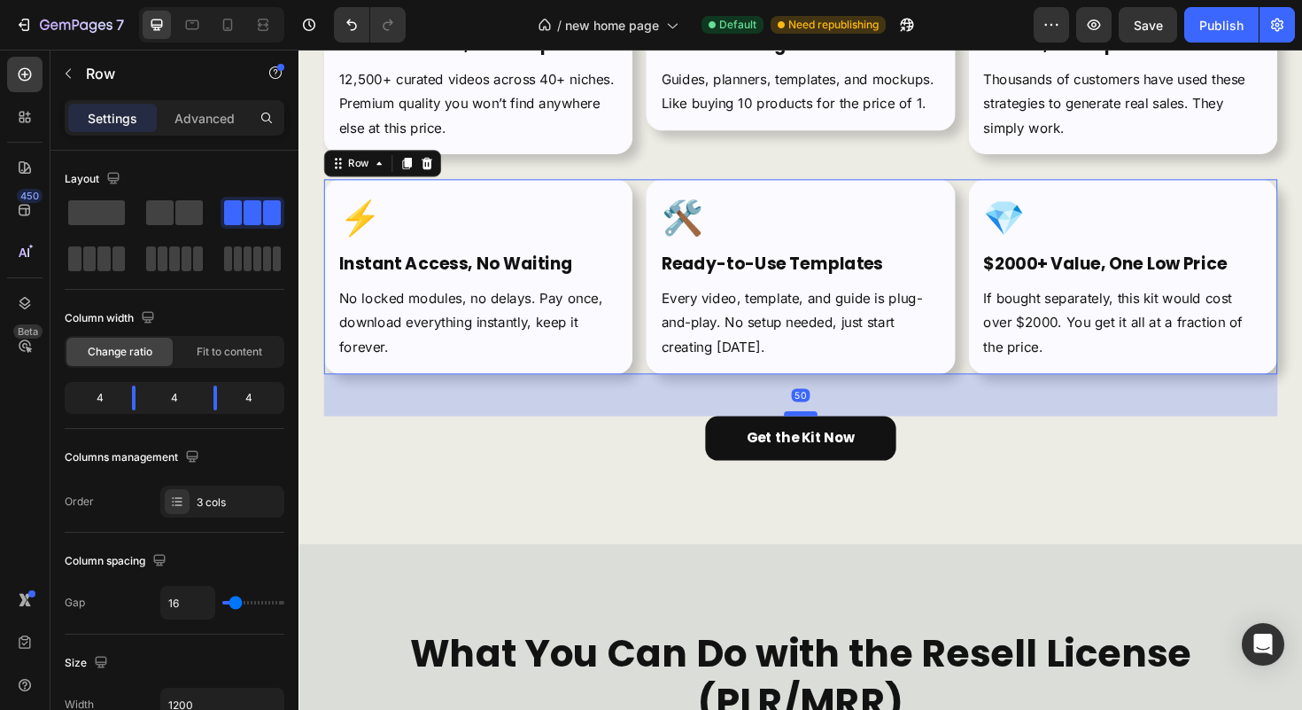
drag, startPoint x: 817, startPoint y: 390, endPoint x: 824, endPoint y: 434, distance: 44.9
click at [824, 434] on div at bounding box center [829, 434] width 35 height 5
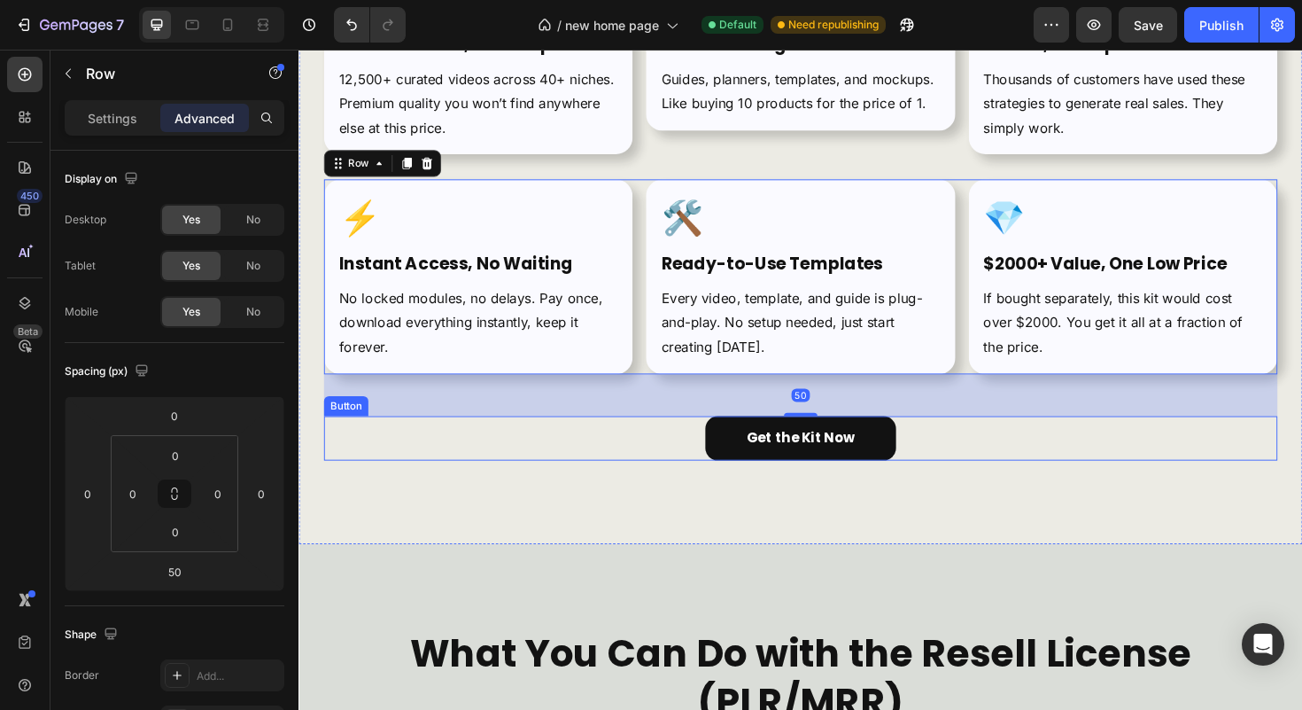
click at [1006, 454] on div "Get the Kit Now Button" at bounding box center [830, 461] width 1010 height 47
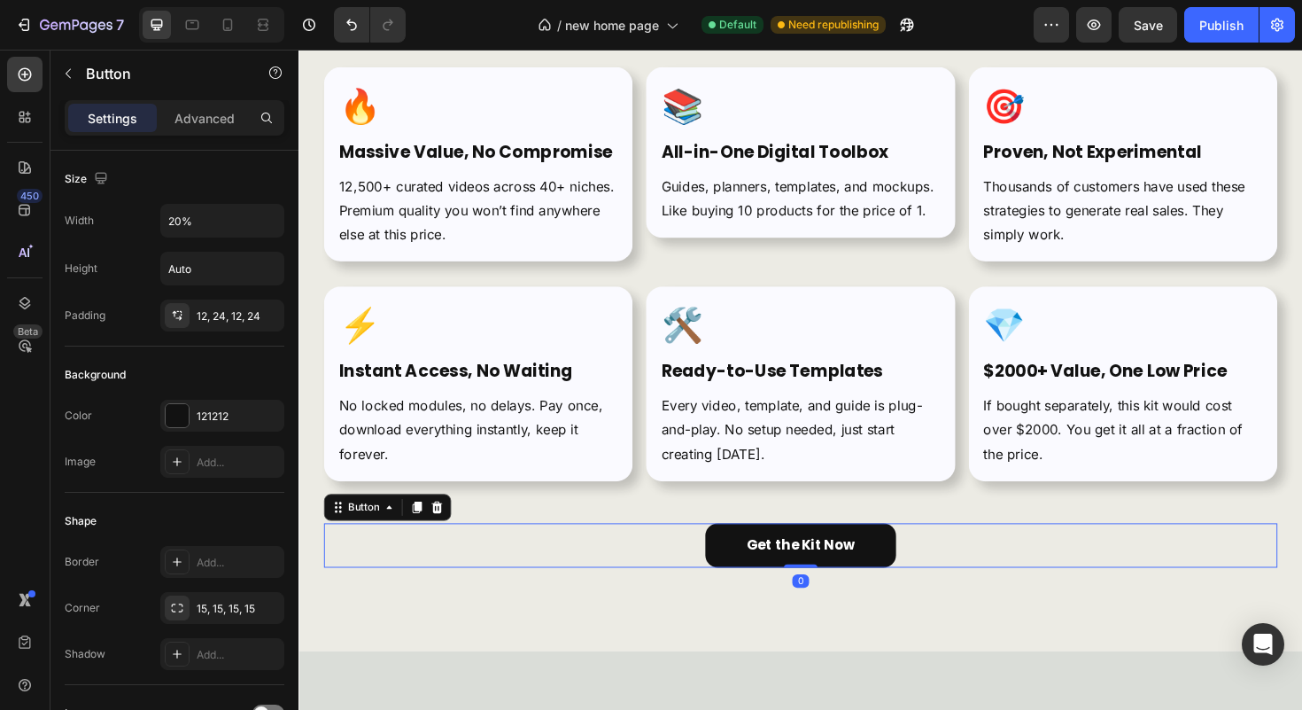
scroll to position [6248, 0]
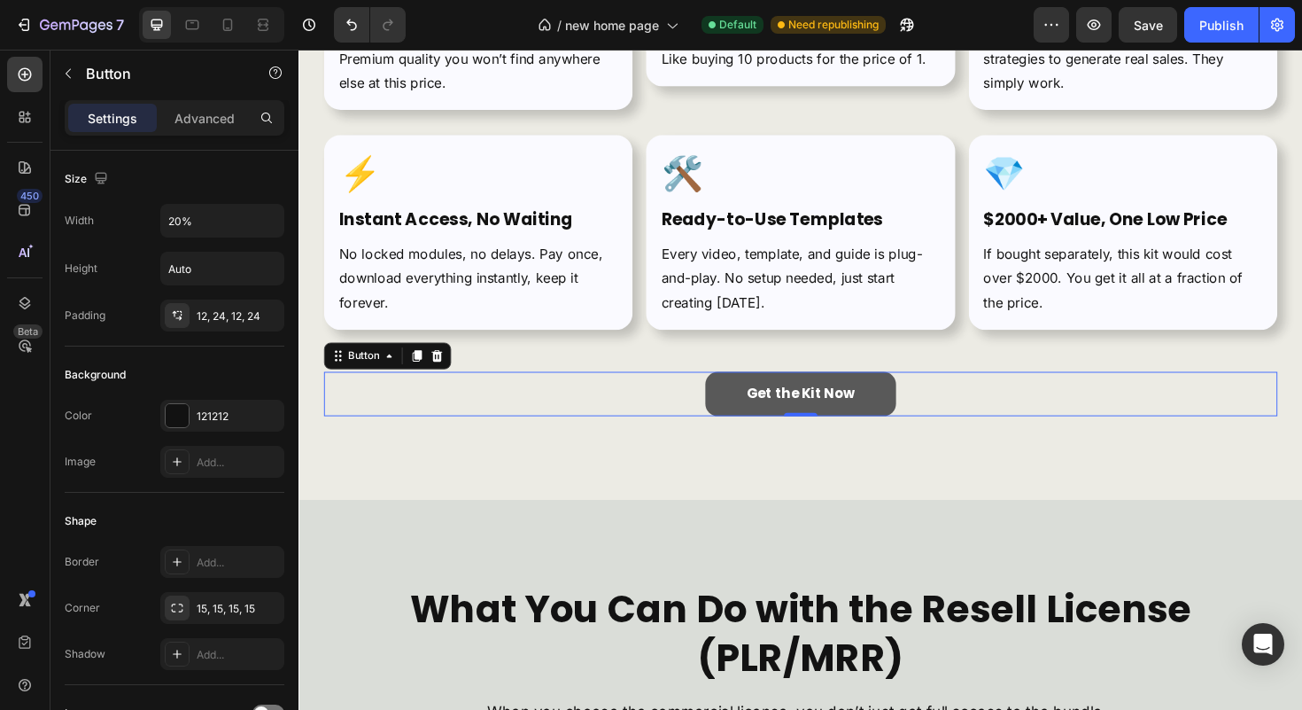
click at [745, 415] on link "Get the Kit Now" at bounding box center [830, 414] width 202 height 47
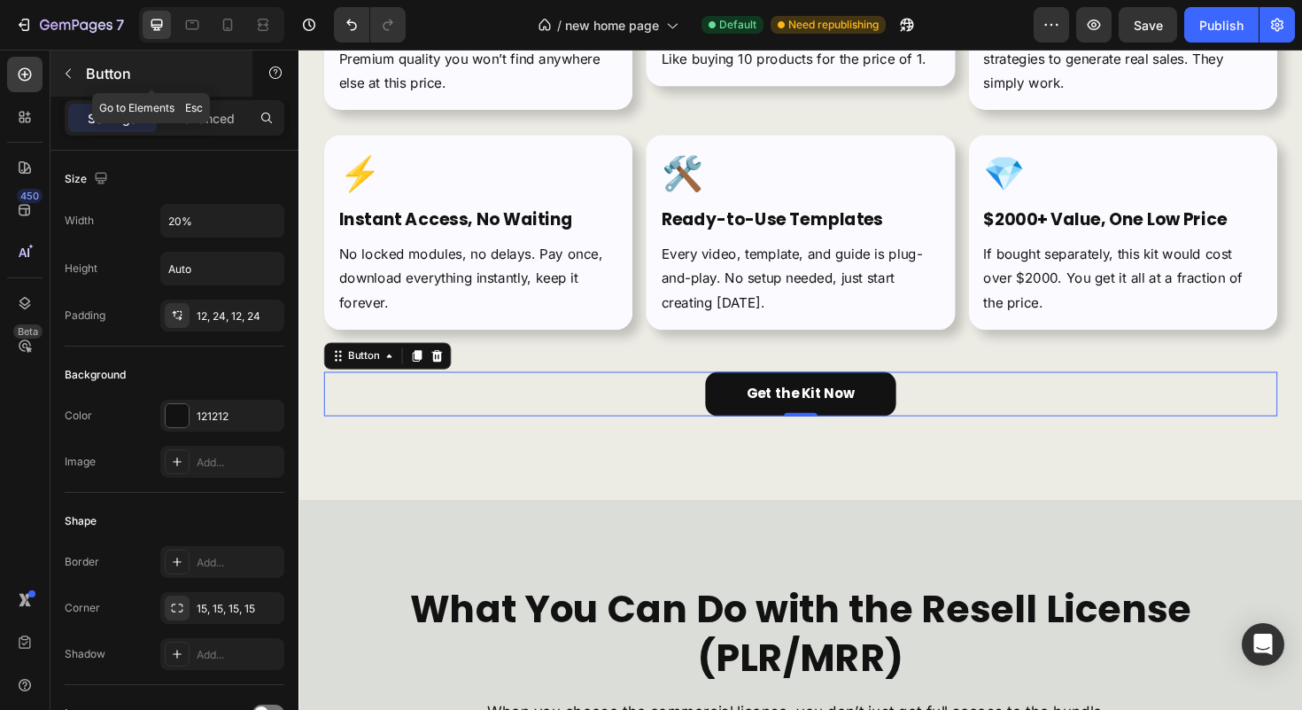
click at [106, 72] on p "Button" at bounding box center [161, 73] width 151 height 21
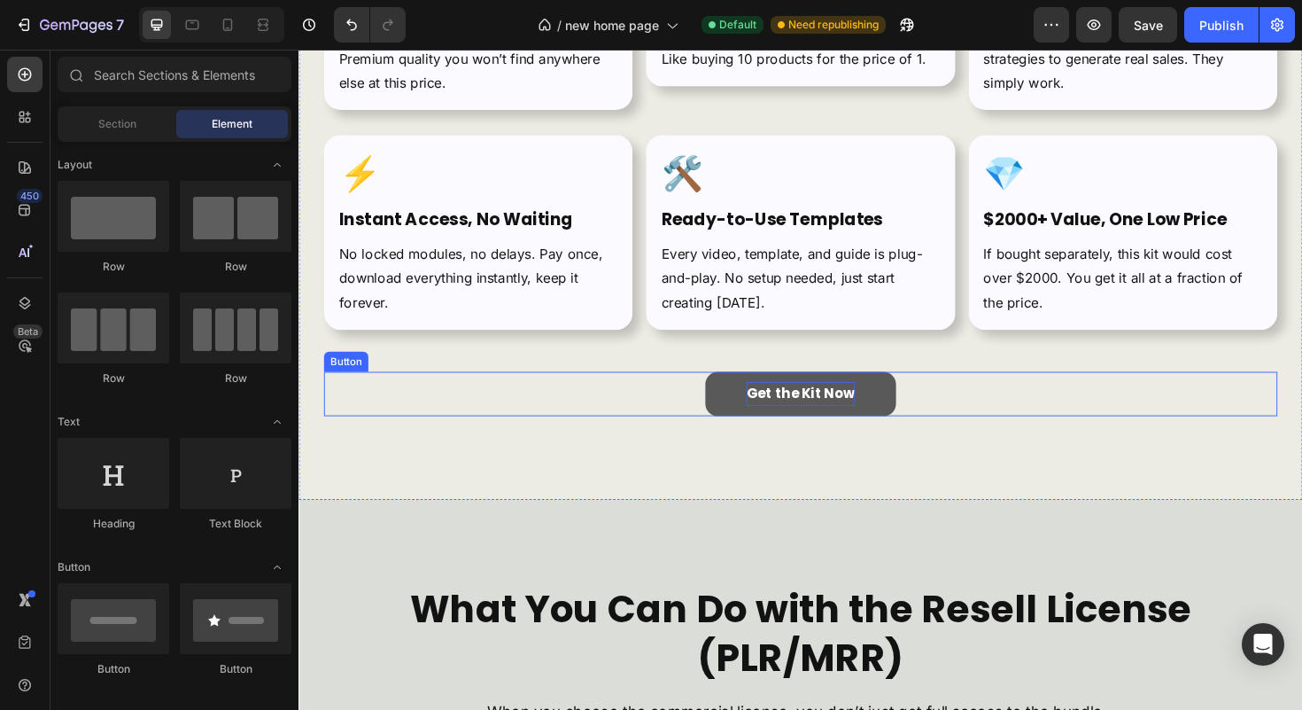
click at [820, 412] on p "Get the Kit Now" at bounding box center [829, 414] width 115 height 26
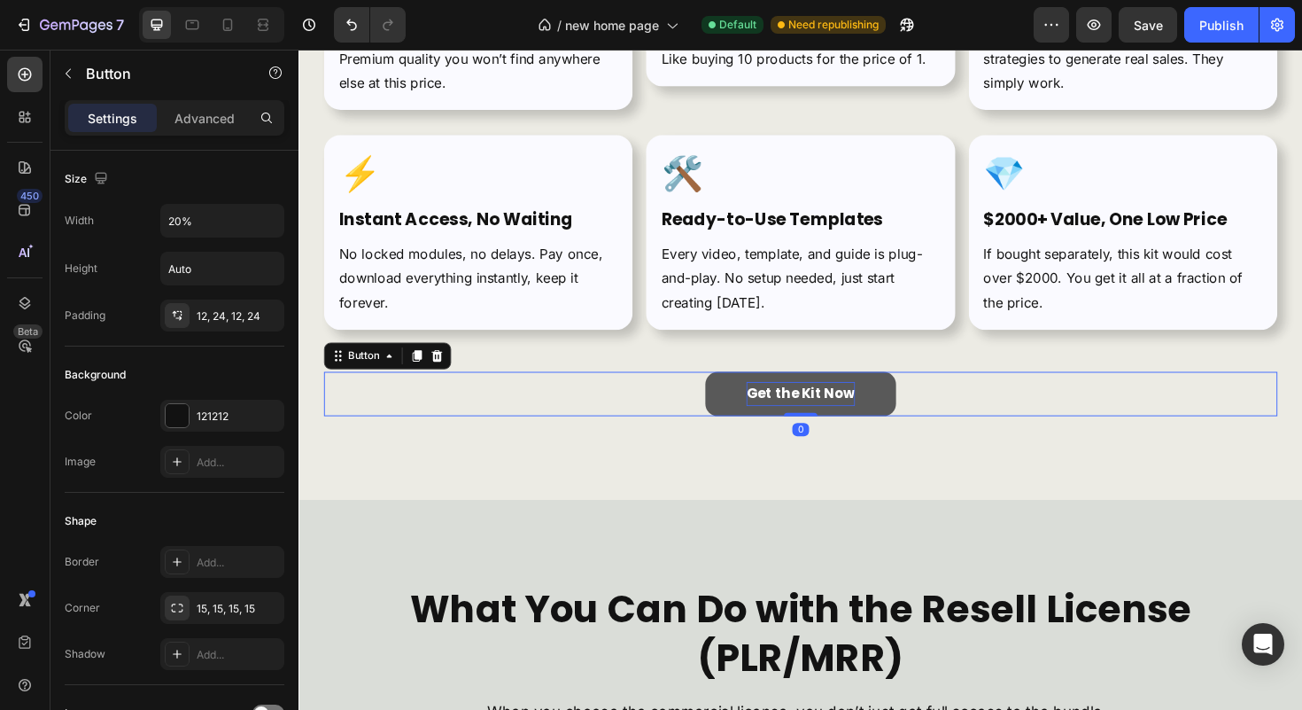
click at [820, 412] on p "Get the Kit Now" at bounding box center [829, 414] width 115 height 26
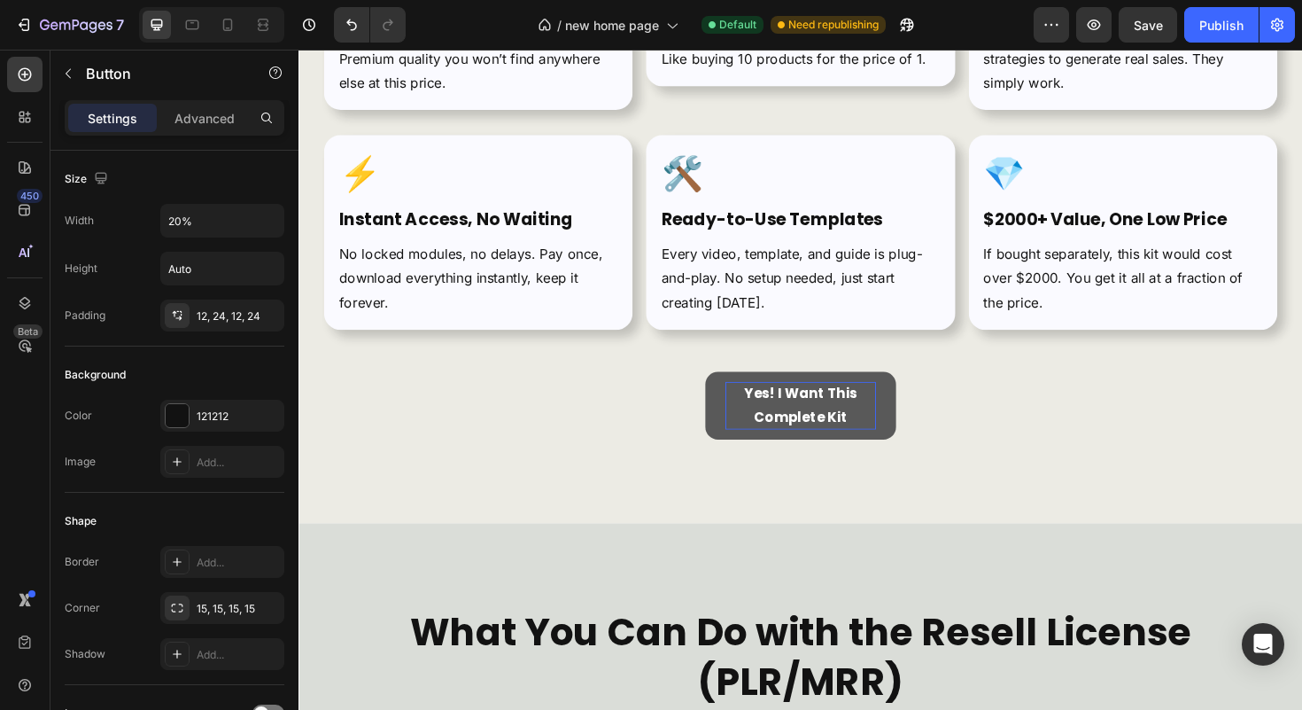
click at [731, 423] on link "Yes! I Want This Complete Kit" at bounding box center [830, 427] width 202 height 73
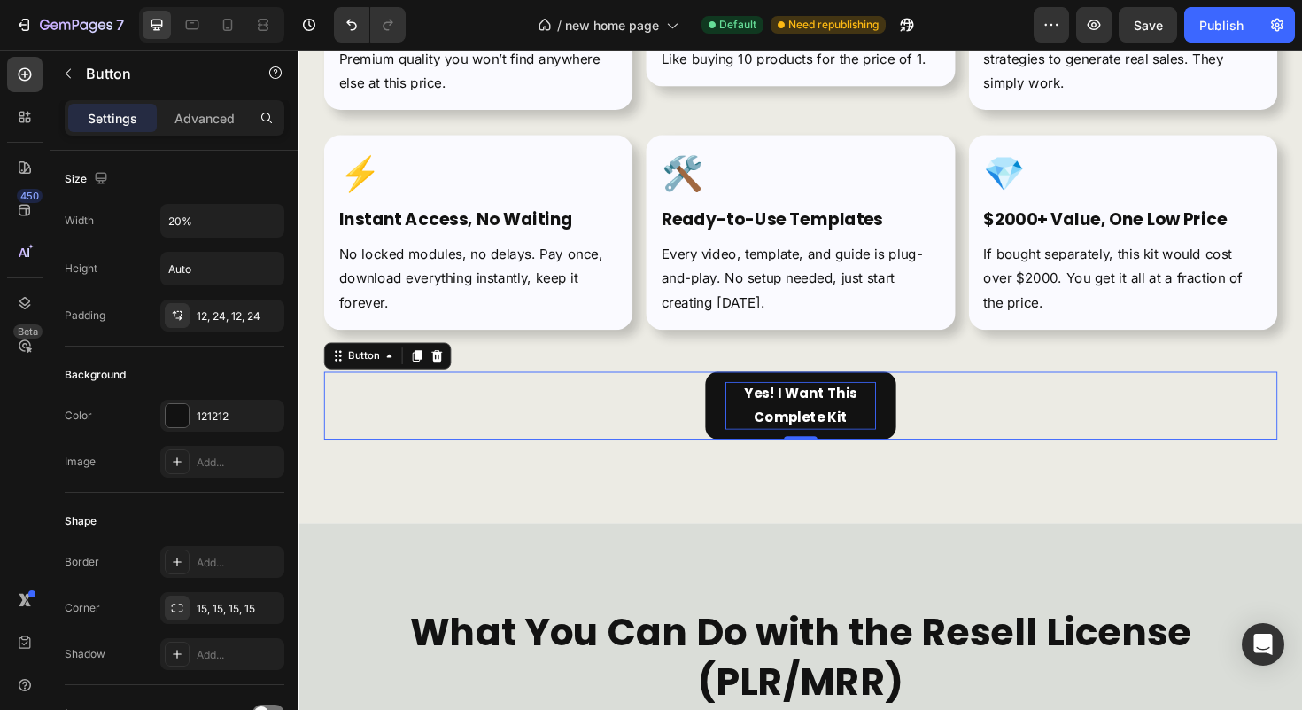
click at [844, 417] on p "Yes! I Want This Complete Kit" at bounding box center [829, 426] width 159 height 51
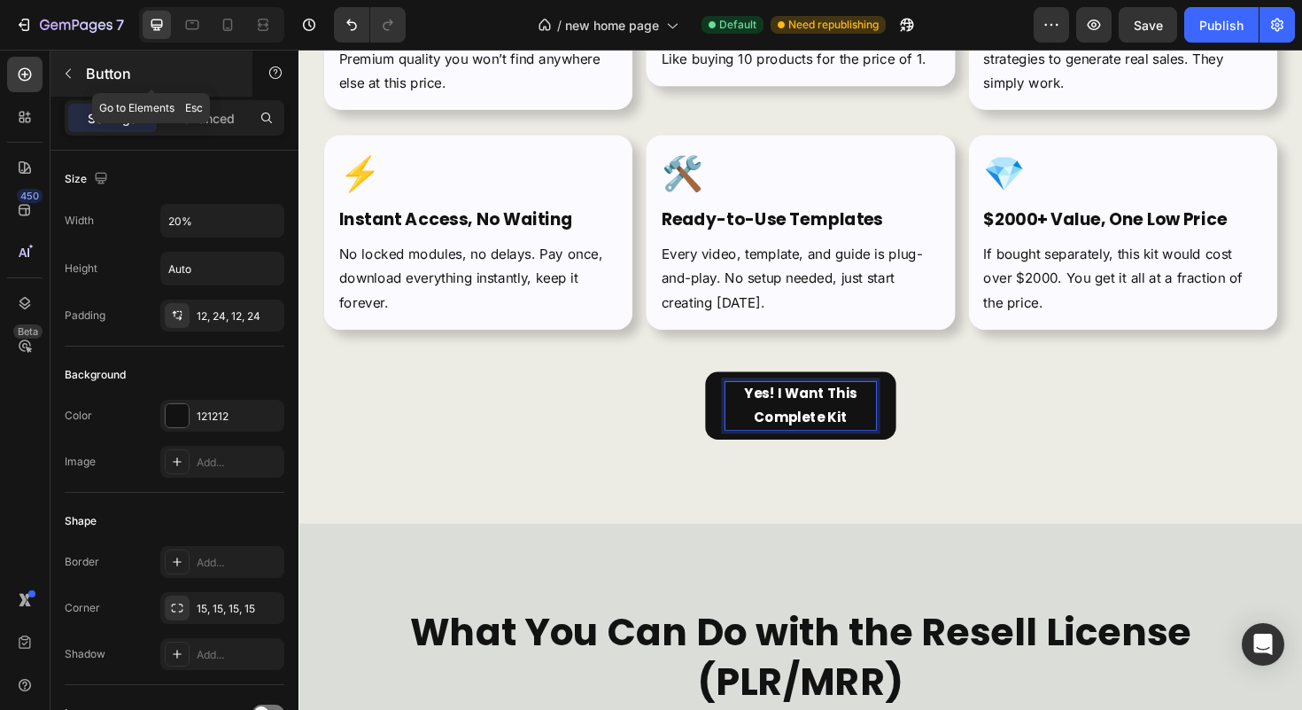
click at [71, 80] on icon "button" at bounding box center [68, 73] width 14 height 14
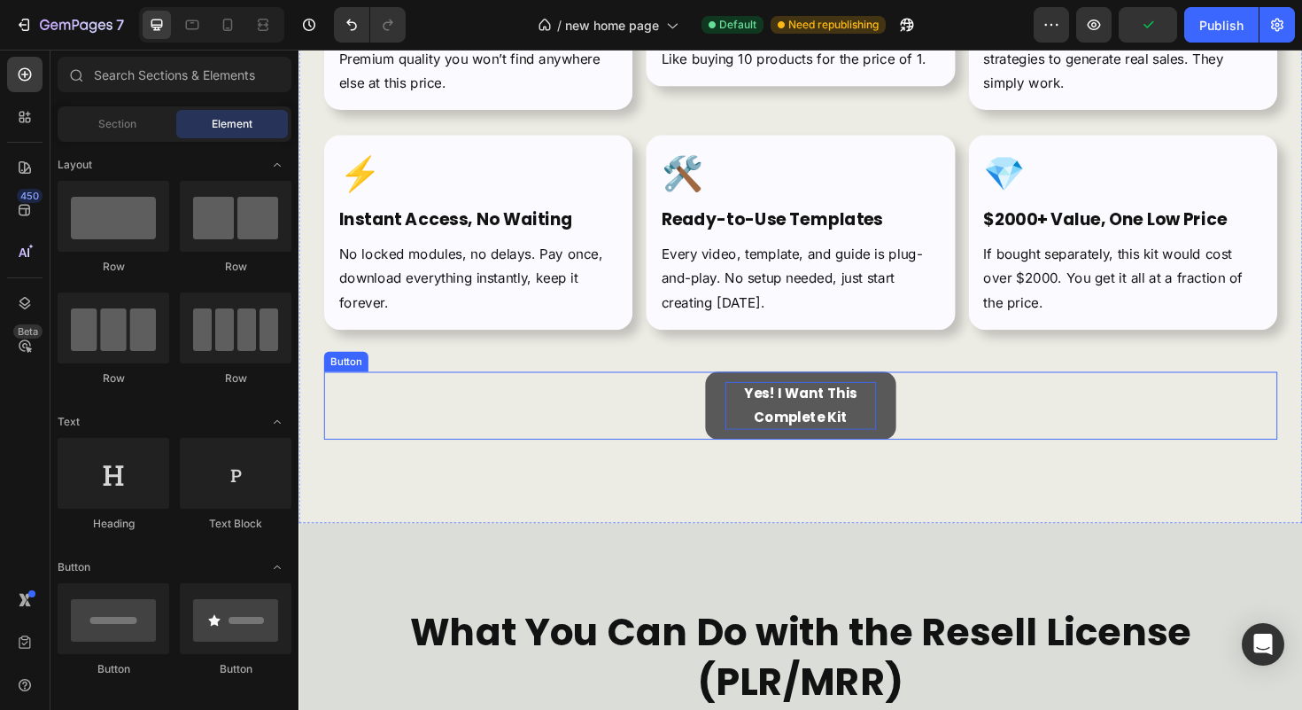
click at [812, 420] on p "Yes! I Want This Complete Kit" at bounding box center [829, 426] width 159 height 51
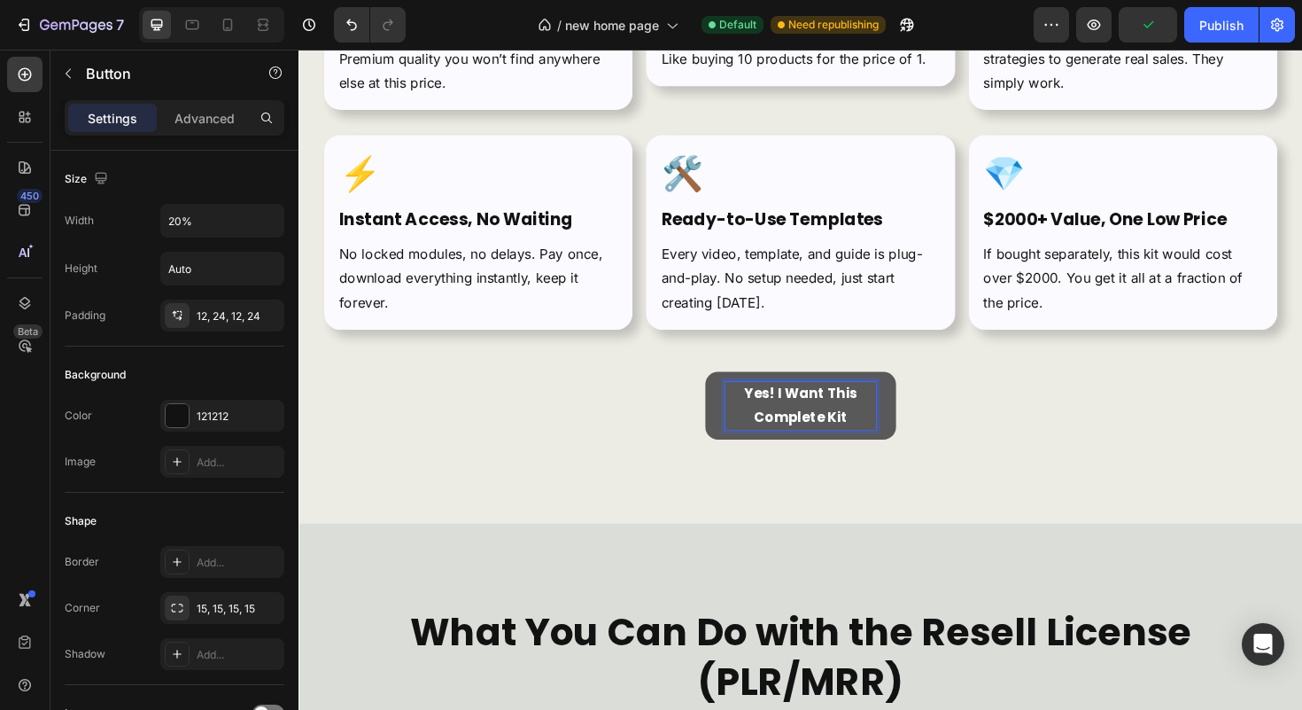
click at [812, 420] on p "Yes! I Want This Complete Kit" at bounding box center [829, 426] width 159 height 51
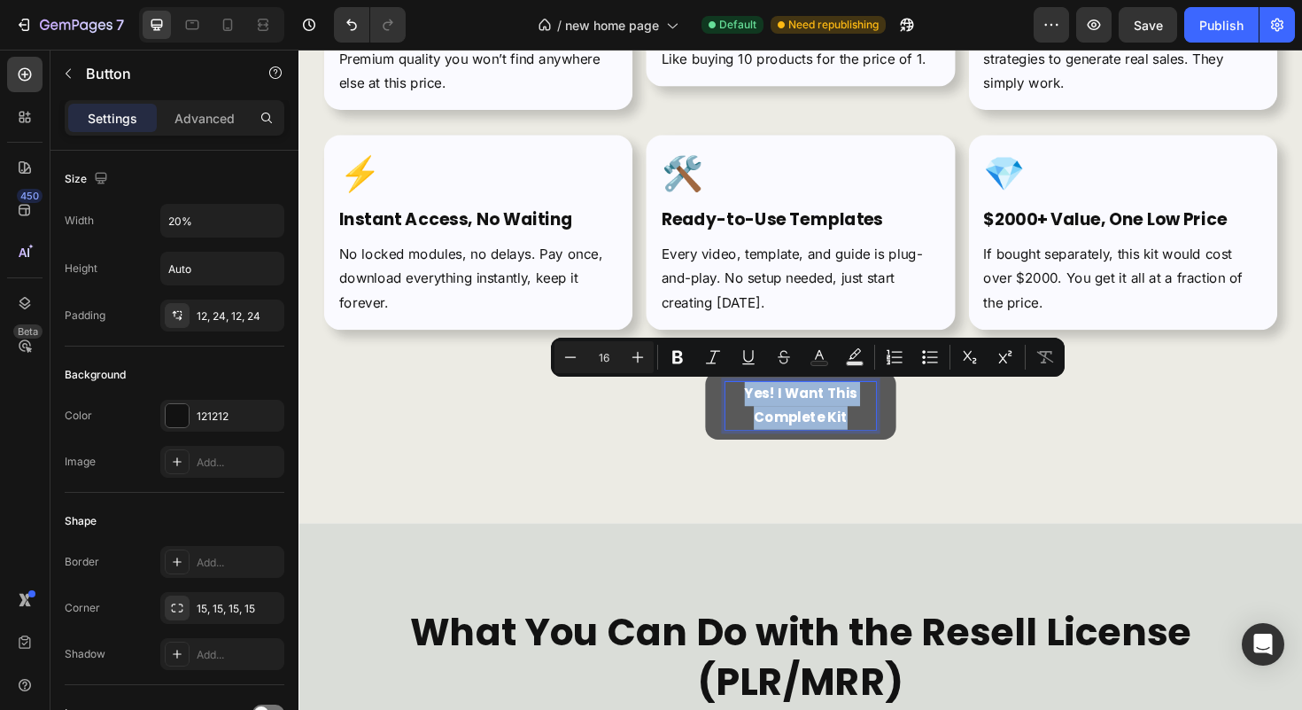
click at [812, 420] on p "Yes! I Want This Complete Kit" at bounding box center [829, 426] width 159 height 51
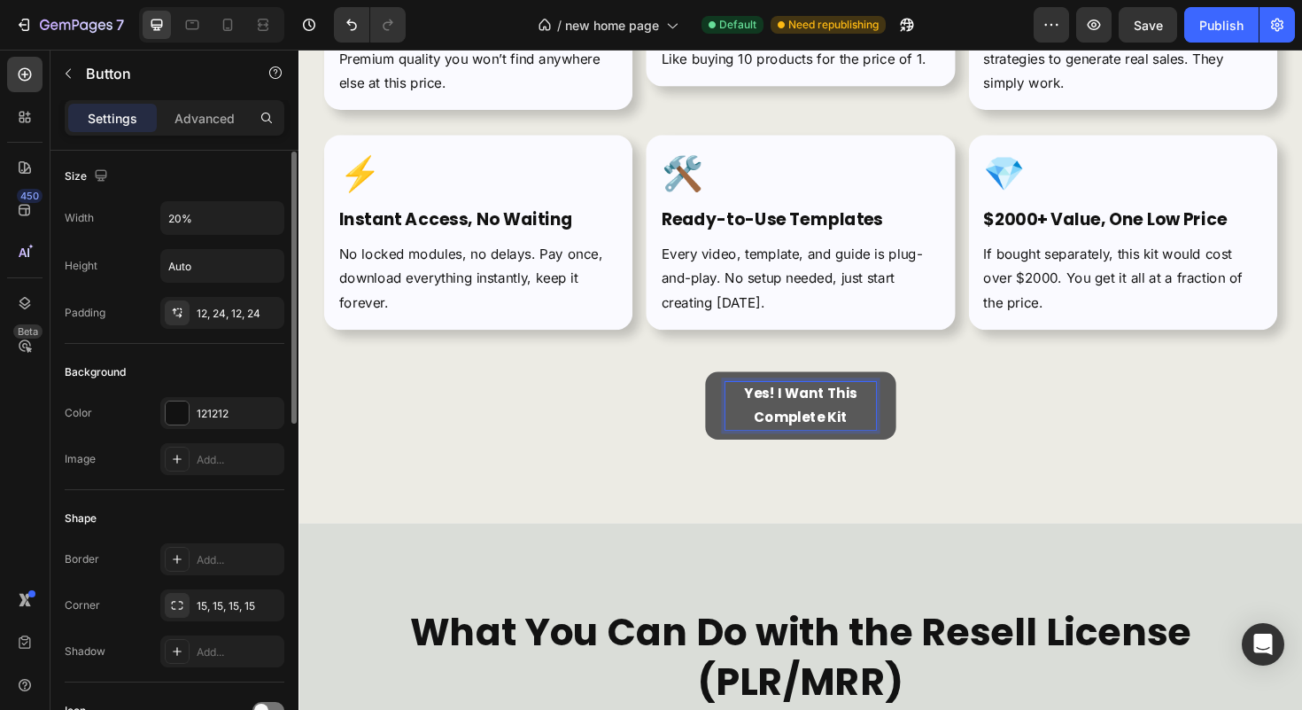
scroll to position [0, 0]
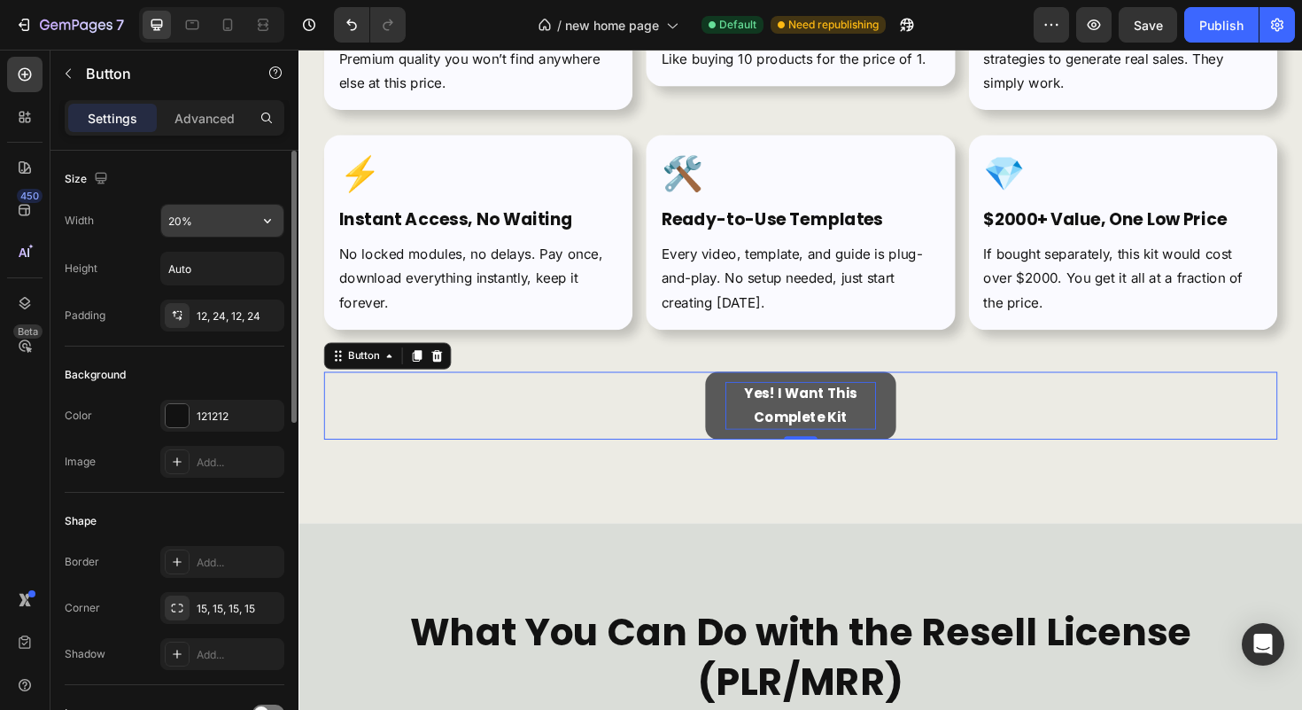
click at [230, 233] on input "20%" at bounding box center [222, 221] width 122 height 32
click at [262, 226] on icon "button" at bounding box center [268, 221] width 18 height 18
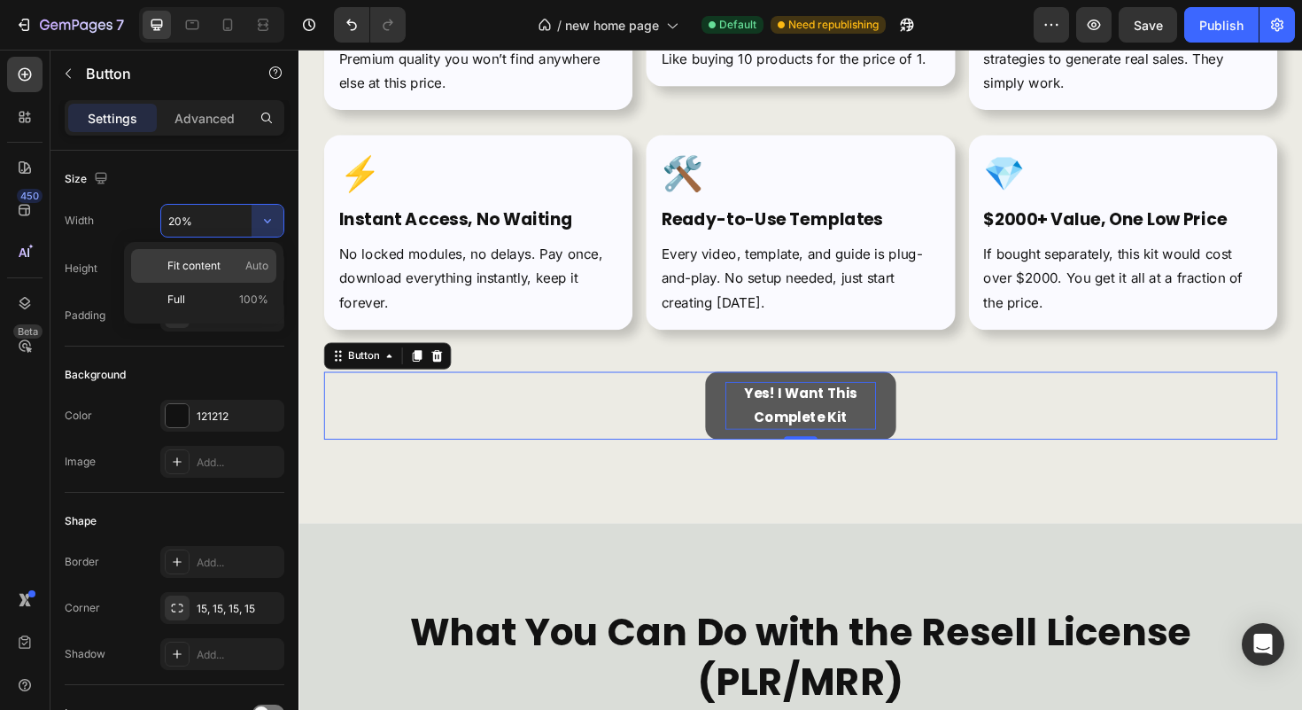
click at [244, 258] on p "Fit content Auto" at bounding box center [217, 266] width 101 height 16
type input "Auto"
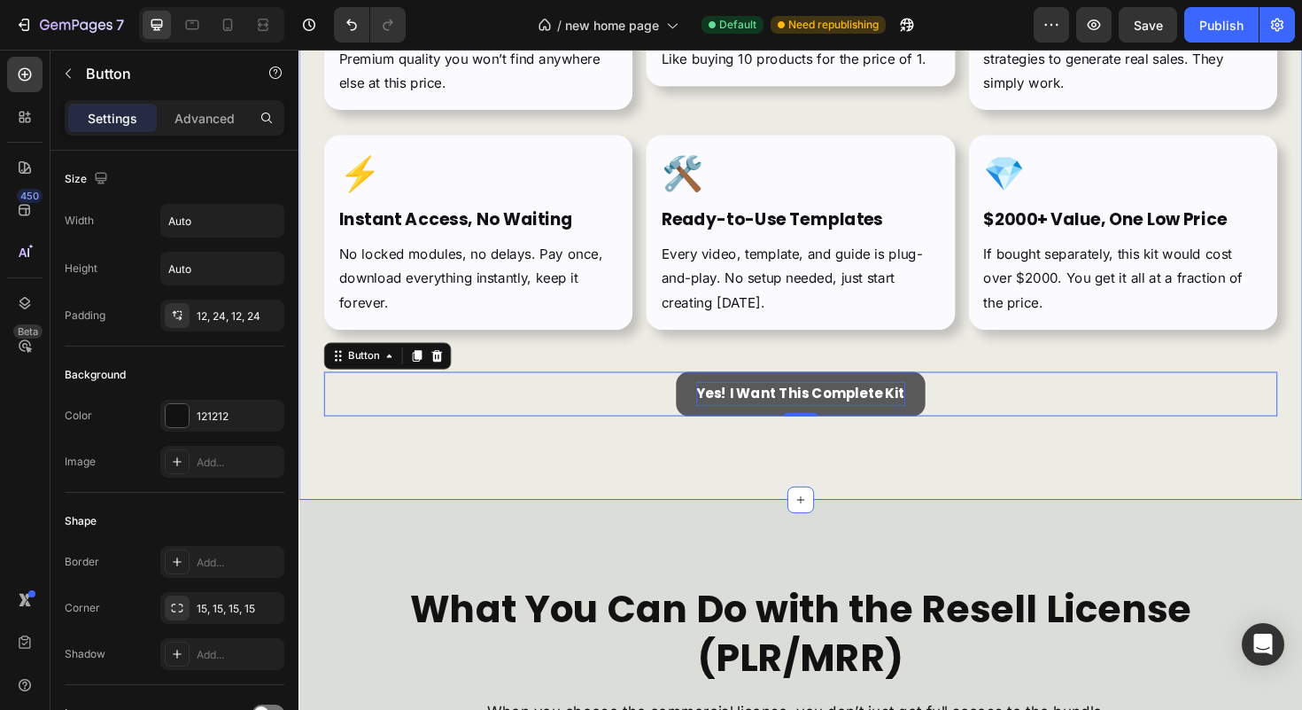
click at [617, 469] on div "Why This Kit Is Different from Everything You've Seen Heading The market is ful…" at bounding box center [830, 59] width 1063 height 932
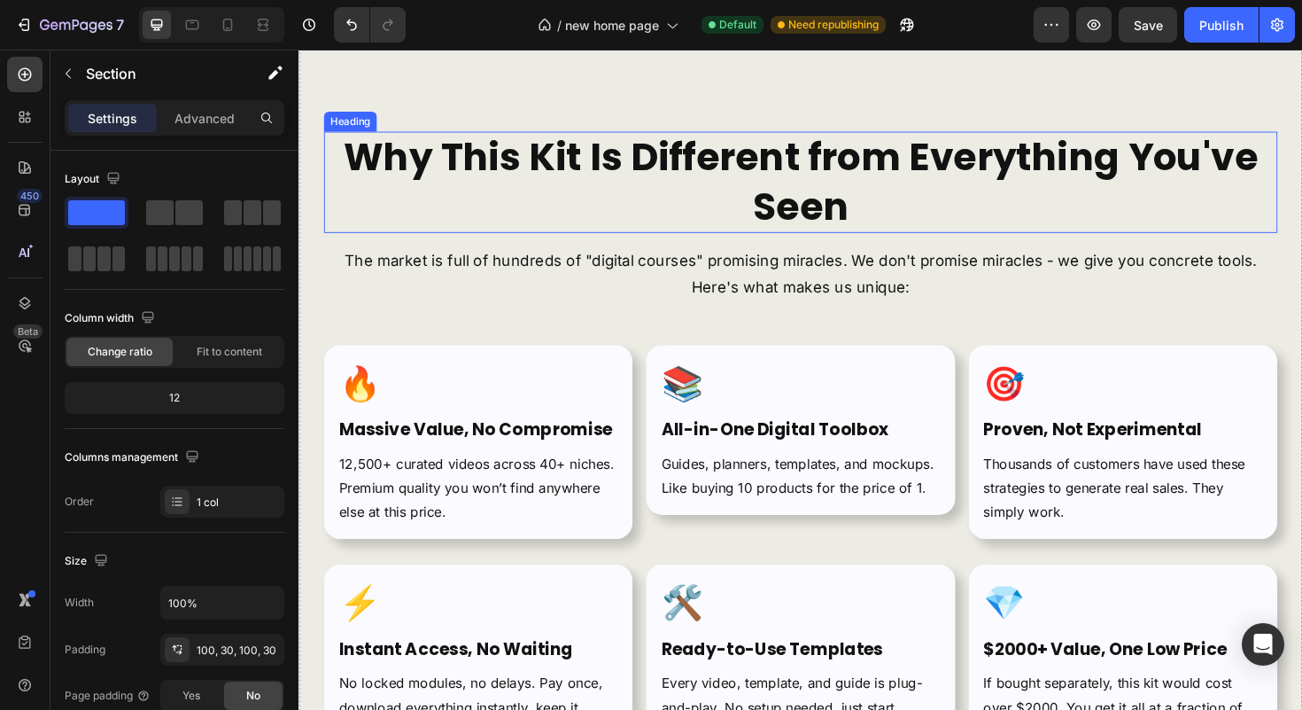
scroll to position [5950, 0]
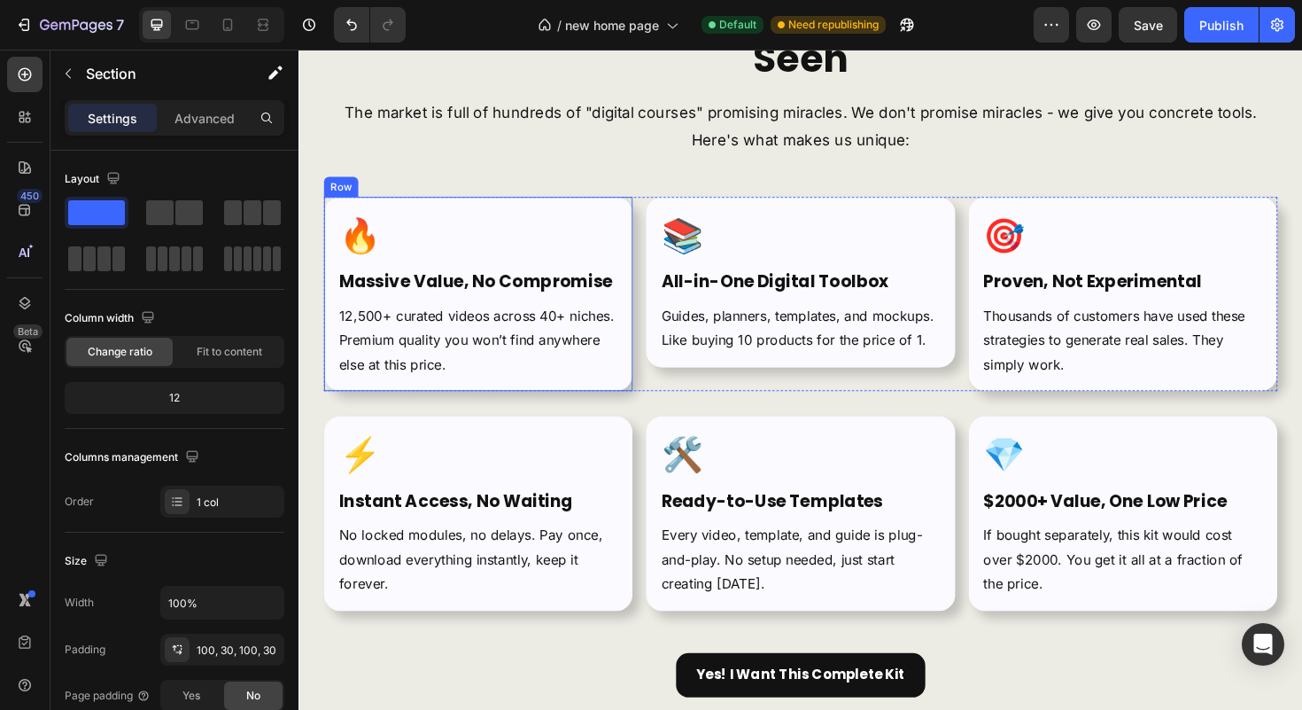
click at [624, 213] on div "🔥 Text Block Massive Value, No Compromise Heading 12,500+ curated videos across…" at bounding box center [488, 309] width 327 height 206
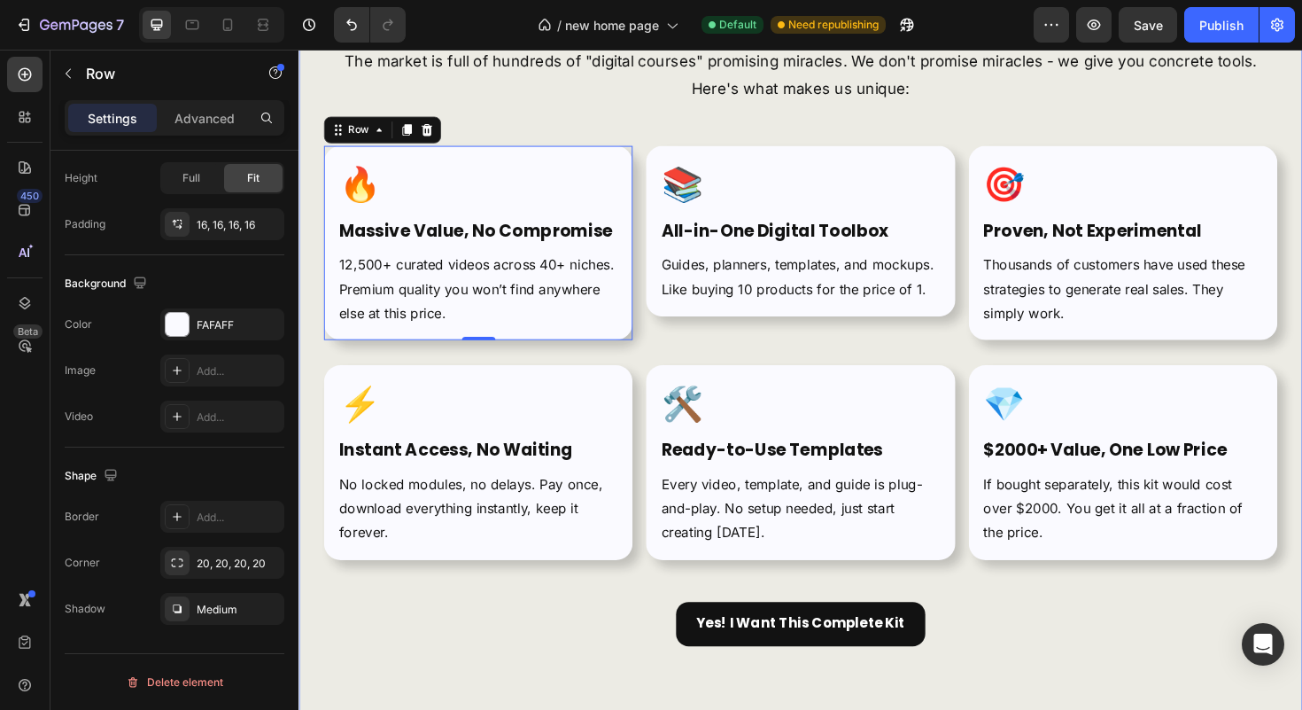
scroll to position [6009, 0]
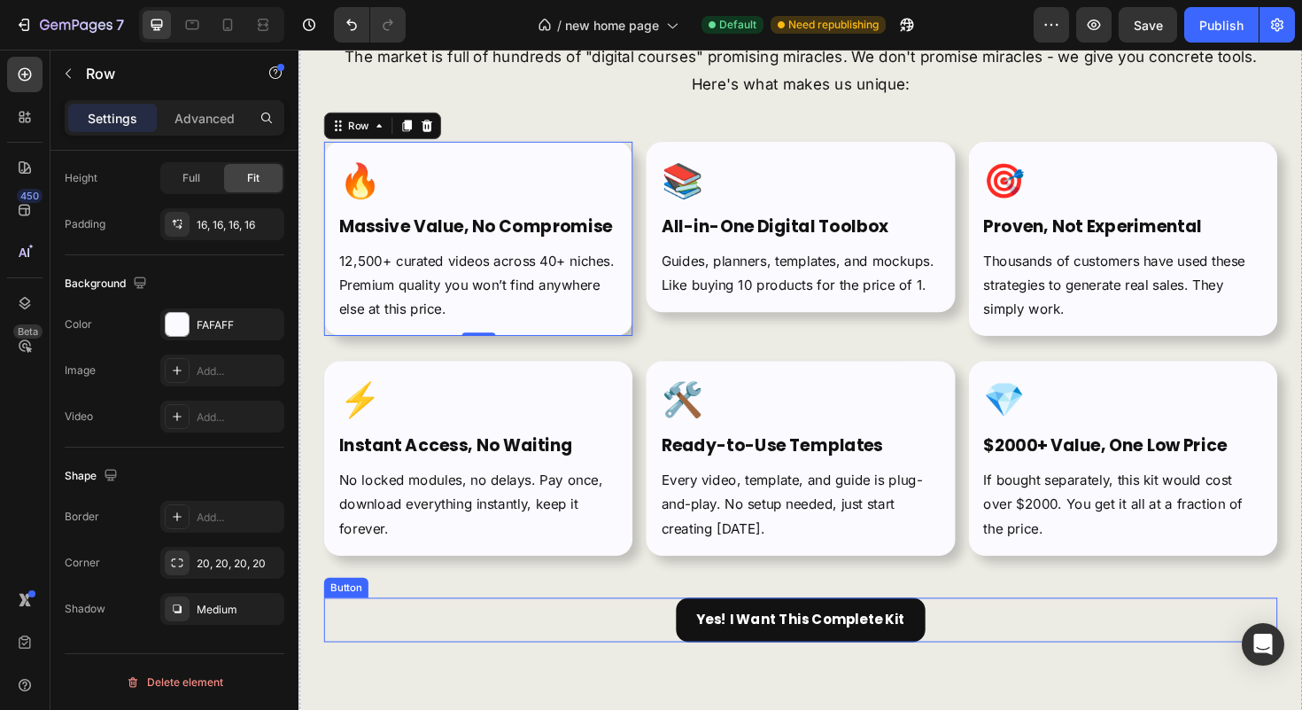
click at [501, 643] on div "Yes! I Want This Complete Kit Button" at bounding box center [830, 653] width 1010 height 47
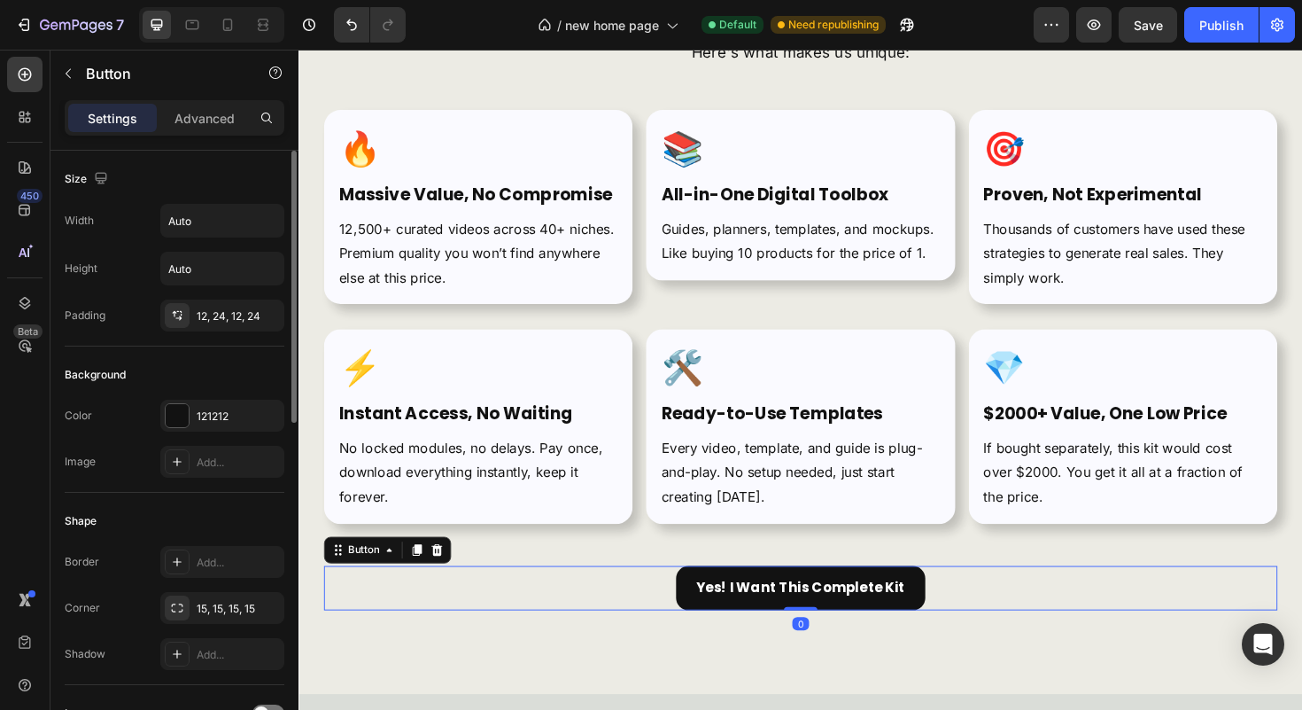
scroll to position [6043, 0]
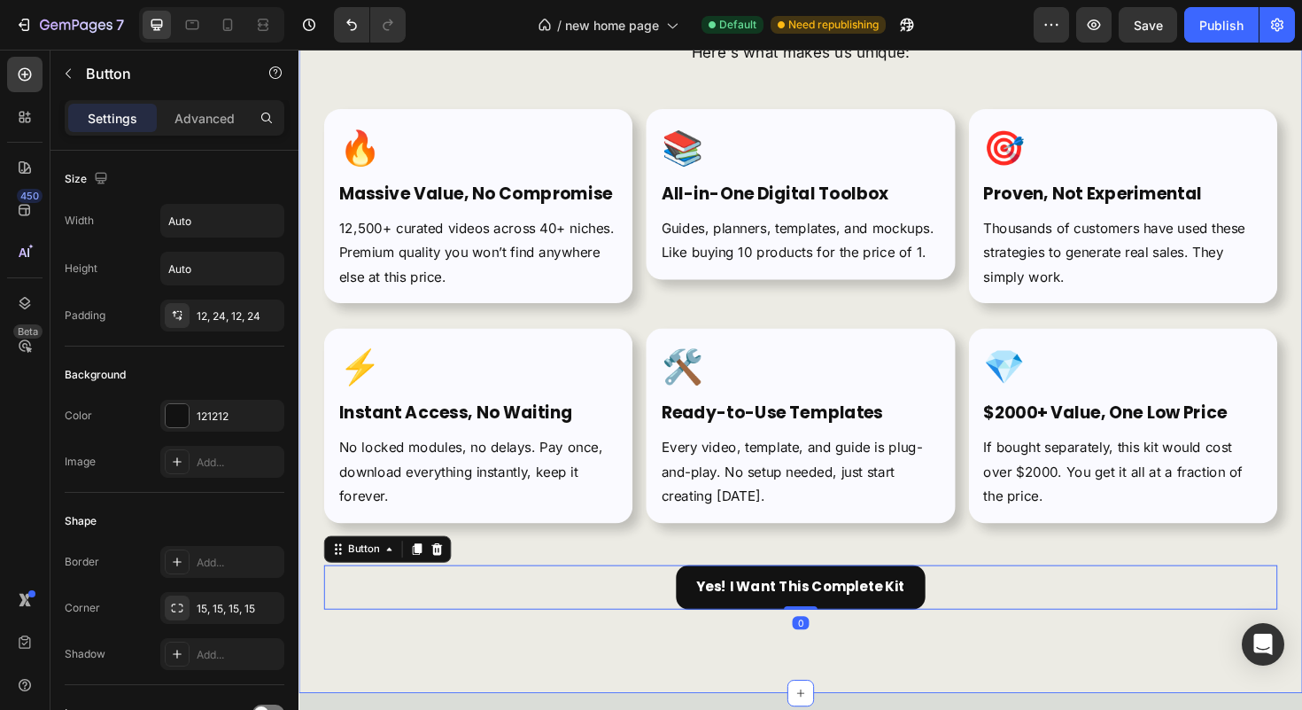
drag, startPoint x: 506, startPoint y: 657, endPoint x: 520, endPoint y: 653, distance: 14.8
click at [506, 657] on div "Why This Kit Is Different from Everything You've Seen Heading The market is ful…" at bounding box center [830, 264] width 1063 height 932
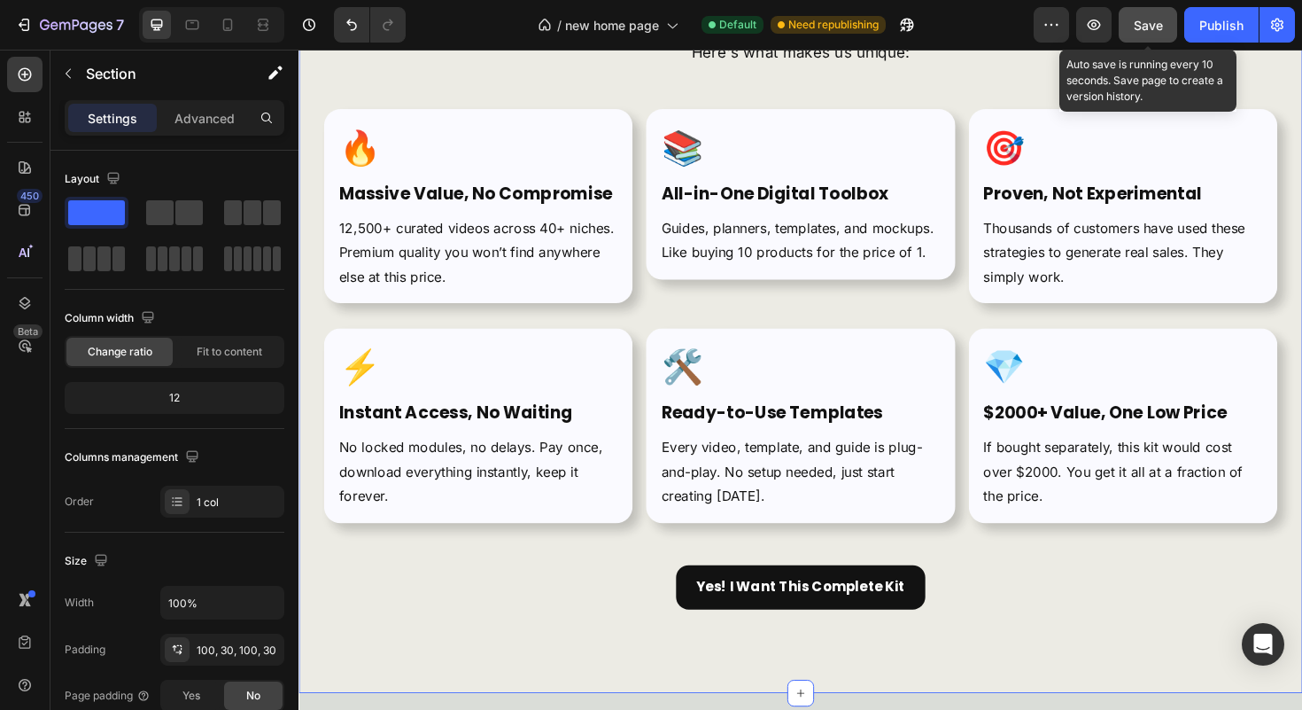
click at [1140, 9] on button "Save" at bounding box center [1148, 24] width 58 height 35
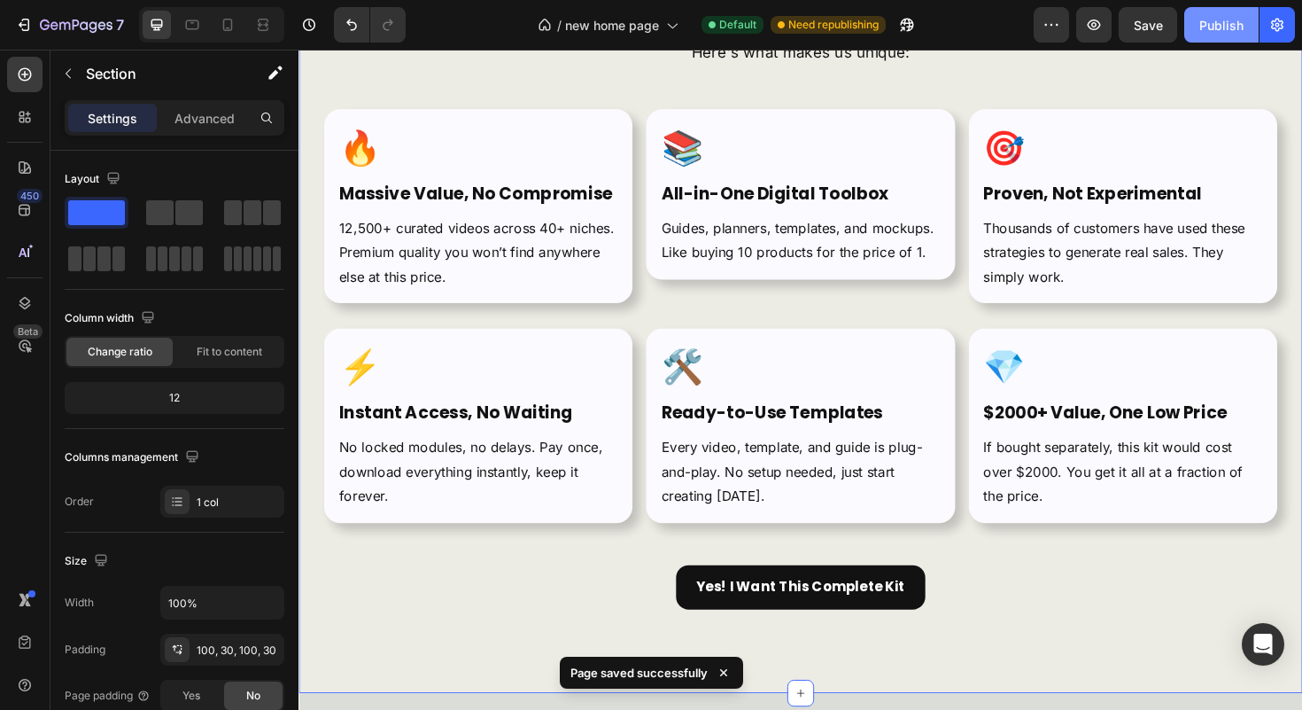
click at [1207, 31] on div "Publish" at bounding box center [1221, 25] width 44 height 19
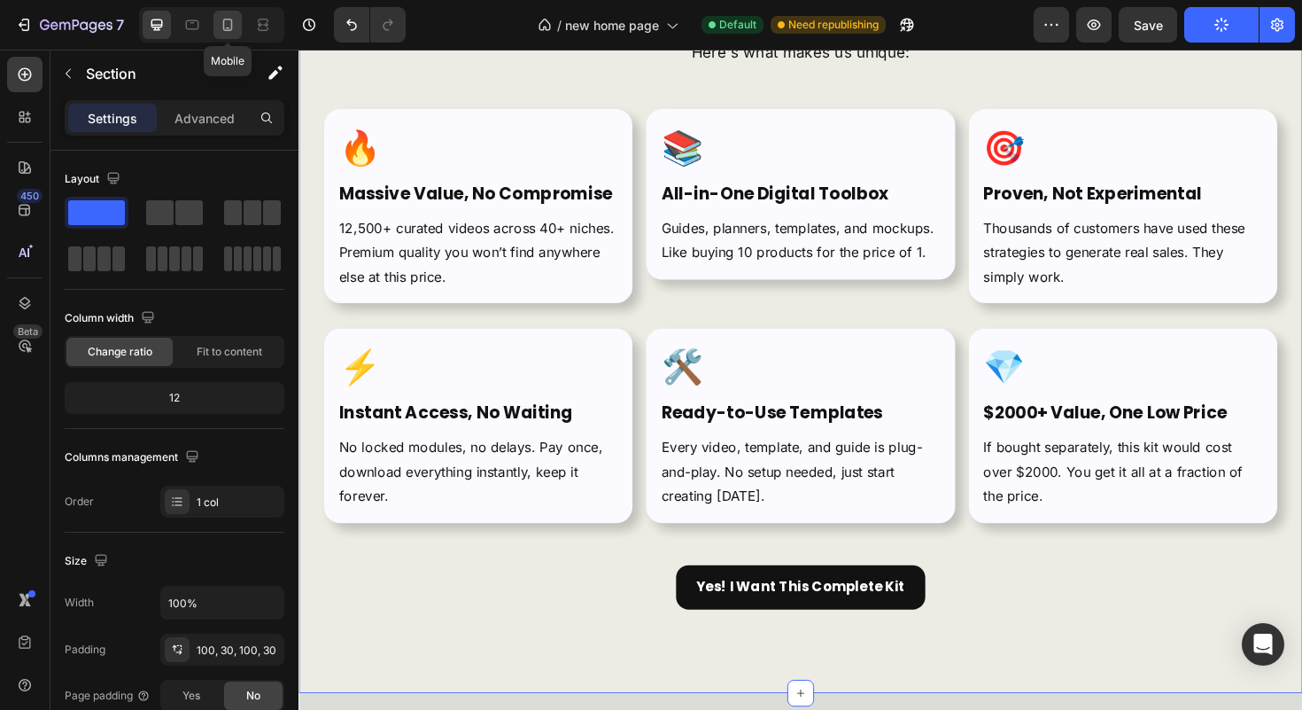
click at [216, 18] on div at bounding box center [227, 25] width 28 height 28
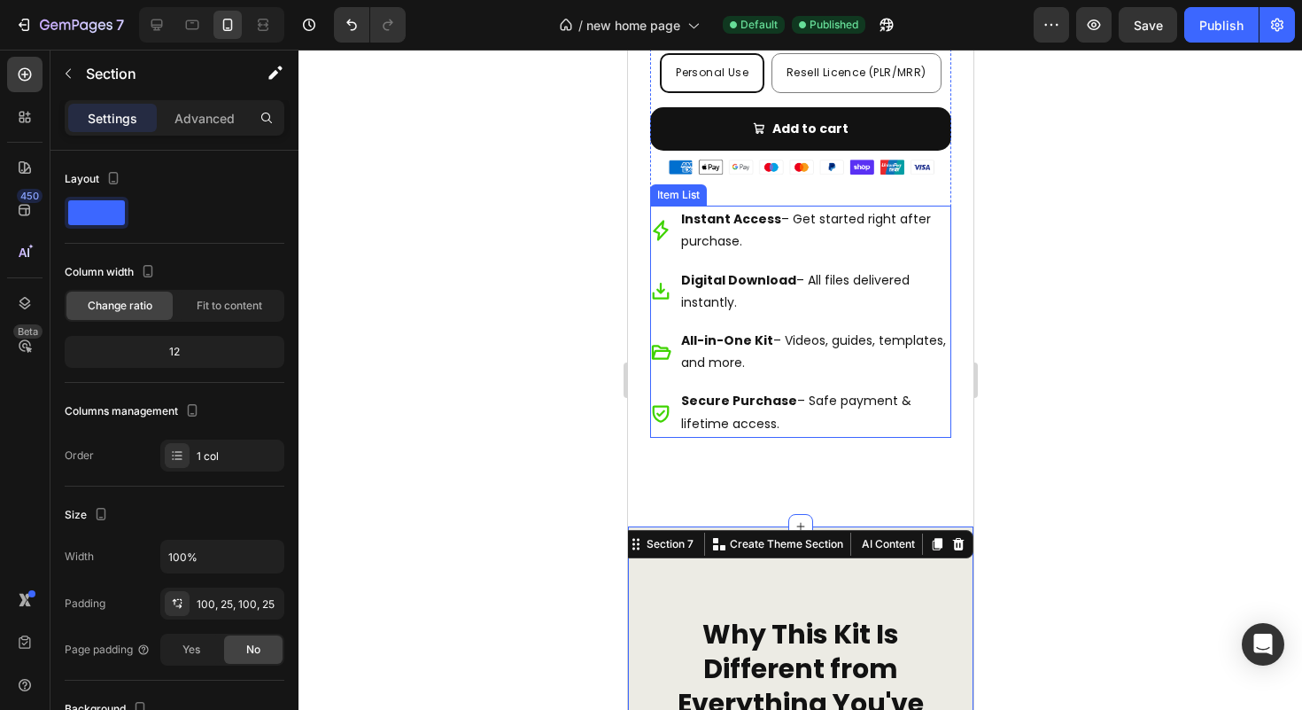
scroll to position [5865, 0]
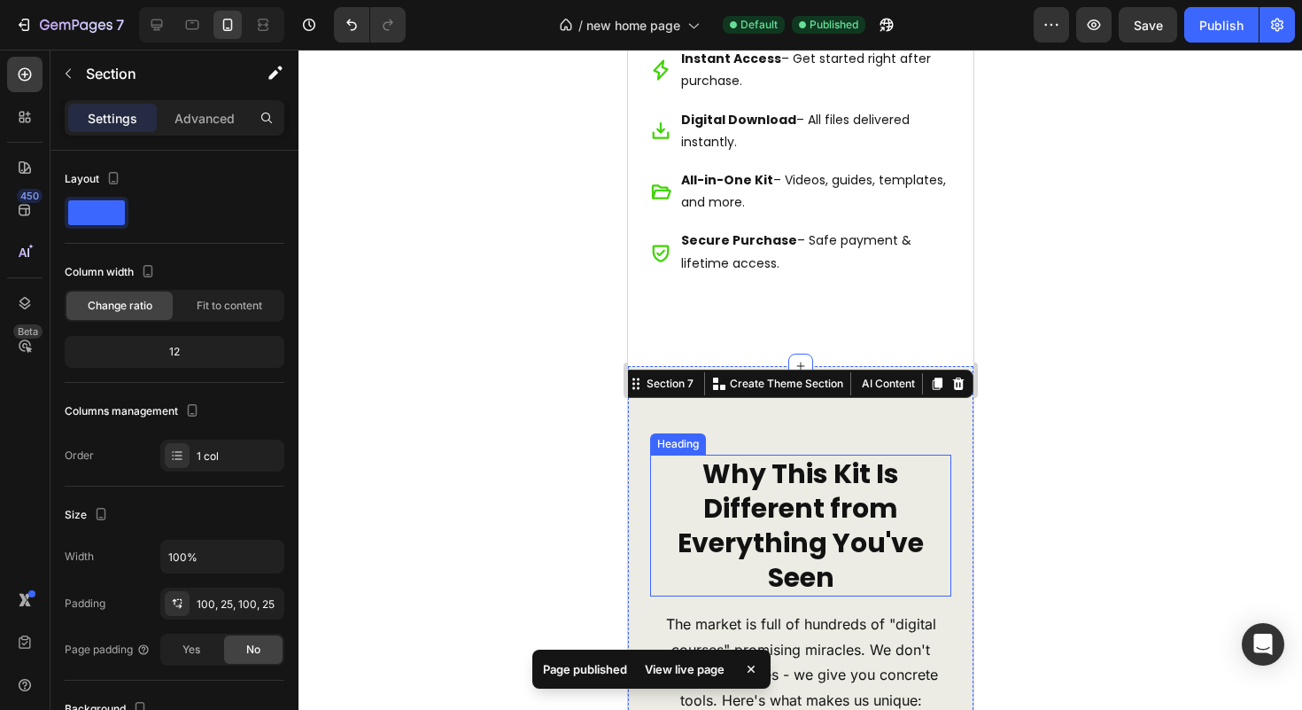
click at [846, 530] on strong "Why This Kit Is Different from Everything You've Seen" at bounding box center [800, 525] width 246 height 142
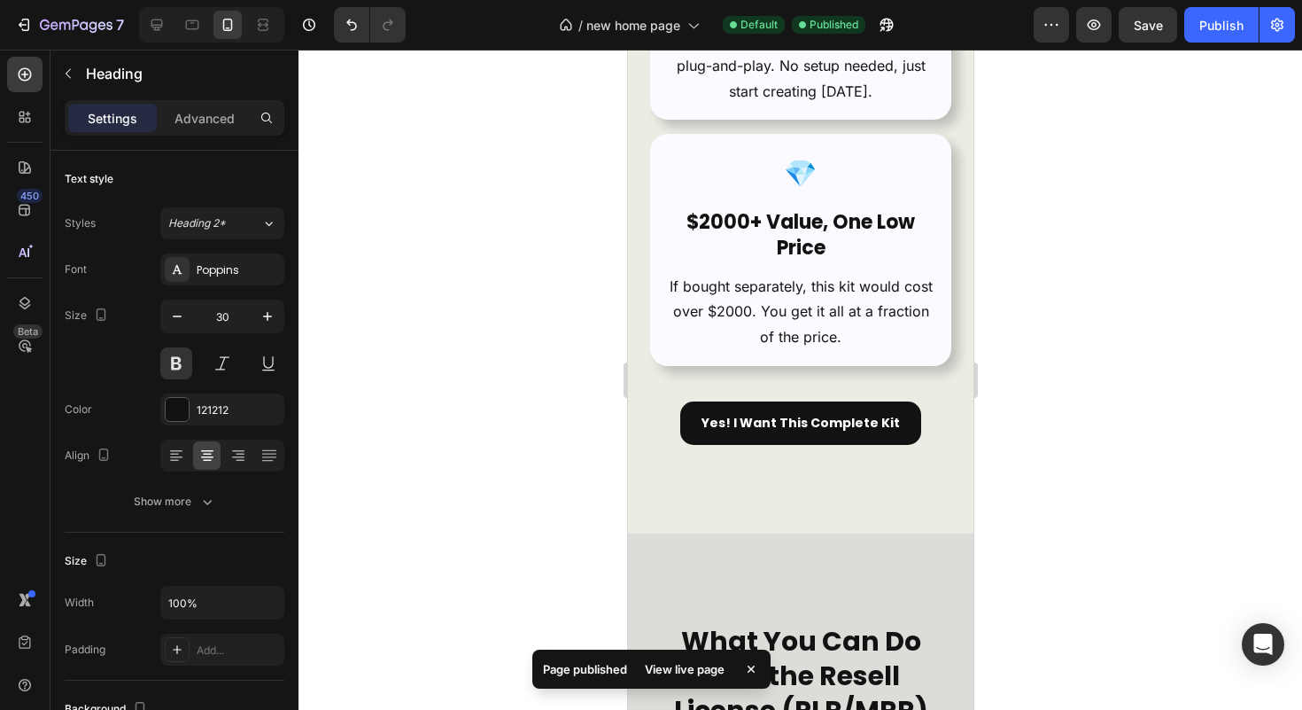
scroll to position [8003, 0]
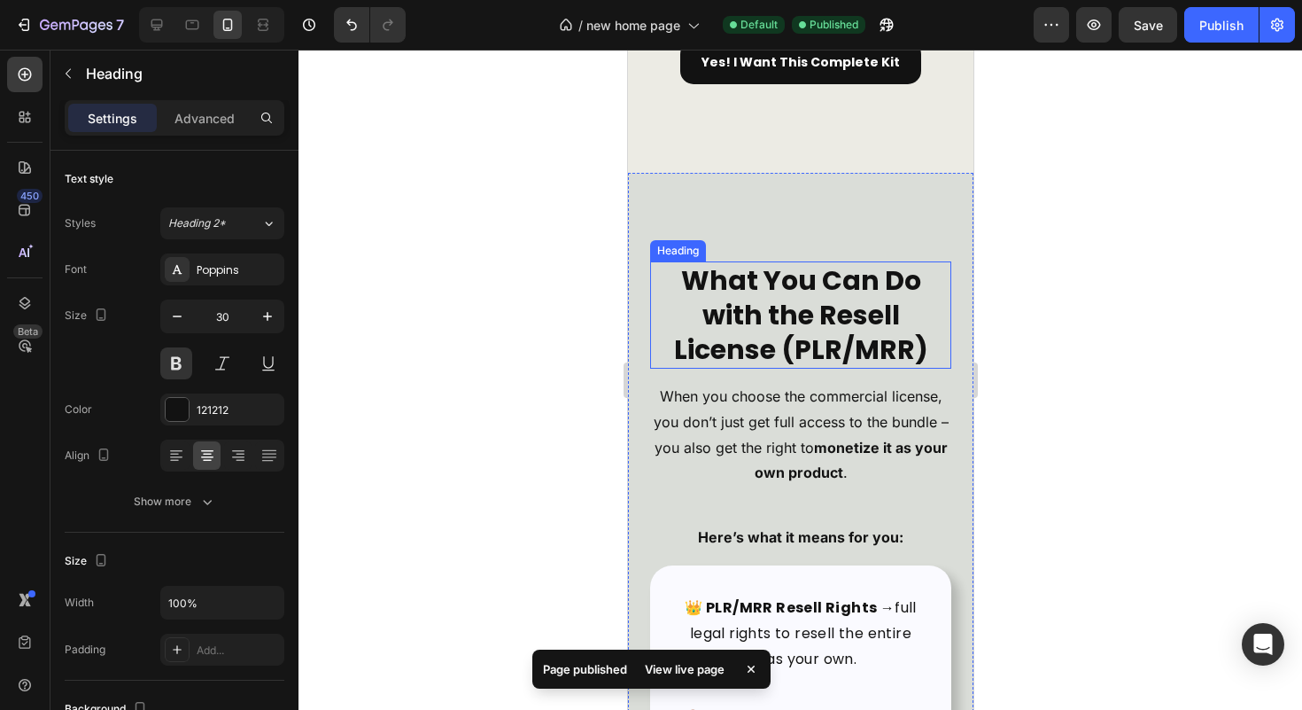
click at [851, 369] on h2 "What You Can Do with the Resell License (PLR/MRR)" at bounding box center [799, 314] width 301 height 107
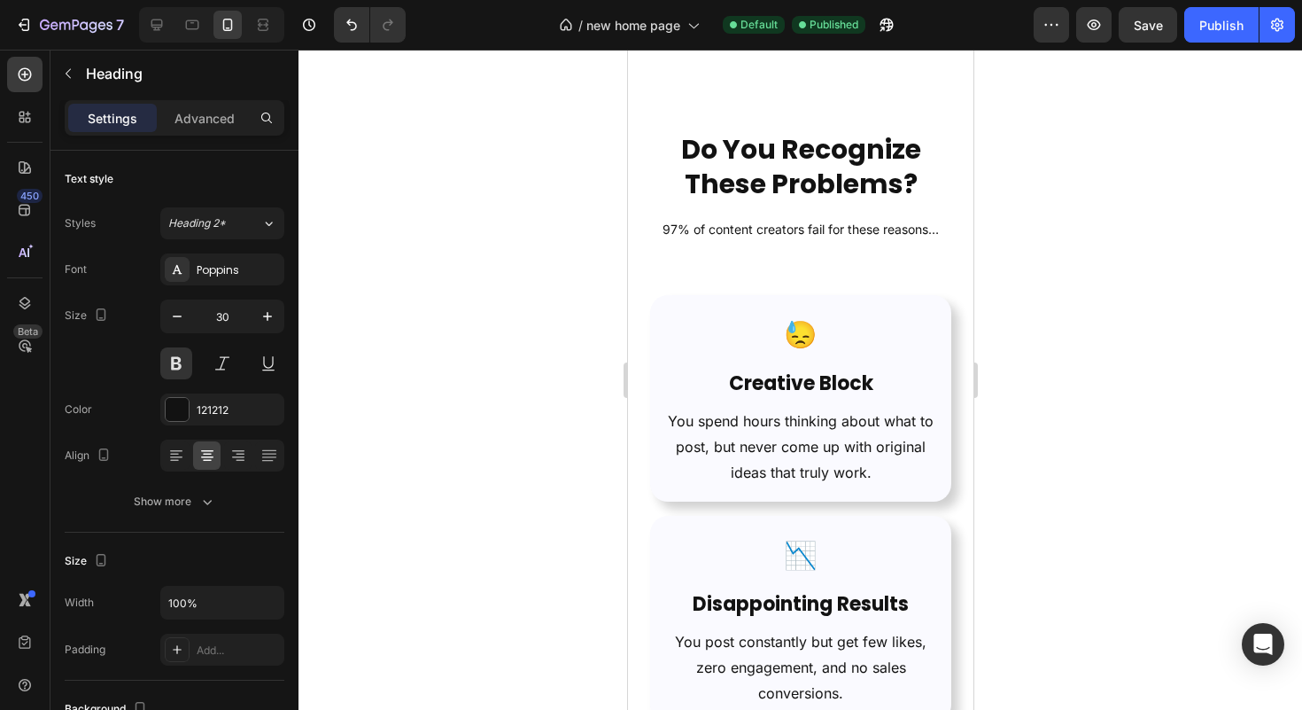
scroll to position [972, 0]
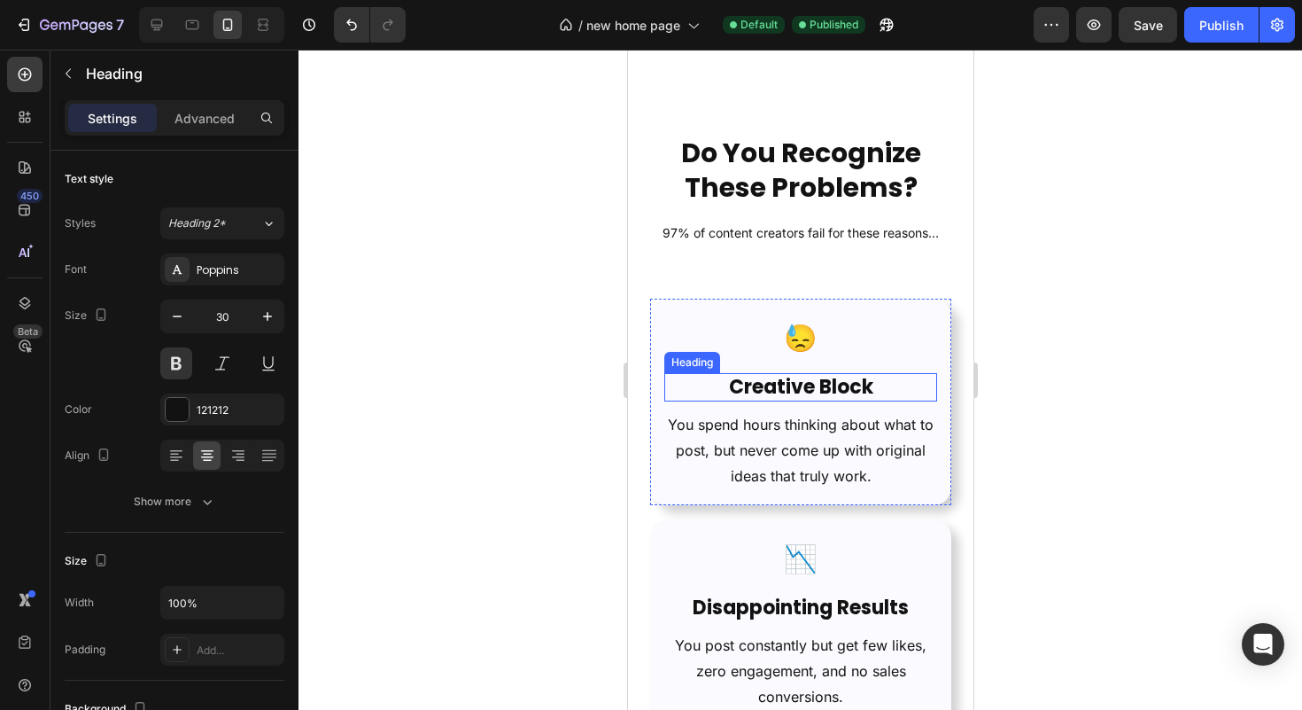
click at [843, 386] on h2 "Creative Block" at bounding box center [799, 387] width 273 height 29
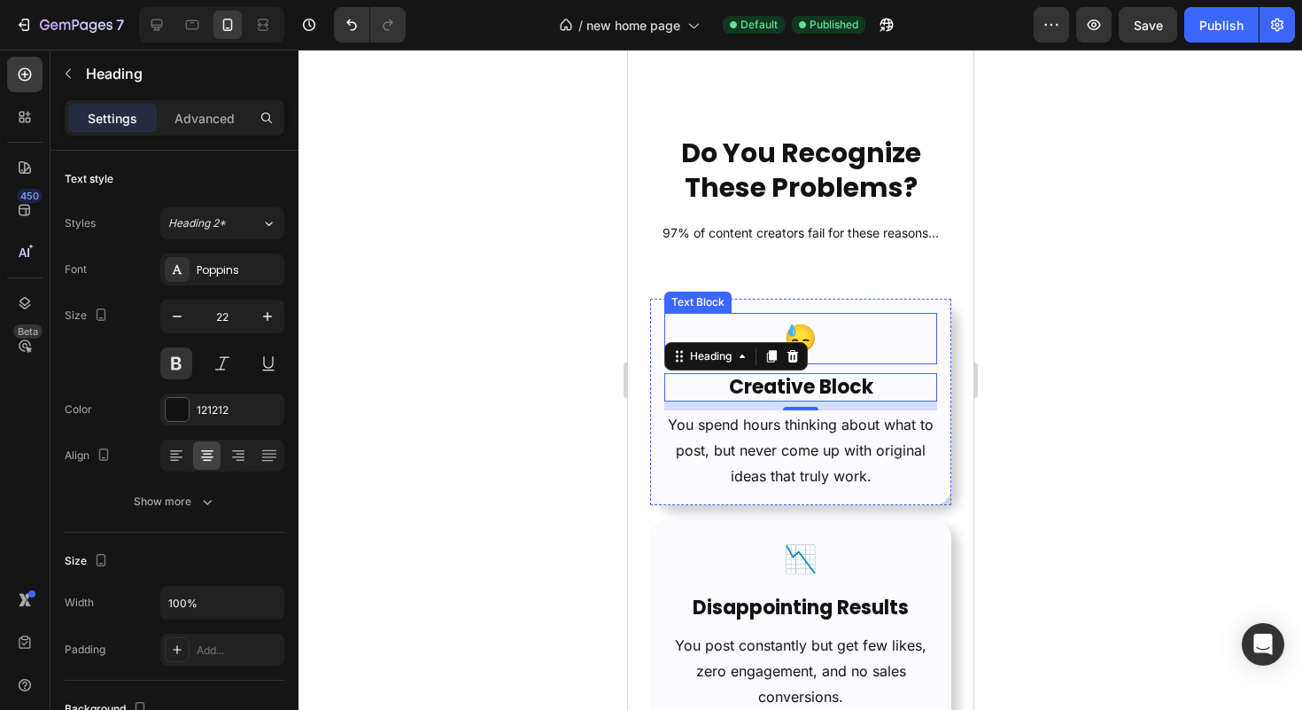
click at [857, 345] on p "😓" at bounding box center [799, 338] width 269 height 48
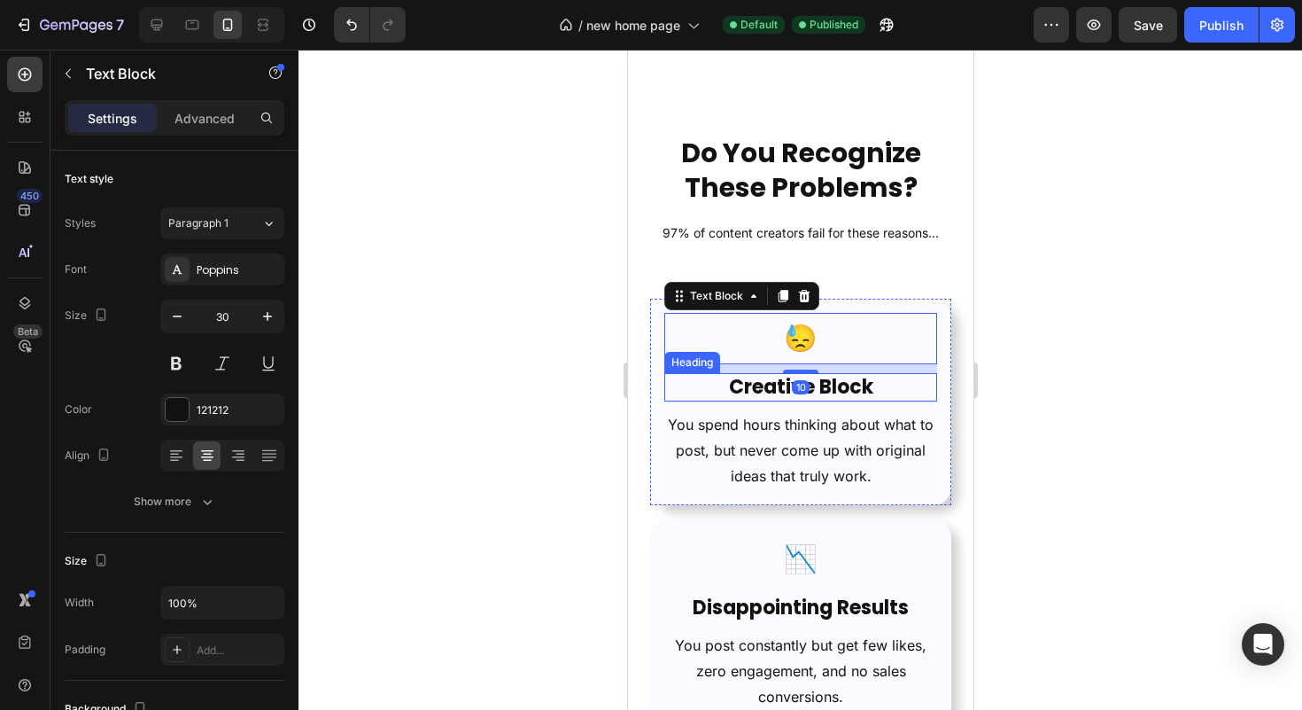
click at [857, 377] on h2 "Creative Block" at bounding box center [799, 387] width 273 height 29
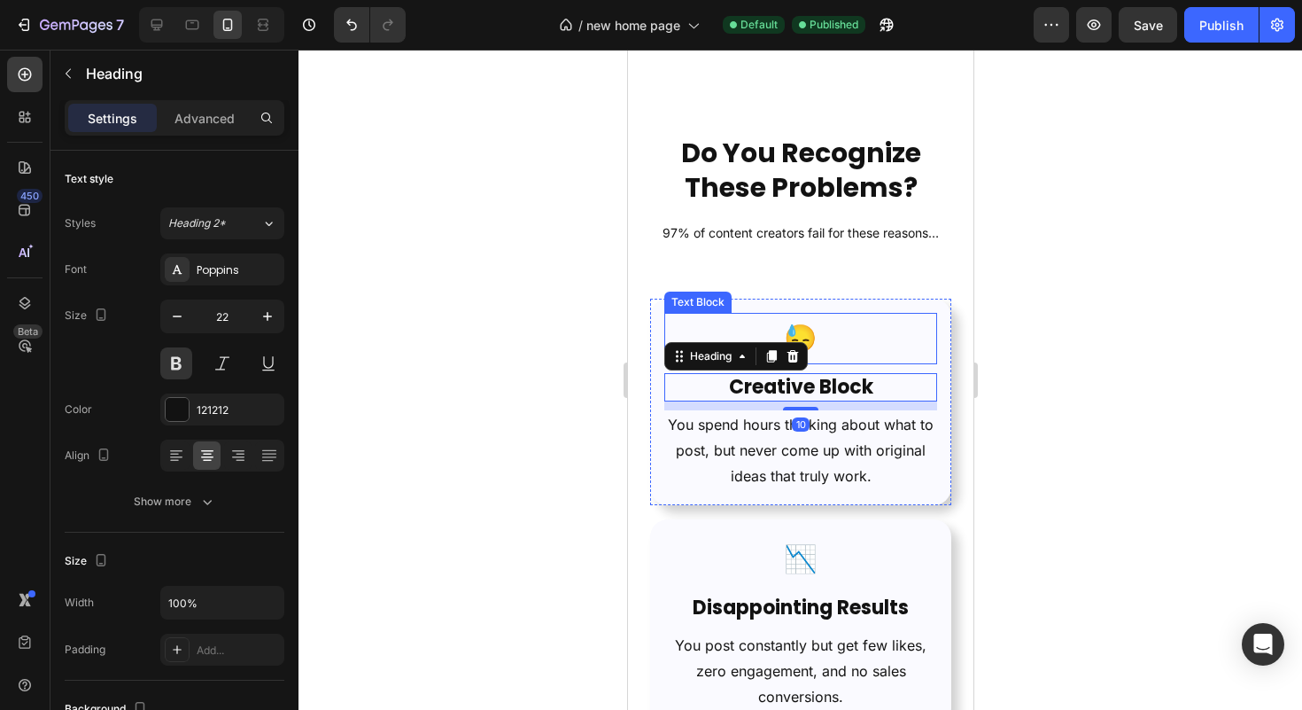
click at [856, 342] on p "😓" at bounding box center [799, 338] width 269 height 48
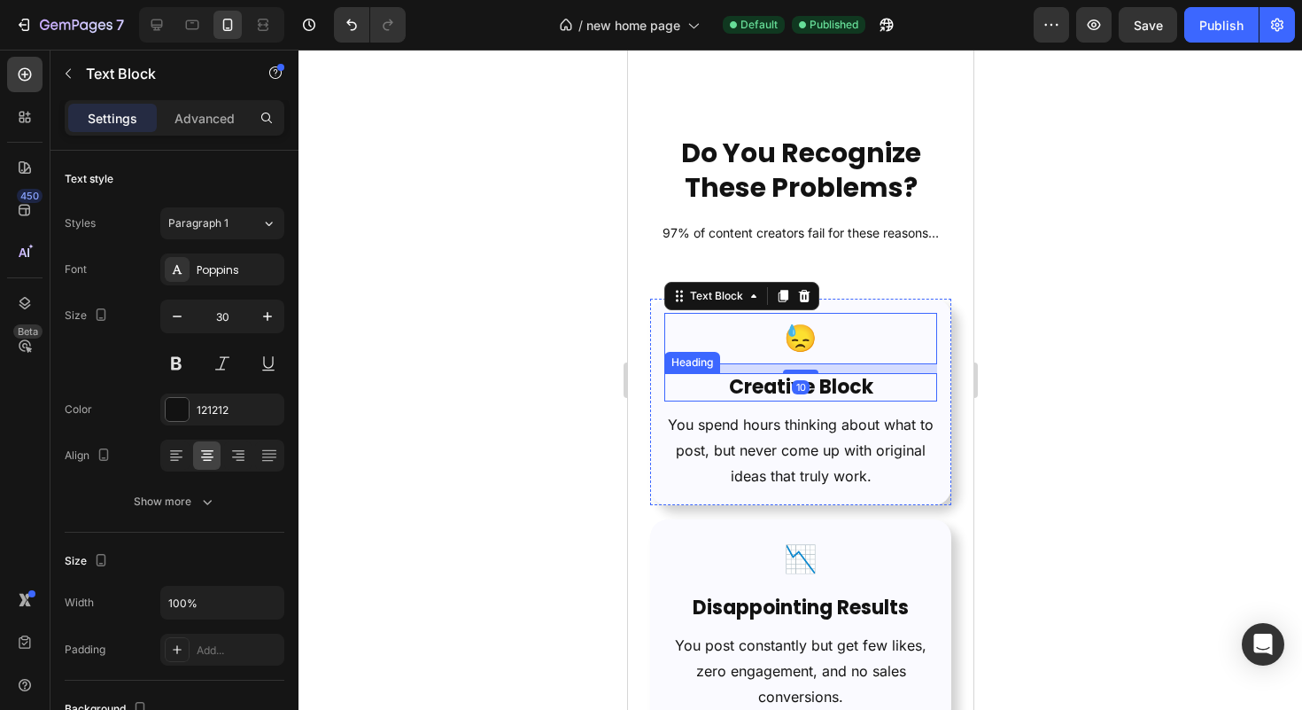
click at [866, 379] on h2 "Creative Block" at bounding box center [799, 387] width 273 height 29
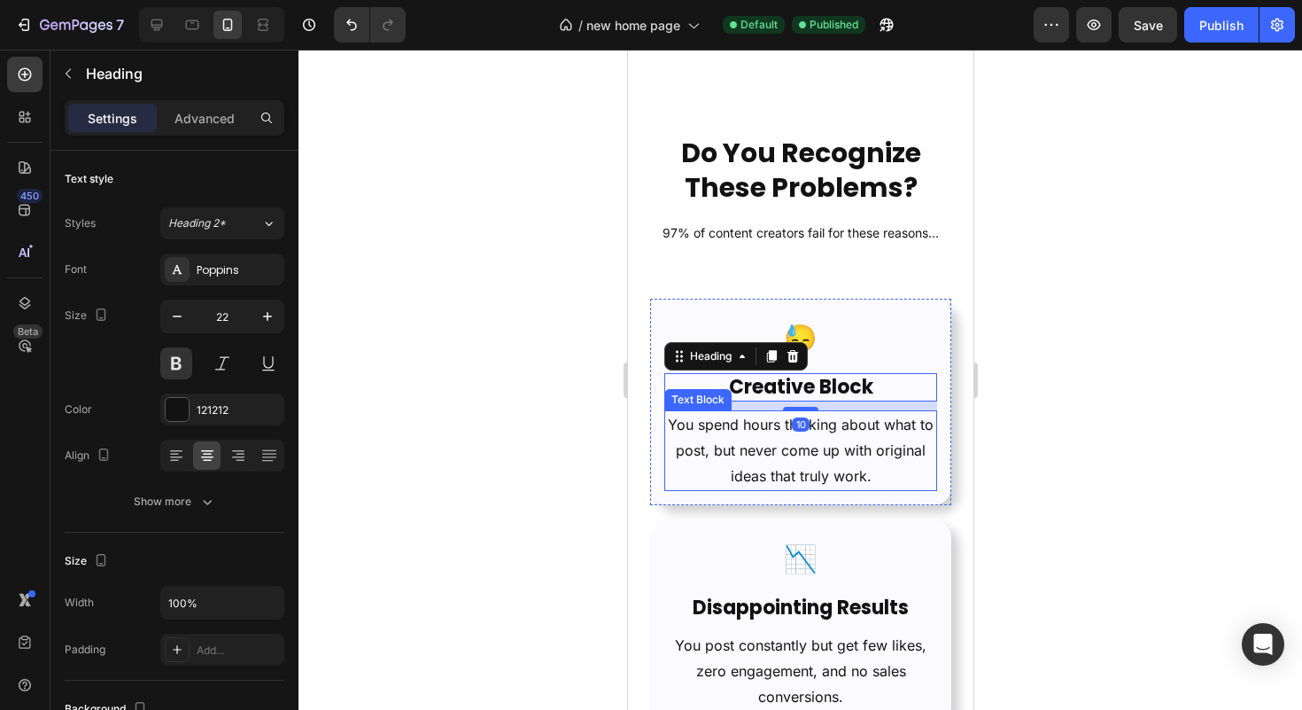
click at [861, 457] on p "You spend hours thinking about what to post, but never come up with original id…" at bounding box center [799, 450] width 269 height 76
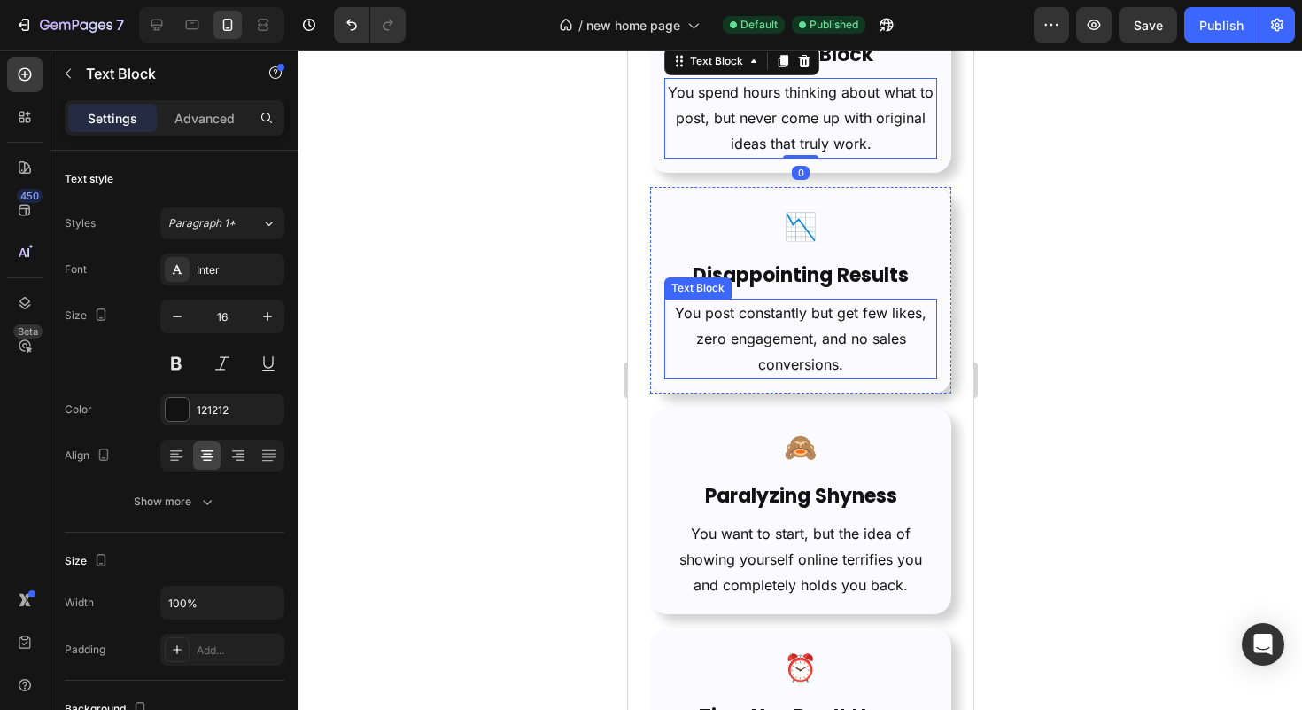
scroll to position [1179, 0]
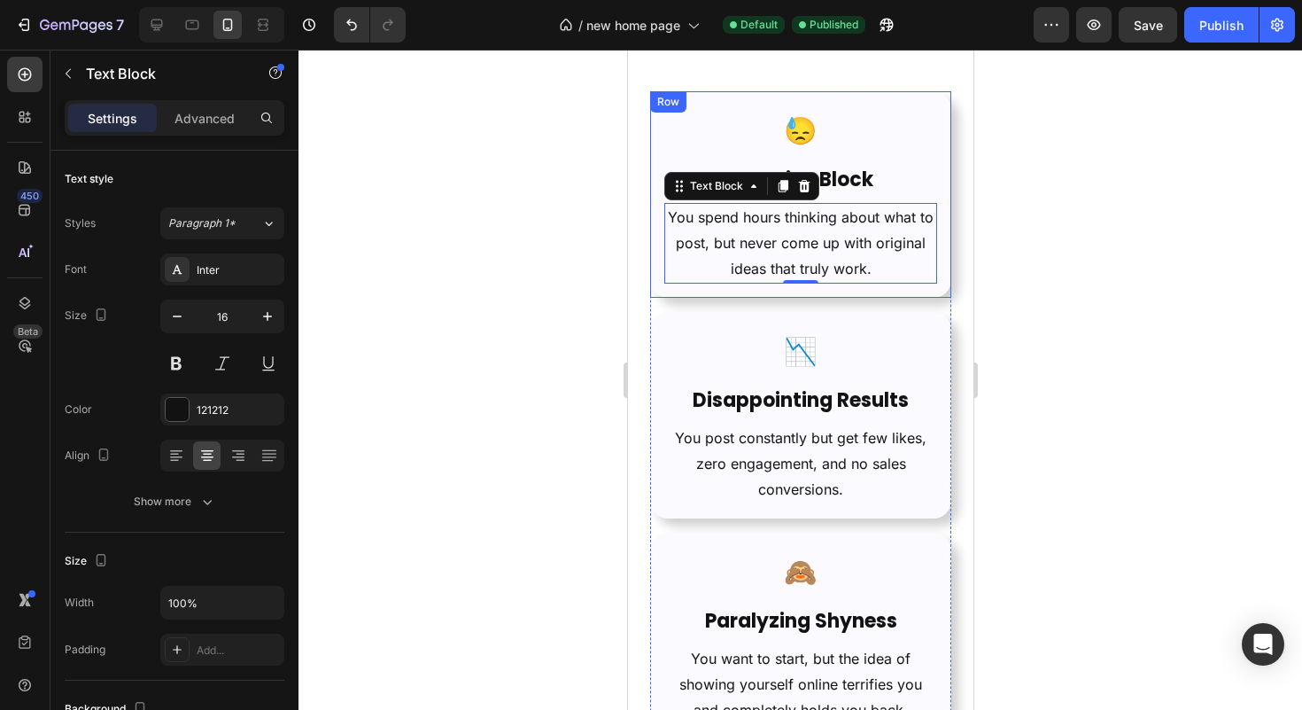
click at [929, 119] on div "😓 Text Block Creative Block Heading You spend hours thinking about what to post…" at bounding box center [799, 194] width 301 height 206
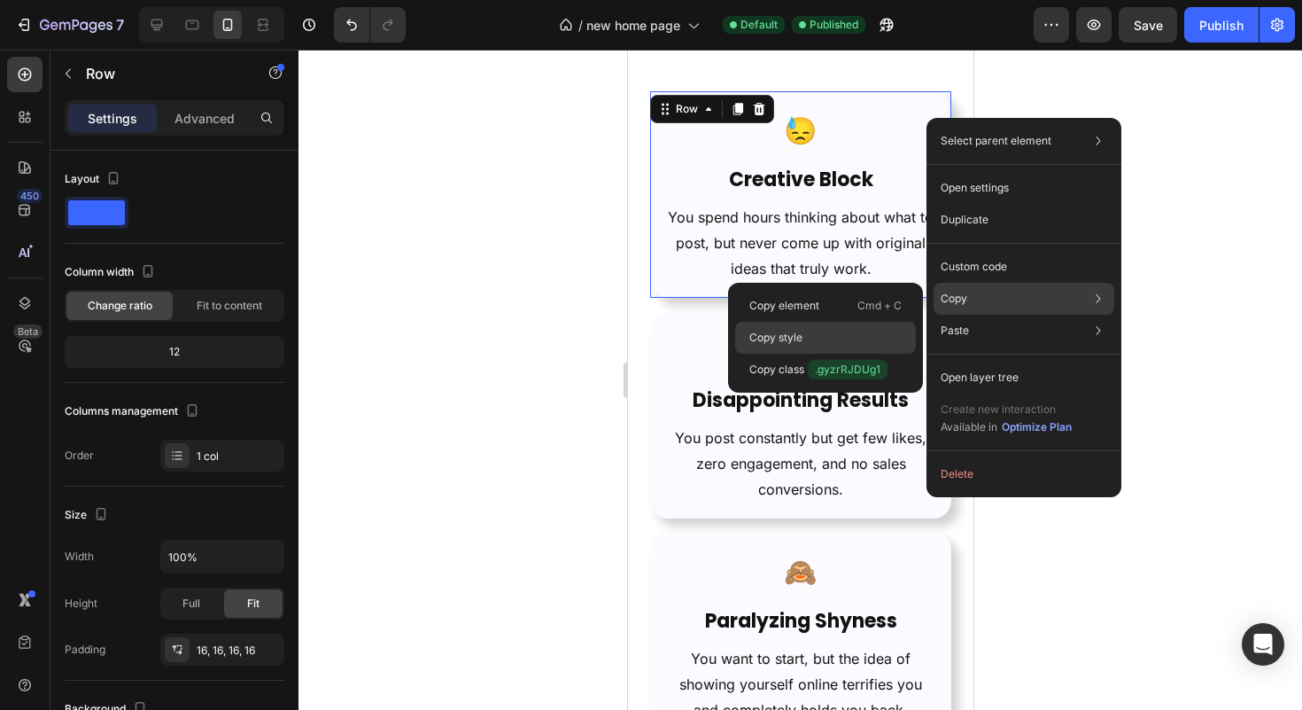
click at [854, 325] on div "Copy style" at bounding box center [825, 338] width 181 height 32
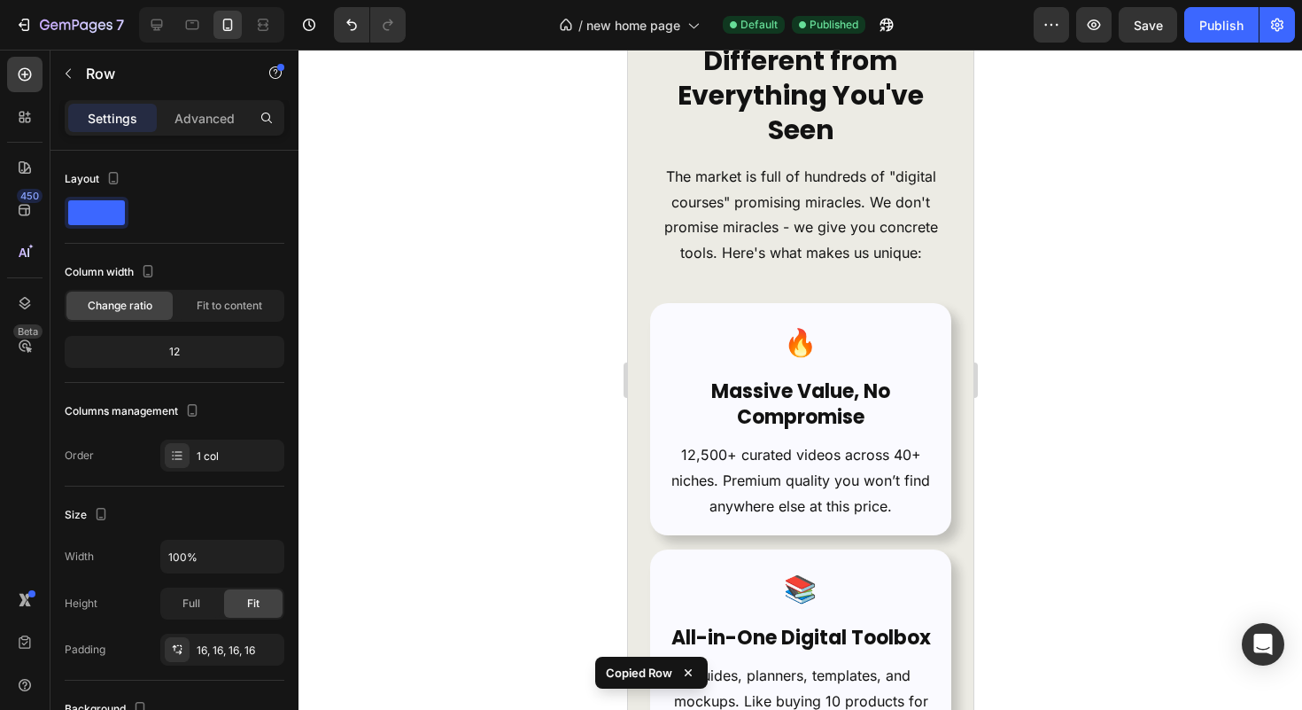
scroll to position [10653, 0]
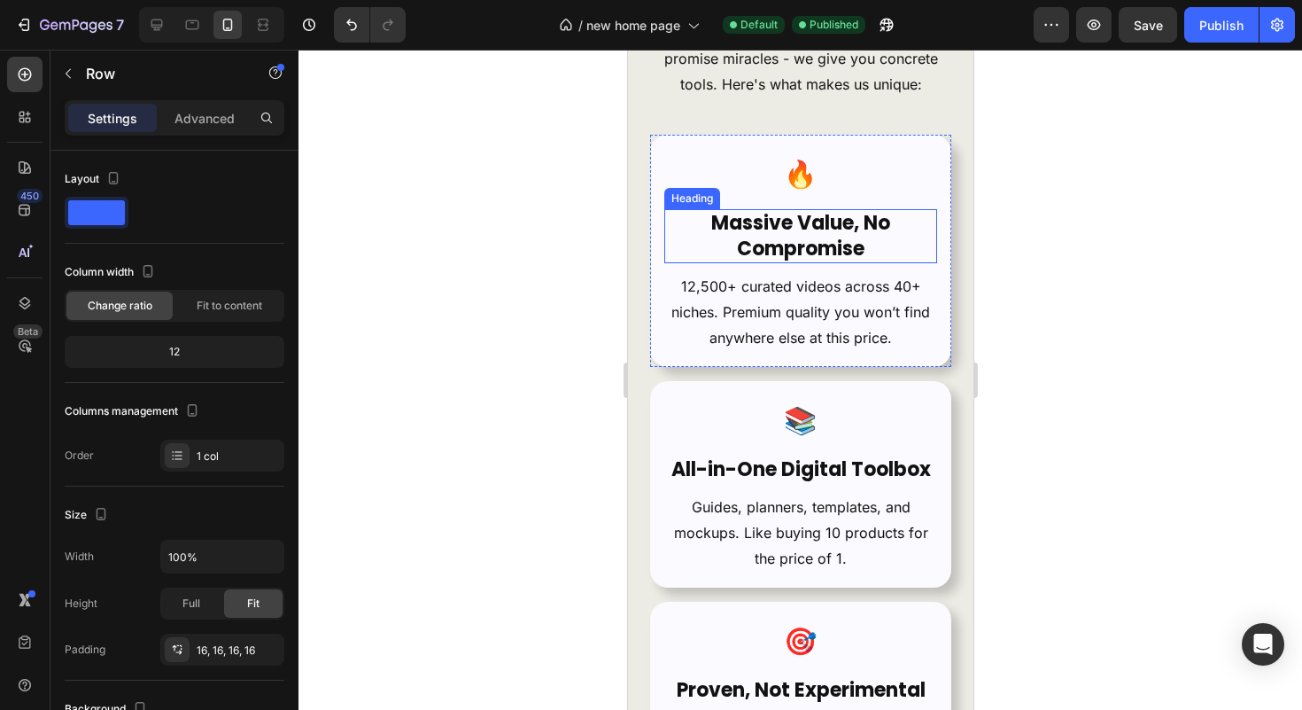
click at [839, 223] on strong "Massive Value, No Compromise" at bounding box center [799, 235] width 179 height 53
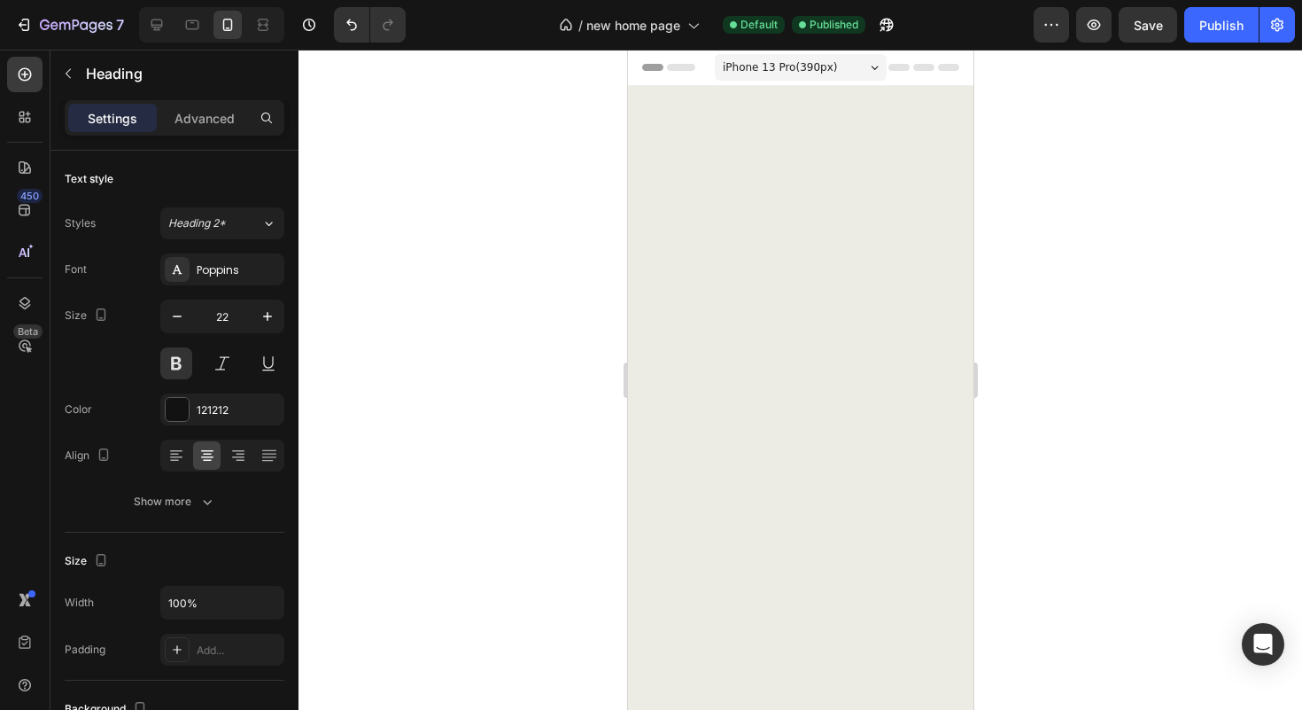
scroll to position [10653, 0]
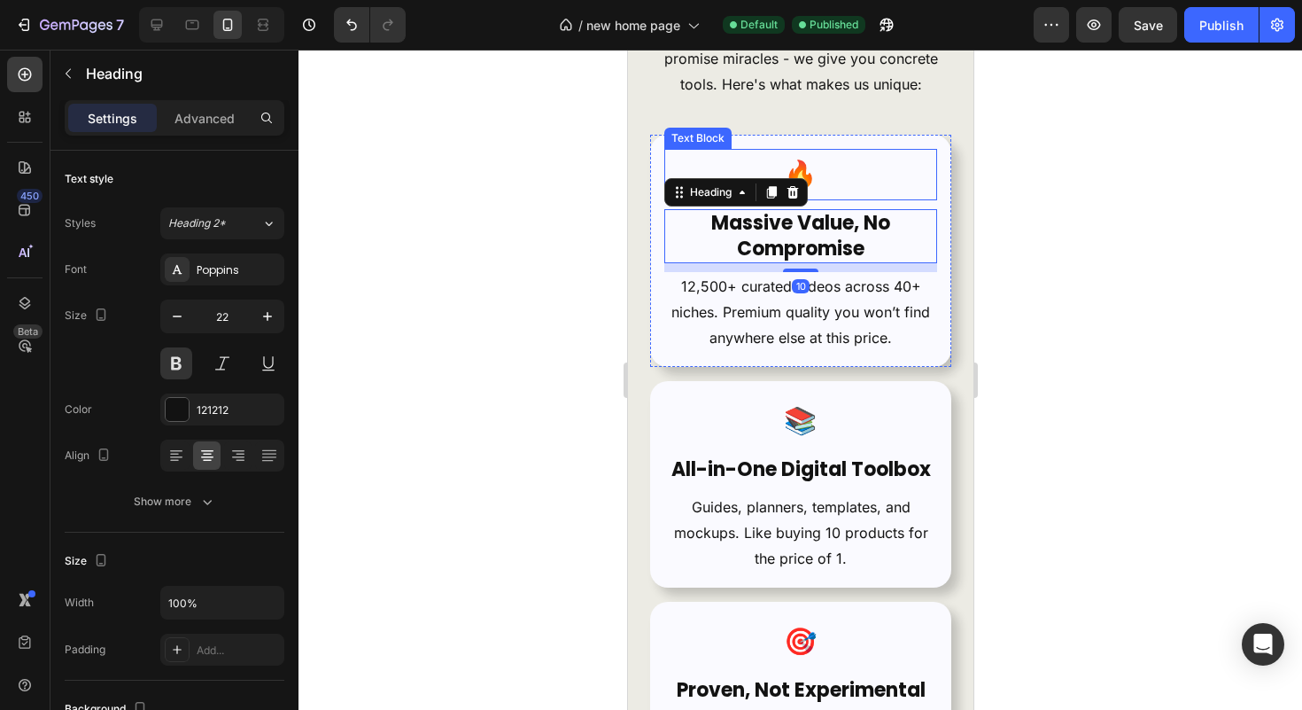
click at [865, 190] on p "🔥" at bounding box center [799, 175] width 269 height 48
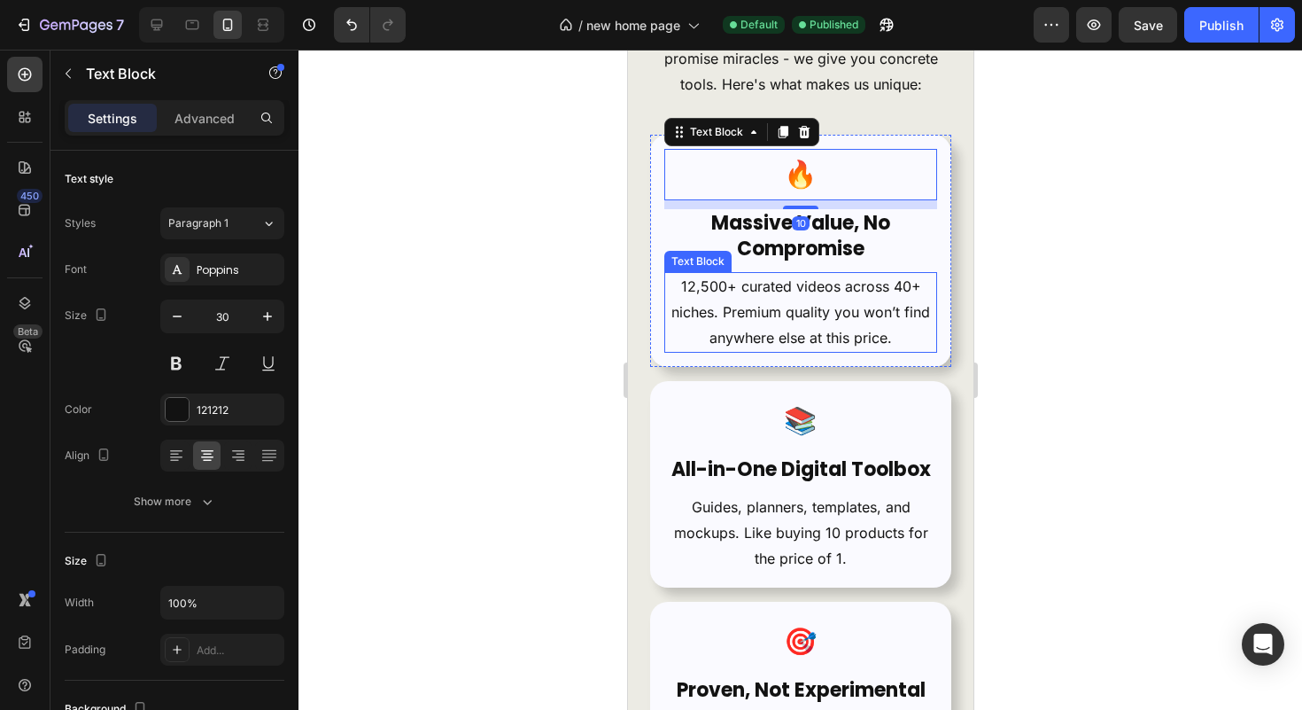
click at [881, 291] on p "12,500+ curated videos across 40+ niches. Premium quality you won’t find anywhe…" at bounding box center [799, 312] width 269 height 76
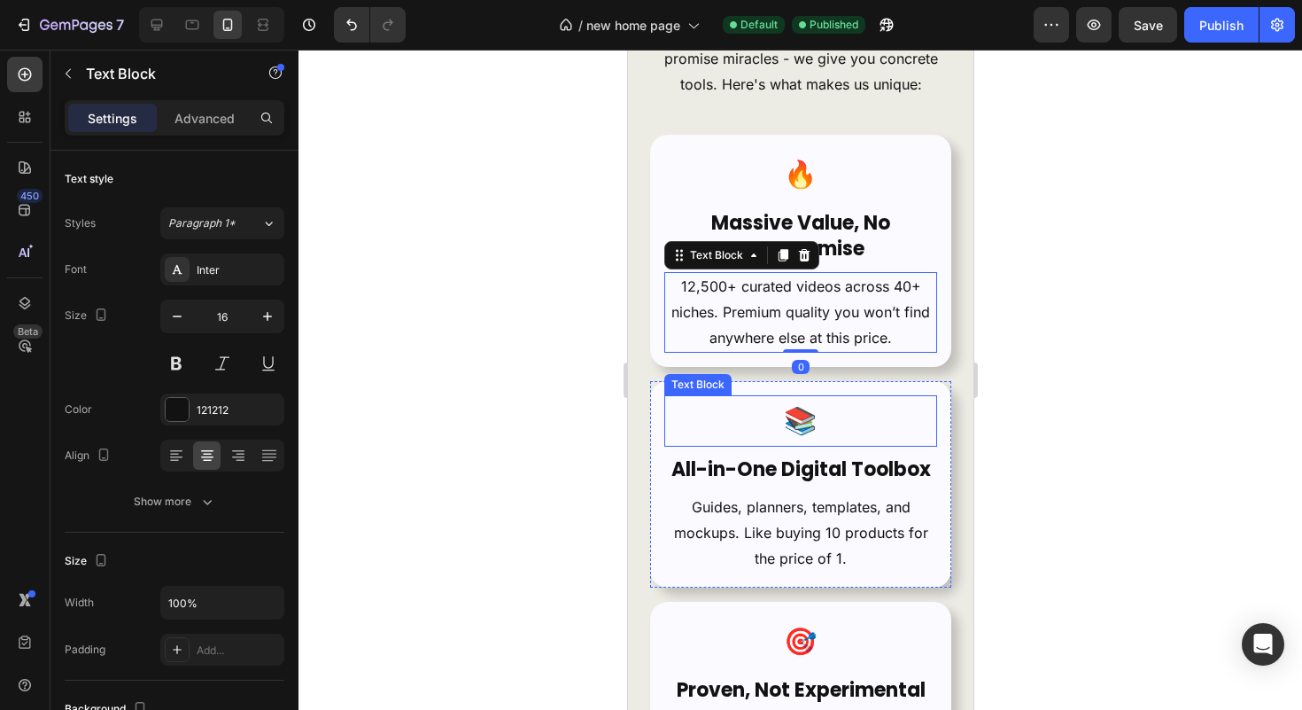
click at [856, 407] on p "📚" at bounding box center [799, 421] width 269 height 48
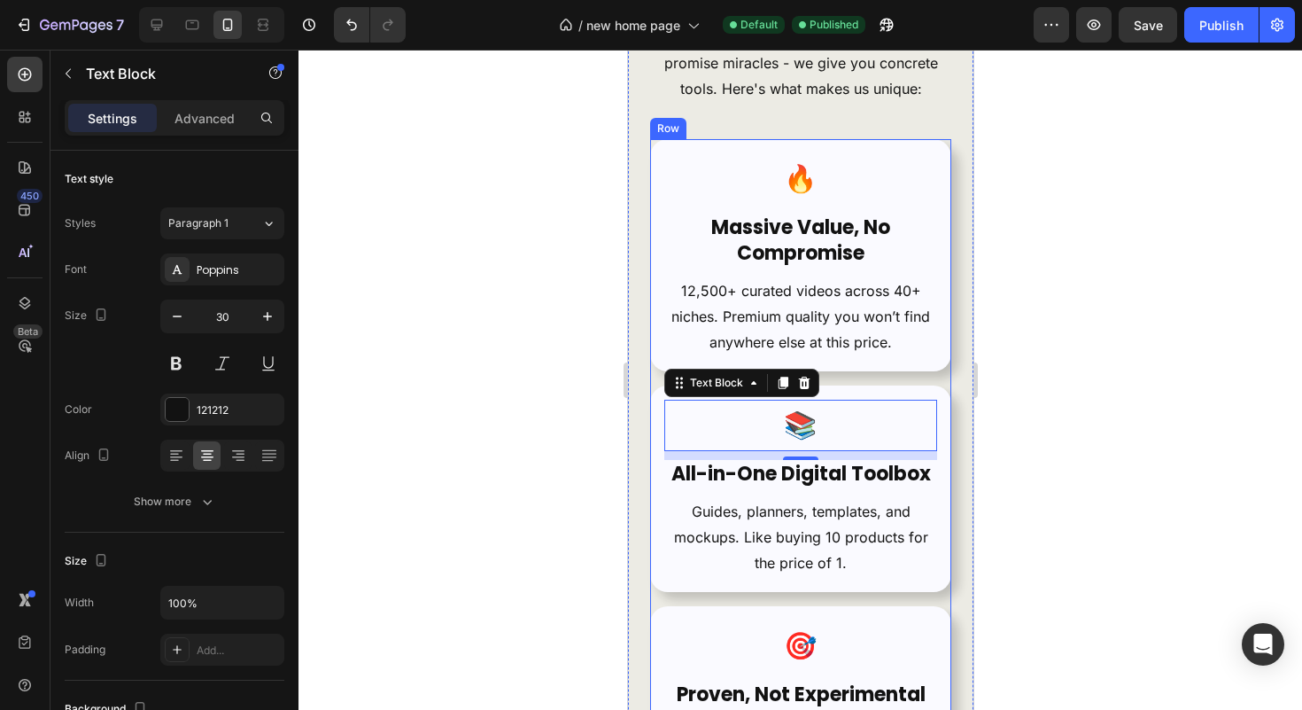
scroll to position [10617, 0]
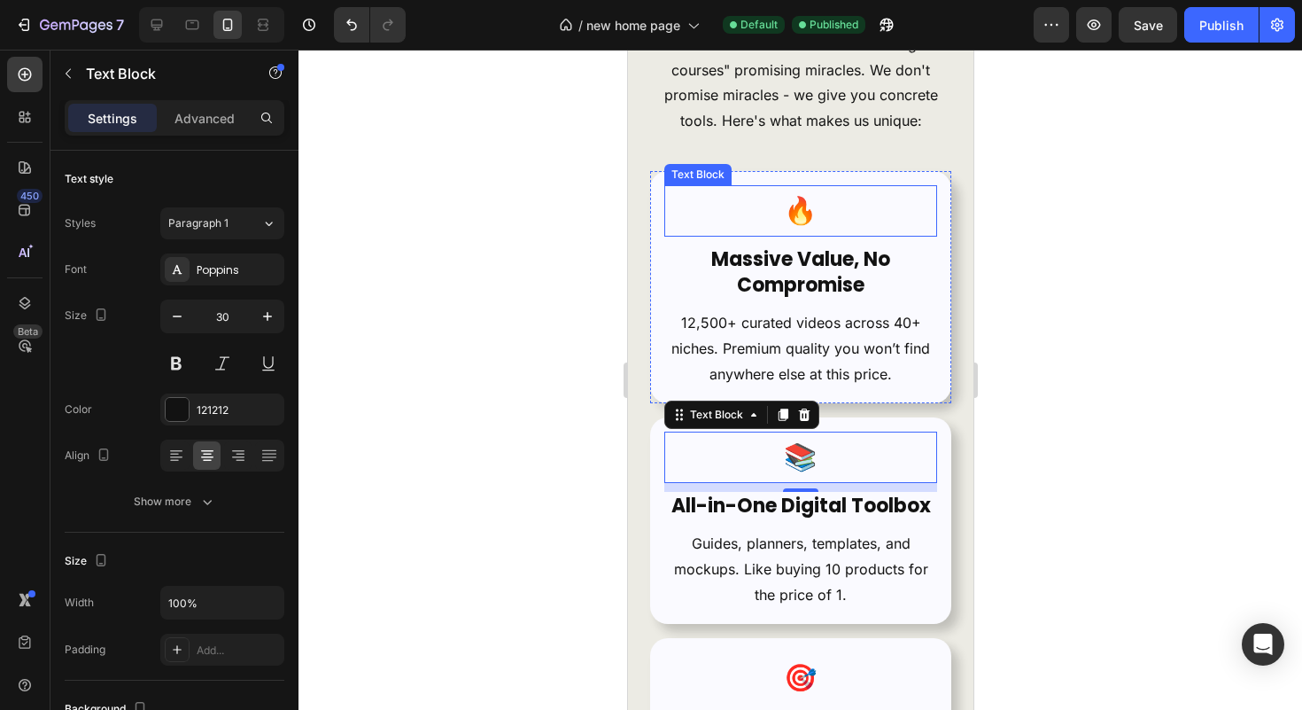
click at [840, 218] on p "🔥" at bounding box center [799, 211] width 269 height 48
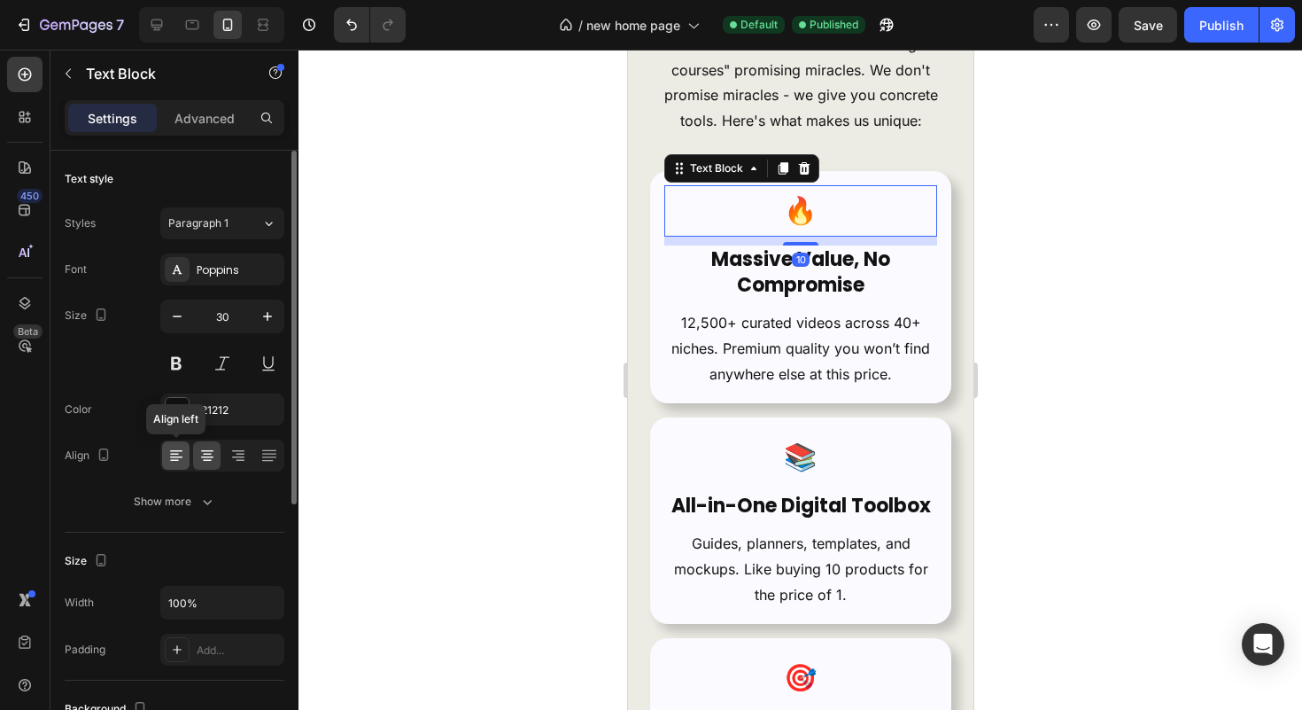
click at [189, 451] on div at bounding box center [175, 455] width 27 height 28
click at [793, 266] on div "10" at bounding box center [800, 259] width 18 height 14
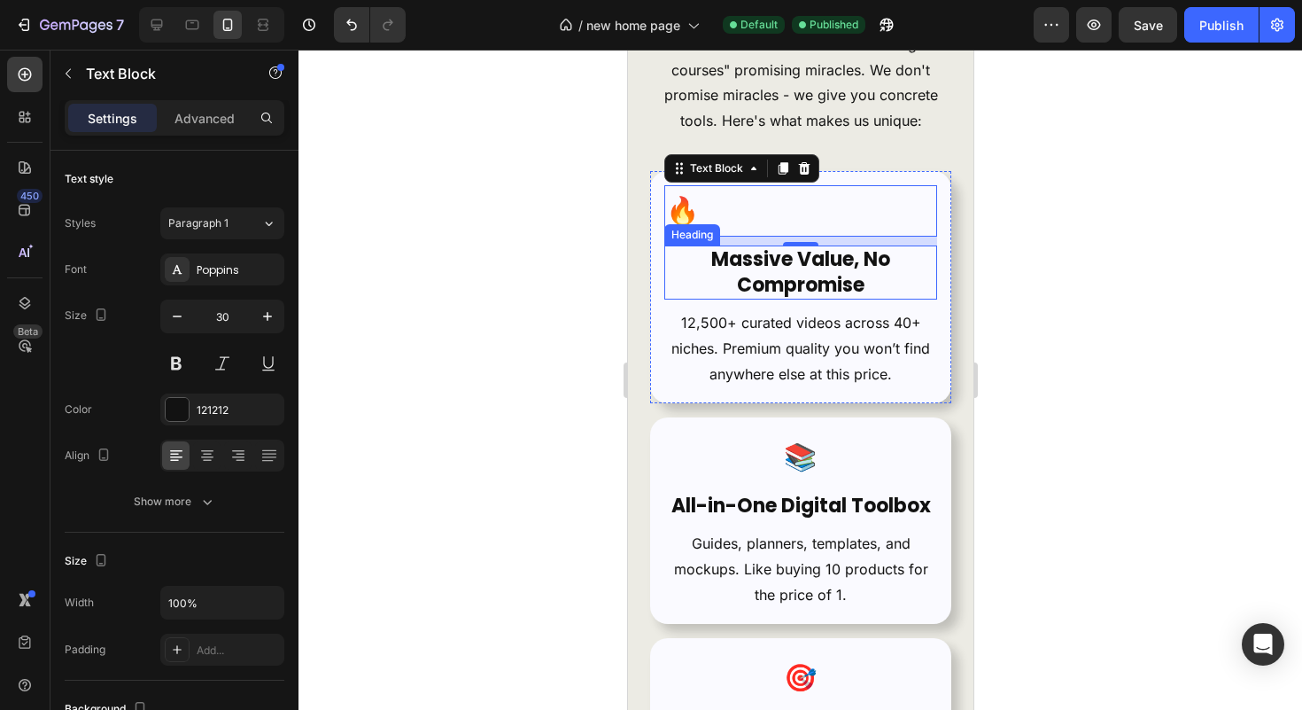
click at [687, 281] on h2 "Massive Value, No Compromise" at bounding box center [799, 272] width 273 height 54
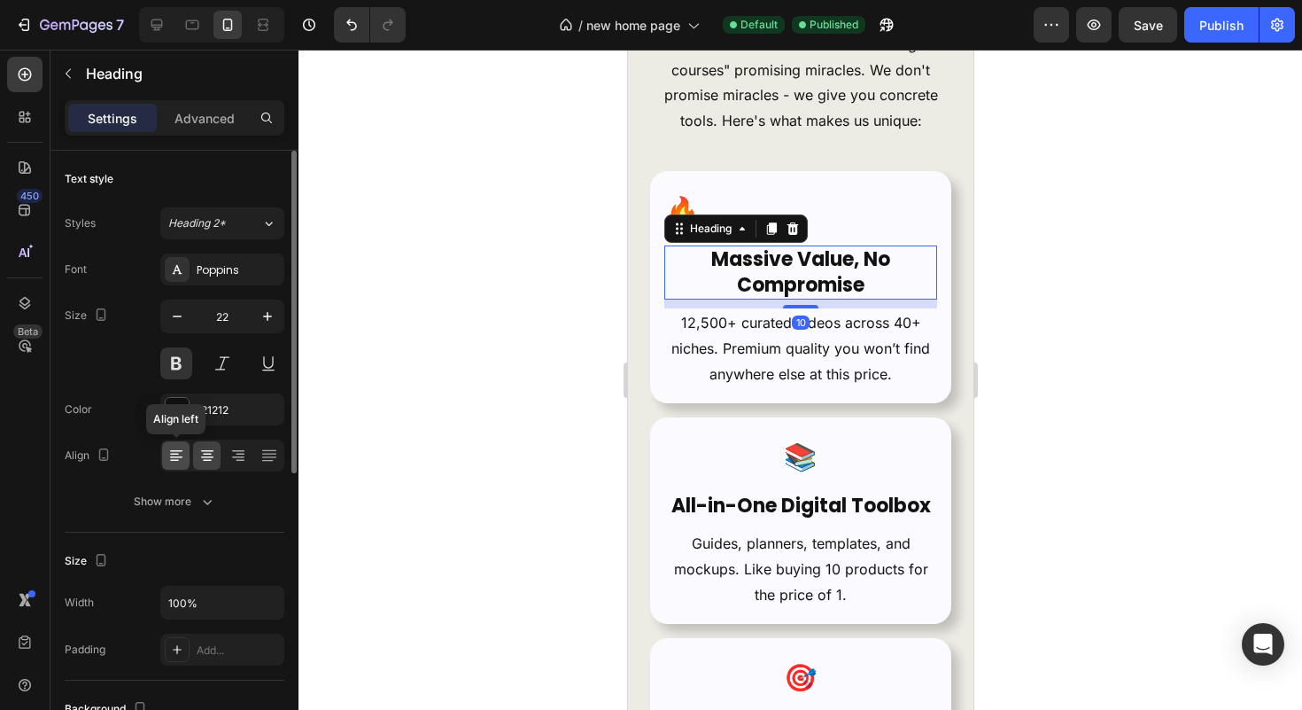
click at [187, 454] on div at bounding box center [175, 455] width 27 height 28
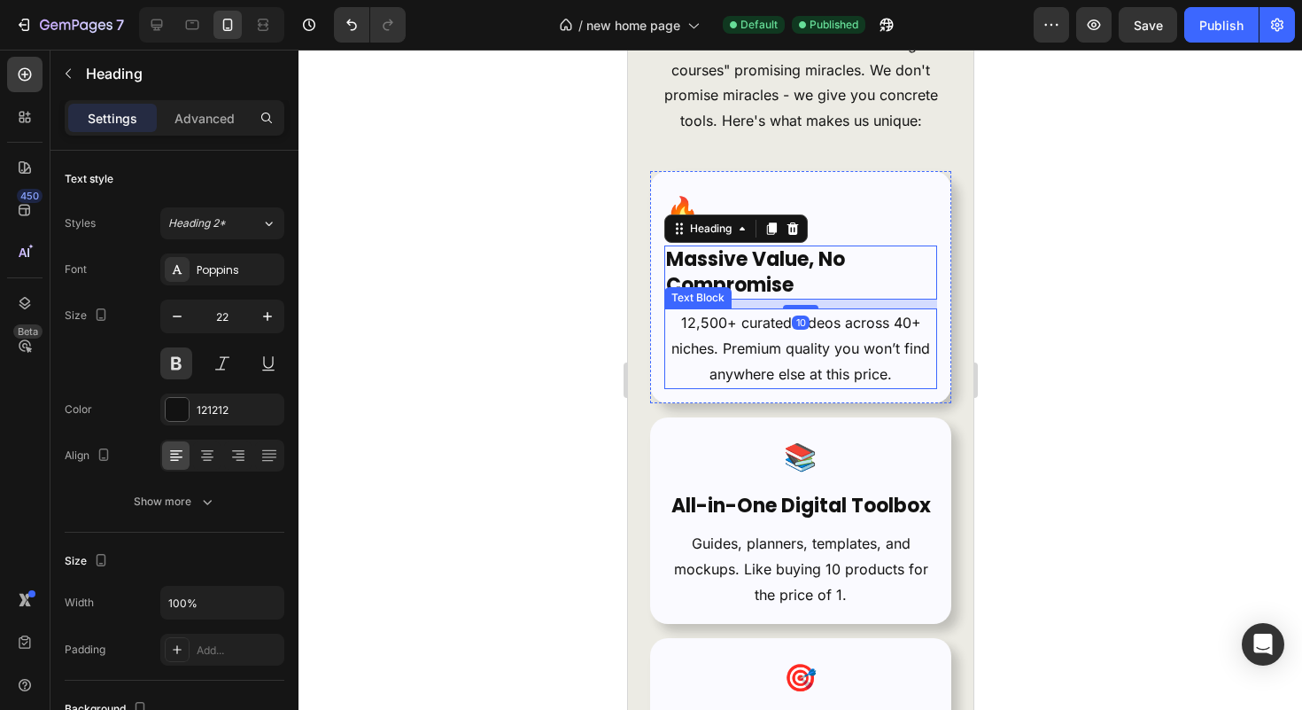
click at [723, 350] on p "12,500+ curated videos across 40+ niches. Premium quality you won’t find anywhe…" at bounding box center [799, 348] width 269 height 76
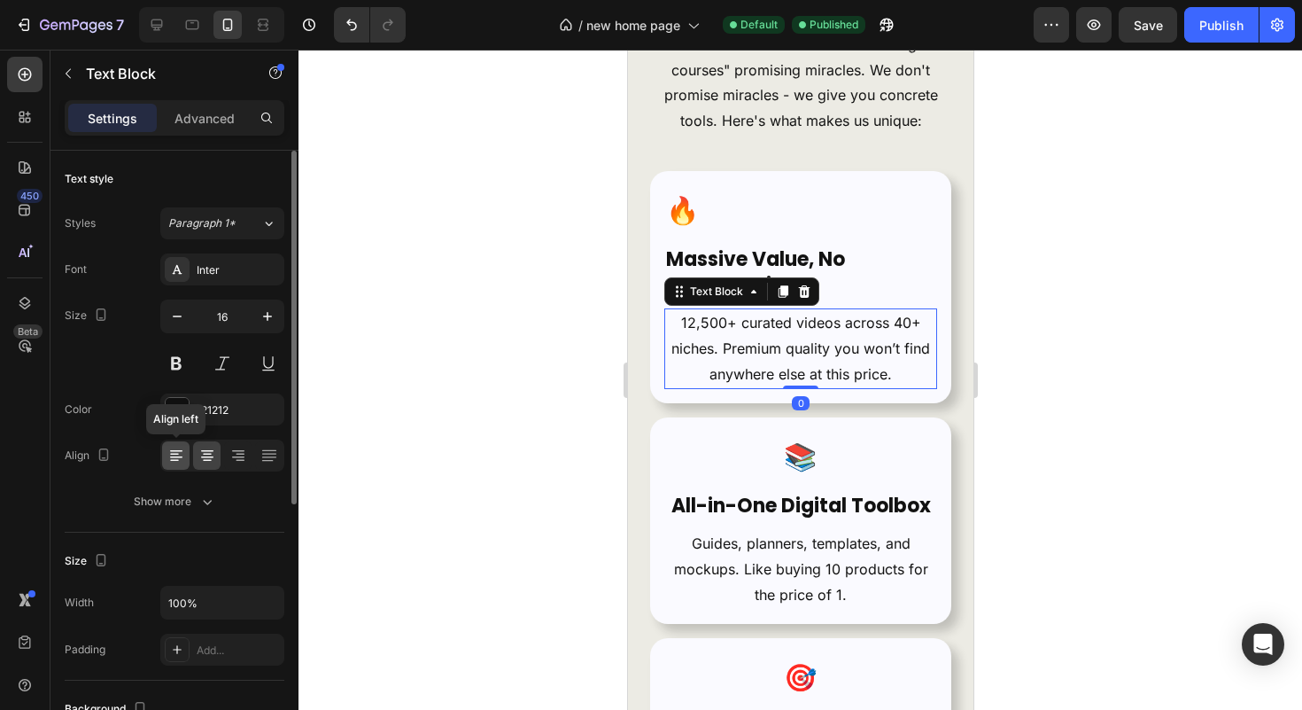
click at [182, 460] on icon at bounding box center [176, 455] width 18 height 18
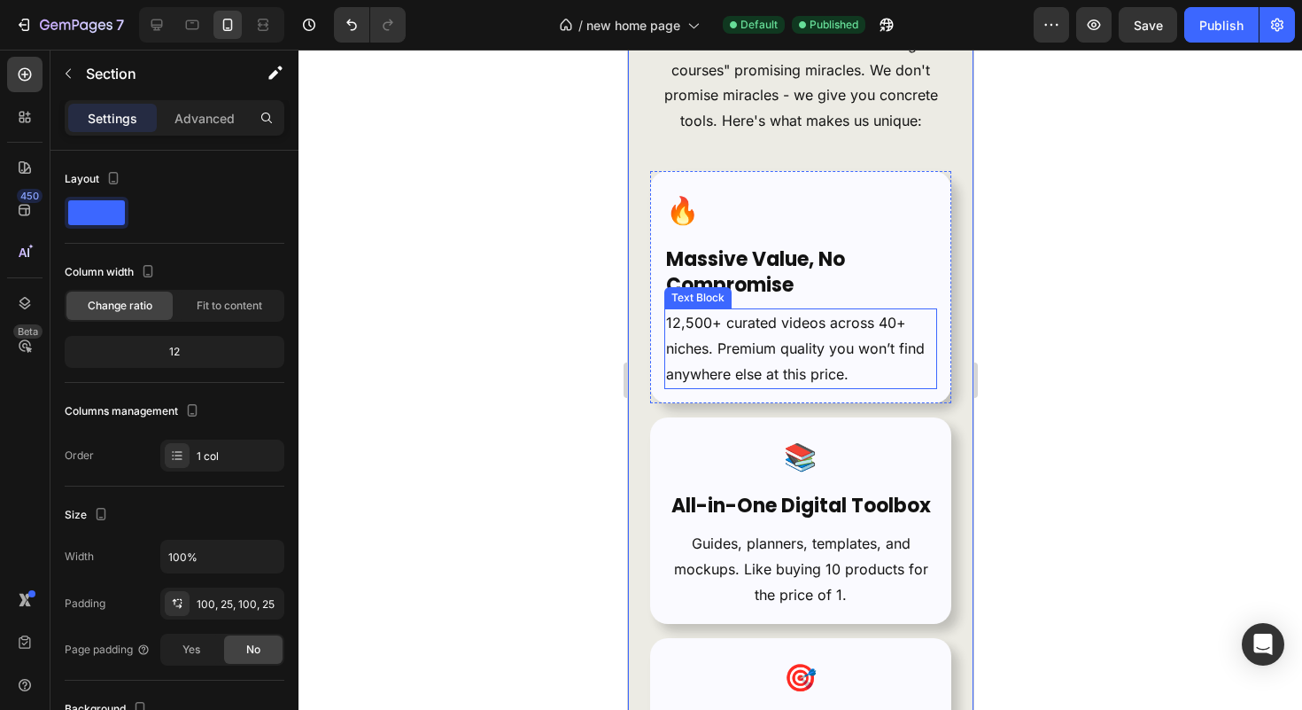
click at [814, 344] on p "12,500+ curated videos across 40+ niches. Premium quality you won’t find anywhe…" at bounding box center [799, 348] width 269 height 76
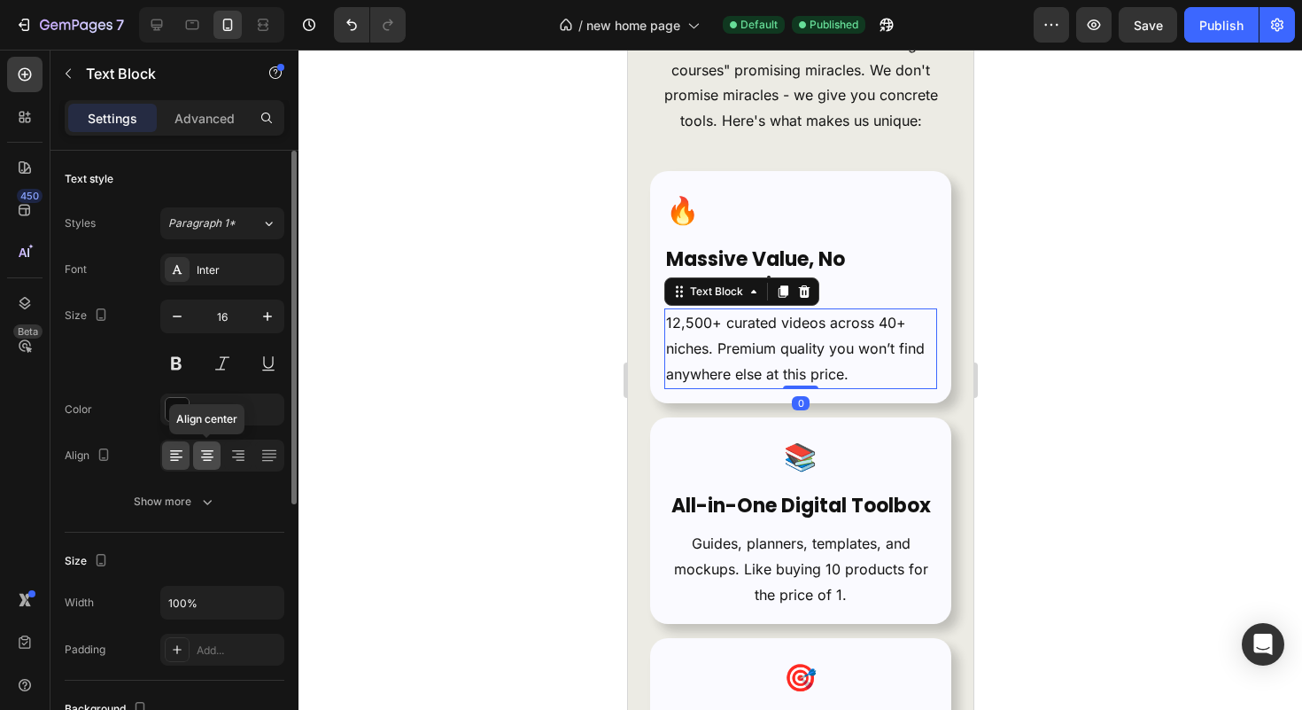
click at [206, 448] on icon at bounding box center [207, 455] width 18 height 18
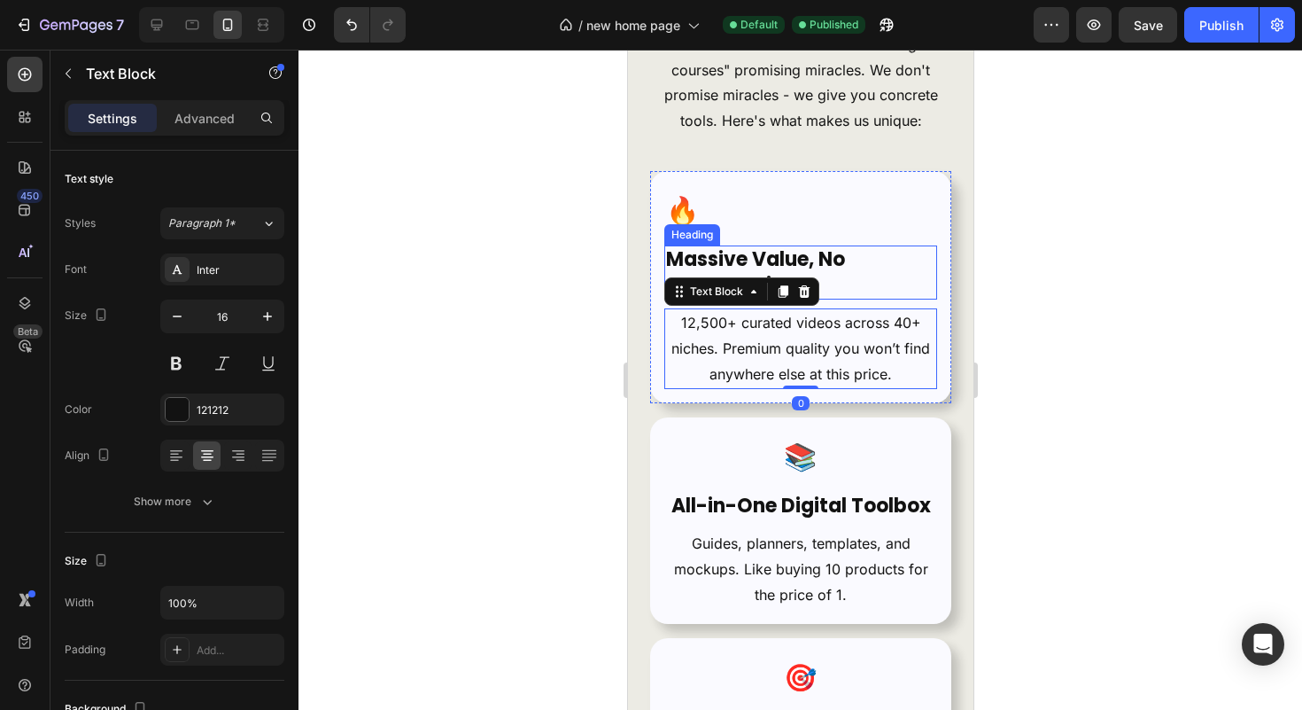
click at [908, 268] on h2 "Massive Value, No Compromise" at bounding box center [799, 272] width 273 height 54
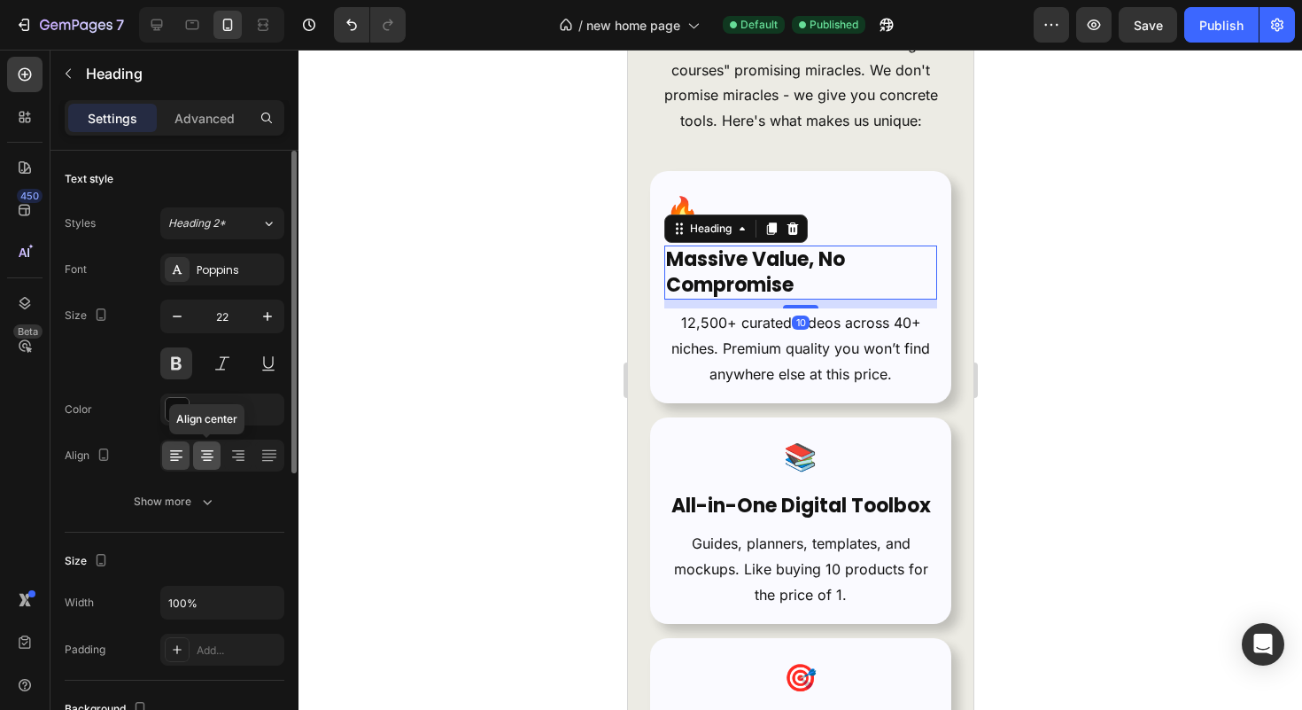
click at [209, 462] on icon at bounding box center [207, 455] width 18 height 18
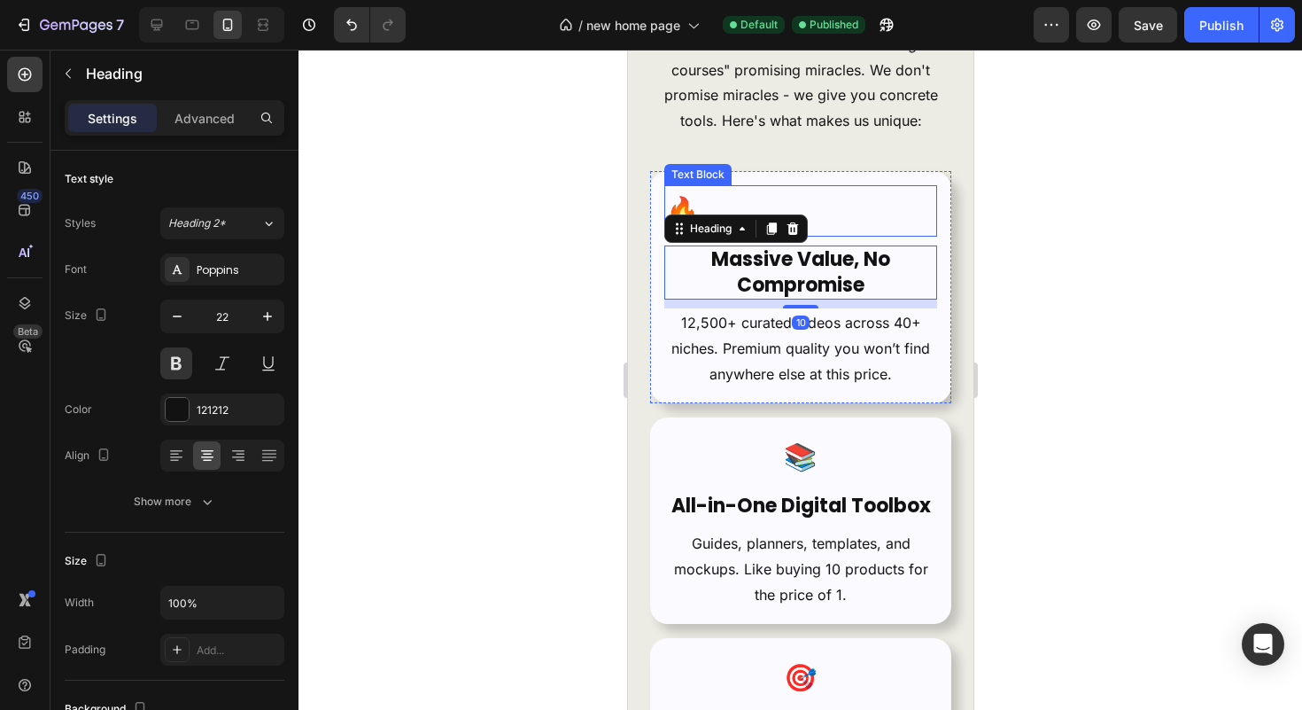
click at [867, 213] on p "🔥" at bounding box center [799, 211] width 269 height 48
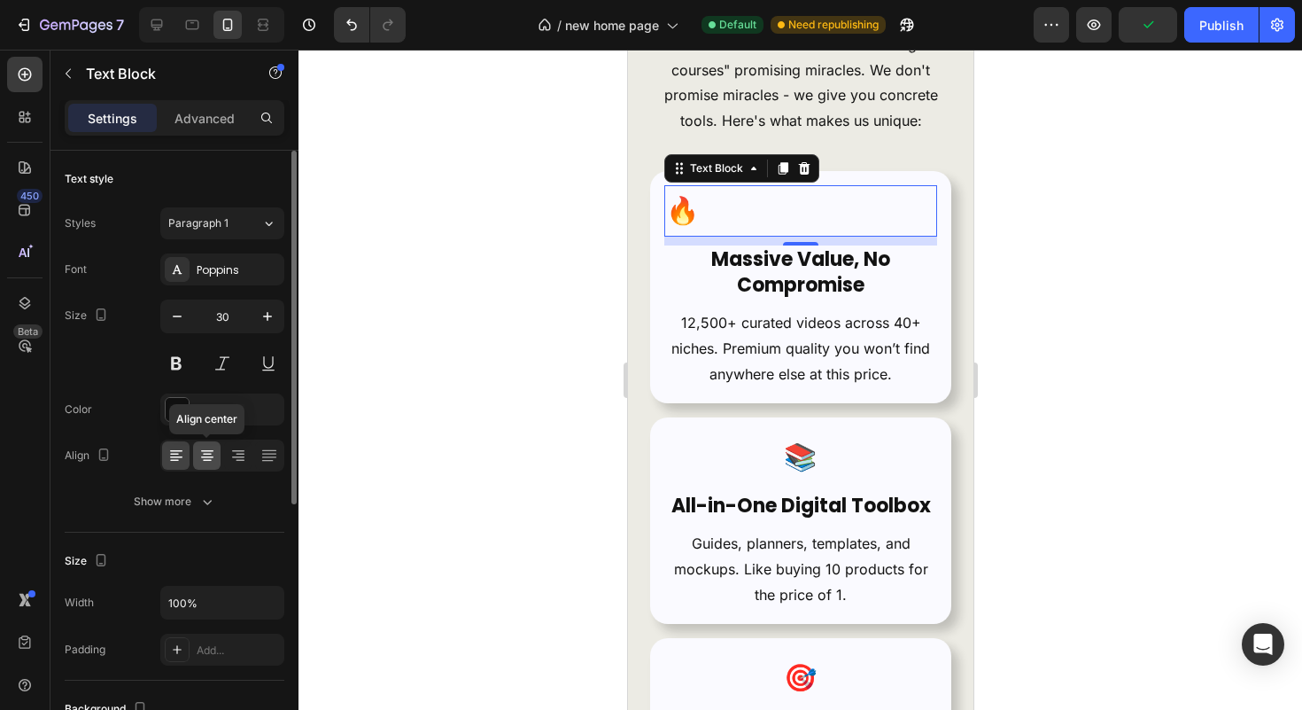
click at [203, 448] on icon at bounding box center [207, 455] width 18 height 18
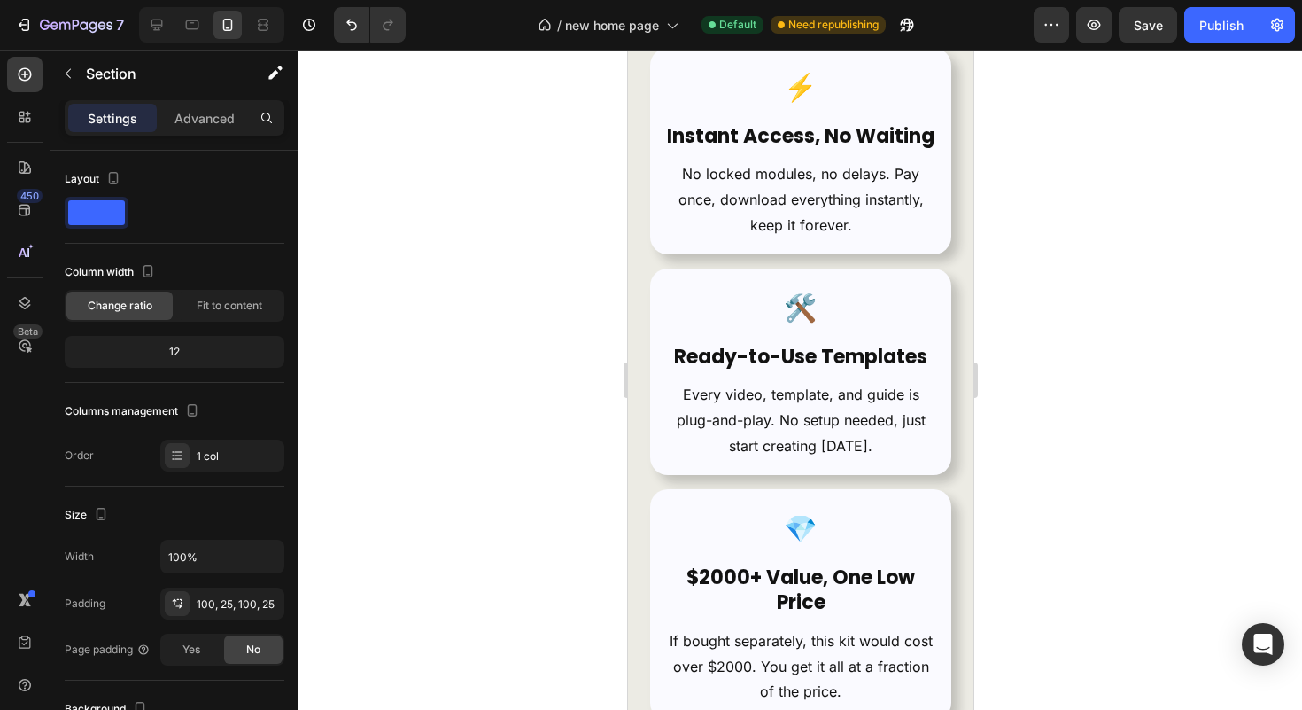
scroll to position [10833, 0]
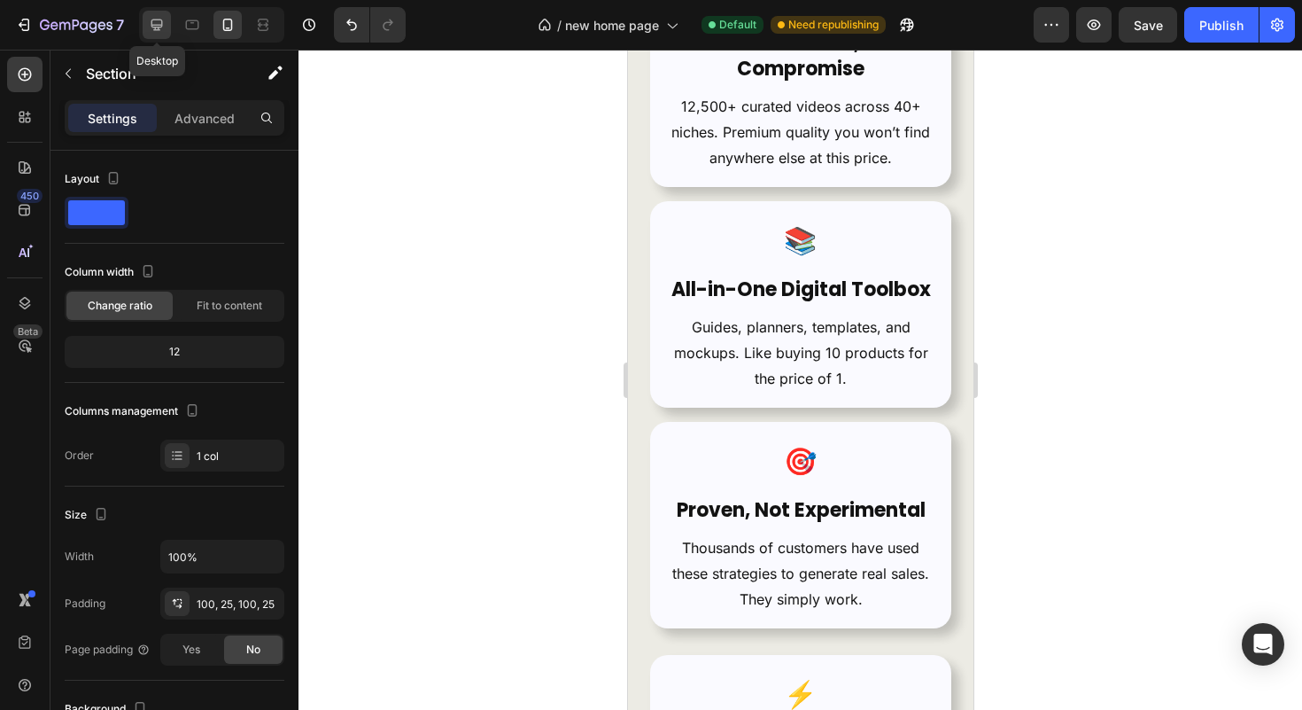
click at [159, 33] on icon at bounding box center [157, 25] width 18 height 18
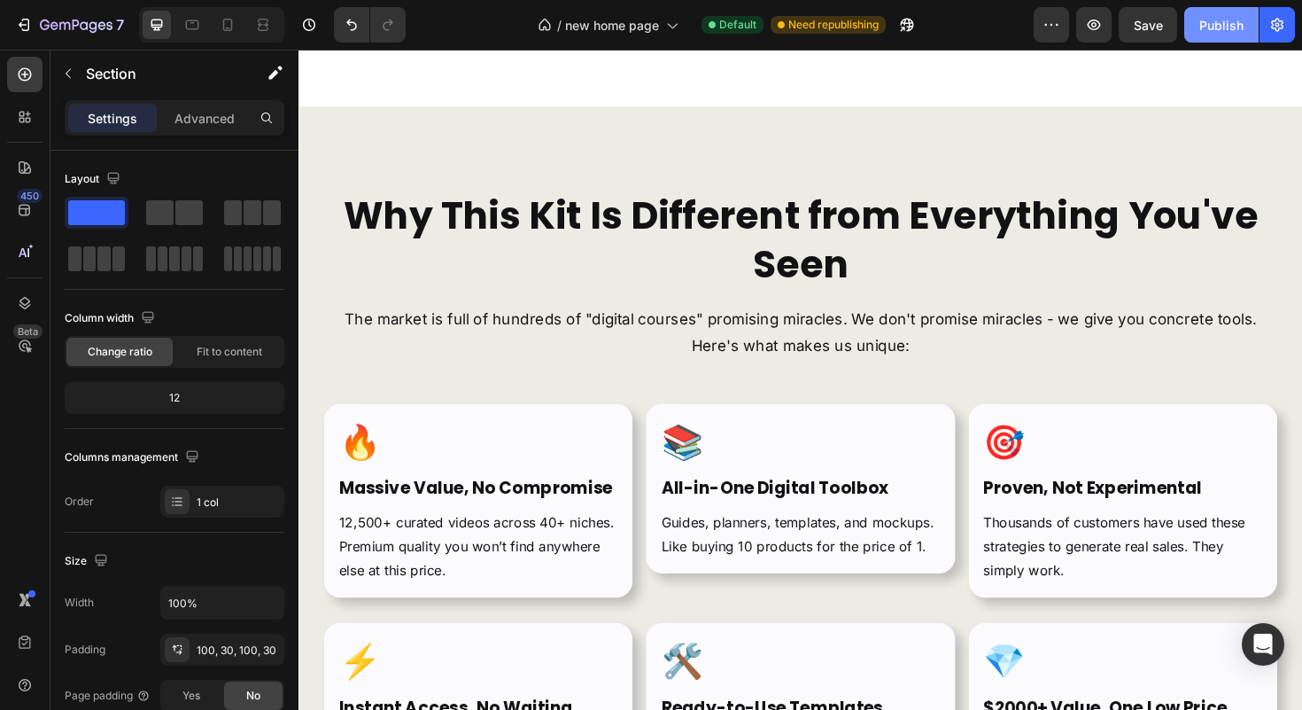
scroll to position [10292, 0]
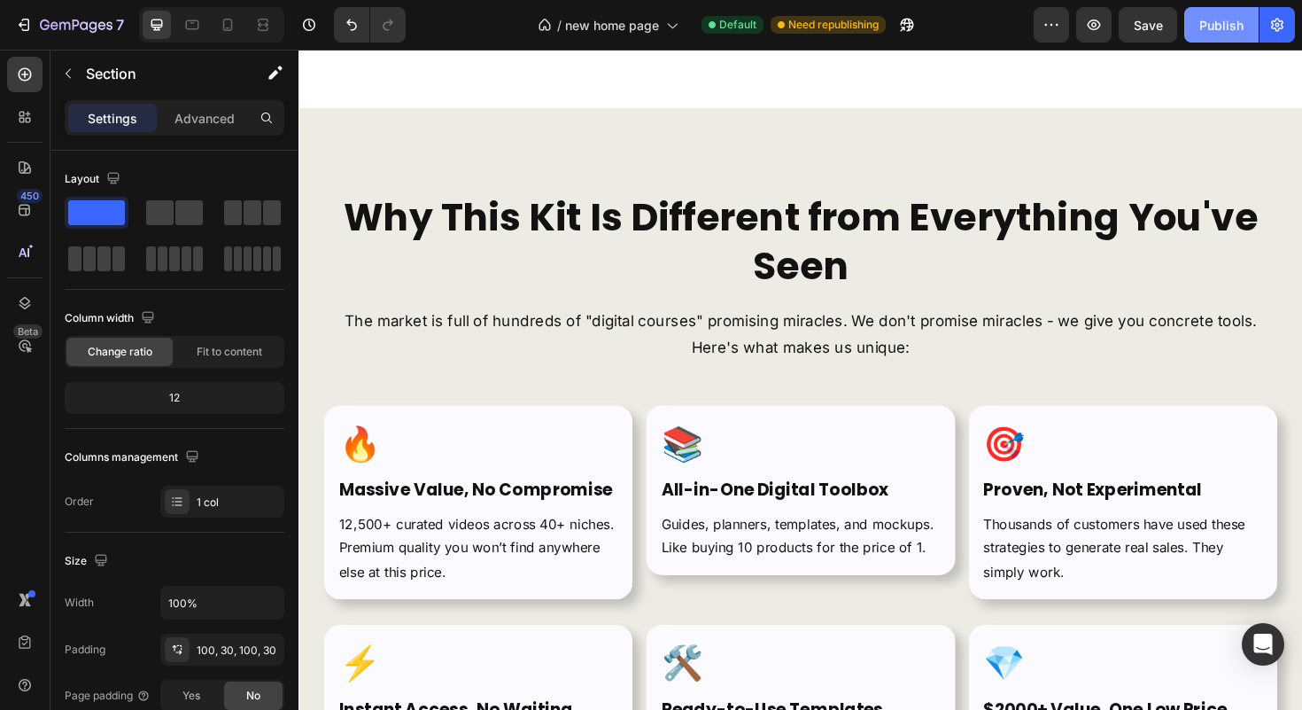
click at [1206, 20] on div "Publish" at bounding box center [1221, 25] width 44 height 19
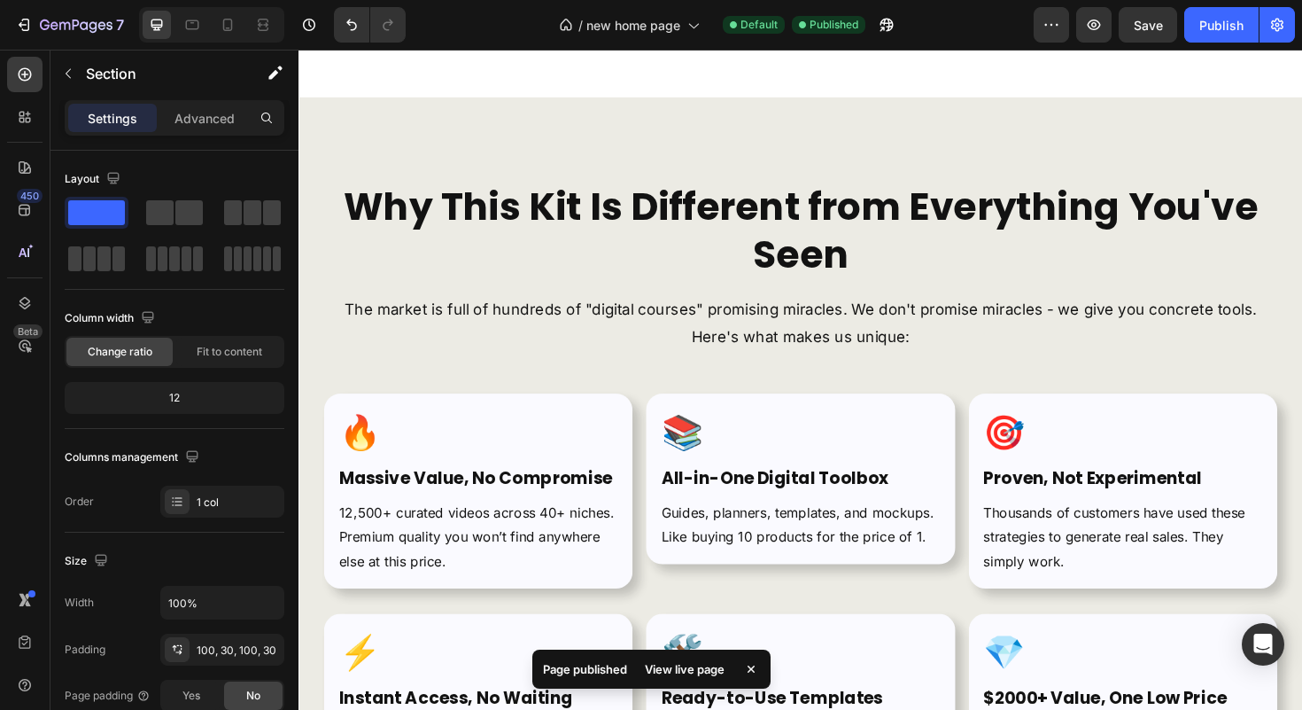
scroll to position [10022, 0]
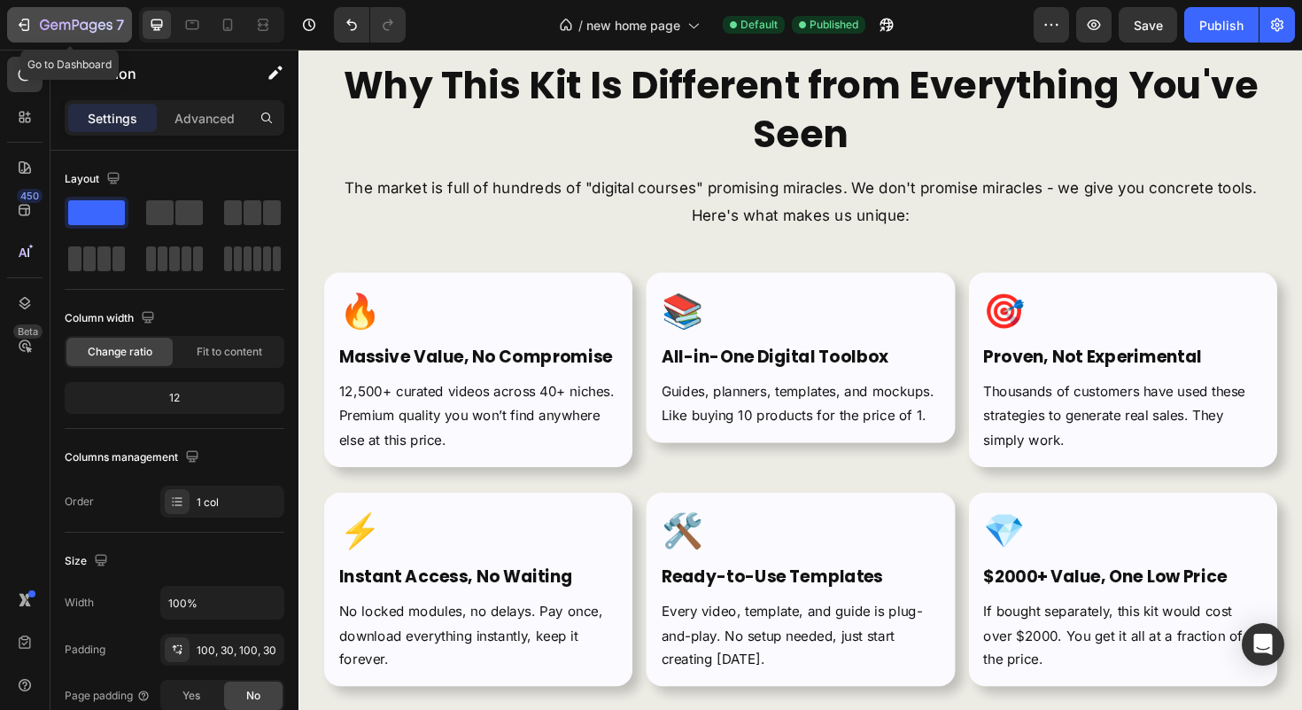
click at [84, 36] on button "7" at bounding box center [69, 24] width 125 height 35
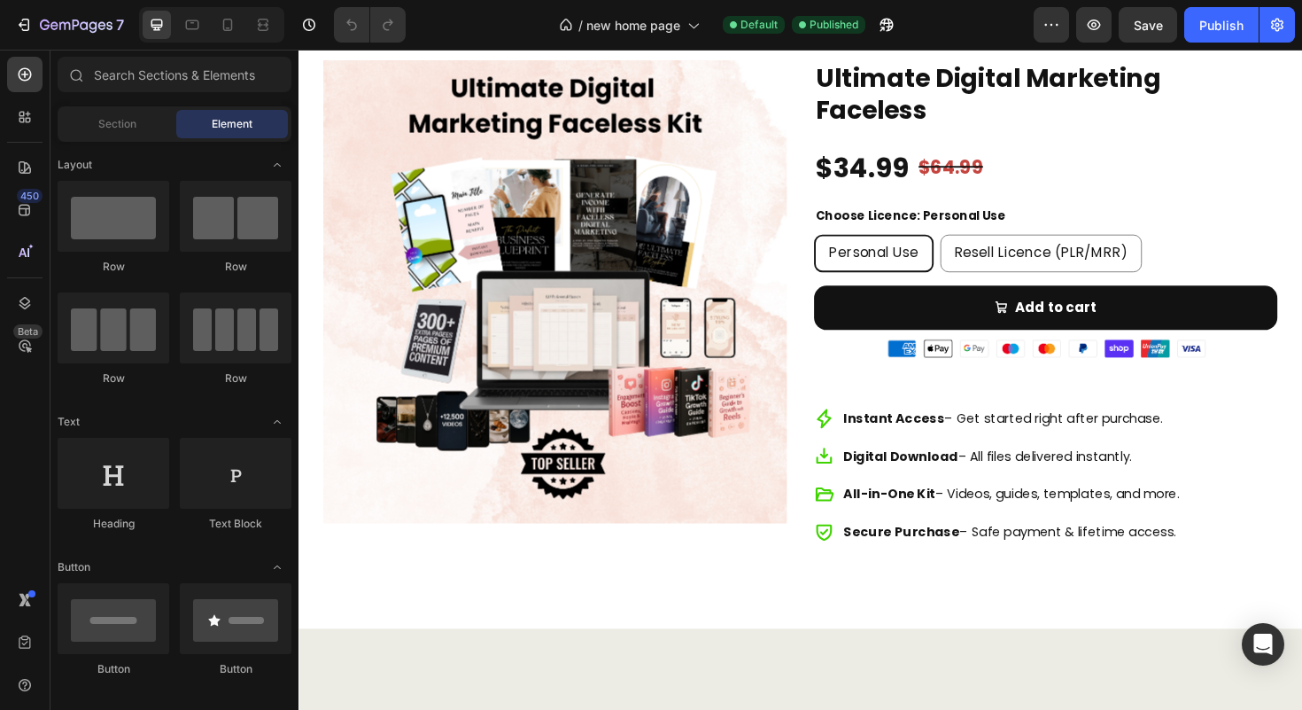
scroll to position [5107, 0]
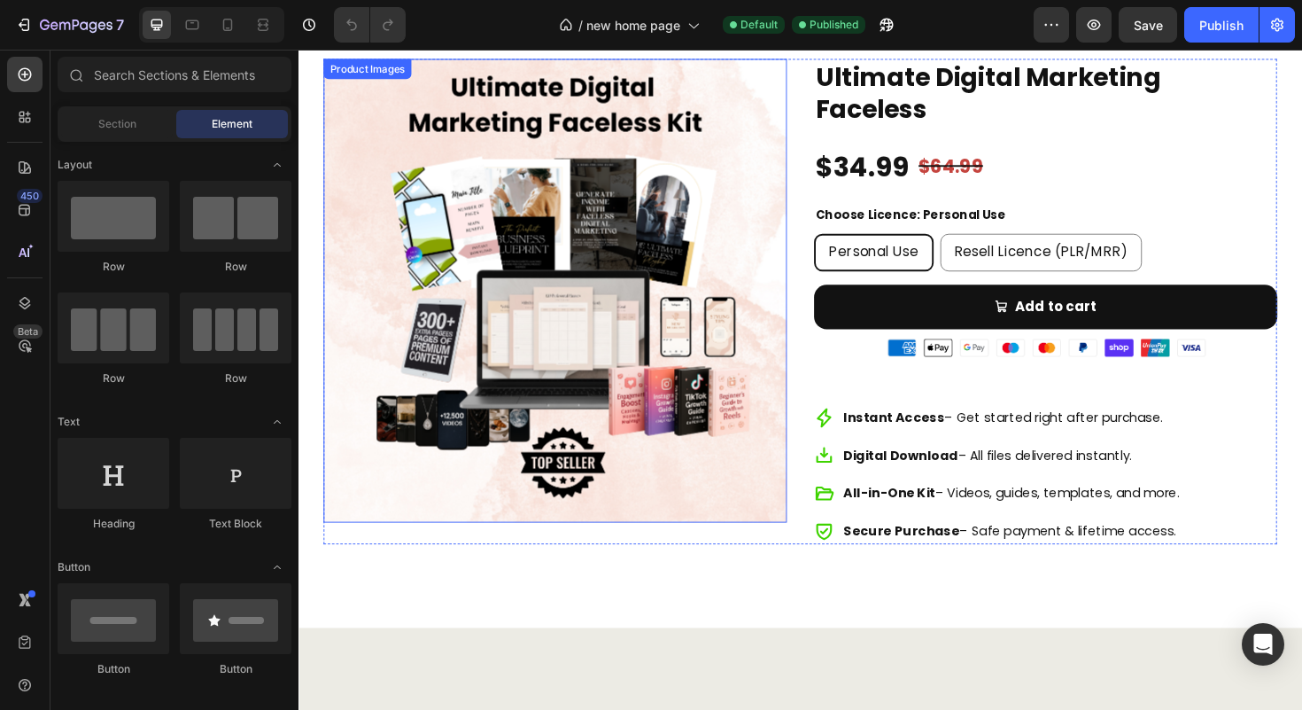
click at [696, 359] on img at bounding box center [570, 304] width 491 height 491
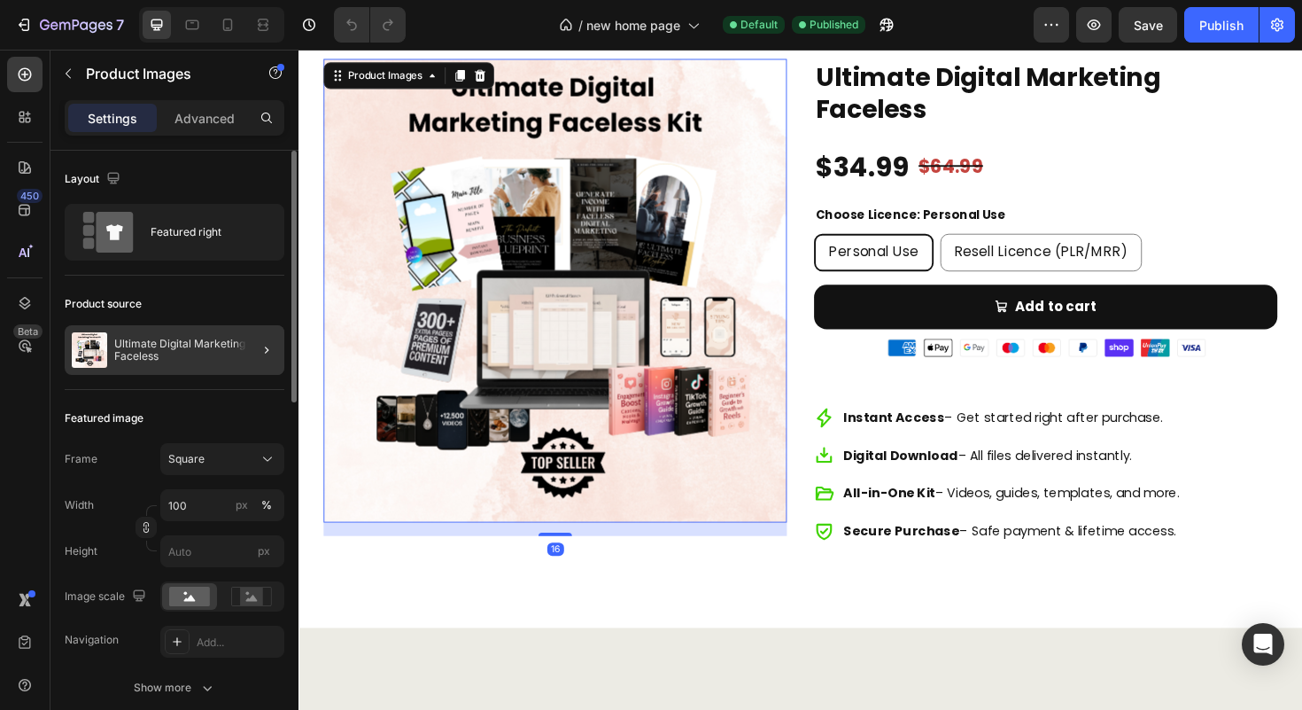
click at [245, 347] on div at bounding box center [260, 350] width 50 height 50
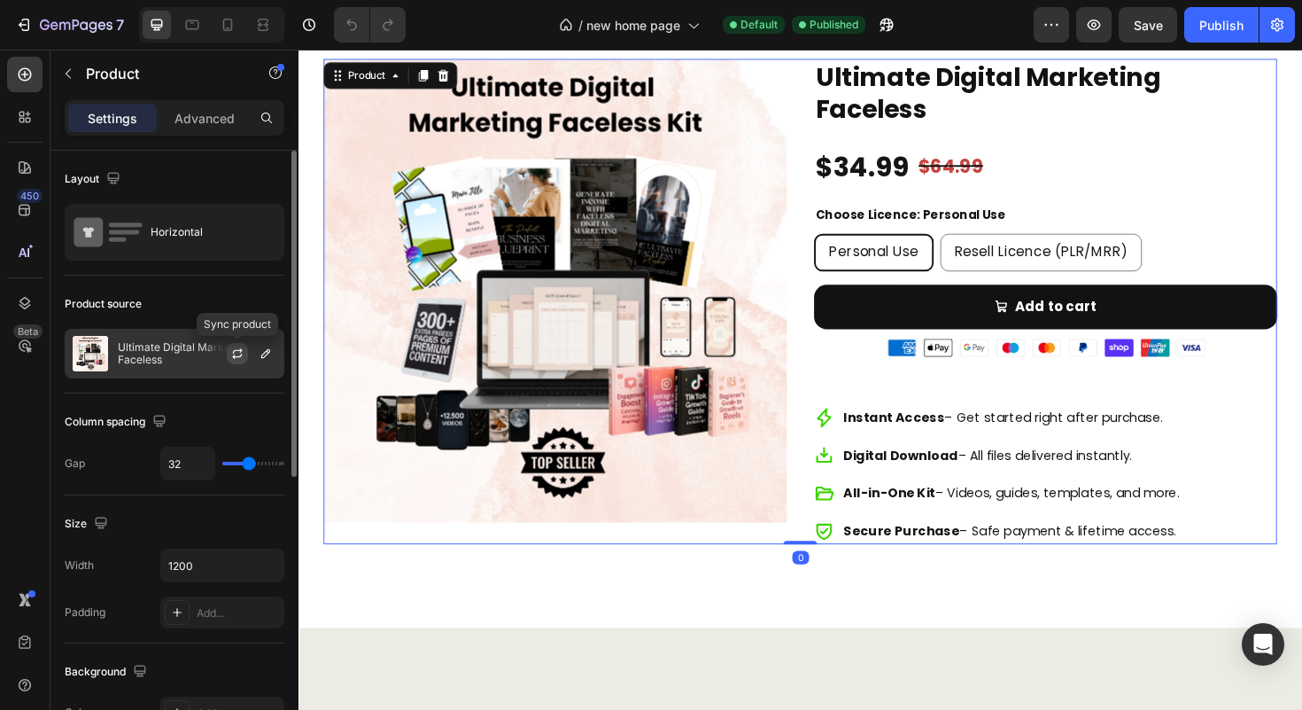
click at [237, 352] on icon "button" at bounding box center [237, 353] width 14 height 14
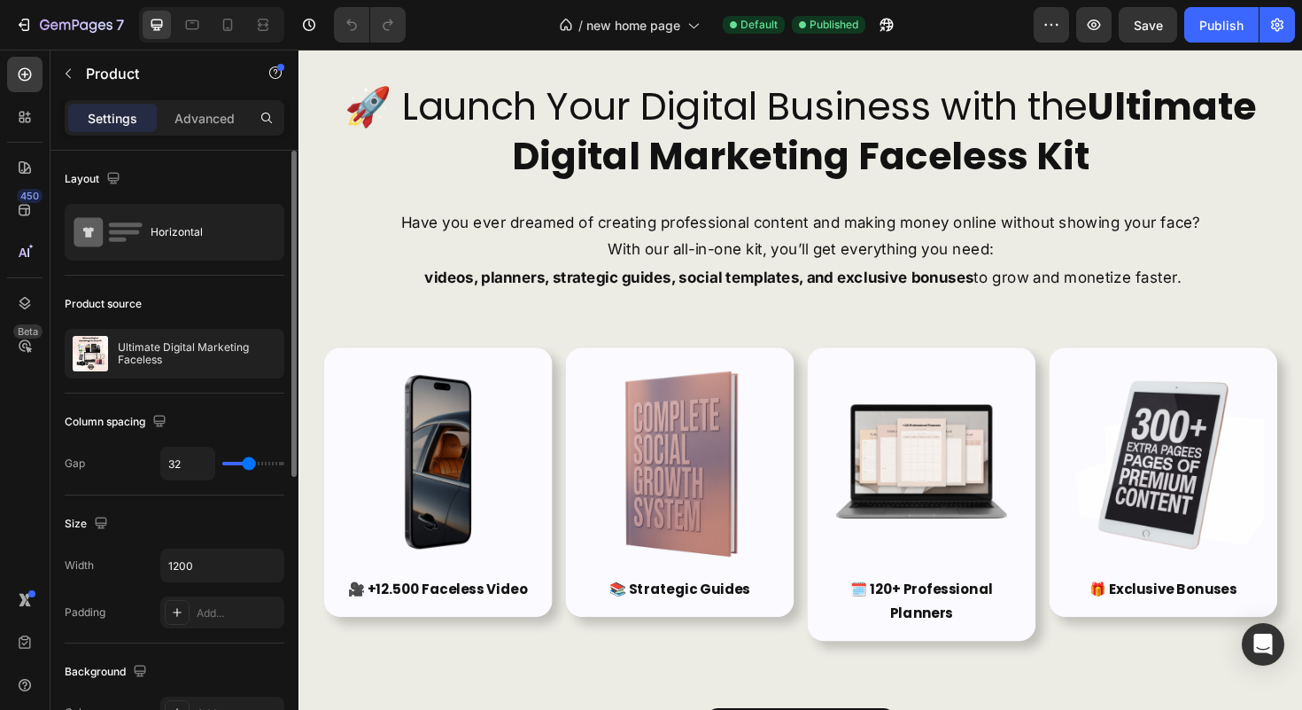
scroll to position [133, 0]
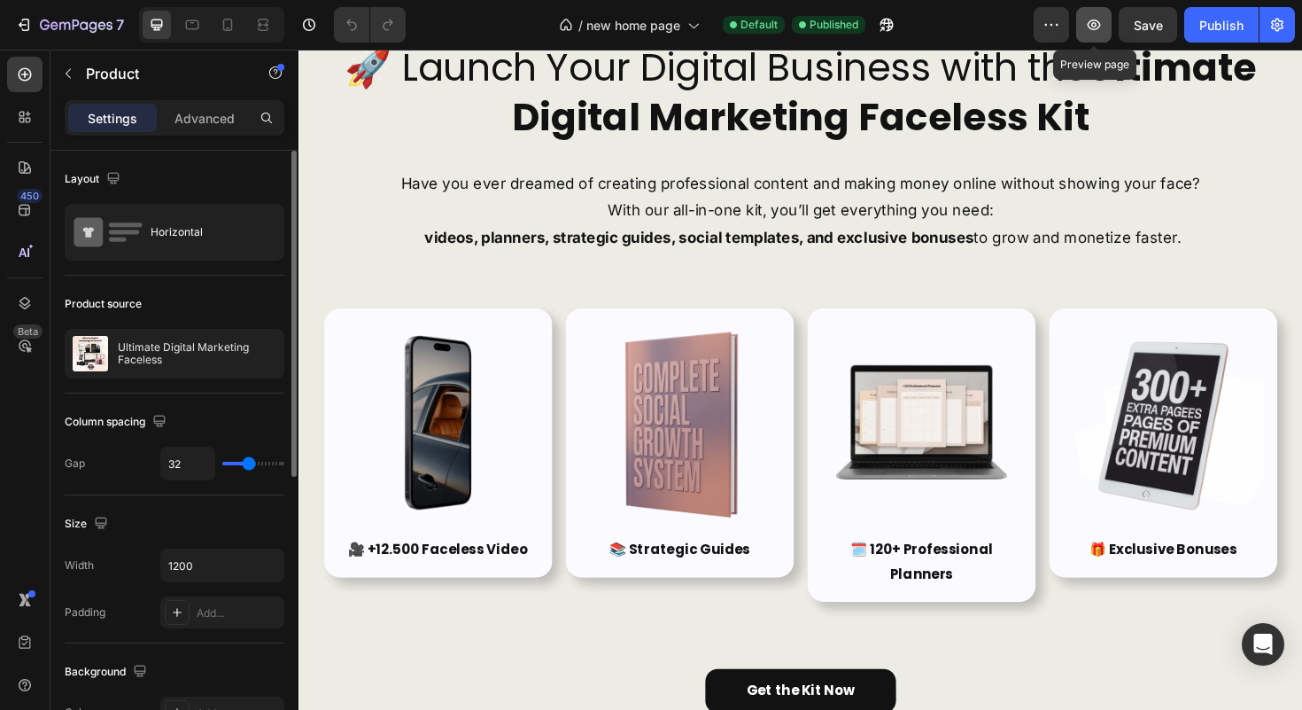
click at [1096, 22] on icon "button" at bounding box center [1094, 25] width 18 height 18
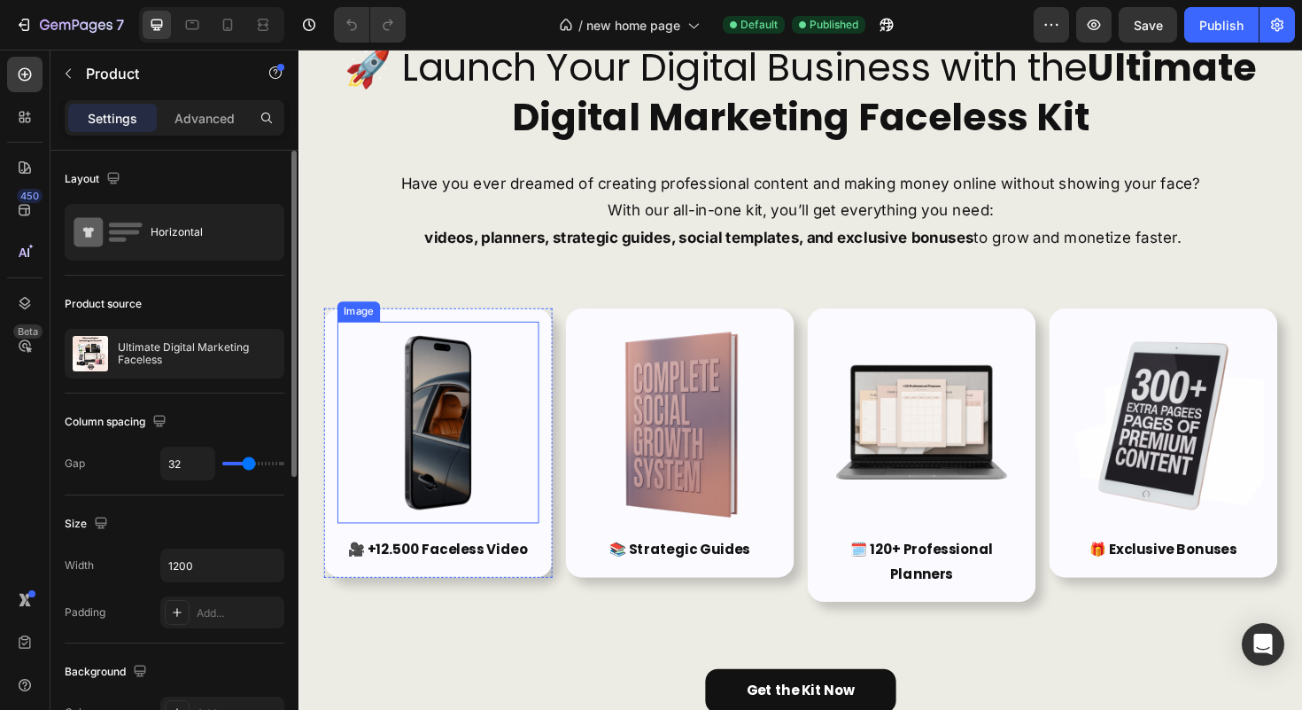
click at [432, 417] on img at bounding box center [445, 444] width 213 height 213
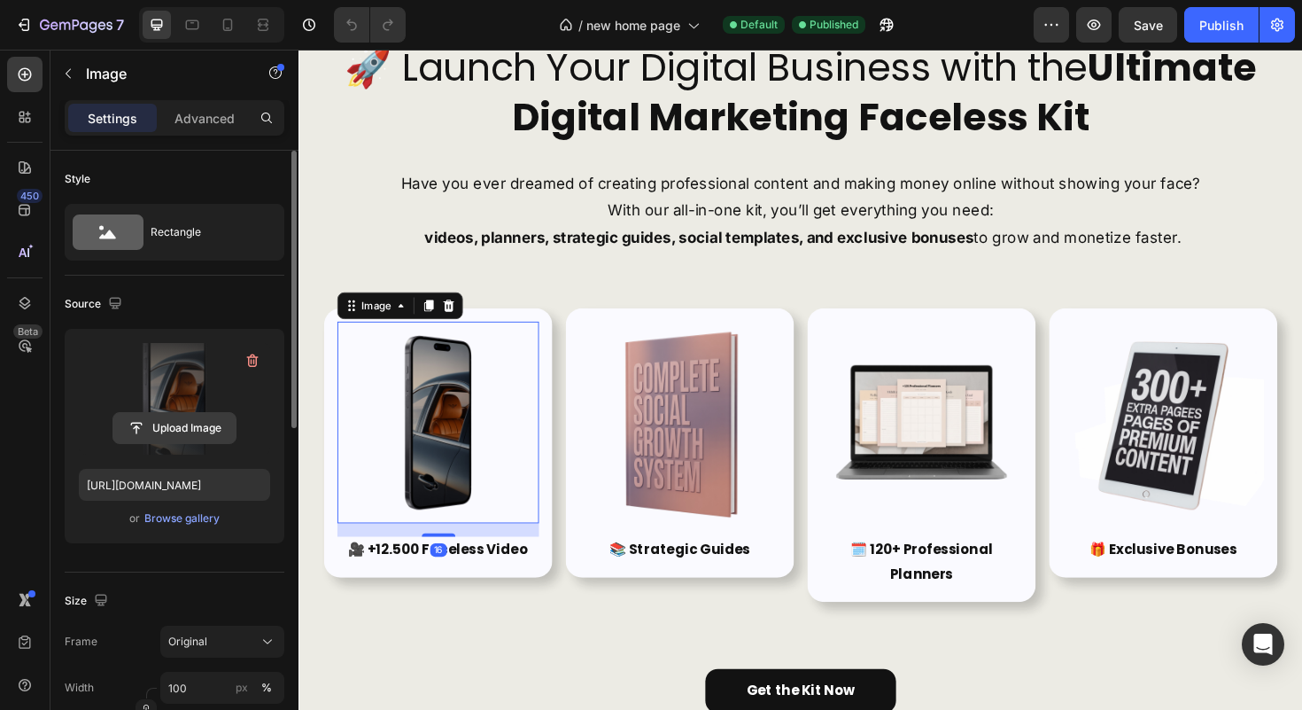
click at [151, 419] on input "file" at bounding box center [174, 428] width 122 height 30
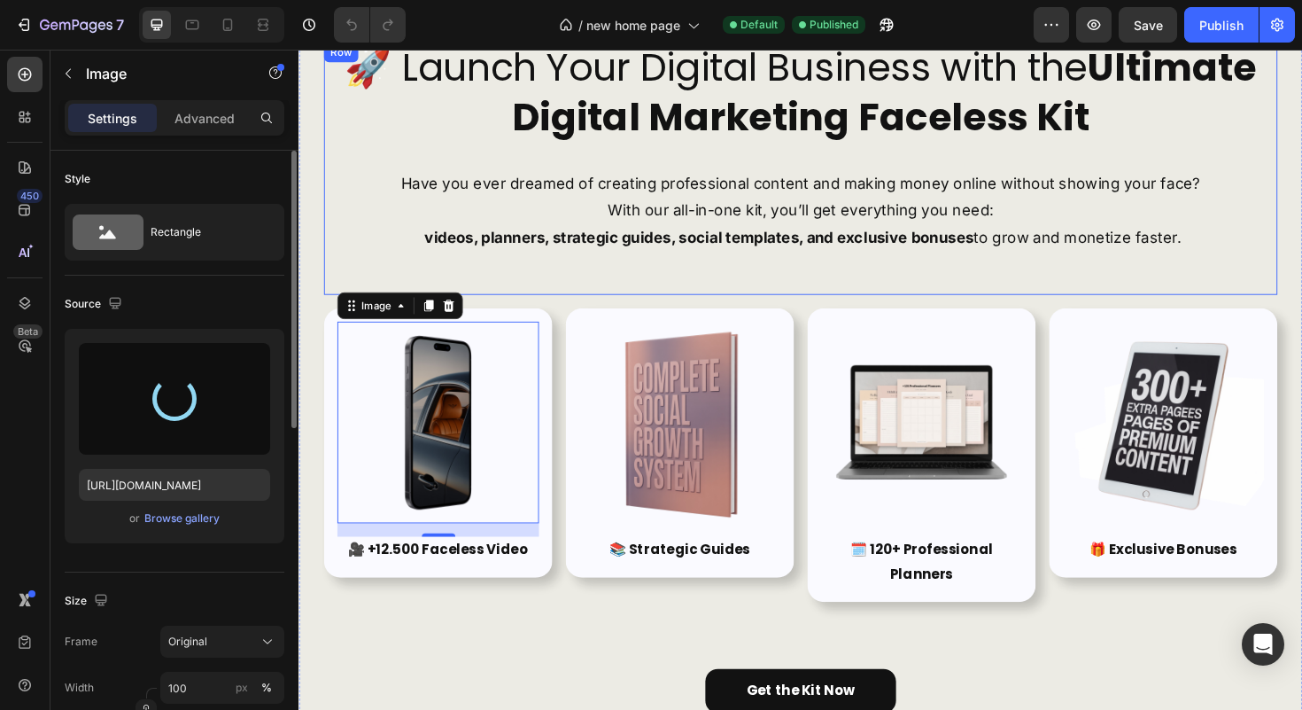
type input "[URL][DOMAIN_NAME]"
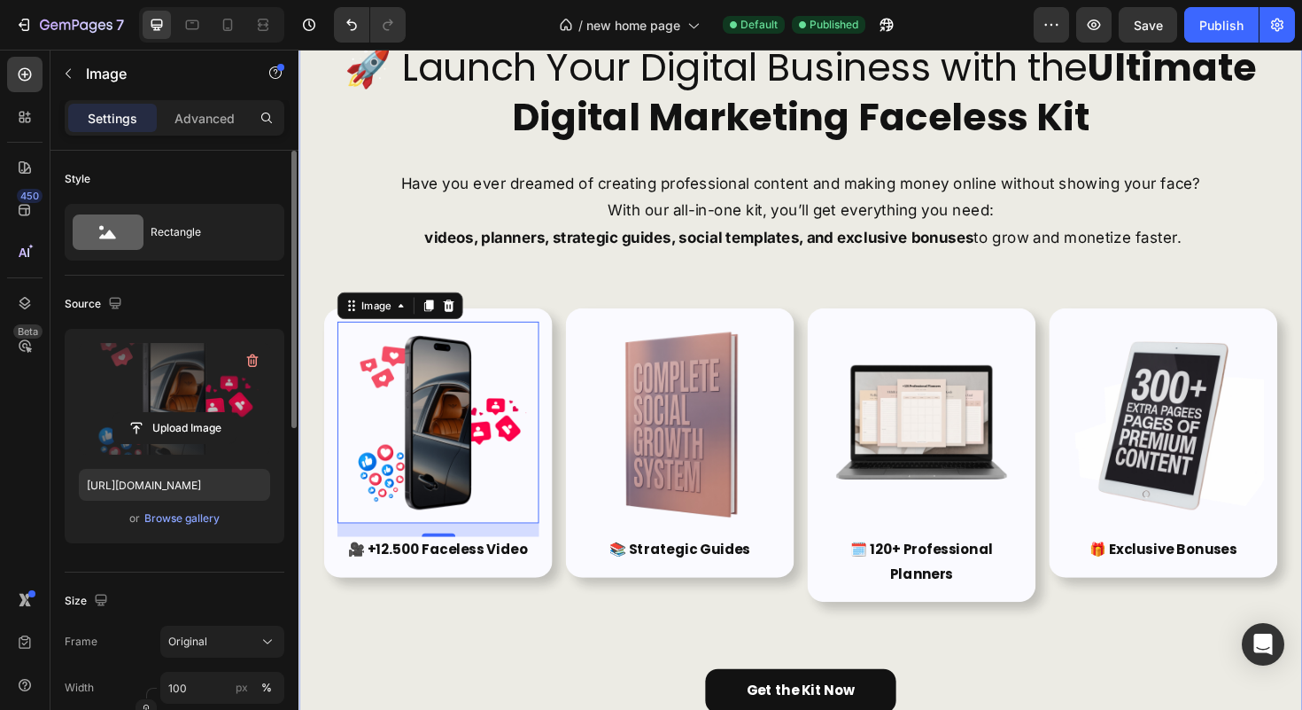
click at [1242, 642] on div "🚀 Launch Your Digital Business with the Ultimate Digital Marketing Faceless Kit…" at bounding box center [830, 397] width 1010 height 710
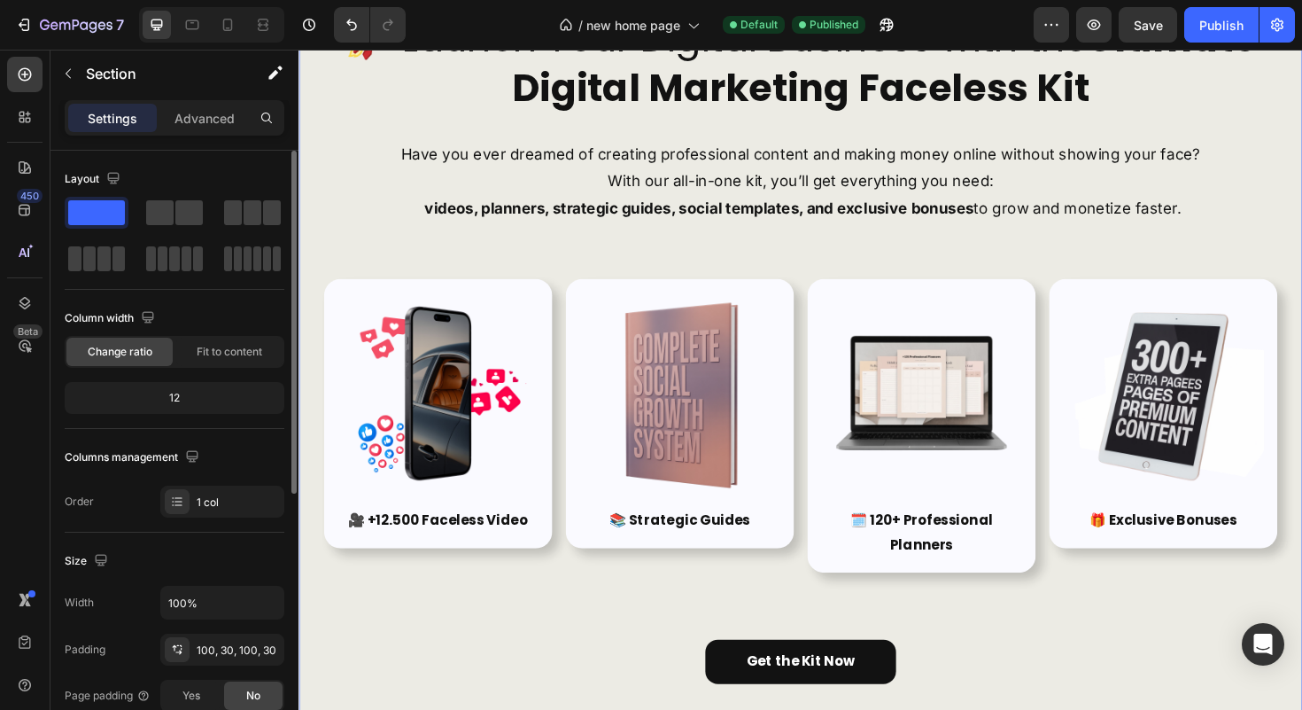
scroll to position [164, 0]
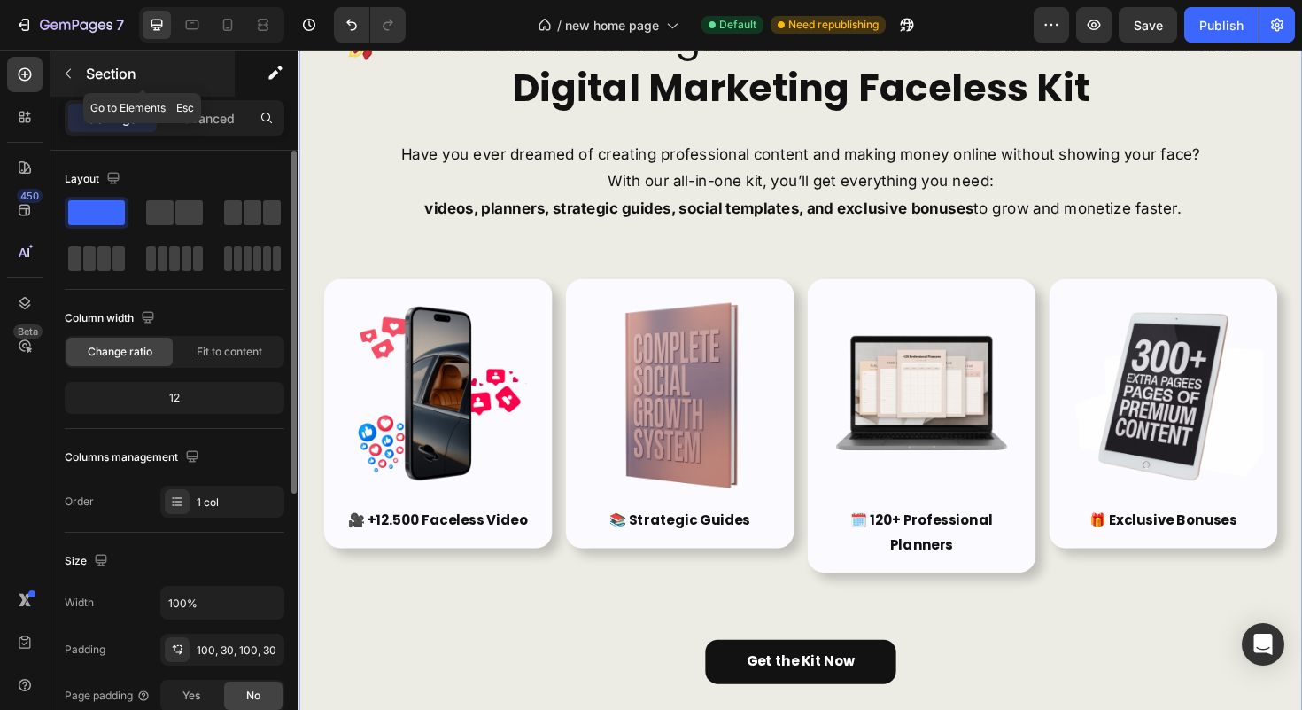
click at [58, 66] on button "button" at bounding box center [68, 73] width 28 height 28
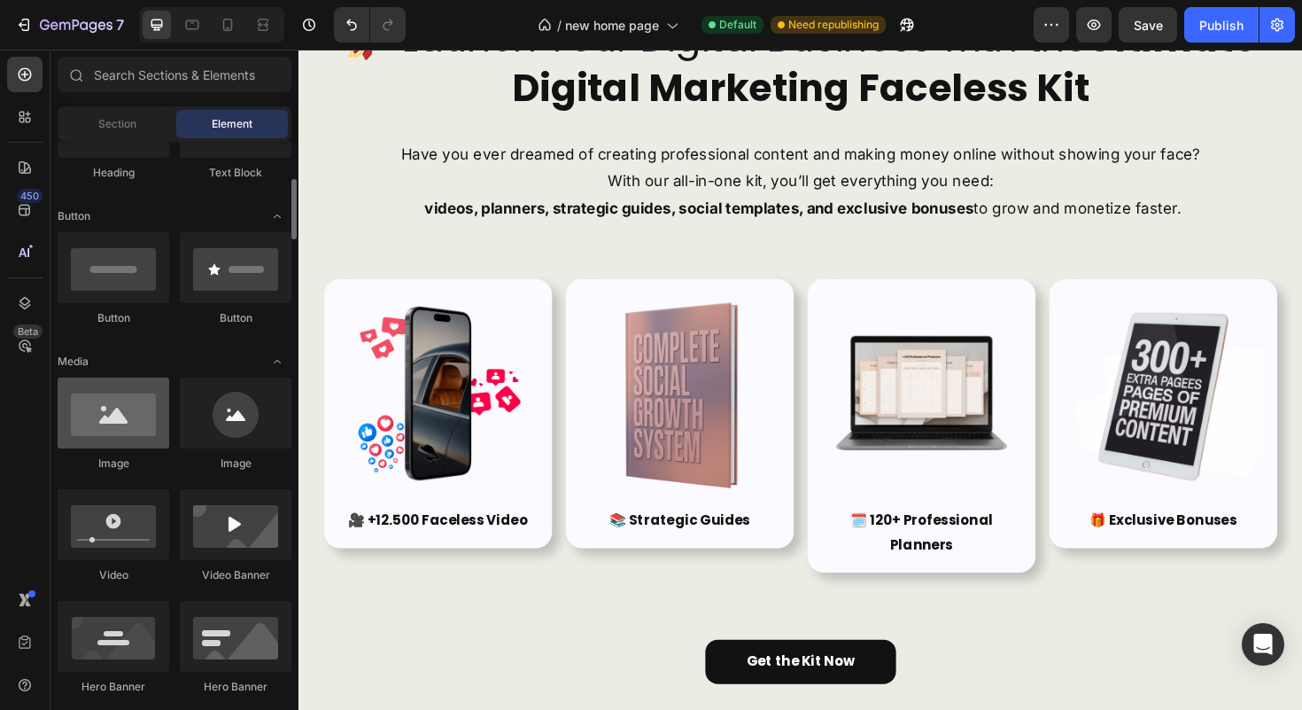
scroll to position [503, 0]
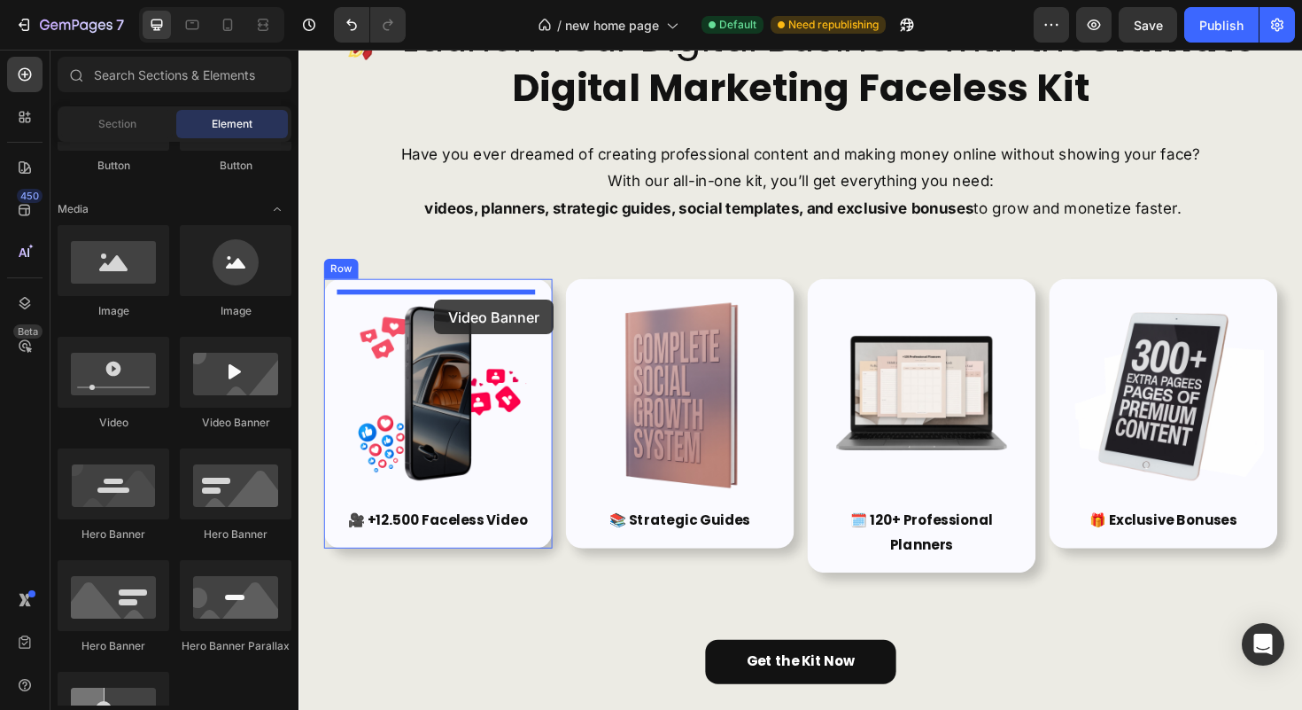
drag, startPoint x: 498, startPoint y: 419, endPoint x: 443, endPoint y: 314, distance: 118.9
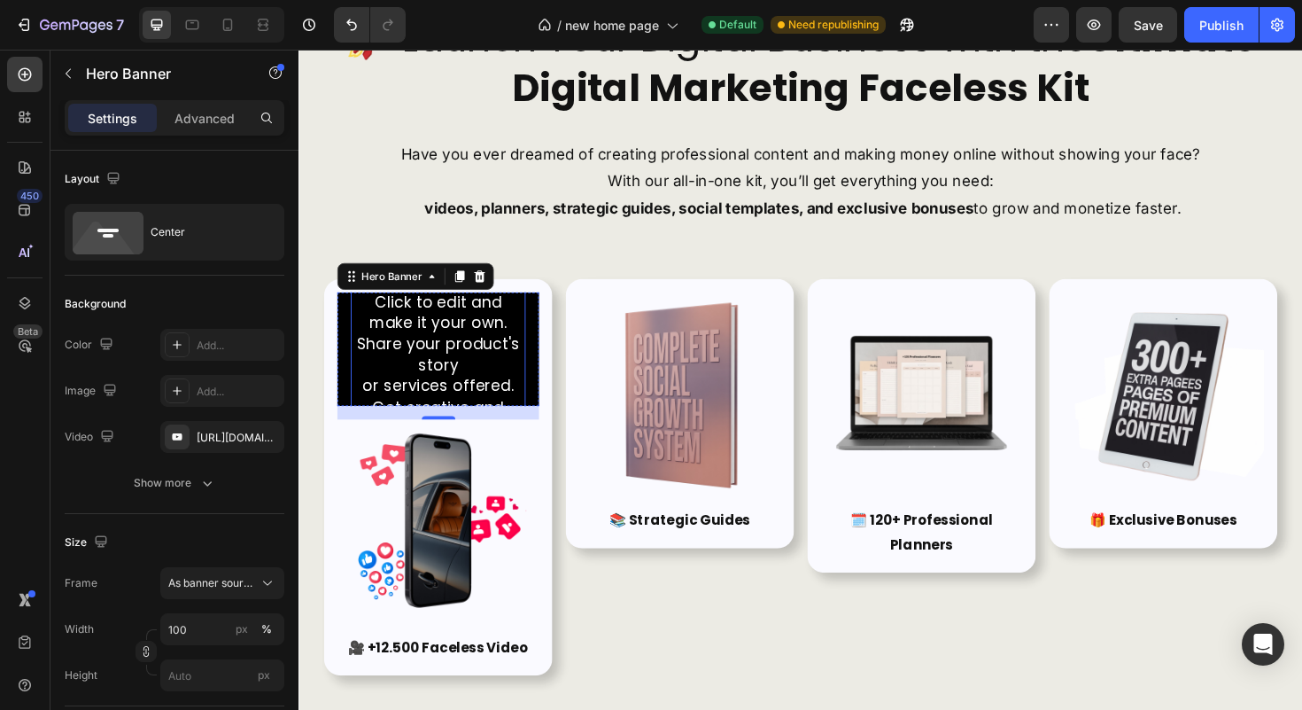
click at [372, 352] on div "This is your text block. Click to edit and make it your own. Share your product…" at bounding box center [445, 372] width 185 height 182
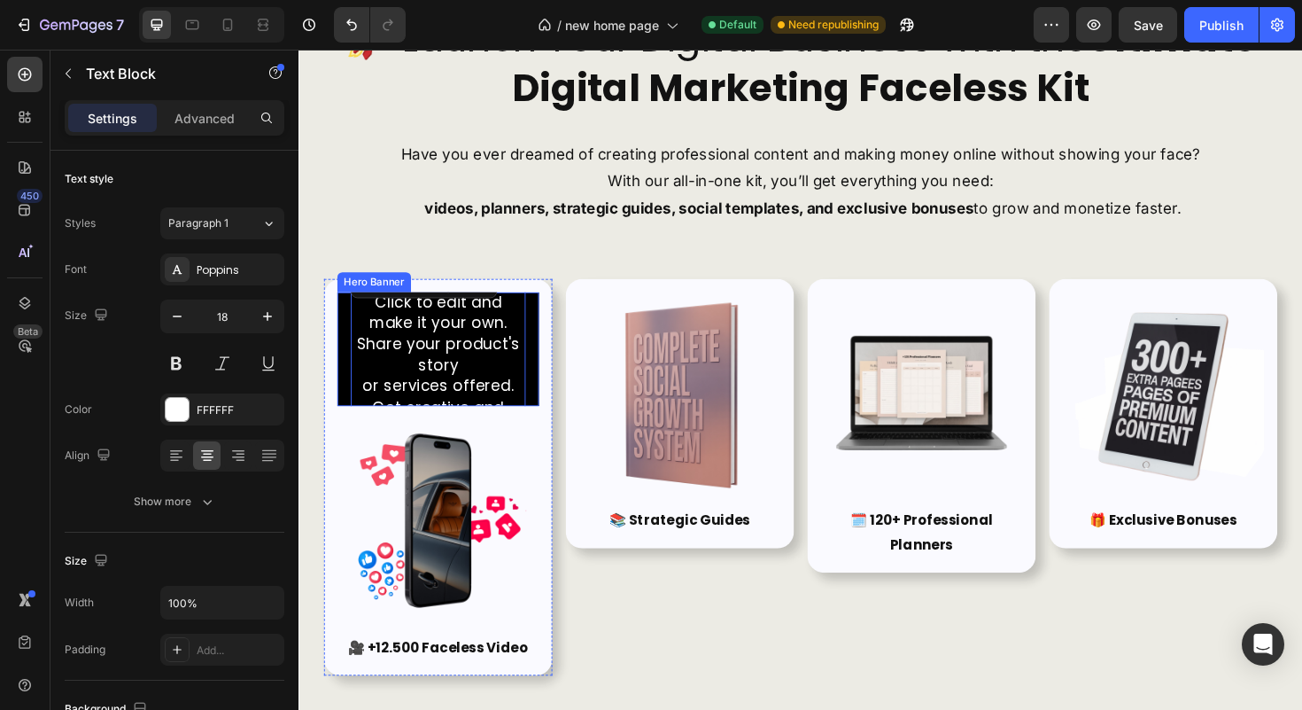
click at [539, 345] on div "Click here to edit heading Heading This is your text block. Click to edit and m…" at bounding box center [445, 366] width 213 height 315
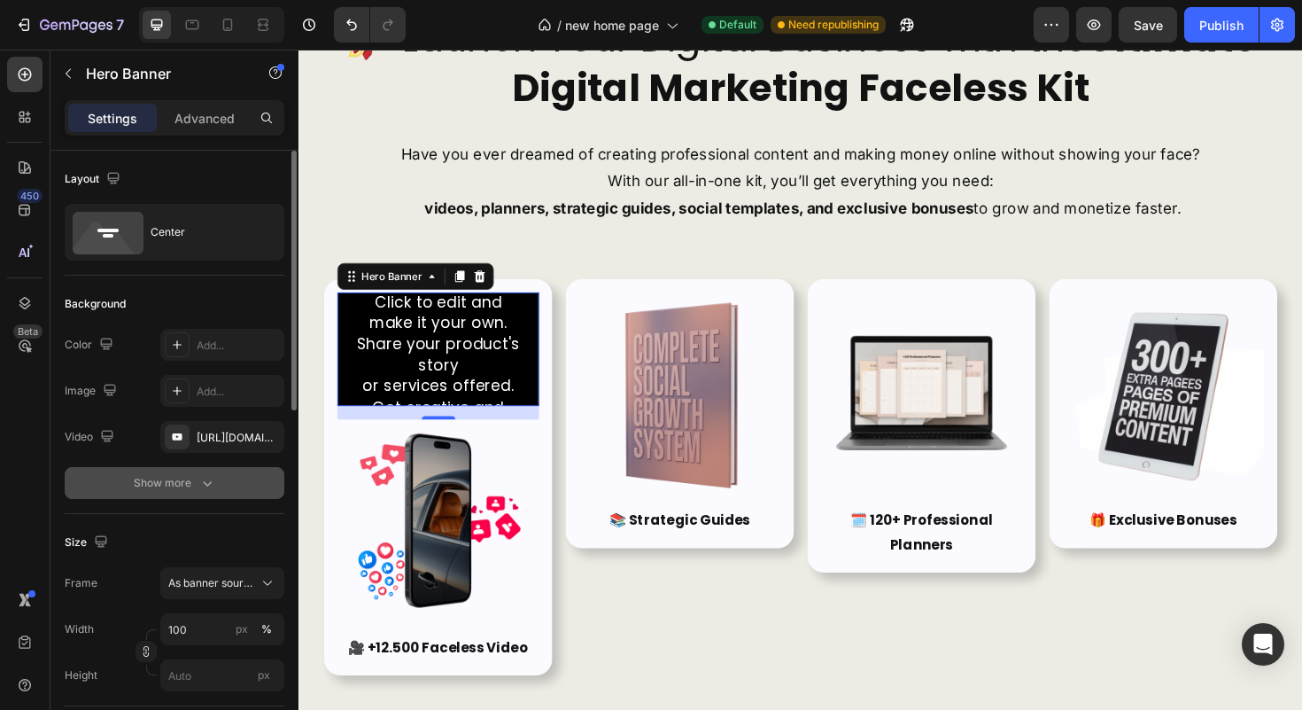
click at [175, 489] on div "Show more" at bounding box center [175, 483] width 82 height 18
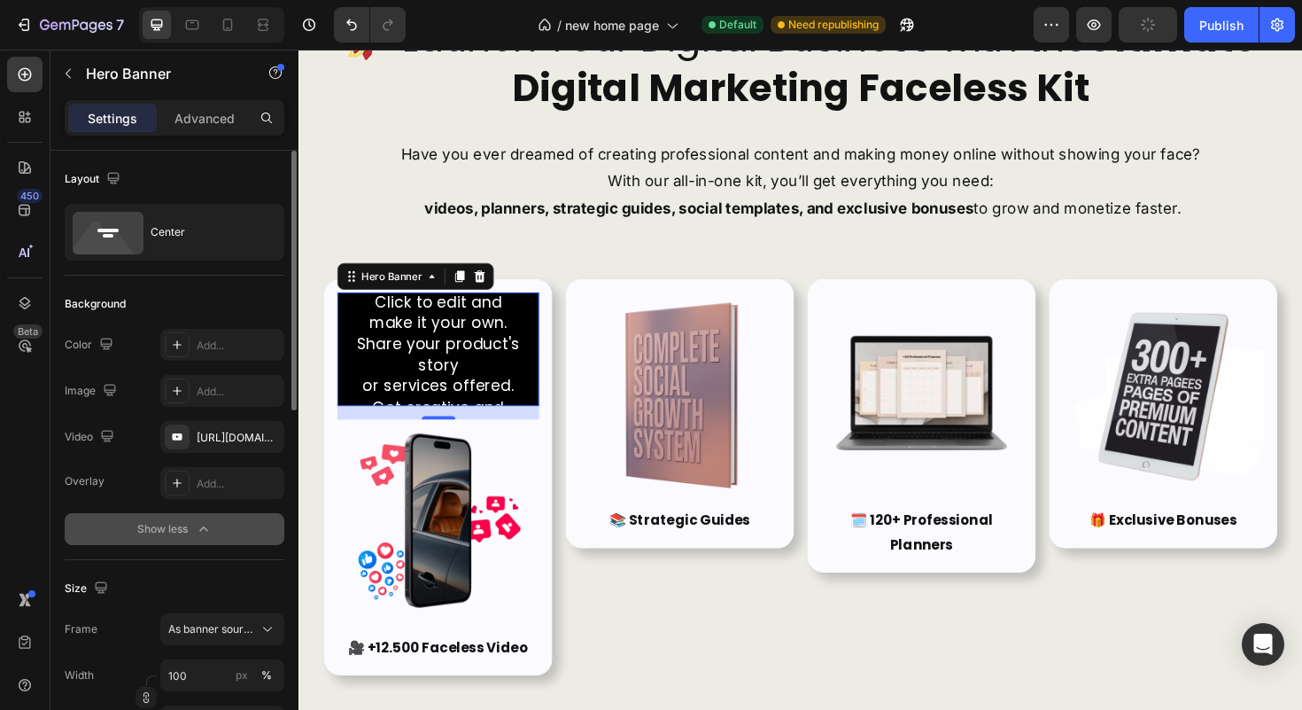
click at [177, 527] on div "Show less" at bounding box center [174, 529] width 75 height 18
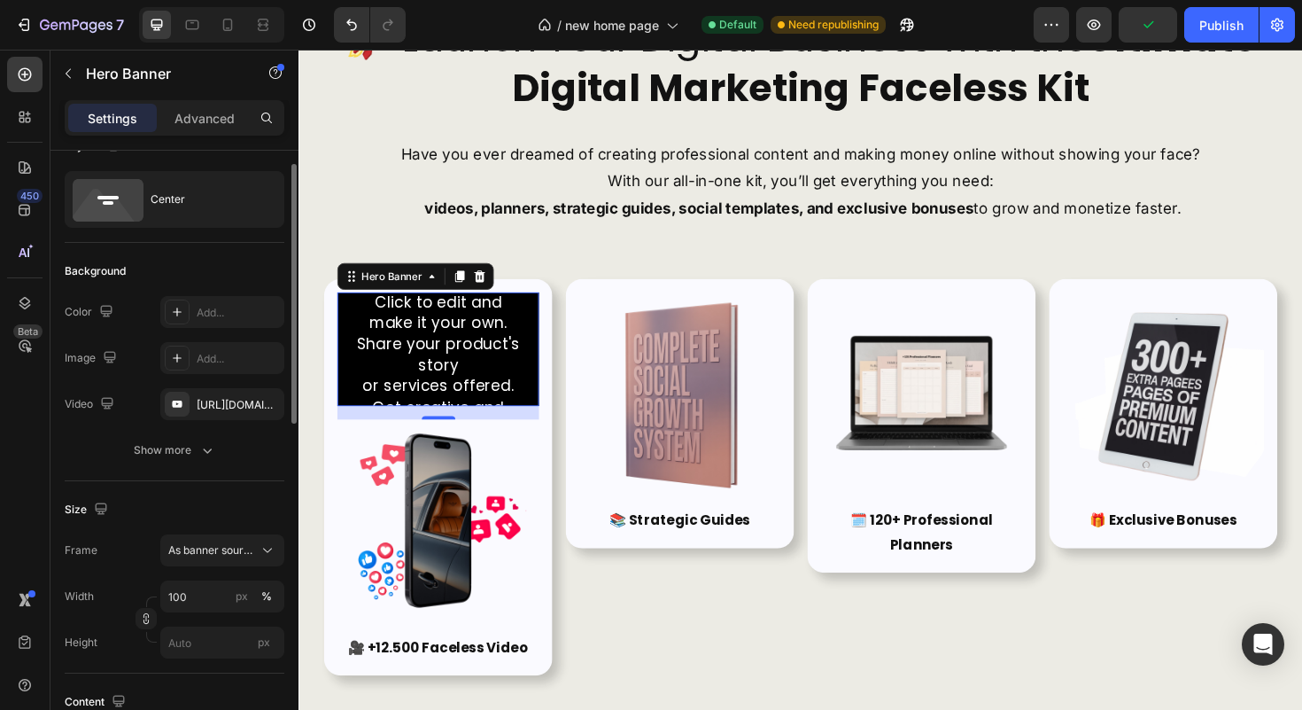
scroll to position [66, 0]
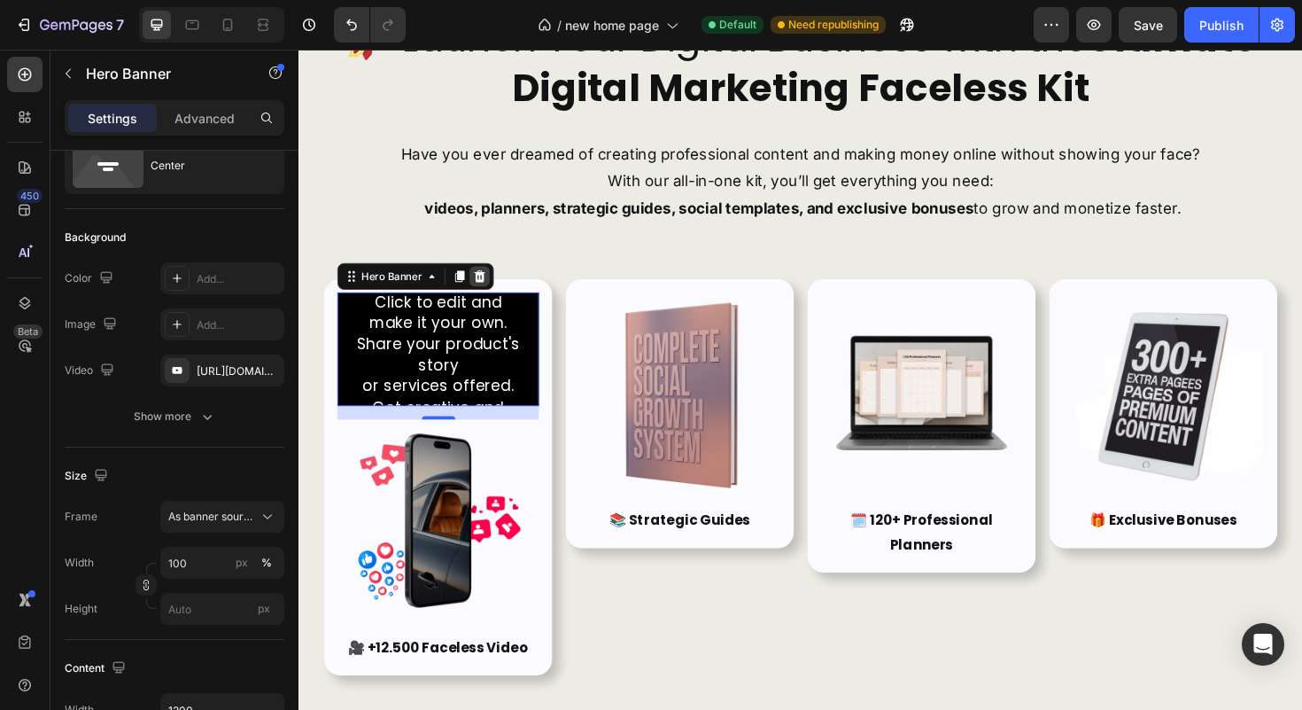
click at [487, 294] on icon at bounding box center [491, 289] width 12 height 12
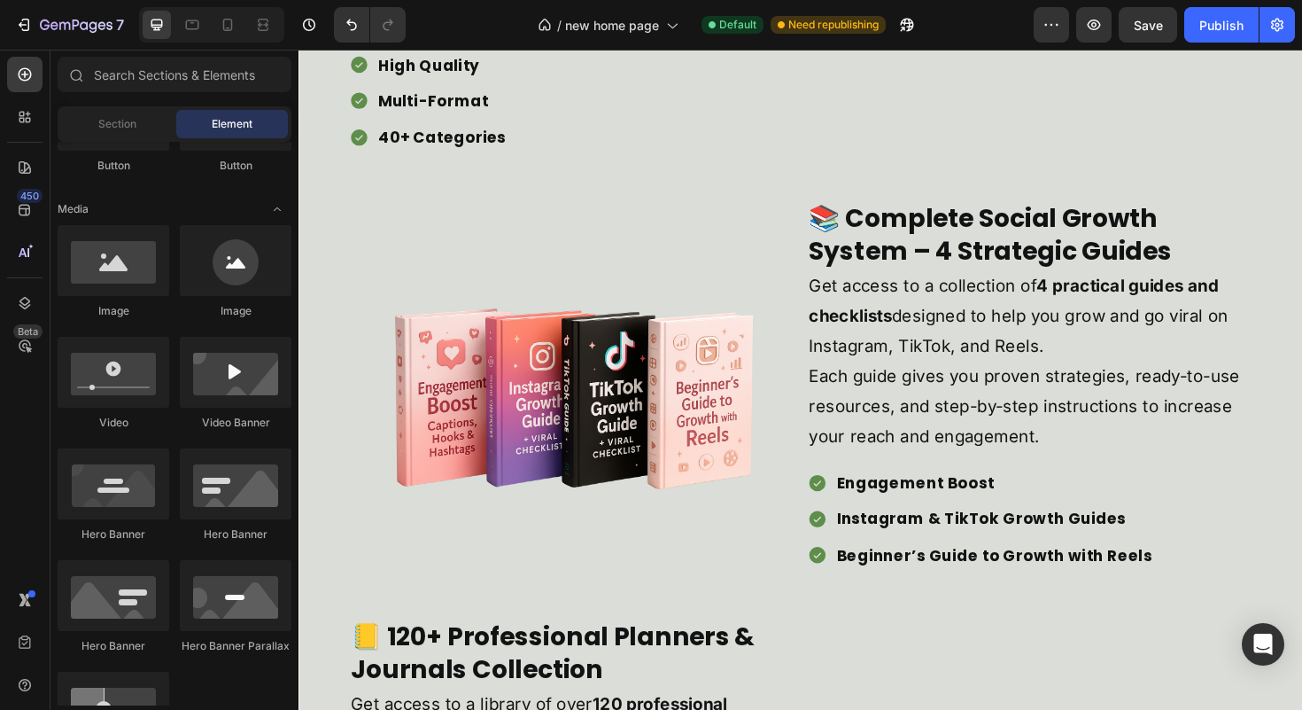
scroll to position [2149, 0]
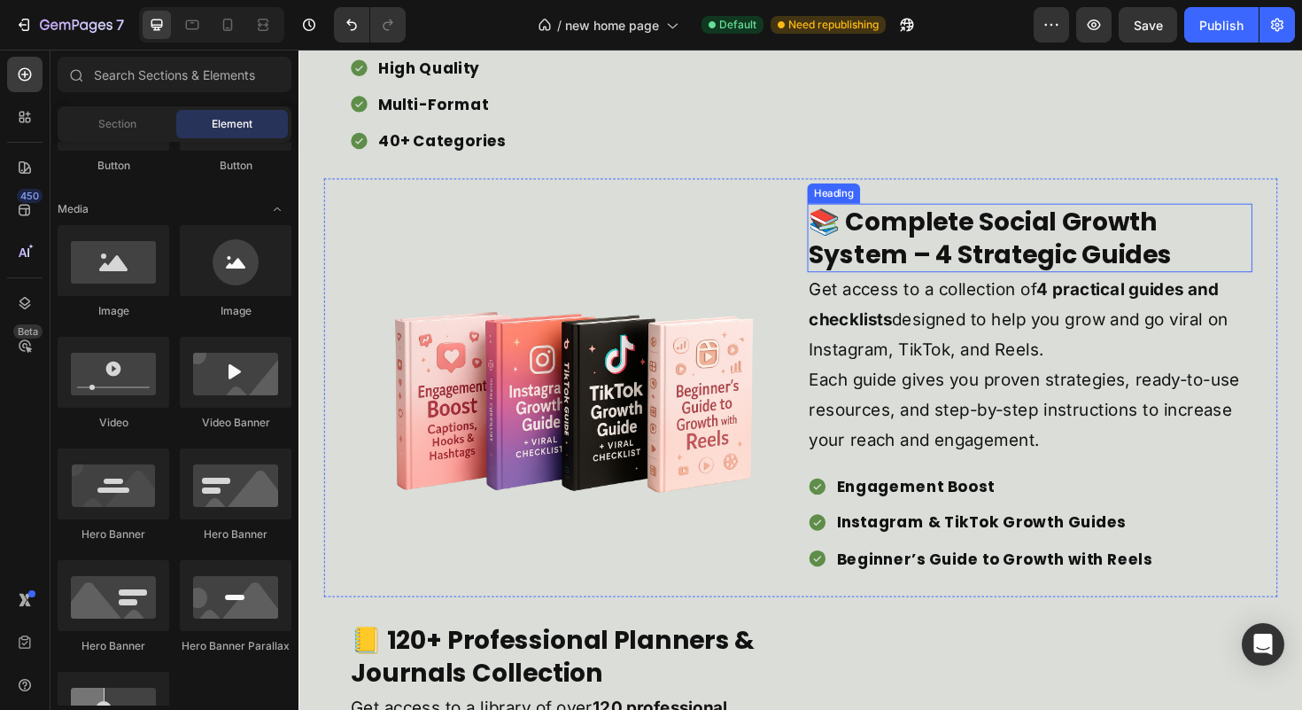
click at [879, 258] on h2 "📚 Complete Social Growth System – 4 Strategic Guides" at bounding box center [1072, 249] width 471 height 73
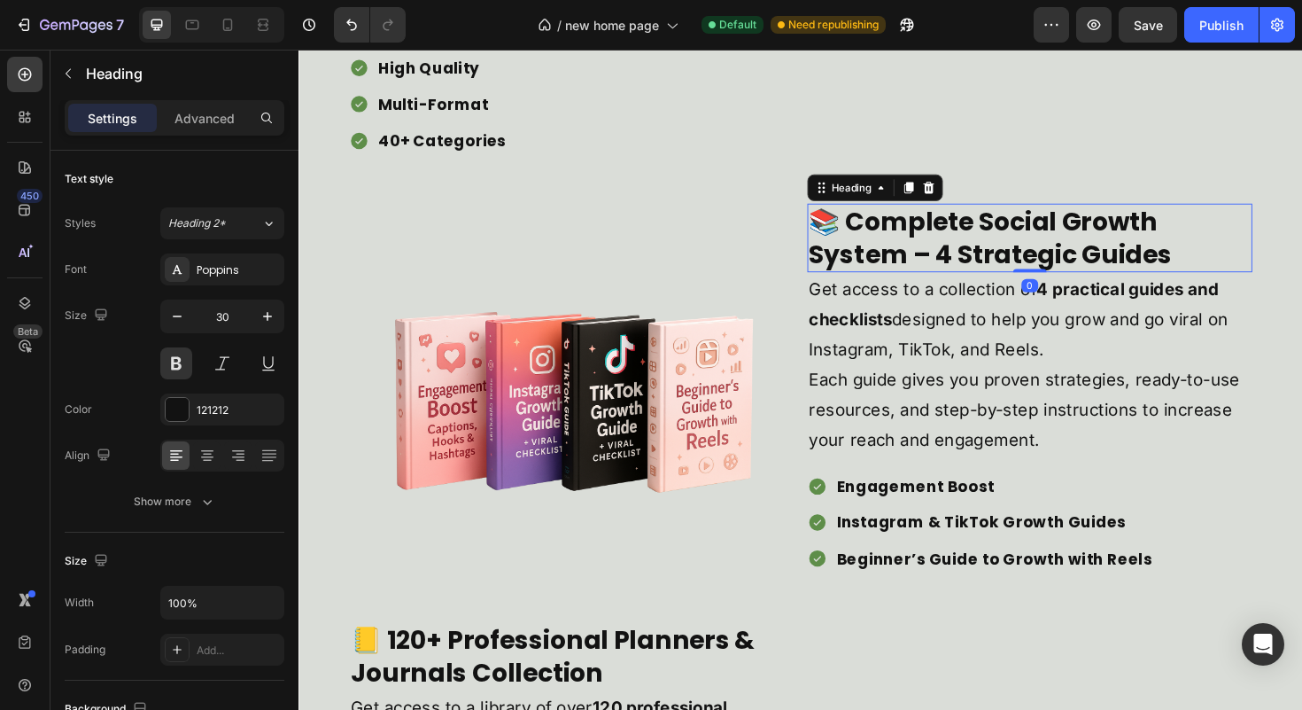
click at [879, 258] on h2 "📚 Complete Social Growth System – 4 Strategic Guides" at bounding box center [1072, 249] width 471 height 73
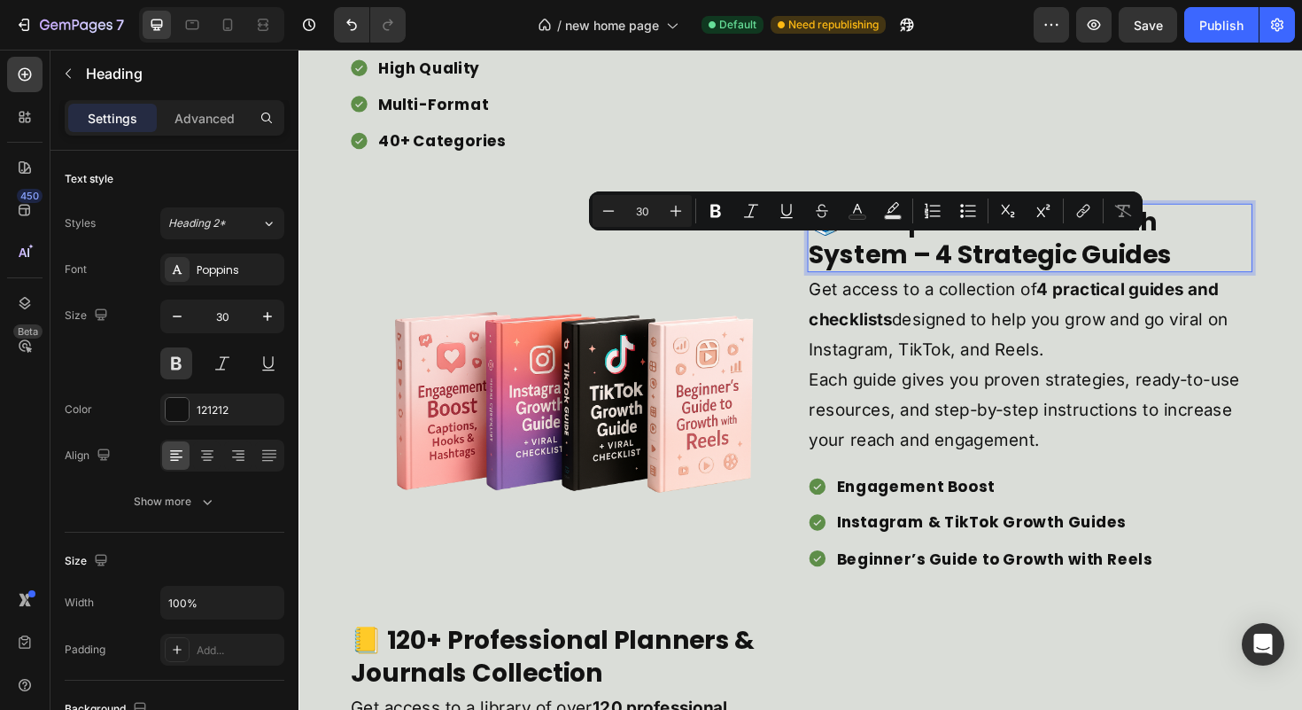
click at [879, 258] on p "📚 Complete Social Growth System – 4 Strategic Guides" at bounding box center [1073, 248] width 468 height 69
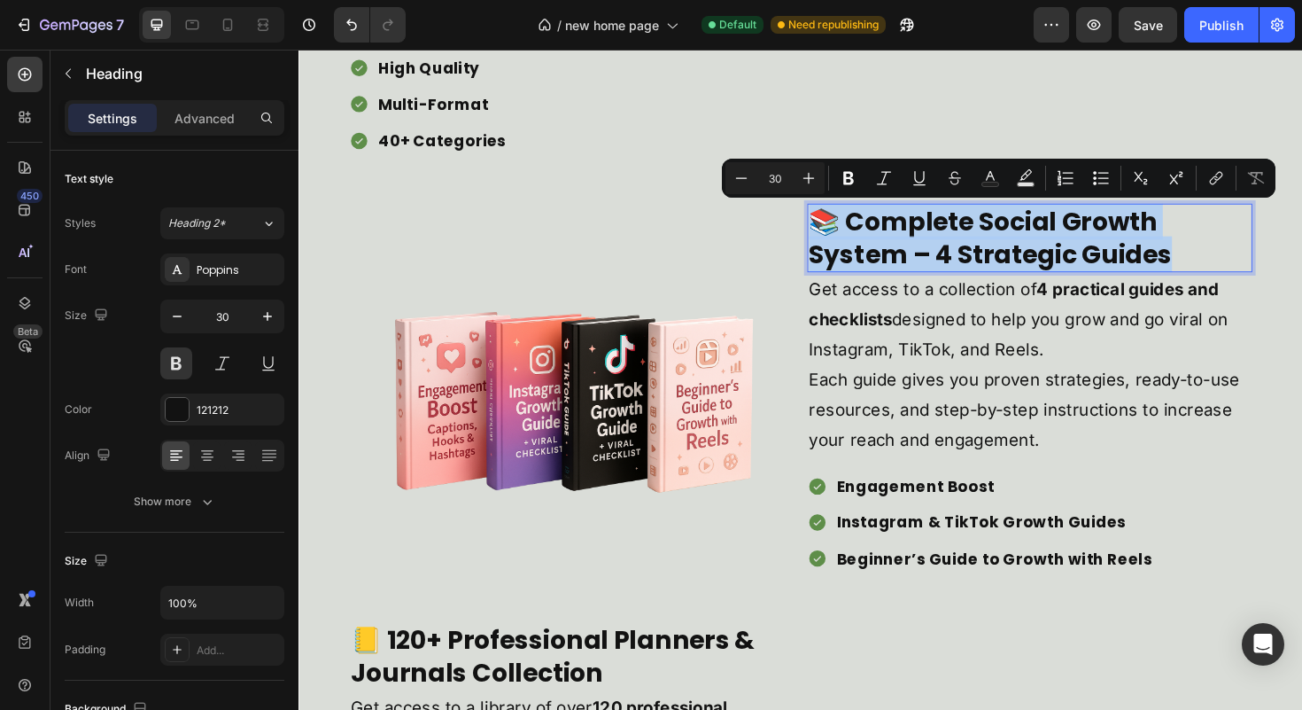
copy p "📚 Complete Social Growth System – 4 Strategic Guides"
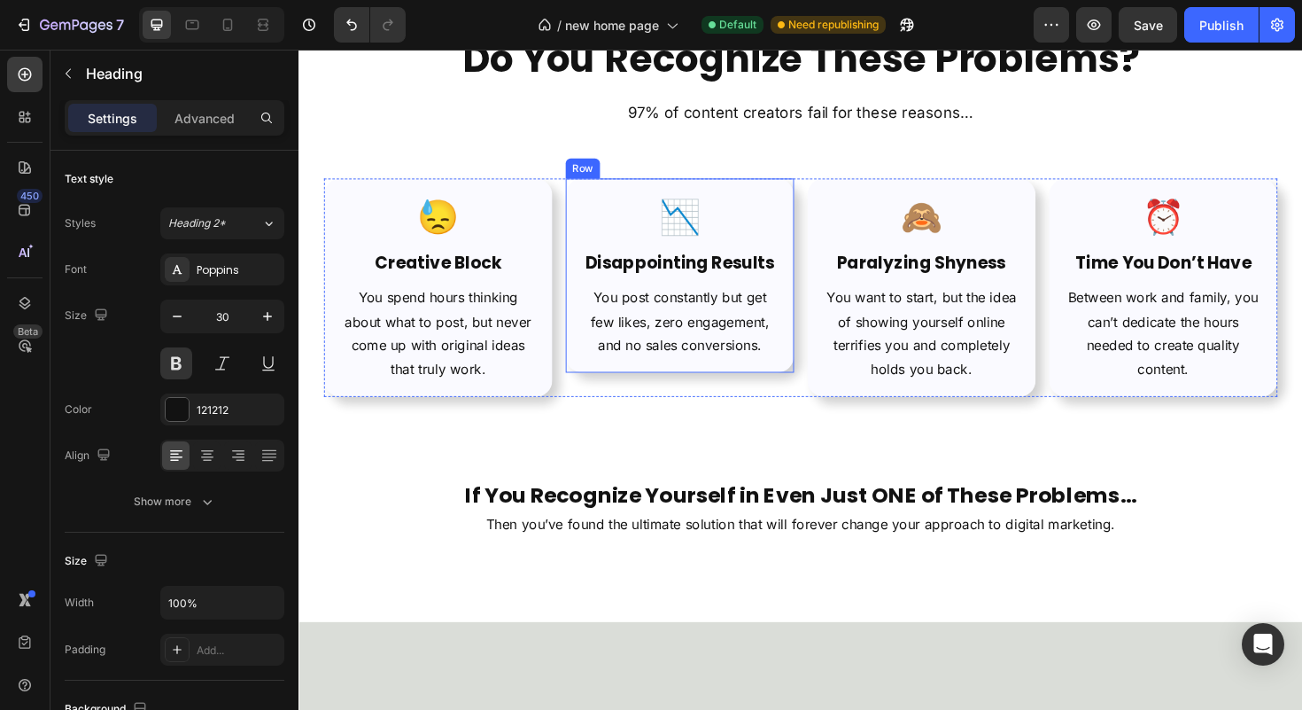
type input "16"
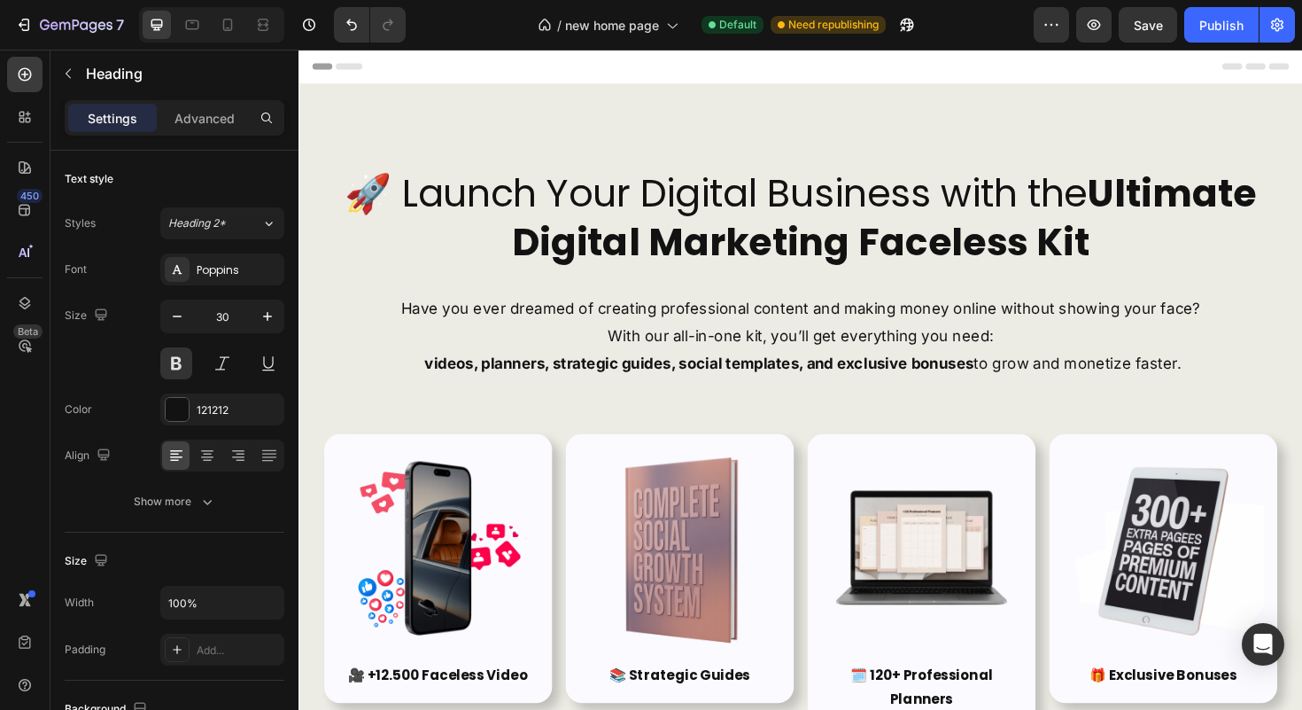
scroll to position [377, 0]
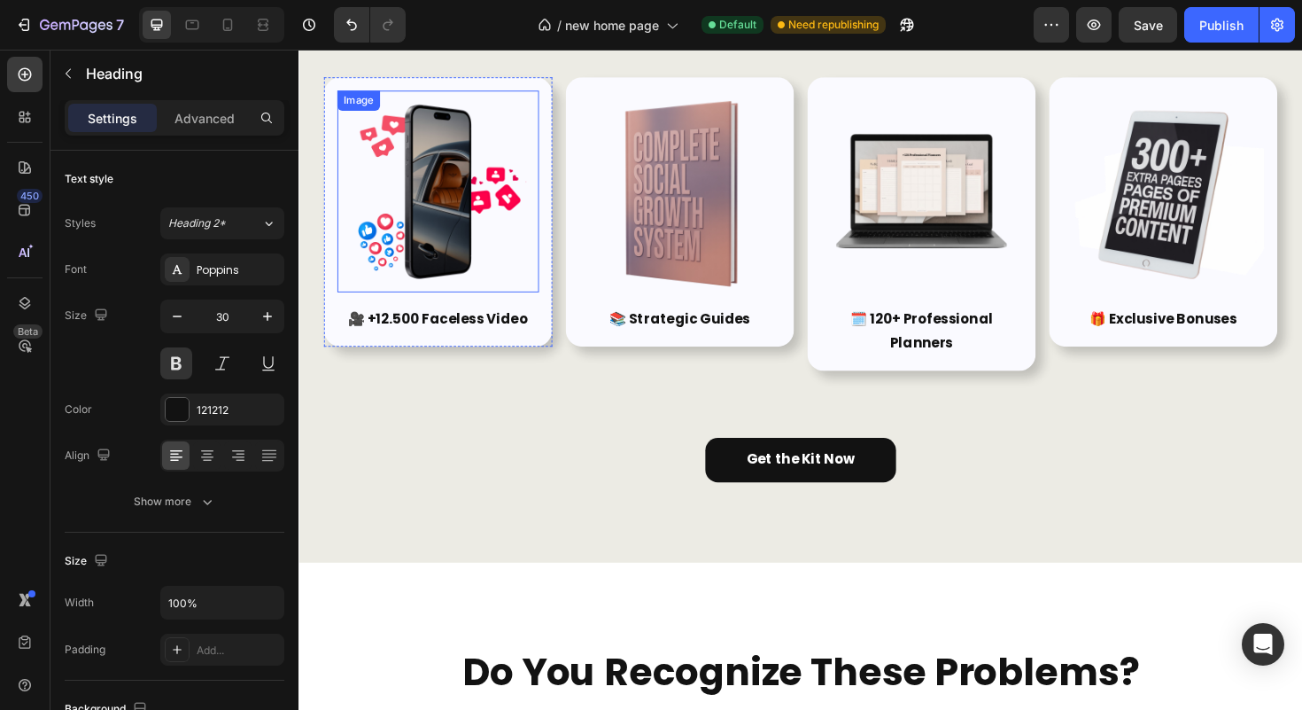
click at [414, 191] on img at bounding box center [445, 199] width 213 height 213
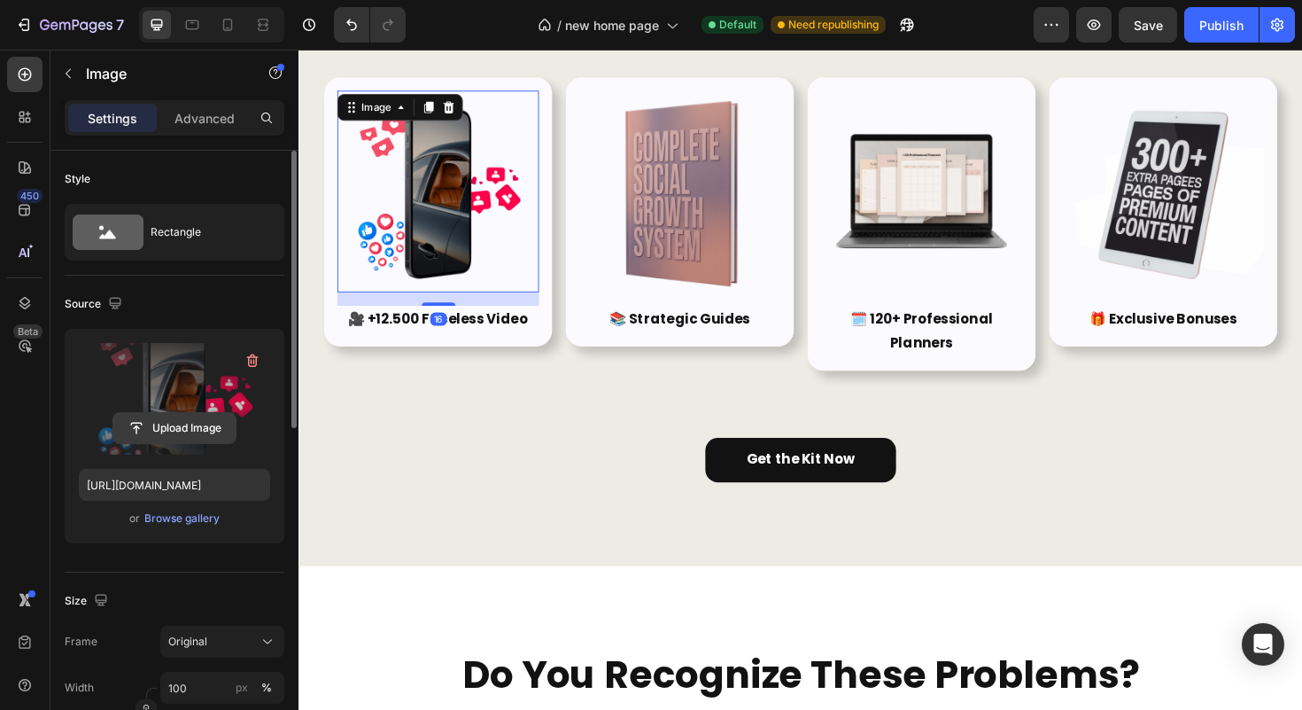
click at [195, 434] on input "file" at bounding box center [174, 428] width 122 height 30
click at [160, 425] on input "file" at bounding box center [174, 428] width 122 height 30
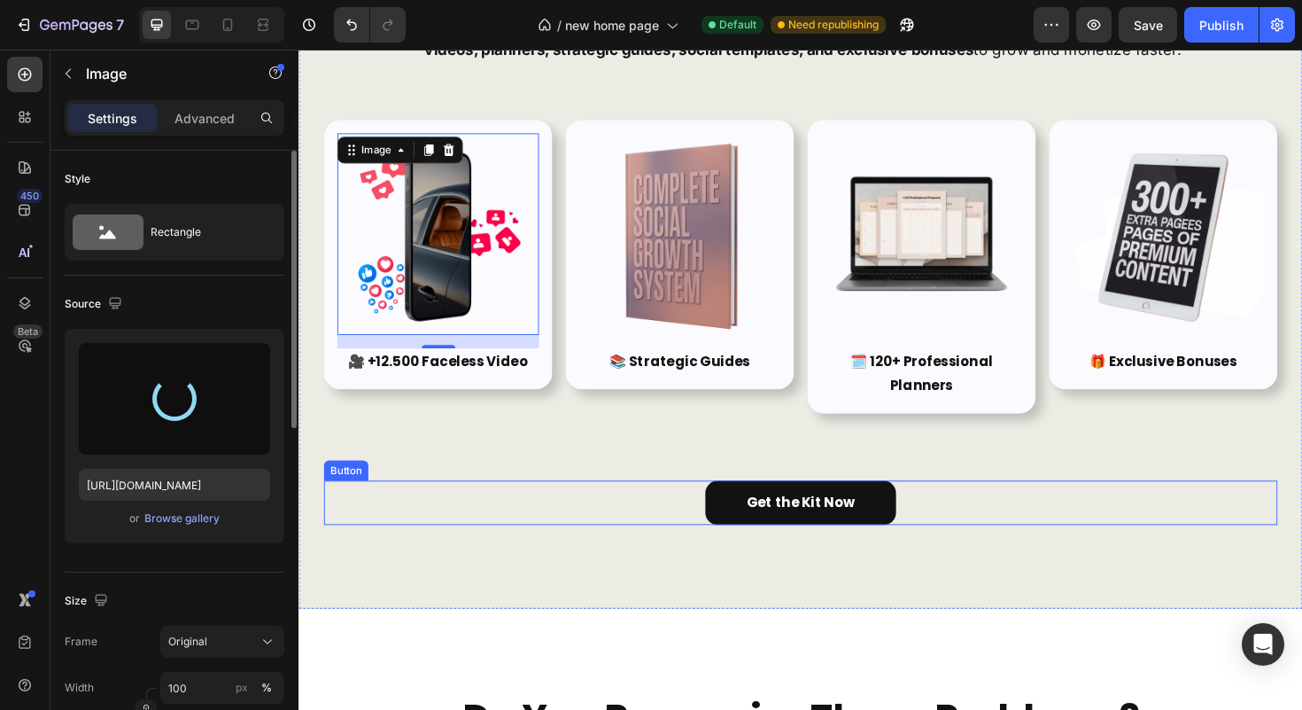
scroll to position [258, 0]
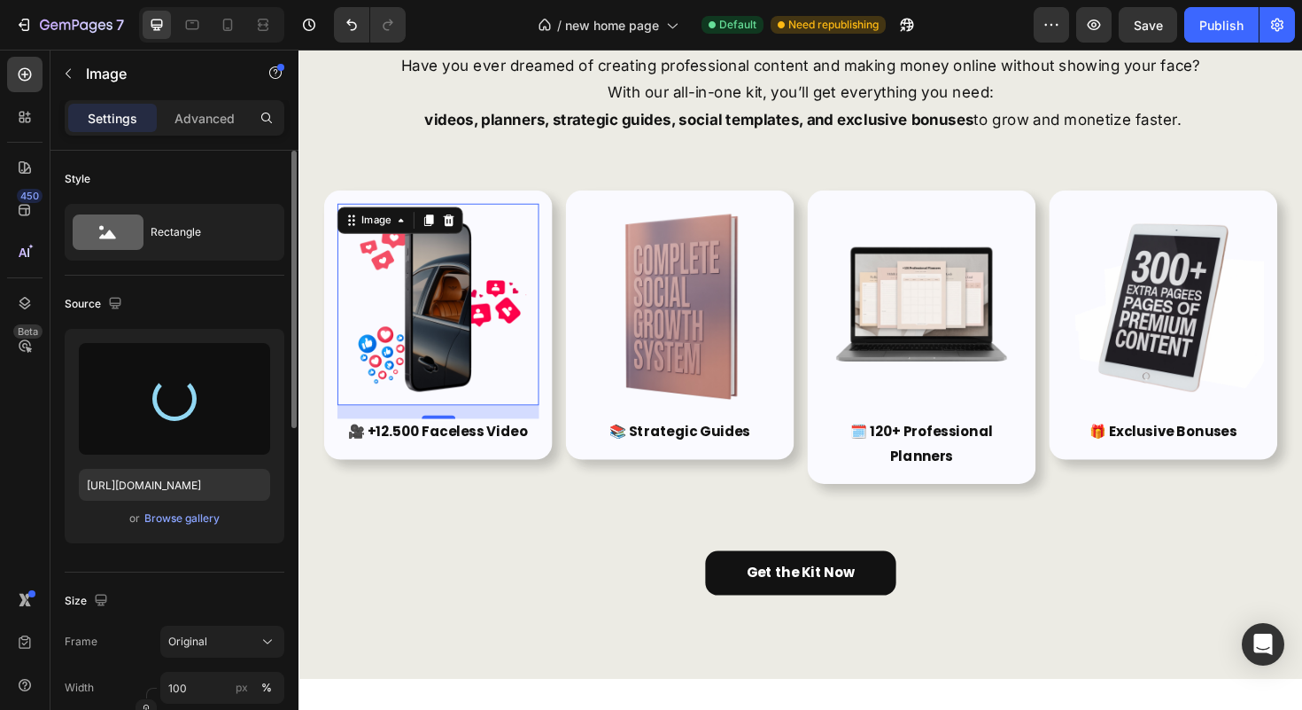
type input "[URL][DOMAIN_NAME]"
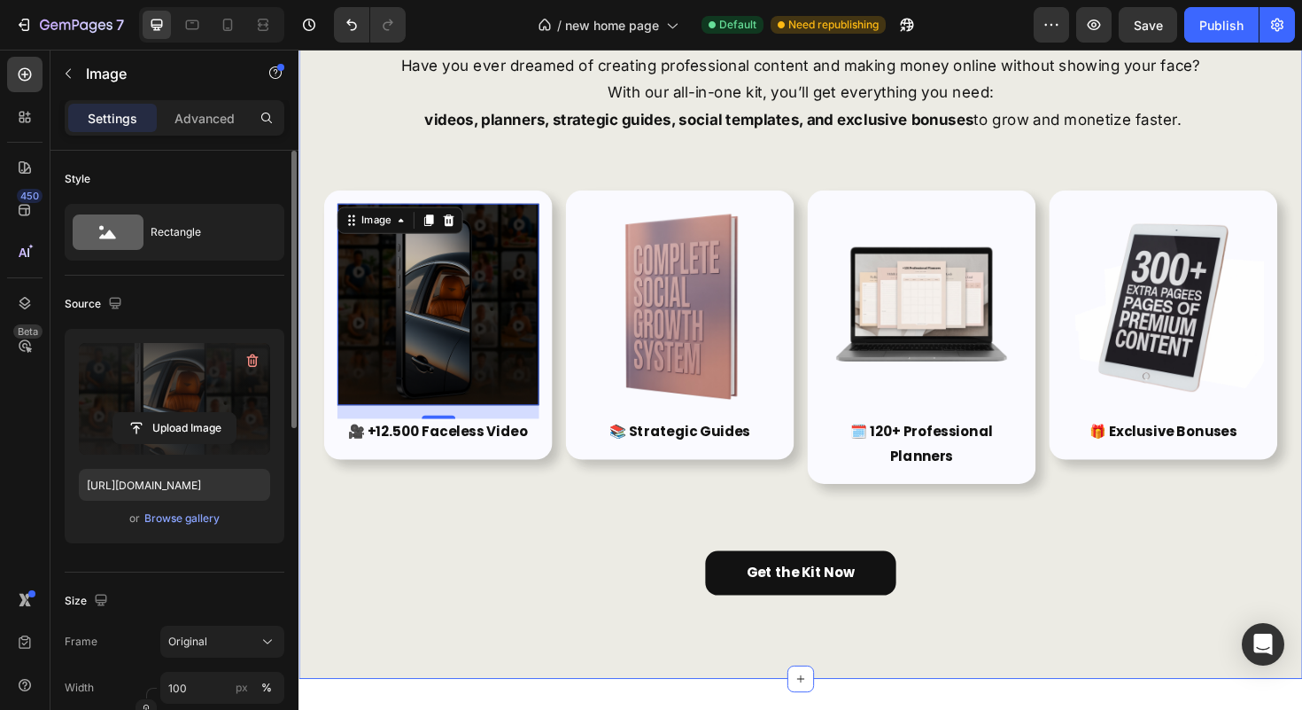
click at [523, 574] on div "🚀 Launch Your Digital Business with the Ultimate Digital Marketing Faceless Kit…" at bounding box center [830, 272] width 1010 height 710
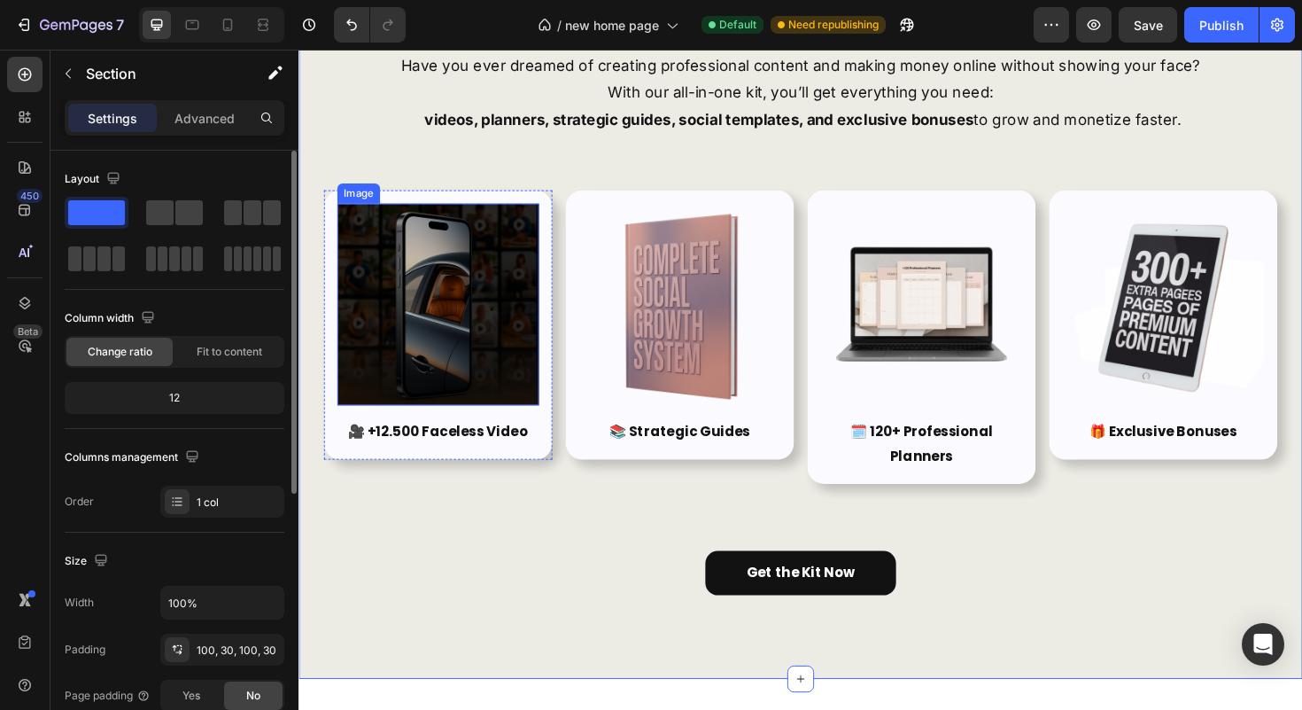
click at [457, 330] on img at bounding box center [445, 319] width 213 height 213
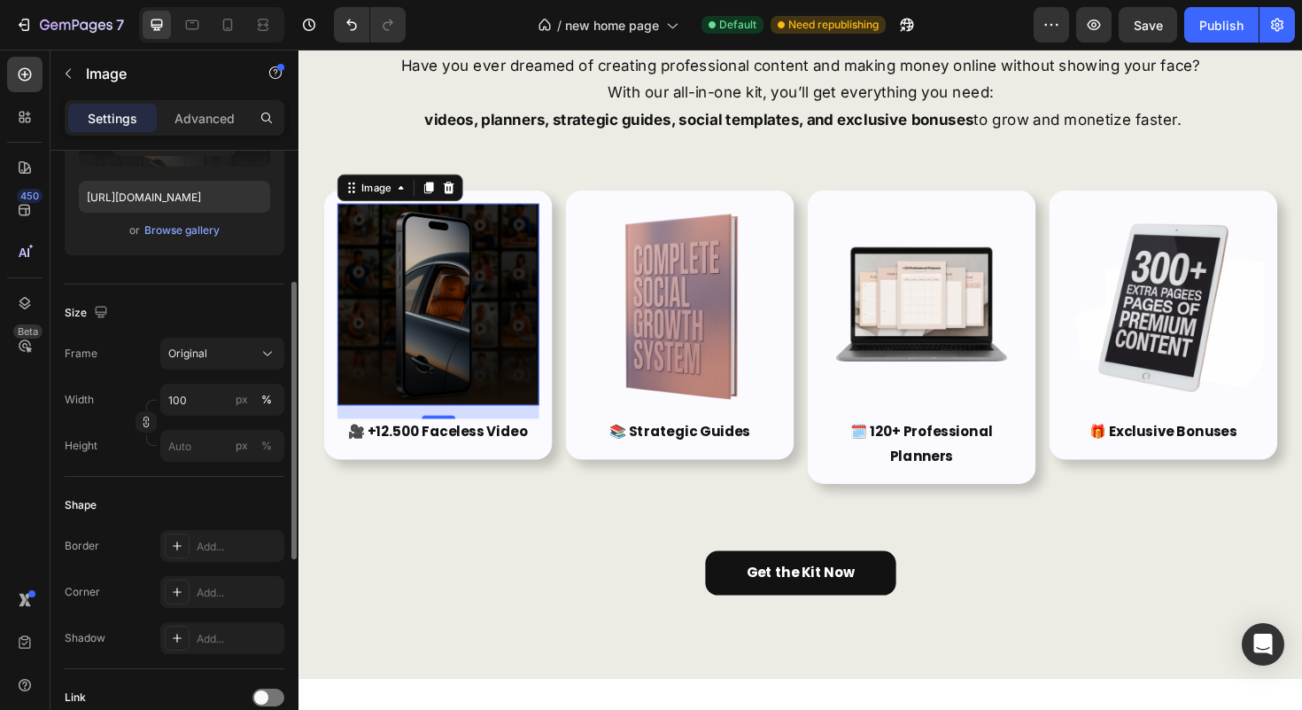
scroll to position [442, 0]
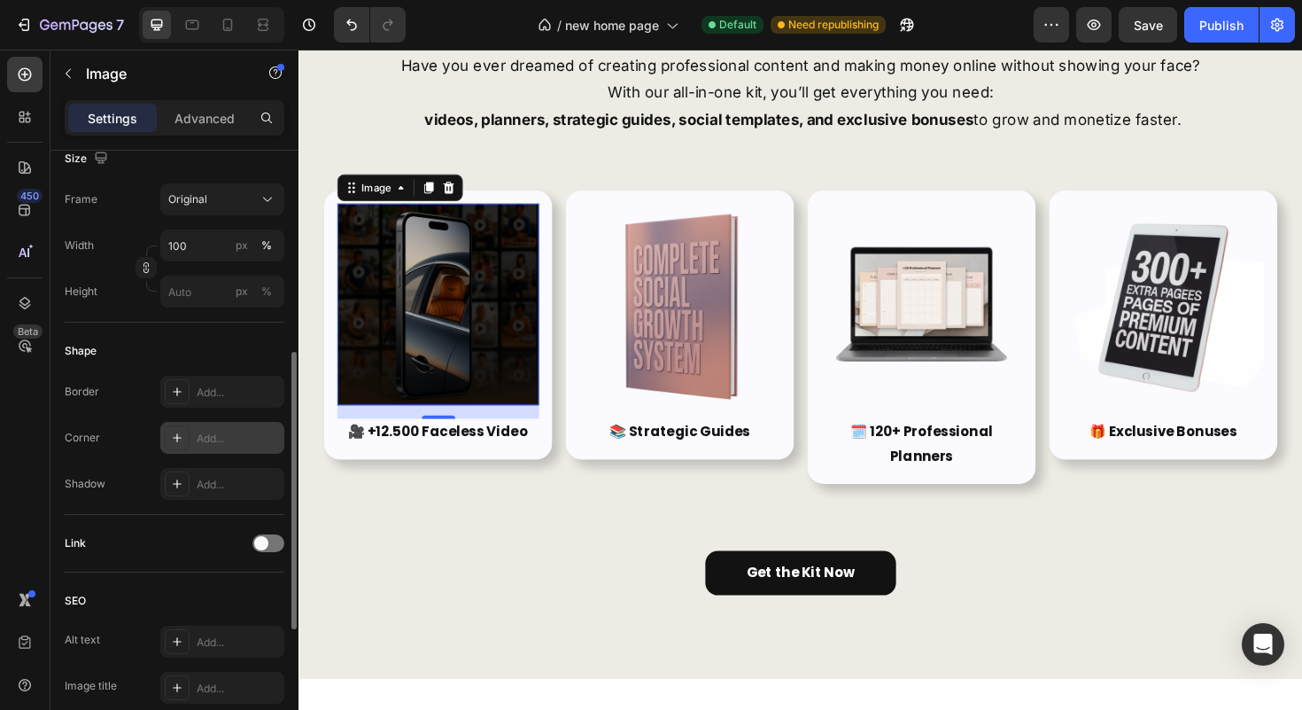
click at [210, 431] on div "Add..." at bounding box center [238, 439] width 83 height 16
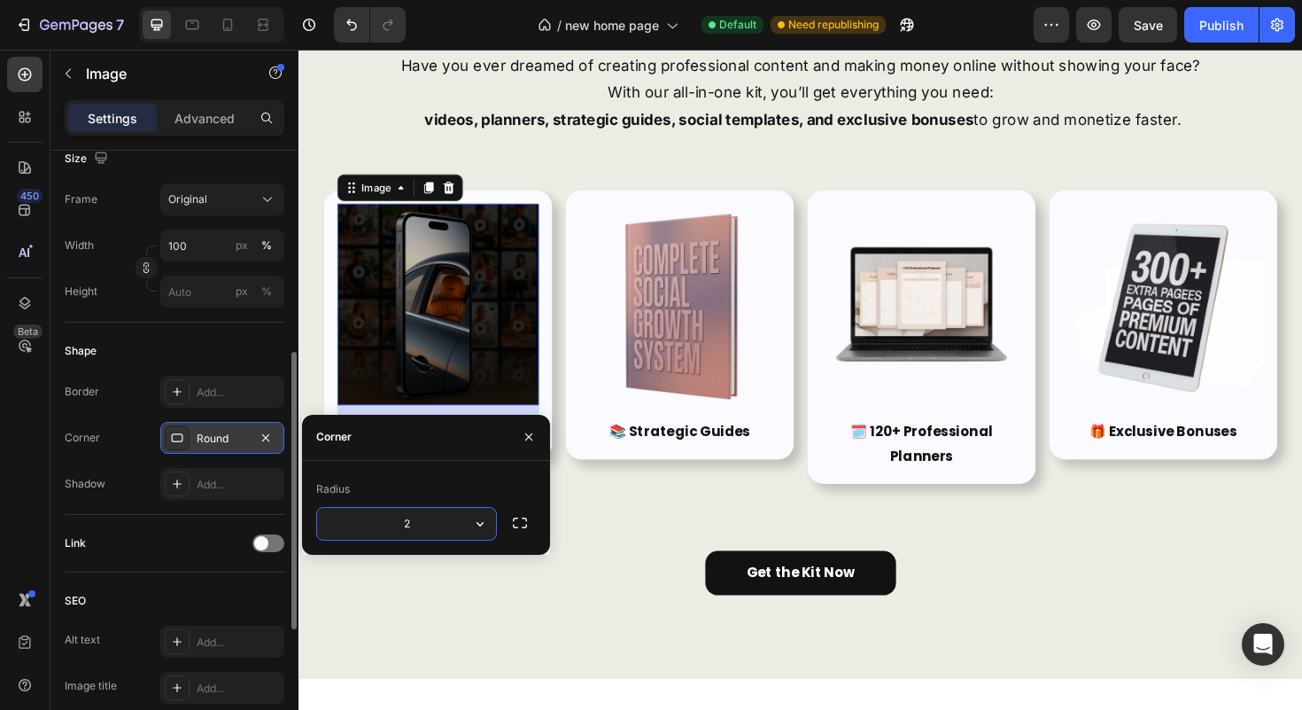
type input "25"
click at [530, 434] on icon "button" at bounding box center [529, 437] width 14 height 14
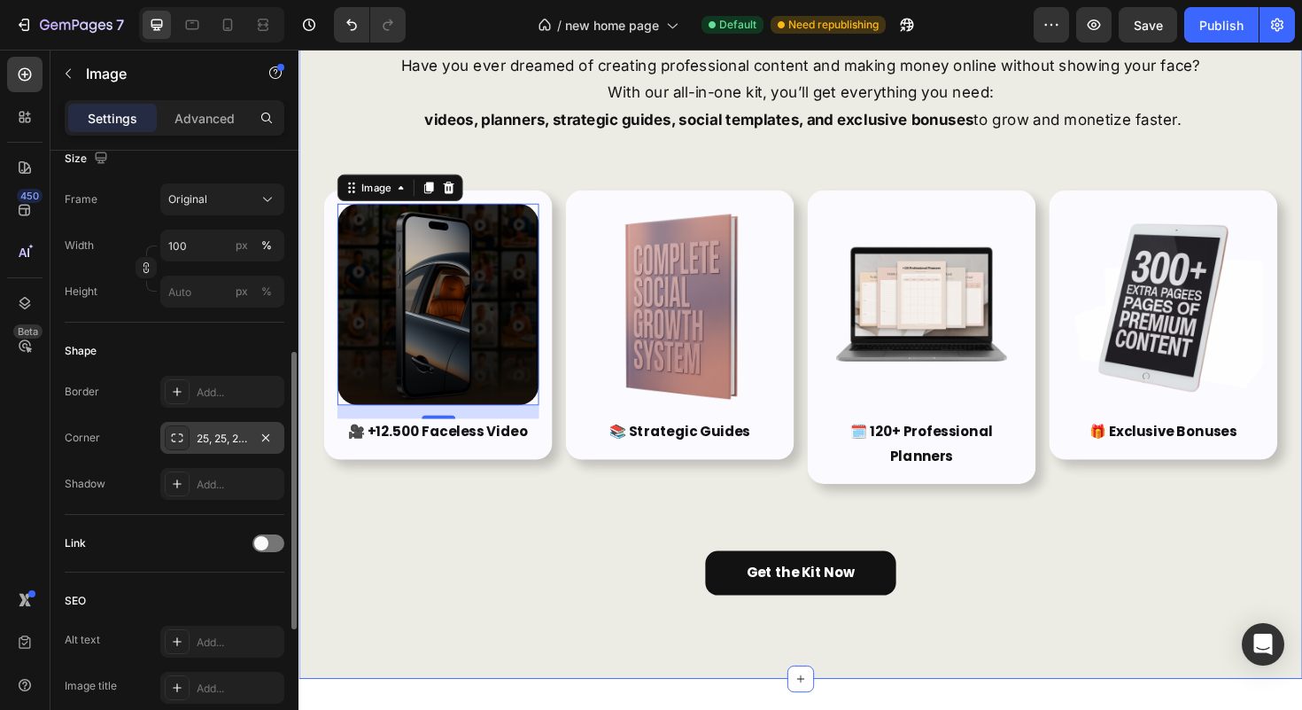
click at [611, 563] on div "🚀 Launch Your Digital Business with the Ultimate Digital Marketing Faceless Kit…" at bounding box center [830, 272] width 1010 height 710
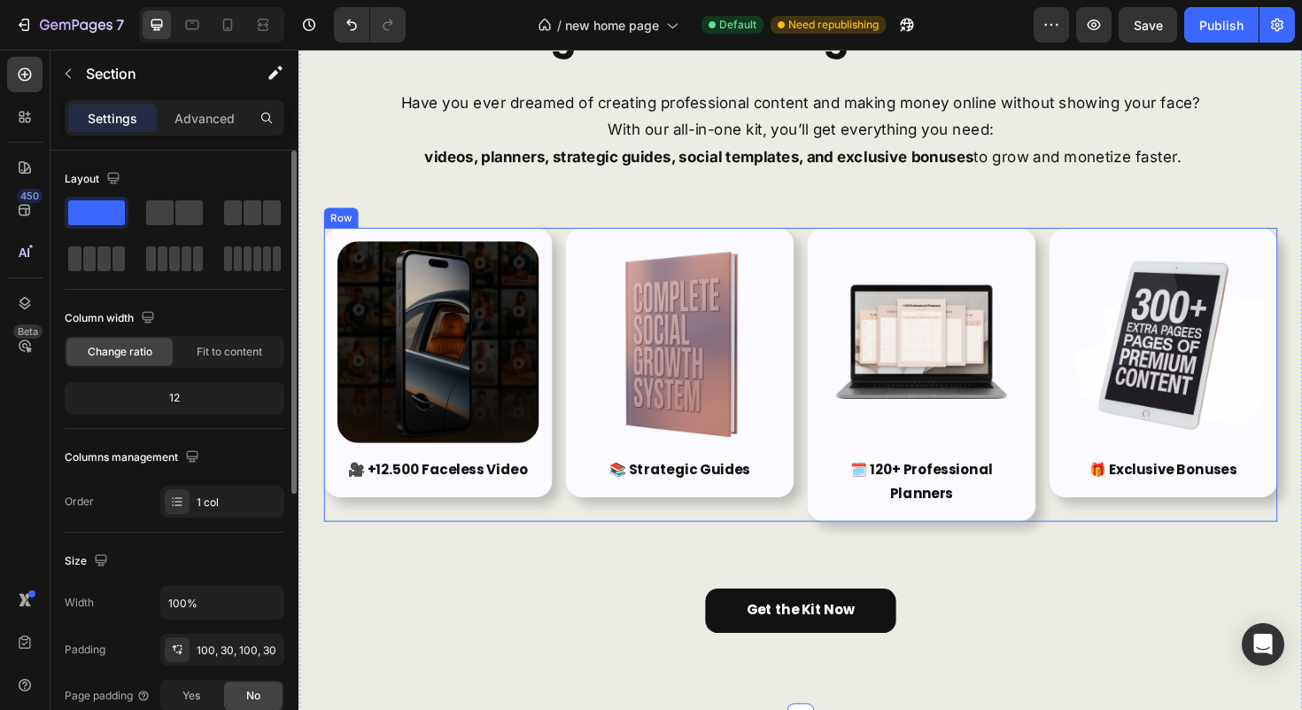
scroll to position [213, 0]
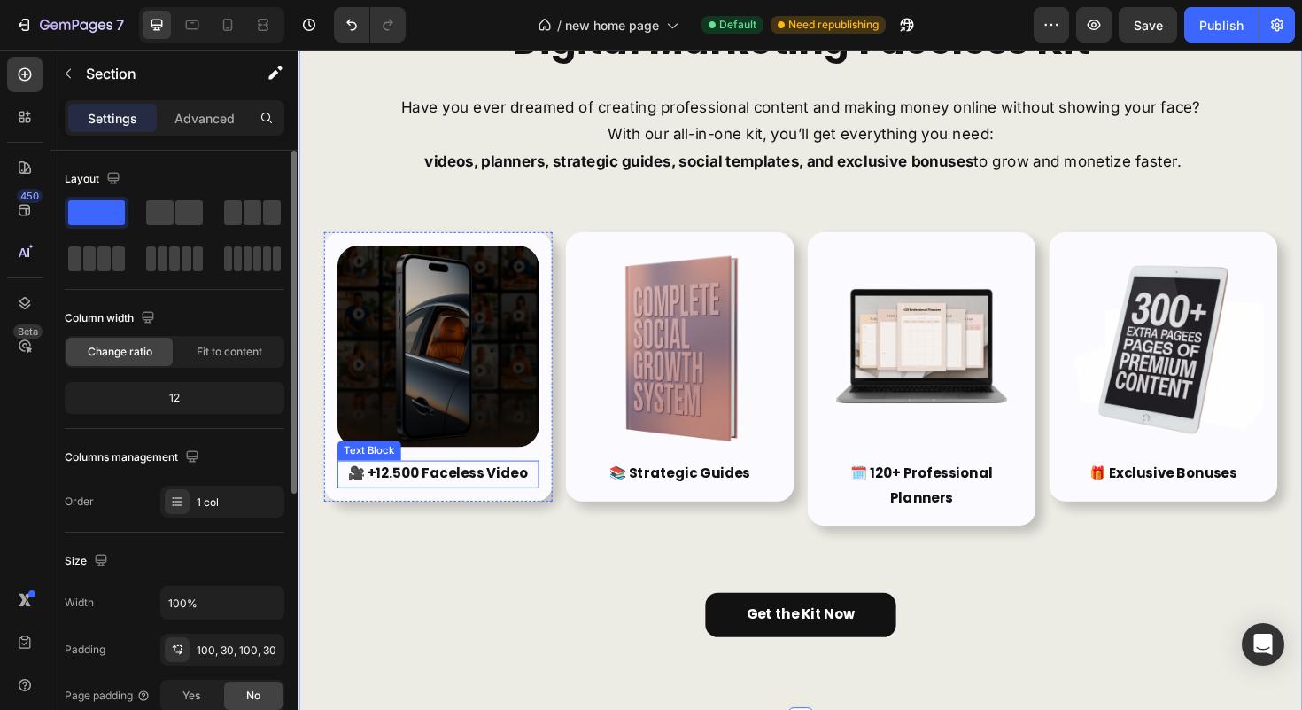
click at [469, 495] on p "🎥 +12.500 Faceless Video" at bounding box center [446, 499] width 210 height 26
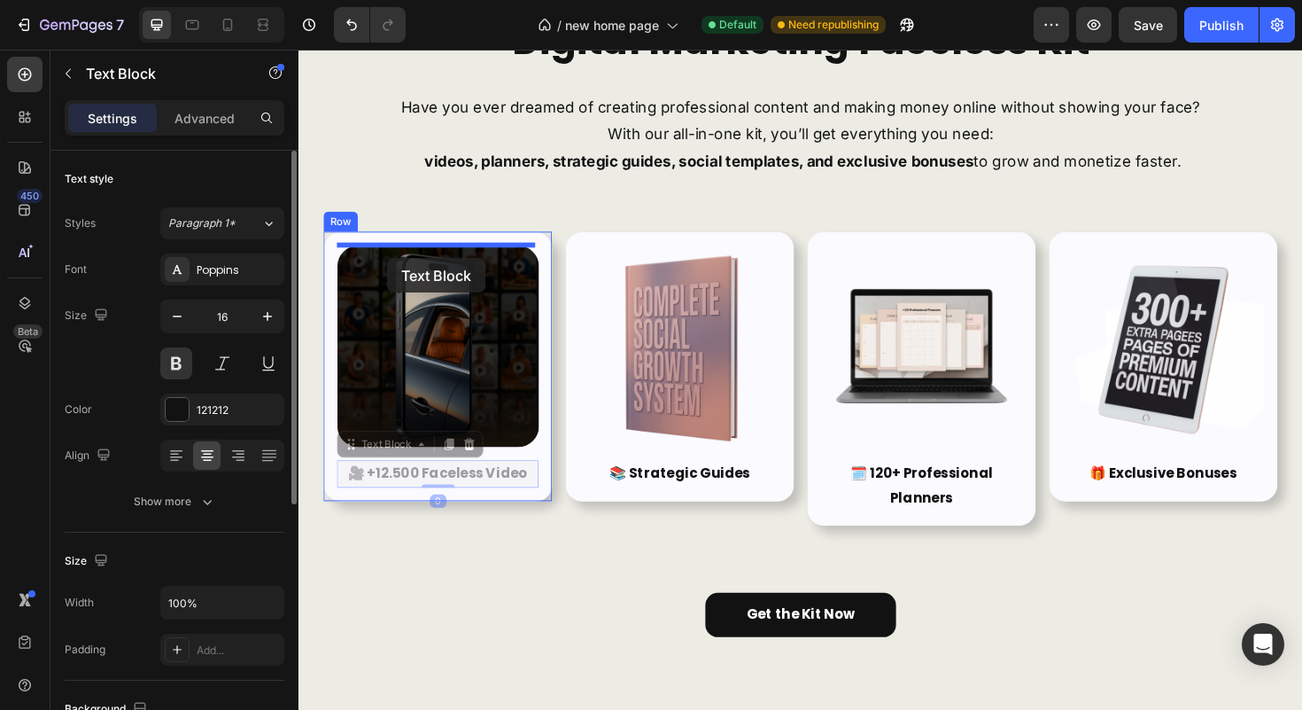
drag, startPoint x: 364, startPoint y: 460, endPoint x: 392, endPoint y: 267, distance: 195.2
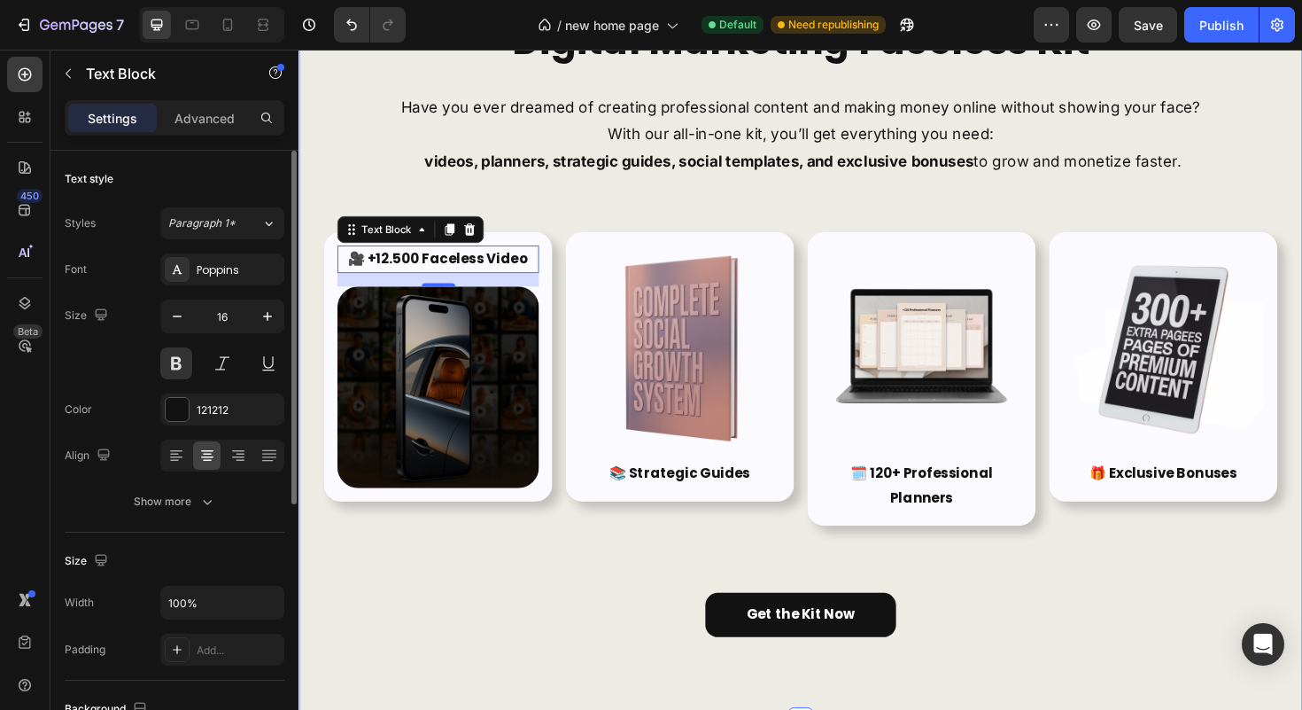
click at [532, 596] on div "🚀 Launch Your Digital Business with the Ultimate Digital Marketing Faceless Kit…" at bounding box center [830, 316] width 1010 height 710
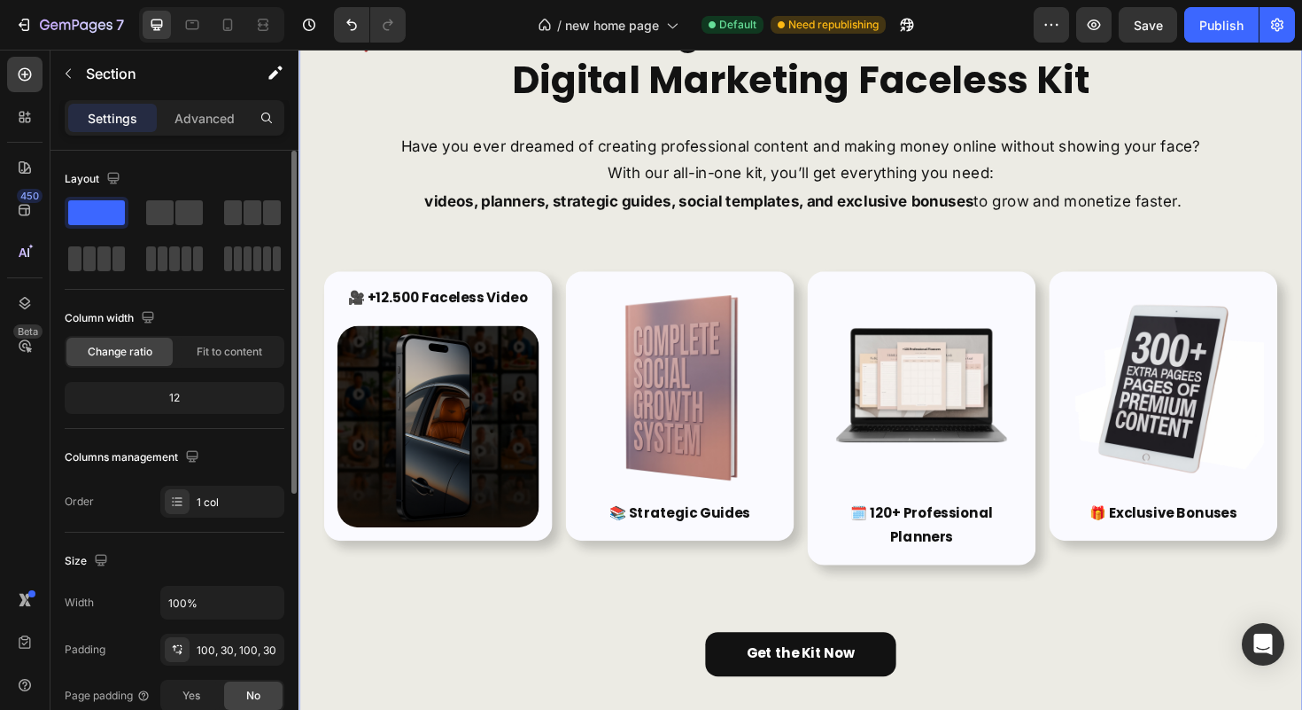
scroll to position [160, 0]
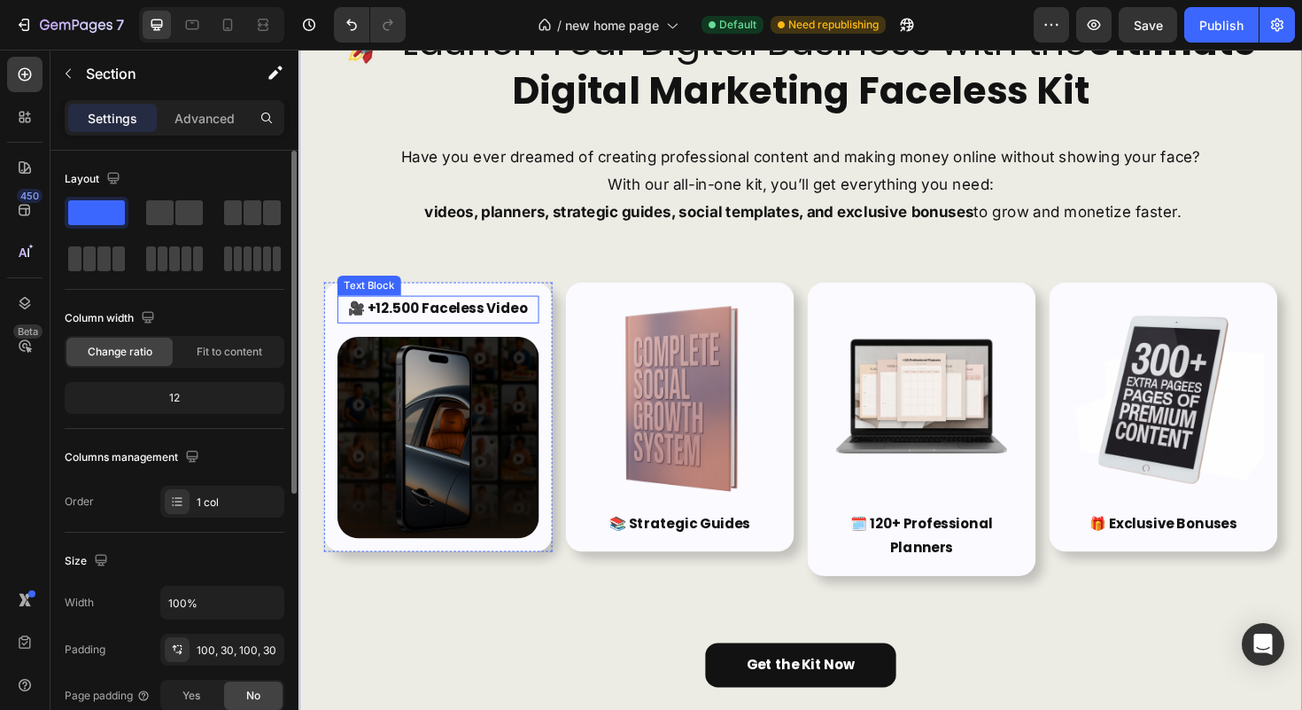
click at [431, 329] on p "🎥 +12.500 Faceless Video" at bounding box center [446, 325] width 210 height 26
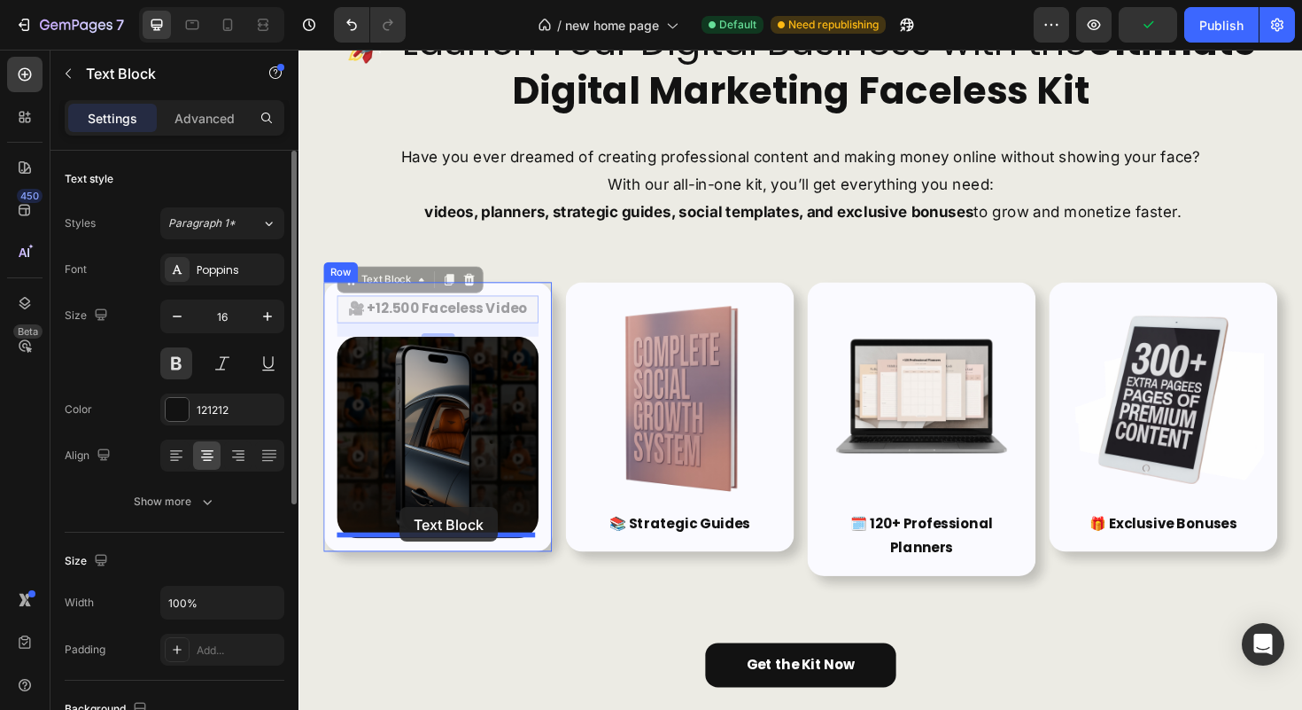
drag, startPoint x: 387, startPoint y: 299, endPoint x: 406, endPoint y: 534, distance: 236.4
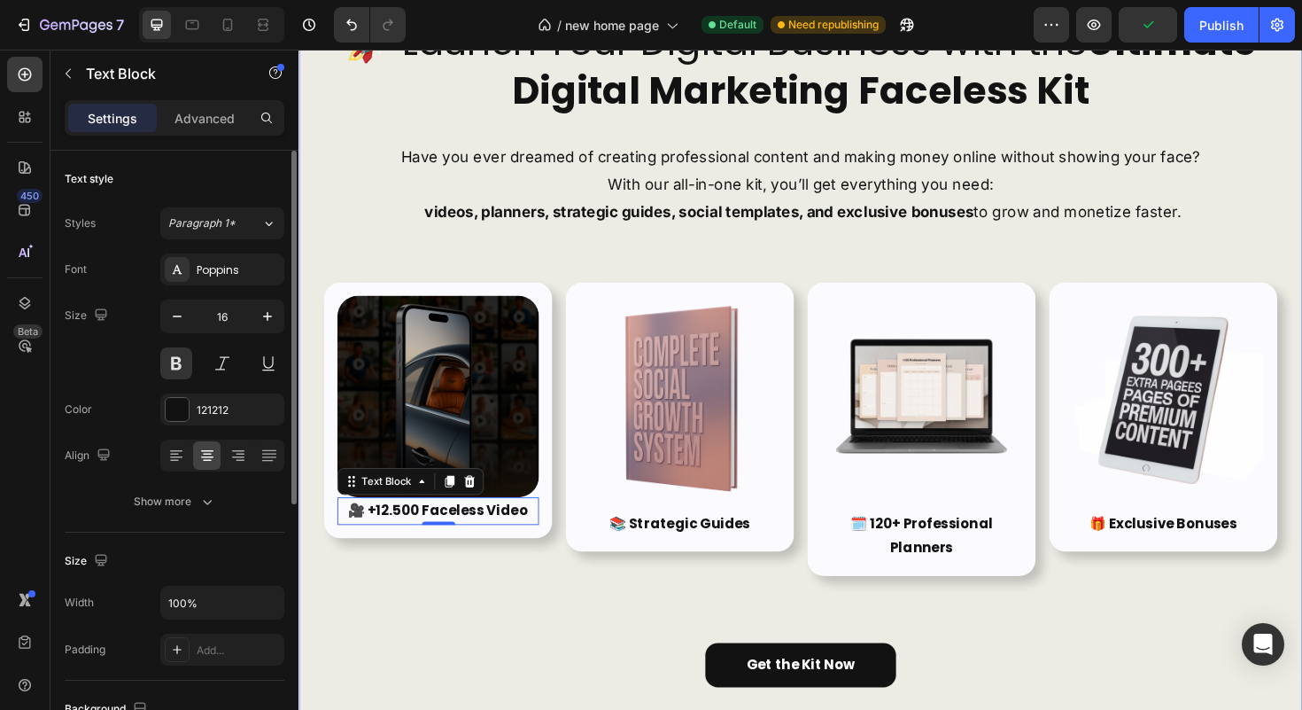
click at [406, 606] on div "🚀 Launch Your Digital Business with the Ultimate Digital Marketing Faceless Kit…" at bounding box center [830, 369] width 1010 height 710
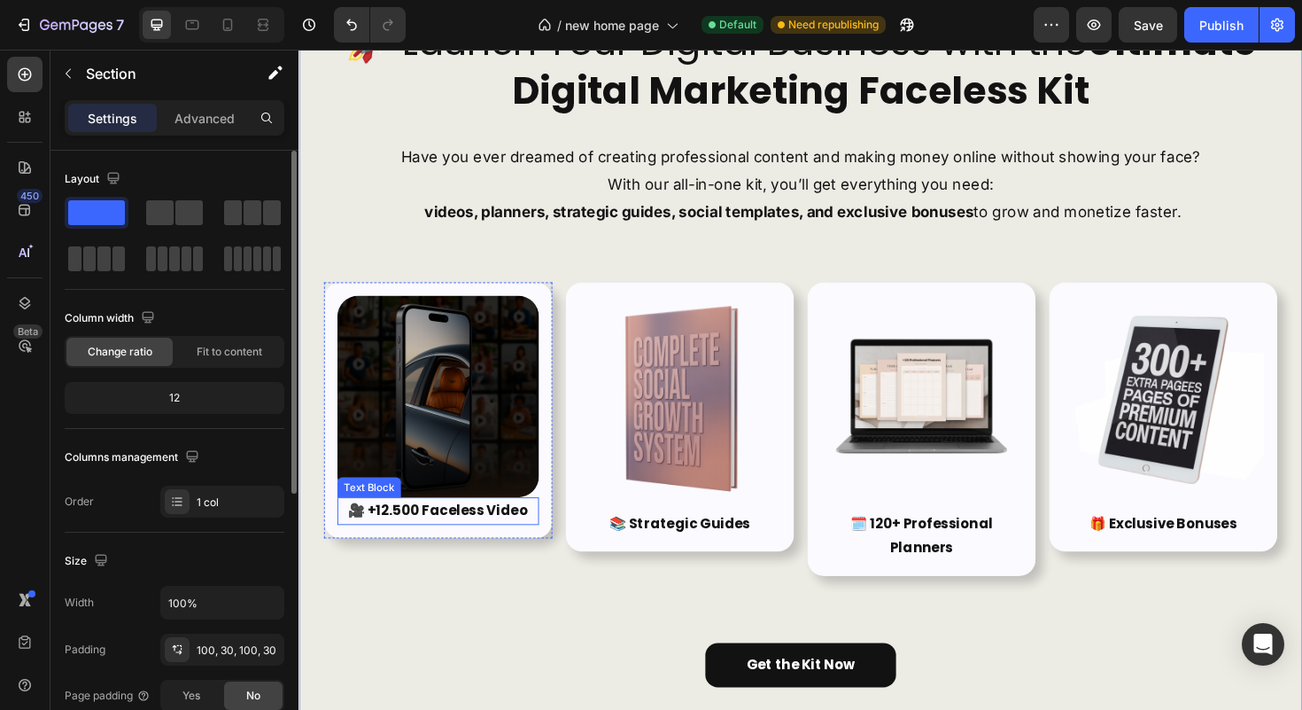
click at [396, 529] on p "🎥 +12.500 Faceless Video" at bounding box center [446, 538] width 210 height 26
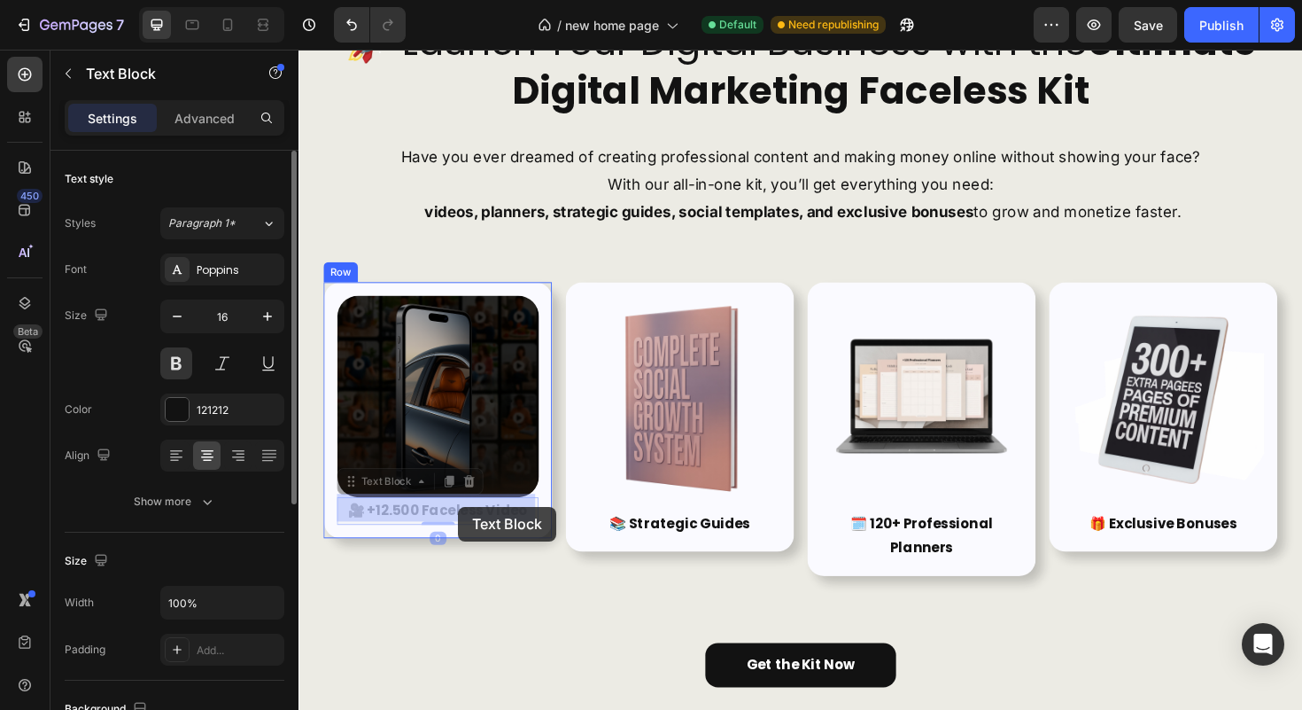
drag, startPoint x: 380, startPoint y: 508, endPoint x: 466, endPoint y: 531, distance: 88.7
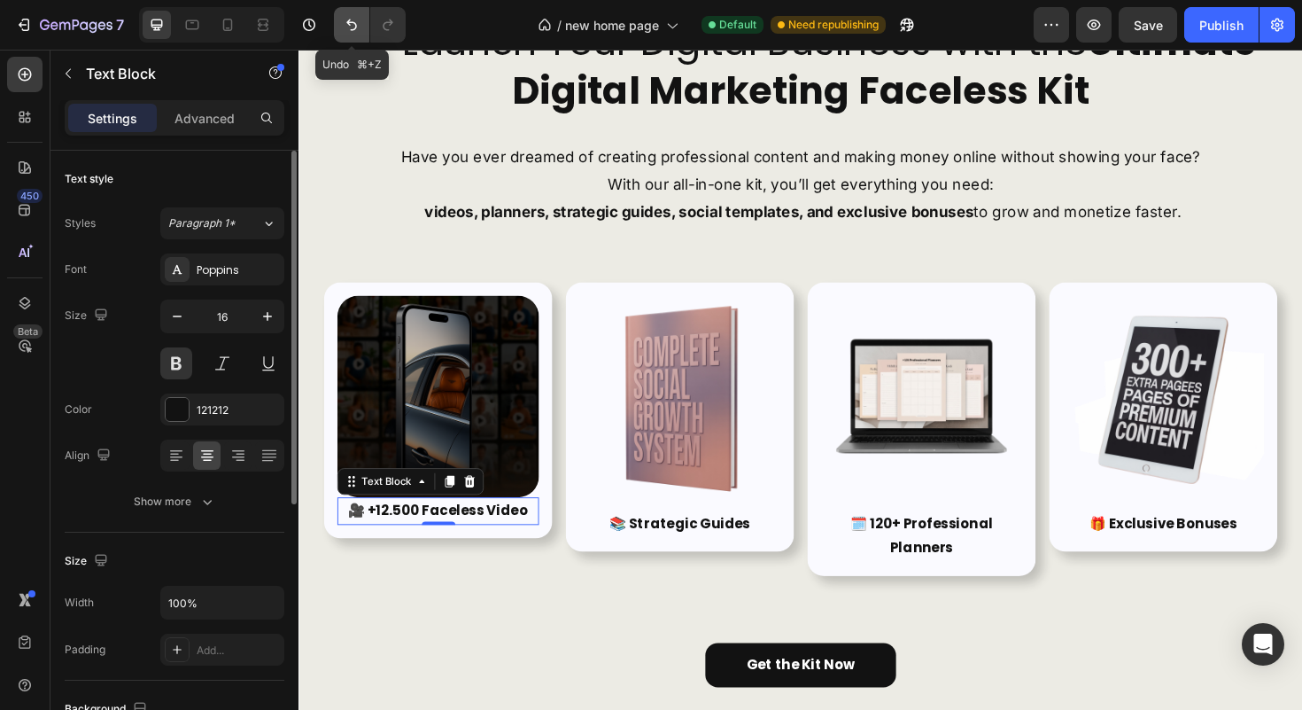
click at [343, 19] on icon "Undo/Redo" at bounding box center [352, 25] width 18 height 18
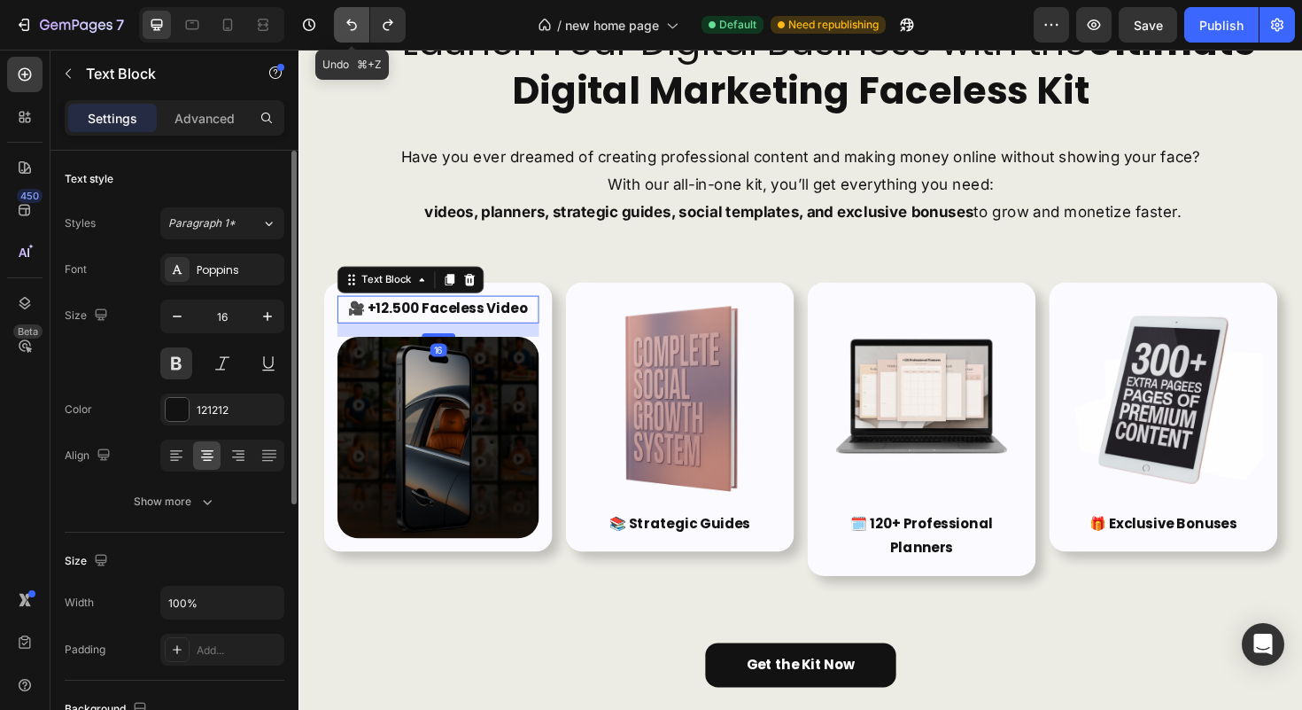
click at [343, 19] on icon "Undo/Redo" at bounding box center [352, 25] width 18 height 18
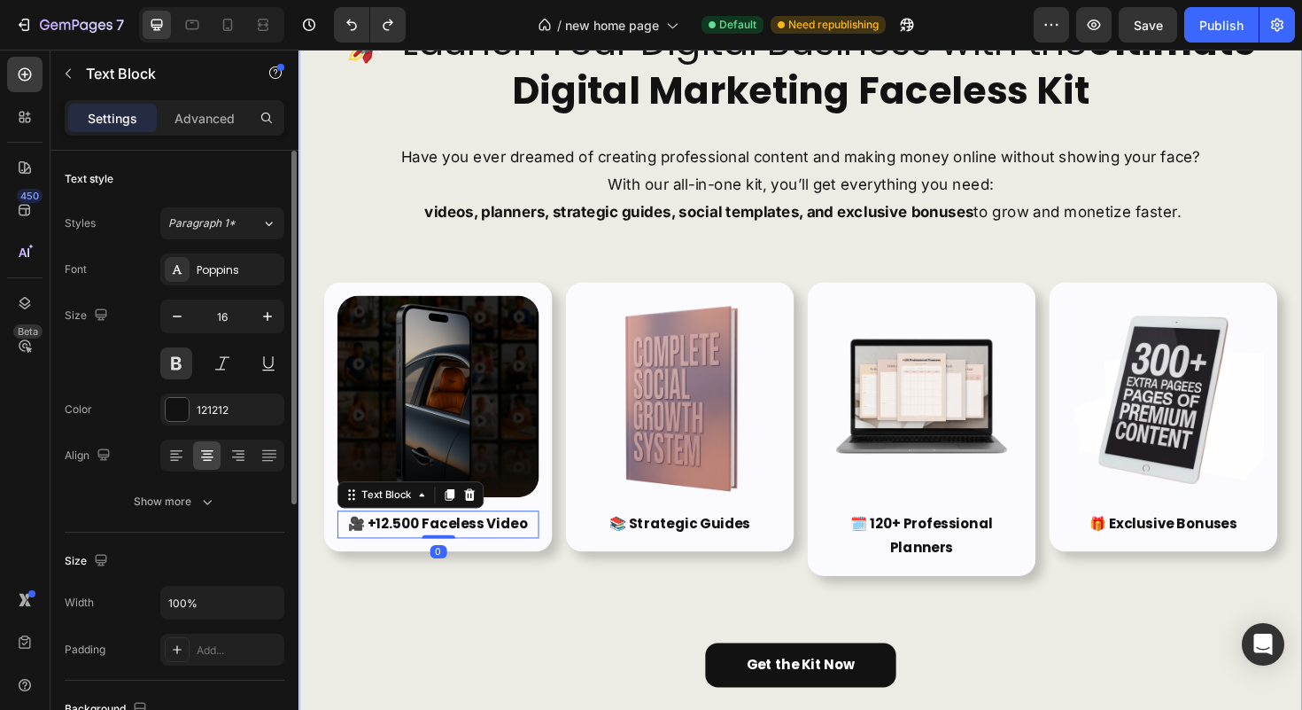
click at [539, 632] on div "🚀 Launch Your Digital Business with the Ultimate Digital Marketing Faceless Kit…" at bounding box center [830, 369] width 1010 height 710
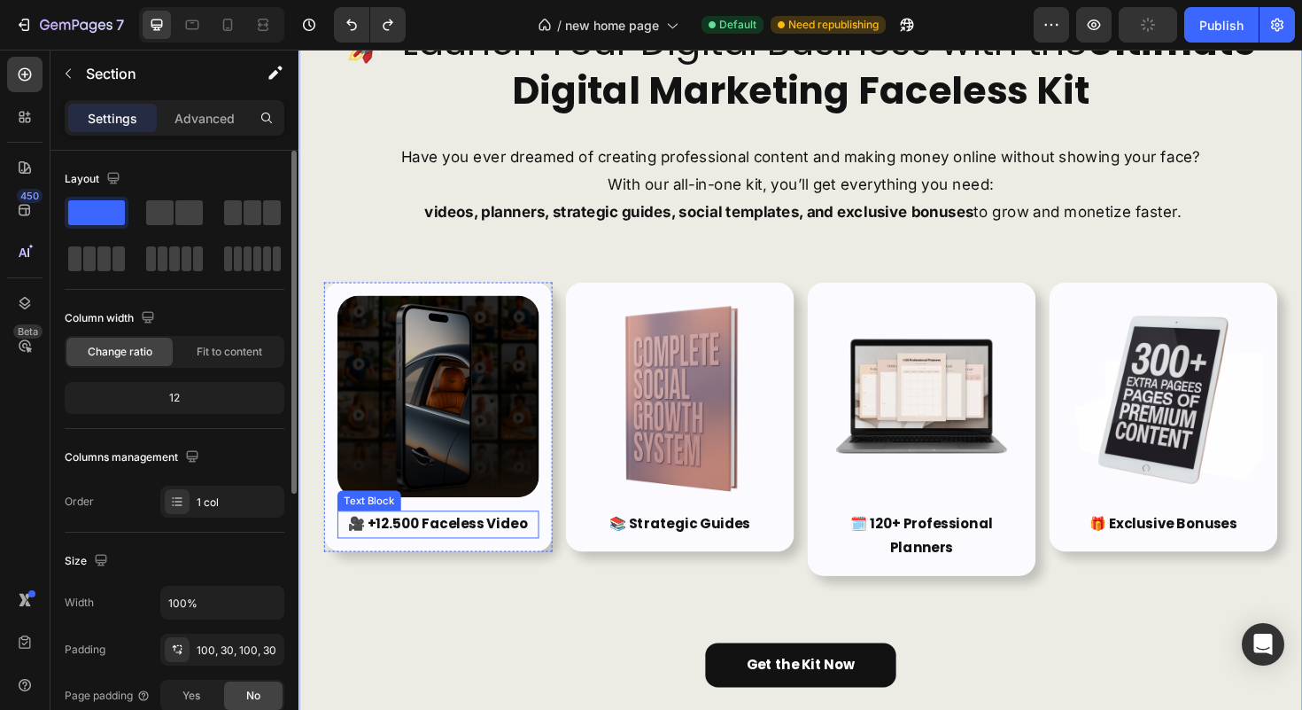
click at [508, 540] on p "🎥 +12.500 Faceless Video" at bounding box center [446, 552] width 210 height 26
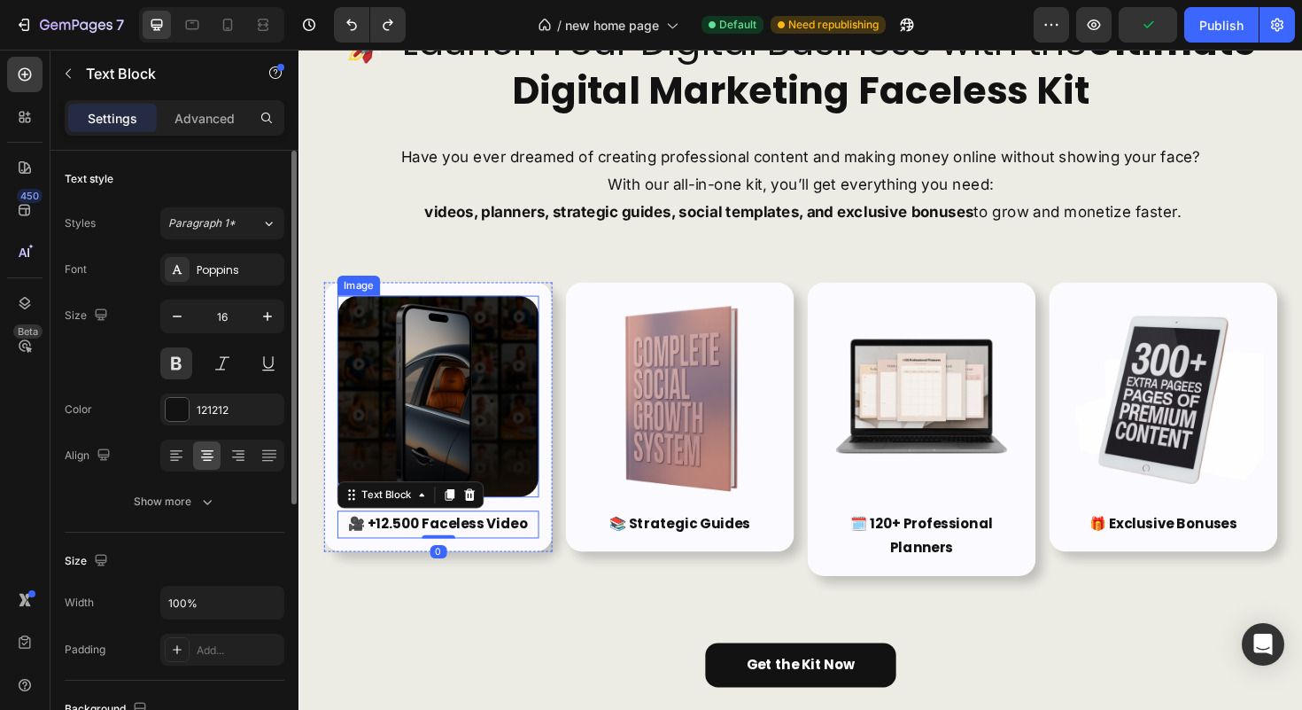
click at [455, 424] on img at bounding box center [445, 416] width 213 height 213
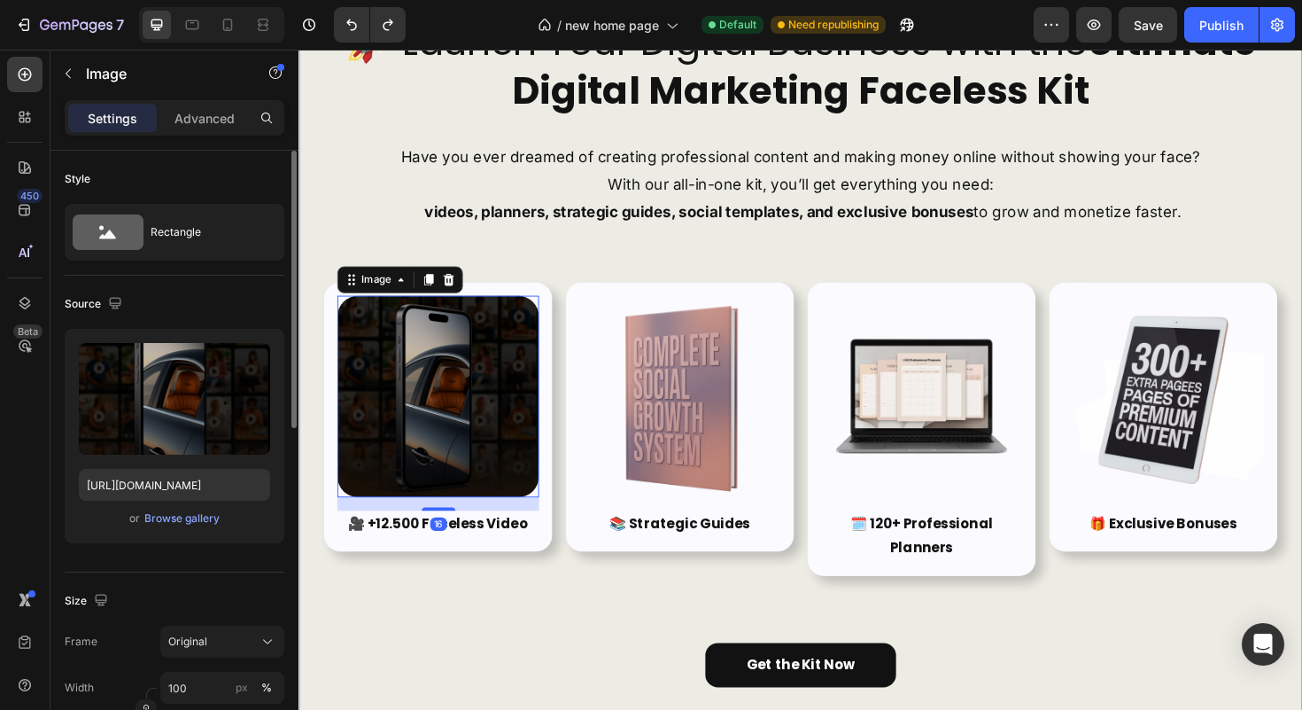
click at [477, 627] on div "🚀 Launch Your Digital Business with the Ultimate Digital Marketing Faceless Kit…" at bounding box center [830, 369] width 1010 height 710
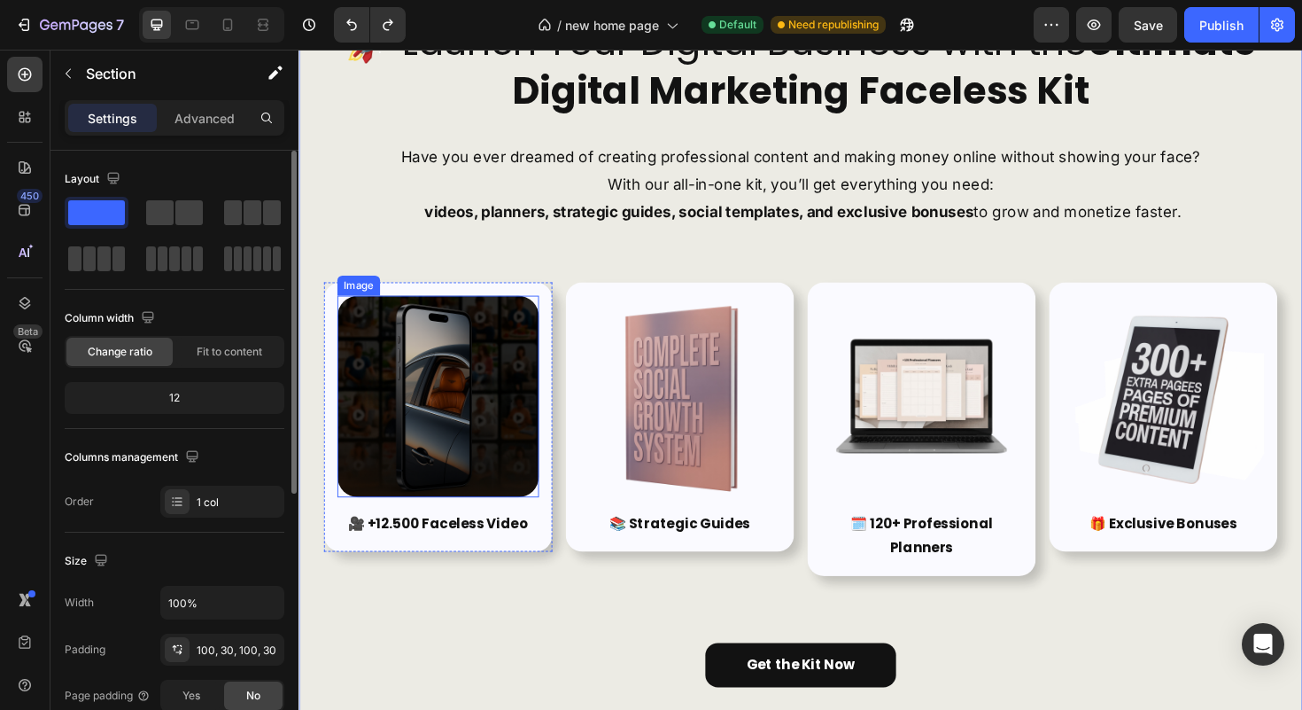
click at [462, 485] on img at bounding box center [445, 416] width 213 height 213
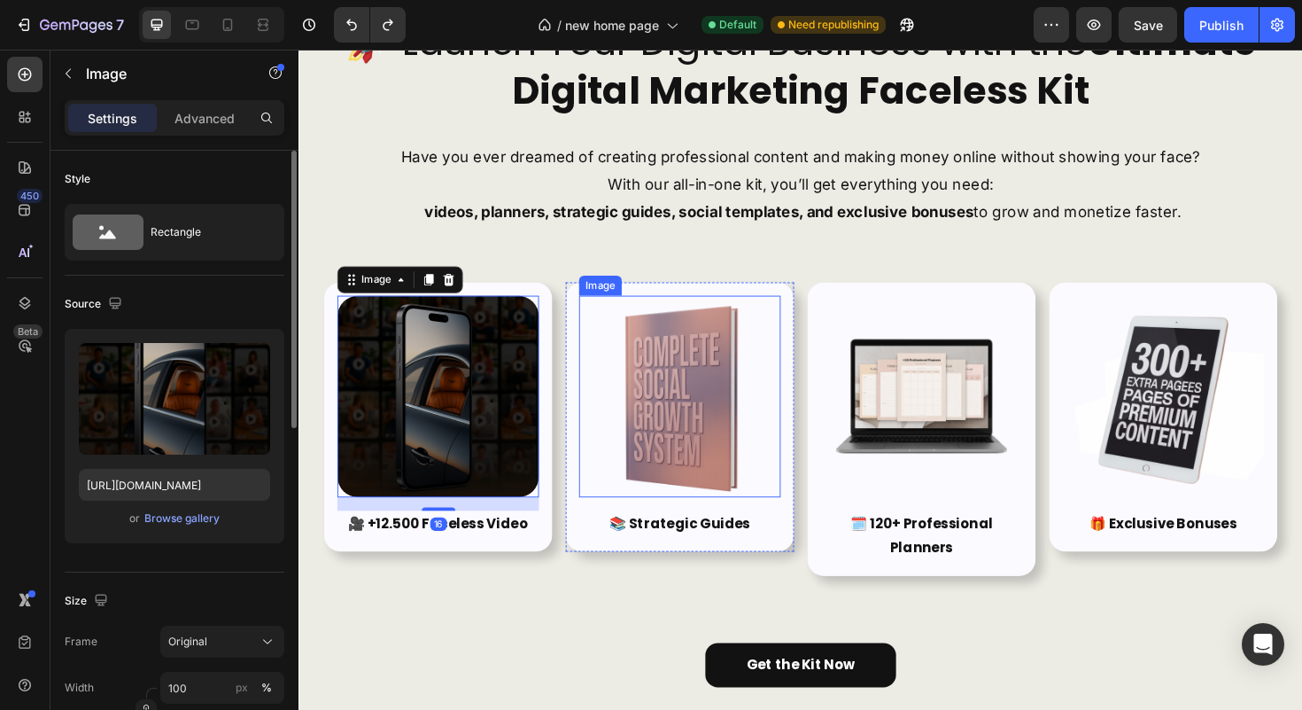
click at [633, 447] on img at bounding box center [701, 416] width 213 height 213
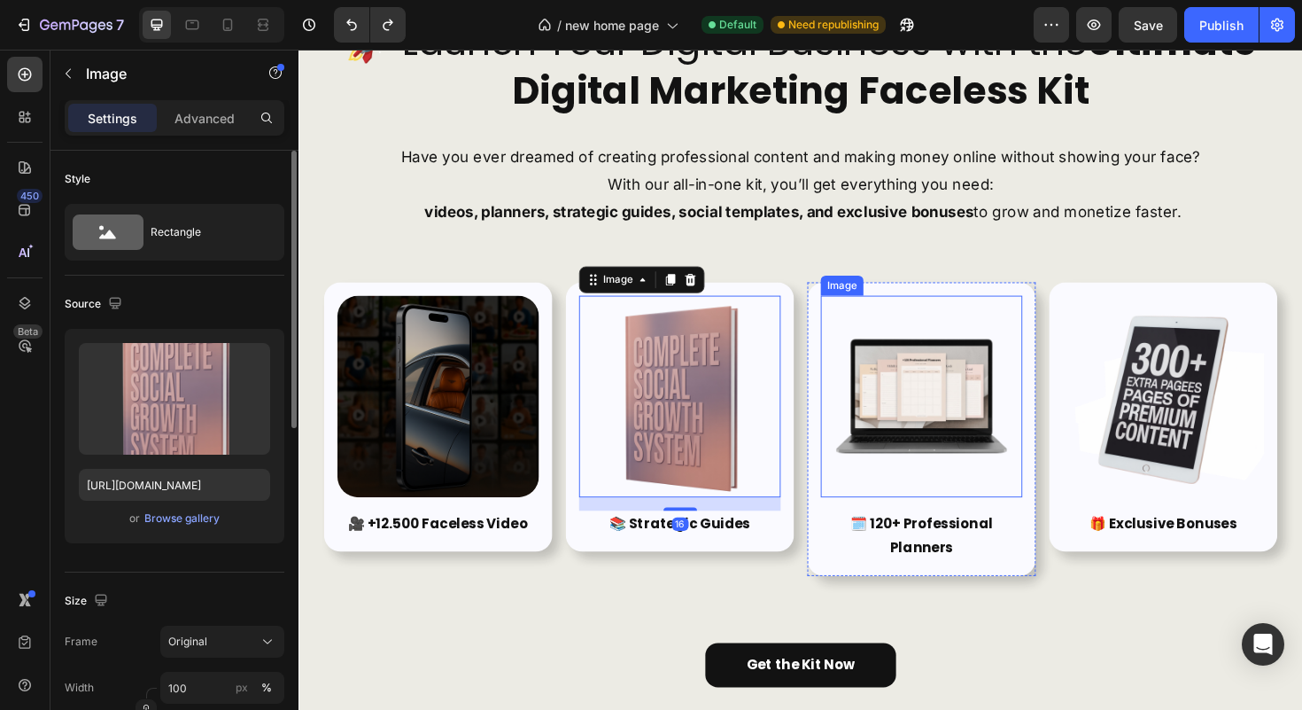
click at [928, 440] on img at bounding box center [957, 416] width 213 height 213
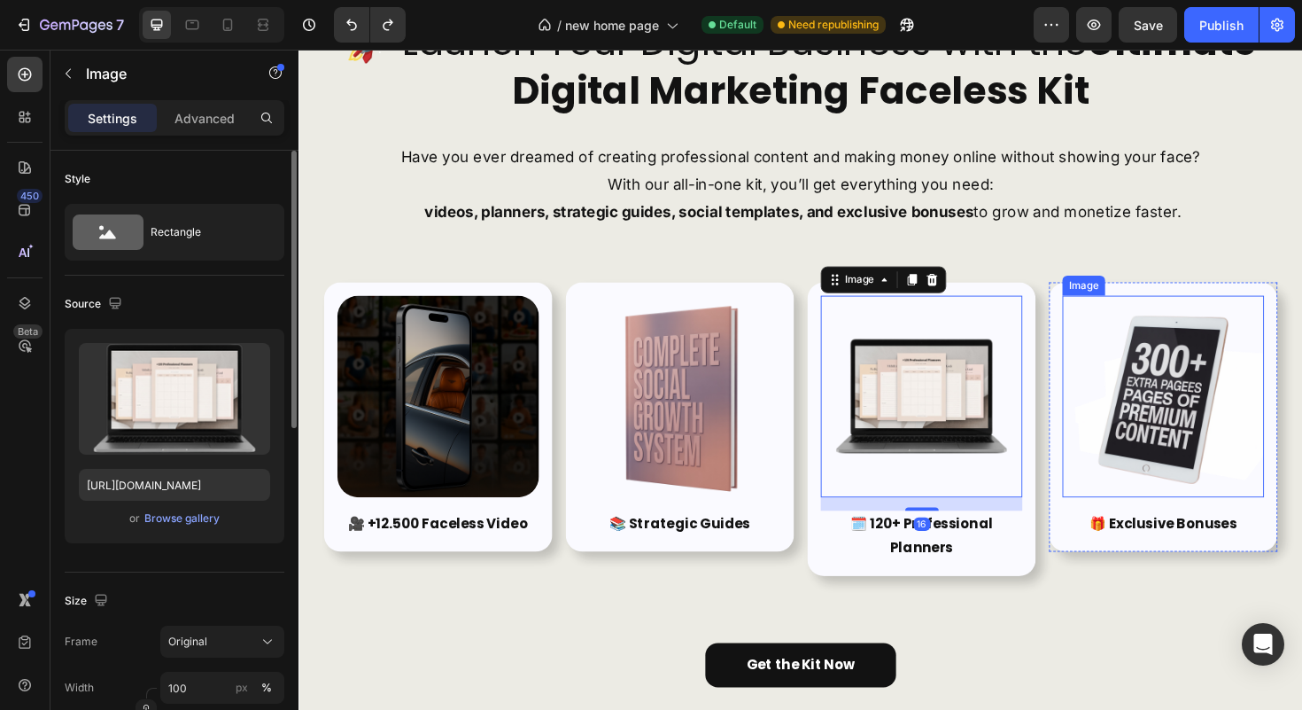
click at [1198, 421] on img at bounding box center [1213, 416] width 213 height 213
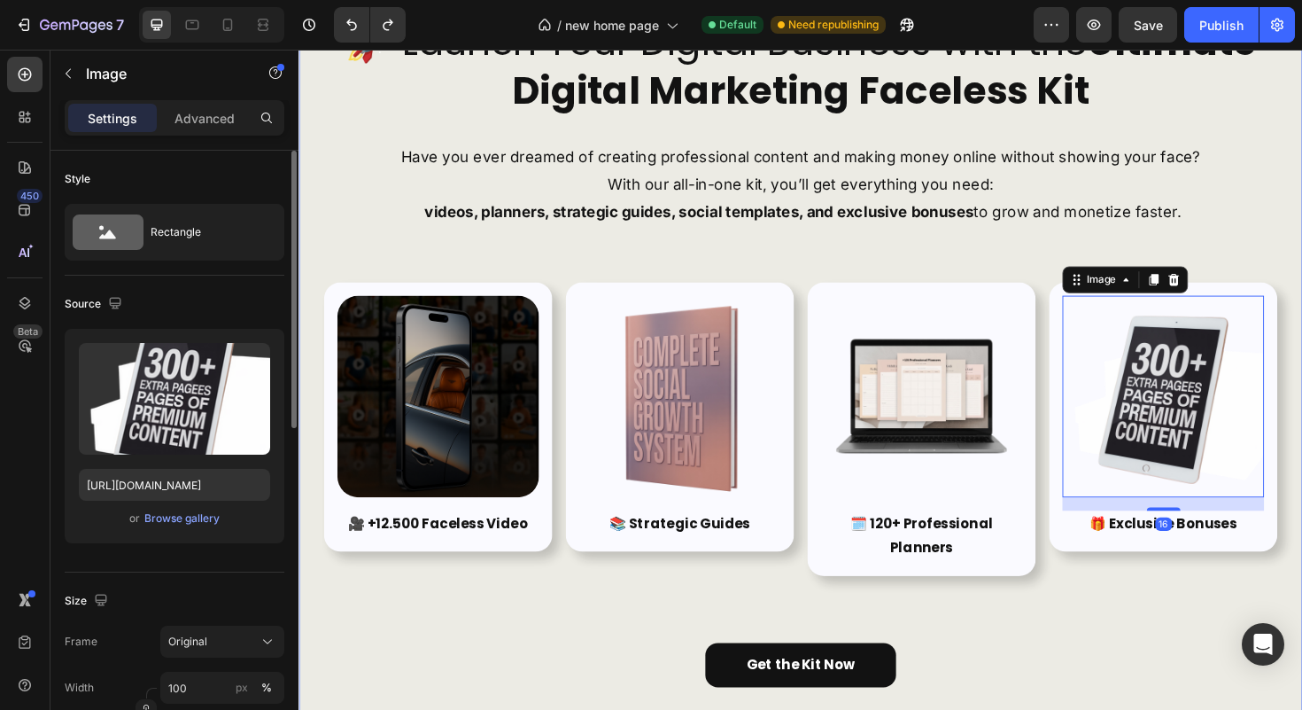
click at [518, 644] on div "🚀 Launch Your Digital Business with the Ultimate Digital Marketing Faceless Kit…" at bounding box center [830, 369] width 1010 height 710
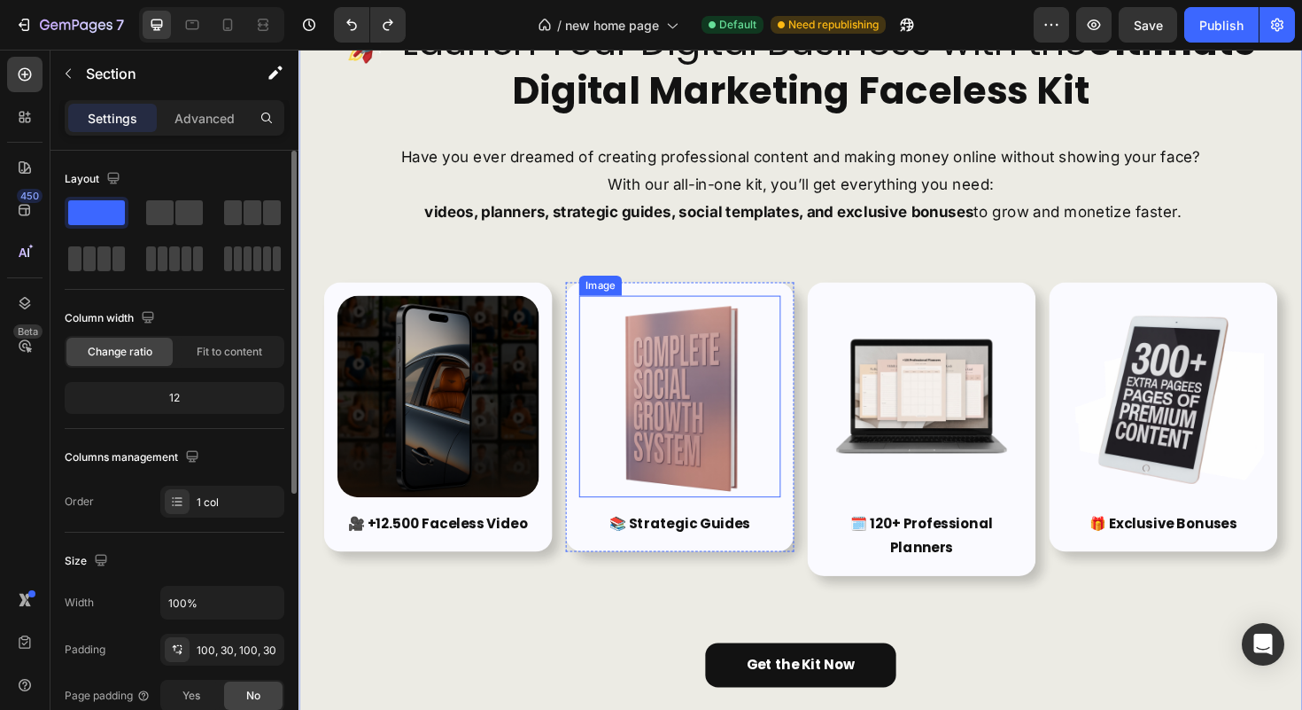
click at [680, 383] on img at bounding box center [701, 416] width 213 height 213
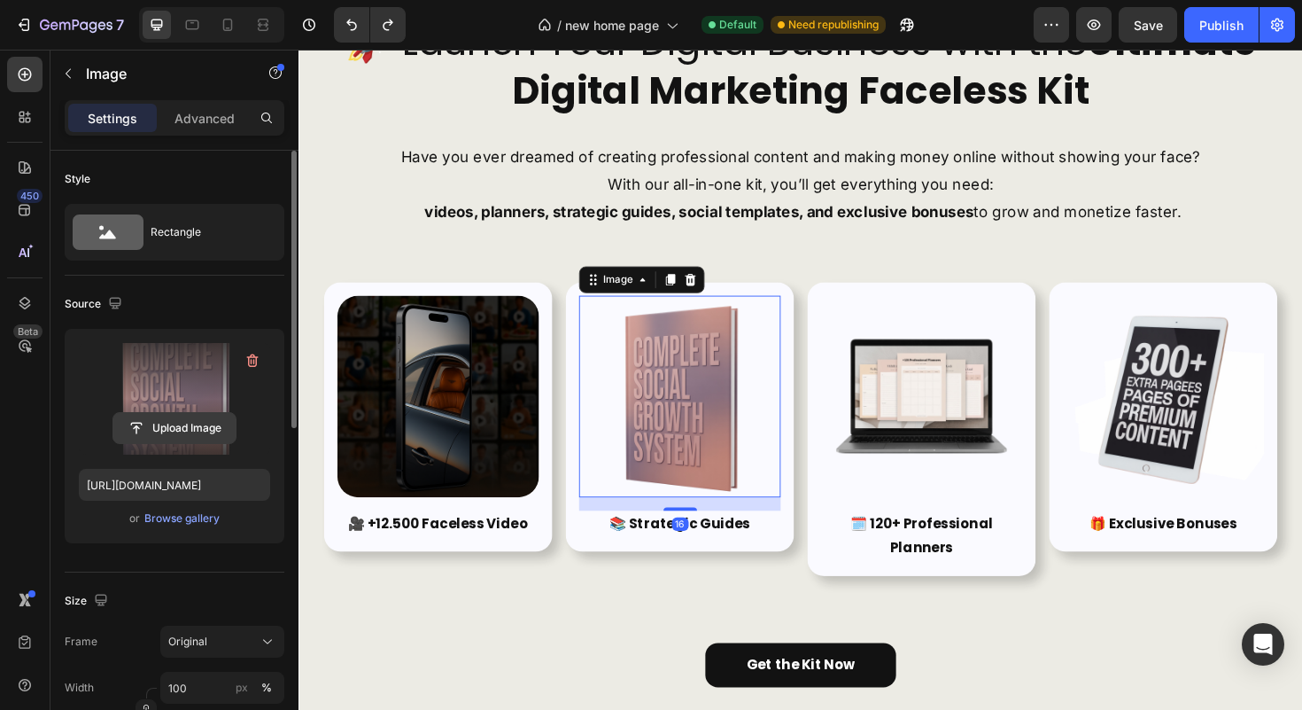
click at [177, 432] on input "file" at bounding box center [174, 428] width 122 height 30
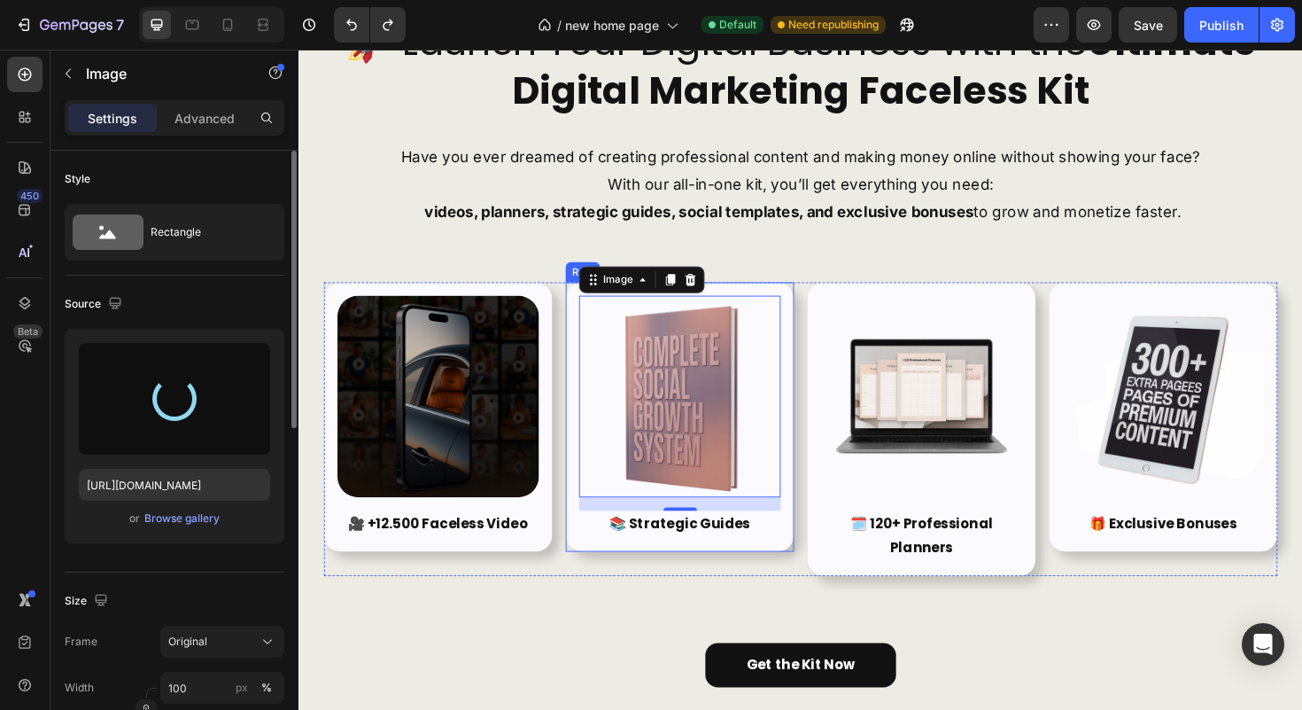
type input "https://cdn.shopify.com/s/files/1/0888/8270/8824/files/gempages_584649487692071…"
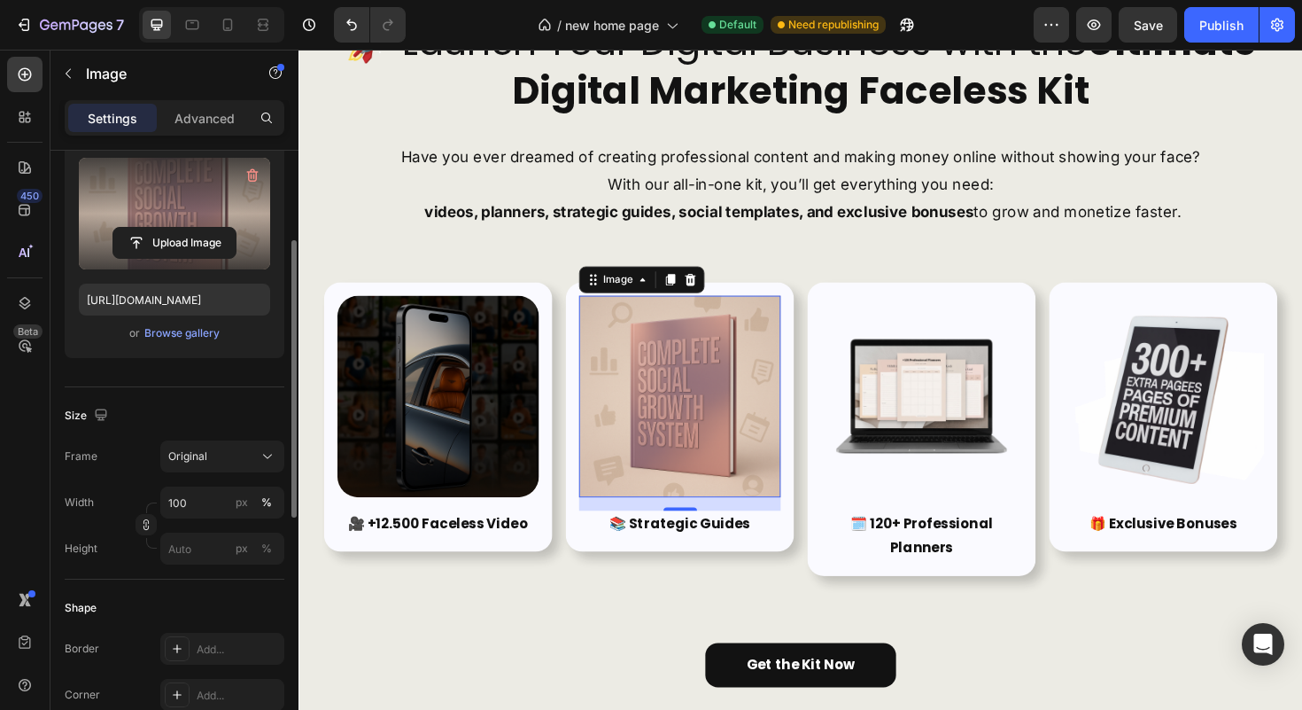
scroll to position [331, 0]
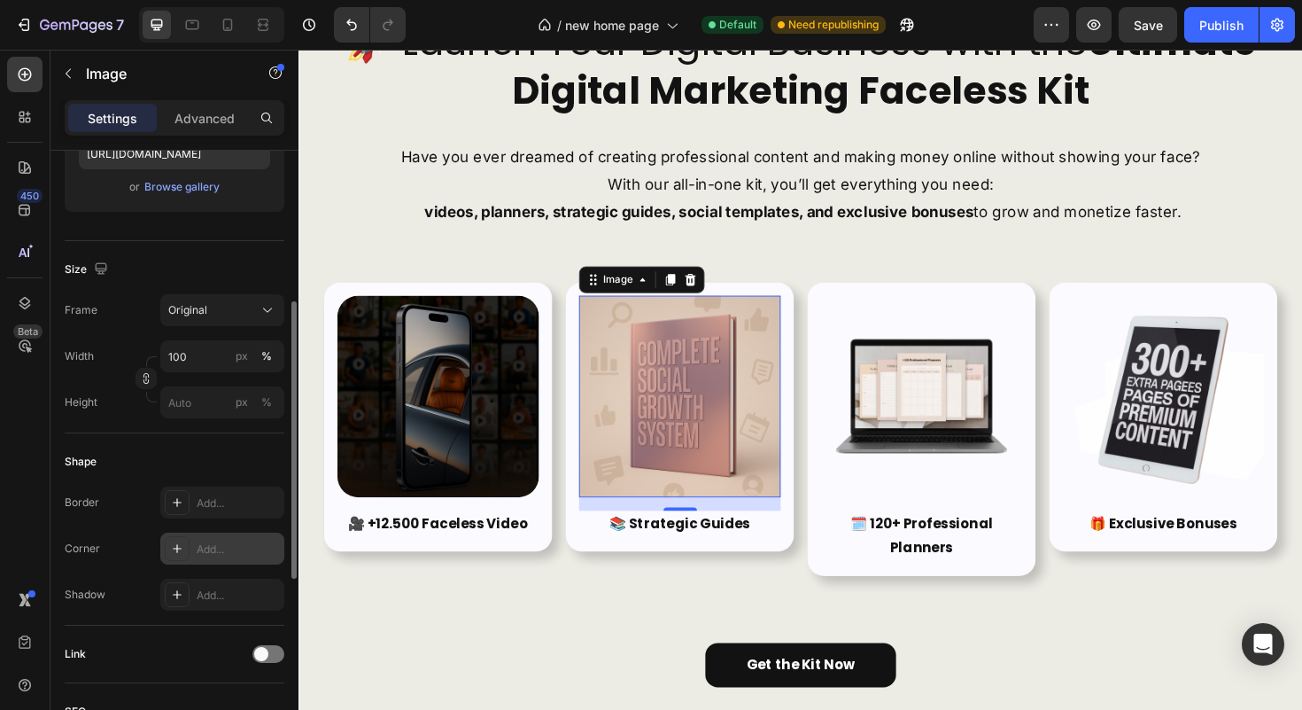
click at [228, 560] on div "Add..." at bounding box center [222, 548] width 124 height 32
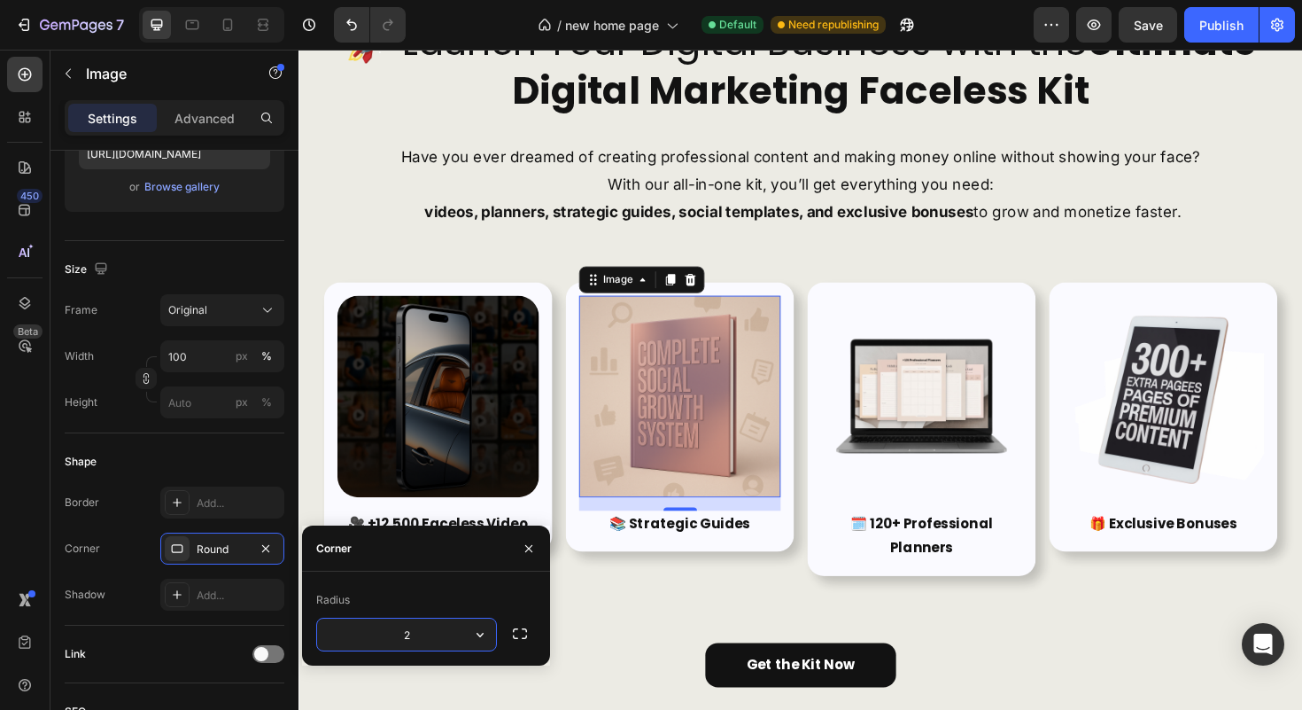
type input "25"
click at [518, 547] on button "button" at bounding box center [529, 548] width 28 height 28
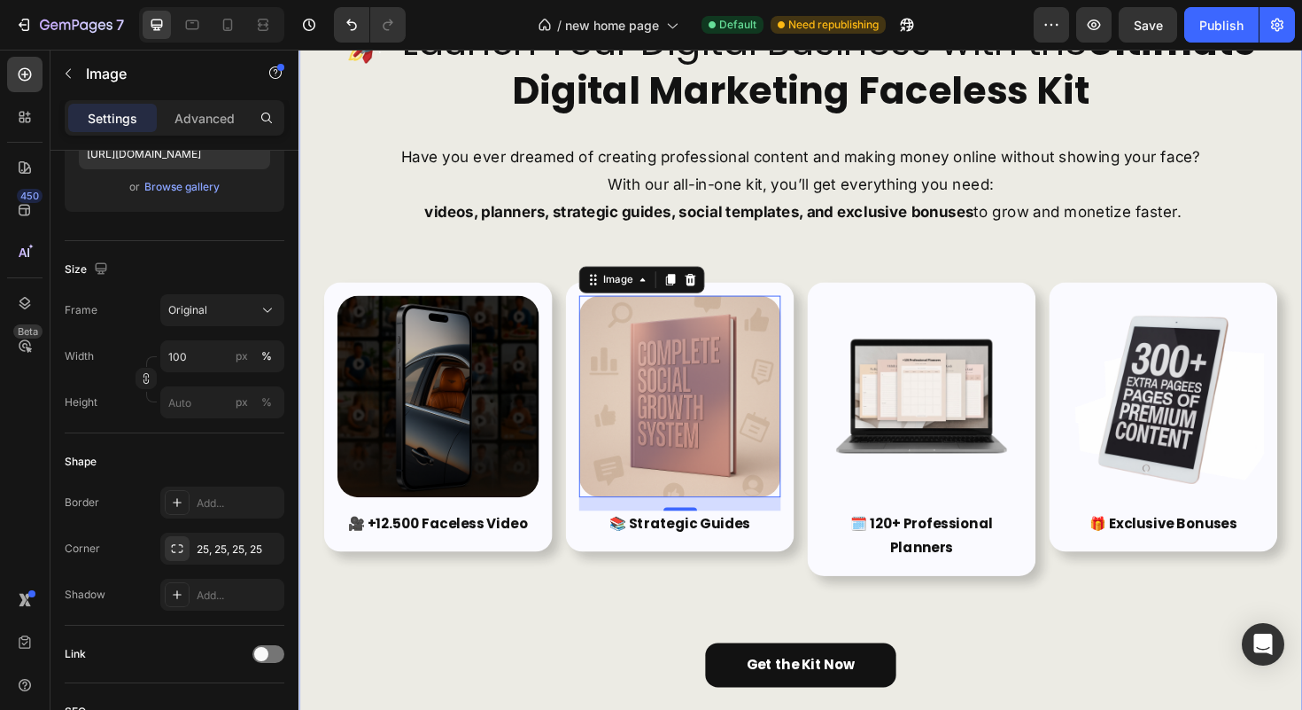
click at [624, 643] on div "🚀 Launch Your Digital Business with the Ultimate Digital Marketing Faceless Kit…" at bounding box center [830, 369] width 1010 height 710
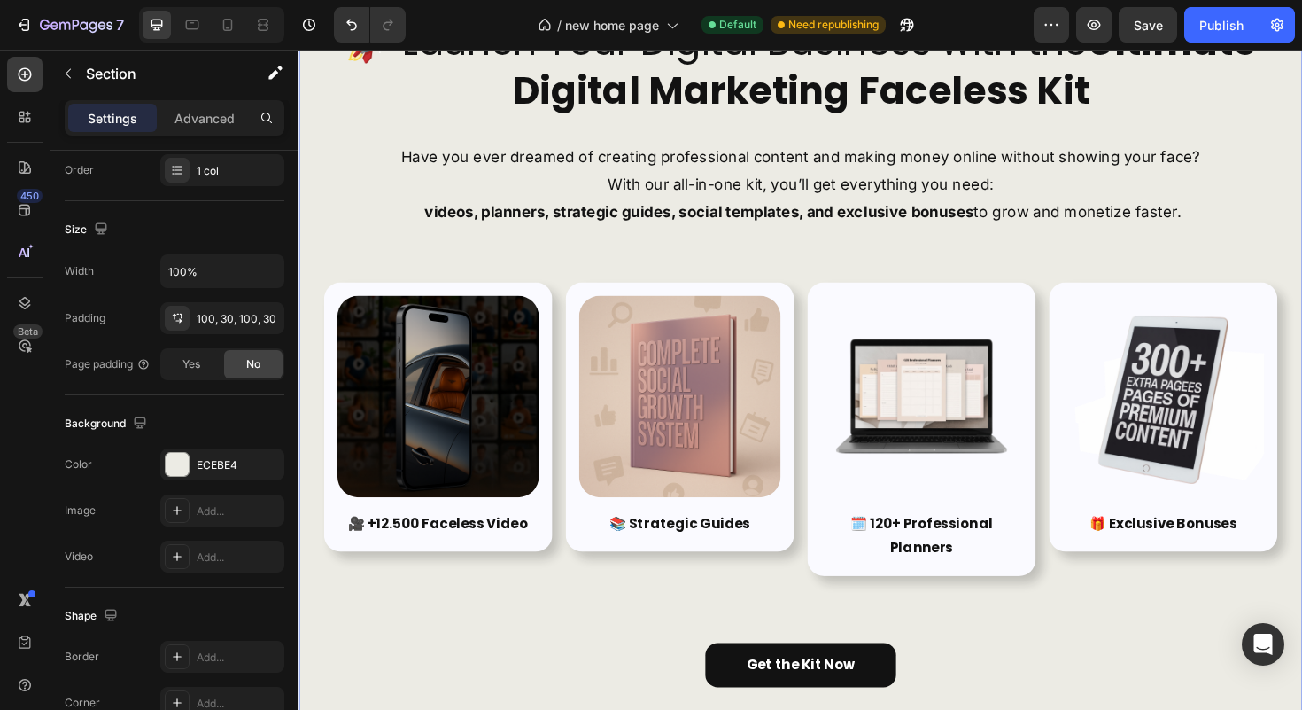
scroll to position [0, 0]
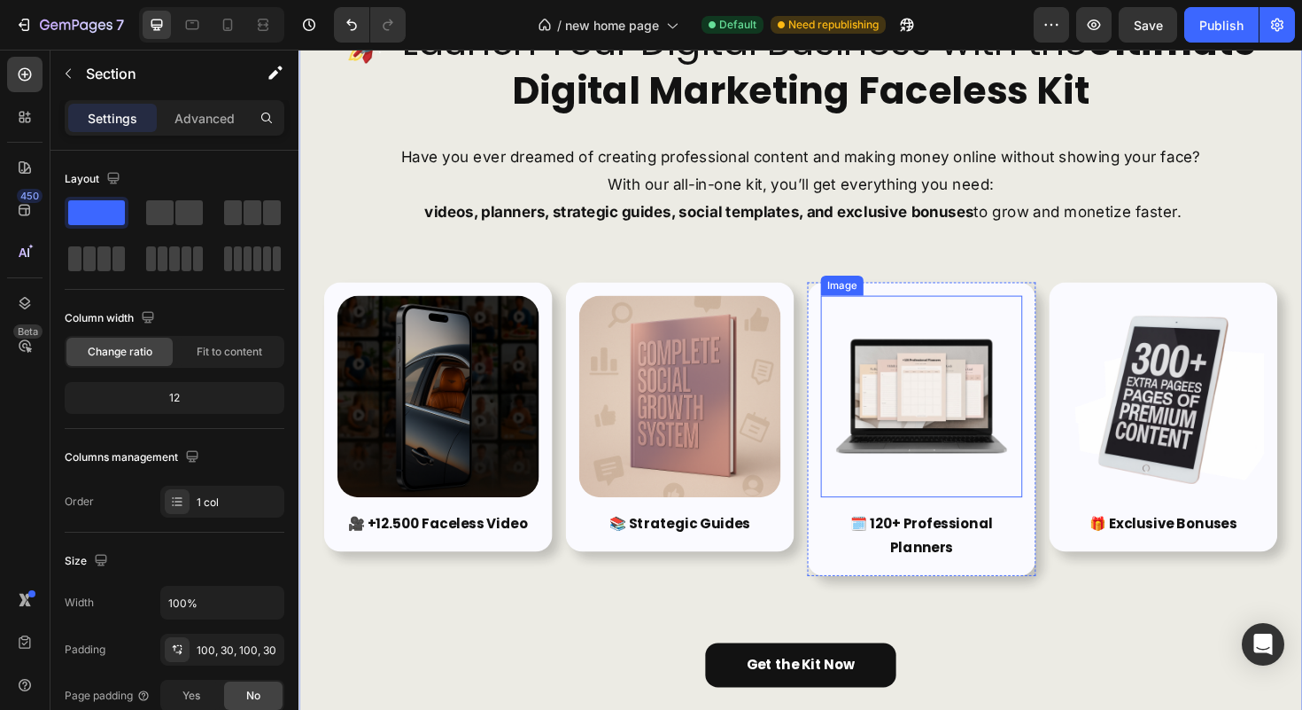
click at [982, 399] on img at bounding box center [957, 416] width 213 height 213
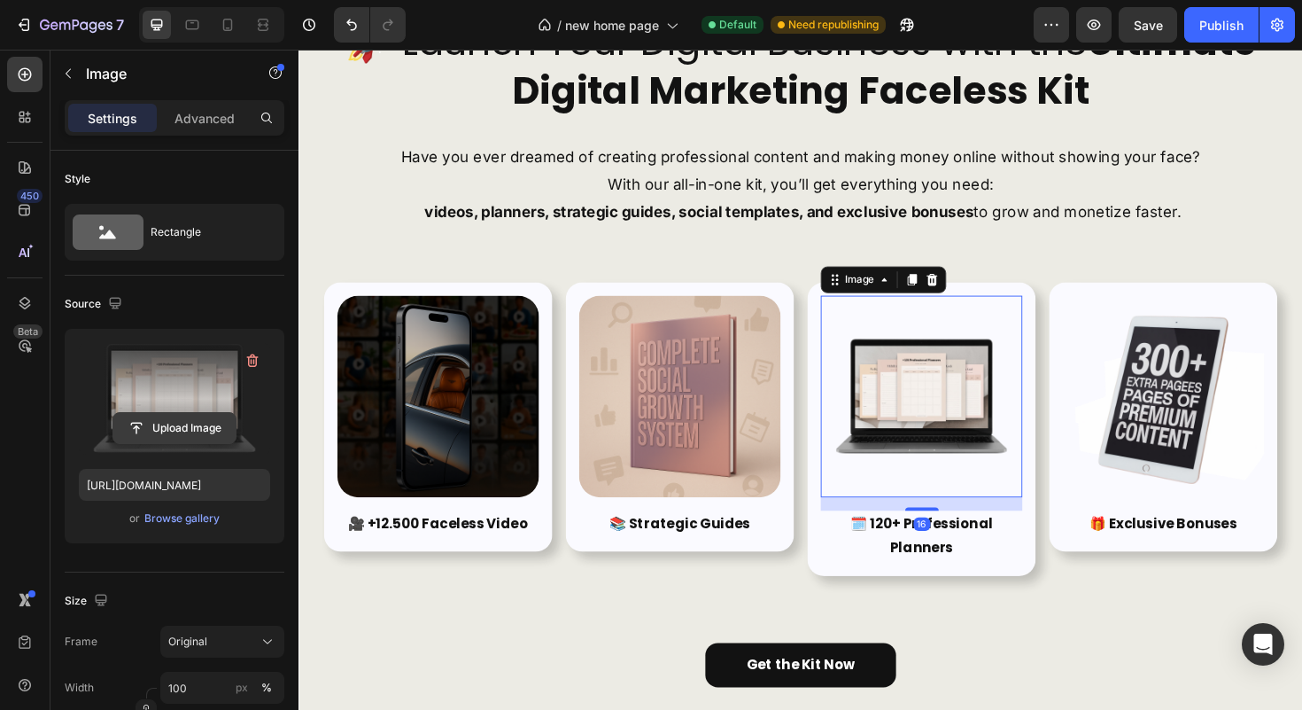
click at [174, 443] on button "Upload Image" at bounding box center [175, 428] width 124 height 32
click at [175, 432] on input "file" at bounding box center [174, 428] width 122 height 30
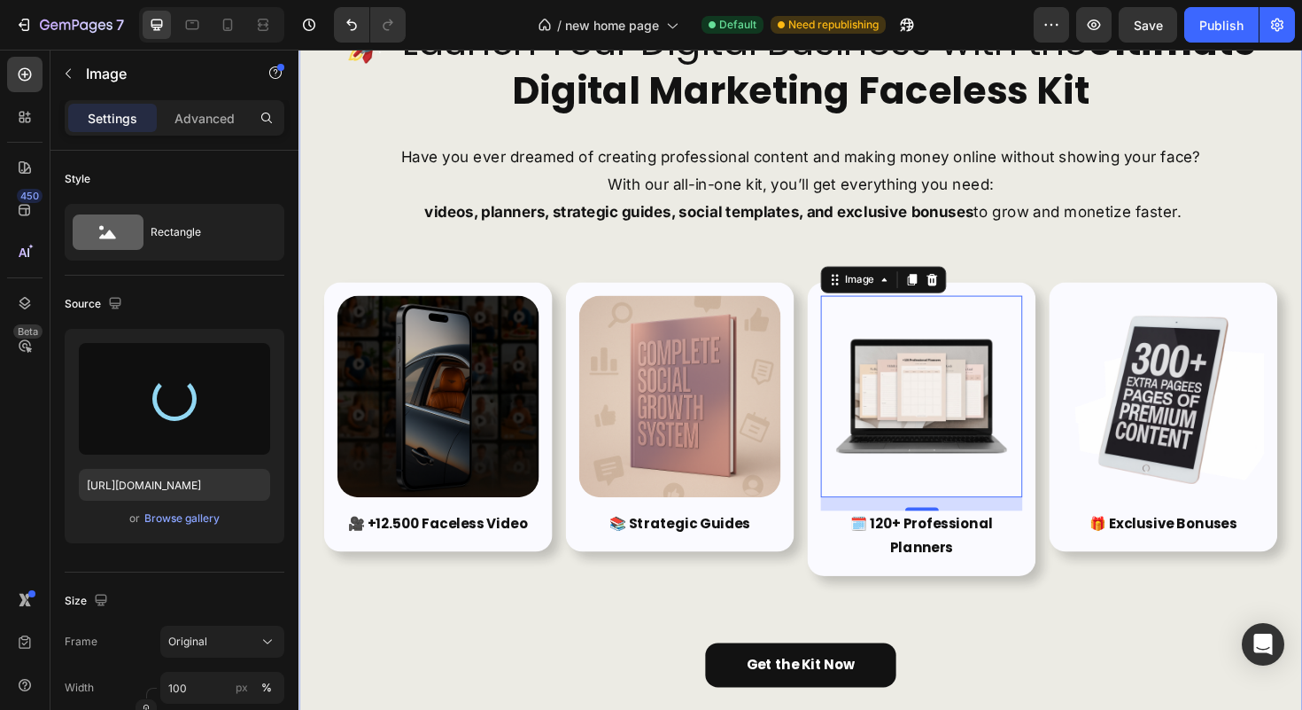
type input "https://cdn.shopify.com/s/files/1/0888/8270/8824/files/gempages_584649487692071…"
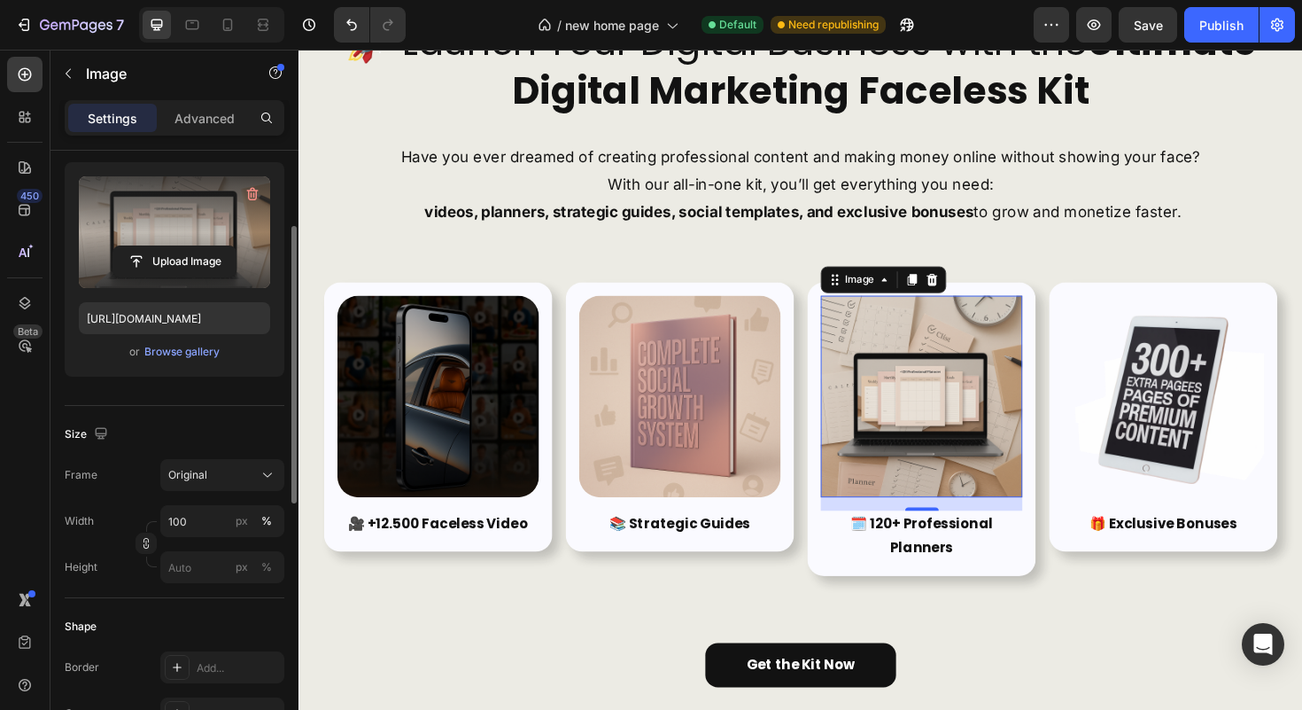
scroll to position [198, 0]
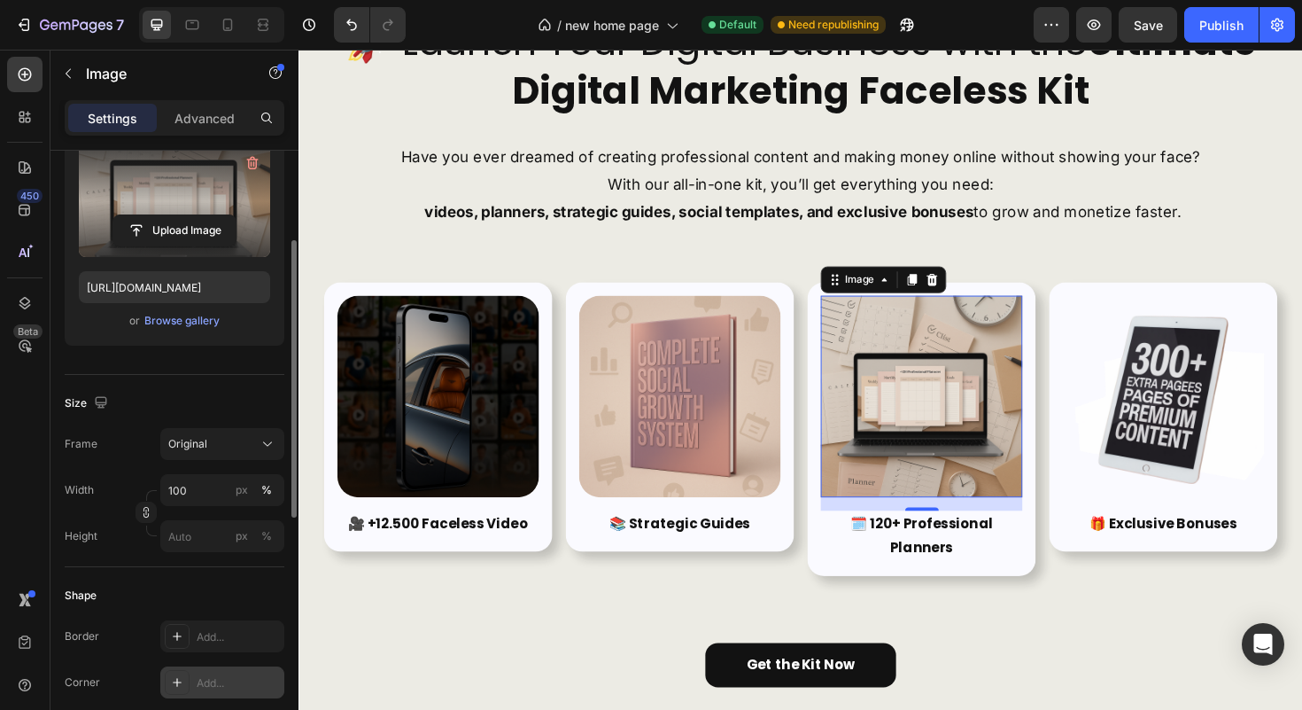
click at [196, 666] on div "Add..." at bounding box center [222, 682] width 124 height 32
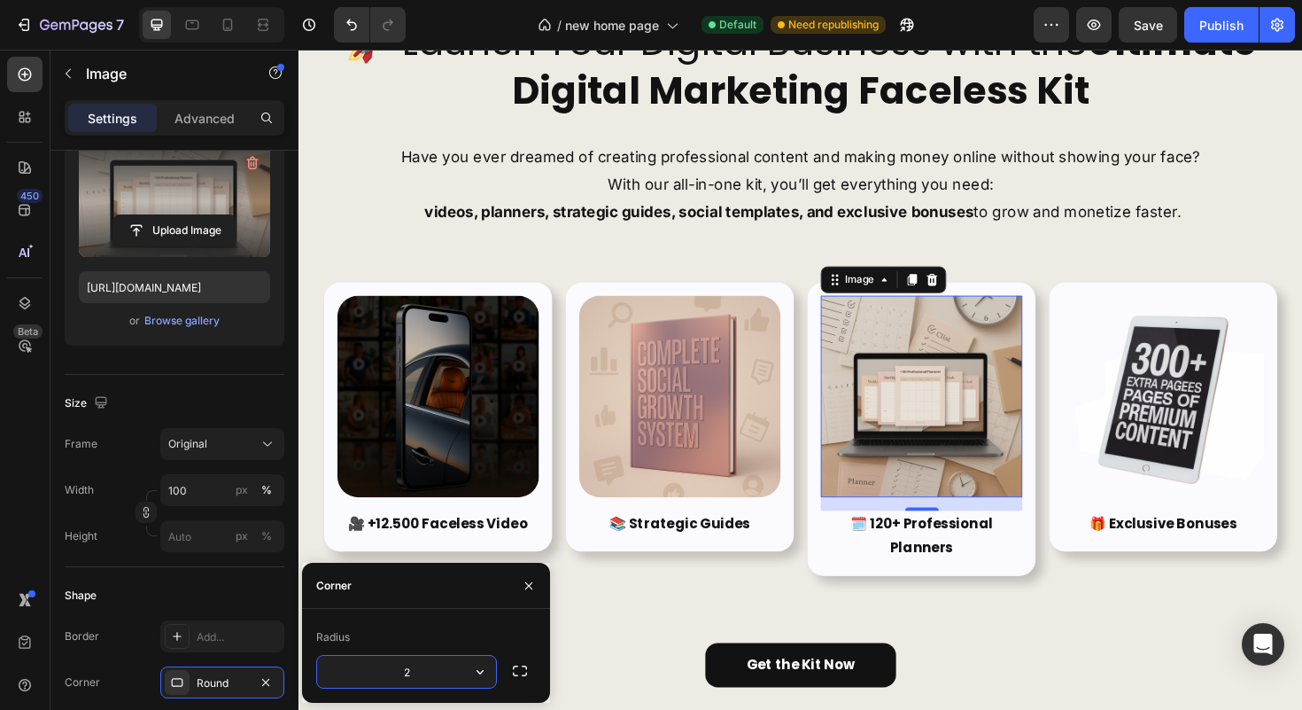
type input "25"
click at [522, 585] on icon "button" at bounding box center [529, 585] width 14 height 14
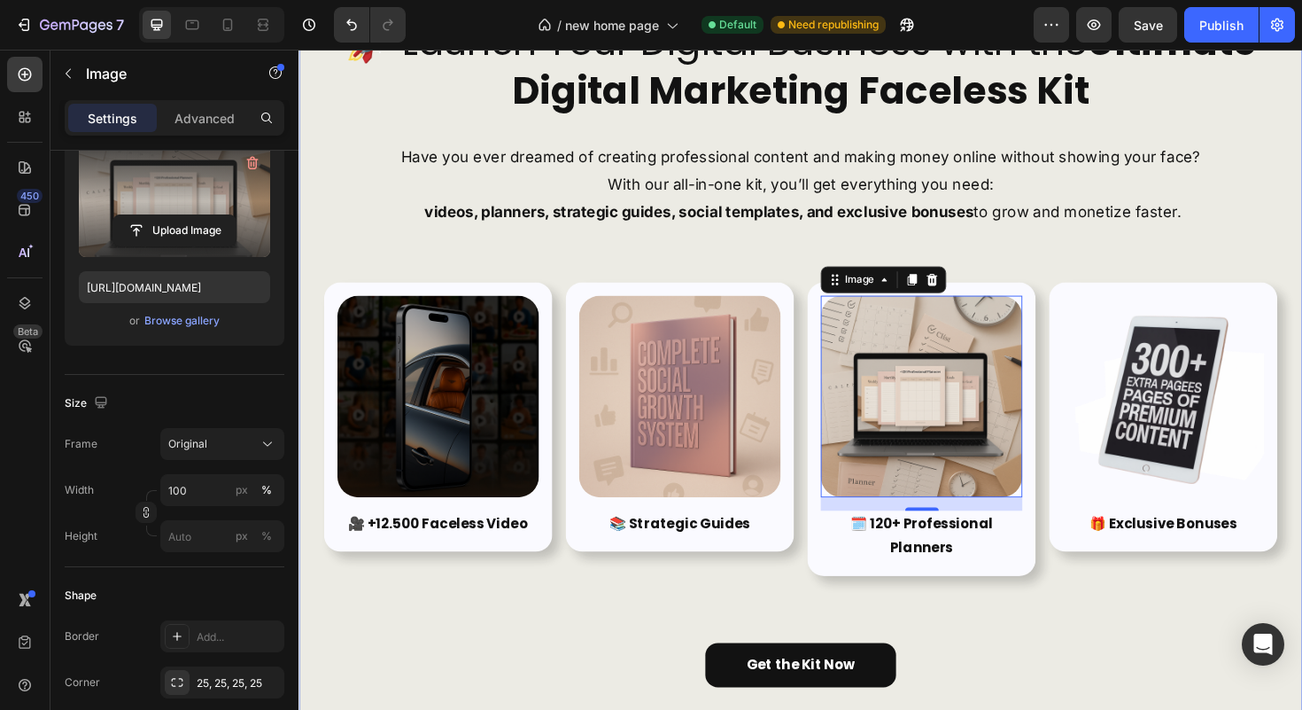
click at [1090, 629] on div "🚀 Launch Your Digital Business with the Ultimate Digital Marketing Faceless Kit…" at bounding box center [830, 369] width 1010 height 710
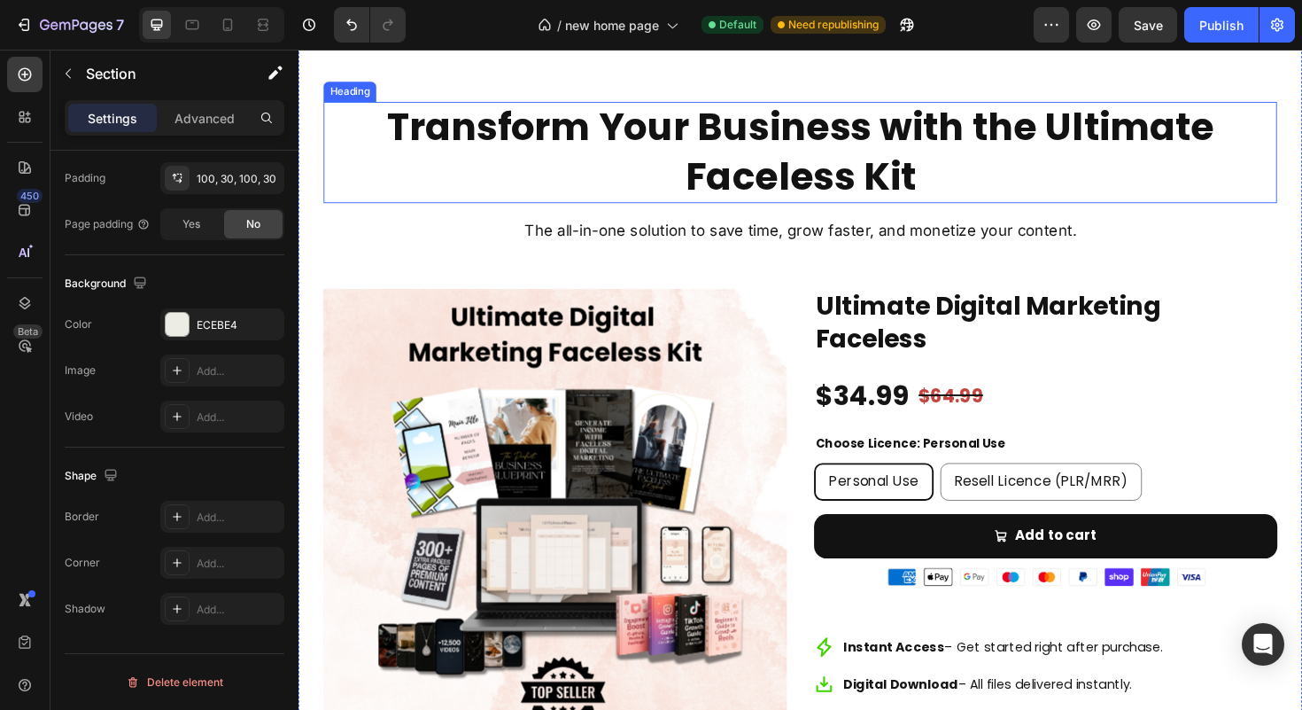
scroll to position [4698, 0]
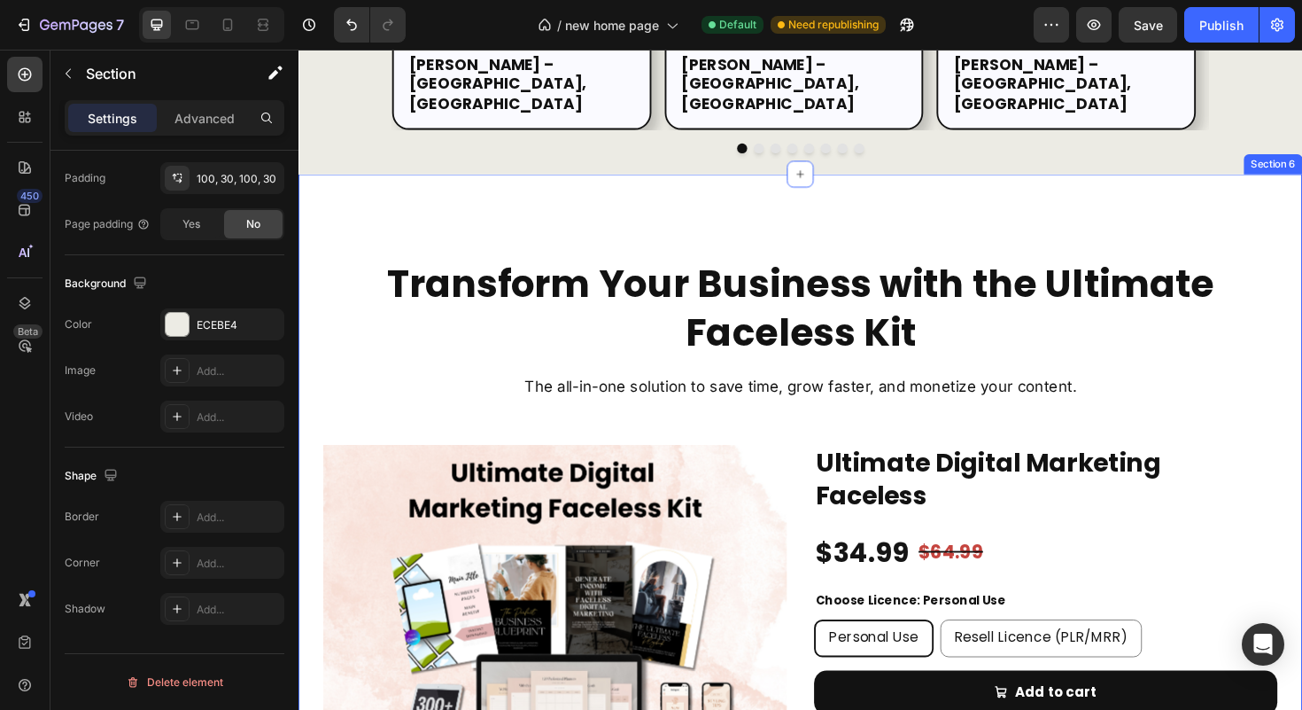
click at [345, 204] on div "Transform Your Business with the Ultimate Faceless Kit Heading The all-in-one s…" at bounding box center [830, 626] width 1063 height 888
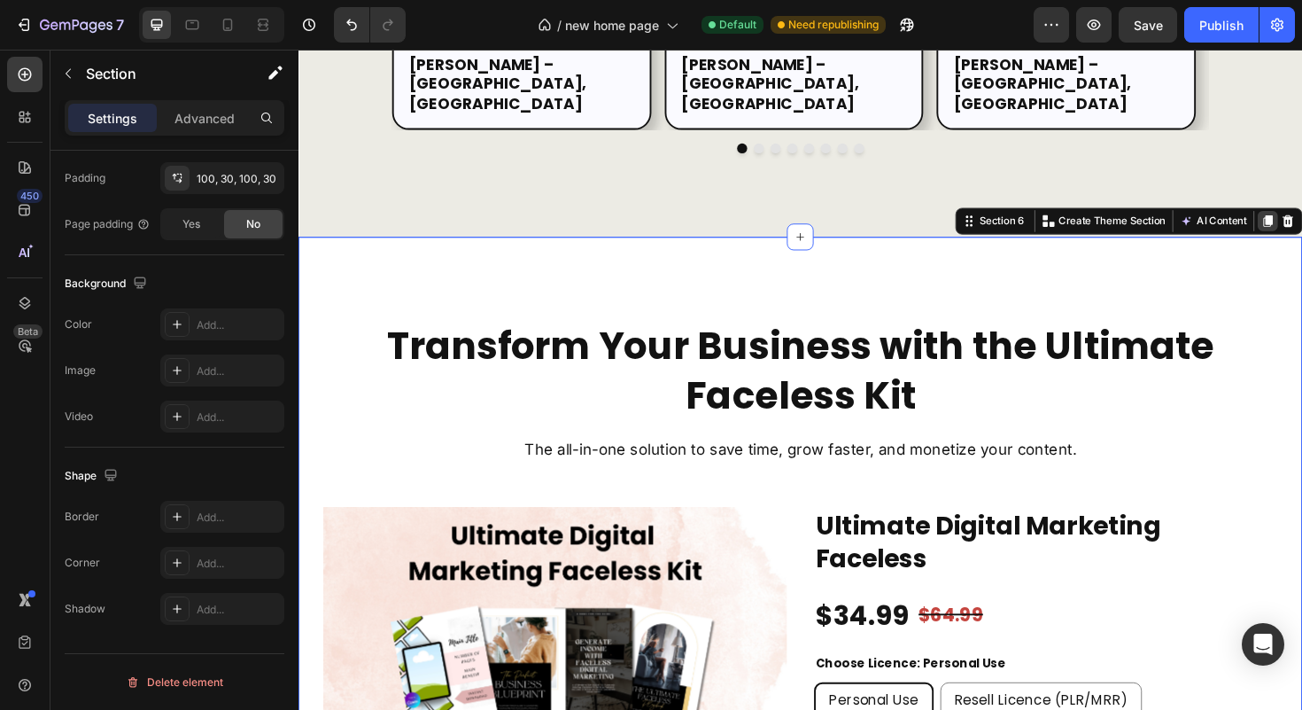
click at [1301, 224] on icon at bounding box center [1325, 231] width 14 height 14
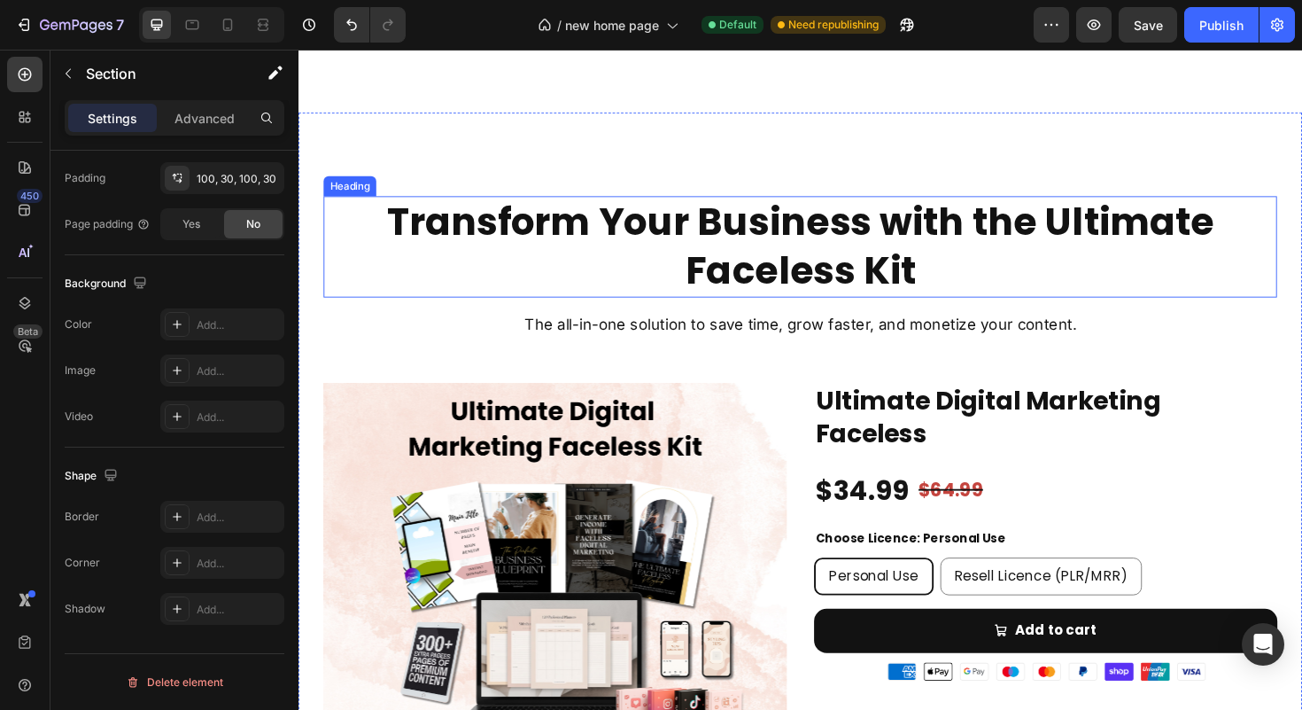
scroll to position [5682, 0]
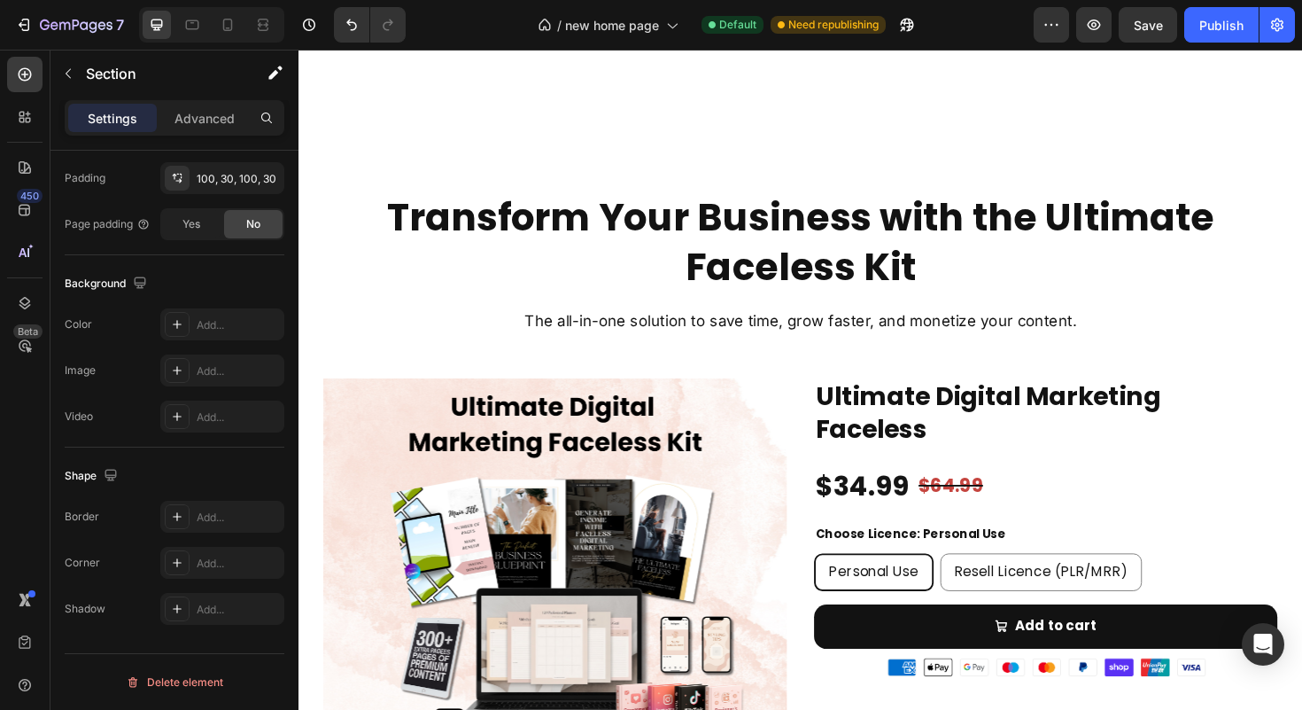
click at [322, 136] on div "Transform Your Business with the Ultimate Faceless Kit Heading The all-in-one s…" at bounding box center [830, 556] width 1063 height 888
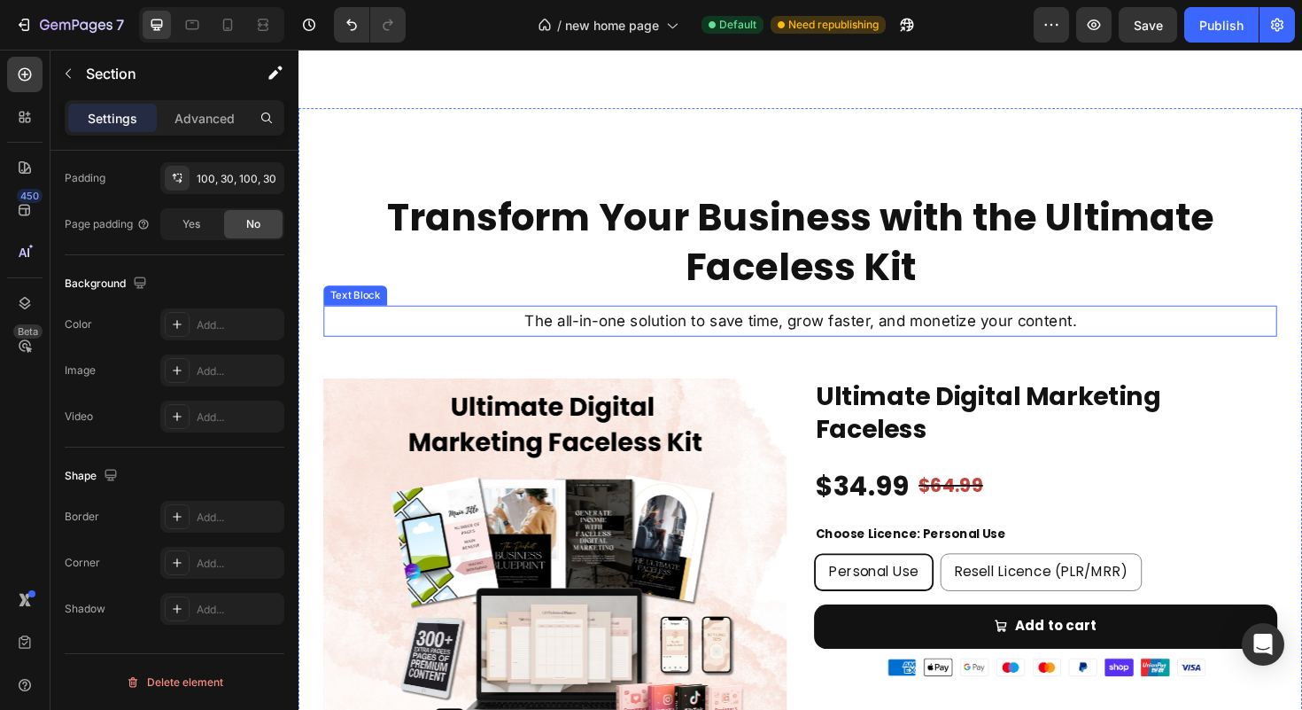
scroll to position [5647, 0]
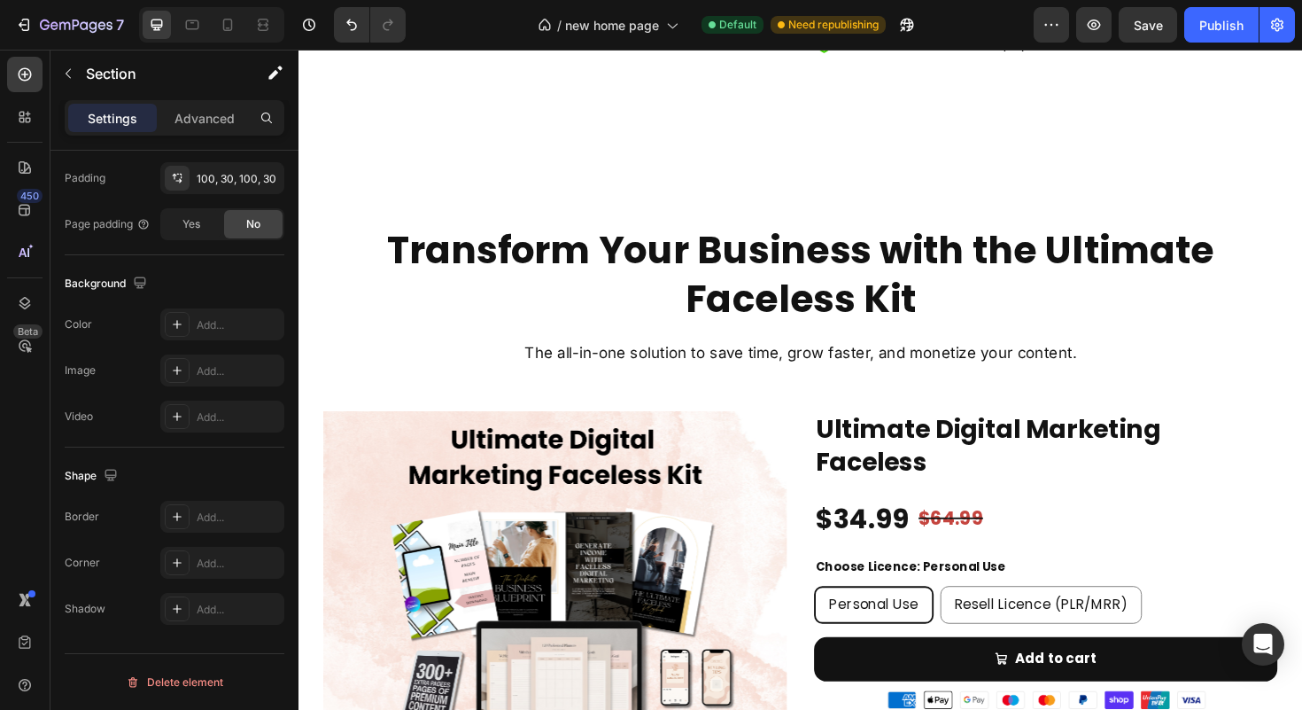
click at [357, 188] on div "Transform Your Business with the Ultimate Faceless Kit Heading The all-in-one s…" at bounding box center [830, 590] width 1063 height 888
click at [321, 187] on div "Transform Your Business with the Ultimate Faceless Kit Heading The all-in-one s…" at bounding box center [830, 590] width 1063 height 888
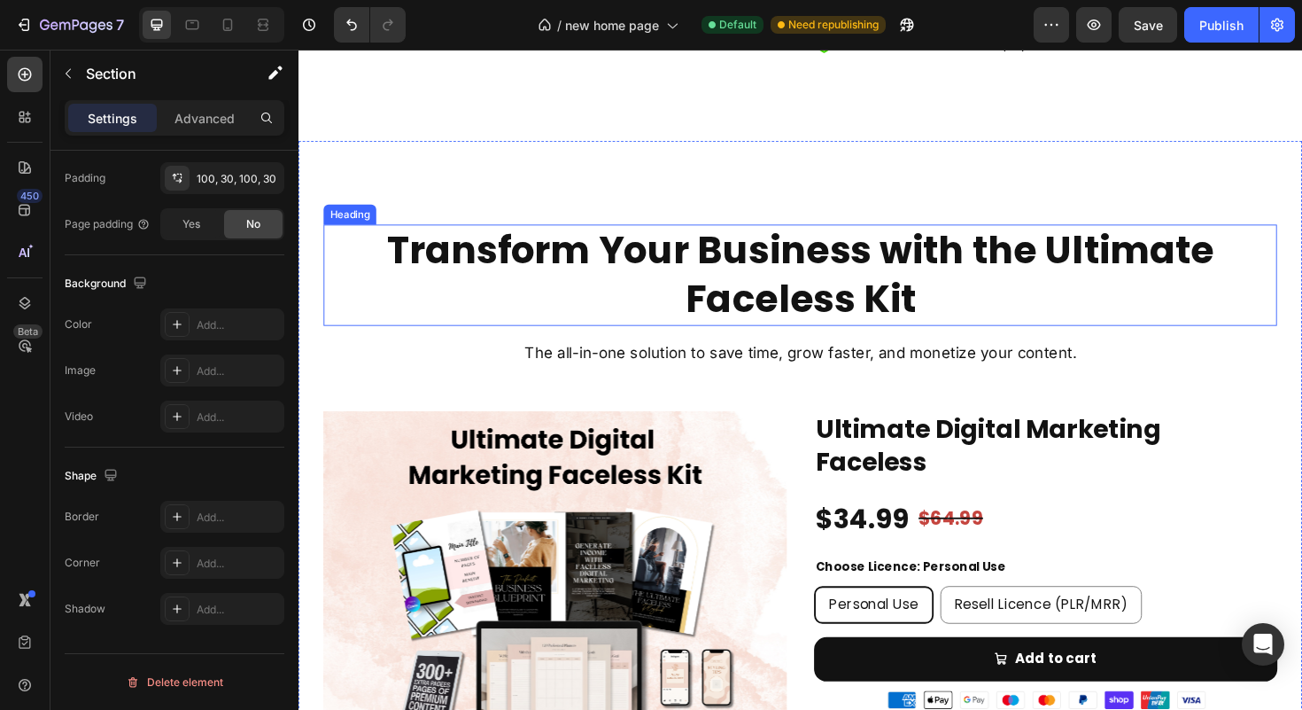
click at [531, 253] on h2 "Transform Your Business with the Ultimate Faceless Kit" at bounding box center [830, 288] width 1010 height 107
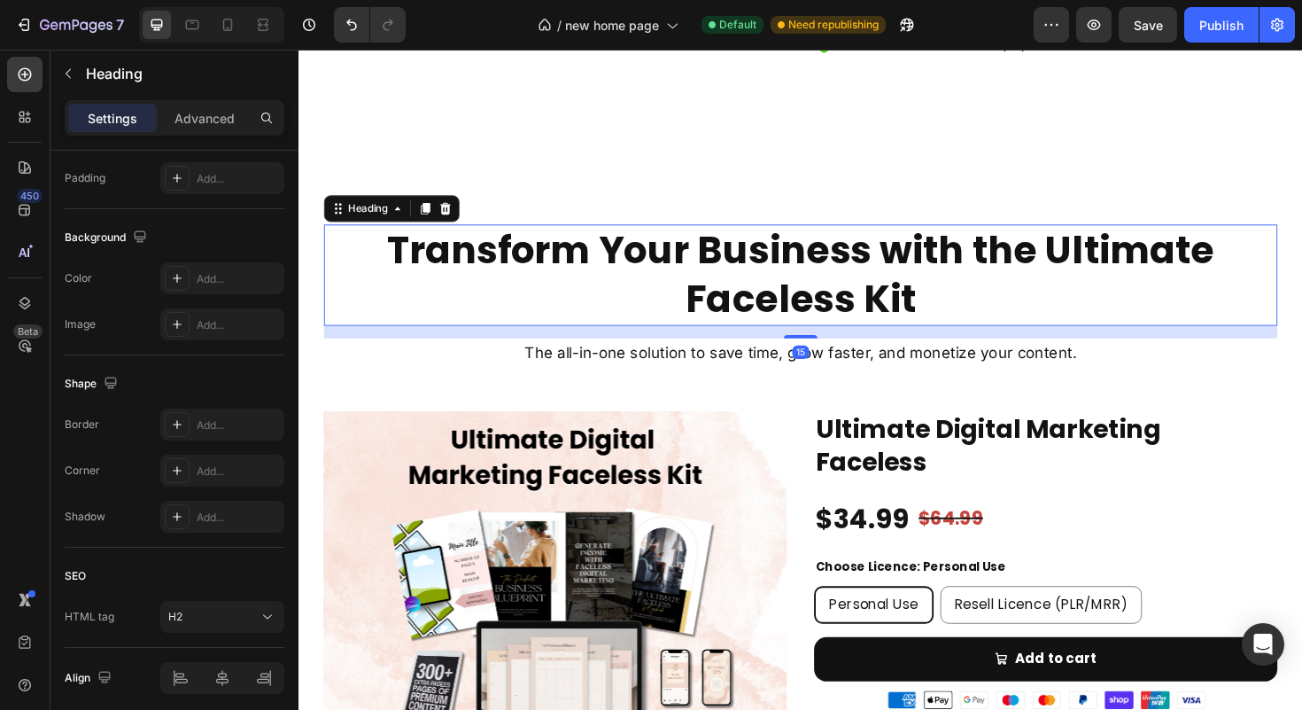
scroll to position [0, 0]
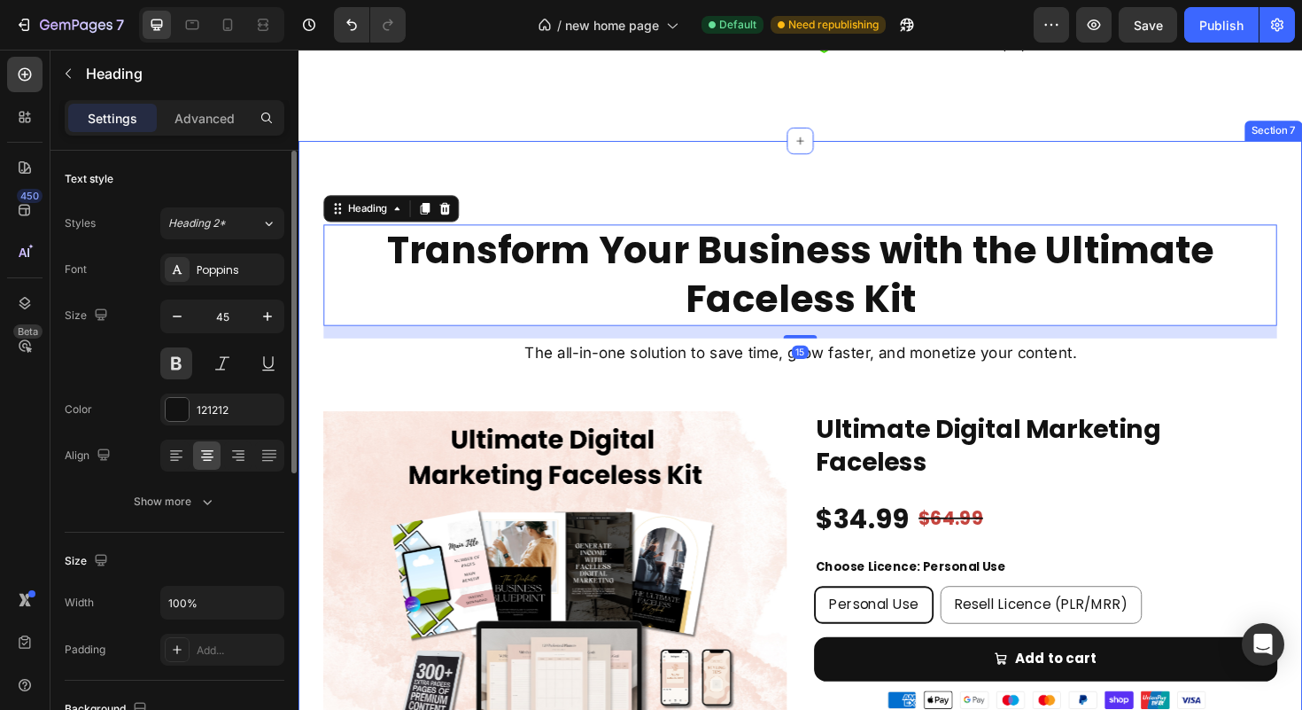
click at [550, 182] on div "Transform Your Business with the Ultimate Faceless Kit Heading 15 The all-in-on…" at bounding box center [830, 590] width 1063 height 888
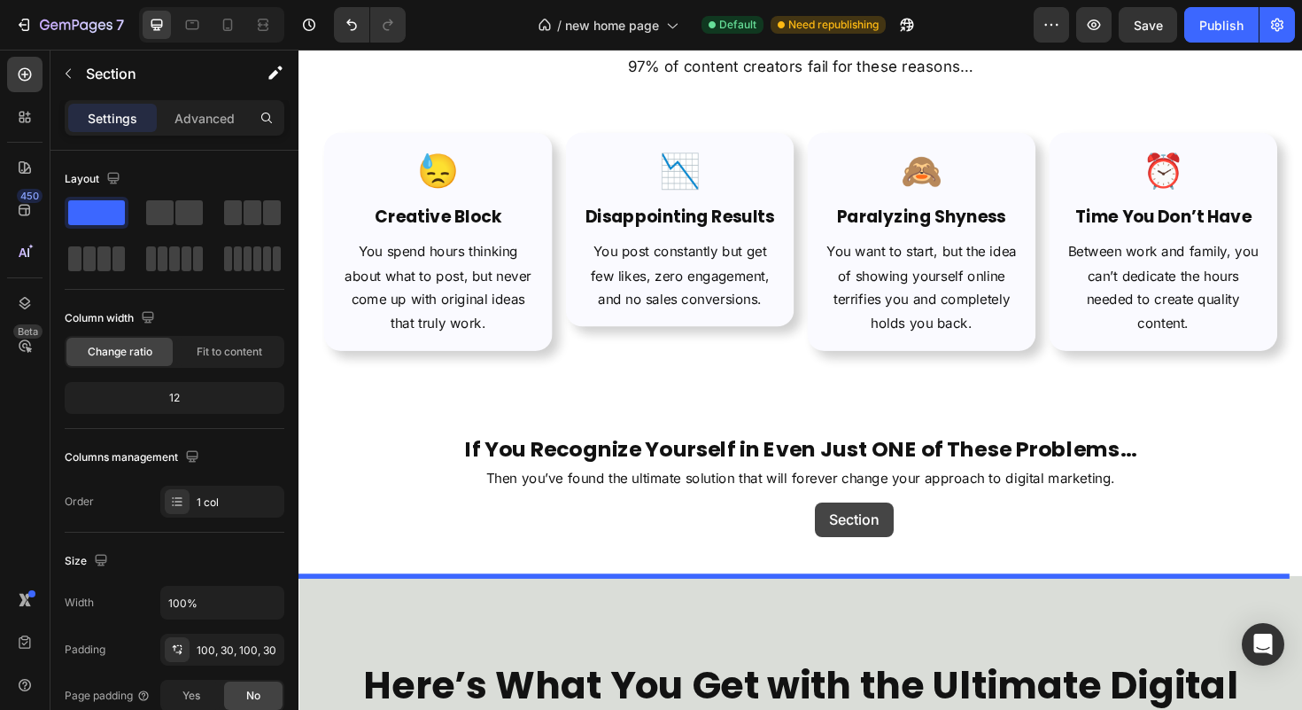
scroll to position [1082, 0]
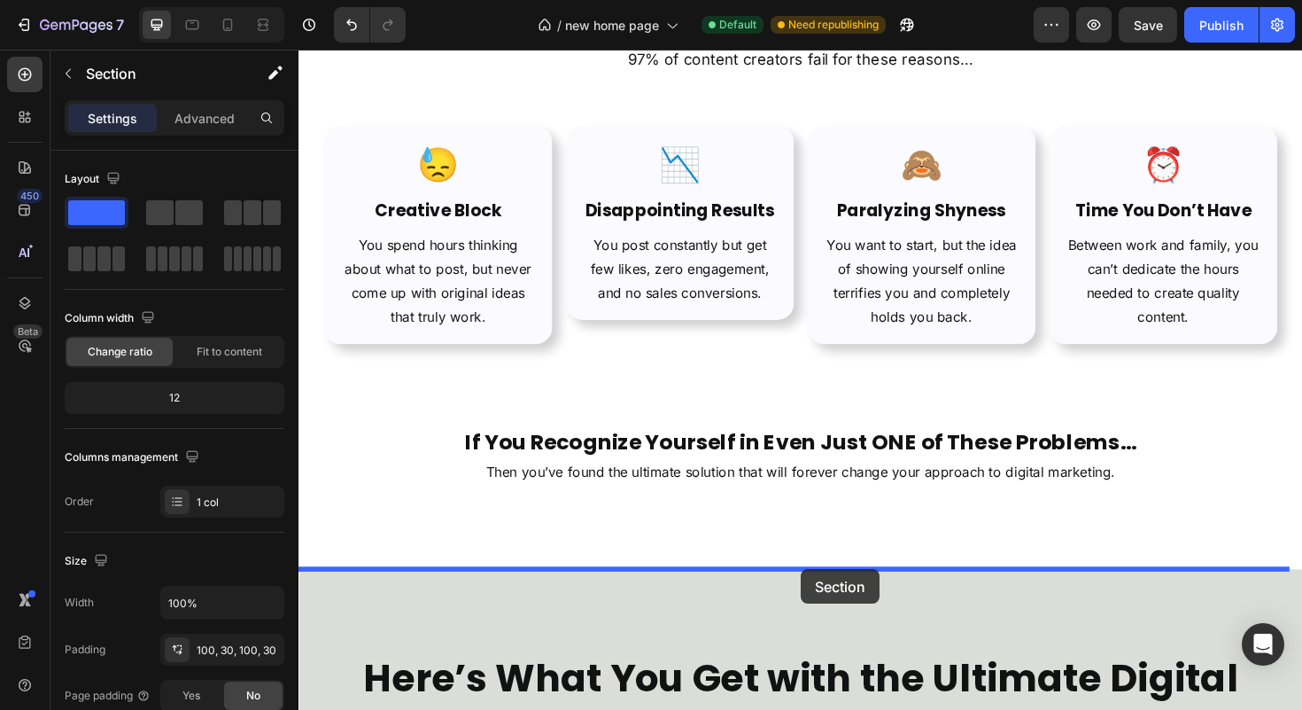
drag, startPoint x: 990, startPoint y: 278, endPoint x: 830, endPoint y: 600, distance: 359.3
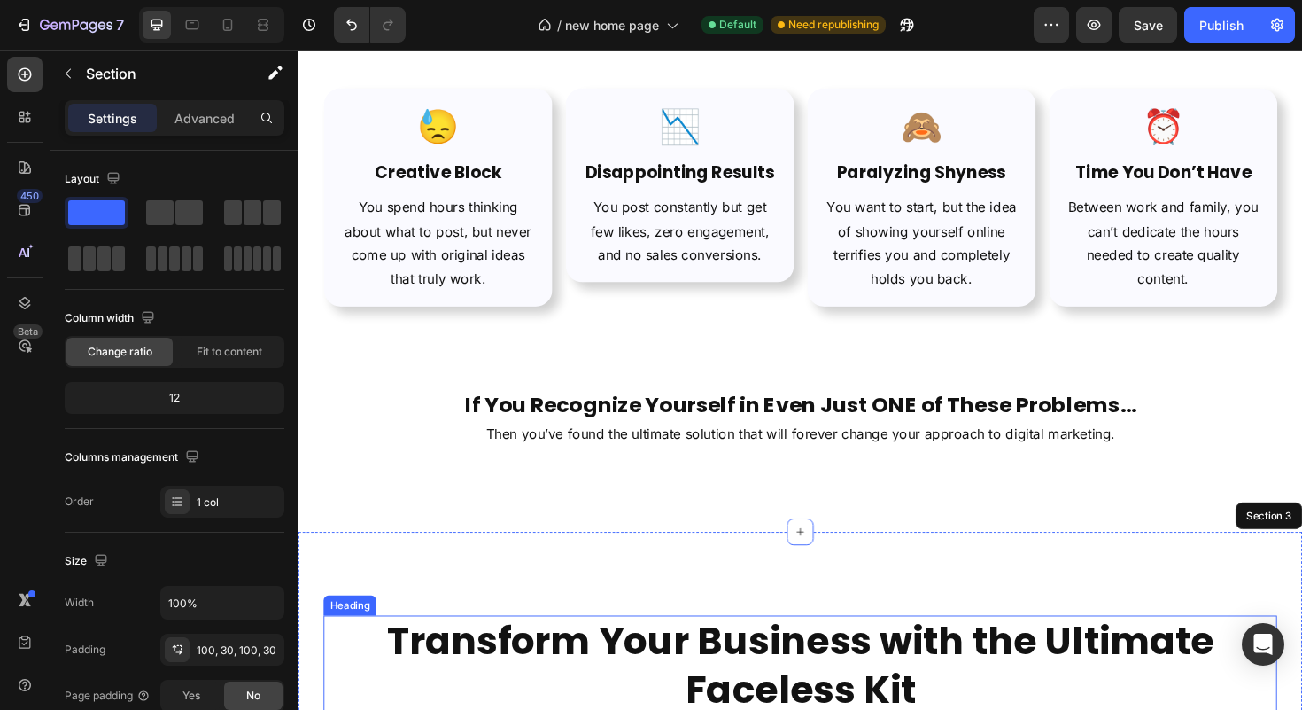
scroll to position [1306, 0]
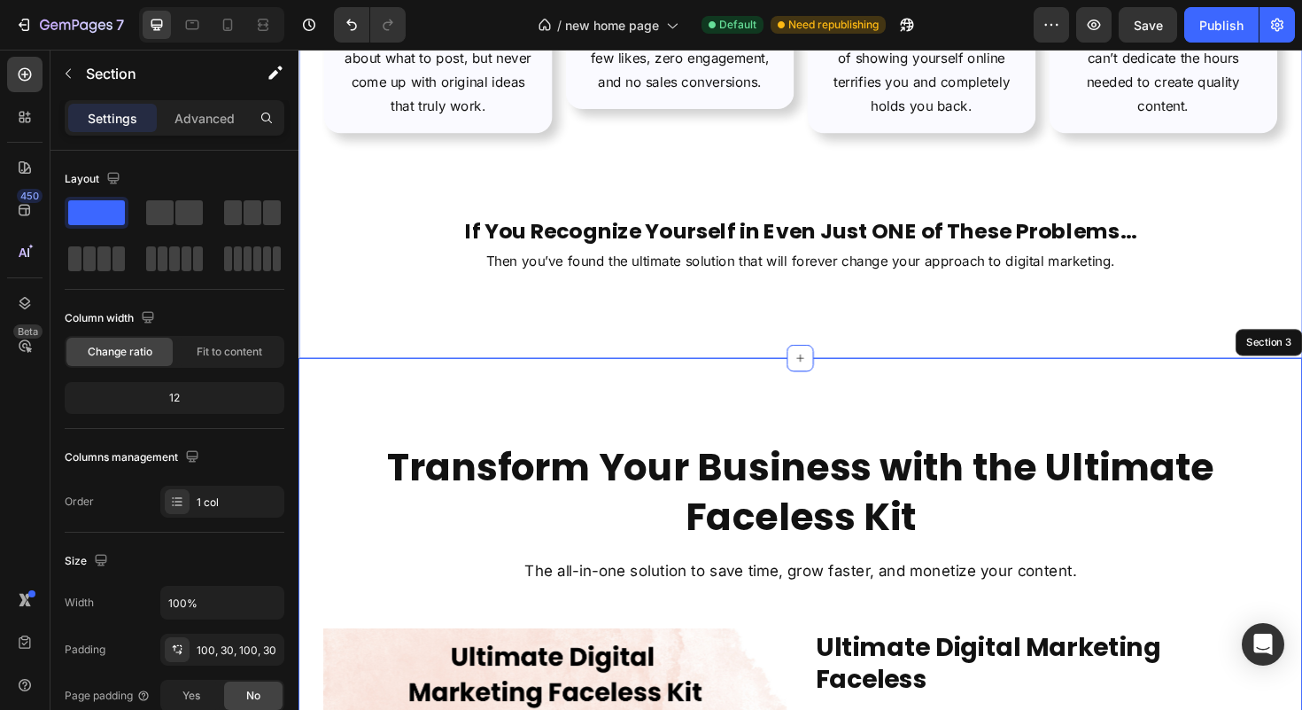
click at [315, 333] on div "Do You Recognize These Problems? Heading 97% of content creators fail for these…" at bounding box center [830, 20] width 1063 height 712
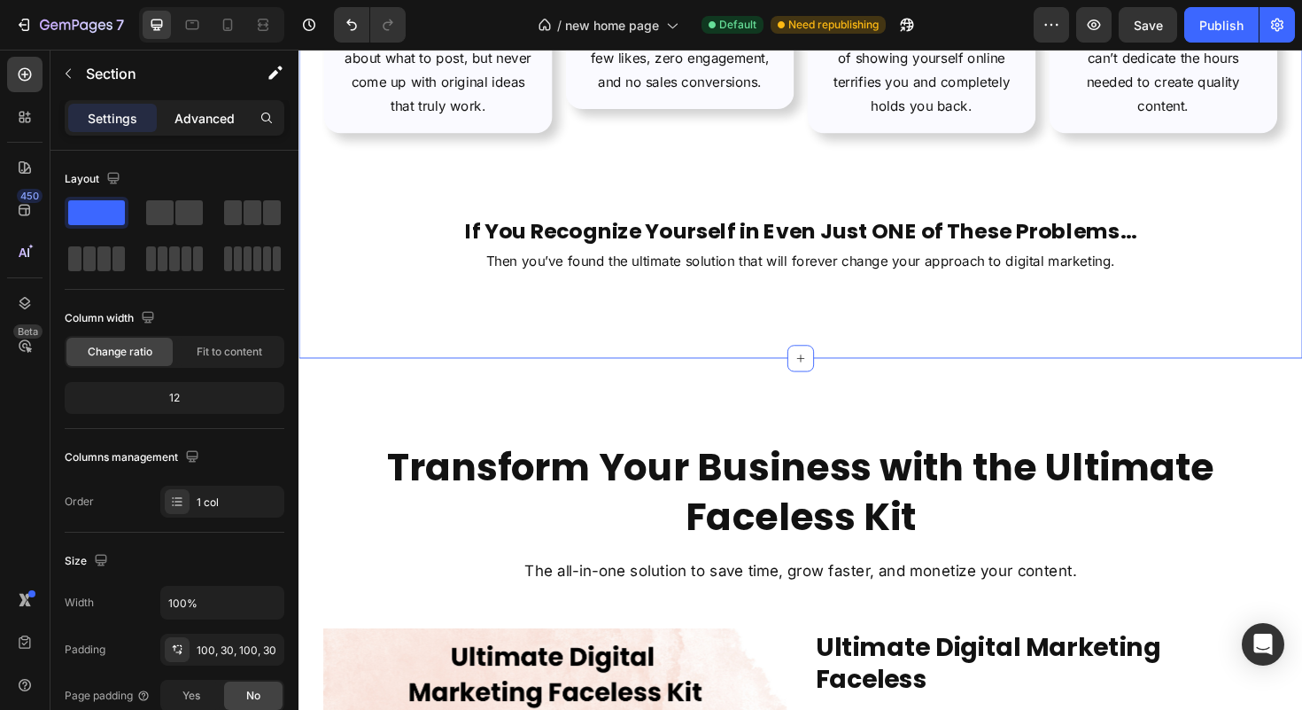
click at [209, 122] on p "Advanced" at bounding box center [205, 118] width 60 height 19
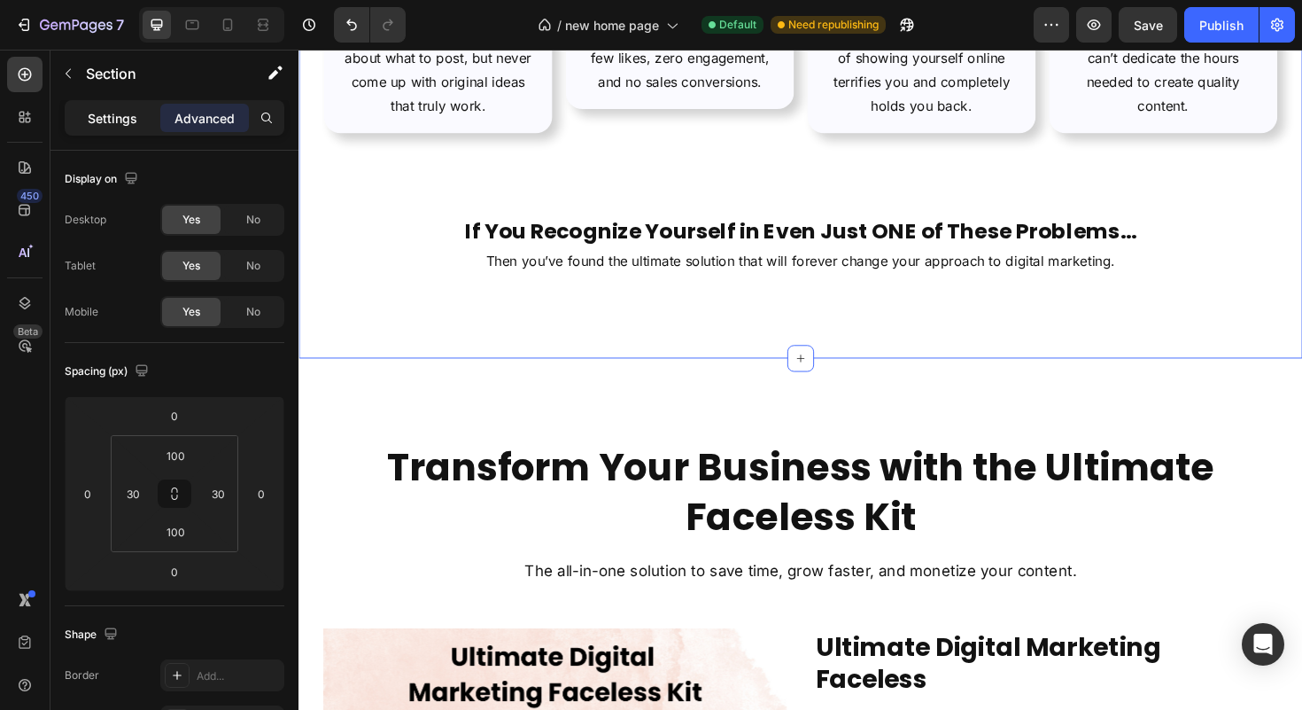
click at [119, 113] on p "Settings" at bounding box center [113, 118] width 50 height 19
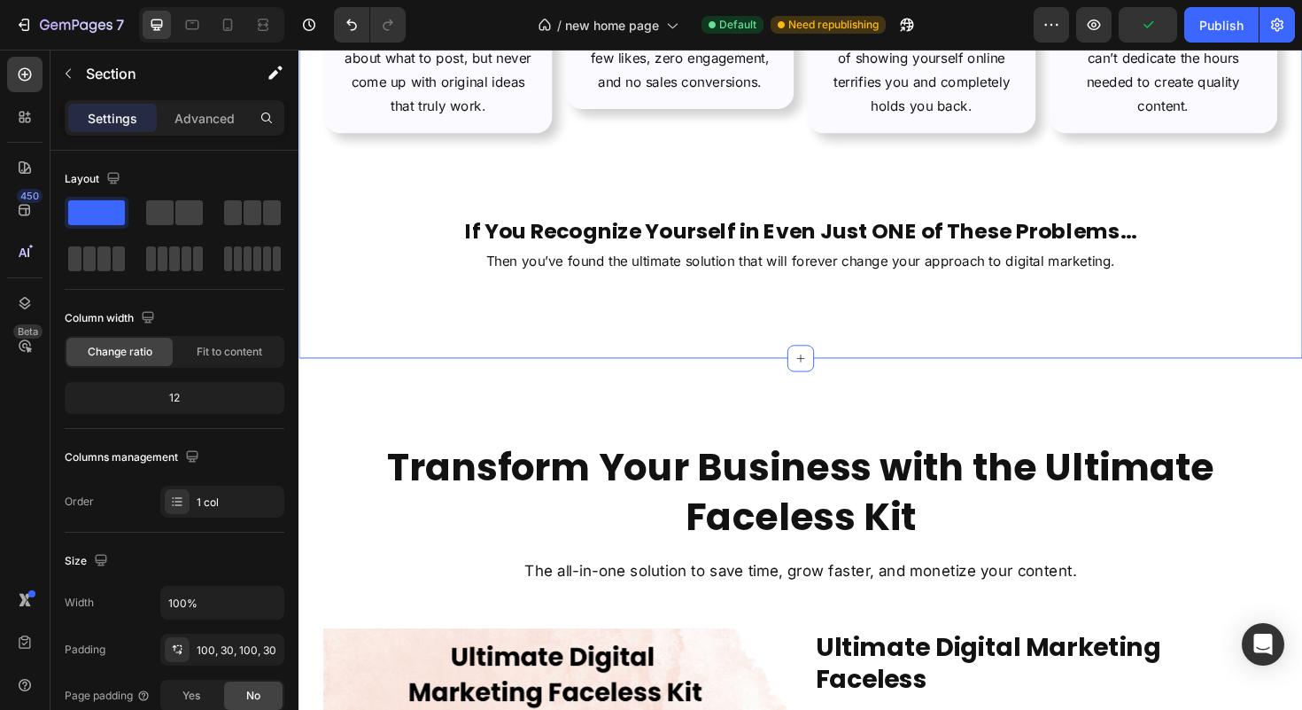
click at [401, 324] on div "Do You Recognize These Problems? Heading 97% of content creators fail for these…" at bounding box center [830, 20] width 1063 height 712
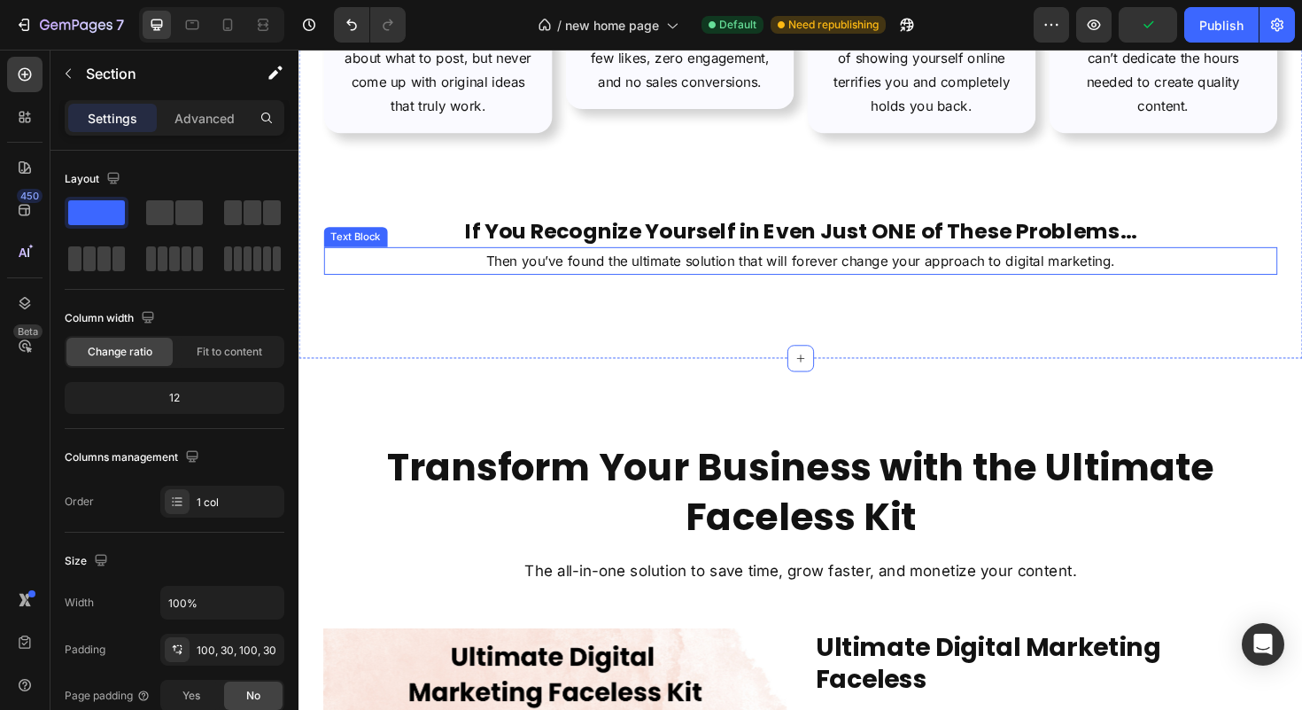
scroll to position [1271, 0]
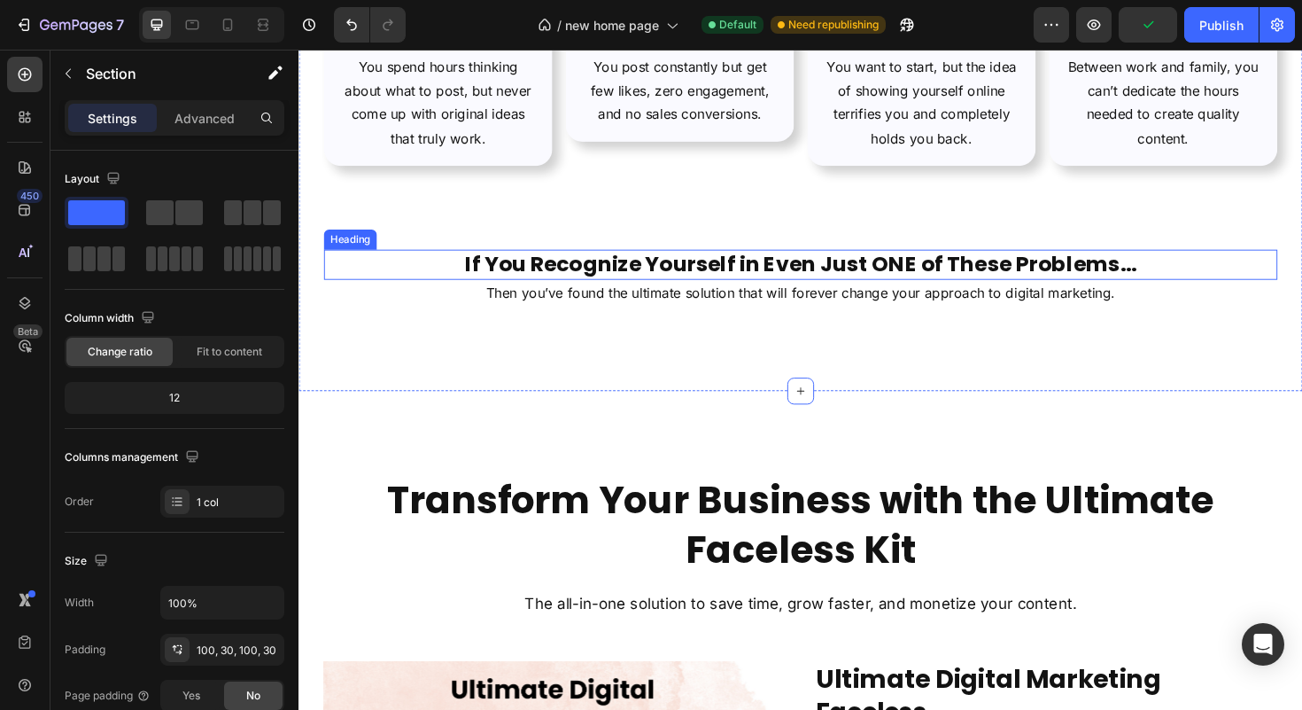
click at [525, 278] on h2 "If You Recognize Yourself in Even Just ONE of These Problems…" at bounding box center [830, 277] width 1010 height 33
click at [403, 359] on div "Do You Recognize These Problems? Heading 97% of content creators fail for these…" at bounding box center [830, 55] width 1063 height 712
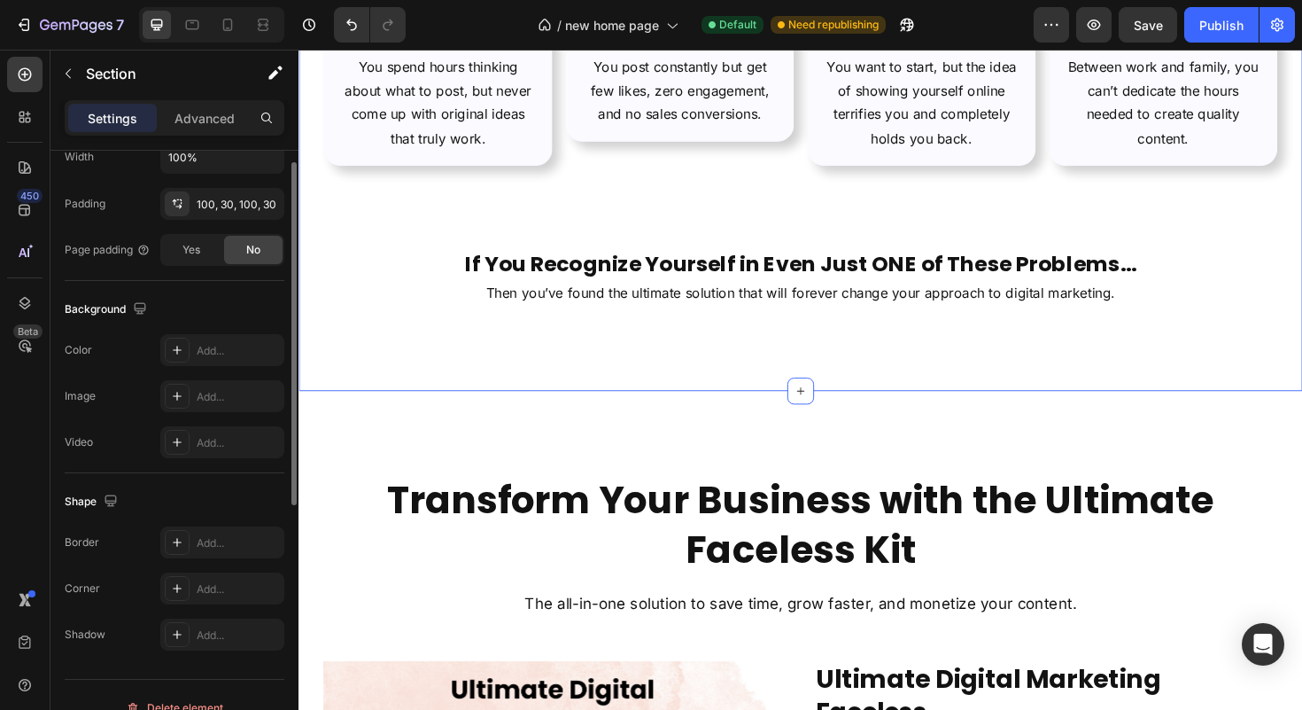
scroll to position [292, 0]
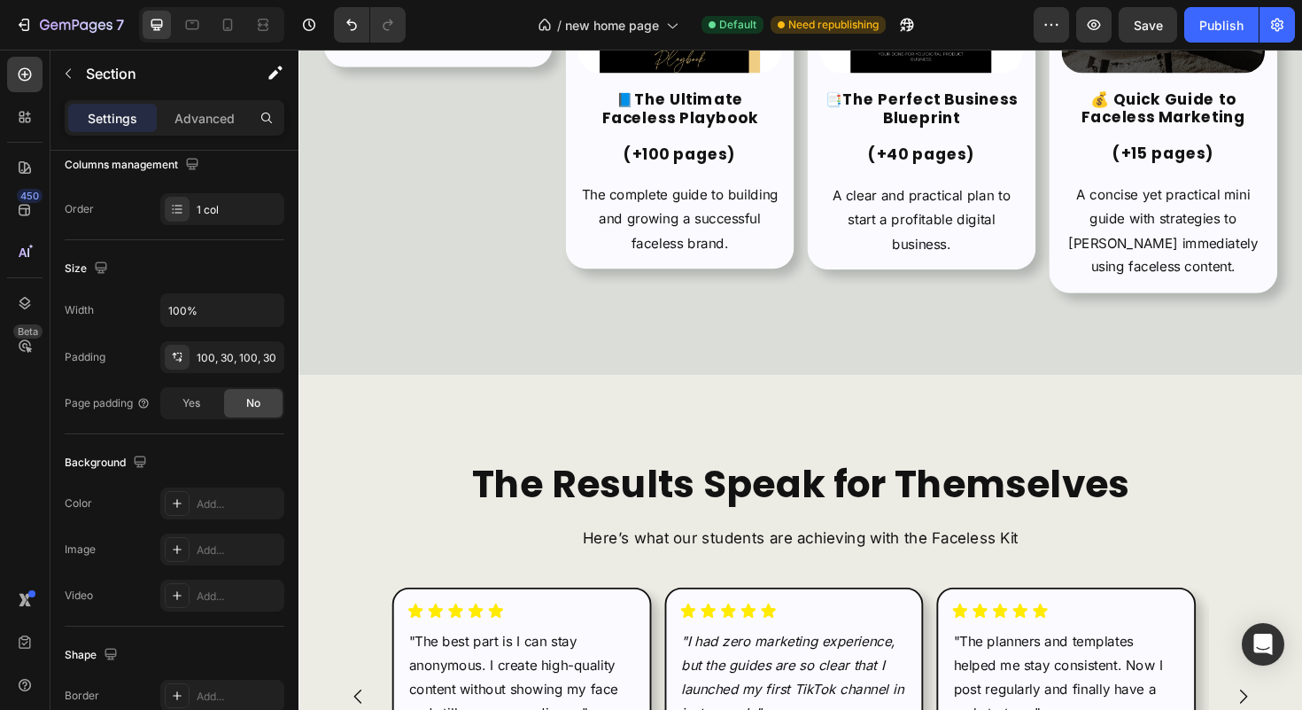
scroll to position [4870, 0]
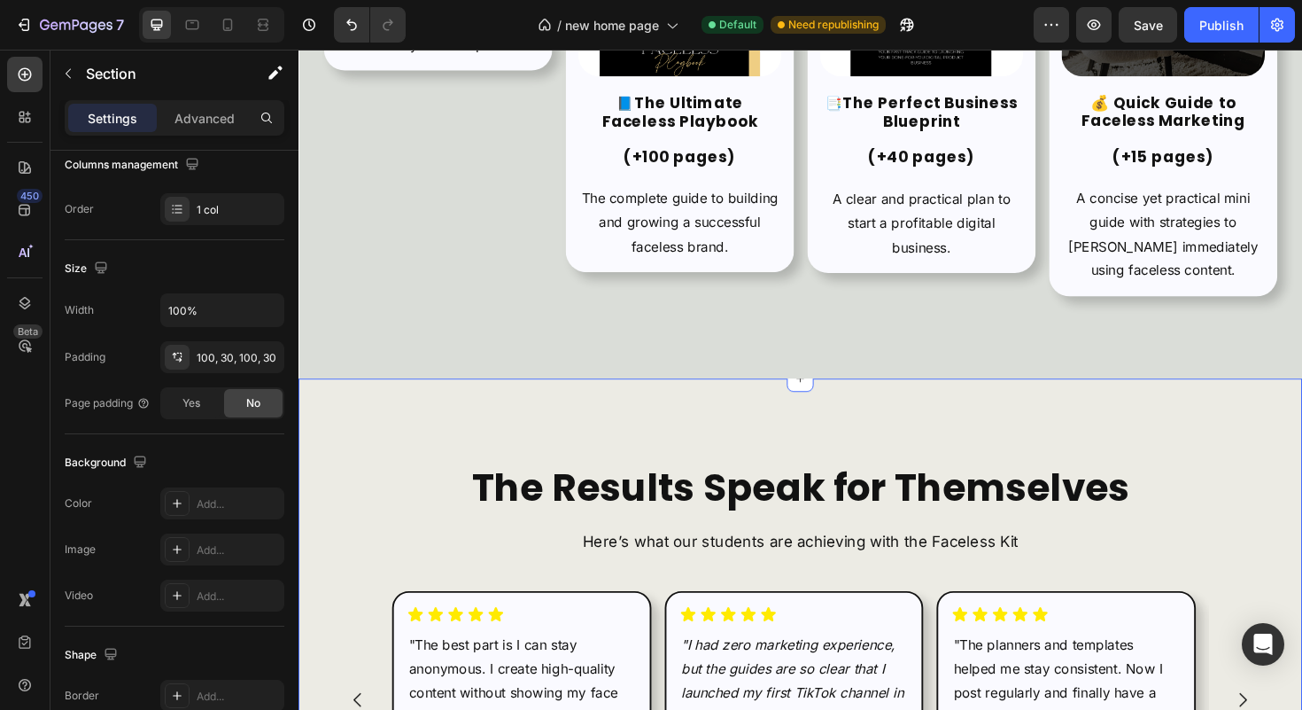
click at [339, 425] on div "The Results Speak for Themselves Heading Here’s what our students are achieving…" at bounding box center [830, 661] width 1063 height 526
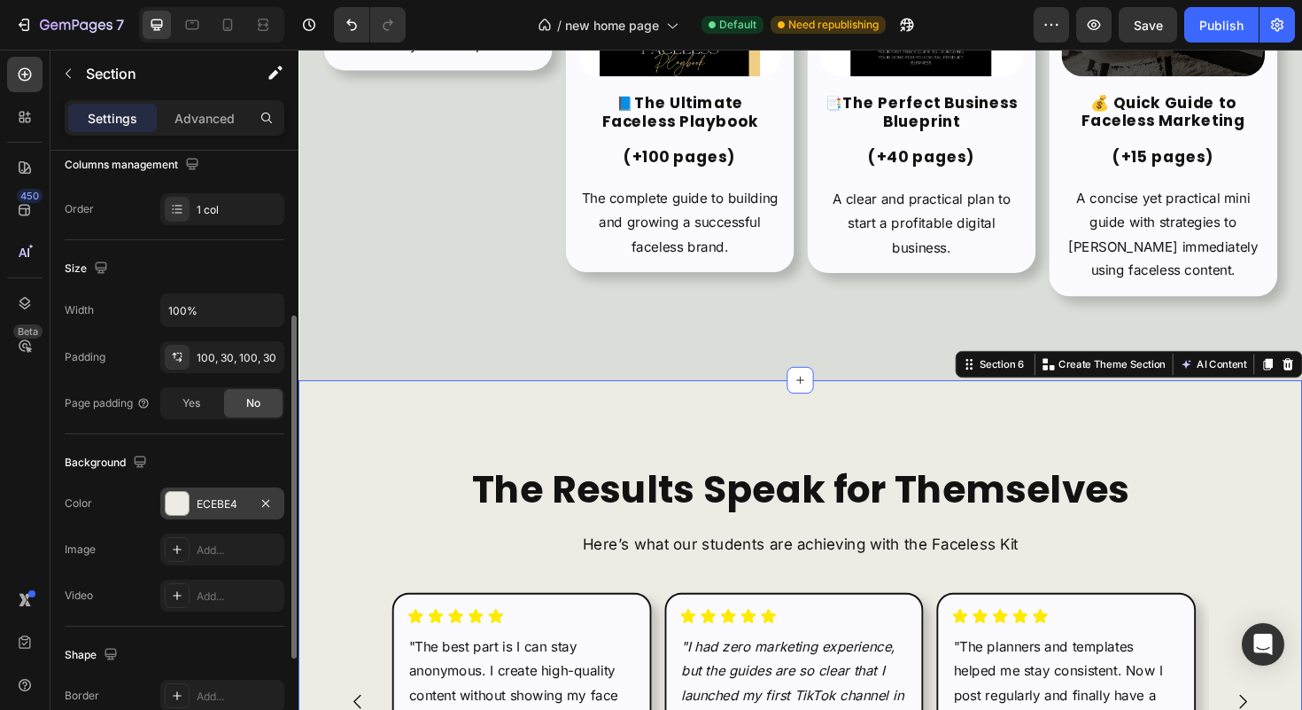
click at [218, 500] on div "ECEBE4" at bounding box center [222, 504] width 51 height 16
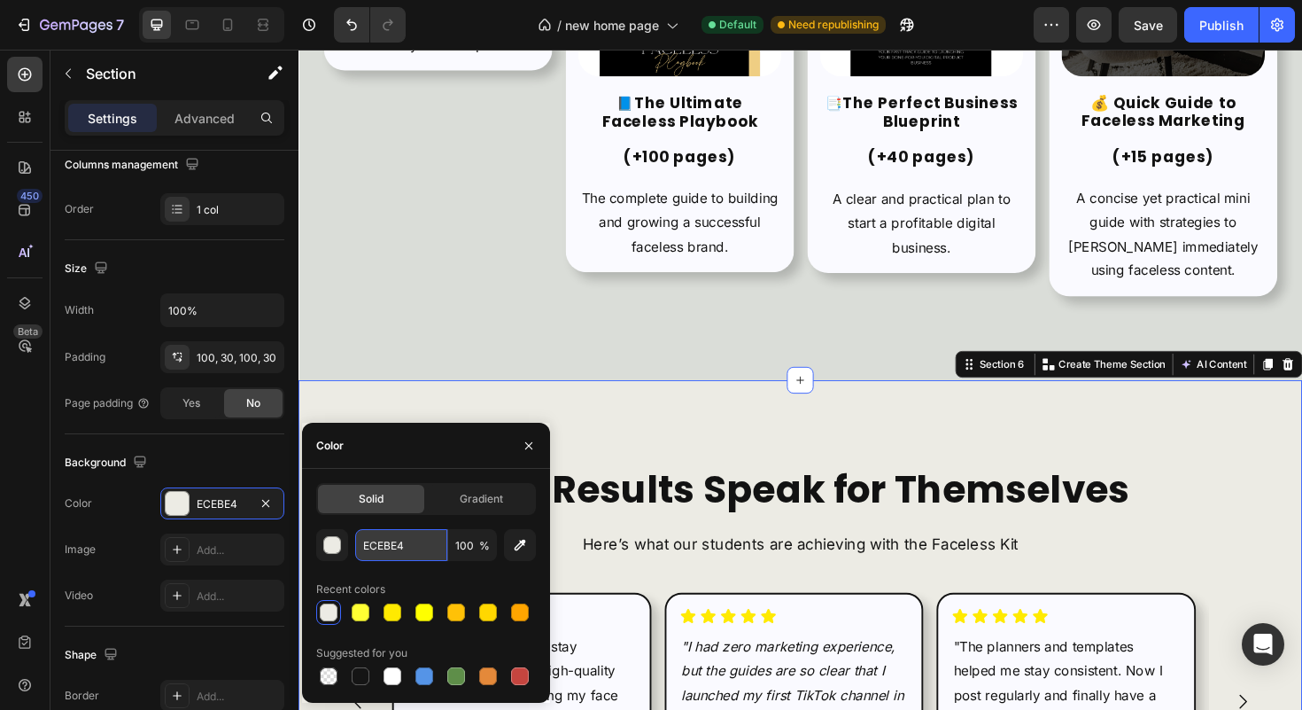
click at [391, 553] on input "ECEBE4" at bounding box center [401, 545] width 92 height 32
click at [515, 448] on button "button" at bounding box center [529, 445] width 28 height 28
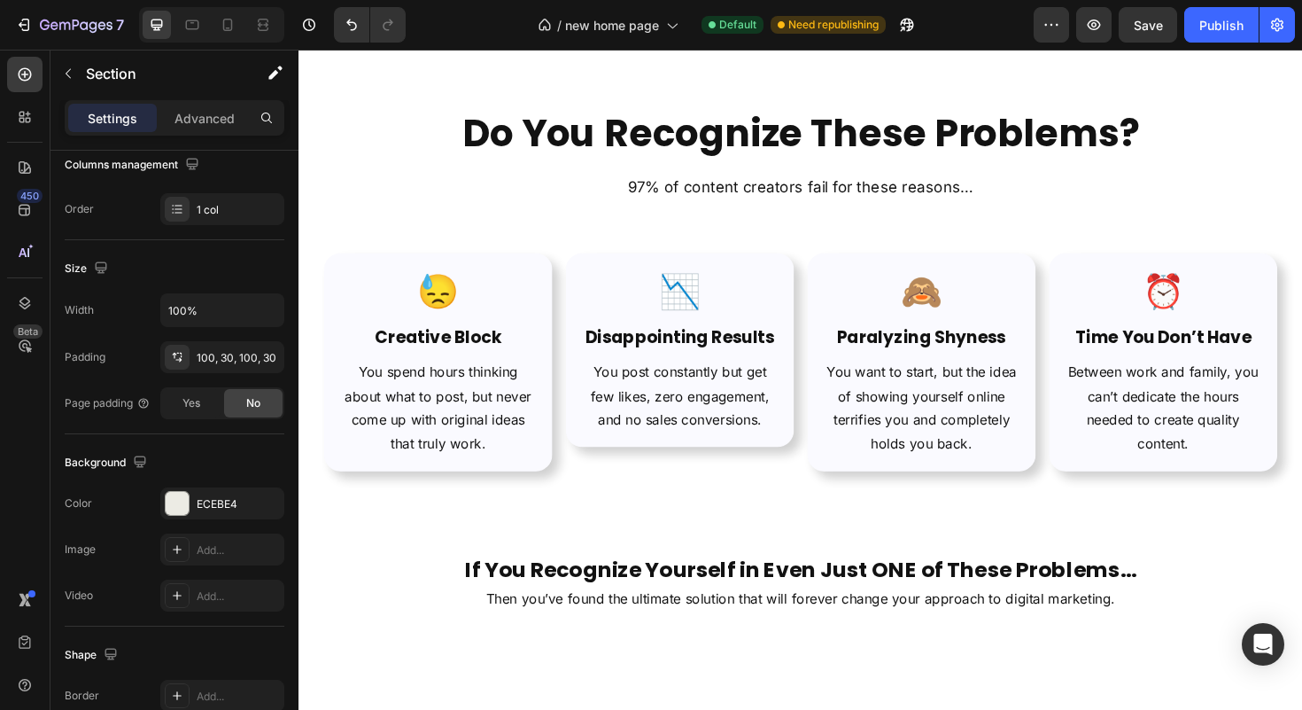
scroll to position [781, 0]
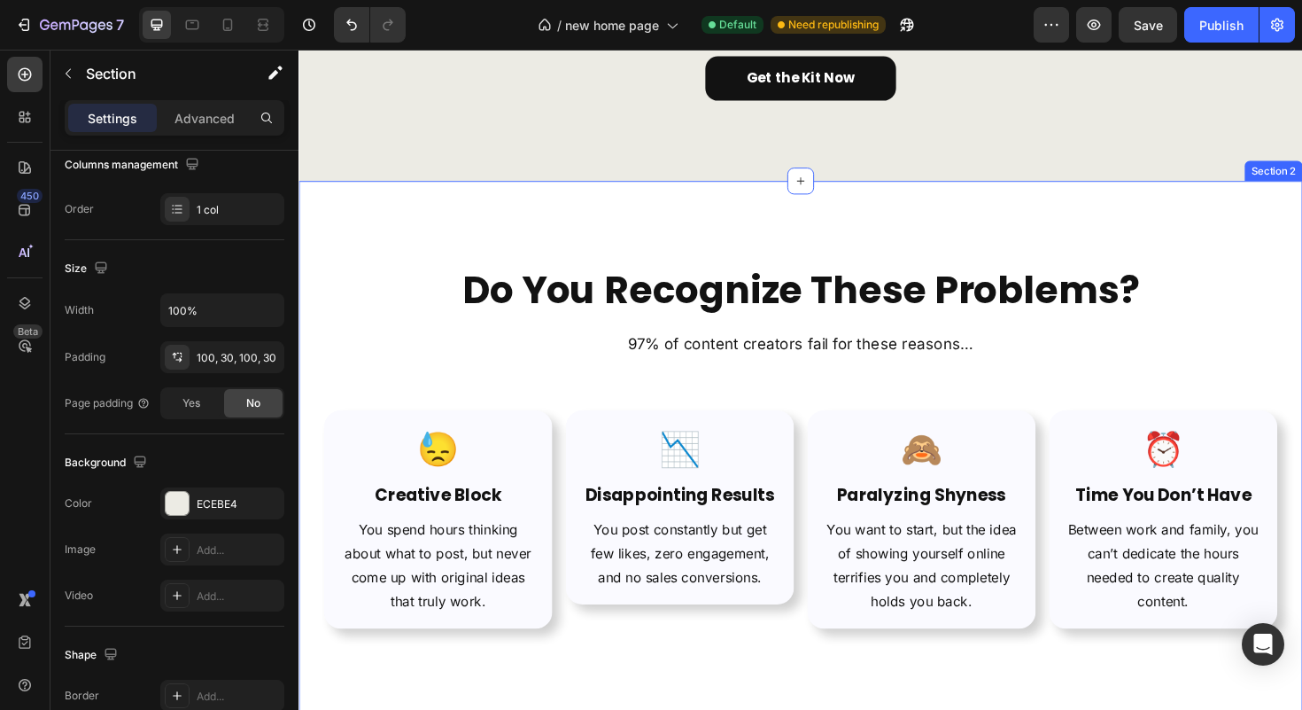
click at [354, 231] on div "Do You Recognize These Problems? Heading 97% of content creators fail for these…" at bounding box center [830, 545] width 1063 height 712
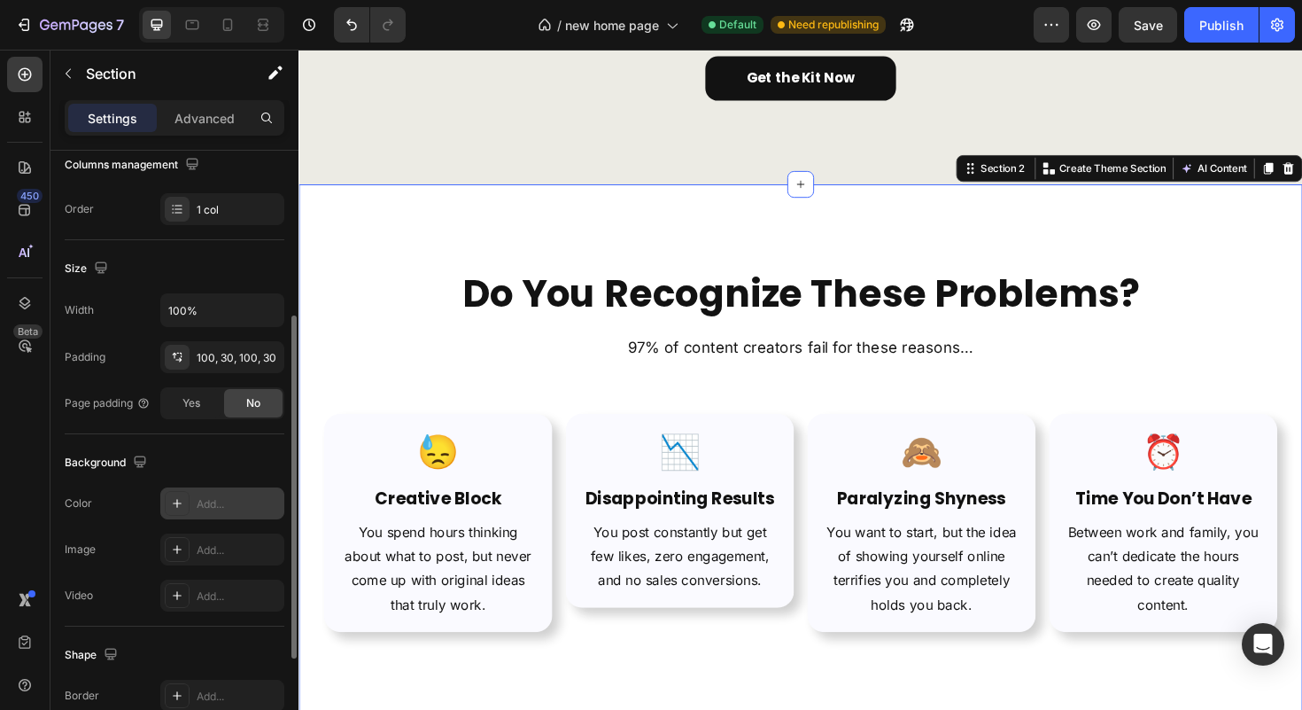
click at [225, 494] on div "Add..." at bounding box center [222, 503] width 124 height 32
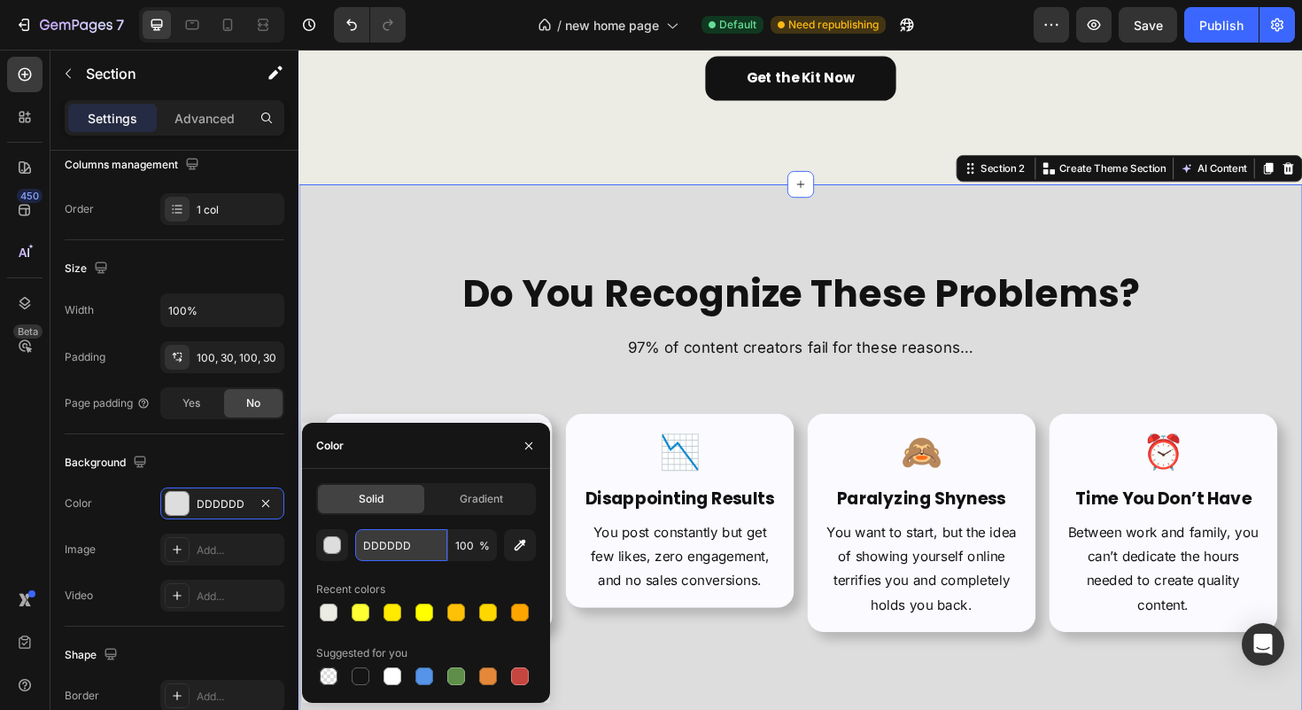
click at [404, 535] on input "DDDDDD" at bounding box center [401, 545] width 92 height 32
paste input "ECEBE4"
type input "ECEBE4"
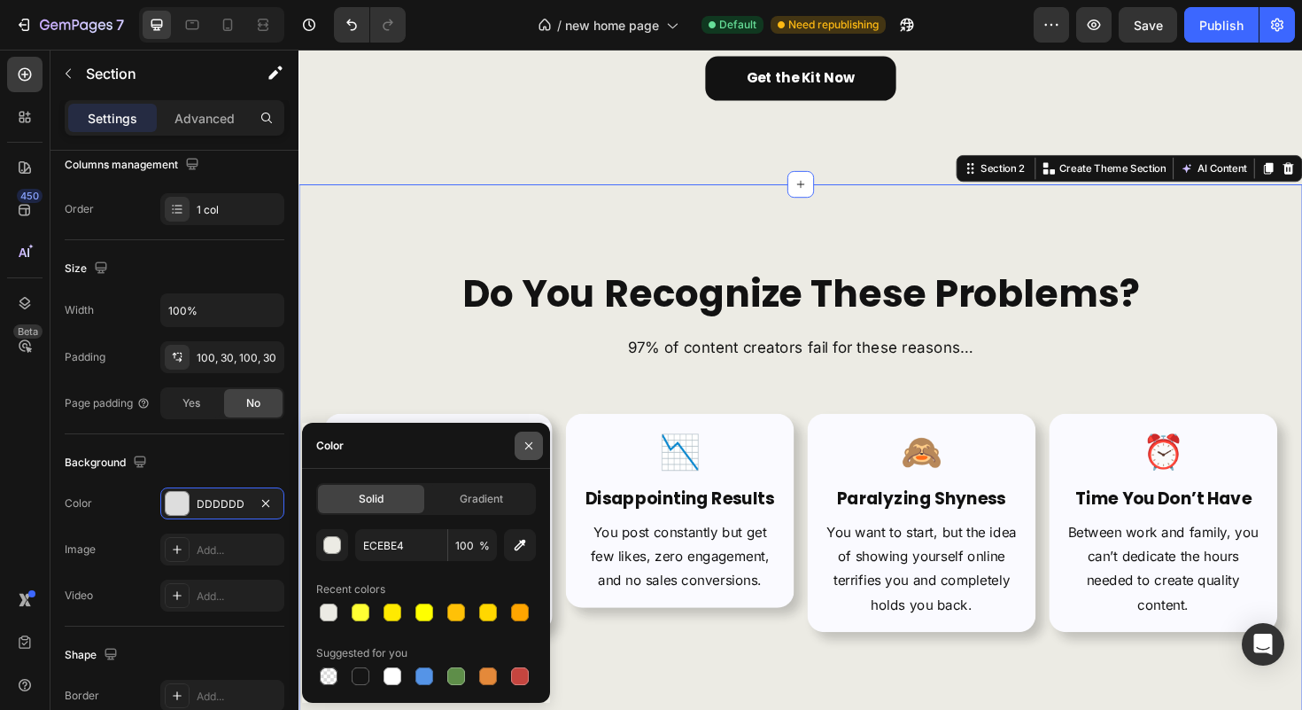
click at [538, 447] on button "button" at bounding box center [529, 445] width 28 height 28
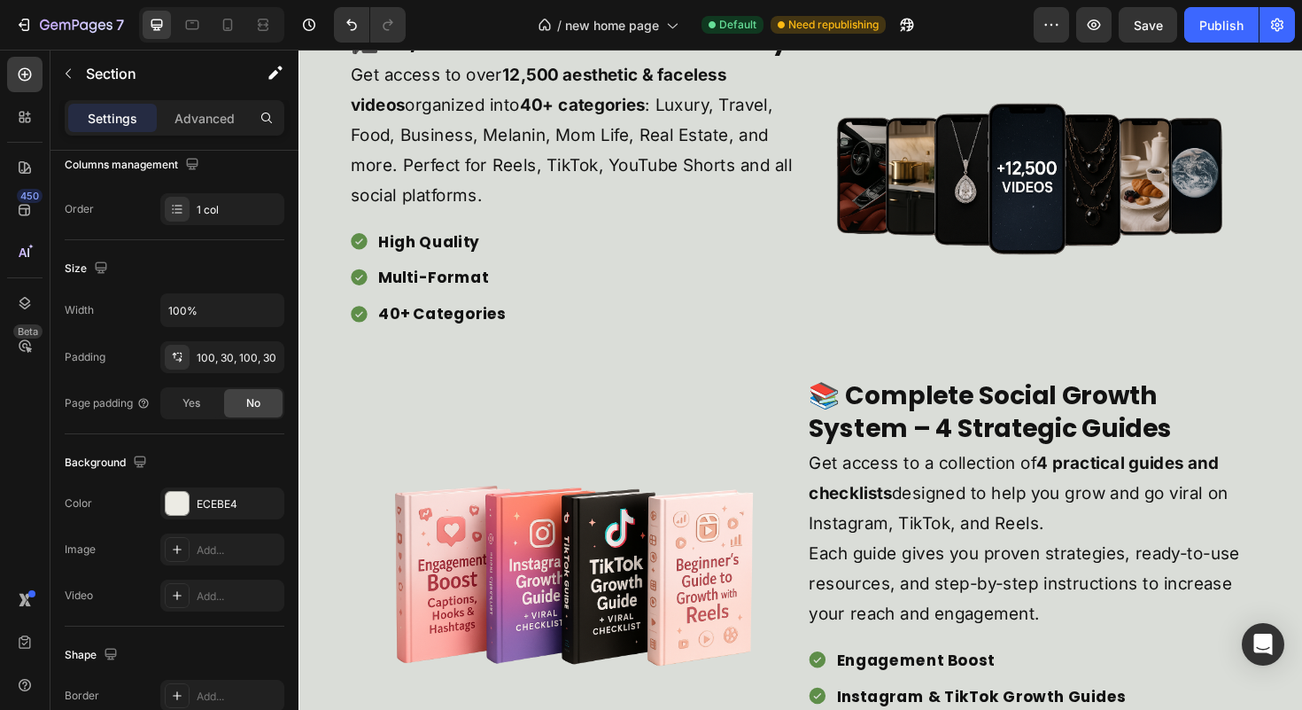
scroll to position [2488, 0]
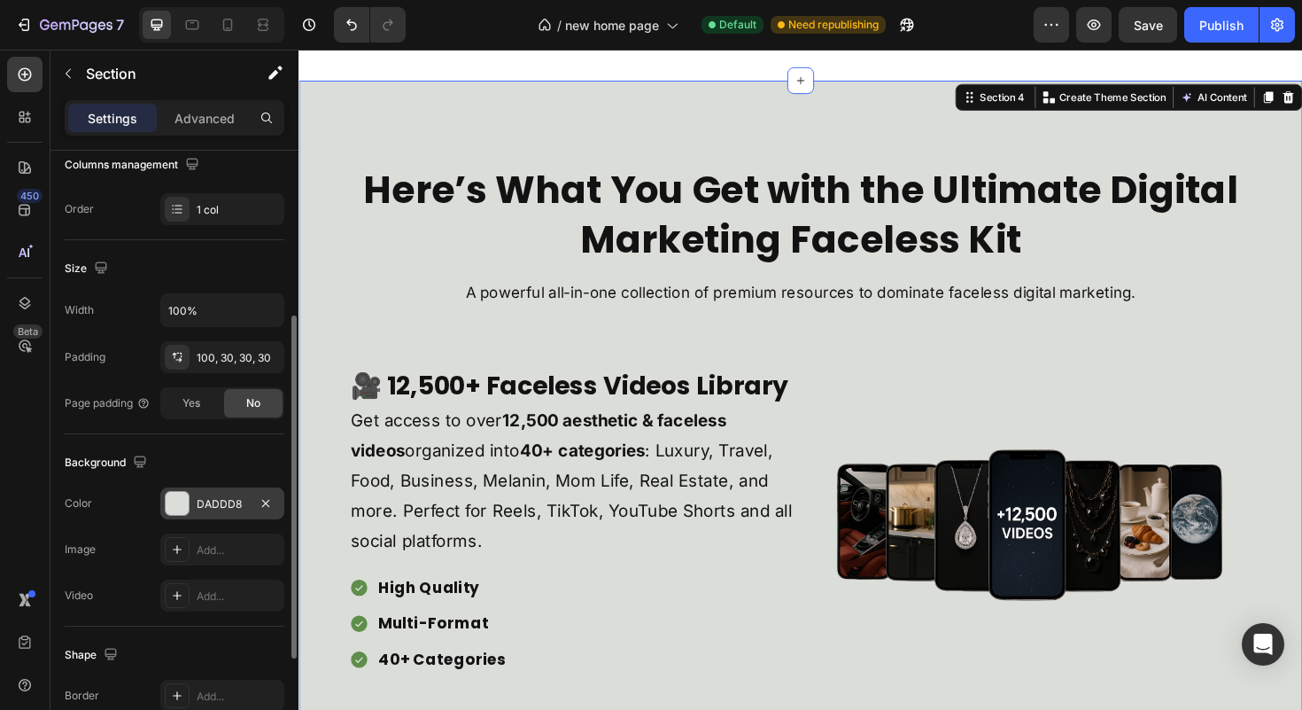
click at [224, 505] on div "DADDD8" at bounding box center [222, 504] width 51 height 16
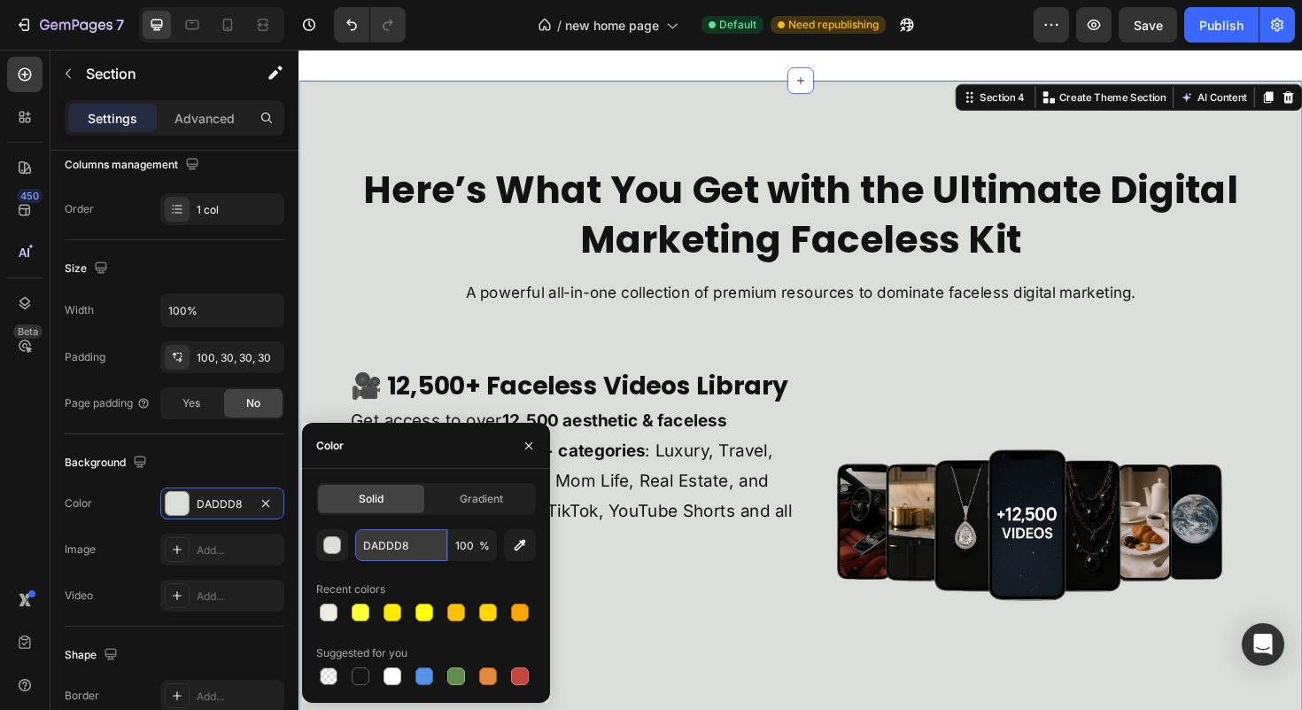
click at [413, 542] on input "DADDD8" at bounding box center [401, 545] width 92 height 32
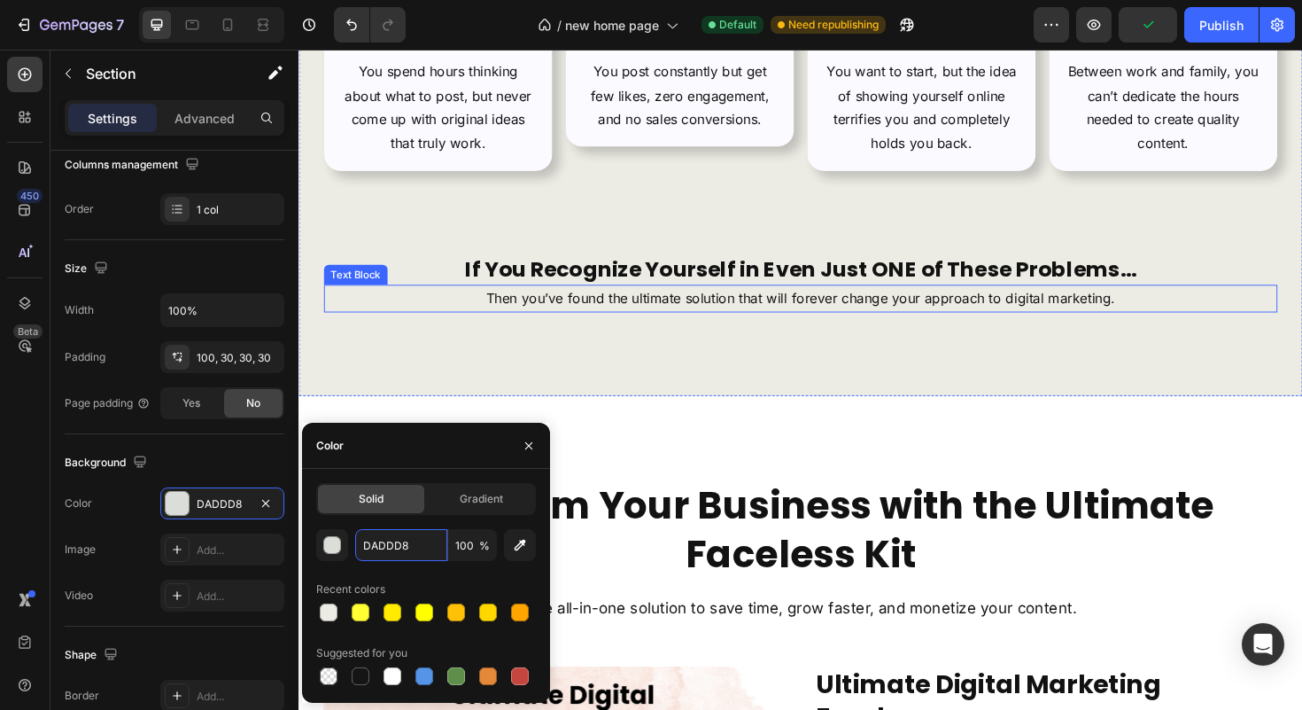
scroll to position [1094, 0]
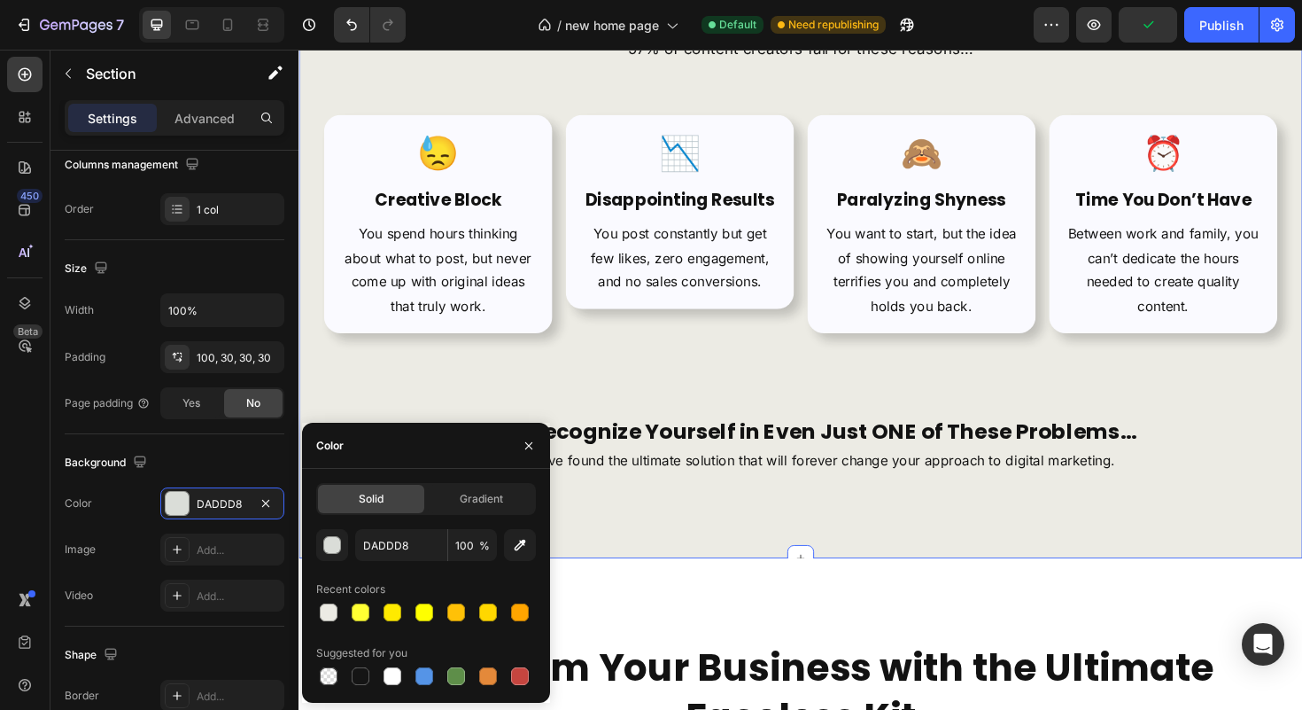
click at [388, 360] on div "Do You Recognize These Problems? Heading 97% of content creators fail for these…" at bounding box center [830, 232] width 1010 height 535
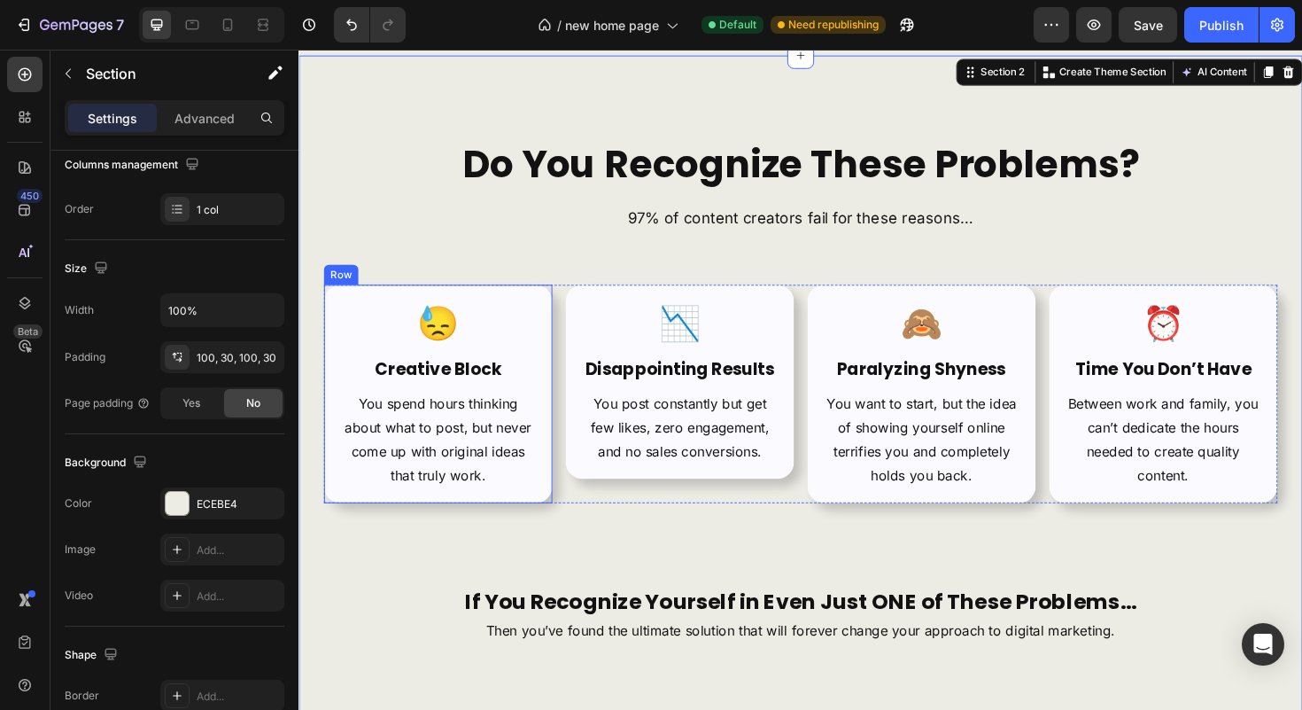
scroll to position [913, 0]
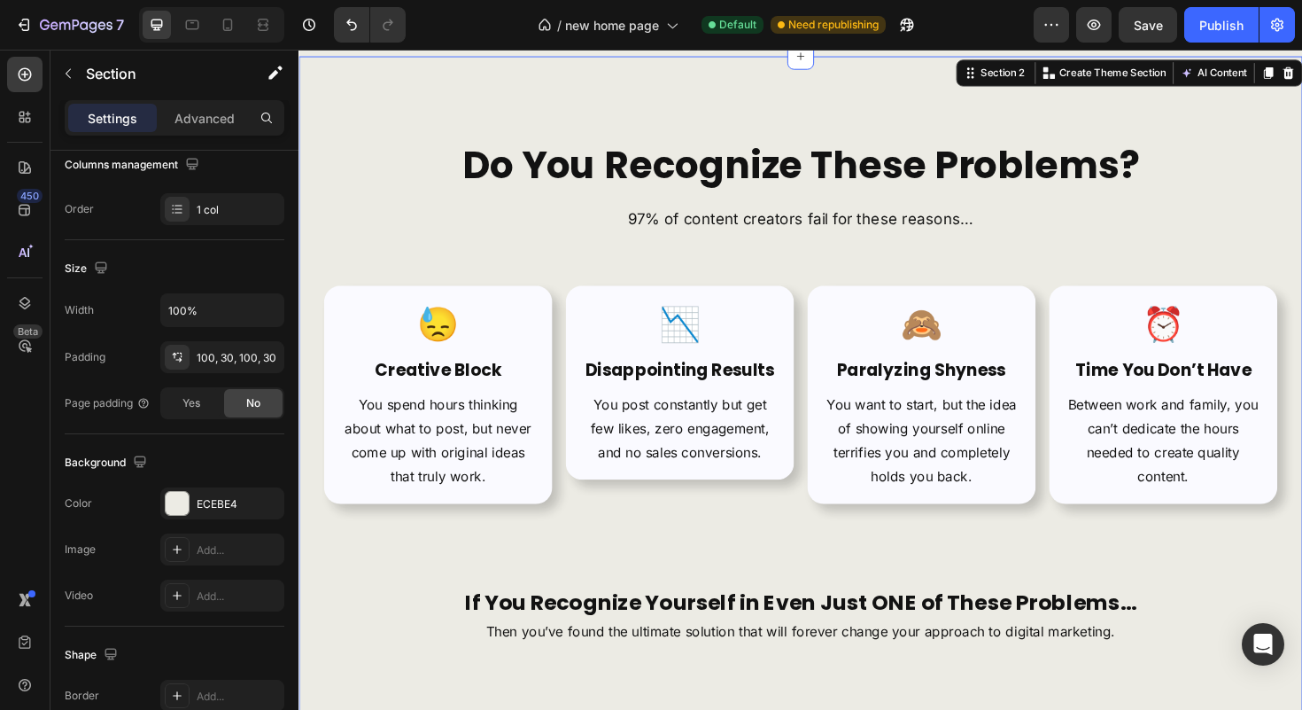
click at [319, 175] on div "Do You Recognize These Problems? Heading 97% of content creators fail for these…" at bounding box center [830, 413] width 1063 height 712
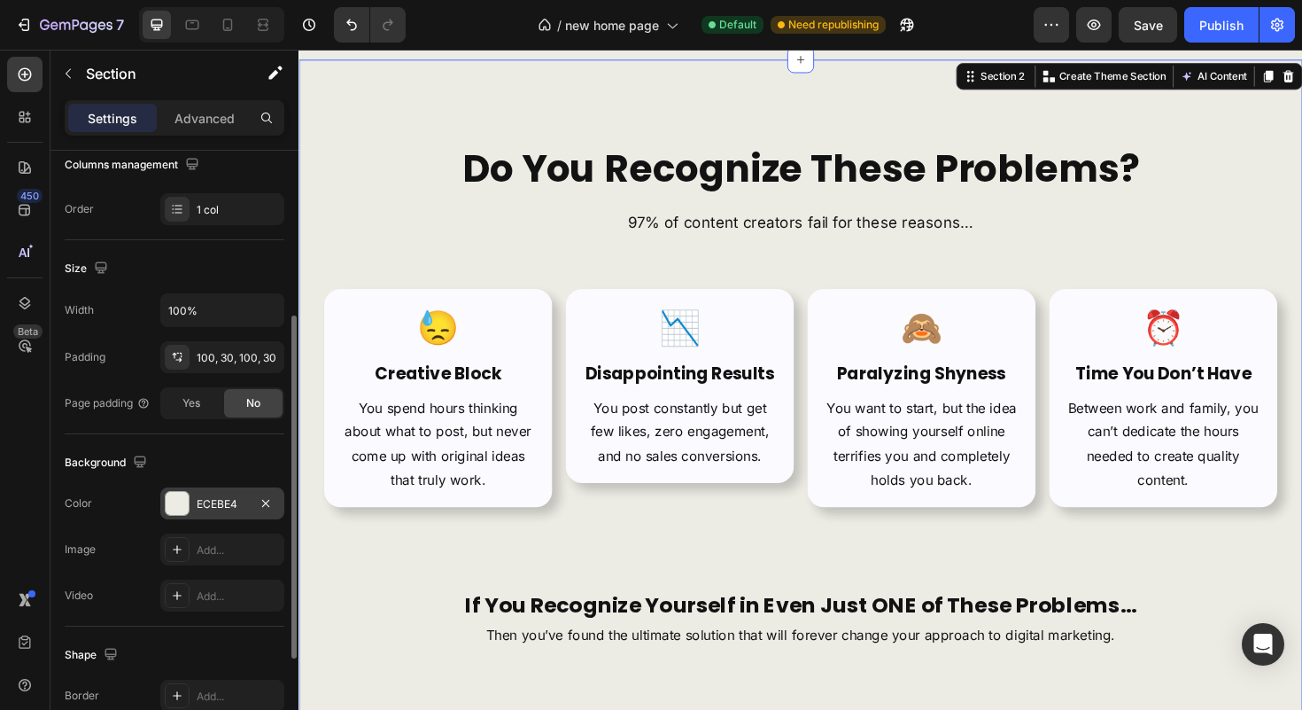
click at [229, 508] on div "ECEBE4" at bounding box center [222, 504] width 51 height 16
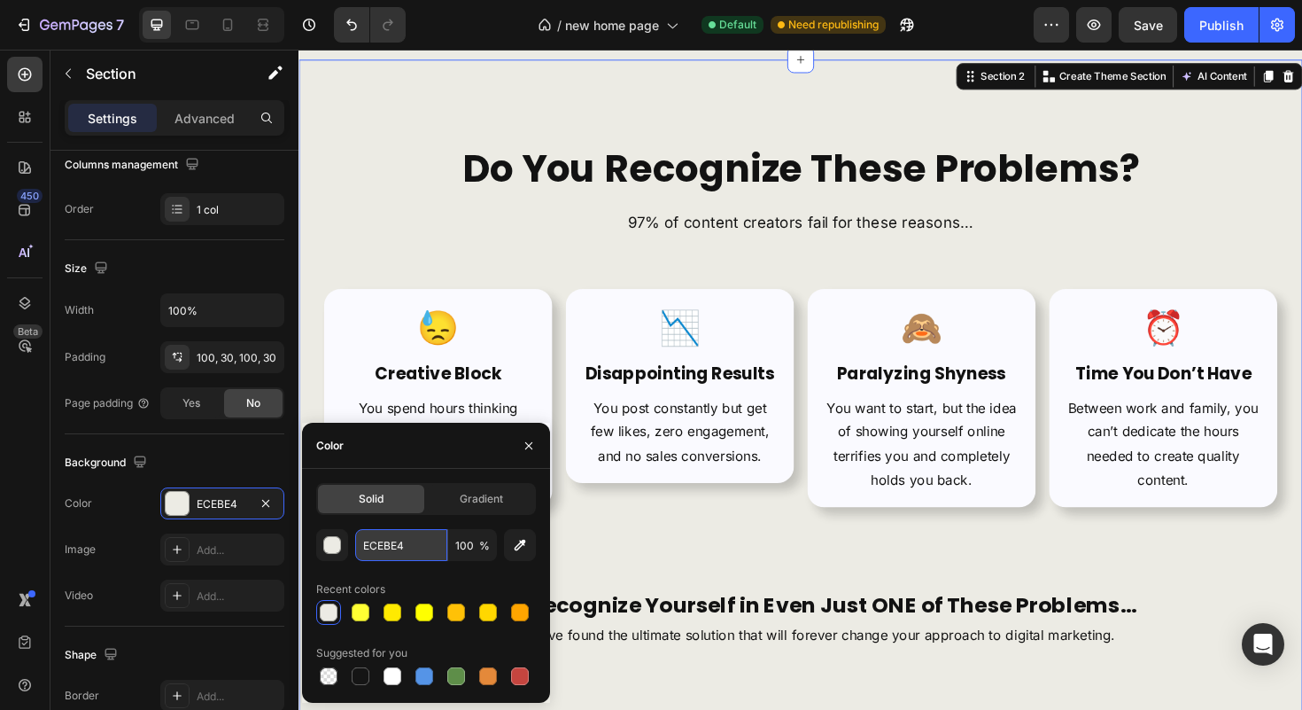
click at [390, 550] on input "ECEBE4" at bounding box center [401, 545] width 92 height 32
paste input "DADDD8"
type input "DADDD8"
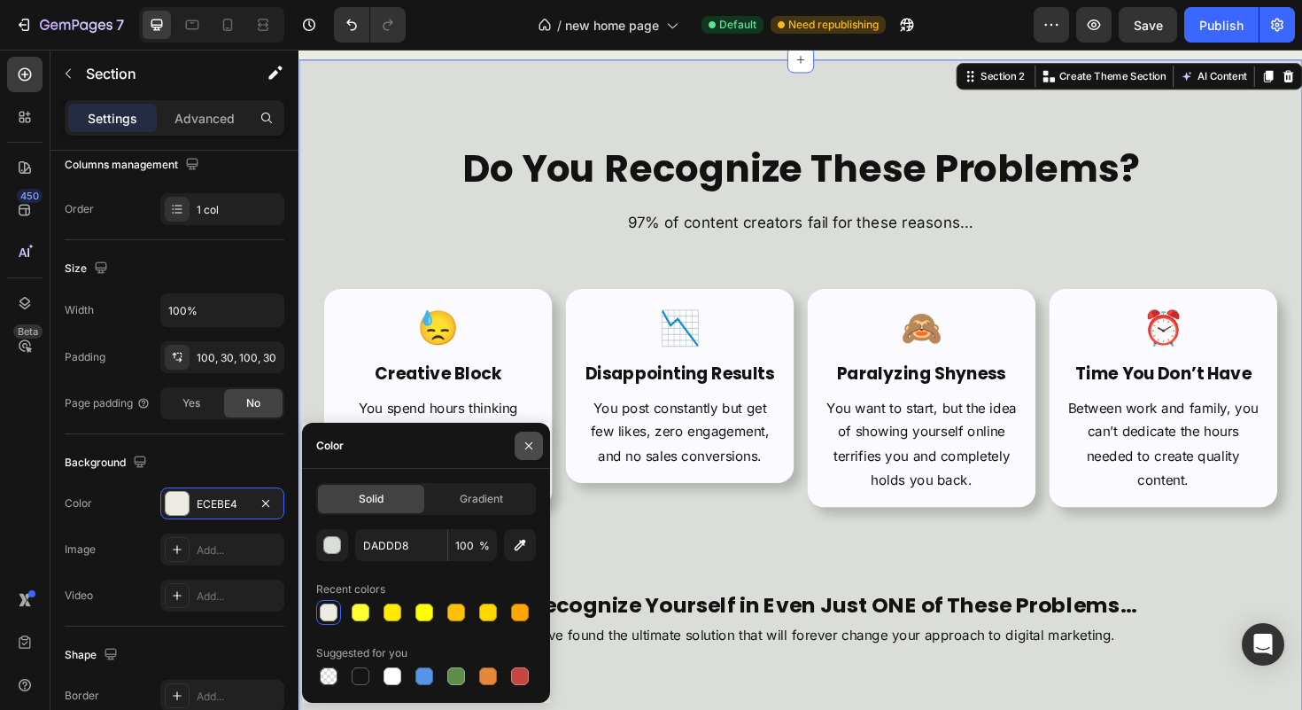
click at [525, 438] on icon "button" at bounding box center [529, 445] width 14 height 14
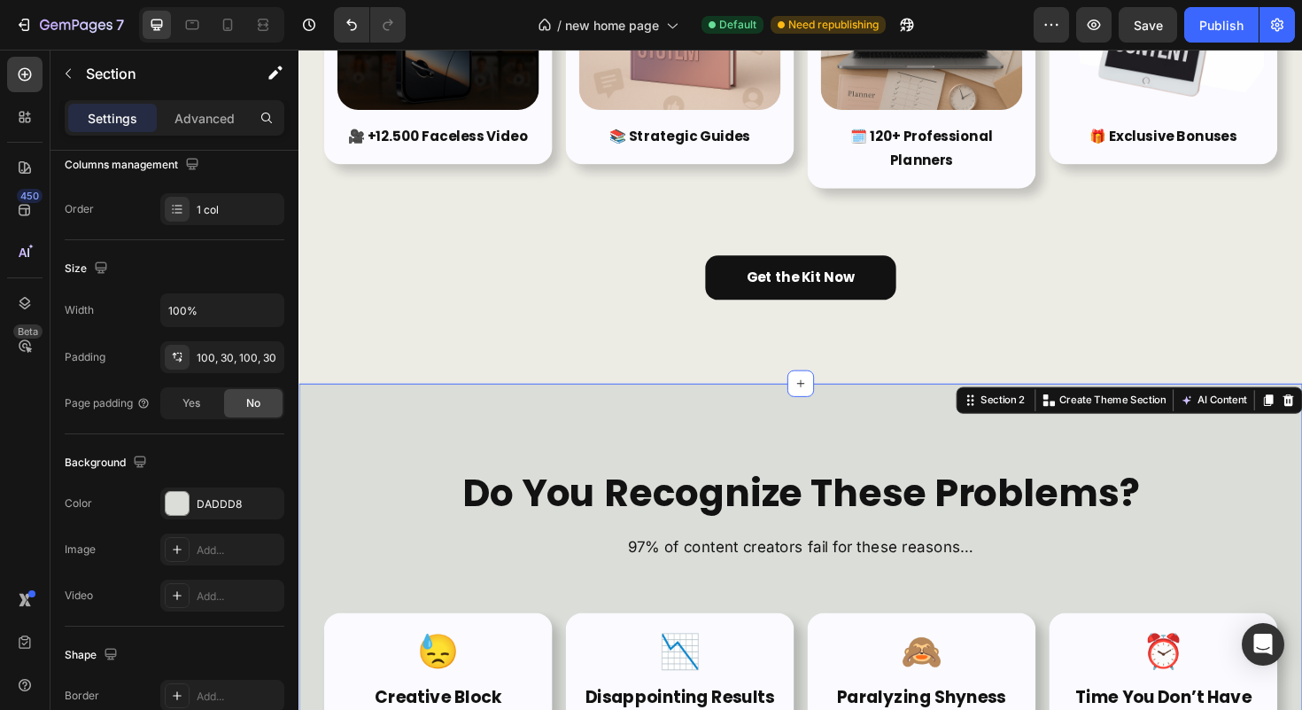
scroll to position [0, 0]
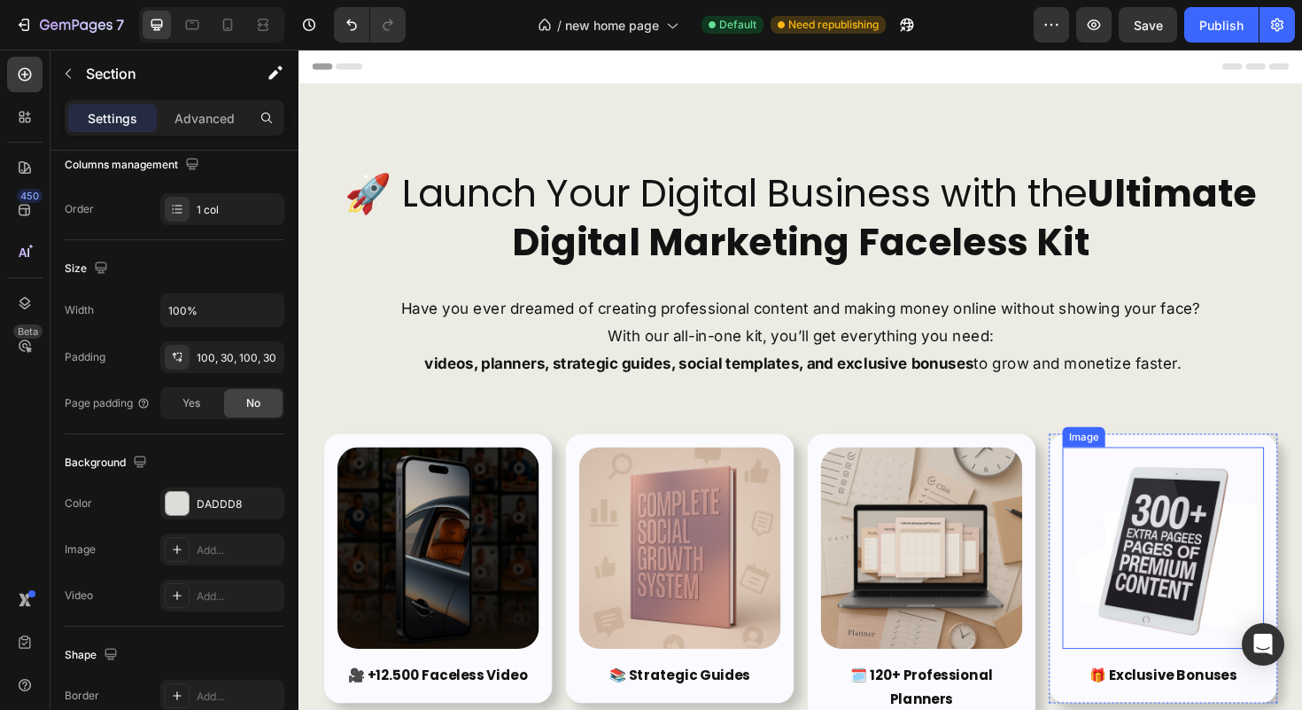
click at [1182, 595] on img at bounding box center [1213, 576] width 213 height 213
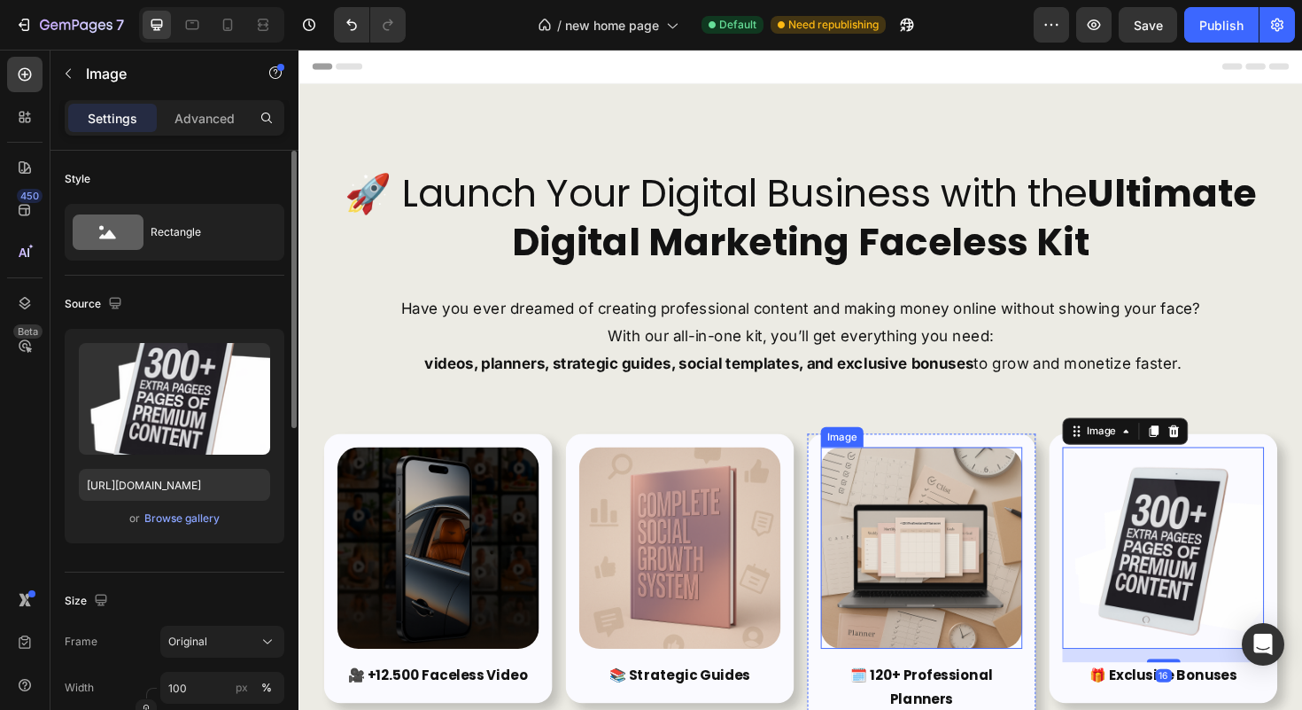
scroll to position [32, 0]
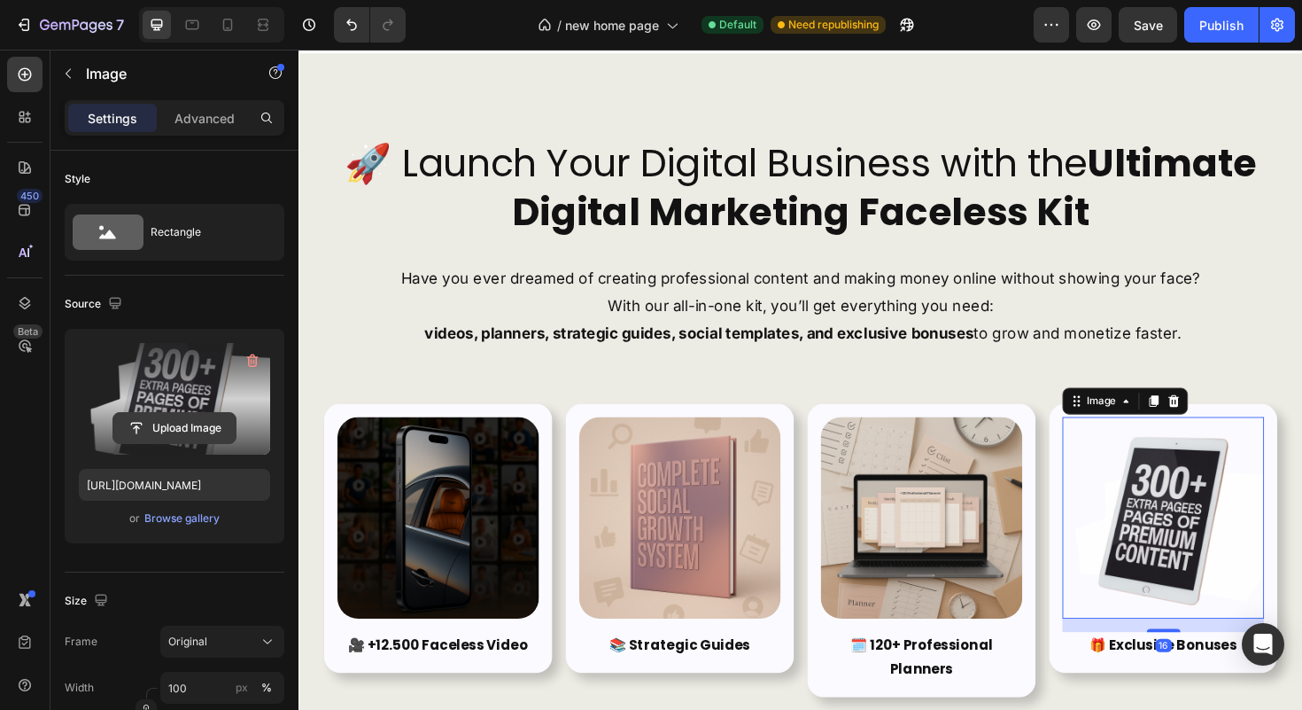
click at [196, 435] on input "file" at bounding box center [174, 428] width 122 height 30
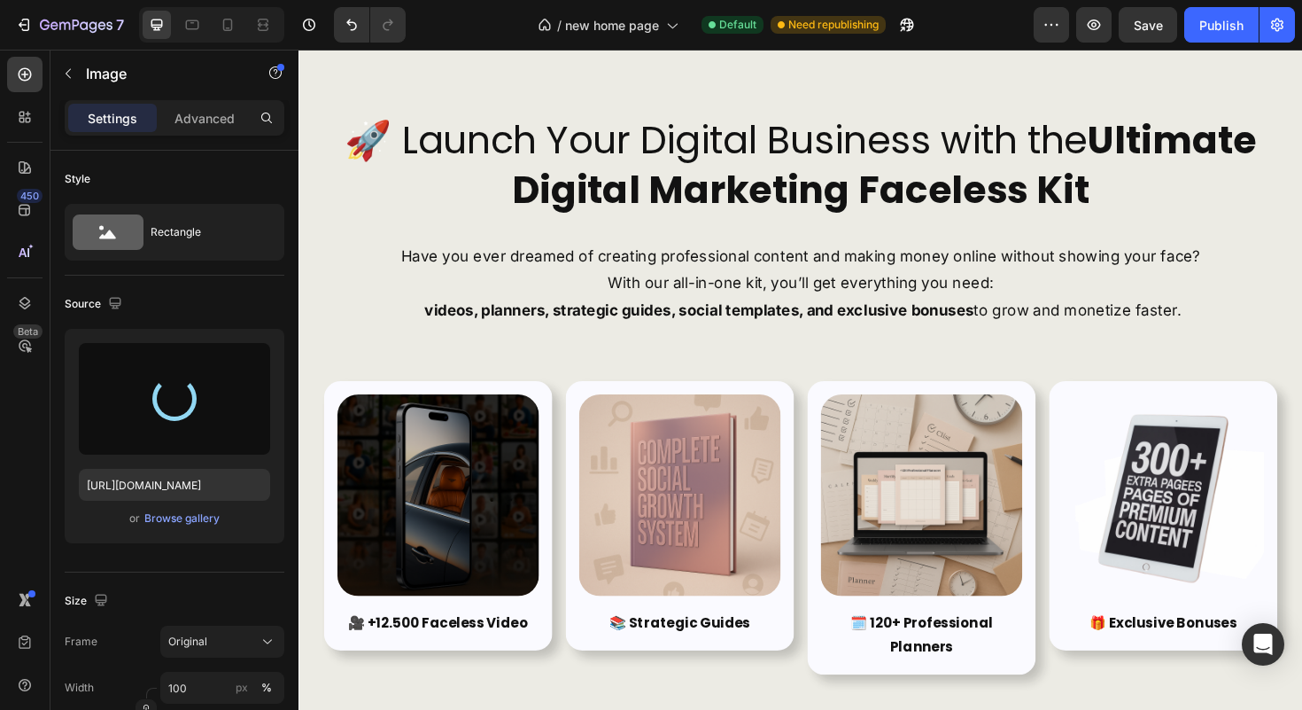
scroll to position [203, 0]
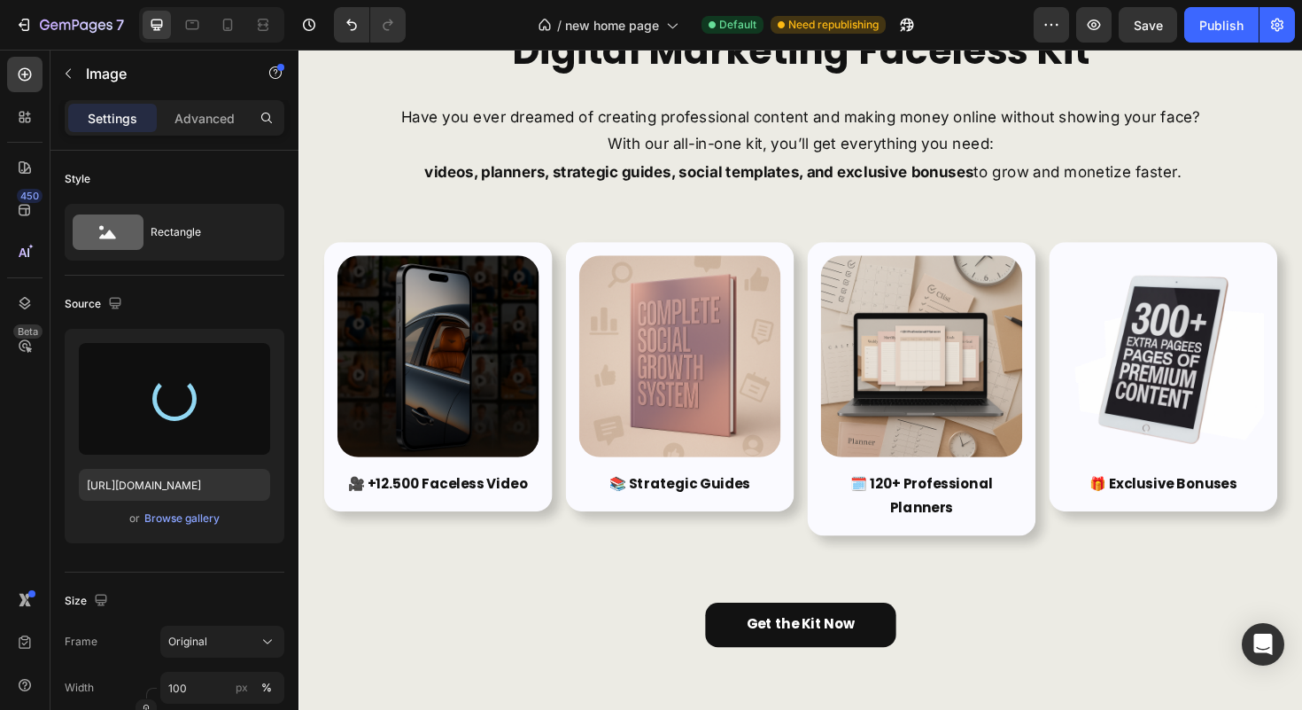
type input "https://cdn.shopify.com/s/files/1/0888/8270/8824/files/gempages_584649487692071…"
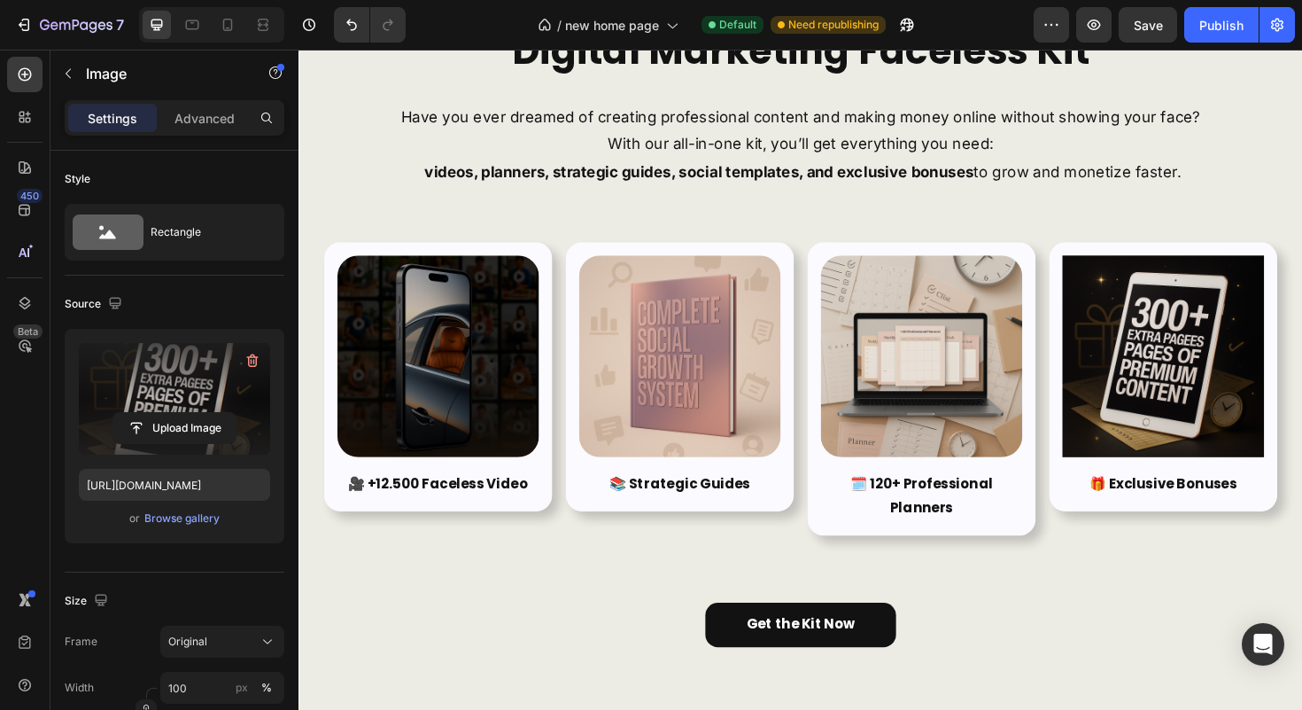
click at [1163, 381] on img at bounding box center [1213, 374] width 213 height 213
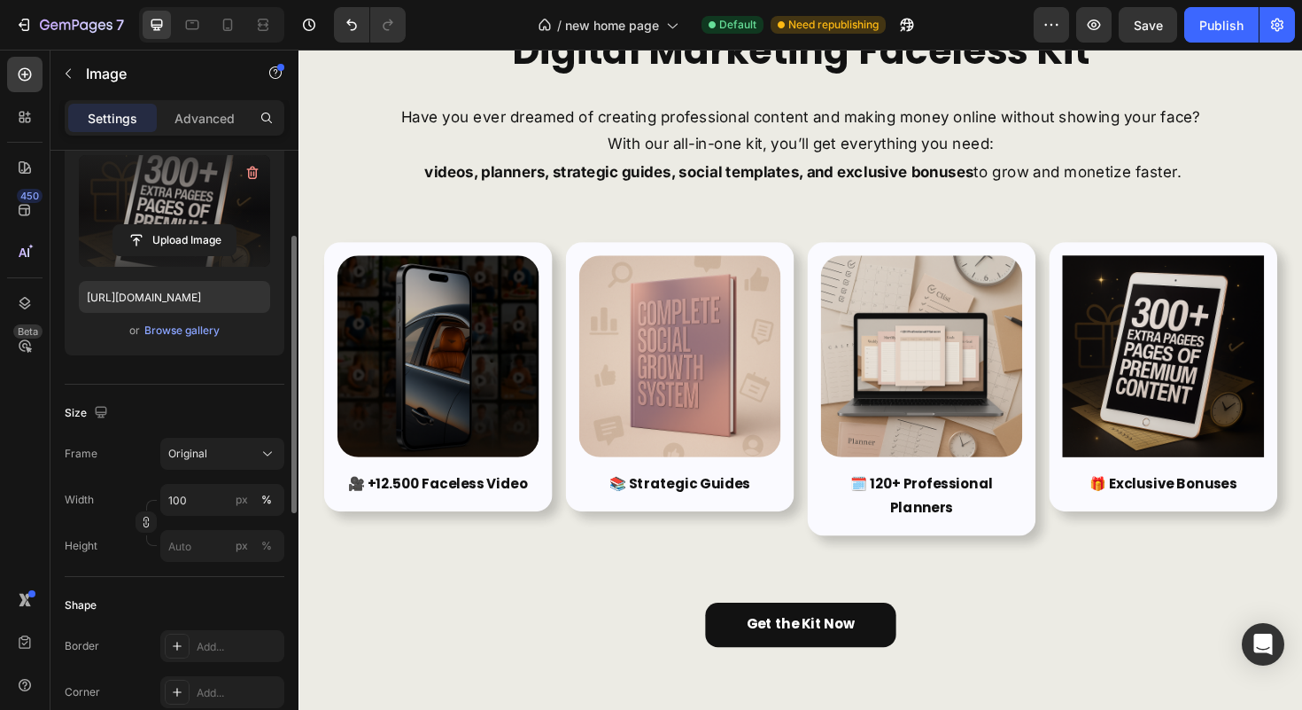
scroll to position [221, 0]
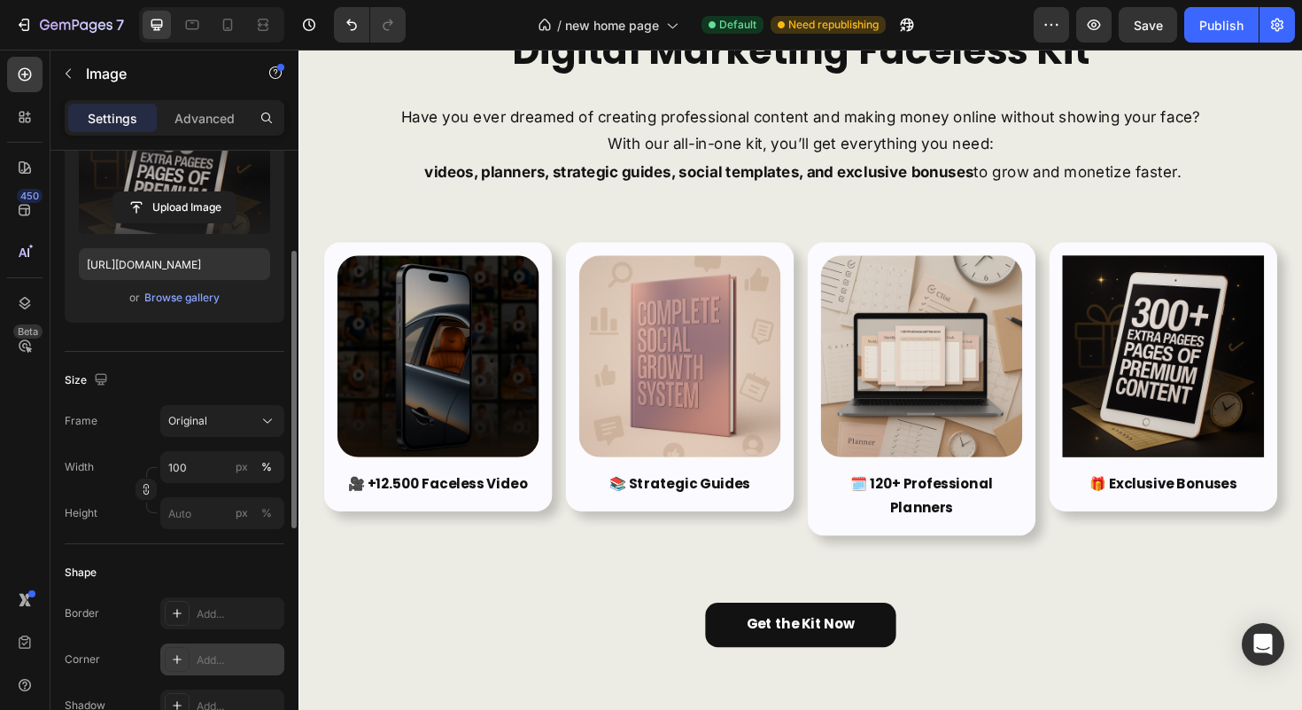
click at [219, 652] on div "Add..." at bounding box center [238, 660] width 83 height 16
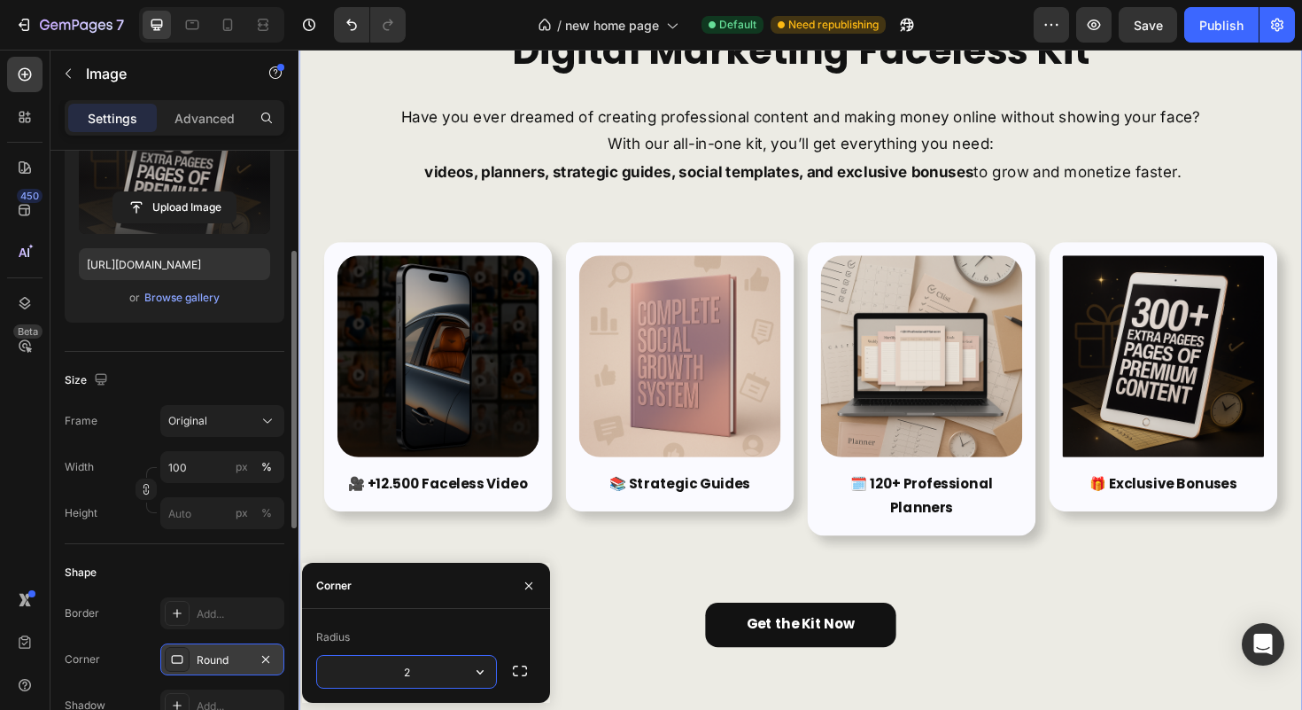
type input "25"
click at [519, 579] on button "button" at bounding box center [529, 585] width 28 height 28
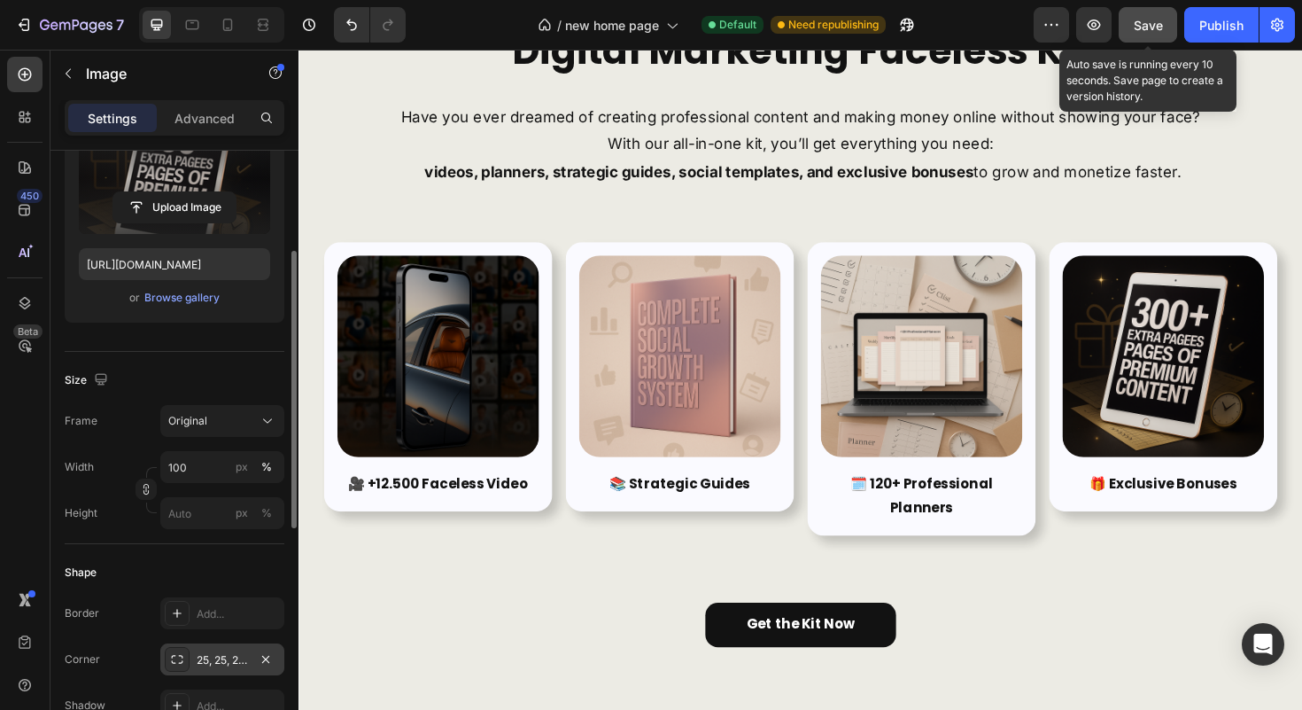
click at [1172, 26] on button "Save" at bounding box center [1148, 24] width 58 height 35
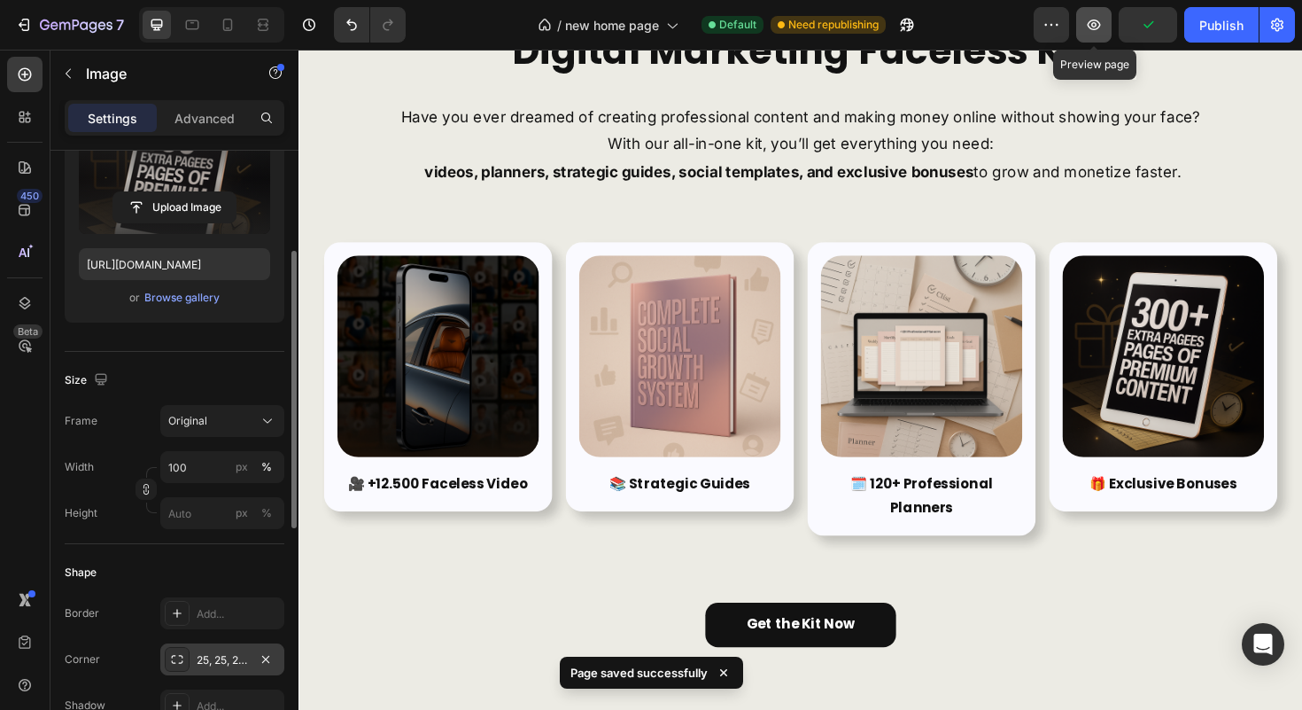
click at [1093, 23] on icon "button" at bounding box center [1093, 24] width 5 height 5
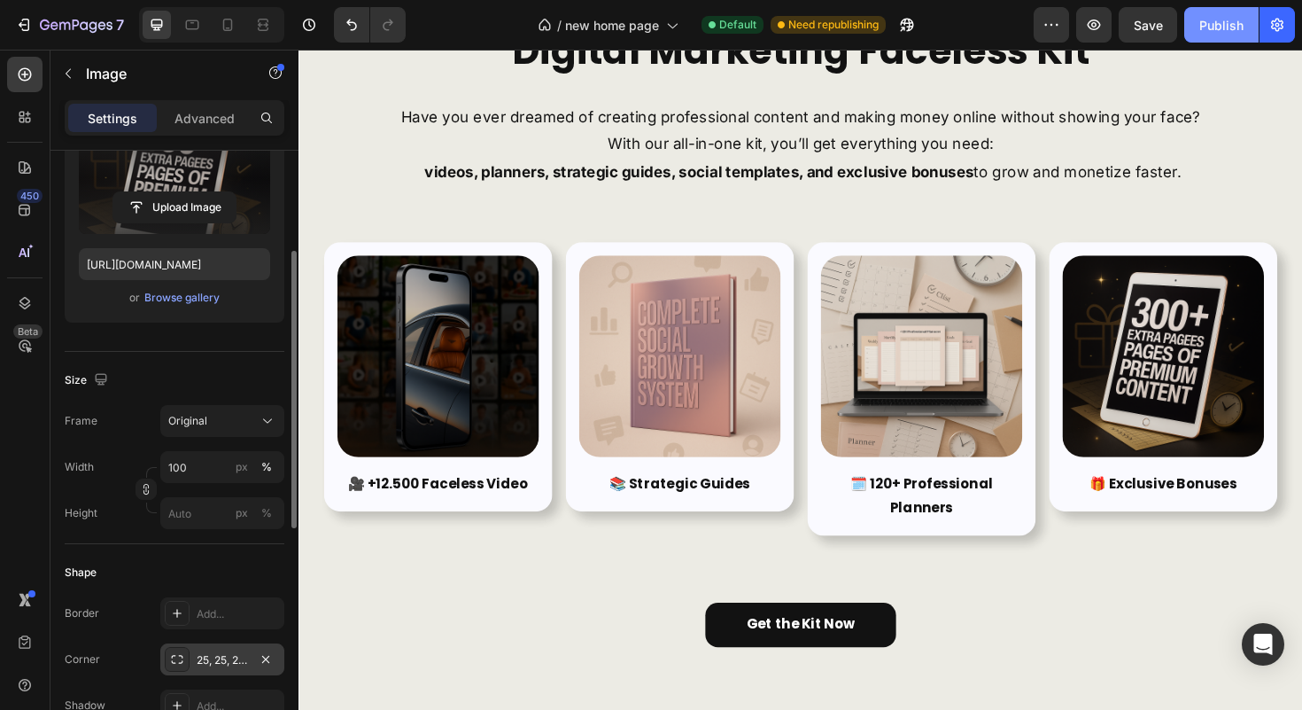
click at [1203, 19] on div "Publish" at bounding box center [1221, 25] width 44 height 19
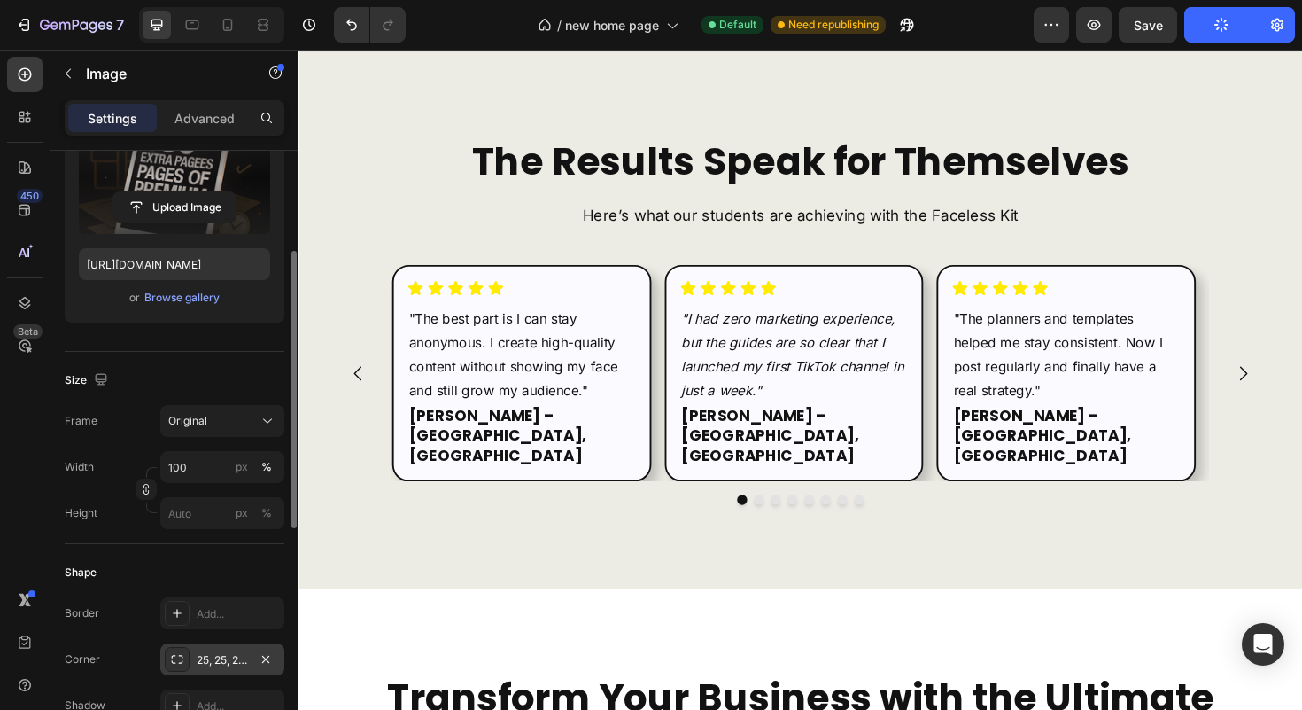
scroll to position [5254, 0]
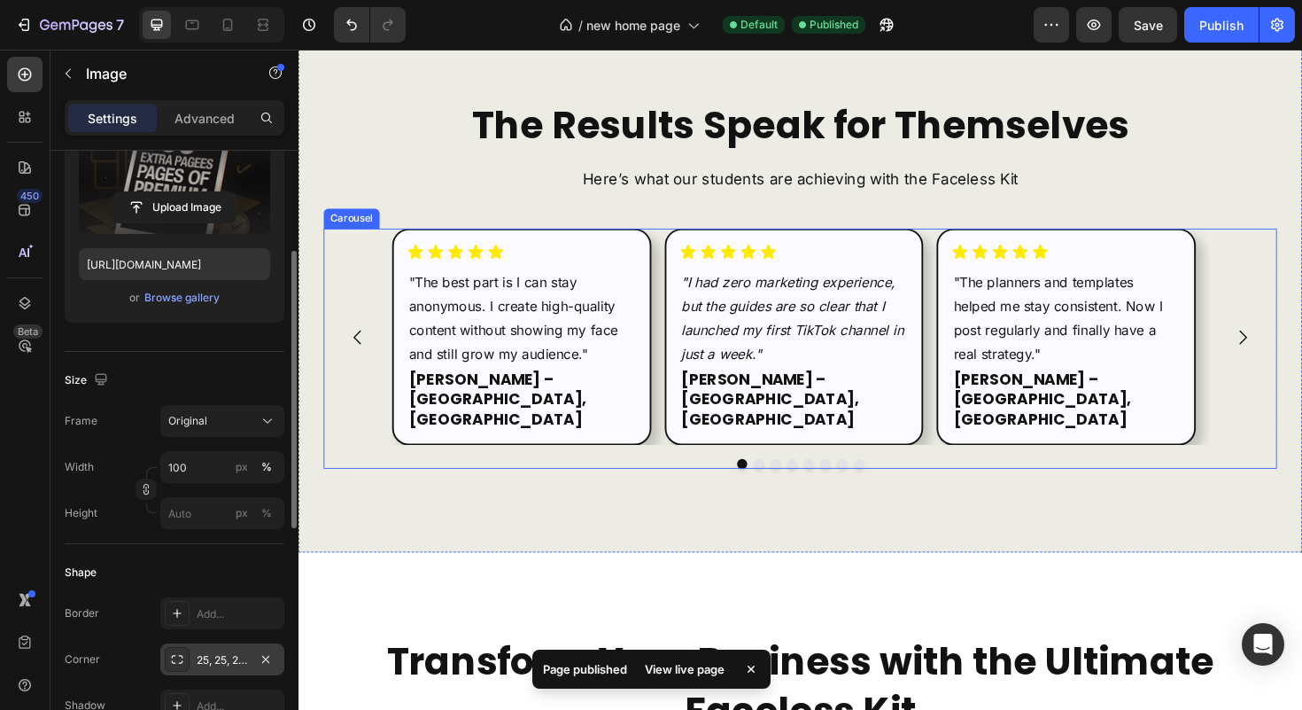
click at [1288, 344] on icon "Carousel Next Arrow" at bounding box center [1298, 354] width 21 height 21
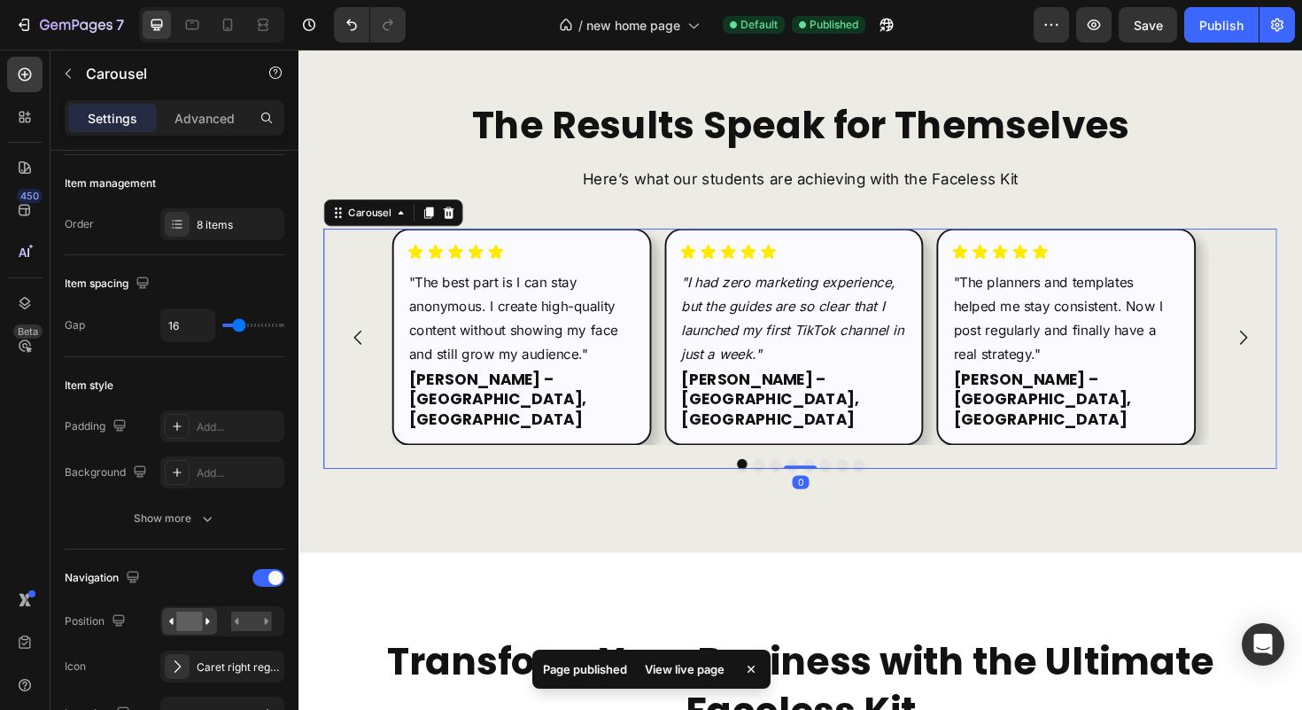
scroll to position [0, 0]
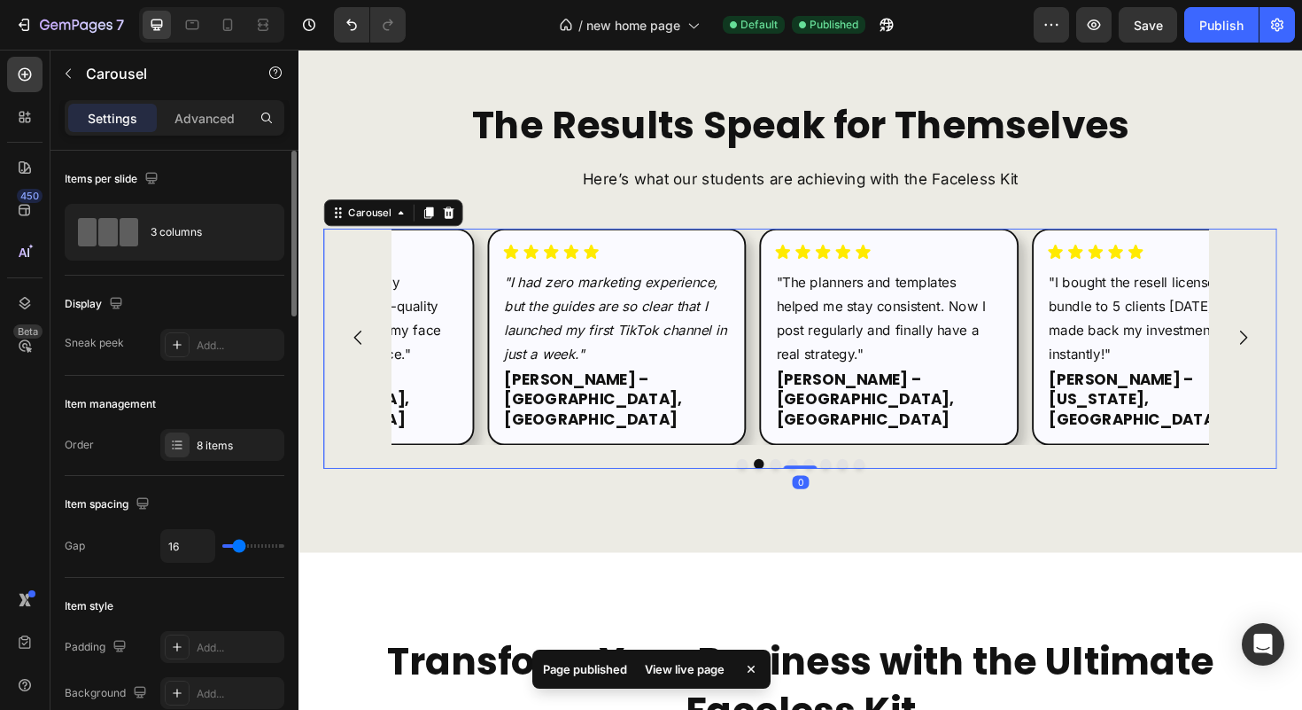
click at [1288, 344] on icon "Carousel Next Arrow" at bounding box center [1298, 354] width 21 height 21
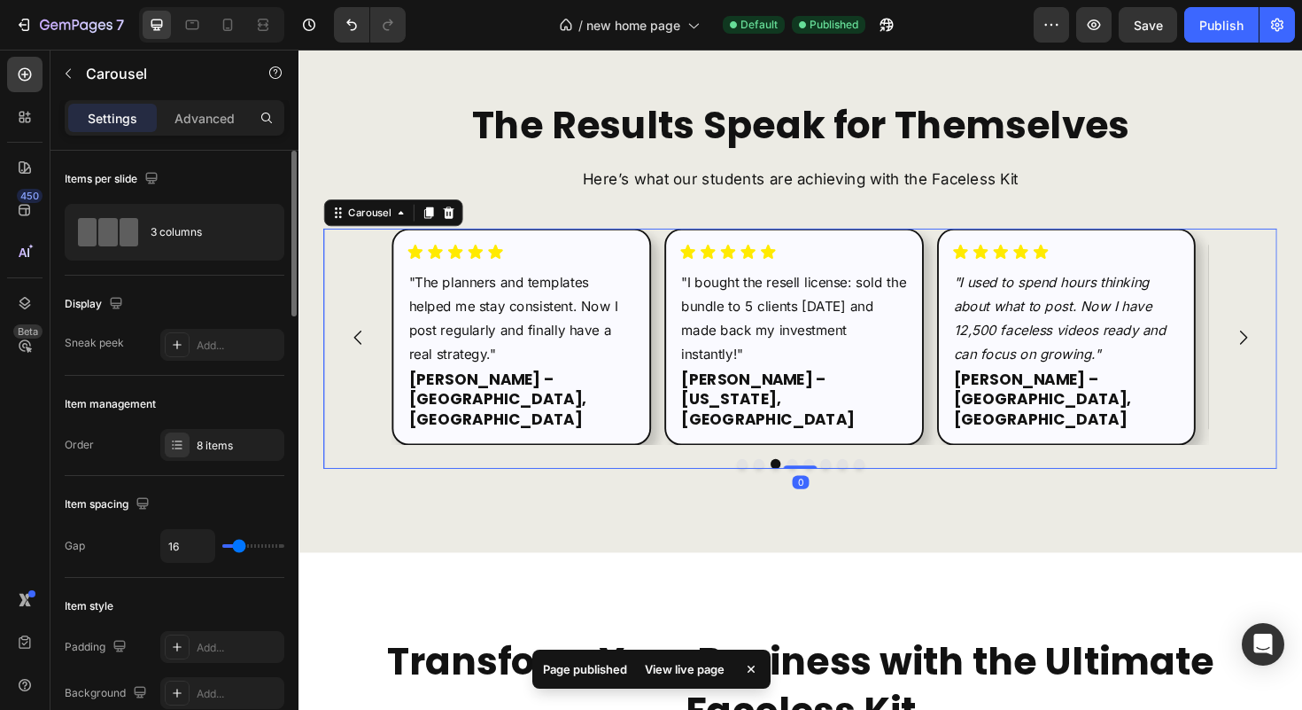
click at [1288, 344] on icon "Carousel Next Arrow" at bounding box center [1298, 354] width 21 height 21
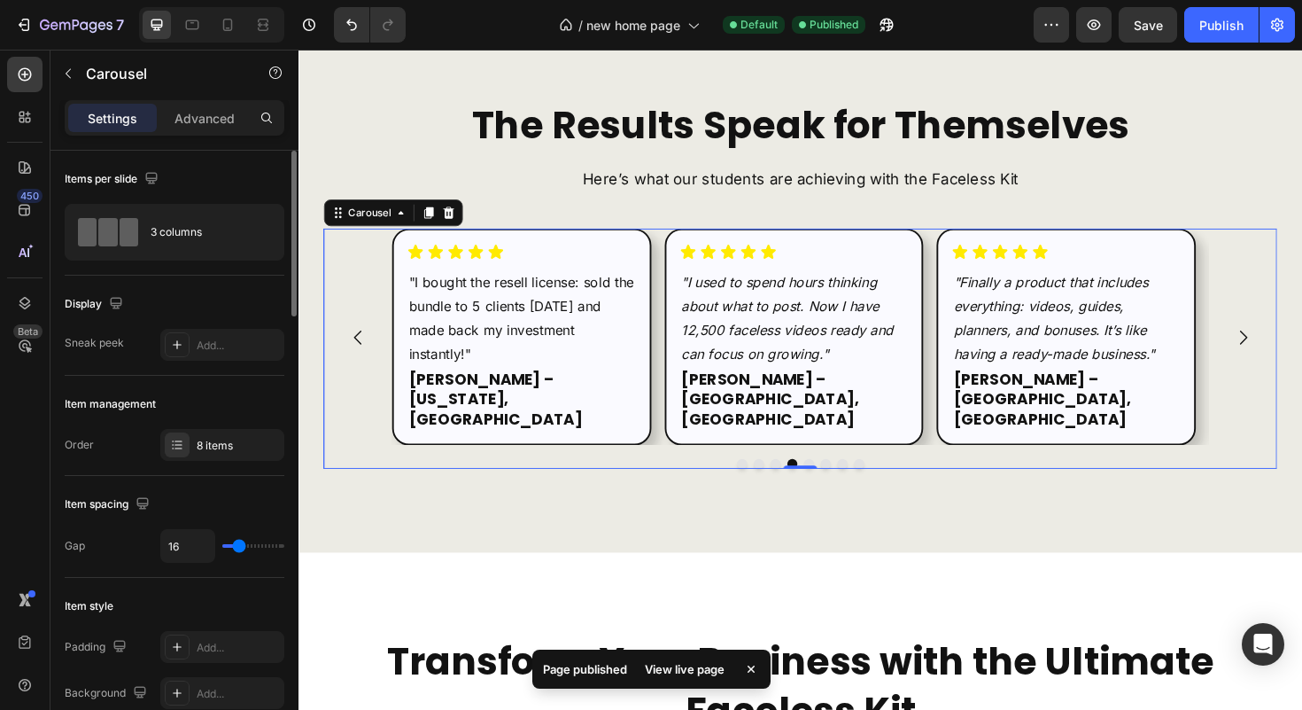
click at [368, 344] on icon "Carousel Back Arrow" at bounding box center [361, 354] width 21 height 21
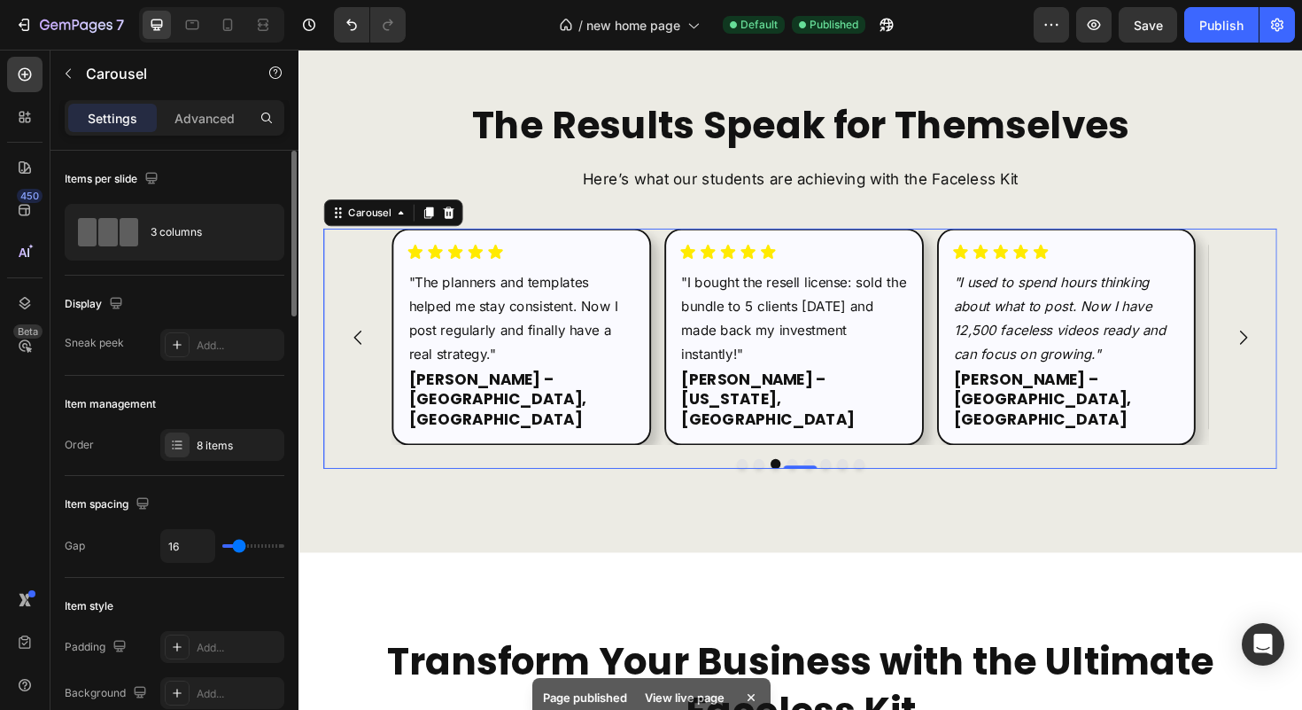
click at [365, 344] on icon "Carousel Back Arrow" at bounding box center [361, 354] width 21 height 21
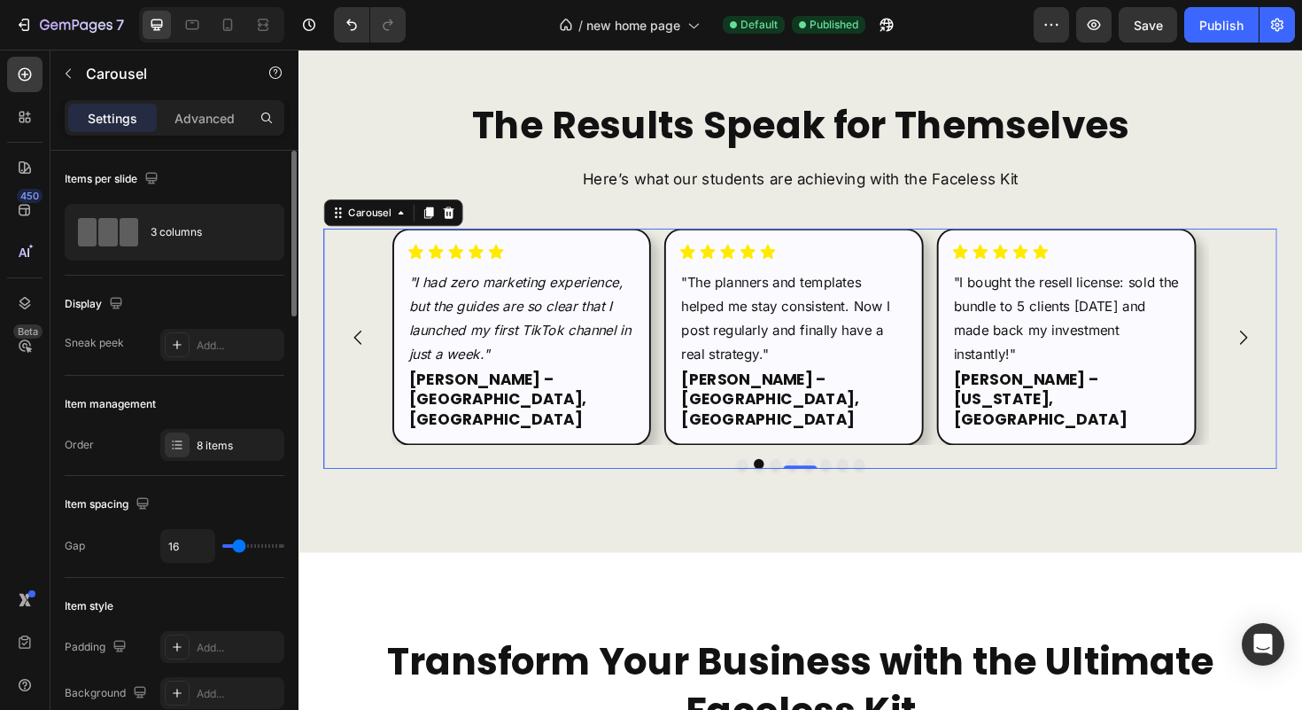
click at [363, 344] on icon "Carousel Back Arrow" at bounding box center [361, 354] width 21 height 21
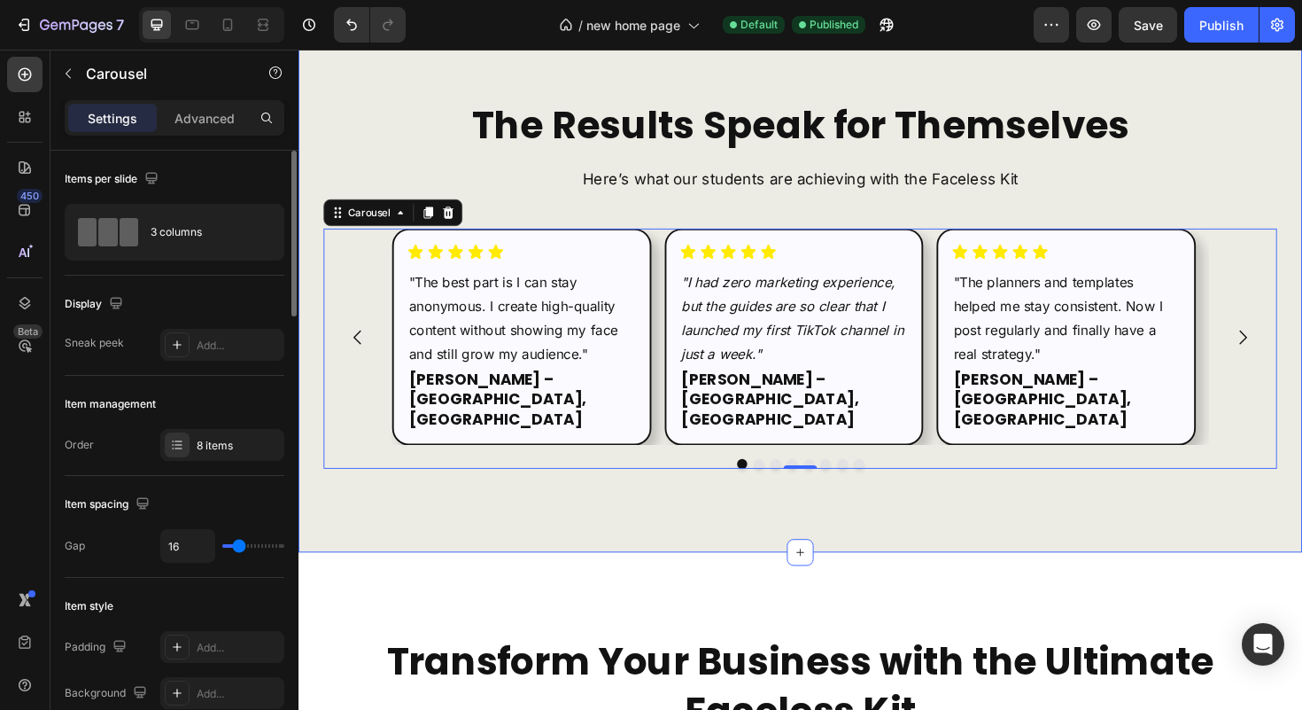
click at [365, 474] on div "The Results Speak for Themselves Heading Here’s what our students are achieving…" at bounding box center [830, 298] width 1063 height 568
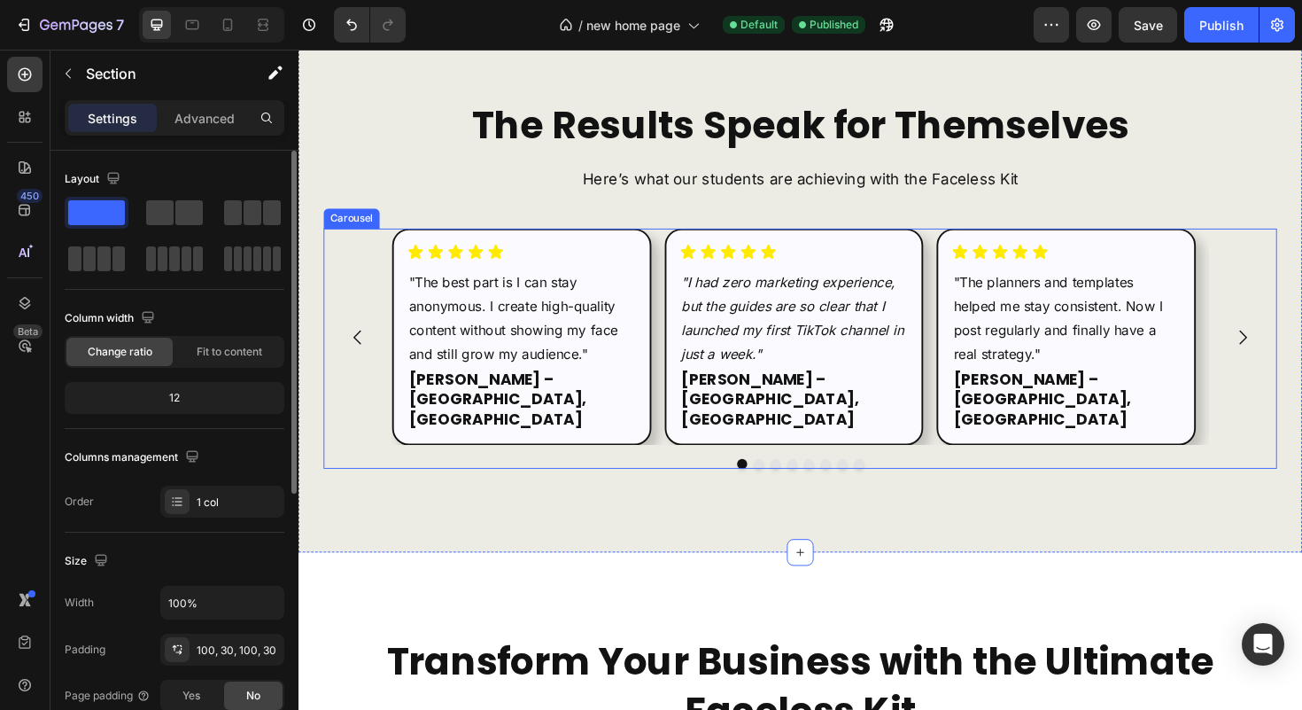
click at [1294, 344] on icon "Carousel Next Arrow" at bounding box center [1298, 354] width 21 height 21
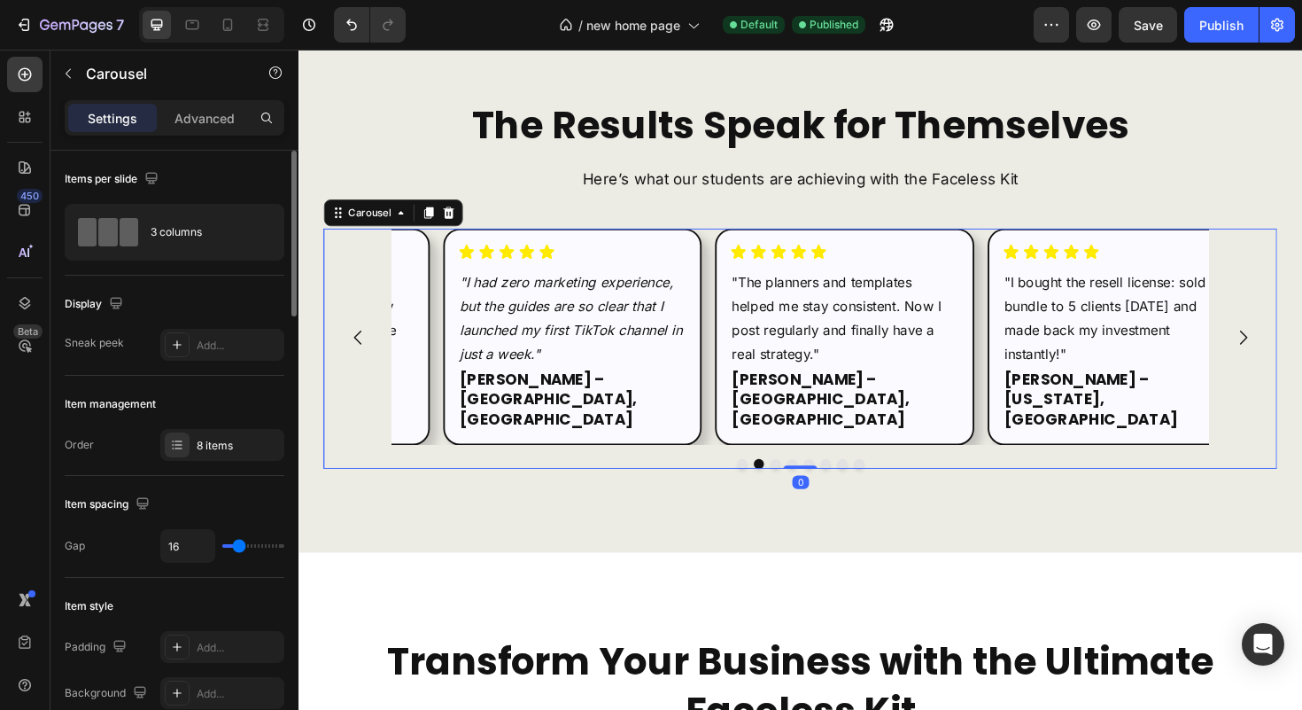
click at [1291, 344] on icon "Carousel Next Arrow" at bounding box center [1298, 354] width 21 height 21
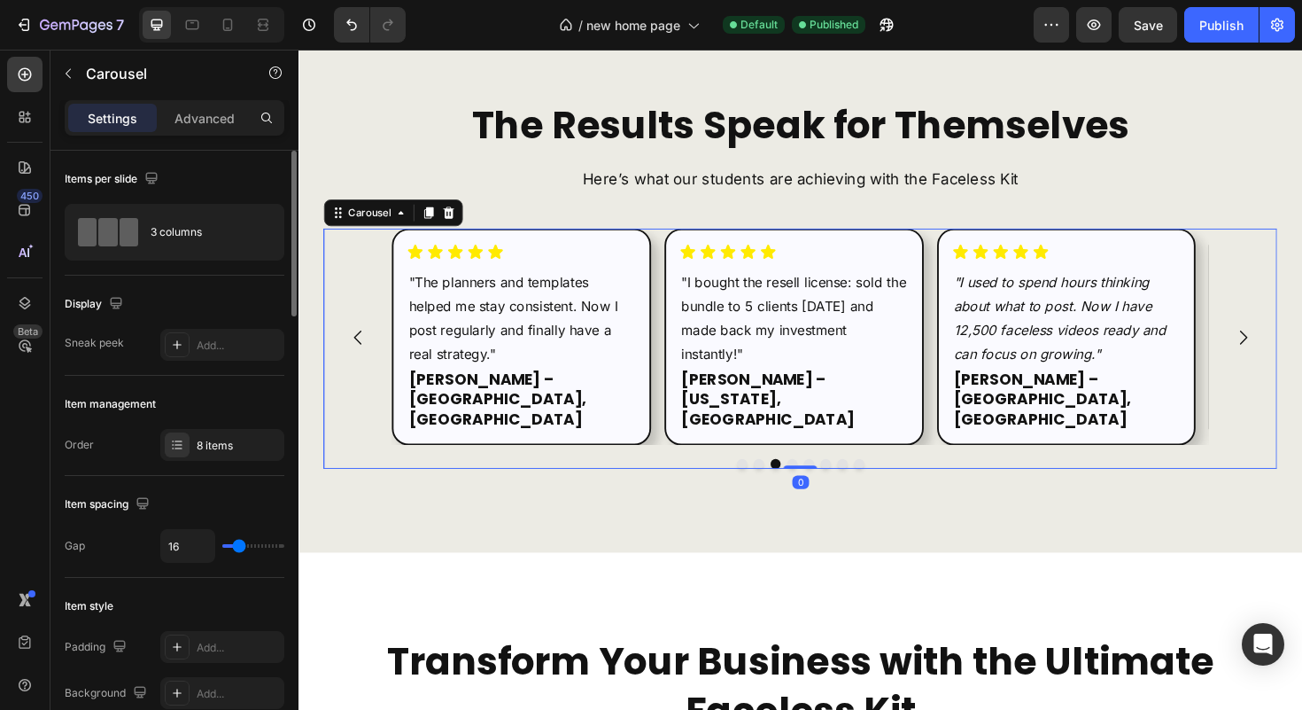
click at [1291, 344] on icon "Carousel Next Arrow" at bounding box center [1298, 354] width 21 height 21
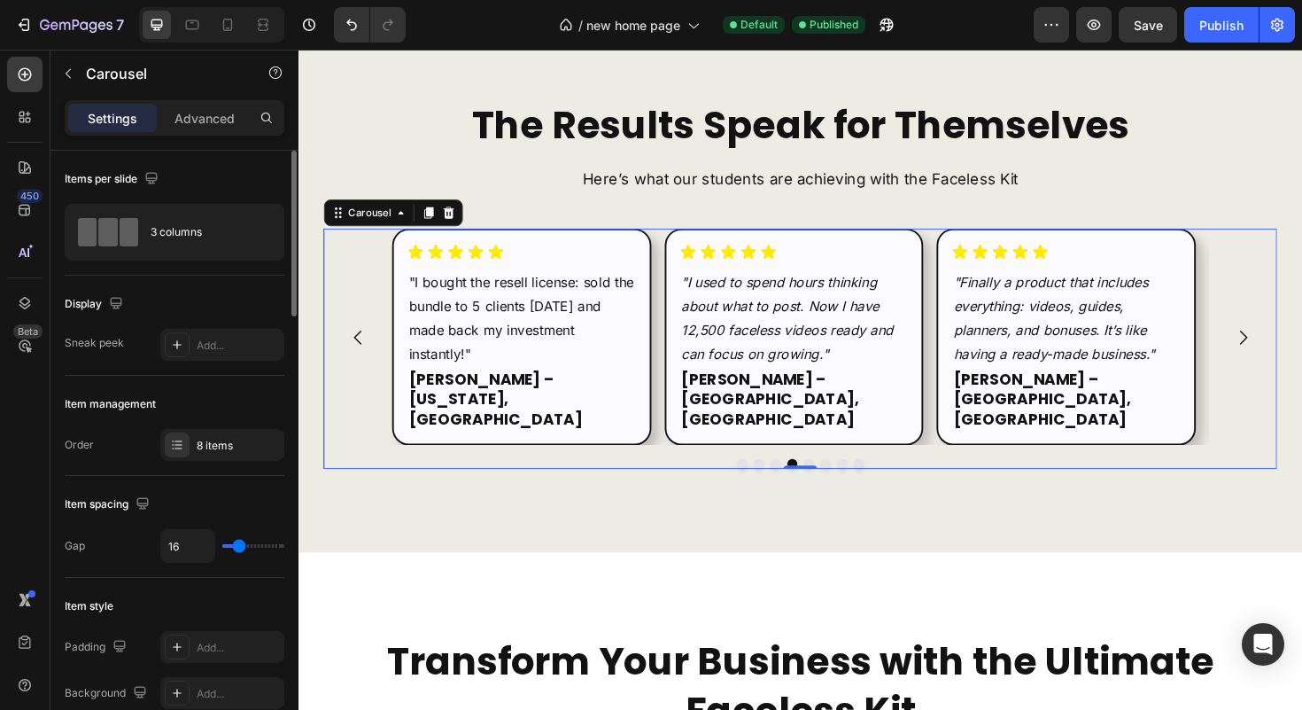
click at [1292, 344] on icon "Carousel Next Arrow" at bounding box center [1298, 354] width 21 height 21
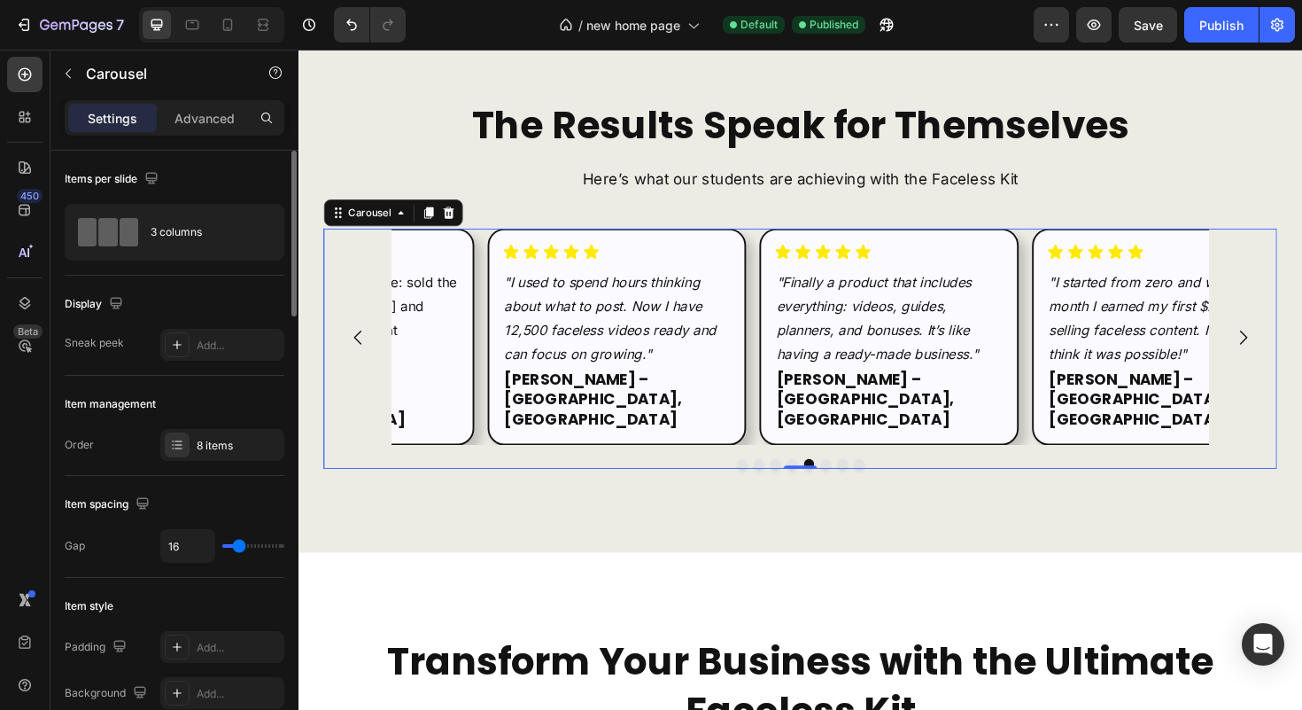
click at [1292, 344] on icon "Carousel Next Arrow" at bounding box center [1298, 354] width 21 height 21
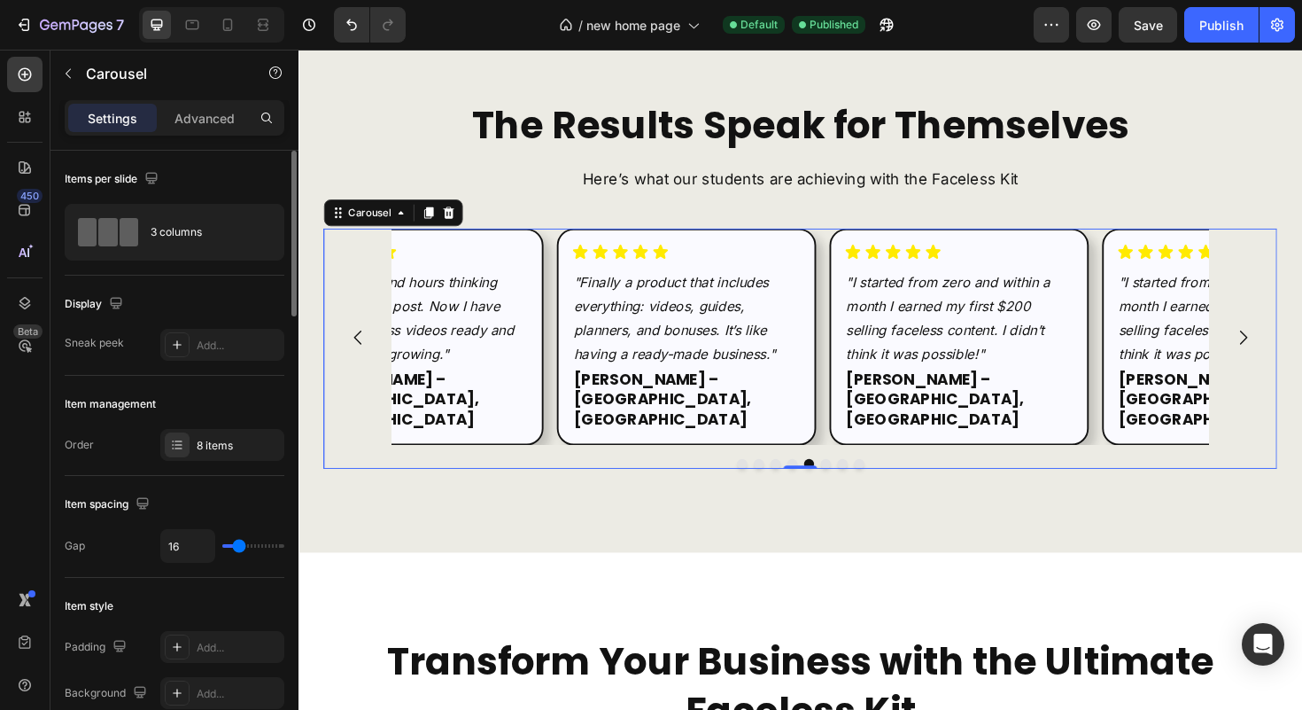
click at [1292, 344] on icon "Carousel Next Arrow" at bounding box center [1298, 354] width 21 height 21
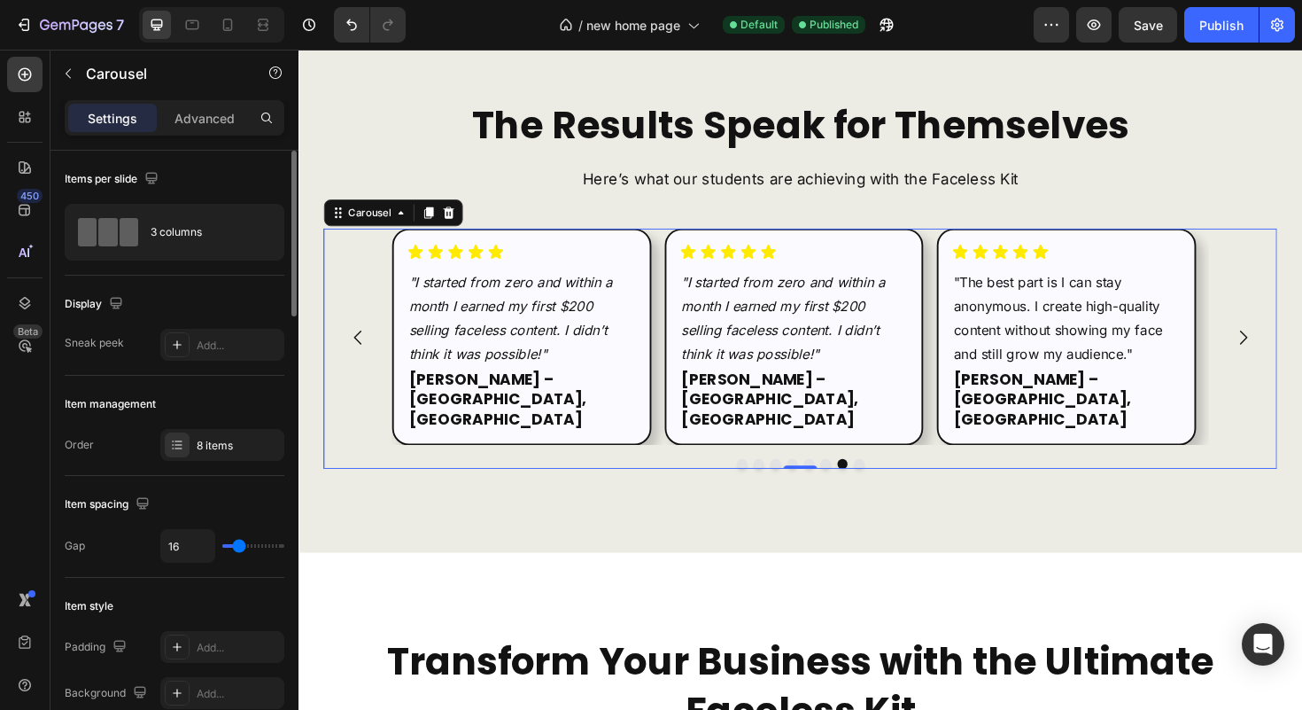
click at [1292, 344] on icon "Carousel Next Arrow" at bounding box center [1298, 354] width 21 height 21
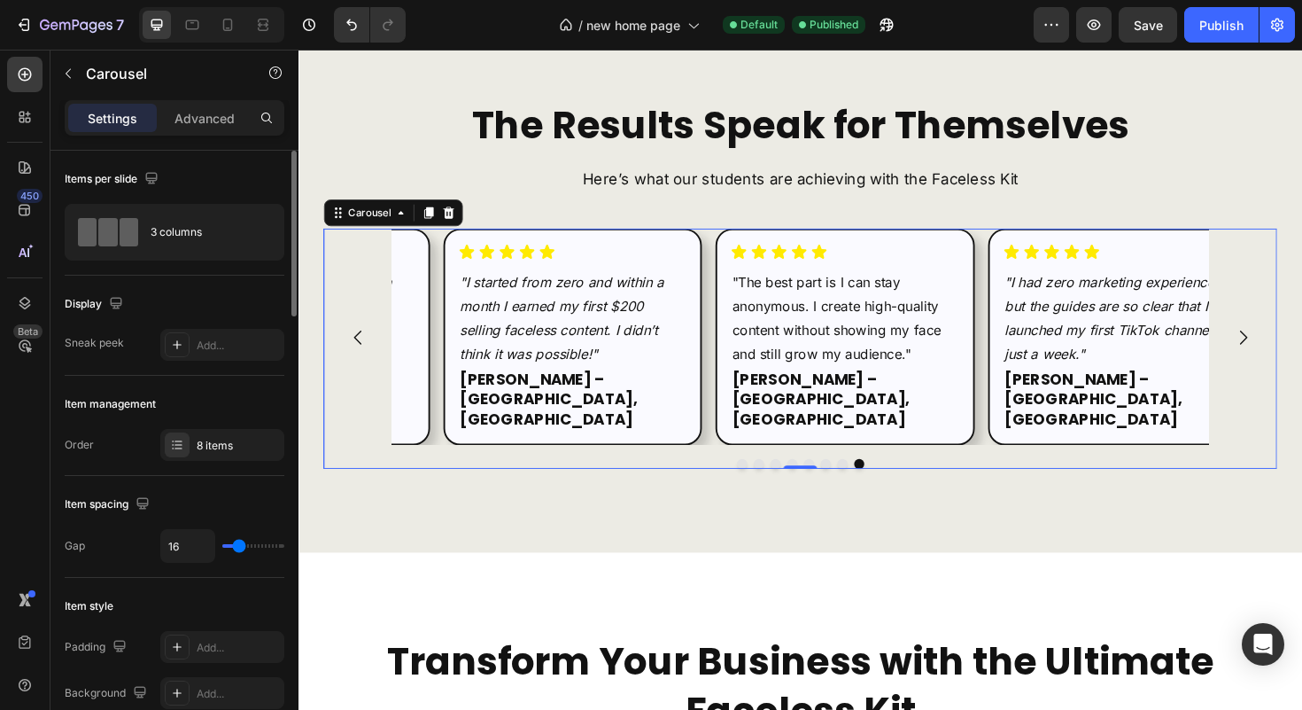
click at [1295, 346] on icon "Carousel Next Arrow" at bounding box center [1299, 353] width 8 height 15
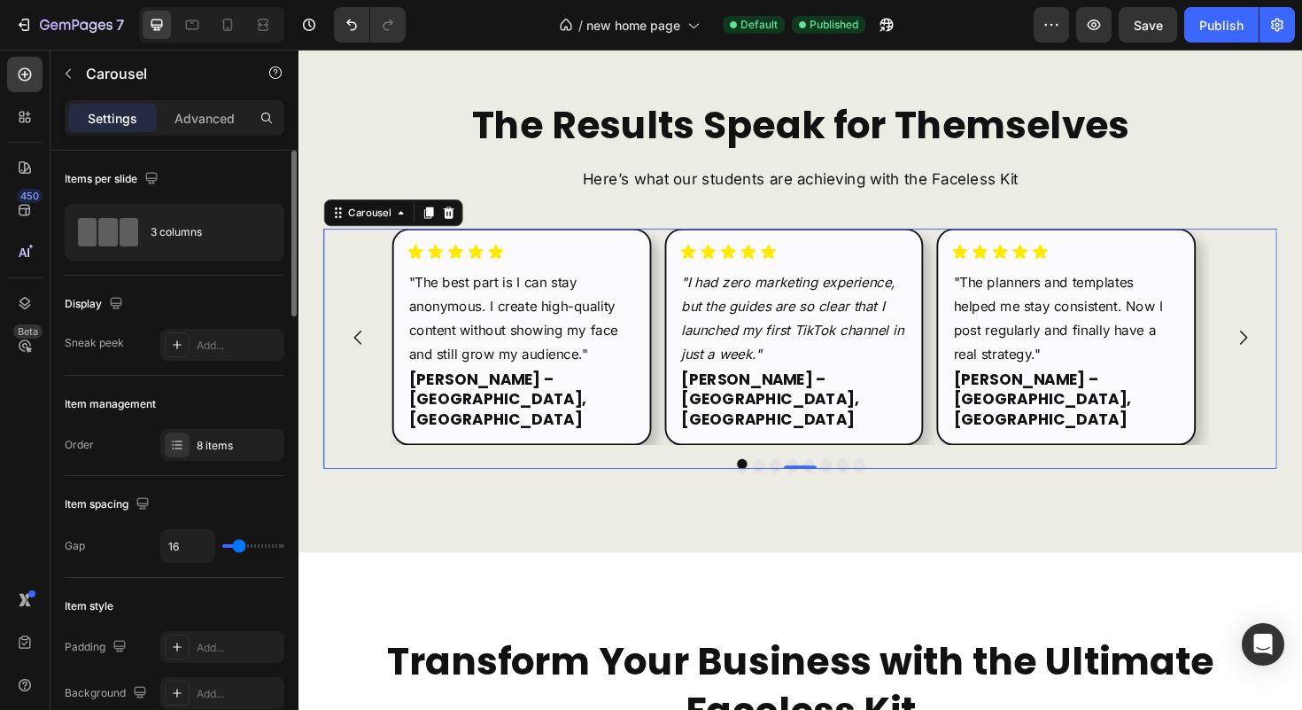
click at [1295, 346] on icon "Carousel Next Arrow" at bounding box center [1299, 353] width 8 height 15
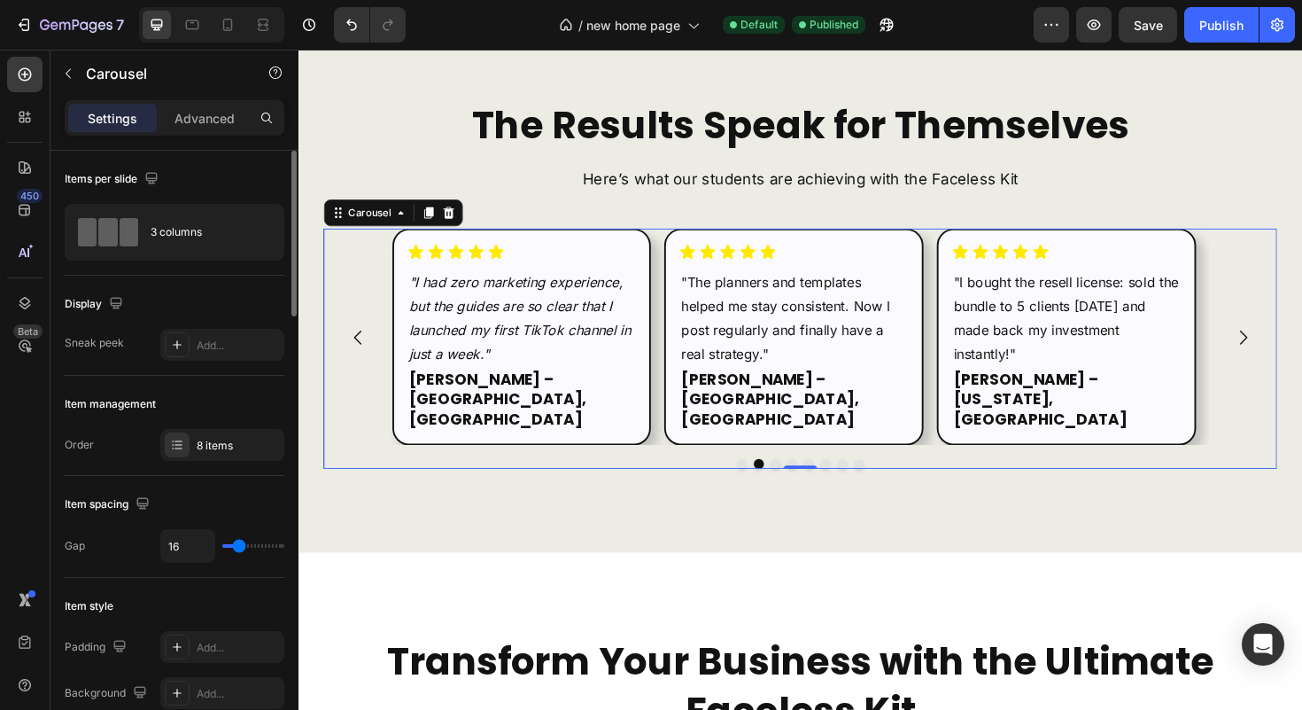
click at [356, 344] on icon "Carousel Back Arrow" at bounding box center [361, 354] width 21 height 21
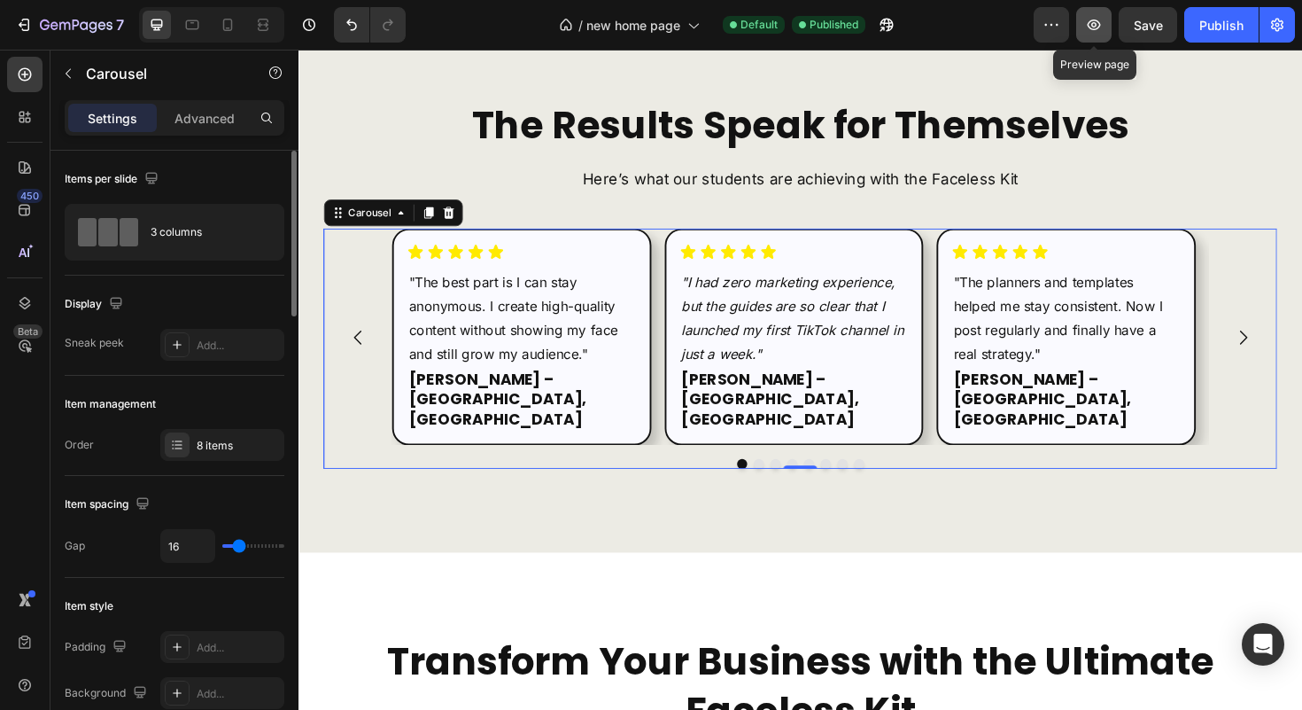
click at [1093, 13] on button "button" at bounding box center [1093, 24] width 35 height 35
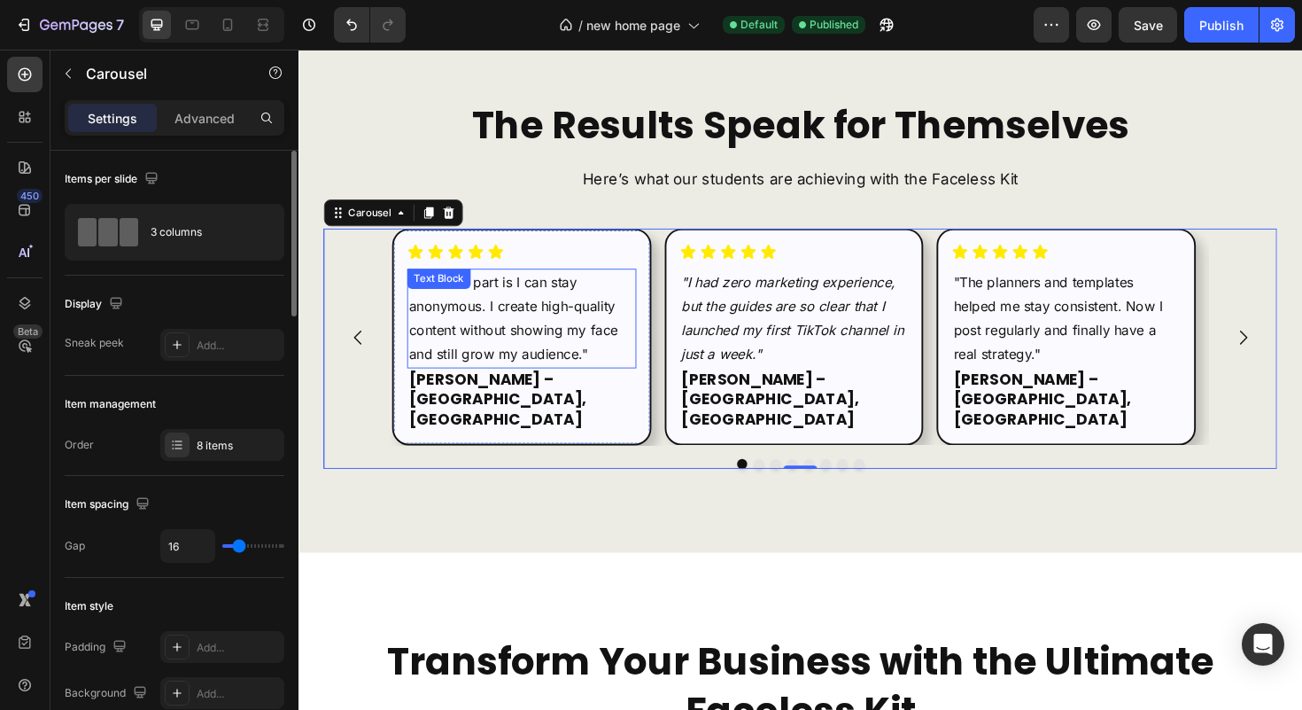
click at [533, 314] on p ""The best part is I can stay anonymous. I create high-quality content without s…" at bounding box center [534, 334] width 239 height 102
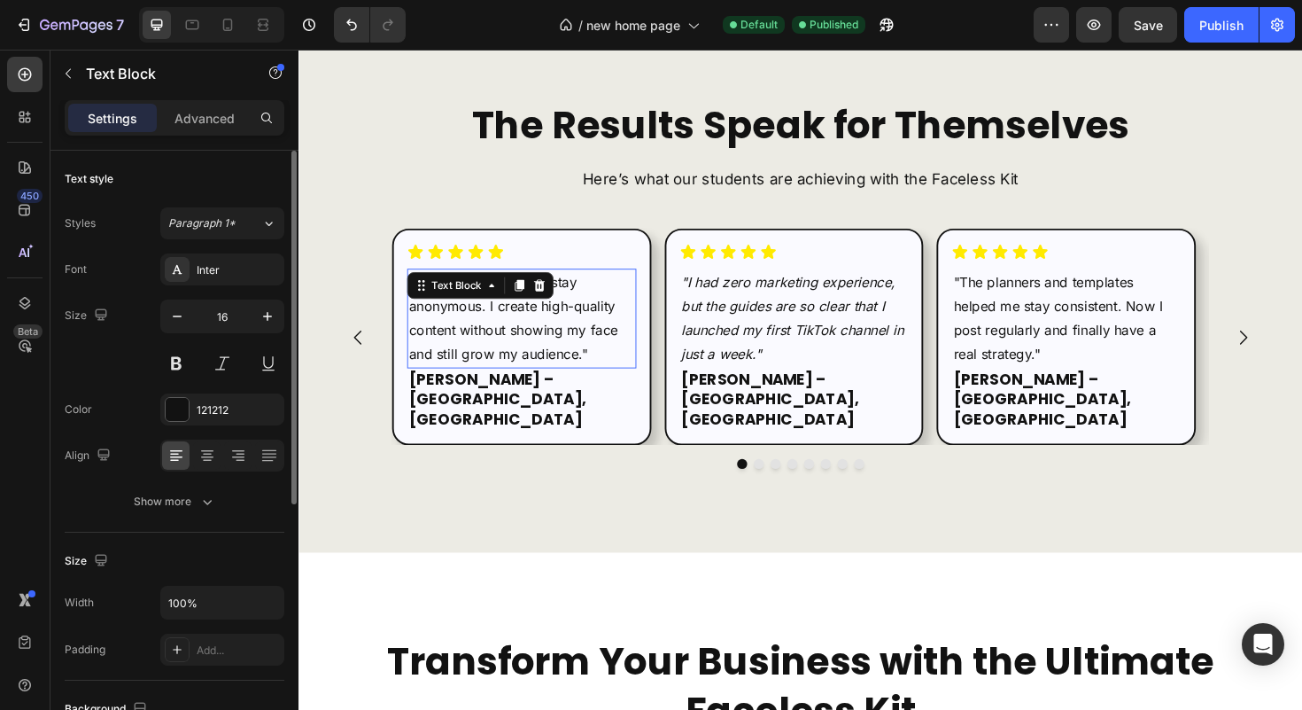
click at [533, 314] on p ""The best part is I can stay anonymous. I create high-quality content without s…" at bounding box center [534, 334] width 239 height 102
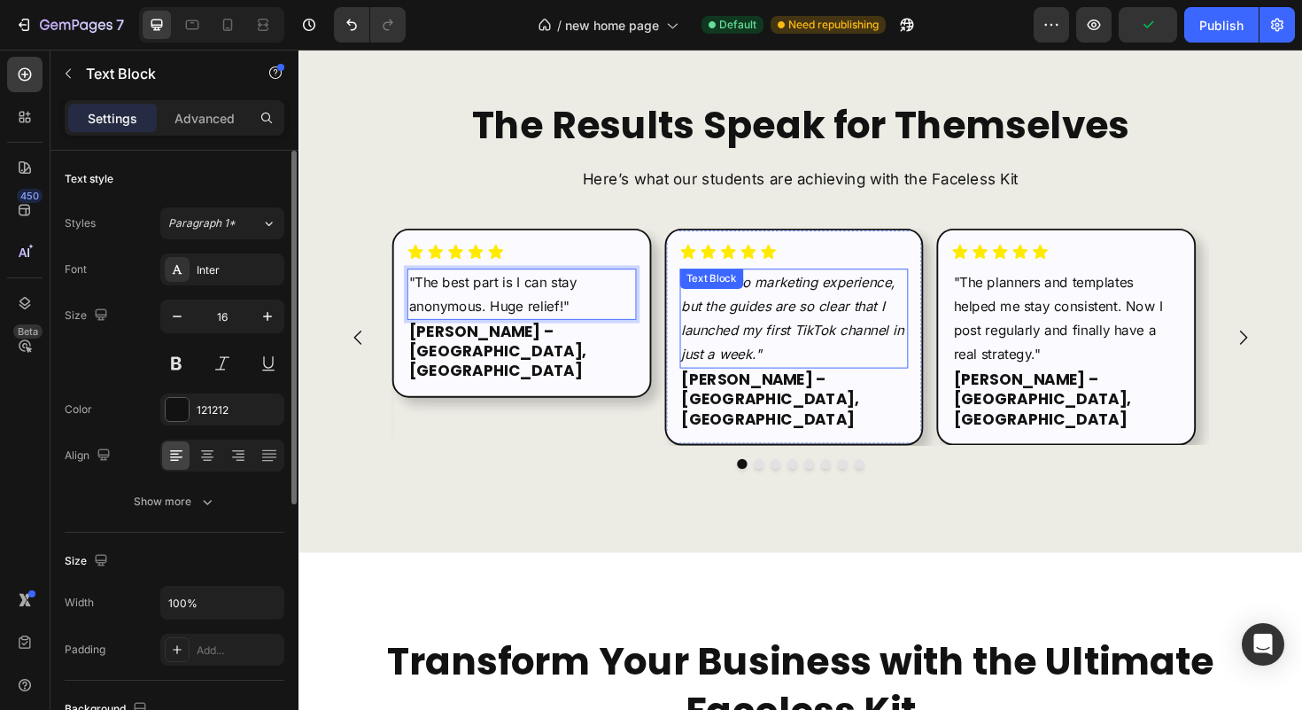
click at [797, 330] on p ""I had zero marketing experience, but the guides are so clear that I launched m…" at bounding box center [823, 334] width 239 height 102
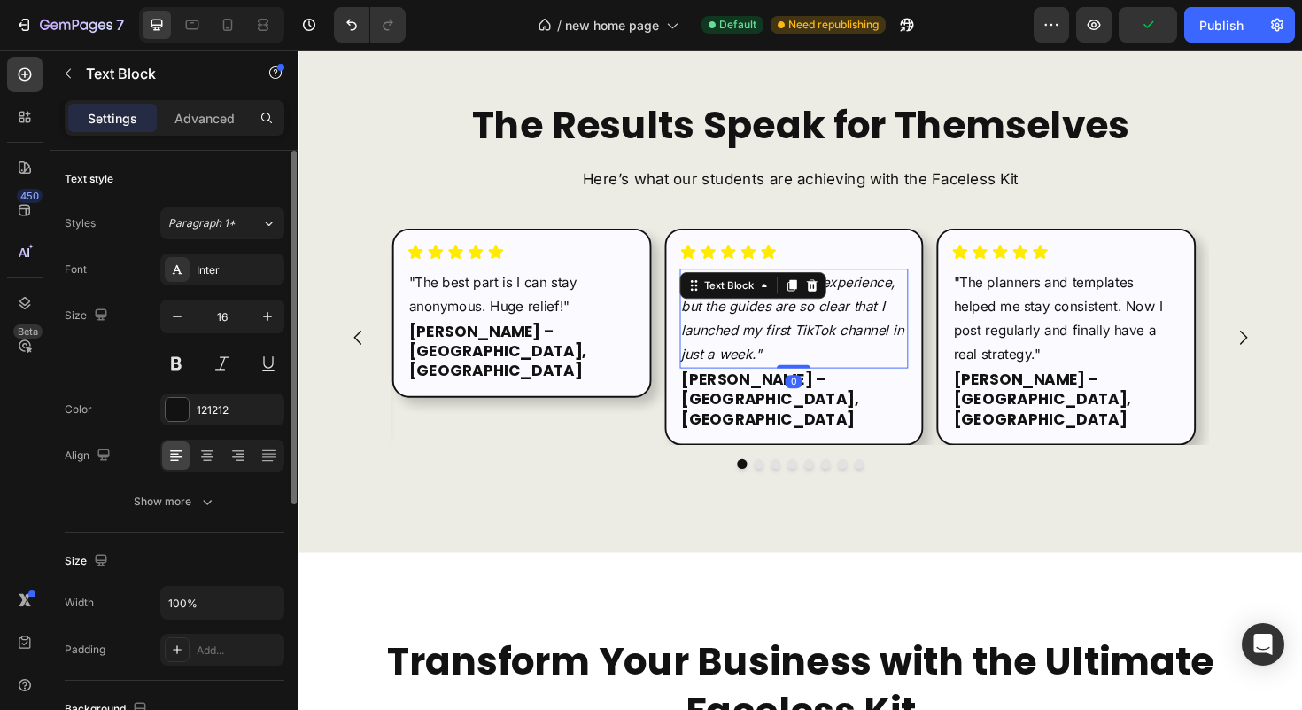
click at [797, 330] on p ""I had zero marketing experience, but the guides are so clear that I launched m…" at bounding box center [823, 334] width 239 height 102
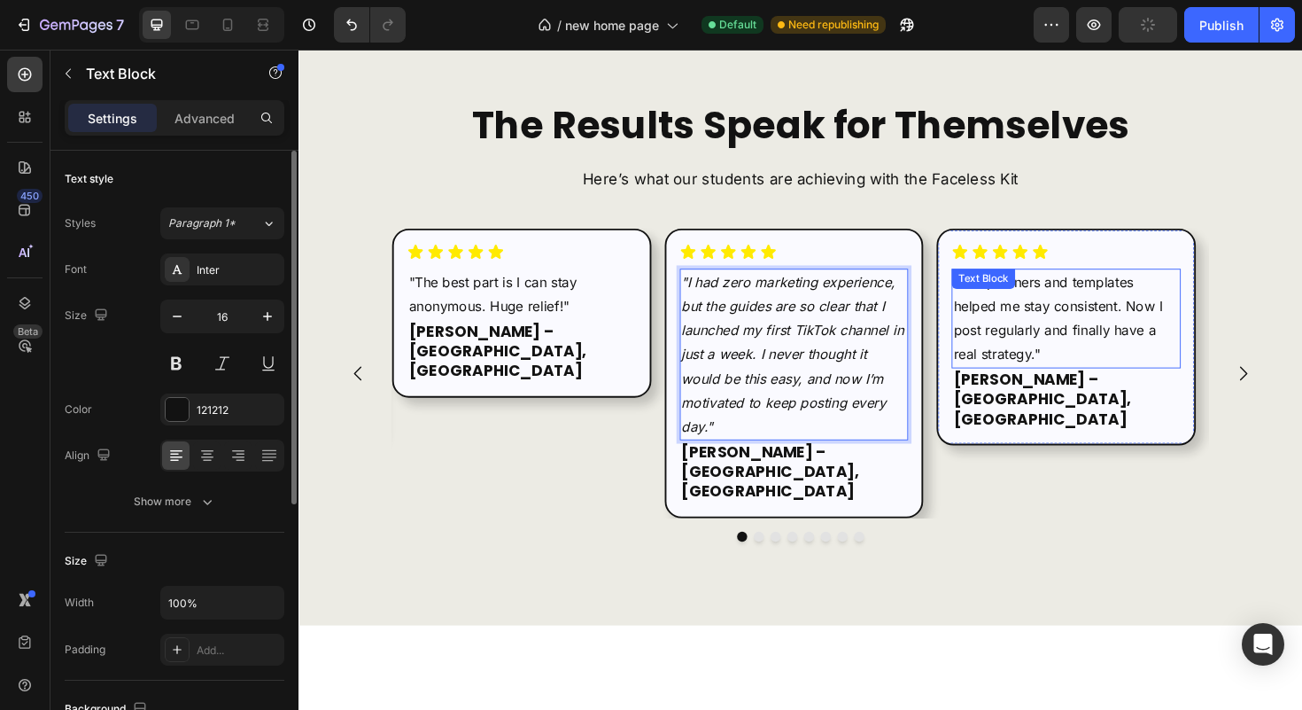
click at [1078, 314] on p ""The planners and templates helped me stay consistent. Now I post regularly and…" at bounding box center [1111, 334] width 239 height 102
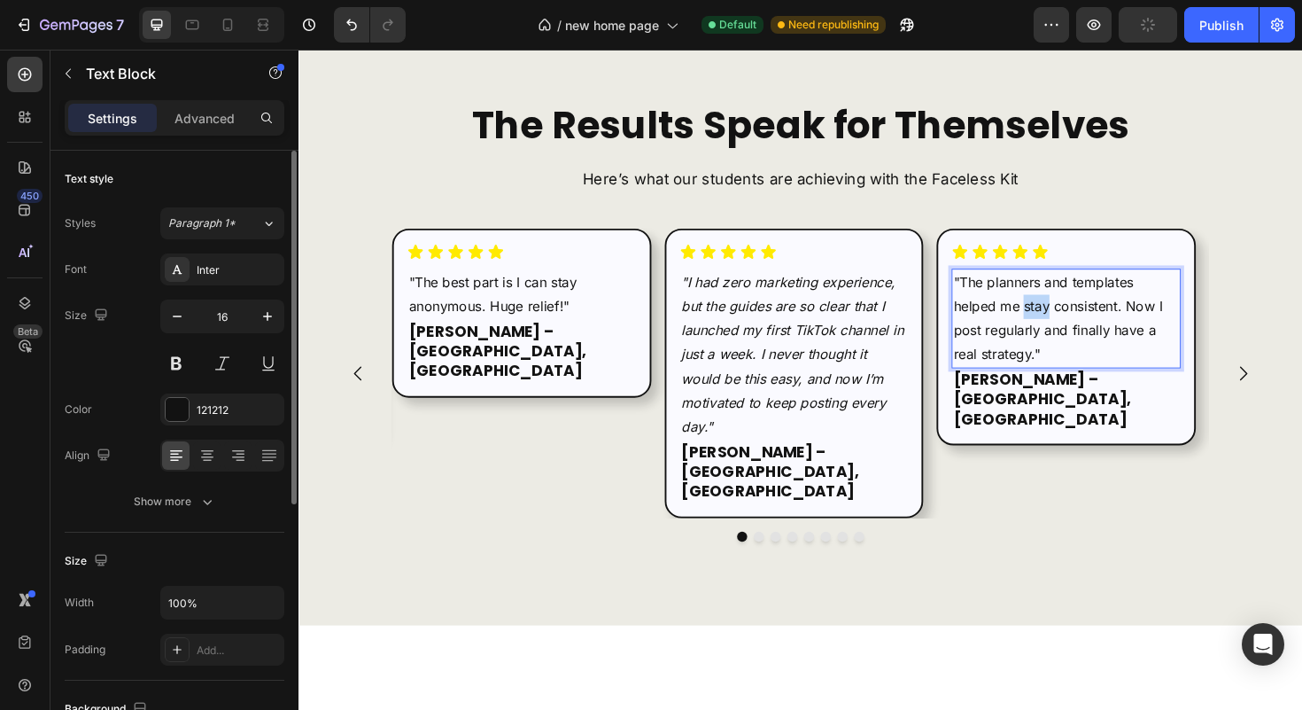
click at [1078, 314] on p ""The planners and templates helped me stay consistent. Now I post regularly and…" at bounding box center [1111, 334] width 239 height 102
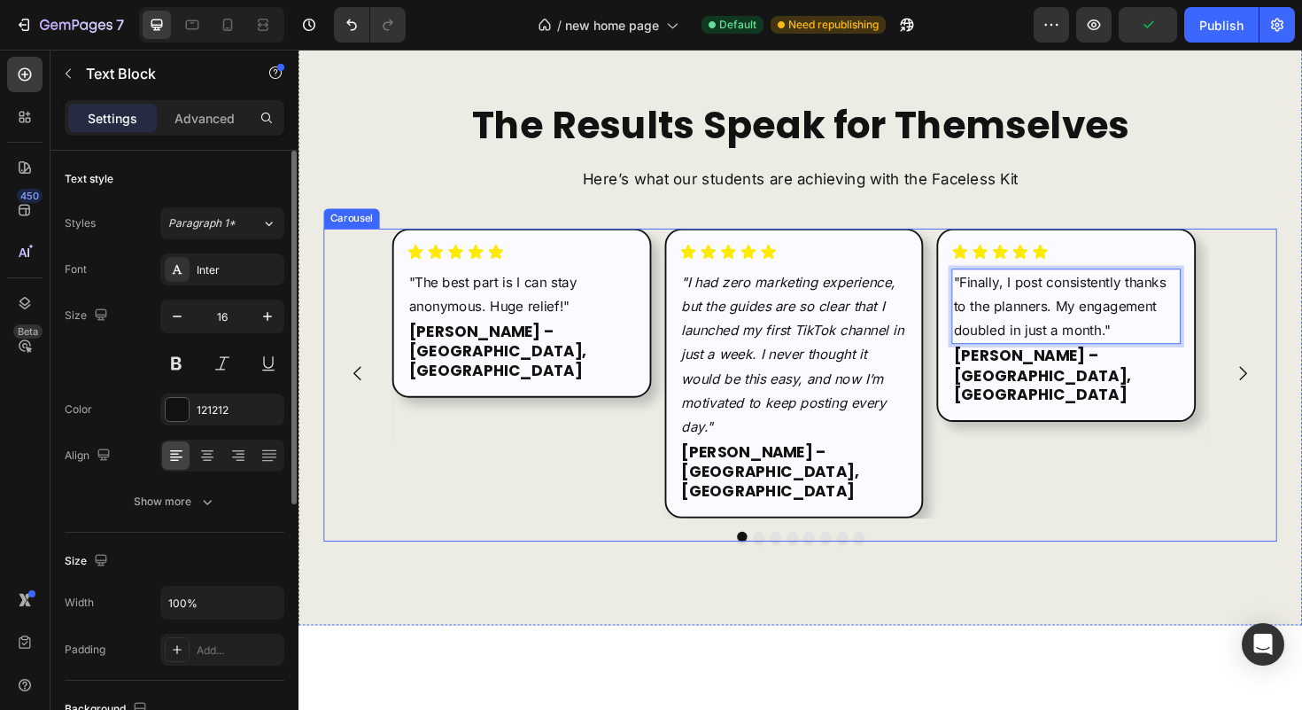
click at [1074, 454] on div "Icon Icon Icon Icon Icon Icon List "Finally, I post consistently thanks to the …" at bounding box center [1111, 392] width 275 height 307
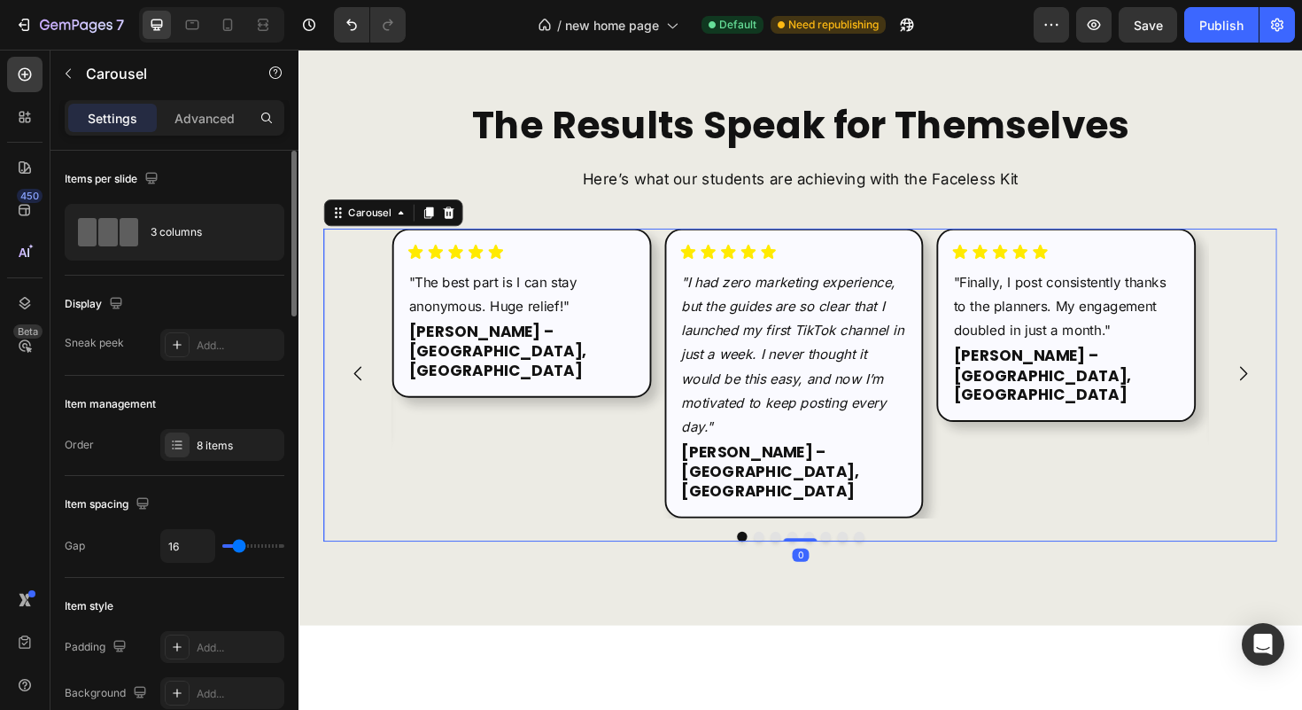
click at [1288, 382] on icon "Carousel Next Arrow" at bounding box center [1298, 392] width 21 height 21
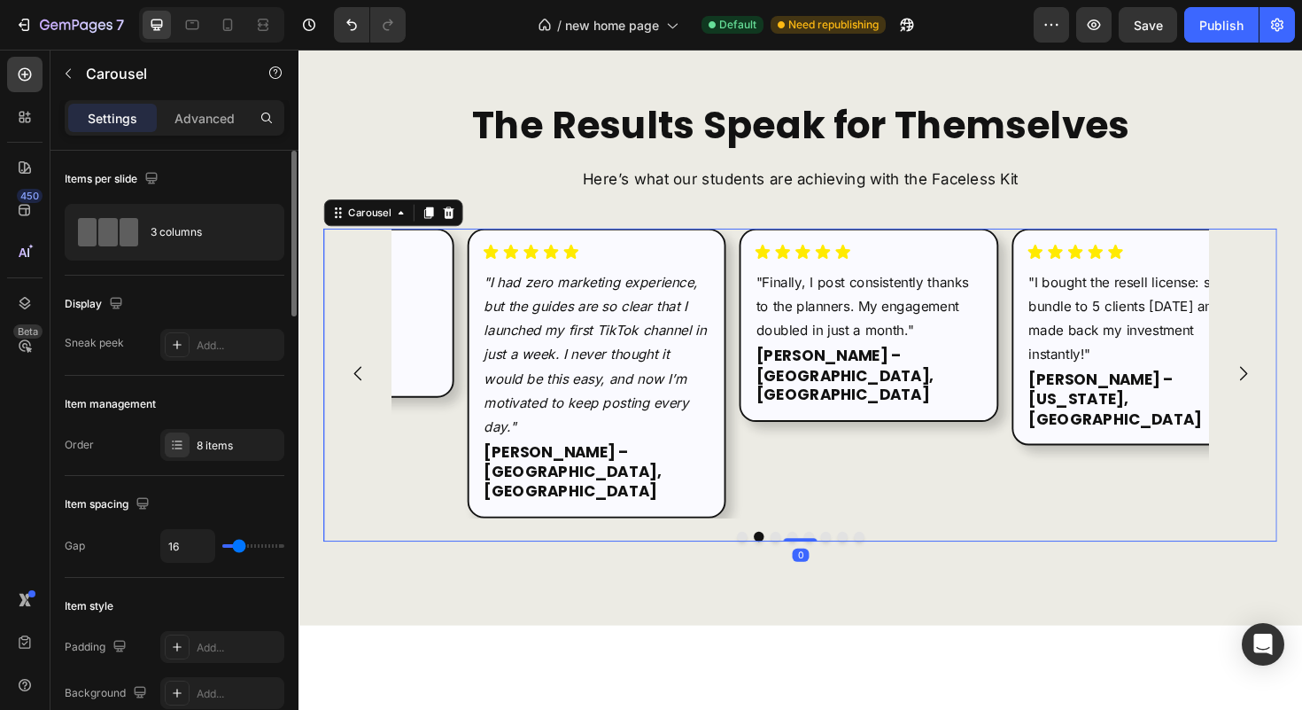
click at [1288, 382] on icon "Carousel Next Arrow" at bounding box center [1298, 392] width 21 height 21
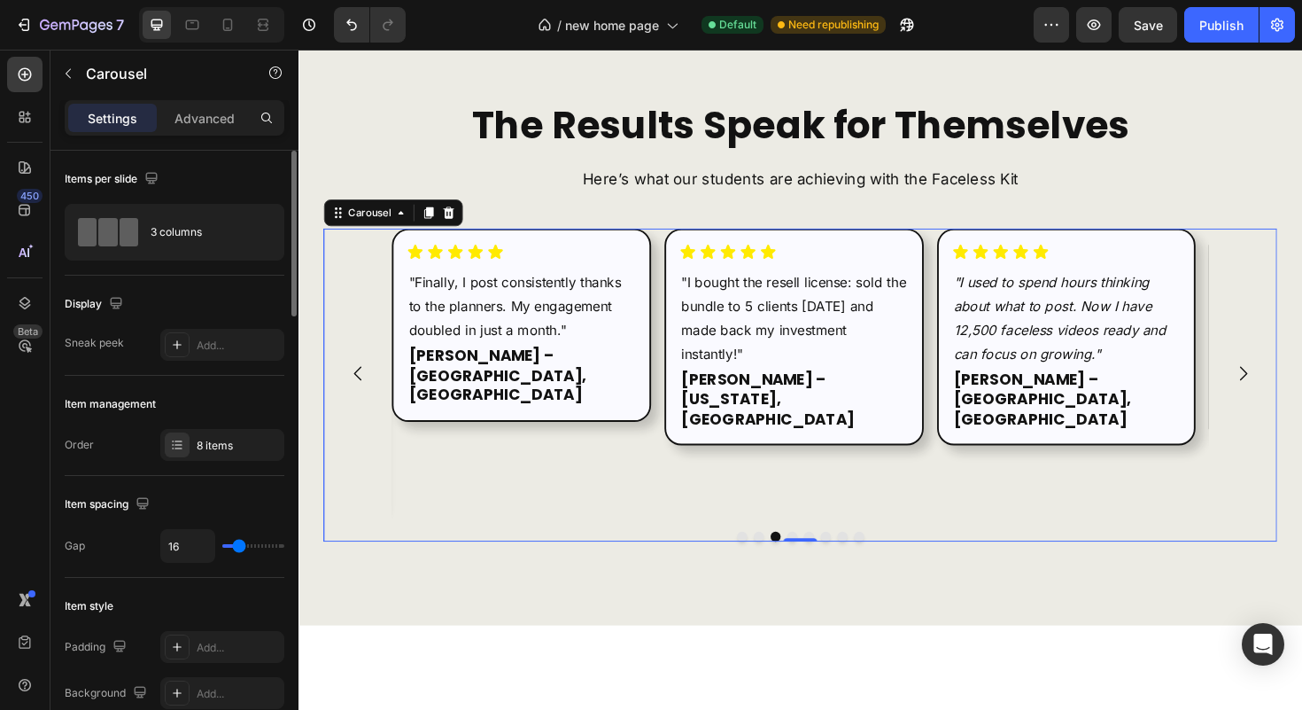
click at [1288, 382] on icon "Carousel Next Arrow" at bounding box center [1298, 392] width 21 height 21
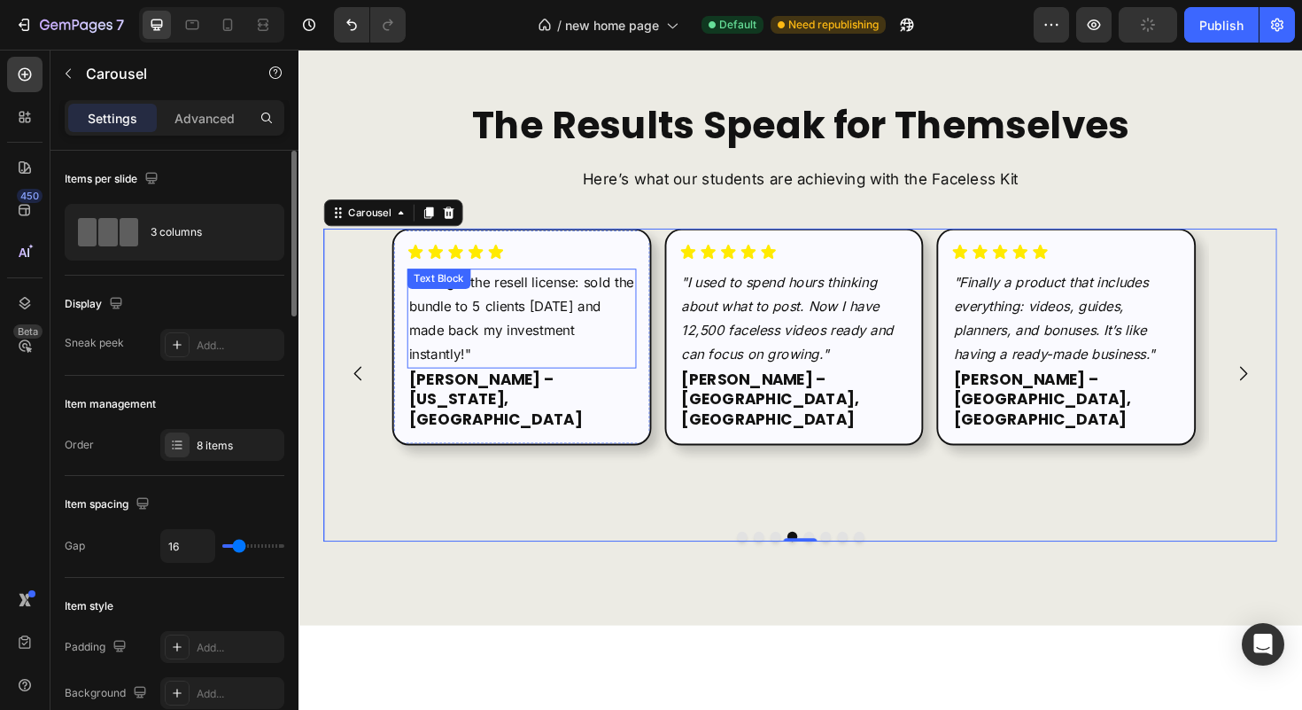
click at [477, 316] on p ""I bought the resell license: sold the bundle to 5 clients in one week and made…" at bounding box center [534, 334] width 239 height 102
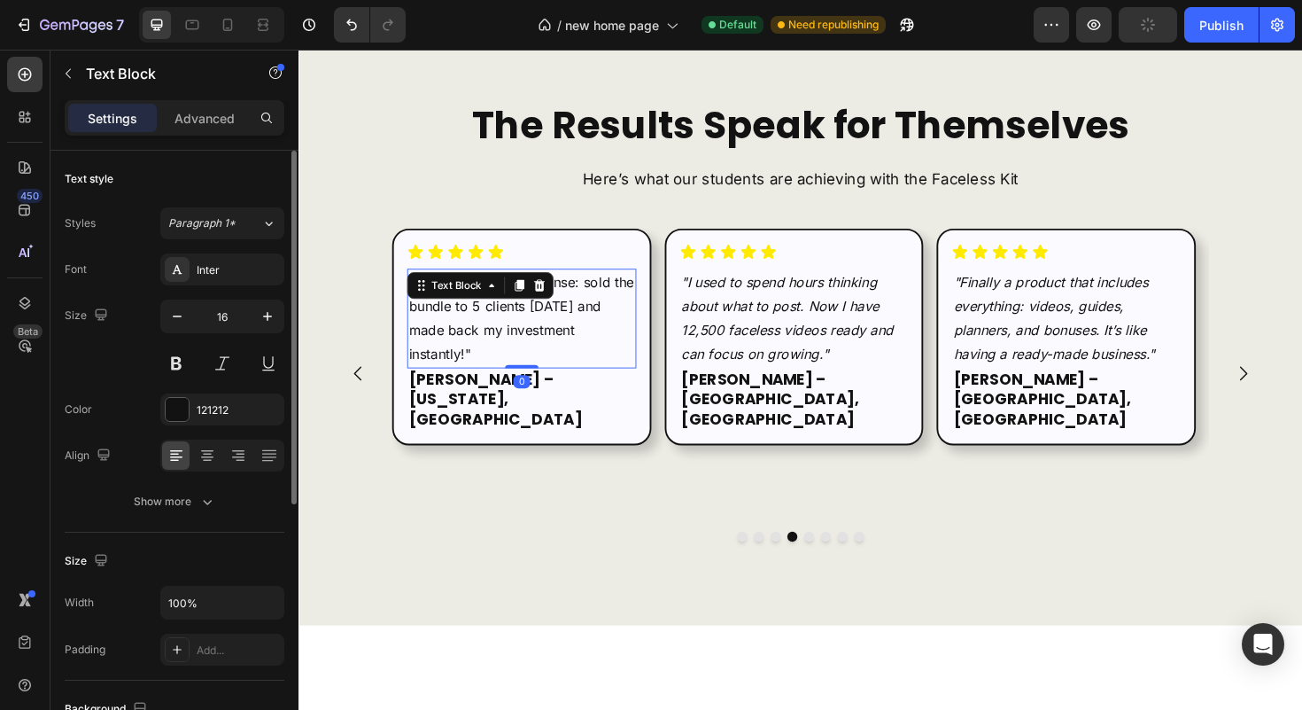
click at [477, 316] on p ""I bought the resell license: sold the bundle to 5 clients in one week and made…" at bounding box center [534, 334] width 239 height 102
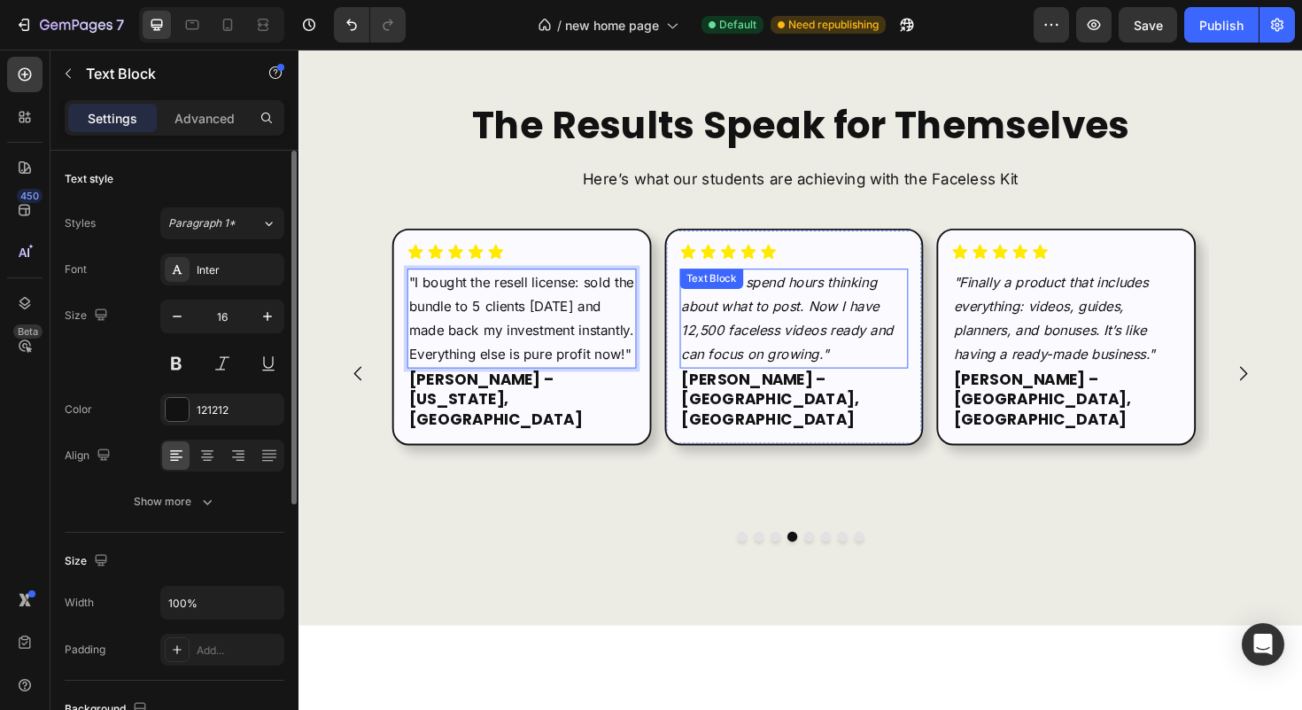
click at [795, 318] on icon ""I used to spend hours thinking about what to post. Now I have 12,500 faceless …" at bounding box center [816, 334] width 225 height 94
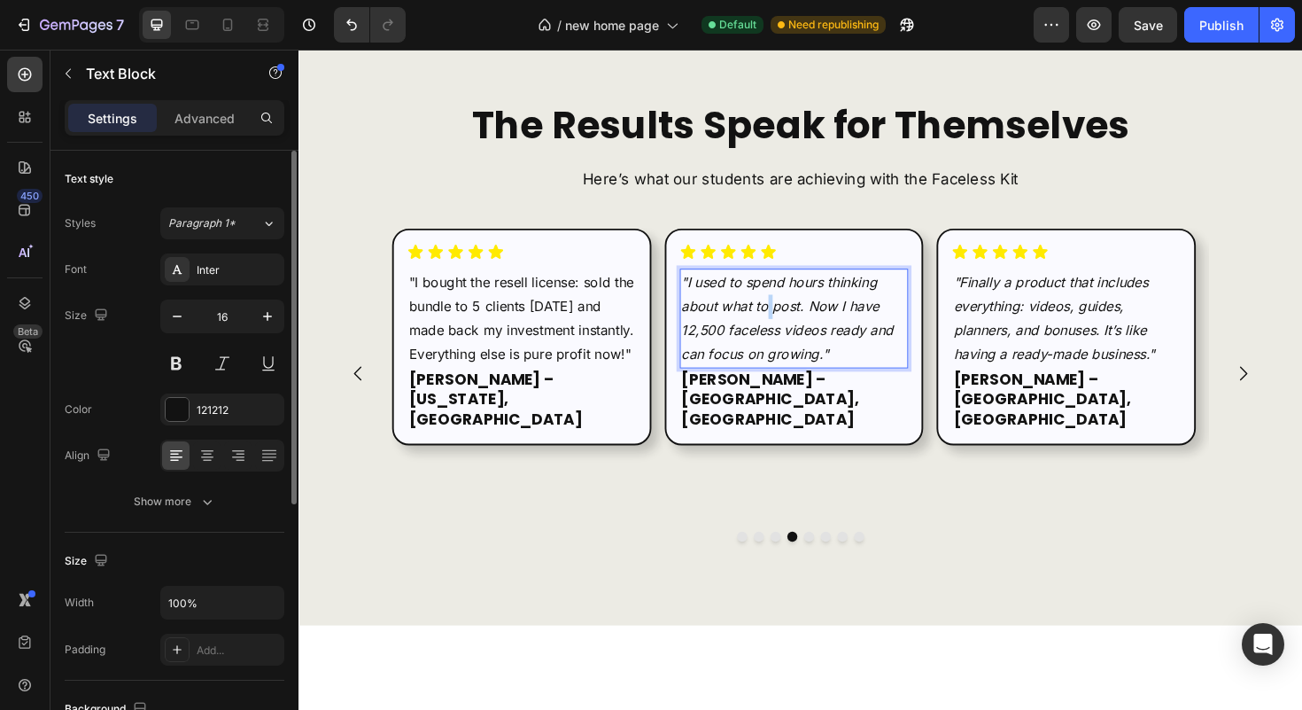
click at [795, 318] on icon ""I used to spend hours thinking about what to post. Now I have 12,500 faceless …" at bounding box center [816, 334] width 225 height 94
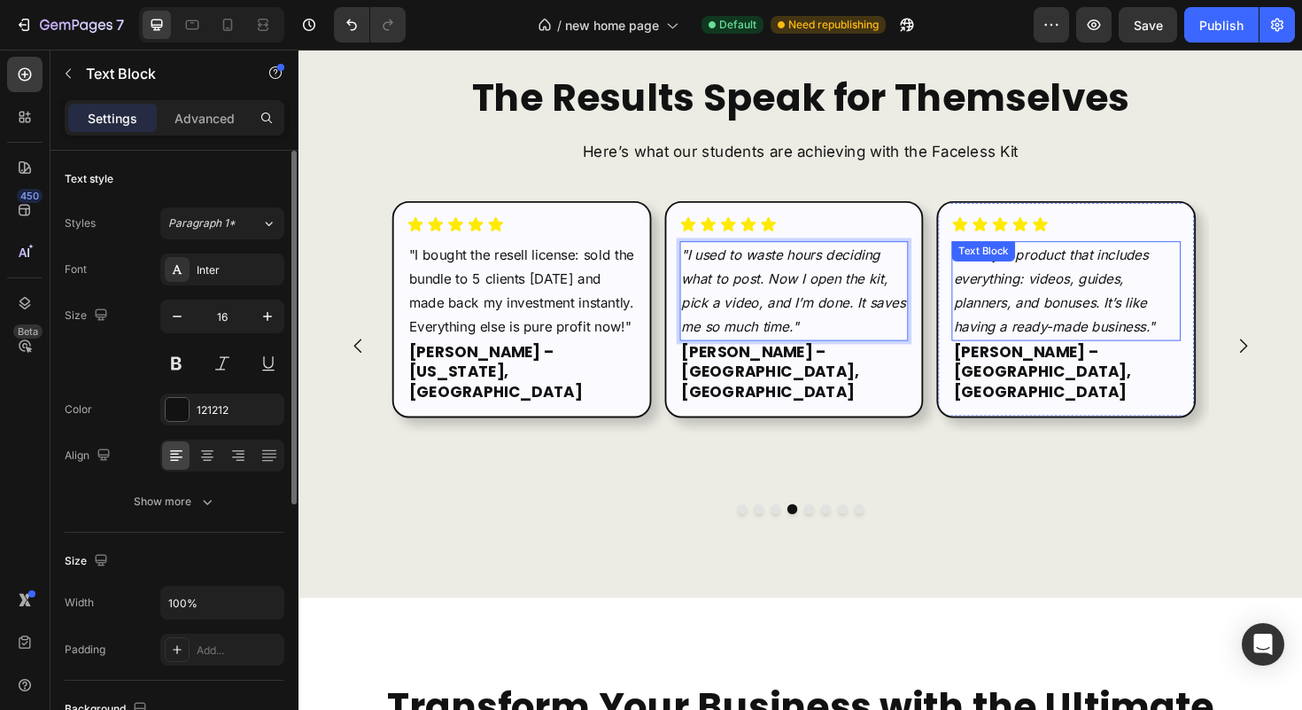
click at [1070, 296] on icon ""Finally a product that includes everything: videos, guides, planners, and bonu…" at bounding box center [1098, 305] width 213 height 94
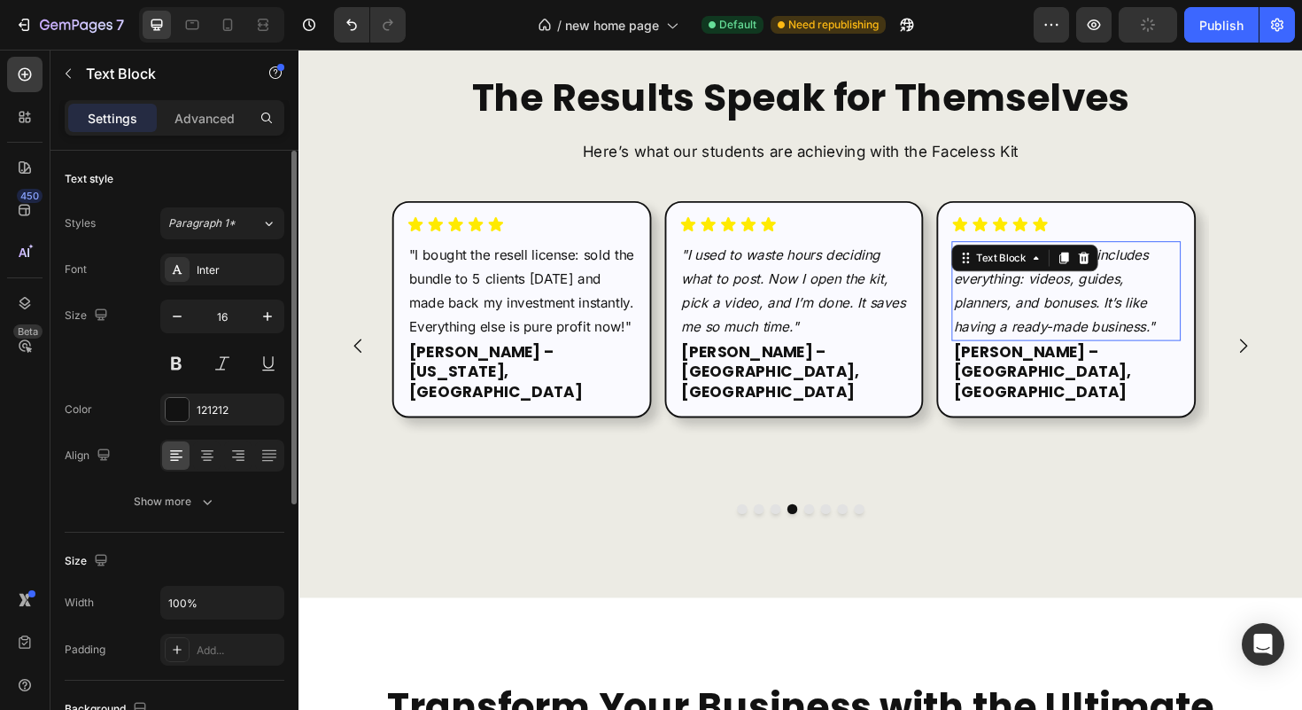
click at [1070, 296] on icon ""Finally a product that includes everything: videos, guides, planners, and bonu…" at bounding box center [1098, 305] width 213 height 94
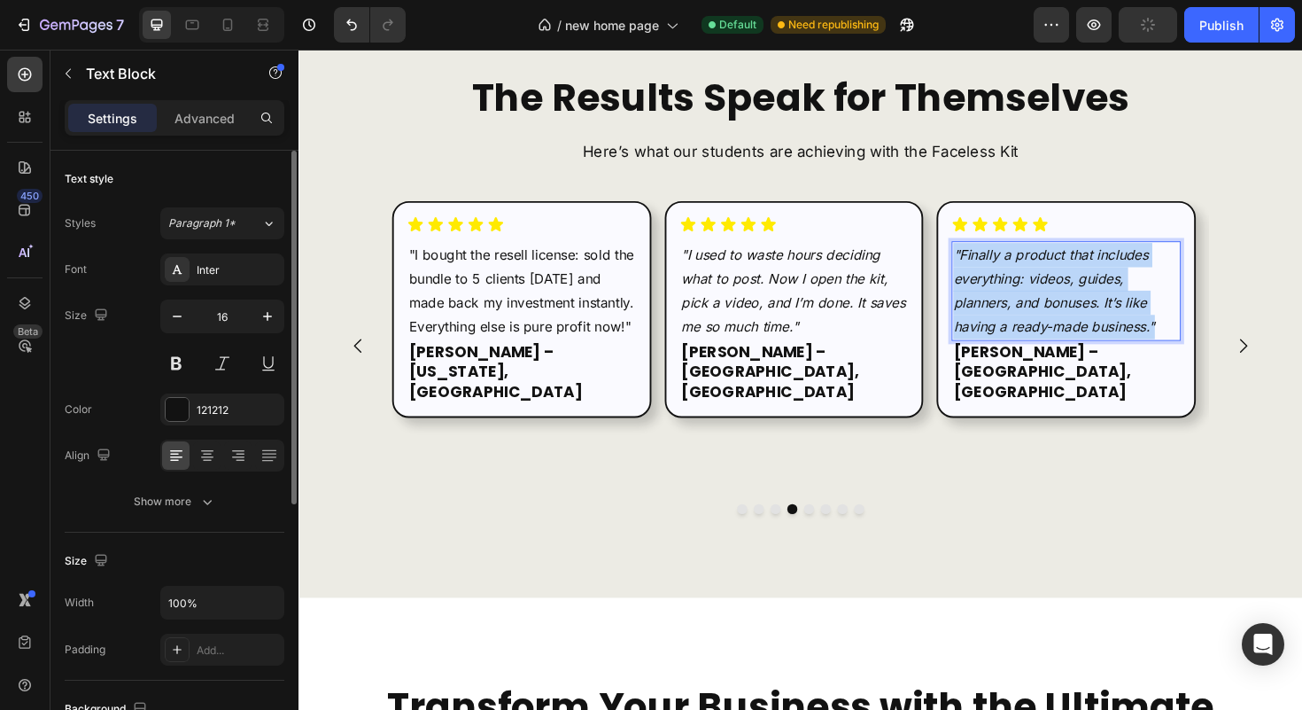
click at [1070, 296] on icon ""Finally a product that includes everything: videos, guides, planners, and bonu…" at bounding box center [1098, 305] width 213 height 94
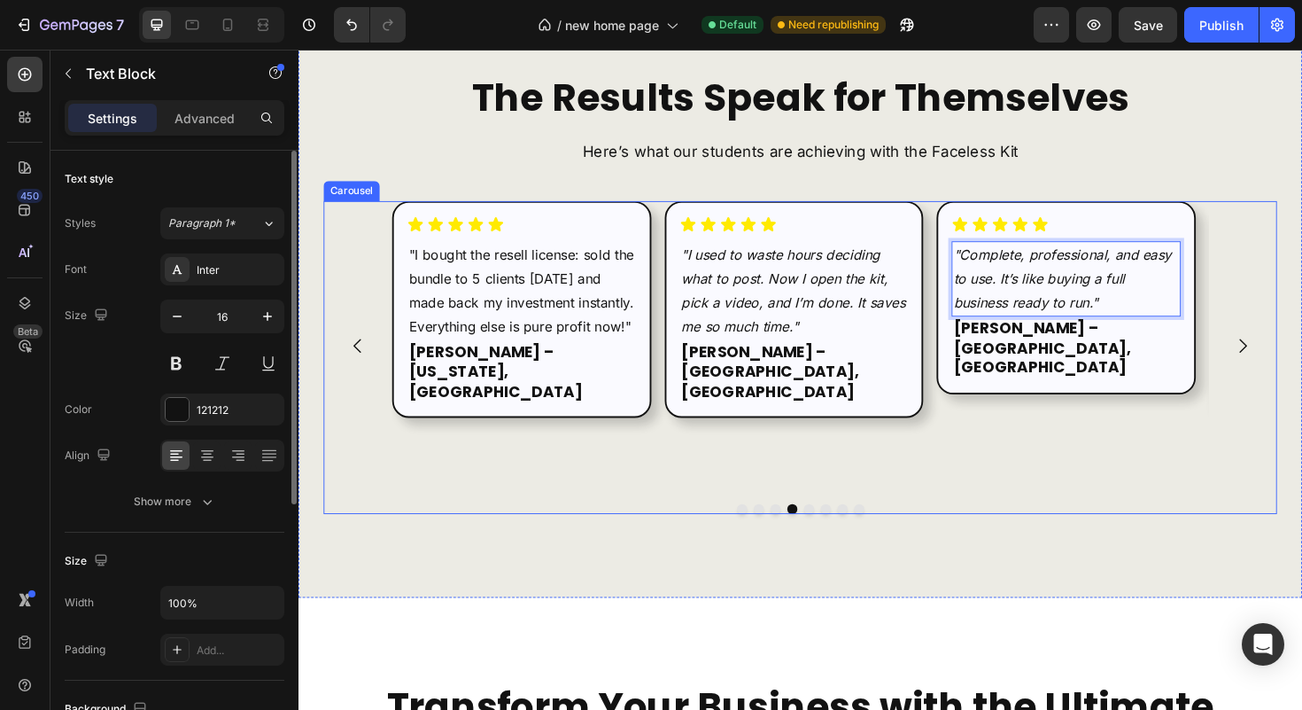
click at [1288, 353] on icon "Carousel Next Arrow" at bounding box center [1298, 363] width 21 height 21
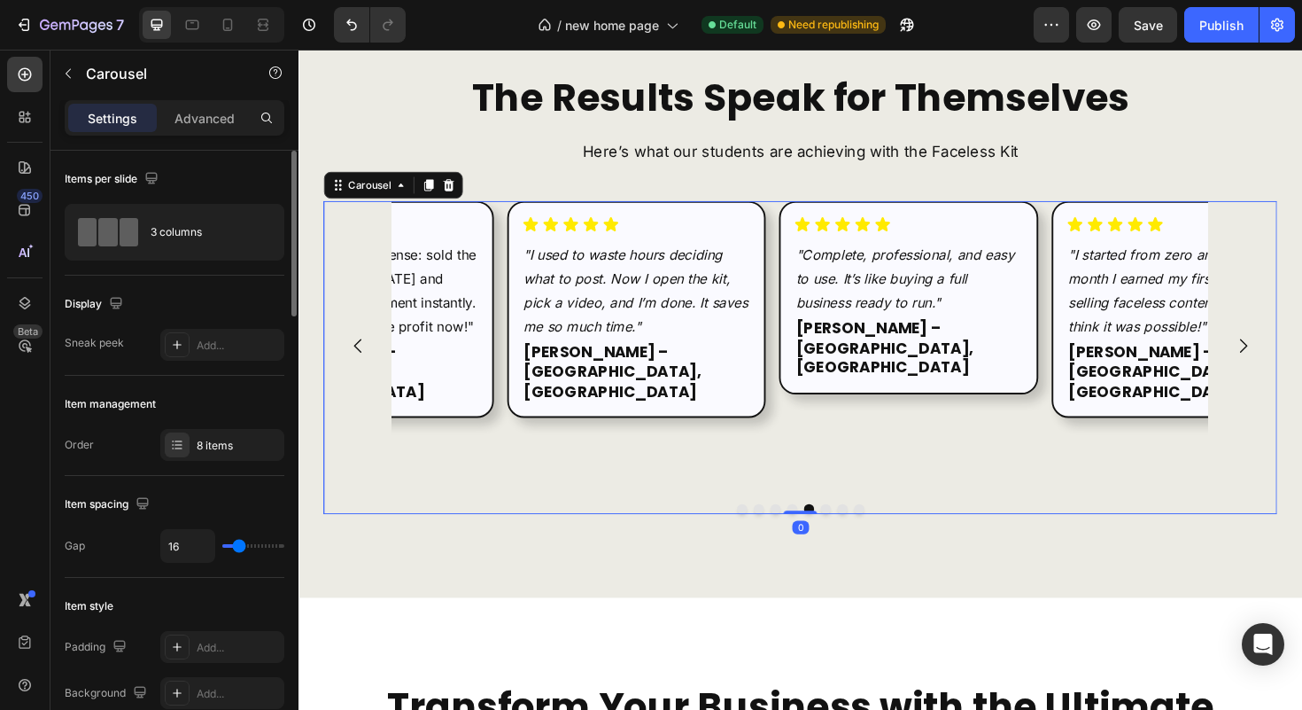
click at [1288, 353] on icon "Carousel Next Arrow" at bounding box center [1298, 363] width 21 height 21
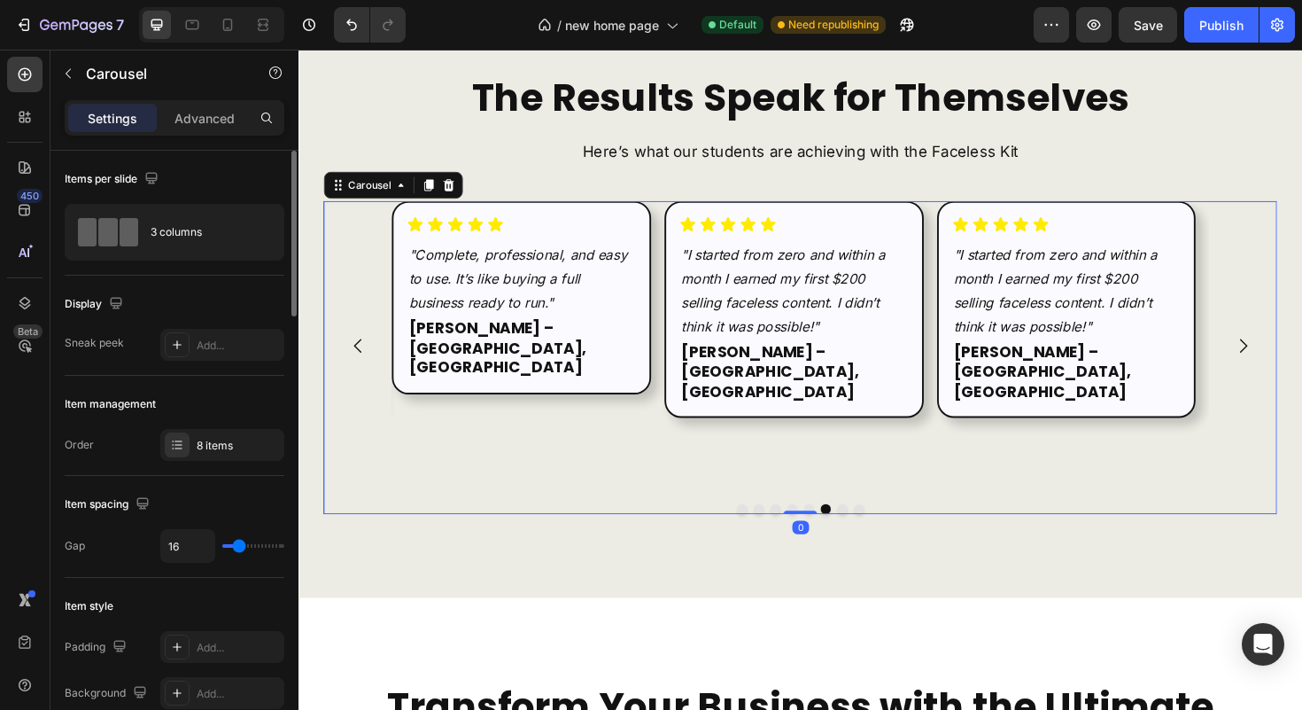
click at [1288, 353] on icon "Carousel Next Arrow" at bounding box center [1298, 363] width 21 height 21
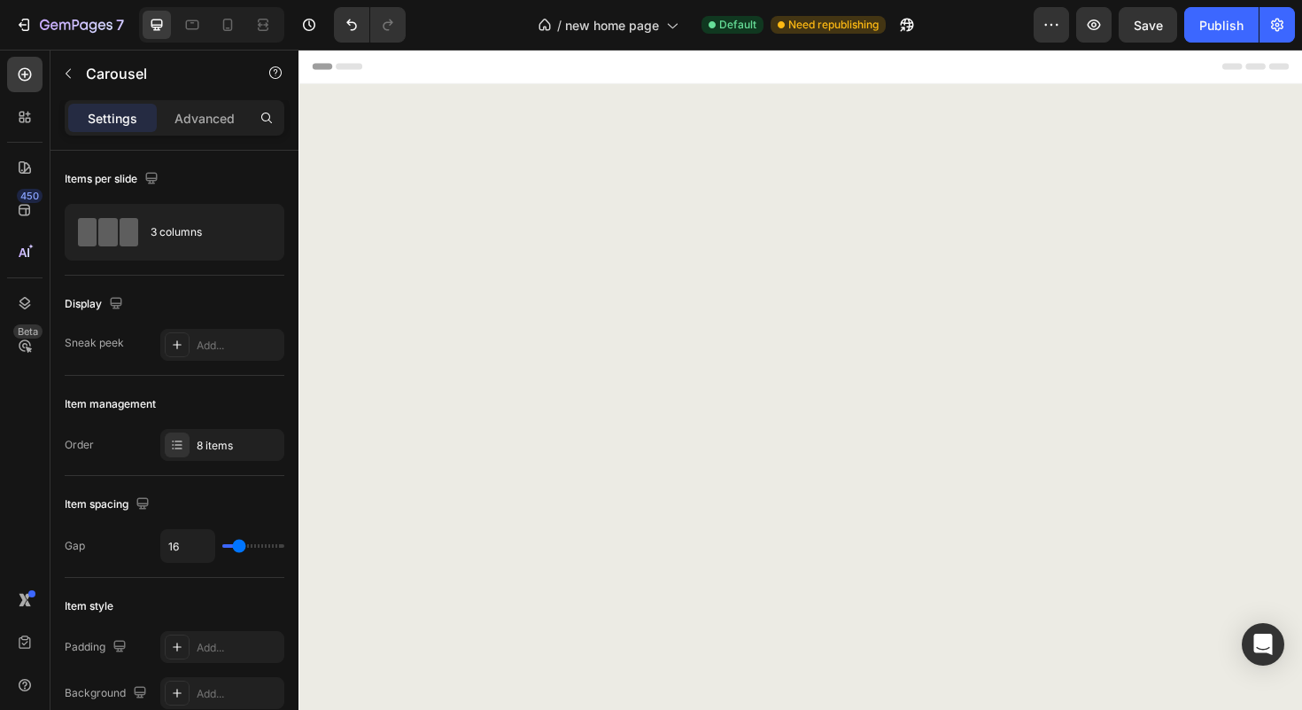
scroll to position [5283, 0]
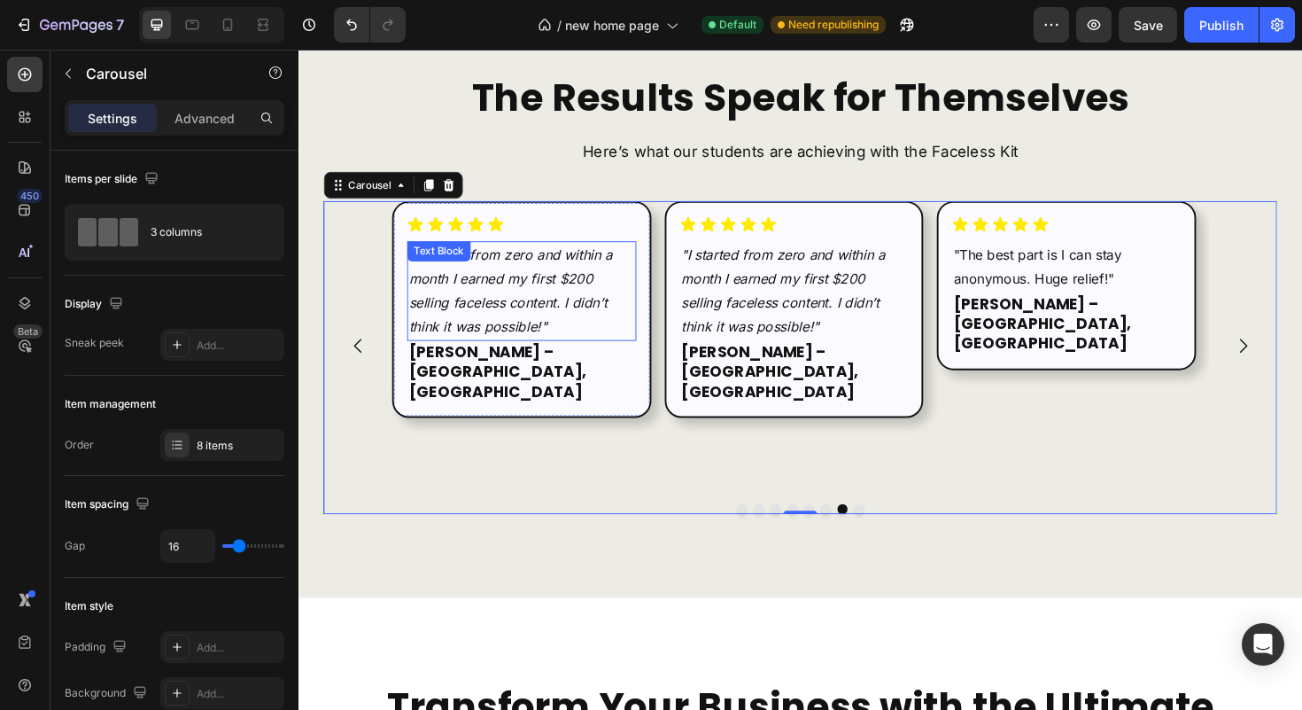
click at [505, 307] on p ""I started from zero and within a month I earned my first $200 selling faceless…" at bounding box center [534, 305] width 239 height 102
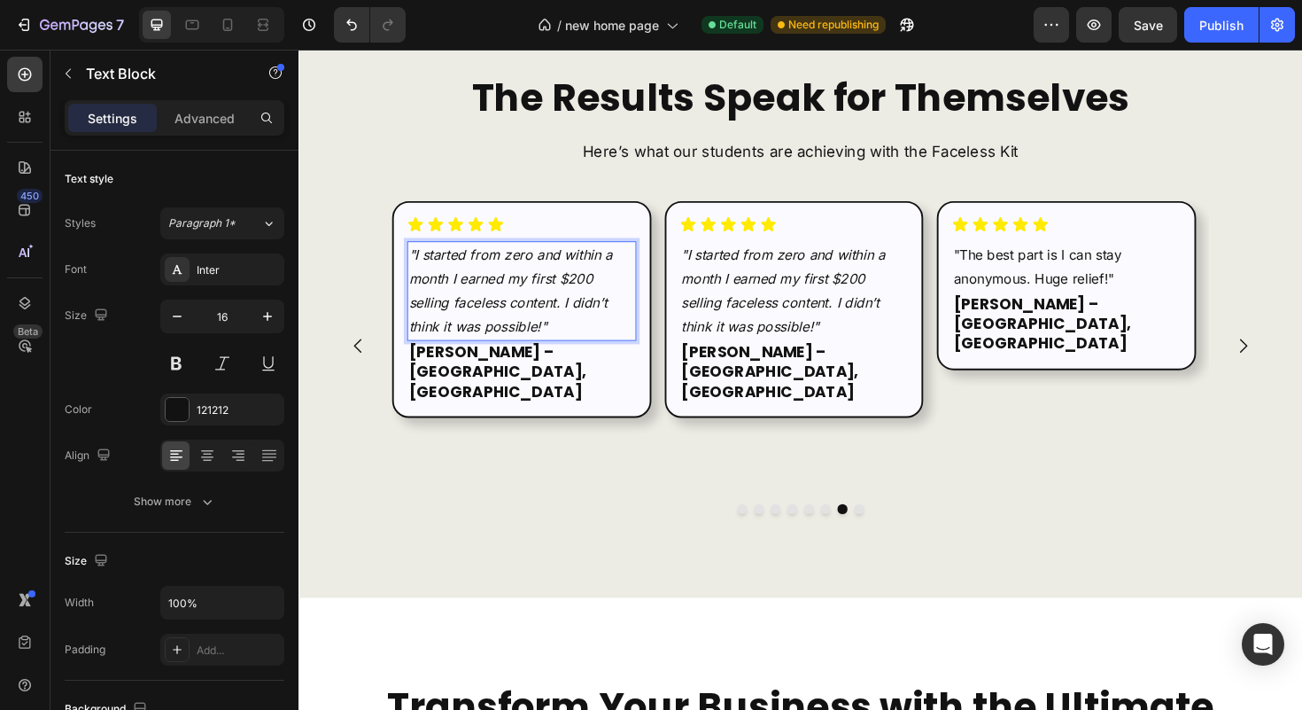
click at [516, 304] on p ""I started from zero and within a month I earned my first $200 selling faceless…" at bounding box center [534, 305] width 239 height 102
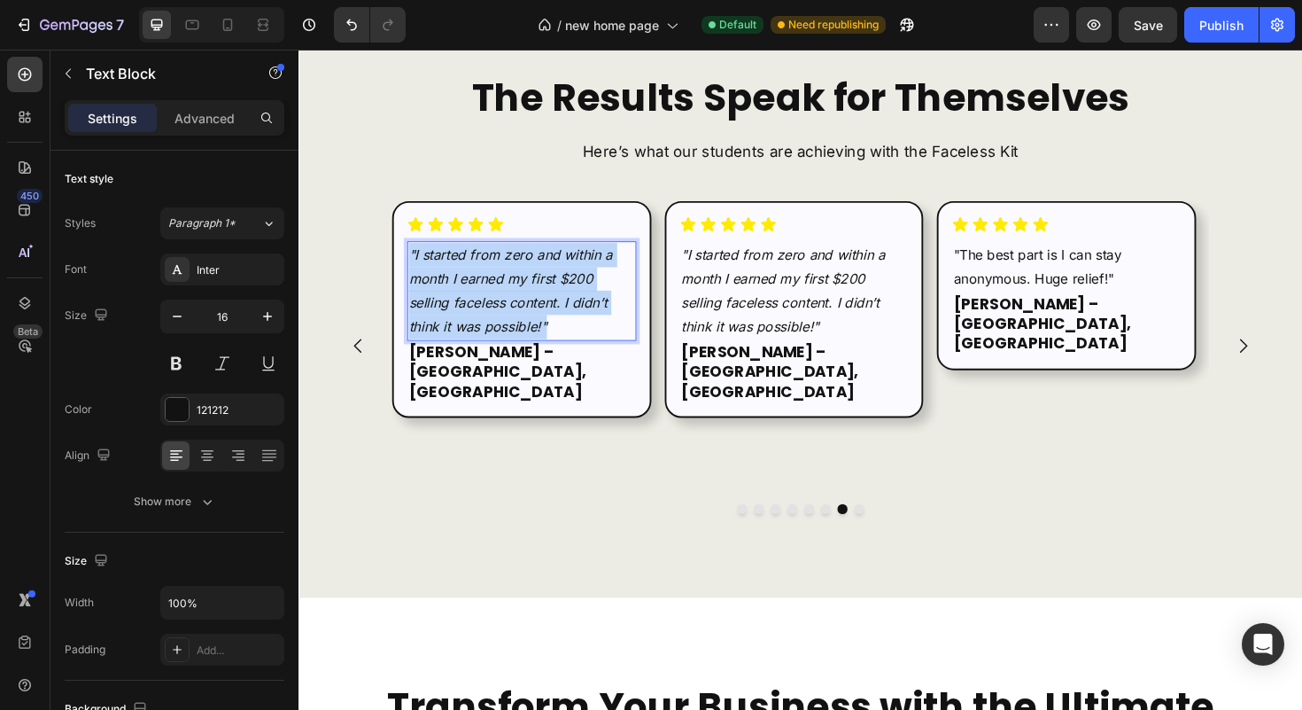
click at [516, 304] on p ""I started from zero and within a month I earned my first $200 selling faceless…" at bounding box center [534, 305] width 239 height 102
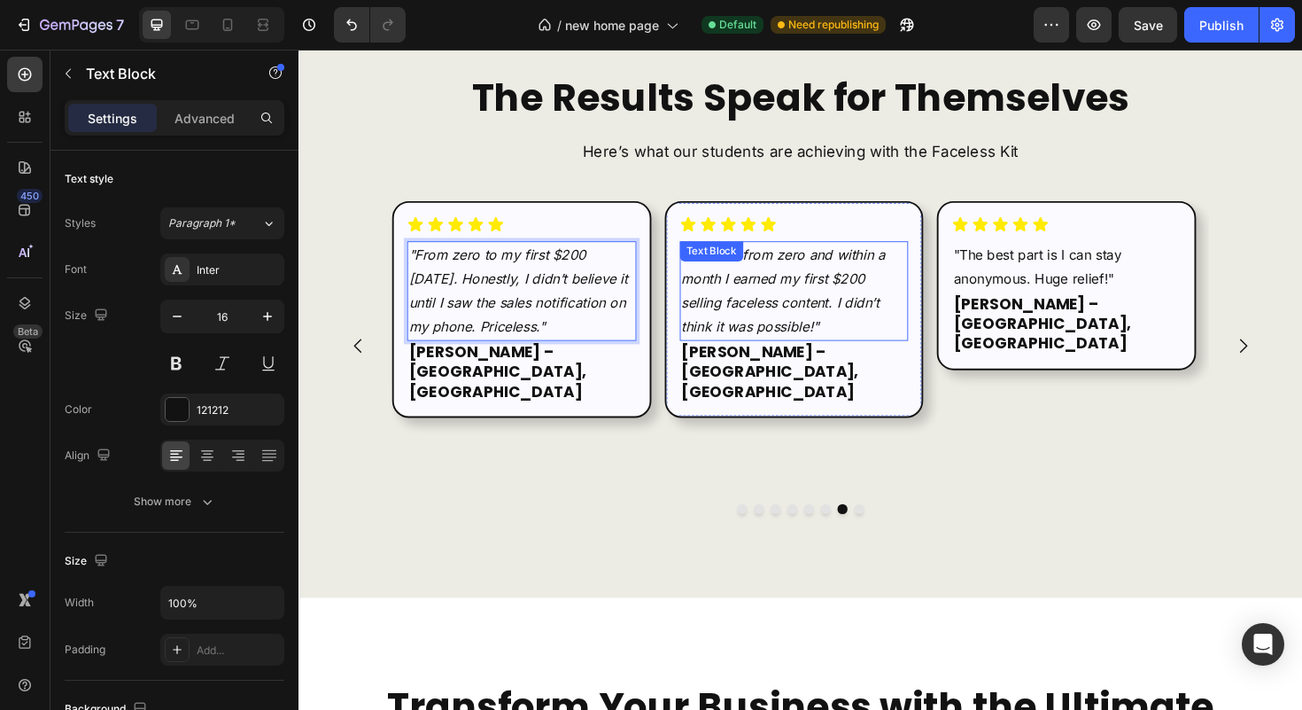
click at [742, 303] on p ""I started from zero and within a month I earned my first $200 selling faceless…" at bounding box center [823, 305] width 239 height 102
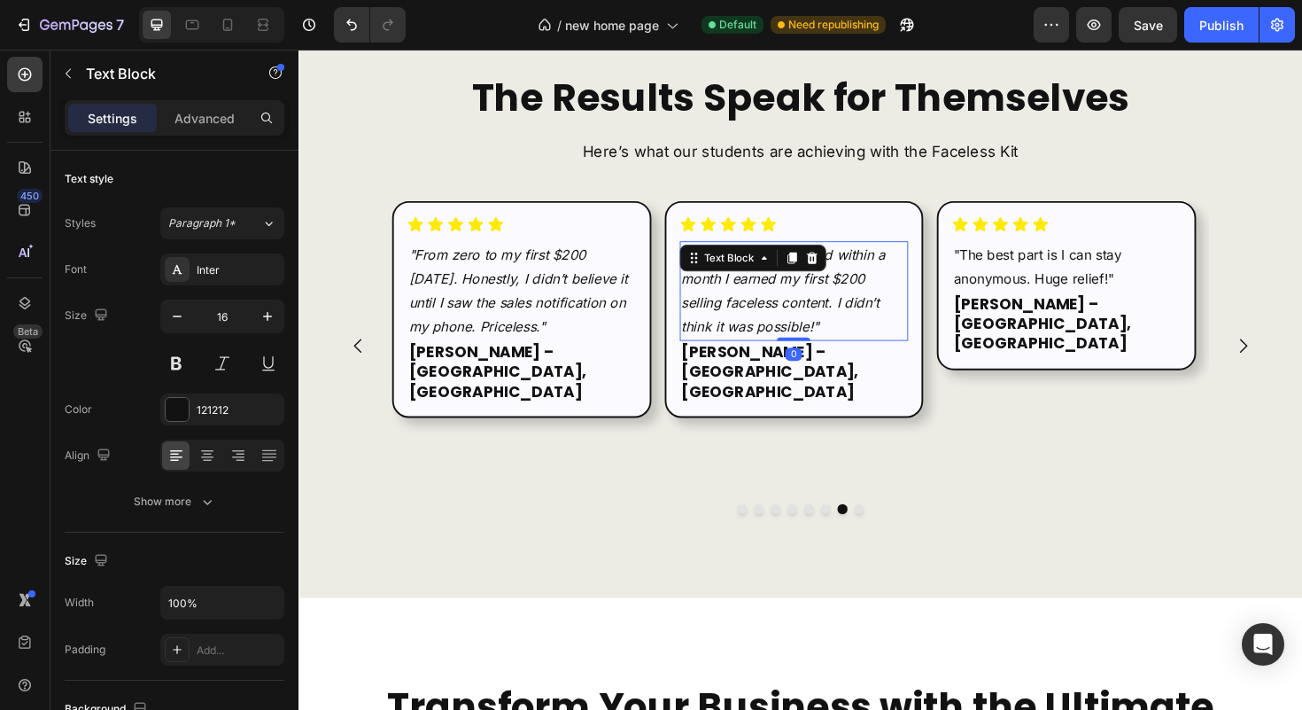
click at [742, 303] on p ""I started from zero and within a month I earned my first $200 selling faceless…" at bounding box center [823, 305] width 239 height 102
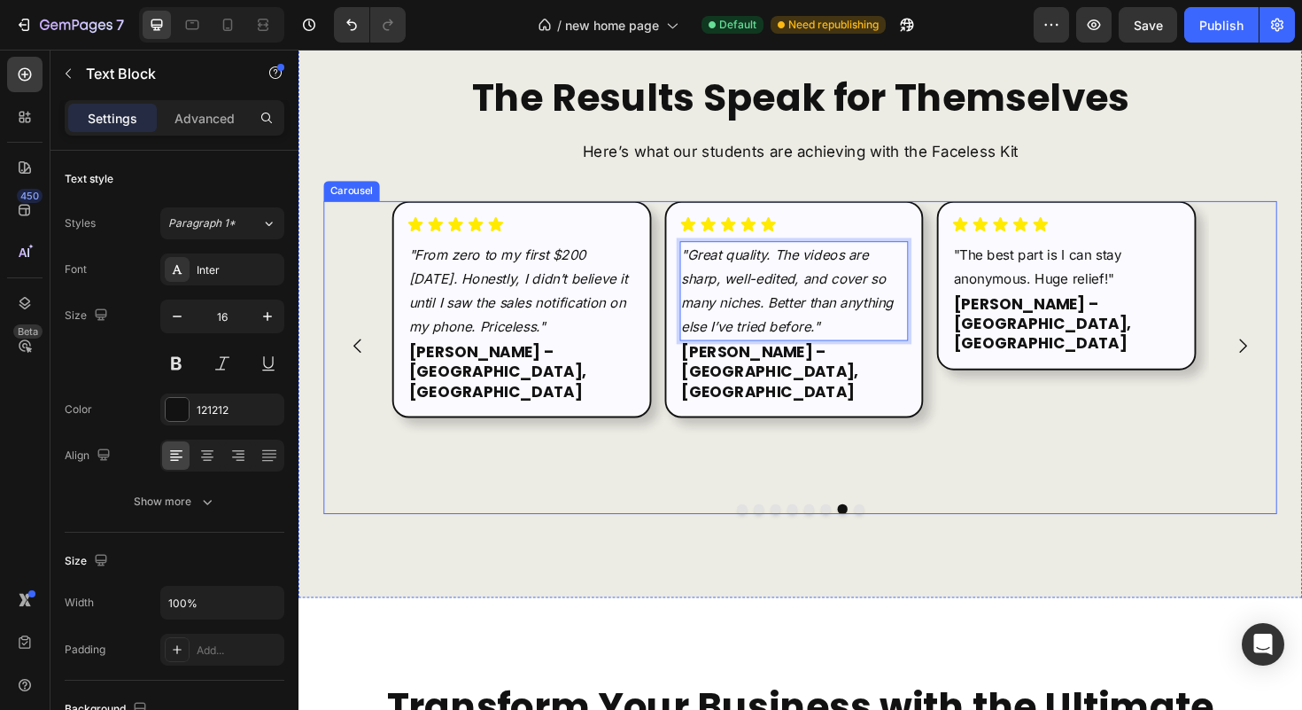
click at [1293, 353] on icon "Carousel Next Arrow" at bounding box center [1298, 363] width 21 height 21
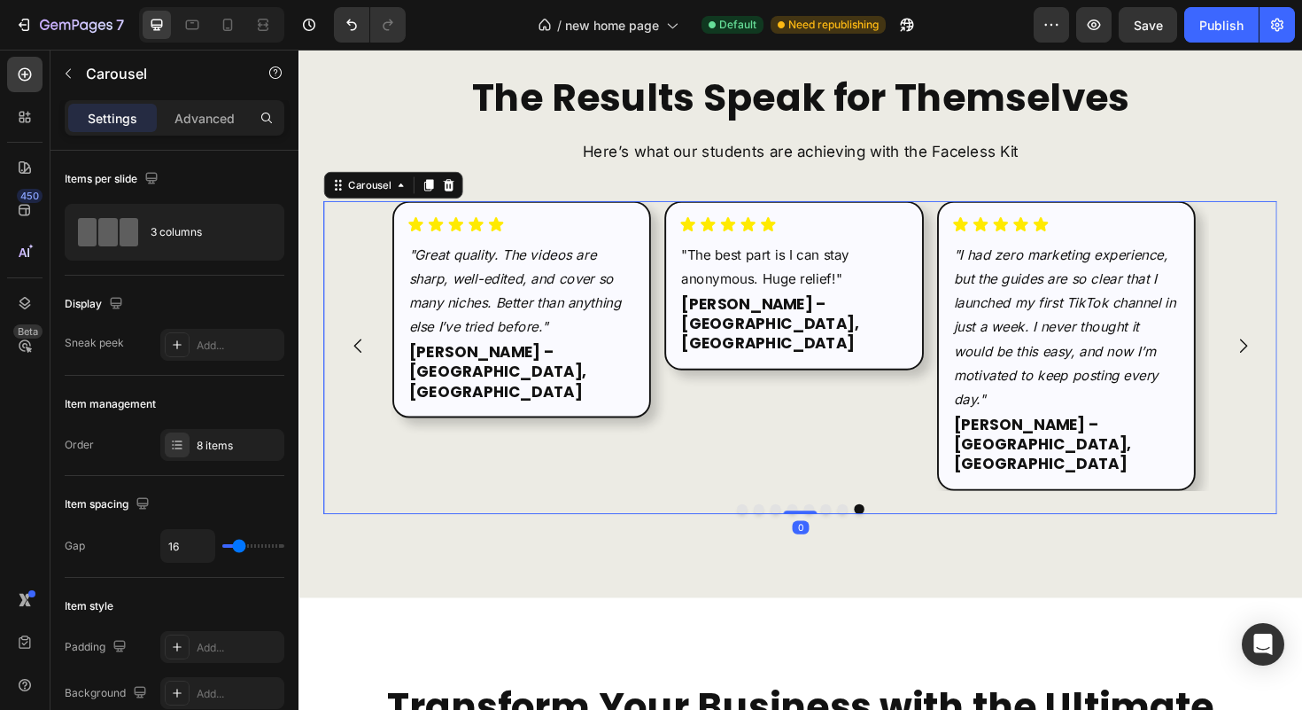
click at [1293, 353] on icon "Carousel Next Arrow" at bounding box center [1298, 363] width 21 height 21
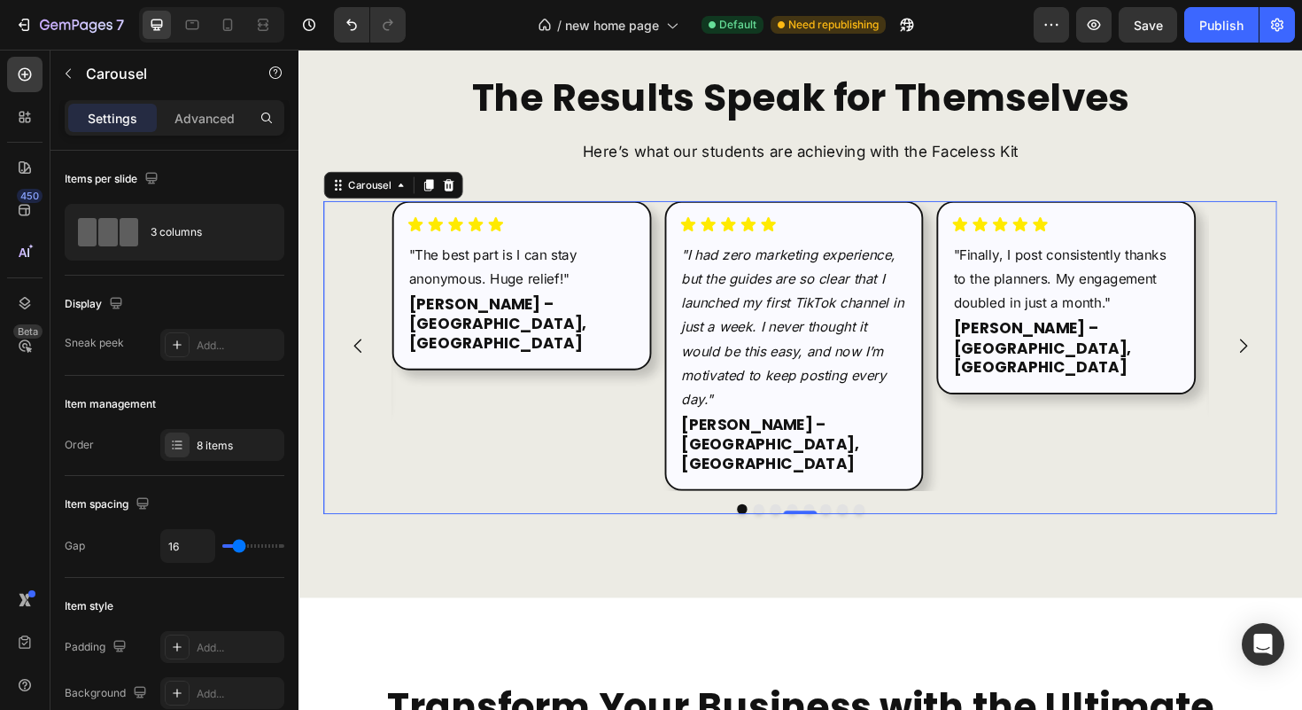
click at [1293, 353] on icon "Carousel Next Arrow" at bounding box center [1298, 363] width 21 height 21
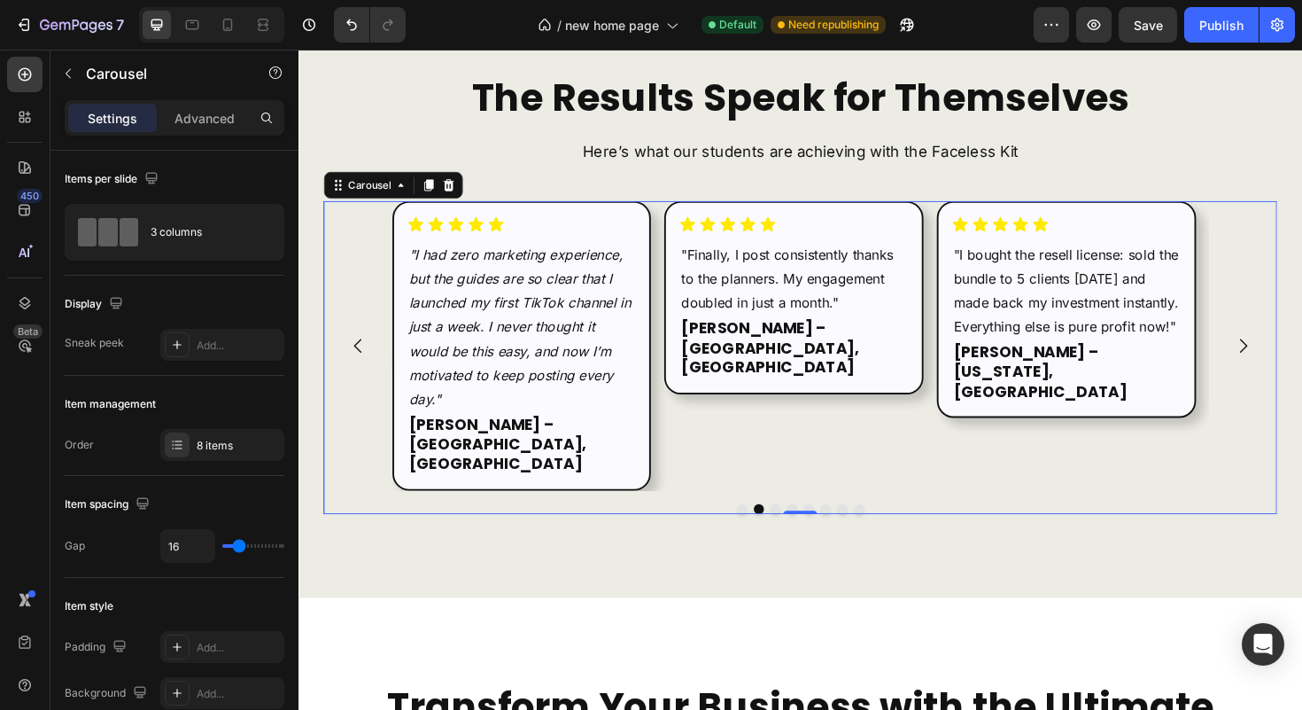
click at [1293, 353] on icon "Carousel Next Arrow" at bounding box center [1298, 363] width 21 height 21
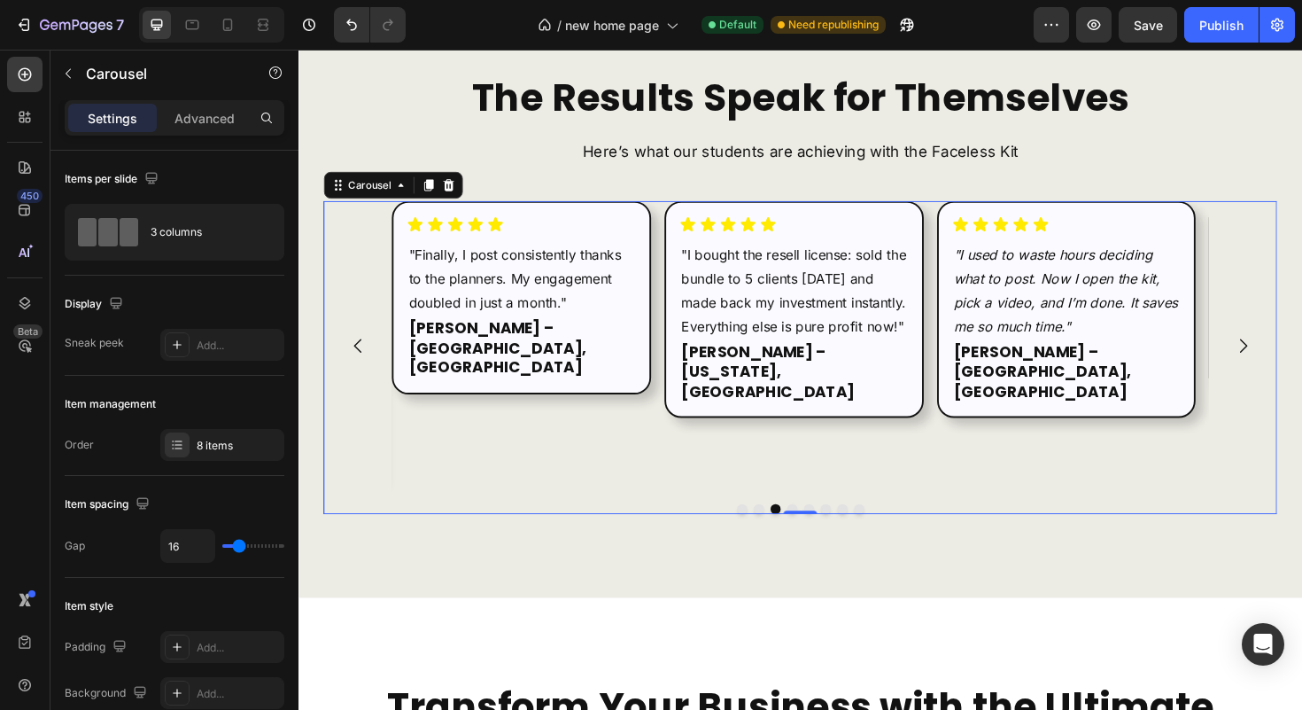
click at [1293, 353] on icon "Carousel Next Arrow" at bounding box center [1298, 363] width 21 height 21
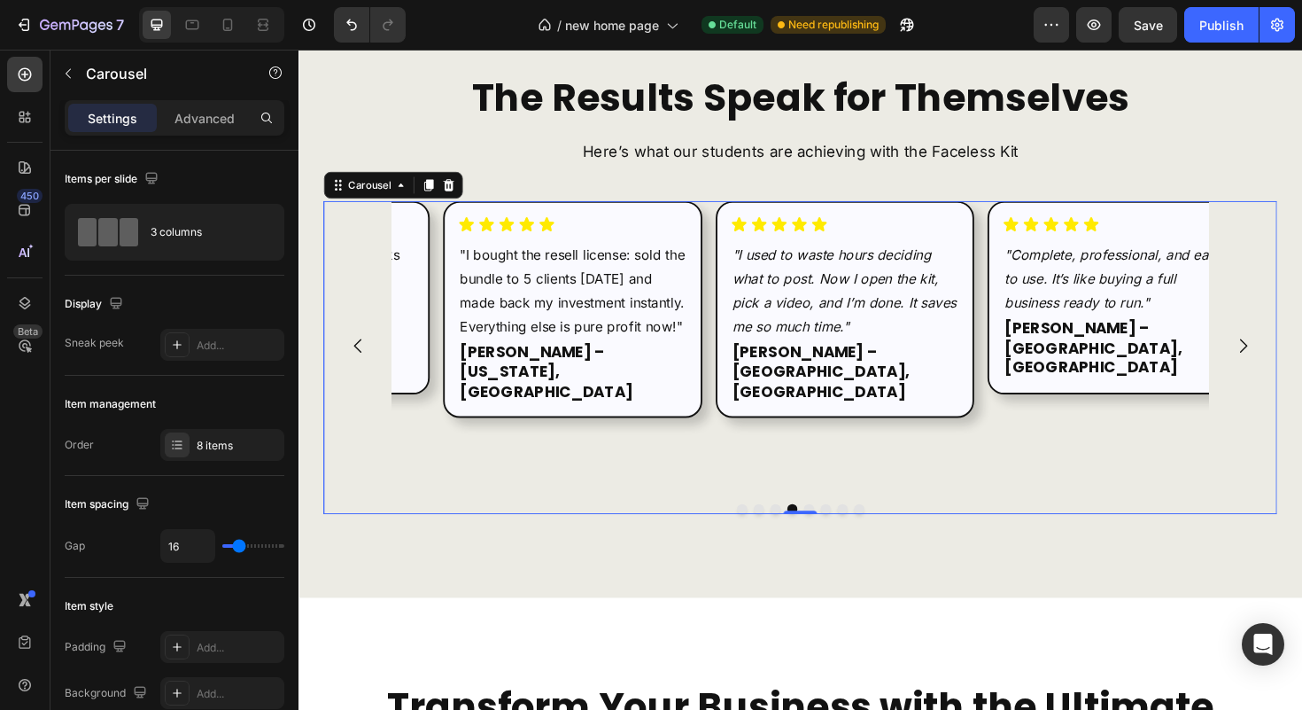
click at [1291, 353] on icon "Carousel Next Arrow" at bounding box center [1298, 363] width 21 height 21
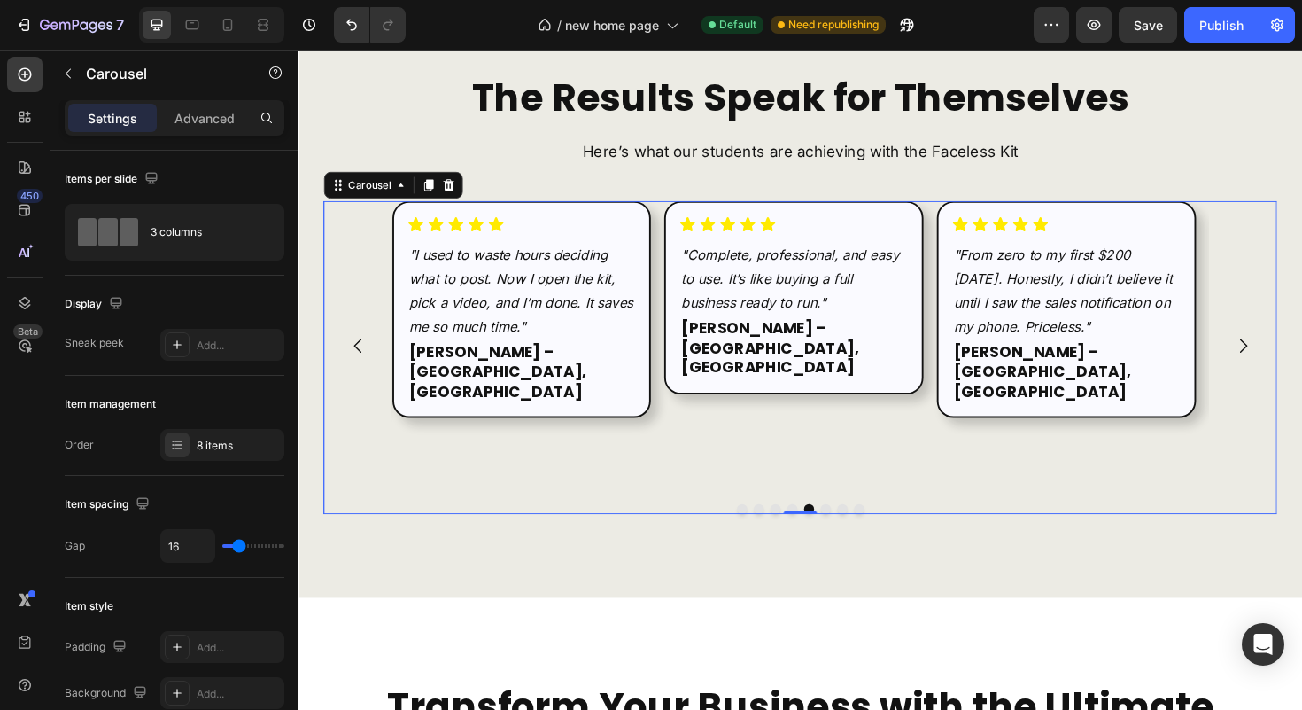
click at [1291, 353] on icon "Carousel Next Arrow" at bounding box center [1298, 363] width 21 height 21
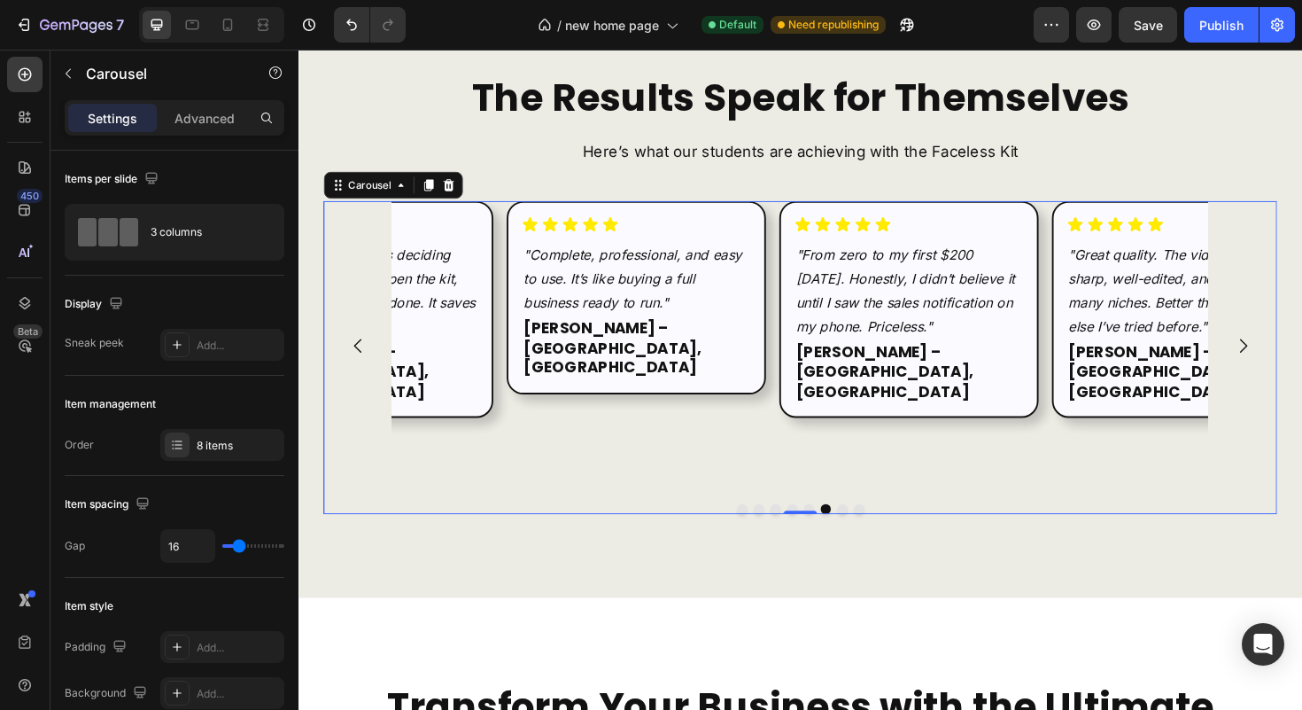
click at [1291, 353] on icon "Carousel Next Arrow" at bounding box center [1298, 363] width 21 height 21
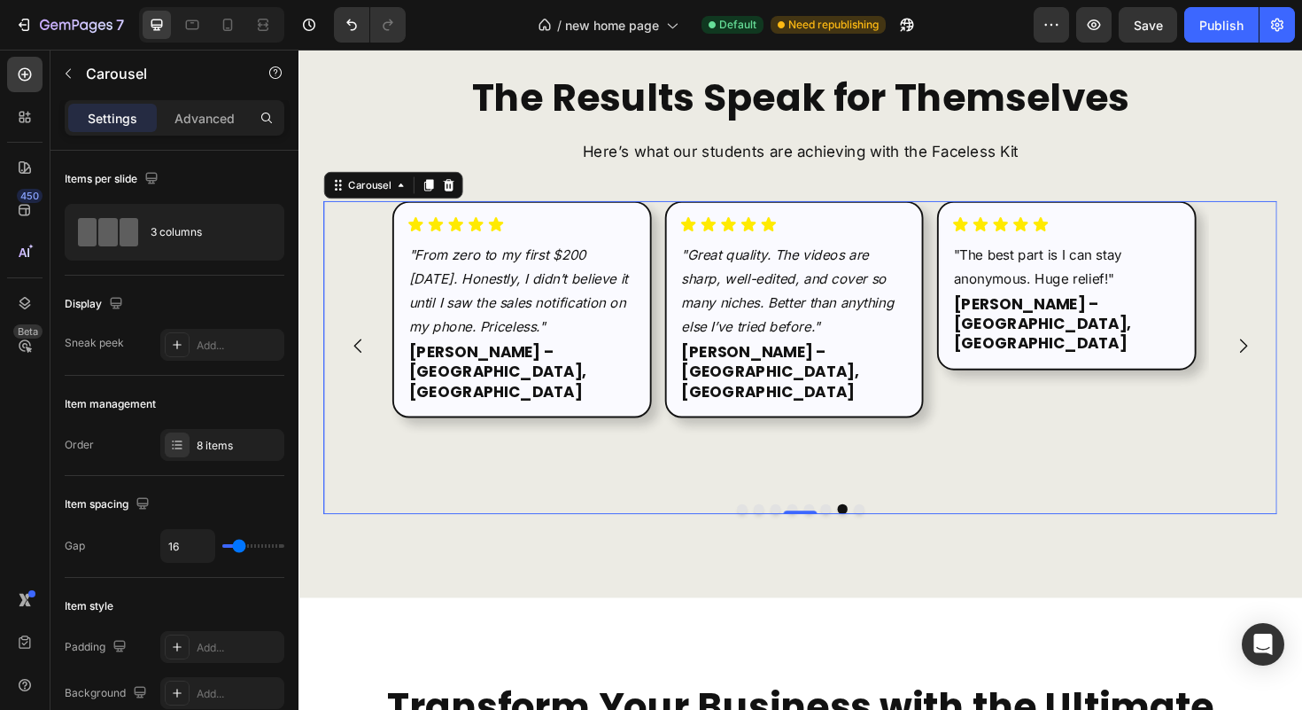
click at [1291, 353] on icon "Carousel Next Arrow" at bounding box center [1298, 363] width 21 height 21
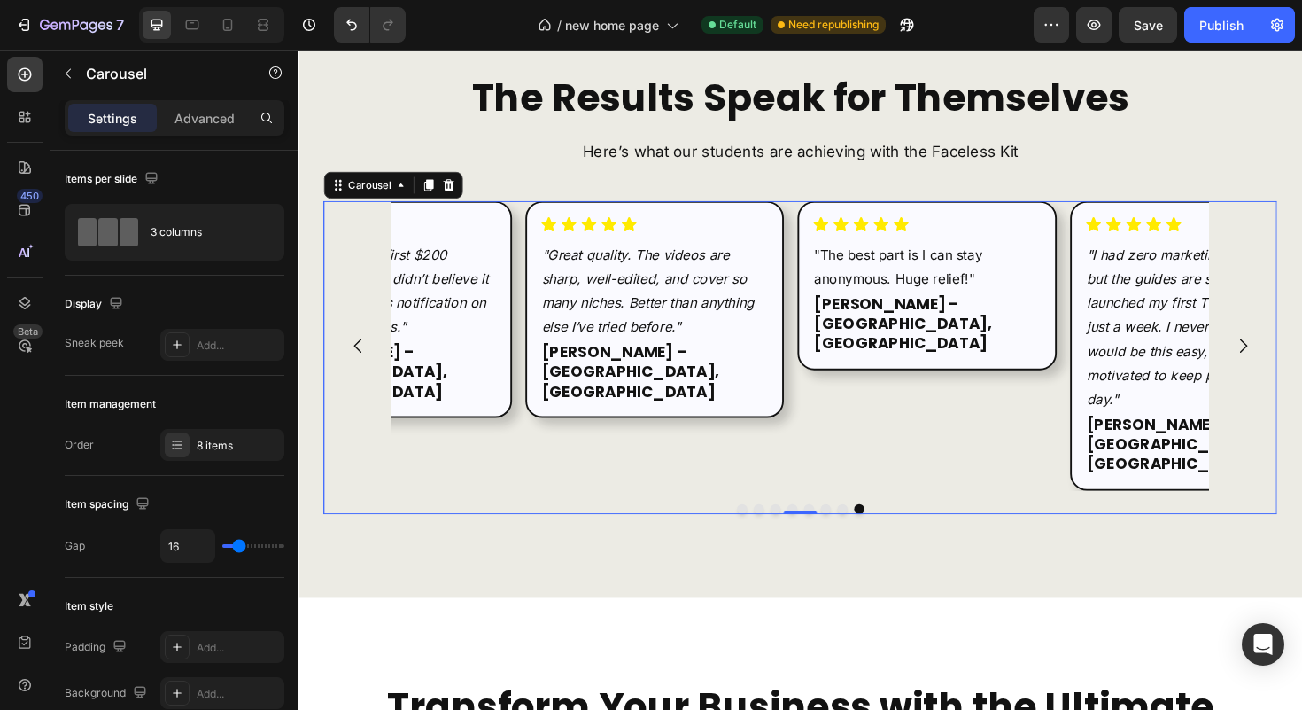
click at [1291, 353] on icon "Carousel Next Arrow" at bounding box center [1298, 363] width 21 height 21
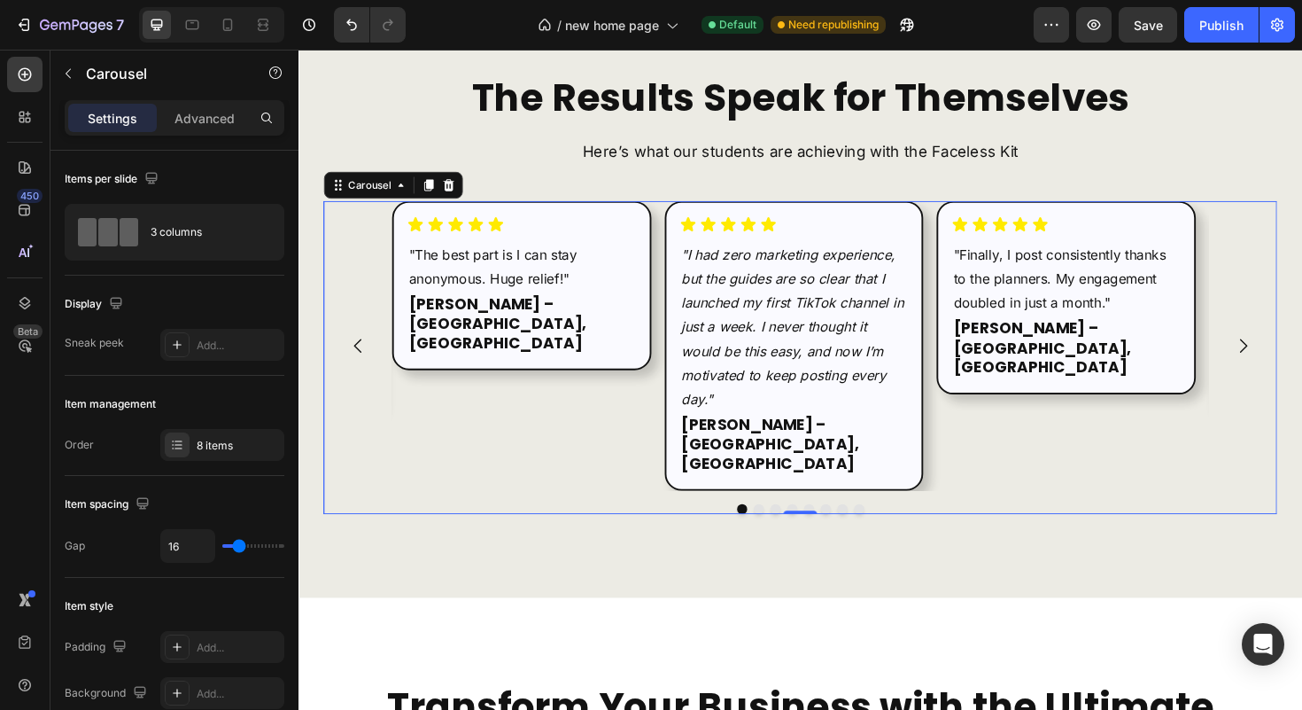
click at [1291, 353] on icon "Carousel Next Arrow" at bounding box center [1298, 363] width 21 height 21
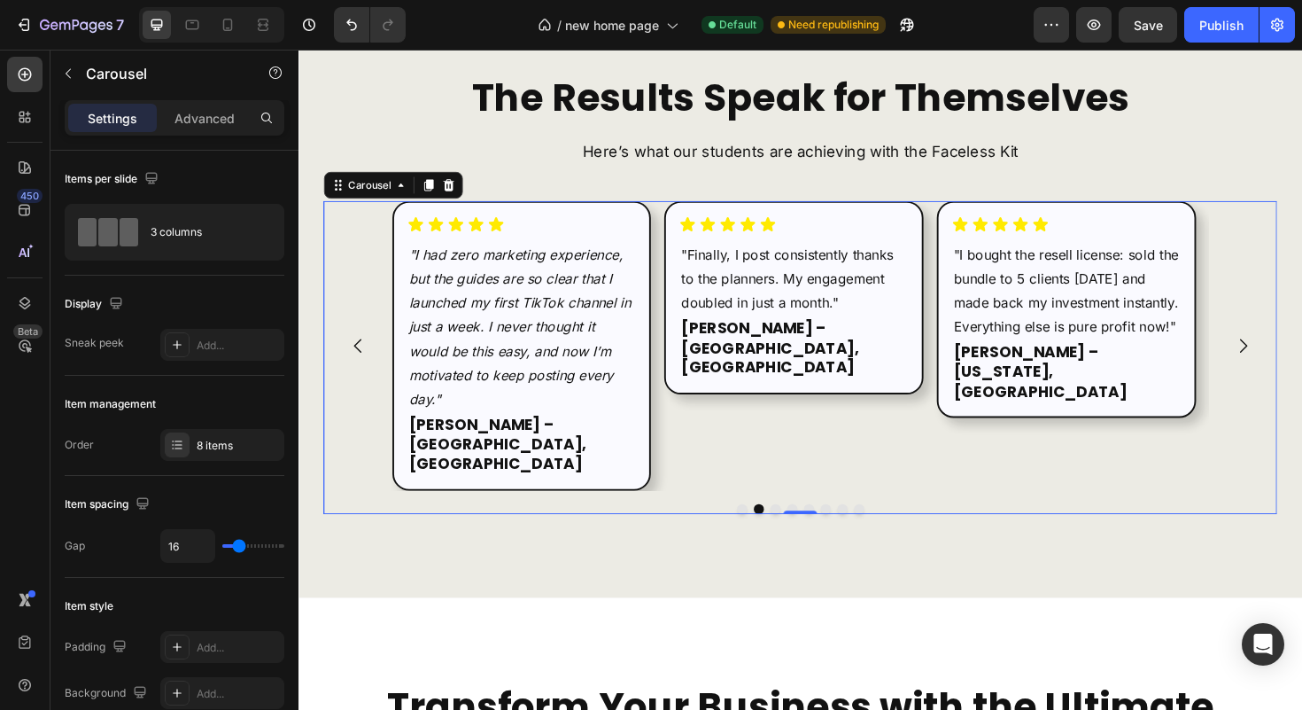
click at [360, 356] on icon "Carousel Back Arrow" at bounding box center [361, 363] width 8 height 15
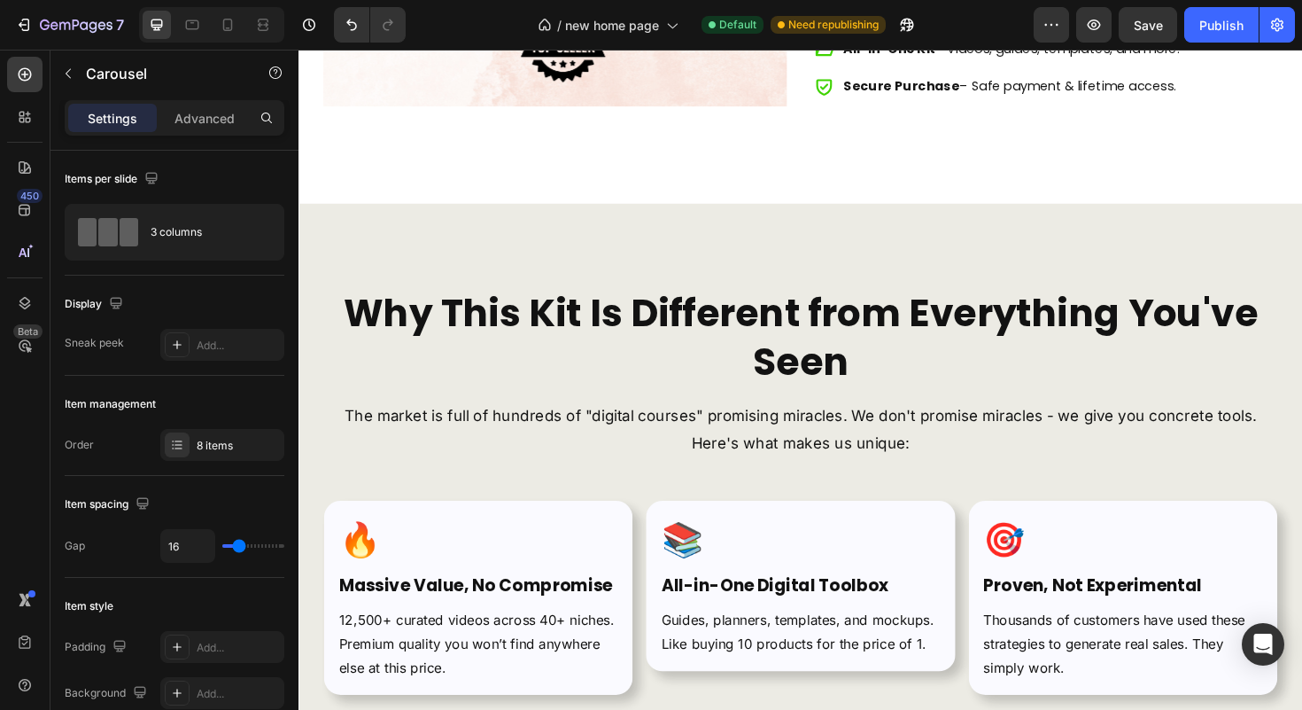
scroll to position [6898, 0]
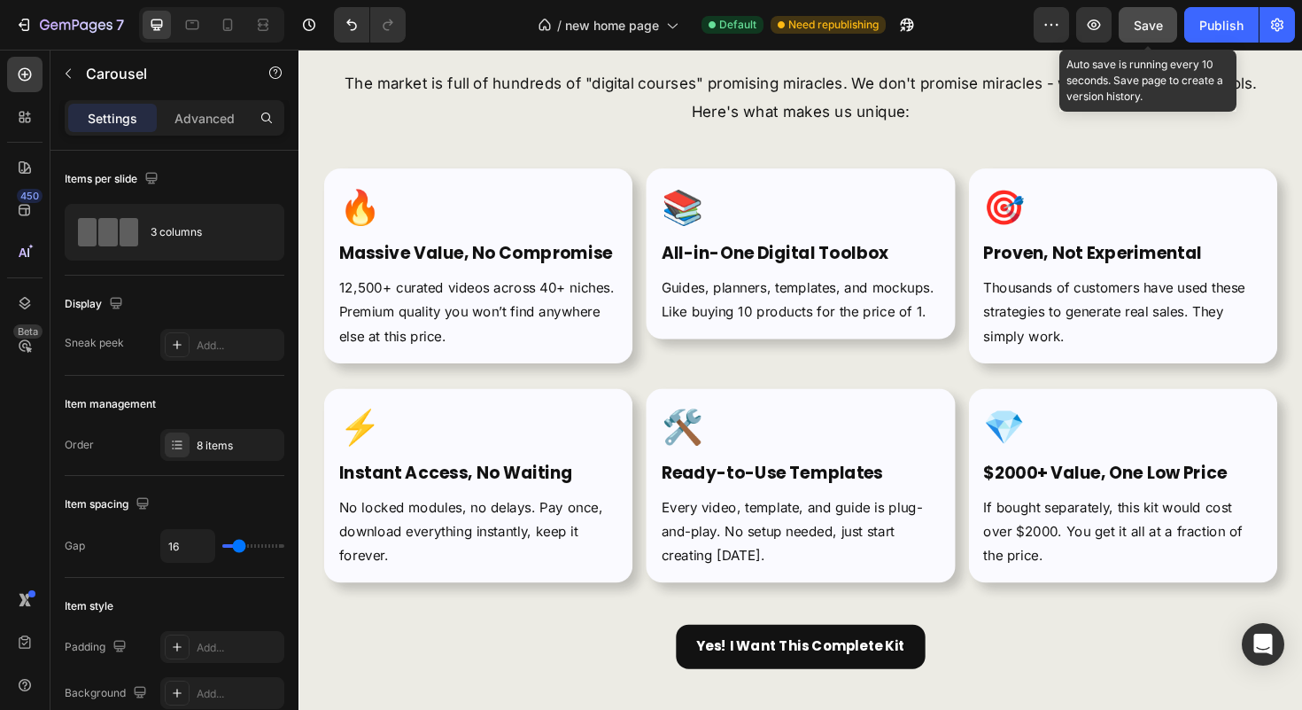
click at [1159, 21] on span "Save" at bounding box center [1148, 25] width 29 height 15
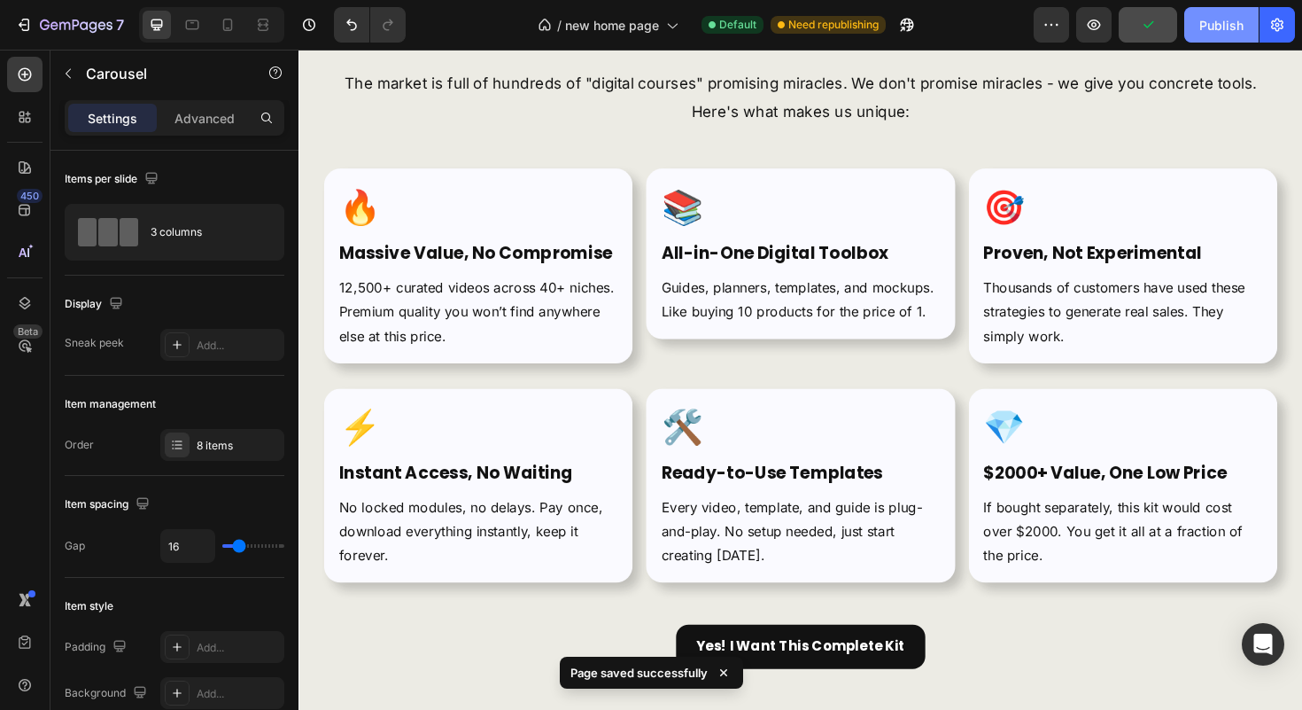
click at [1209, 21] on div "Publish" at bounding box center [1221, 25] width 44 height 19
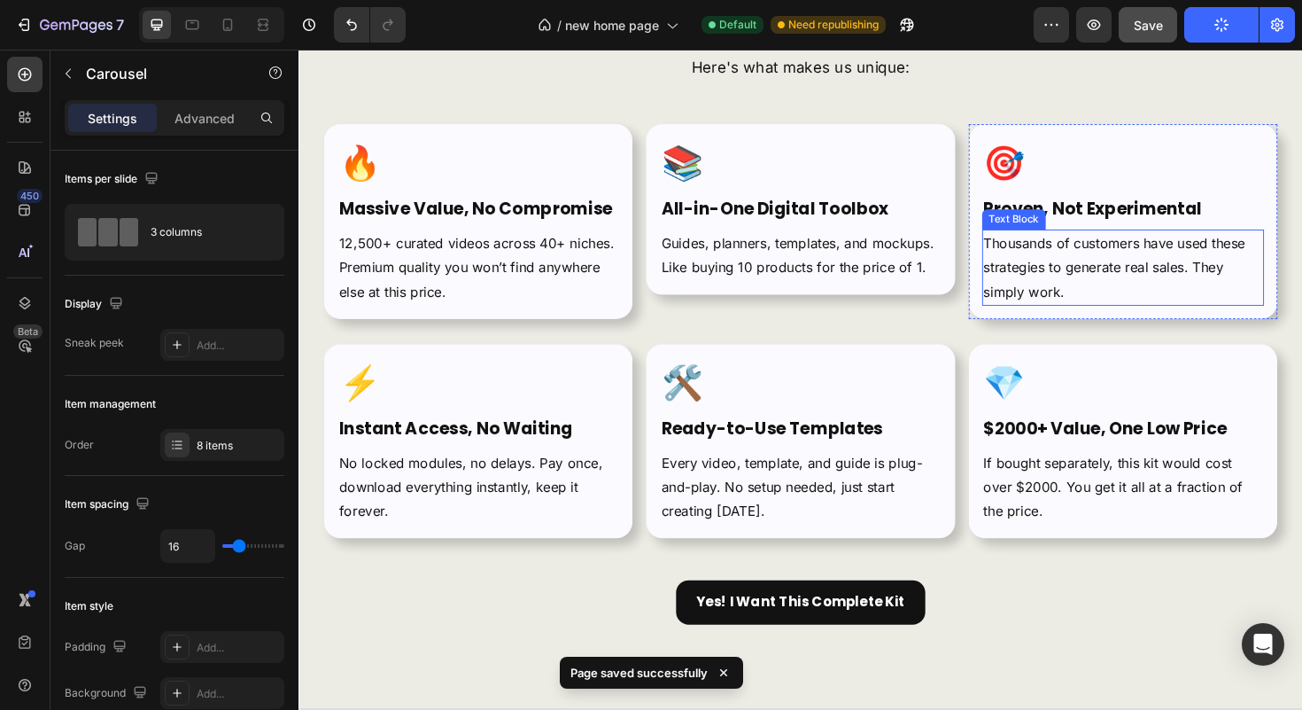
scroll to position [6935, 0]
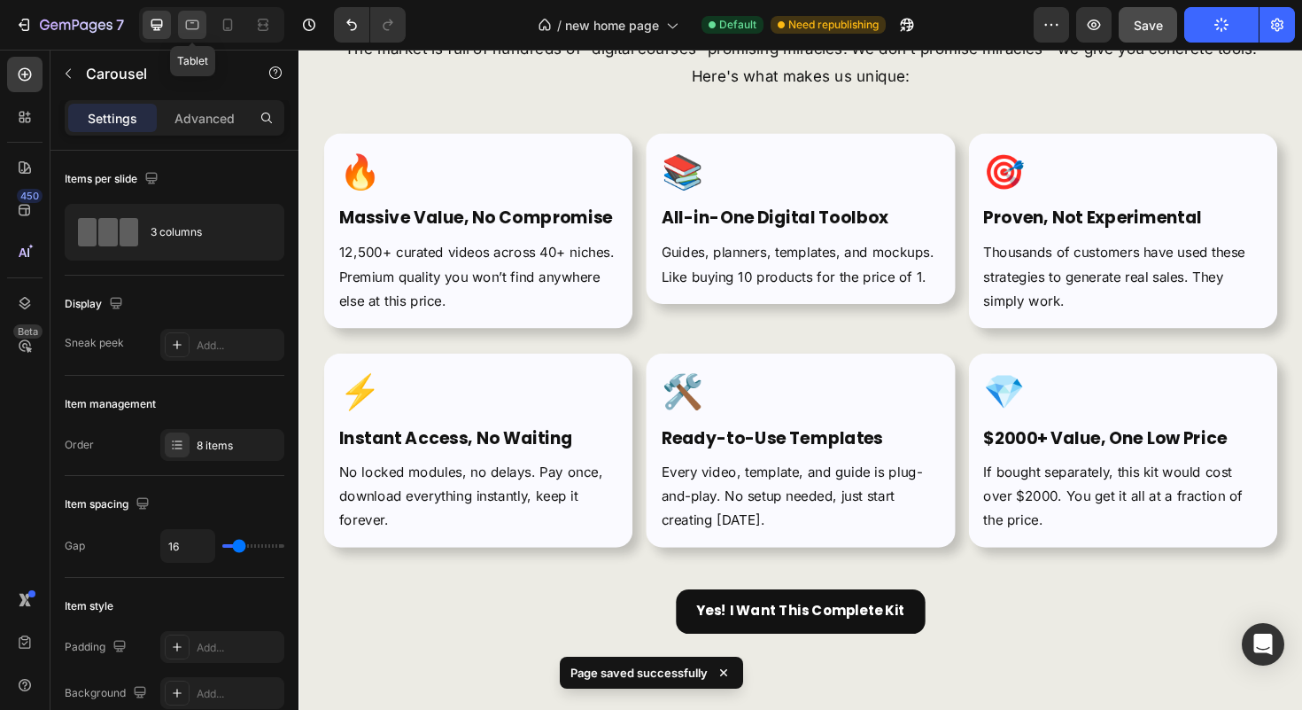
click at [191, 23] on icon at bounding box center [192, 25] width 18 height 18
type input "100%"
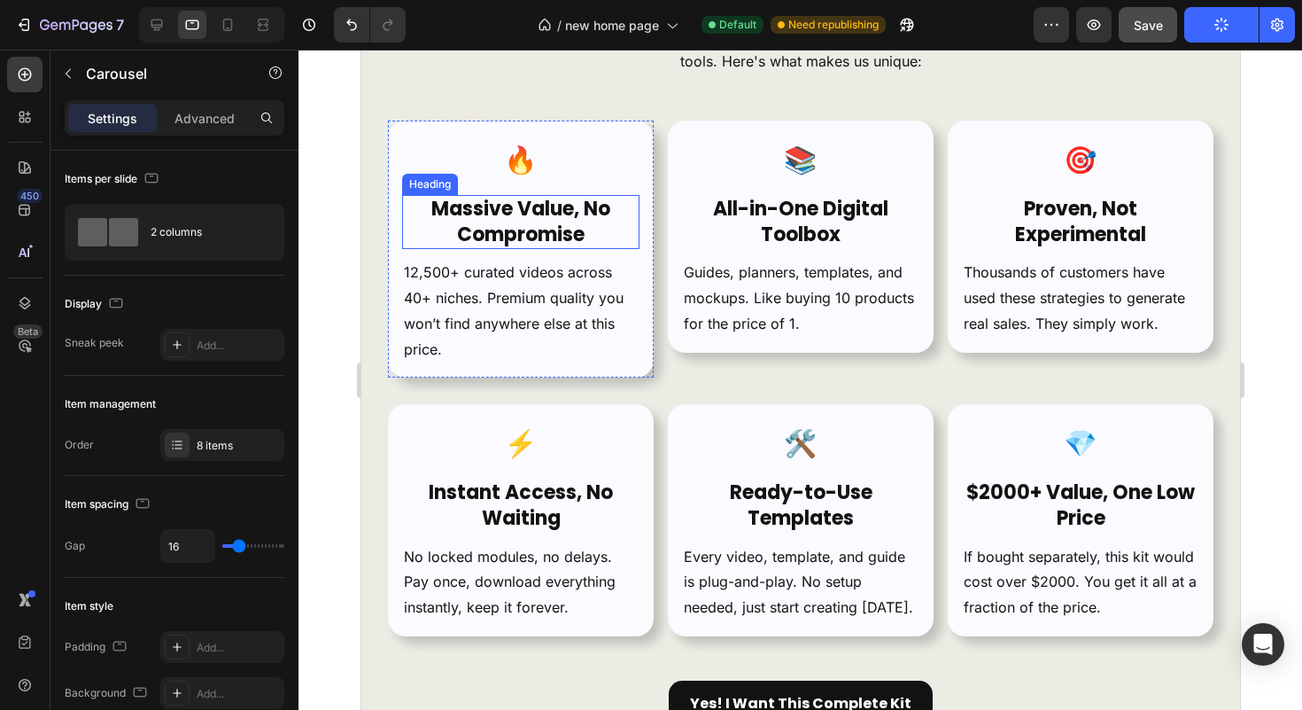
click at [546, 225] on strong "Massive Value, No Compromise" at bounding box center [520, 221] width 179 height 53
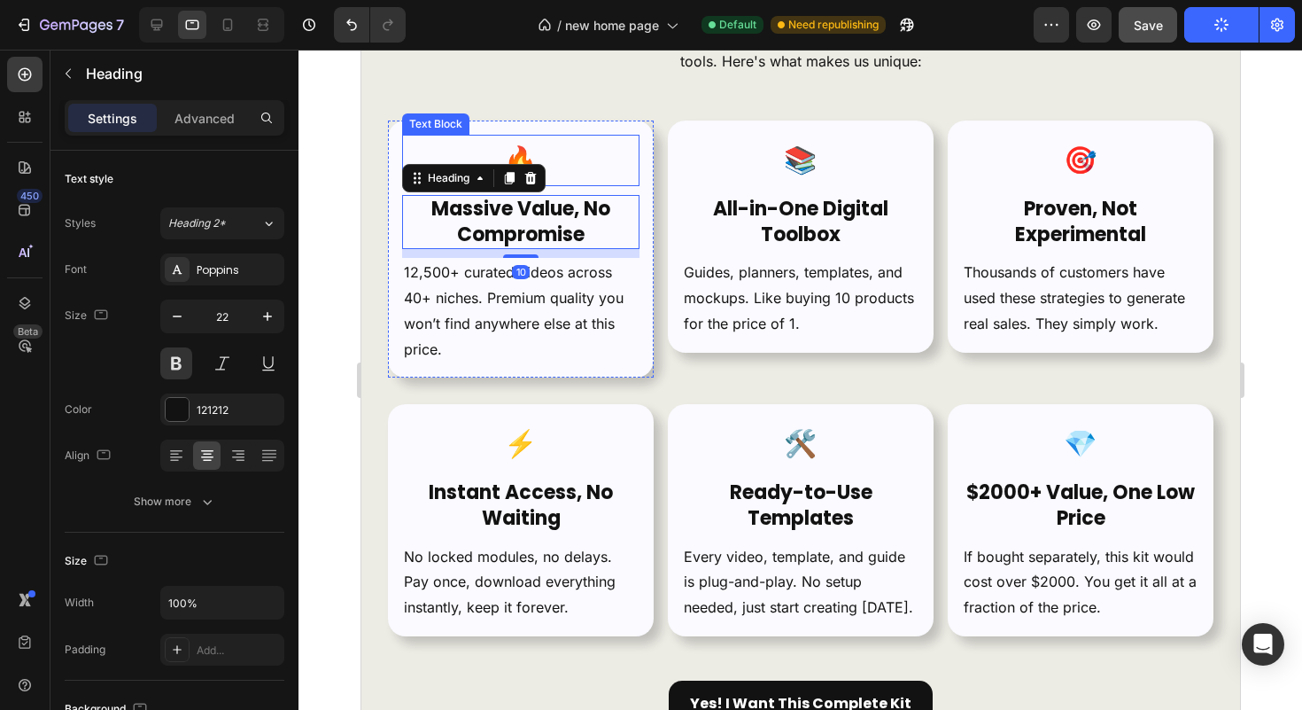
click at [550, 151] on p "🔥" at bounding box center [520, 160] width 234 height 48
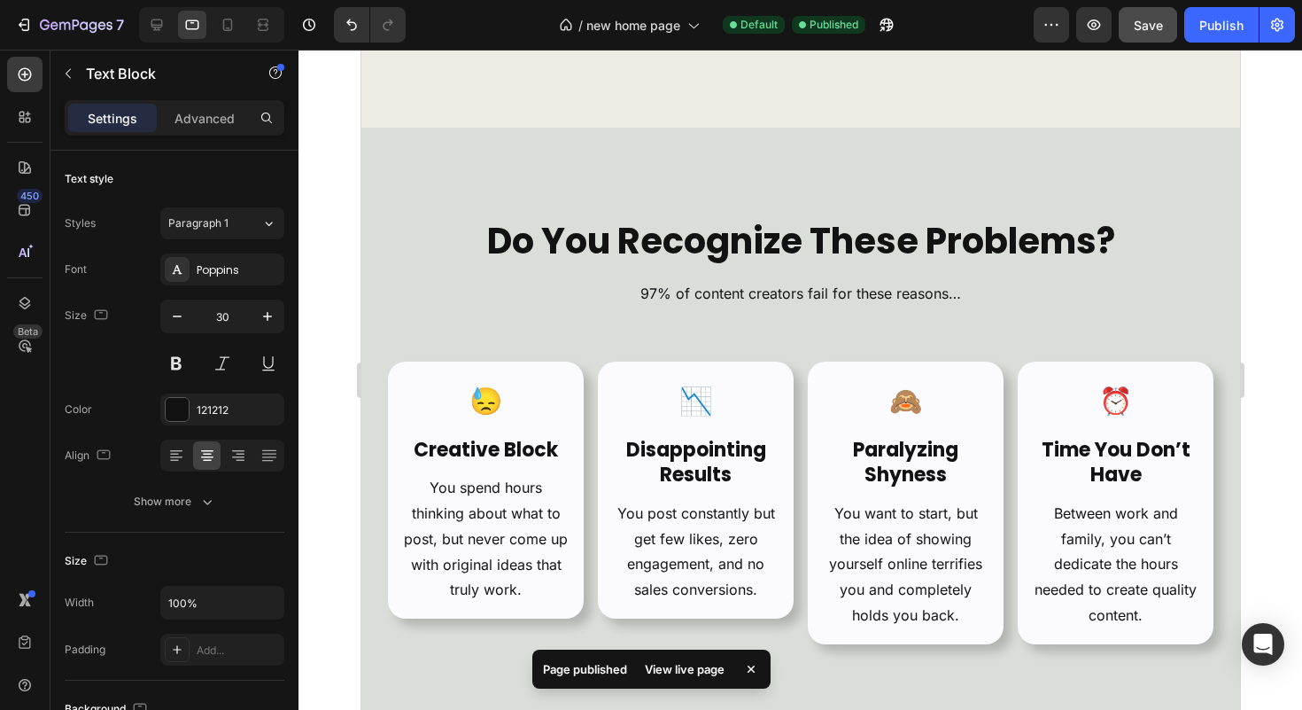
scroll to position [854, 0]
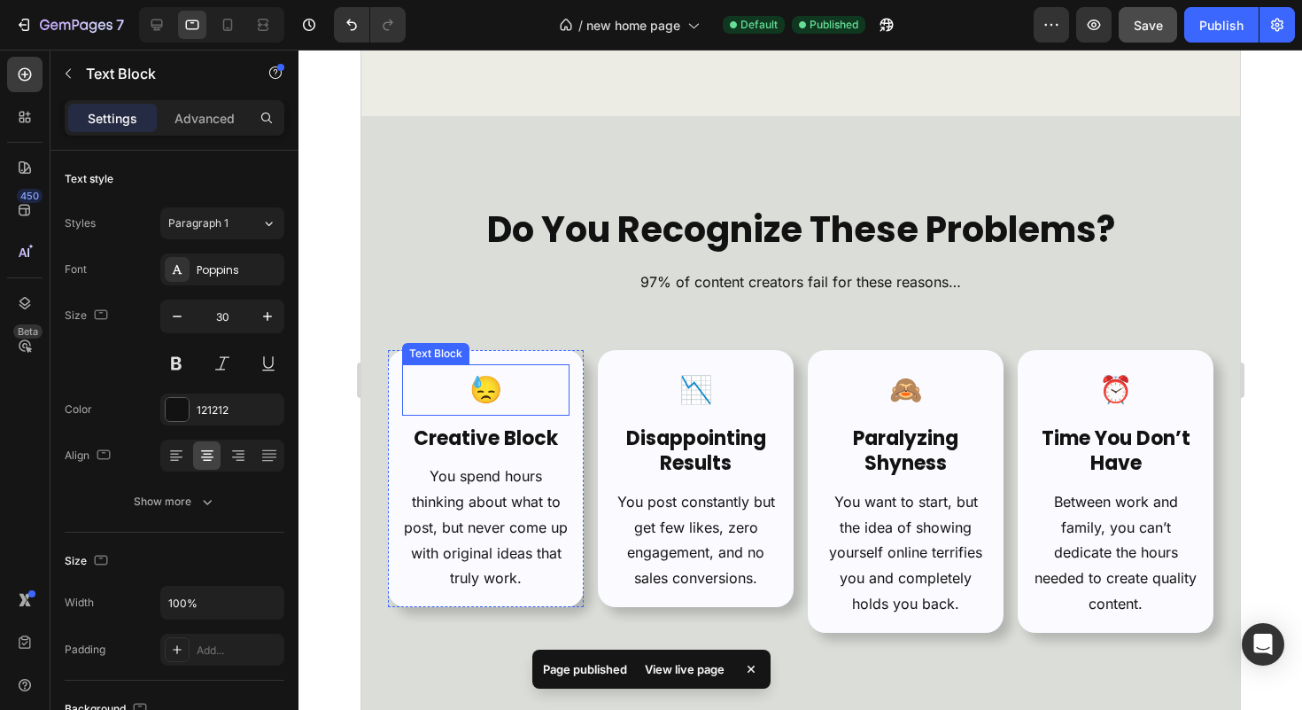
click at [522, 424] on h2 "Creative Block" at bounding box center [484, 438] width 167 height 29
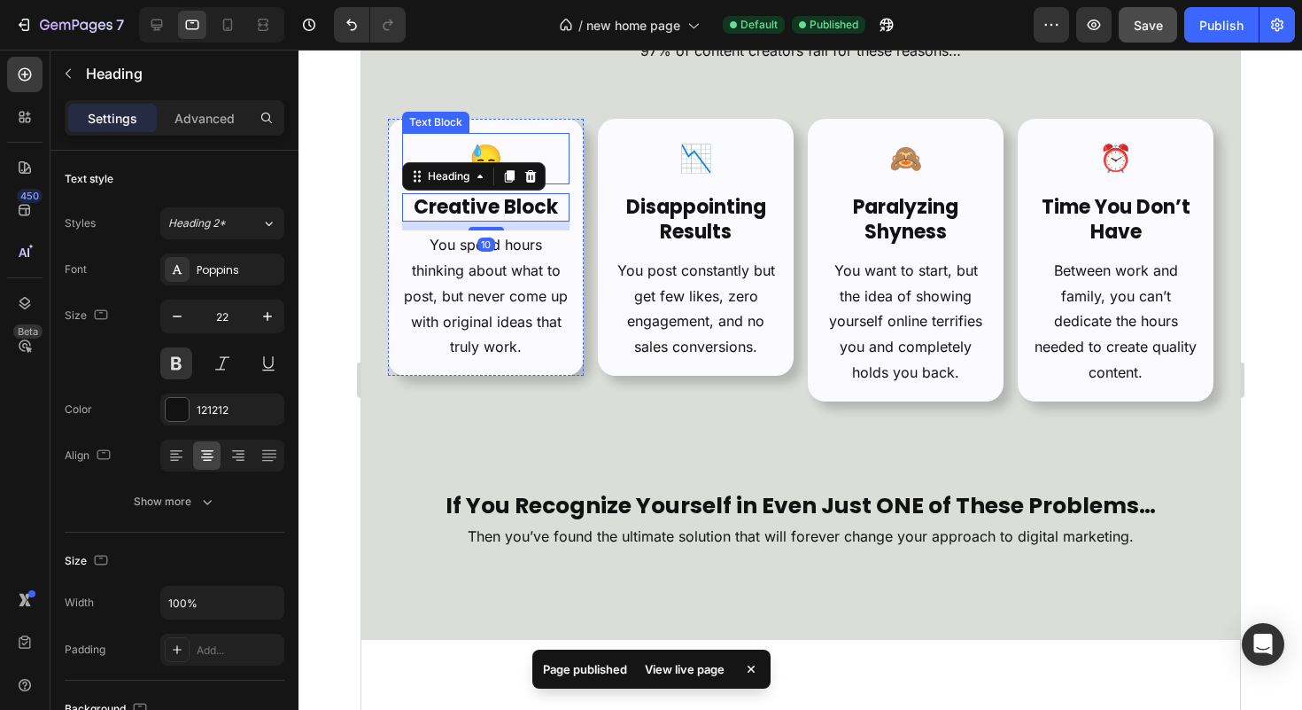
click at [545, 182] on p "😓" at bounding box center [485, 159] width 164 height 48
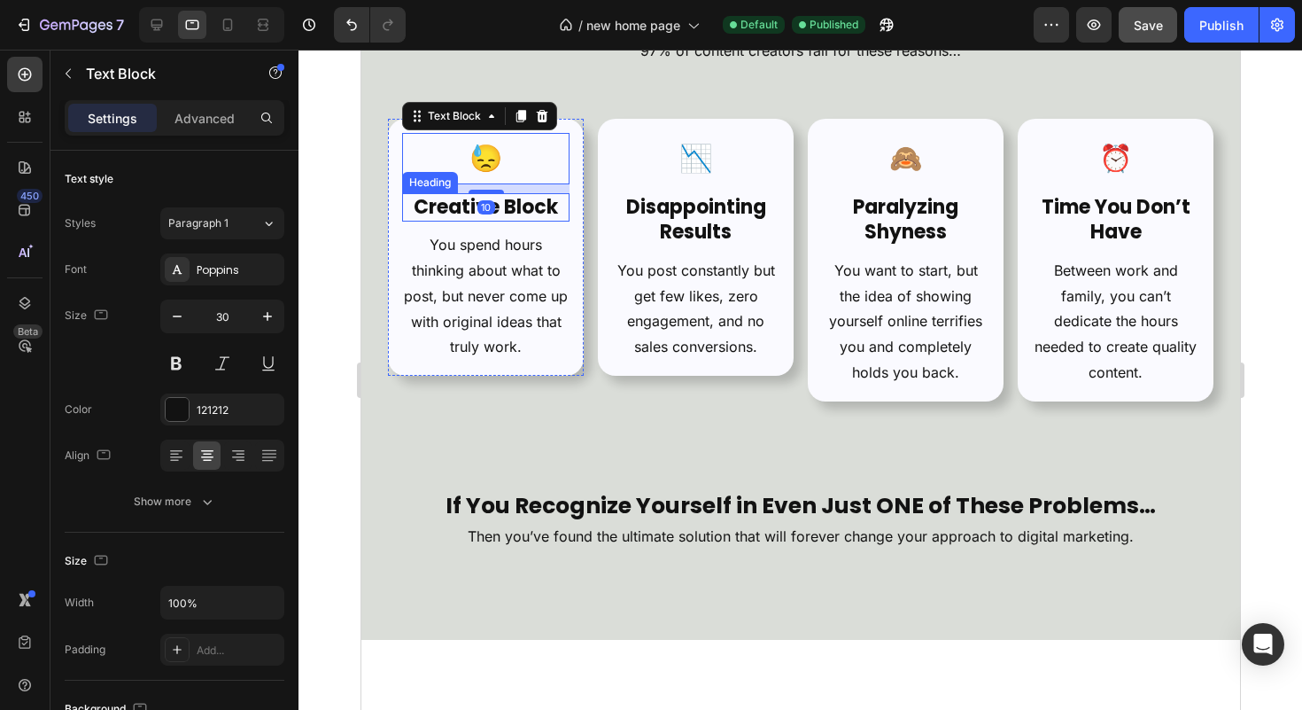
click at [544, 222] on h2 "Creative Block" at bounding box center [484, 207] width 167 height 29
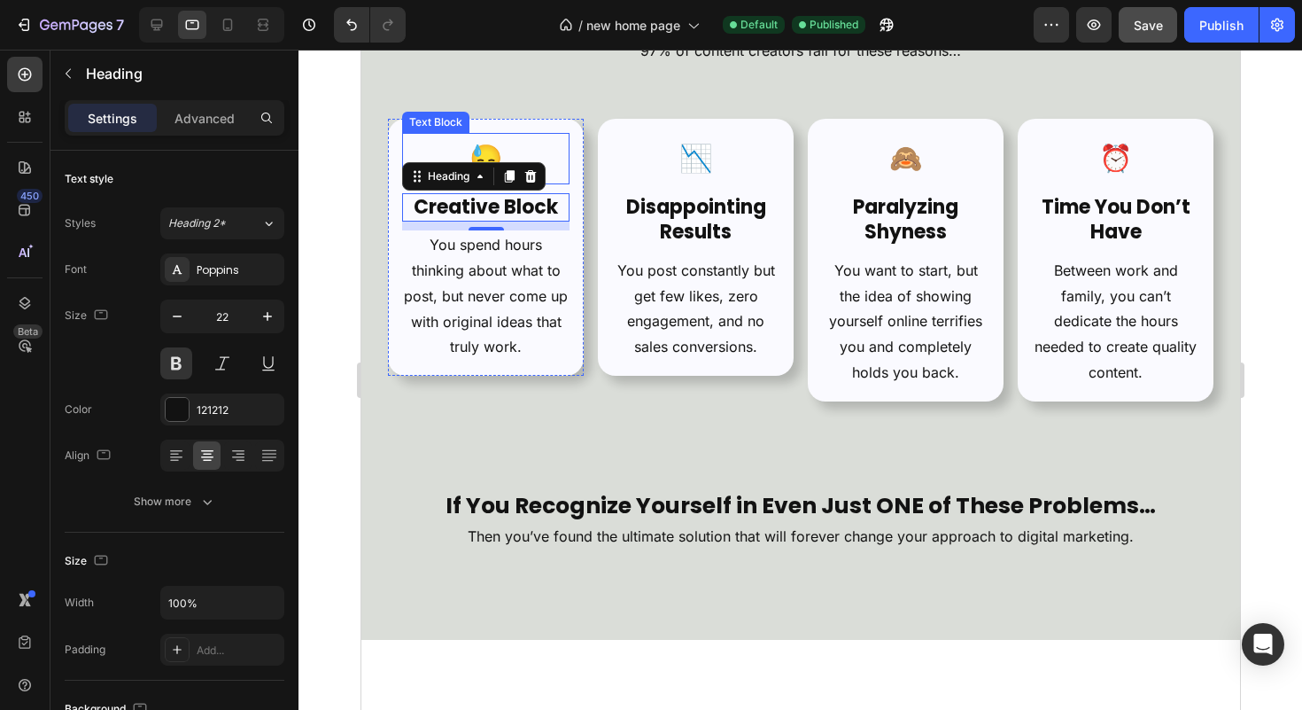
click at [523, 182] on p "😓" at bounding box center [485, 159] width 164 height 48
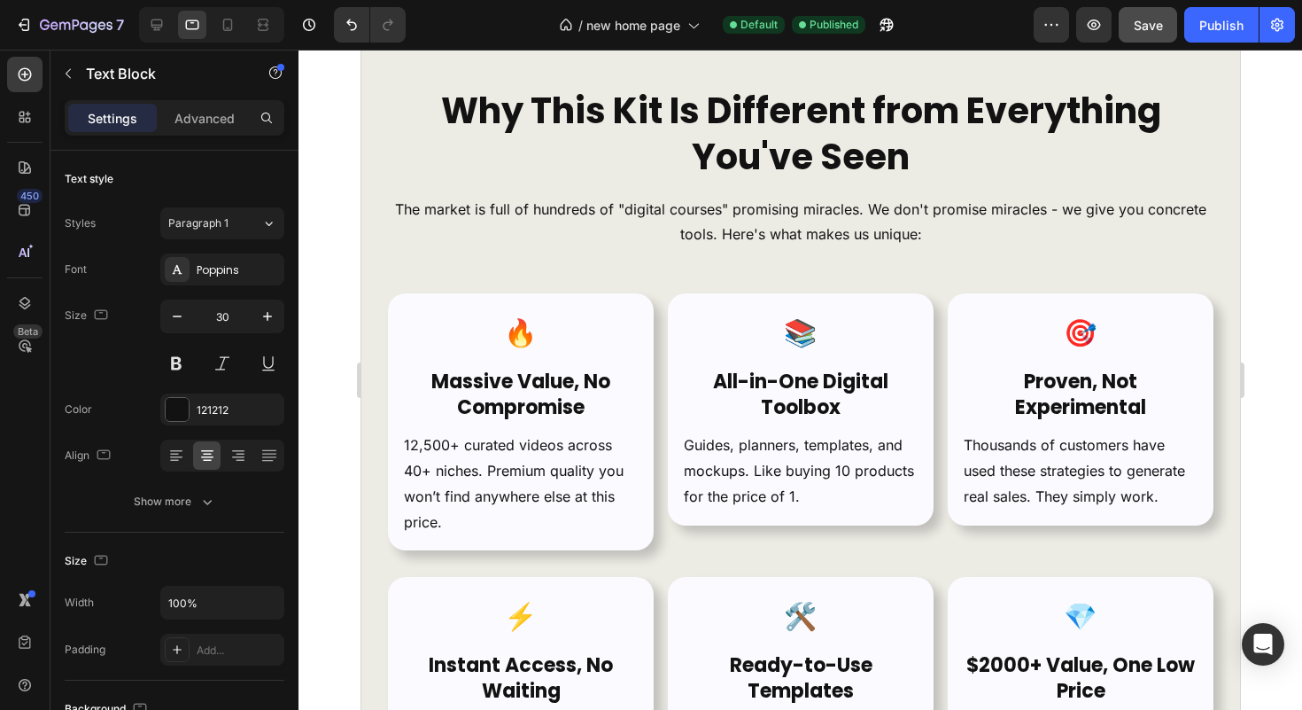
scroll to position [6798, 0]
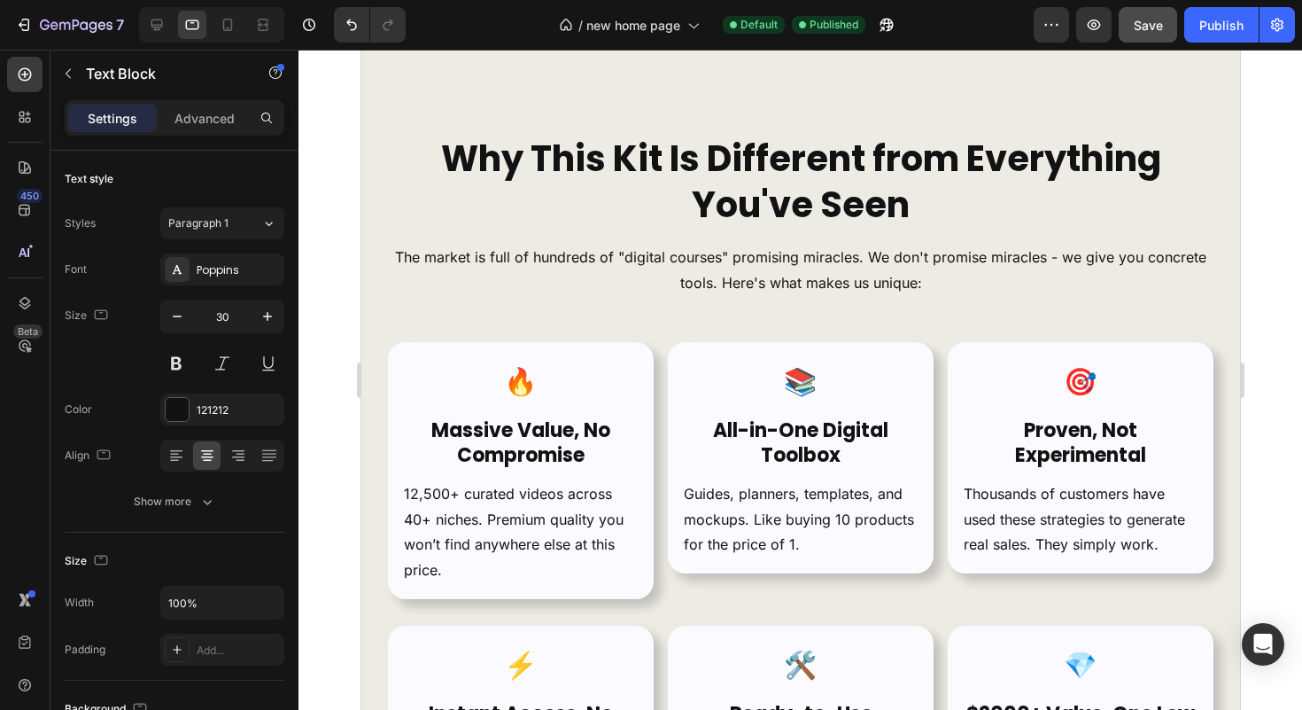
click at [563, 389] on p "🔥" at bounding box center [520, 382] width 234 height 48
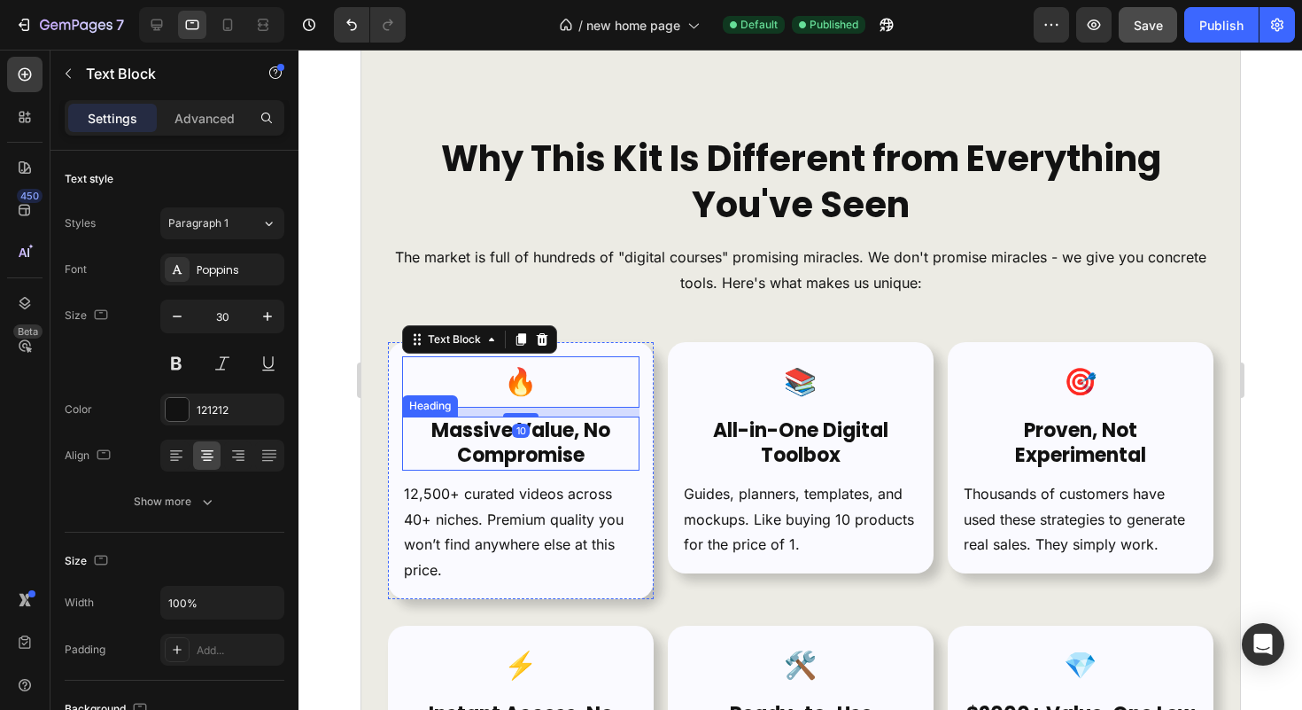
click at [566, 435] on strong "Massive Value, No Compromise" at bounding box center [520, 442] width 179 height 53
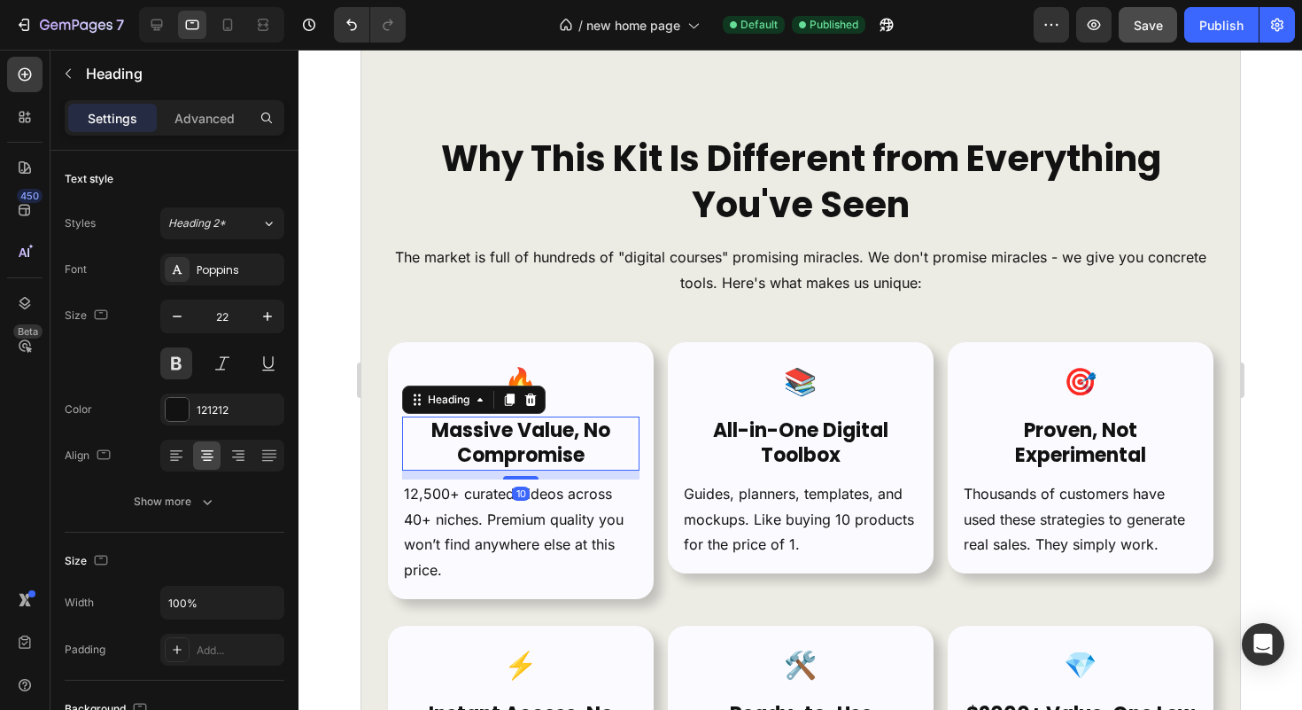
scroll to position [6968, 0]
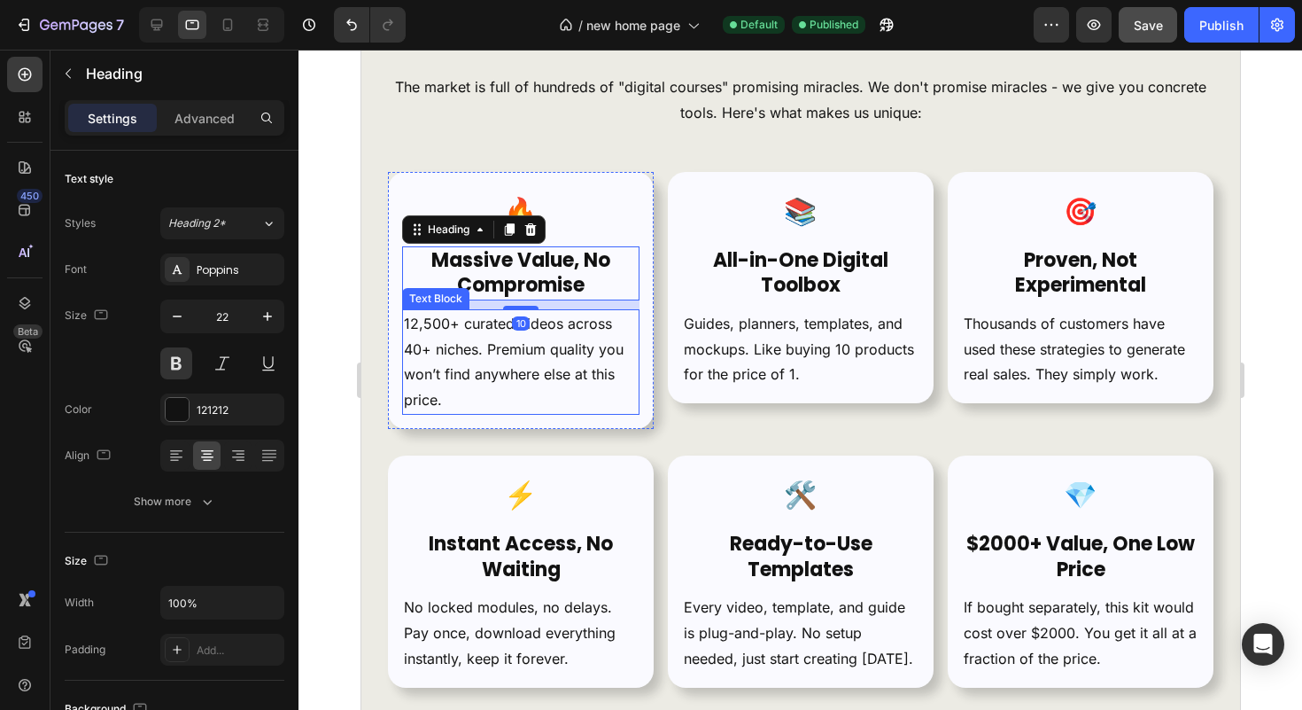
click at [568, 373] on p "12,500+ curated videos across 40+ niches. Premium quality you won’t find anywhe…" at bounding box center [520, 362] width 234 height 102
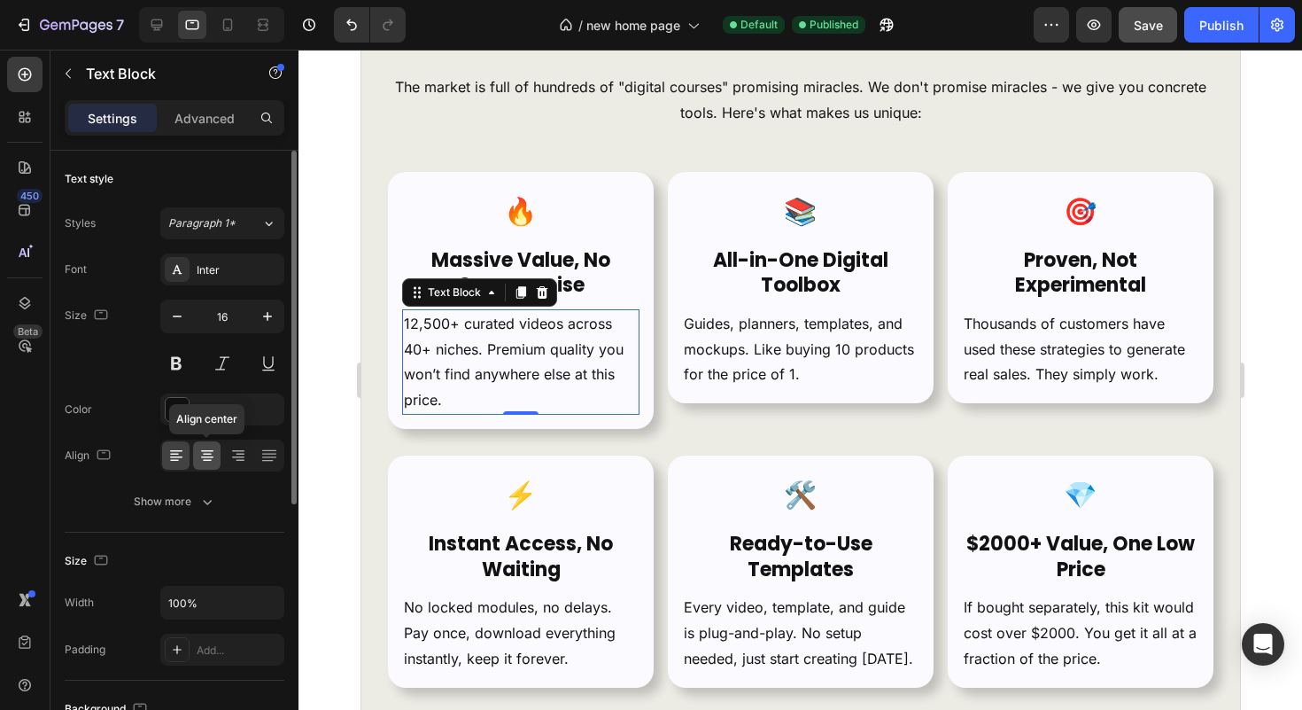
click at [197, 451] on div at bounding box center [206, 455] width 27 height 28
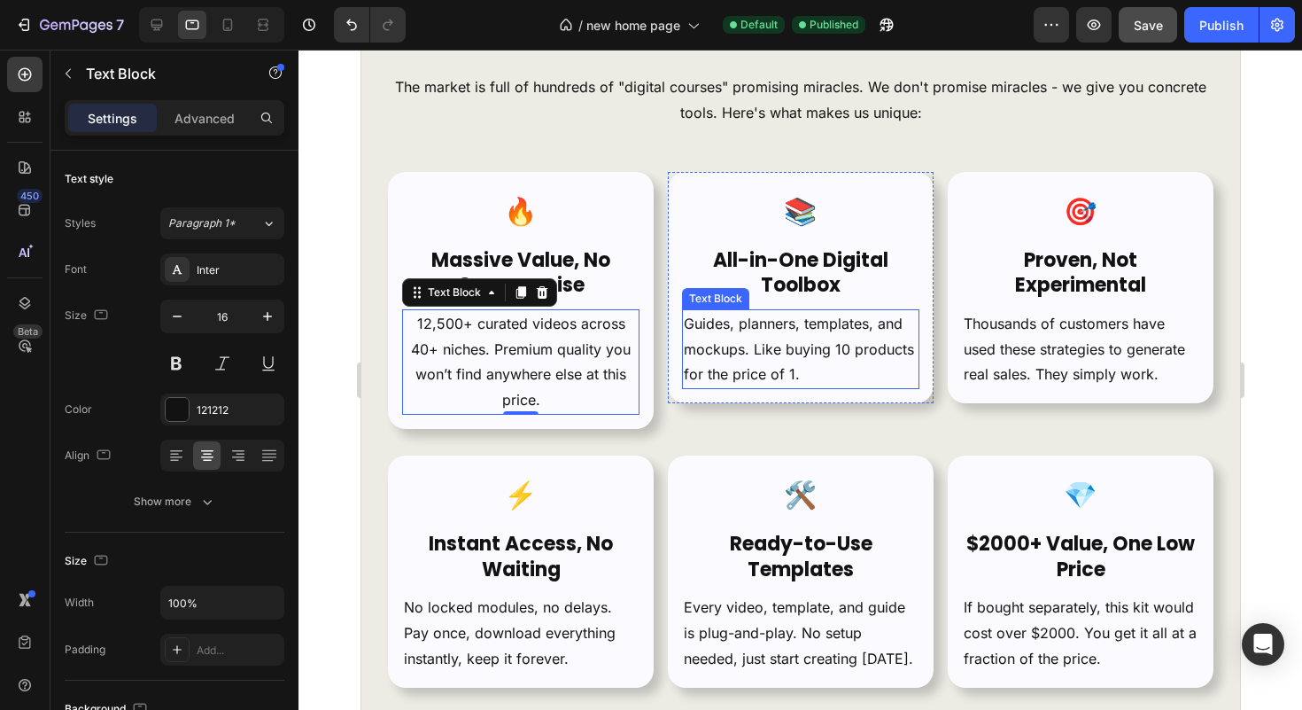
click at [813, 343] on p "Guides, planners, templates, and mockups. Like buying 10 products for the price…" at bounding box center [800, 349] width 234 height 76
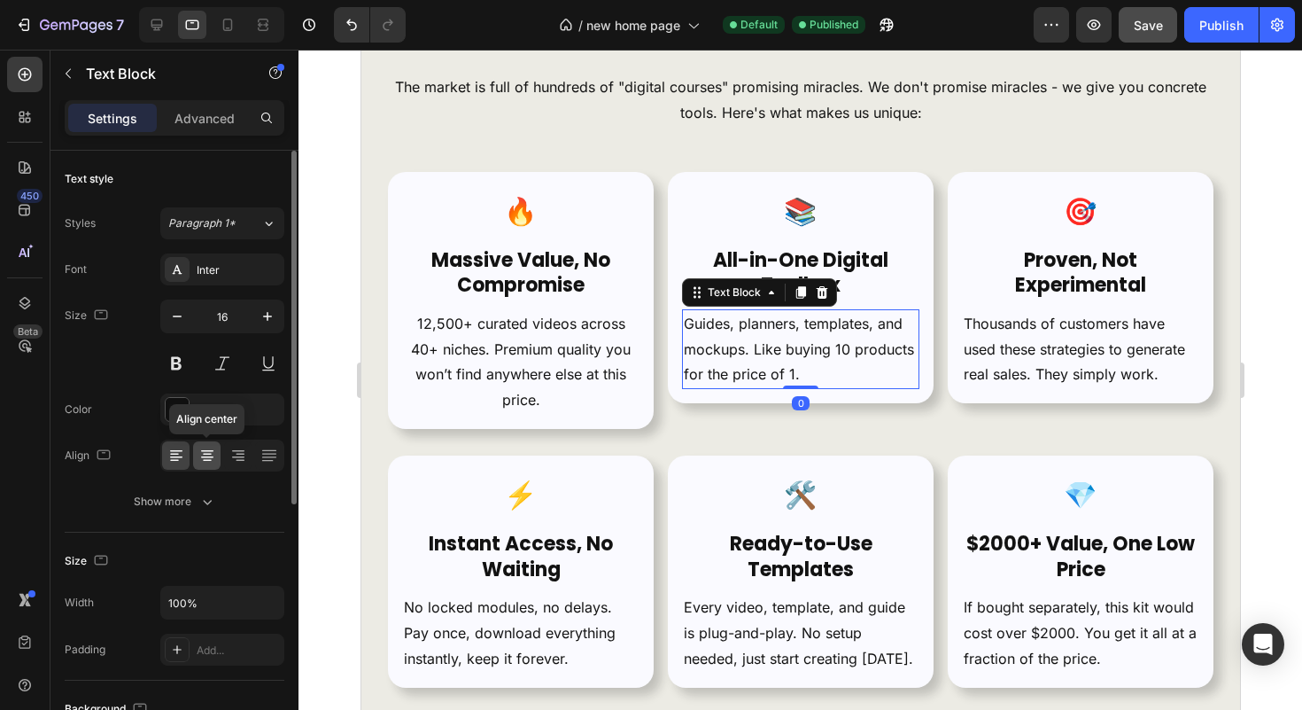
click at [218, 458] on div at bounding box center [206, 455] width 27 height 28
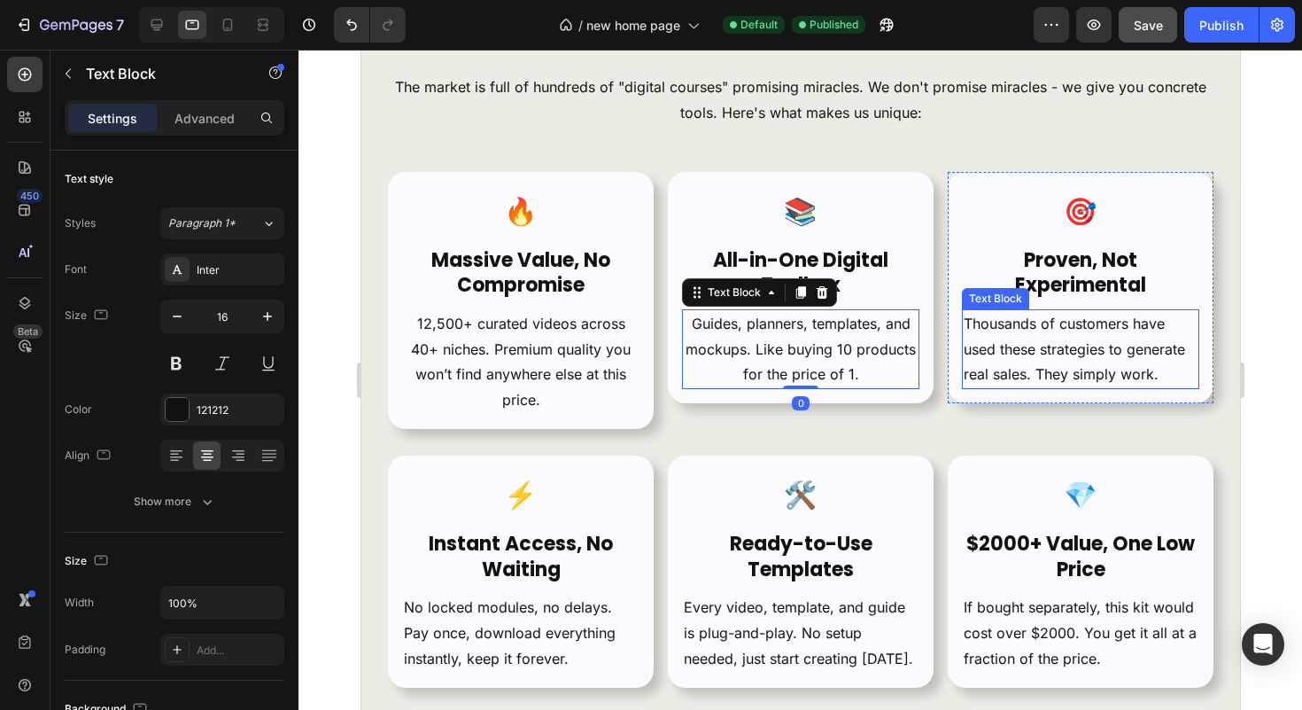
click at [1082, 370] on p "Thousands of customers have used these strategies to generate real sales. They …" at bounding box center [1080, 349] width 234 height 76
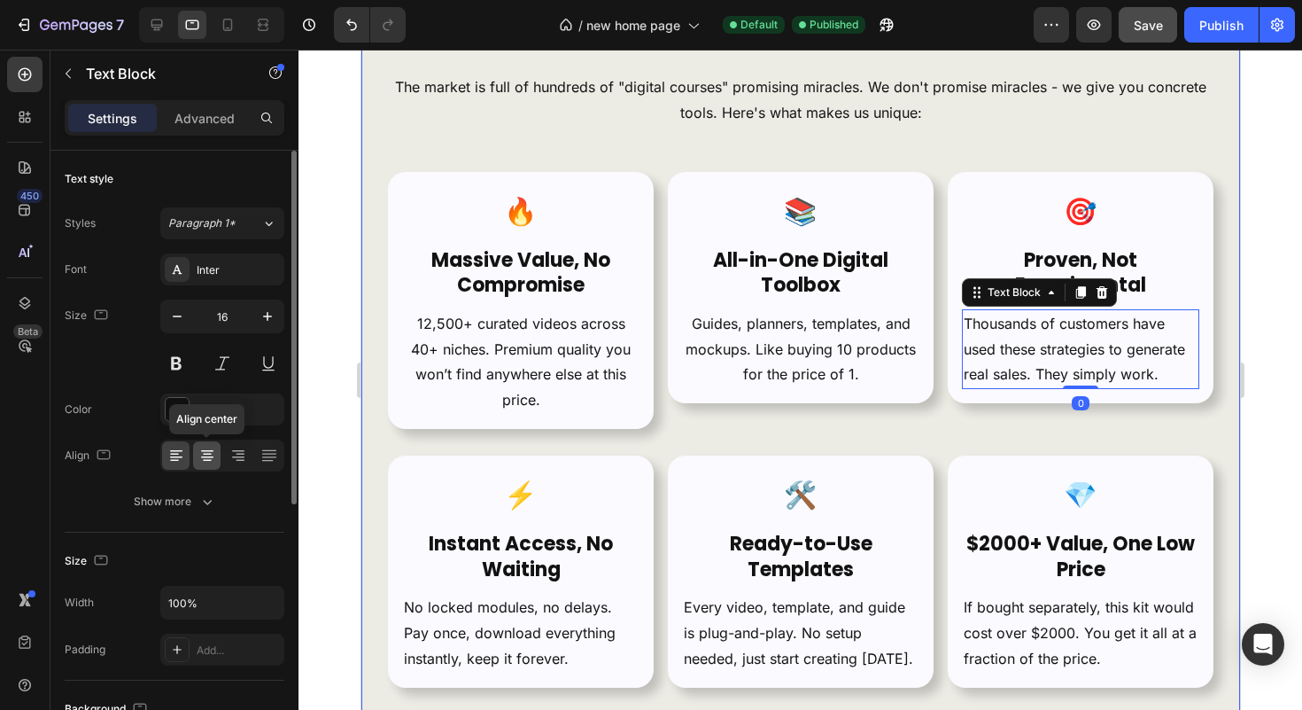
click at [219, 458] on div at bounding box center [206, 455] width 27 height 28
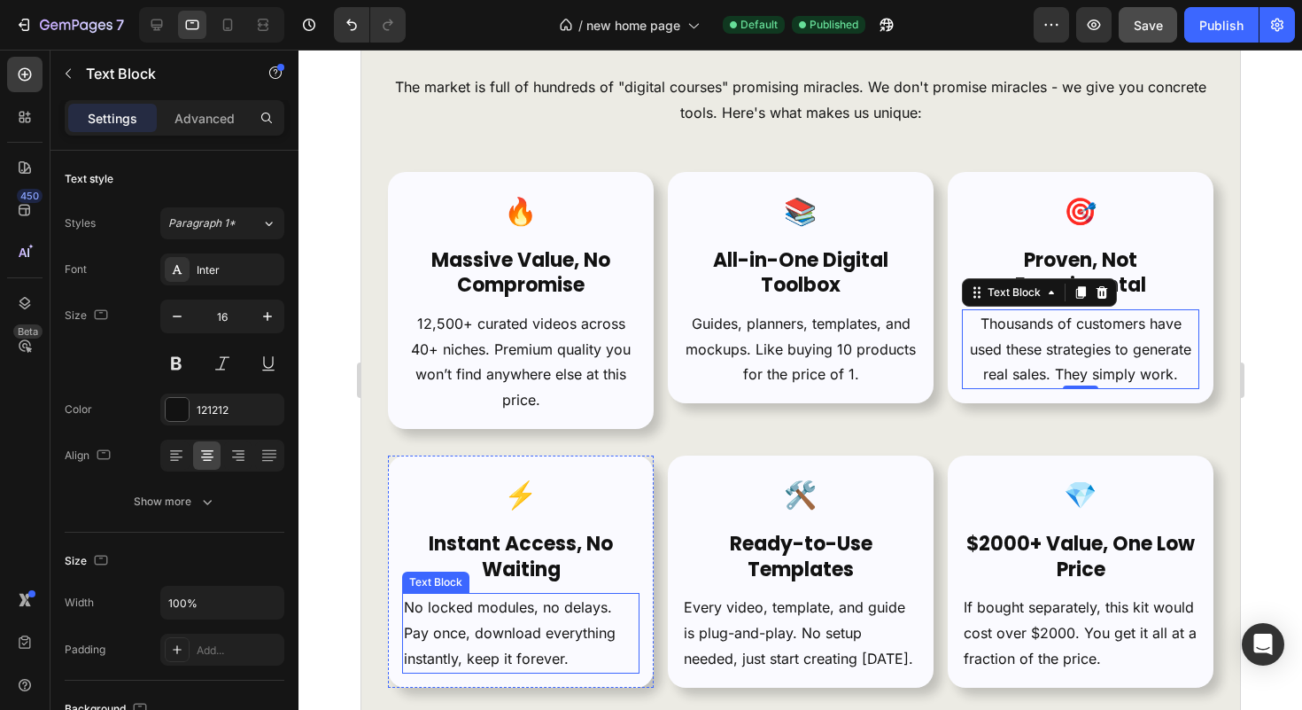
click at [521, 625] on p "No locked modules, no delays. Pay once, download everything instantly, keep it …" at bounding box center [520, 632] width 234 height 76
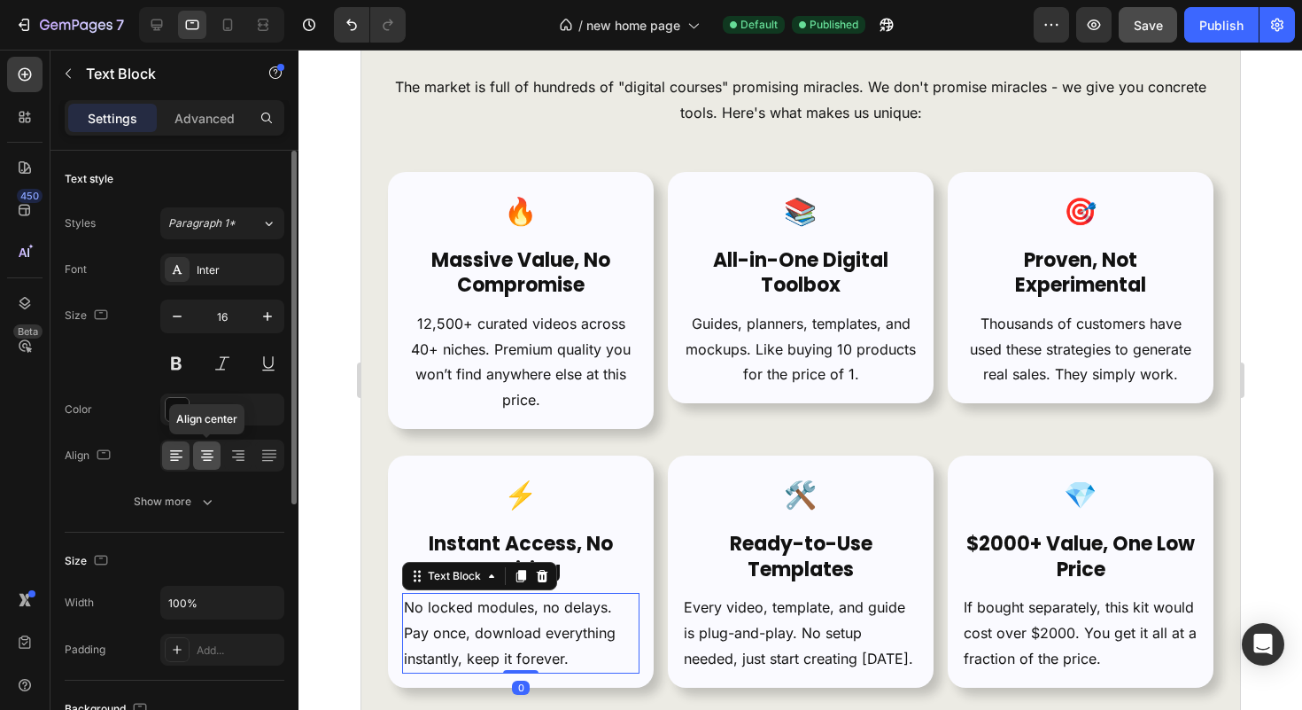
click at [203, 450] on icon at bounding box center [207, 451] width 12 height 2
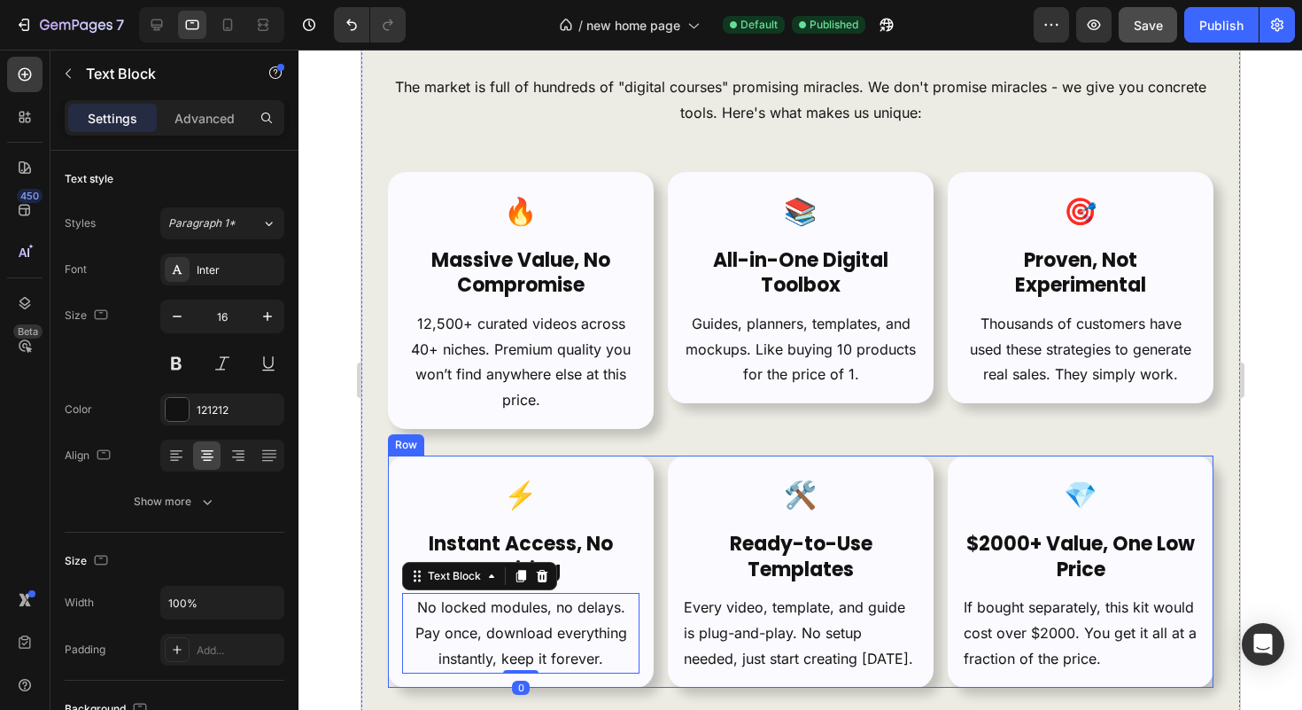
click at [757, 662] on p "Every video, template, and guide is plug-and-play. No setup needed, just start …" at bounding box center [800, 632] width 234 height 76
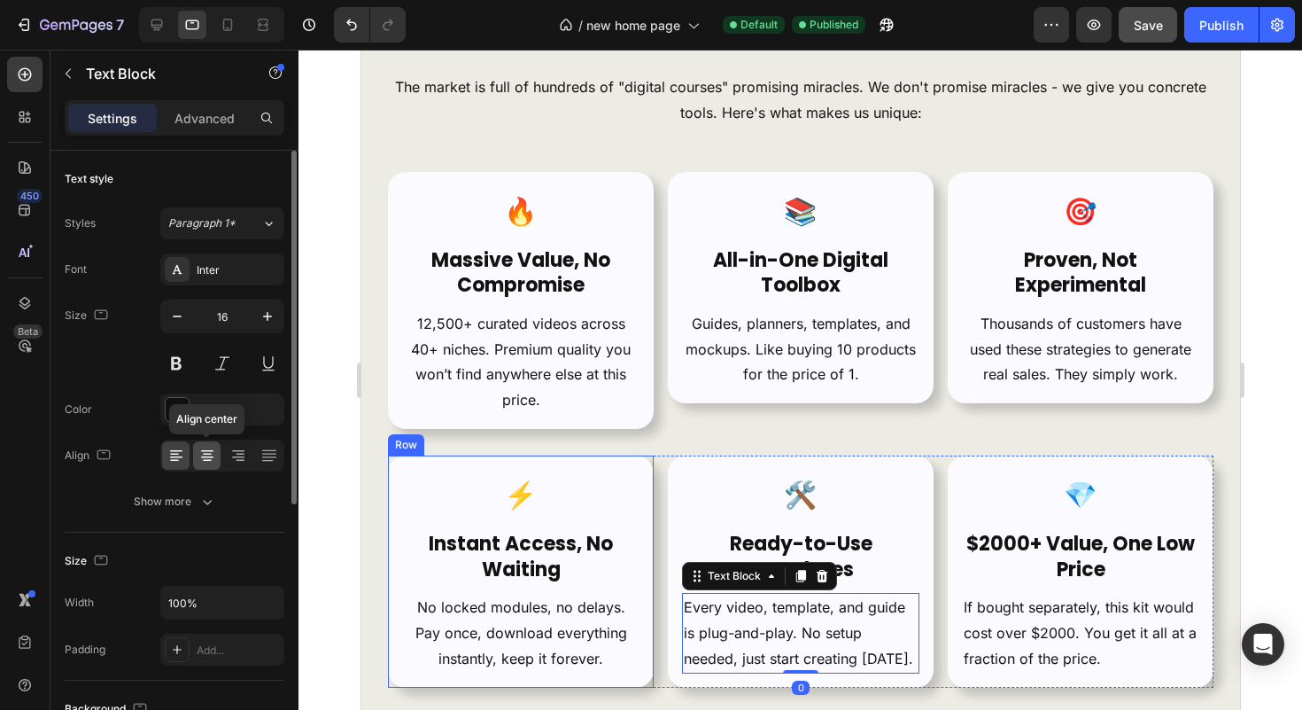
click at [213, 458] on icon at bounding box center [207, 455] width 18 height 18
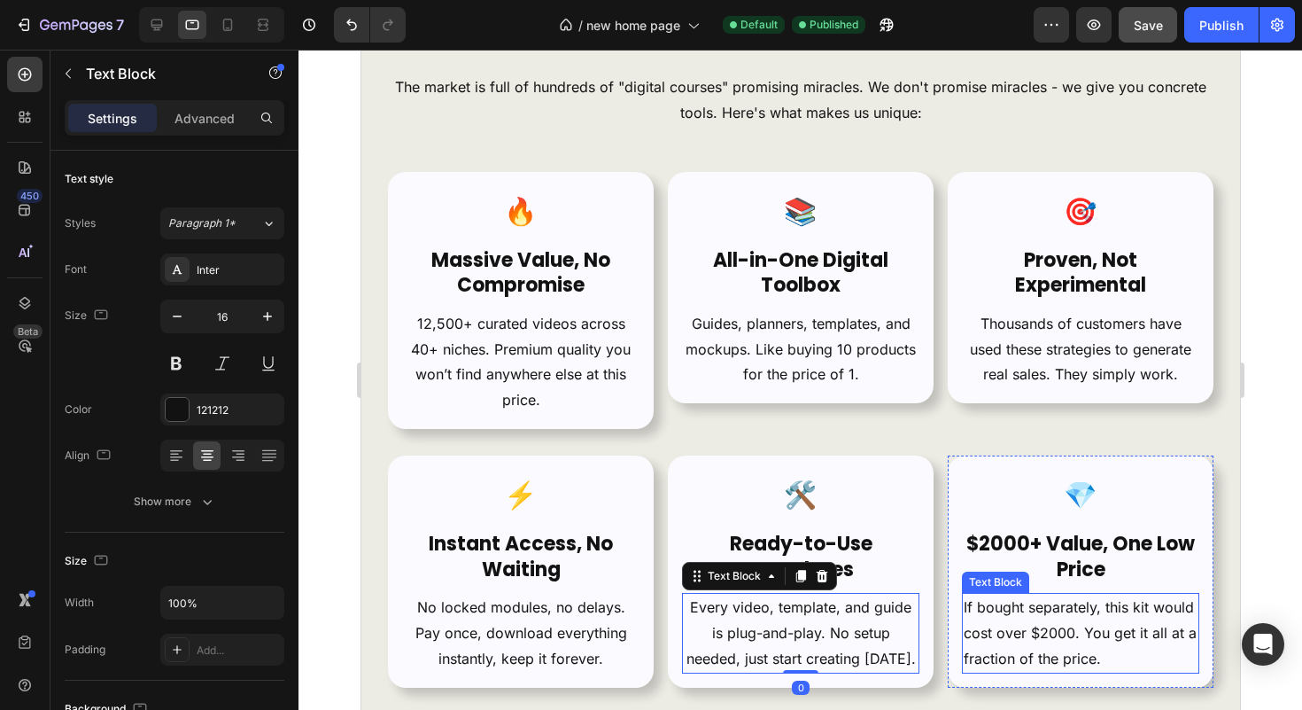
click at [1079, 640] on p "If bought separately, this kit would cost over $2000. You get it all at a fract…" at bounding box center [1080, 632] width 234 height 76
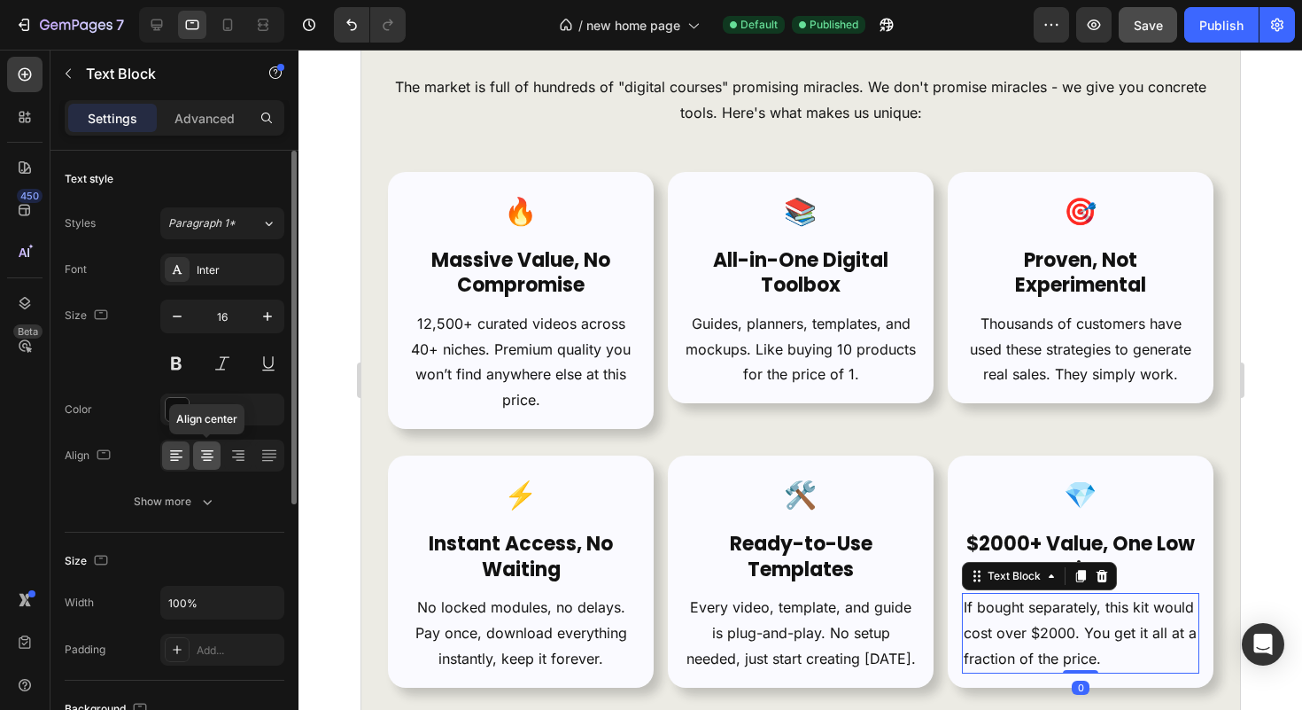
click at [210, 461] on icon at bounding box center [207, 455] width 18 height 18
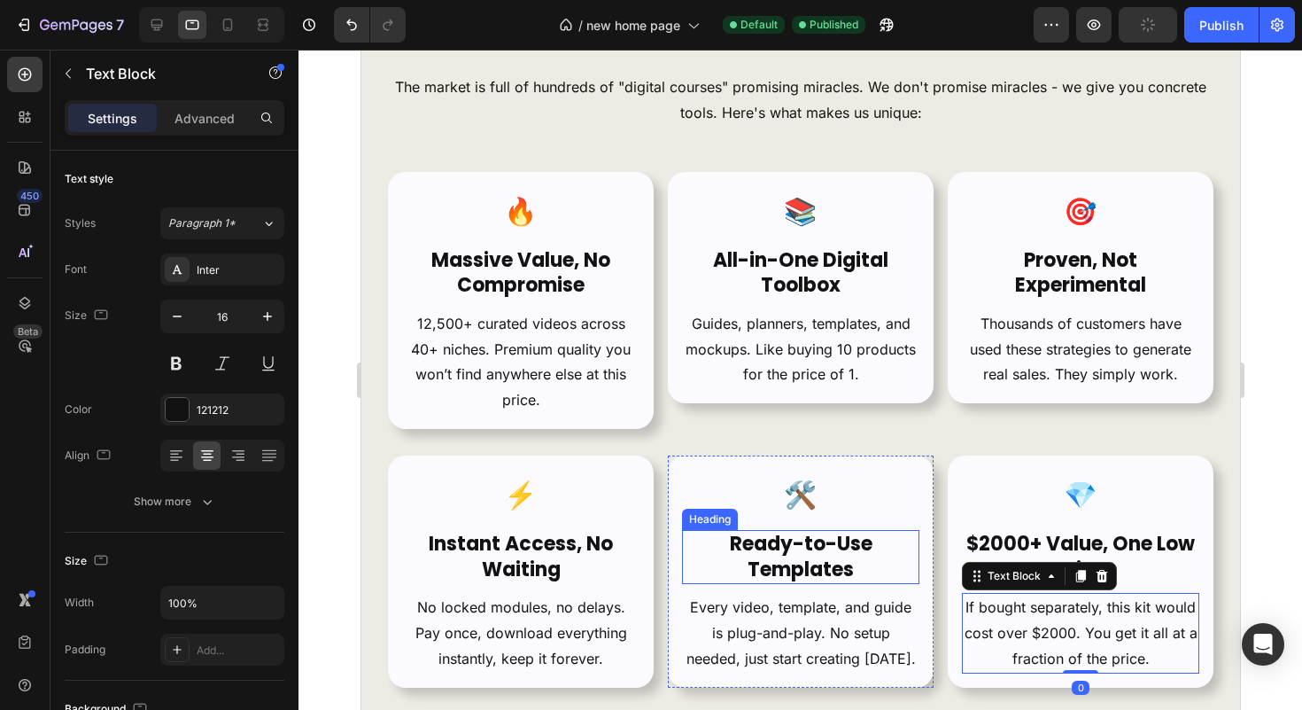
click at [762, 575] on strong "Ready-to-Use Templates" at bounding box center [800, 556] width 143 height 53
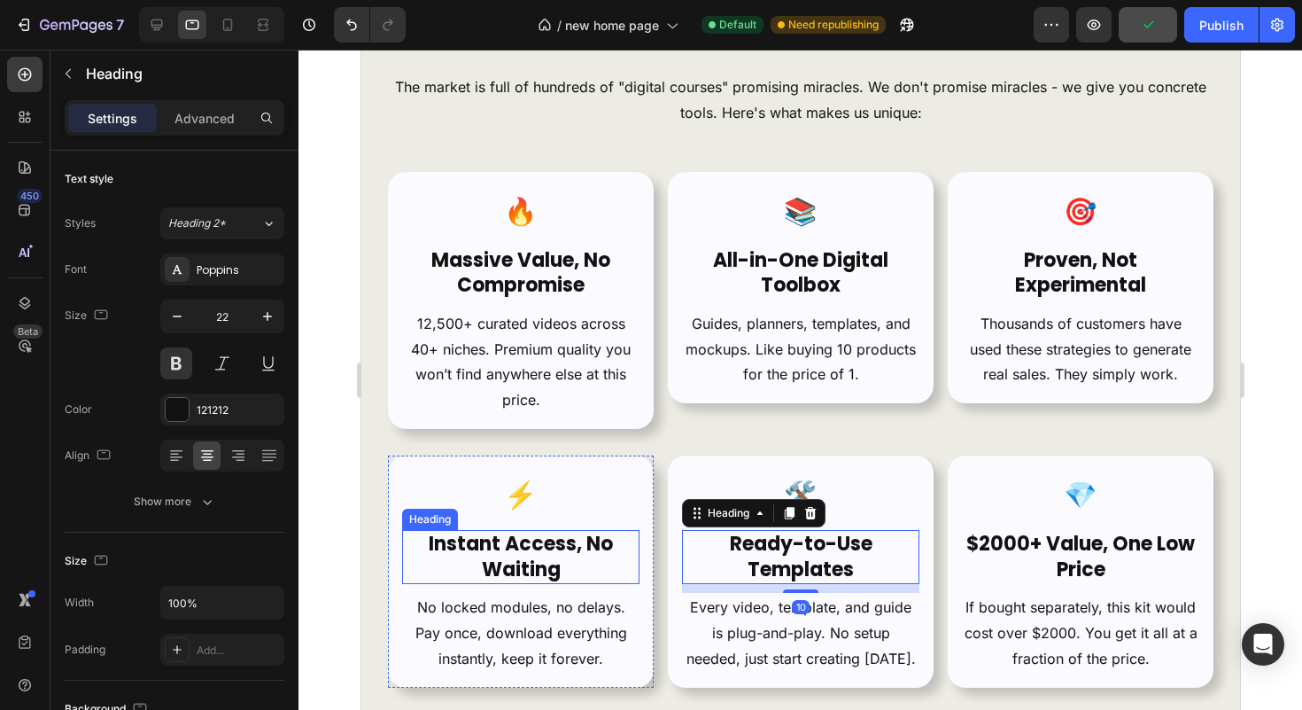
click at [581, 564] on h2 "Instant Access, No Waiting" at bounding box center [519, 557] width 237 height 54
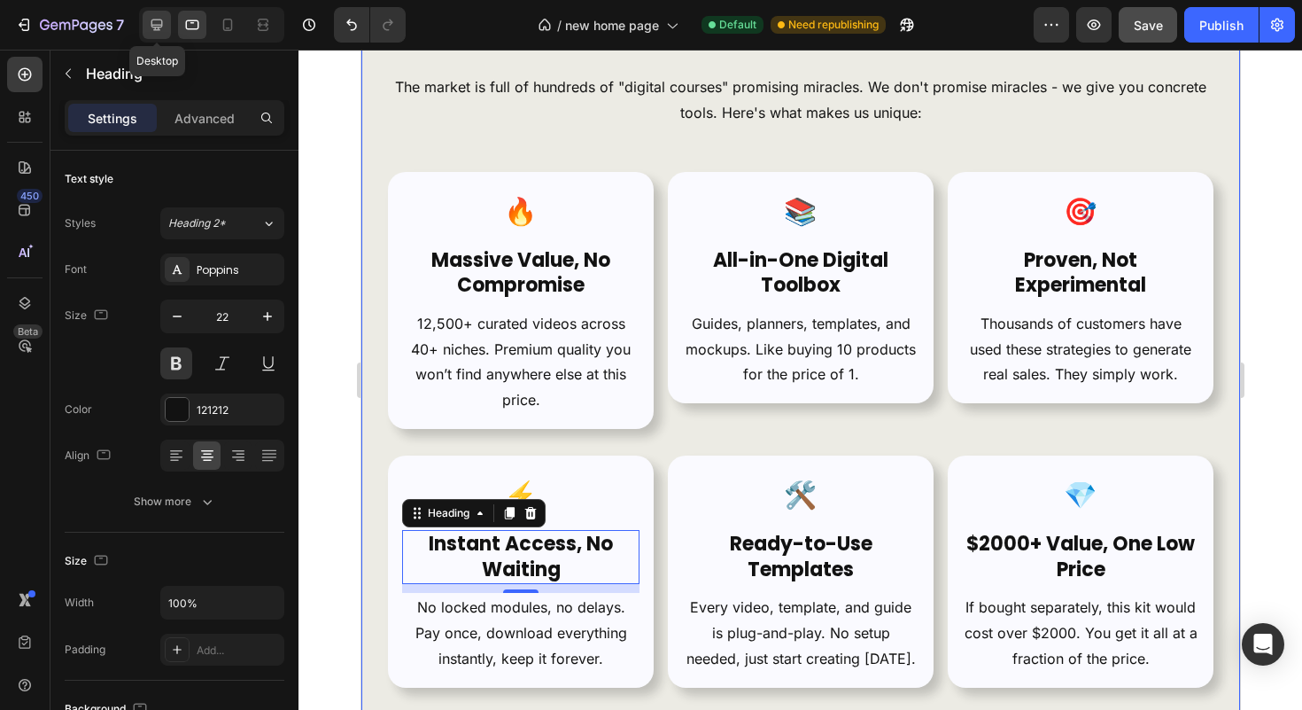
click at [159, 33] on icon at bounding box center [157, 25] width 18 height 18
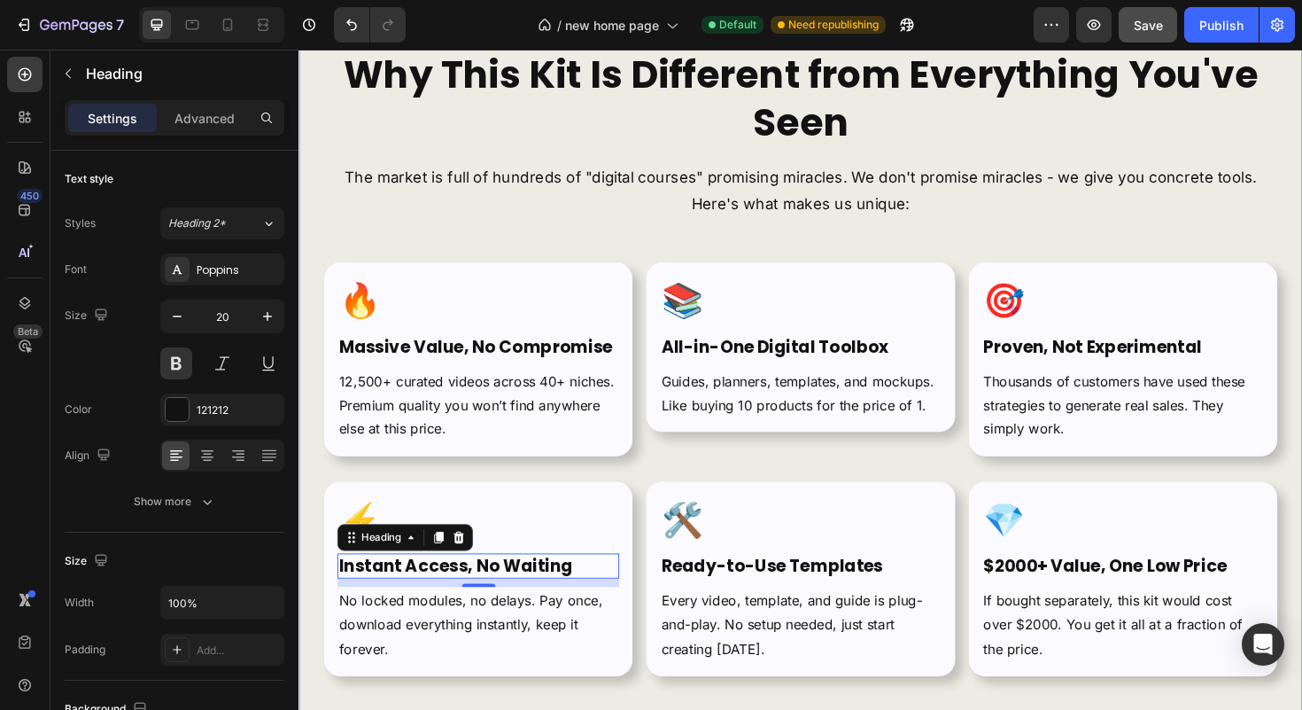
scroll to position [6917, 0]
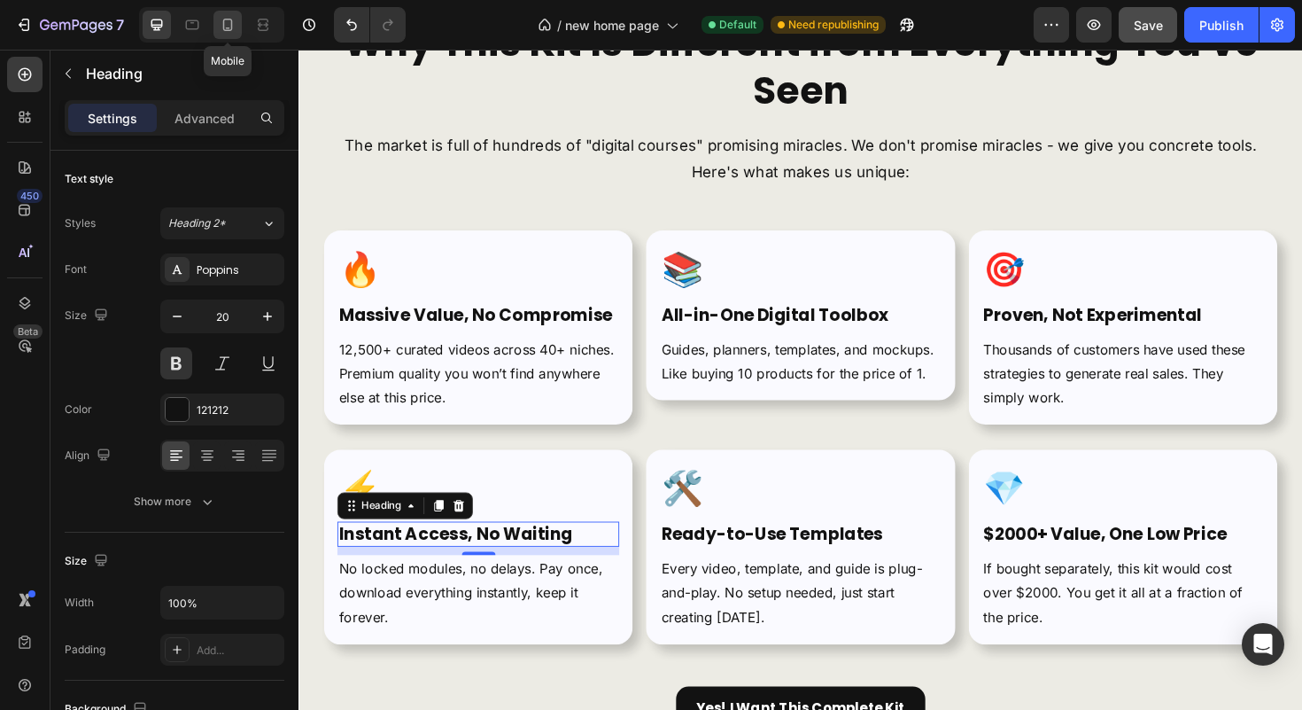
click at [224, 17] on icon at bounding box center [228, 25] width 18 height 18
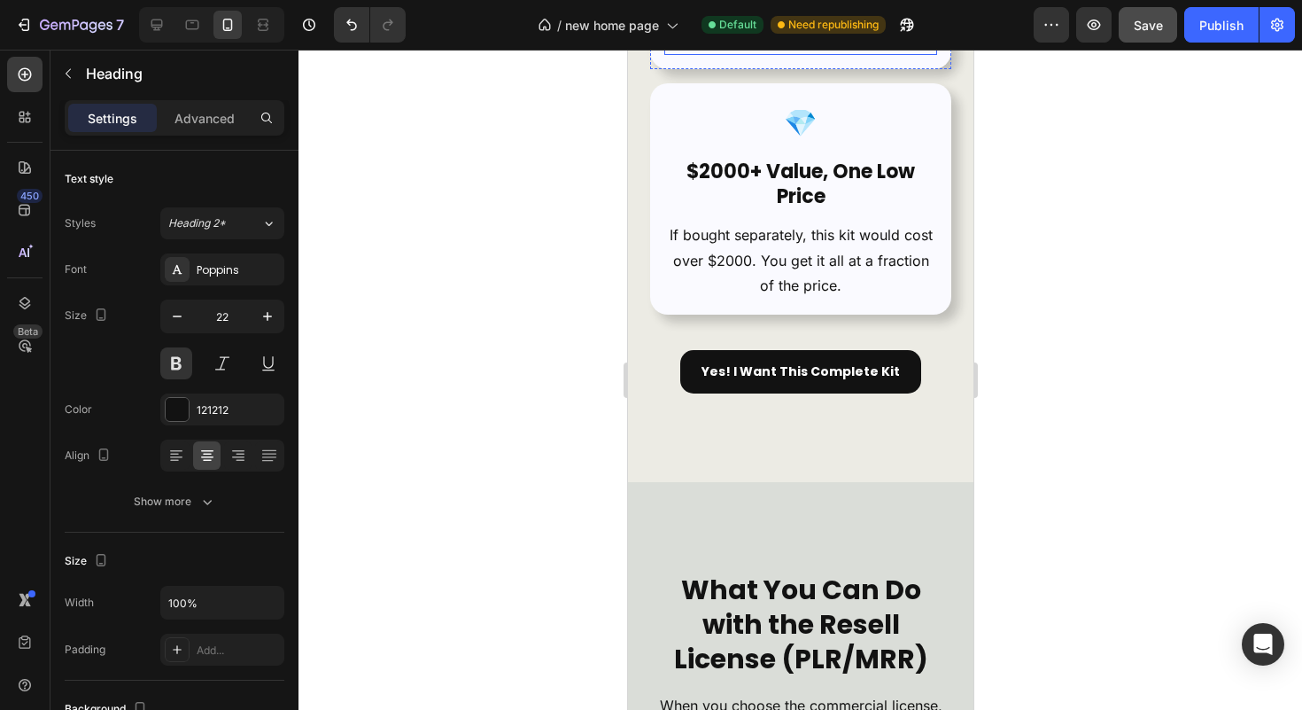
scroll to position [8282, 0]
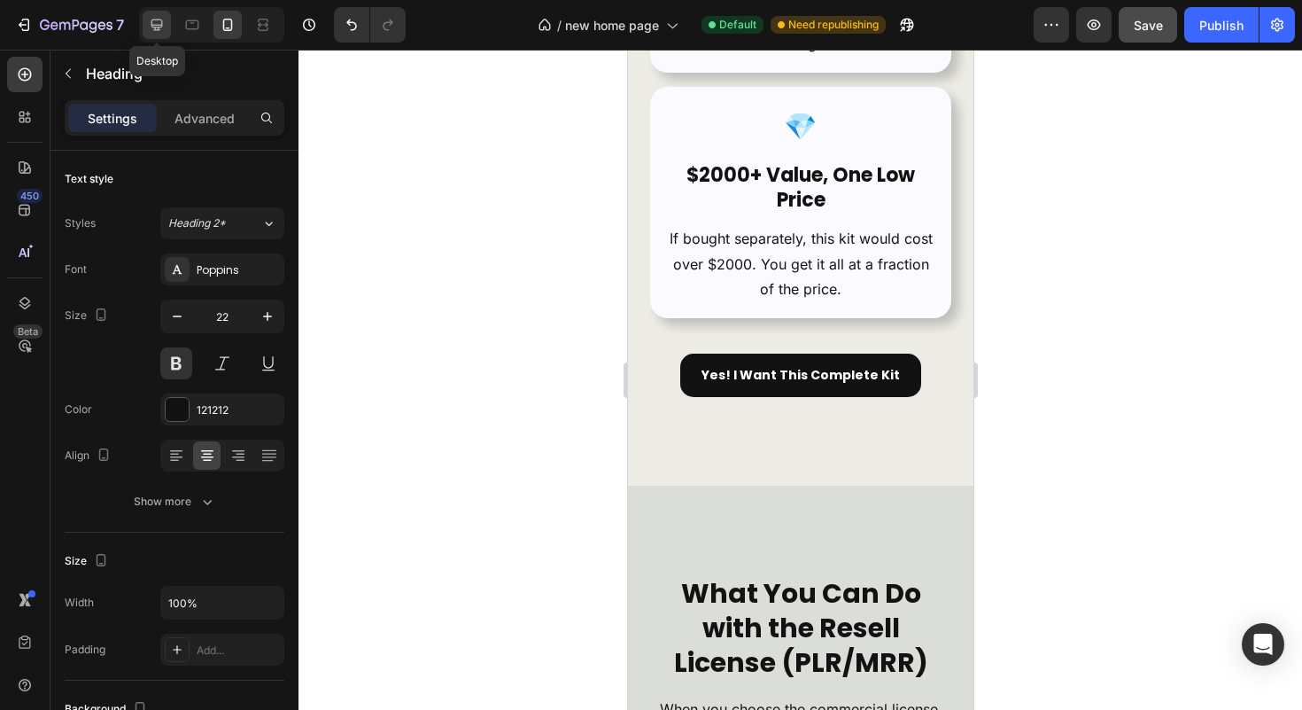
click at [168, 24] on div at bounding box center [157, 25] width 28 height 28
type input "20"
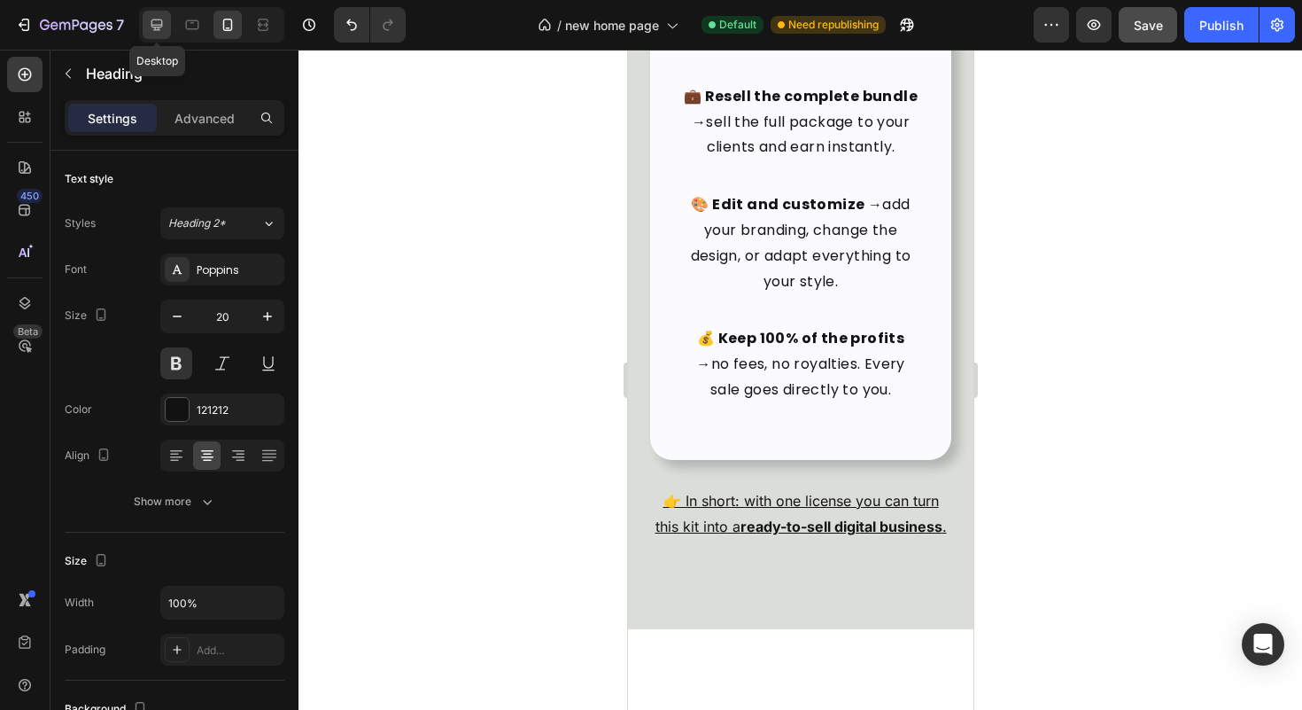
scroll to position [8010, 0]
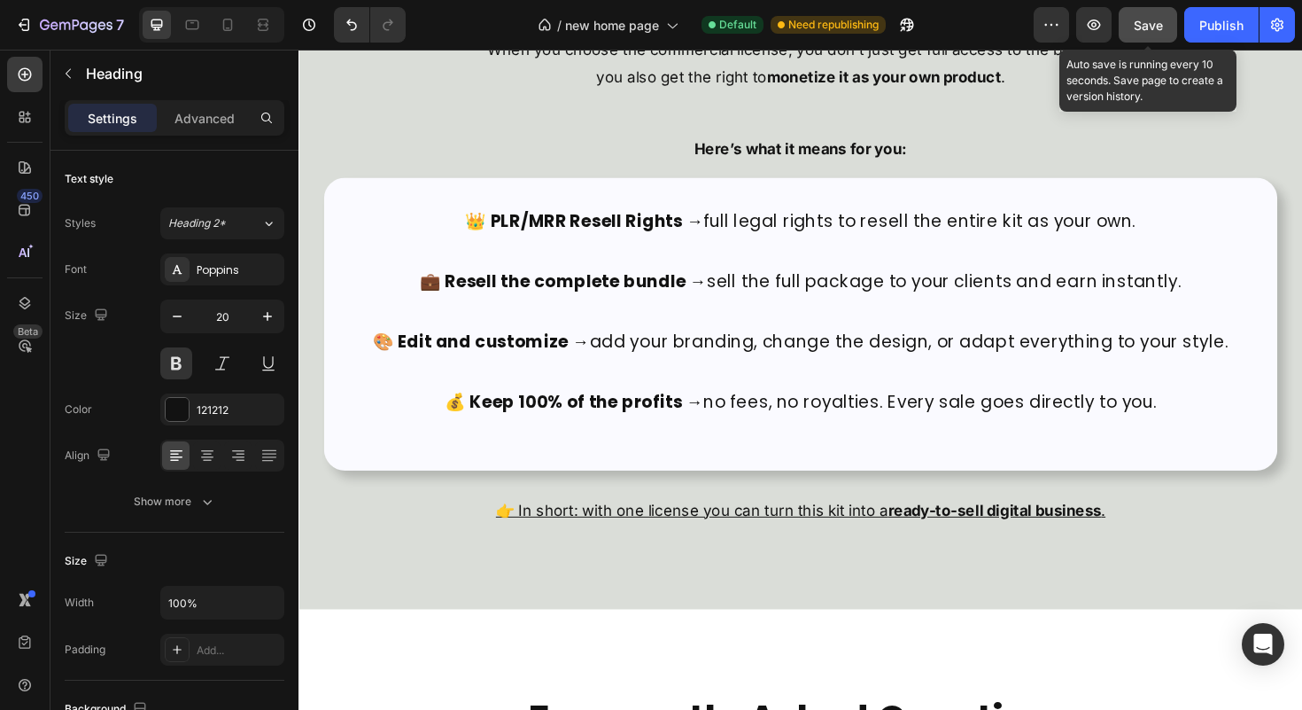
click at [1140, 21] on span "Save" at bounding box center [1148, 25] width 29 height 15
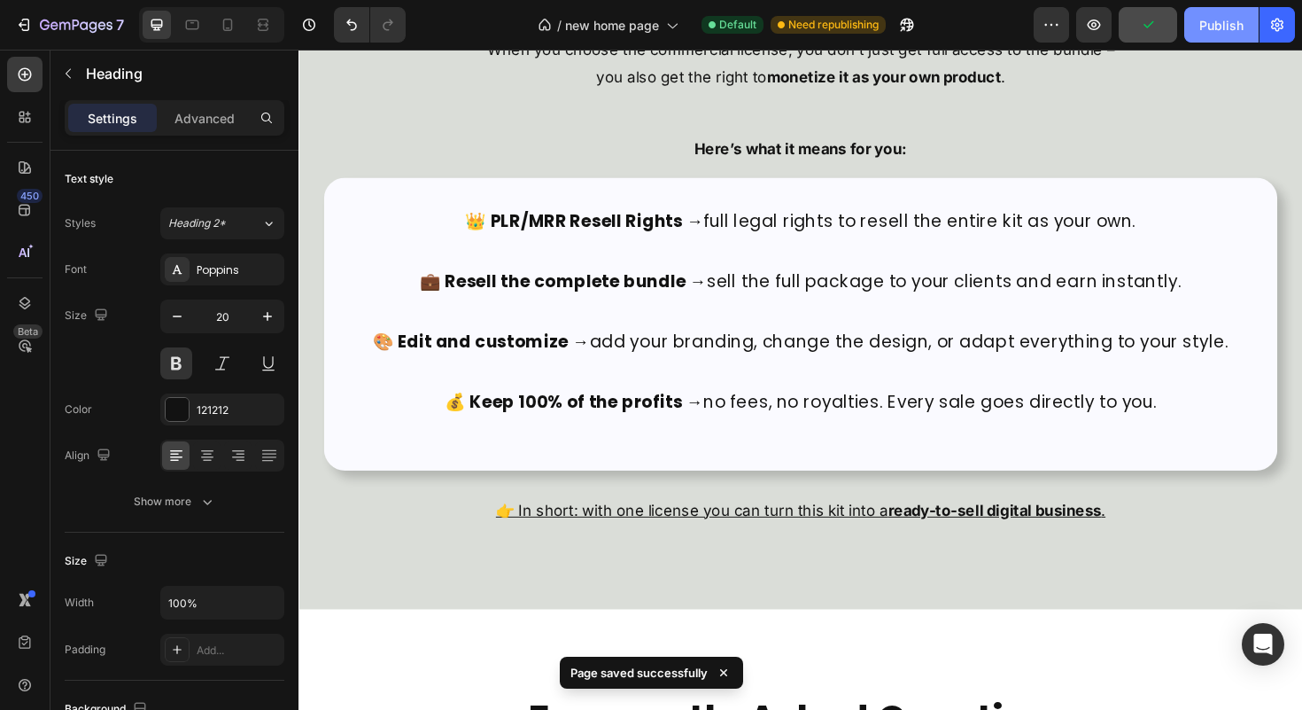
click at [1229, 23] on div "Publish" at bounding box center [1221, 25] width 44 height 19
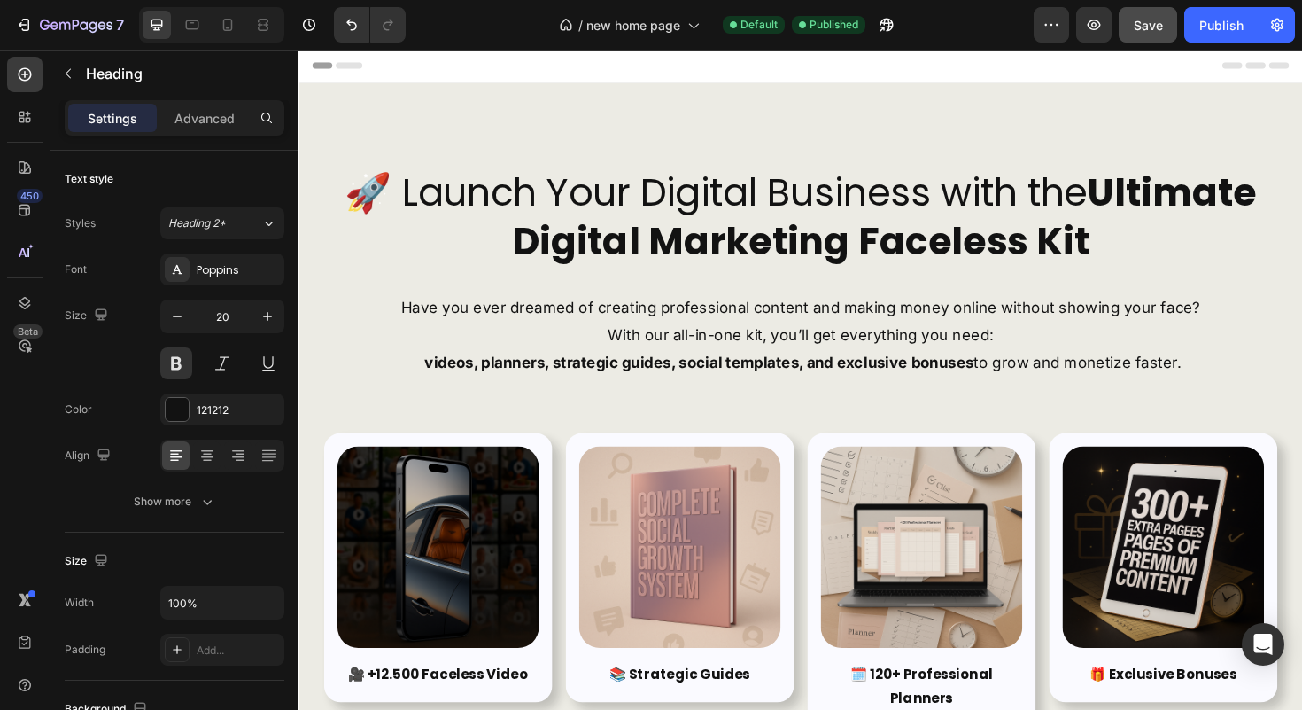
scroll to position [0, 0]
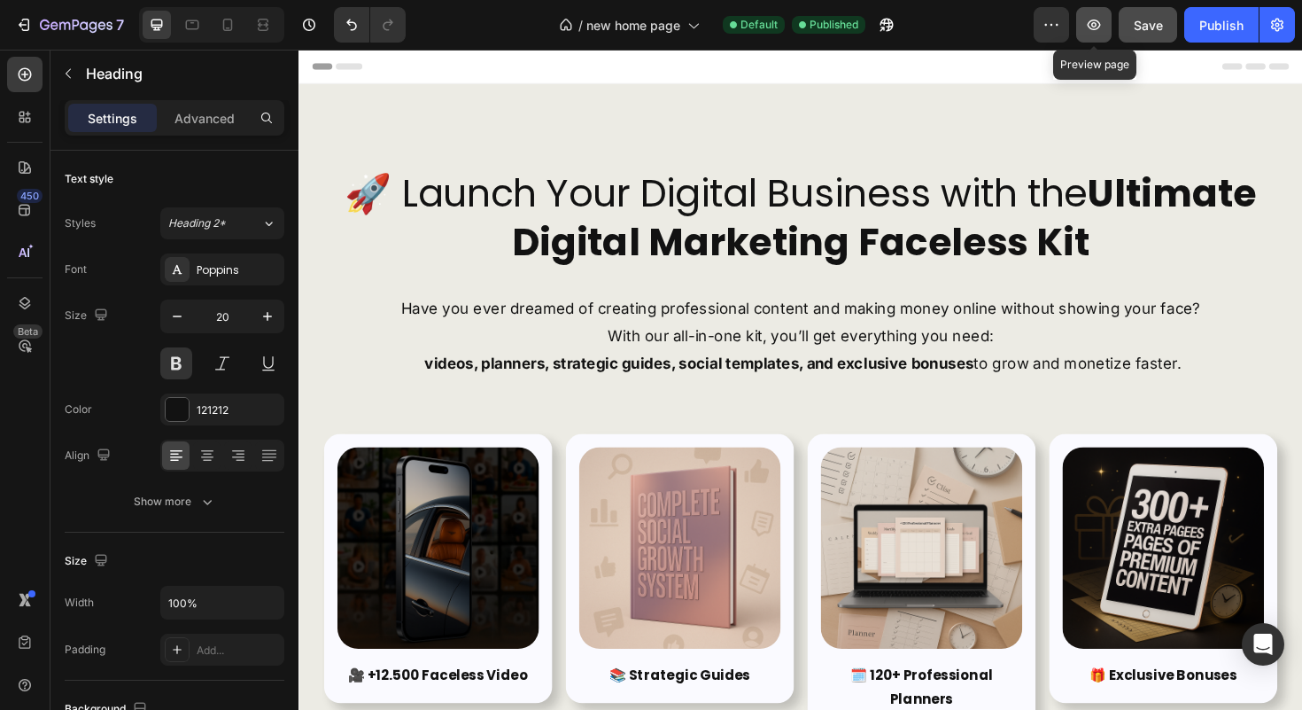
click at [1093, 22] on icon "button" at bounding box center [1093, 24] width 5 height 5
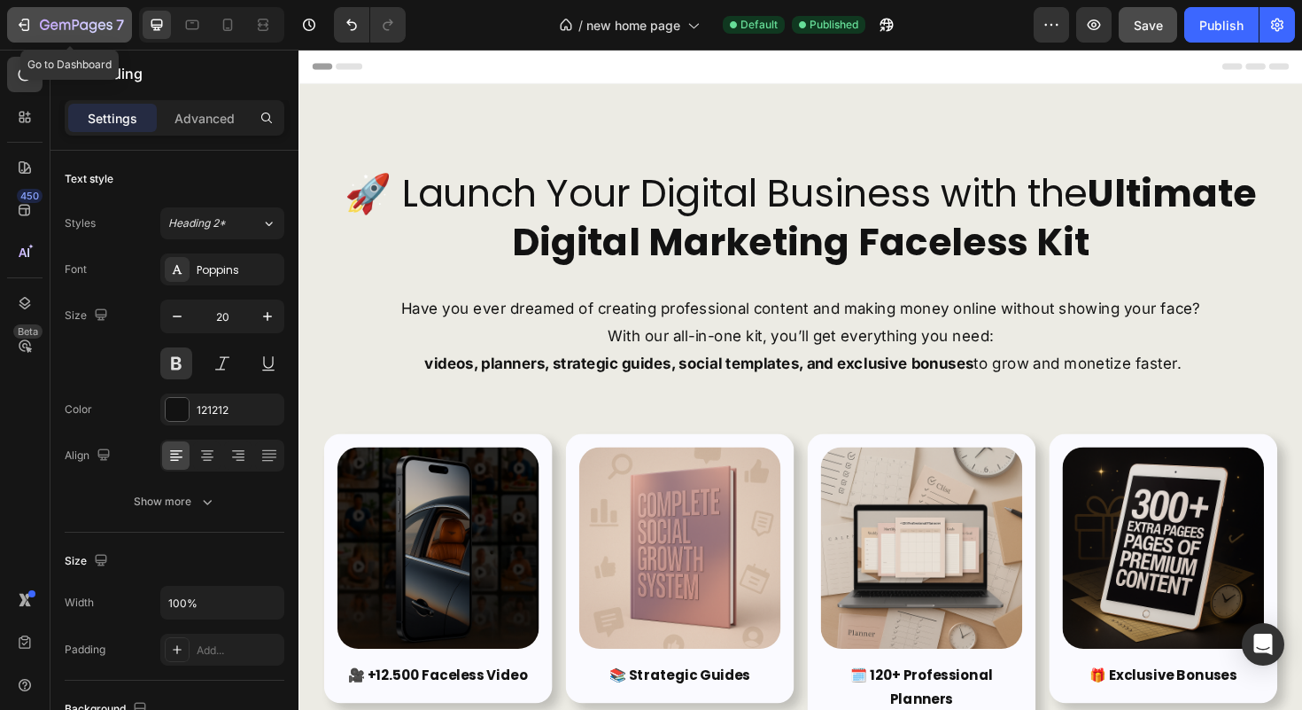
click at [66, 13] on button "7" at bounding box center [69, 24] width 125 height 35
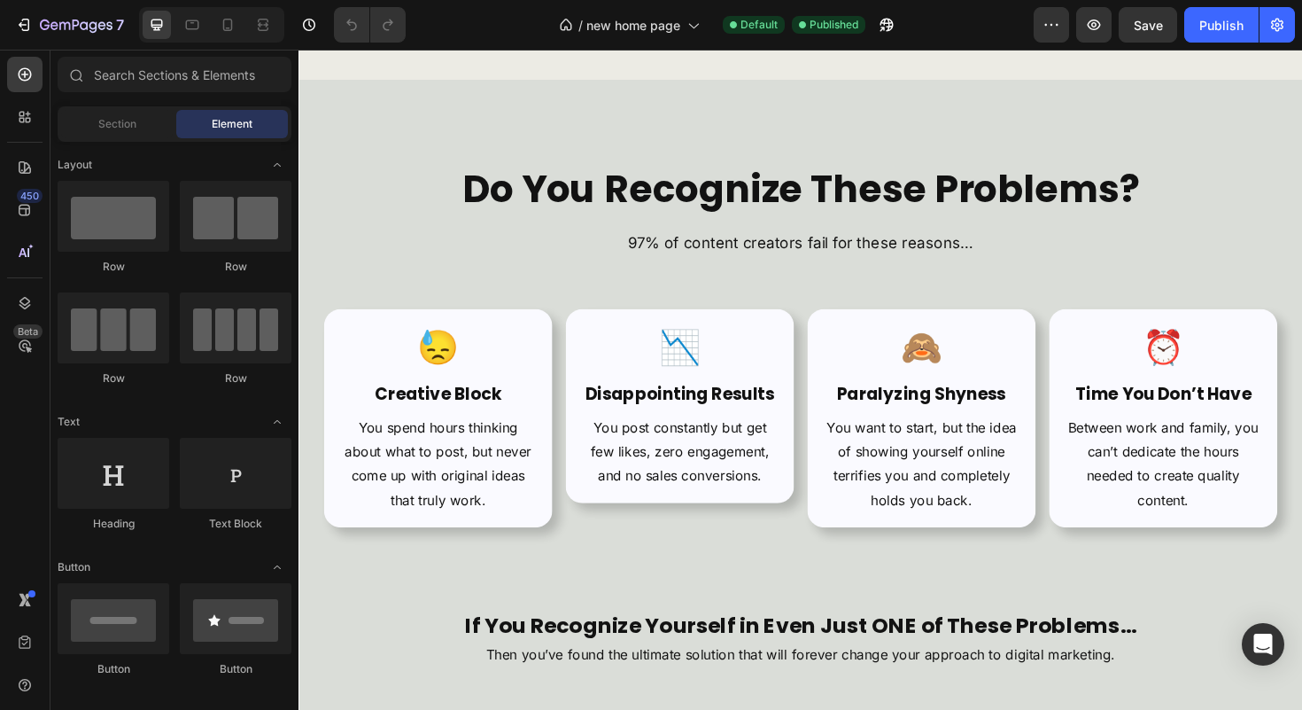
scroll to position [1010, 0]
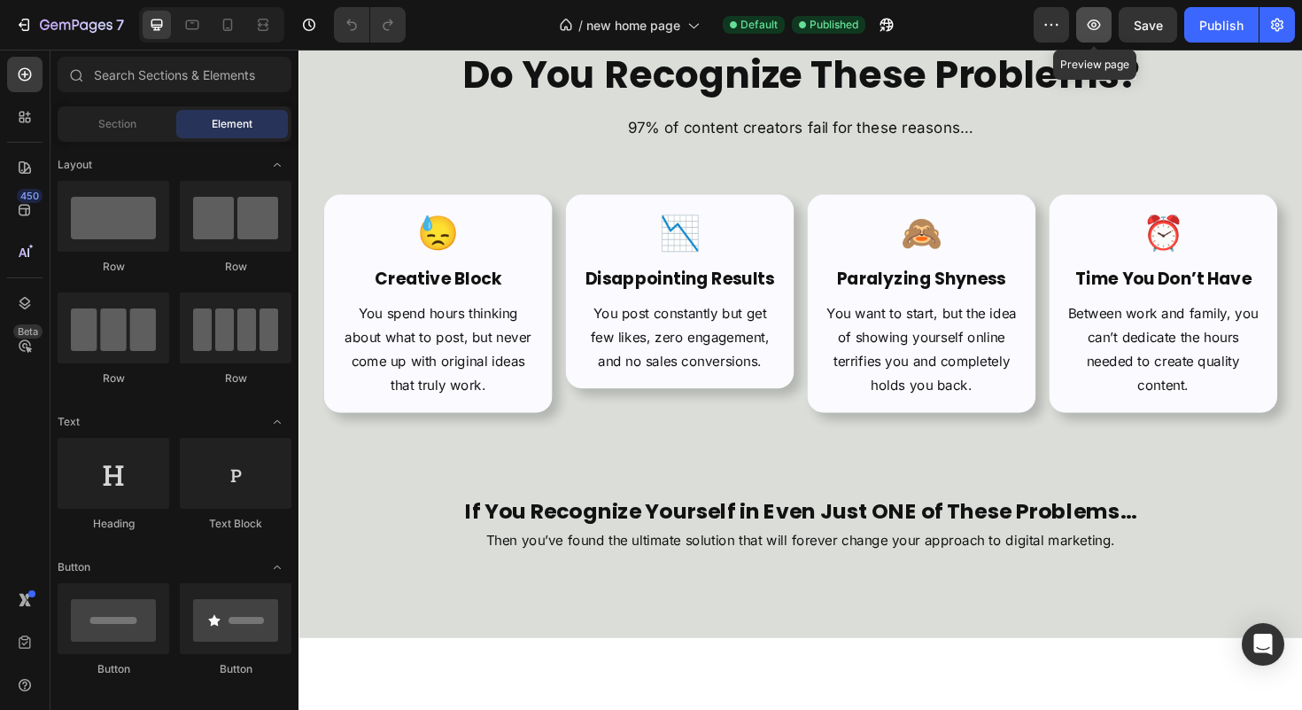
click at [1089, 13] on button "button" at bounding box center [1093, 24] width 35 height 35
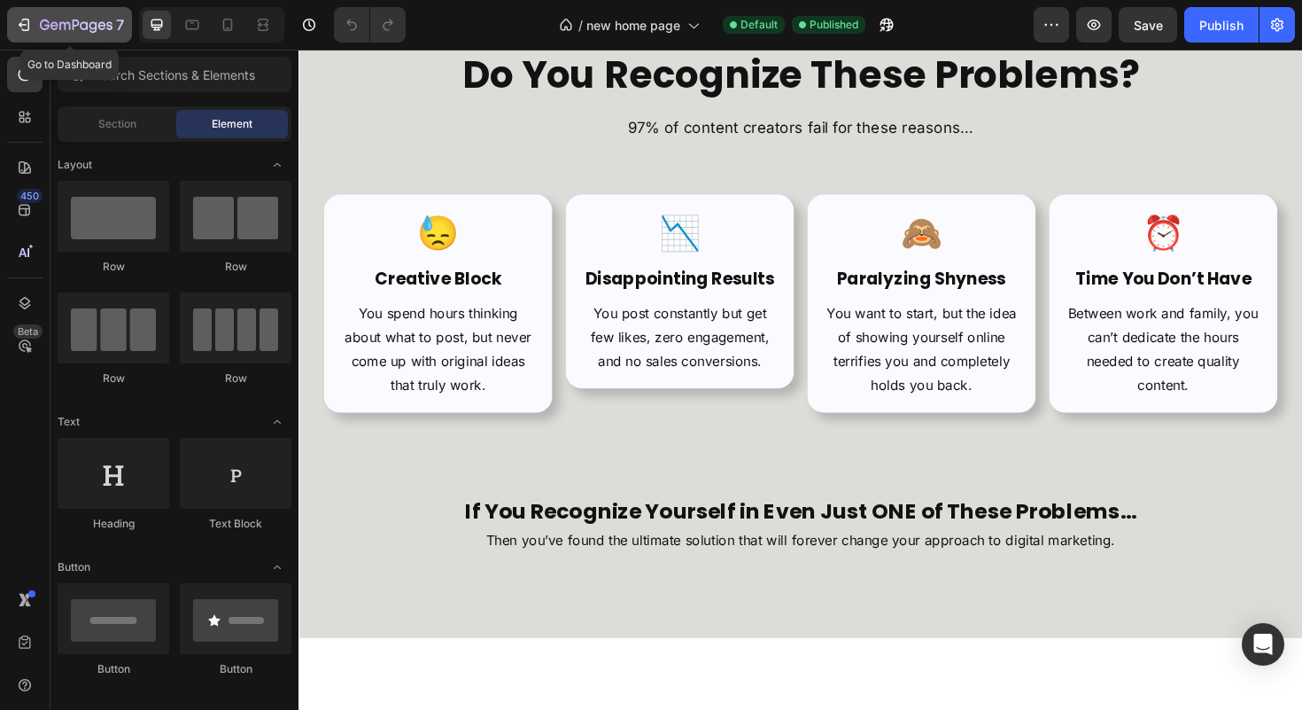
click at [105, 27] on icon "button" at bounding box center [76, 26] width 73 height 15
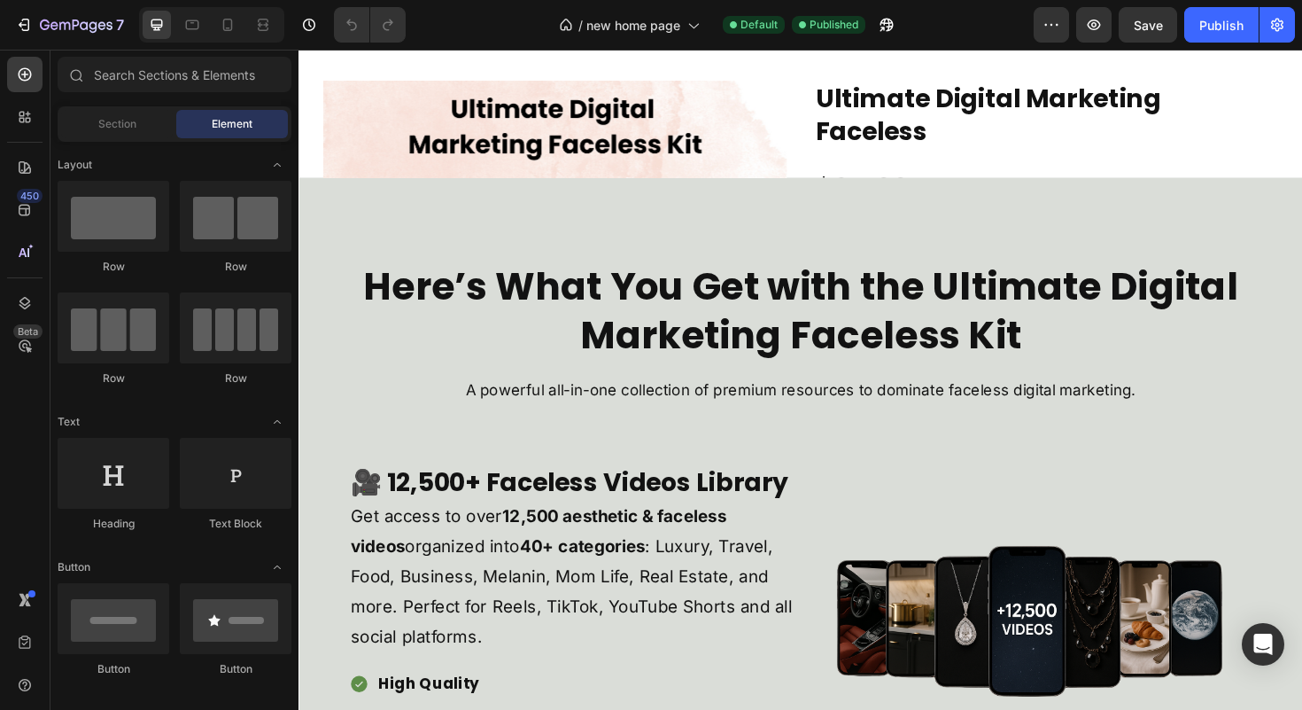
scroll to position [1702, 0]
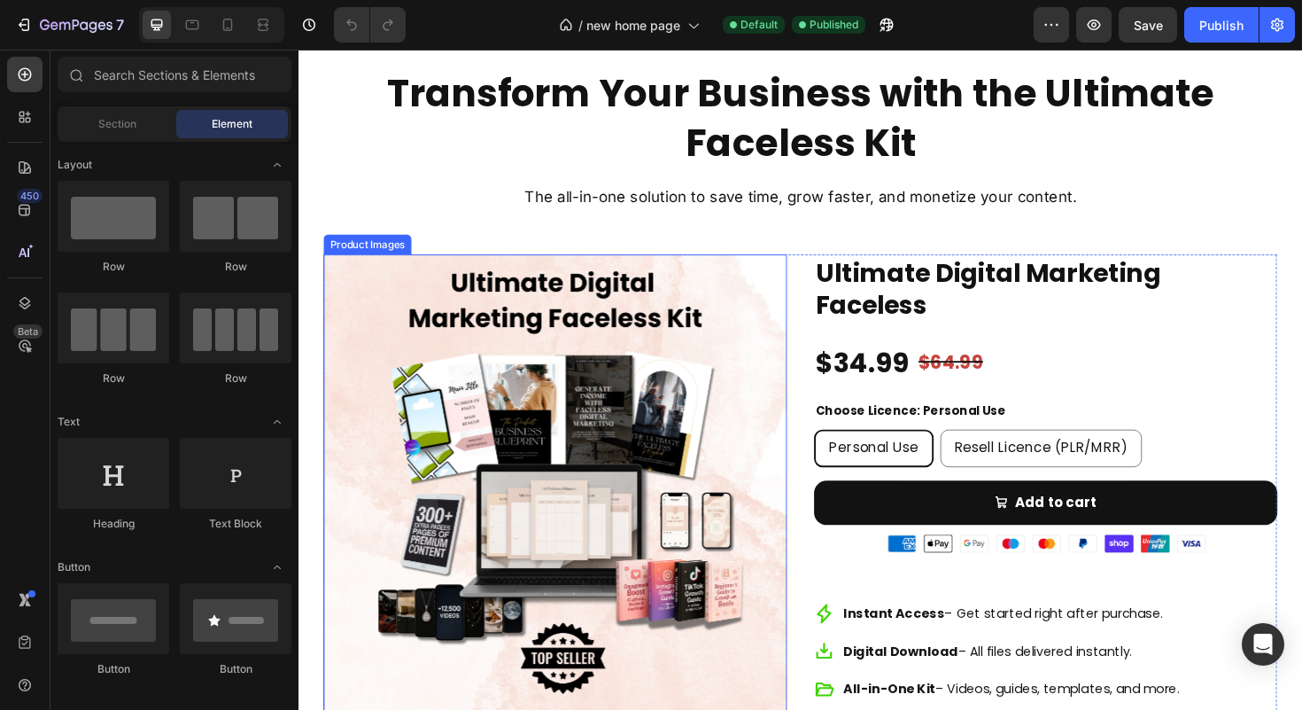
click at [492, 380] on img at bounding box center [570, 512] width 491 height 491
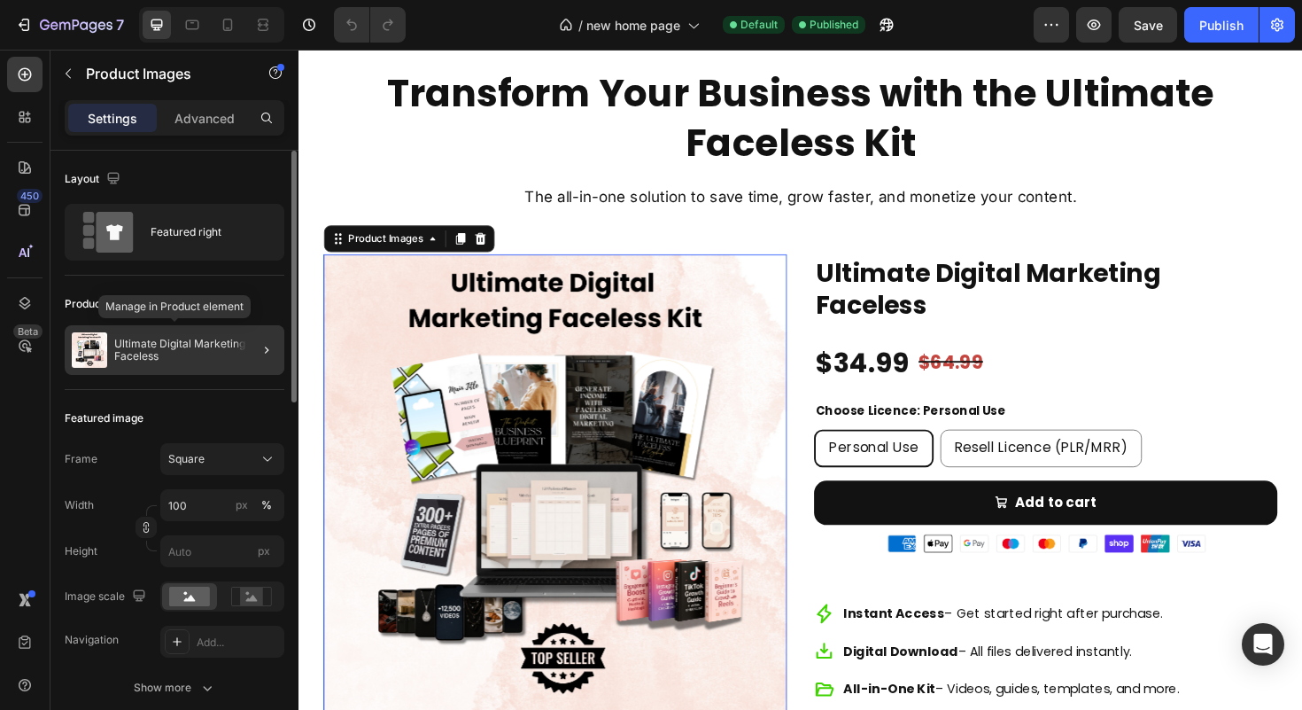
click at [217, 343] on p "Ultimate Digital Marketing Faceless" at bounding box center [195, 350] width 163 height 25
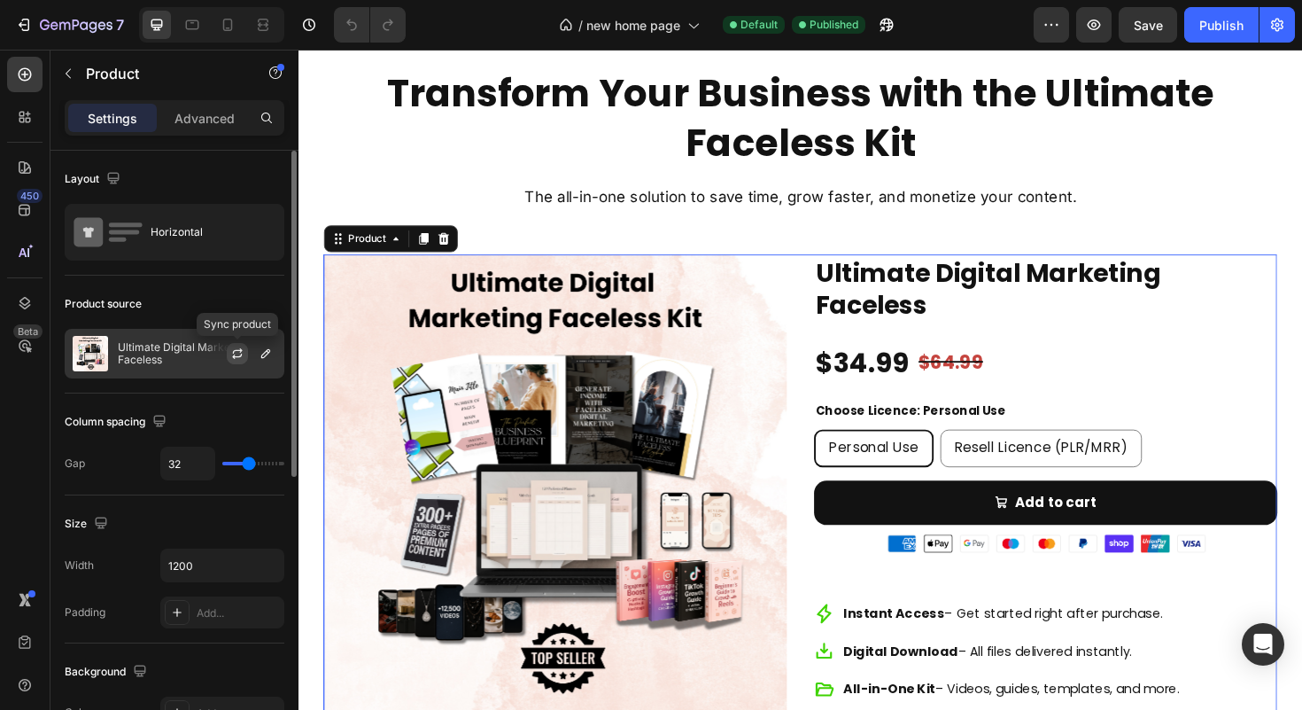
click at [238, 357] on icon "button" at bounding box center [237, 353] width 14 height 14
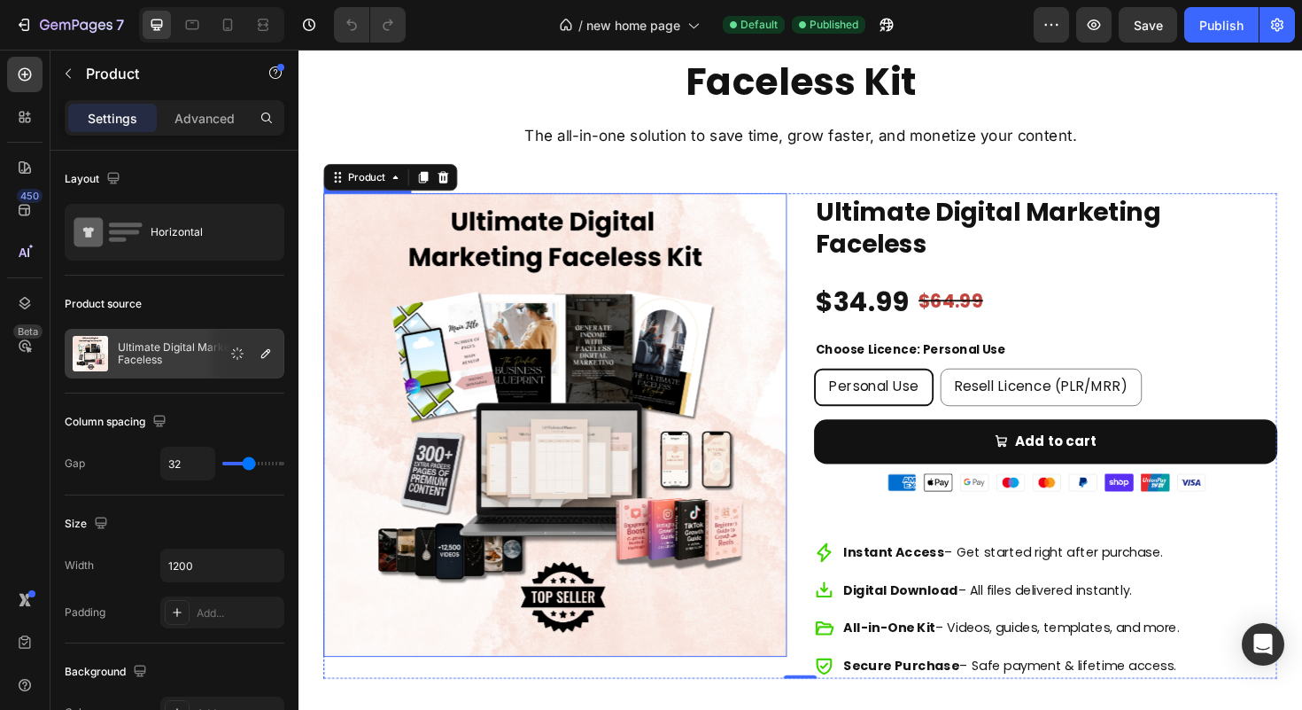
scroll to position [1791, 0]
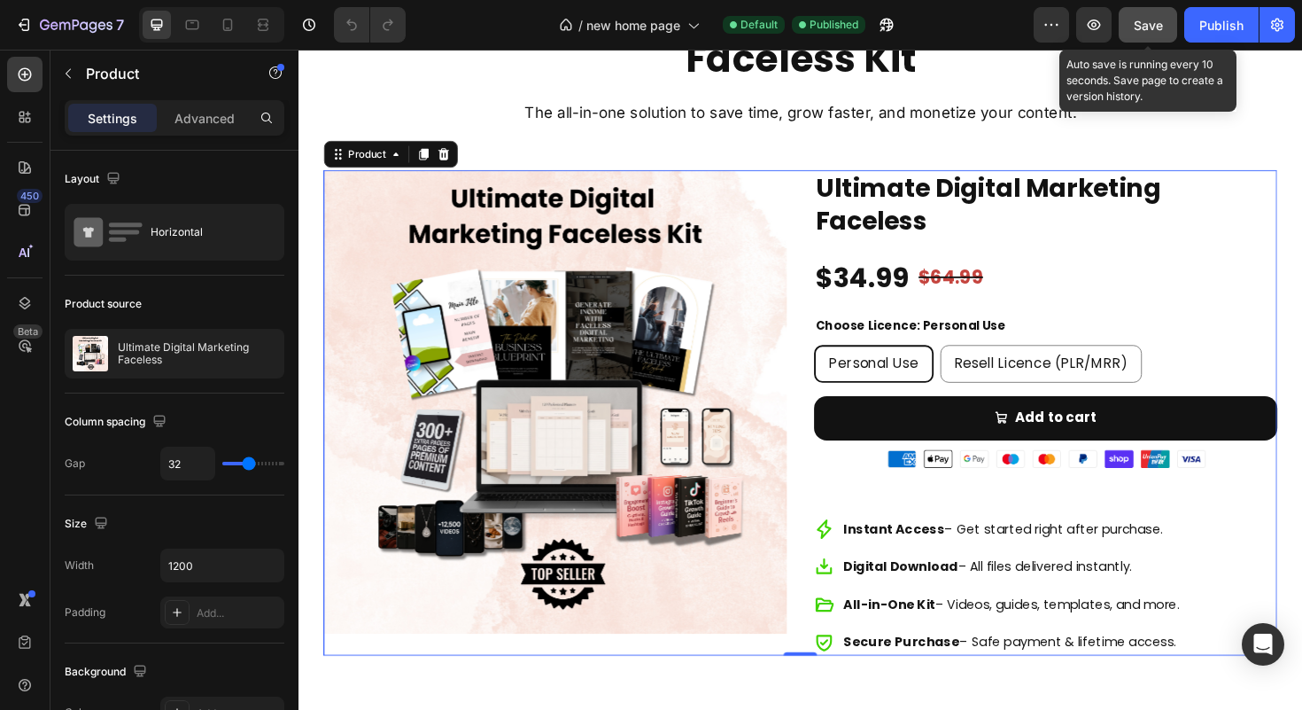
click at [1157, 40] on button "Save" at bounding box center [1148, 24] width 58 height 35
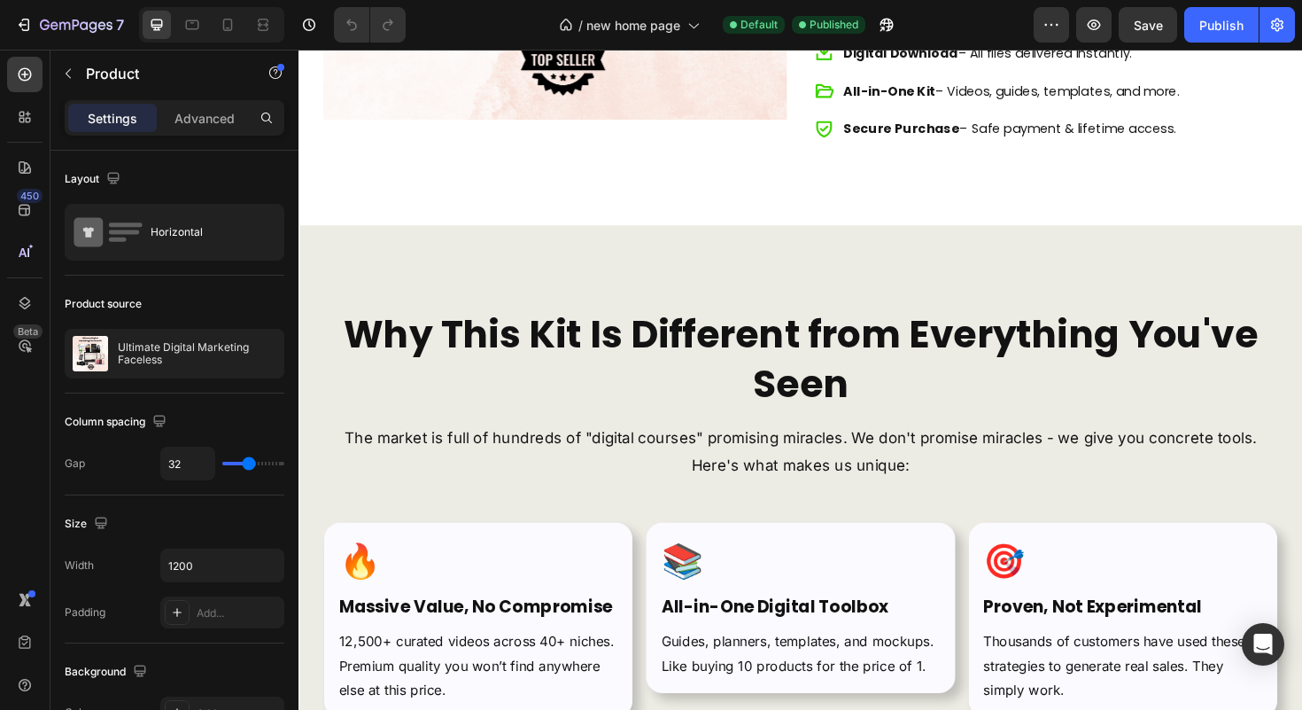
scroll to position [5908, 0]
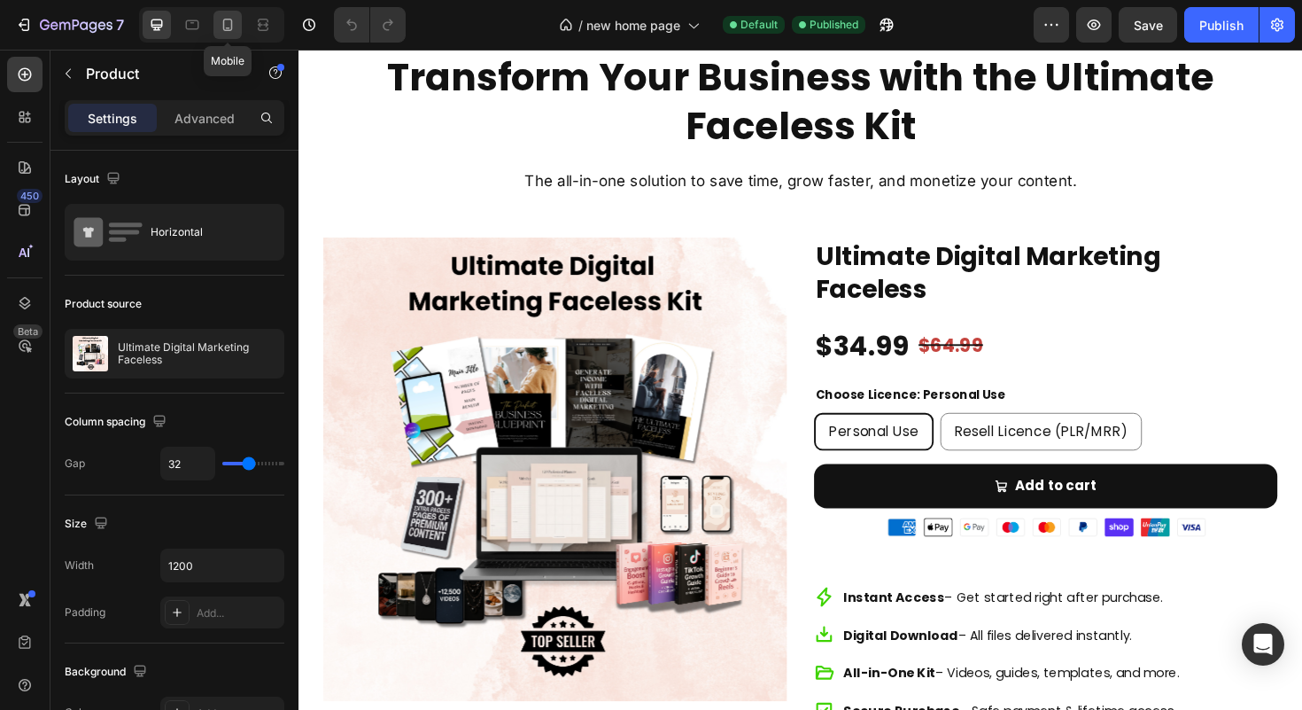
click at [235, 23] on icon at bounding box center [228, 25] width 18 height 18
type input "16"
type input "100%"
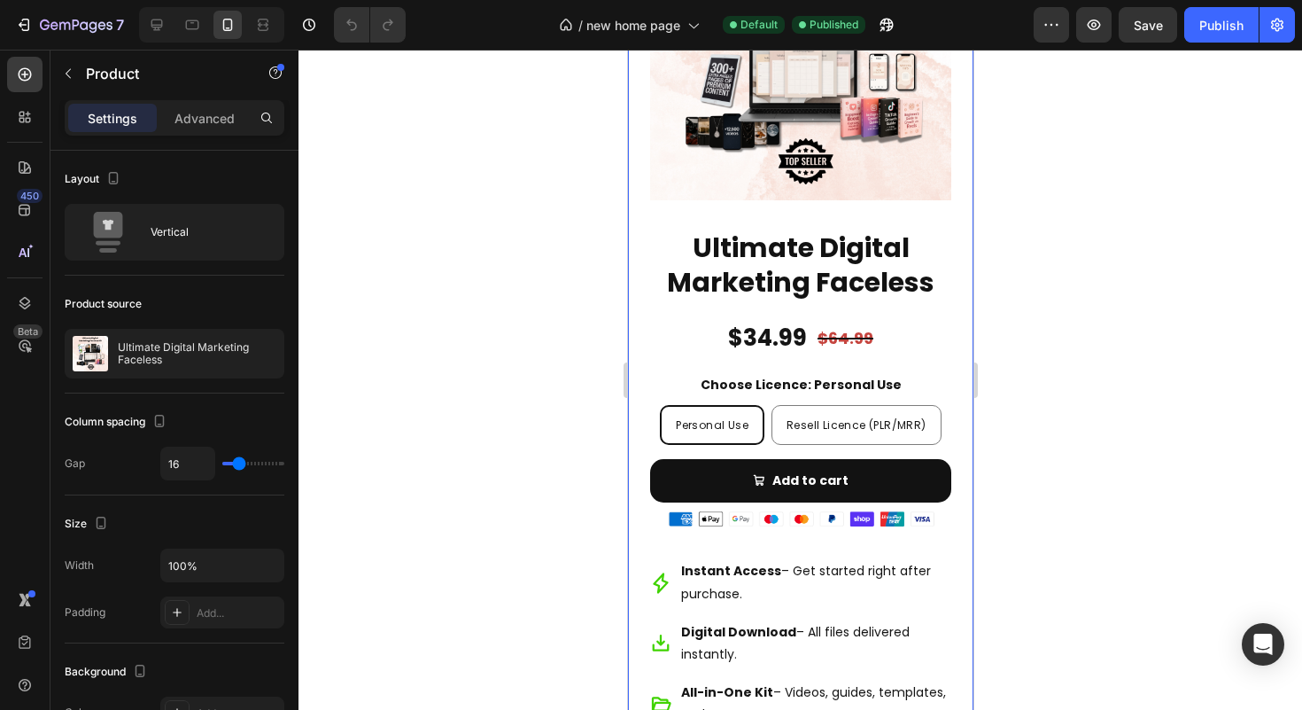
scroll to position [6453, 0]
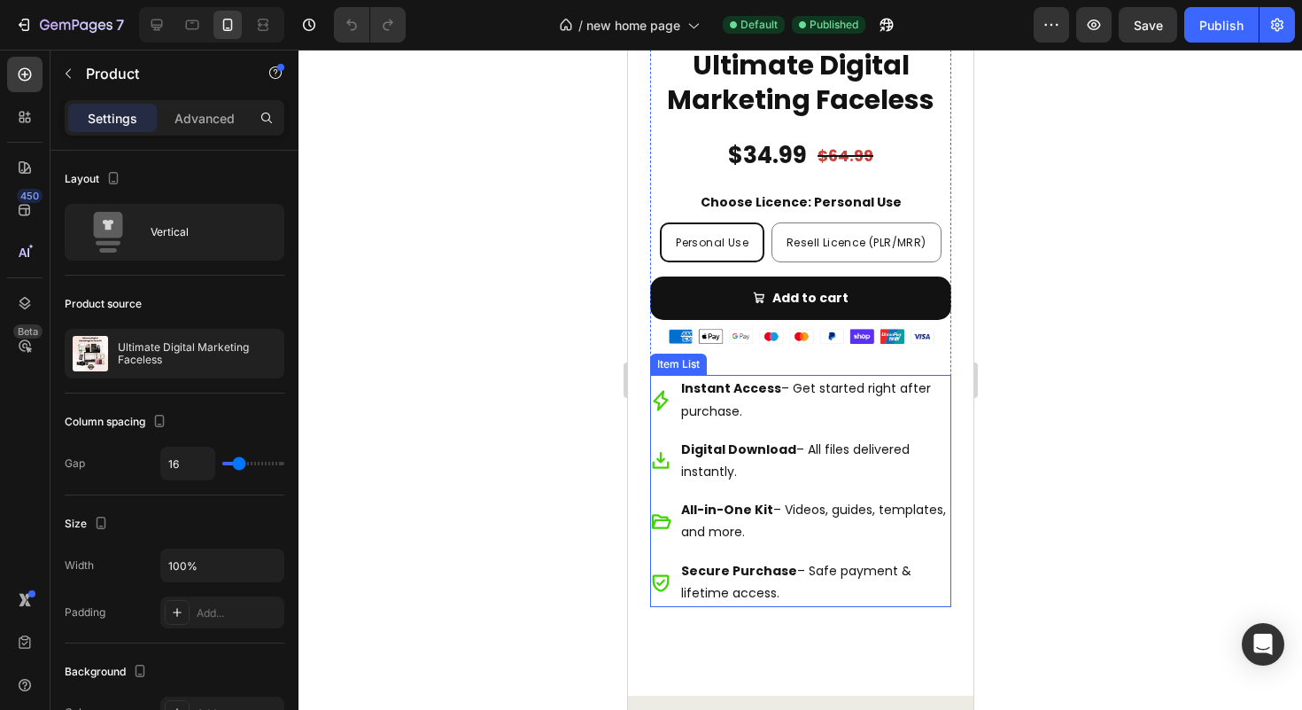
click at [926, 505] on div "Instant Access – Get started right after purchase. Digital Download – All files…" at bounding box center [799, 491] width 301 height 232
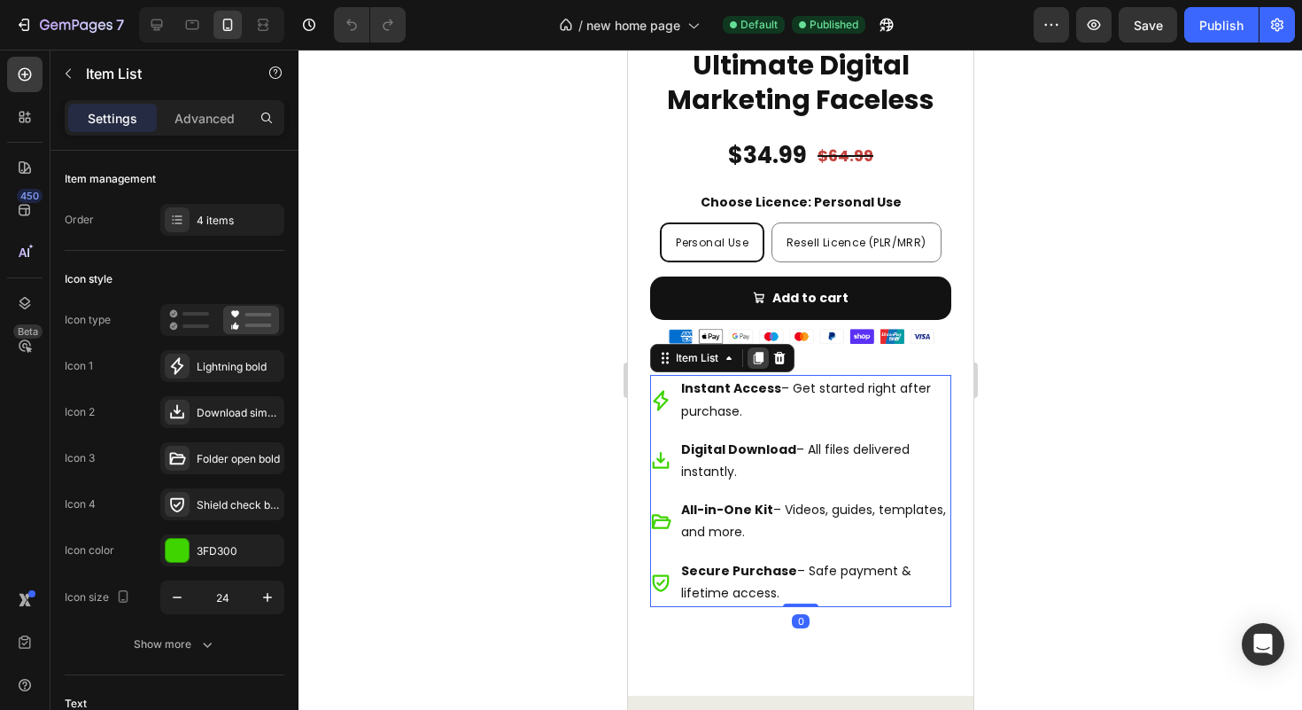
click at [757, 365] on icon at bounding box center [758, 359] width 10 height 12
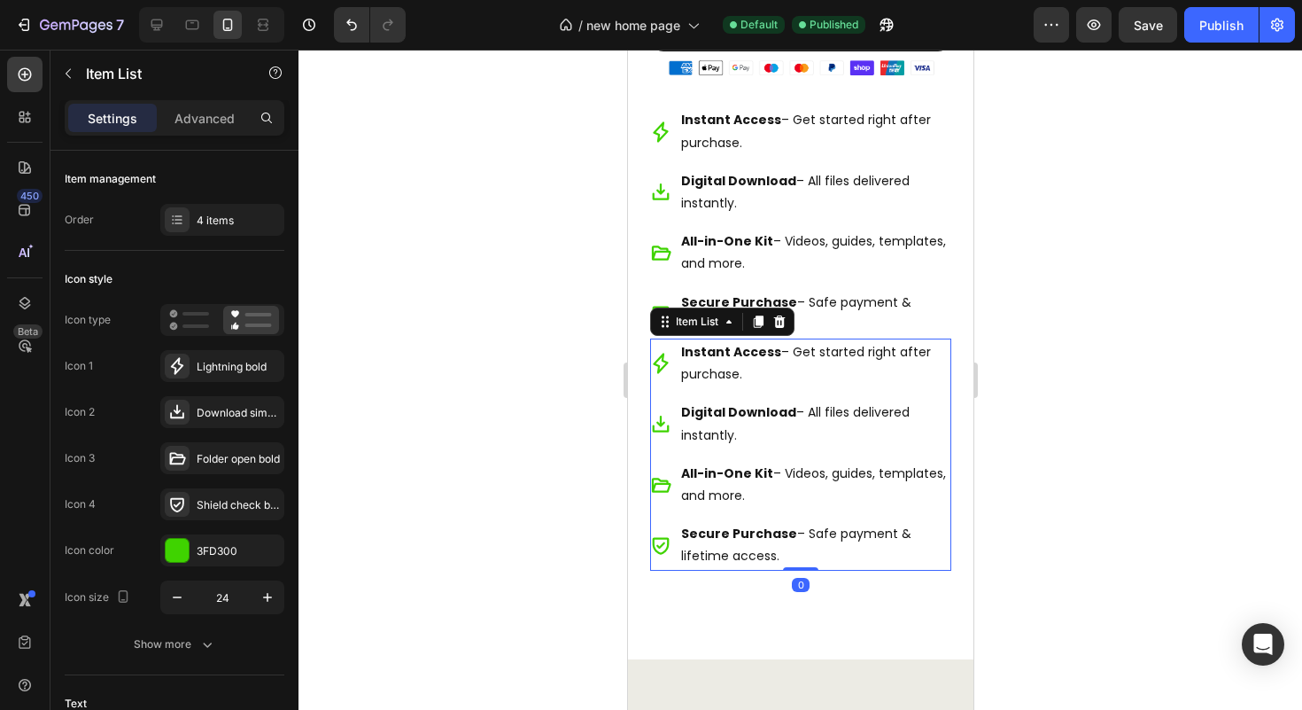
scroll to position [6679, 0]
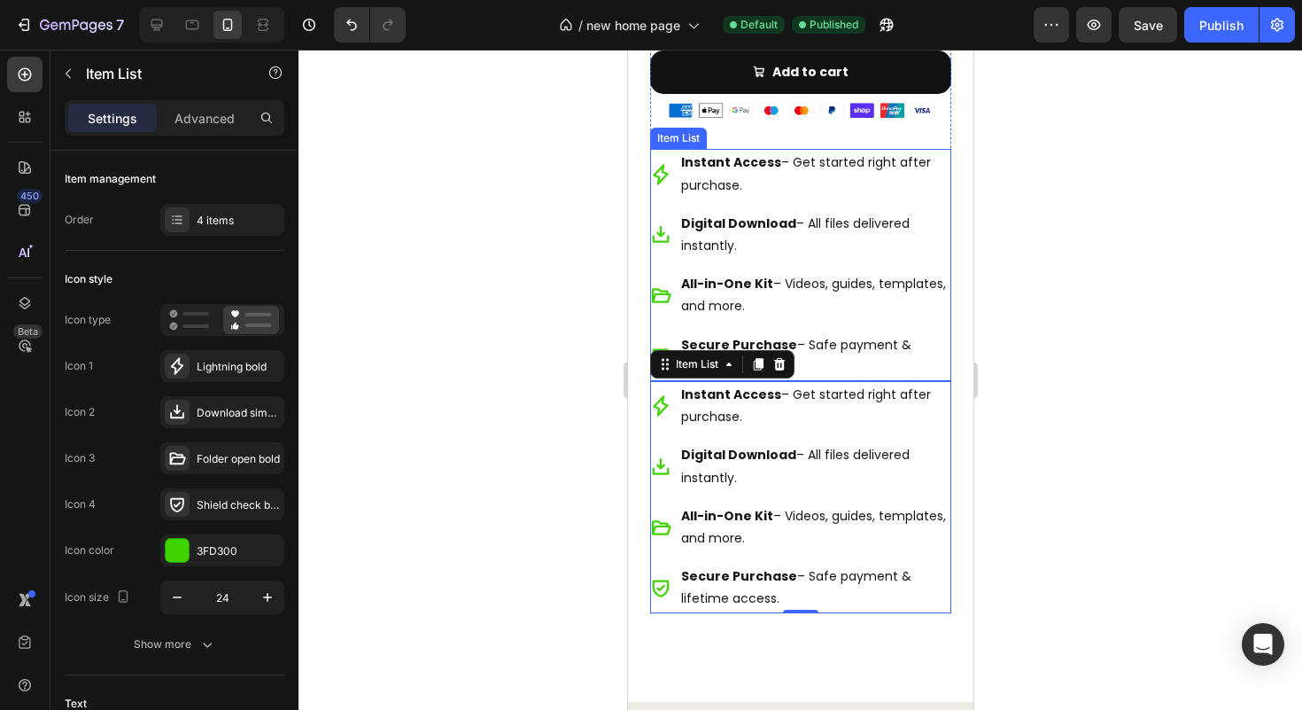
click at [929, 287] on div "Instant Access – Get started right after purchase. Digital Download – All files…" at bounding box center [799, 265] width 301 height 232
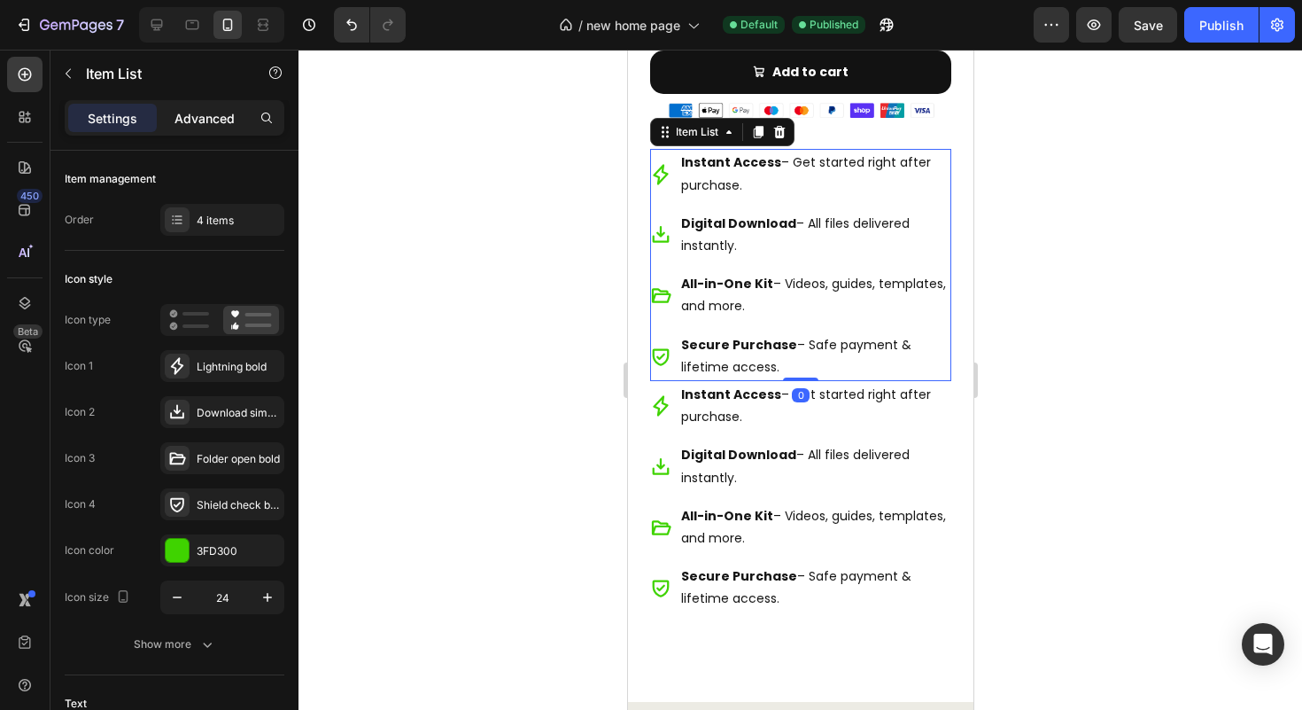
click at [205, 115] on p "Advanced" at bounding box center [205, 118] width 60 height 19
type input "100%"
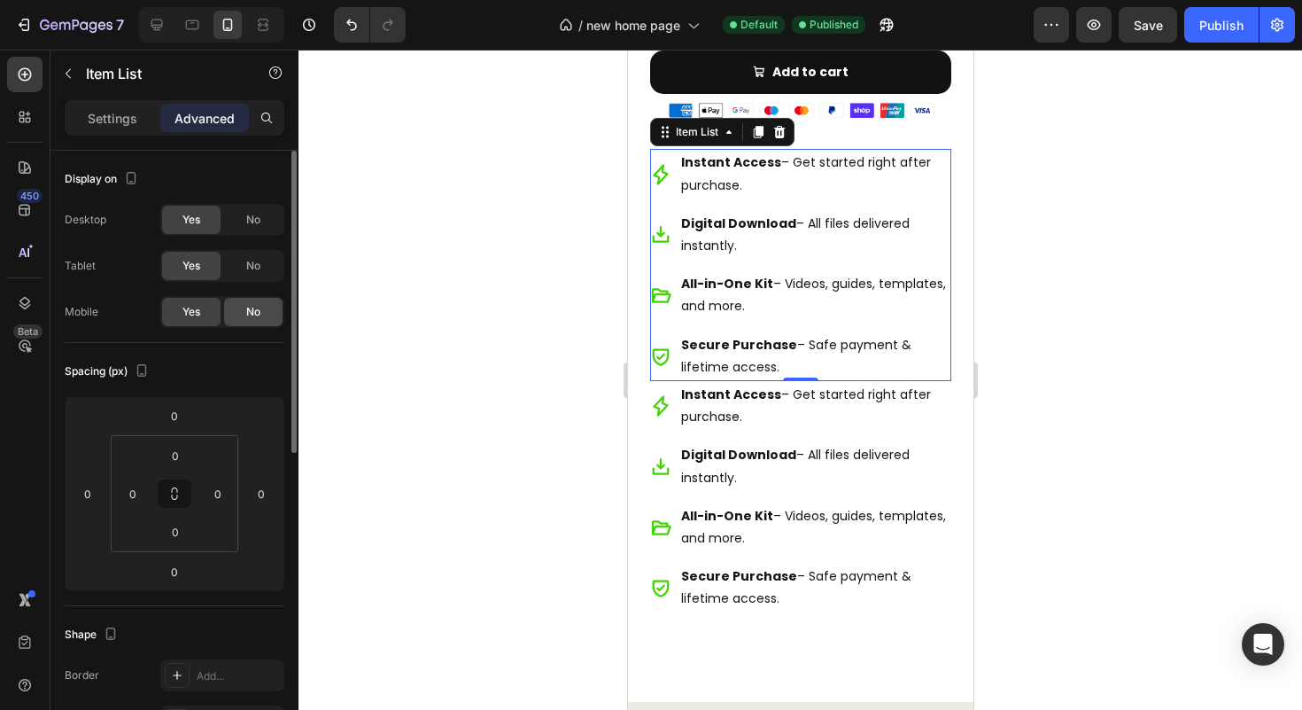
click at [246, 319] on span "No" at bounding box center [253, 312] width 14 height 16
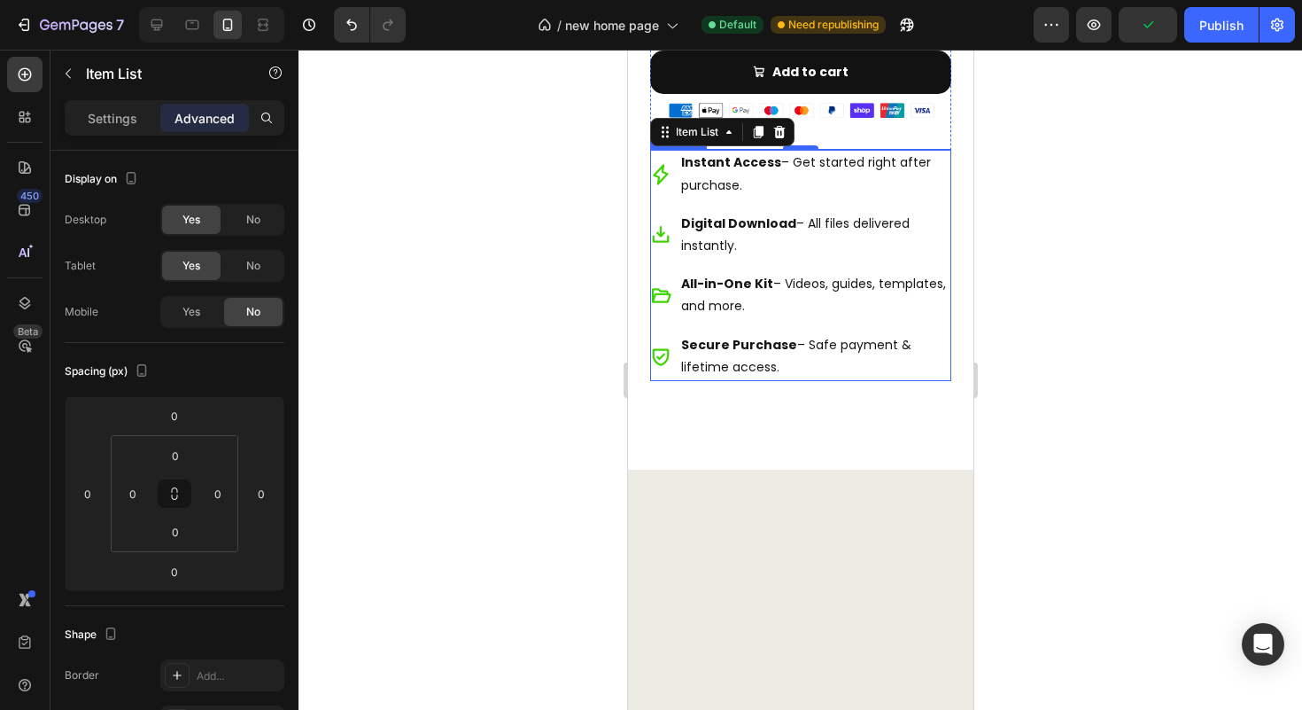
click at [909, 283] on div "Instant Access – Get started right after purchase. Digital Download – All files…" at bounding box center [799, 265] width 301 height 232
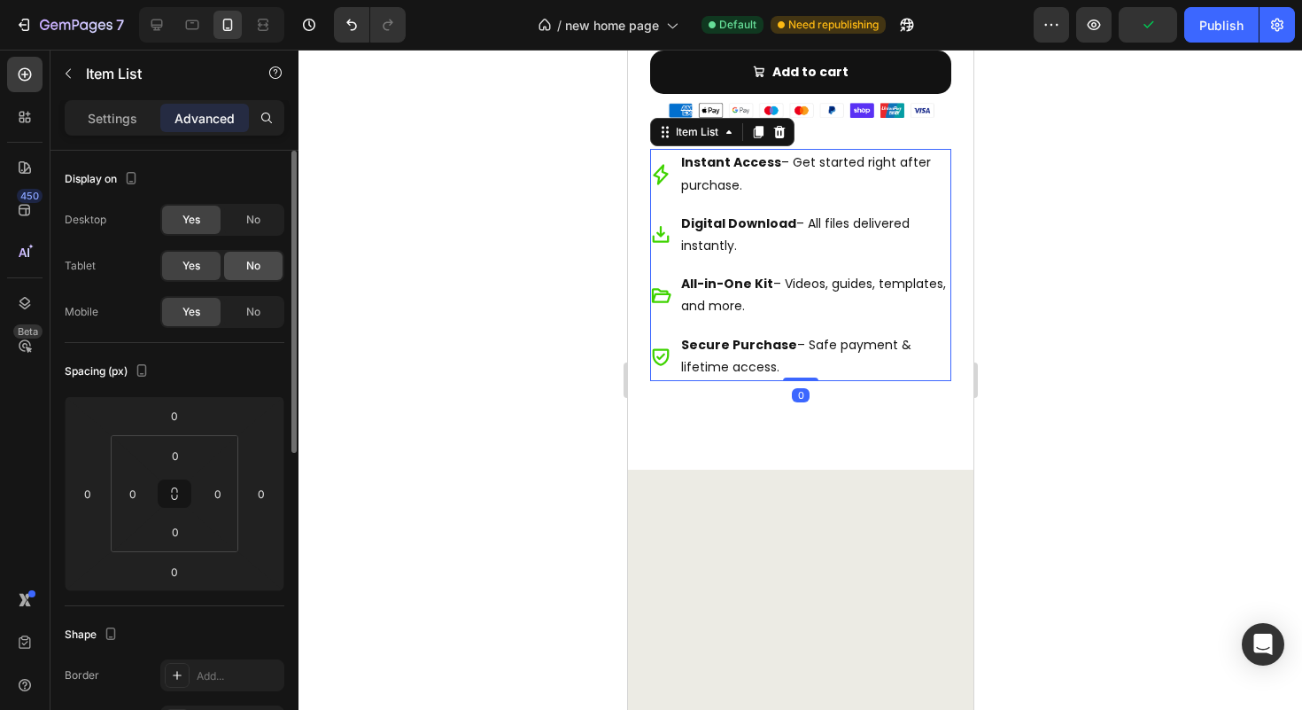
click at [259, 258] on span "No" at bounding box center [253, 266] width 14 height 16
click at [262, 225] on div "No" at bounding box center [253, 220] width 58 height 28
click at [793, 188] on p "Instant Access – Get started right after purchase." at bounding box center [814, 173] width 268 height 44
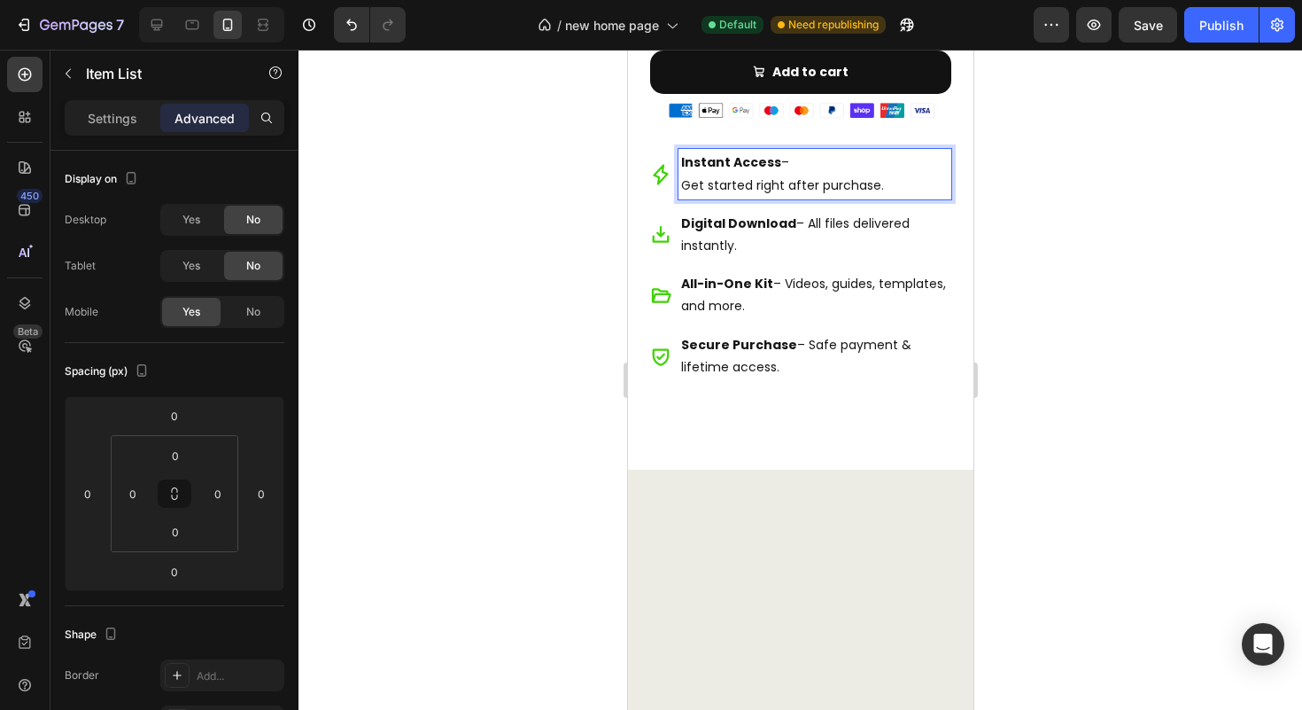
click at [804, 241] on p "Digital Download – All files delivered instantly." at bounding box center [814, 235] width 268 height 44
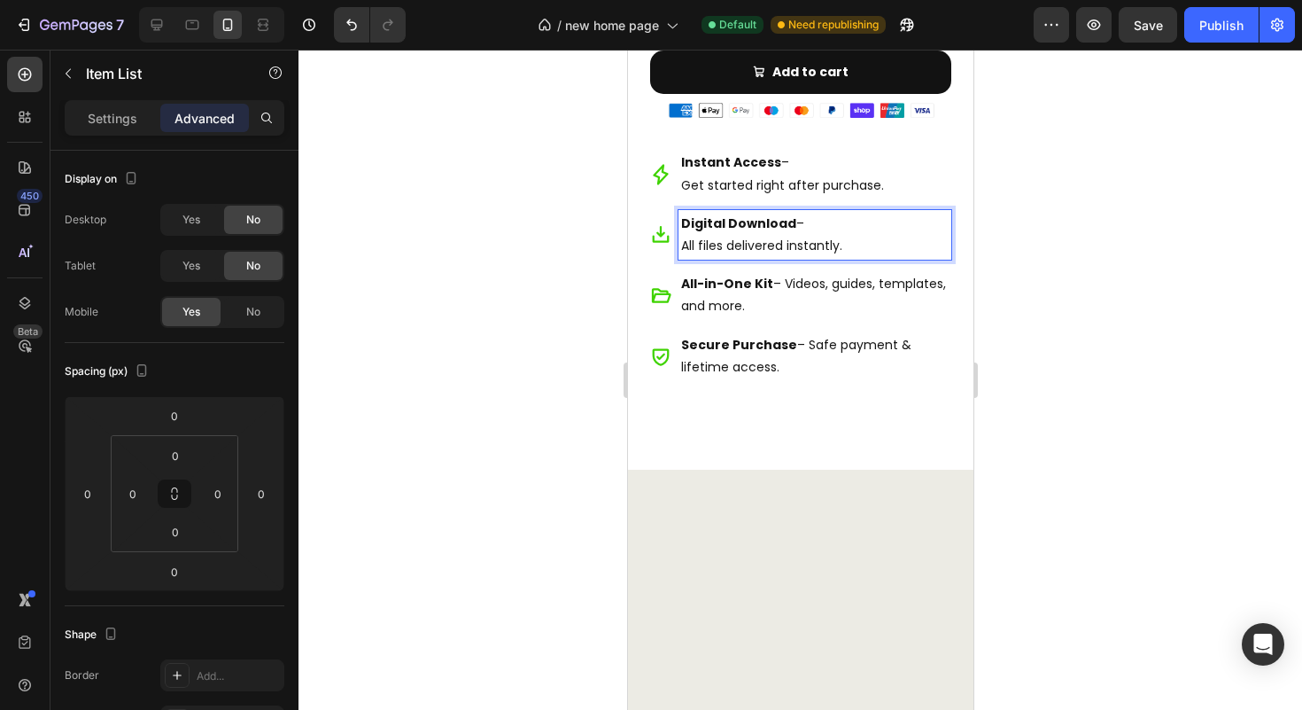
click at [780, 304] on p "All-in-One Kit – Videos, guides, templates, and more." at bounding box center [814, 295] width 268 height 44
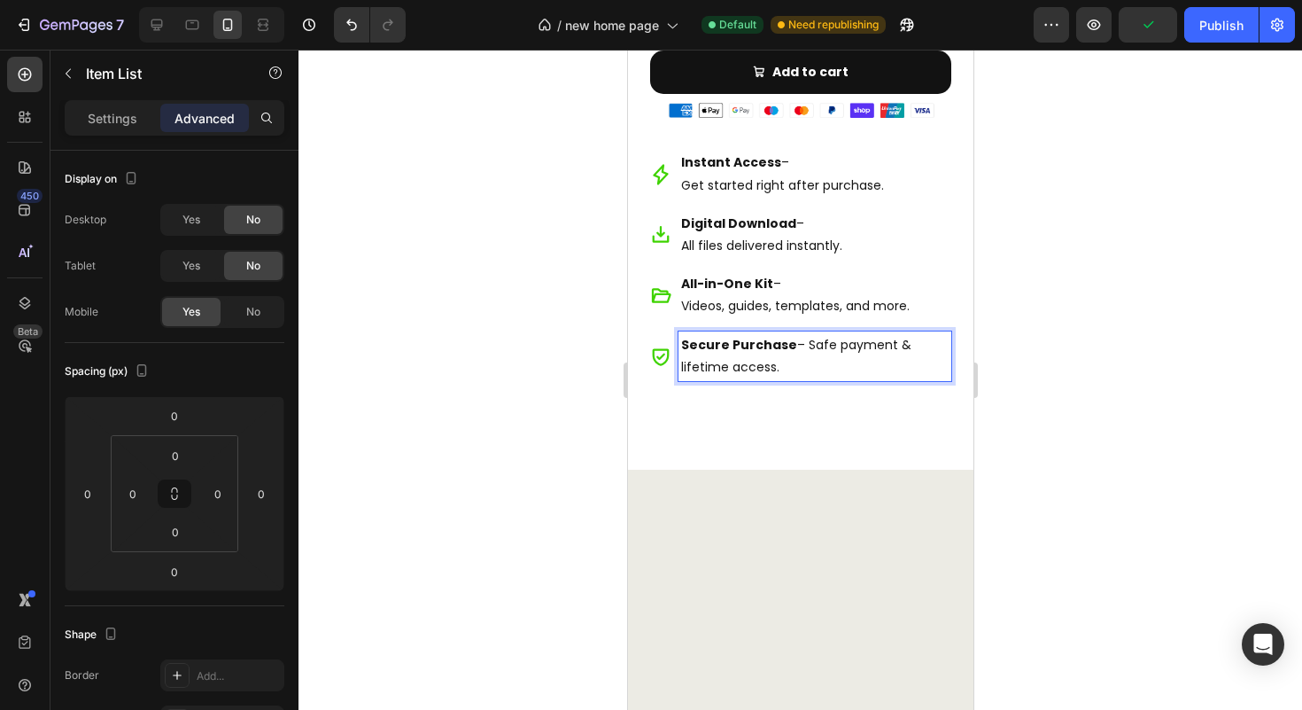
click at [807, 364] on p "Secure Purchase – Safe payment & lifetime access." at bounding box center [814, 356] width 268 height 44
click at [803, 369] on p "Secure Purchase – Safe payment & lifetime access." at bounding box center [814, 356] width 268 height 44
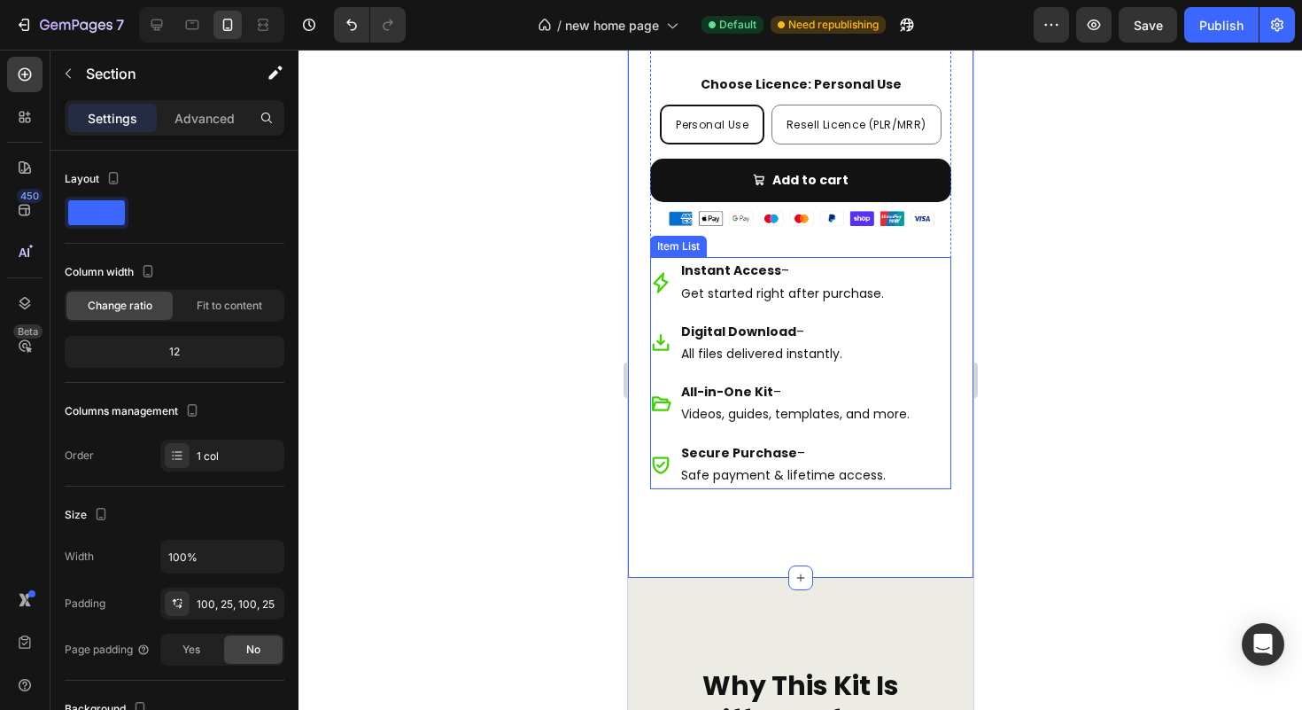
scroll to position [6570, 0]
click at [786, 283] on p "Instant Access –" at bounding box center [794, 271] width 229 height 22
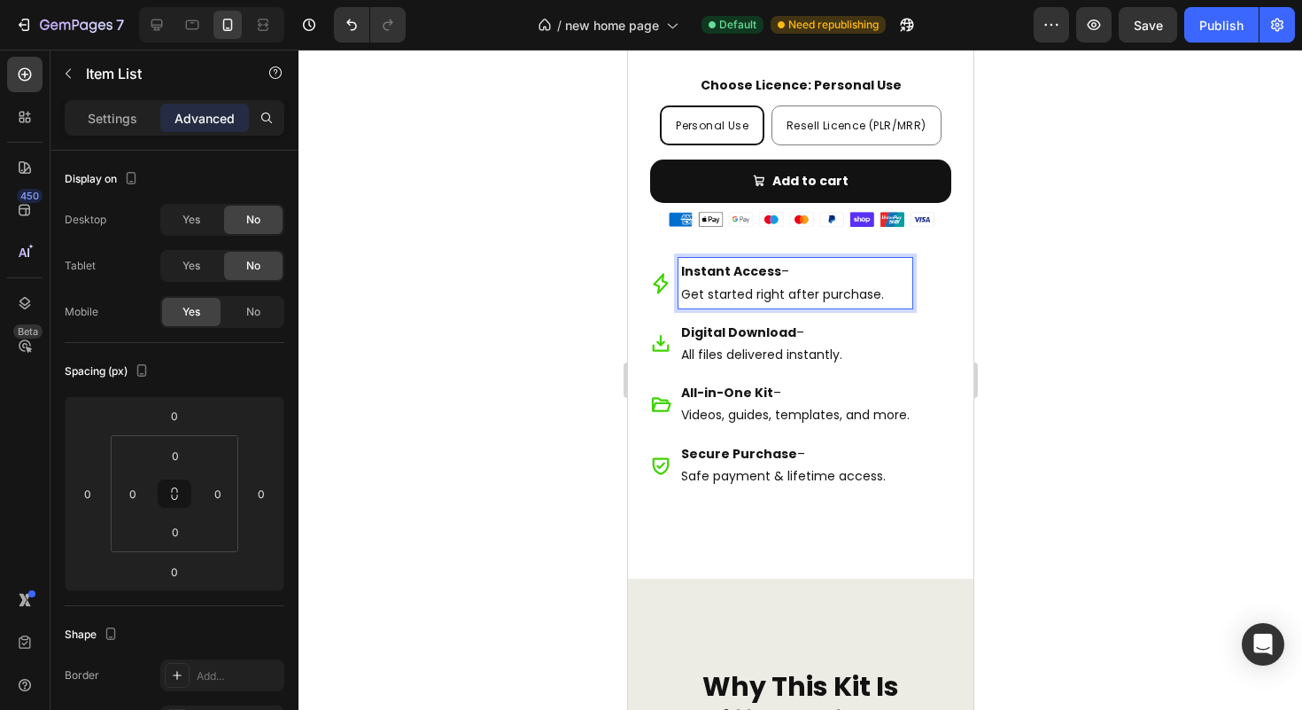
click at [786, 283] on p "Instant Access –" at bounding box center [794, 271] width 229 height 22
drag, startPoint x: 808, startPoint y: 369, endPoint x: 808, endPoint y: 359, distance: 10.6
click at [808, 366] on p "All files delivered instantly." at bounding box center [794, 355] width 229 height 22
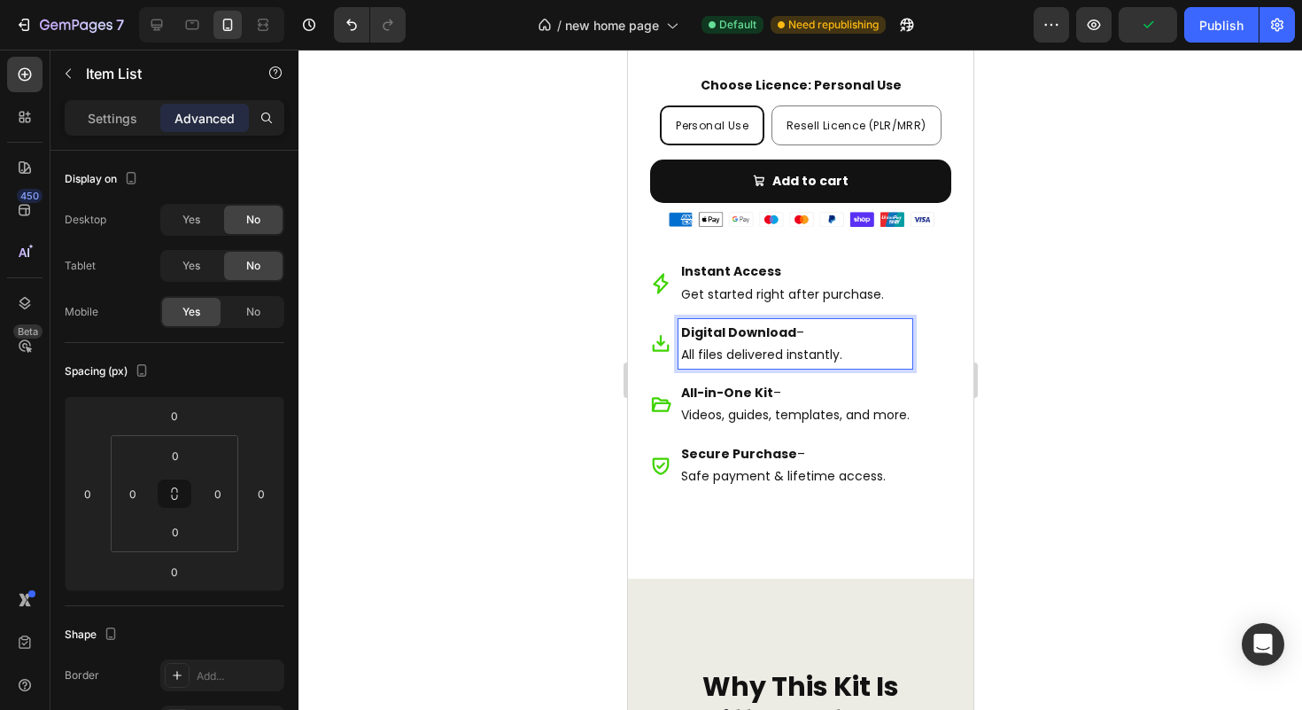
click at [808, 344] on p "Digital Download –" at bounding box center [794, 333] width 229 height 22
click at [819, 404] on p "All-in-One Kit –" at bounding box center [794, 393] width 229 height 22
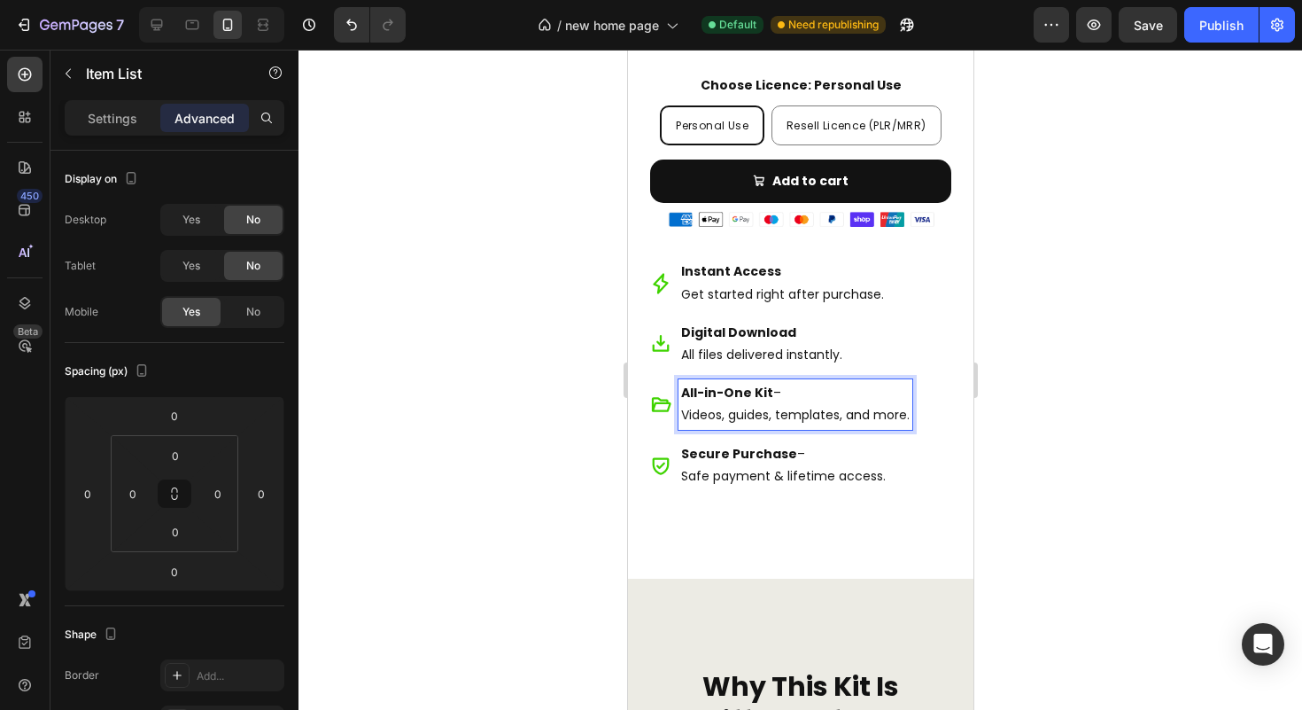
click at [799, 404] on p "All-in-One Kit –" at bounding box center [794, 393] width 229 height 22
click at [820, 465] on p "Secure Purchase –" at bounding box center [794, 454] width 229 height 22
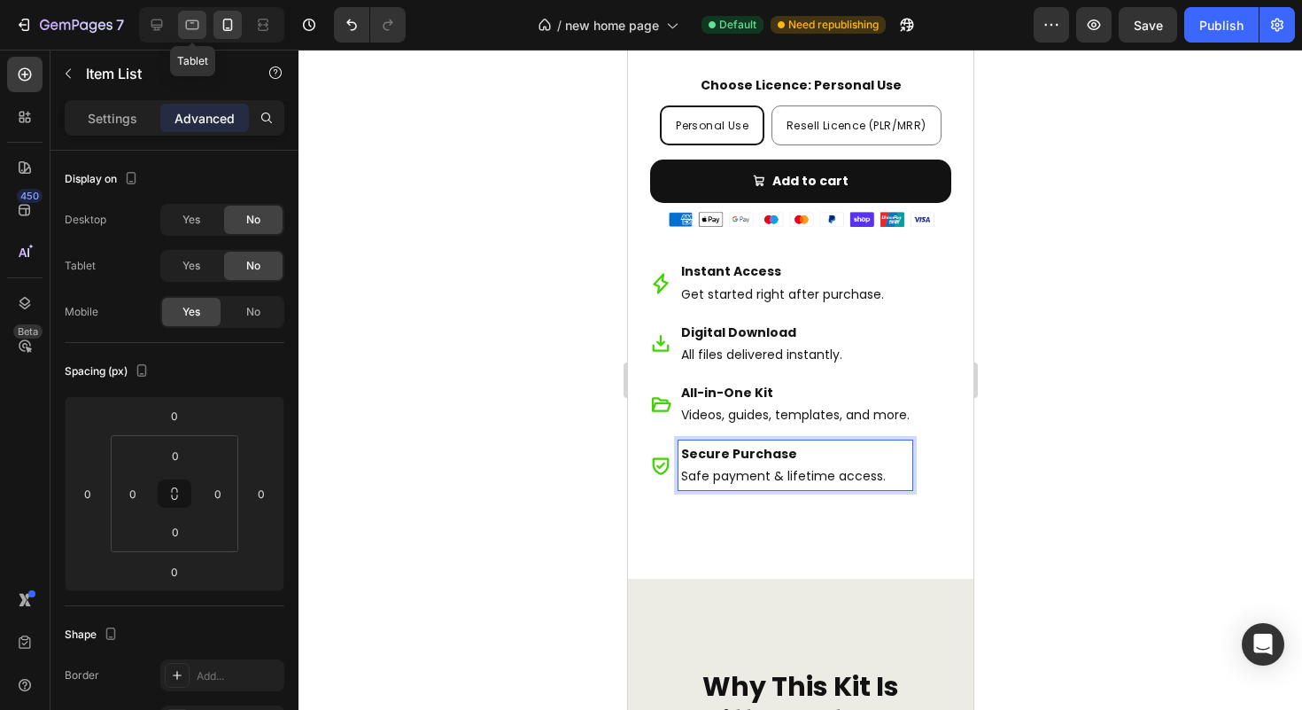
click at [183, 19] on icon at bounding box center [192, 25] width 18 height 18
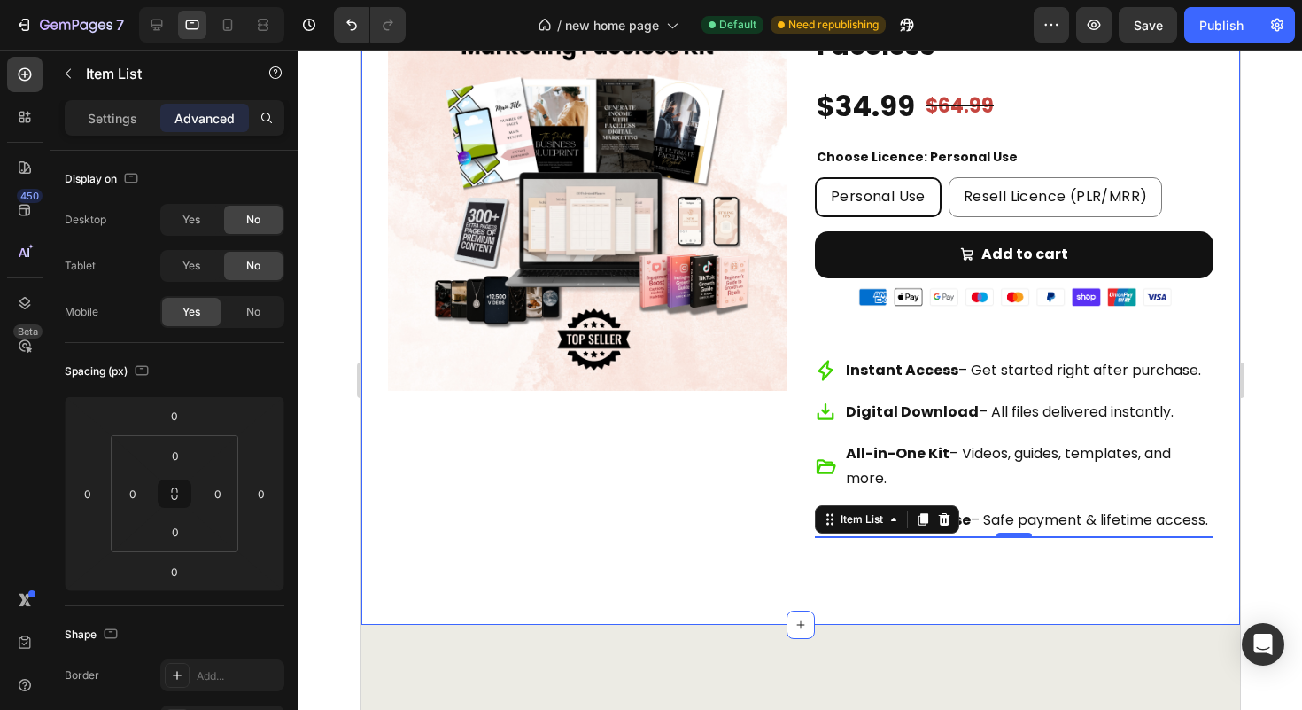
scroll to position [6149, 0]
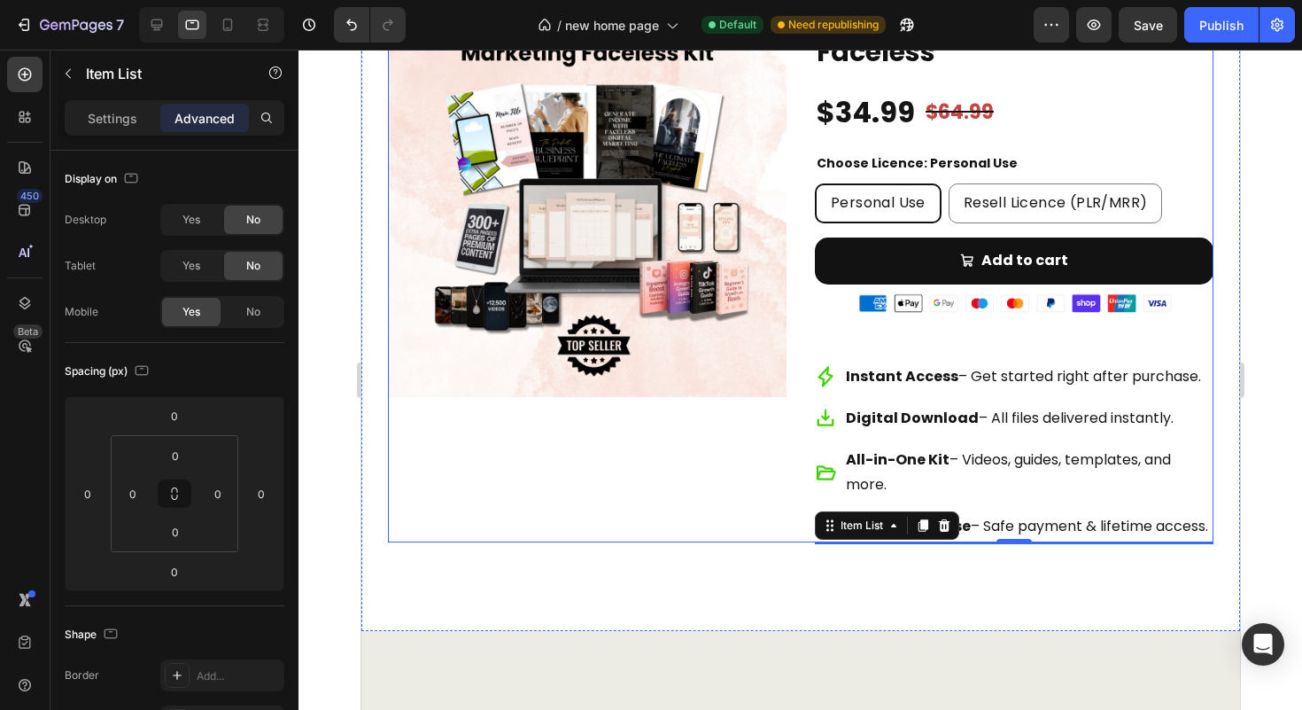
click at [676, 471] on div "Product Images" at bounding box center [586, 270] width 399 height 544
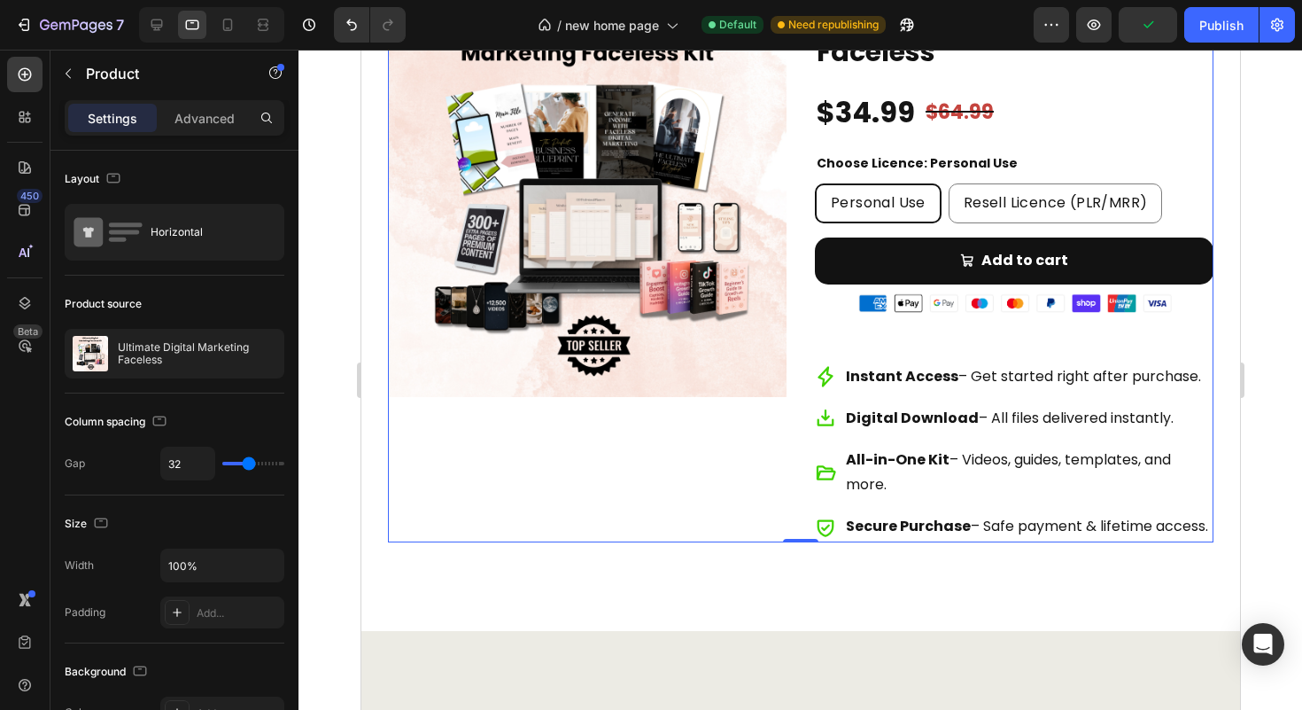
click at [137, 24] on div at bounding box center [208, 24] width 152 height 35
click at [151, 24] on icon at bounding box center [157, 25] width 18 height 18
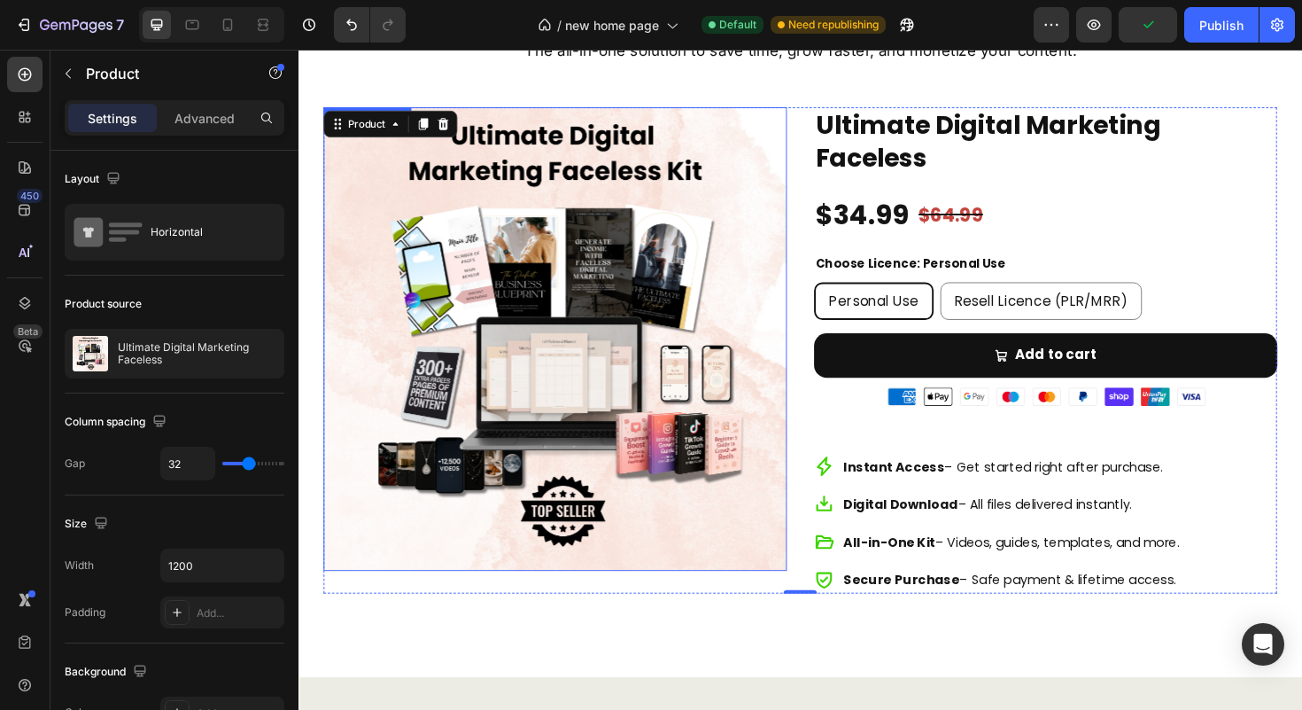
scroll to position [6045, 0]
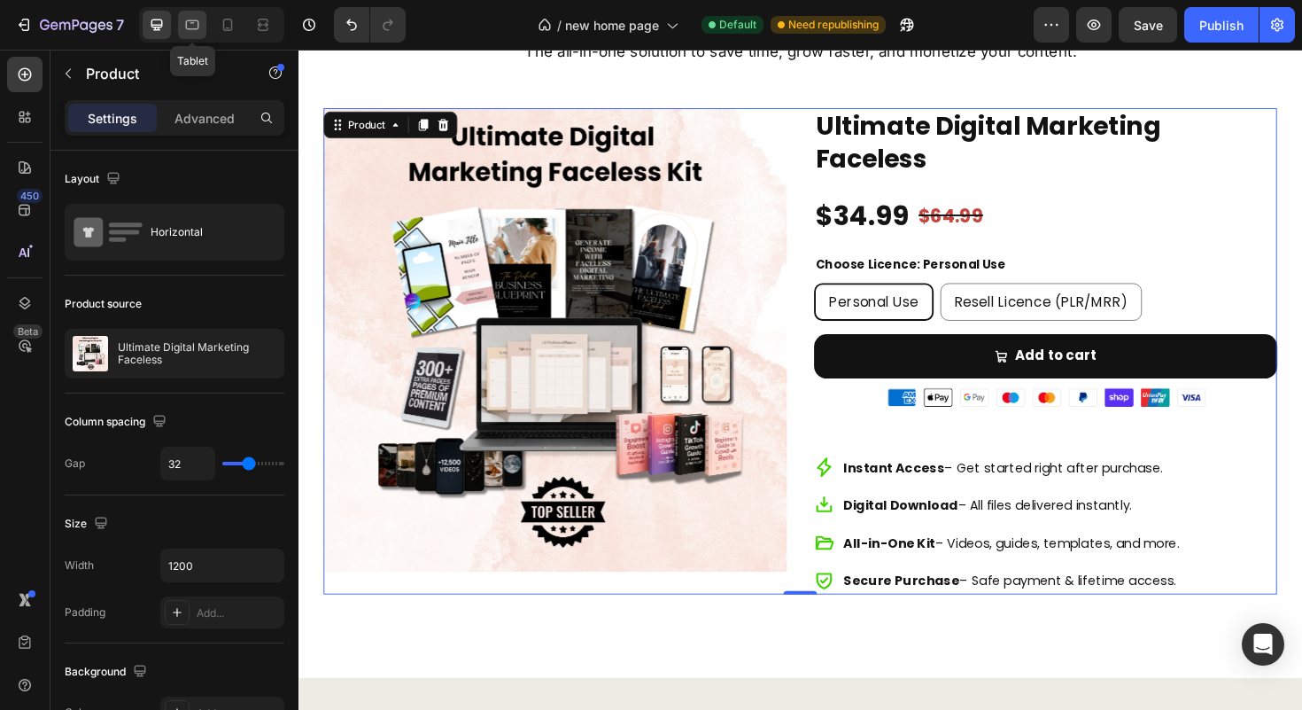
click at [199, 15] on div at bounding box center [192, 25] width 28 height 28
type input "100%"
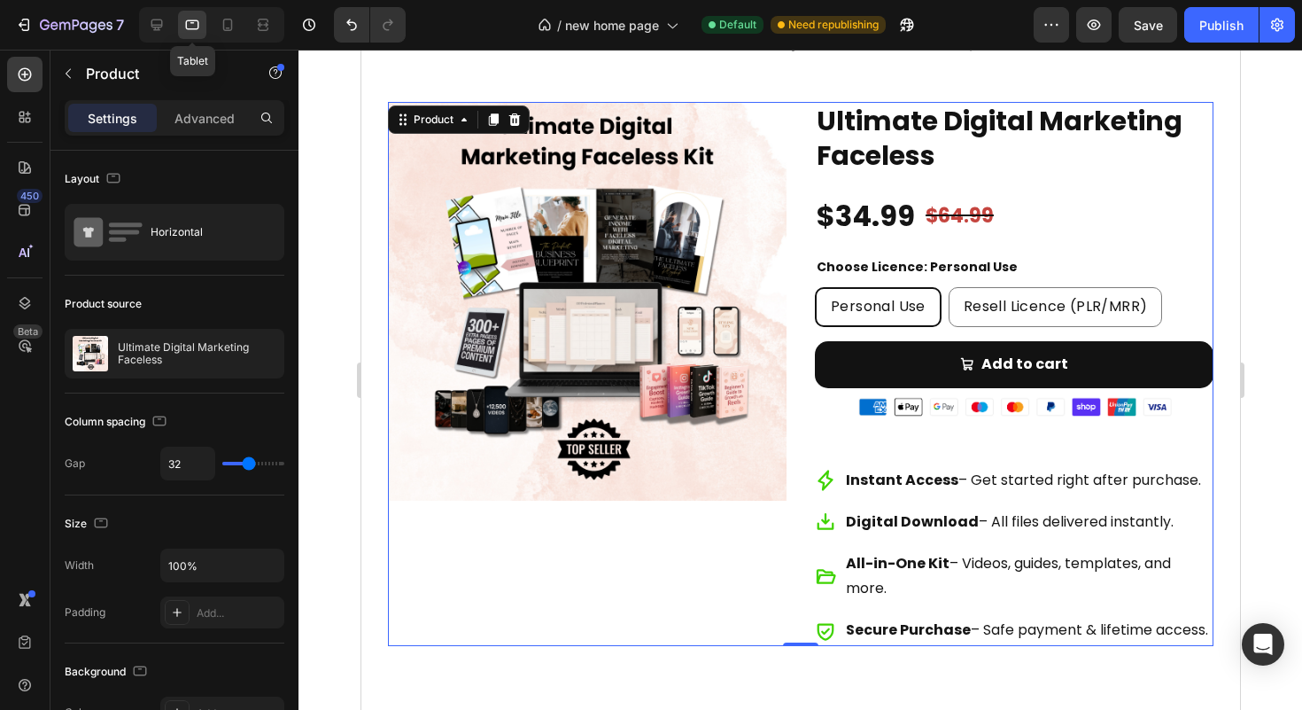
scroll to position [6035, 0]
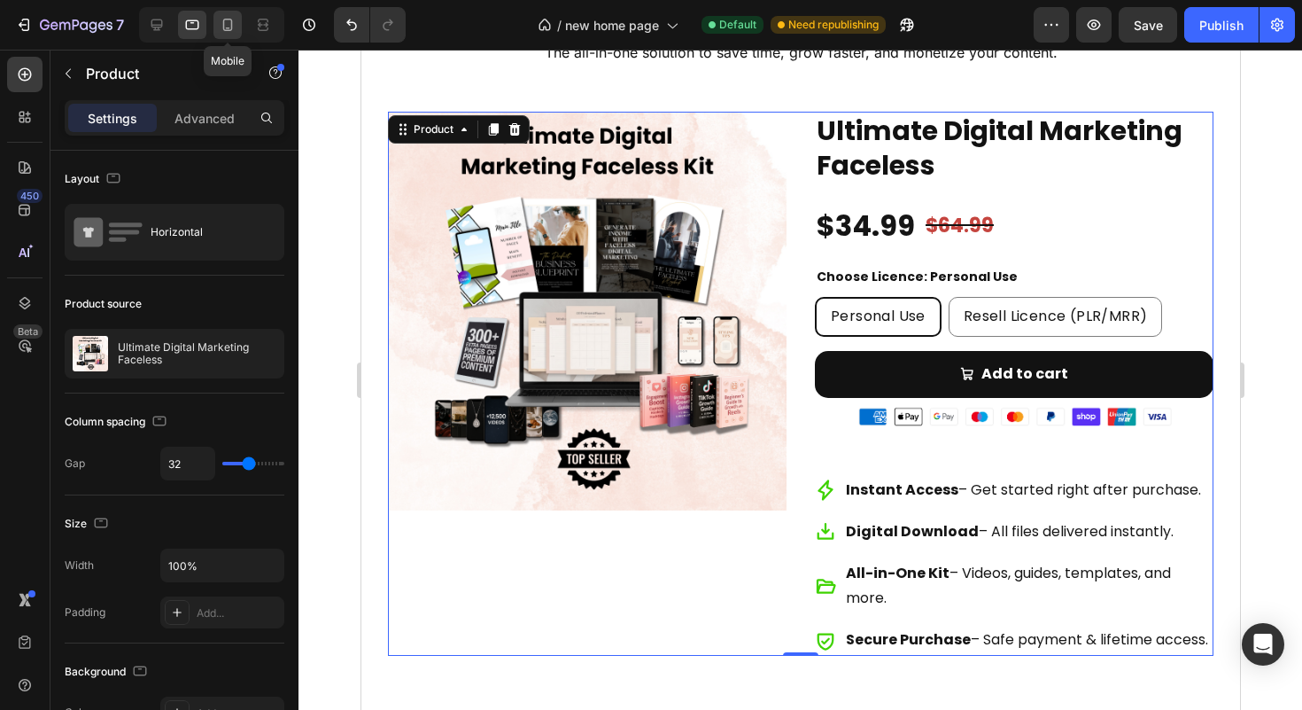
click at [223, 20] on icon at bounding box center [228, 25] width 18 height 18
type input "16"
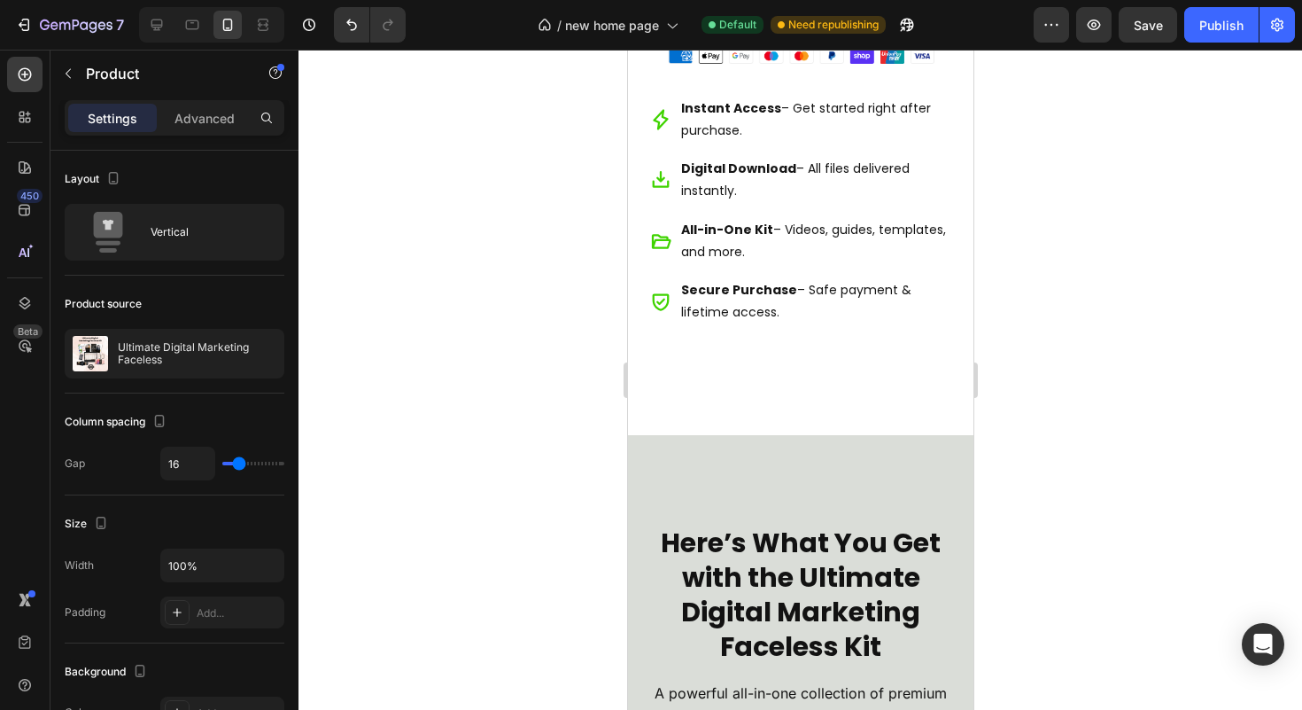
scroll to position [2371, 0]
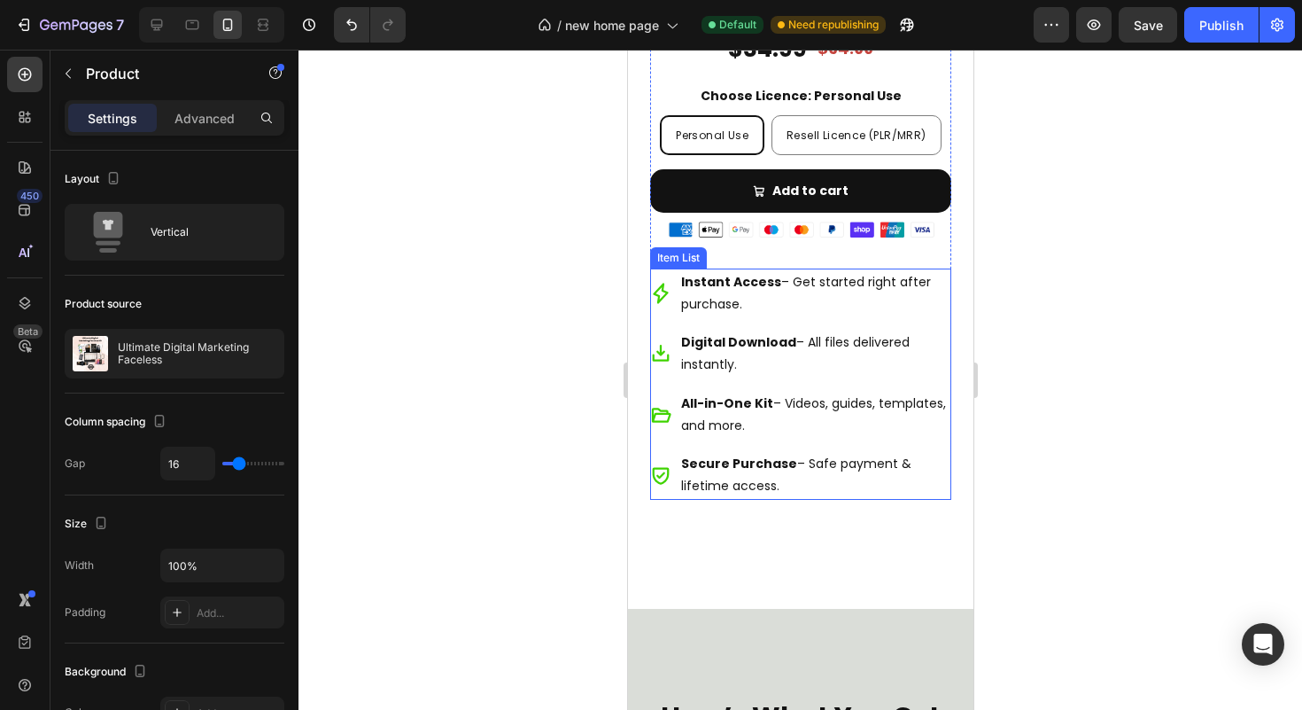
click at [919, 461] on div "Instant Access – Get started right after purchase. Digital Download – All files…" at bounding box center [799, 384] width 301 height 232
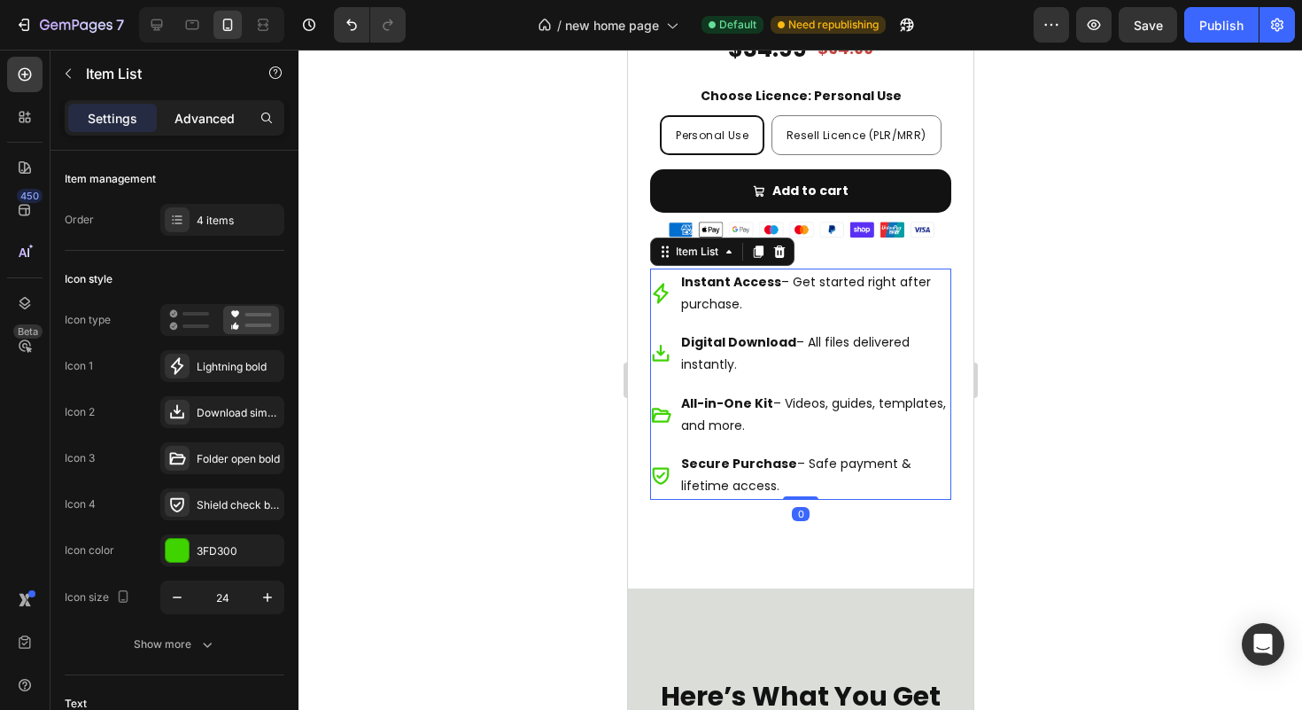
click at [179, 131] on div "Advanced" at bounding box center [204, 118] width 89 height 28
type input "100%"
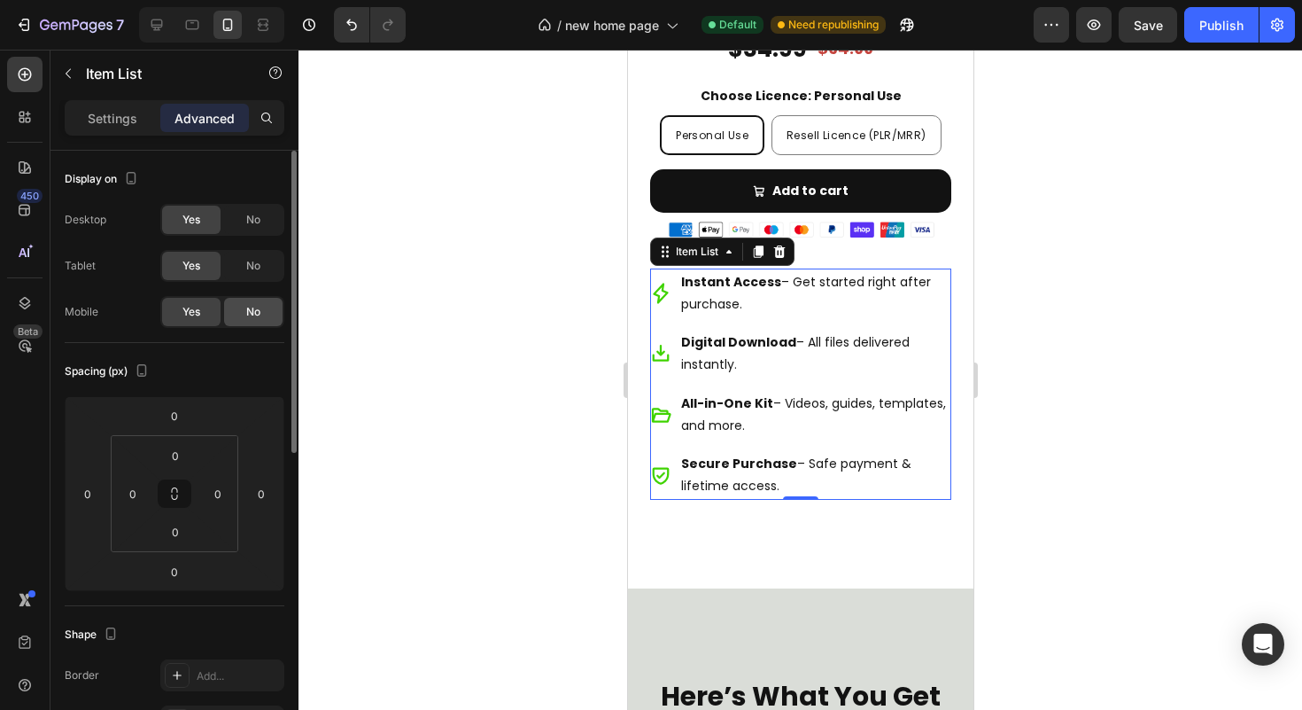
click at [247, 316] on span "No" at bounding box center [253, 312] width 14 height 16
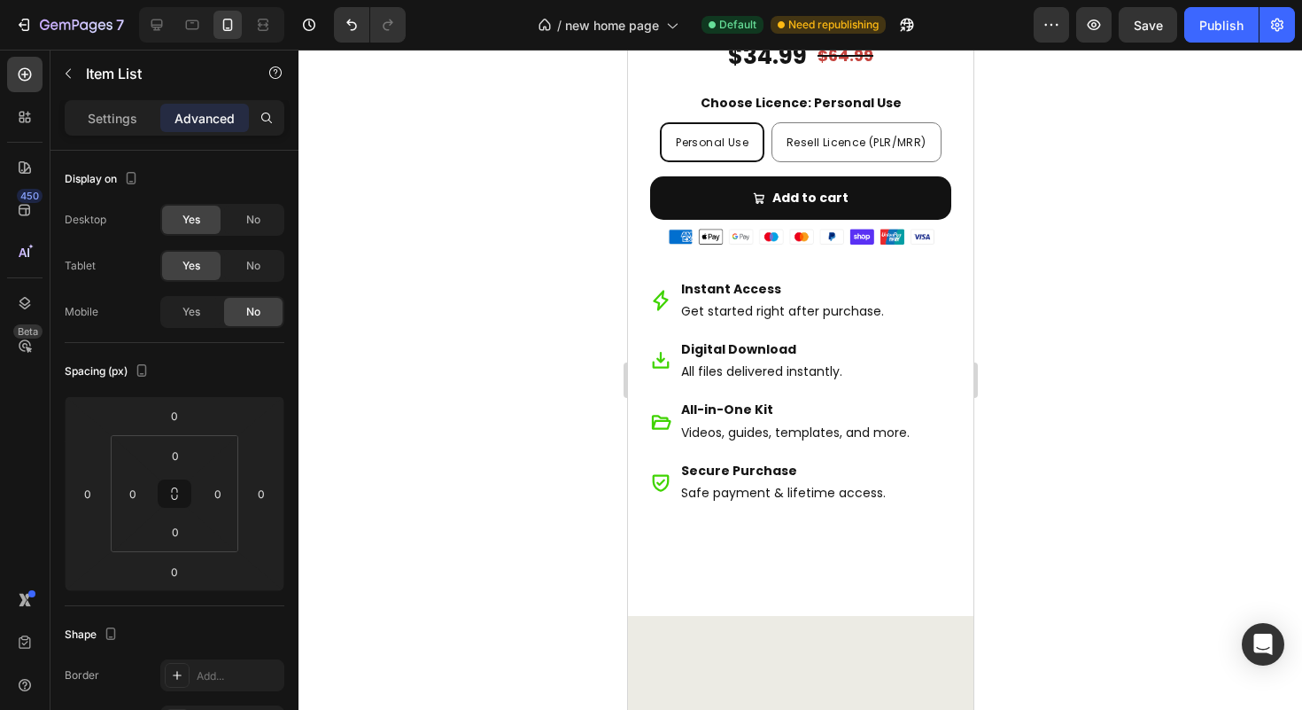
scroll to position [8555, 0]
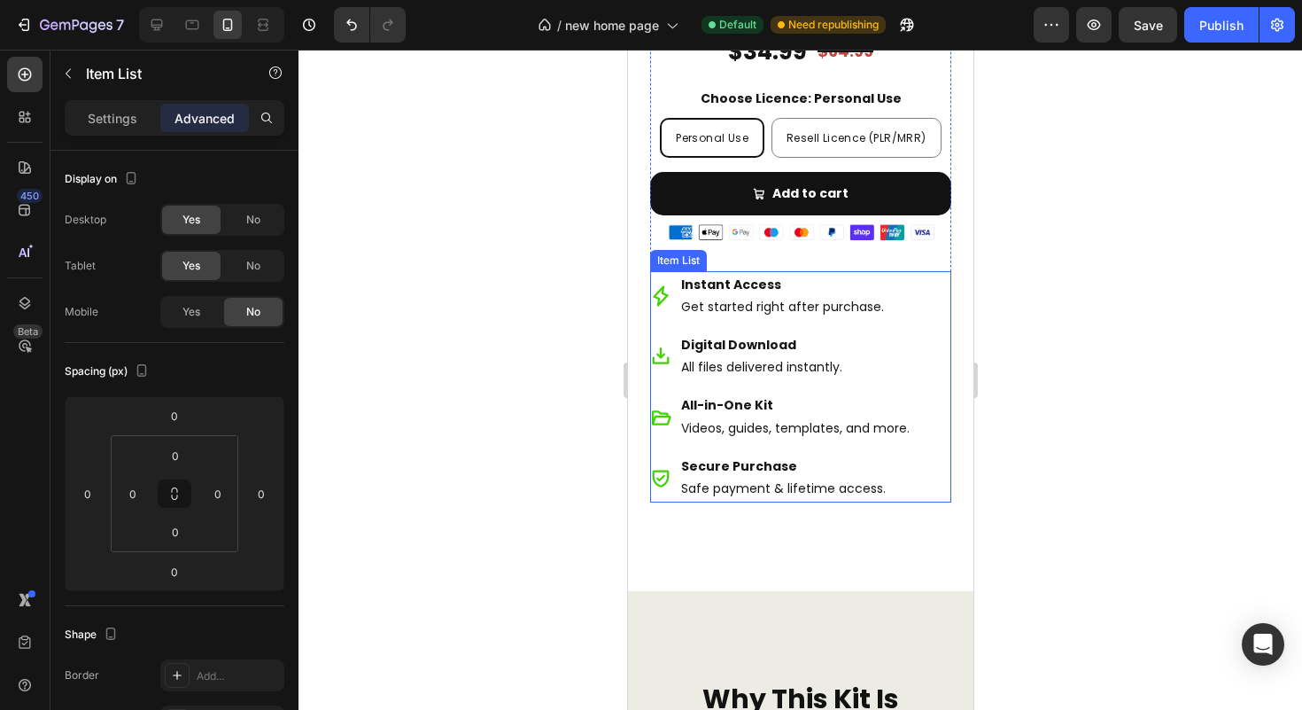
click at [927, 396] on div "Instant Access Get started right after purchase. Digital Download All files del…" at bounding box center [799, 387] width 301 height 232
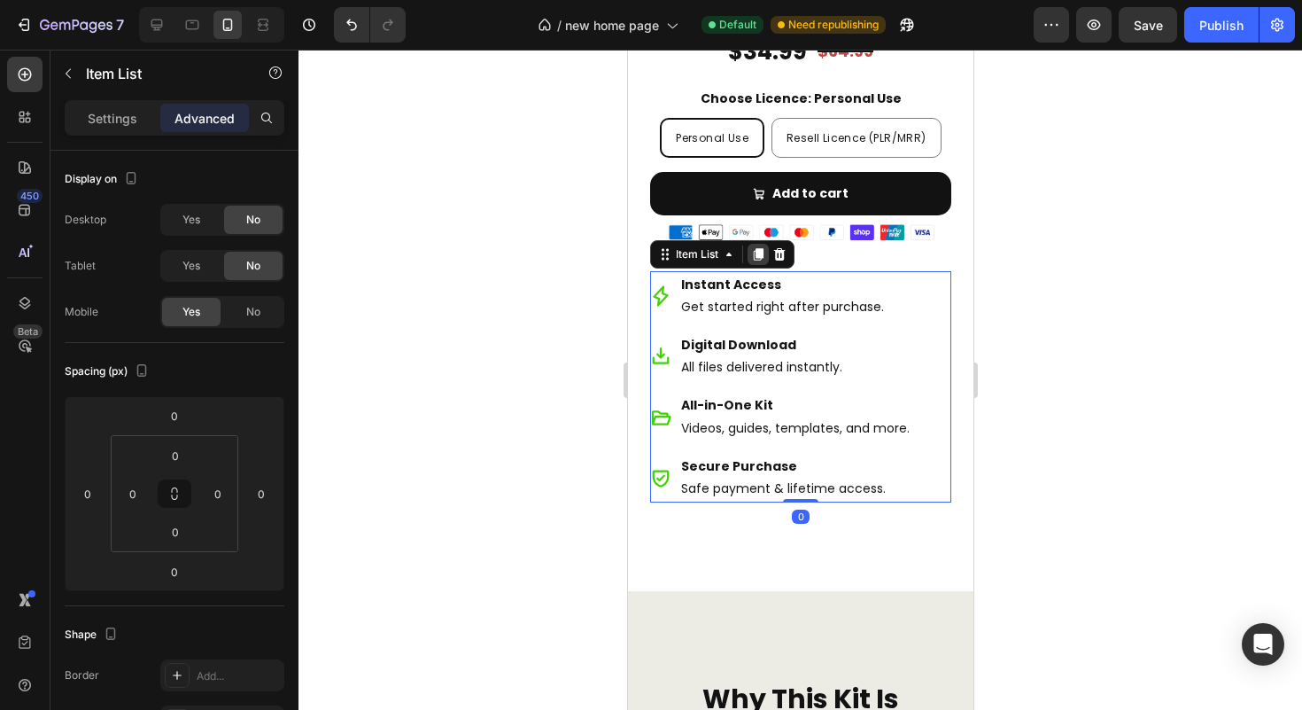
click at [753, 265] on div at bounding box center [757, 254] width 21 height 21
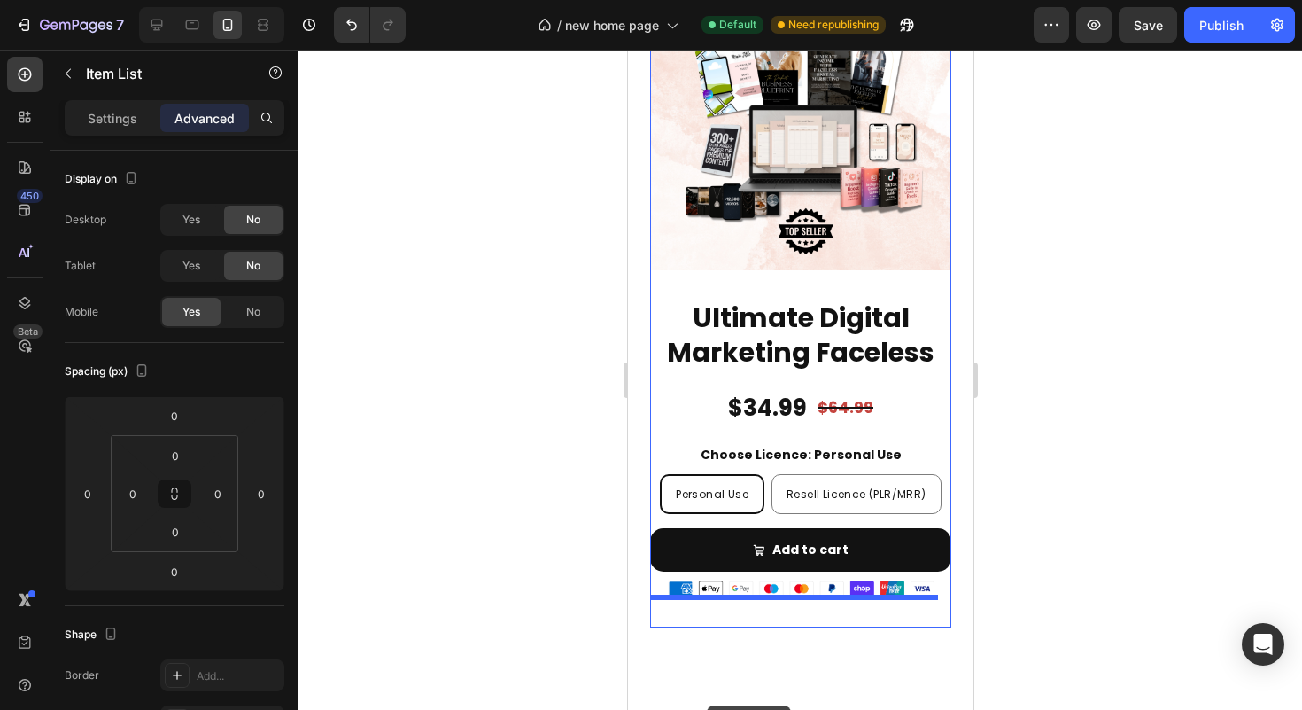
scroll to position [2153, 0]
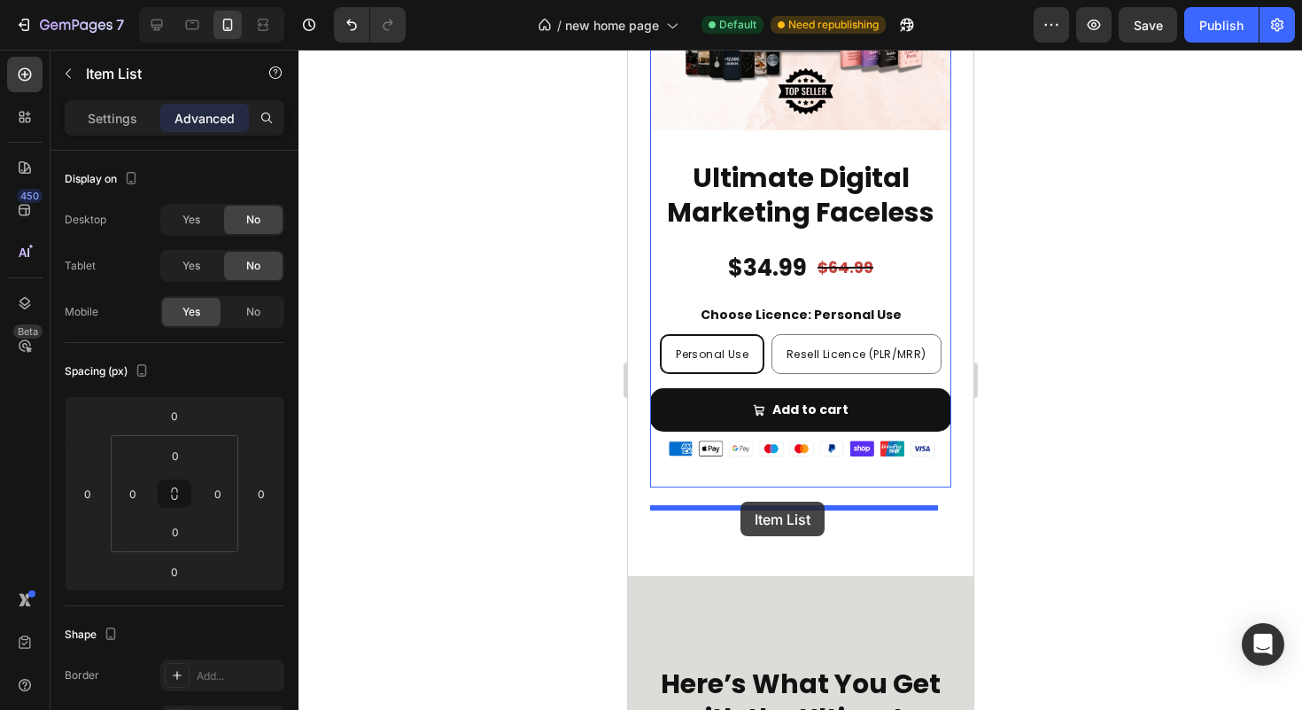
drag, startPoint x: 672, startPoint y: 499, endPoint x: 740, endPoint y: 501, distance: 67.4
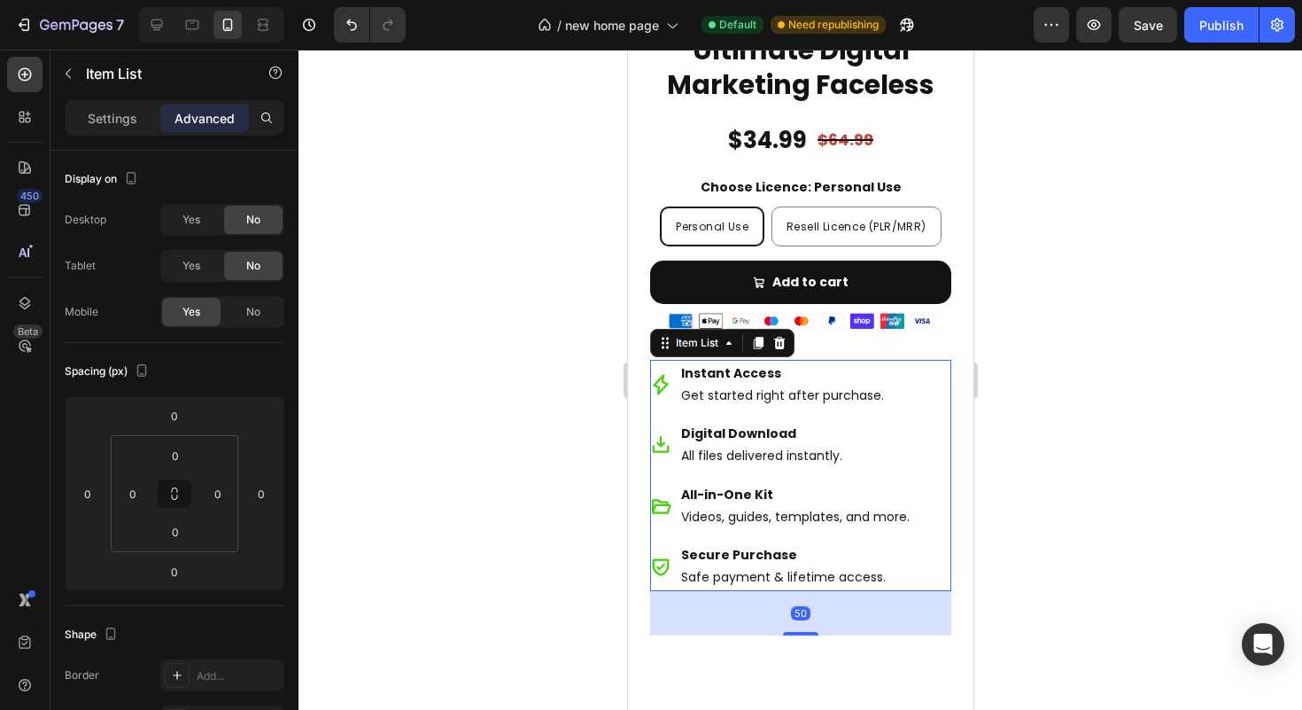
scroll to position [2309, 0]
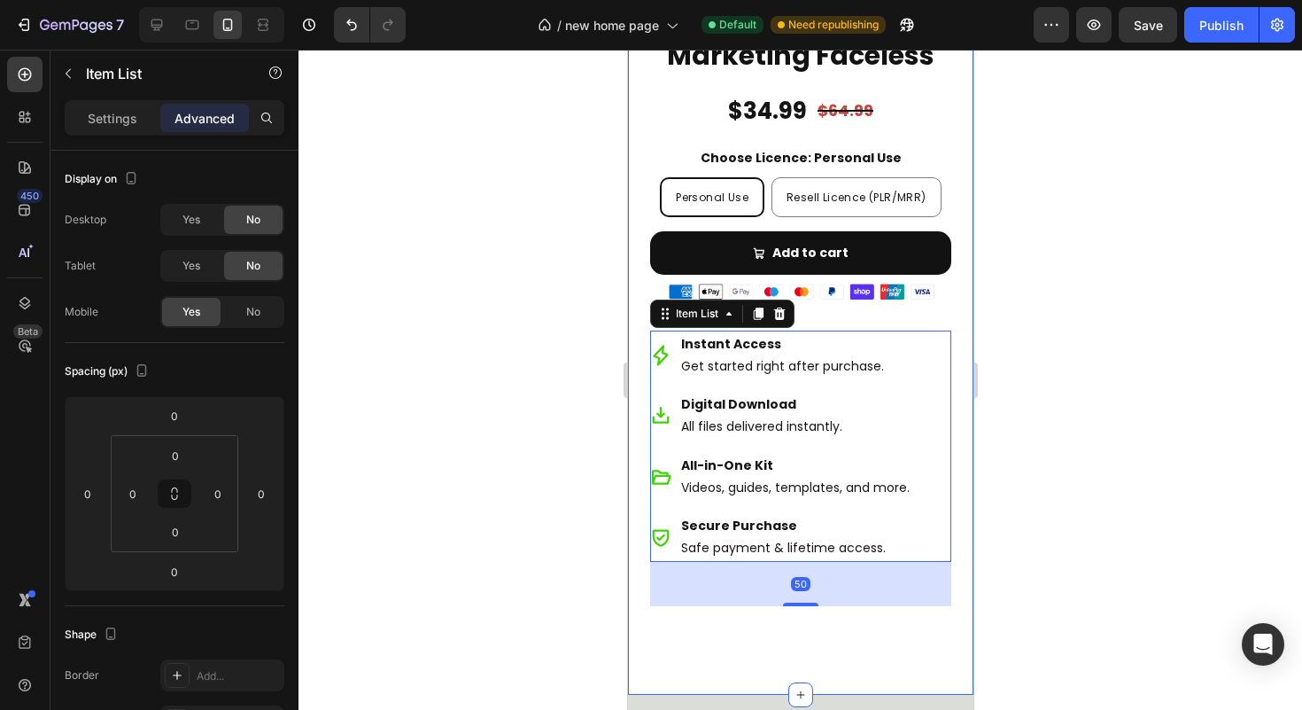
click at [943, 617] on div "Transform Your Business with the Ultimate Faceless Kit Heading The all-in-one s…" at bounding box center [799, 34] width 345 height 1322
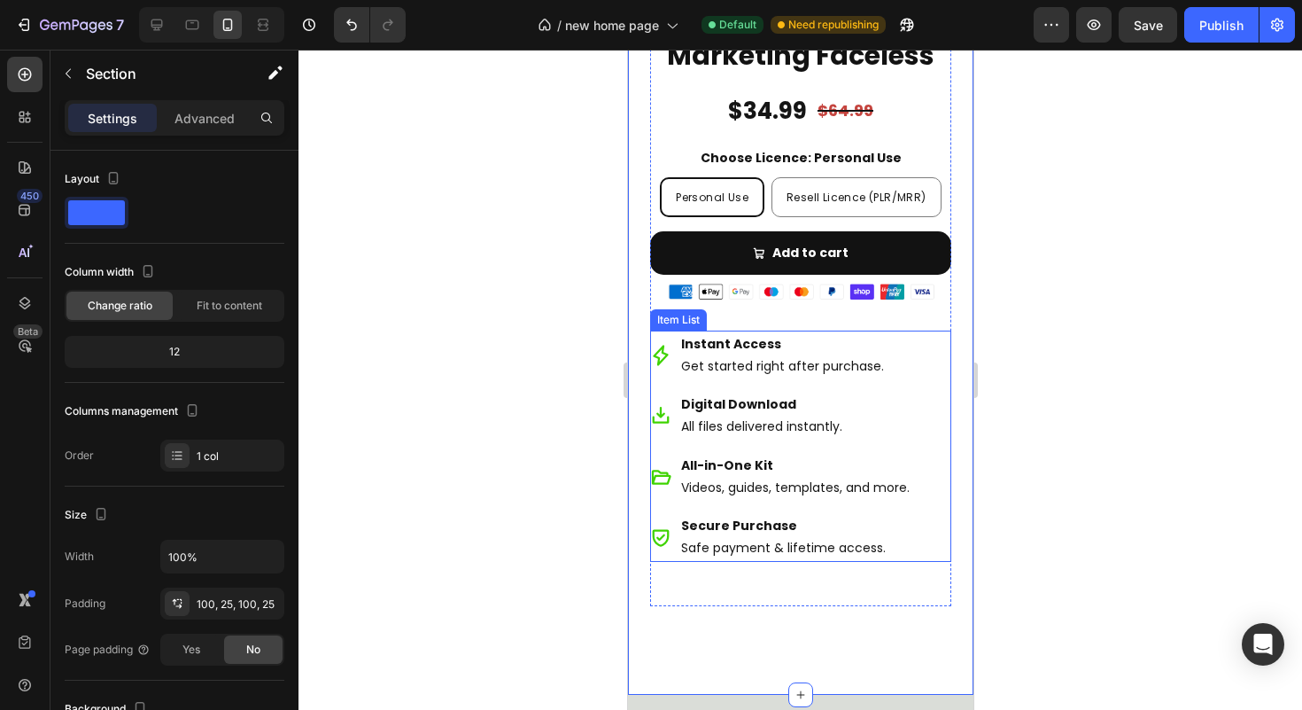
scroll to position [2467, 0]
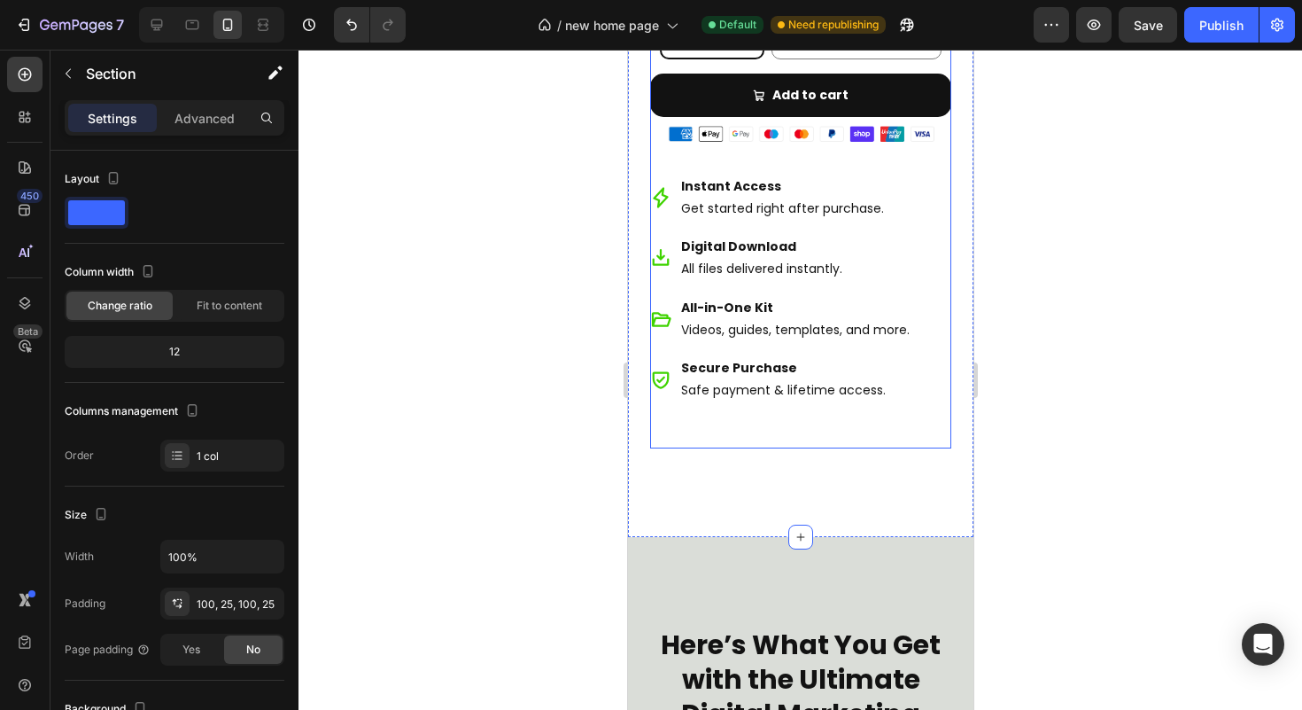
click at [921, 444] on div "Ultimate Digital Marketing Faceless Product Title $34.99 Product Price Product …" at bounding box center [799, 146] width 301 height 605
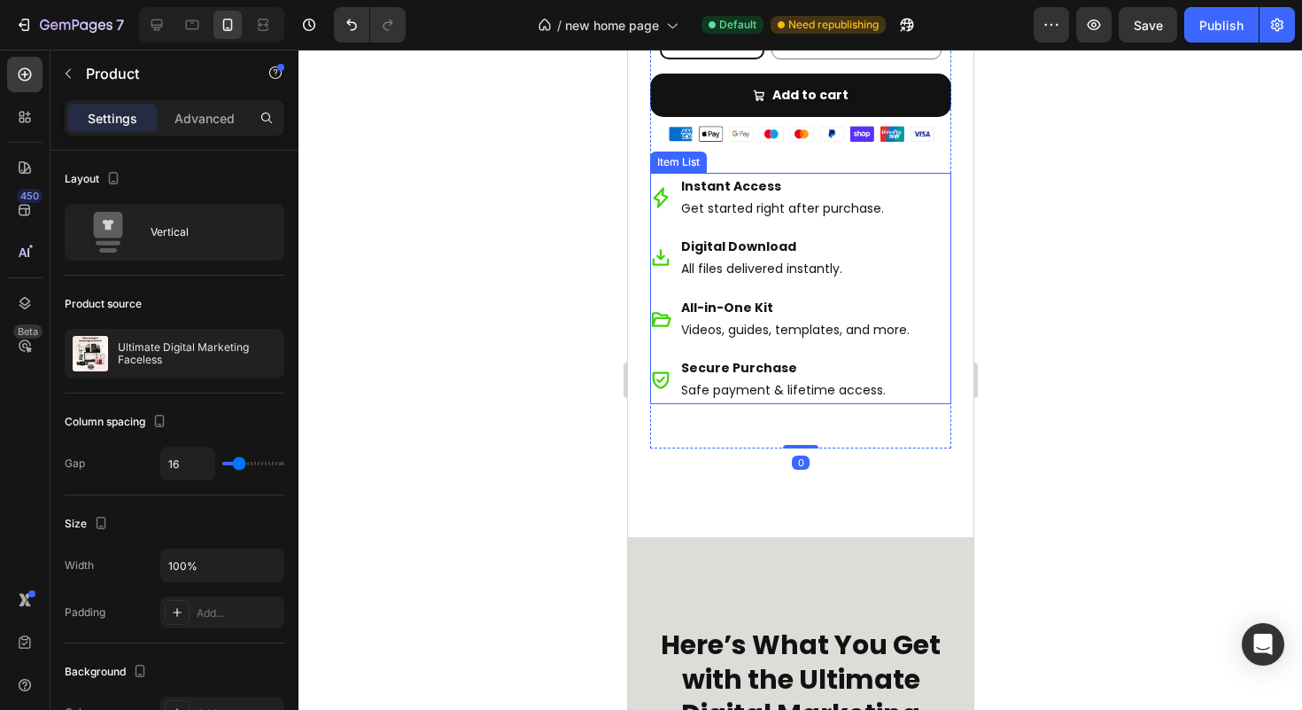
click at [924, 388] on div "Instant Access Get started right after purchase. Digital Download All files del…" at bounding box center [799, 289] width 301 height 232
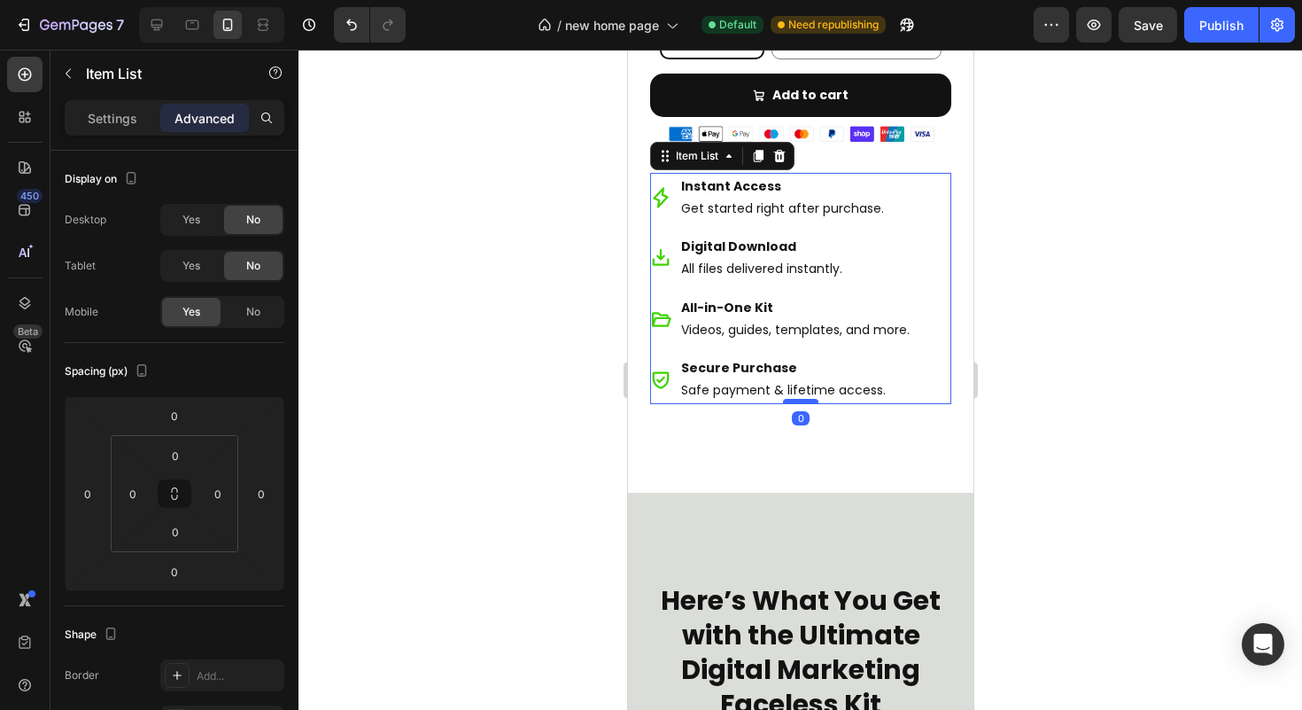
drag, startPoint x: 789, startPoint y: 469, endPoint x: 785, endPoint y: 423, distance: 46.3
click at [785, 404] on div at bounding box center [799, 401] width 35 height 5
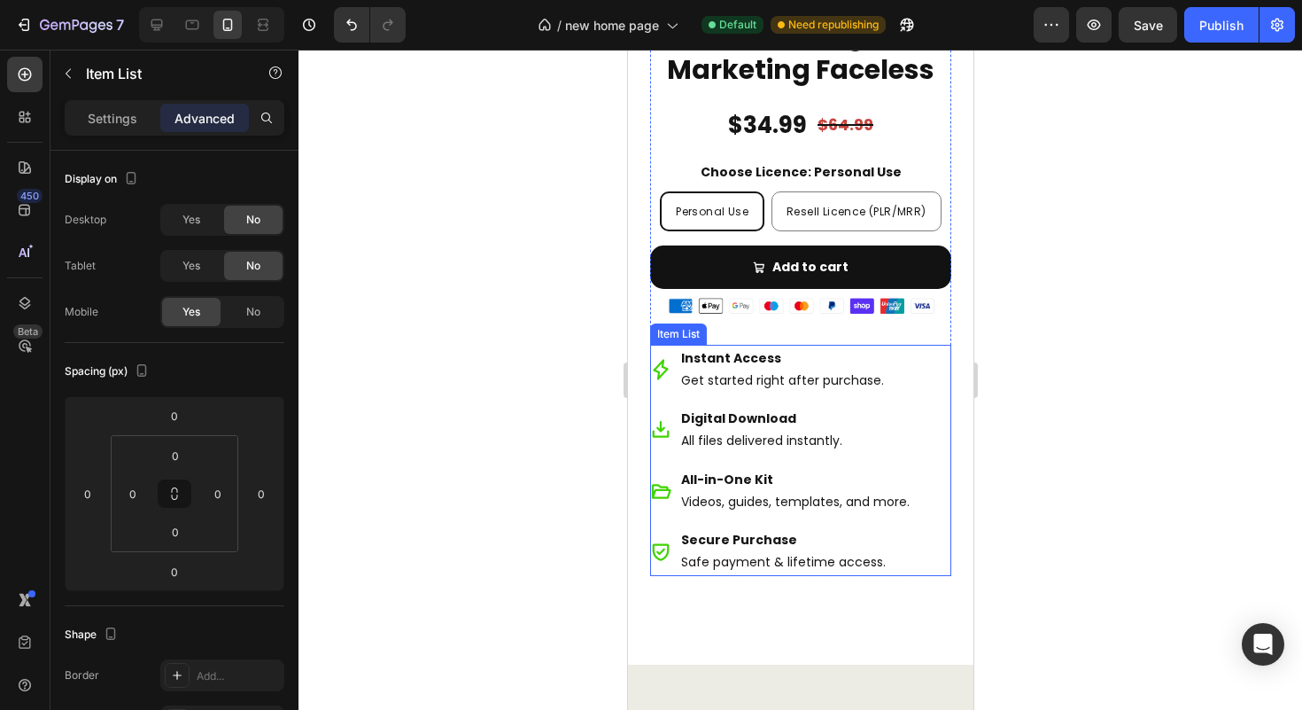
scroll to position [10313, 0]
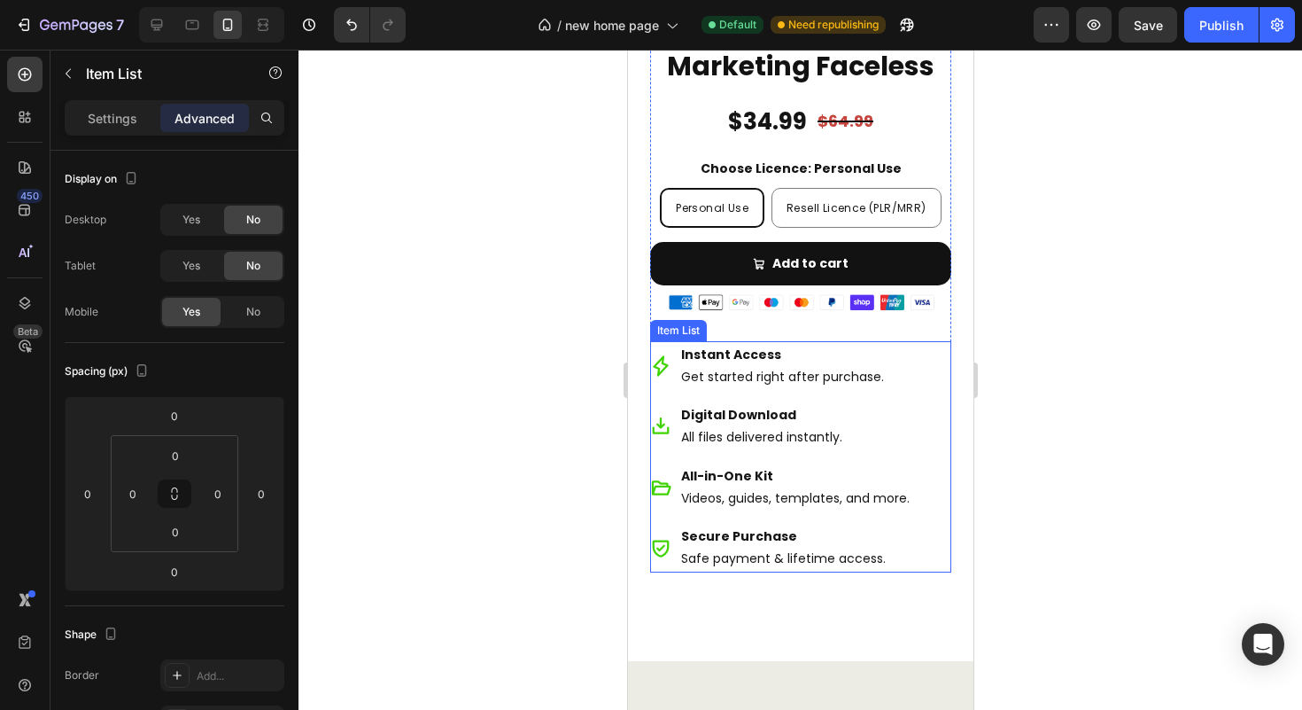
click at [931, 494] on div "Instant Access Get started right after purchase. Digital Download All files del…" at bounding box center [799, 457] width 301 height 232
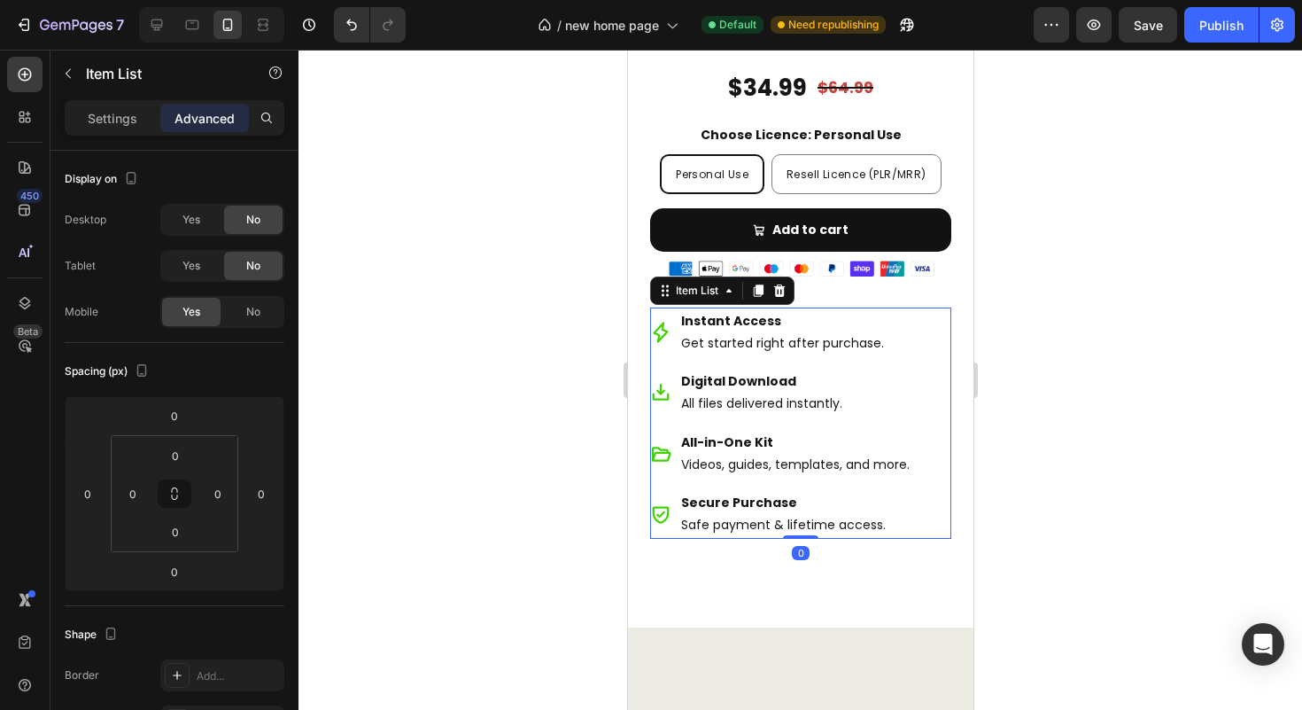
click at [890, 511] on p "Secure Purchase" at bounding box center [794, 503] width 229 height 22
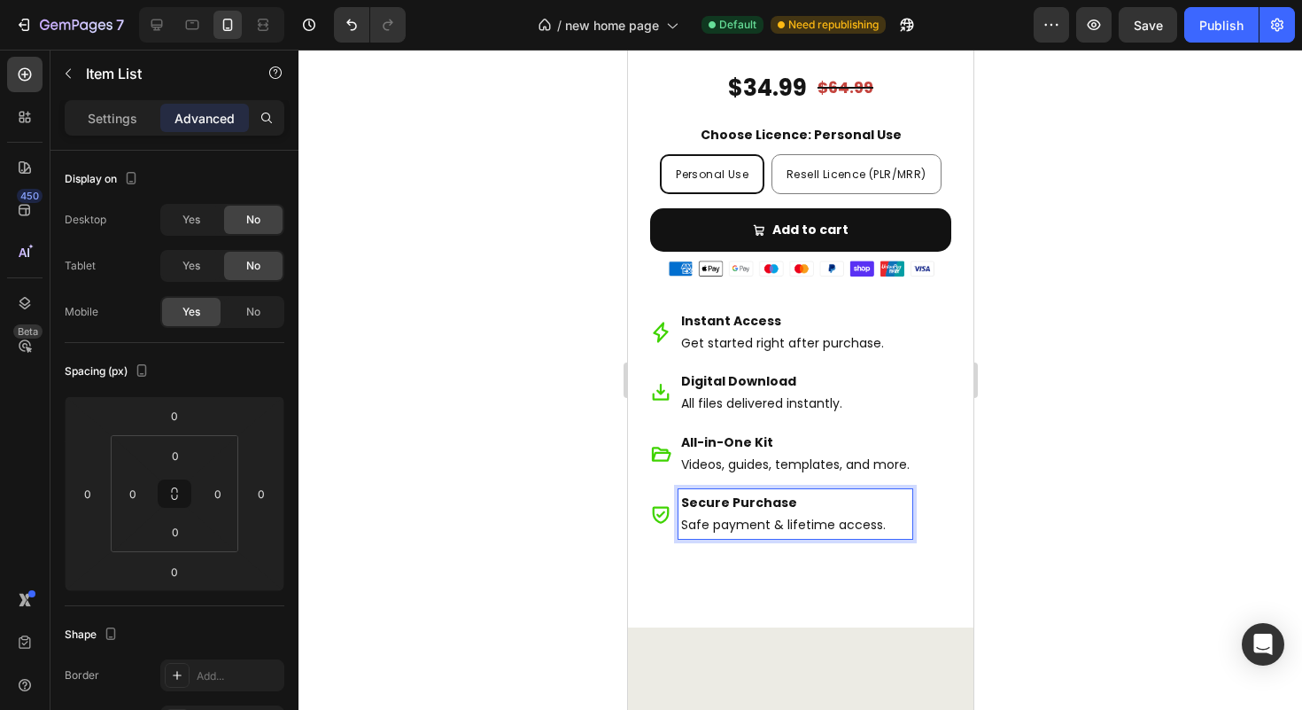
click at [924, 516] on div "Instant Access Get started right after purchase. Digital Download All files del…" at bounding box center [799, 423] width 301 height 232
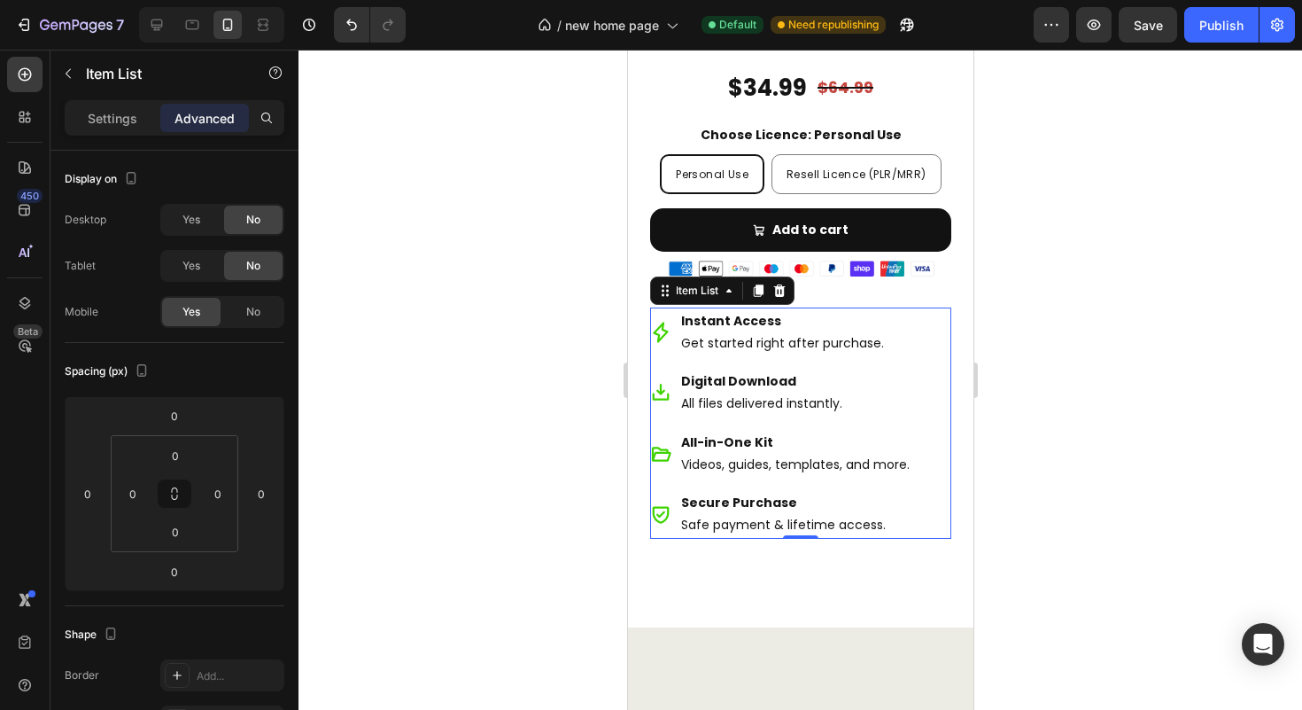
click at [926, 528] on div "Instant Access Get started right after purchase. Digital Download All files del…" at bounding box center [799, 423] width 301 height 232
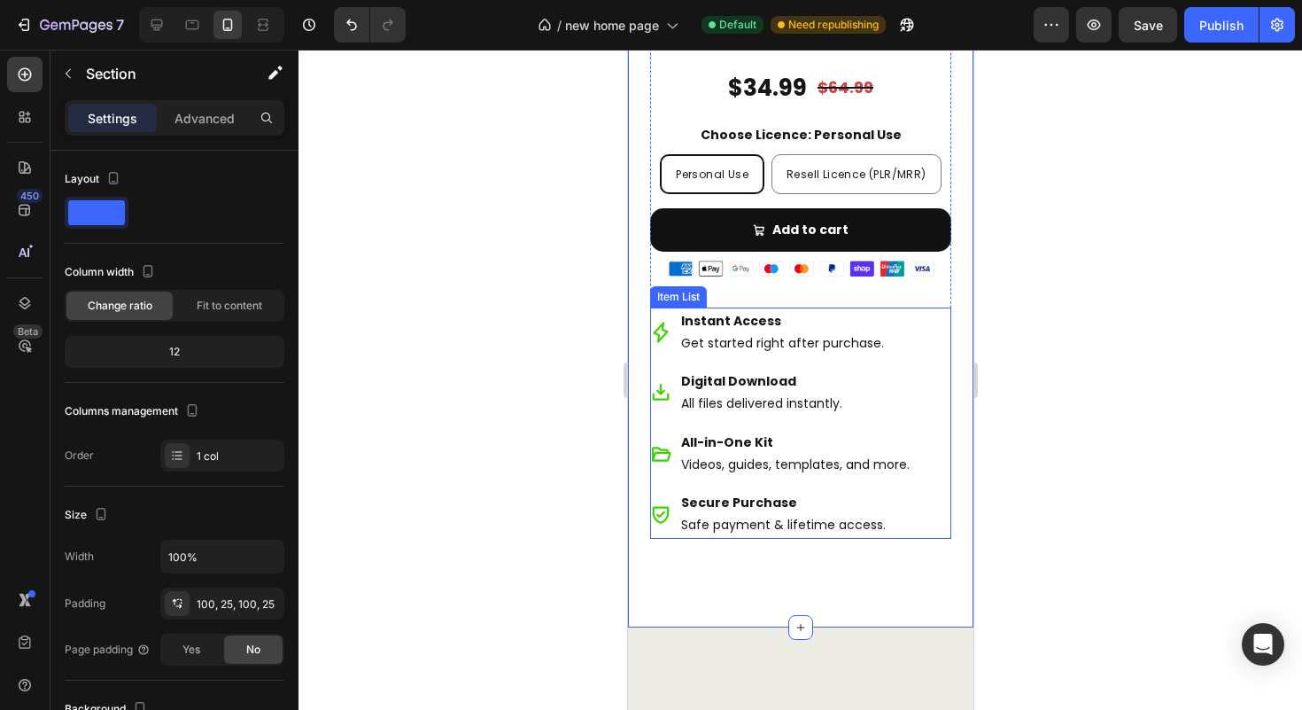
click at [907, 536] on p "Safe payment & lifetime access." at bounding box center [794, 525] width 229 height 22
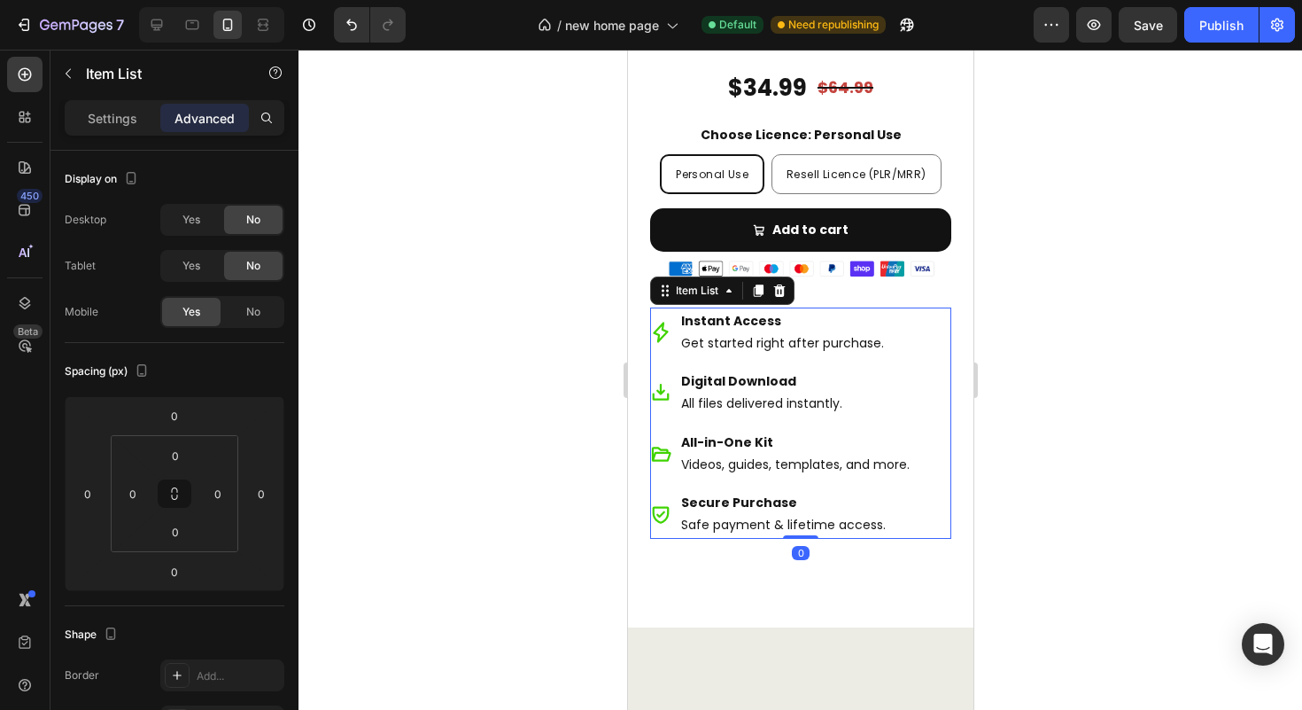
click at [932, 539] on div "Instant Access Get started right after purchase. Digital Download All files del…" at bounding box center [799, 423] width 301 height 232
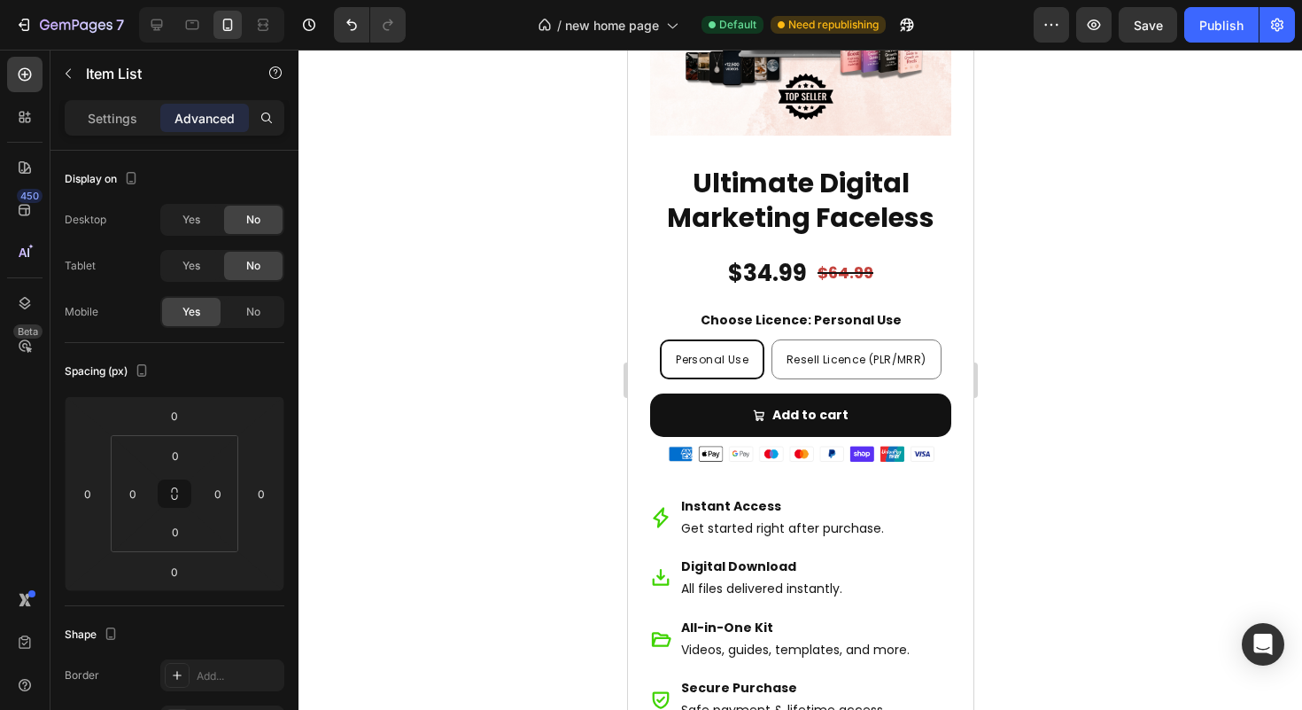
scroll to position [1980, 0]
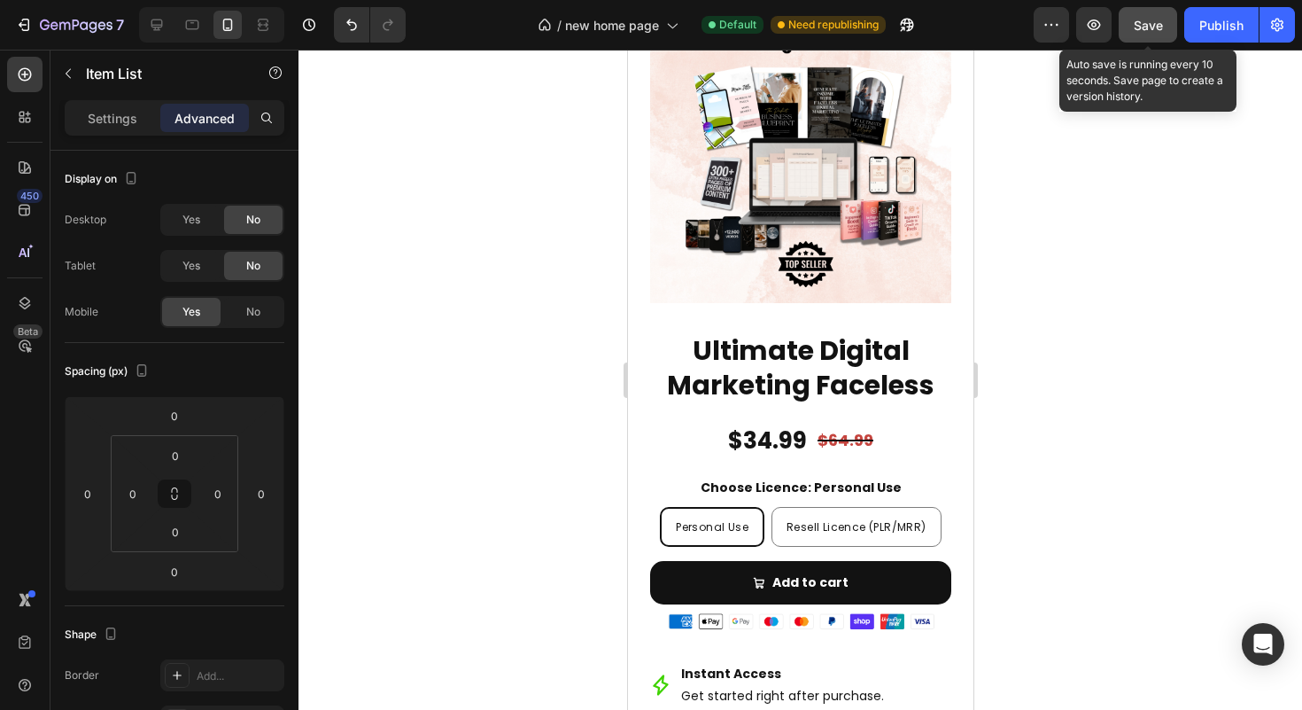
click at [1168, 27] on button "Save" at bounding box center [1148, 24] width 58 height 35
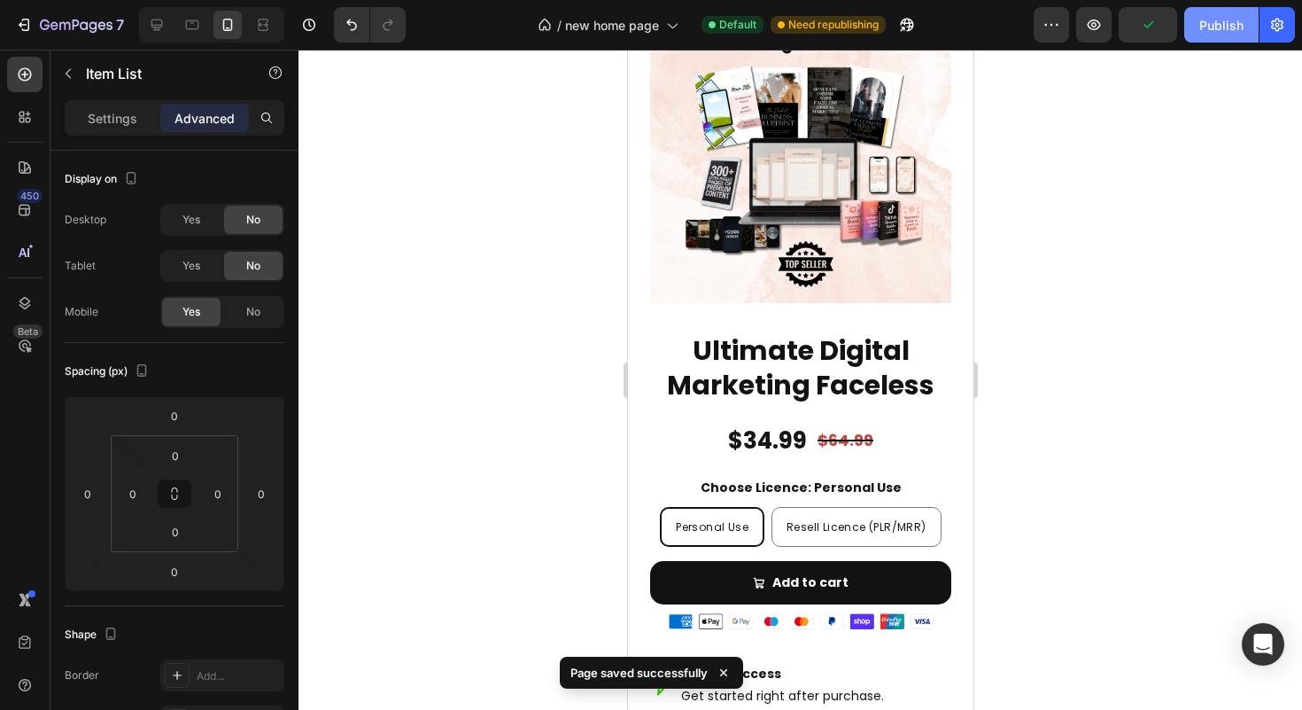
click at [1192, 27] on button "Publish" at bounding box center [1221, 24] width 74 height 35
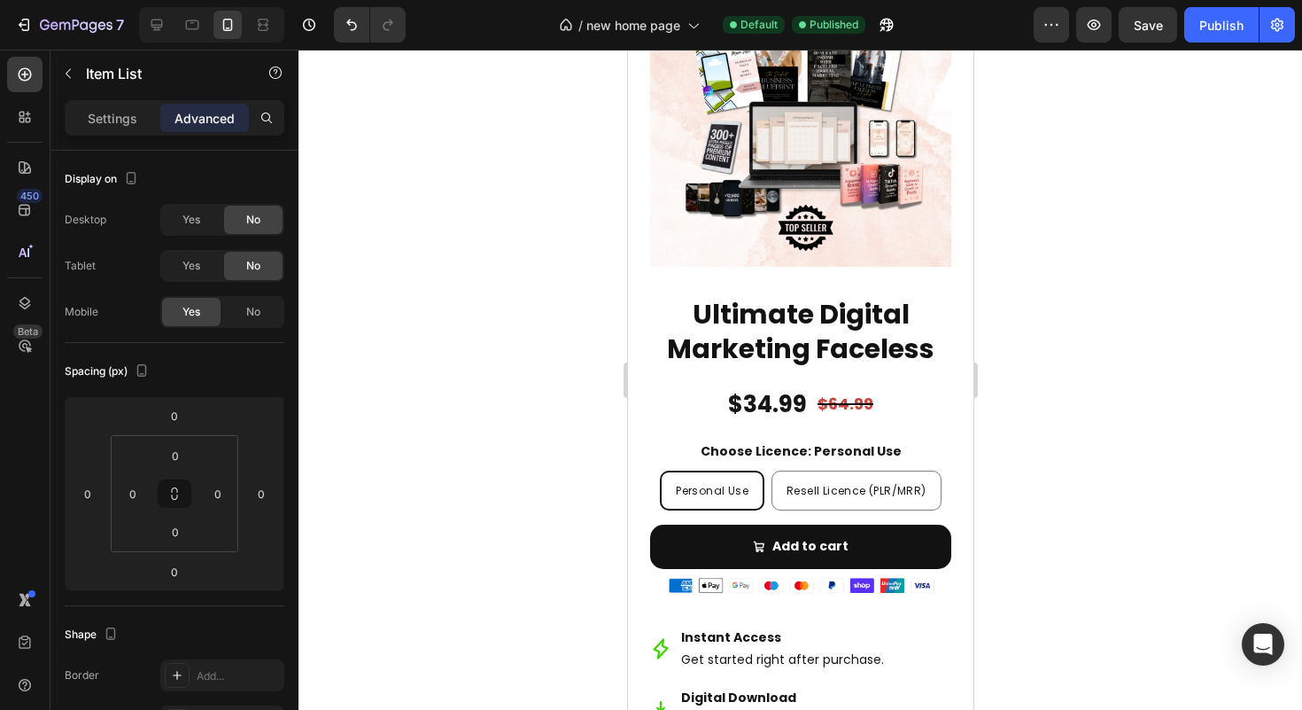
scroll to position [4280, 0]
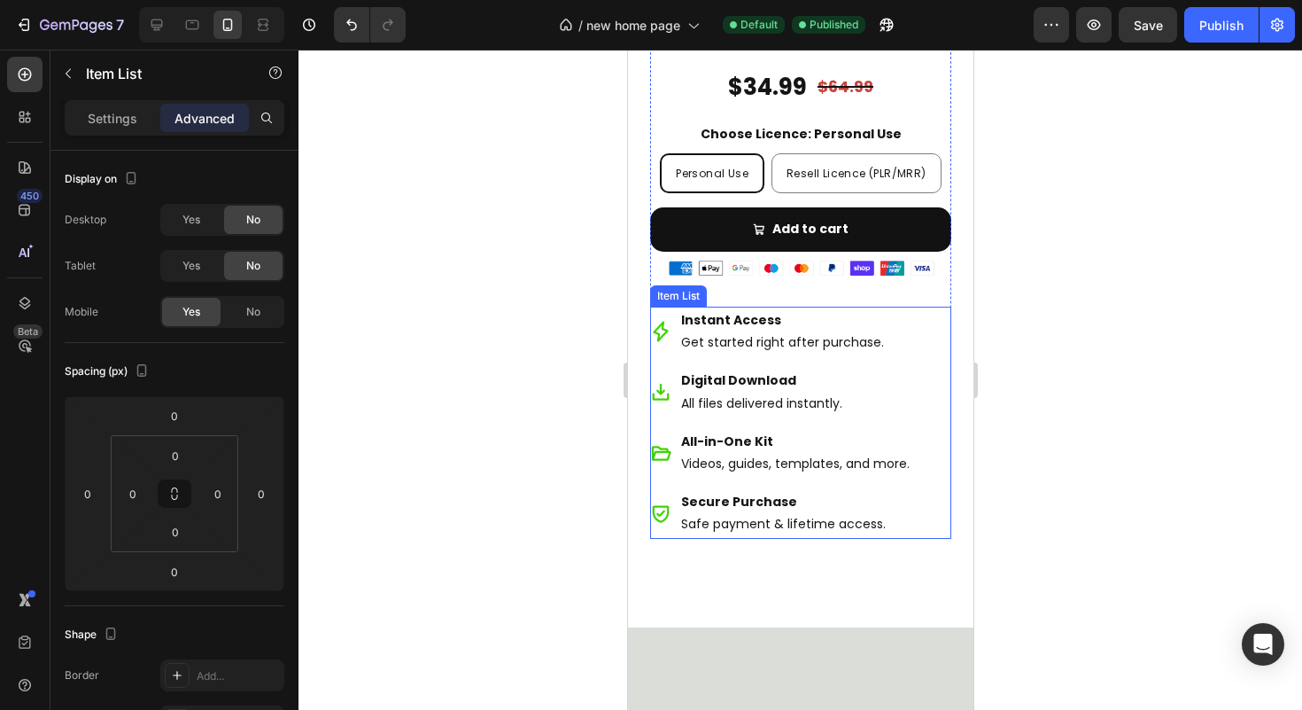
click at [920, 435] on div "Instant Access Get started right after purchase. Digital Download All files del…" at bounding box center [799, 423] width 301 height 232
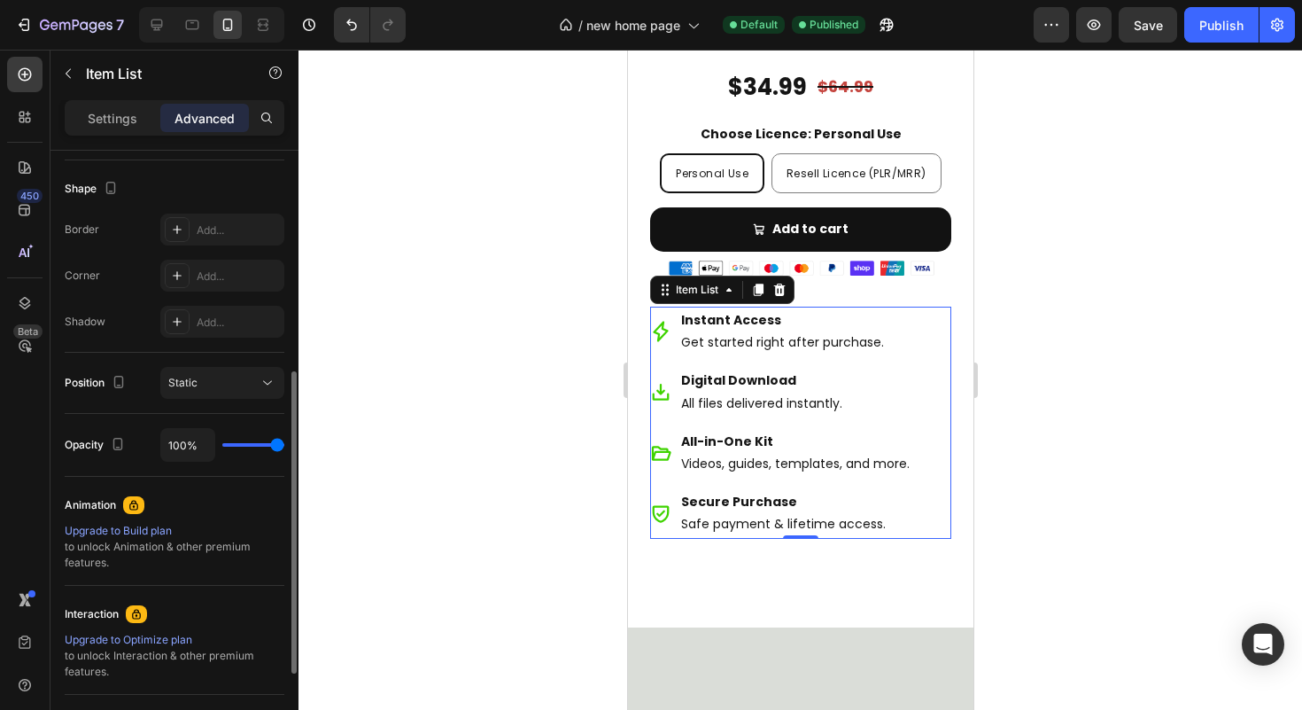
scroll to position [411, 0]
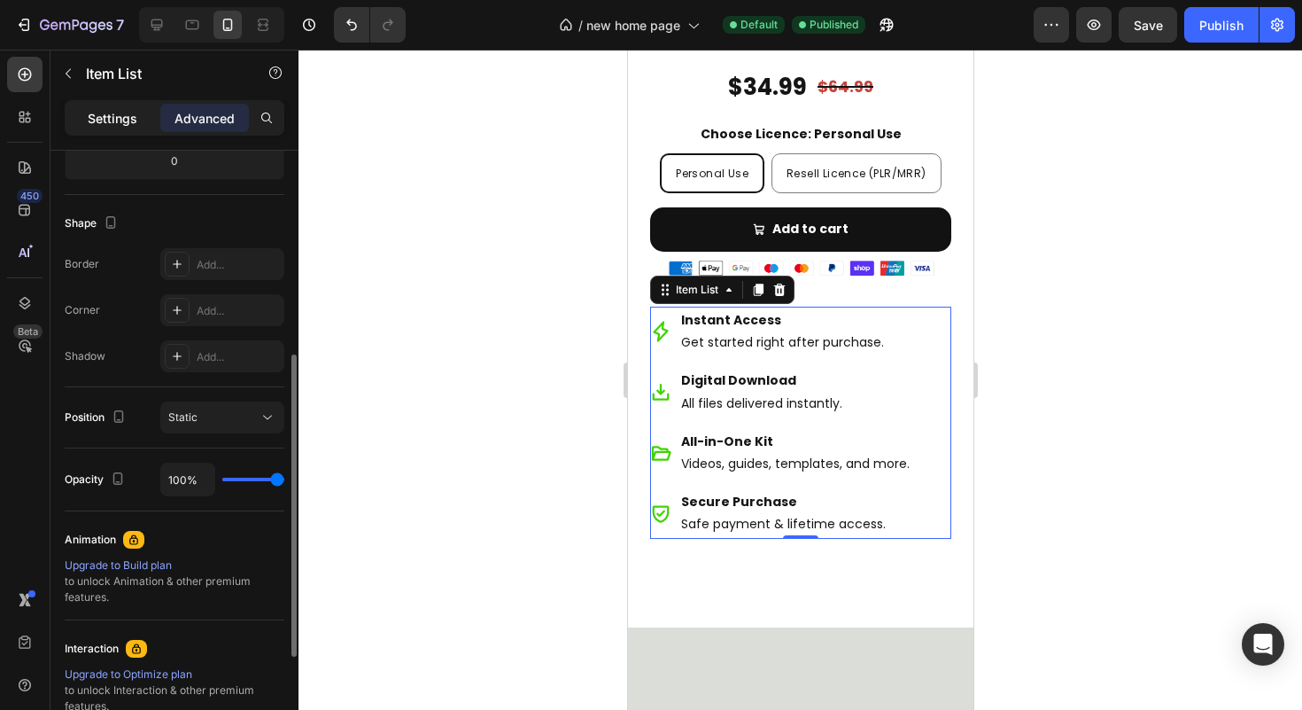
click at [119, 105] on div "Settings" at bounding box center [112, 118] width 89 height 28
type input "8"
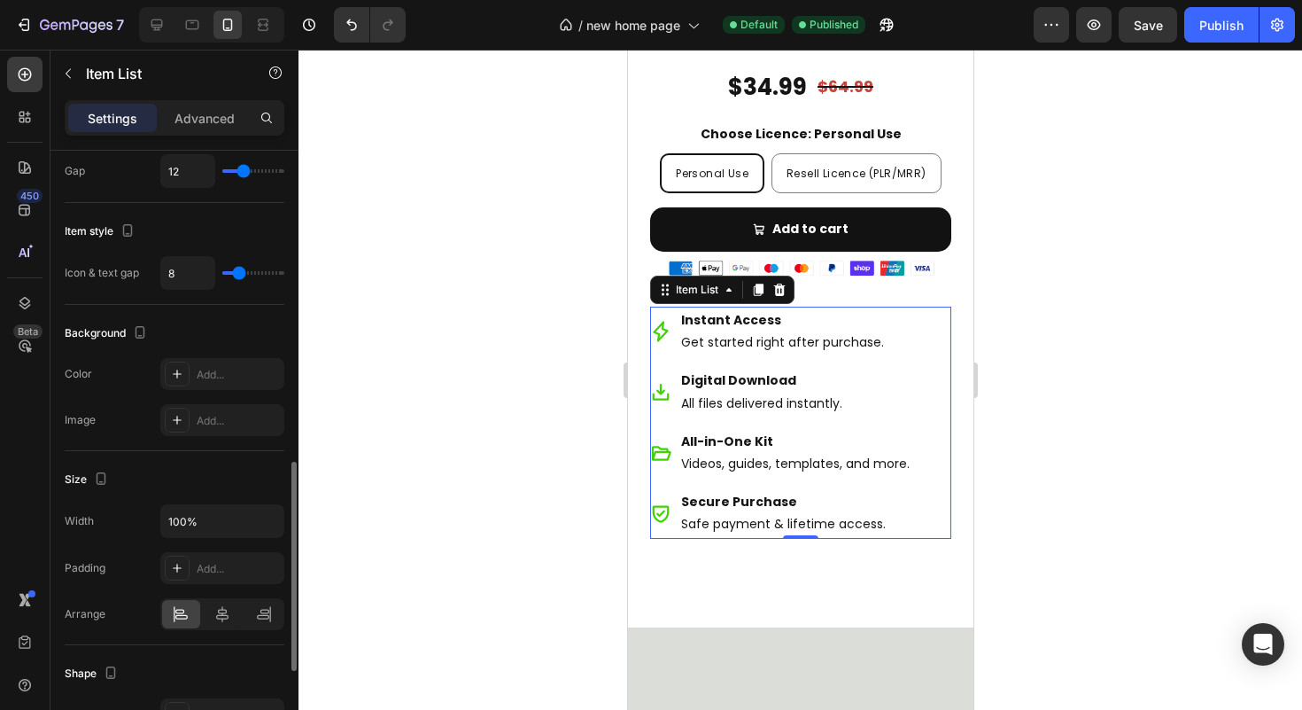
scroll to position [1035, 0]
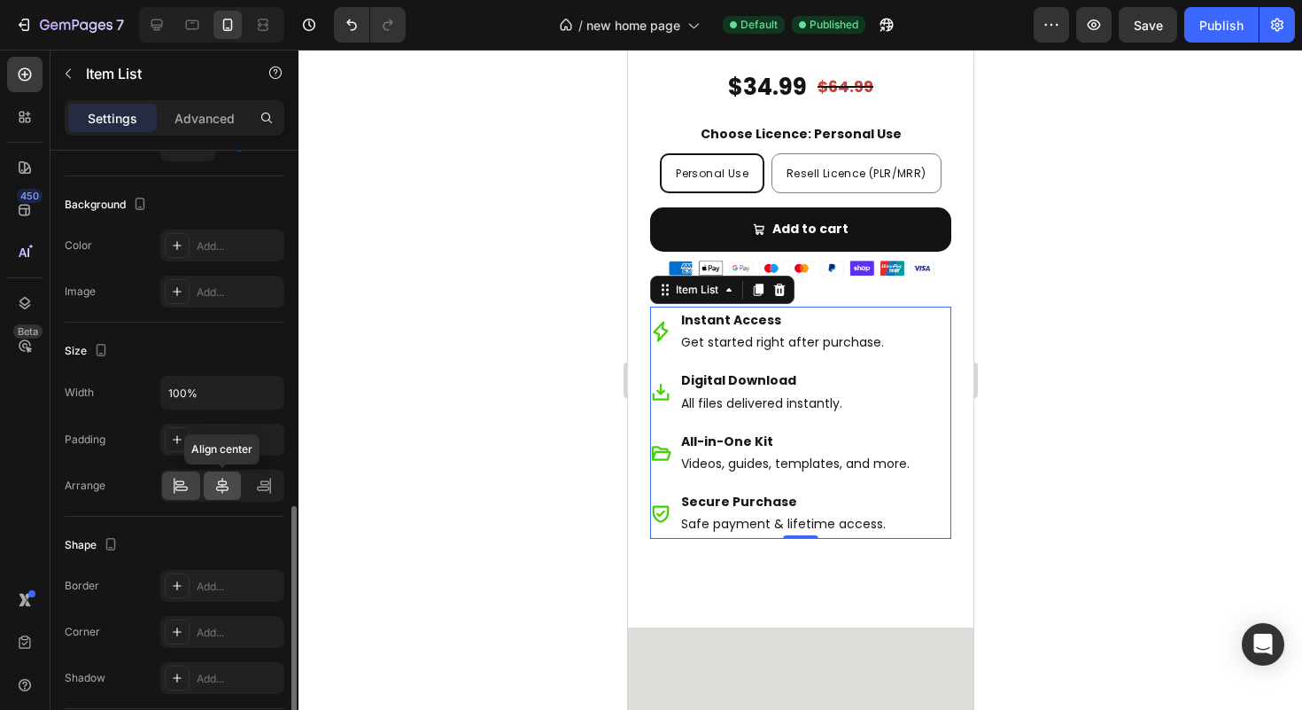
click at [219, 496] on div at bounding box center [223, 485] width 38 height 28
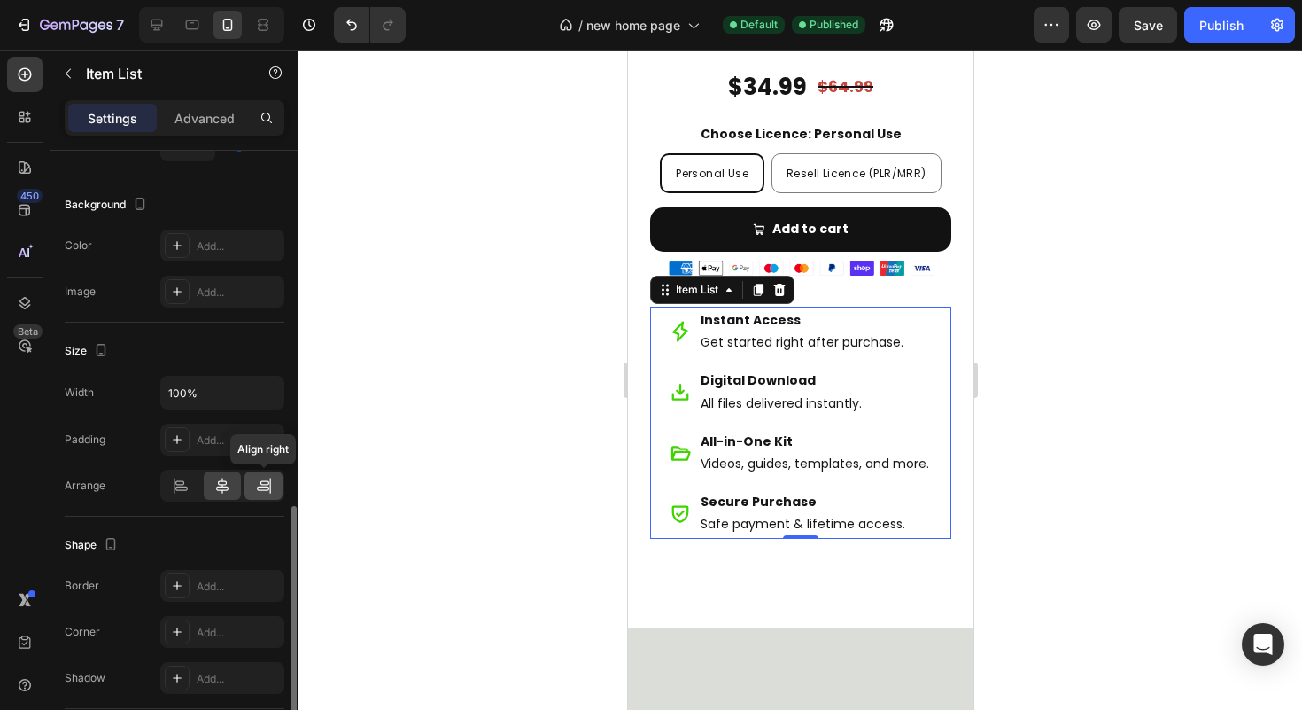
click at [258, 490] on icon at bounding box center [264, 486] width 18 height 18
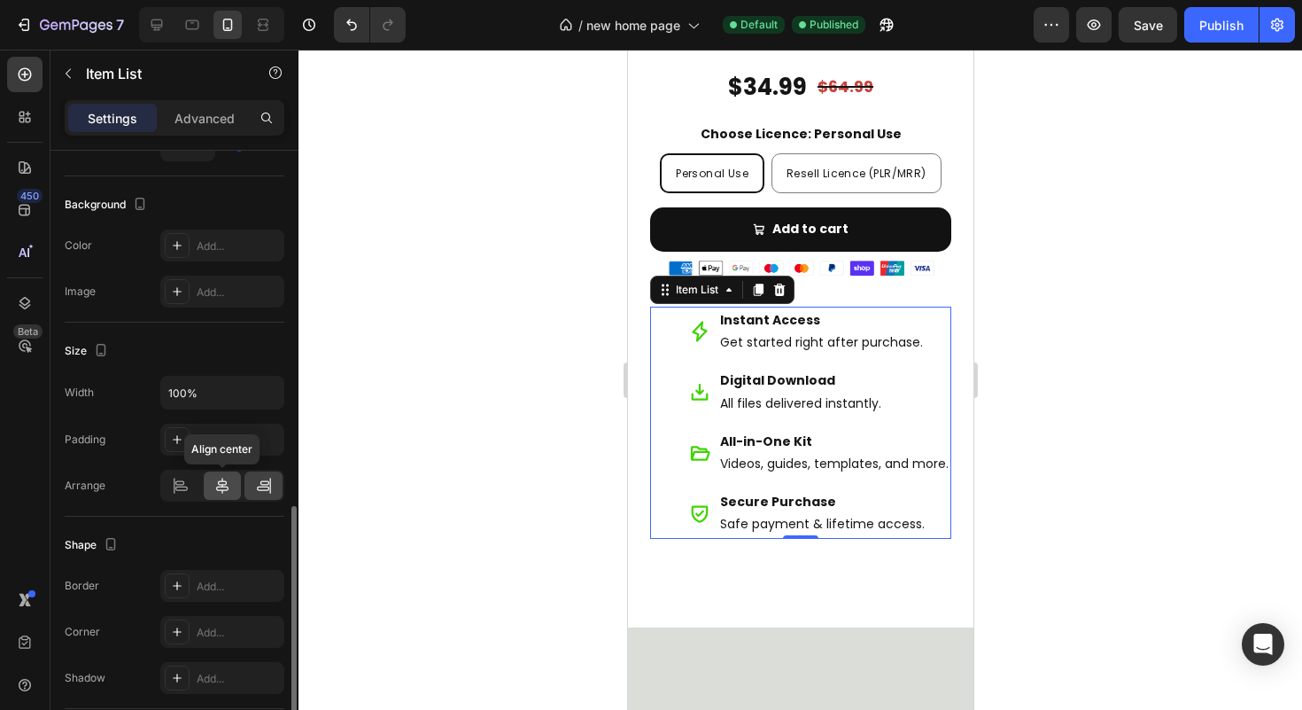
click at [223, 491] on icon at bounding box center [222, 486] width 18 height 18
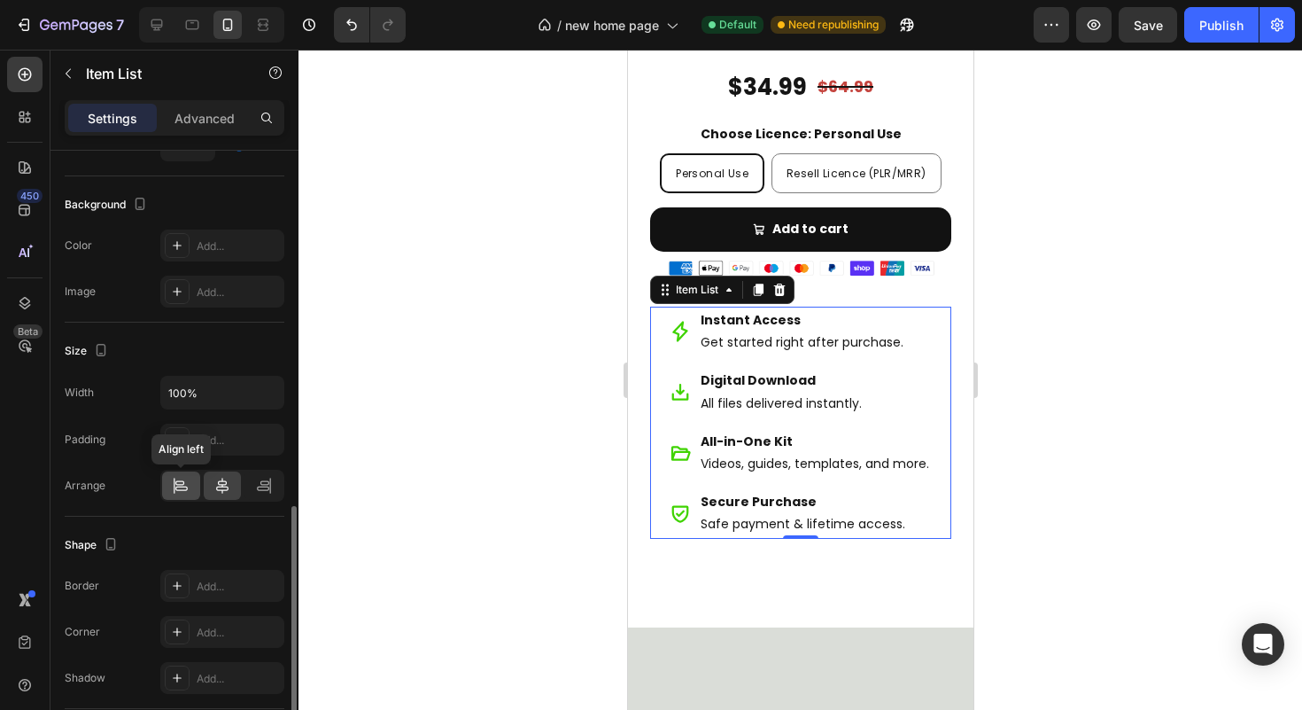
click at [190, 488] on div at bounding box center [181, 485] width 38 height 28
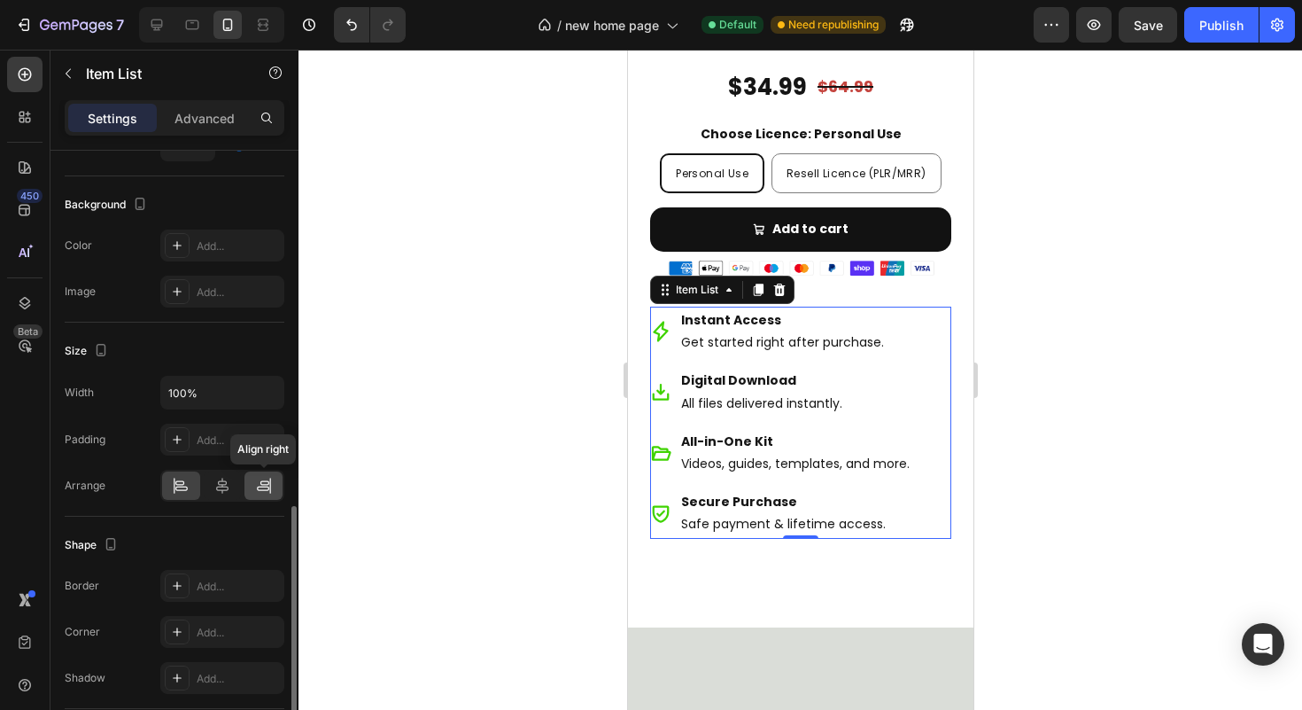
click at [255, 480] on icon at bounding box center [264, 486] width 18 height 18
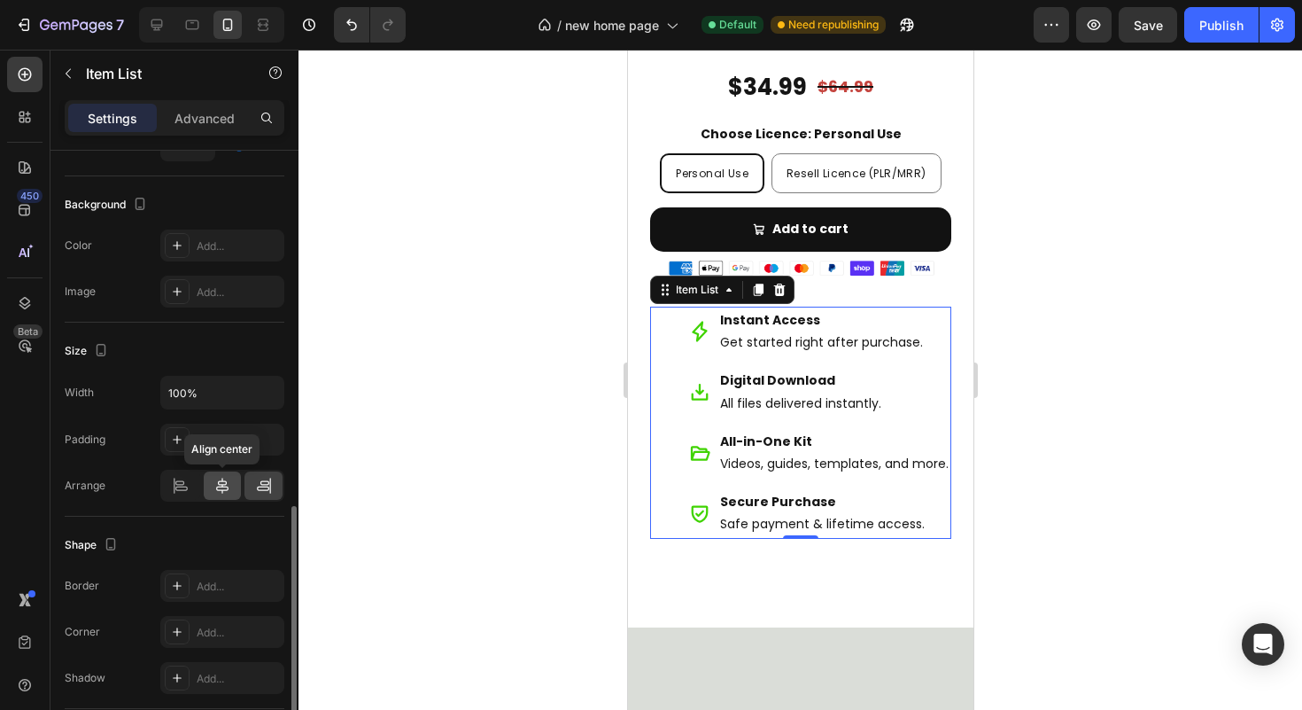
click at [238, 479] on div at bounding box center [223, 485] width 38 height 28
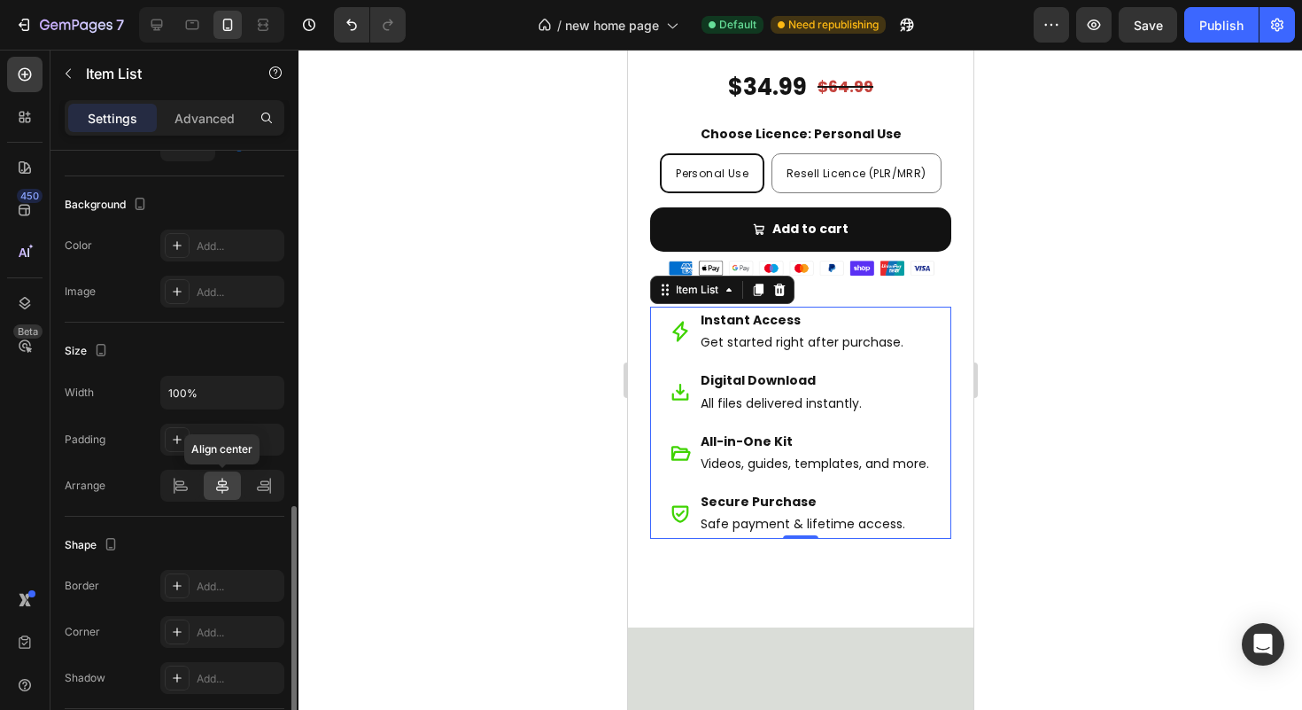
click at [222, 477] on icon at bounding box center [222, 486] width 18 height 18
click at [259, 477] on icon at bounding box center [264, 486] width 18 height 18
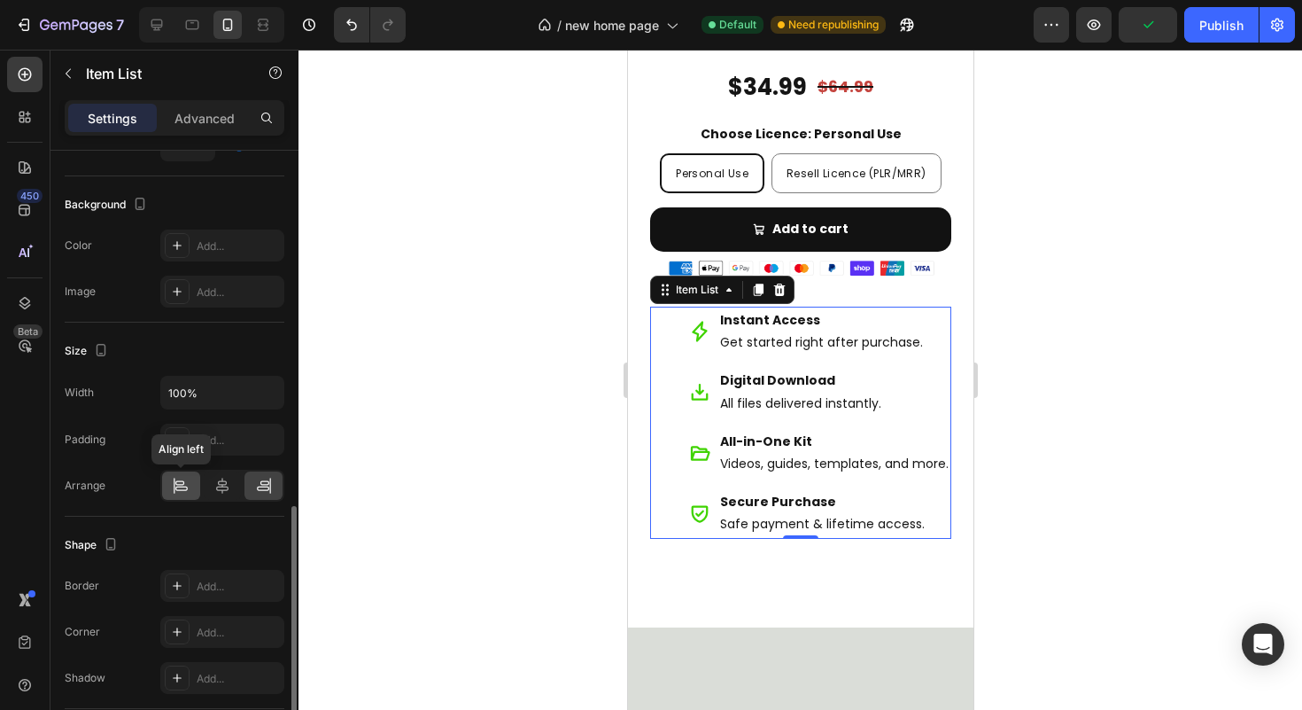
click at [186, 483] on icon at bounding box center [181, 486] width 18 height 18
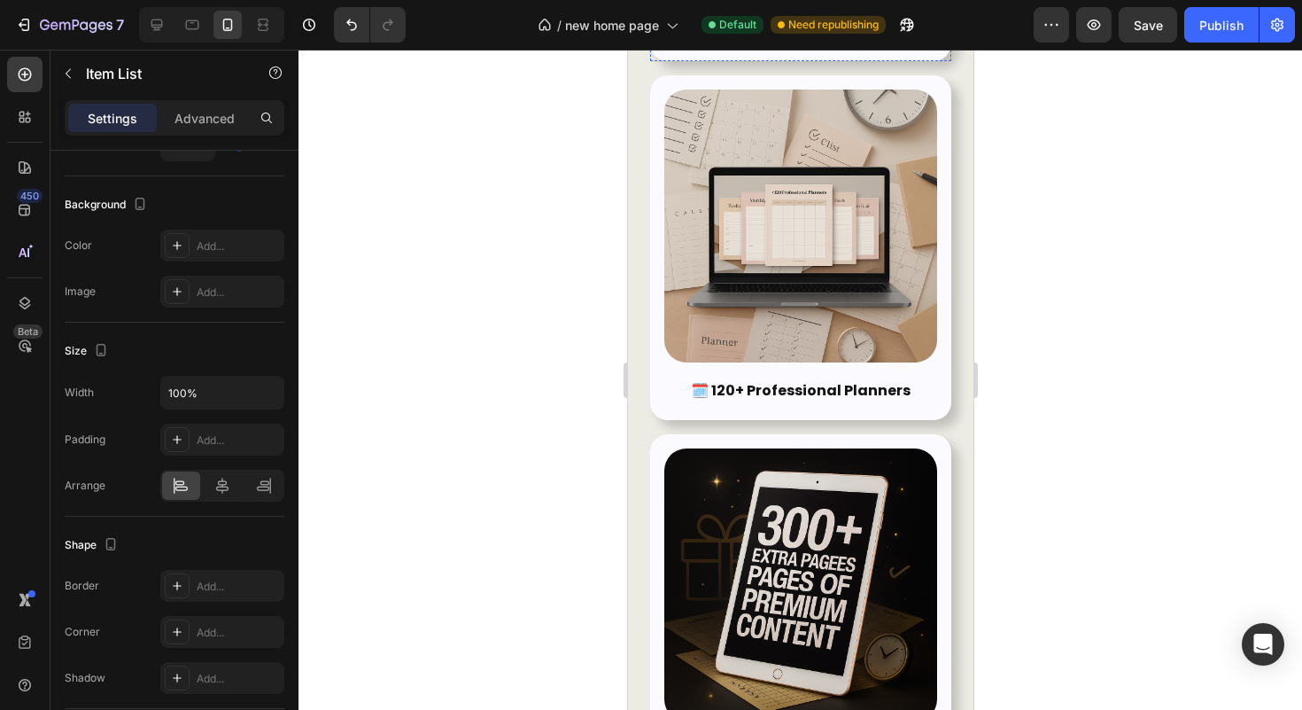
scroll to position [592, 0]
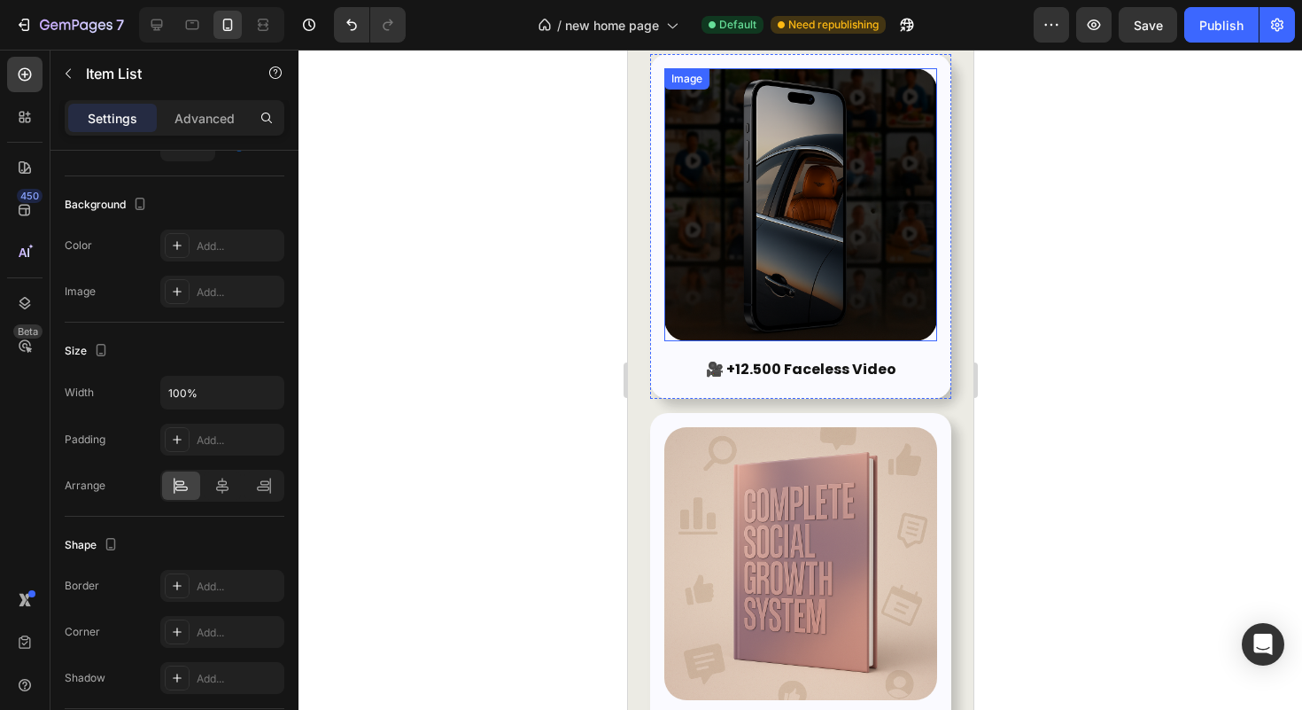
click at [818, 253] on img at bounding box center [799, 204] width 273 height 273
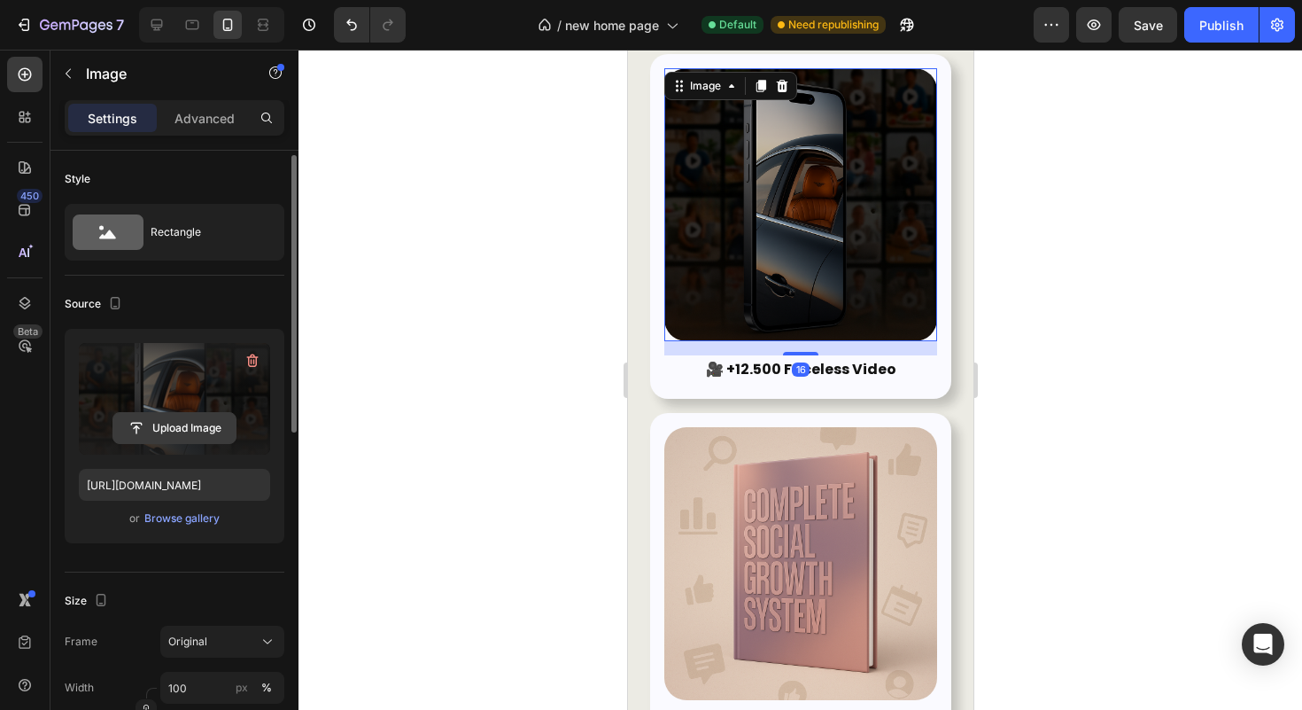
scroll to position [96, 0]
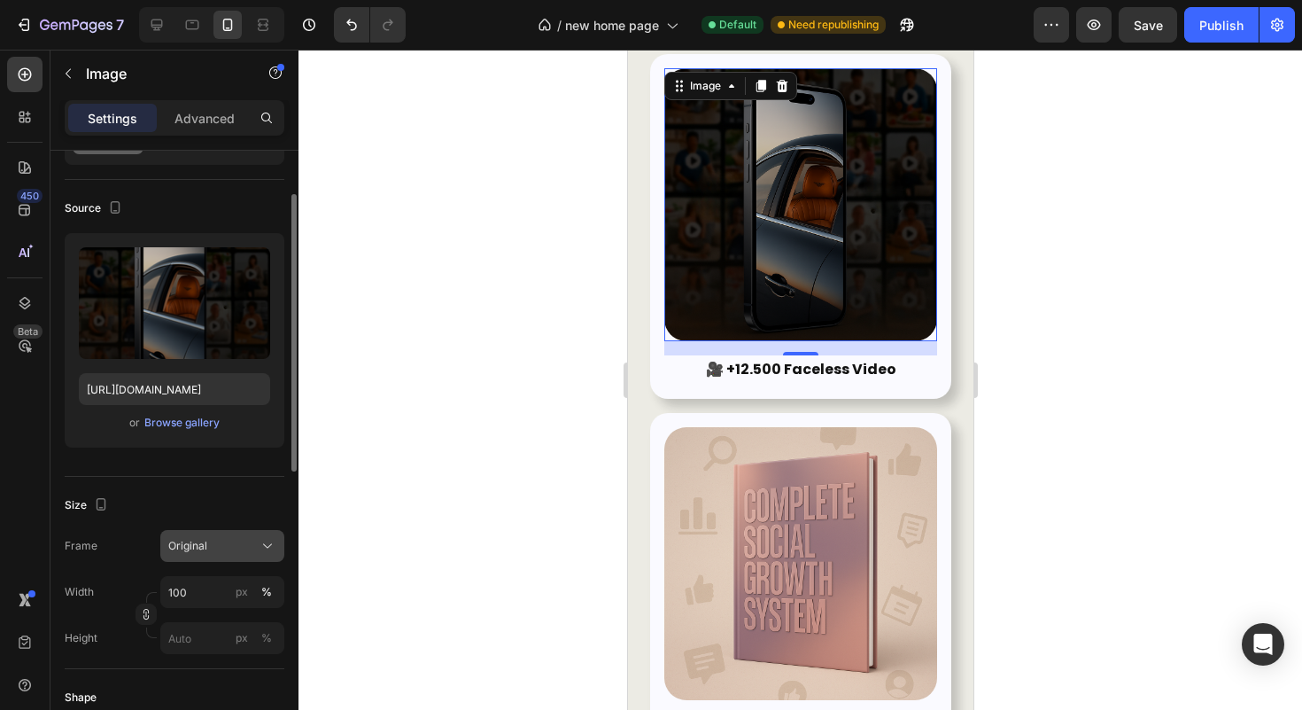
click at [240, 543] on div "Original" at bounding box center [211, 546] width 87 height 16
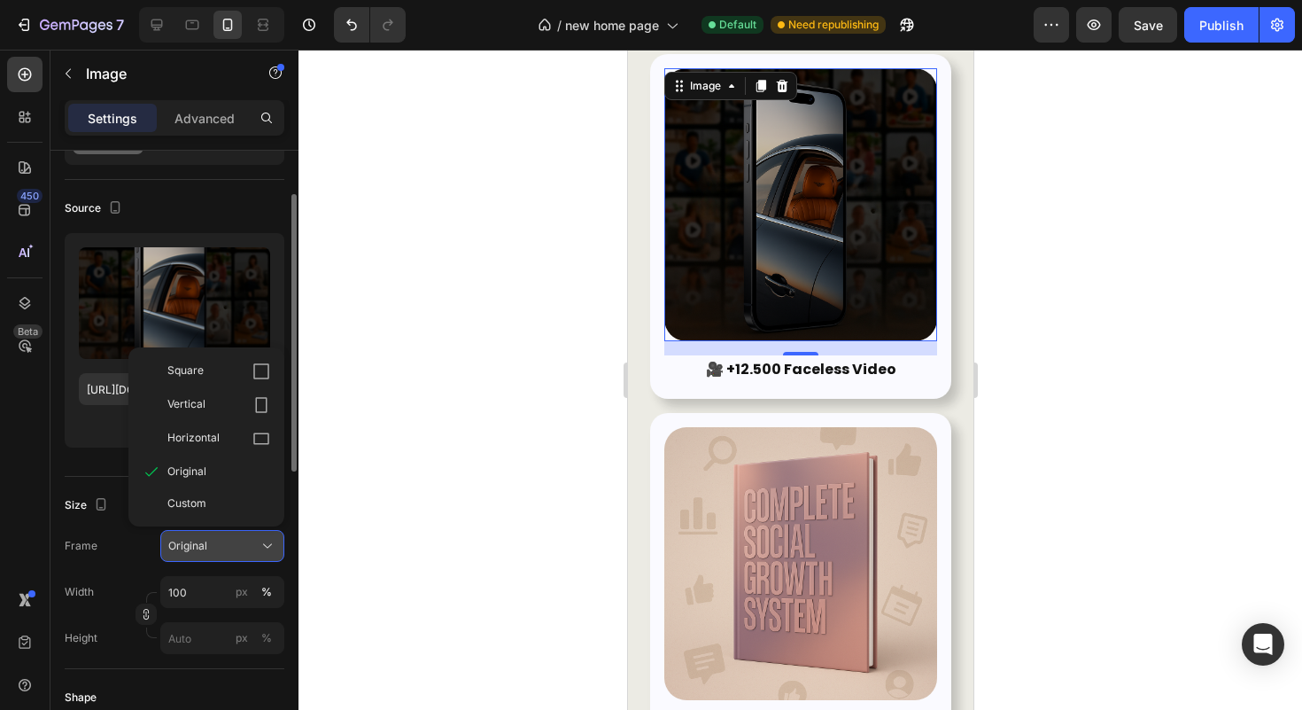
click at [240, 543] on div "Original" at bounding box center [211, 546] width 87 height 16
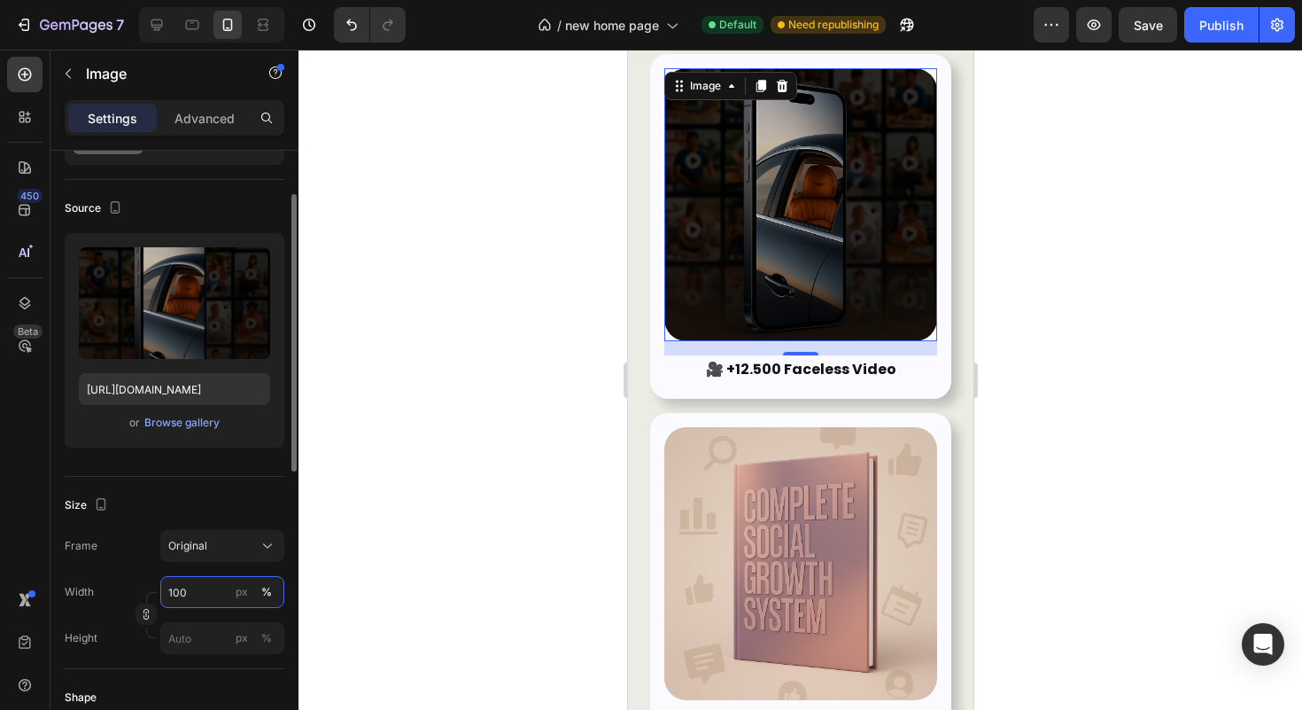
click at [196, 594] on input "100" at bounding box center [222, 592] width 124 height 32
type input "70"
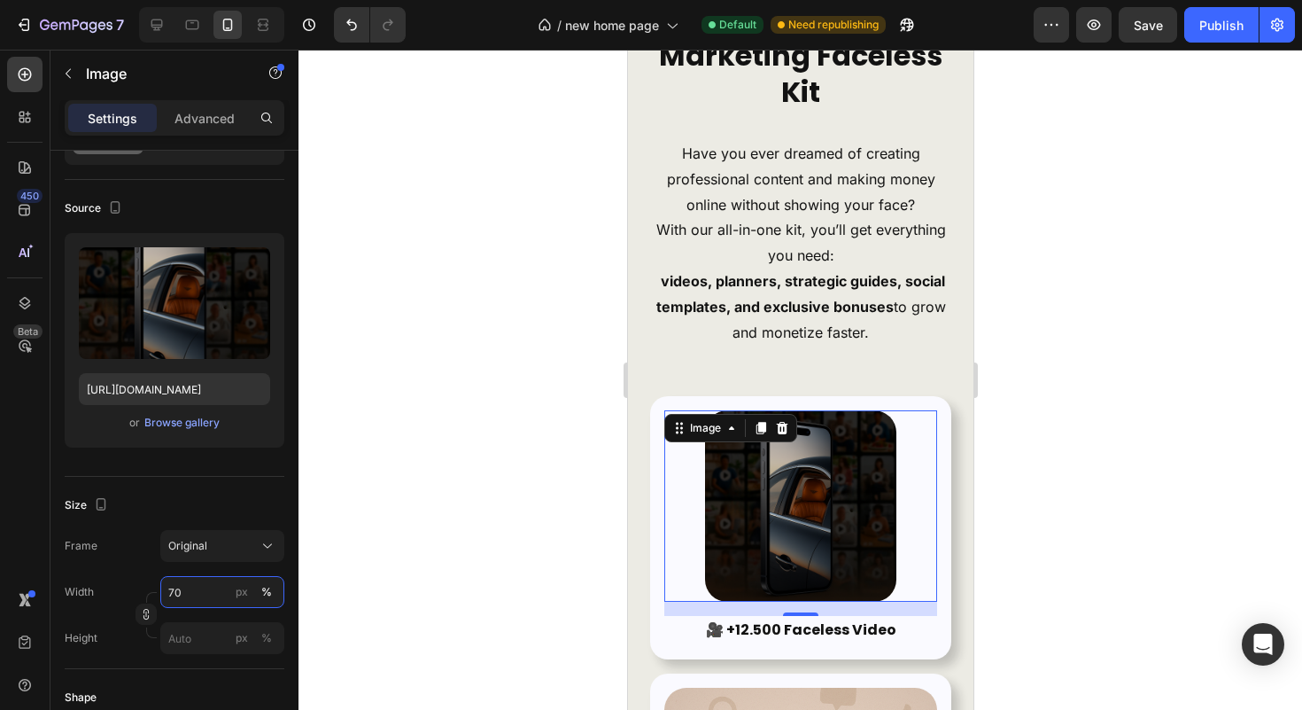
scroll to position [283, 0]
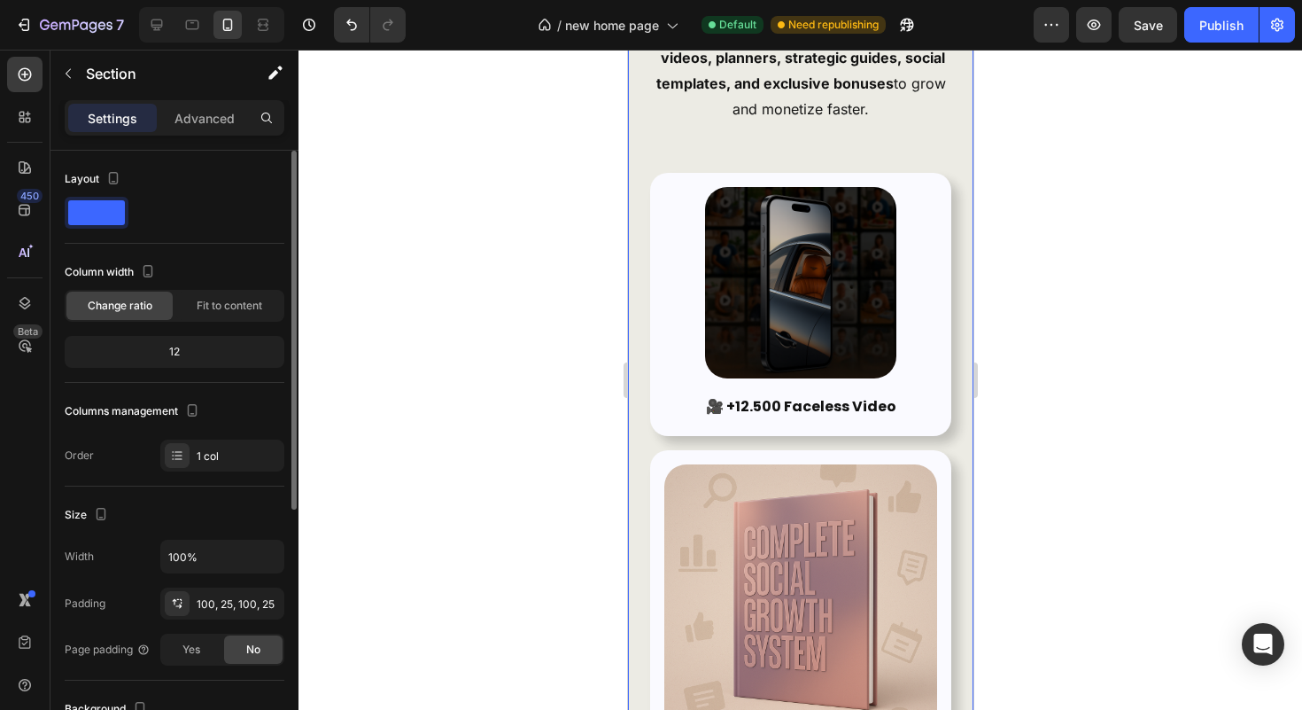
scroll to position [485, 0]
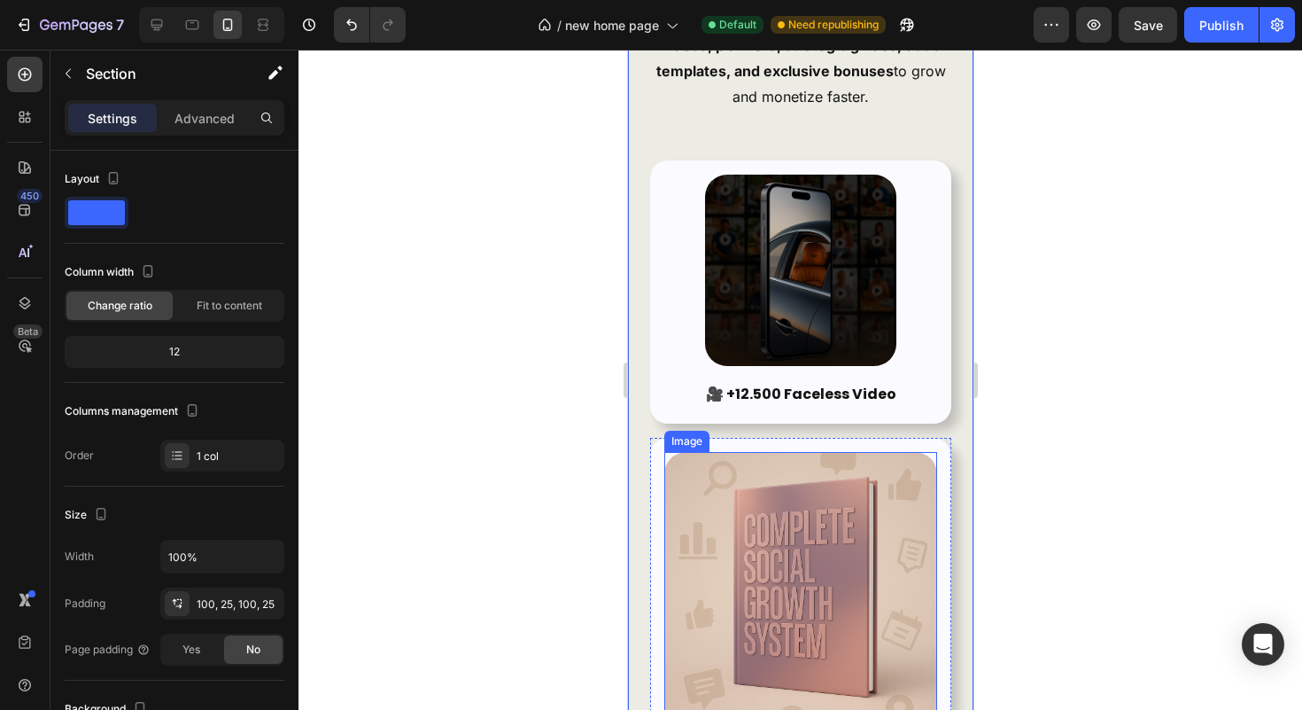
click at [840, 528] on img at bounding box center [799, 588] width 273 height 273
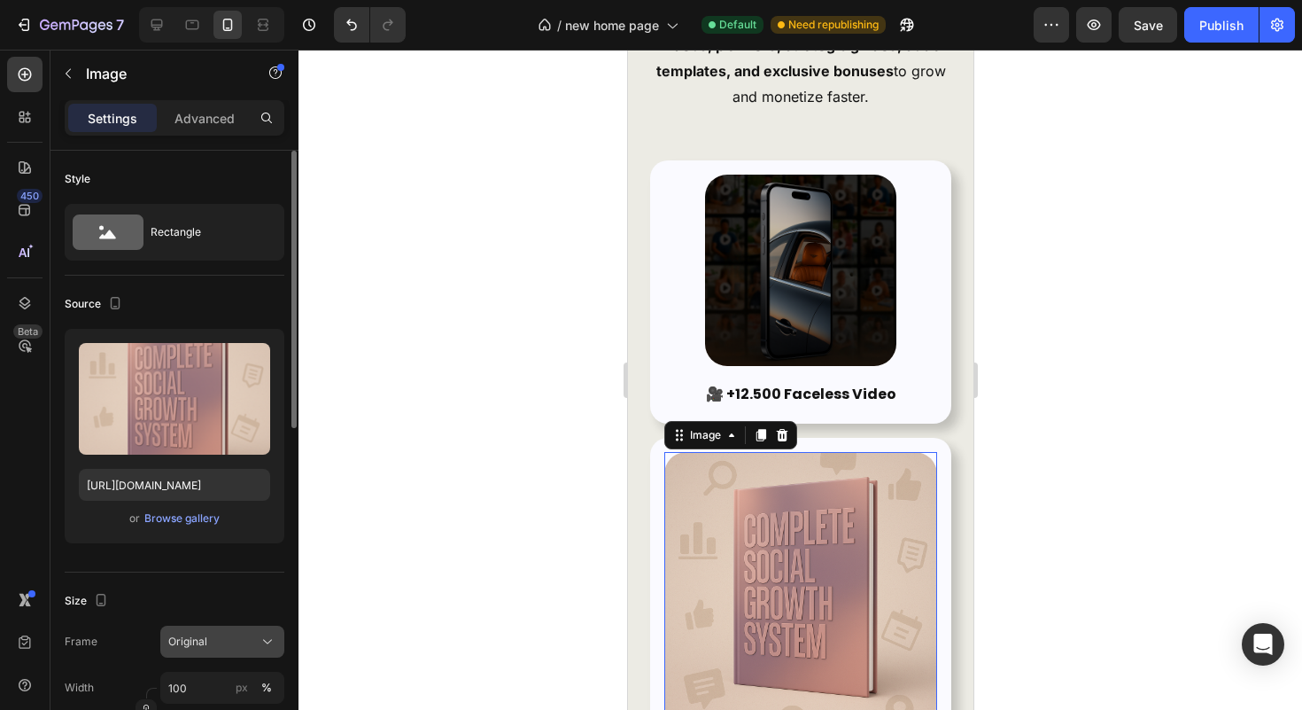
scroll to position [156, 0]
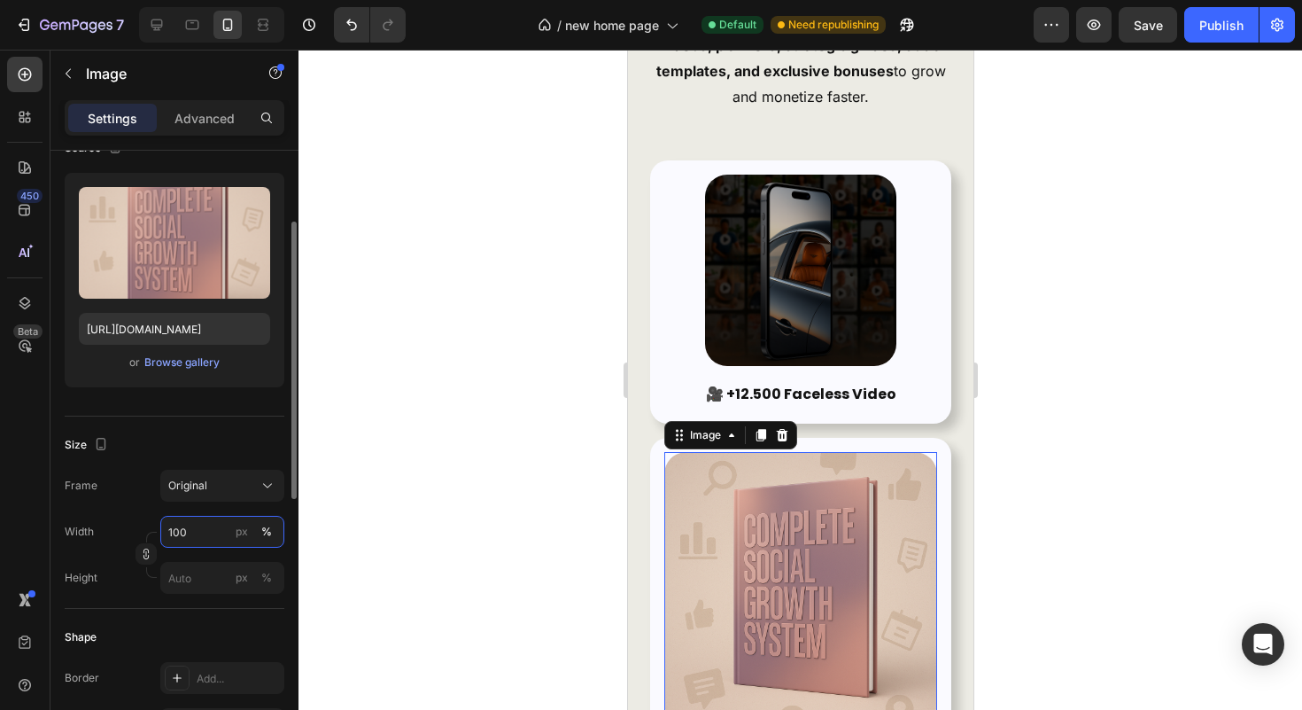
click at [209, 541] on input "100" at bounding box center [222, 532] width 124 height 32
type input "70"
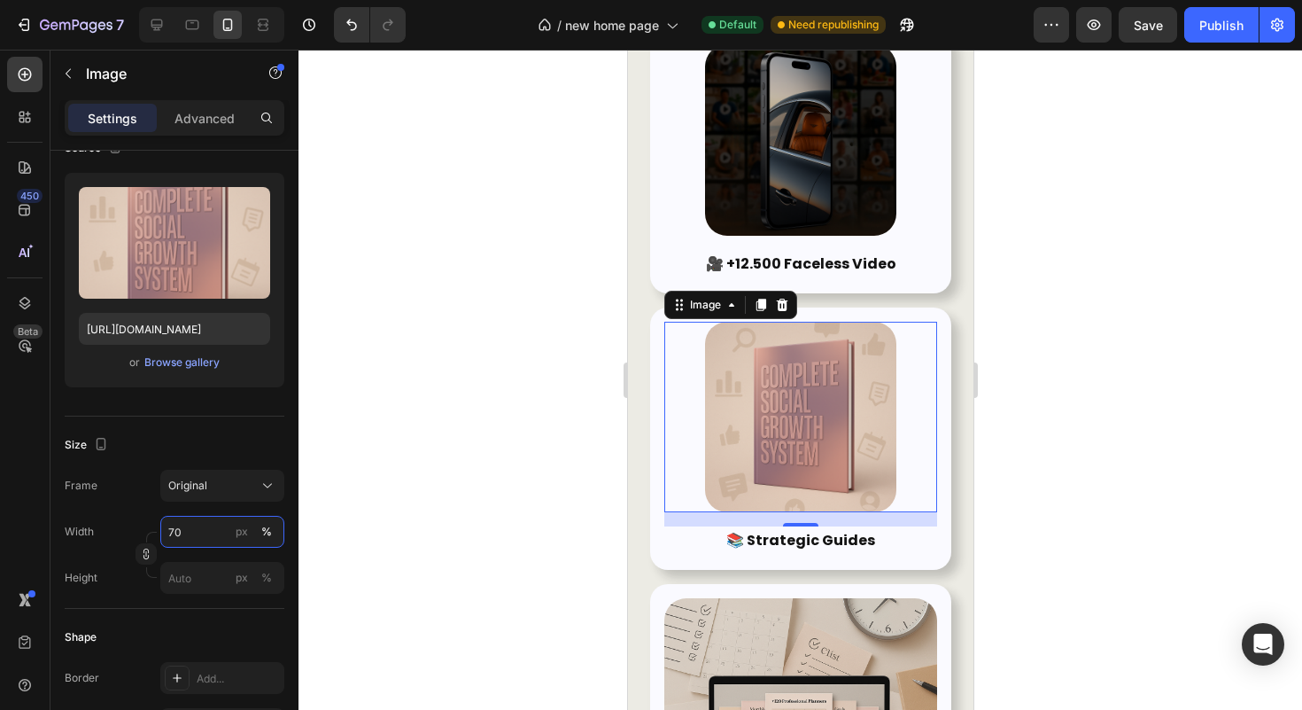
scroll to position [658, 0]
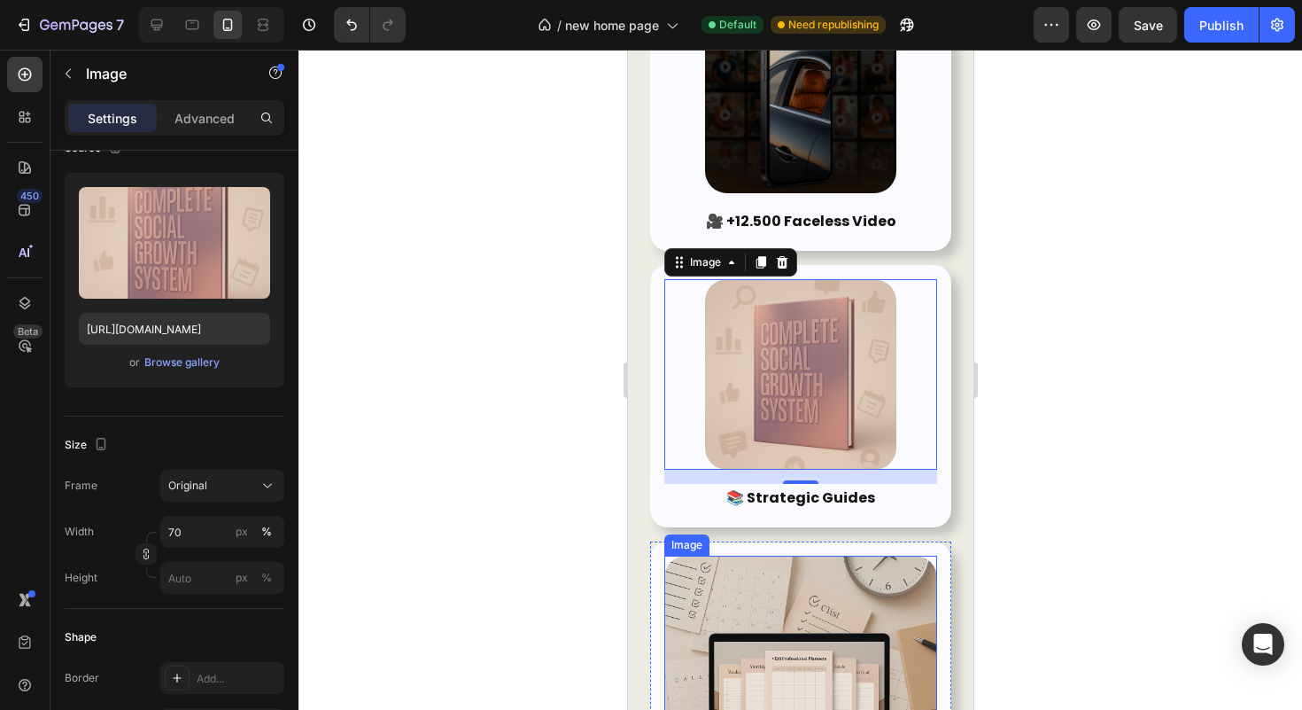
click at [772, 601] on img at bounding box center [799, 691] width 273 height 273
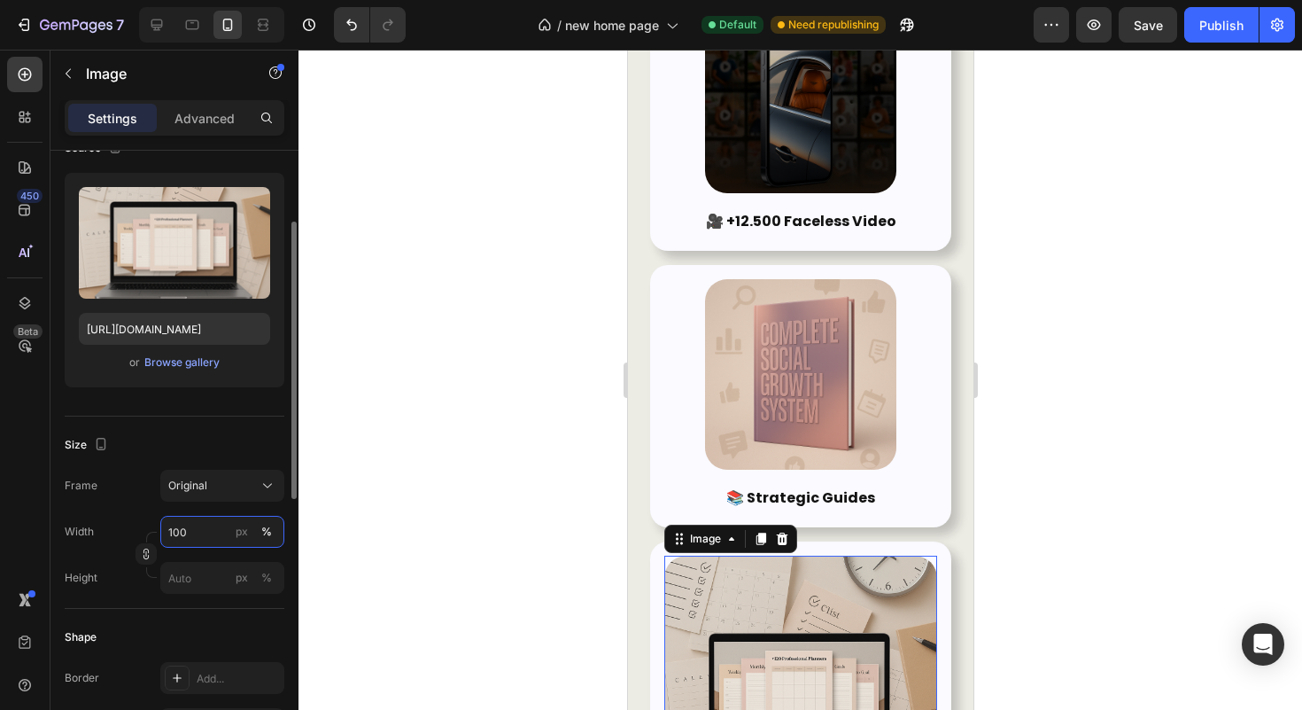
click at [192, 526] on input "100" at bounding box center [222, 532] width 124 height 32
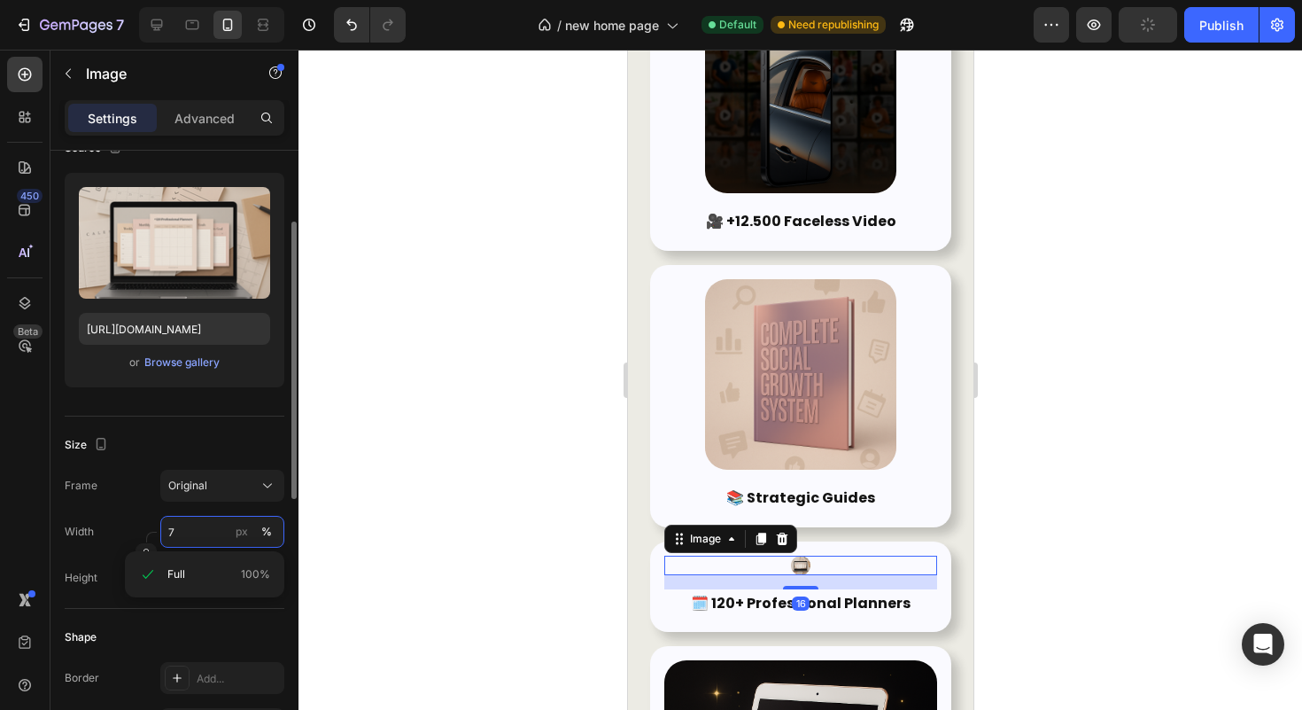
type input "70"
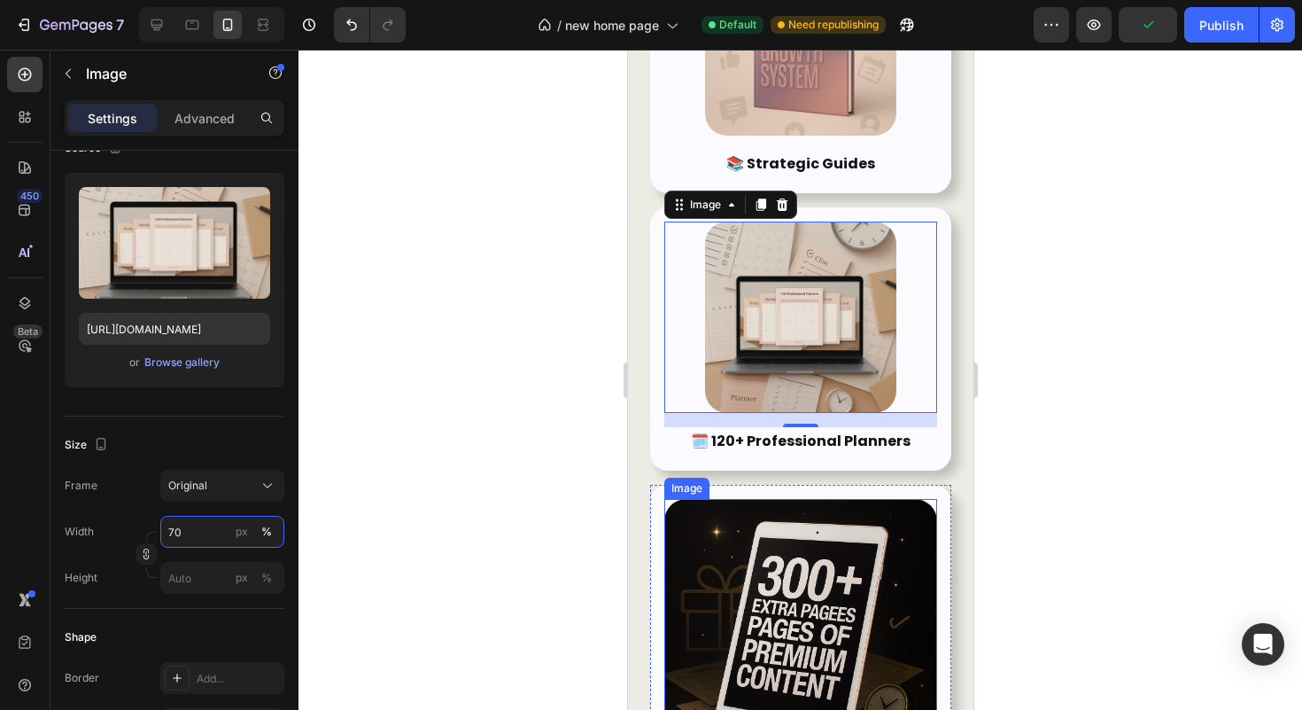
scroll to position [992, 0]
click at [769, 581] on img at bounding box center [799, 635] width 273 height 273
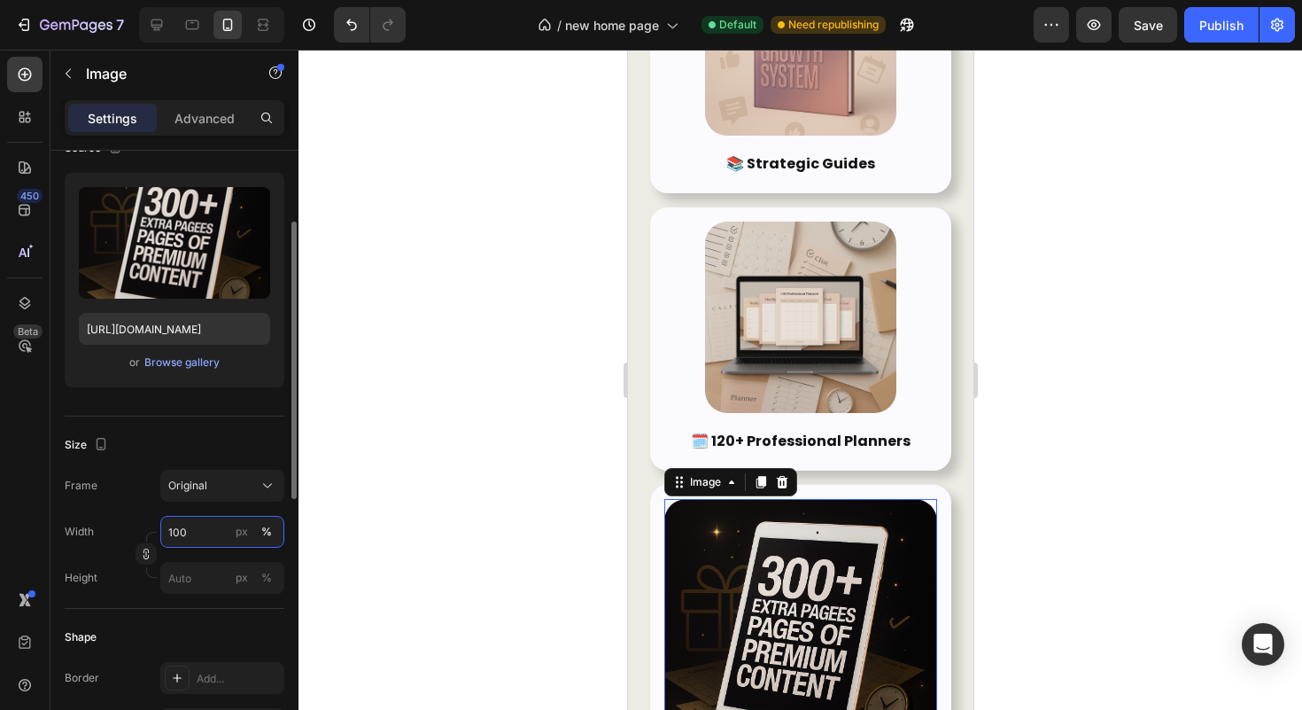
click at [198, 531] on input "100" at bounding box center [222, 532] width 124 height 32
type input "70"
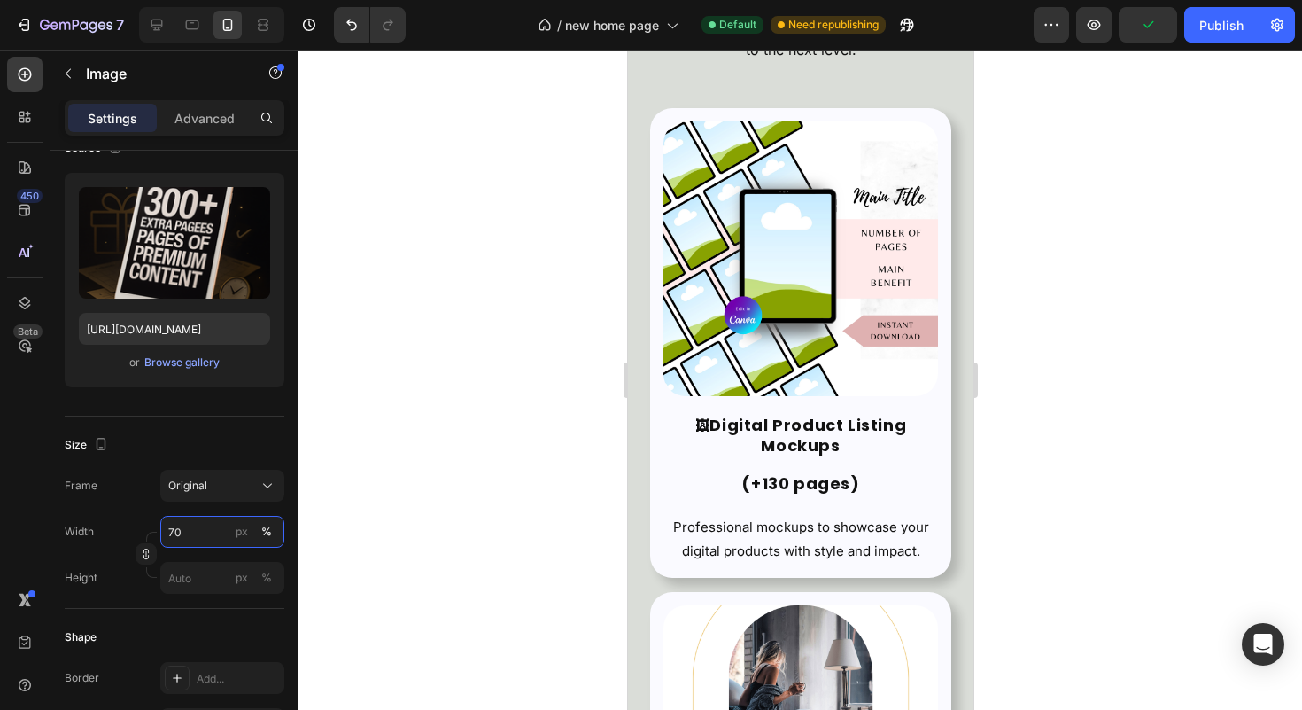
scroll to position [8687, 0]
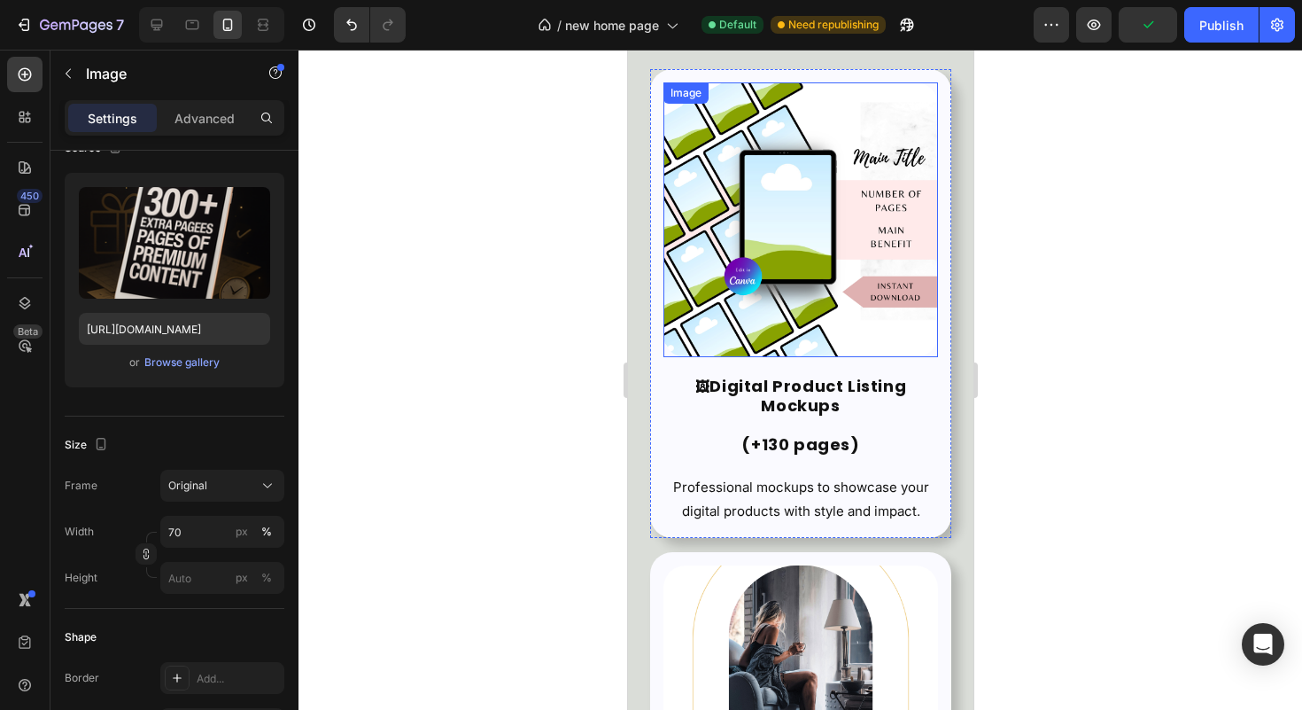
click at [808, 308] on img at bounding box center [800, 219] width 275 height 275
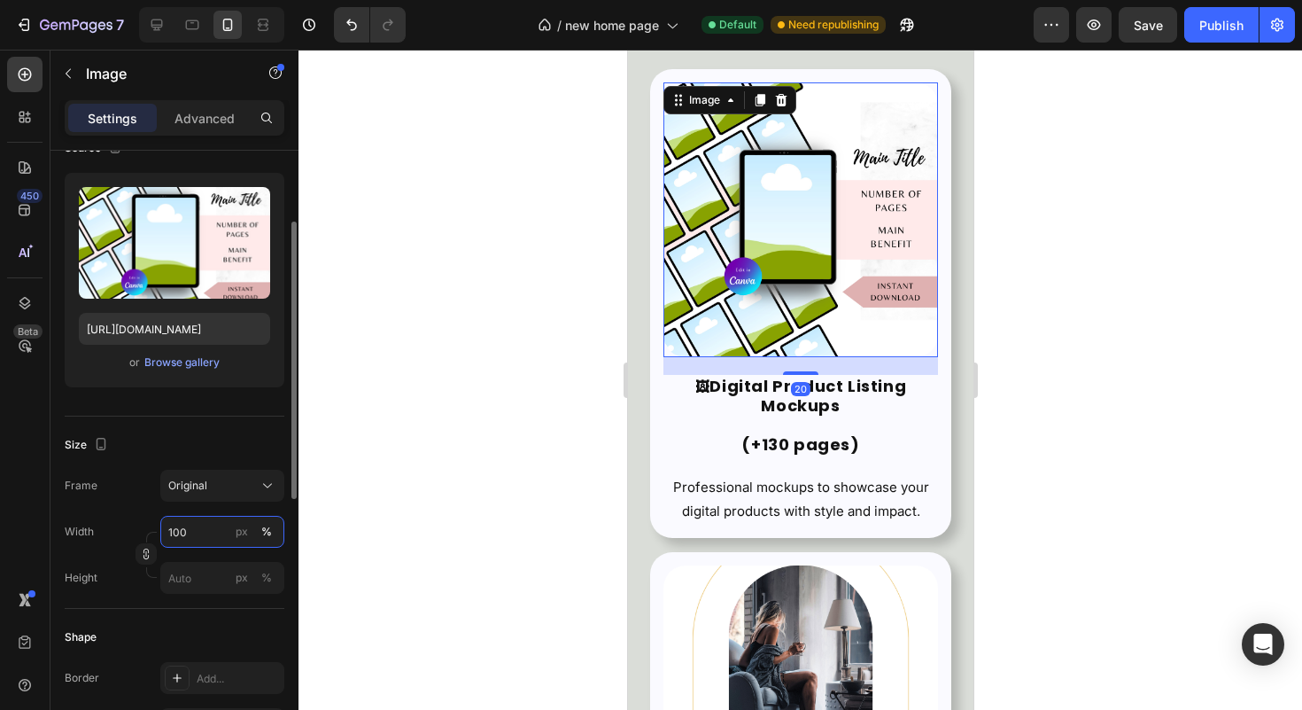
click at [195, 538] on input "100" at bounding box center [222, 532] width 124 height 32
type input "70"
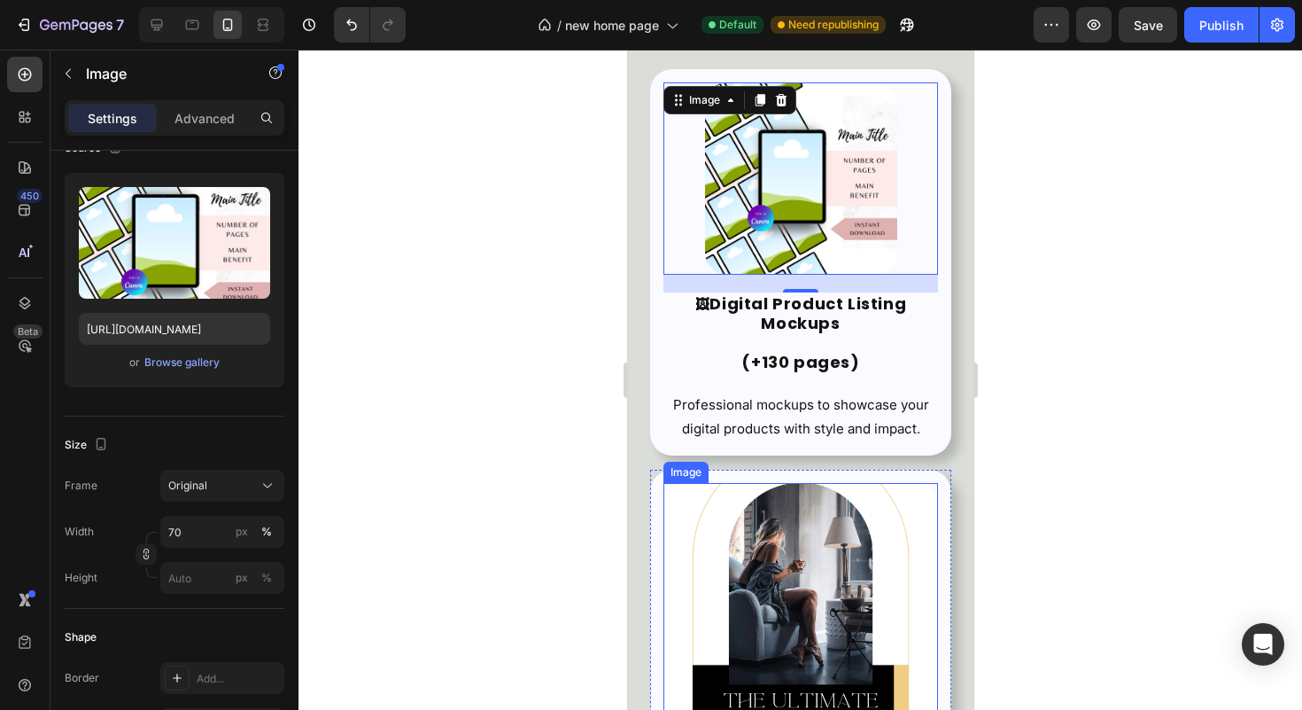
click at [747, 539] on img at bounding box center [800, 620] width 275 height 275
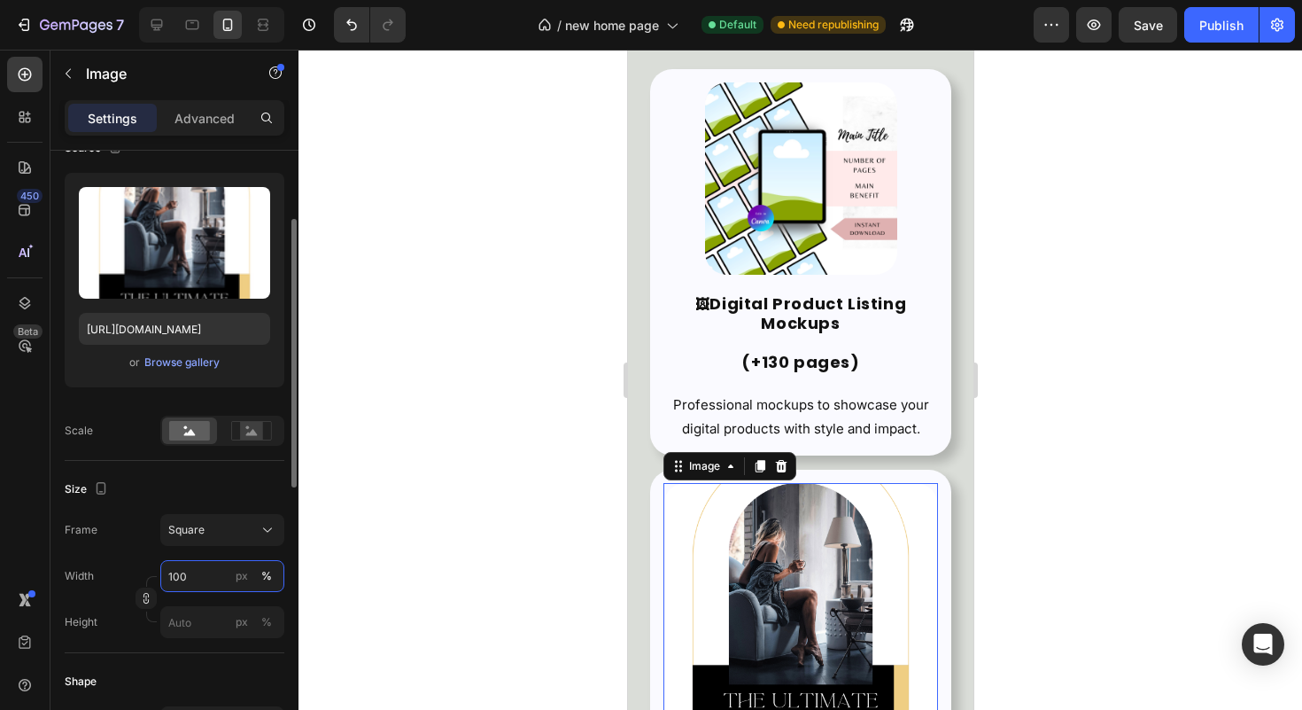
click at [197, 561] on input "100" at bounding box center [222, 576] width 124 height 32
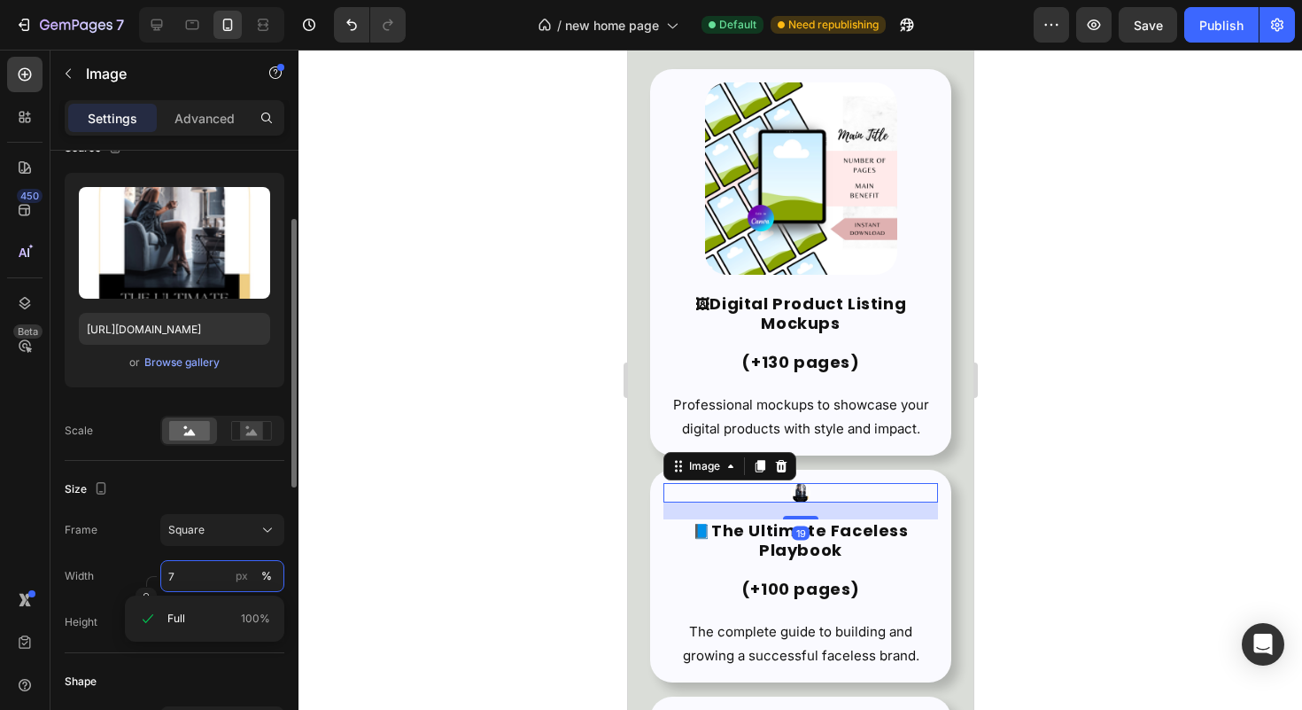
type input "70"
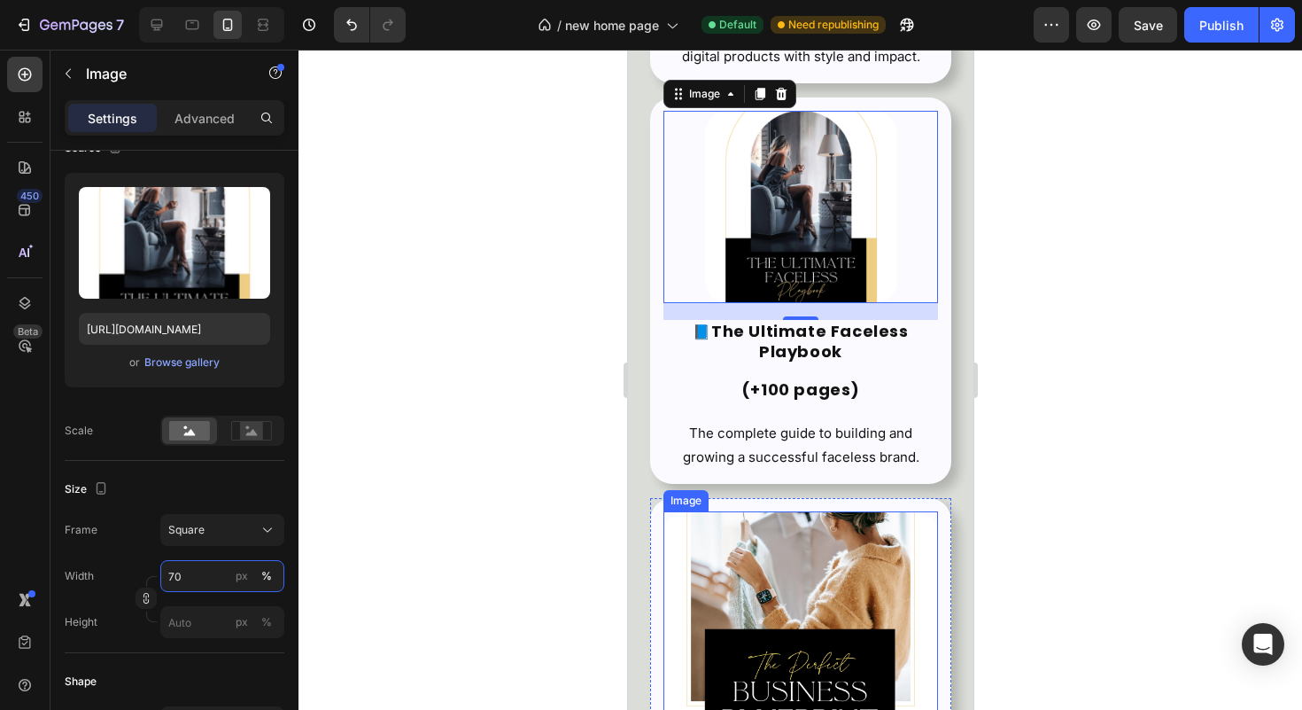
scroll to position [9067, 0]
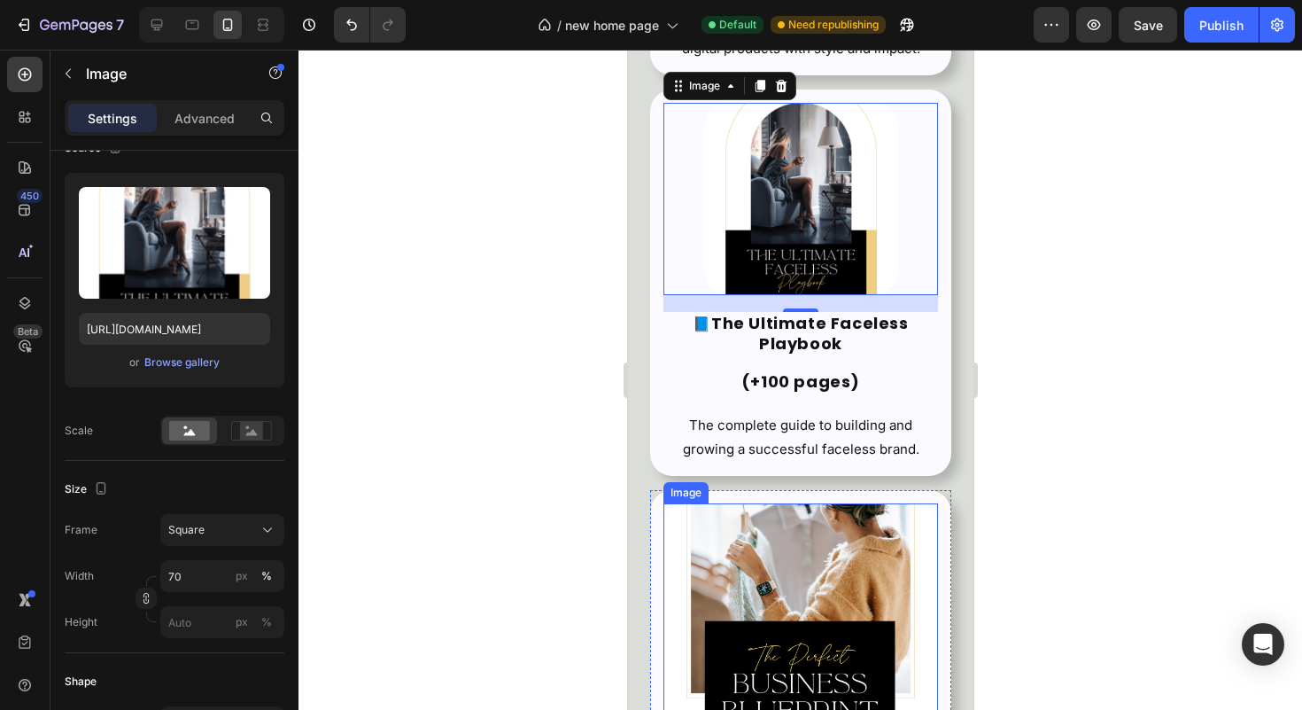
click at [713, 515] on img at bounding box center [800, 640] width 275 height 275
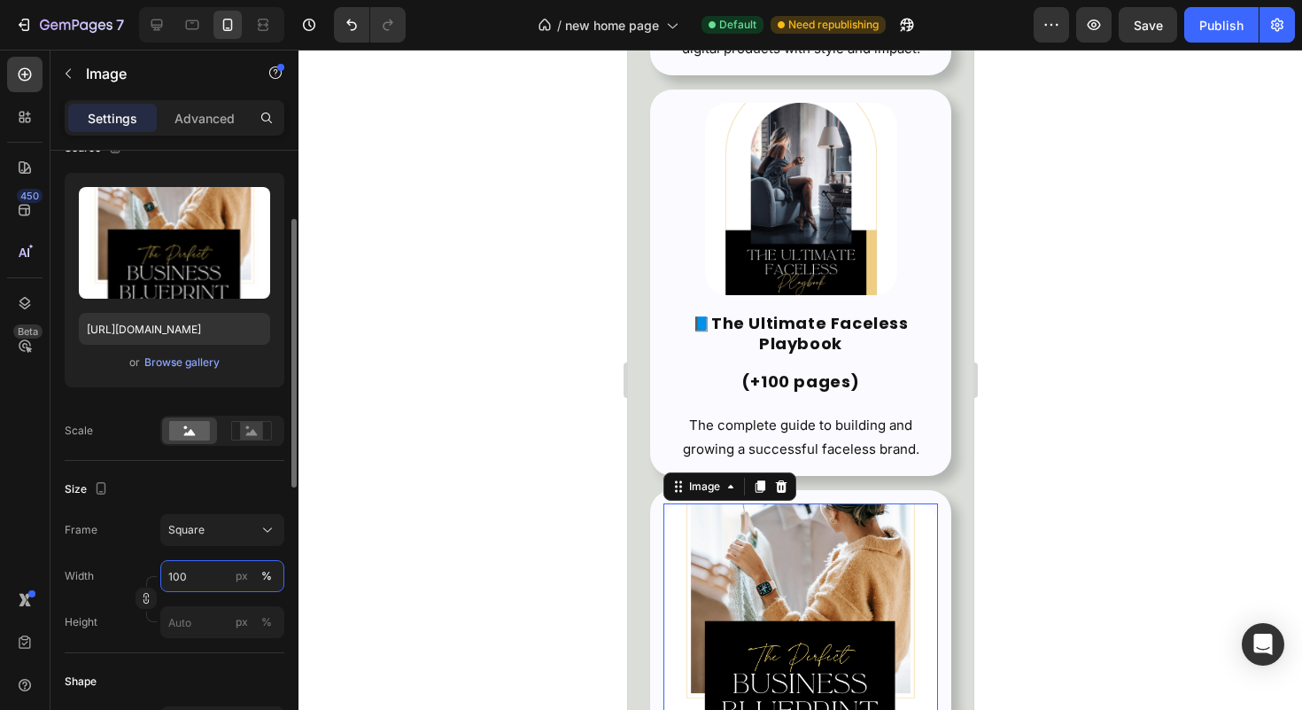
click at [183, 578] on input "100" at bounding box center [222, 576] width 124 height 32
type input "70"
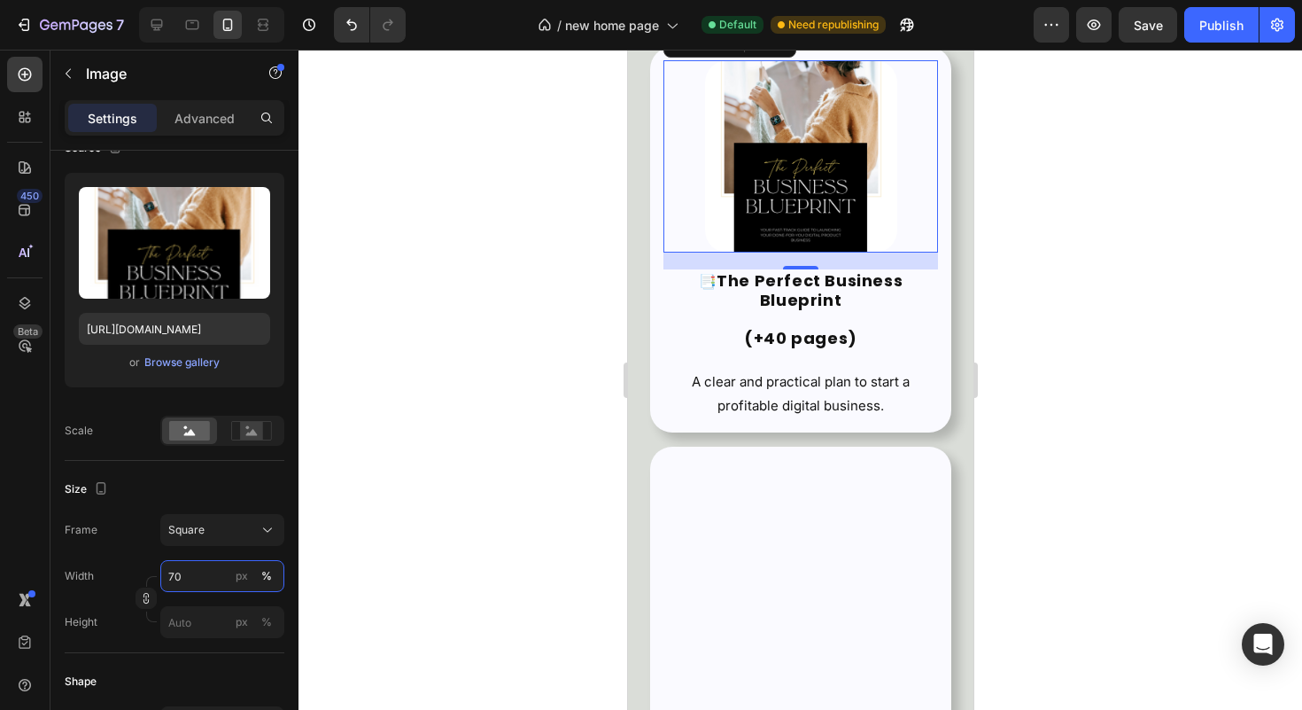
scroll to position [9537, 0]
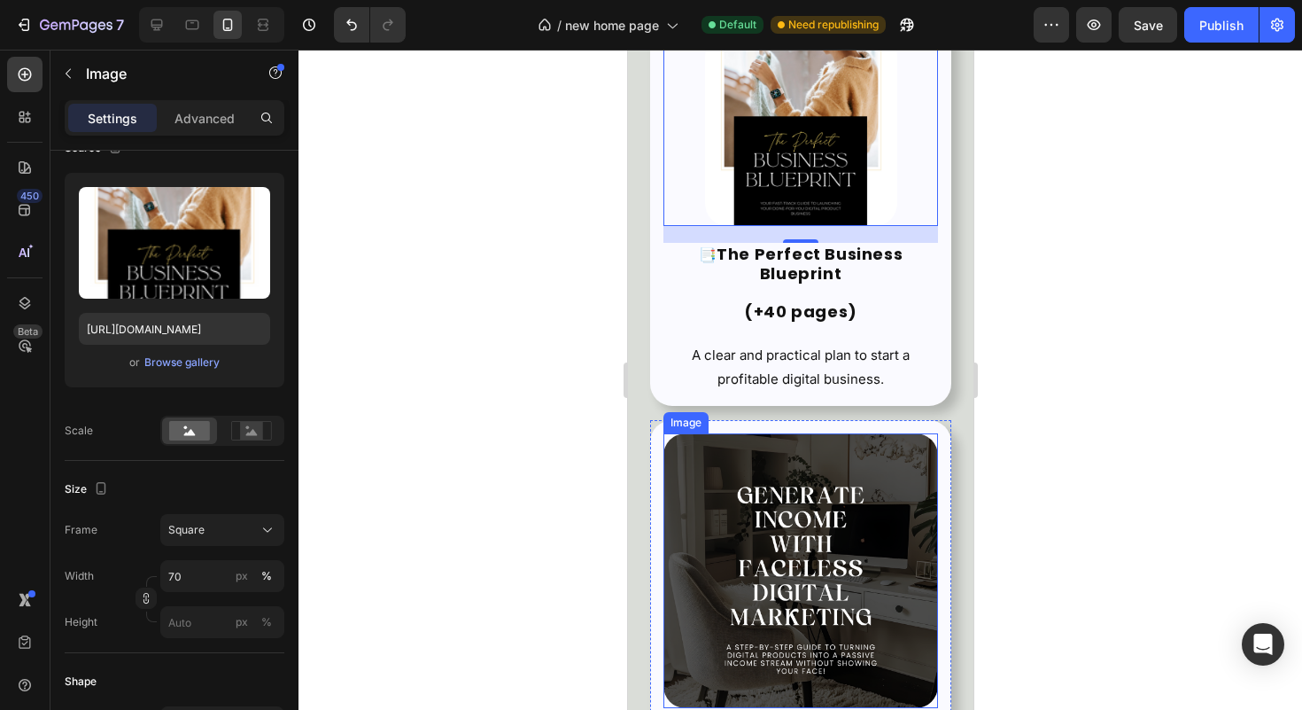
click at [780, 569] on img at bounding box center [800, 570] width 275 height 275
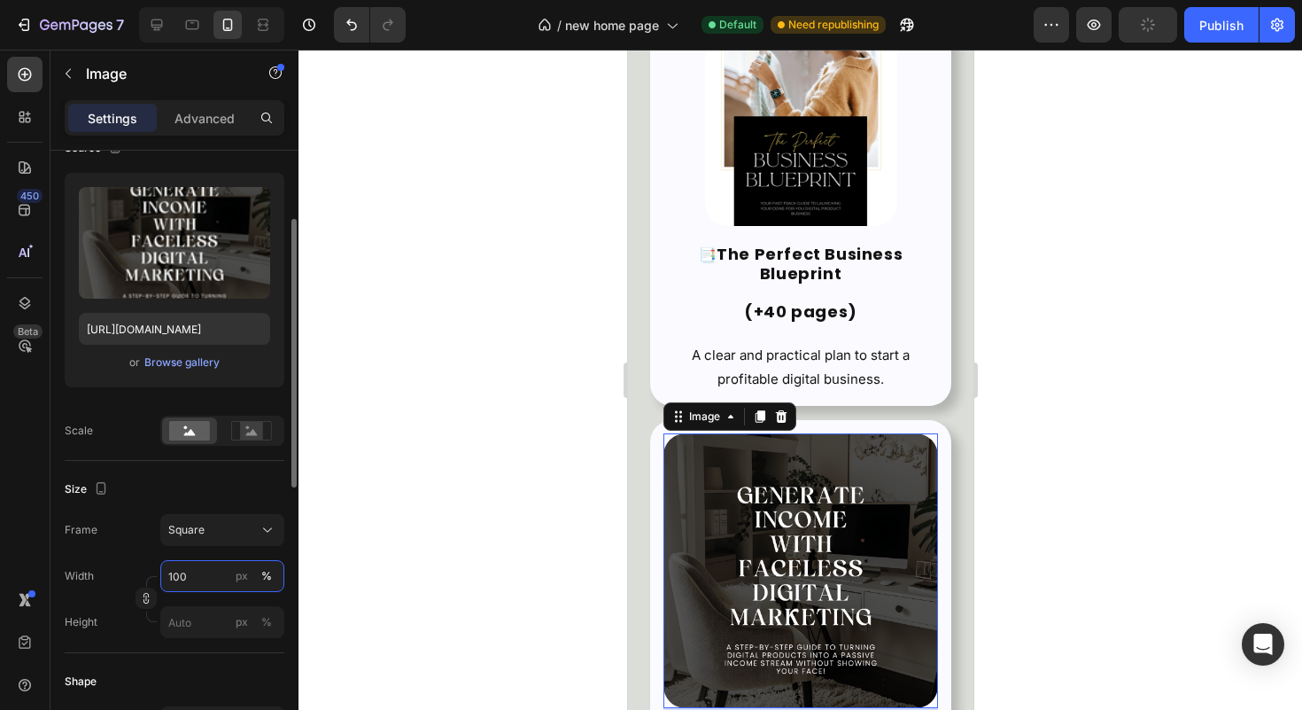
click at [190, 569] on input "100" at bounding box center [222, 576] width 124 height 32
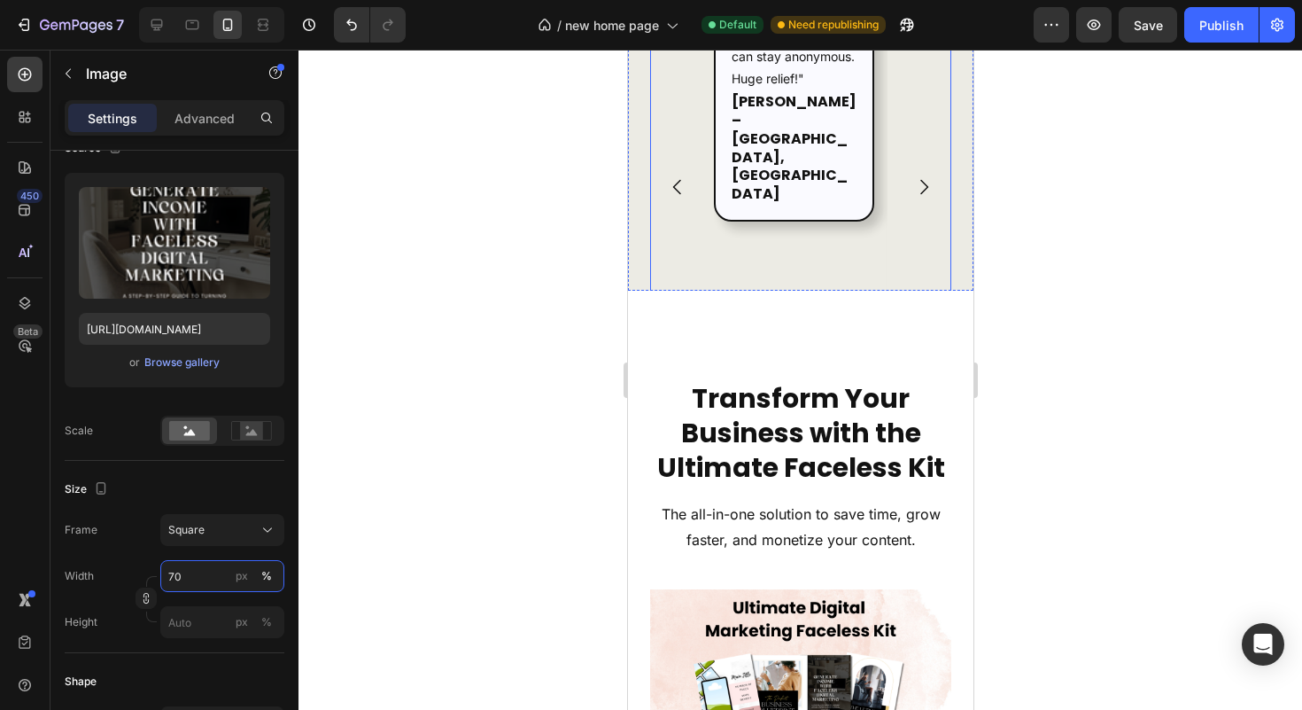
scroll to position [11094, 0]
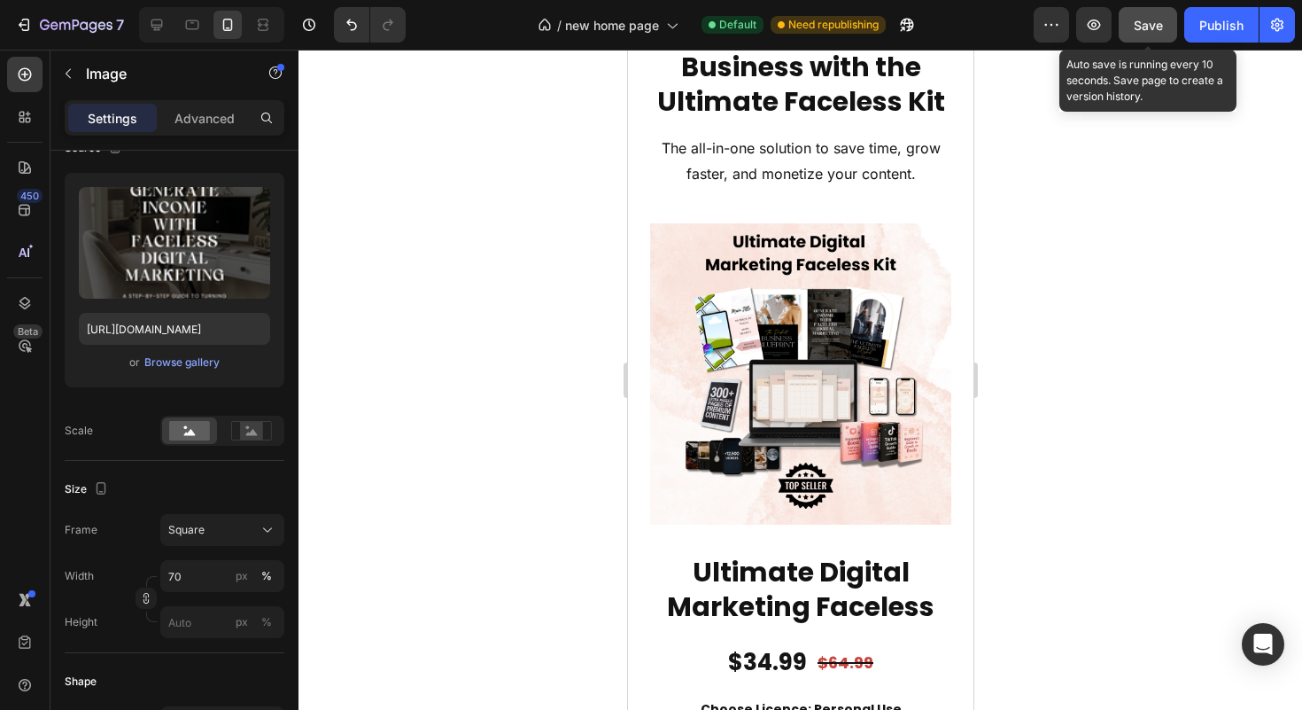
click at [1144, 22] on span "Save" at bounding box center [1148, 25] width 29 height 15
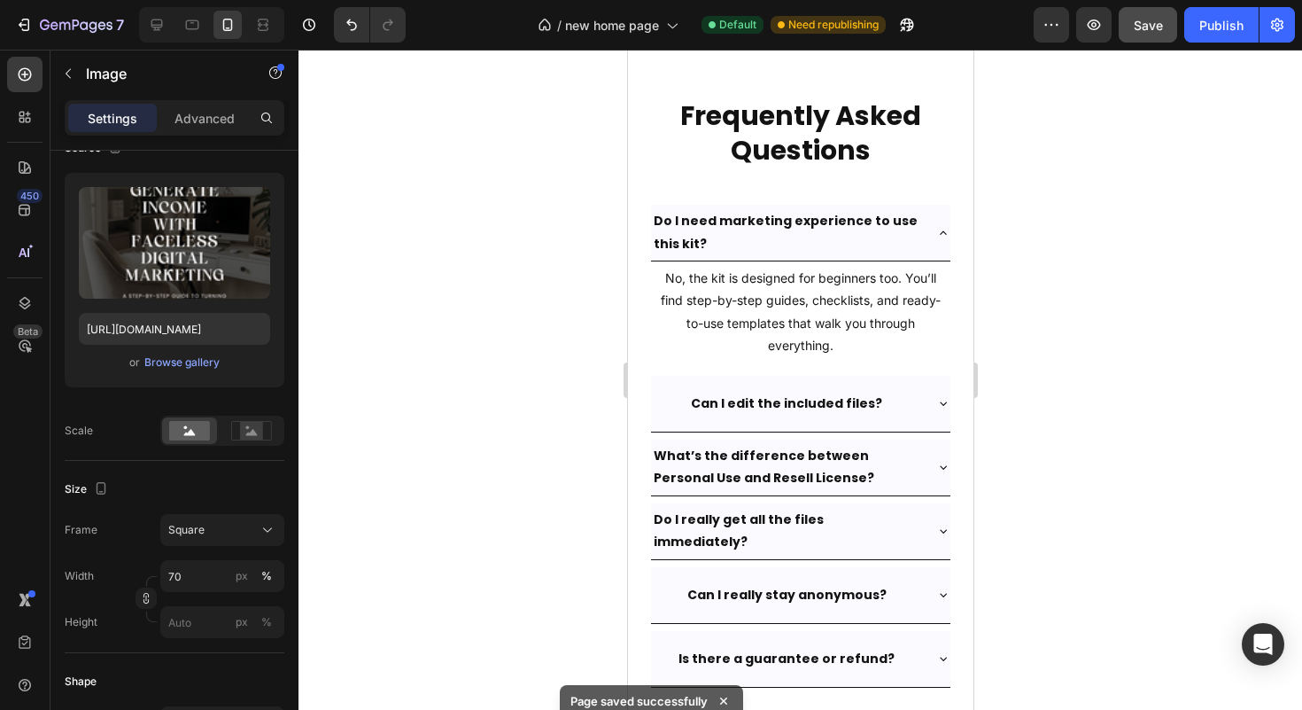
scroll to position [14888, 0]
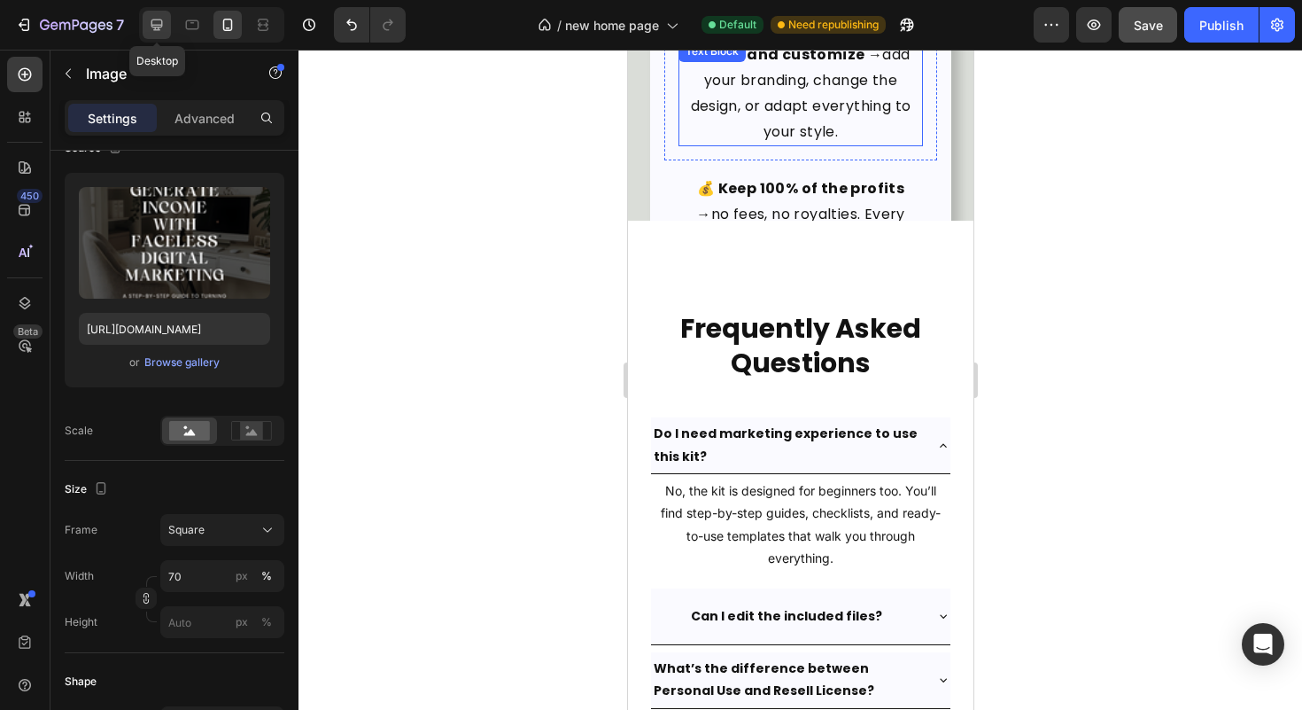
click at [159, 31] on icon at bounding box center [157, 25] width 18 height 18
type input "100"
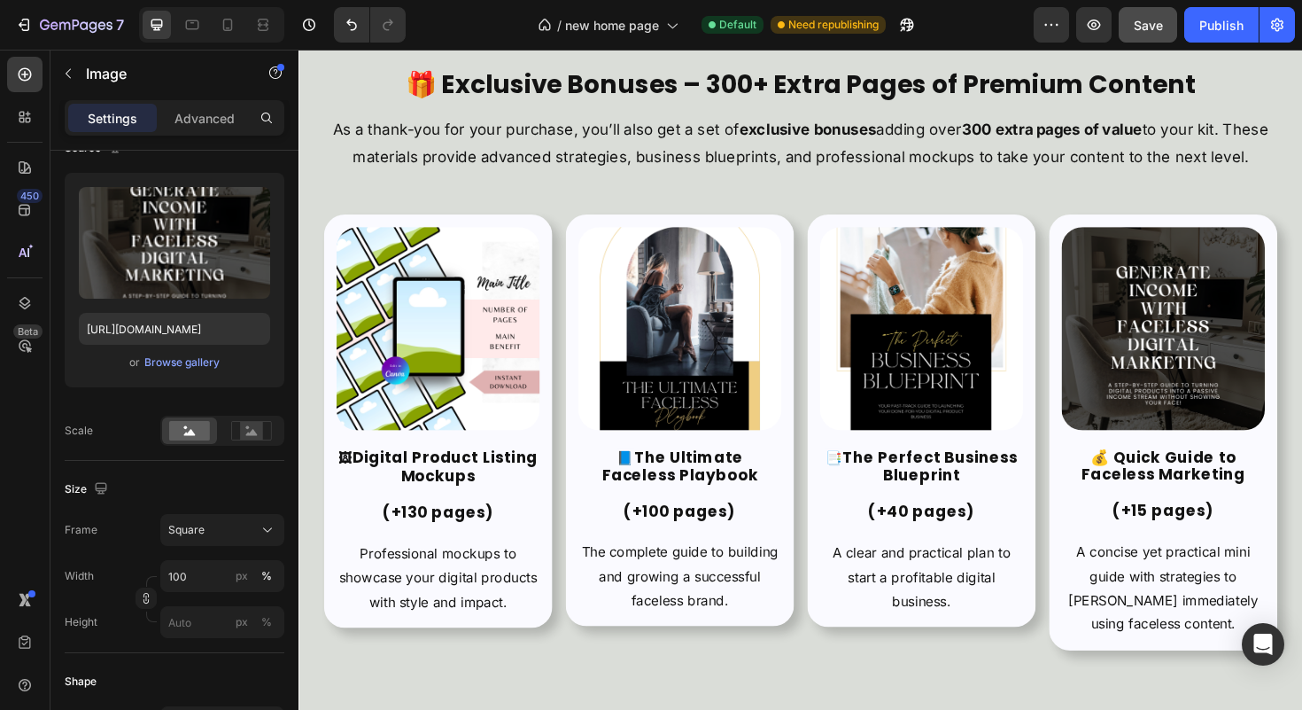
scroll to position [6554, 0]
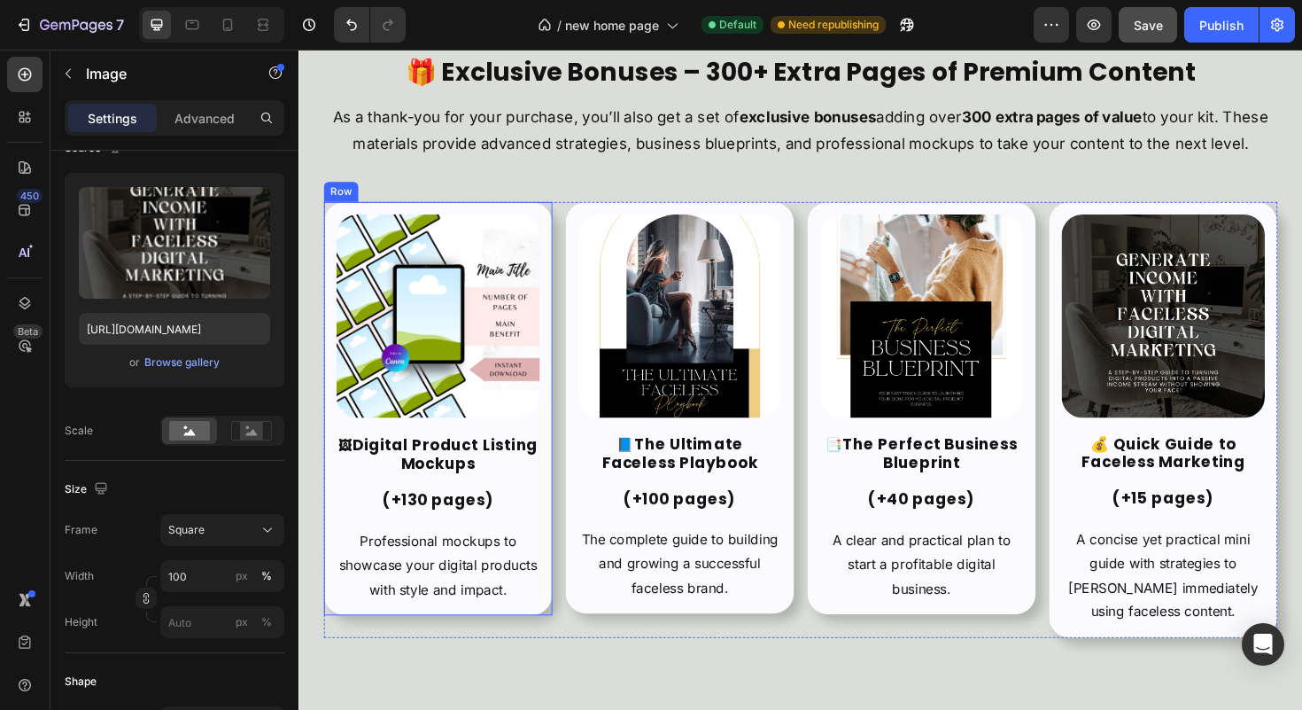
click at [481, 395] on img at bounding box center [445, 331] width 215 height 215
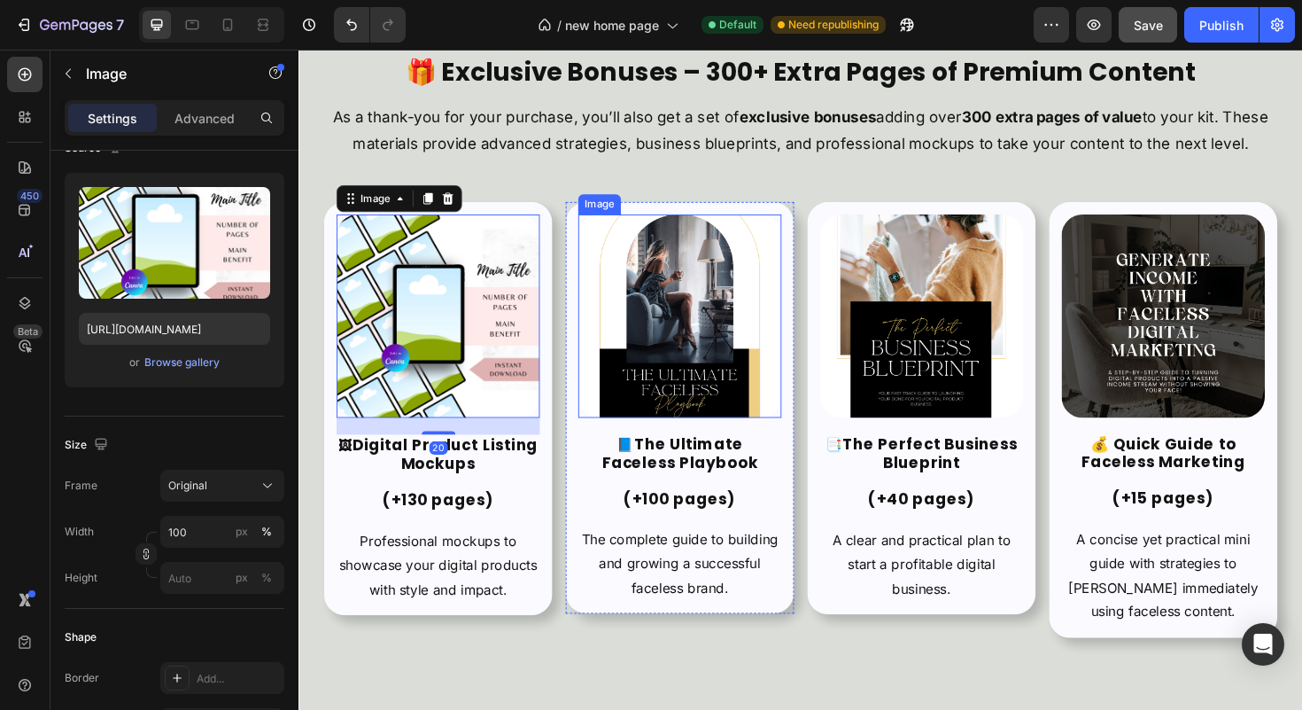
click at [663, 361] on img at bounding box center [701, 331] width 215 height 215
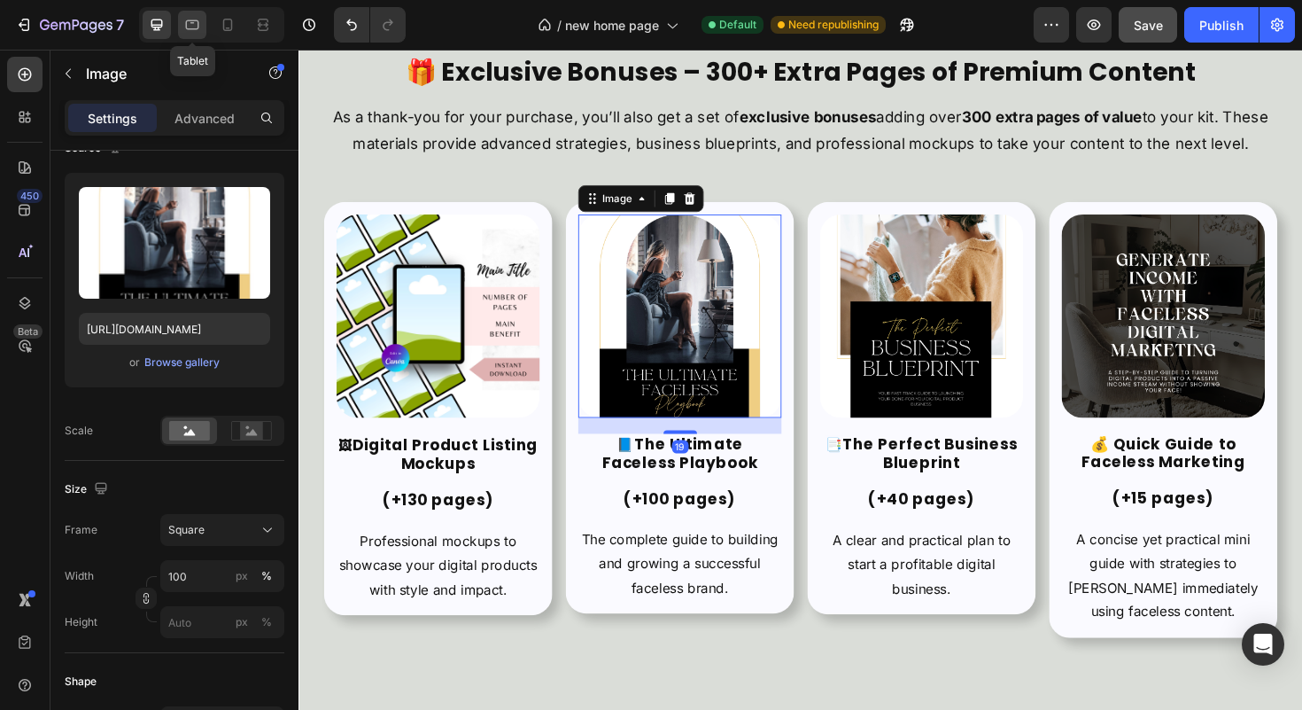
click at [195, 25] on icon at bounding box center [192, 25] width 18 height 18
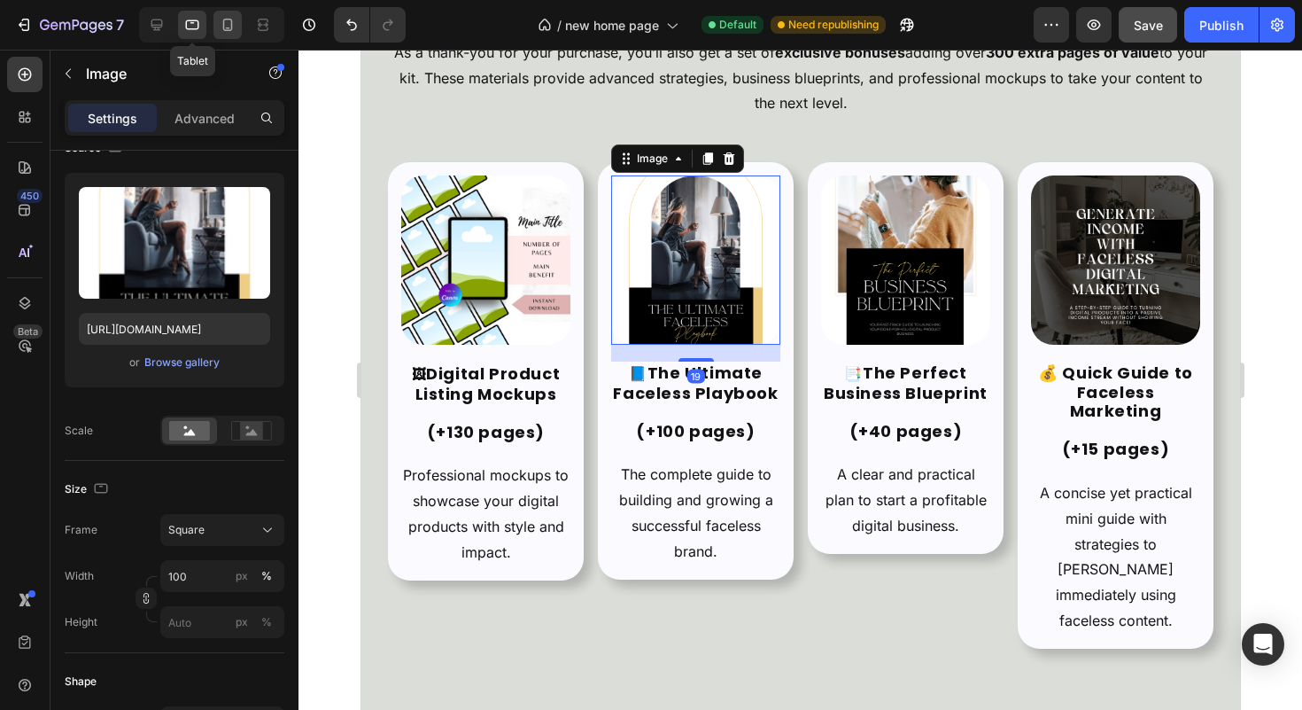
scroll to position [6743, 0]
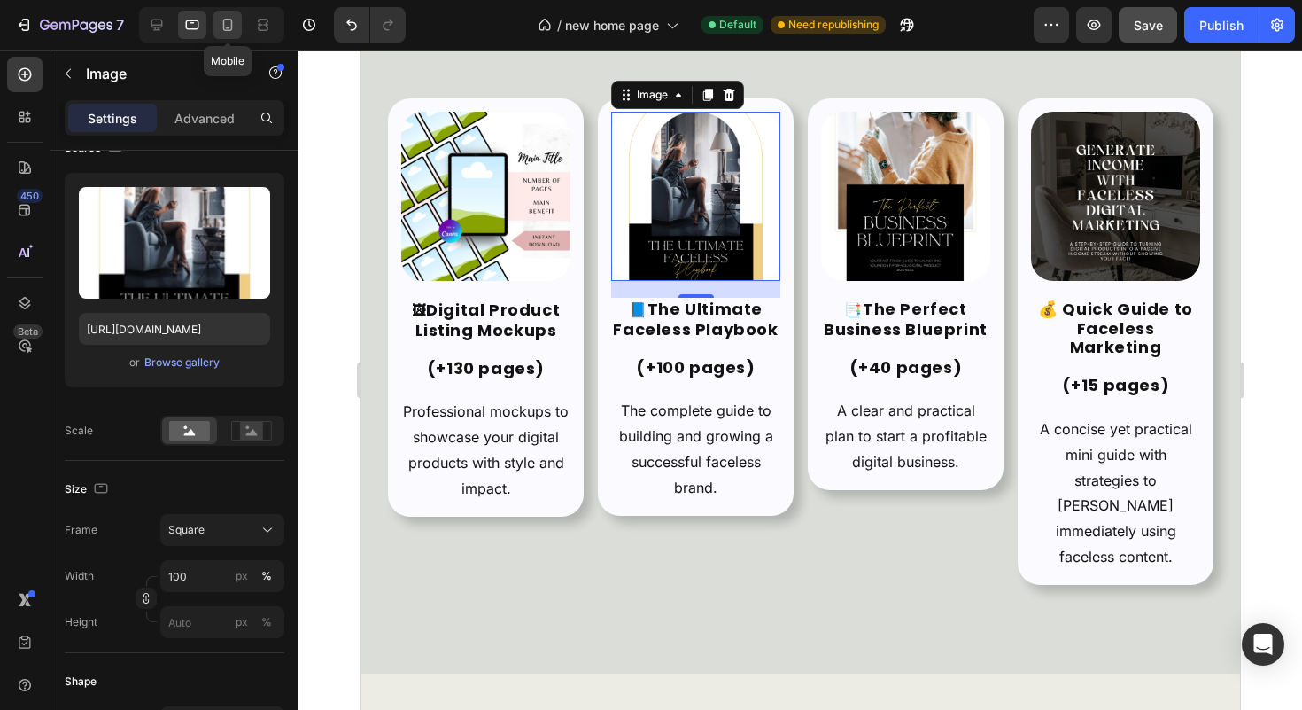
click at [228, 24] on icon at bounding box center [228, 25] width 18 height 18
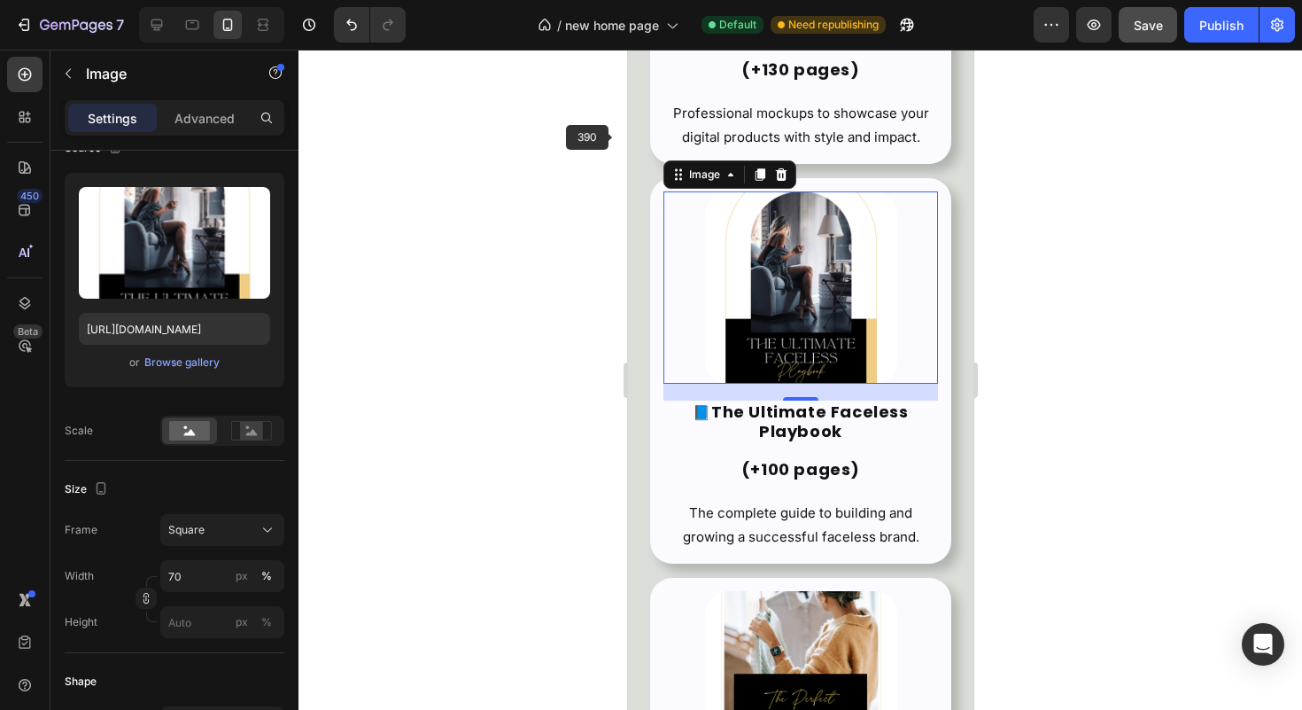
scroll to position [7228, 0]
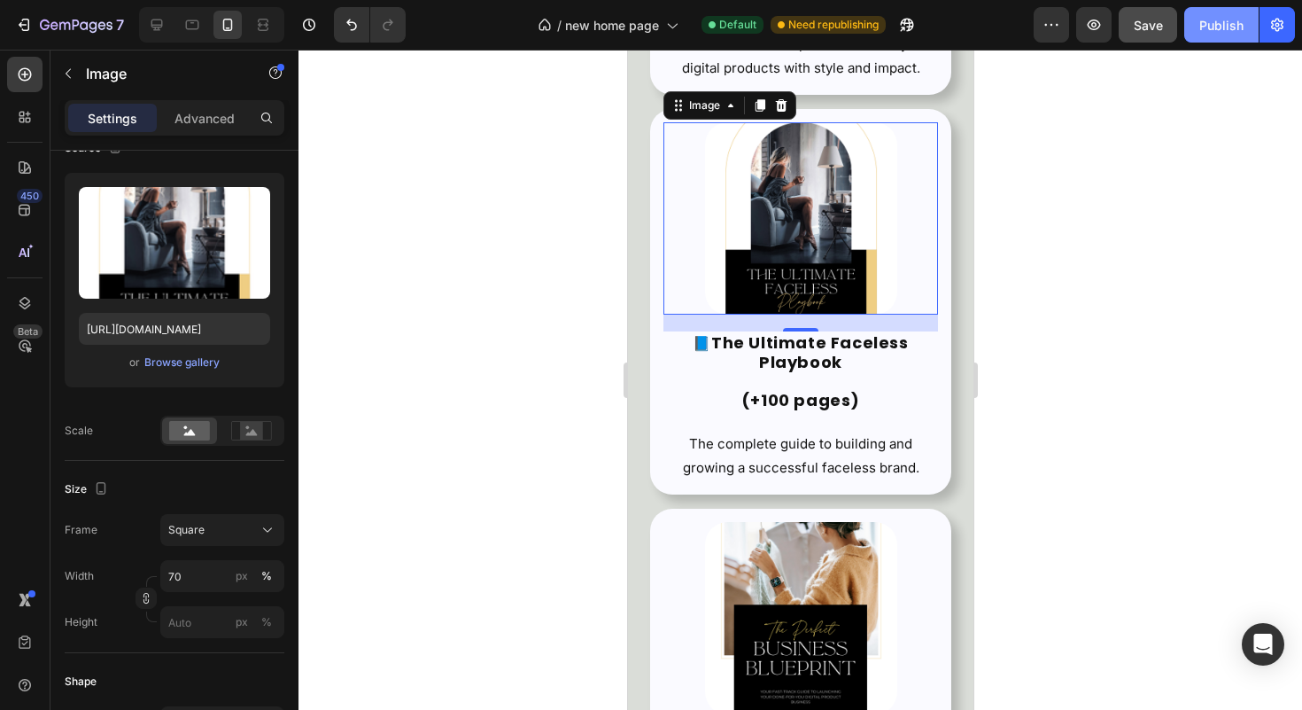
click at [1219, 16] on div "Publish" at bounding box center [1221, 25] width 44 height 19
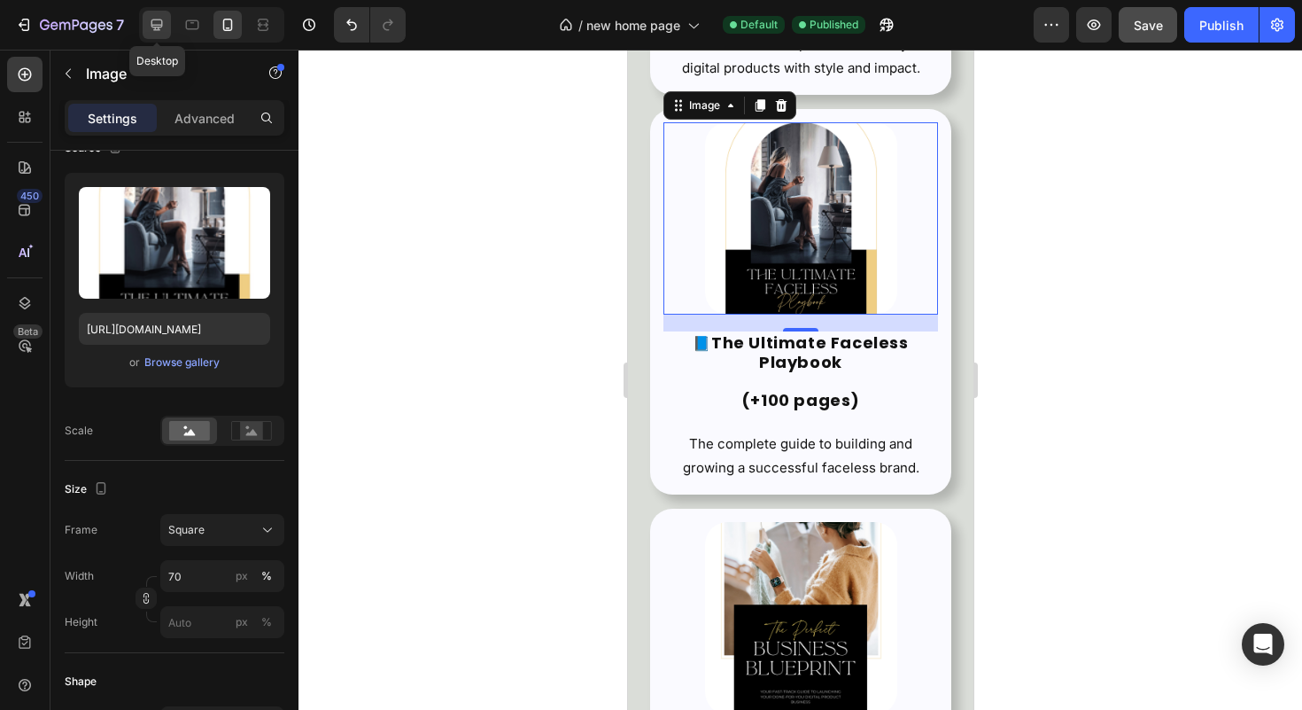
click at [151, 27] on icon at bounding box center [157, 25] width 18 height 18
type input "100"
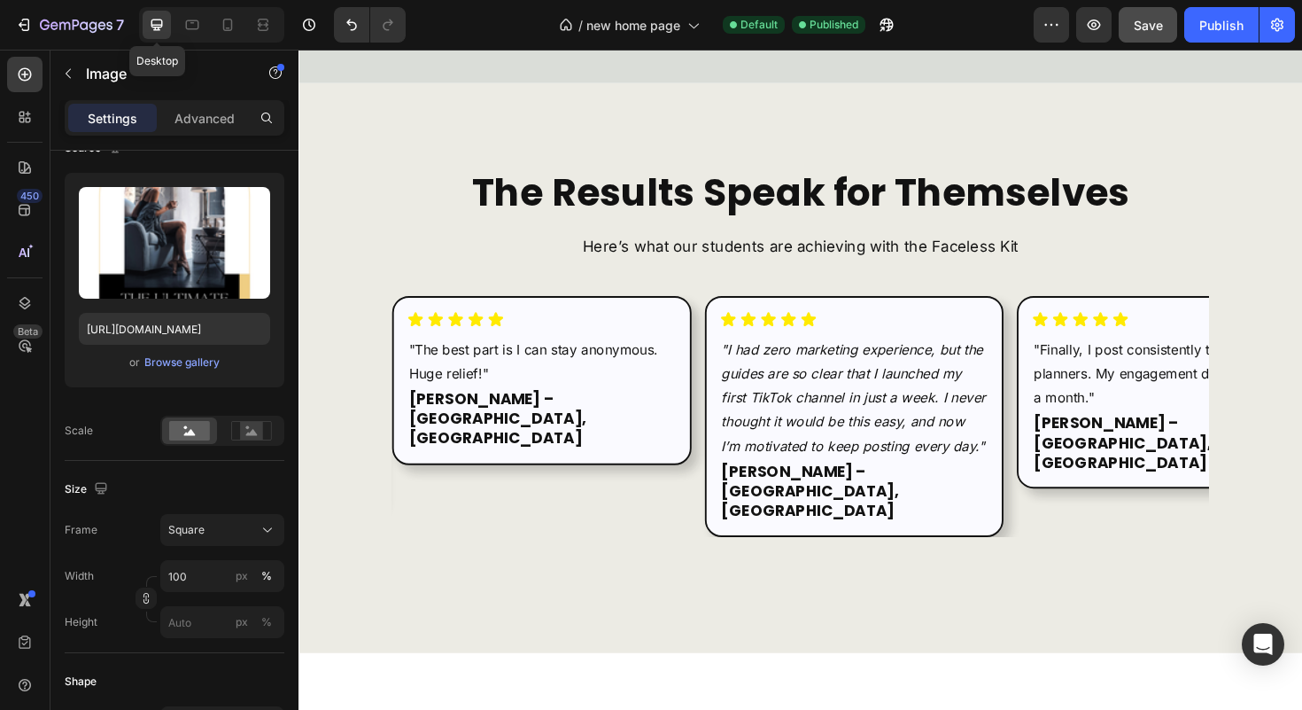
scroll to position [7266, 0]
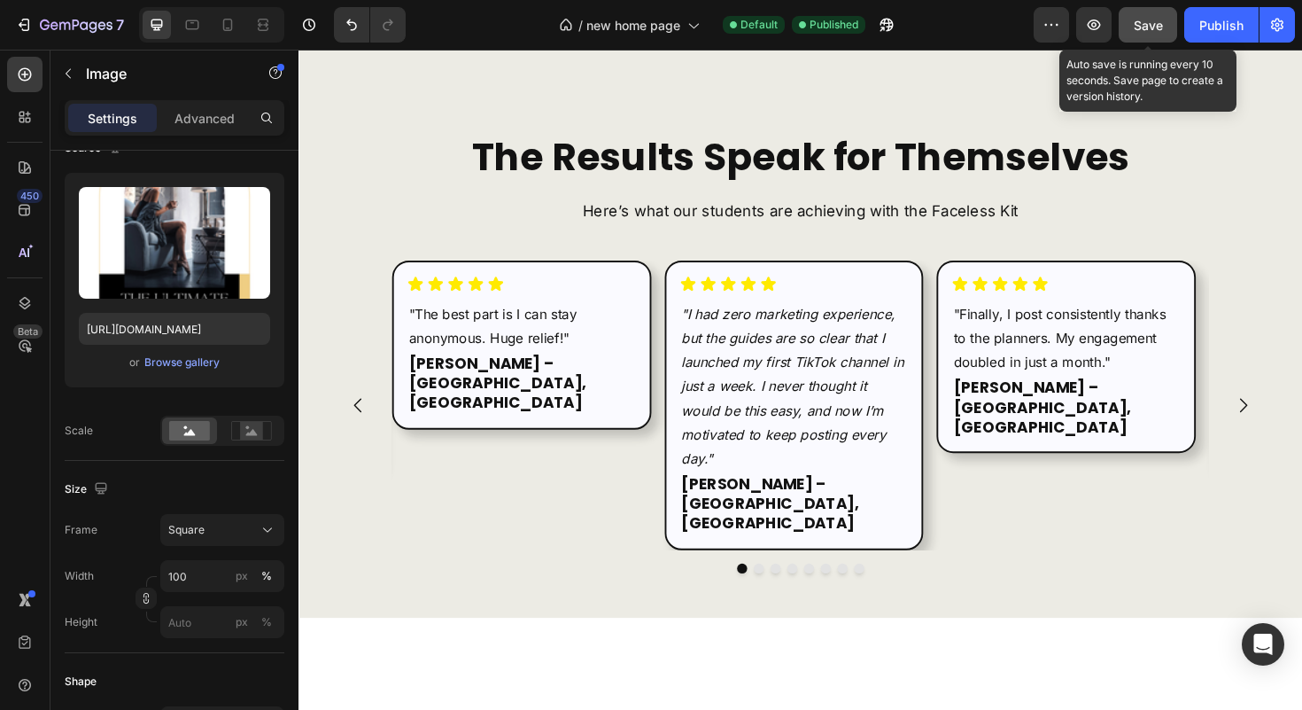
click at [1128, 19] on button "Save" at bounding box center [1148, 24] width 58 height 35
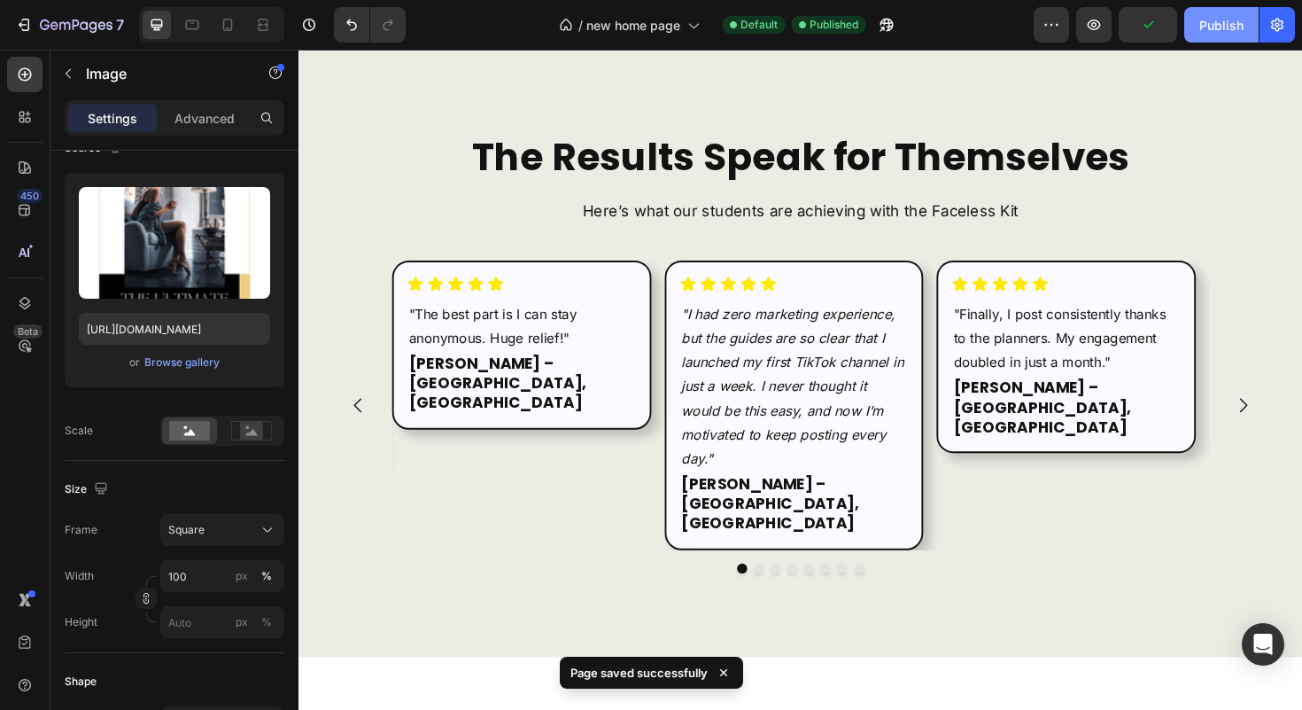
click at [1243, 21] on div "Publish" at bounding box center [1221, 25] width 44 height 19
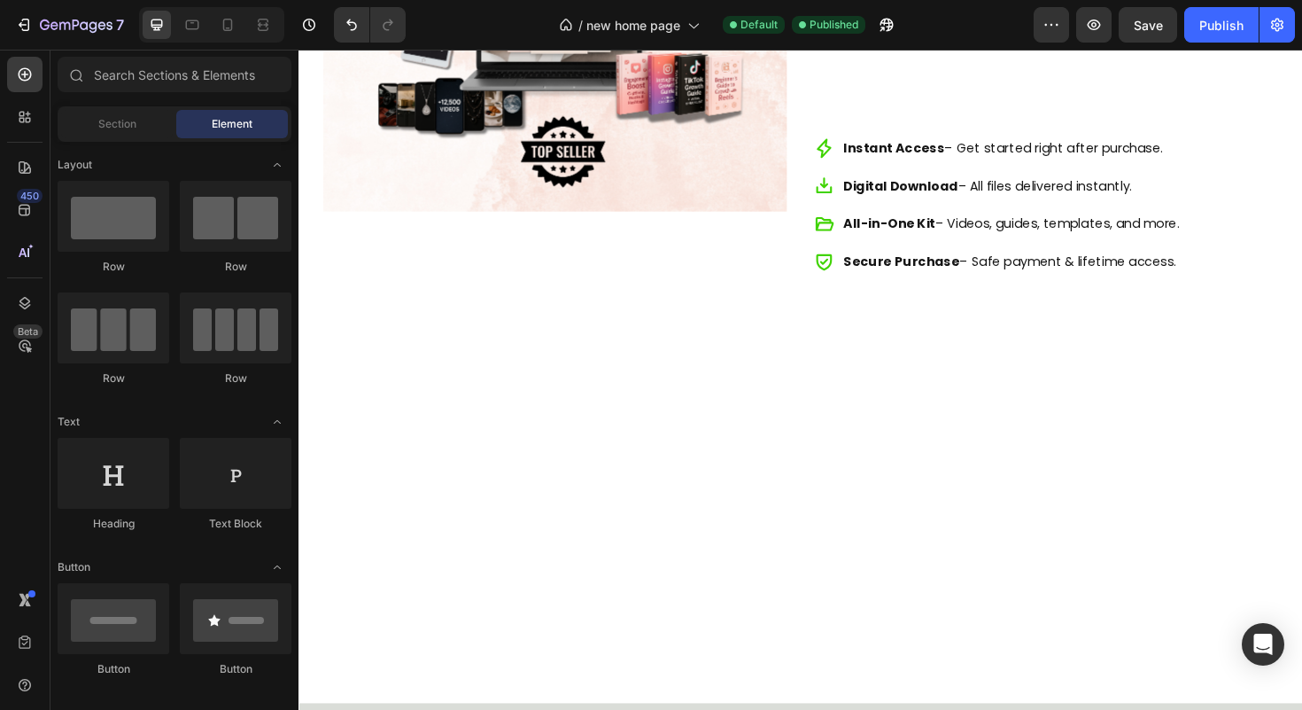
scroll to position [2393, 0]
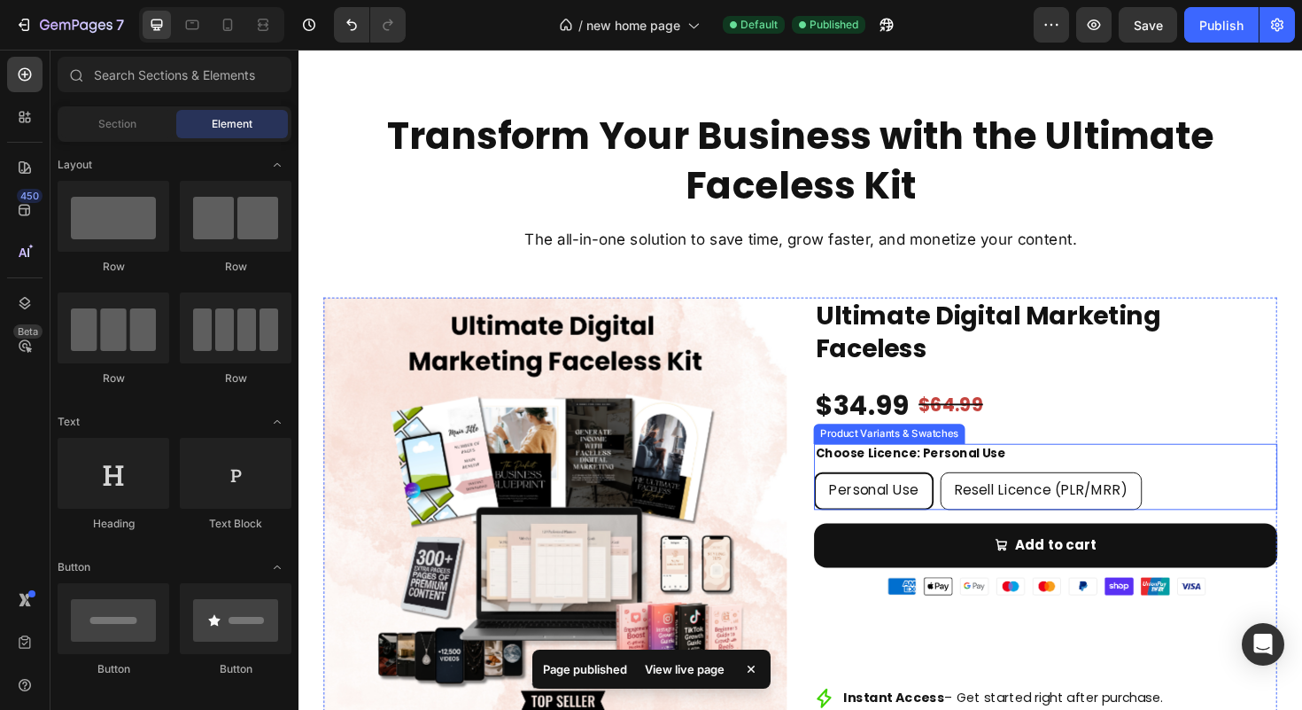
click at [979, 503] on div "Resell Licence (PLR/MRR)" at bounding box center [1085, 517] width 213 height 40
click at [978, 497] on input "Resell Licence (PLR/MRR) Resell Licence (PLR/MRR) Resell Licence (PLR/MRR)" at bounding box center [977, 496] width 1 height 1
radio input "true"
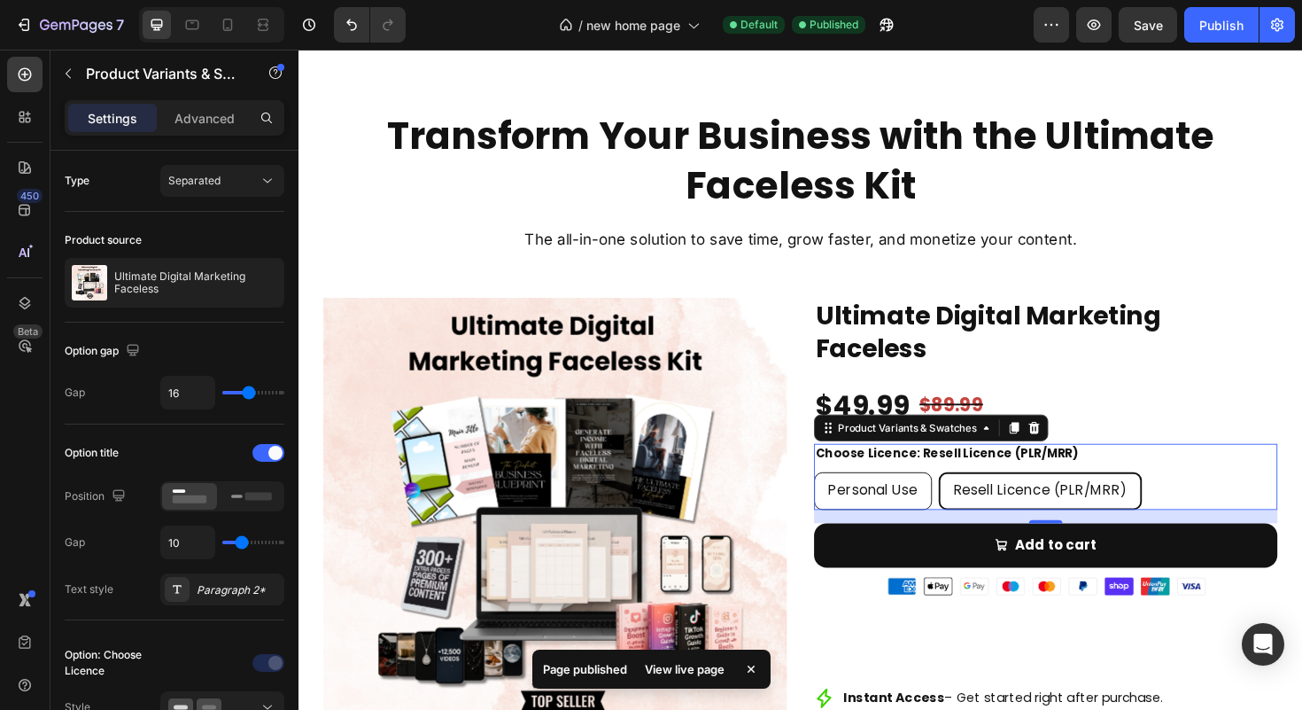
click at [933, 506] on div "Personal Use" at bounding box center [906, 517] width 123 height 40
click at [844, 497] on input "Personal Use Personal Use Personal Use" at bounding box center [843, 496] width 1 height 1
radio input "true"
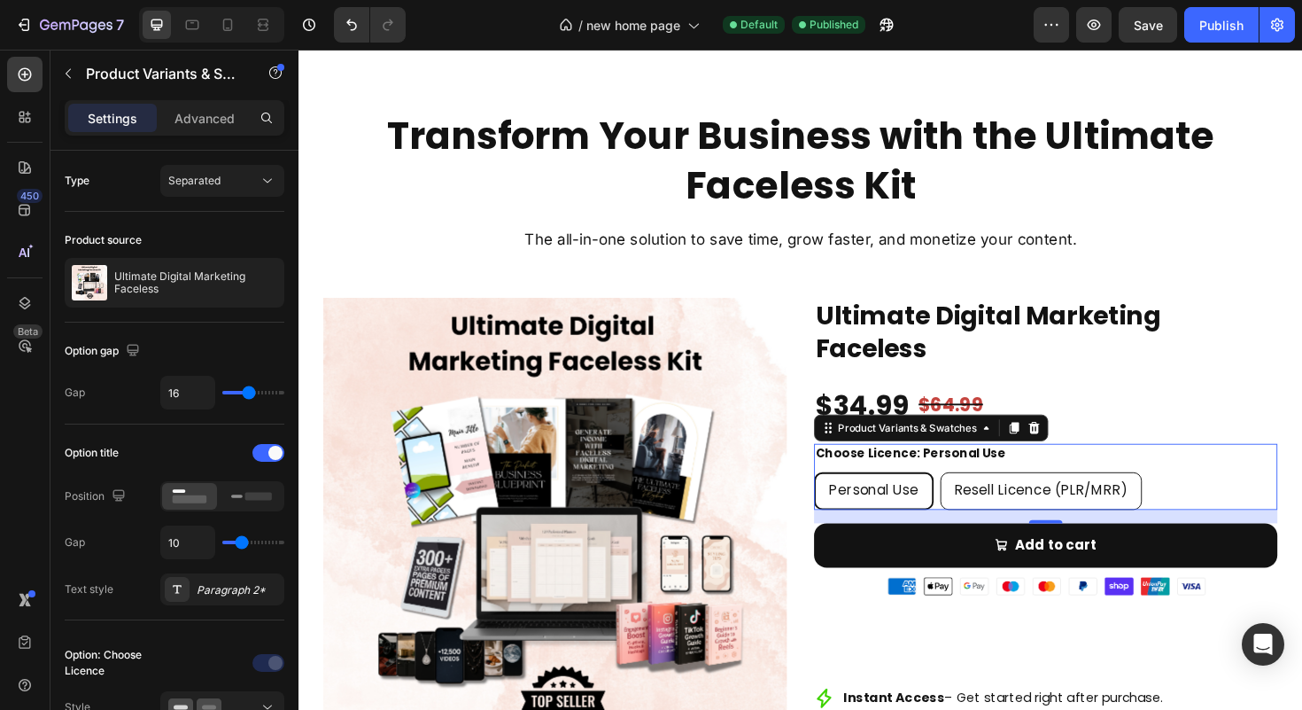
click at [993, 508] on span "Resell Licence (PLR/MRR)" at bounding box center [1085, 516] width 184 height 20
click at [978, 497] on input "Resell Licence (PLR/MRR) Resell Licence (PLR/MRR) Resell Licence (PLR/MRR)" at bounding box center [977, 496] width 1 height 1
radio input "true"
click at [903, 520] on span "Personal Use" at bounding box center [906, 516] width 95 height 20
click at [844, 497] on input "Personal Use Personal Use Personal Use" at bounding box center [843, 496] width 1 height 1
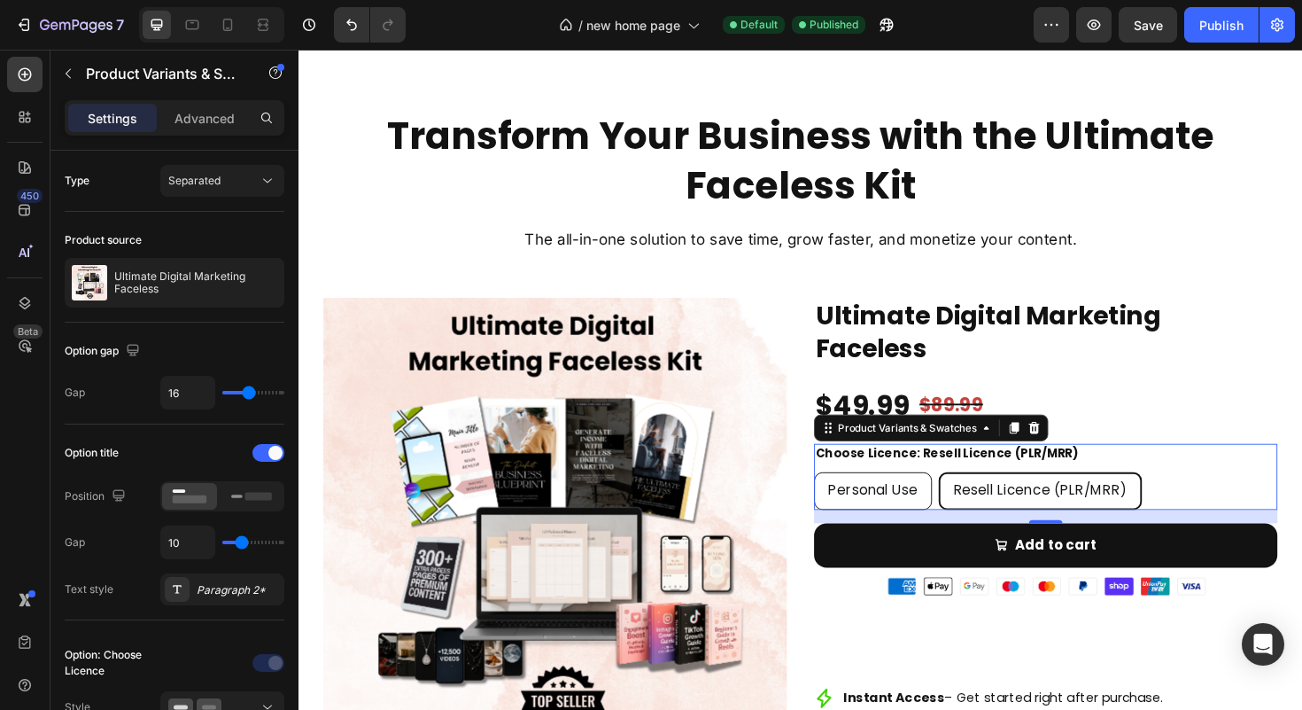
radio input "true"
click at [979, 515] on div "Resell Licence (PLR/MRR)" at bounding box center [1085, 517] width 213 height 40
click at [978, 497] on input "Resell Licence (PLR/MRR) Resell Licence (PLR/MRR) Resell Licence (PLR/MRR)" at bounding box center [977, 496] width 1 height 1
radio input "true"
click at [75, 14] on div "7" at bounding box center [82, 24] width 84 height 21
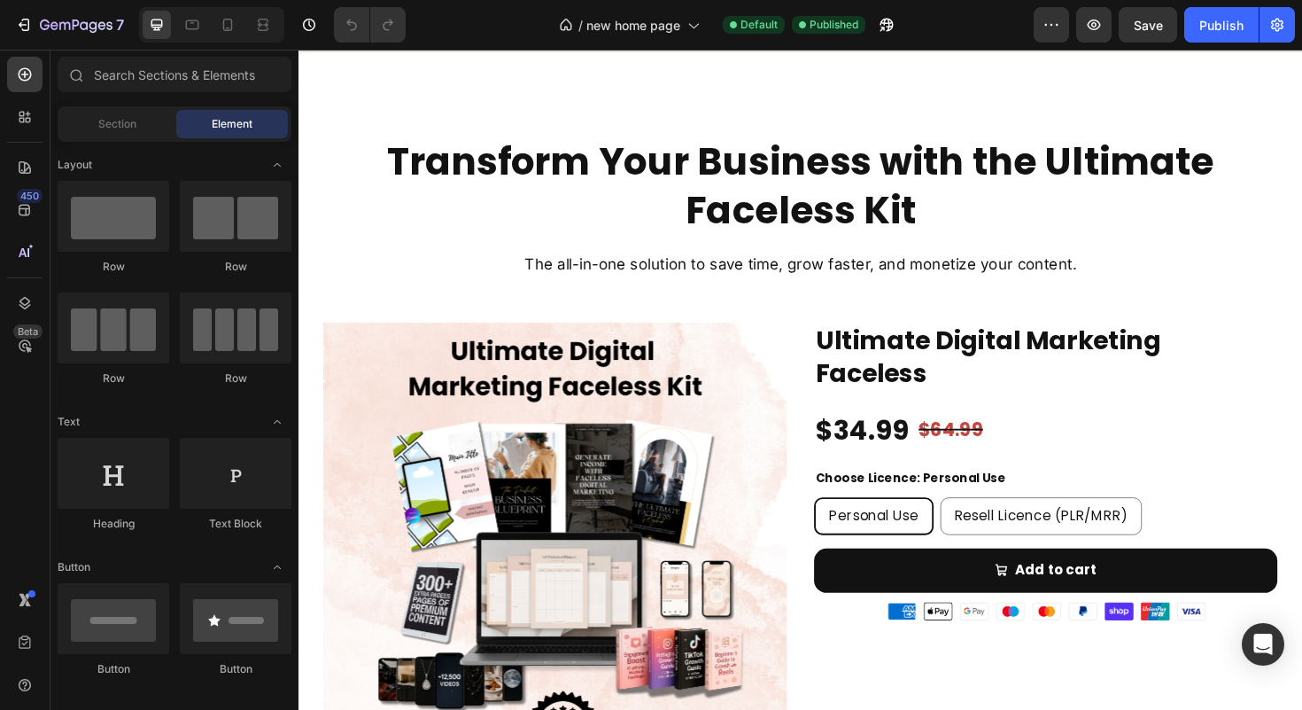
scroll to position [1980, 0]
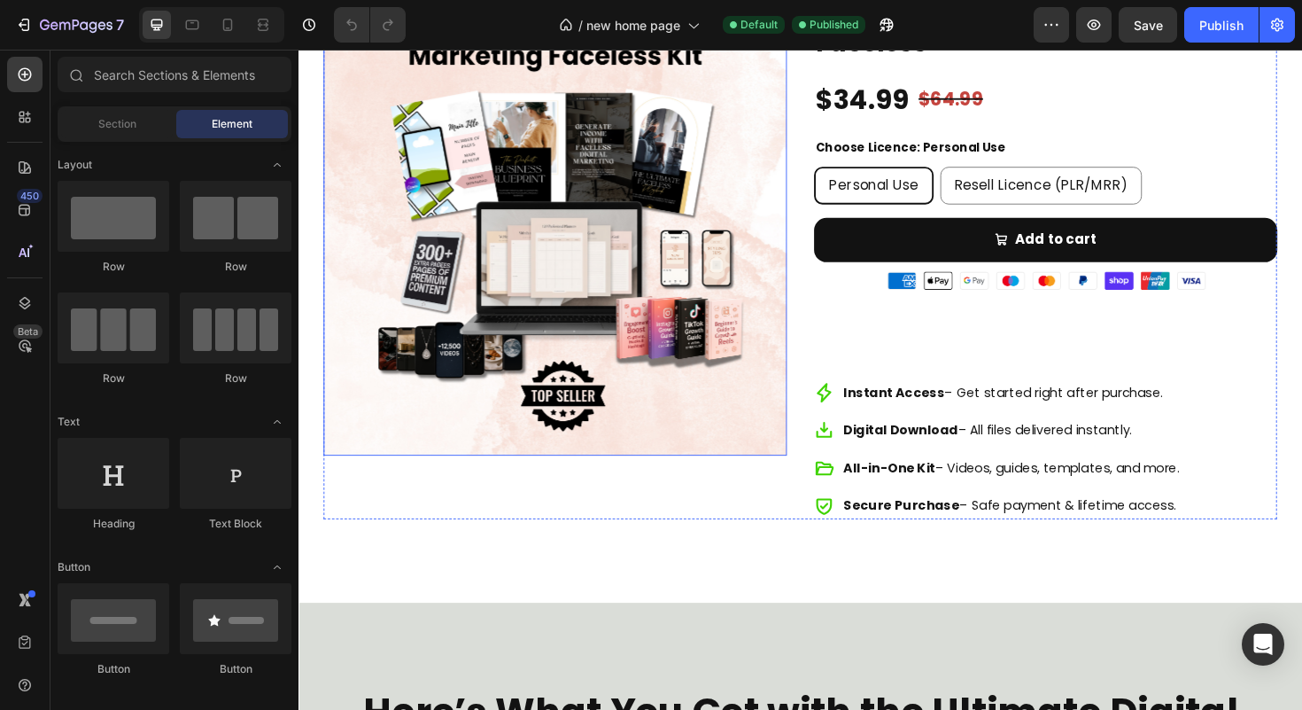
click at [614, 403] on img at bounding box center [570, 233] width 491 height 491
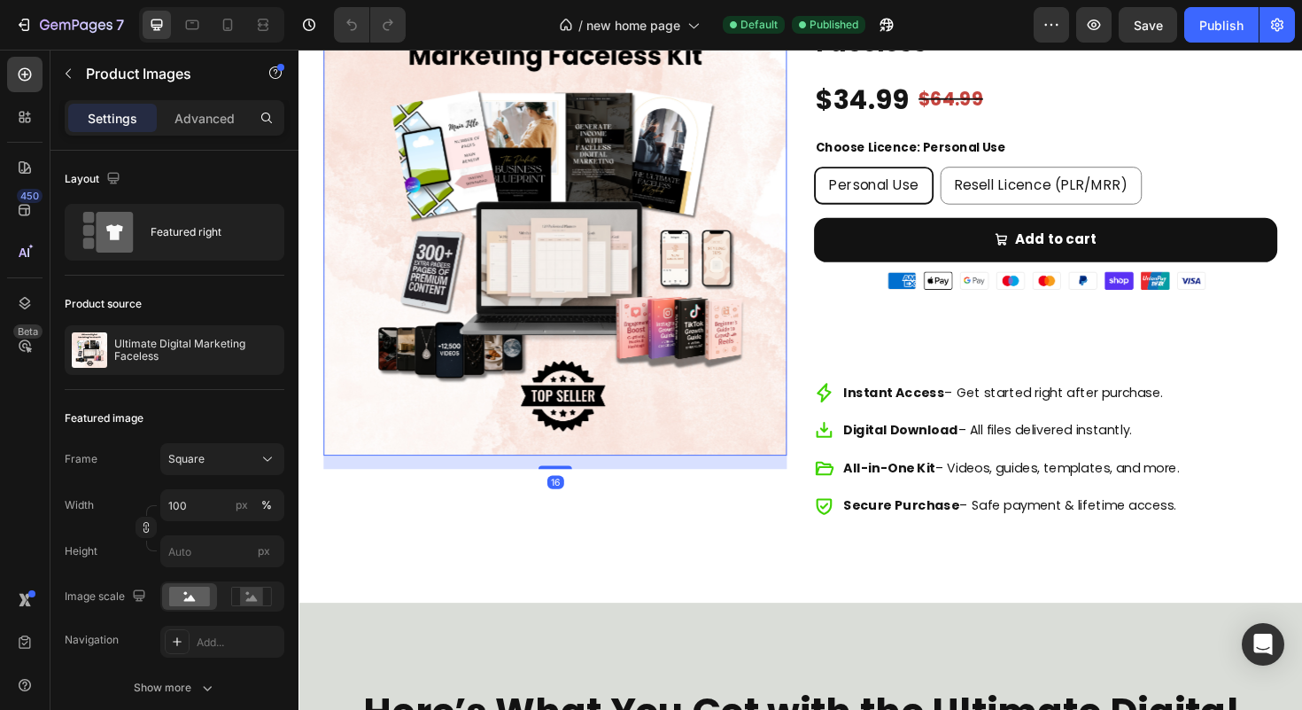
scroll to position [1830, 0]
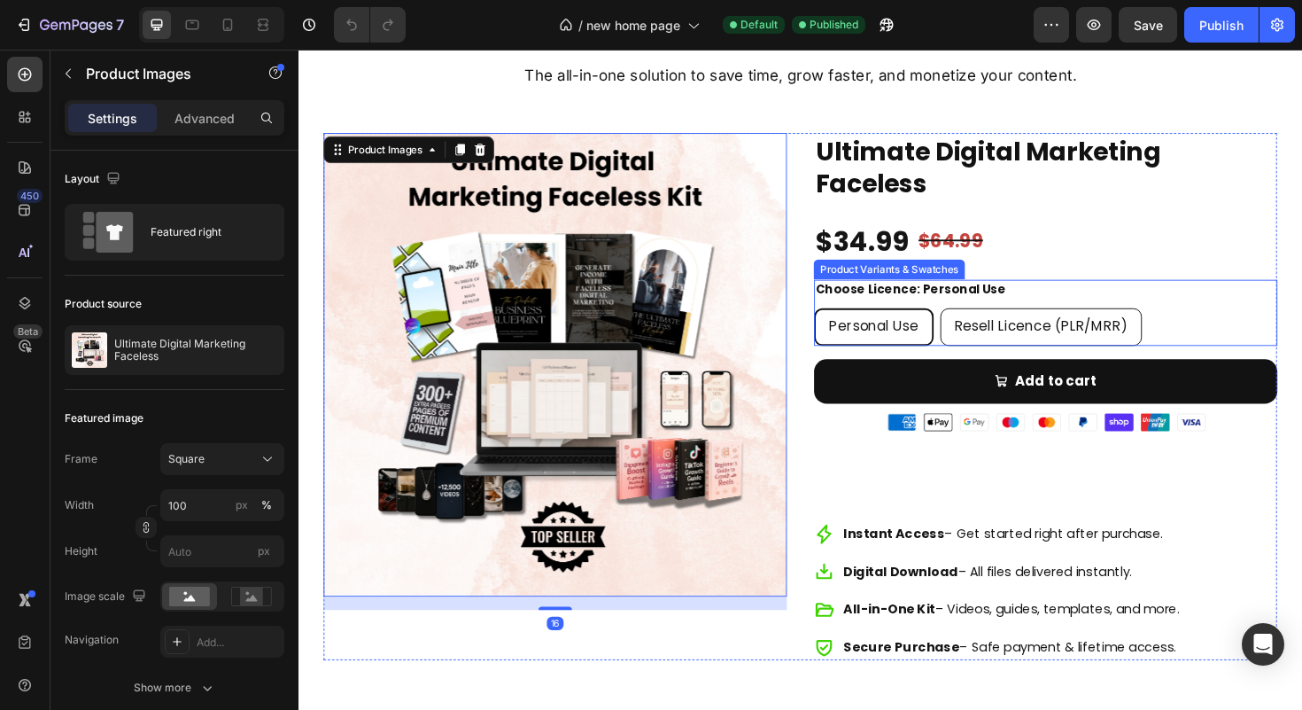
click at [996, 343] on span "Resell Licence (PLR/MRR)" at bounding box center [1085, 342] width 184 height 20
click at [978, 323] on input "Resell Licence (PLR/MRR) Resell Licence (PLR/MRR) Resell Licence (PLR/MRR)" at bounding box center [977, 322] width 1 height 1
radio input "true"
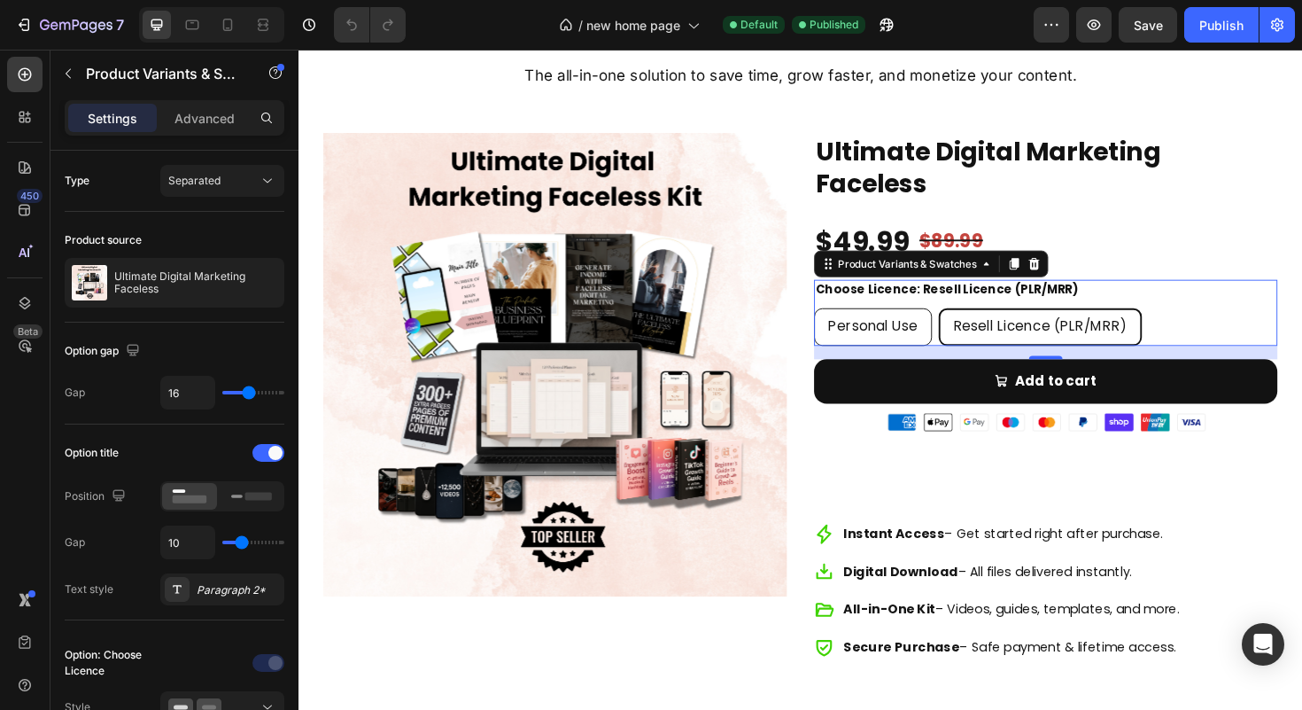
click at [912, 336] on span "Personal Use" at bounding box center [906, 342] width 95 height 20
click at [844, 323] on input "Personal Use Personal Use Personal Use" at bounding box center [843, 322] width 1 height 1
radio input "true"
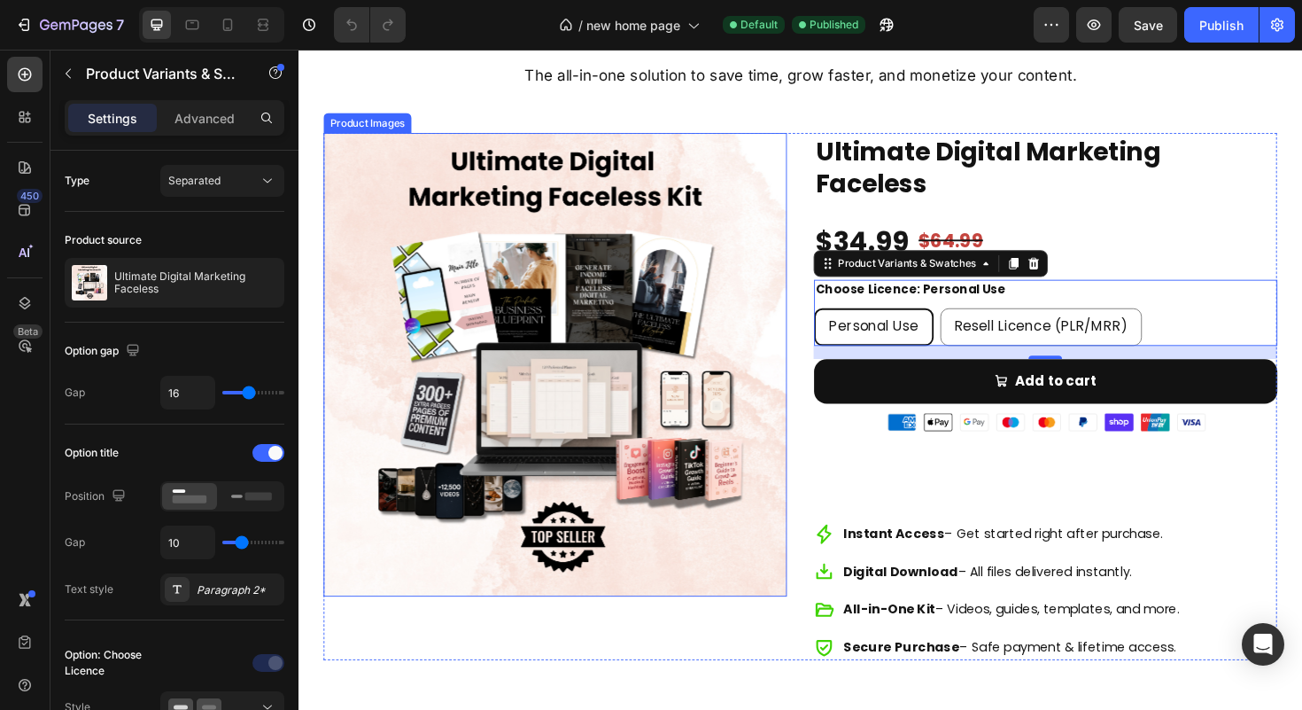
click at [662, 329] on img at bounding box center [570, 383] width 491 height 491
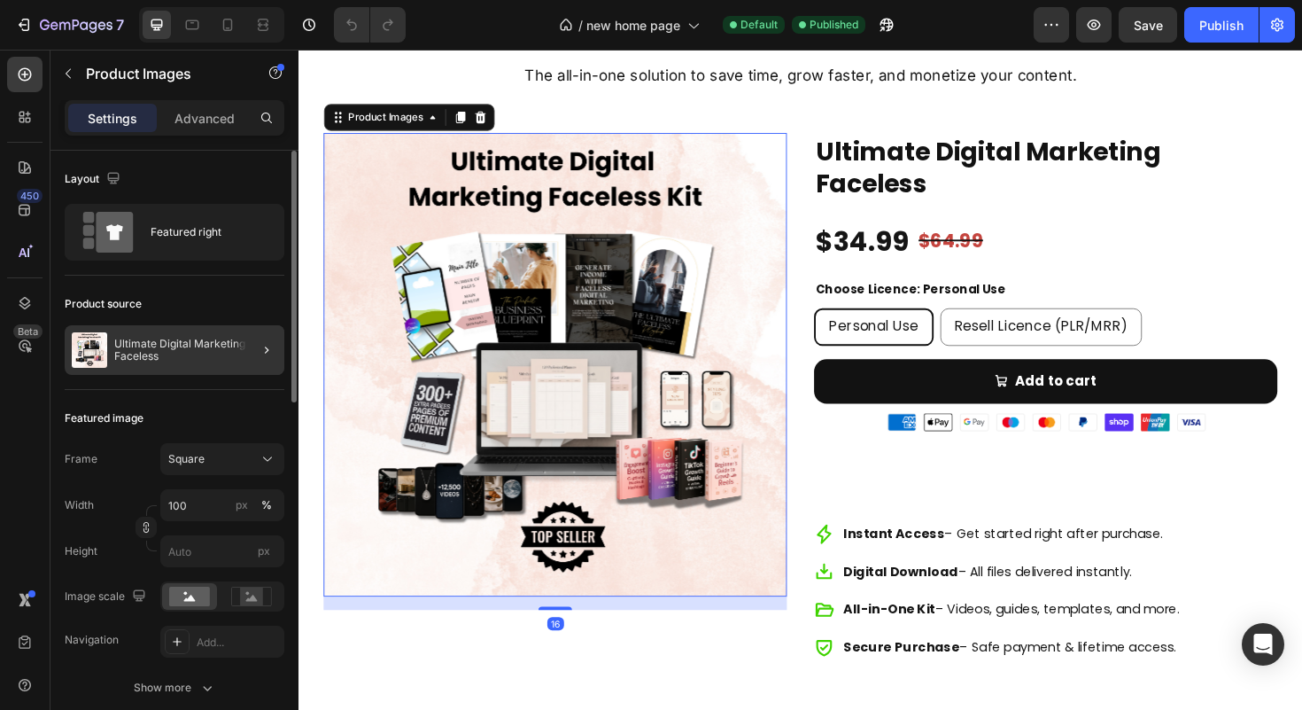
click at [245, 366] on div at bounding box center [260, 350] width 50 height 50
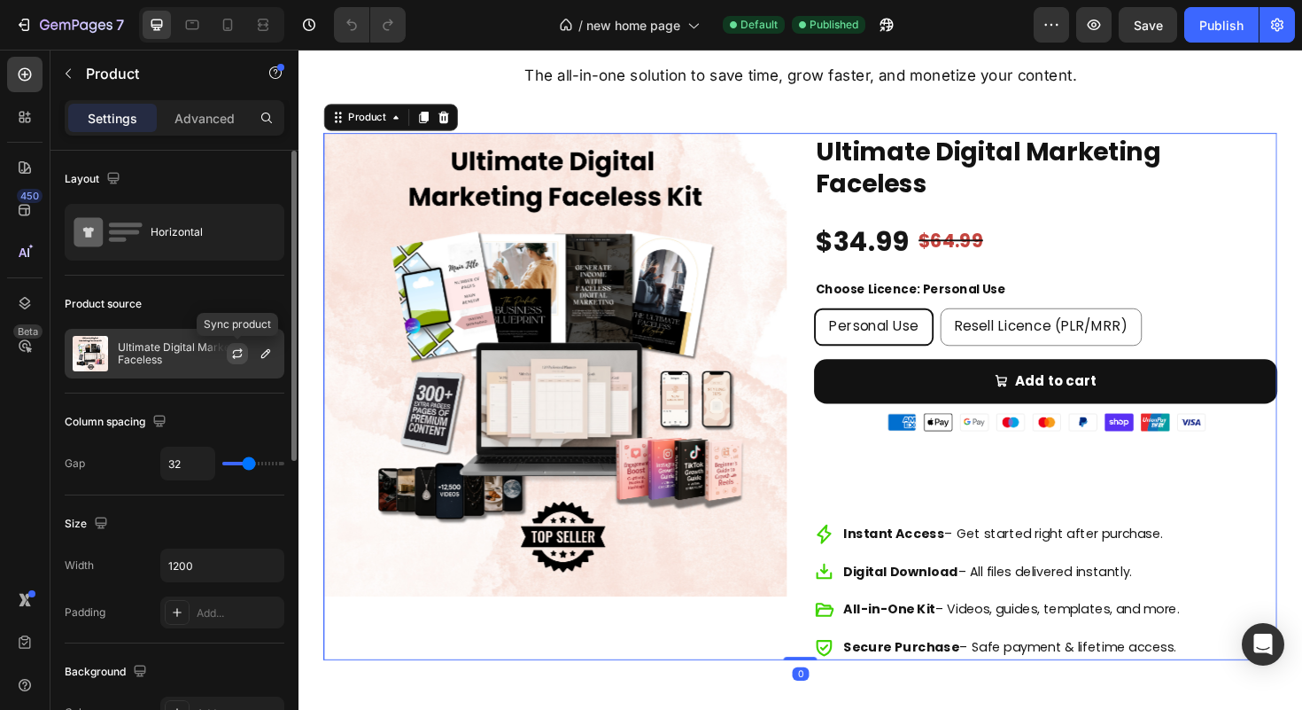
click at [233, 357] on icon "button" at bounding box center [237, 355] width 10 height 5
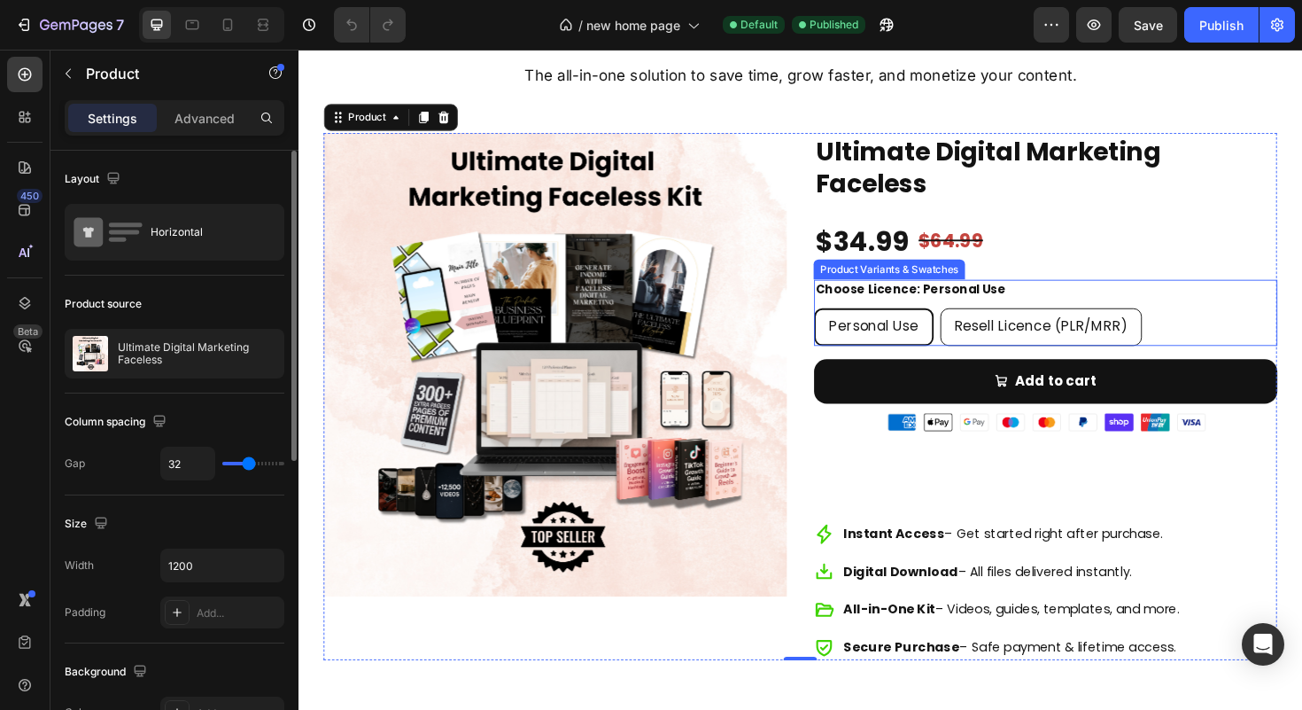
click at [1095, 331] on div "Resell Licence (PLR/MRR)" at bounding box center [1085, 343] width 213 height 40
click at [978, 323] on input "Resell Licence (PLR/MRR) Resell Licence (PLR/MRR) Resell Licence (PLR/MRR)" at bounding box center [977, 322] width 1 height 1
radio input "true"
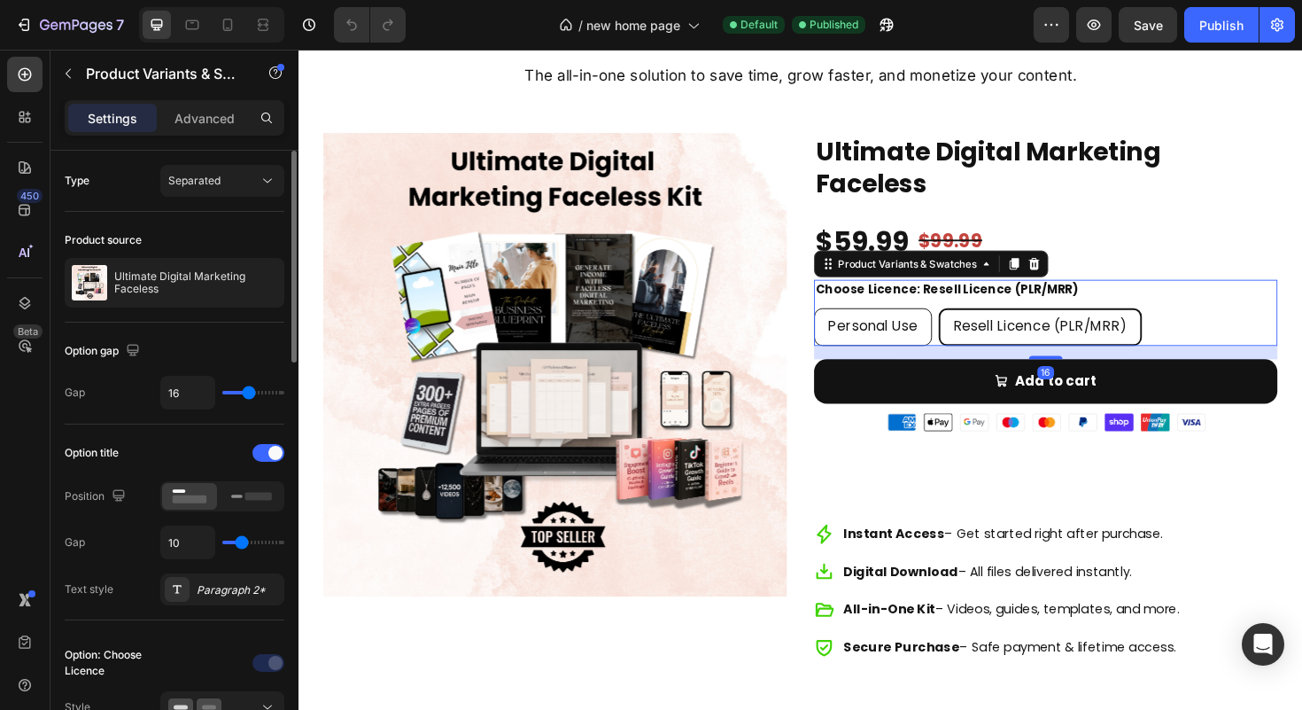
click at [933, 340] on span "Personal Use" at bounding box center [906, 342] width 95 height 20
click at [844, 323] on input "Personal Use Personal Use Personal Use" at bounding box center [843, 322] width 1 height 1
radio input "true"
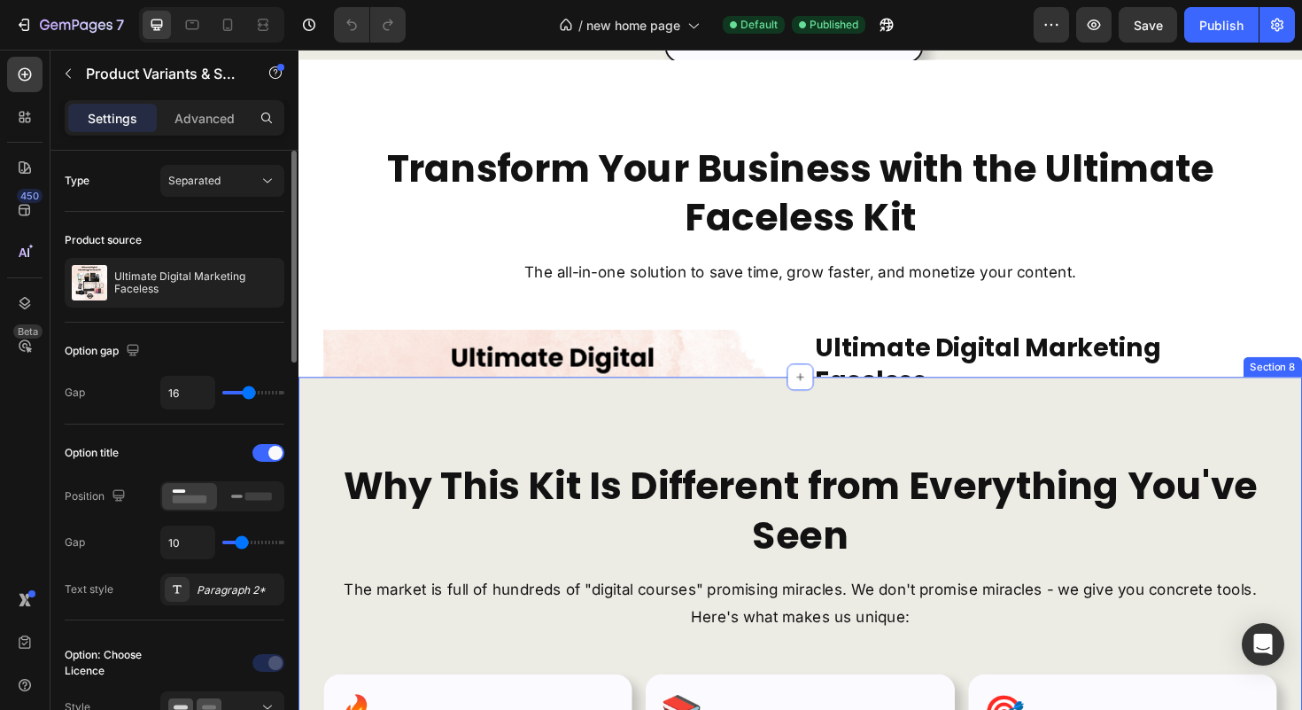
scroll to position [5788, 0]
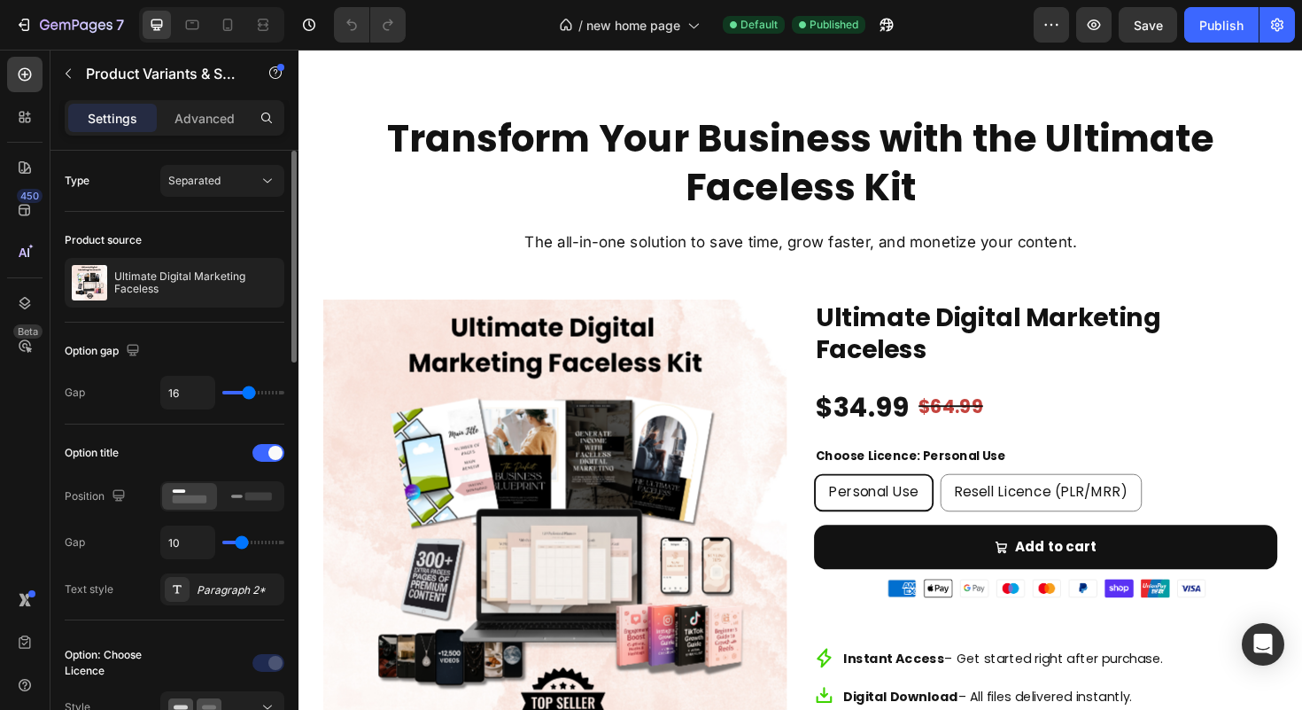
click at [638, 479] on img at bounding box center [570, 559] width 491 height 491
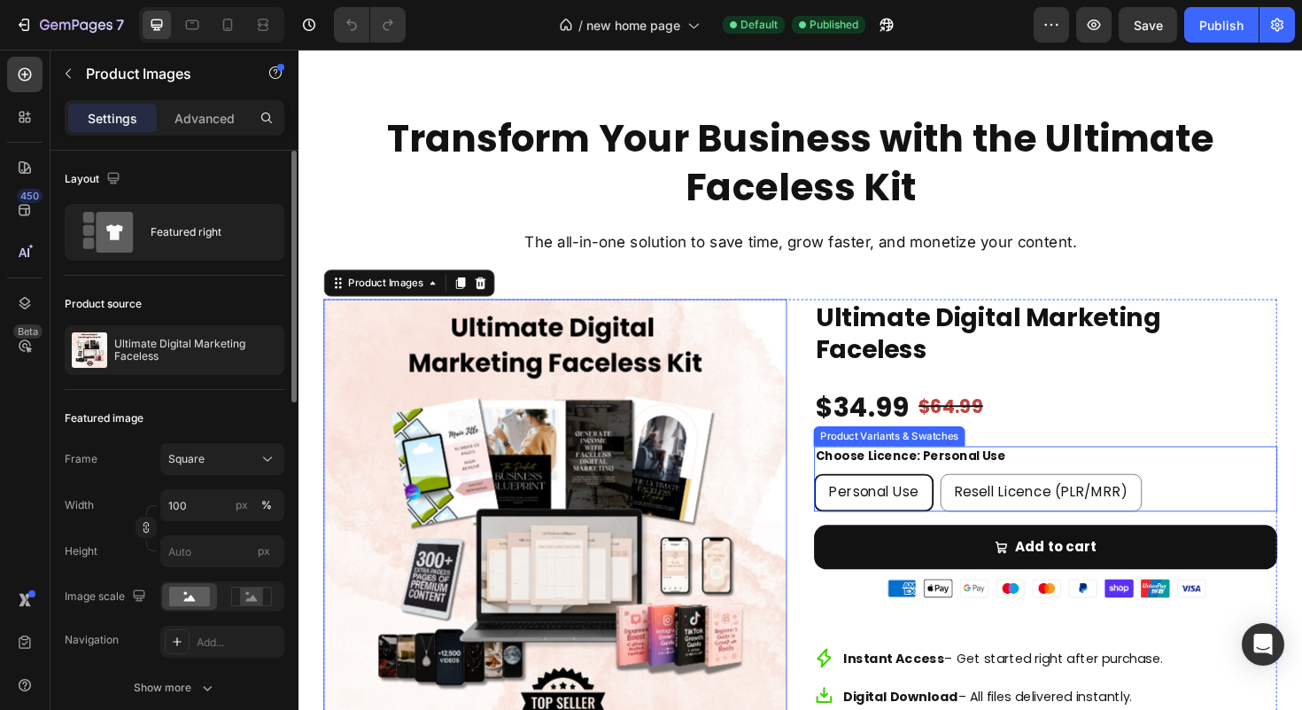
click at [929, 516] on span "Personal Use" at bounding box center [907, 518] width 95 height 20
click at [844, 499] on input "Personal Use Personal Use Personal Use" at bounding box center [843, 498] width 1 height 1
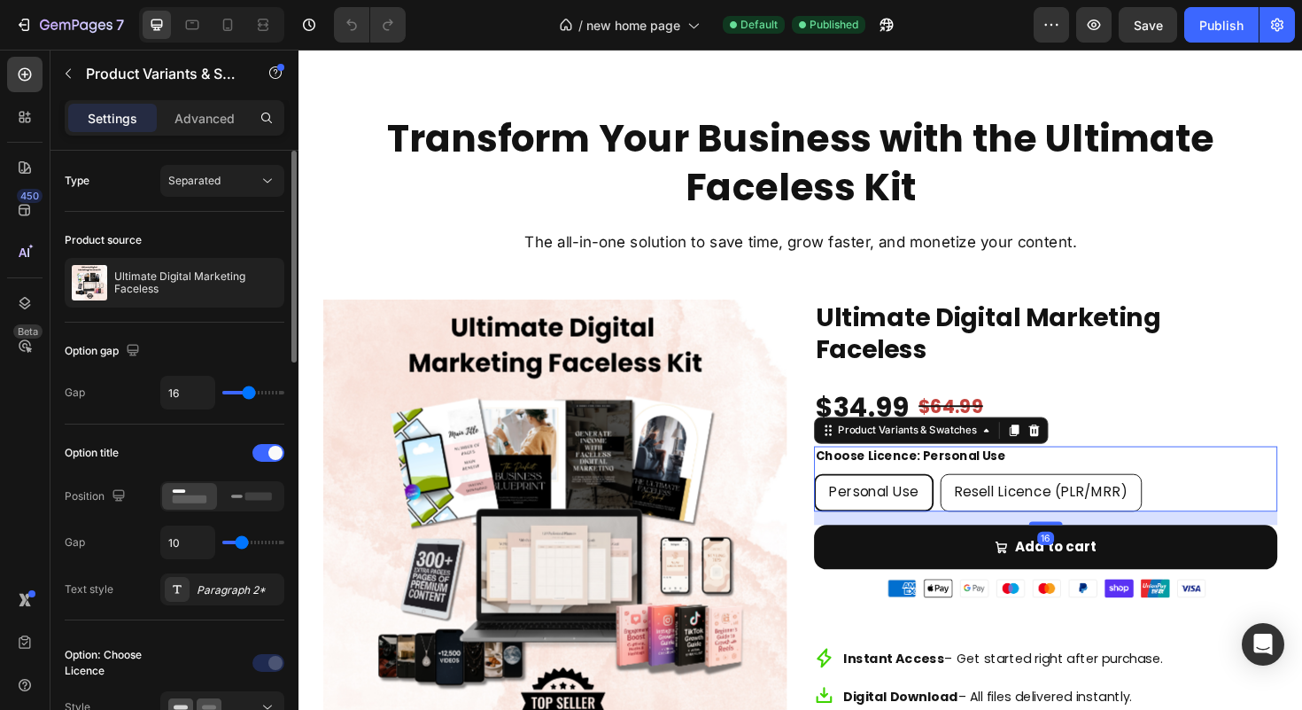
click at [1042, 510] on span "Resell Licence (PLR/MRR)" at bounding box center [1085, 518] width 184 height 20
click at [978, 499] on input "Resell Licence (PLR/MRR) Resell Licence (PLR/MRR) Resell Licence (PLR/MRR)" at bounding box center [977, 498] width 1 height 1
radio input "true"
click at [953, 522] on div "Personal Use" at bounding box center [906, 519] width 123 height 40
click at [844, 499] on input "Personal Use Personal Use Personal Use" at bounding box center [843, 498] width 1 height 1
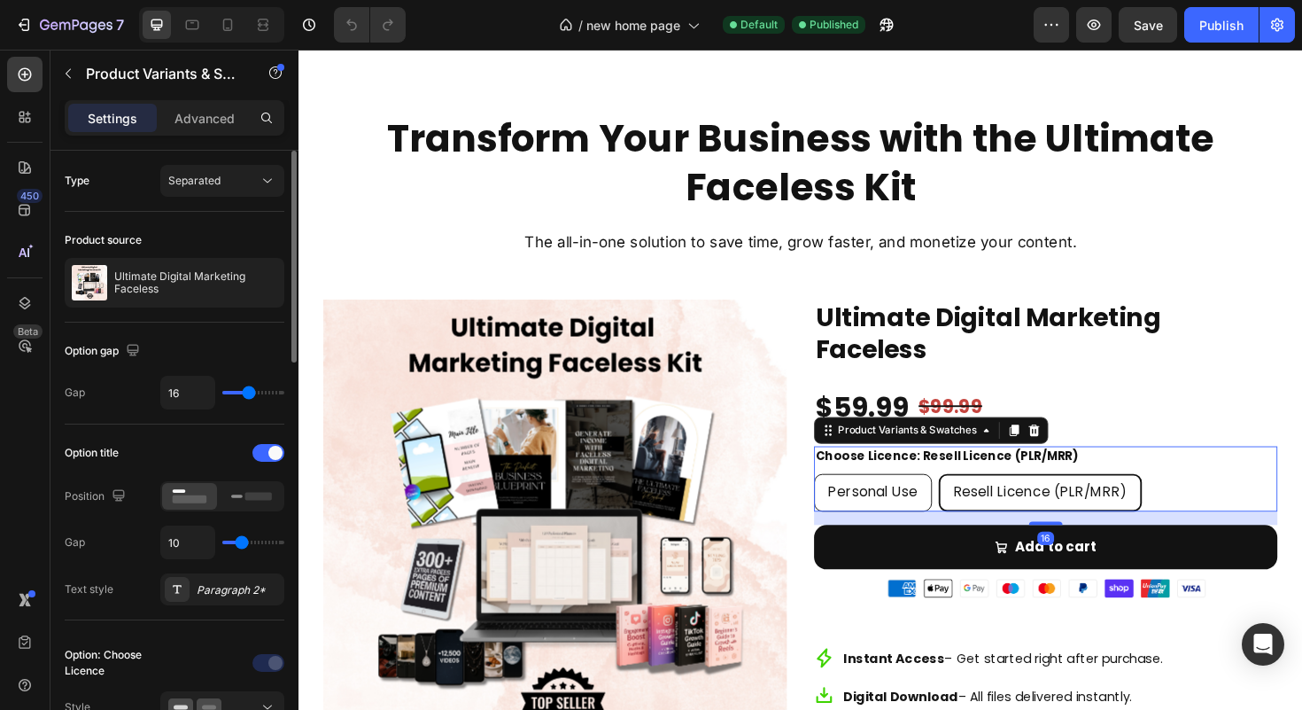
radio input "true"
click at [1035, 524] on span "Resell Licence (PLR/MRR)" at bounding box center [1085, 518] width 184 height 20
click at [978, 499] on input "Resell Licence (PLR/MRR) Resell Licence (PLR/MRR) Resell Licence (PLR/MRR)" at bounding box center [977, 498] width 1 height 1
radio input "true"
click at [945, 530] on div "Personal Use" at bounding box center [906, 519] width 123 height 40
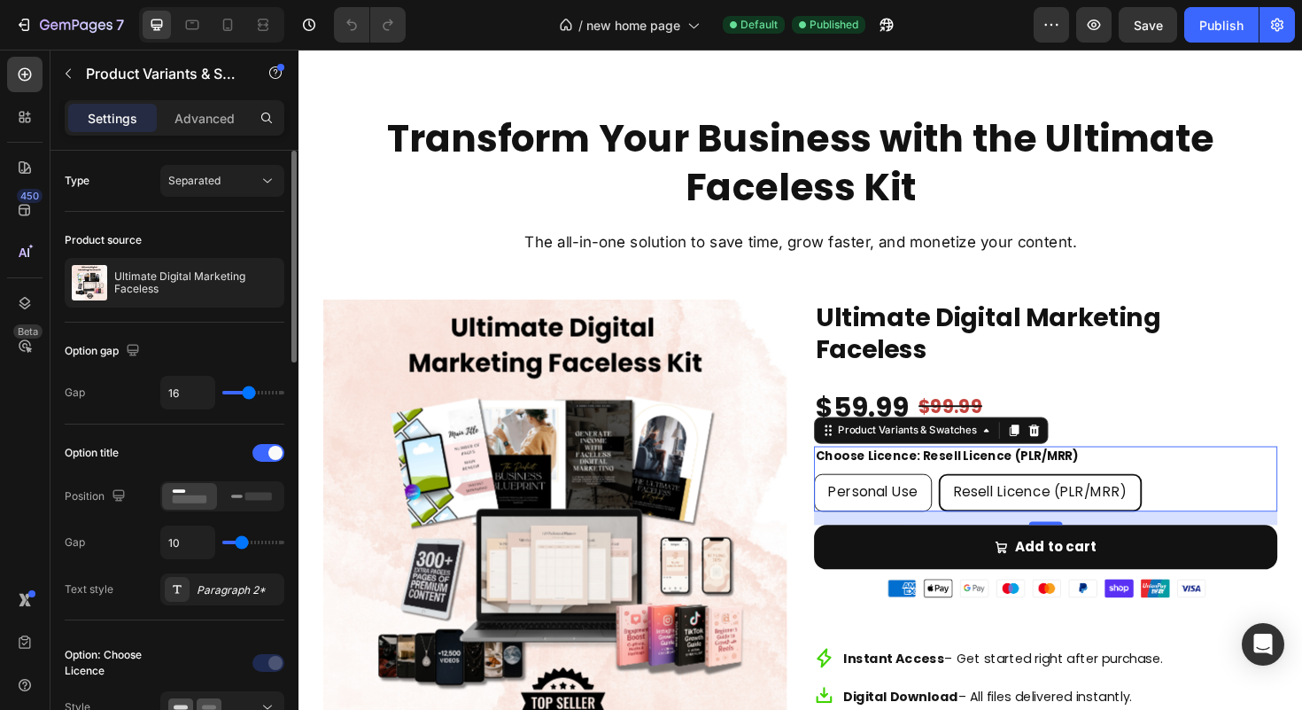
click at [844, 499] on input "Personal Use Personal Use Personal Use" at bounding box center [843, 498] width 1 height 1
radio input "true"
click at [1018, 530] on div "Resell Licence (PLR/MRR)" at bounding box center [1085, 519] width 213 height 40
click at [978, 499] on input "Resell Licence (PLR/MRR) Resell Licence (PLR/MRR) Resell Licence (PLR/MRR)" at bounding box center [977, 498] width 1 height 1
radio input "true"
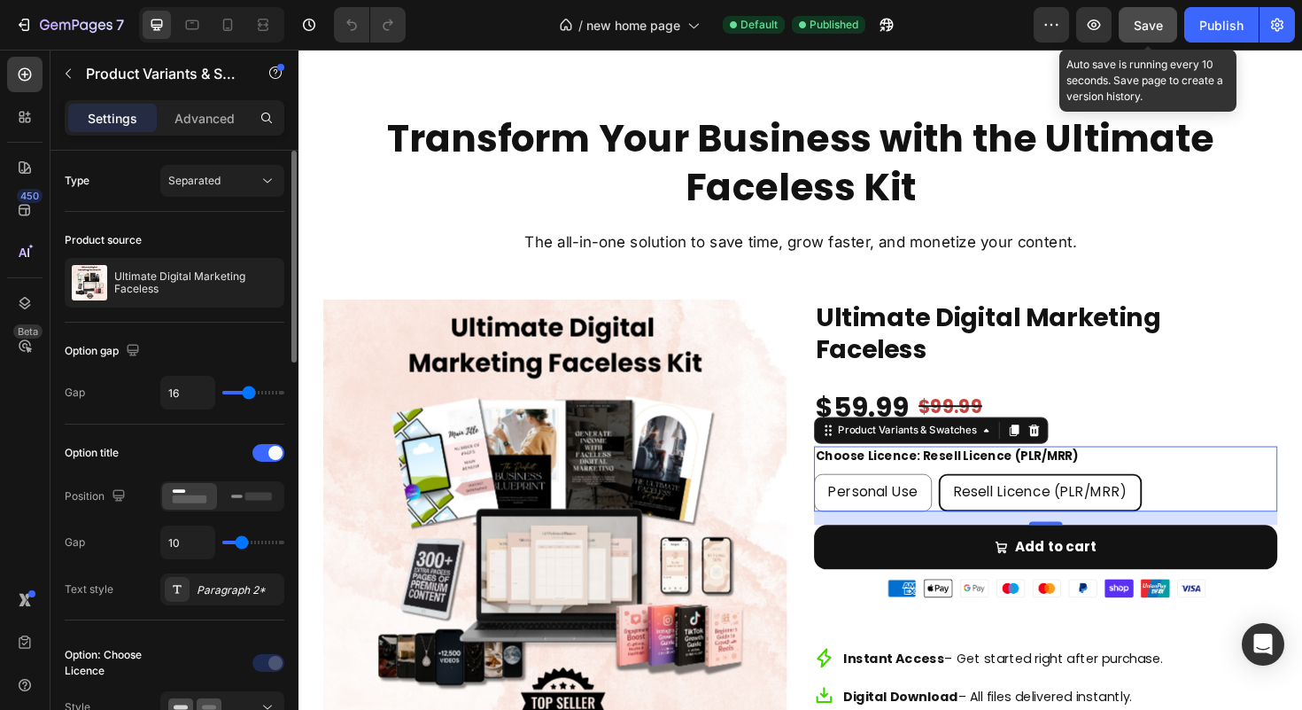
click at [1154, 14] on button "Save" at bounding box center [1148, 24] width 58 height 35
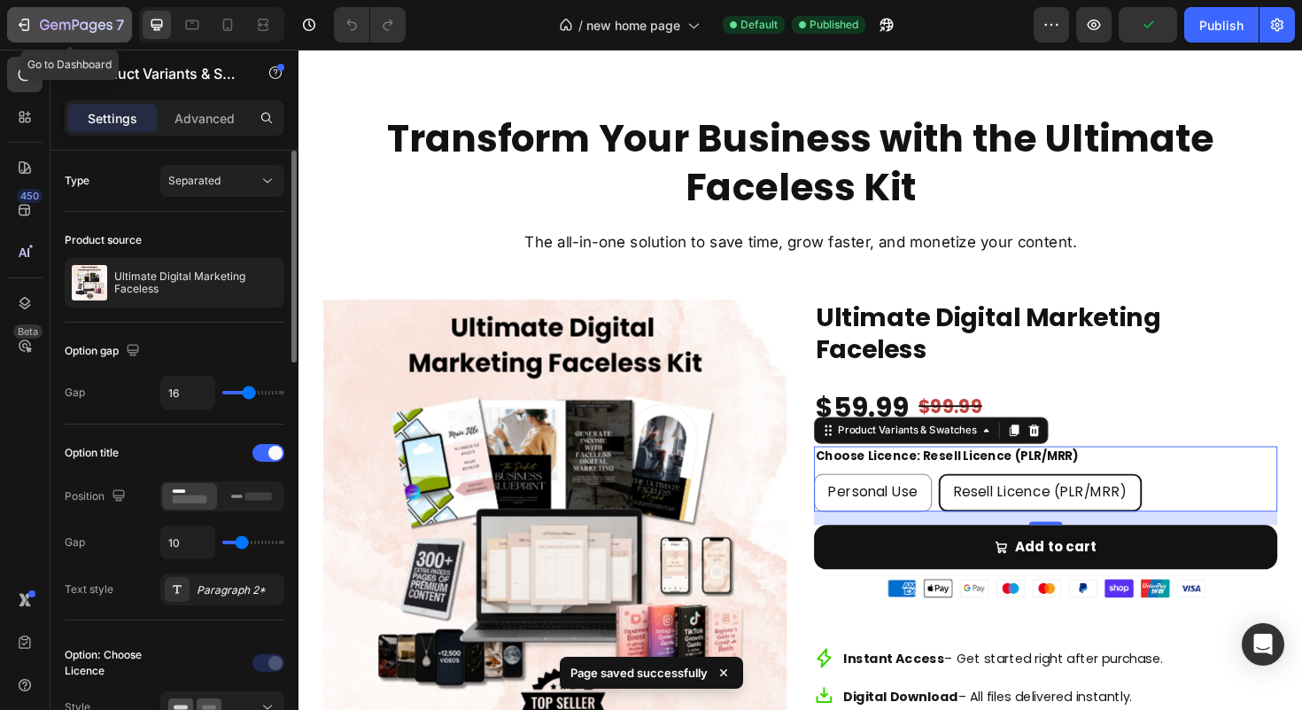
click at [82, 15] on div "7" at bounding box center [82, 24] width 84 height 21
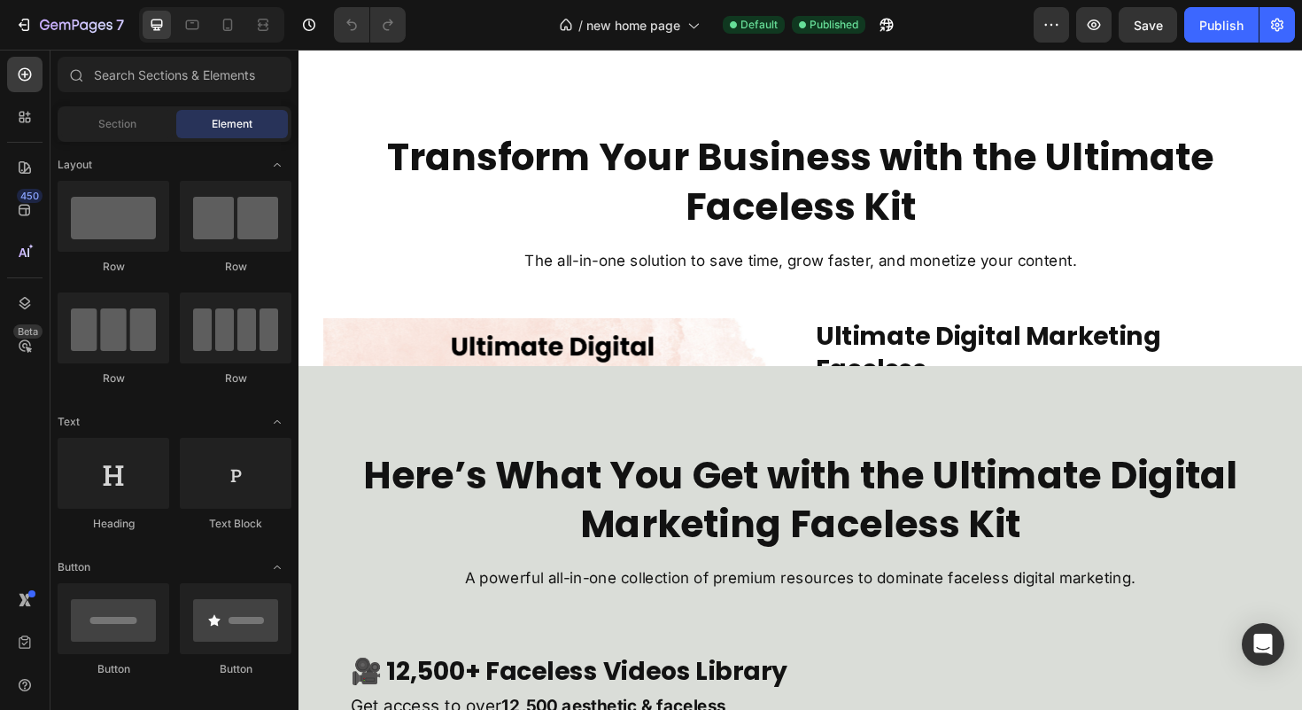
scroll to position [1664, 0]
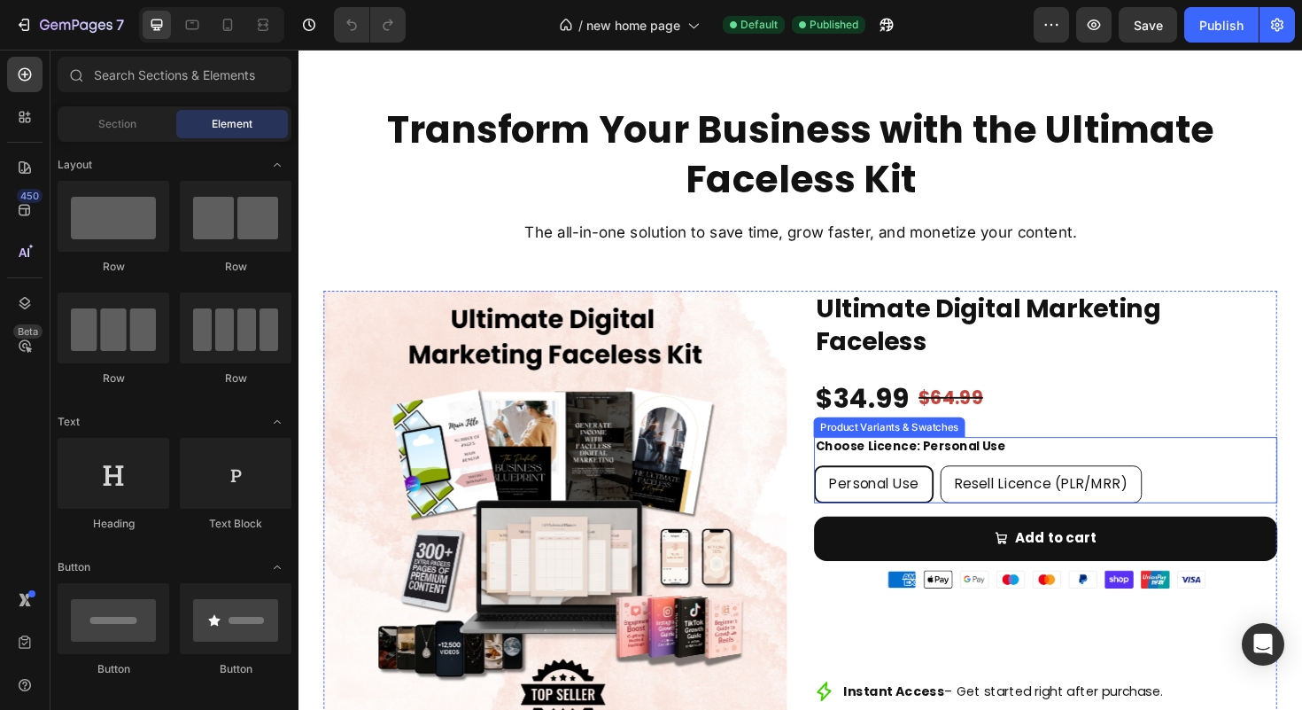
click at [1006, 500] on span "Resell Licence (PLR/MRR)" at bounding box center [1085, 509] width 184 height 20
click at [978, 490] on input "Resell Licence (PLR/MRR) Resell Licence (PLR/MRR) Resell Licence (PLR/MRR)" at bounding box center [977, 489] width 1 height 1
radio input "true"
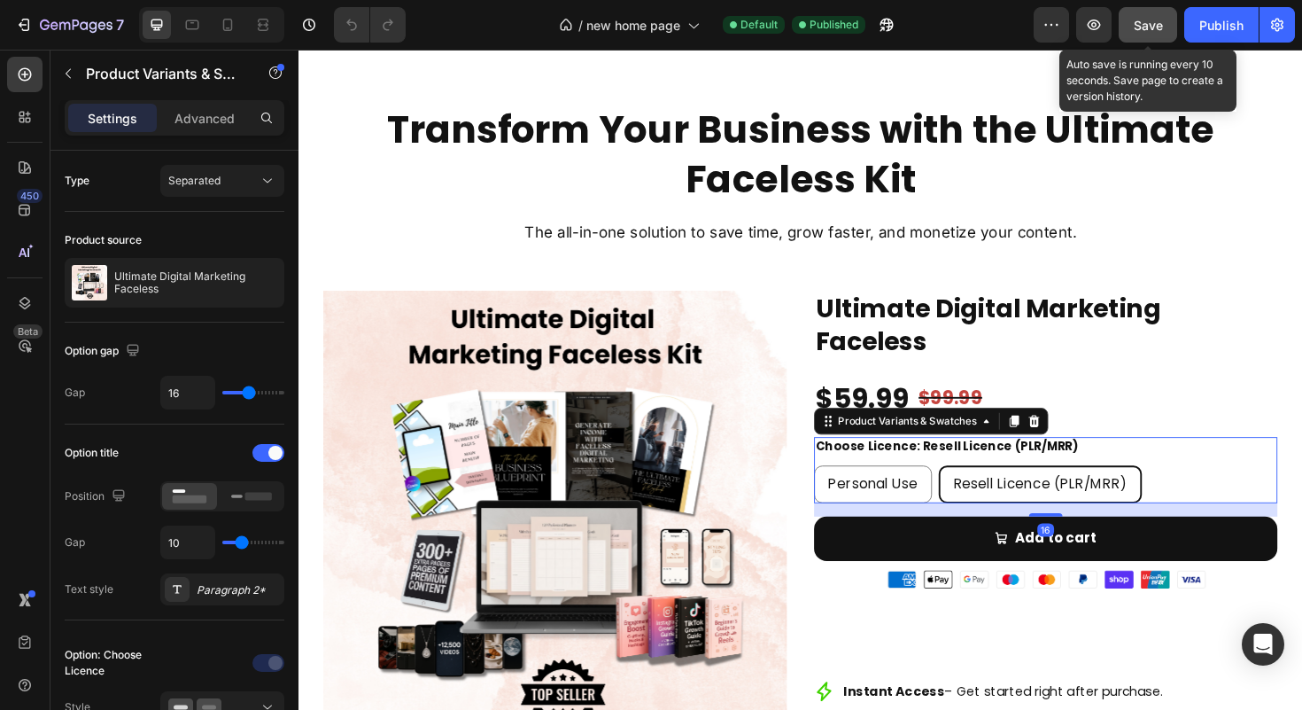
click at [1155, 39] on button "Save" at bounding box center [1148, 24] width 58 height 35
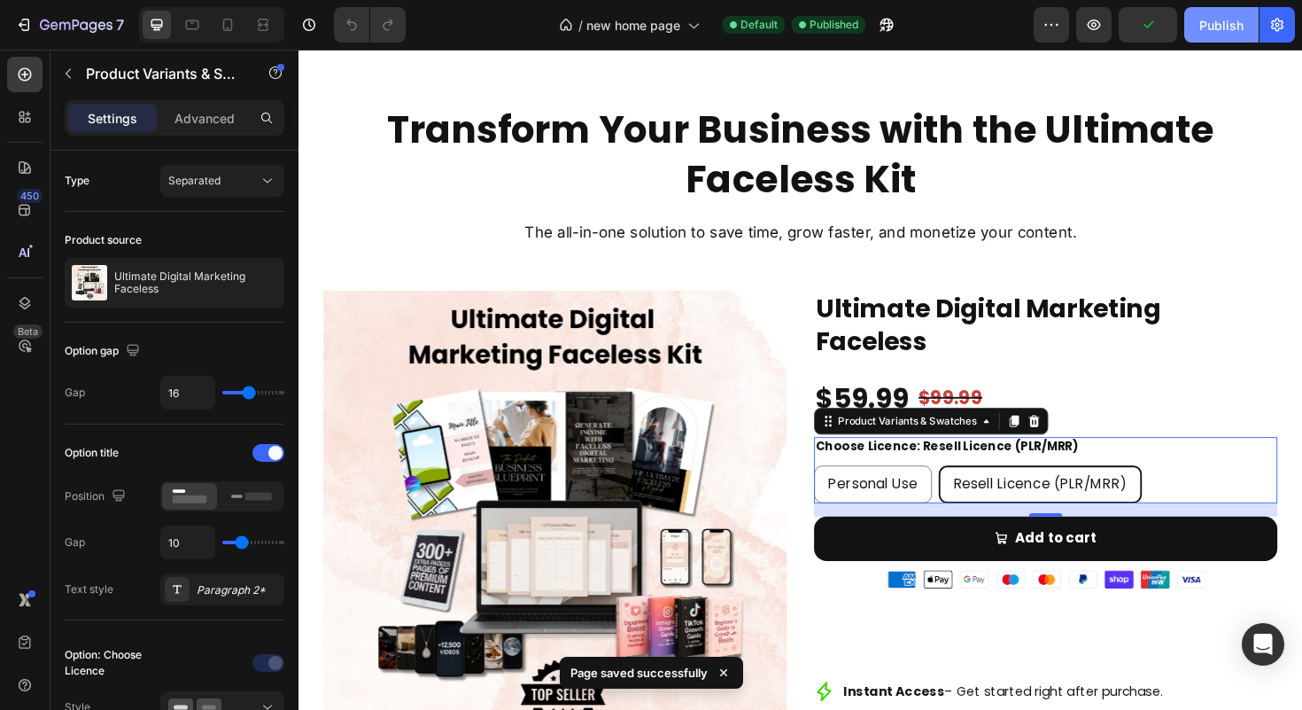
click at [1202, 28] on div "Publish" at bounding box center [1221, 25] width 44 height 19
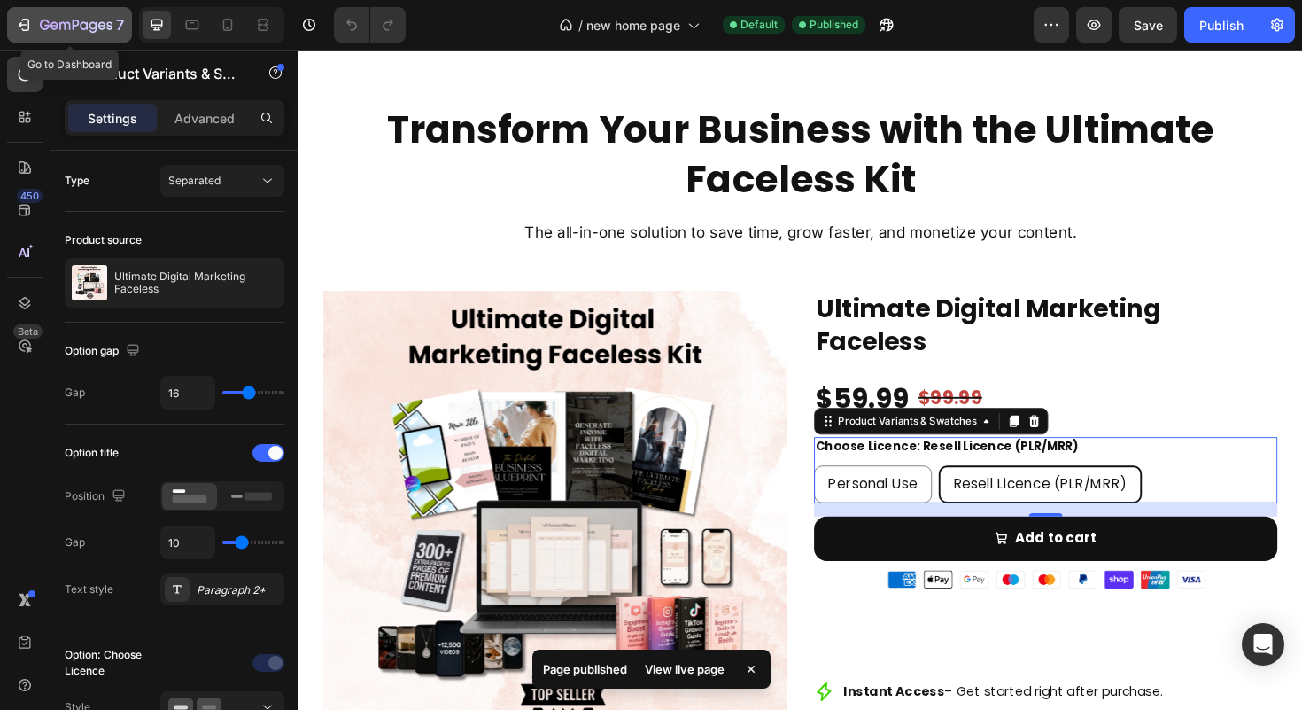
click at [61, 26] on icon "button" at bounding box center [76, 26] width 73 height 15
